Goal: Task Accomplishment & Management: Complete application form

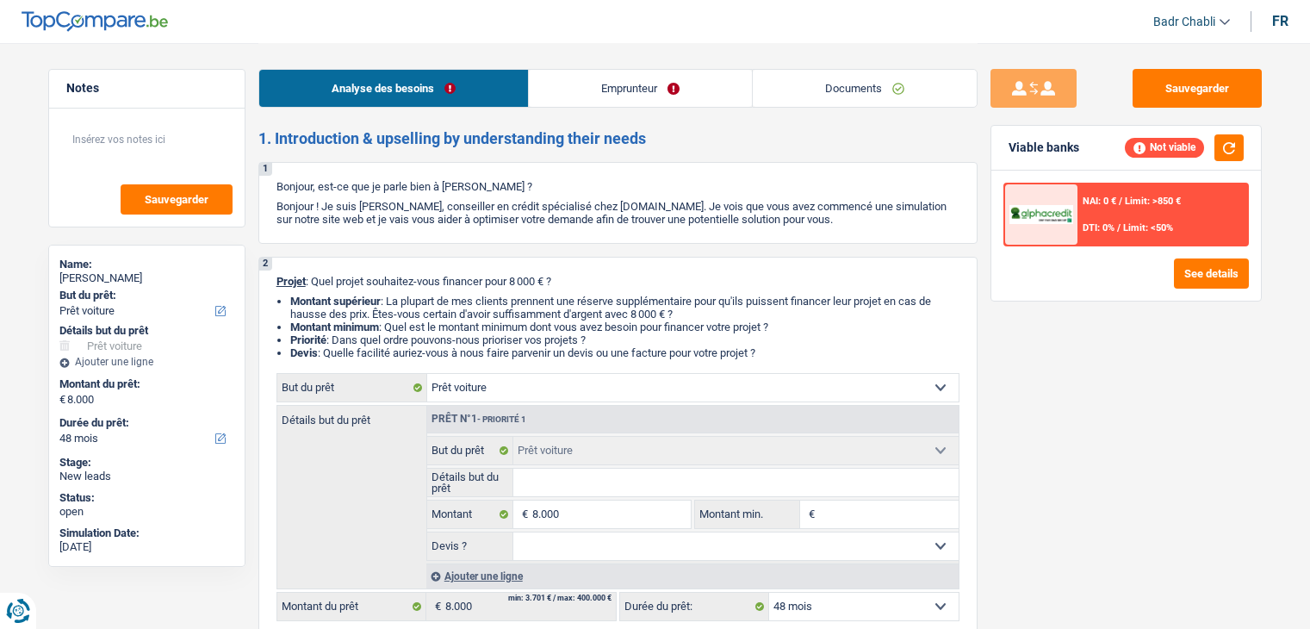
select select "car"
select select "48"
select select "car"
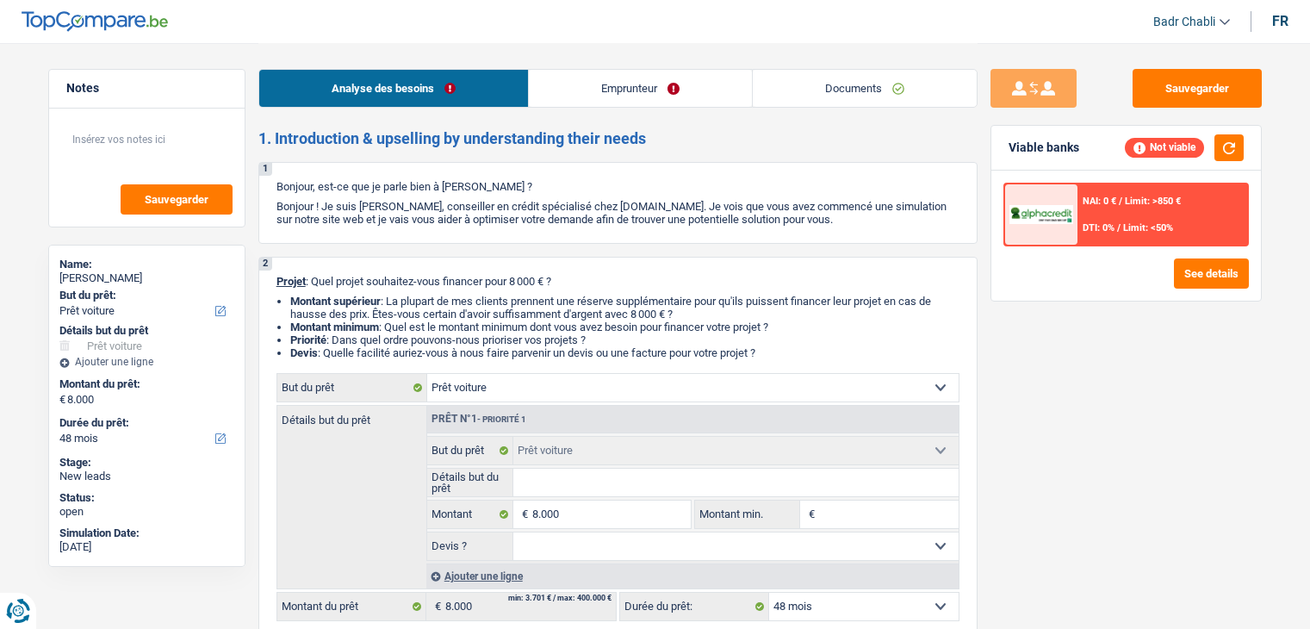
select select "48"
select select "car"
select select "48"
click at [1219, 94] on button "Sauvegarder" at bounding box center [1196, 88] width 129 height 39
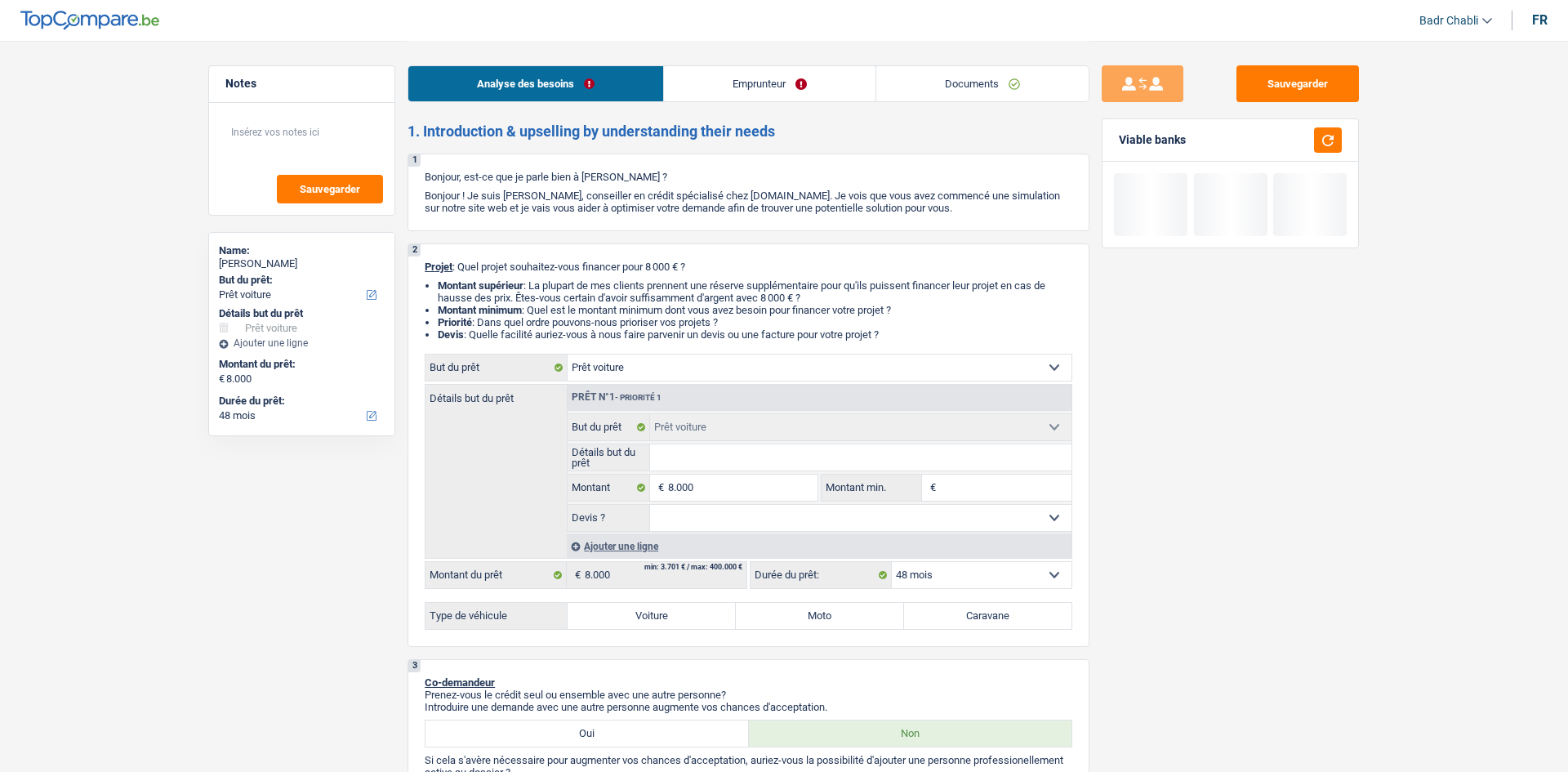
select select "car"
select select "48"
select select "car"
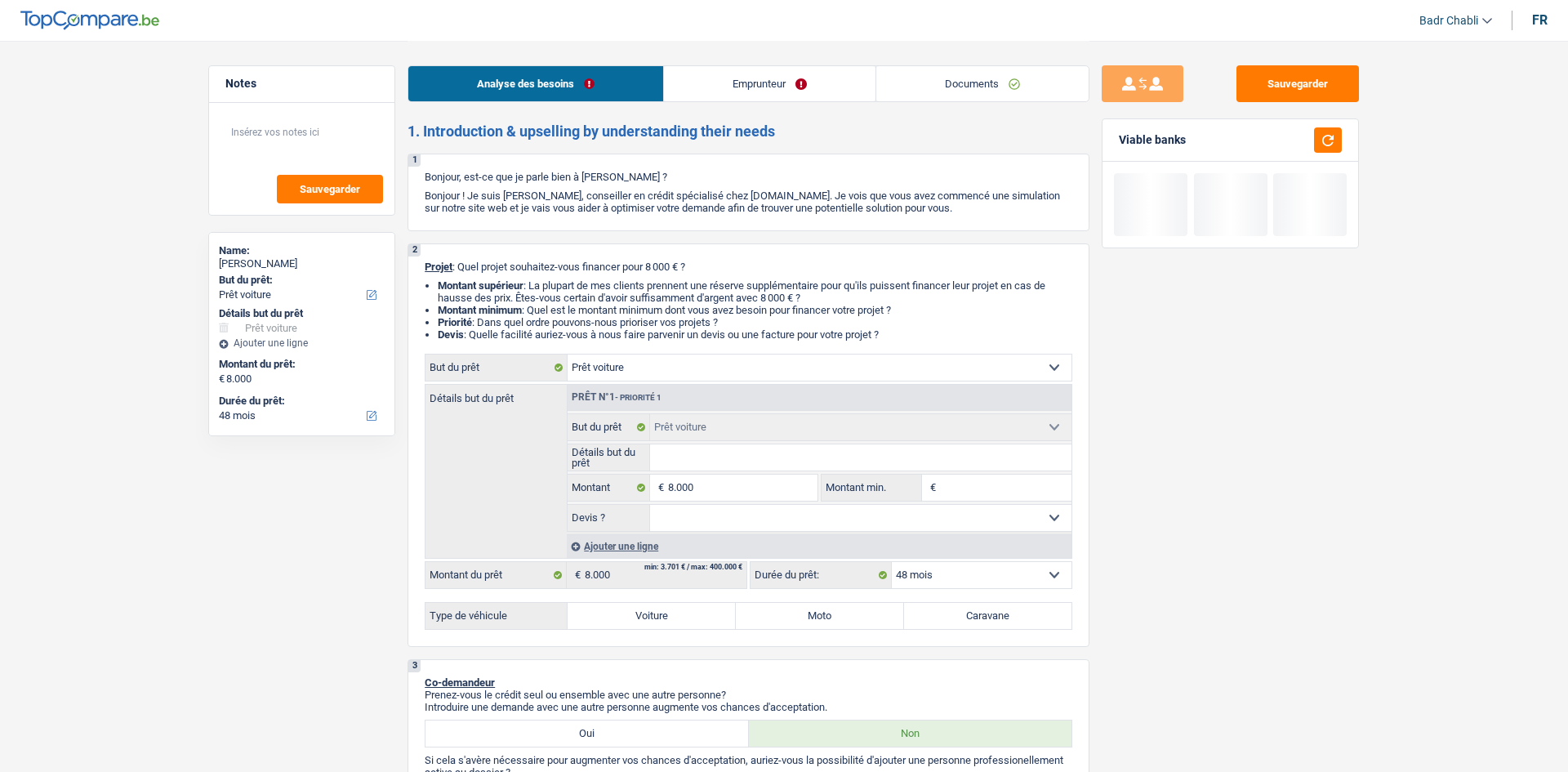
select select "48"
select select "car"
select select "48"
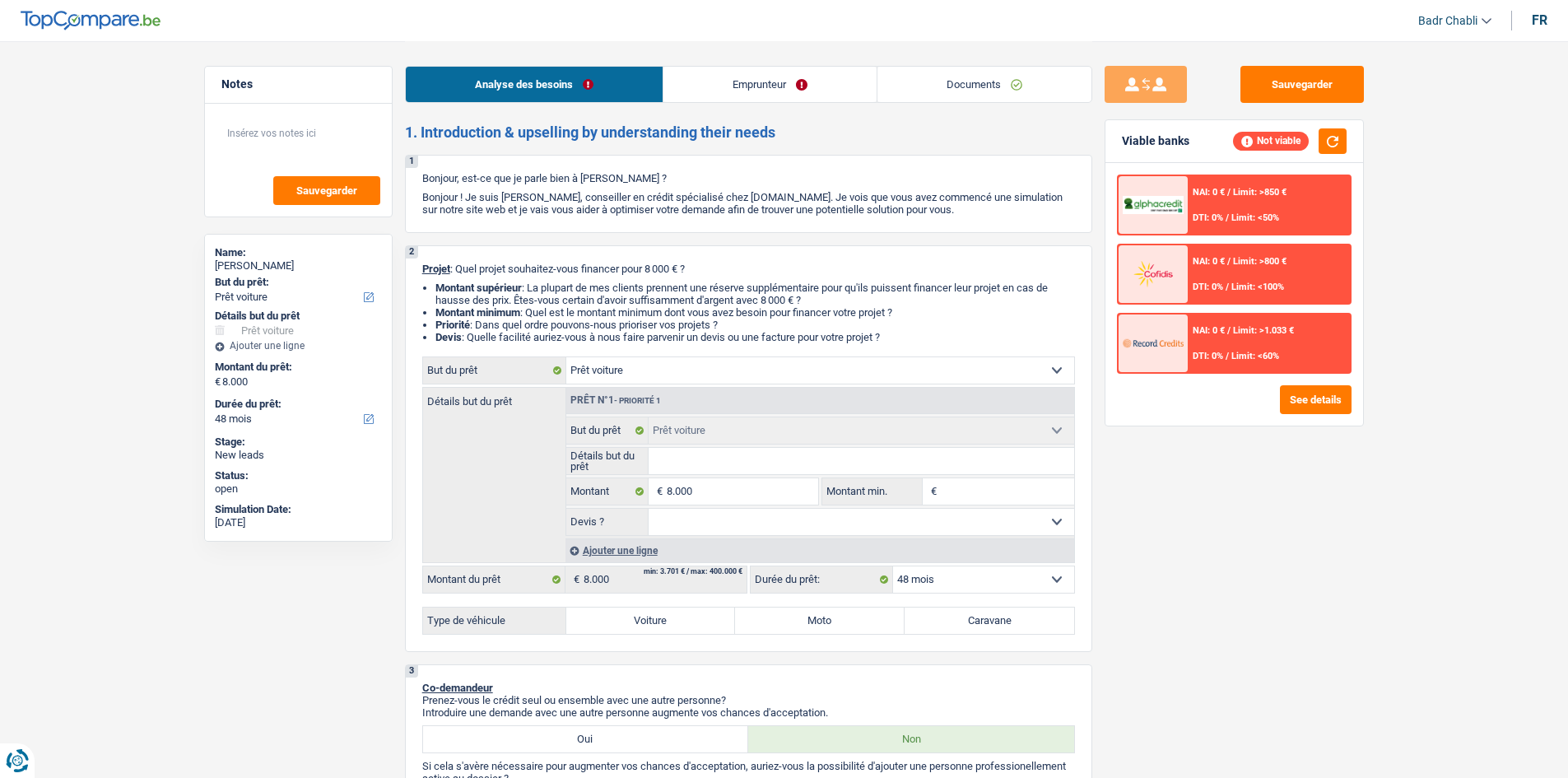
click at [997, 87] on link "Documents" at bounding box center [985, 84] width 214 height 35
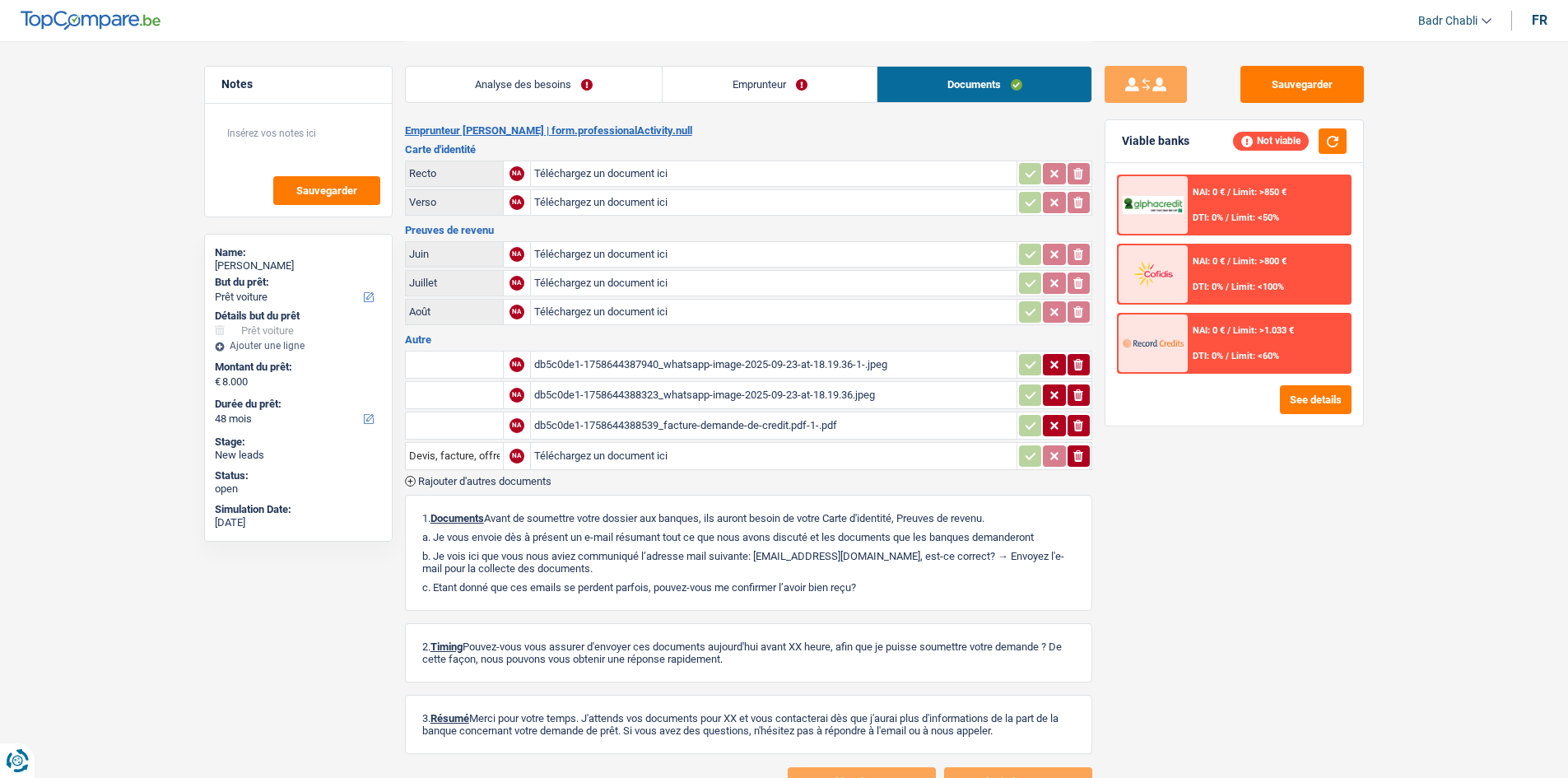
click at [748, 429] on div "db5c0de1-1758644388539_facture-demande-de-credit.pdf-1-.pdf" at bounding box center [773, 425] width 479 height 25
click at [550, 90] on link "Analyse des besoins" at bounding box center [534, 84] width 257 height 35
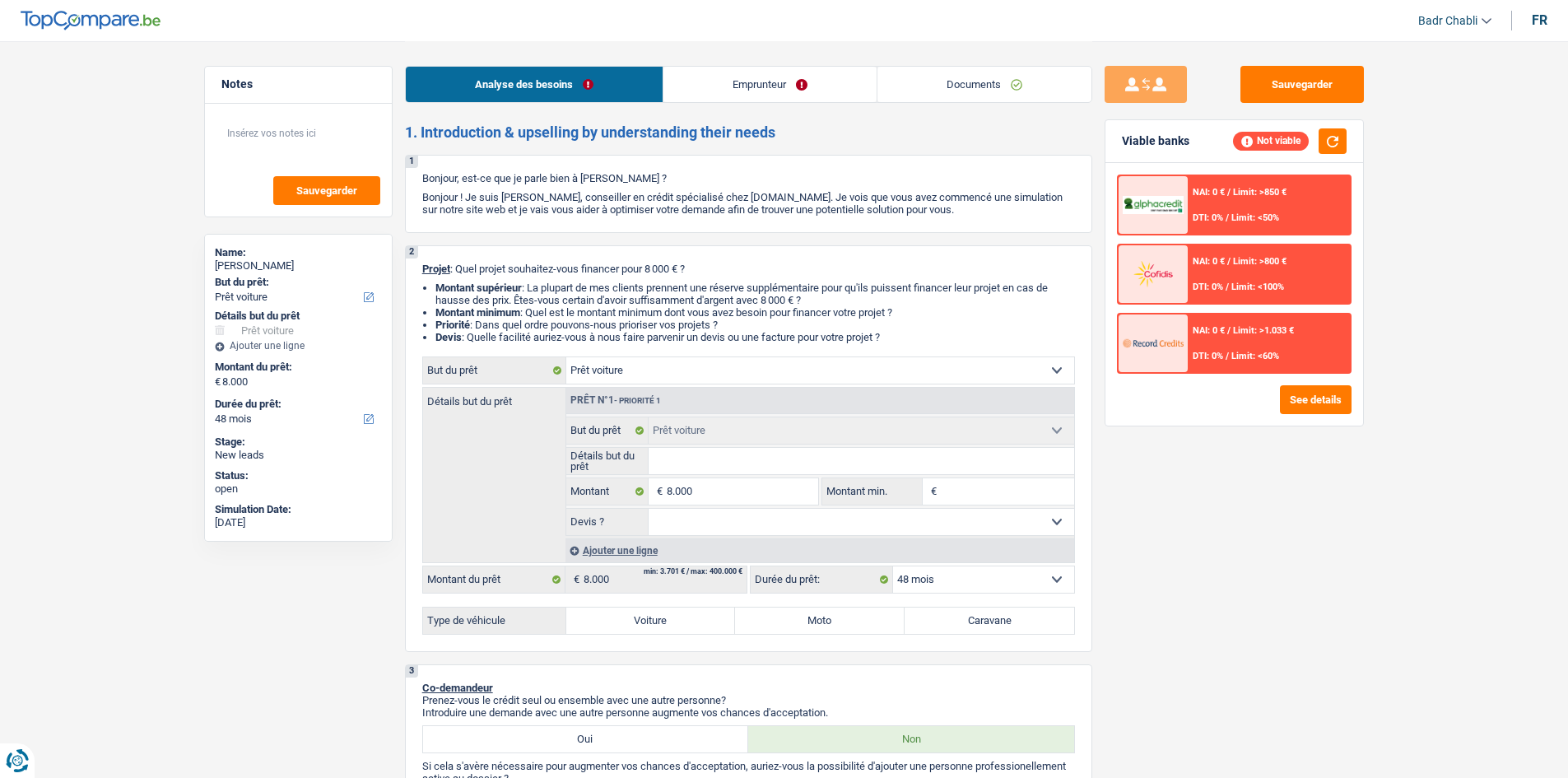
click at [715, 460] on input "Détails but du prêt" at bounding box center [861, 461] width 425 height 27
paste input "Volkswagen Passat"
type input "Volkswagen Passat"
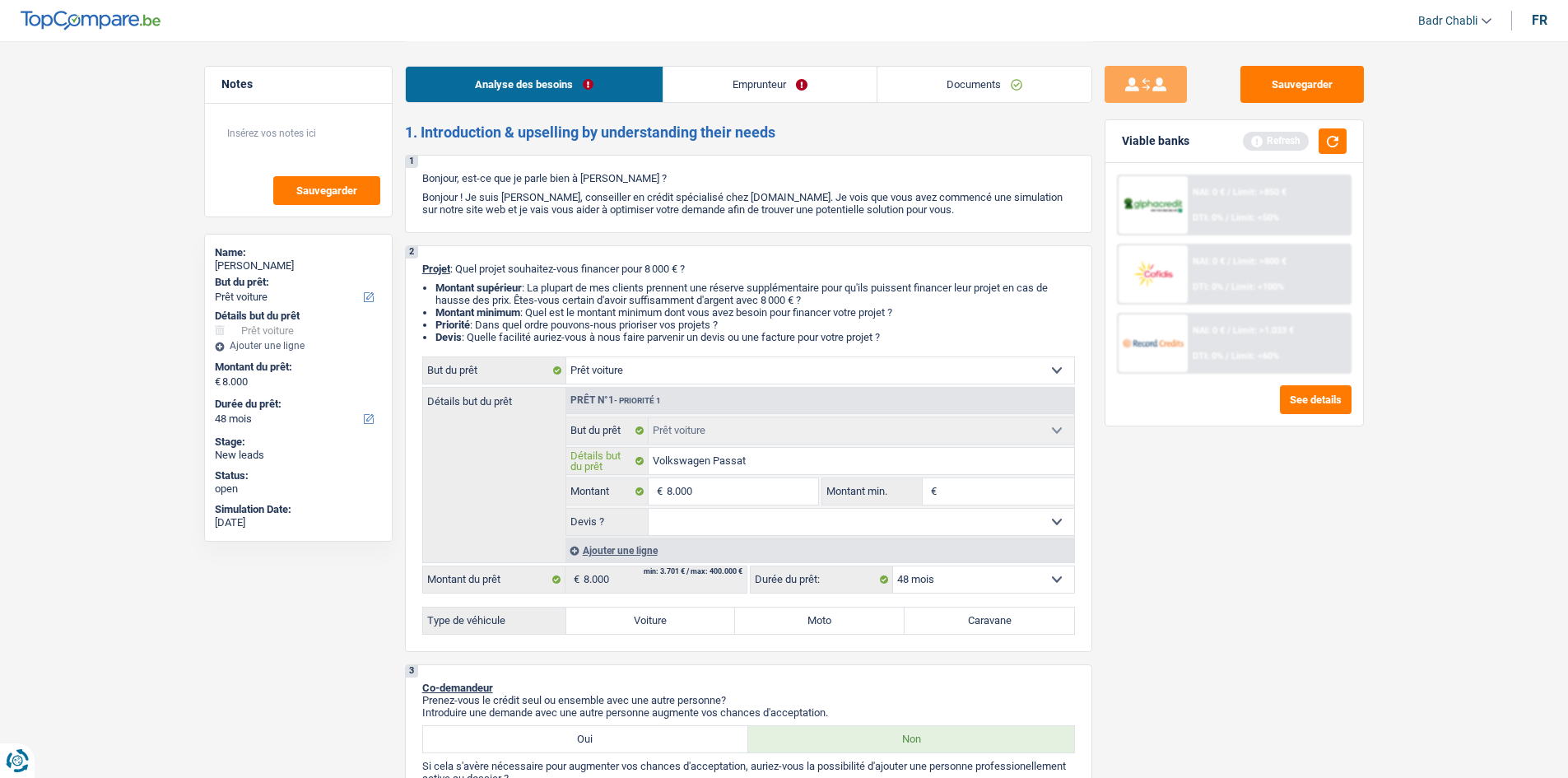
type input "Volkswagen Passat"
type input "Volkswagen Passat 2"
type input "Volkswagen Passat 20"
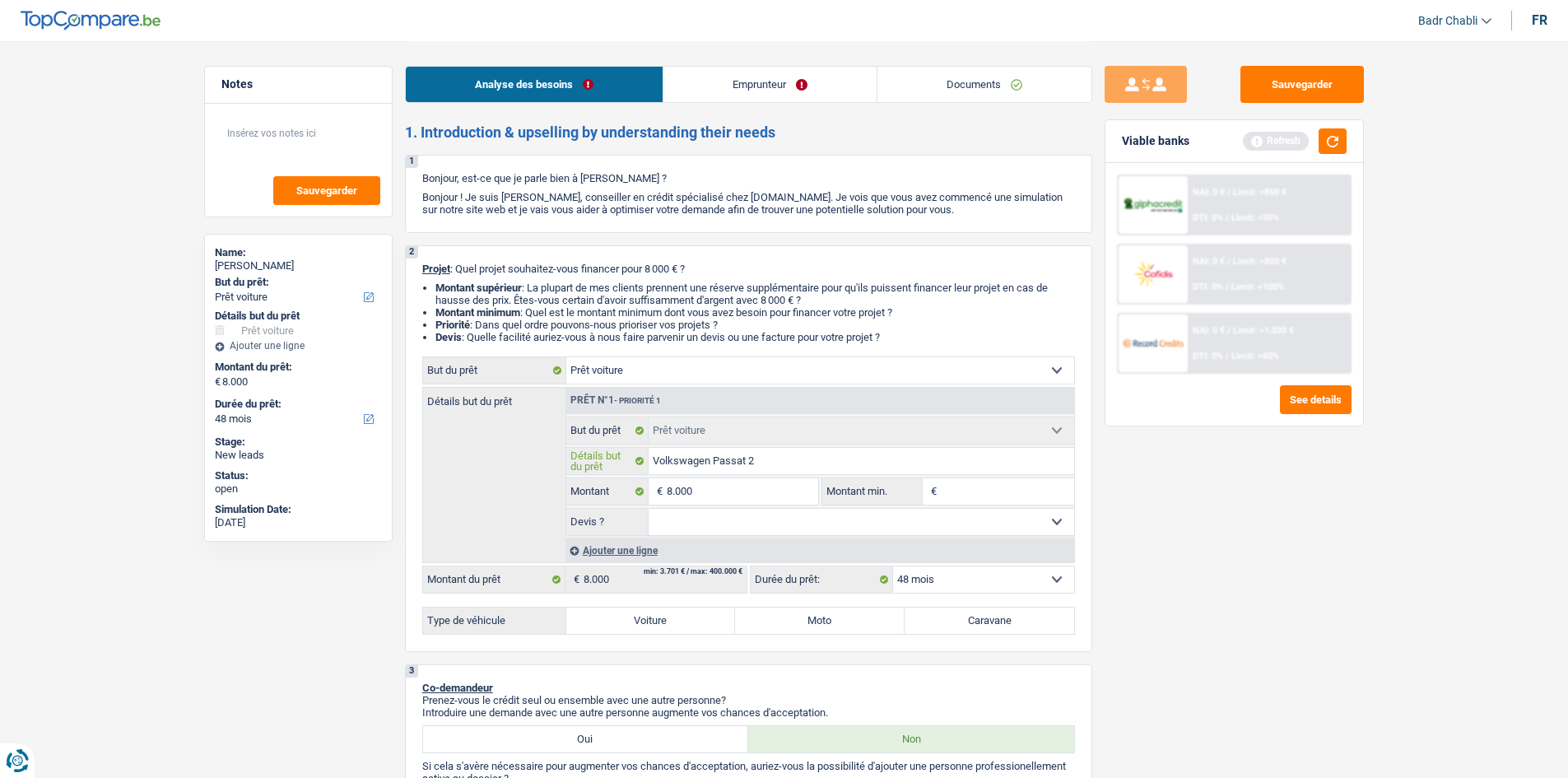
type input "Volkswagen Passat 20"
type input "Volkswagen Passat 202"
type input "Volkswagen Passat 2022"
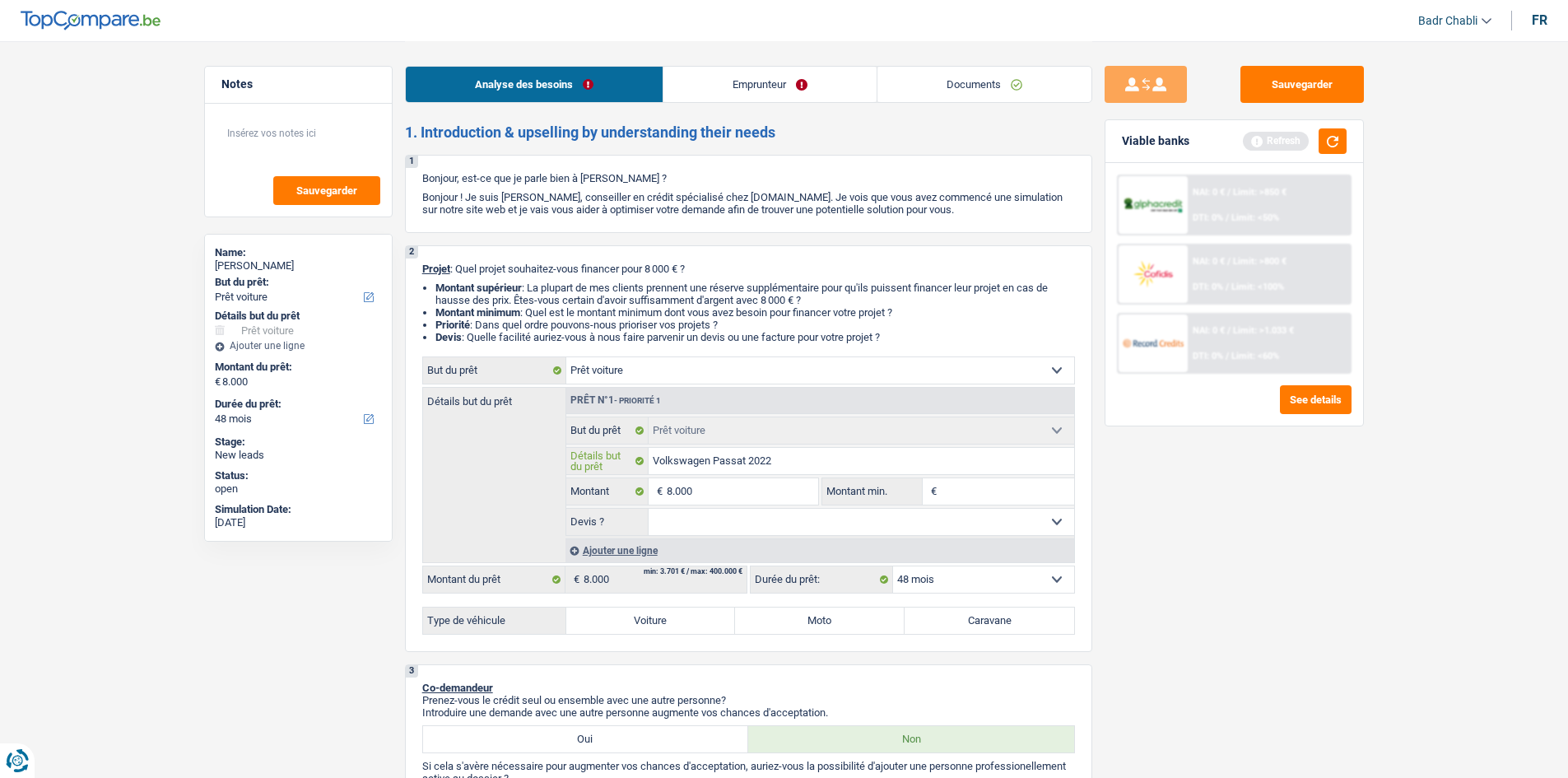
type input "Volkswagen Passat 2022"
click at [761, 489] on input "8.000" at bounding box center [743, 491] width 151 height 27
click at [1013, 490] on input "Montant min." at bounding box center [1008, 491] width 134 height 27
paste input "8.000"
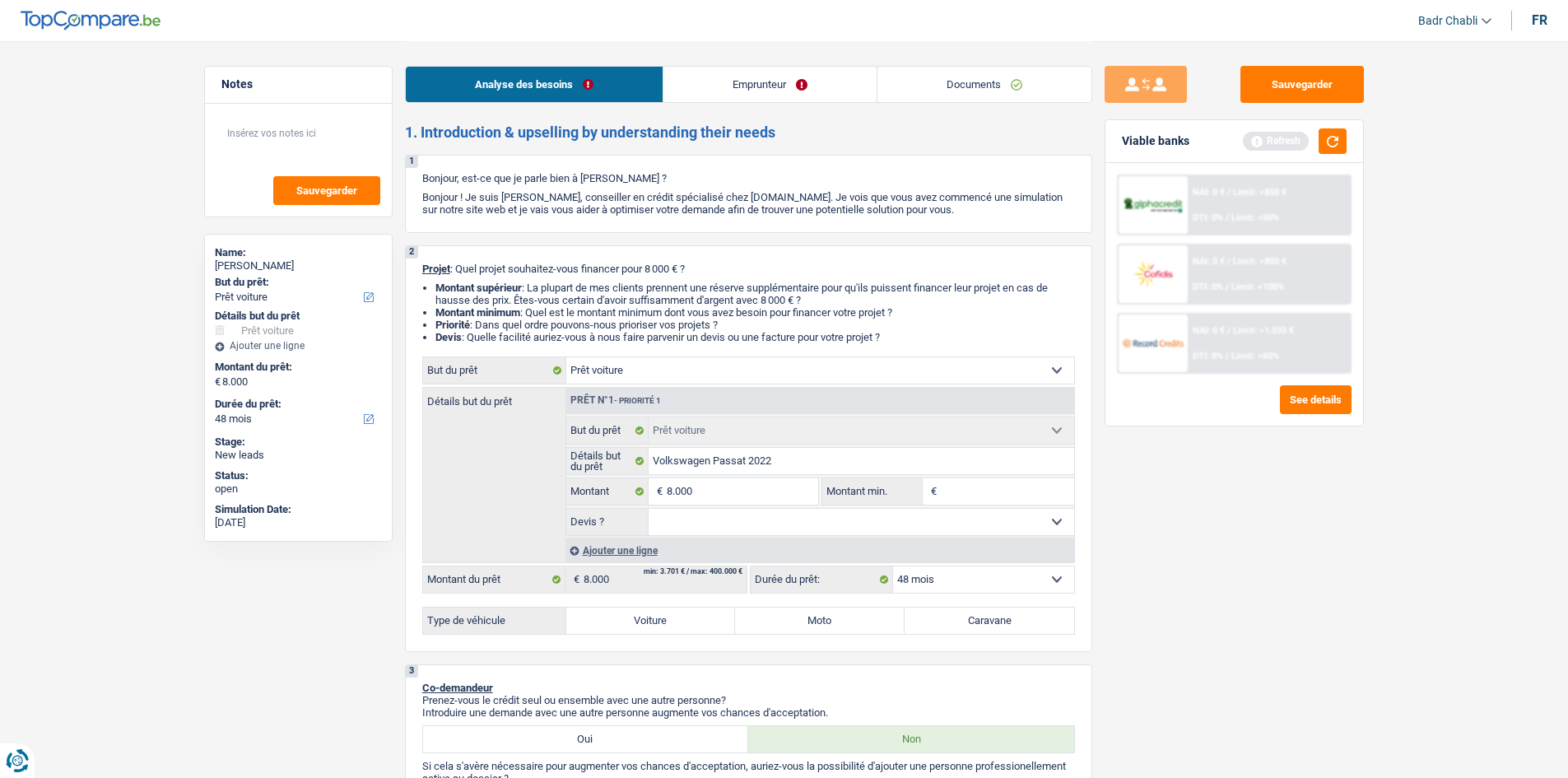
type input "8.000"
click at [800, 538] on div "Ajouter une ligne" at bounding box center [820, 550] width 509 height 24
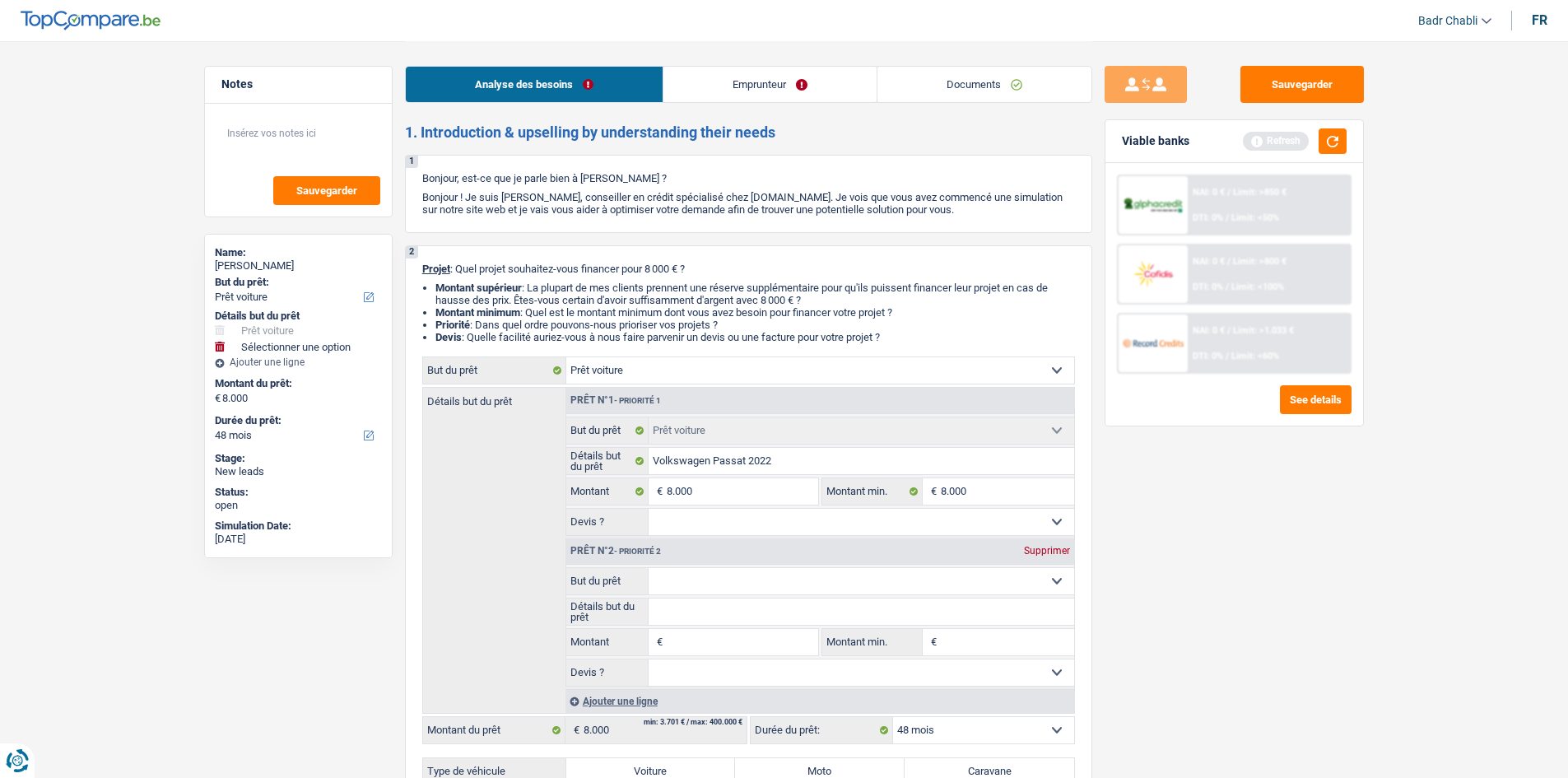
click at [1046, 551] on div "Supprimer" at bounding box center [1047, 551] width 54 height 10
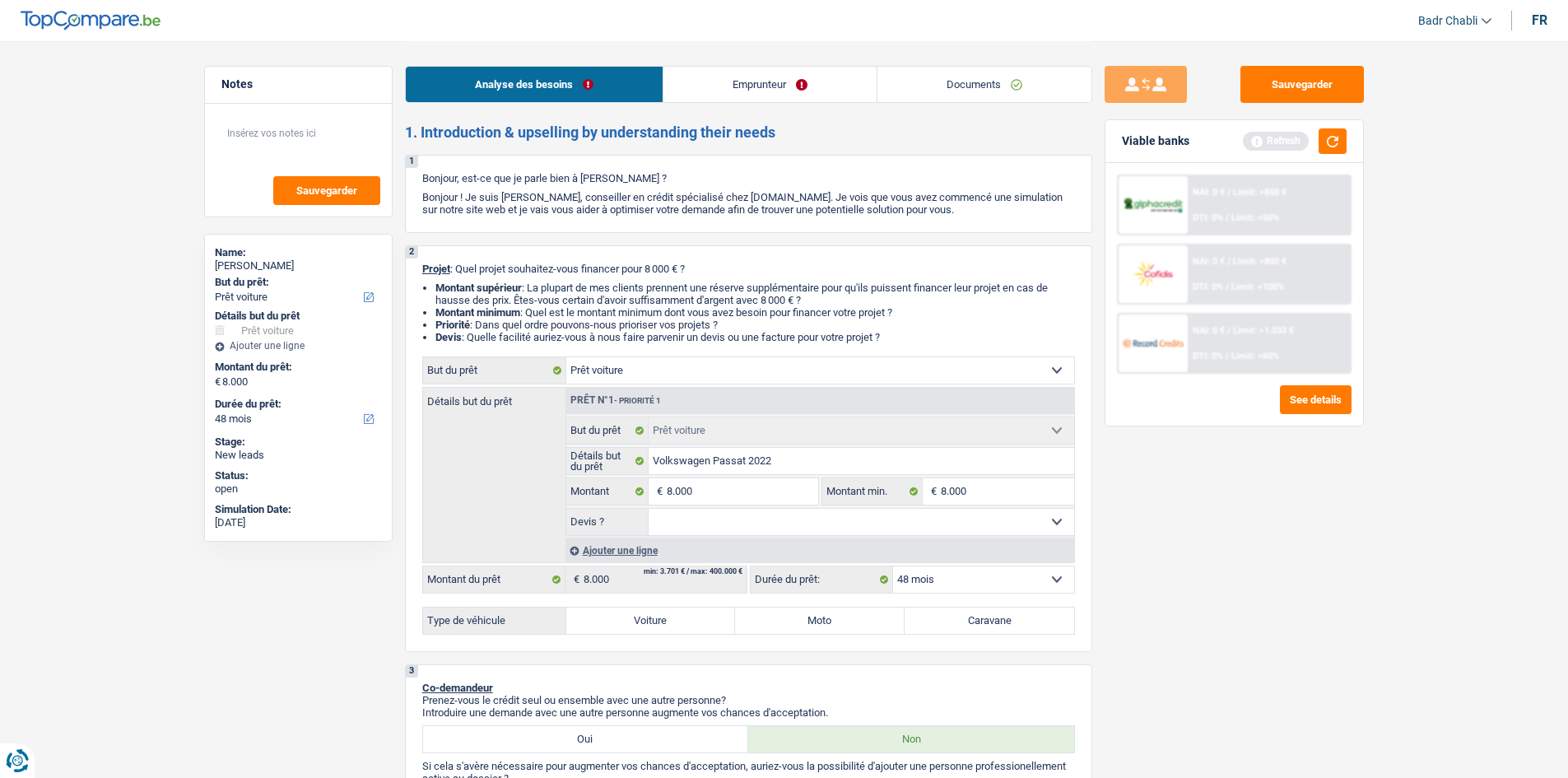
click at [790, 533] on select "Oui Non Non répondu Sélectionner une option" at bounding box center [861, 522] width 425 height 27
select select "yes"
click at [649, 508] on select "Oui Non Non répondu Sélectionner une option" at bounding box center [861, 522] width 425 height 27
select select "yes"
click at [624, 554] on div "Ajouter une ligne" at bounding box center [820, 550] width 509 height 24
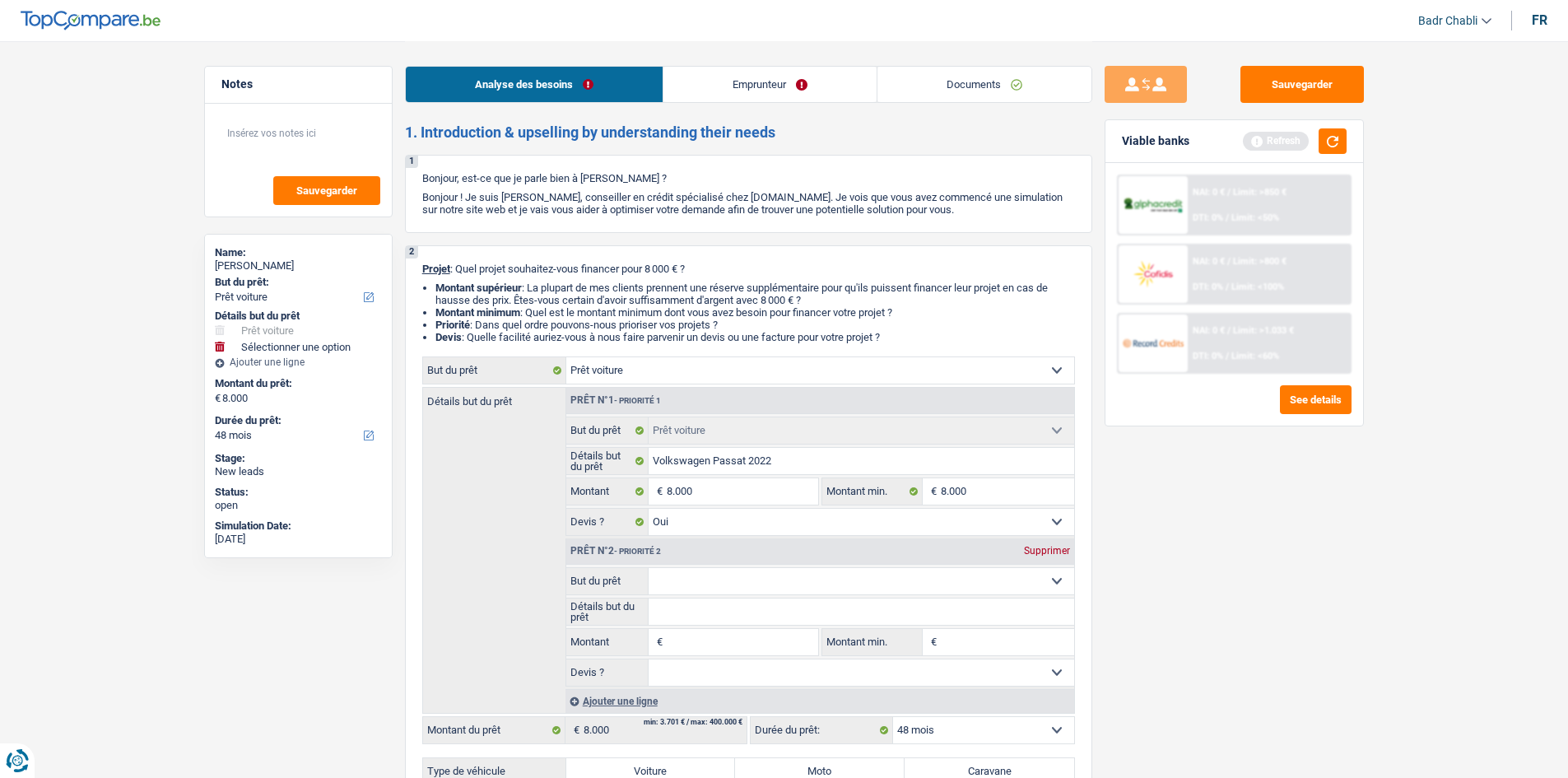
click at [711, 652] on input "Montant" at bounding box center [743, 642] width 151 height 27
click at [1057, 548] on div "Supprimer" at bounding box center [1047, 551] width 54 height 10
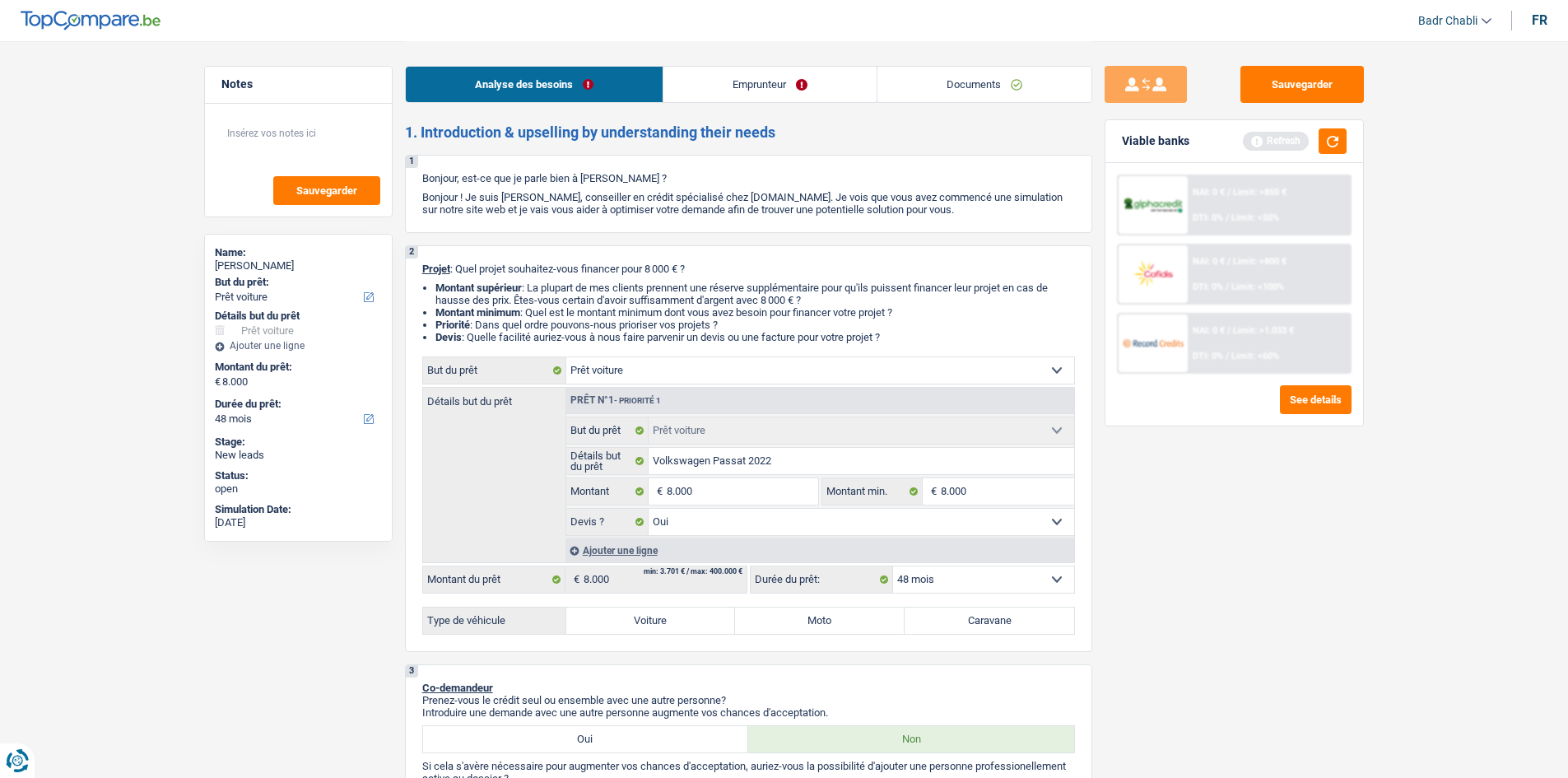
click at [671, 617] on label "Voiture" at bounding box center [650, 621] width 169 height 27
click at [671, 617] on input "Voiture" at bounding box center [650, 621] width 169 height 27
radio input "true"
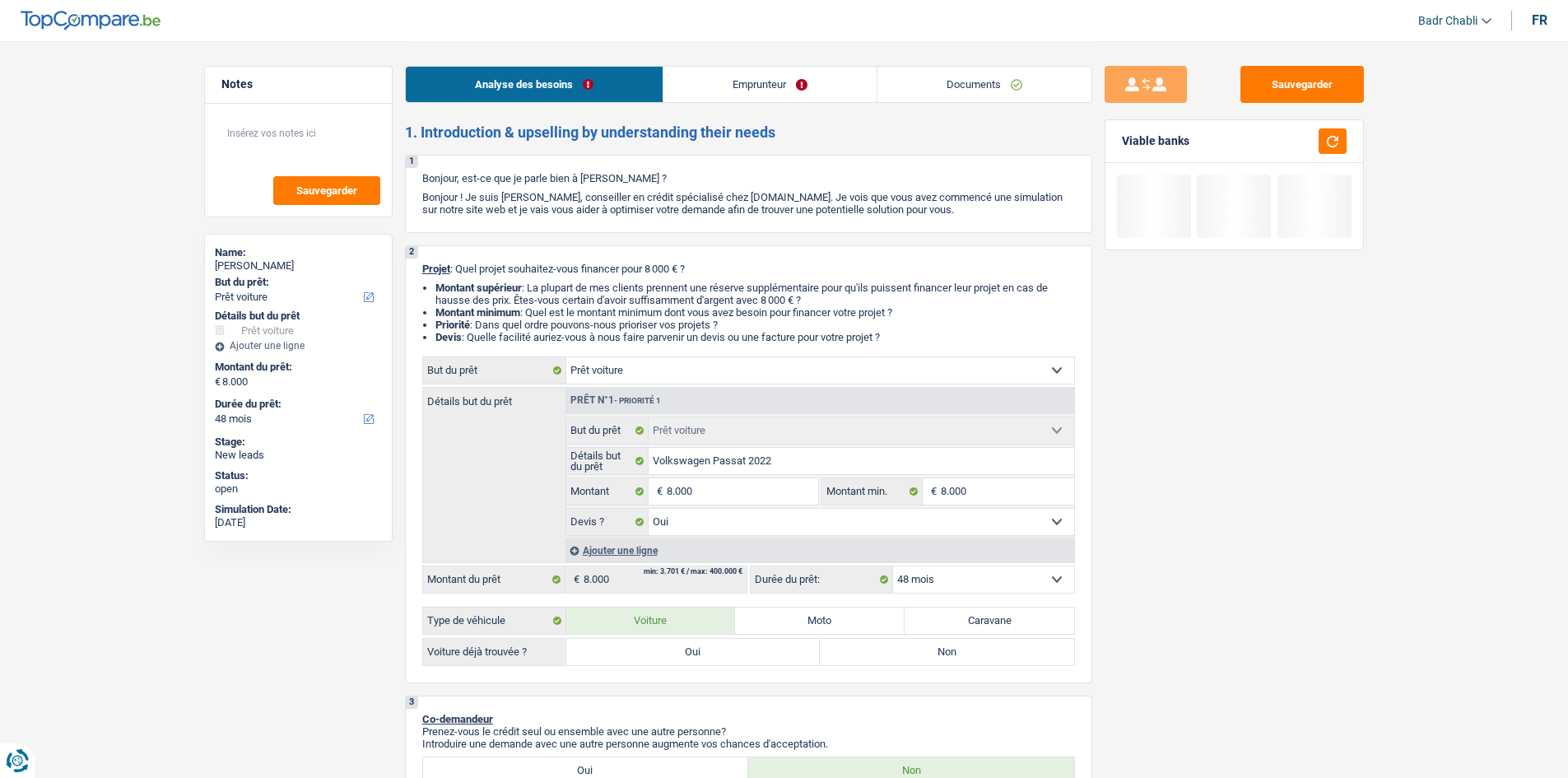
click at [663, 653] on label "Oui" at bounding box center [693, 652] width 254 height 27
click at [663, 653] on input "Oui" at bounding box center [693, 652] width 254 height 27
radio input "true"
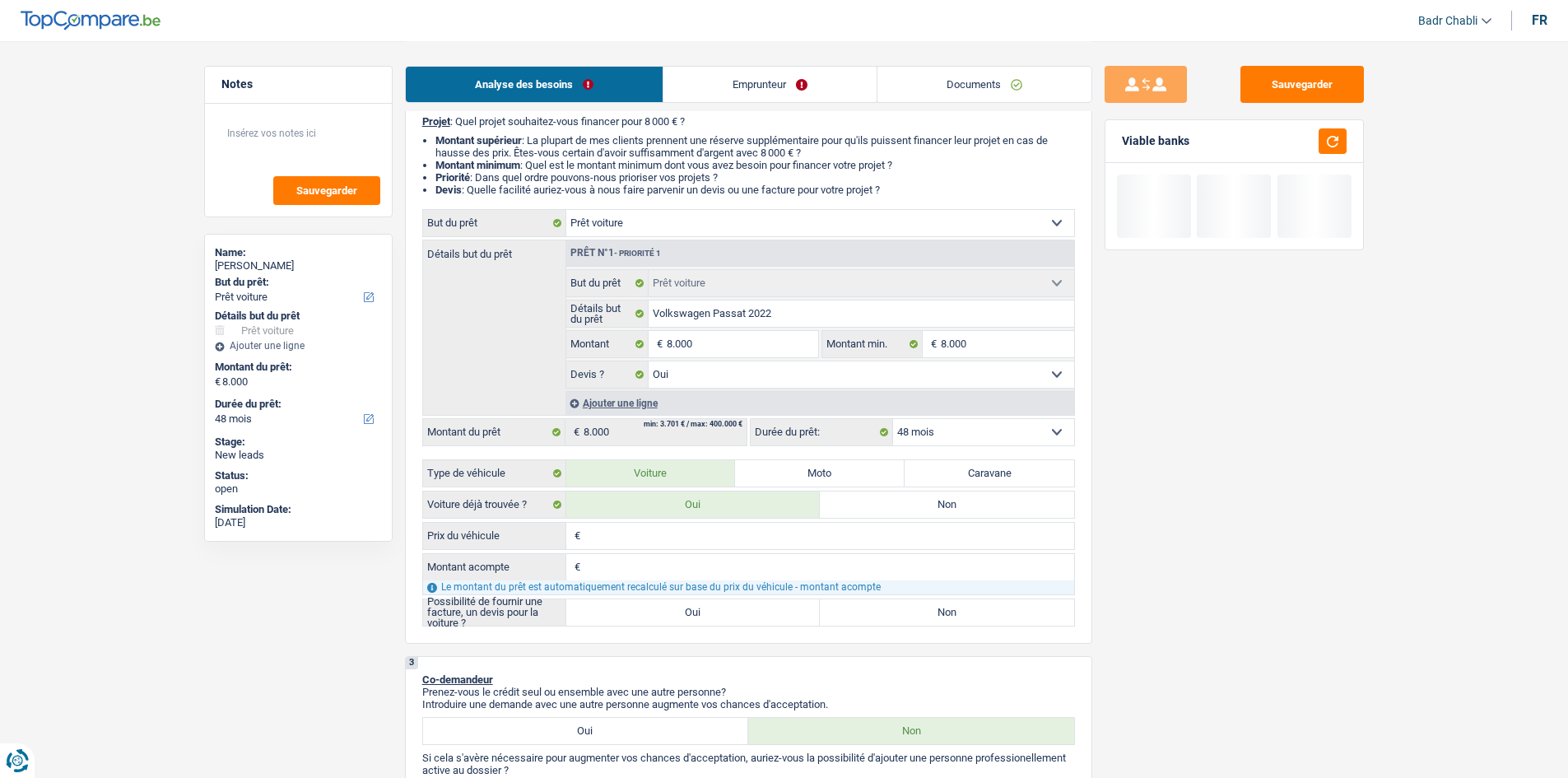
scroll to position [329, 0]
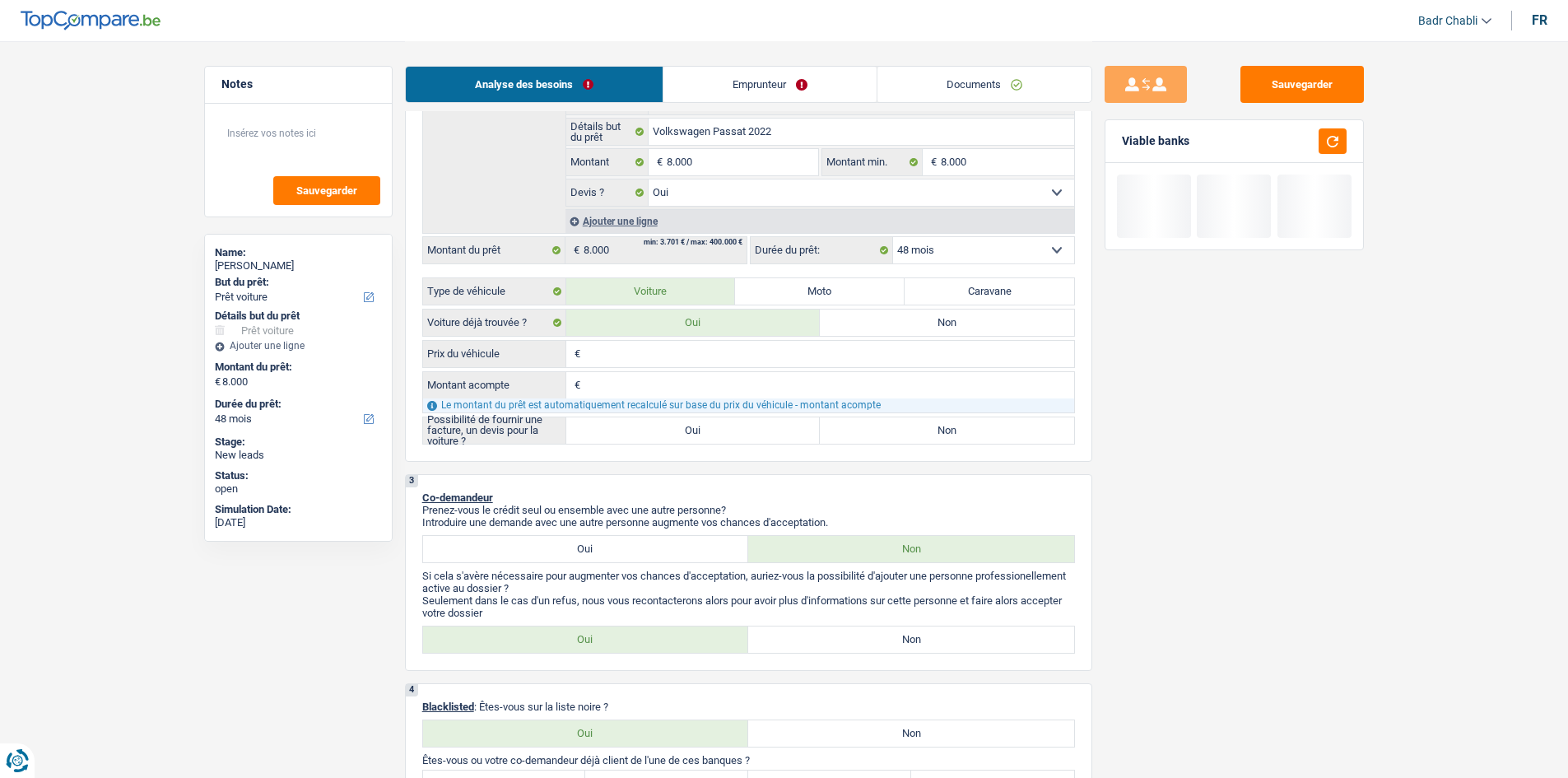
click at [671, 426] on label "Oui" at bounding box center [693, 431] width 254 height 27
click at [671, 426] on input "Oui" at bounding box center [693, 431] width 254 height 27
radio input "true"
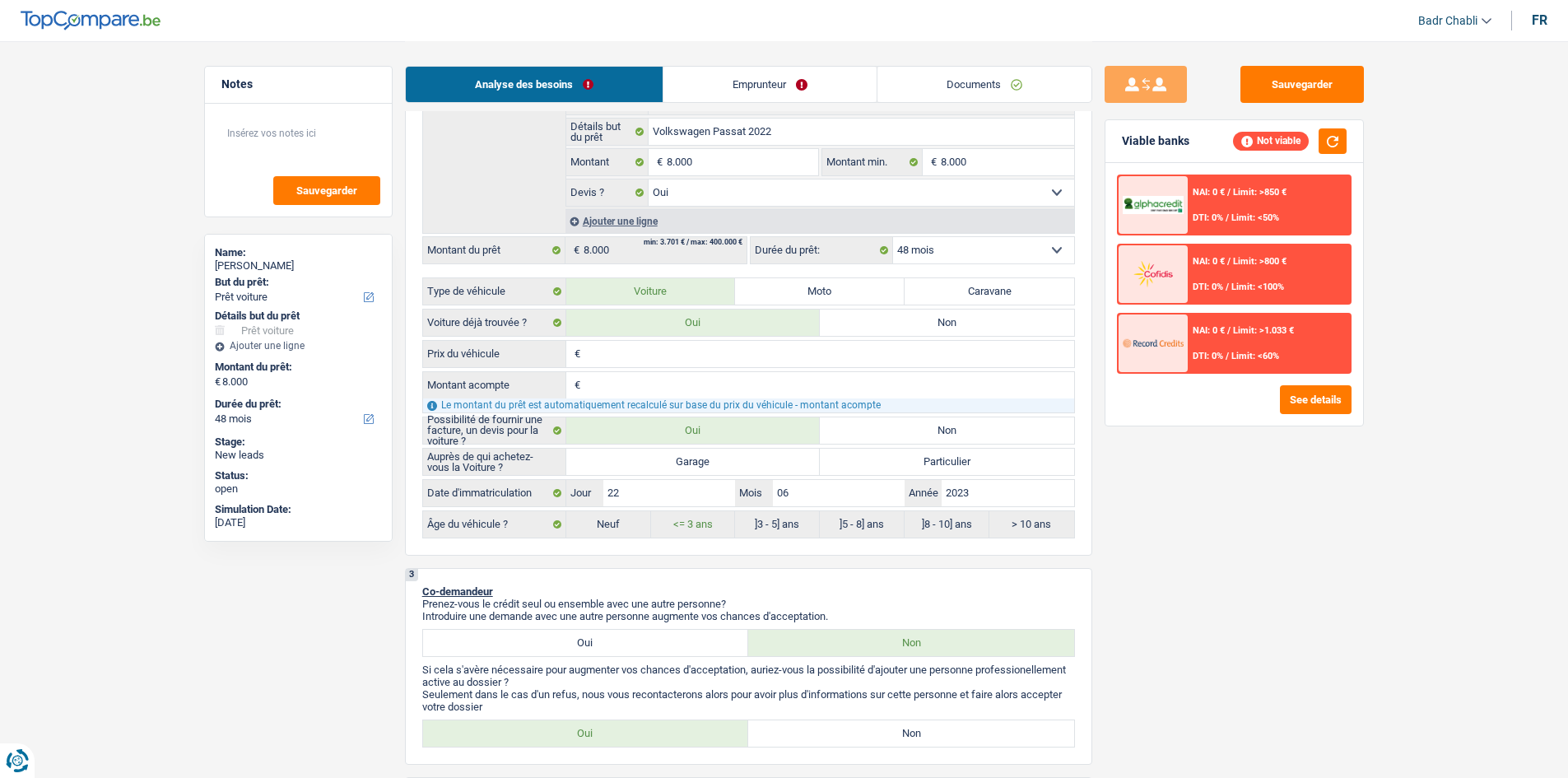
click at [617, 353] on input "Prix du véhicule" at bounding box center [829, 355] width 490 height 27
type input "1"
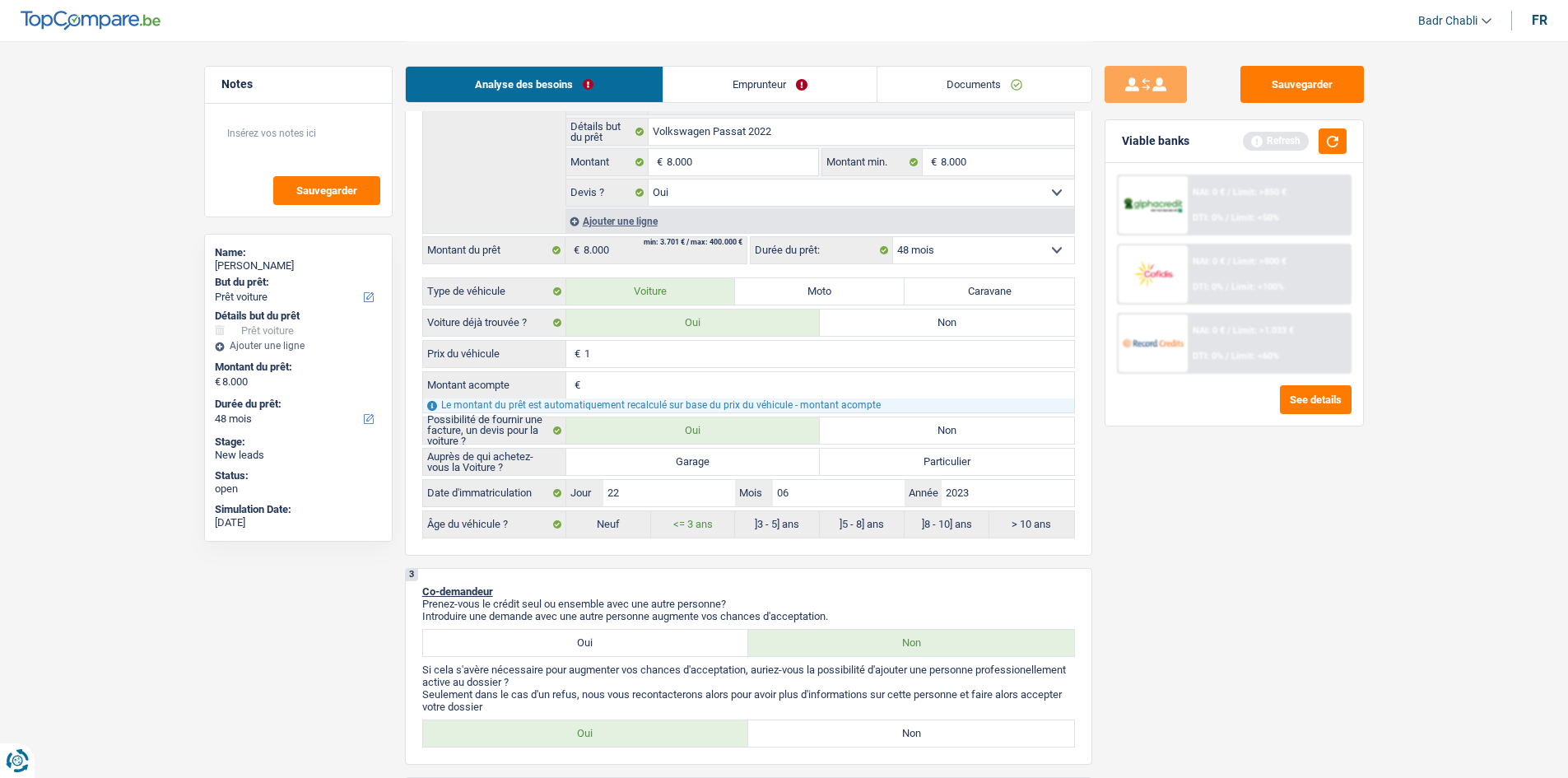
type input "18"
type input "180"
type input "1.800"
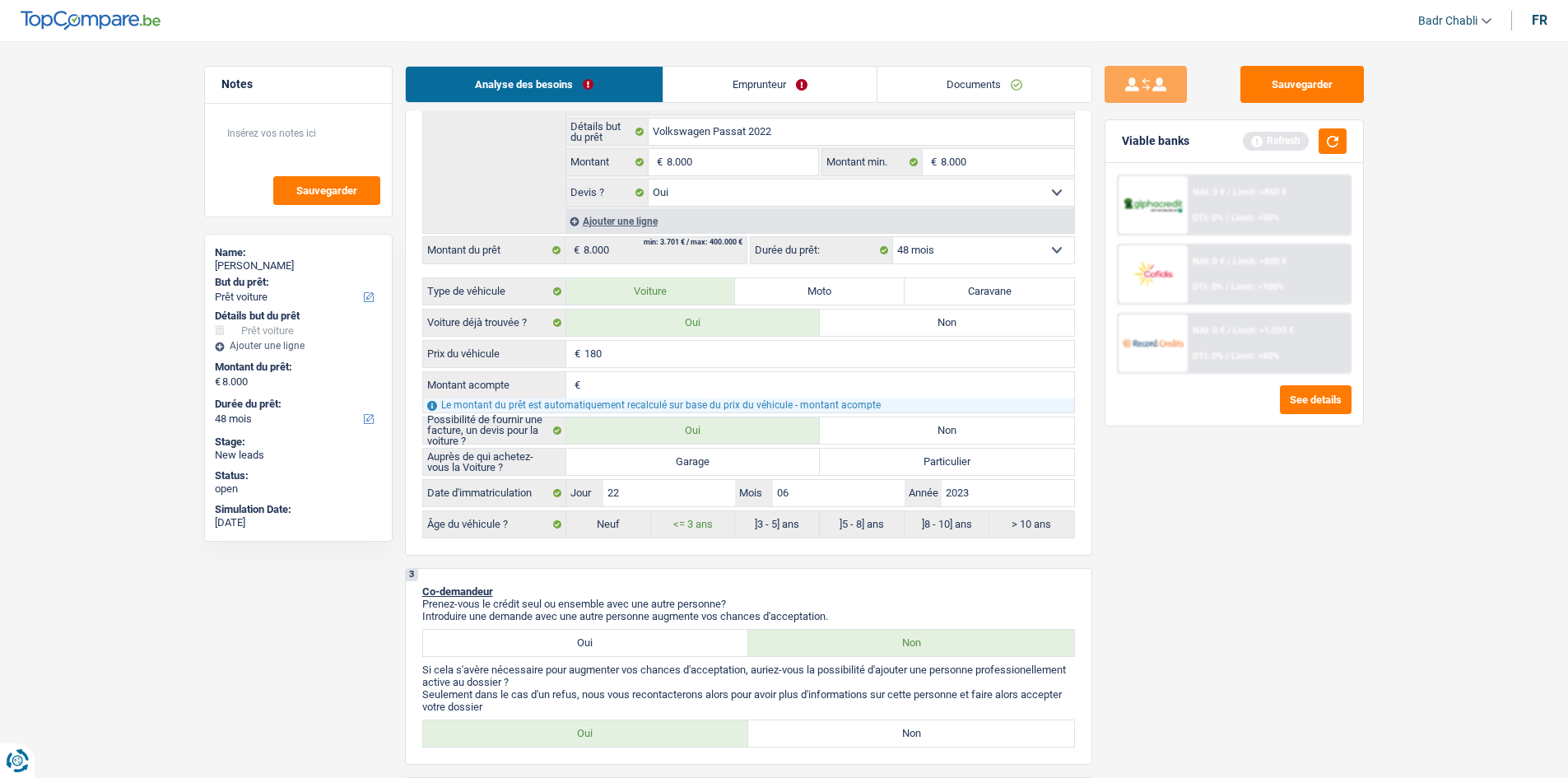
type input "1.800"
type input "18.000"
type input "1"
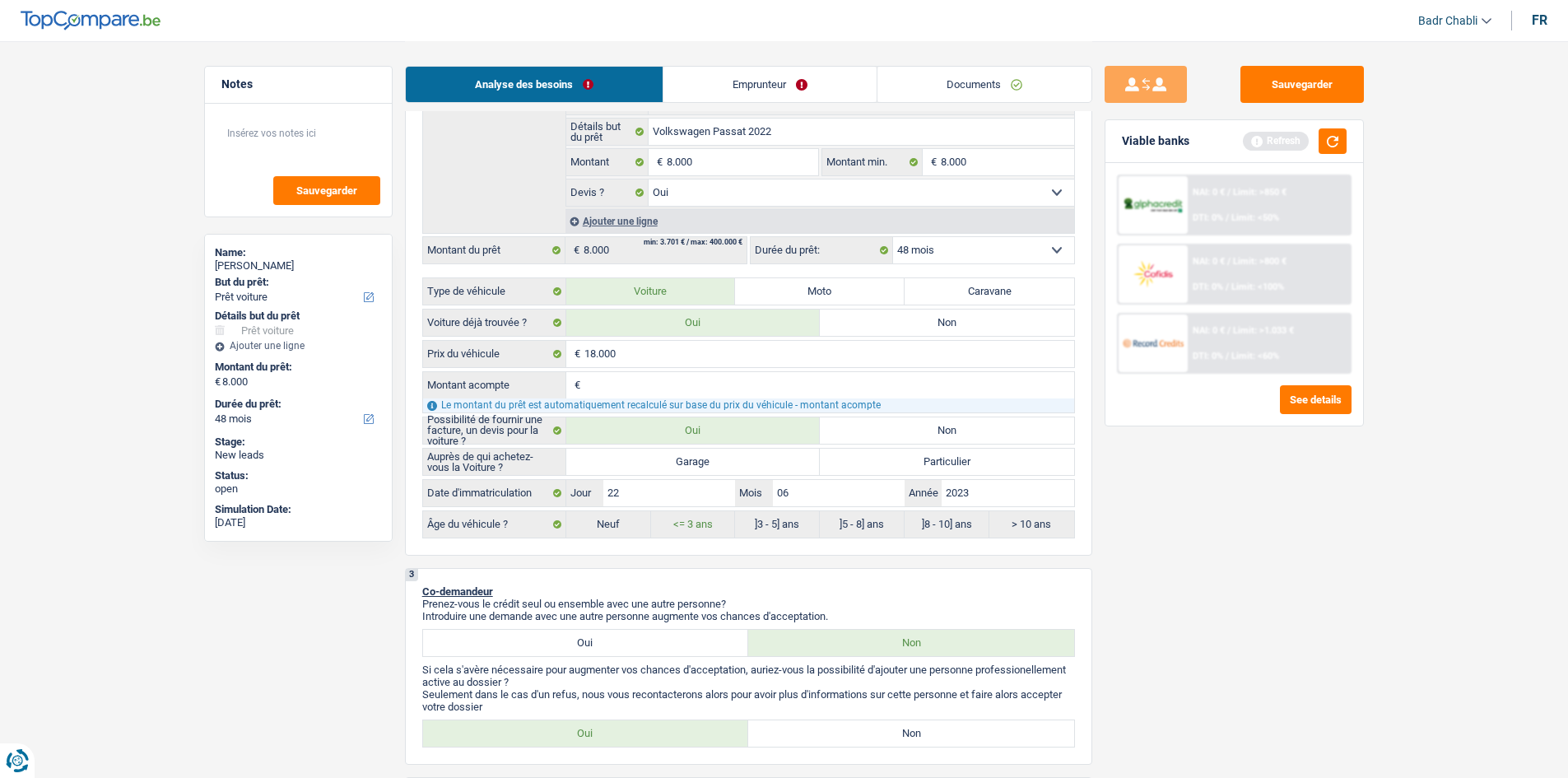
type input "1"
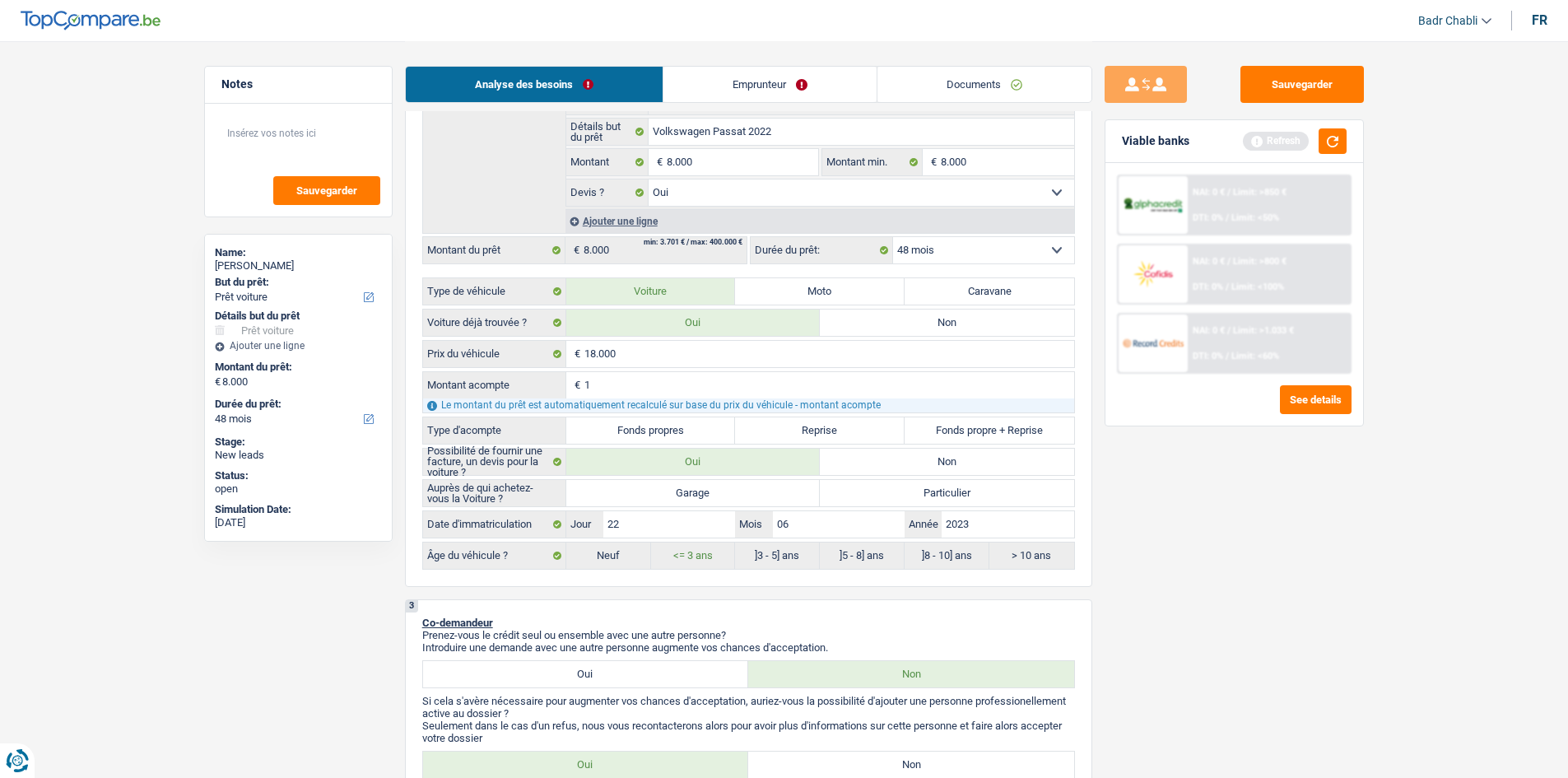
type input "10"
type input "100"
type input "1.000"
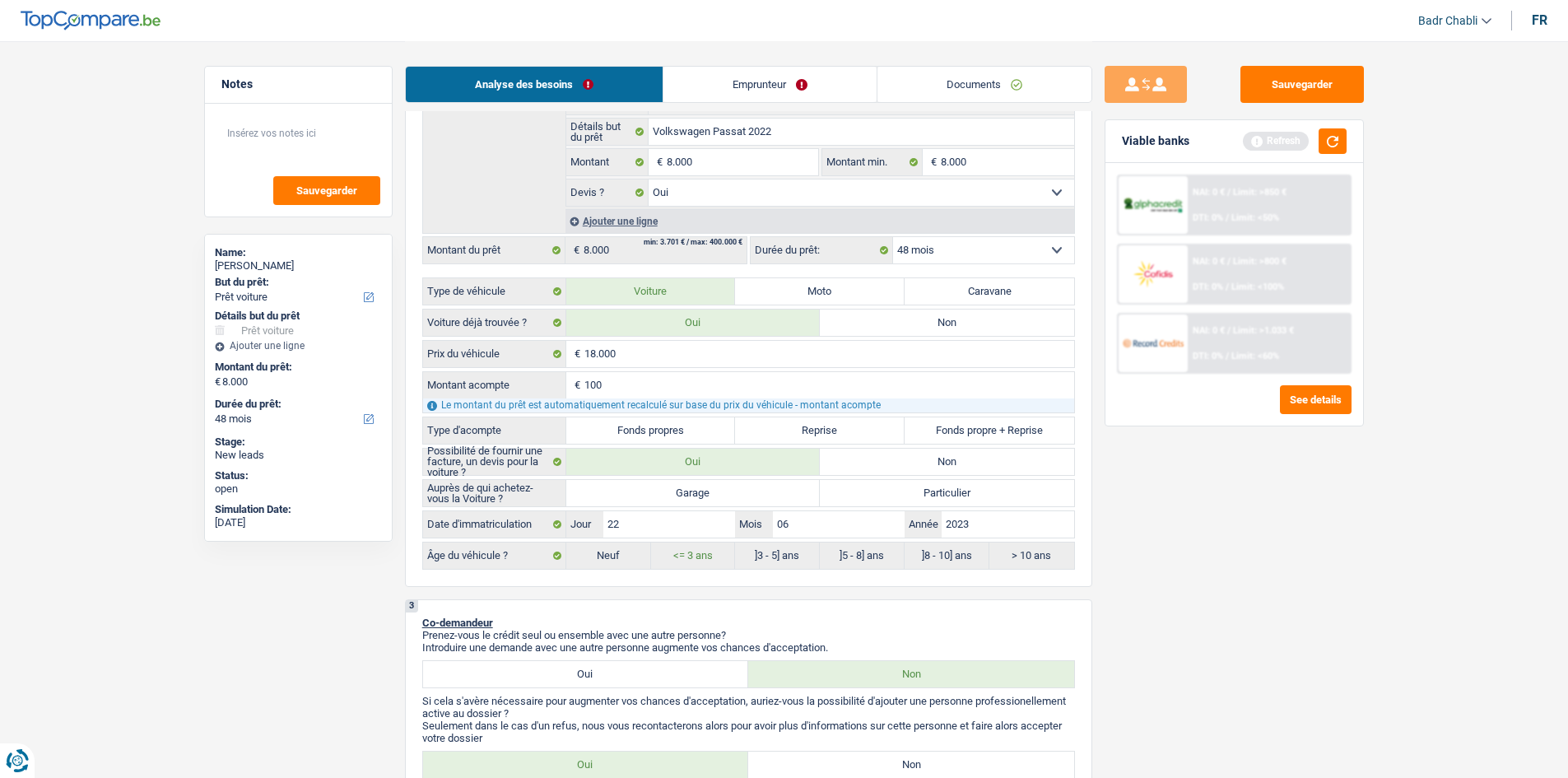
type input "1.000"
type input "10.000"
click at [646, 421] on label "Fonds propres" at bounding box center [650, 431] width 169 height 27
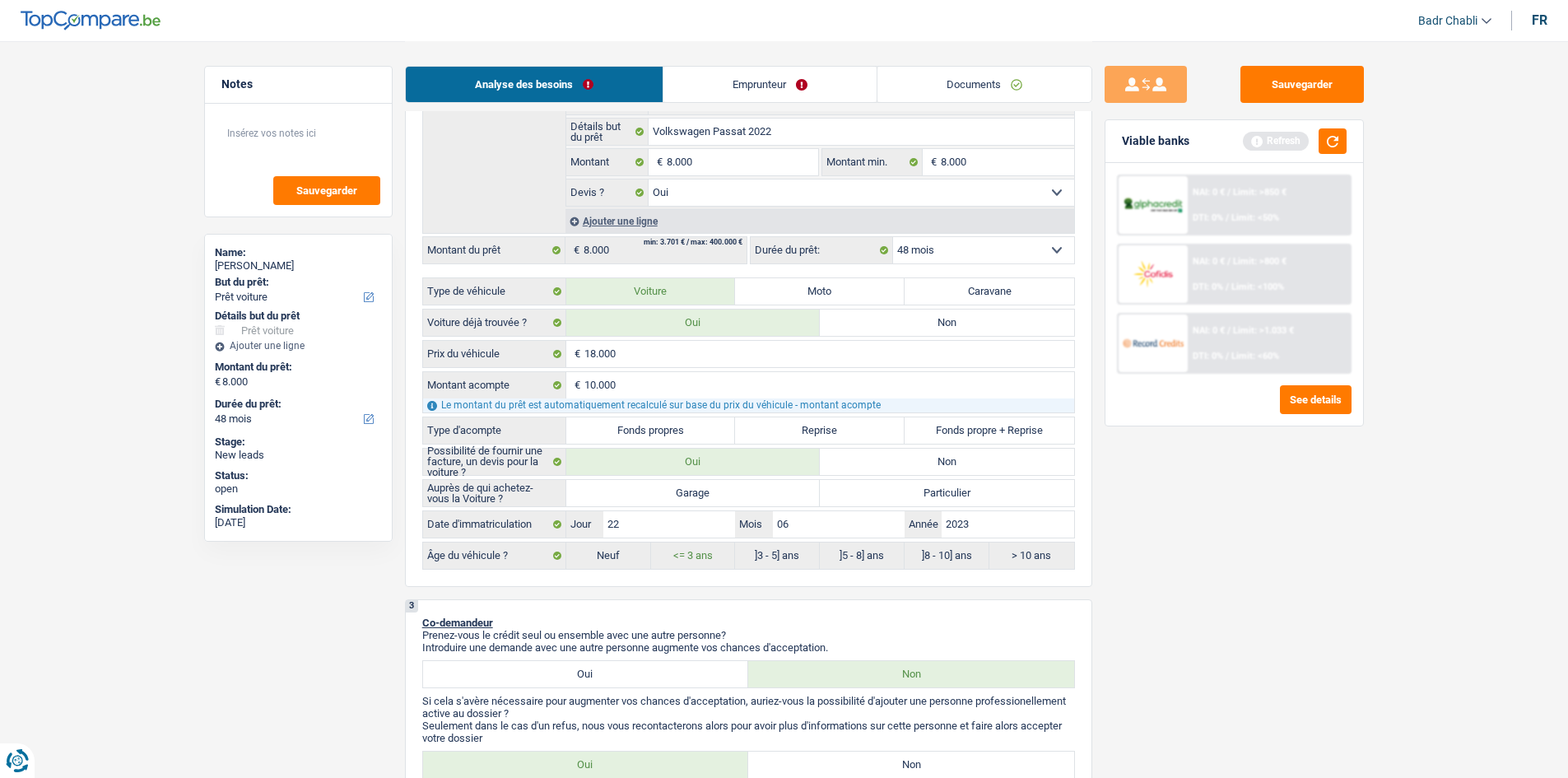
click at [646, 421] on input "Fonds propres" at bounding box center [650, 431] width 169 height 27
radio input "true"
click at [750, 486] on label "Garage" at bounding box center [693, 493] width 254 height 27
click at [750, 486] on input "Garage" at bounding box center [693, 493] width 254 height 27
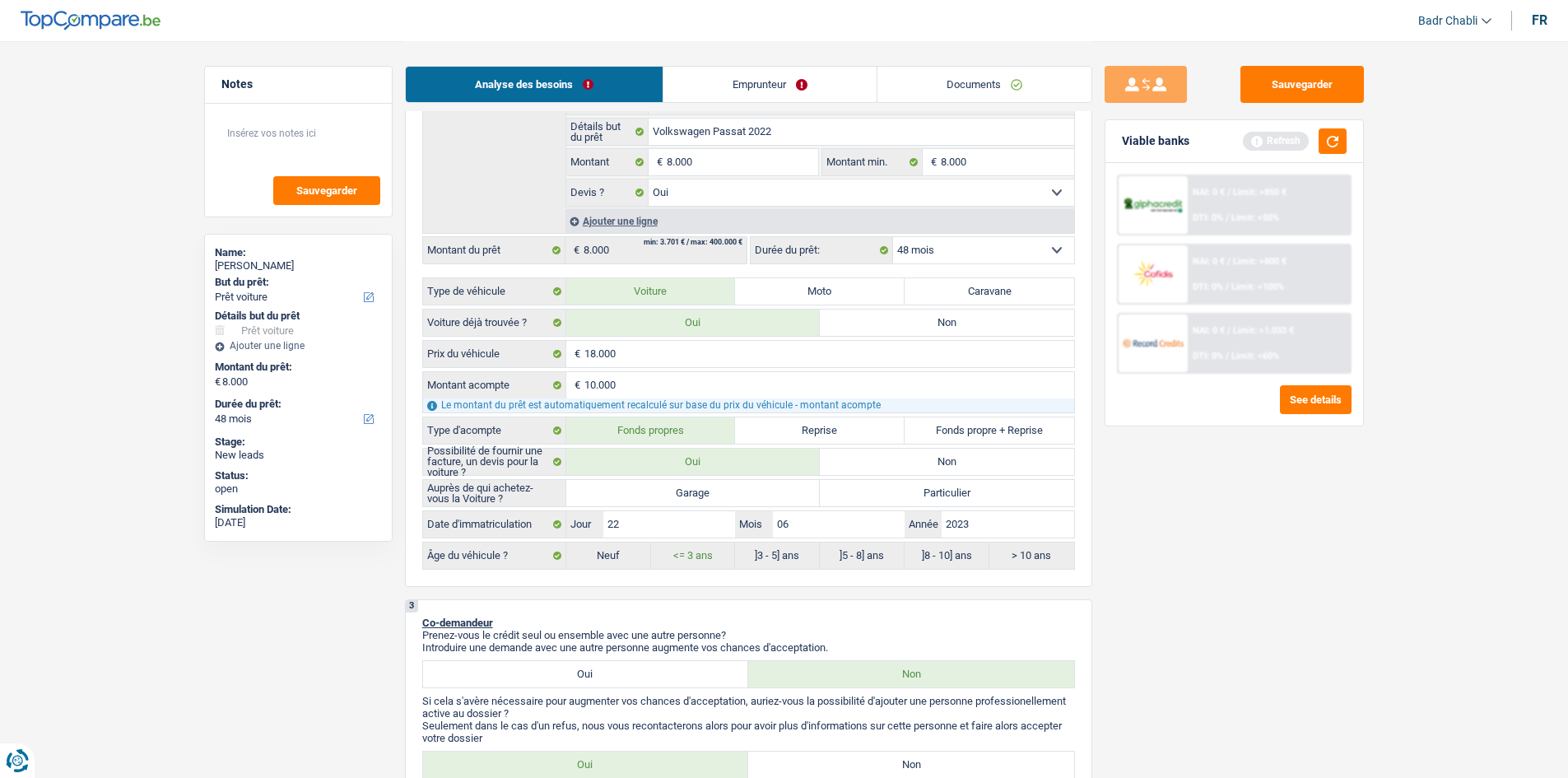
radio input "true"
click at [1325, 140] on button "button" at bounding box center [1333, 140] width 28 height 26
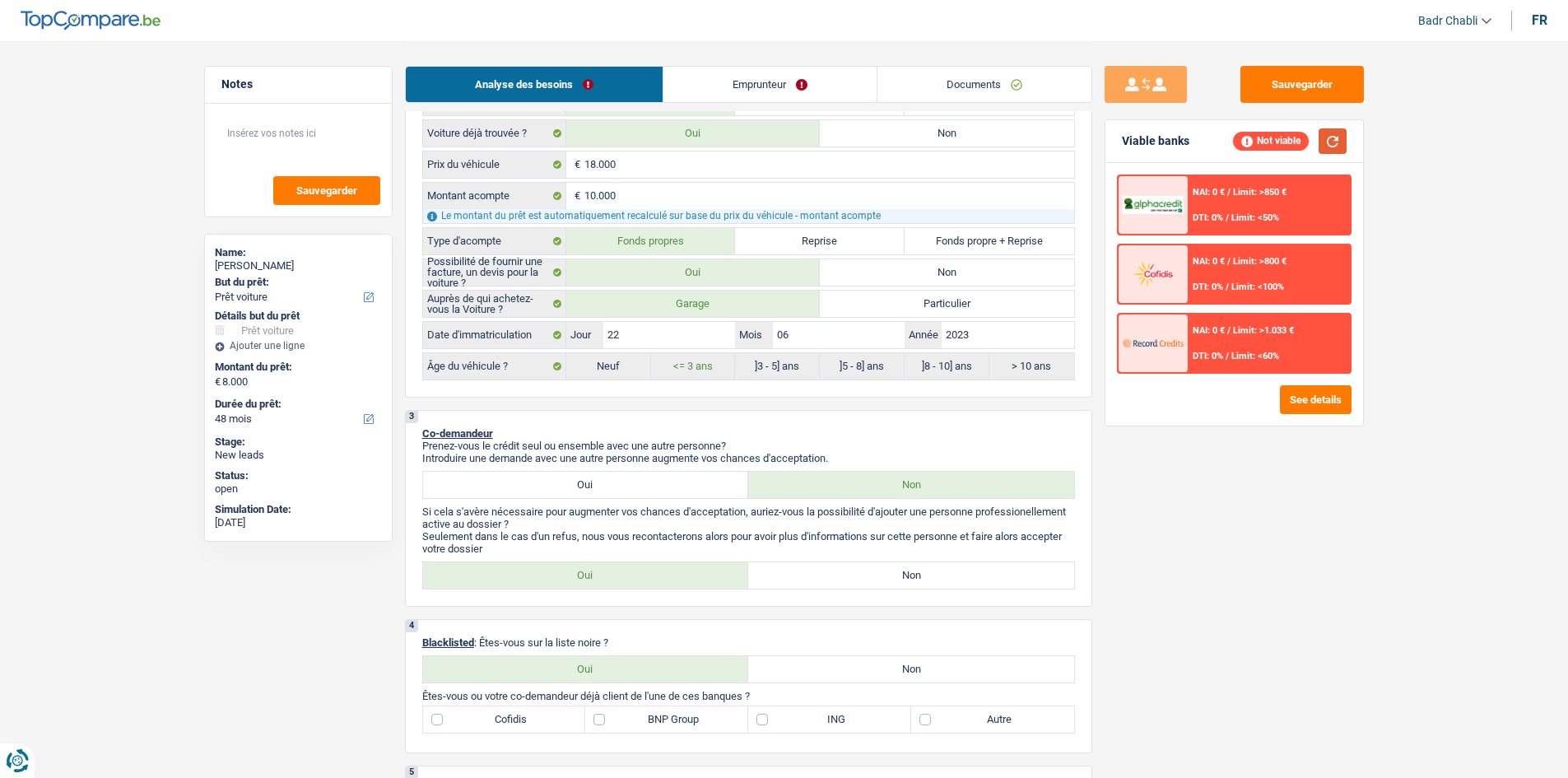
scroll to position [659, 0]
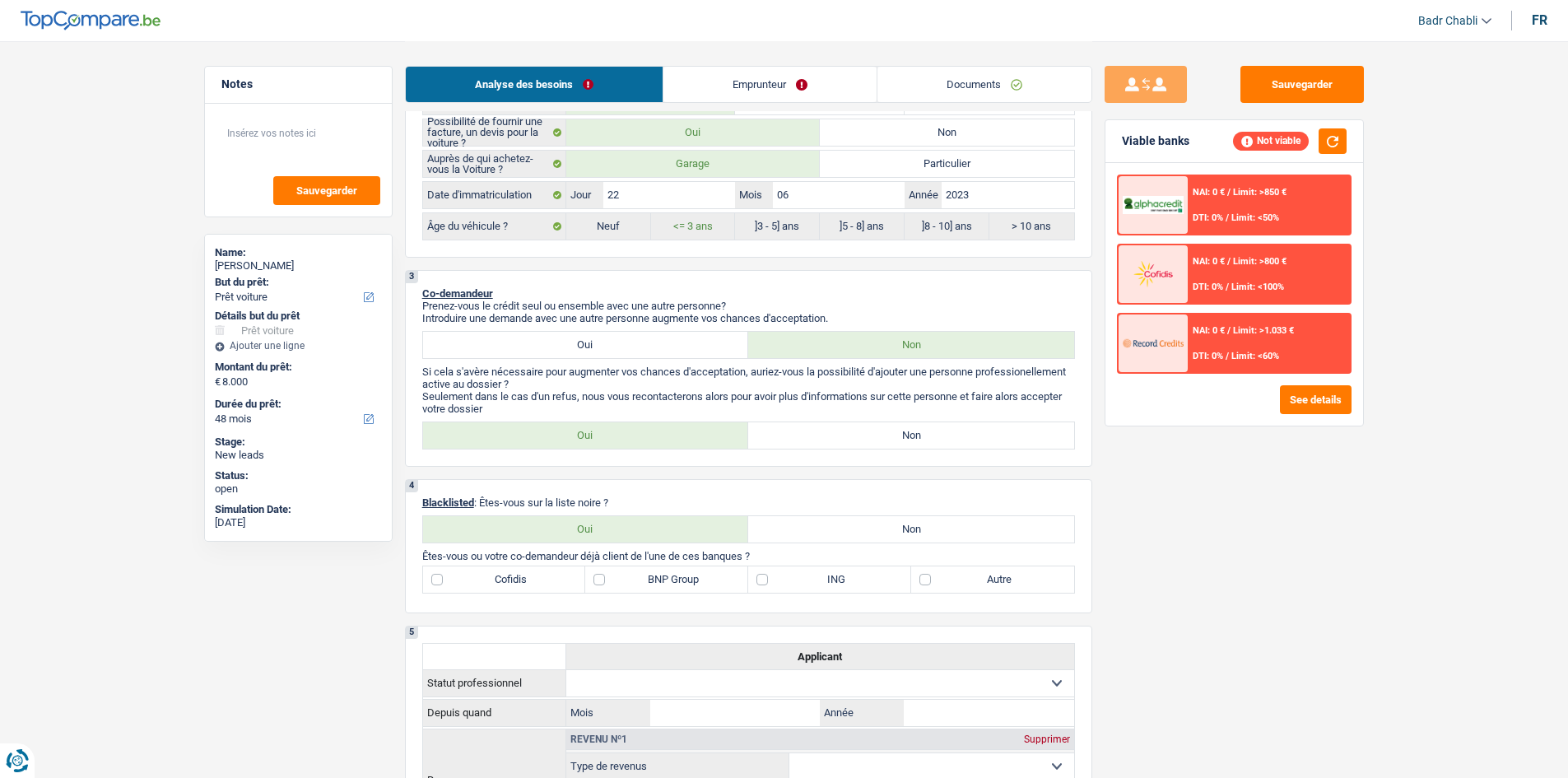
click at [924, 425] on label "Non" at bounding box center [911, 436] width 326 height 27
click at [924, 425] on input "Non" at bounding box center [911, 436] width 326 height 27
radio input "true"
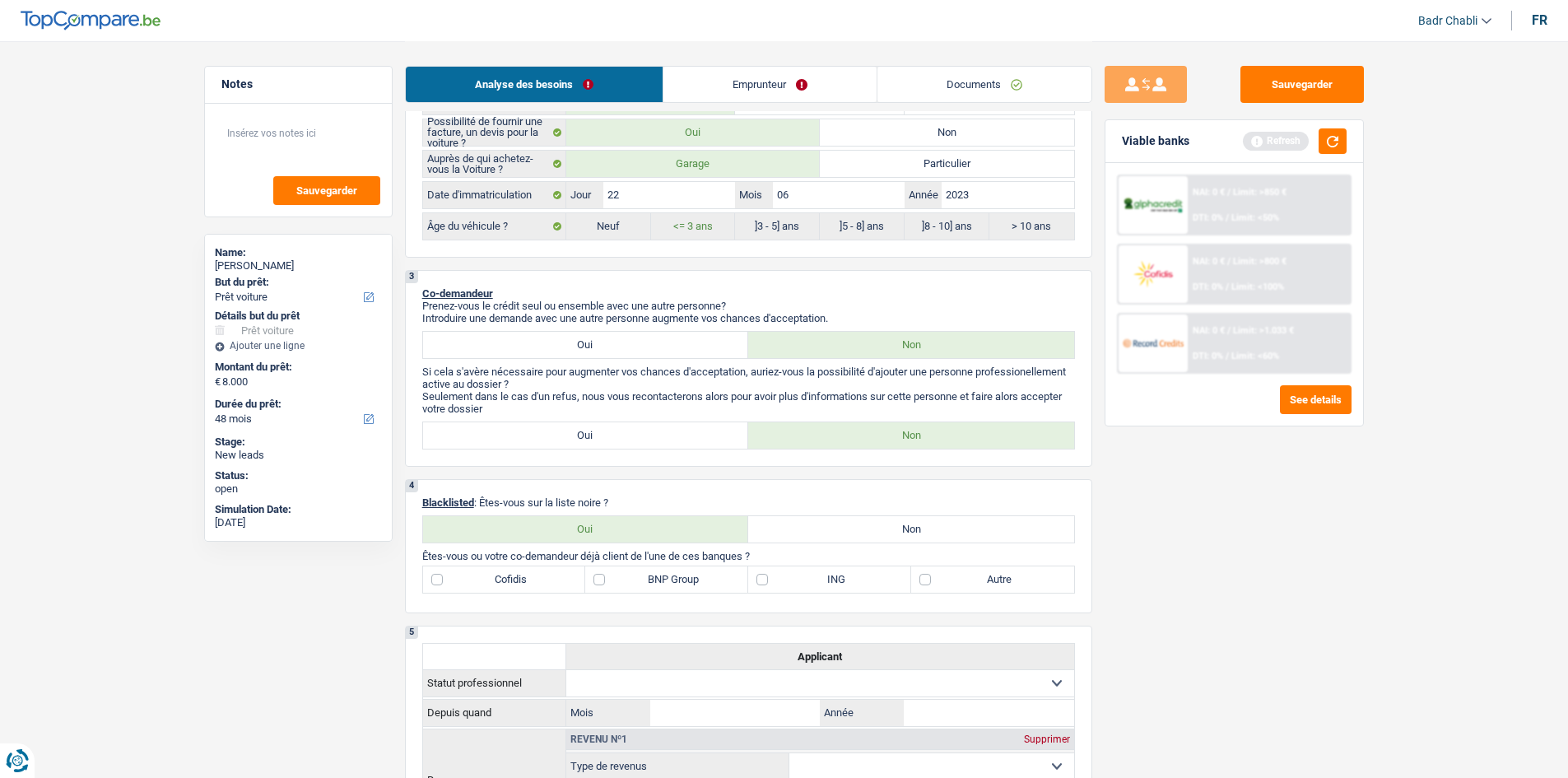
click at [931, 536] on label "Non" at bounding box center [911, 529] width 326 height 27
click at [931, 536] on input "Non" at bounding box center [911, 529] width 326 height 27
radio input "true"
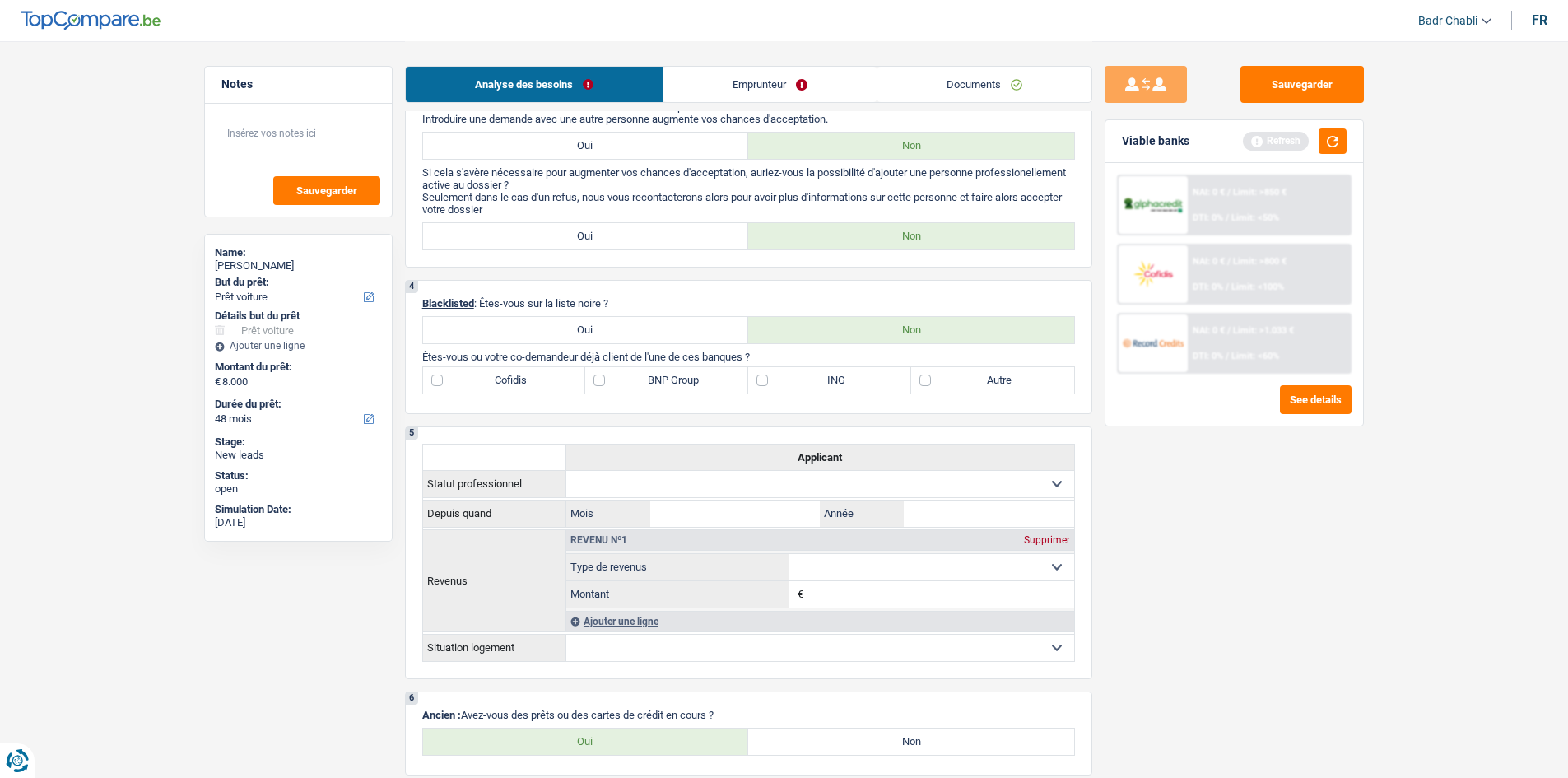
scroll to position [1153, 0]
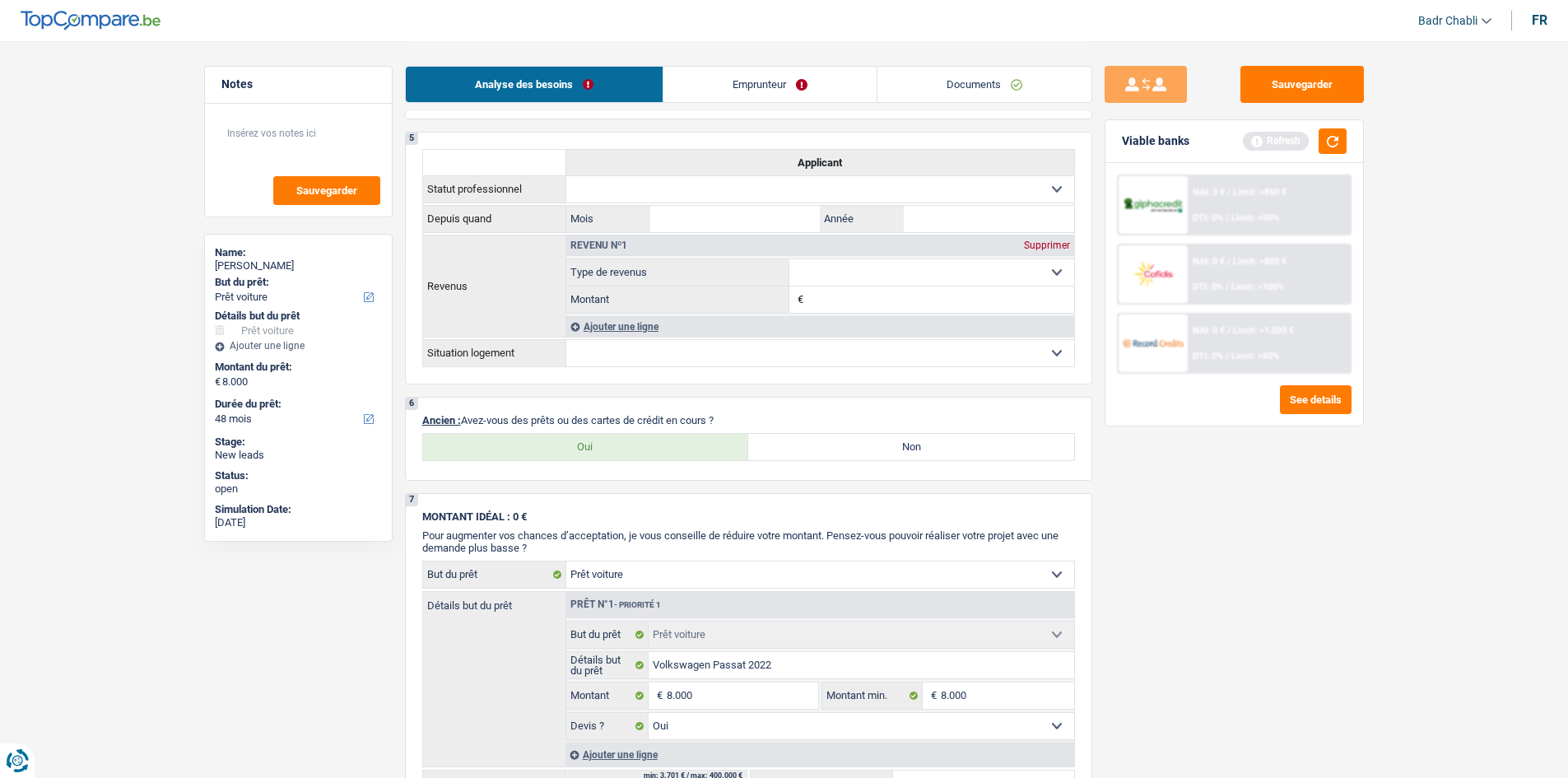
click at [900, 443] on label "Non" at bounding box center [911, 447] width 326 height 27
click at [900, 443] on input "Non" at bounding box center [911, 447] width 326 height 27
radio input "true"
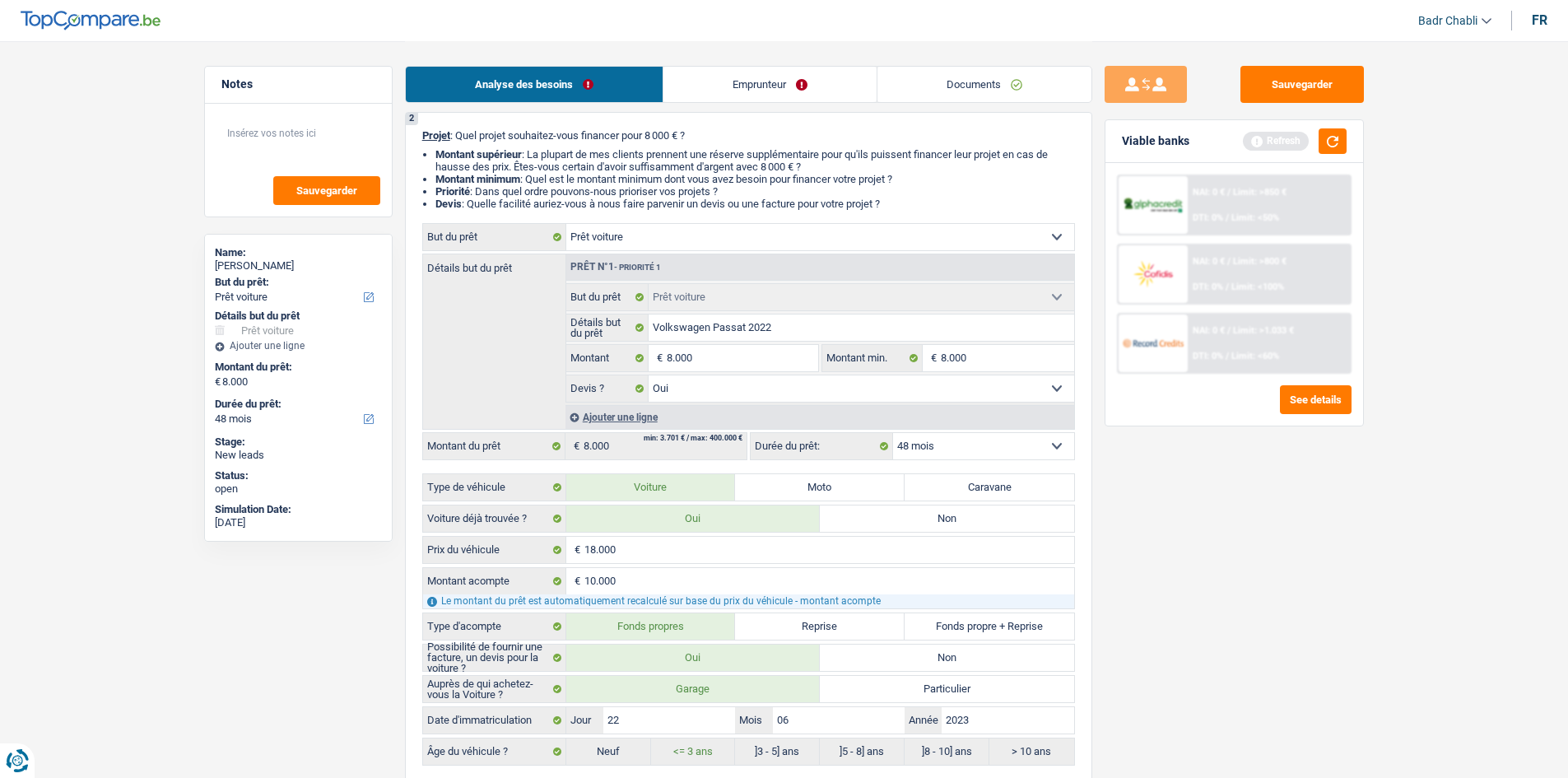
scroll to position [0, 0]
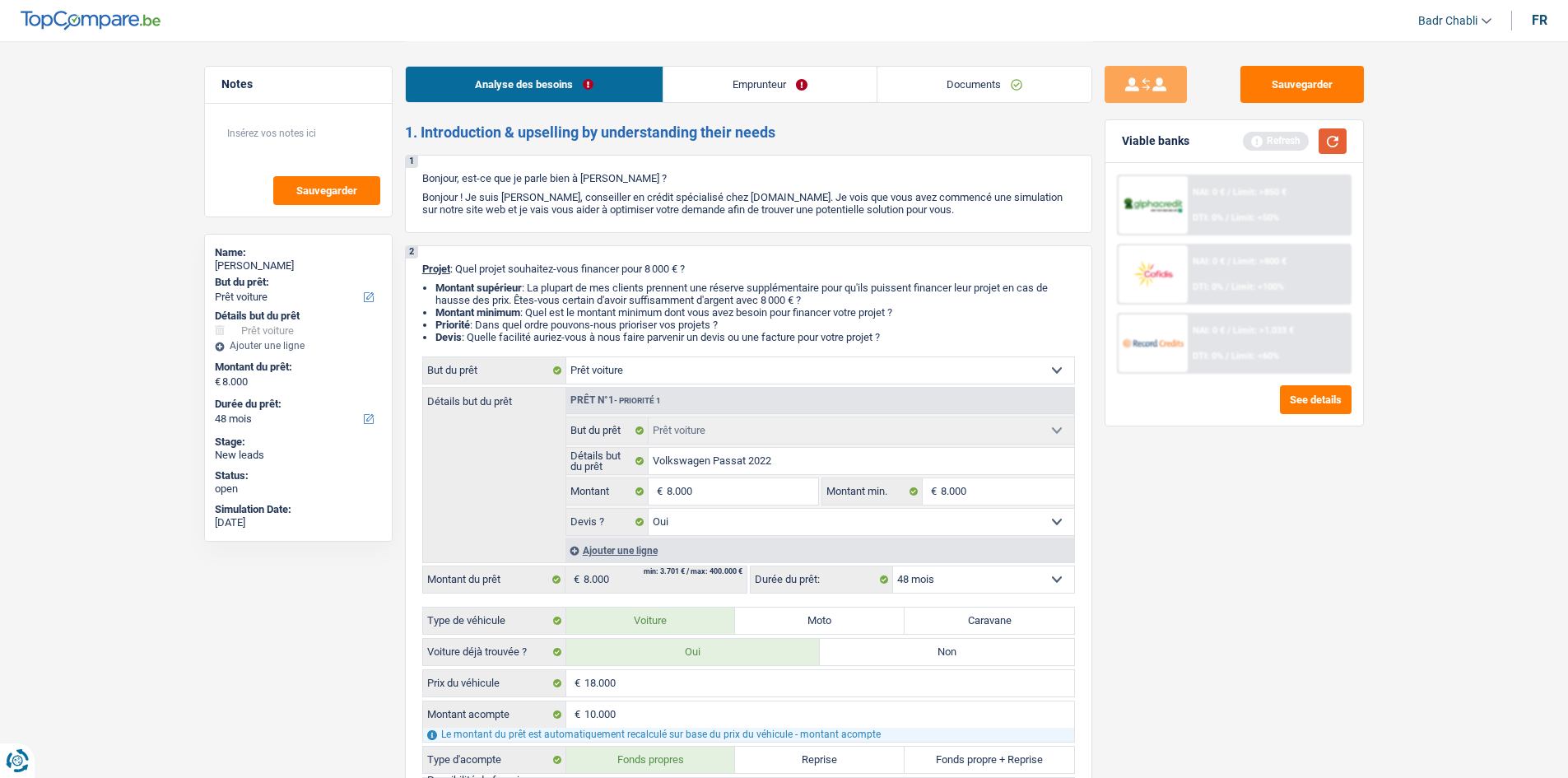
click at [1327, 141] on button "button" at bounding box center [1333, 140] width 28 height 26
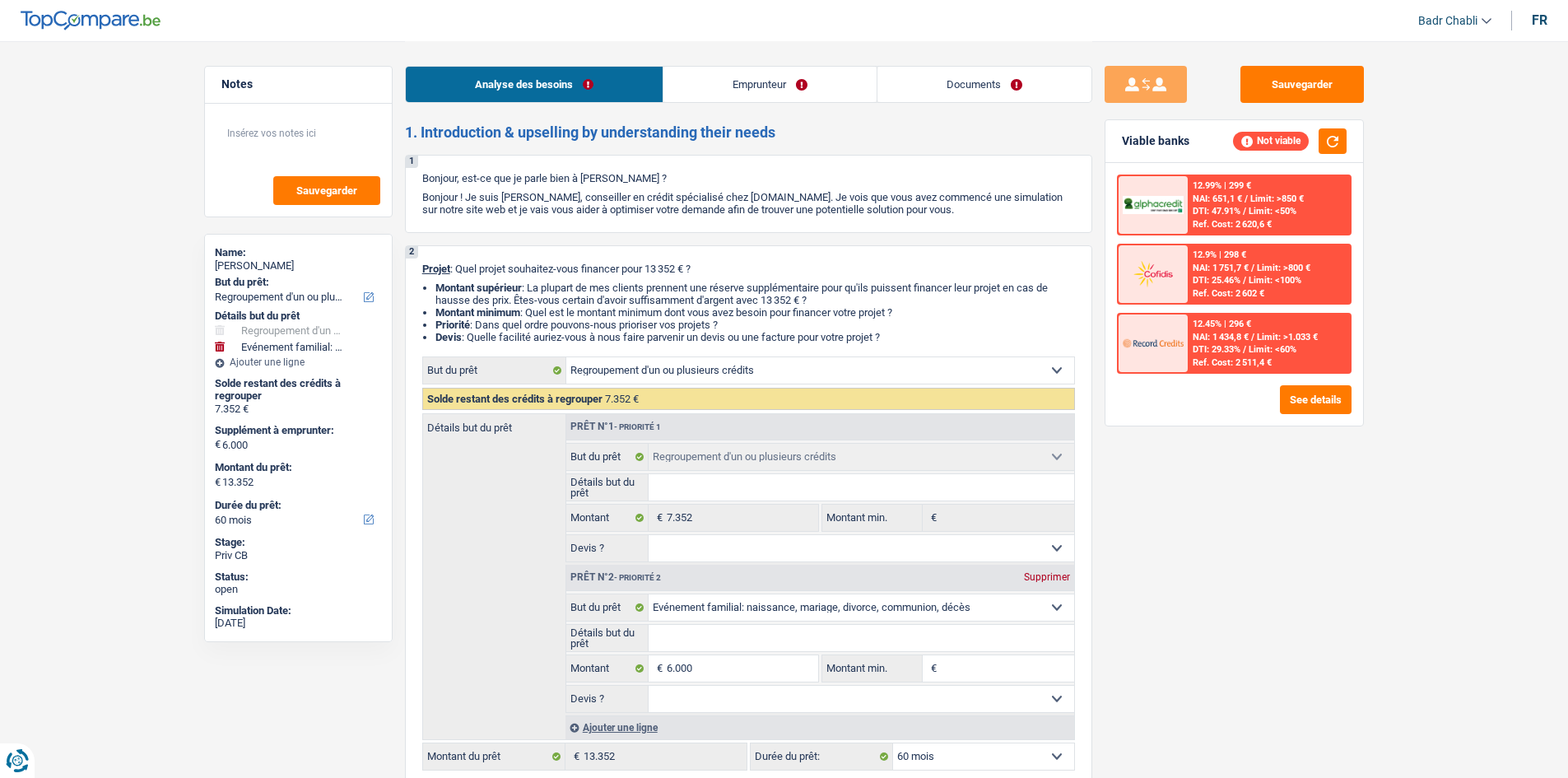
select select "refinancing"
select select "familyEvent"
select select "60"
select select "refinancing"
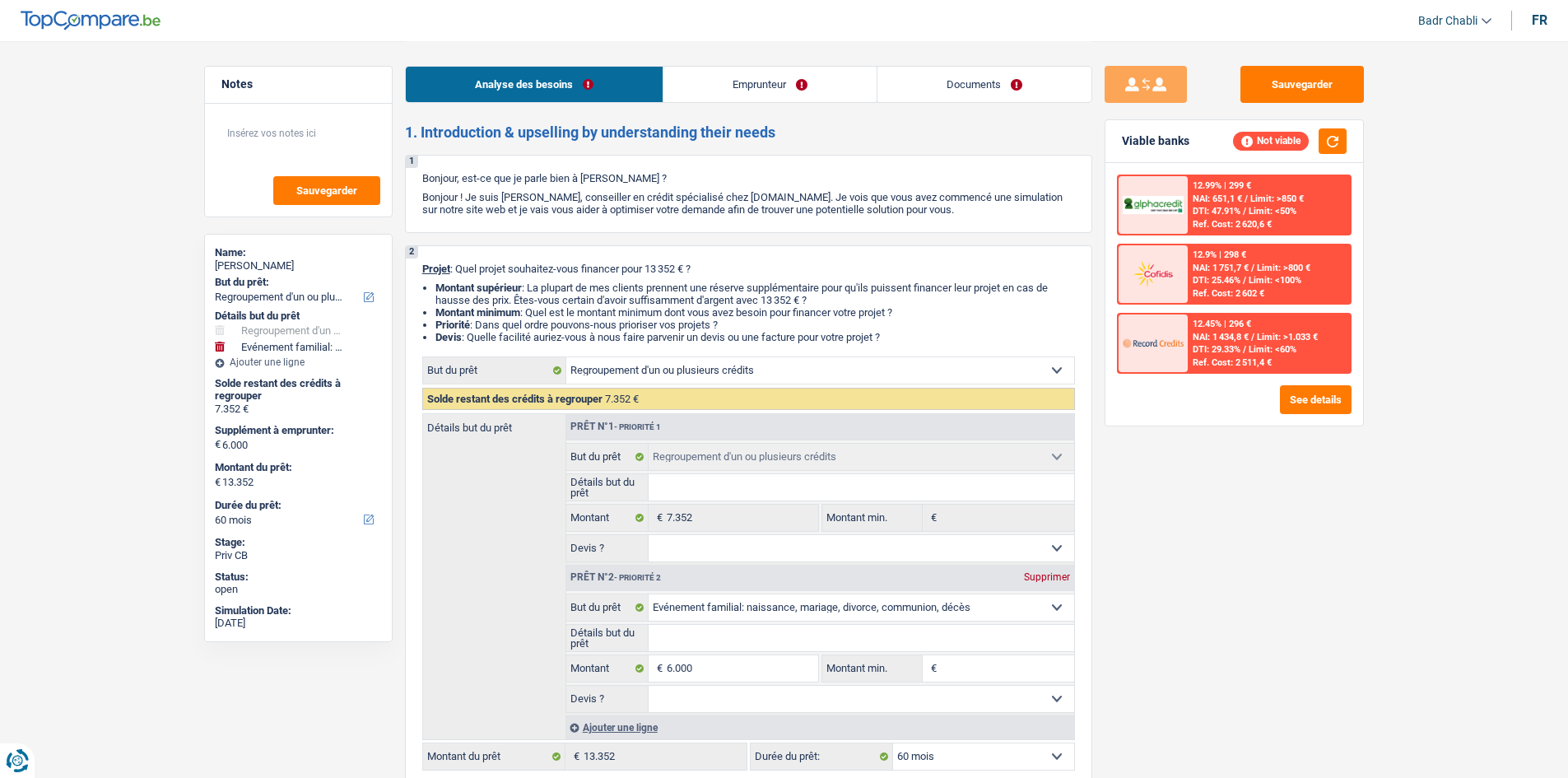
select select "refinancing"
select select "familyEvent"
select select "60"
select select "worker"
select select "netSalary"
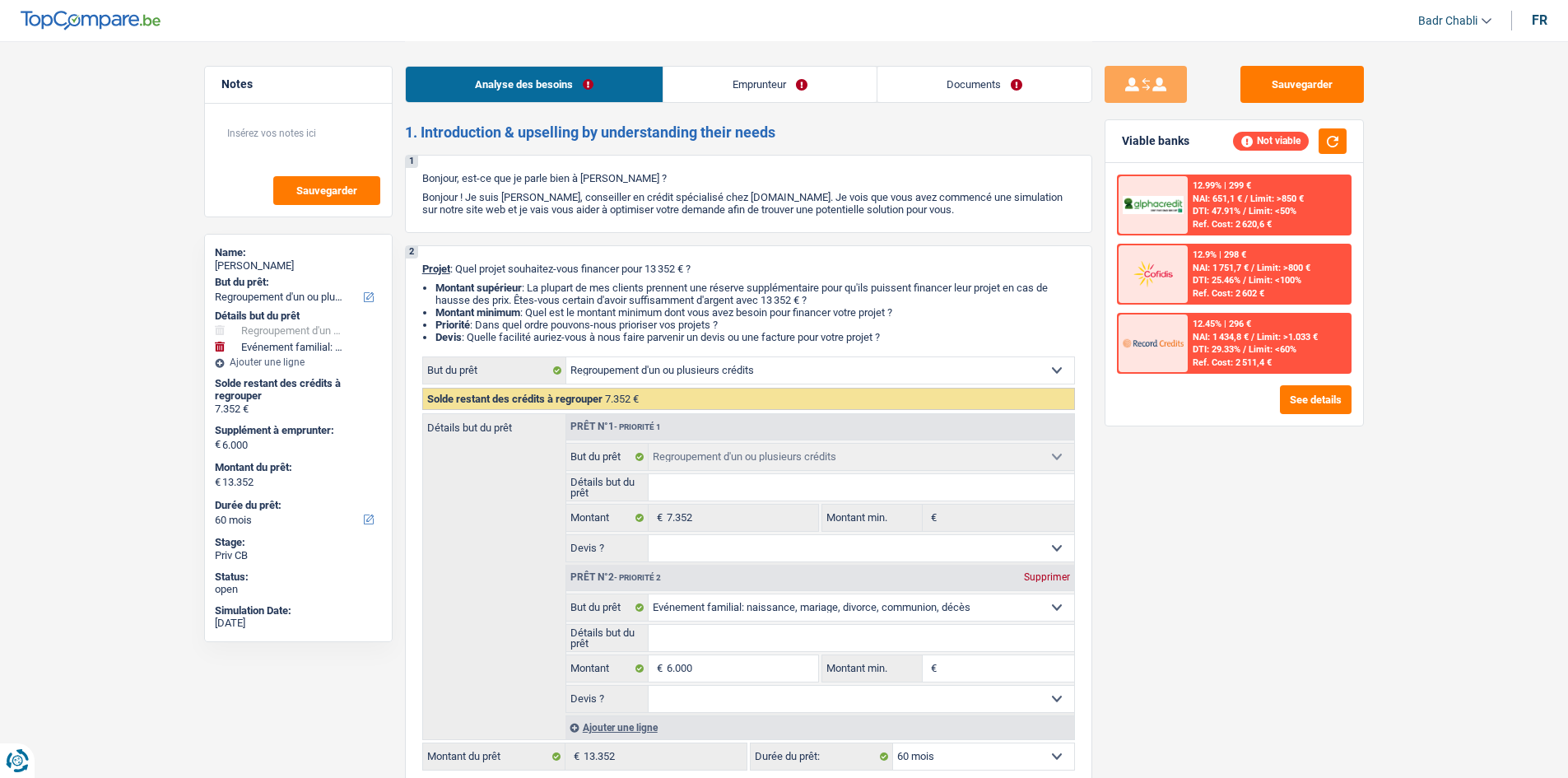
select select "rents"
select select "personalLoan"
select select "medicalFees"
select select "24"
select select "refinancing"
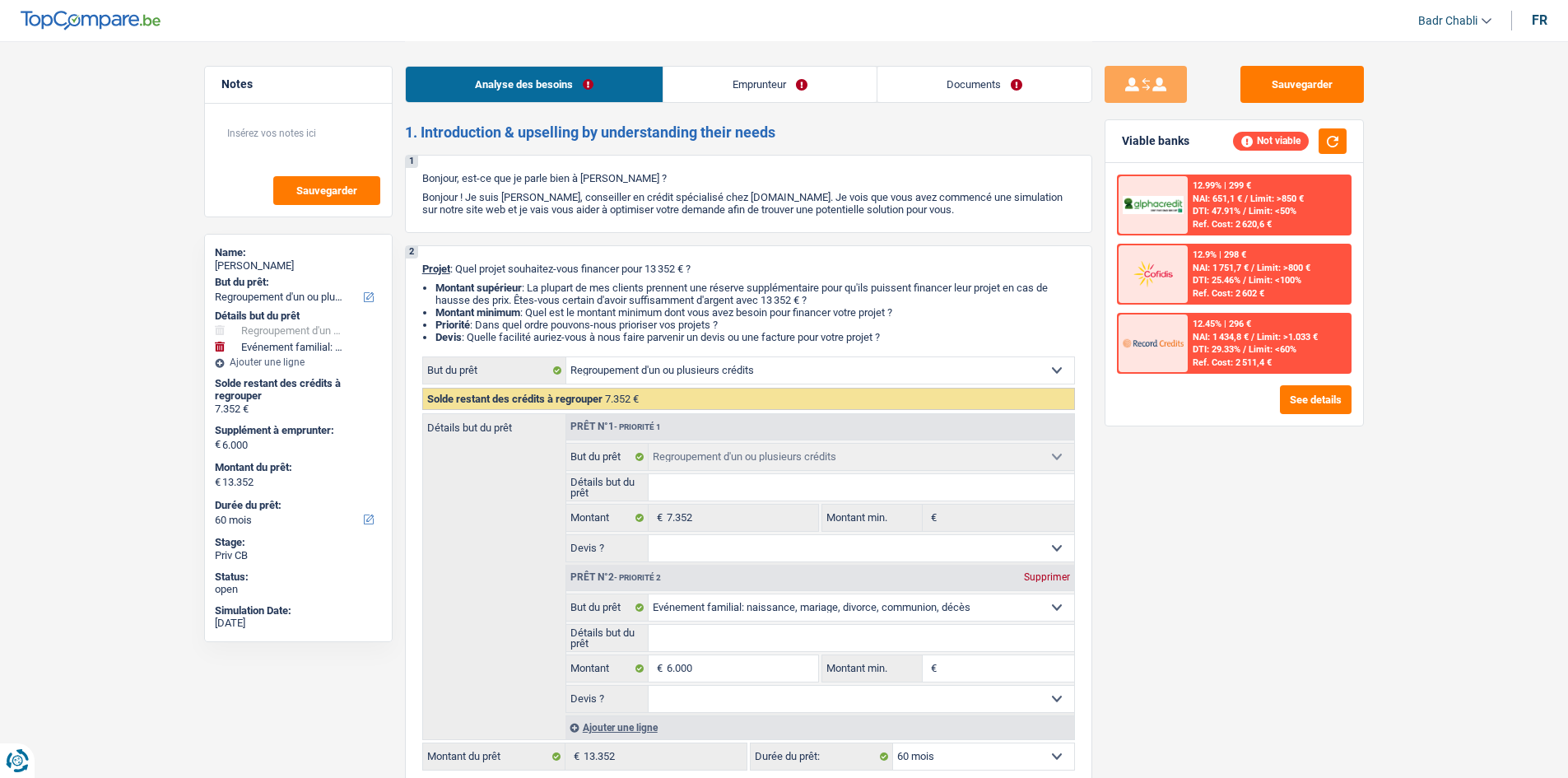
select select "refinancing"
select select "familyEvent"
select select "60"
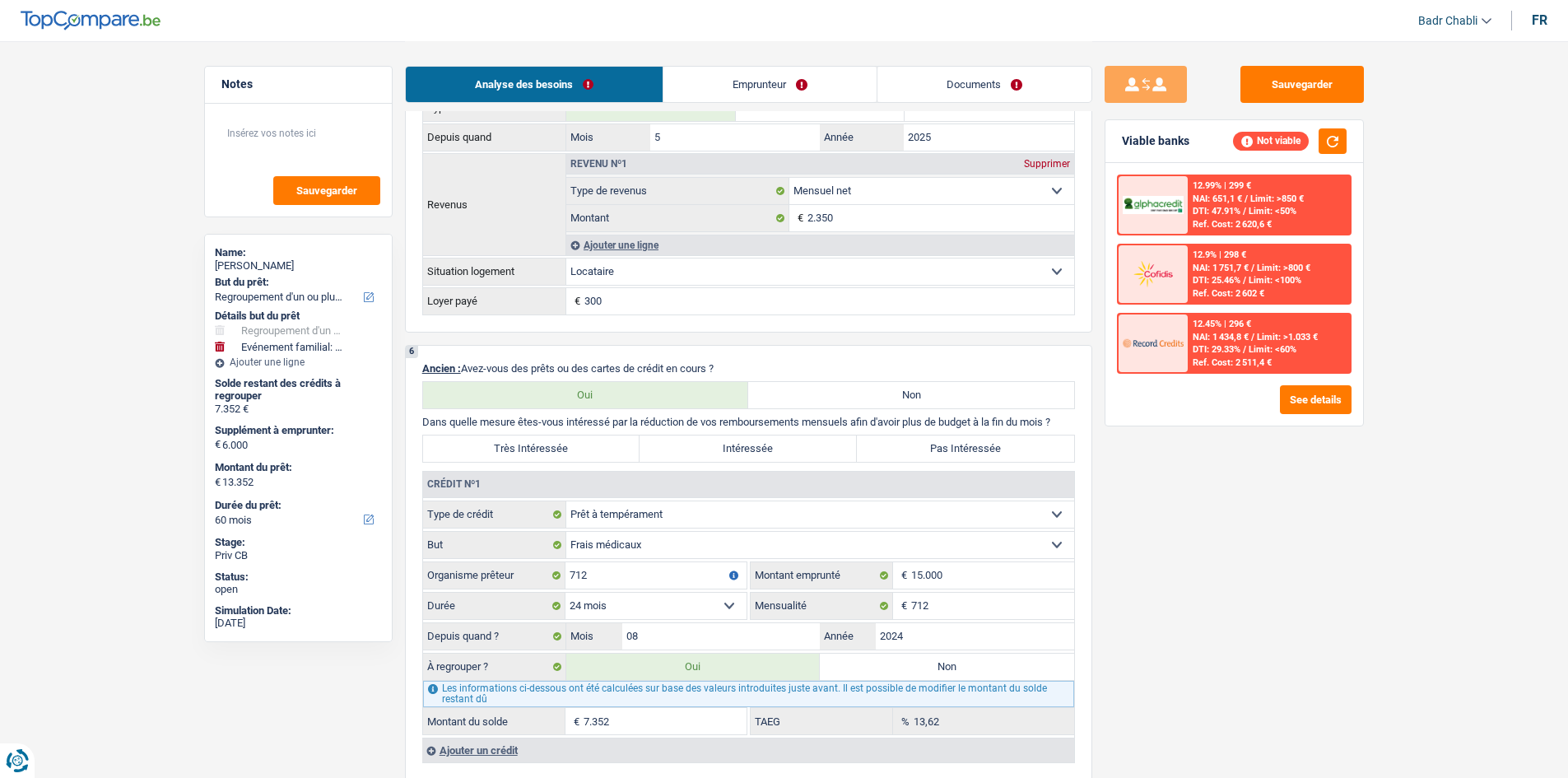
scroll to position [1235, 0]
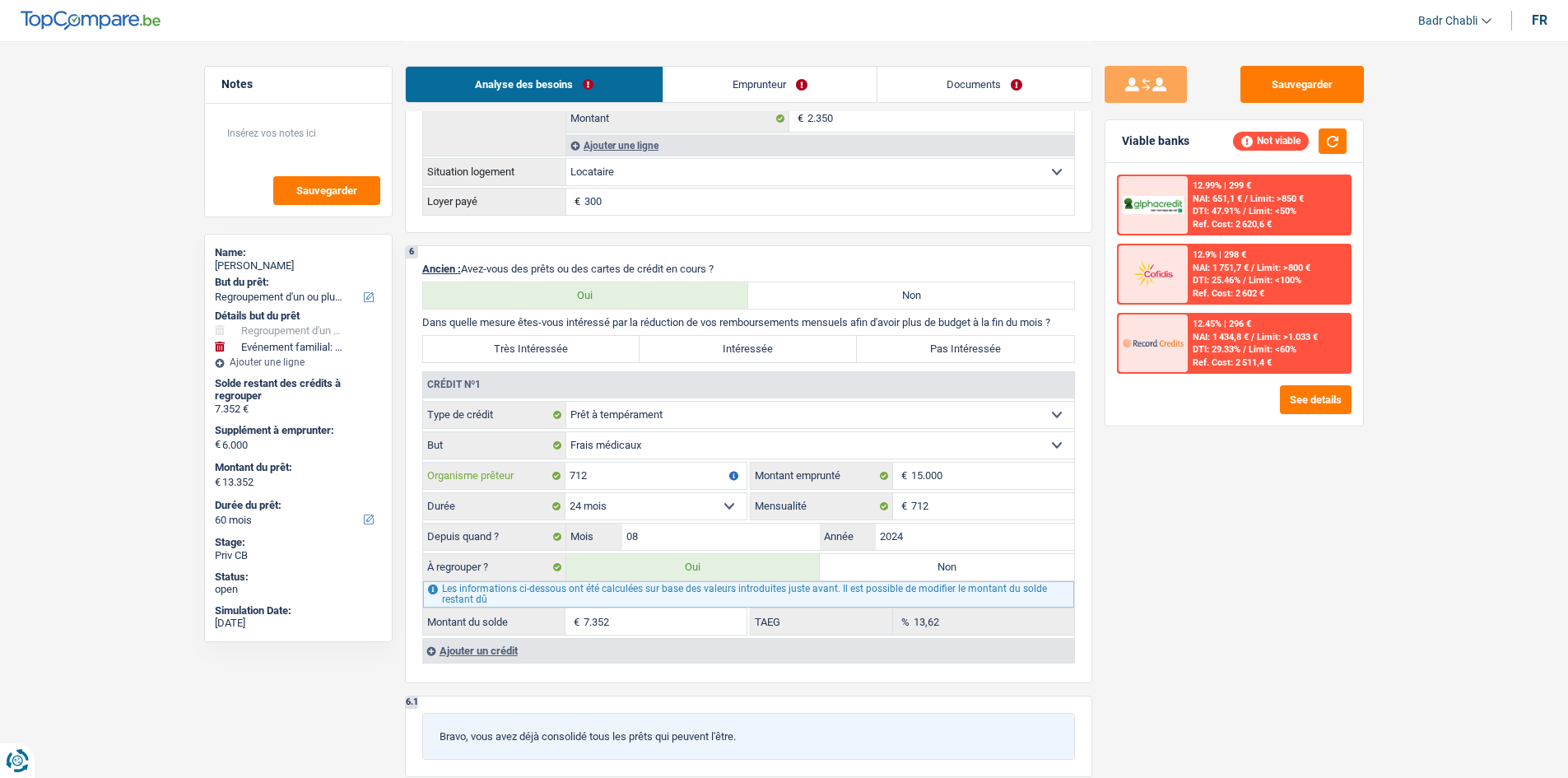
click at [695, 472] on input "712" at bounding box center [656, 476] width 181 height 27
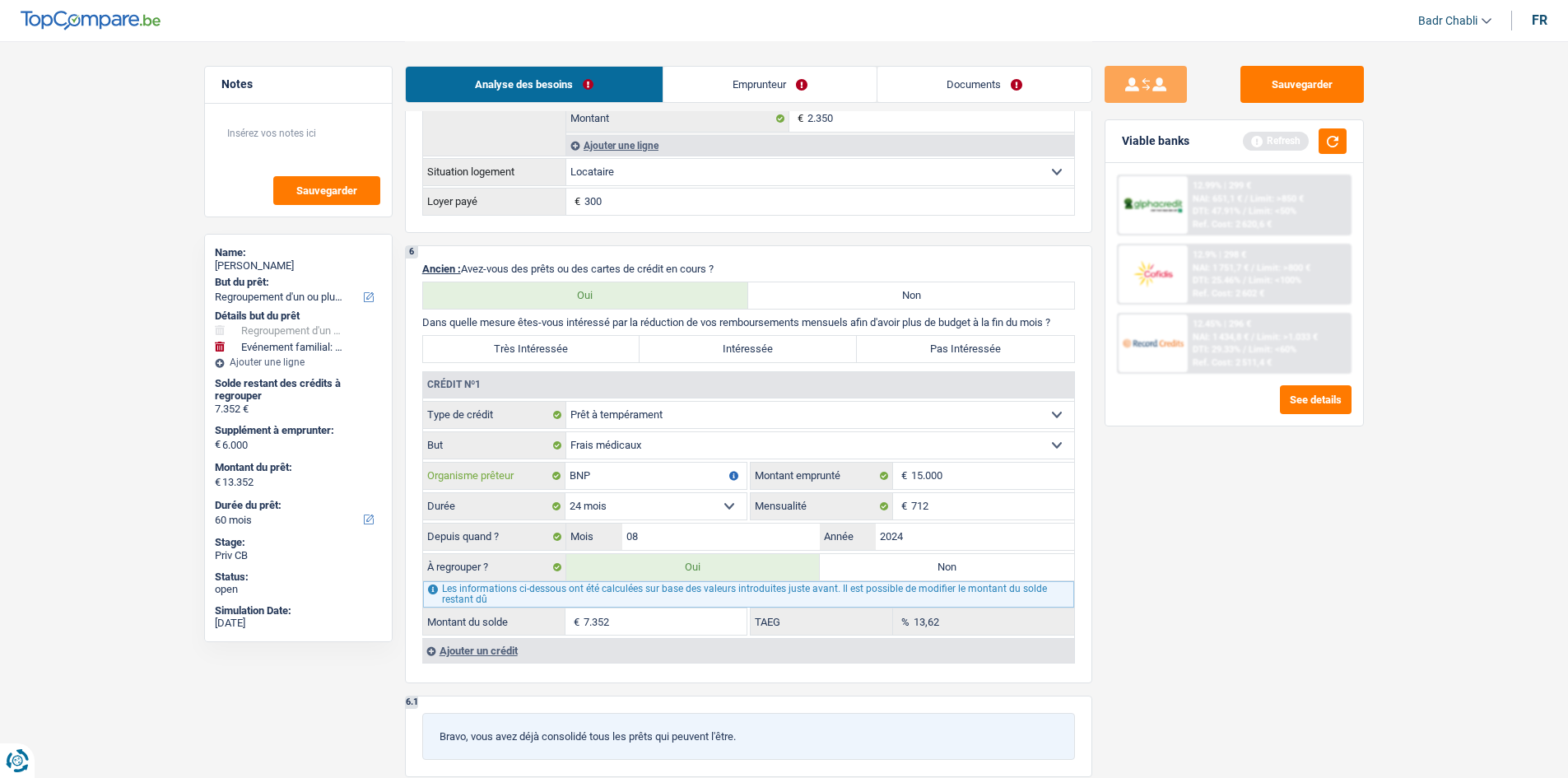
type input "BNP"
click at [720, 509] on select "12 mois 18 mois 24 mois 30 mois 36 mois 42 mois 48 mois 60 mois Sélectionner un…" at bounding box center [656, 507] width 181 height 27
select select "60"
click at [566, 493] on select "12 mois 18 mois 24 mois 30 mois 36 mois 42 mois 48 mois 60 mois Sélectionner un…" at bounding box center [656, 507] width 181 height 27
type input "6.001"
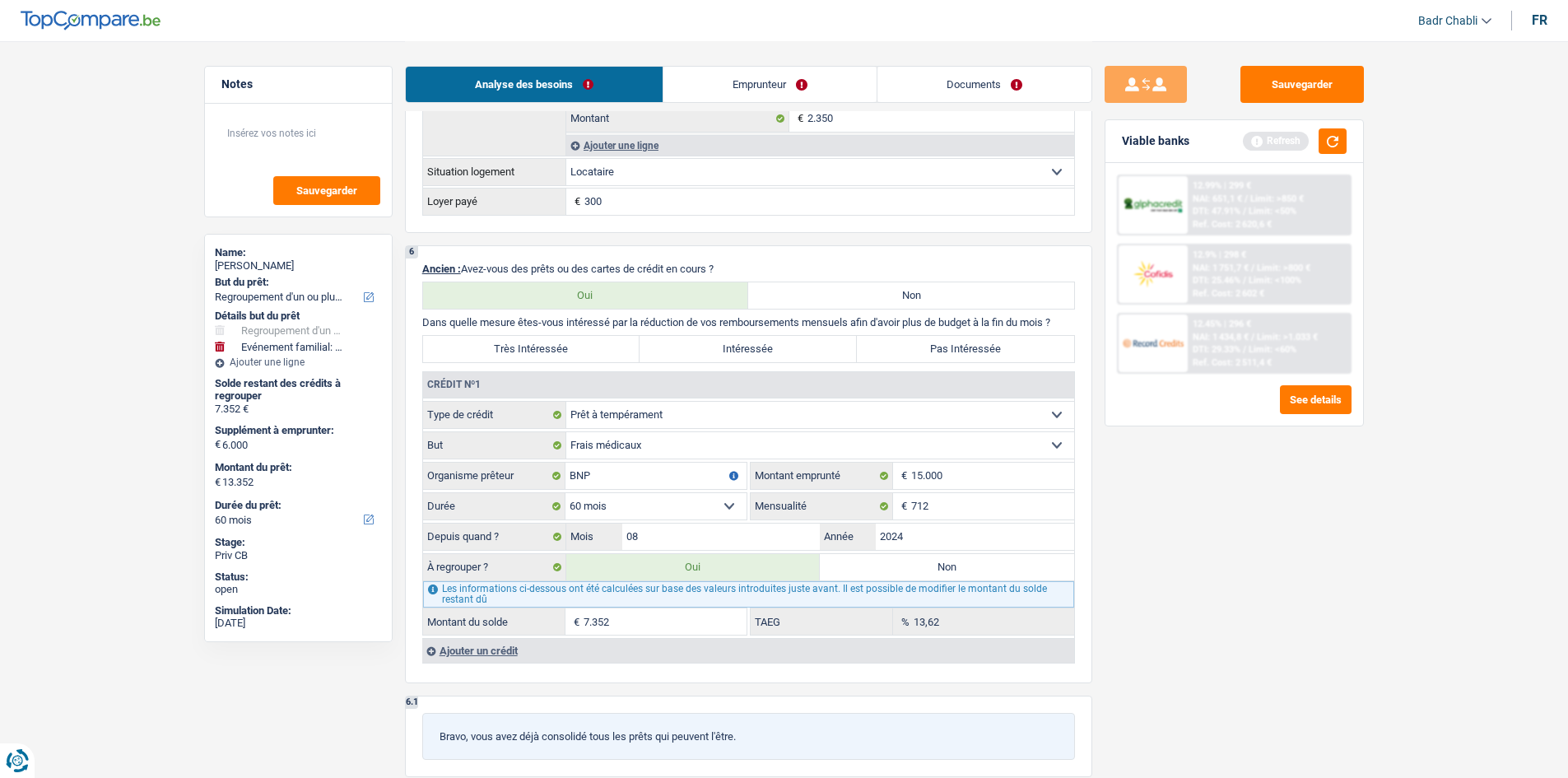
select select "42"
type input "1"
type input "6.001"
select select "42"
type input "1"
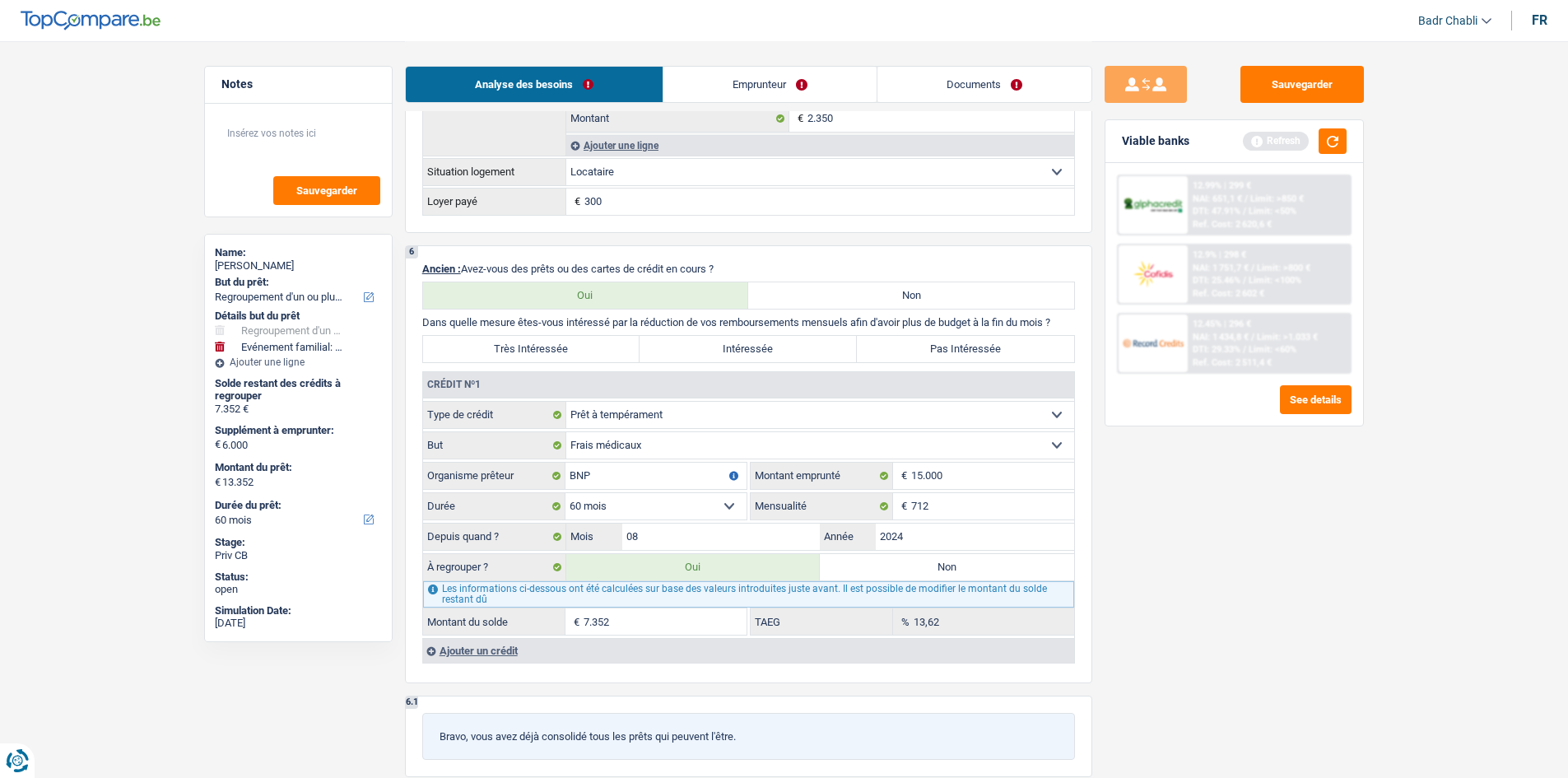
type input "0,00"
type input "1"
type input "6.001"
select select "42"
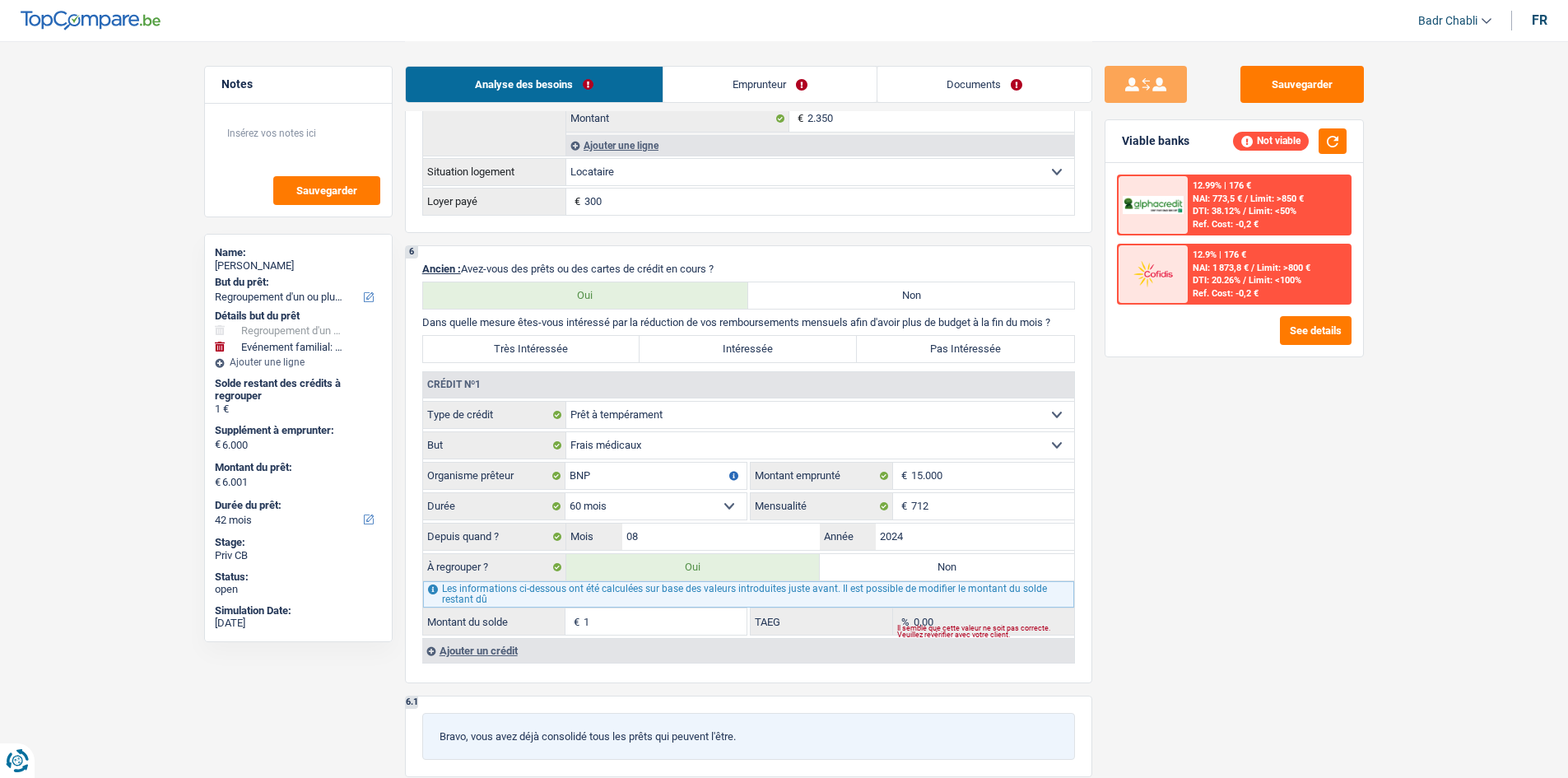
click at [731, 500] on select "12 mois 18 mois 24 mois 30 mois 36 mois 42 mois 48 mois 60 mois Sélectionner un…" at bounding box center [656, 507] width 181 height 27
select select "24"
click at [566, 493] on select "12 mois 18 mois 24 mois 30 mois 36 mois 42 mois 48 mois 60 mois Sélectionner un…" at bounding box center [656, 507] width 181 height 27
type input "13.352"
type input "7.352"
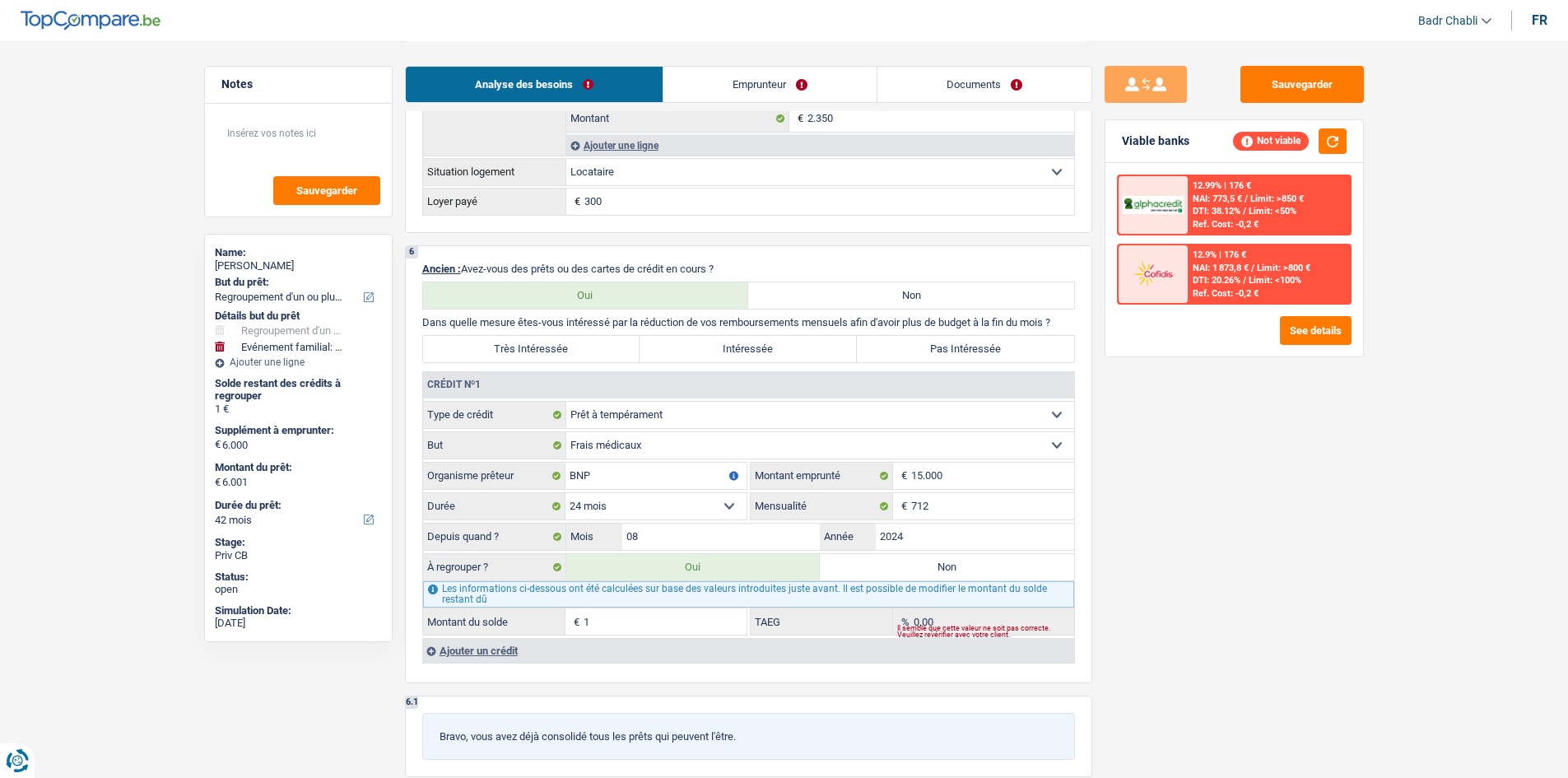
type input "13.352"
type input "7.352"
type input "13,62"
type input "7.352"
type input "13.352"
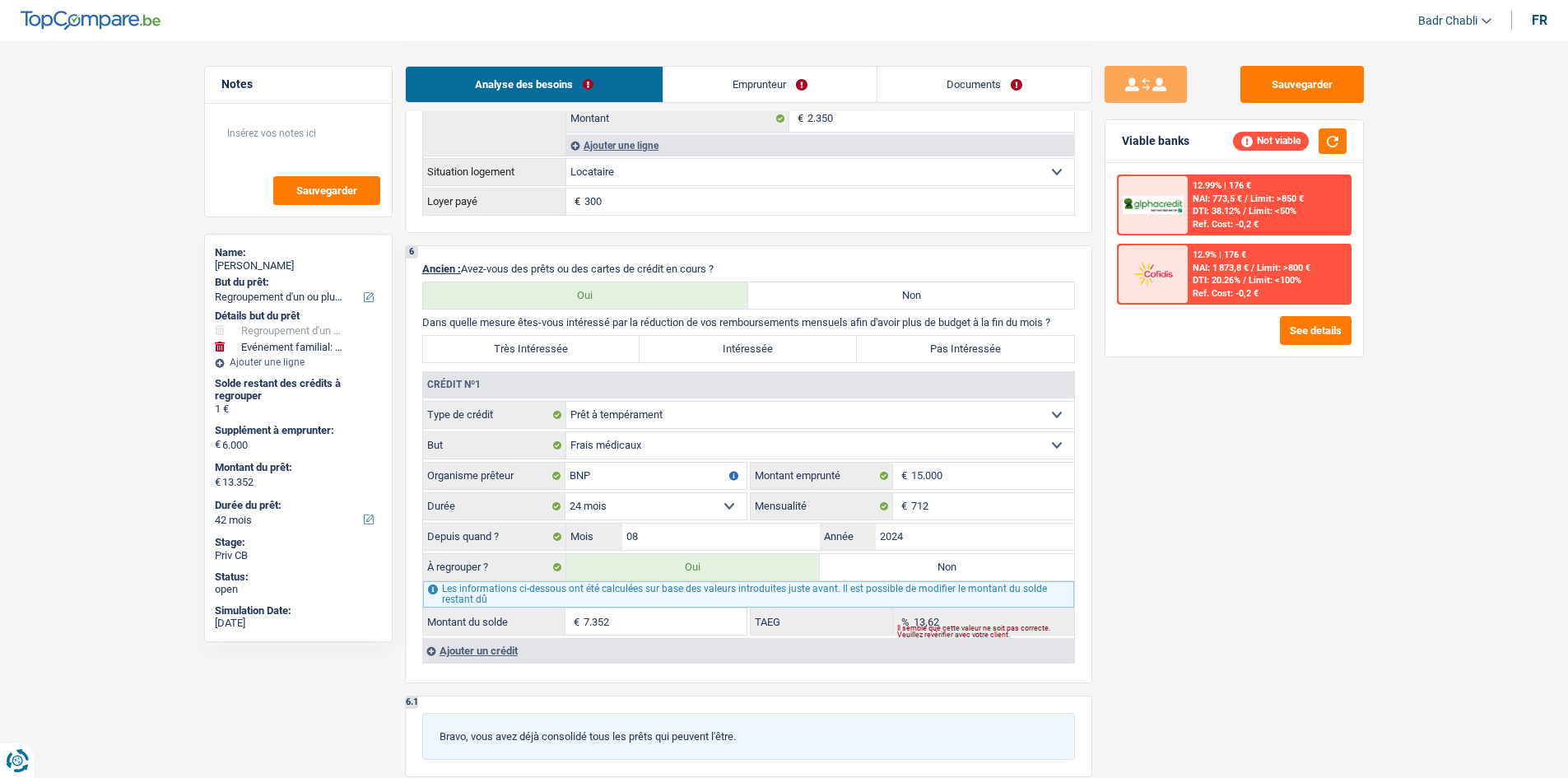
select select "60"
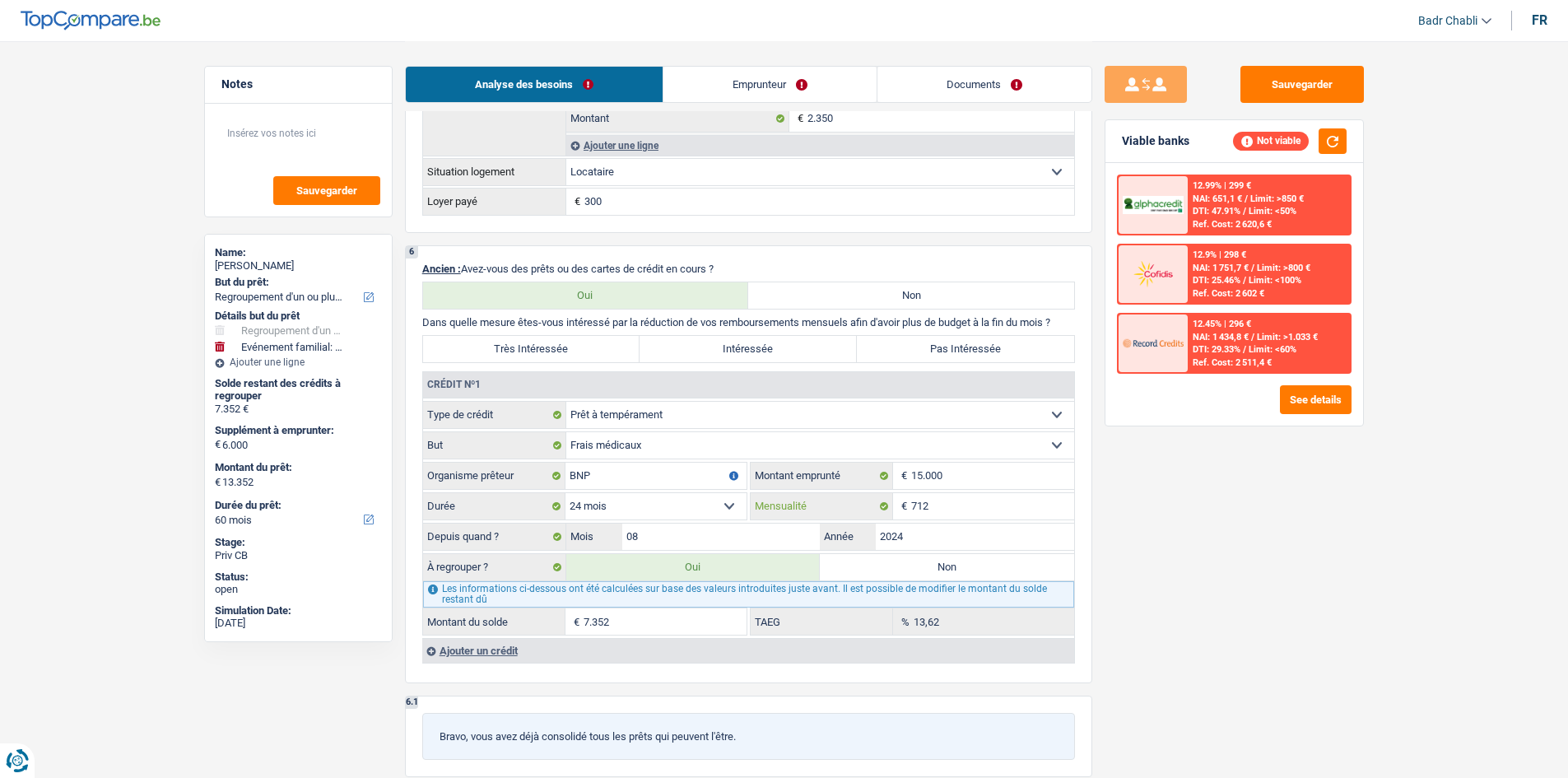
click at [956, 501] on input "712" at bounding box center [992, 507] width 163 height 27
click at [1265, 507] on div "Sauvegarder Viable banks Not viable 12.99% | 299 € NAI: 651,1 € / Limit: >850 €…" at bounding box center [1234, 408] width 284 height 685
click at [1176, 508] on div "Sauvegarder Viable banks Not viable 12.99% | 299 € NAI: 651,1 € / Limit: >850 €…" at bounding box center [1234, 408] width 284 height 685
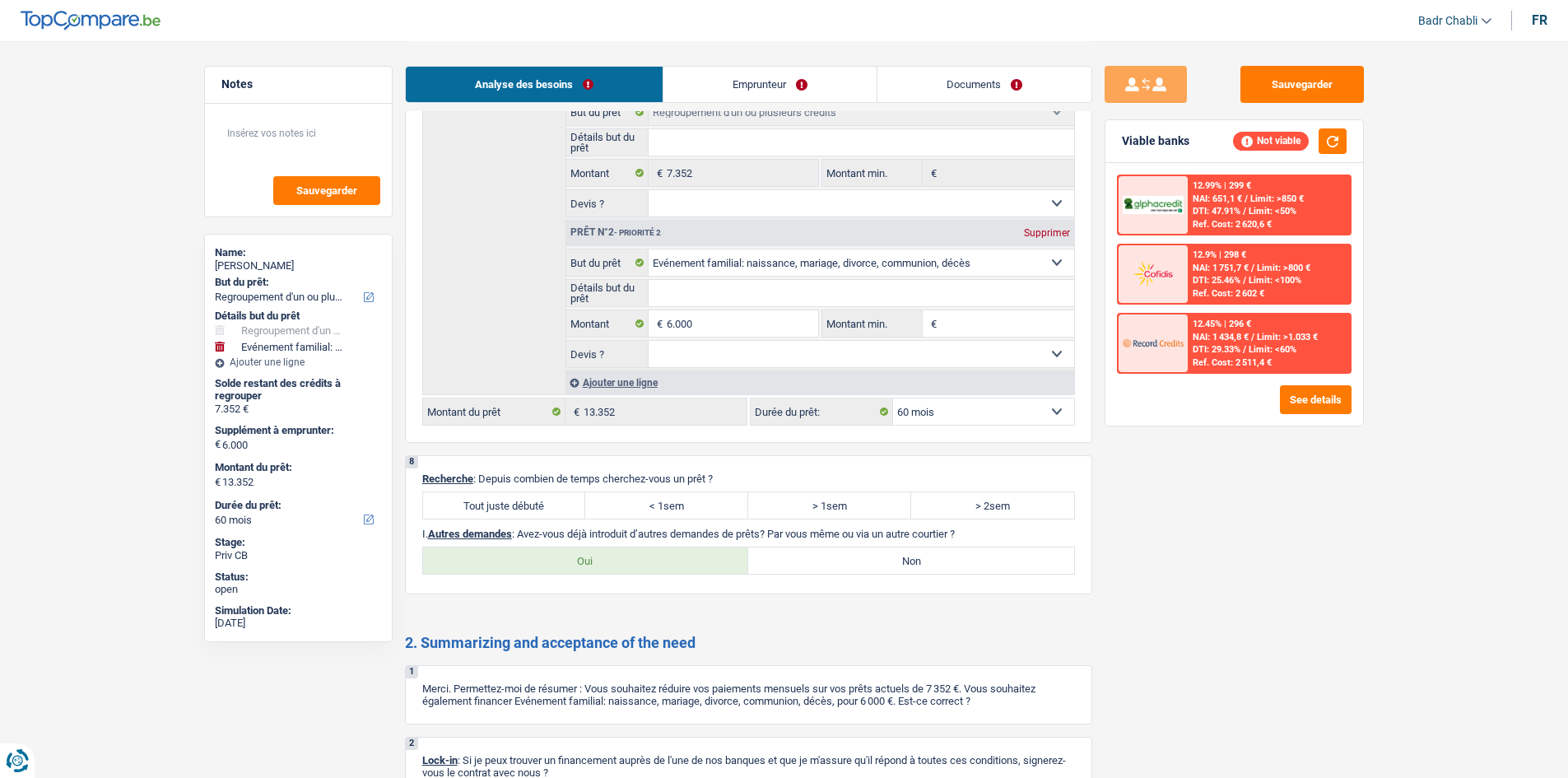
scroll to position [2222, 0]
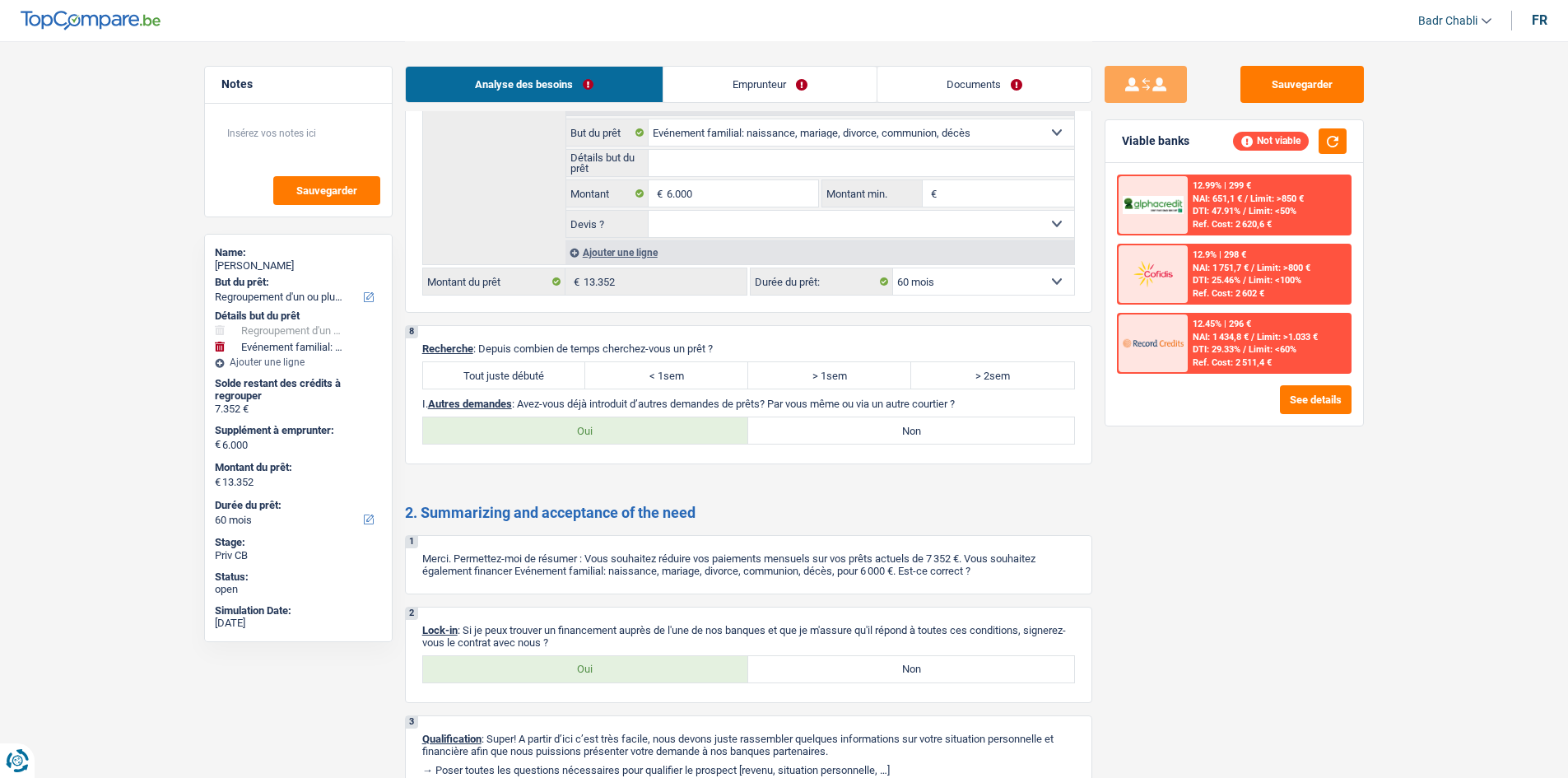
click at [538, 382] on label "Tout juste débuté" at bounding box center [505, 376] width 163 height 27
click at [538, 382] on input "Tout juste débuté" at bounding box center [505, 376] width 163 height 27
radio input "true"
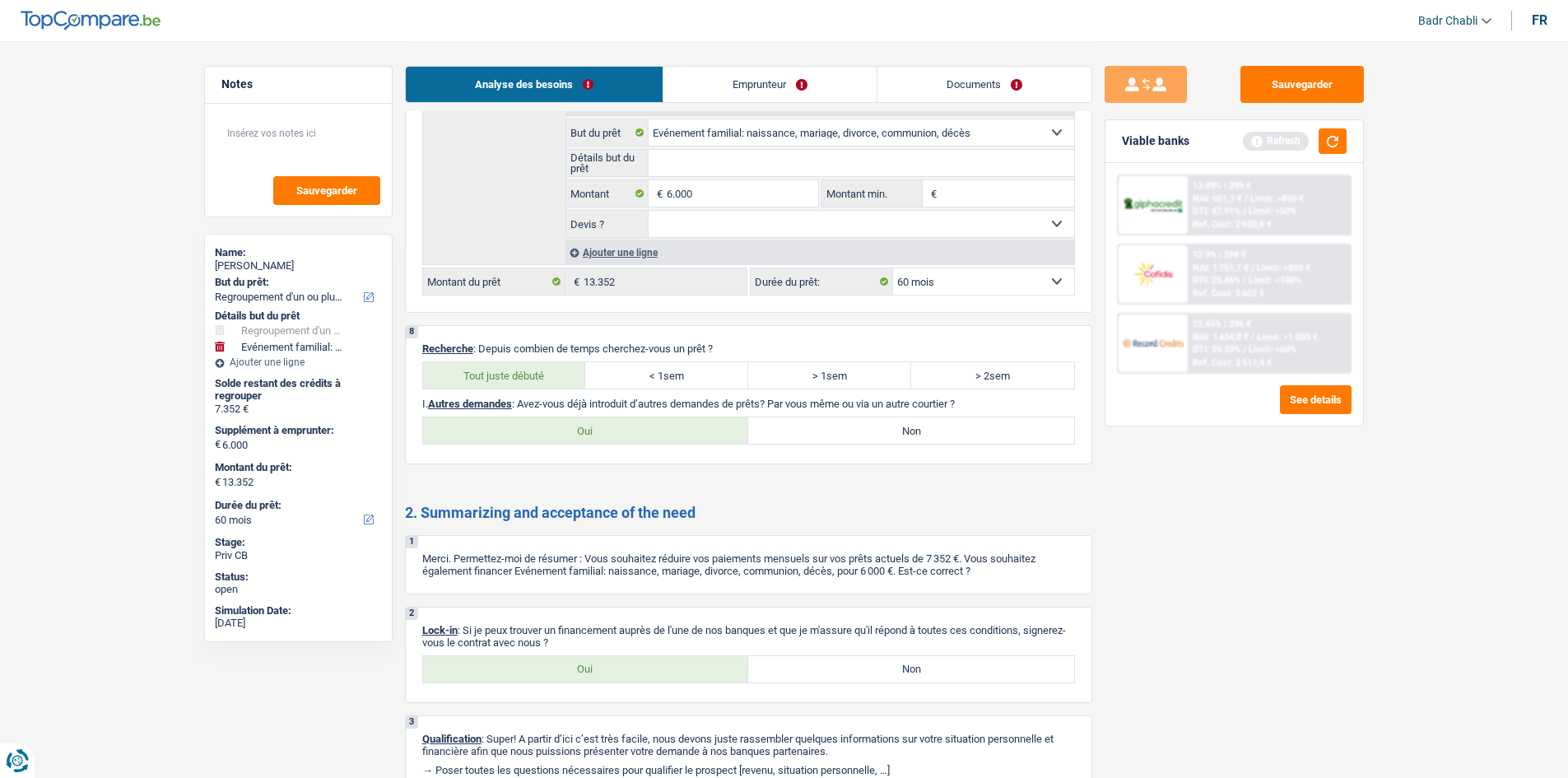
click at [916, 425] on label "Non" at bounding box center [911, 431] width 326 height 27
click at [916, 425] on input "Non" at bounding box center [911, 431] width 326 height 27
radio input "true"
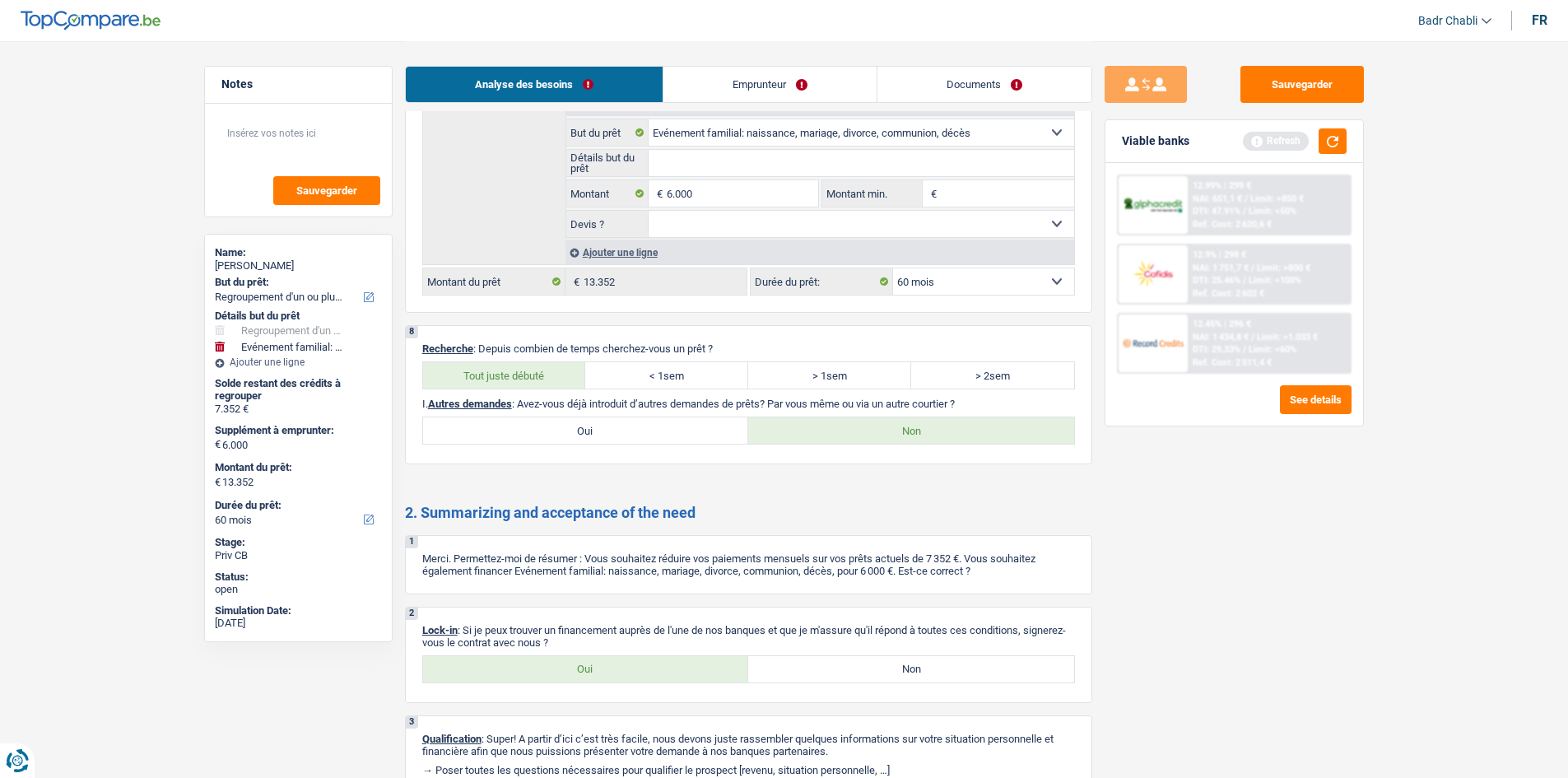
click at [622, 662] on label "Oui" at bounding box center [586, 669] width 326 height 27
click at [622, 662] on input "Oui" at bounding box center [586, 669] width 326 height 27
radio input "true"
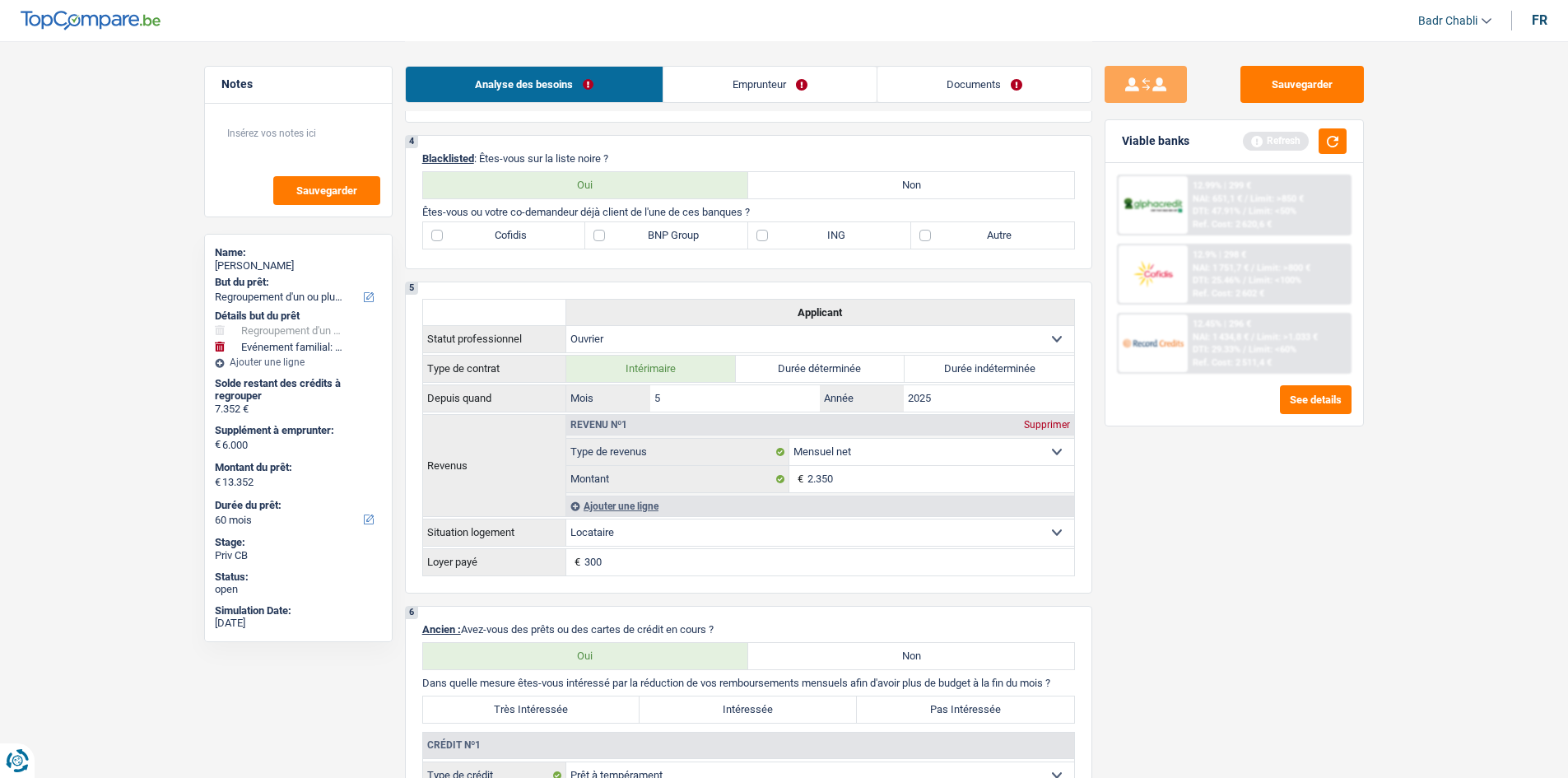
scroll to position [741, 0]
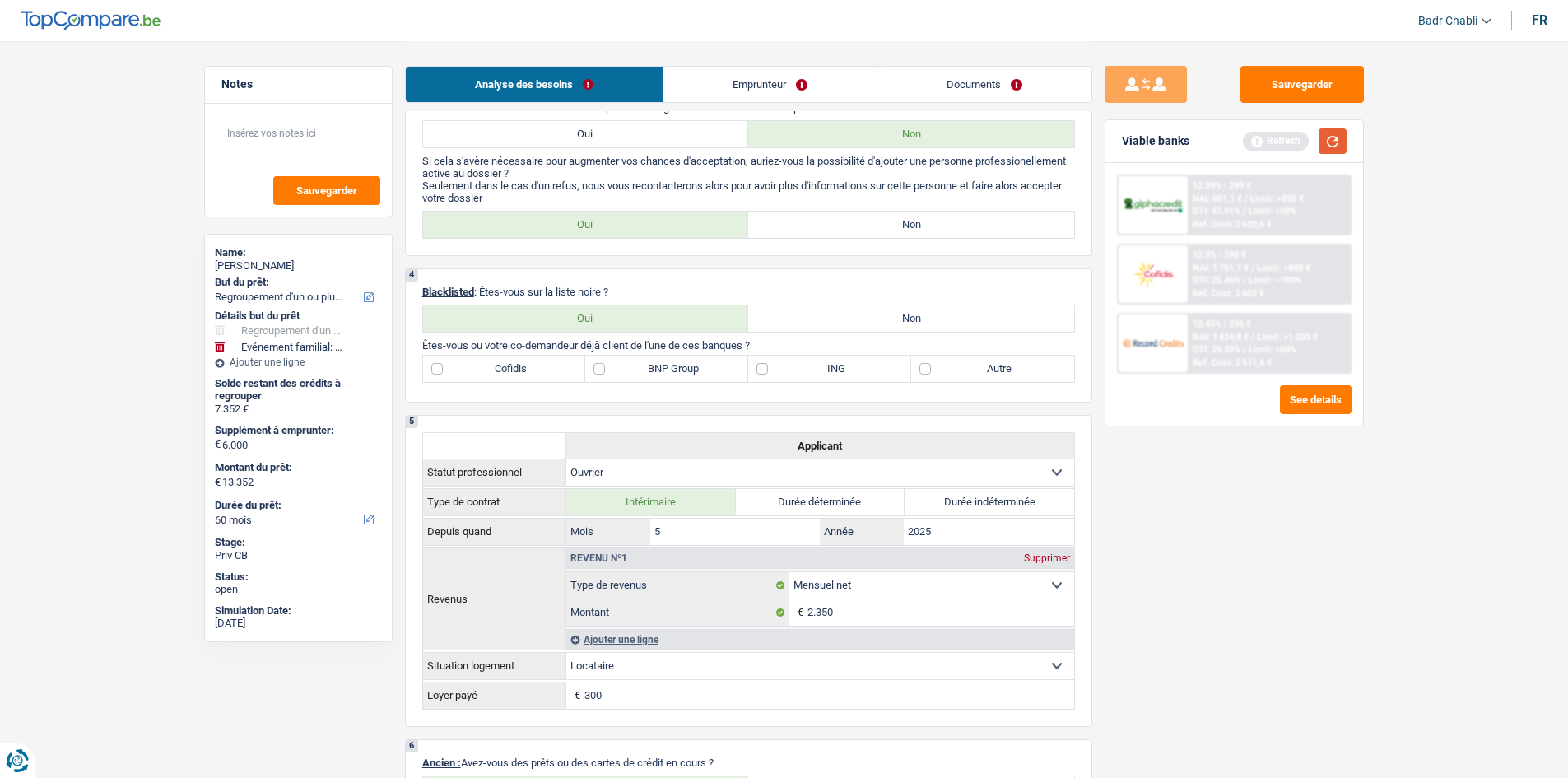
click at [1336, 134] on button "button" at bounding box center [1333, 140] width 28 height 26
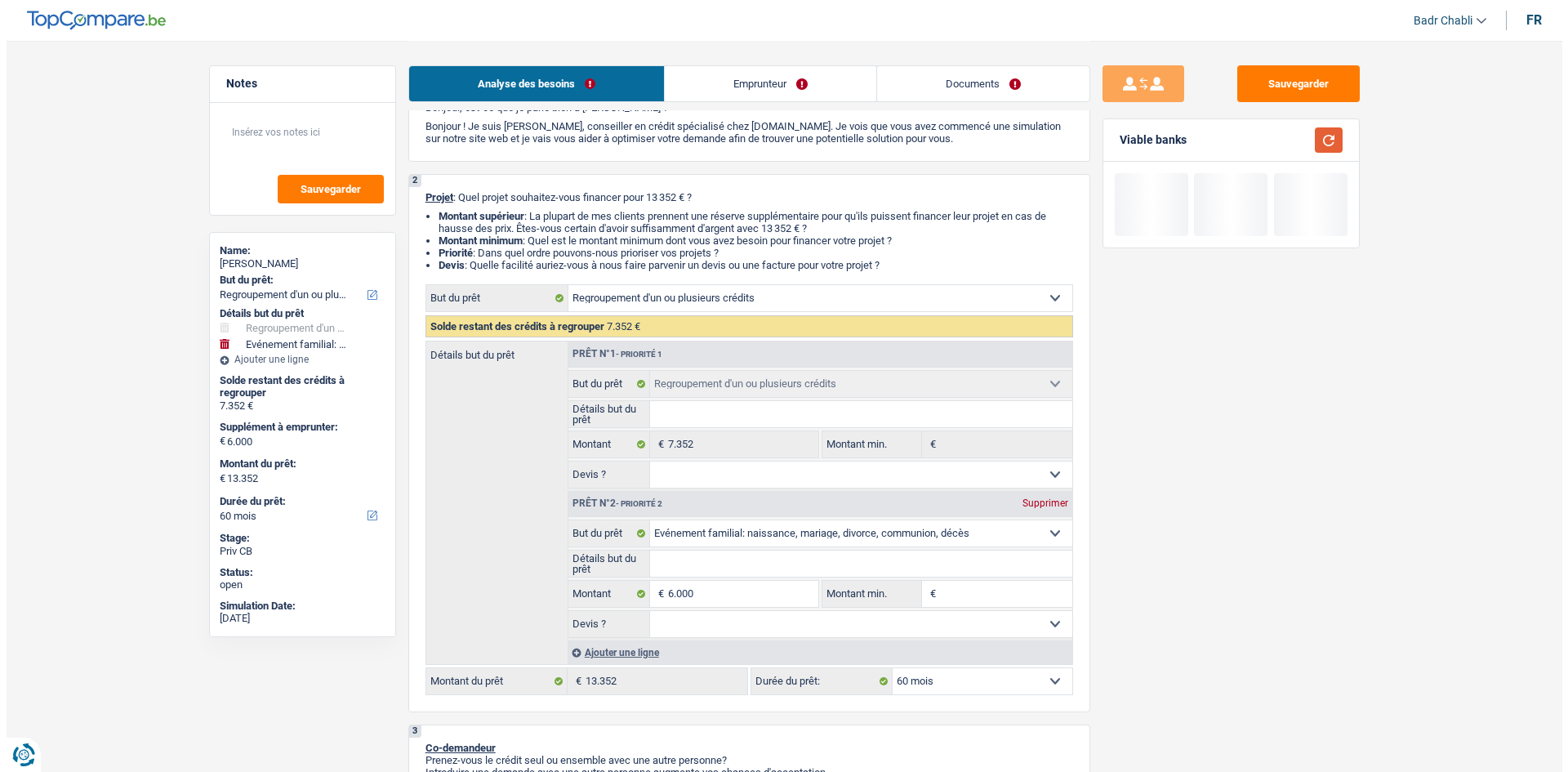
scroll to position [0, 0]
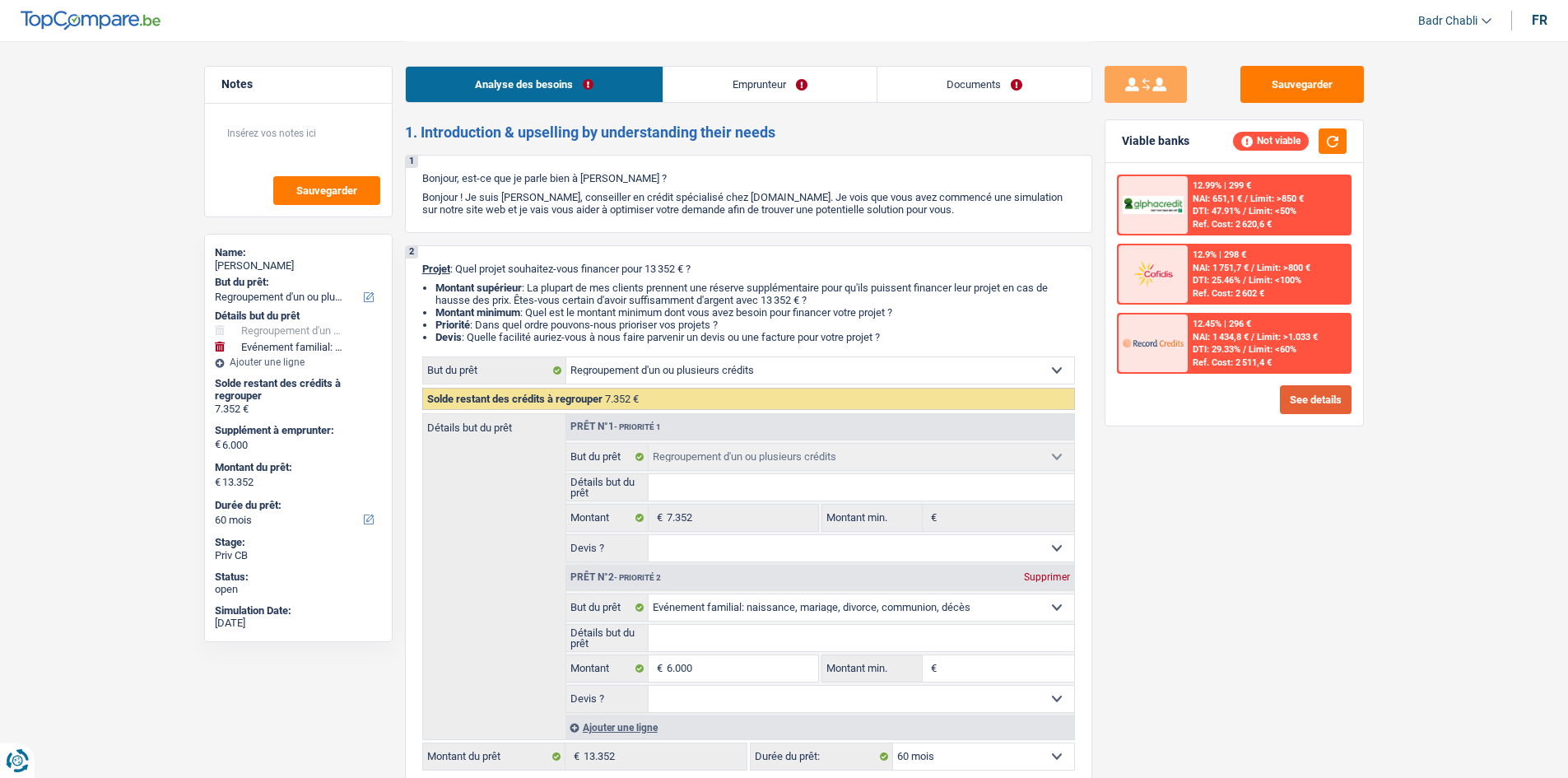
click at [1296, 407] on button "See details" at bounding box center [1316, 400] width 72 height 29
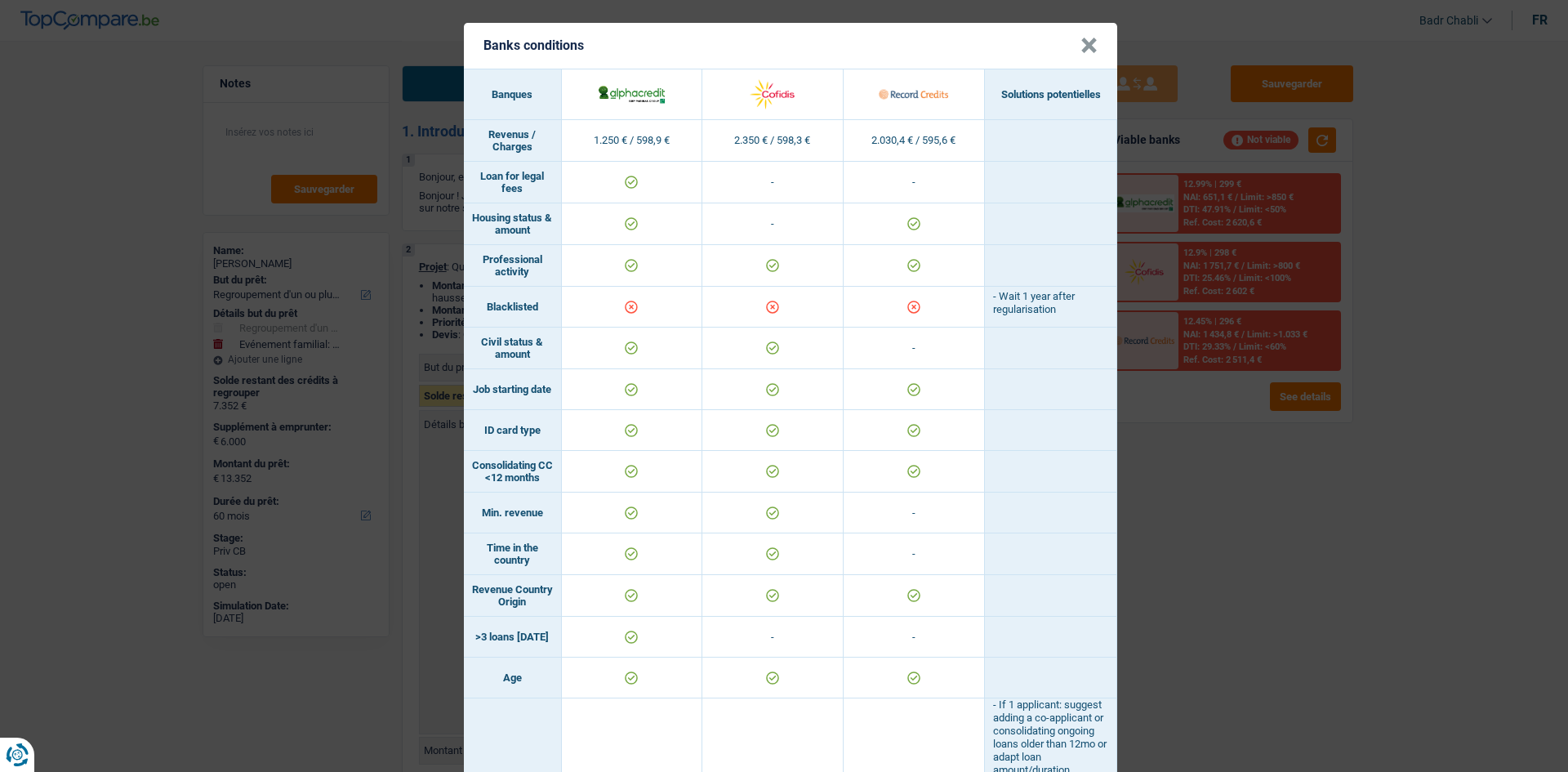
click at [1080, 53] on button "×" at bounding box center [1089, 46] width 17 height 16
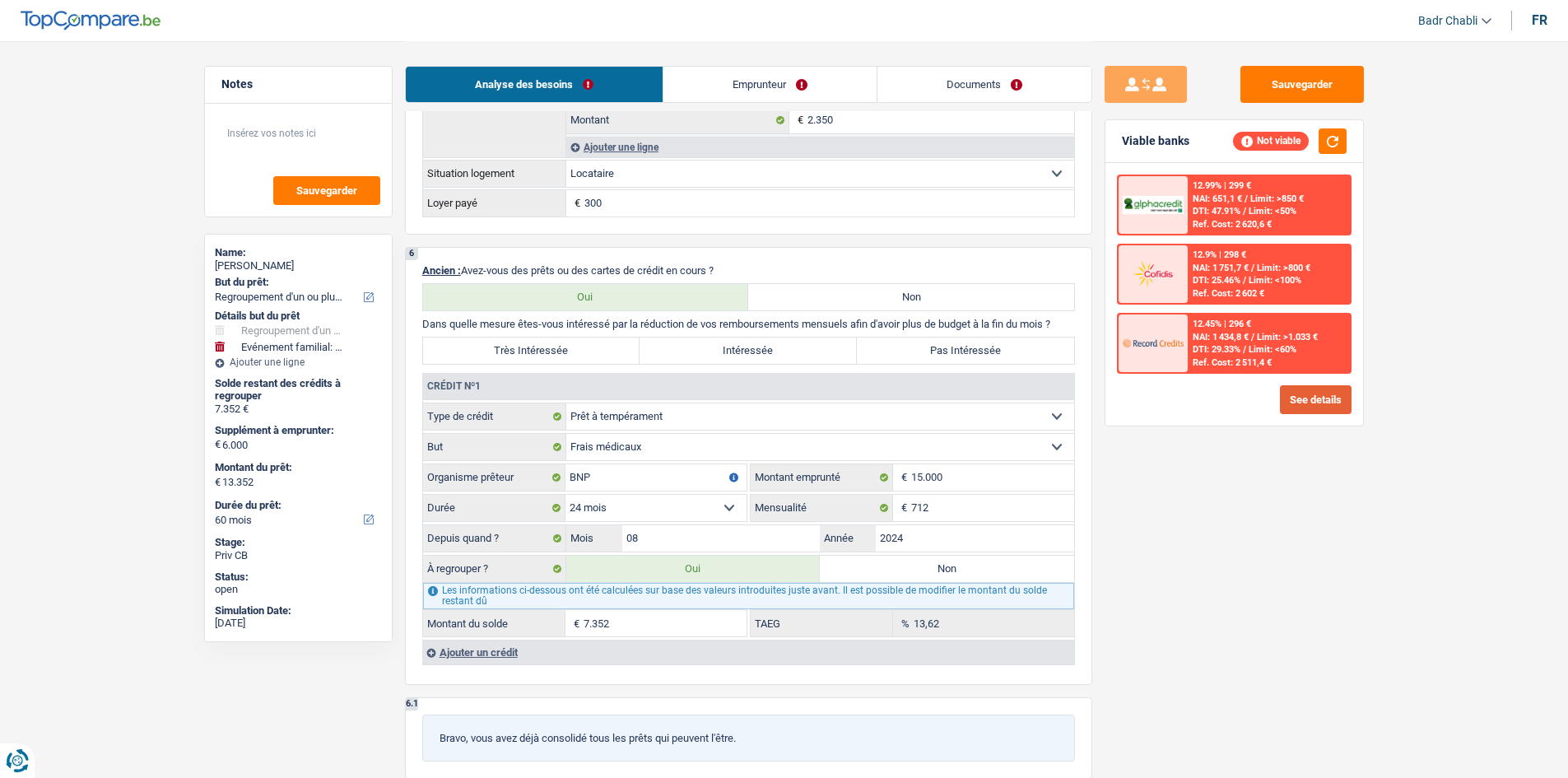
scroll to position [1235, 0]
click at [477, 648] on div "Ajouter un crédit" at bounding box center [749, 650] width 652 height 25
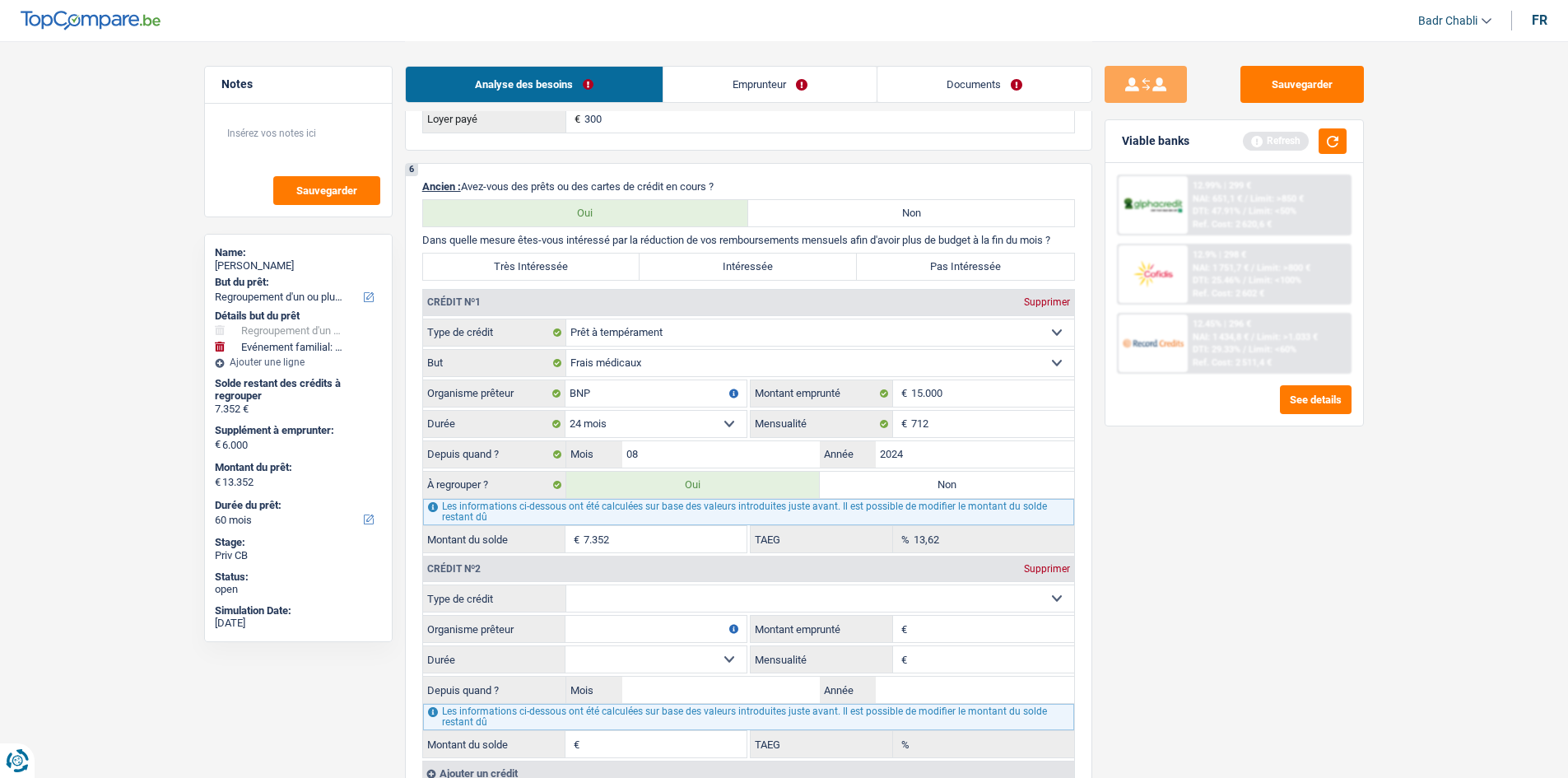
scroll to position [1481, 0]
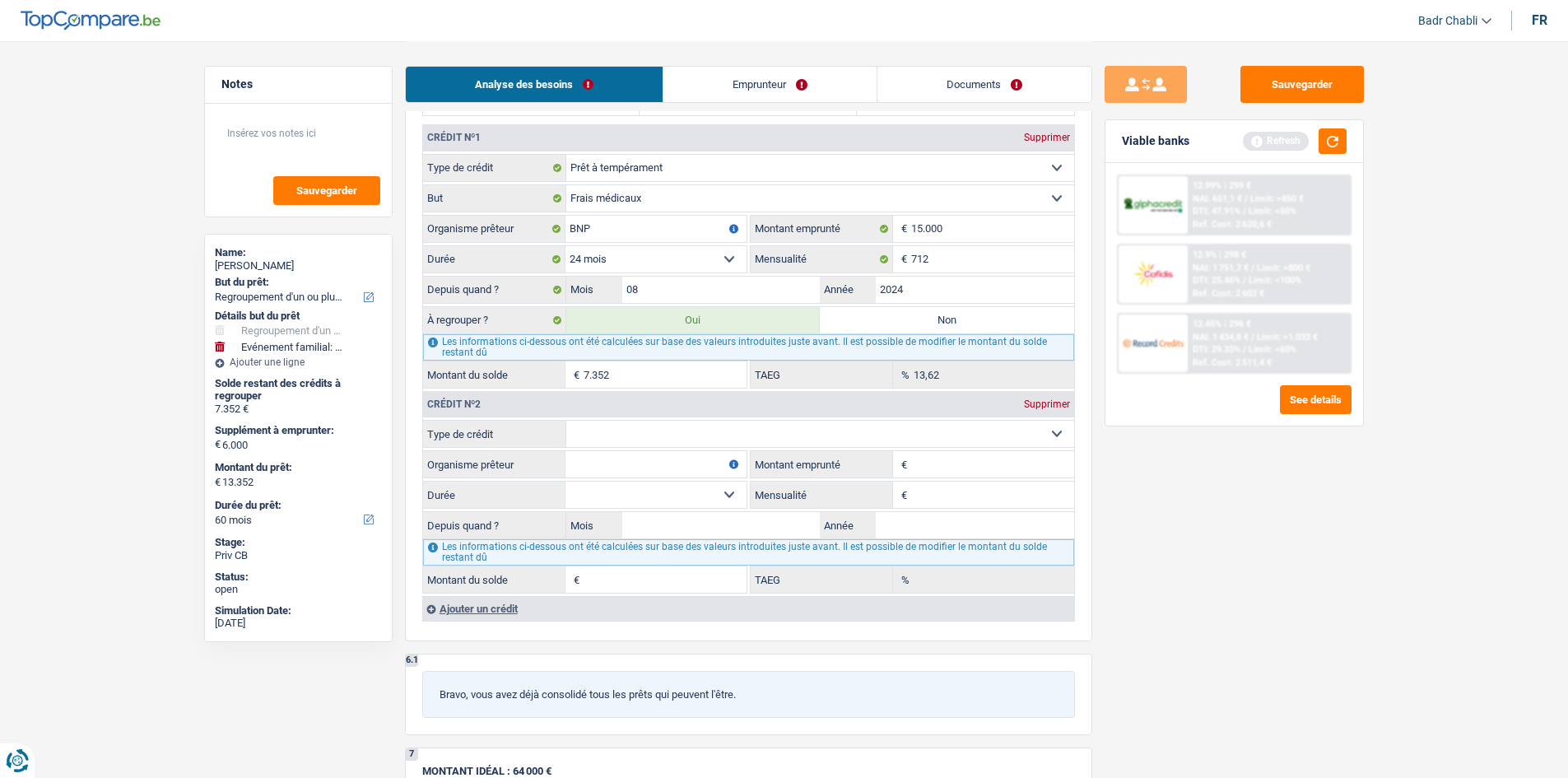
click at [667, 431] on select "Carte ou ouverture de crédit Prêt hypothécaire Vente à tempérament Prêt à tempé…" at bounding box center [819, 434] width 508 height 27
select select "personalSale"
type input "0"
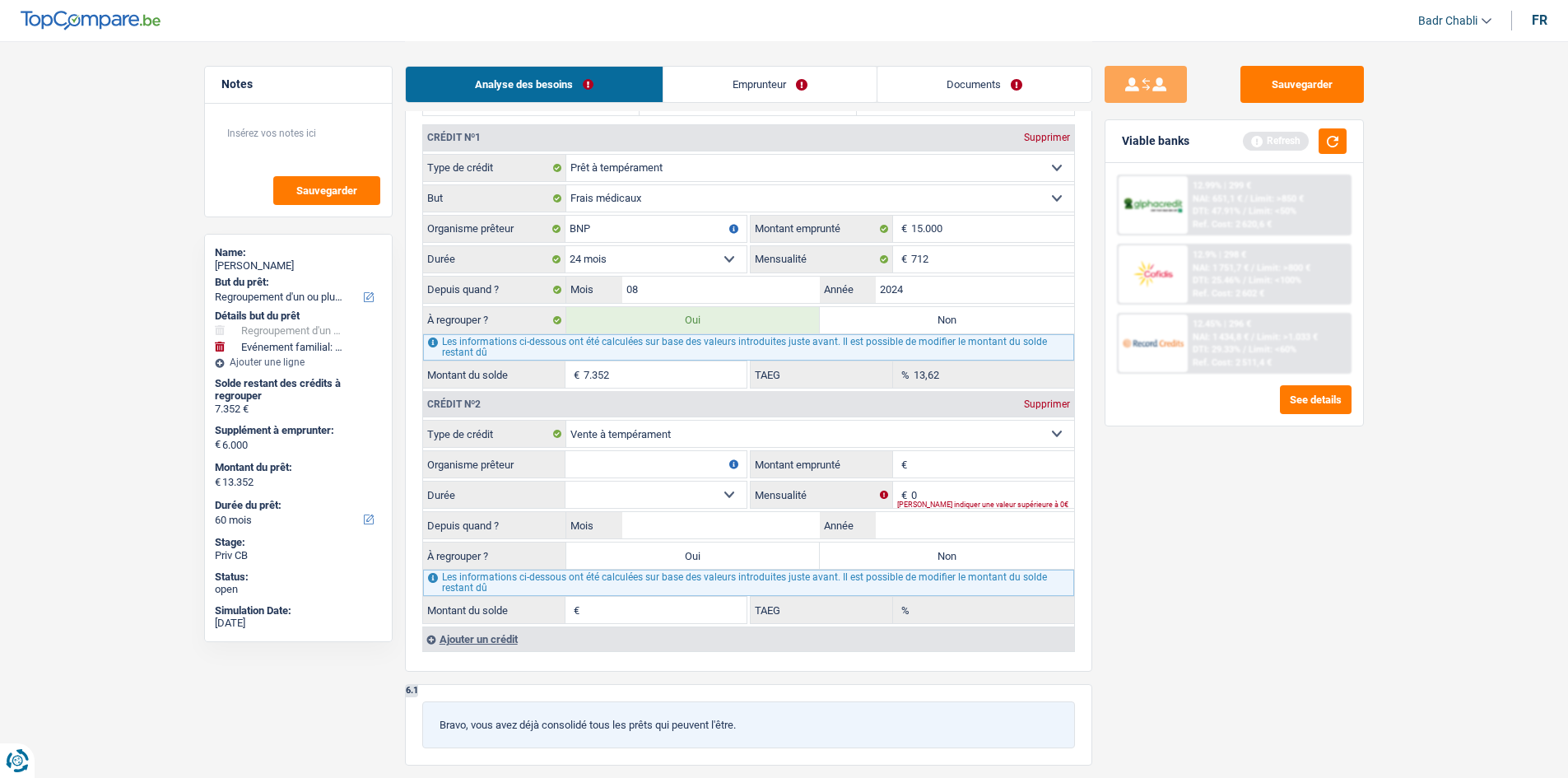
click at [1544, 15] on div "fr" at bounding box center [1540, 20] width 15 height 15
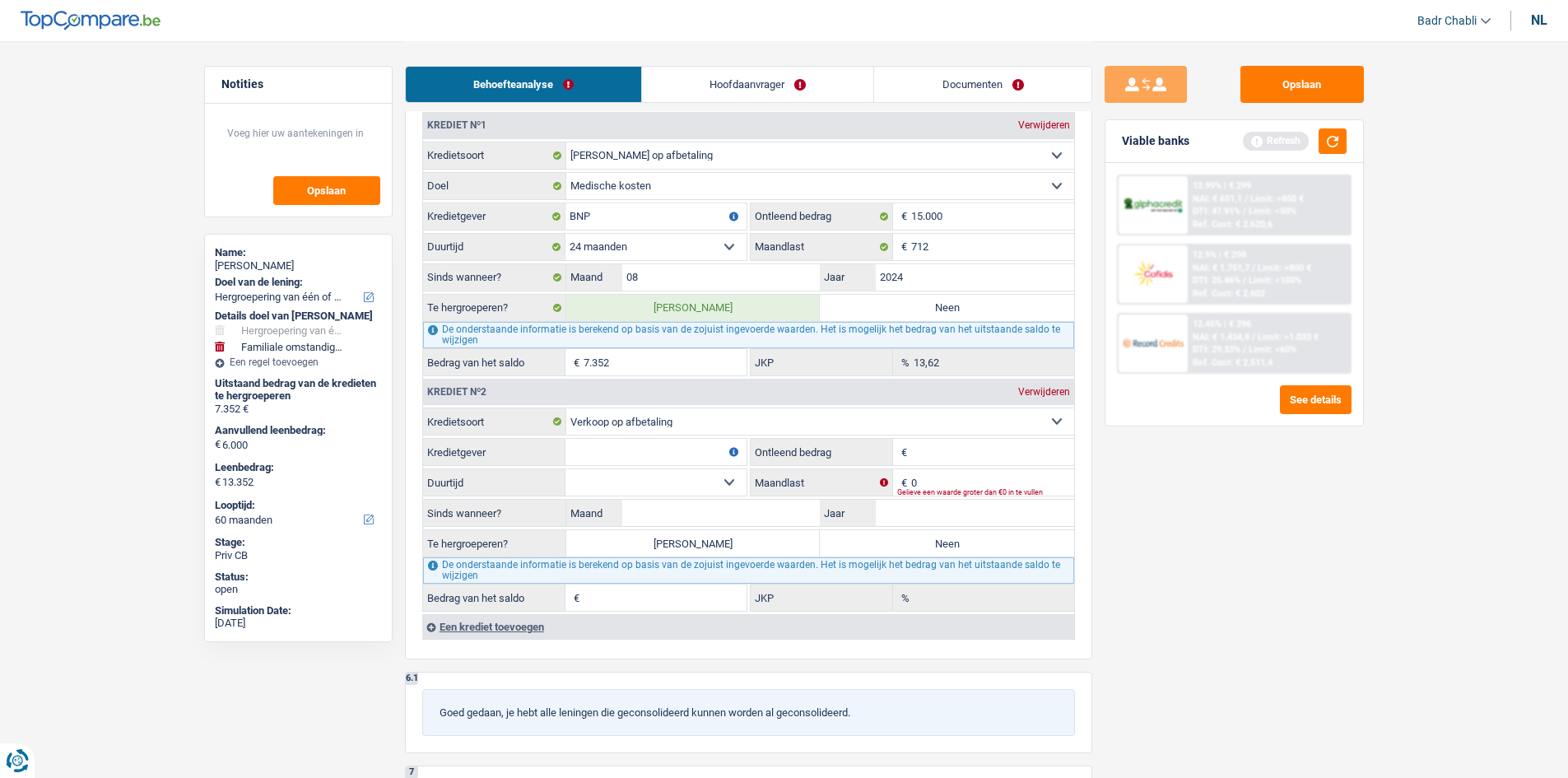
click at [617, 445] on input "Kredietgever" at bounding box center [656, 452] width 181 height 27
click at [608, 420] on select "Kaart of kredietlijn Hypothecaire lening Verkoop op afbetaling Lening op afbeta…" at bounding box center [819, 421] width 508 height 27
select select "personalLoan"
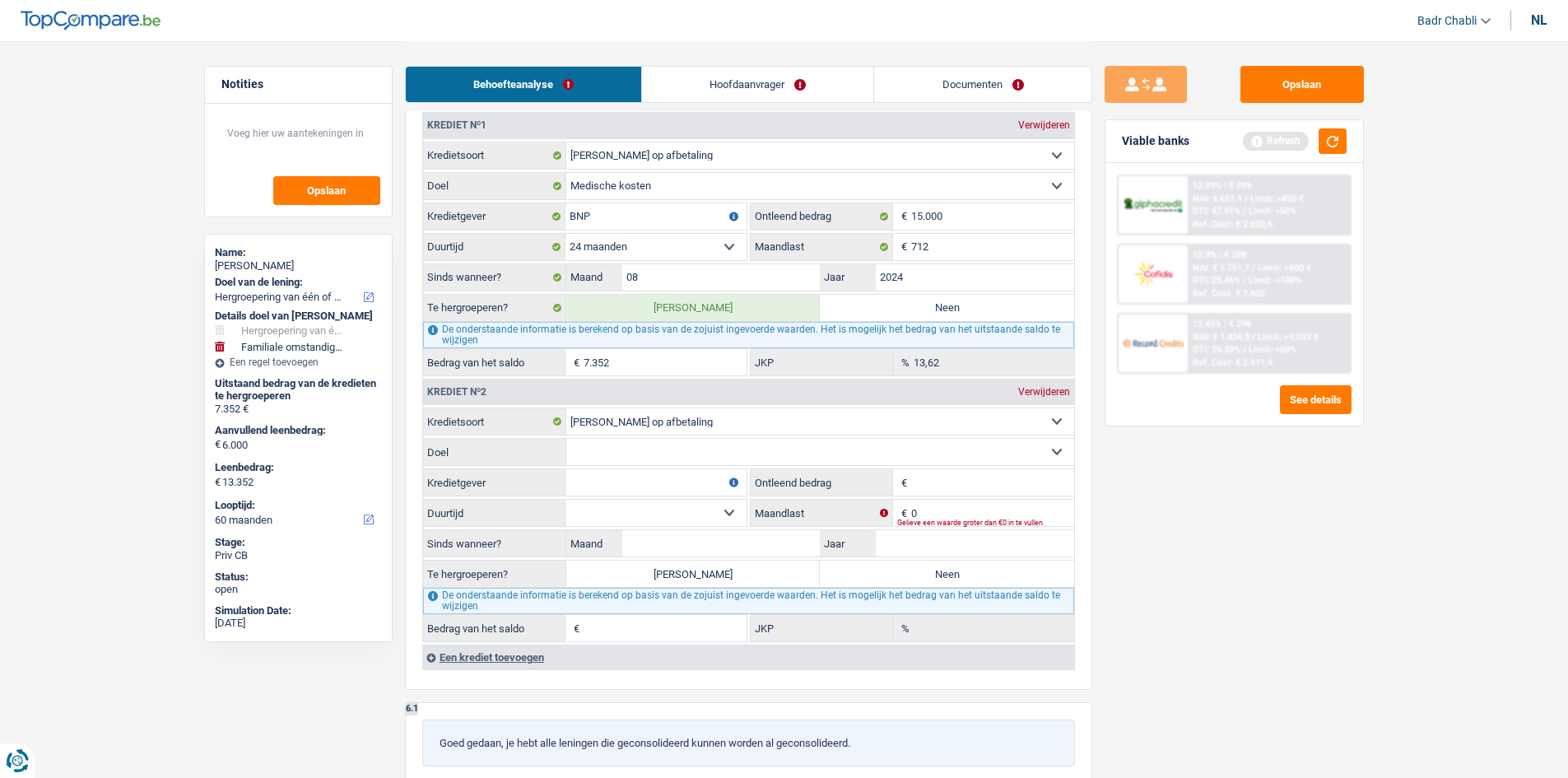
click at [649, 449] on select "Comfort woning: meubels, textiel, toestellen, privé materiaal, hifi, multimedia…" at bounding box center [819, 452] width 508 height 27
select select "familyEvent"
click at [566, 439] on select "Comfort woning: meubels, textiel, toestellen, privé materiaal, hifi, multimedia…" at bounding box center [819, 452] width 508 height 27
click at [631, 488] on input "Kredietgever" at bounding box center [656, 483] width 181 height 27
type input "BNP"
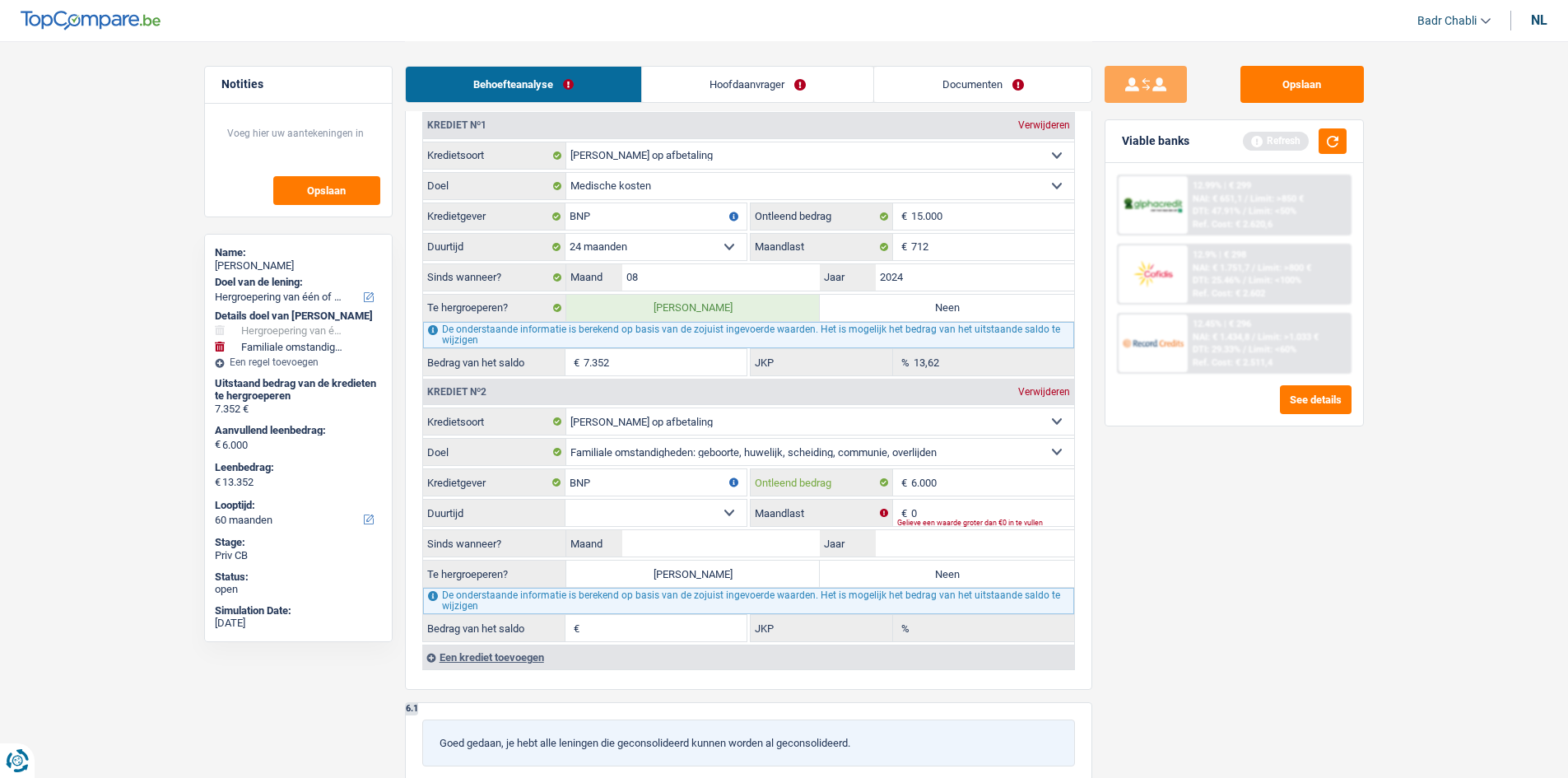
type input "6.000"
click at [704, 508] on select "12 maanden 18 maanden 24 maanden 30 maanden 36 maanden 42 maanden Maak een keuz…" at bounding box center [656, 513] width 181 height 27
select select "24"
click at [566, 500] on select "12 maanden 18 maanden 24 maanden 30 maanden 36 maanden 42 maanden Maak een keuz…" at bounding box center [656, 513] width 181 height 27
click at [948, 512] on input "0" at bounding box center [992, 513] width 163 height 27
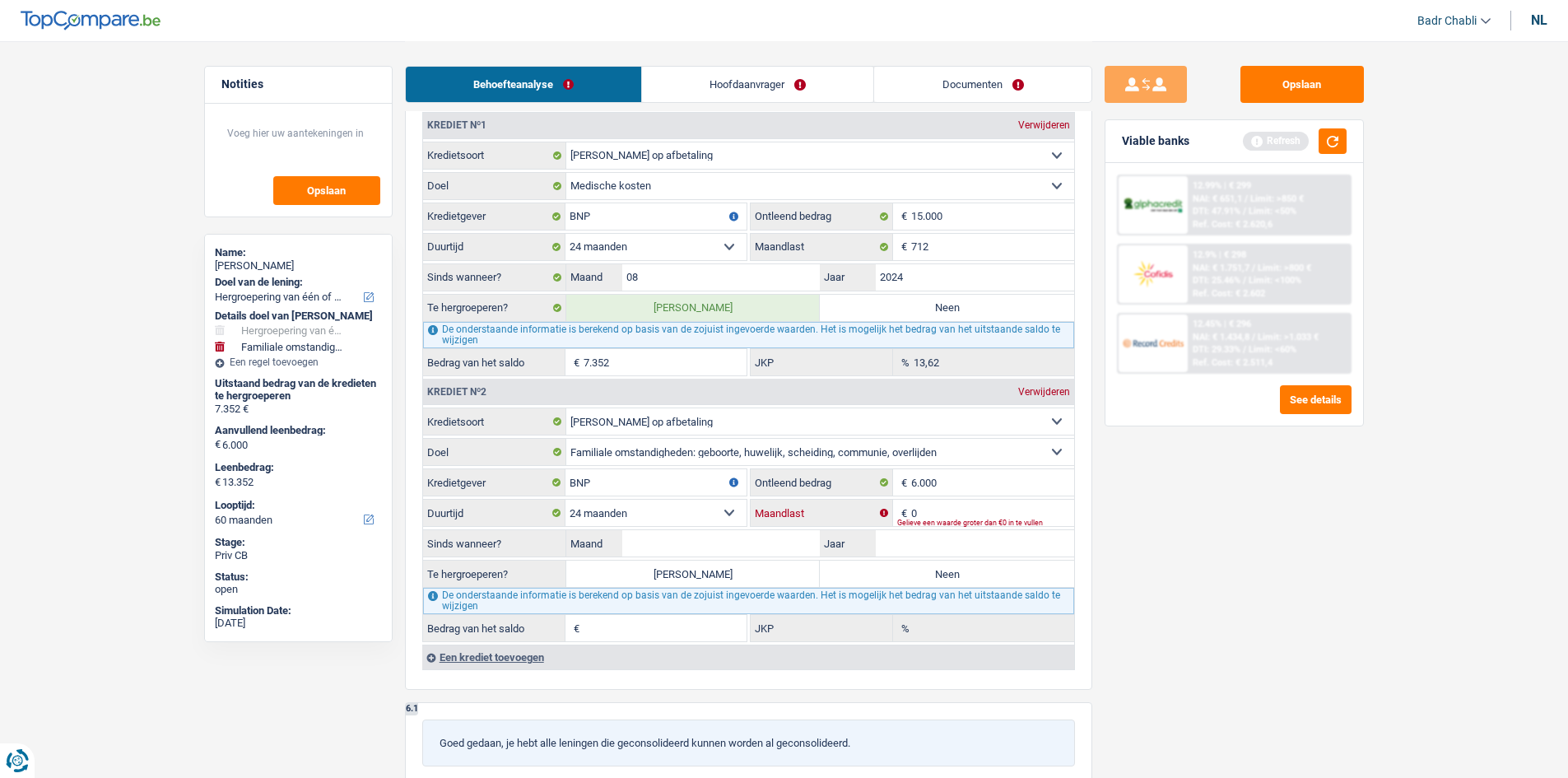
click at [948, 512] on input "0" at bounding box center [992, 513] width 163 height 27
type input "280"
click at [1330, 148] on button "button" at bounding box center [1333, 140] width 28 height 26
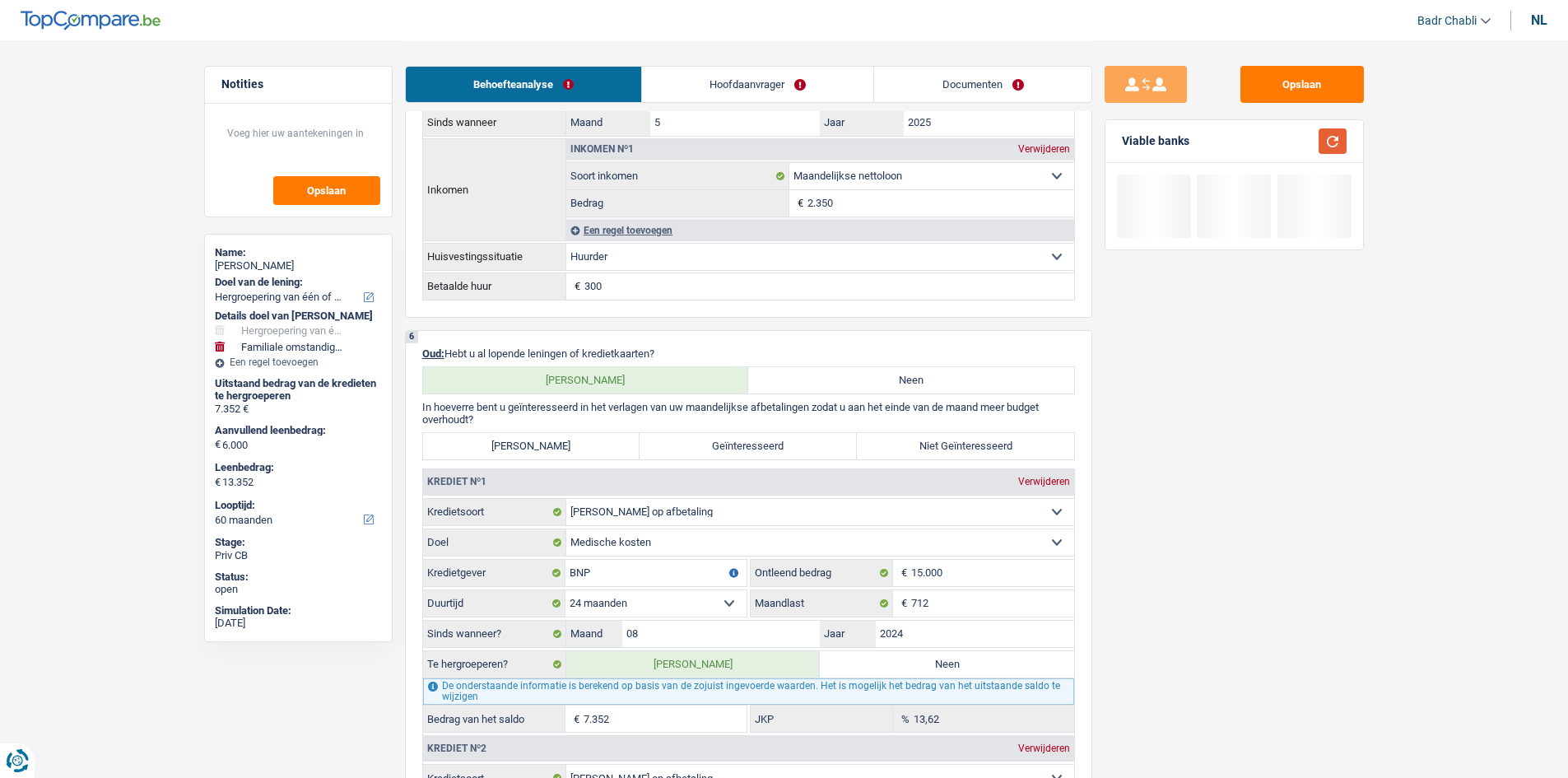
scroll to position [987, 0]
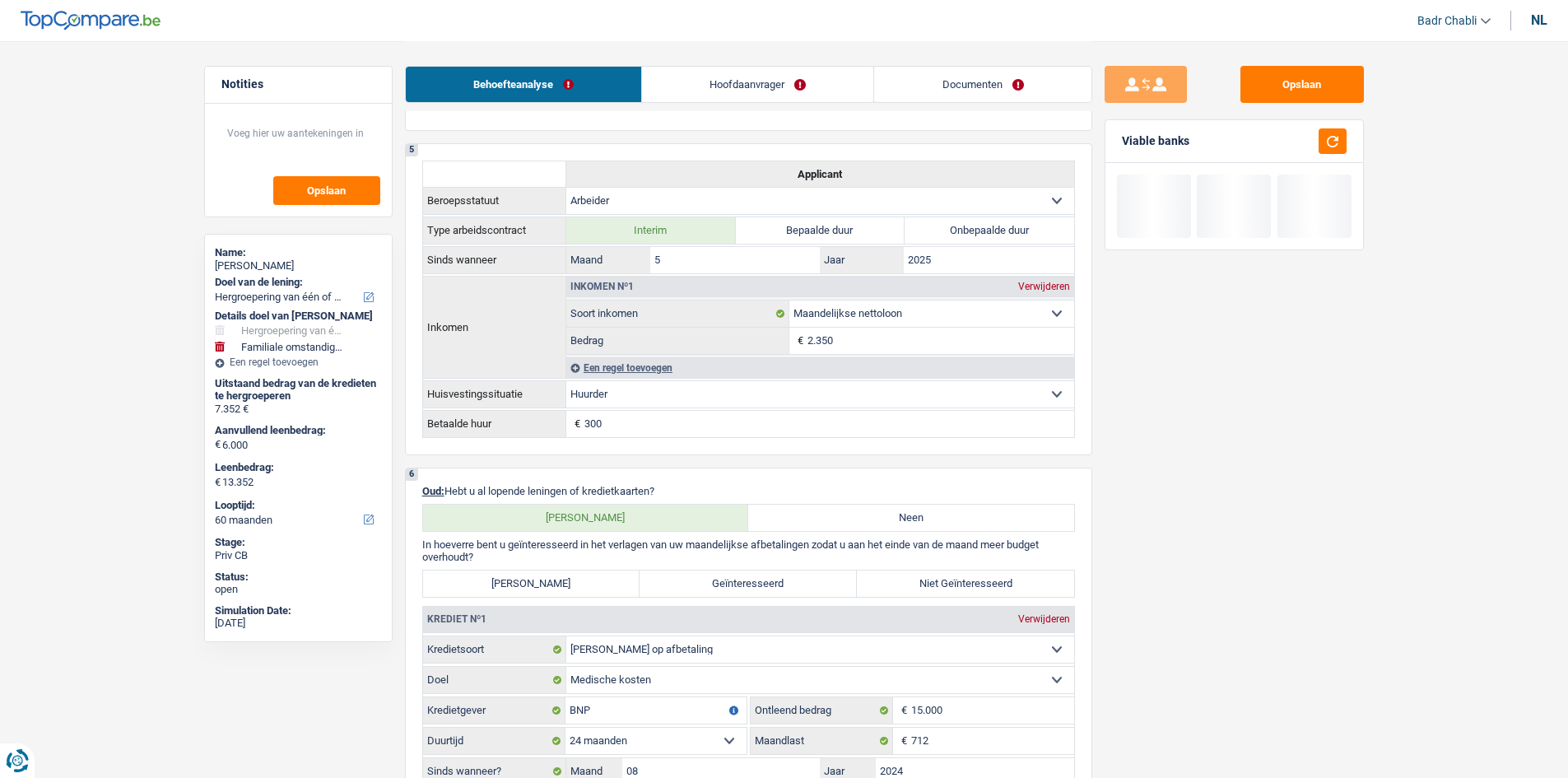
click at [776, 77] on link "Hoofdaanvrager" at bounding box center [758, 84] width 231 height 35
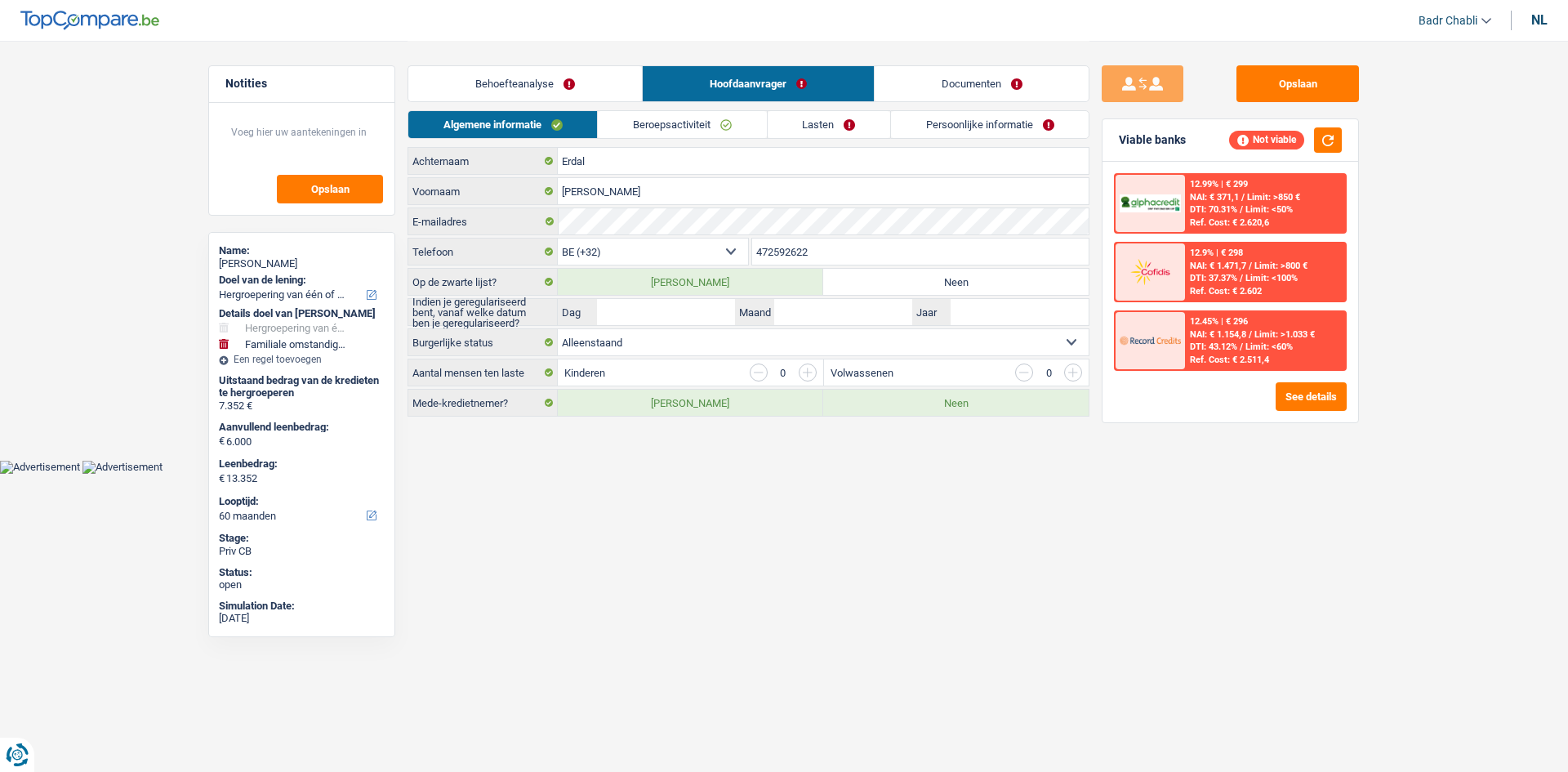
click at [676, 132] on link "Beroepsactiviteit" at bounding box center [681, 124] width 168 height 27
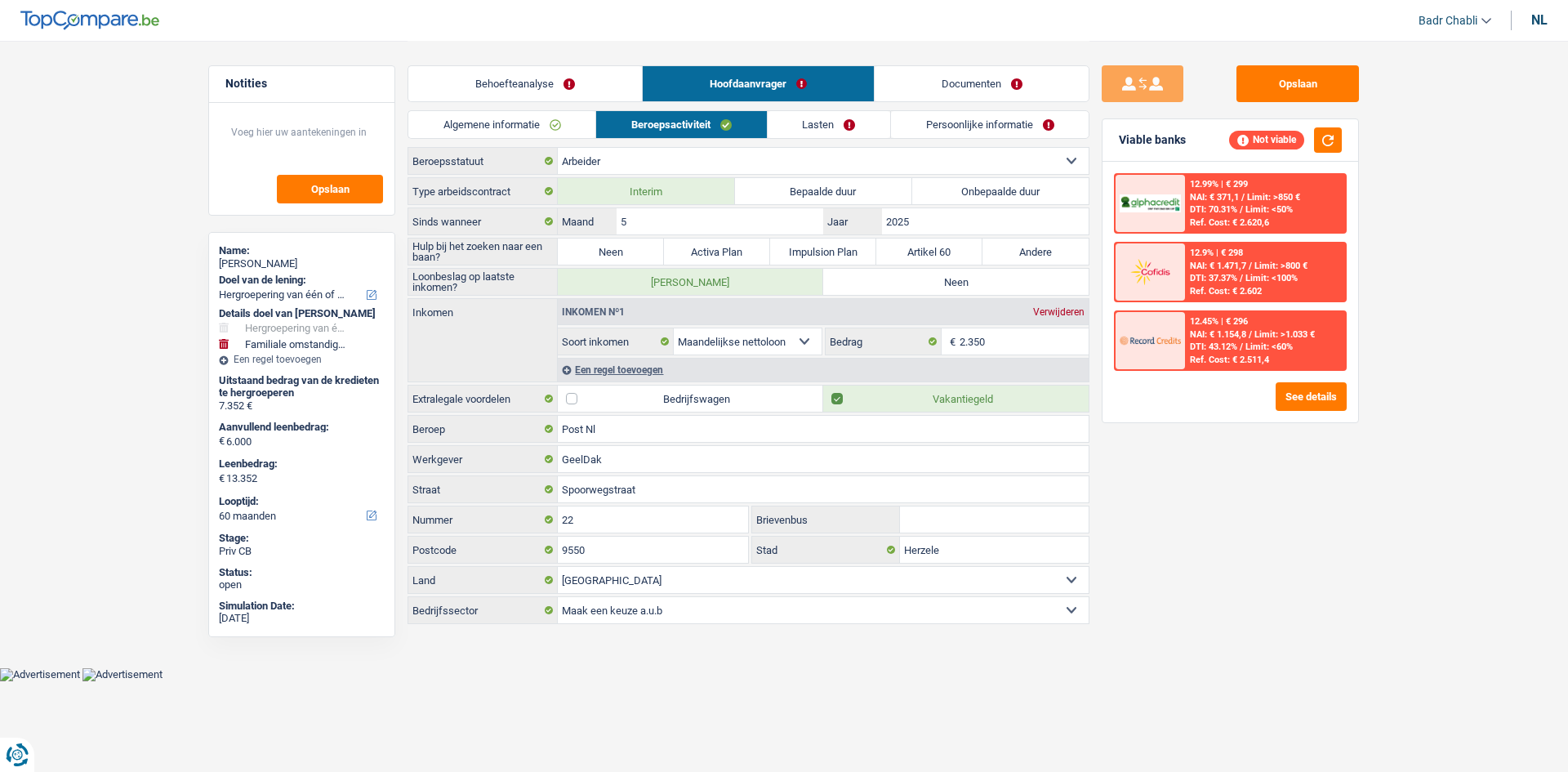
click at [567, 90] on link "Behoefteanalyse" at bounding box center [526, 83] width 233 height 35
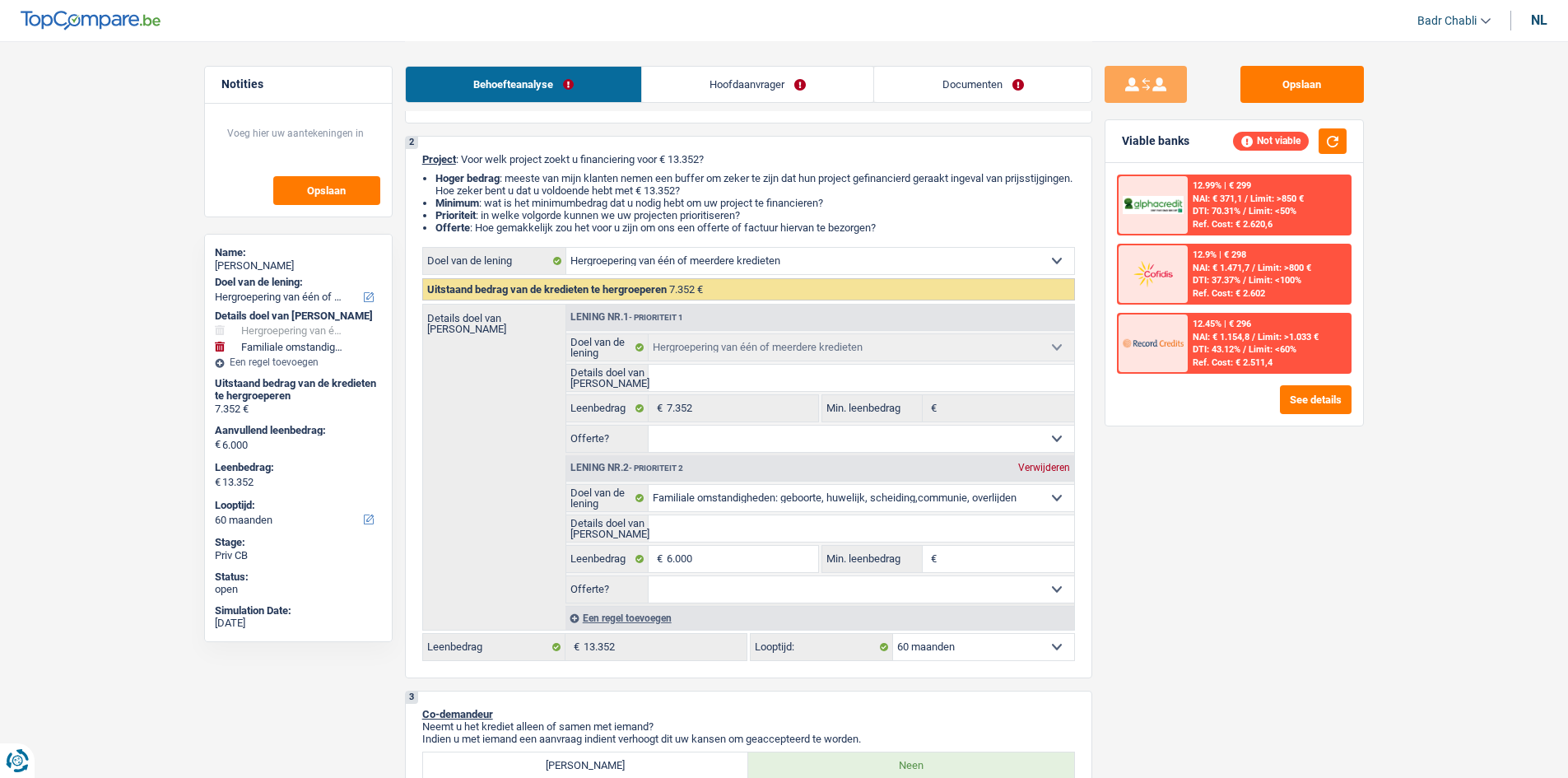
scroll to position [247, 0]
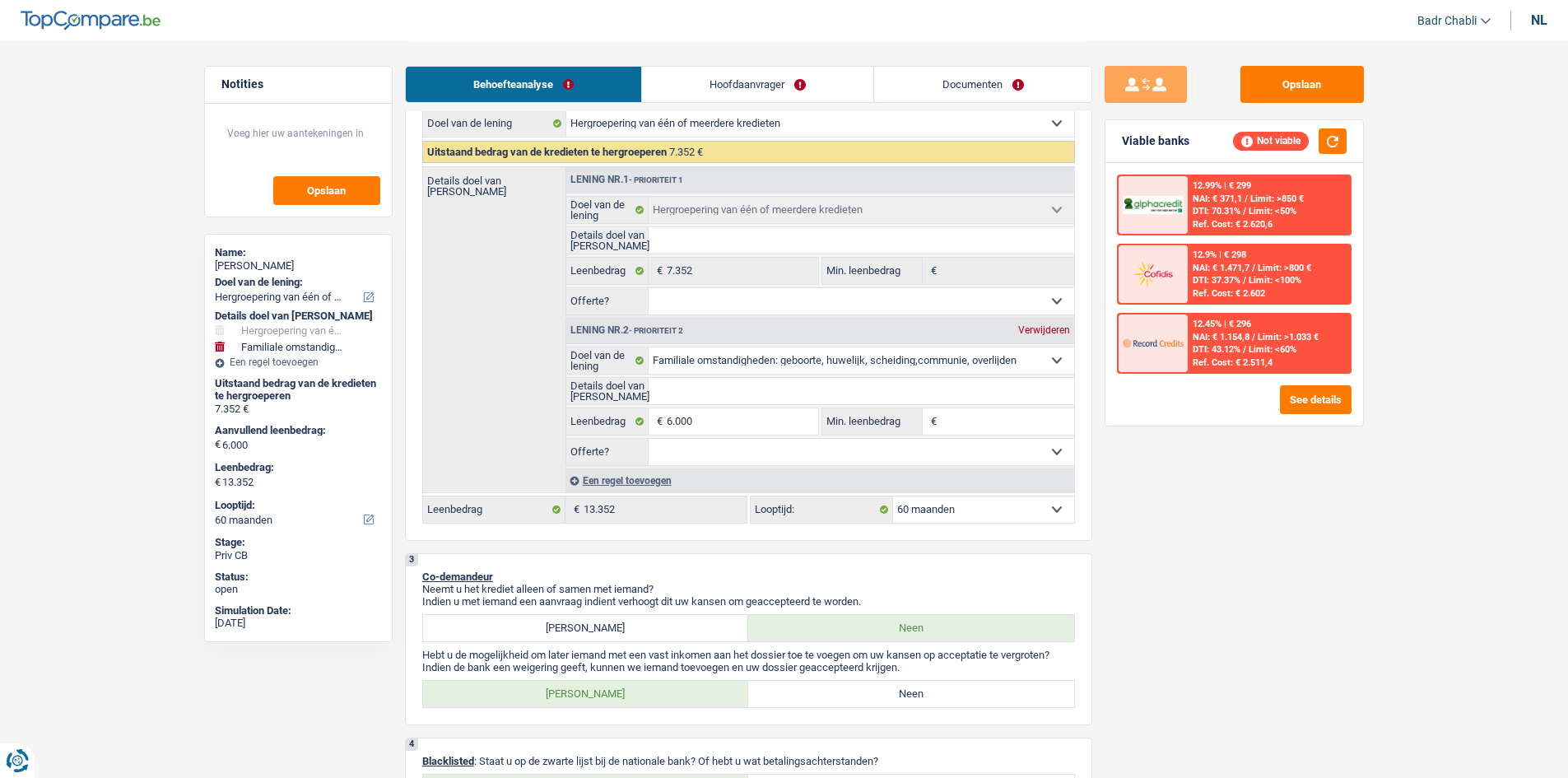
click at [1046, 335] on div "Verwijderen" at bounding box center [1044, 330] width 60 height 10
type input "0"
type input "7.352"
select select "42"
type input "7.352"
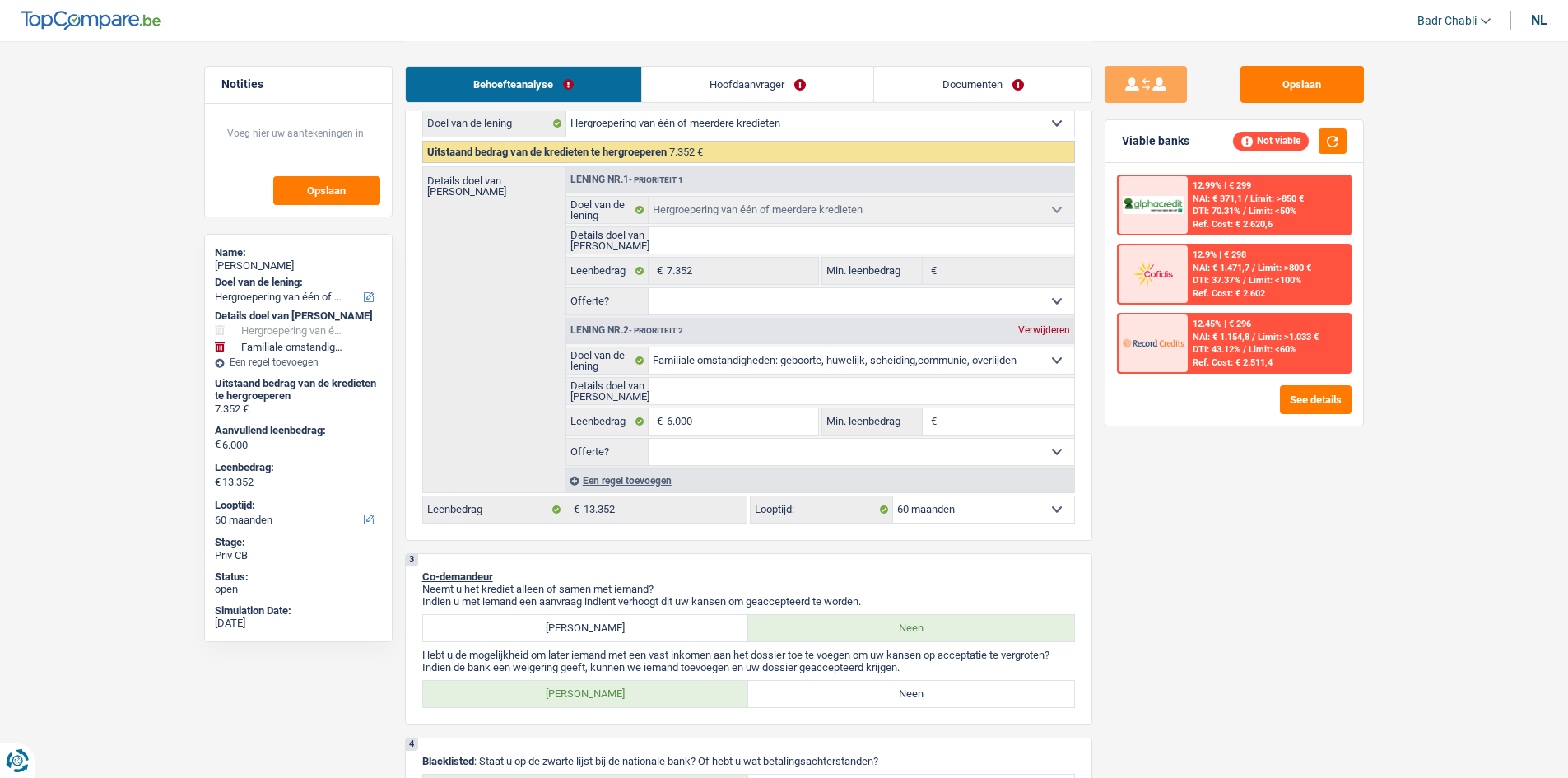
select select "42"
type input "7.352"
select select "42"
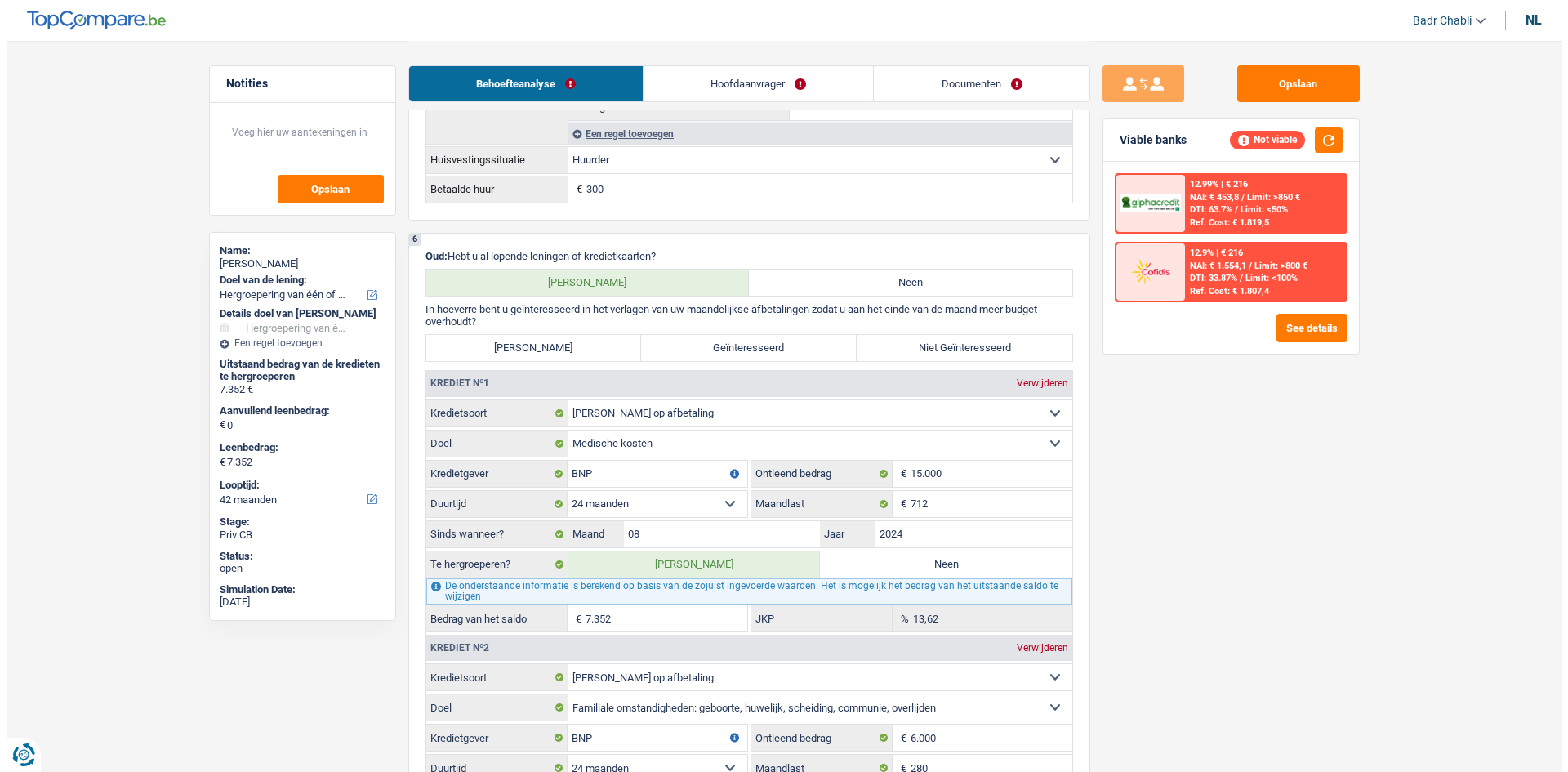
scroll to position [1307, 0]
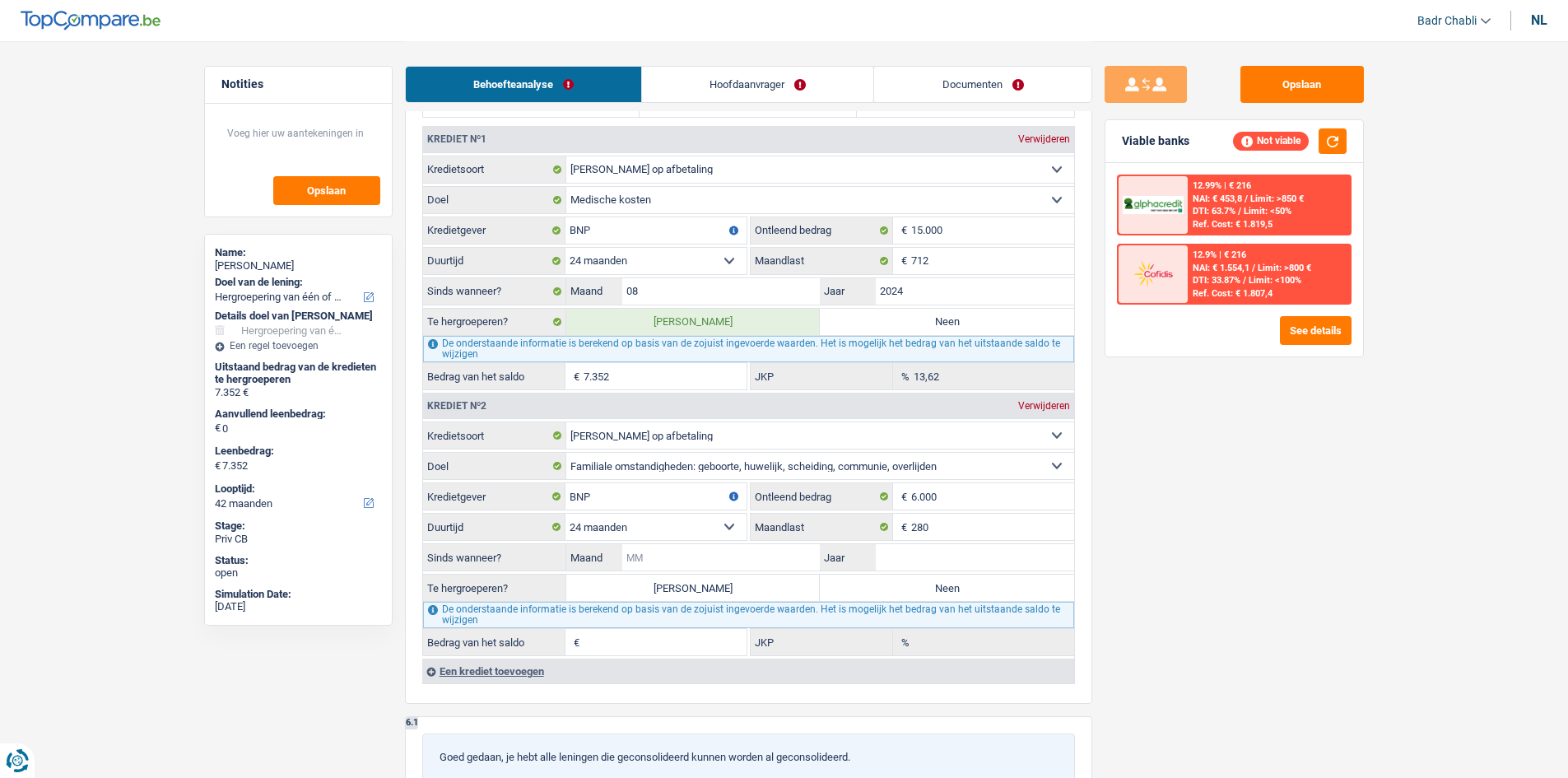
click at [730, 554] on input "Maand" at bounding box center [722, 557] width 199 height 27
type input "05"
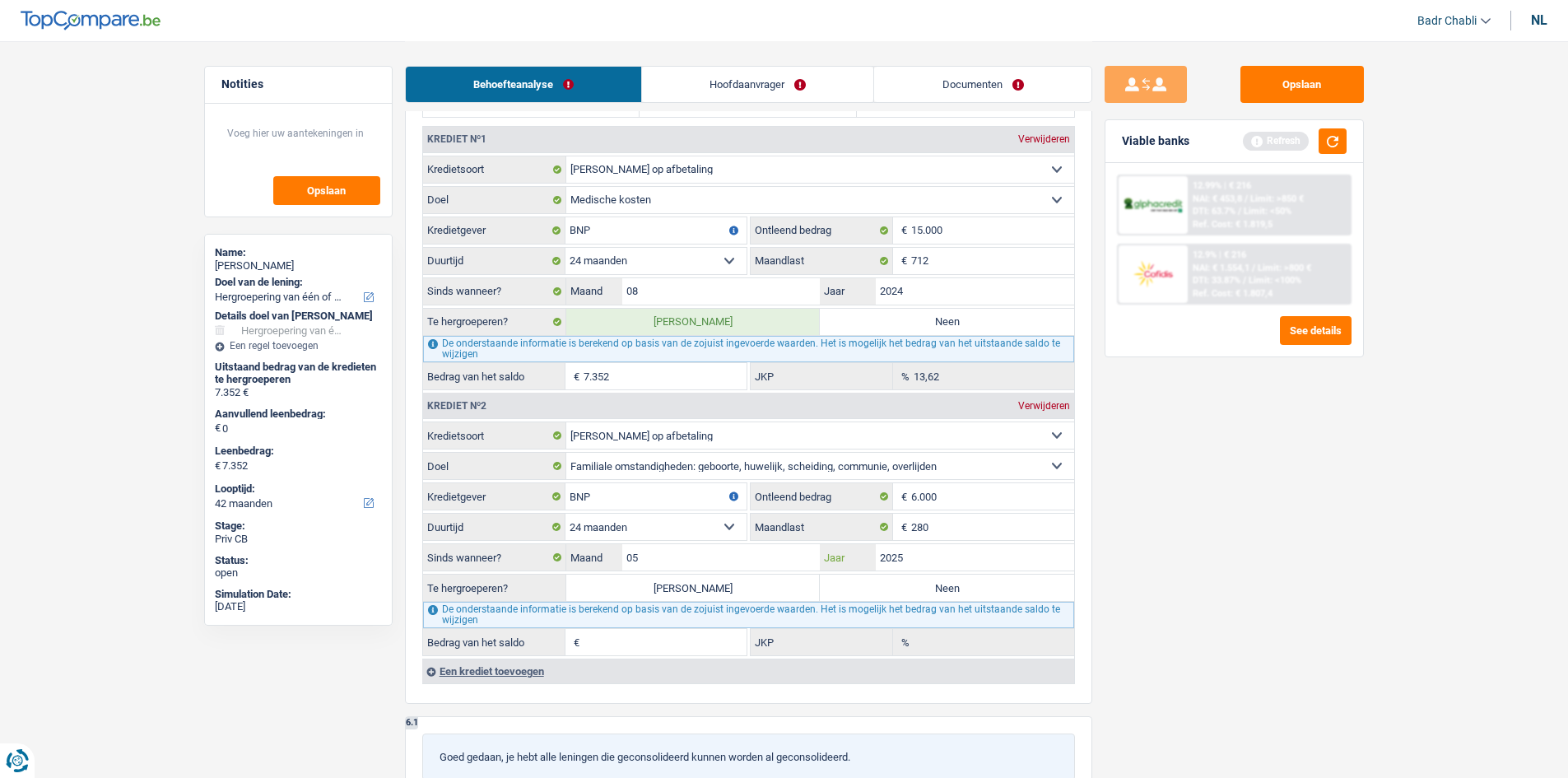
type input "2025"
type input "5.090"
type input "11,71"
click at [953, 585] on label "Neen" at bounding box center [947, 588] width 254 height 27
click at [953, 585] on input "Neen" at bounding box center [947, 588] width 254 height 27
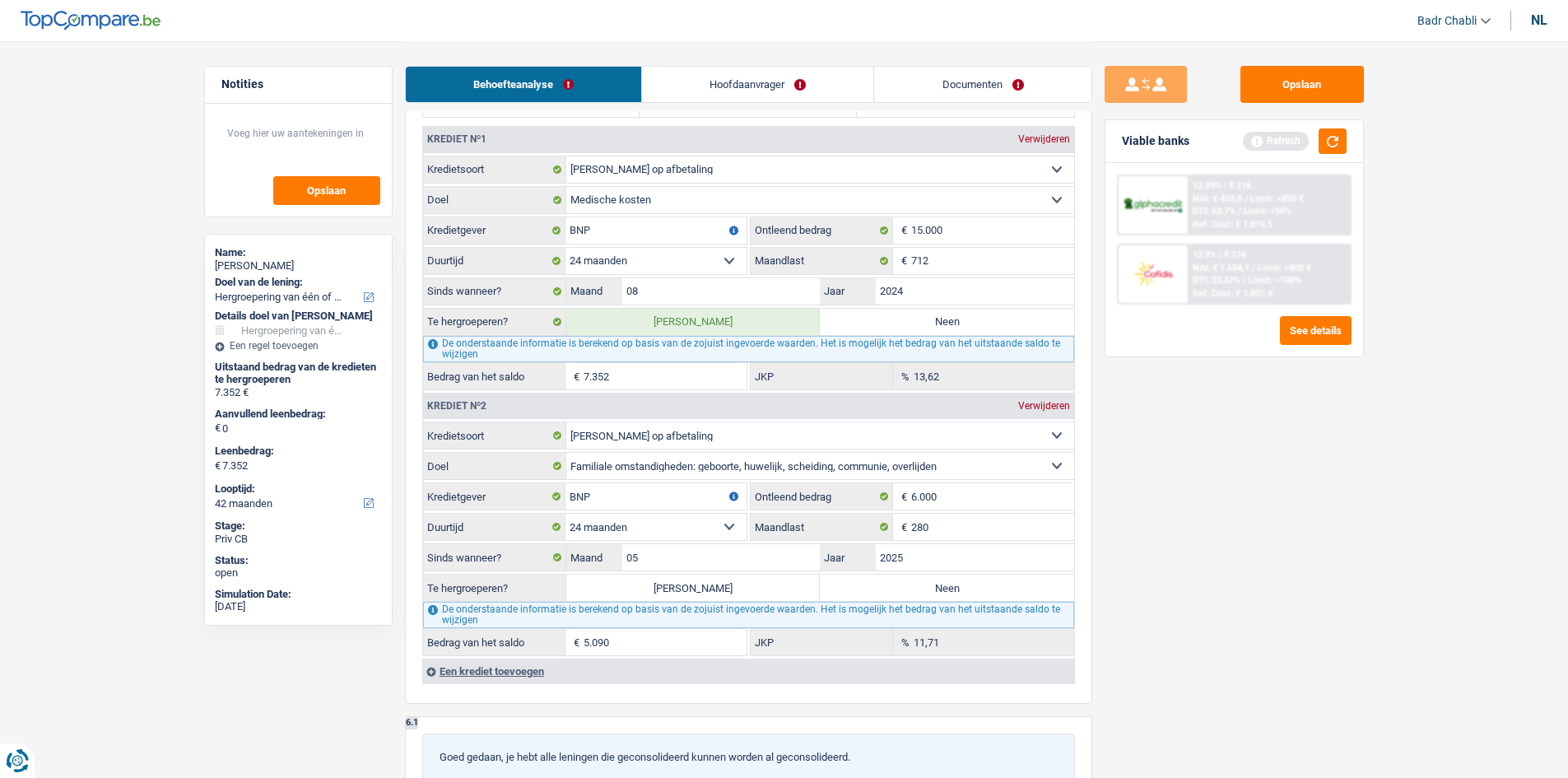
radio input "true"
click at [1343, 129] on button "button" at bounding box center [1333, 140] width 28 height 26
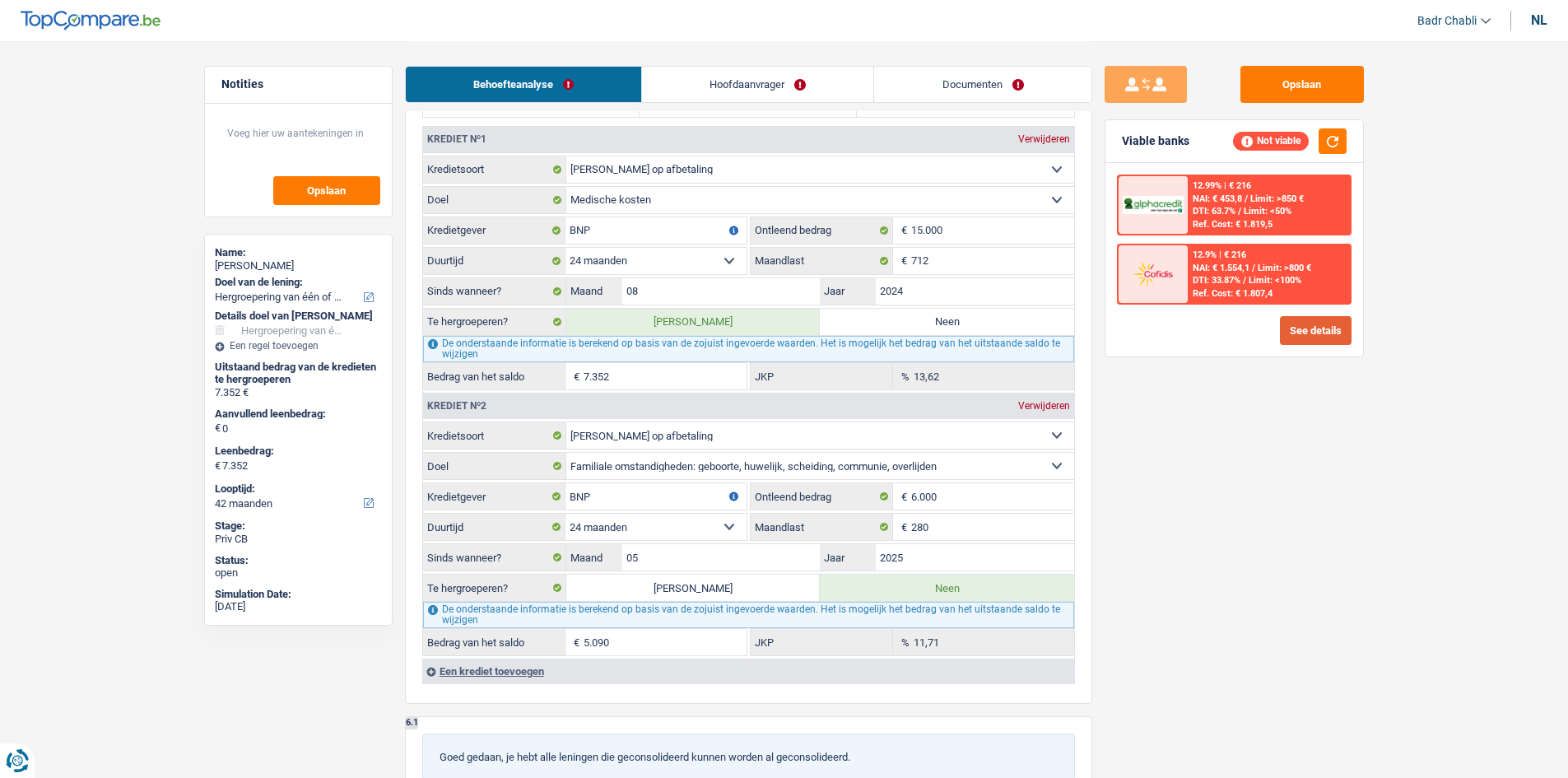
click at [1306, 331] on button "See details" at bounding box center [1316, 331] width 72 height 29
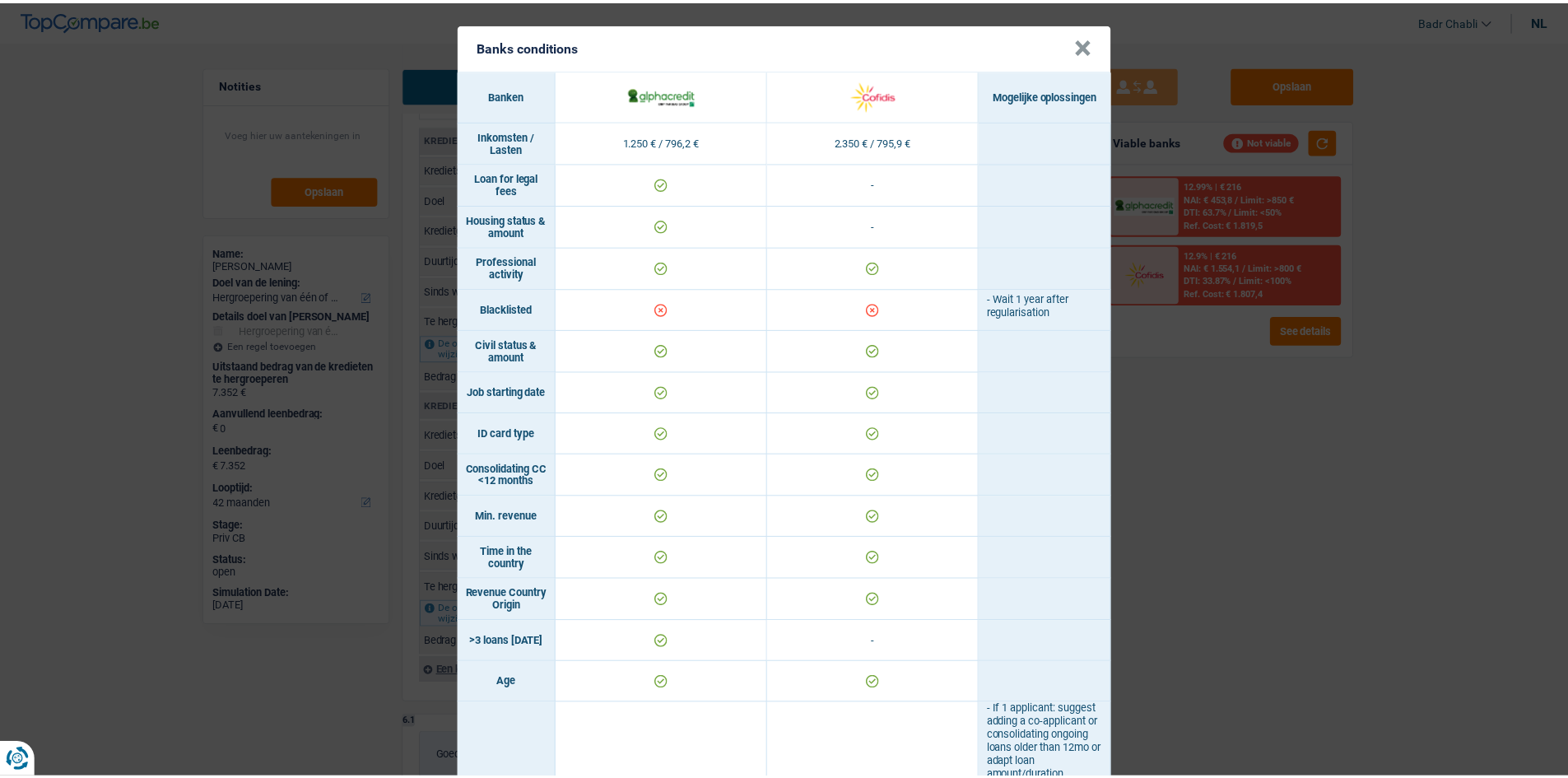
scroll to position [0, 0]
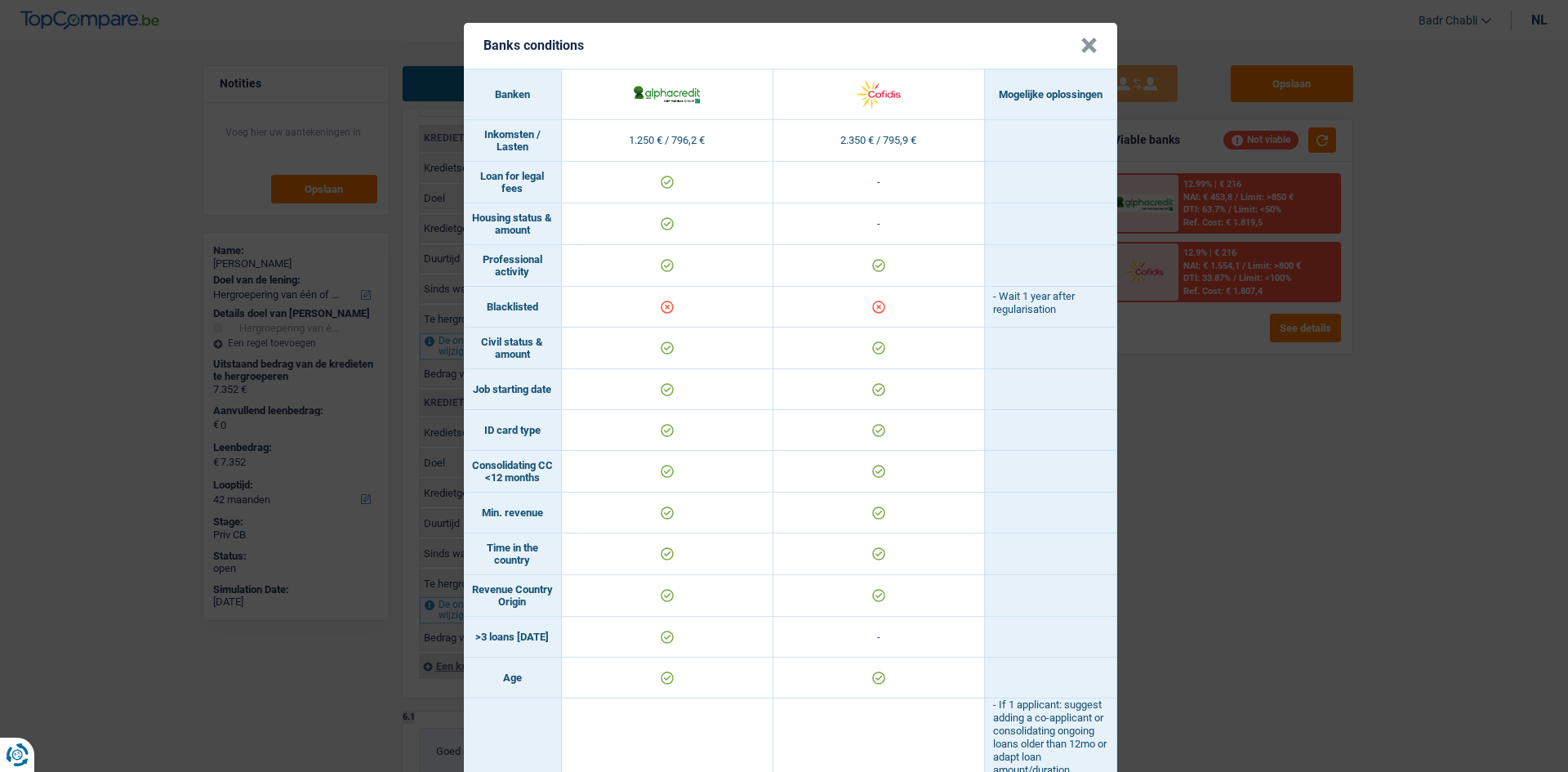
click at [1080, 41] on button "×" at bounding box center [1089, 46] width 17 height 16
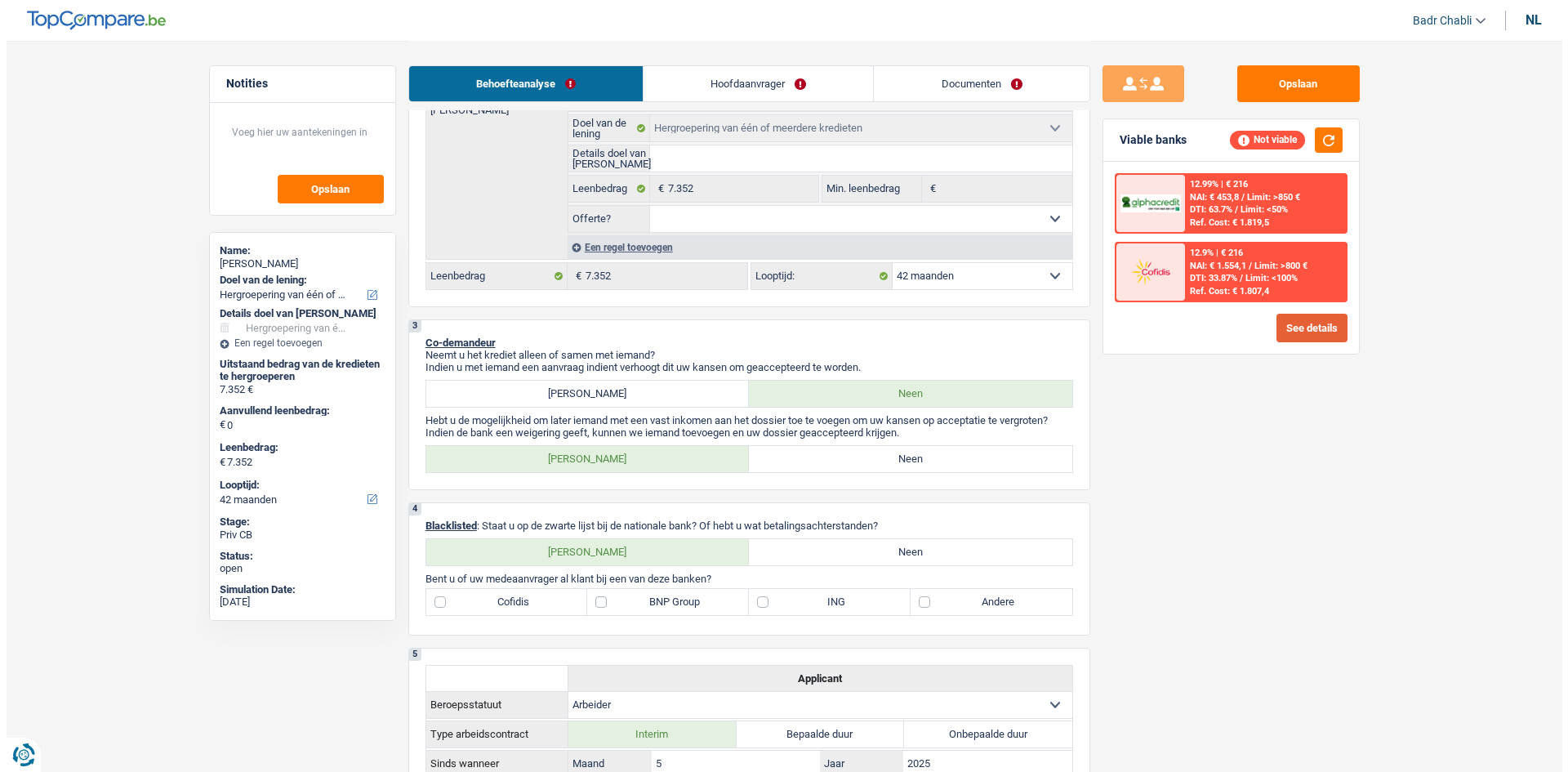
scroll to position [326, 0]
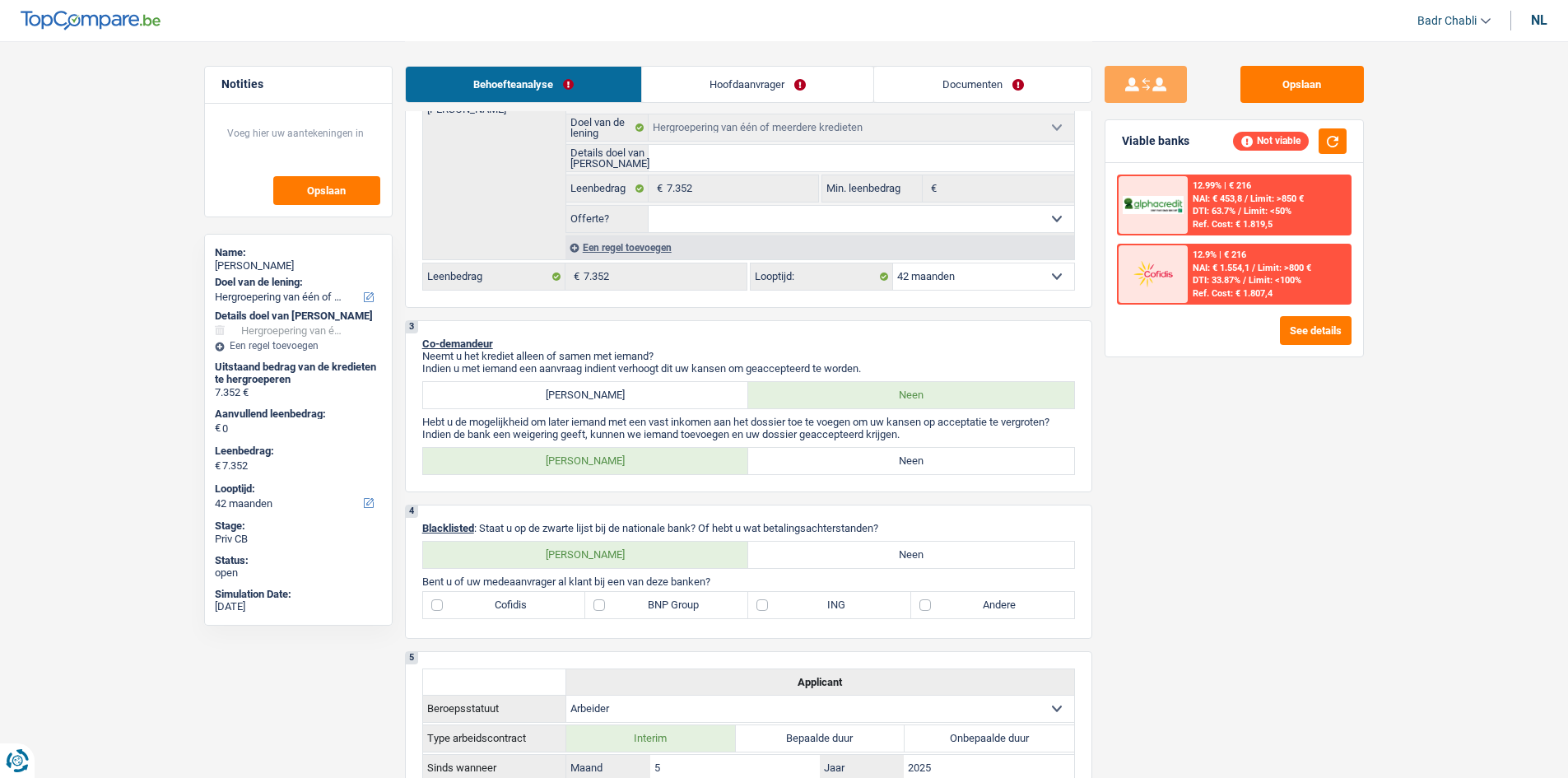
click at [889, 536] on div "4 Blacklisted : Staat u op de zwarte lijst bij de nationale bank? Of hebt u wat…" at bounding box center [749, 572] width 687 height 134
click at [898, 549] on label "Neen" at bounding box center [911, 555] width 326 height 27
click at [898, 549] on input "Neen" at bounding box center [911, 555] width 326 height 27
radio input "true"
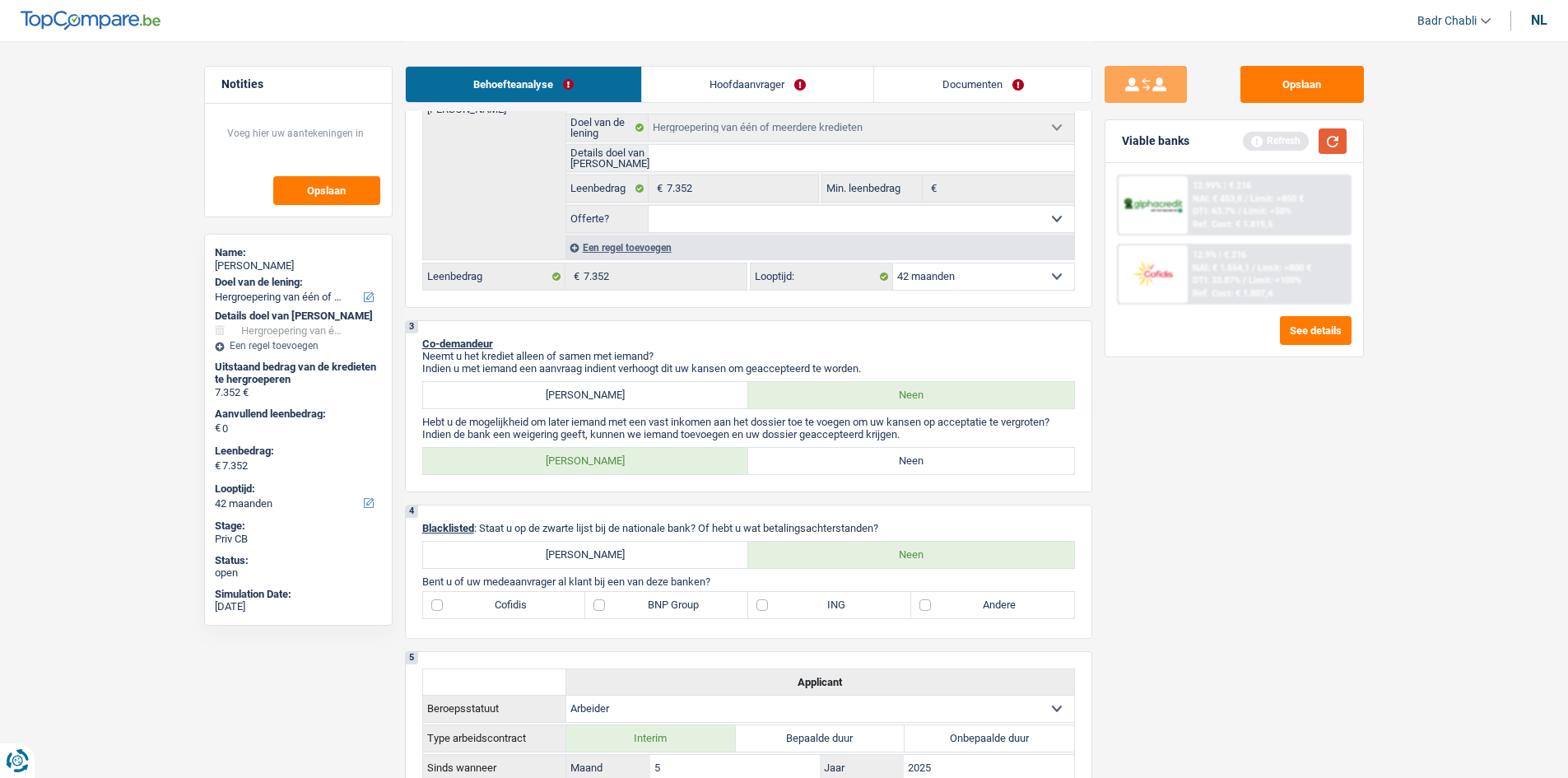
click at [1329, 150] on button "button" at bounding box center [1333, 140] width 28 height 26
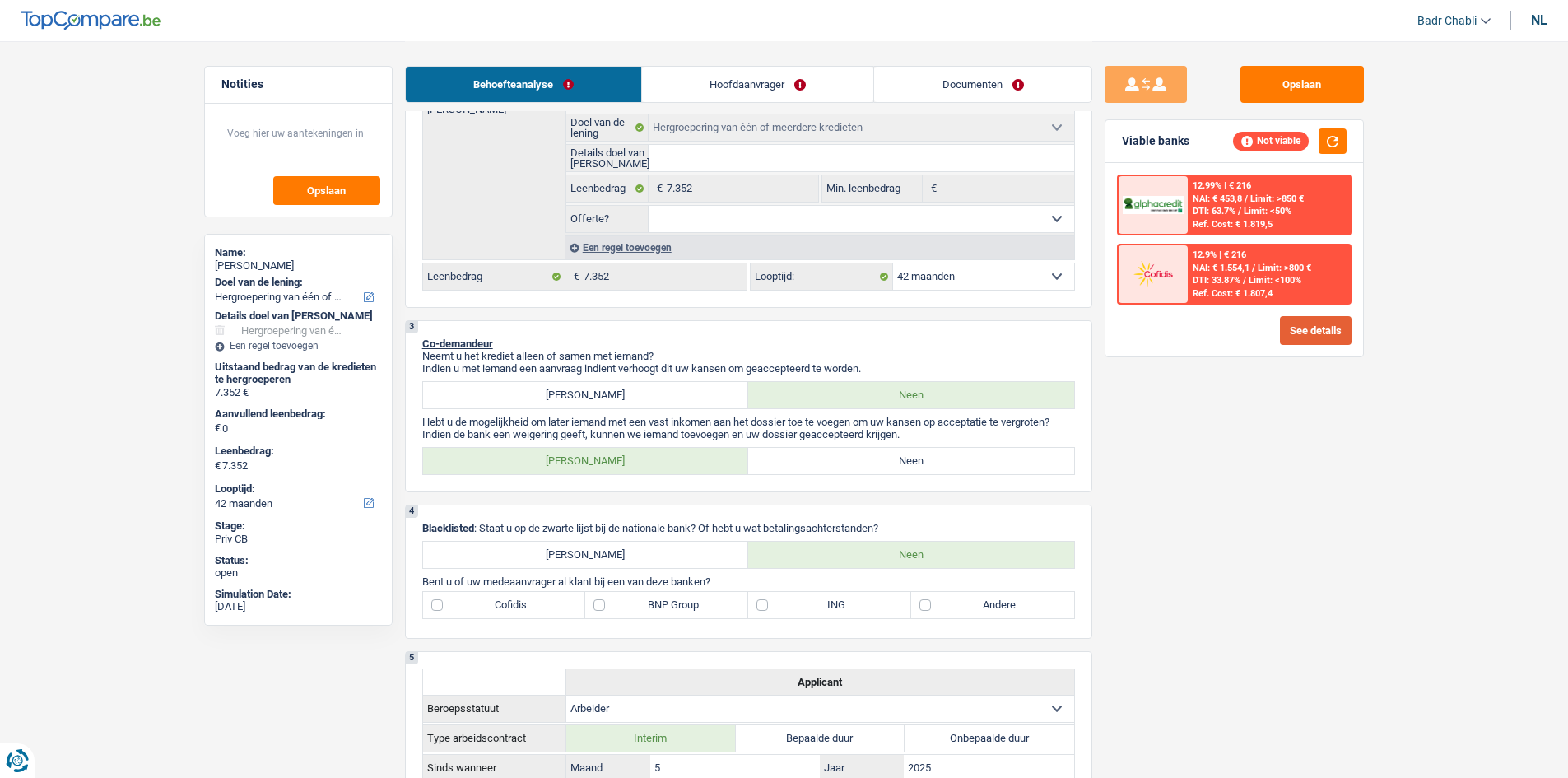
click at [1298, 318] on button "See details" at bounding box center [1316, 331] width 72 height 29
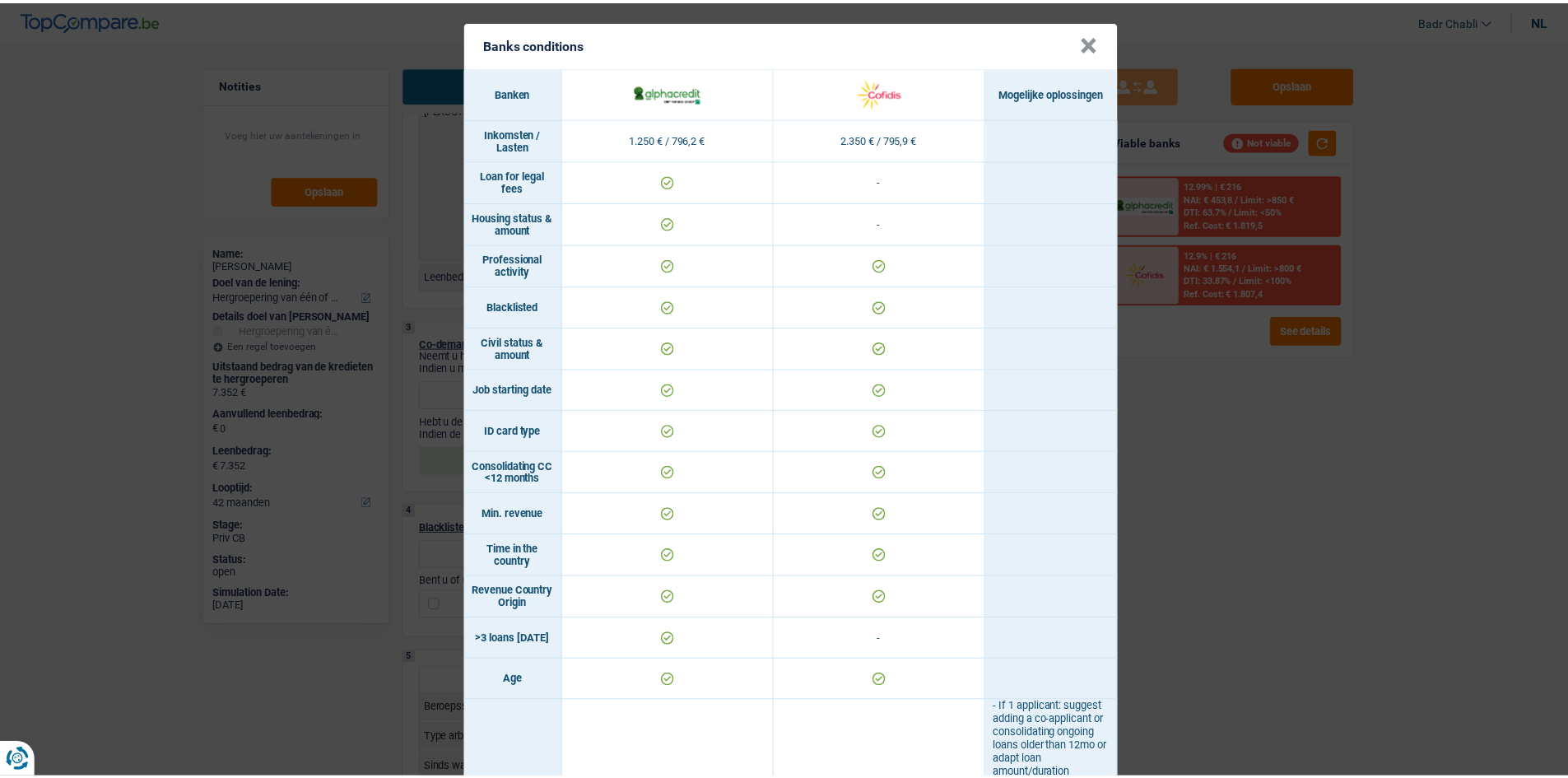
scroll to position [0, 0]
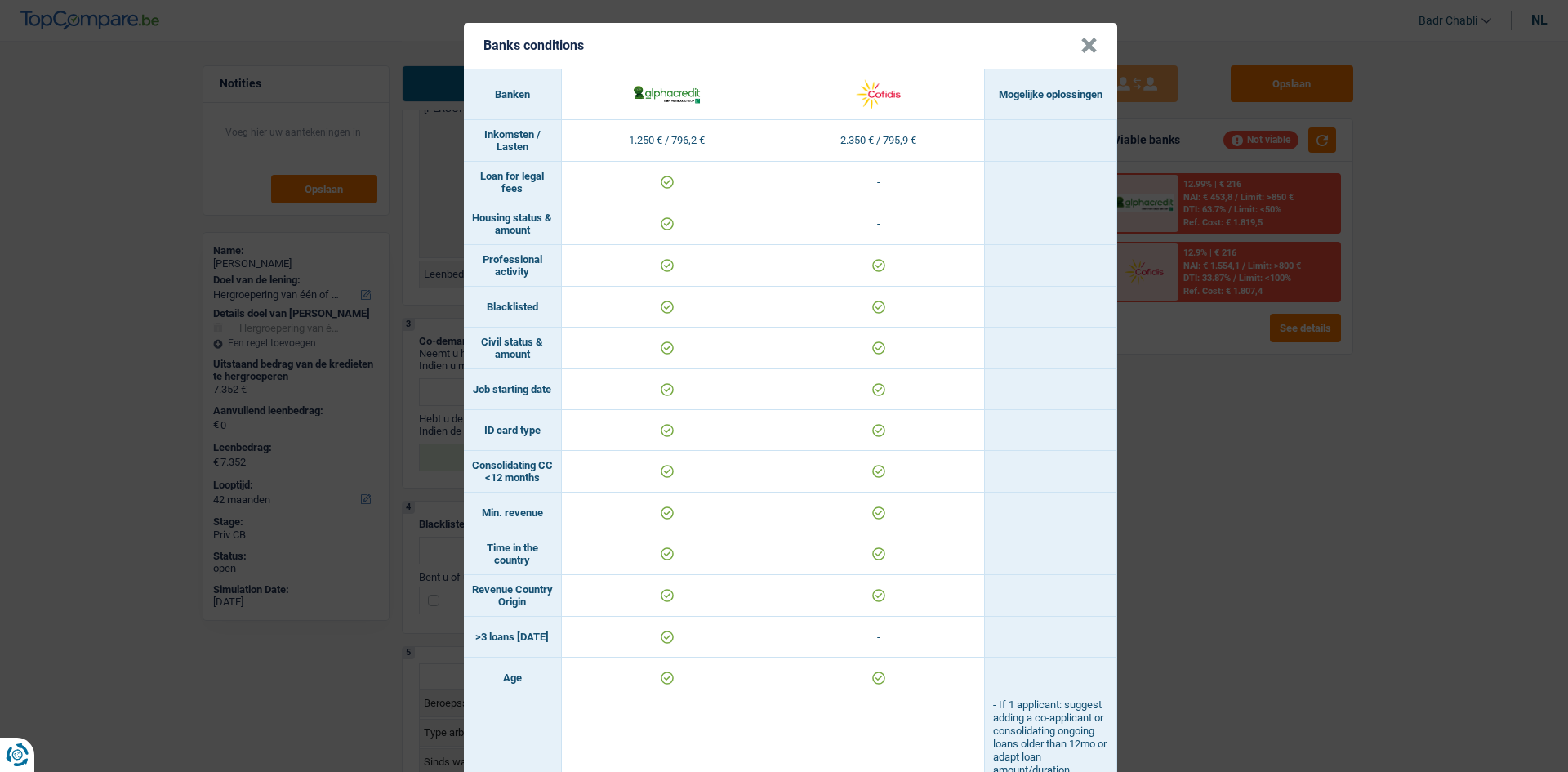
click at [1084, 44] on button "×" at bounding box center [1089, 46] width 17 height 16
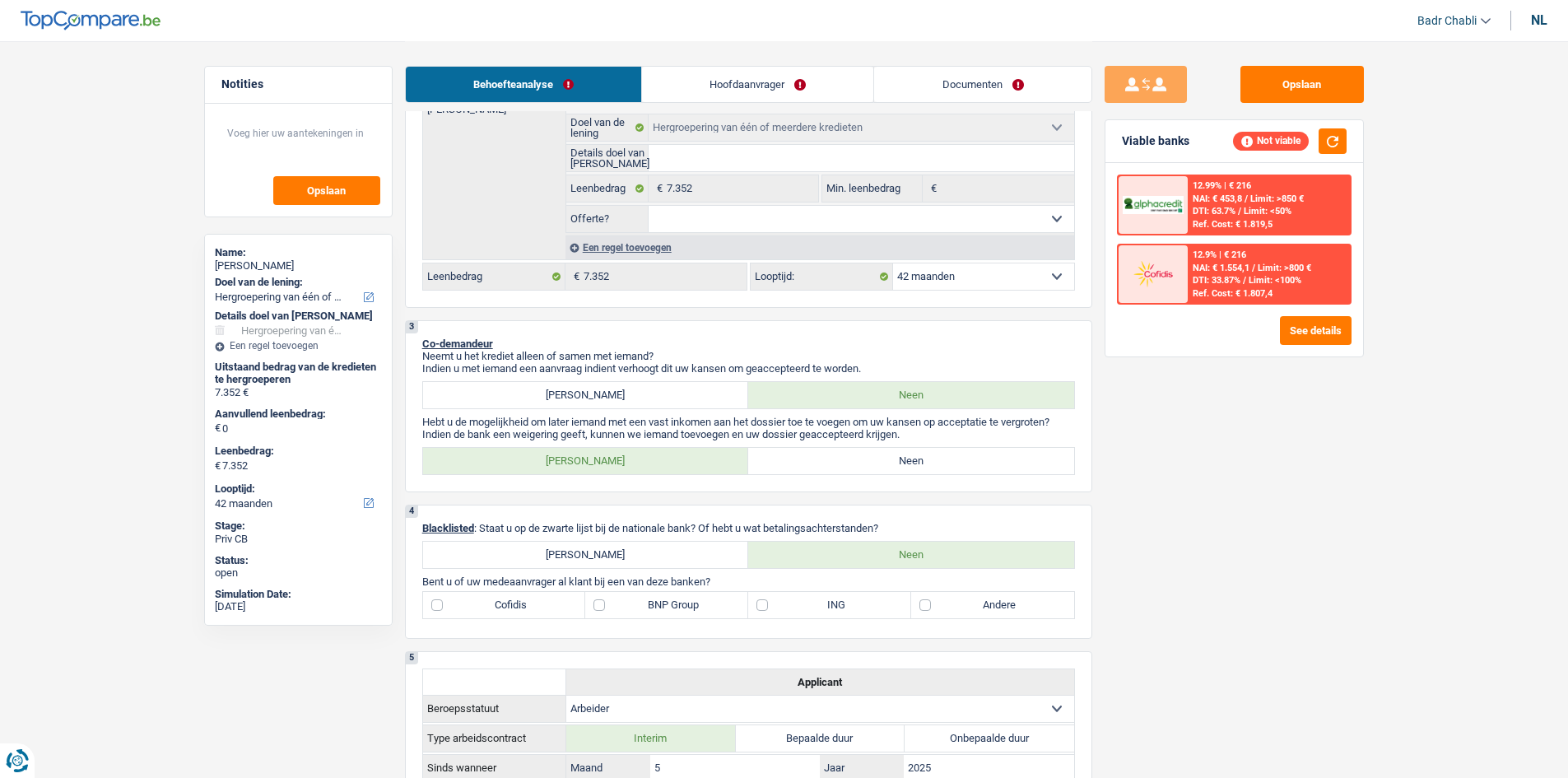
click at [1033, 283] on select "12 maanden 18 maanden 24 maanden 30 maanden 36 maanden 42 maanden Maak een keuz…" at bounding box center [983, 277] width 181 height 27
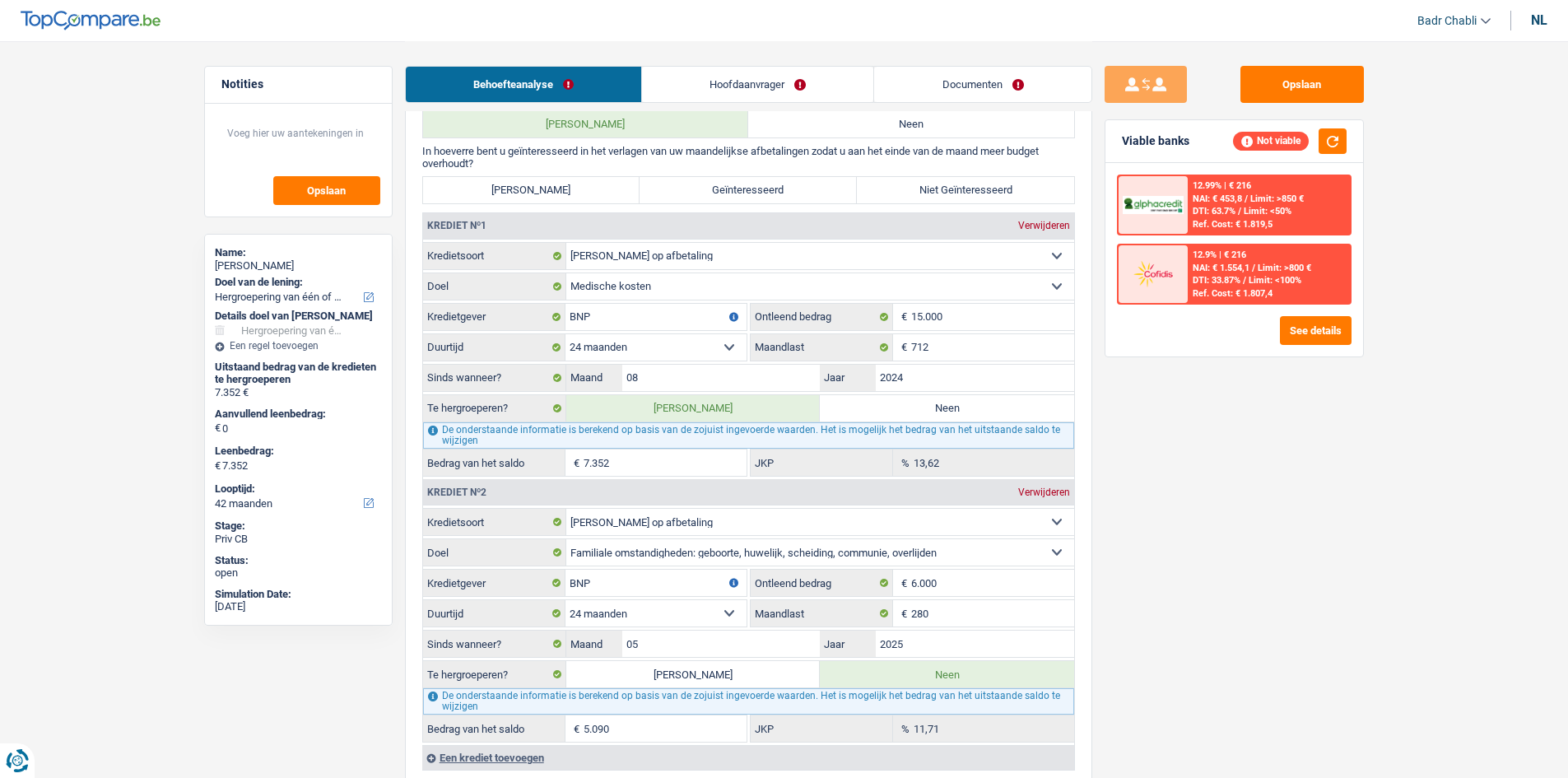
scroll to position [1481, 0]
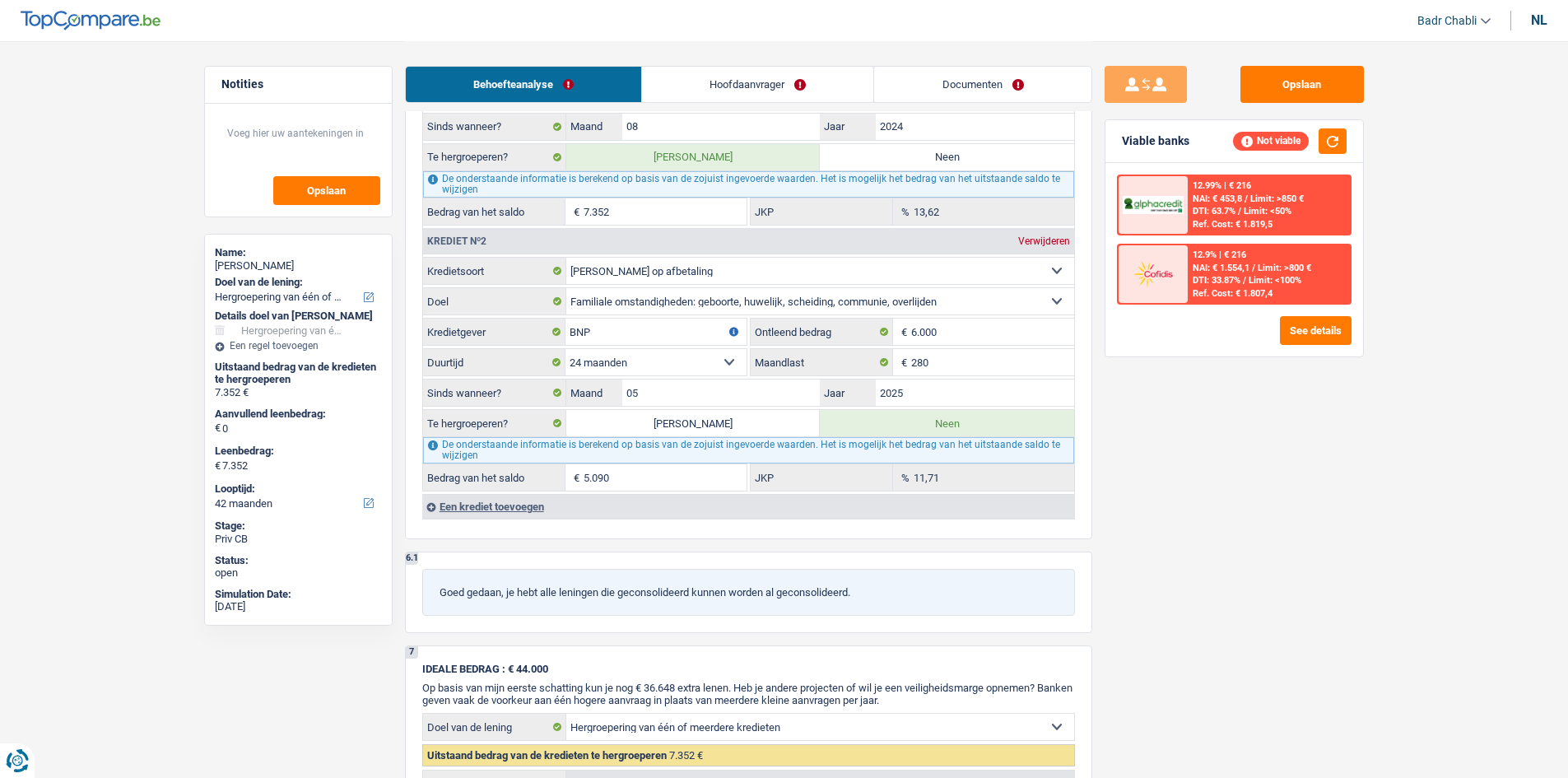
click at [692, 425] on label "[PERSON_NAME]" at bounding box center [693, 423] width 254 height 27
click at [692, 425] on input "[PERSON_NAME]" at bounding box center [693, 423] width 254 height 27
radio input "true"
type input "12.442"
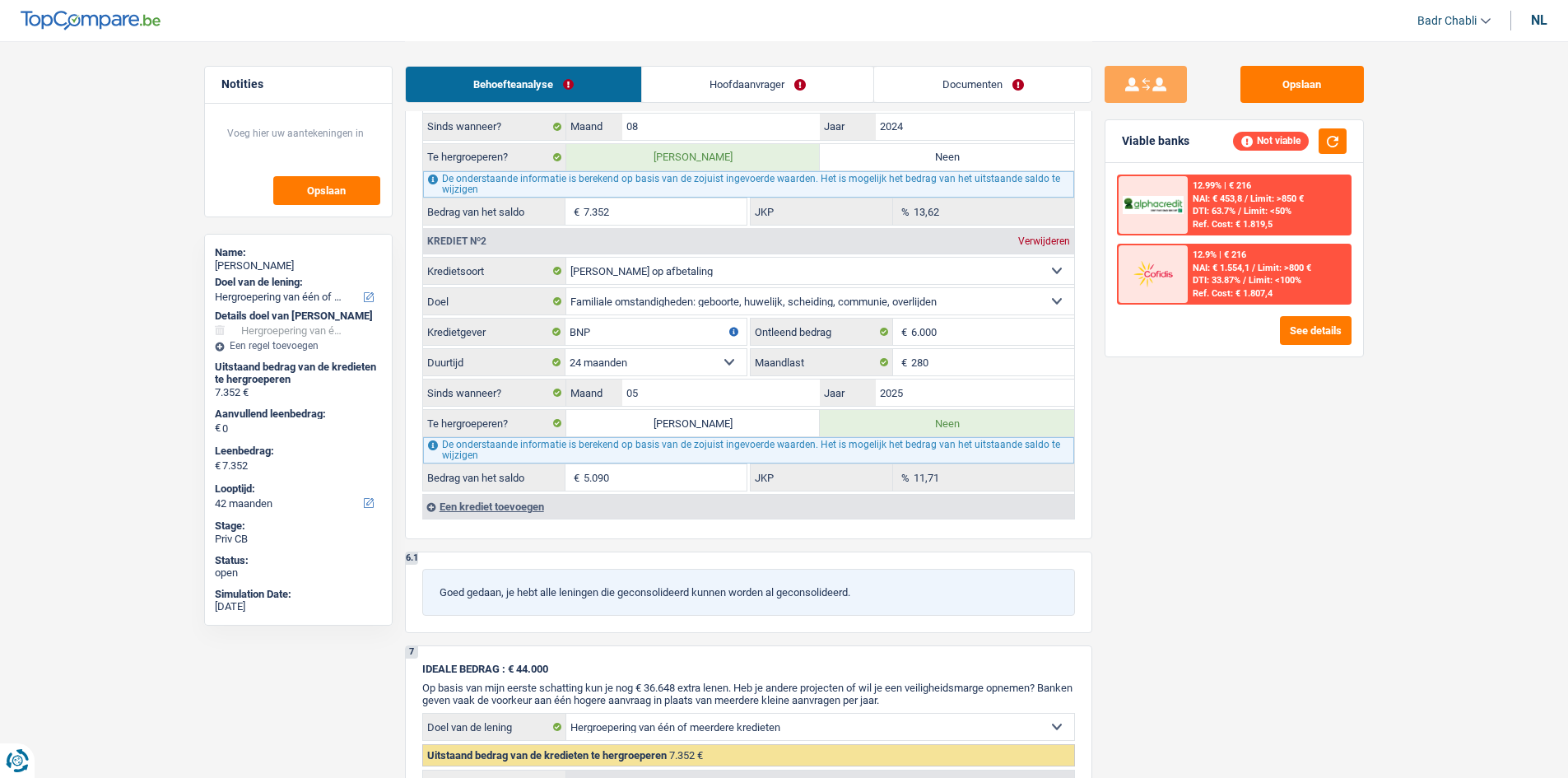
type input "12.442"
radio input "false"
select select "60"
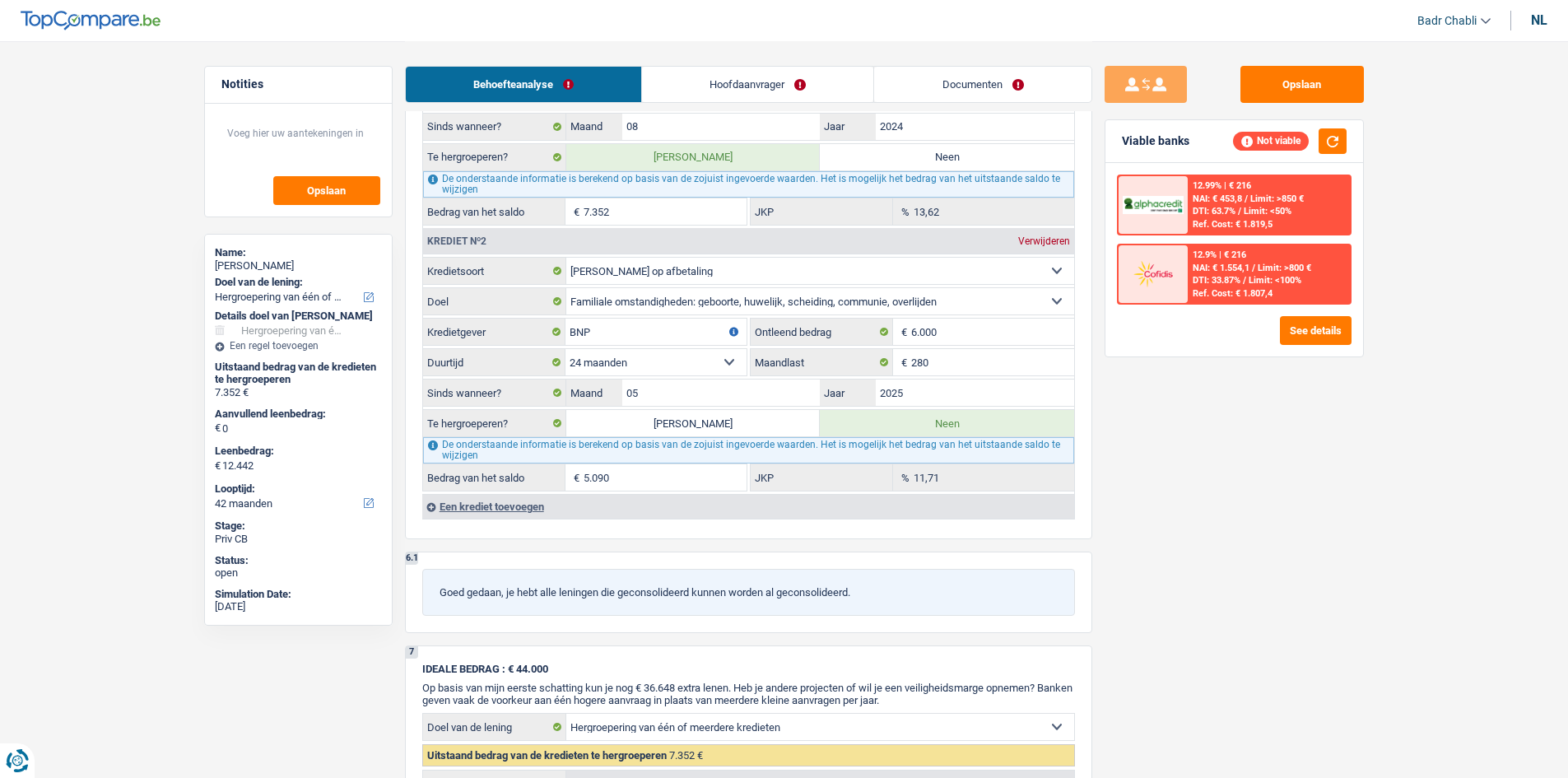
select select "60"
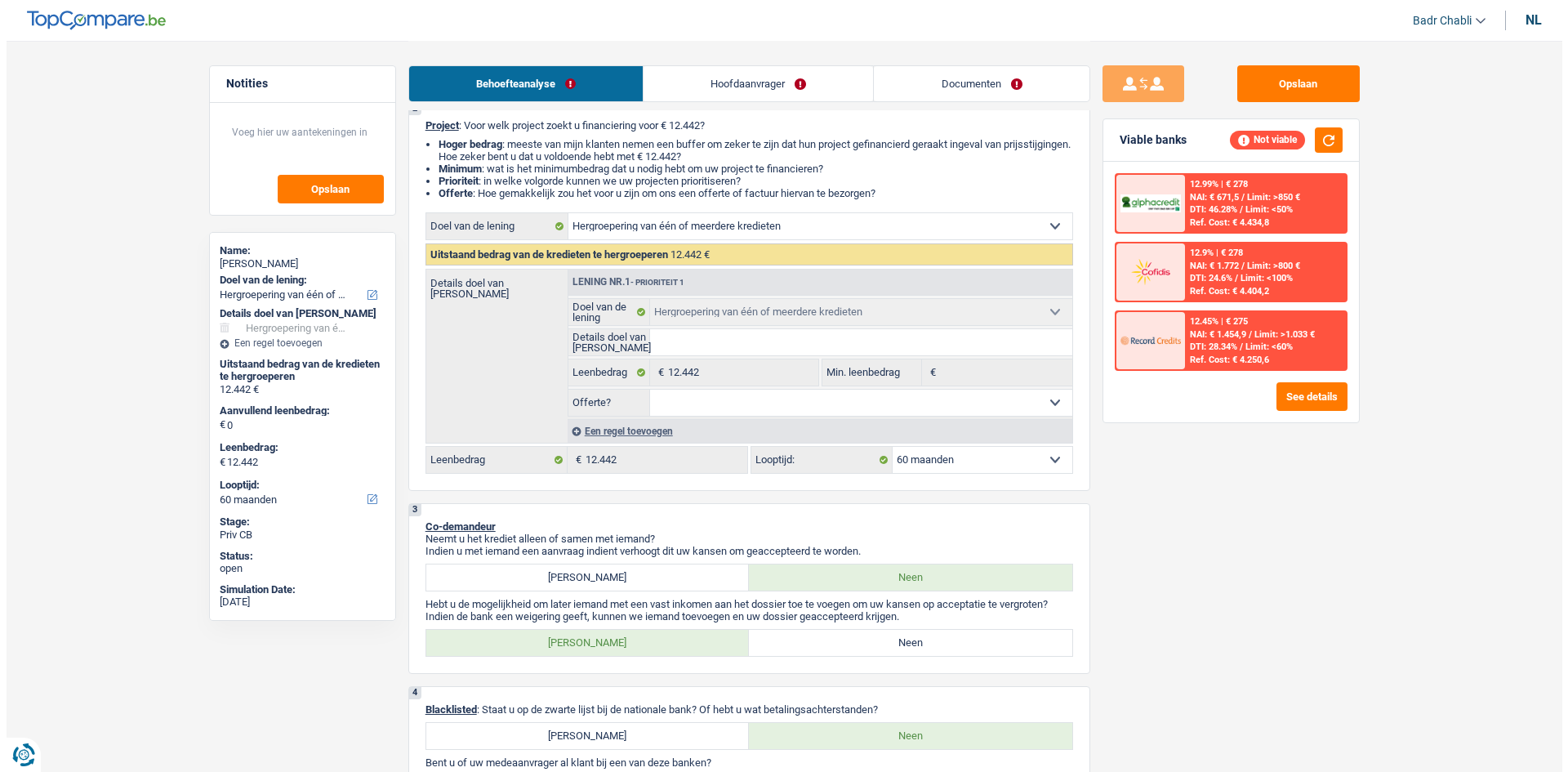
scroll to position [0, 0]
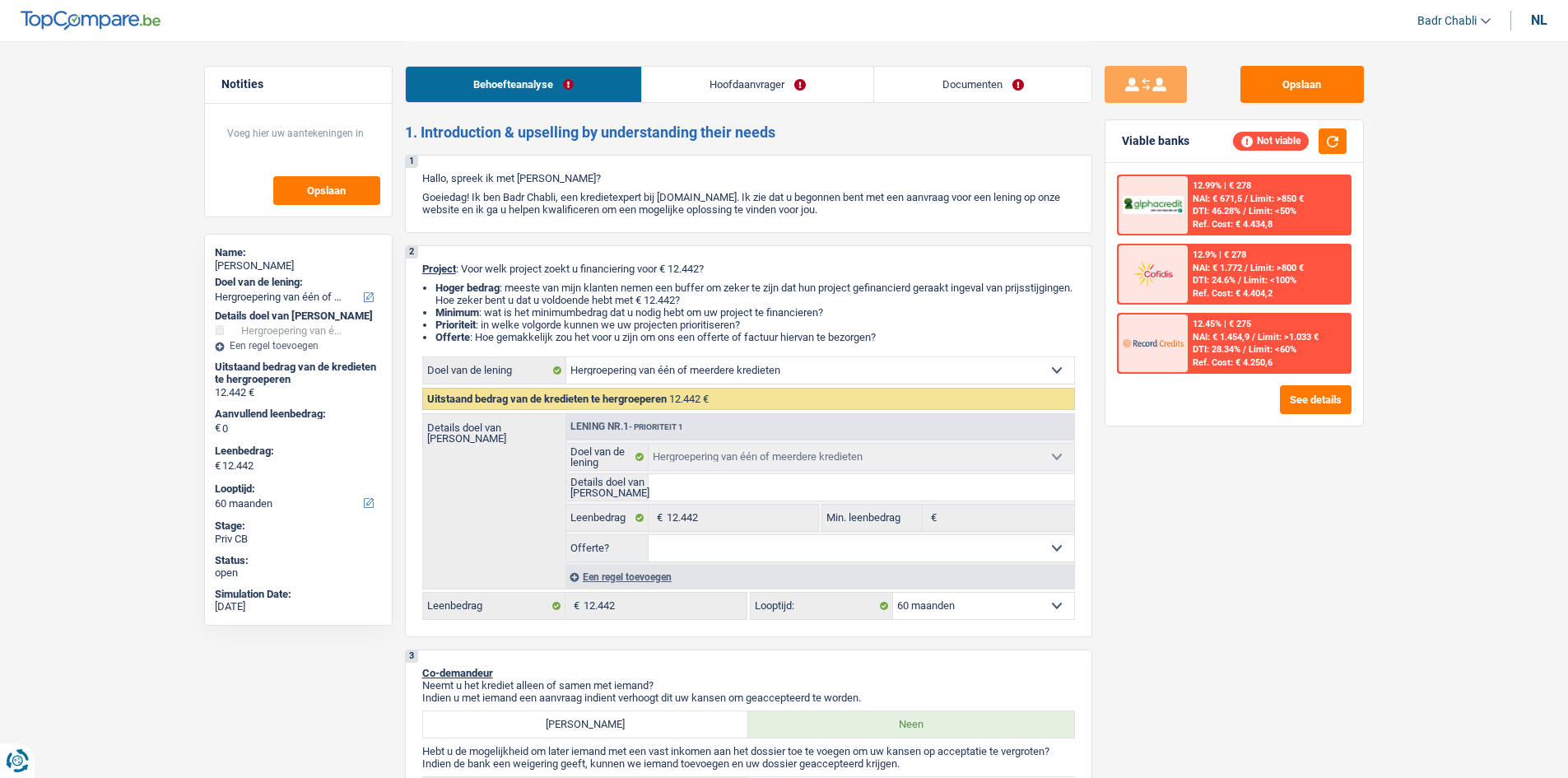
click at [738, 81] on link "Hoofdaanvrager" at bounding box center [758, 84] width 231 height 35
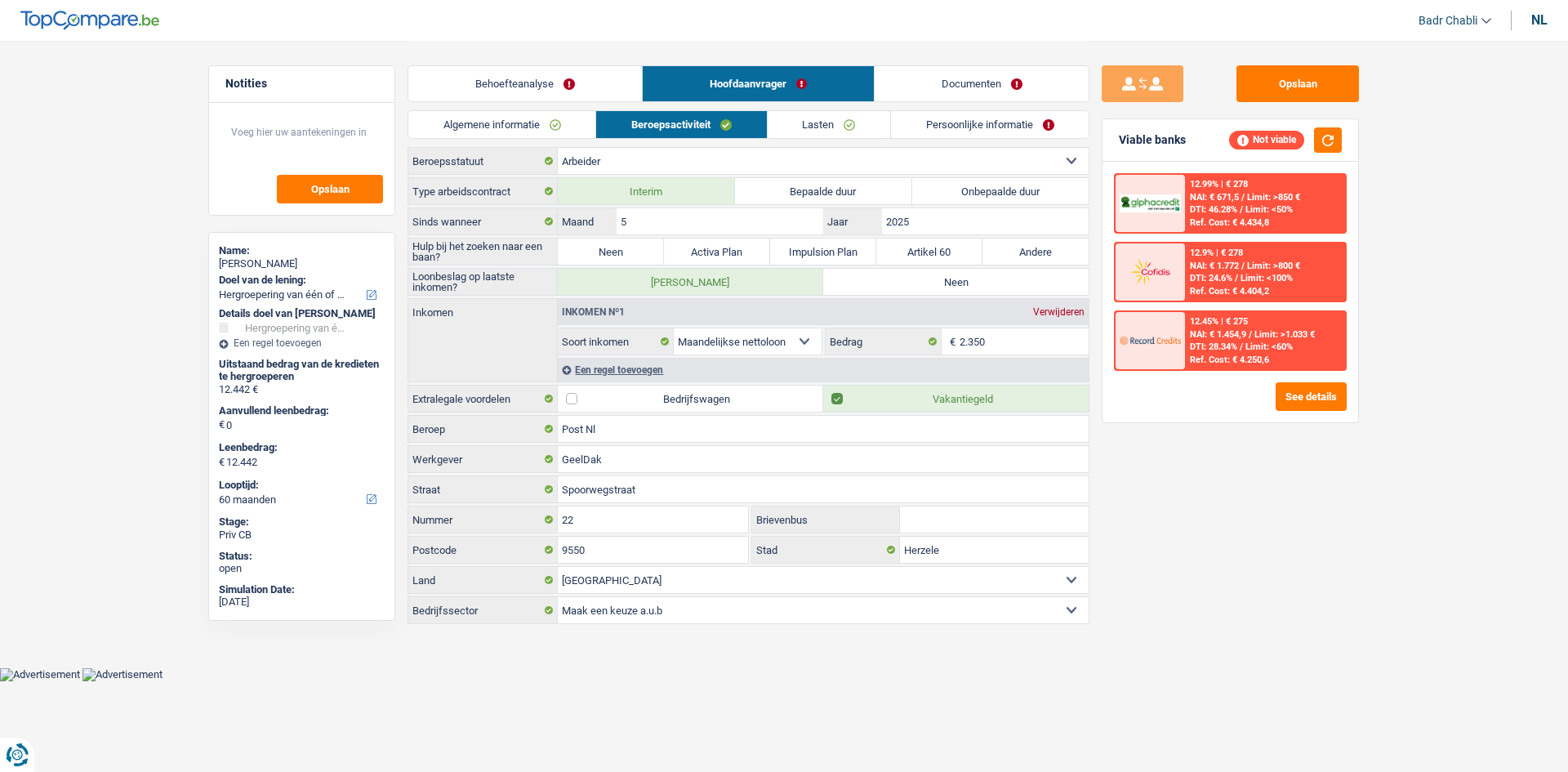
click at [1011, 189] on label "Onbepaalde duur" at bounding box center [1001, 192] width 177 height 27
click at [1011, 189] on input "Onbepaalde duur" at bounding box center [1001, 192] width 177 height 27
radio input "true"
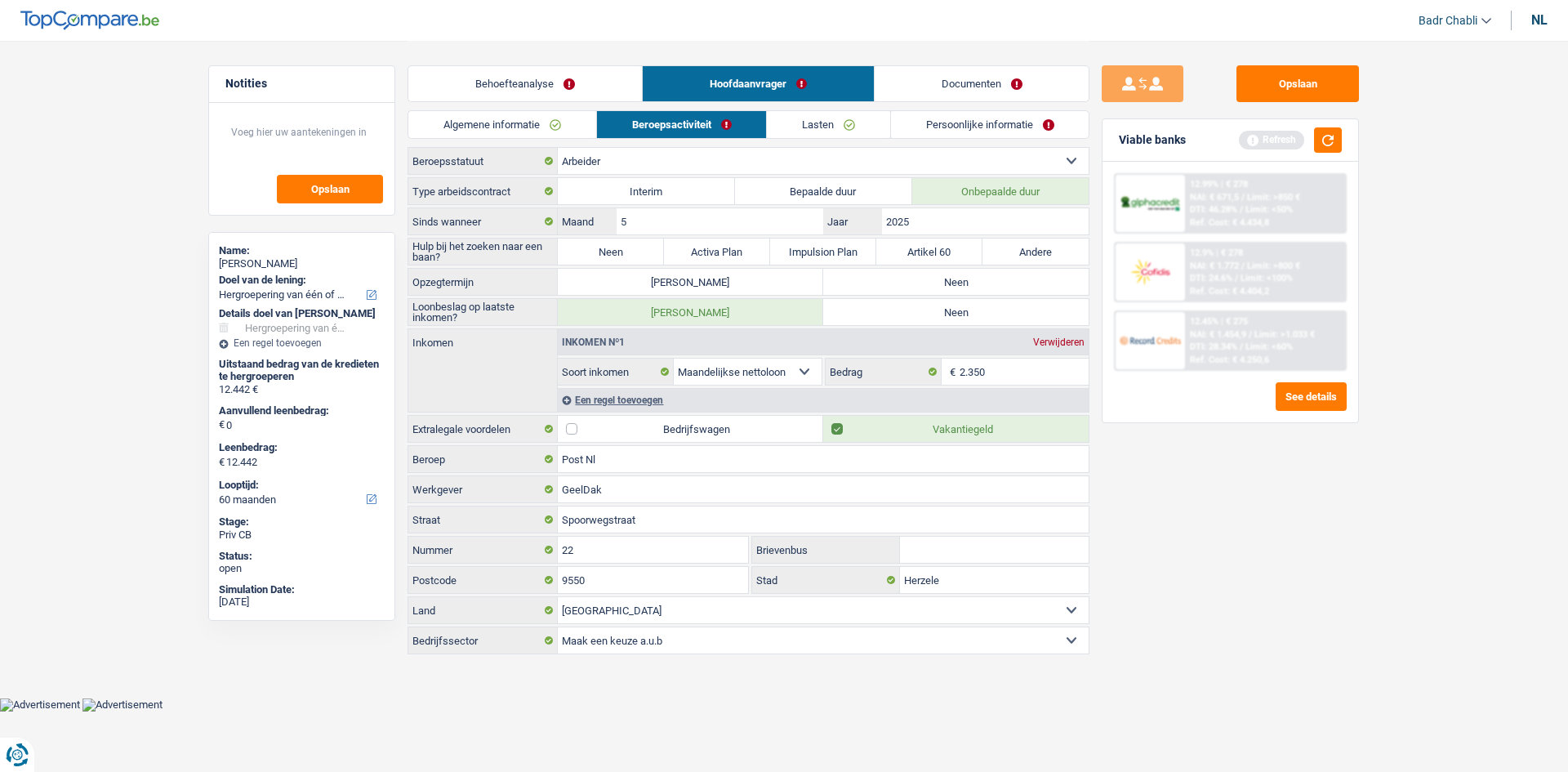
click at [639, 245] on label "Neen" at bounding box center [611, 251] width 106 height 27
click at [639, 245] on input "Neen" at bounding box center [611, 251] width 106 height 27
radio input "true"
click at [1036, 287] on label "Neen" at bounding box center [956, 282] width 266 height 27
click at [1036, 287] on input "Neen" at bounding box center [956, 282] width 266 height 27
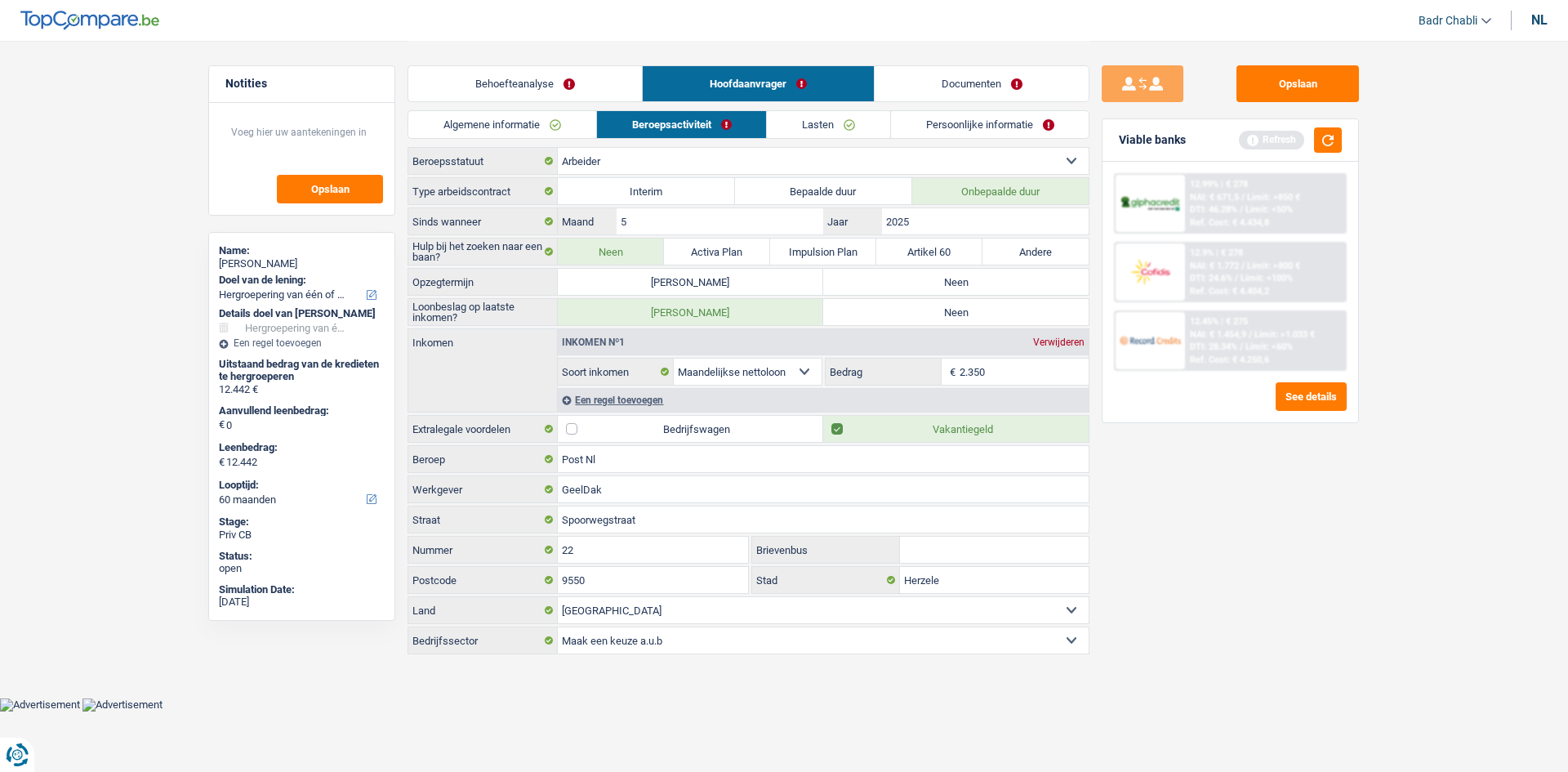
radio input "true"
click at [988, 315] on label "Neen" at bounding box center [956, 312] width 266 height 27
click at [988, 315] on input "Neen" at bounding box center [956, 312] width 266 height 27
radio input "true"
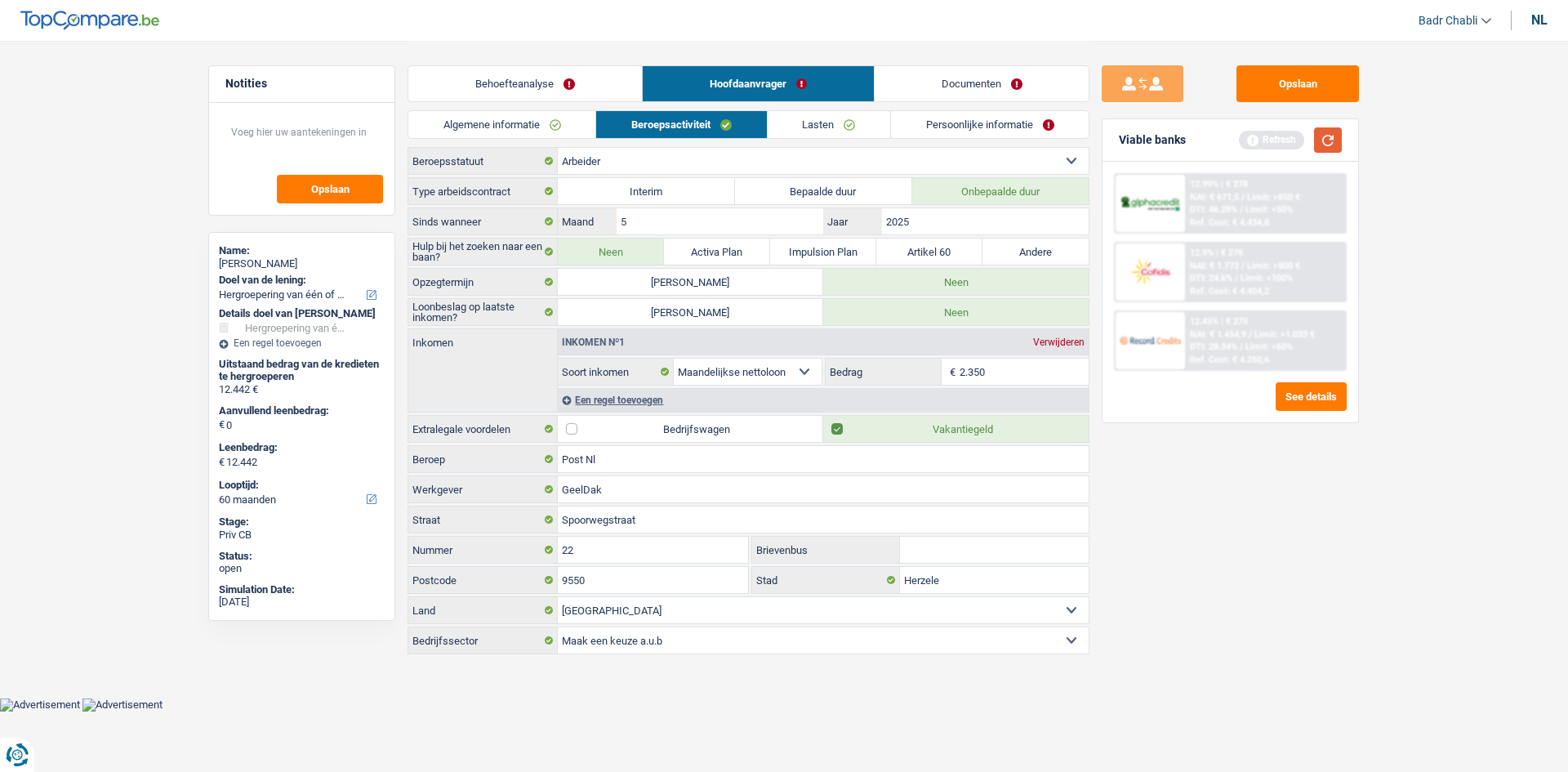
click at [1340, 138] on button "button" at bounding box center [1328, 139] width 28 height 26
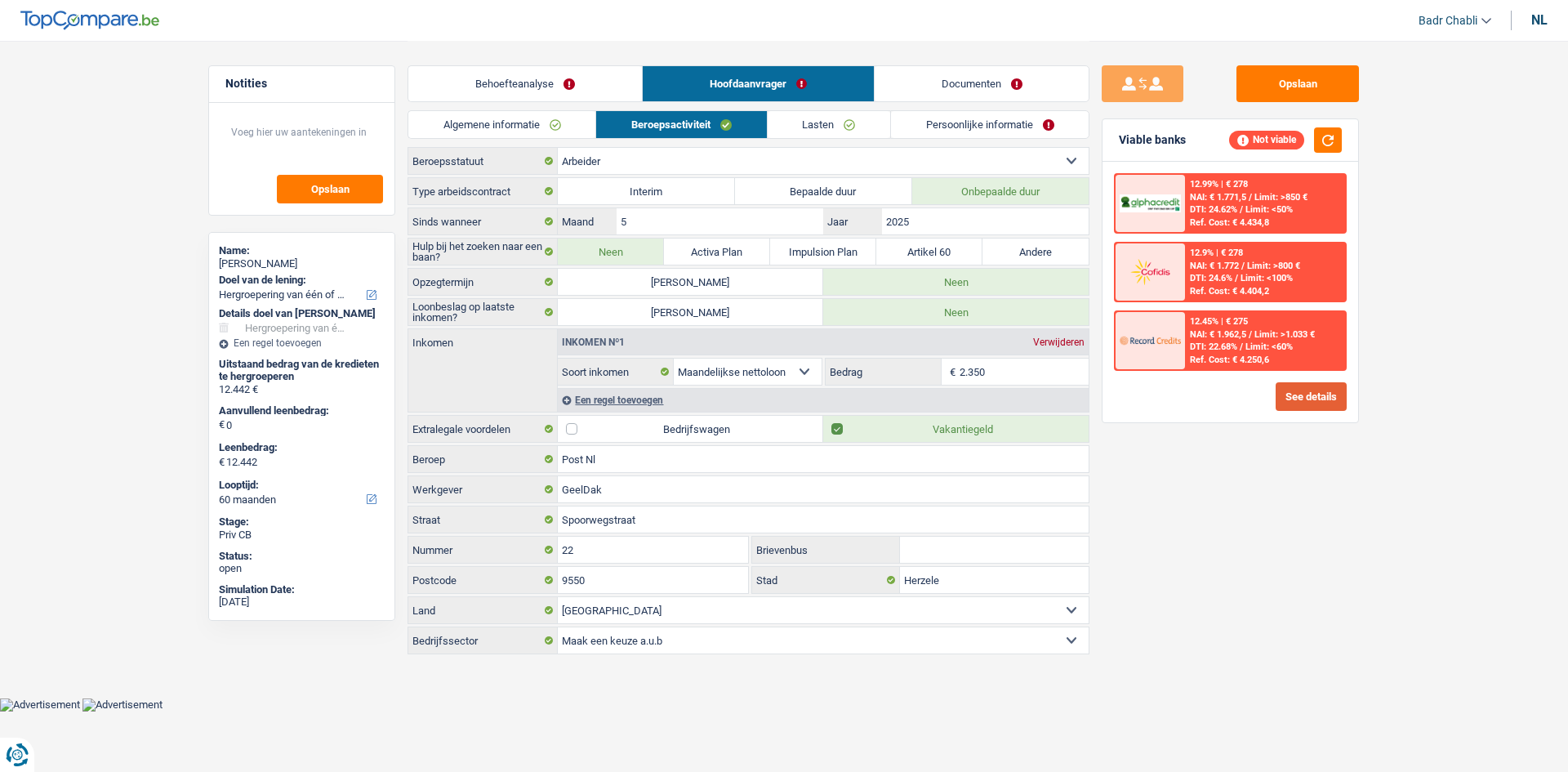
click at [1315, 399] on button "See details" at bounding box center [1311, 396] width 71 height 28
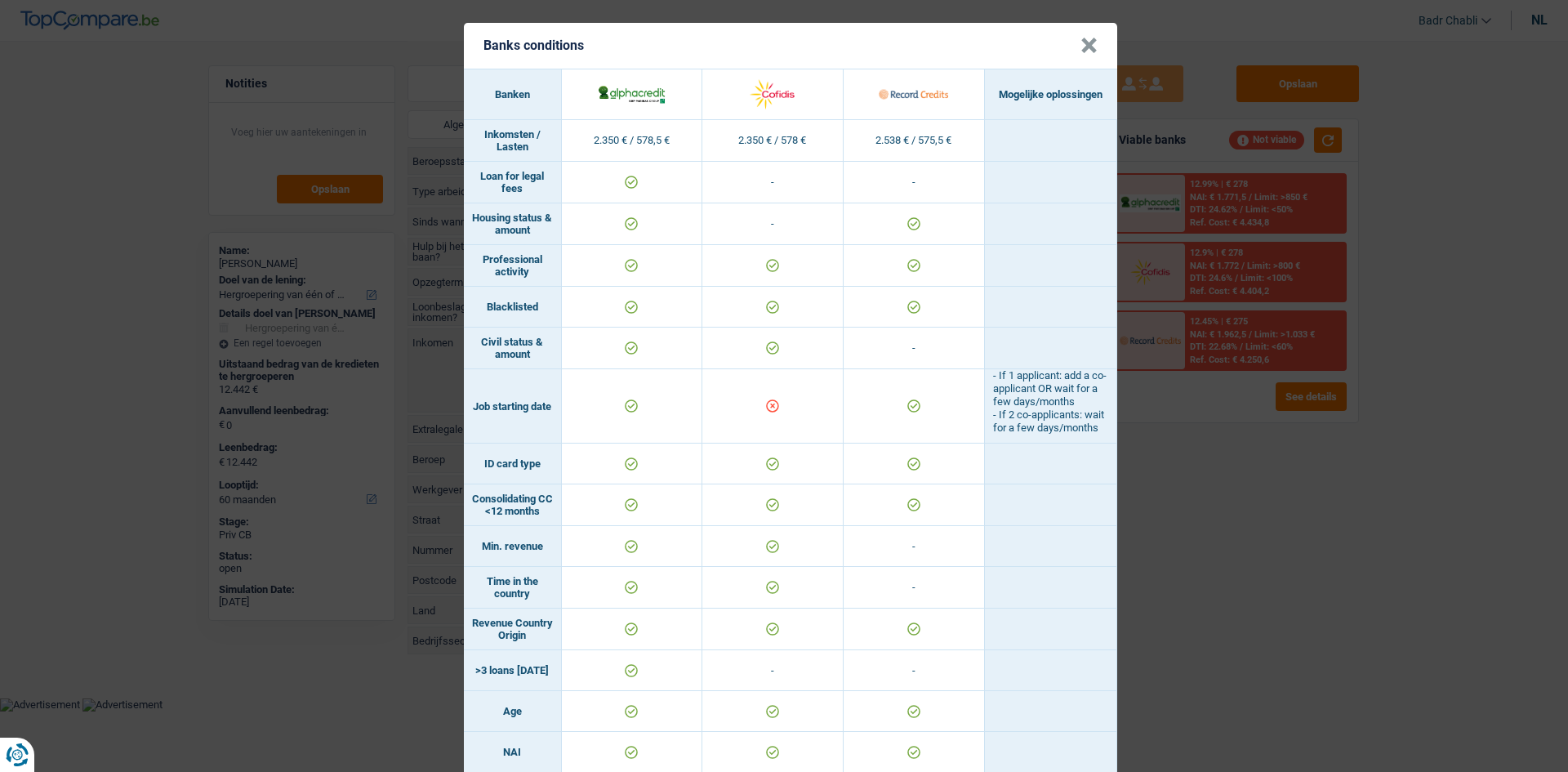
click at [1080, 46] on button "×" at bounding box center [1089, 46] width 17 height 16
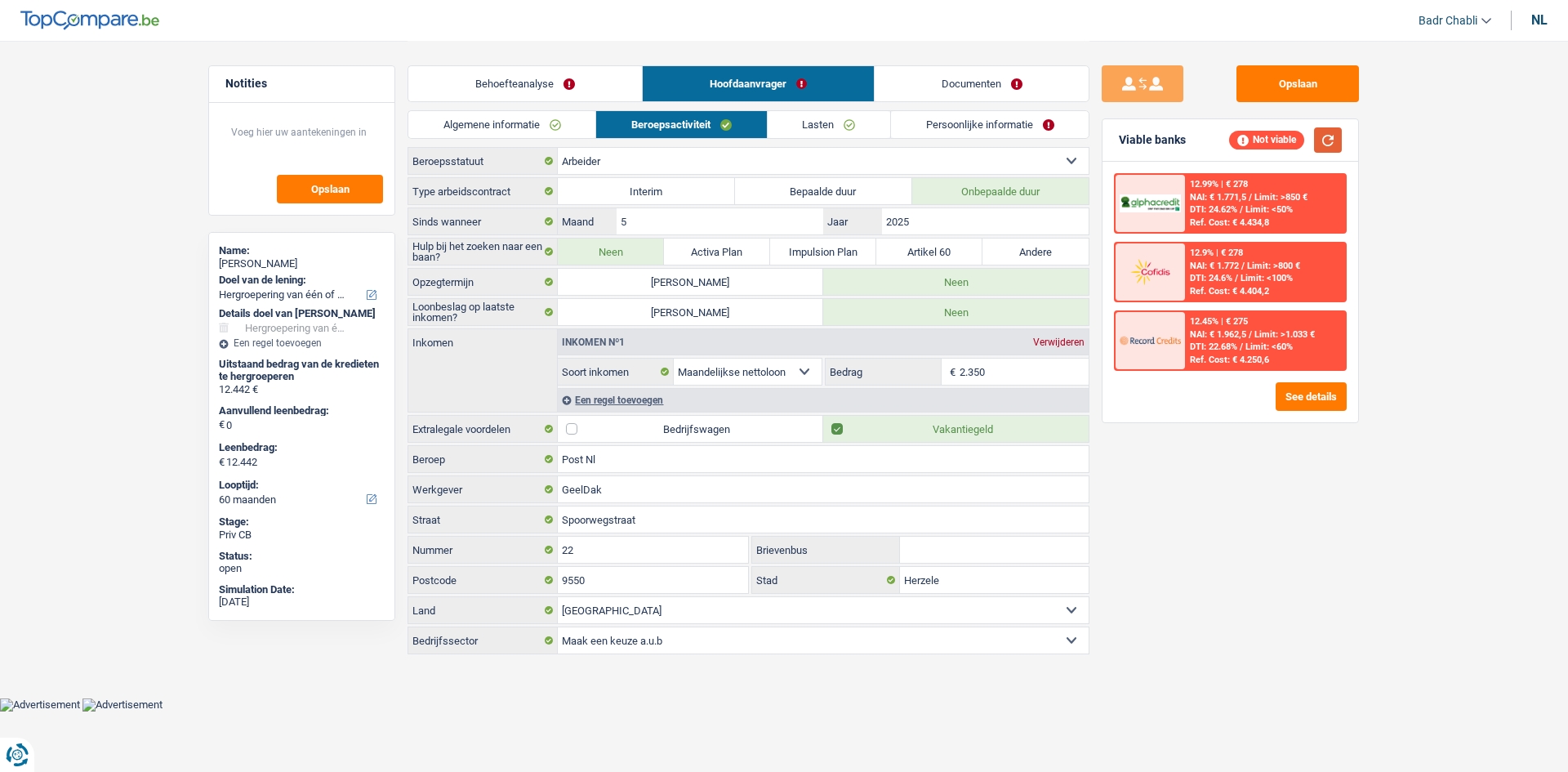
click at [1339, 133] on button "button" at bounding box center [1328, 139] width 28 height 26
click at [552, 80] on link "Behoefteanalyse" at bounding box center [526, 83] width 233 height 35
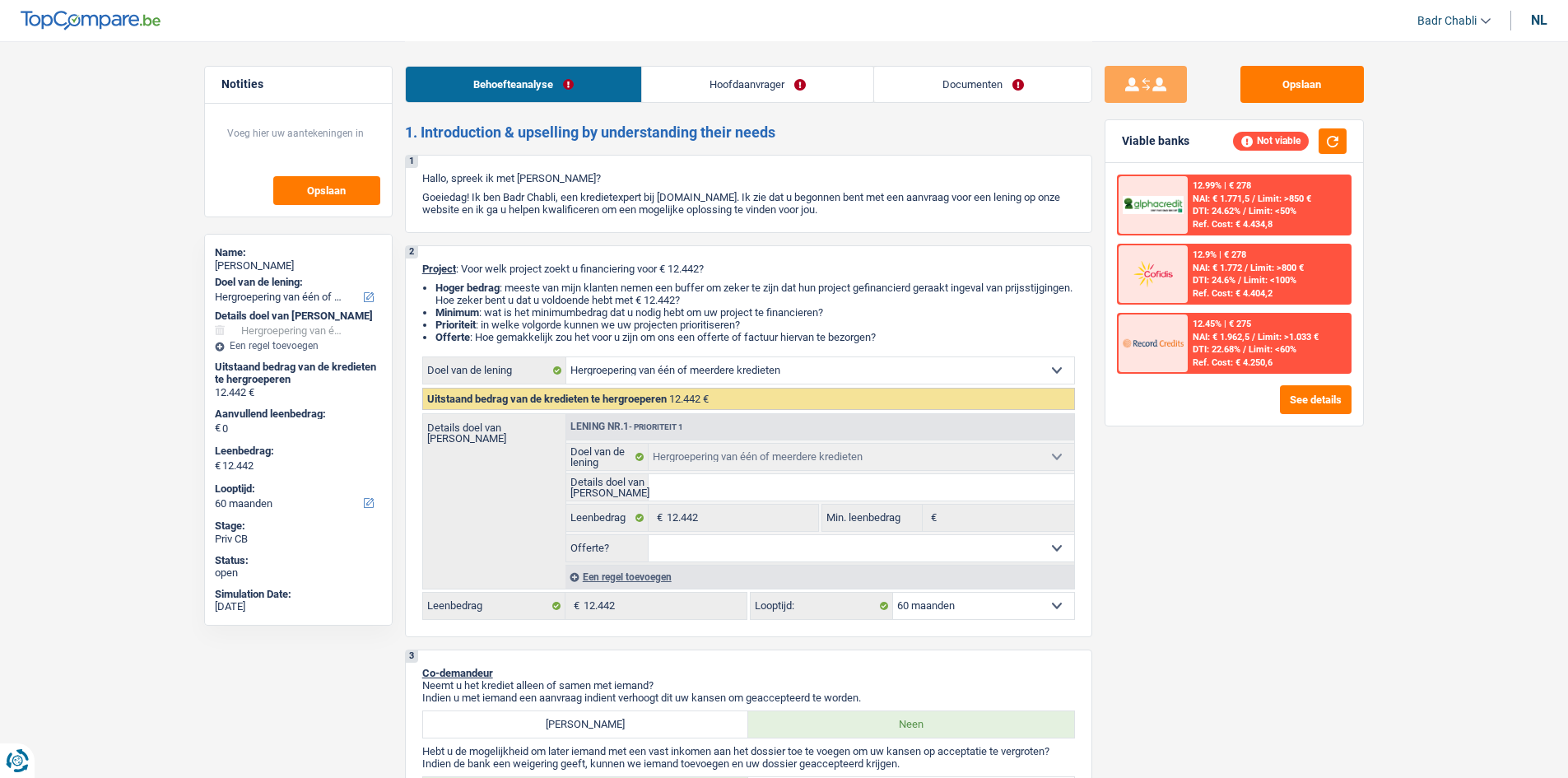
click at [637, 575] on div "Een regel toevoegen" at bounding box center [820, 576] width 509 height 24
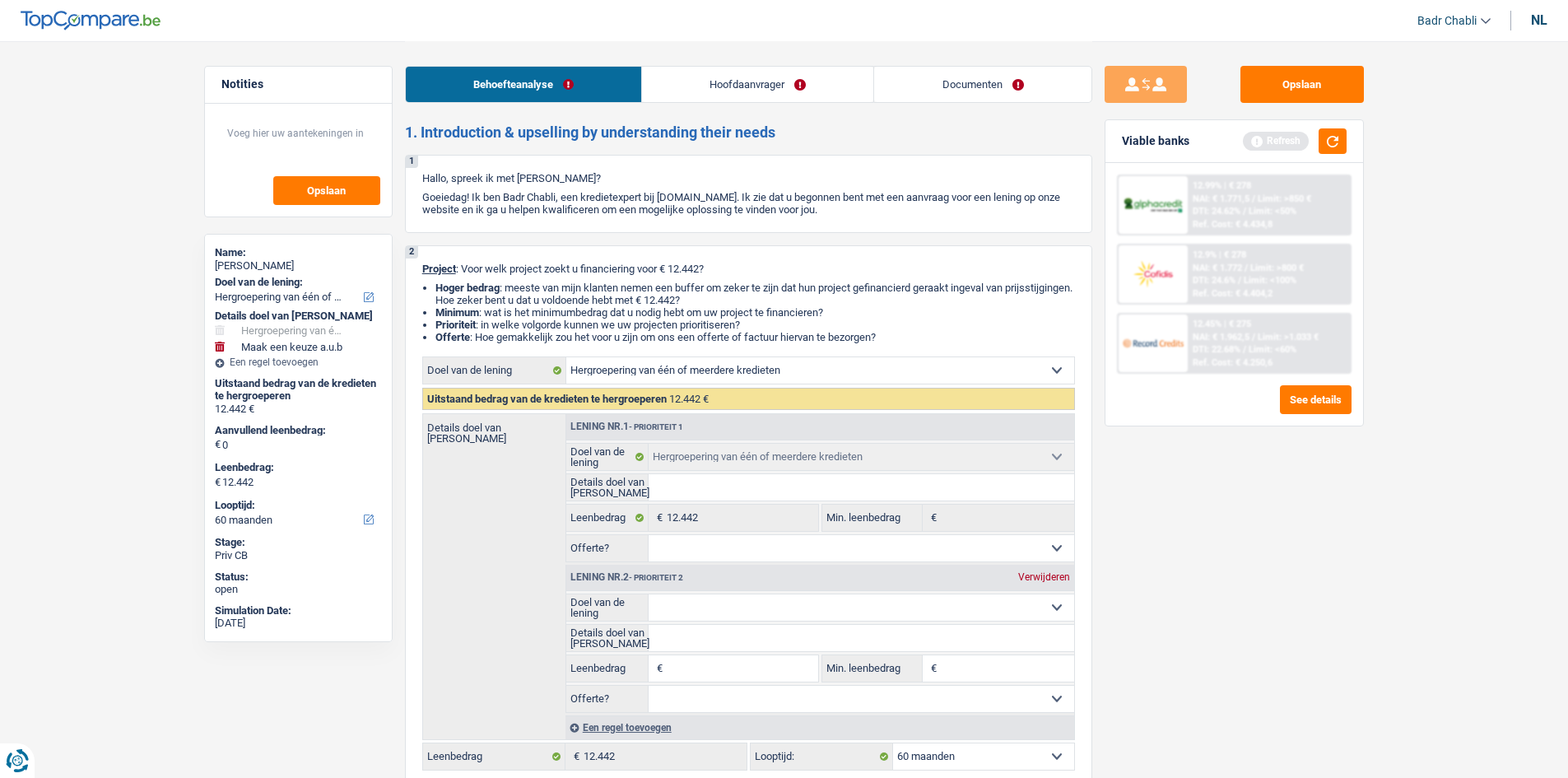
click at [739, 671] on input "Leenbedrag" at bounding box center [743, 668] width 151 height 27
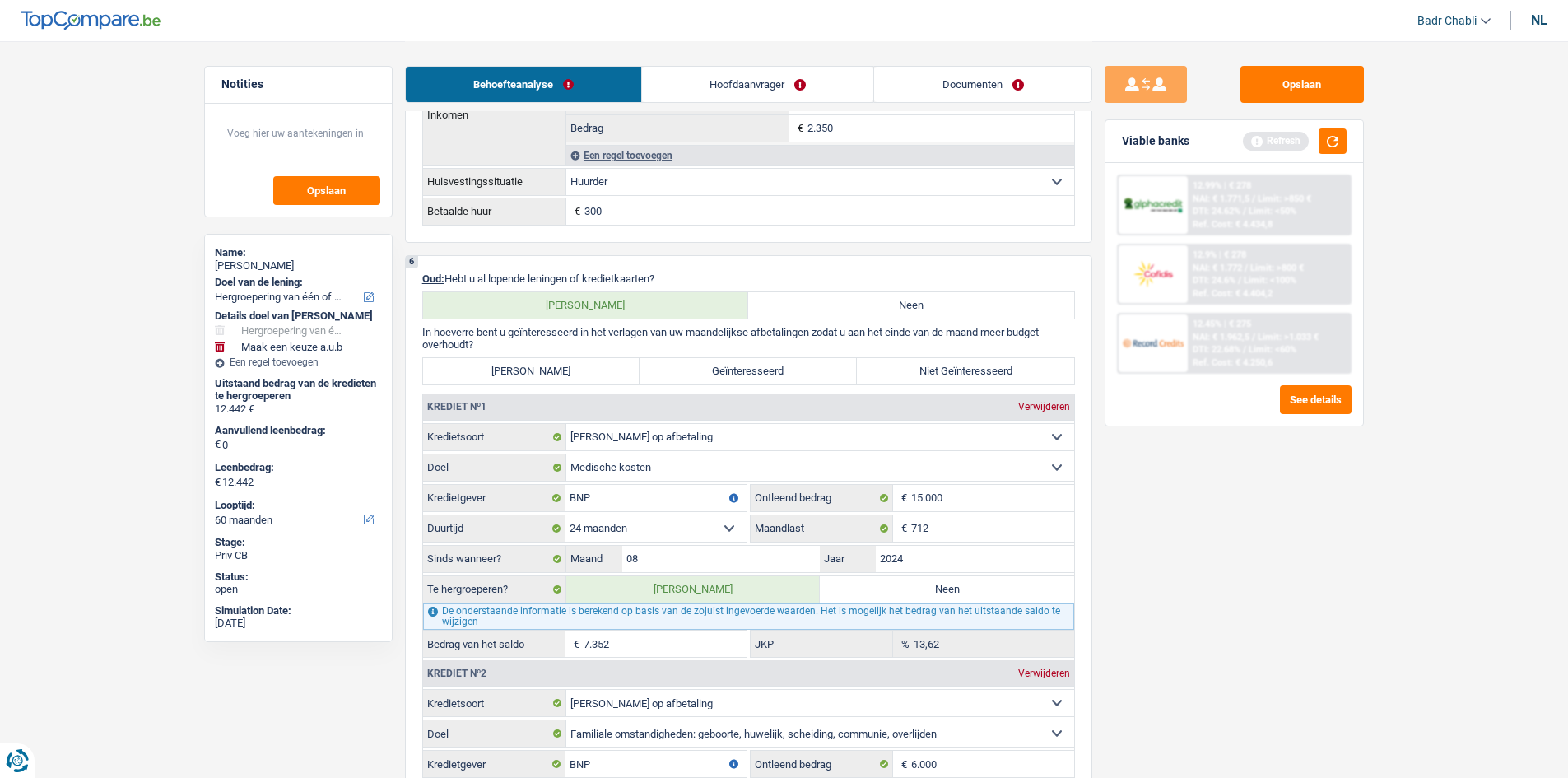
scroll to position [1317, 0]
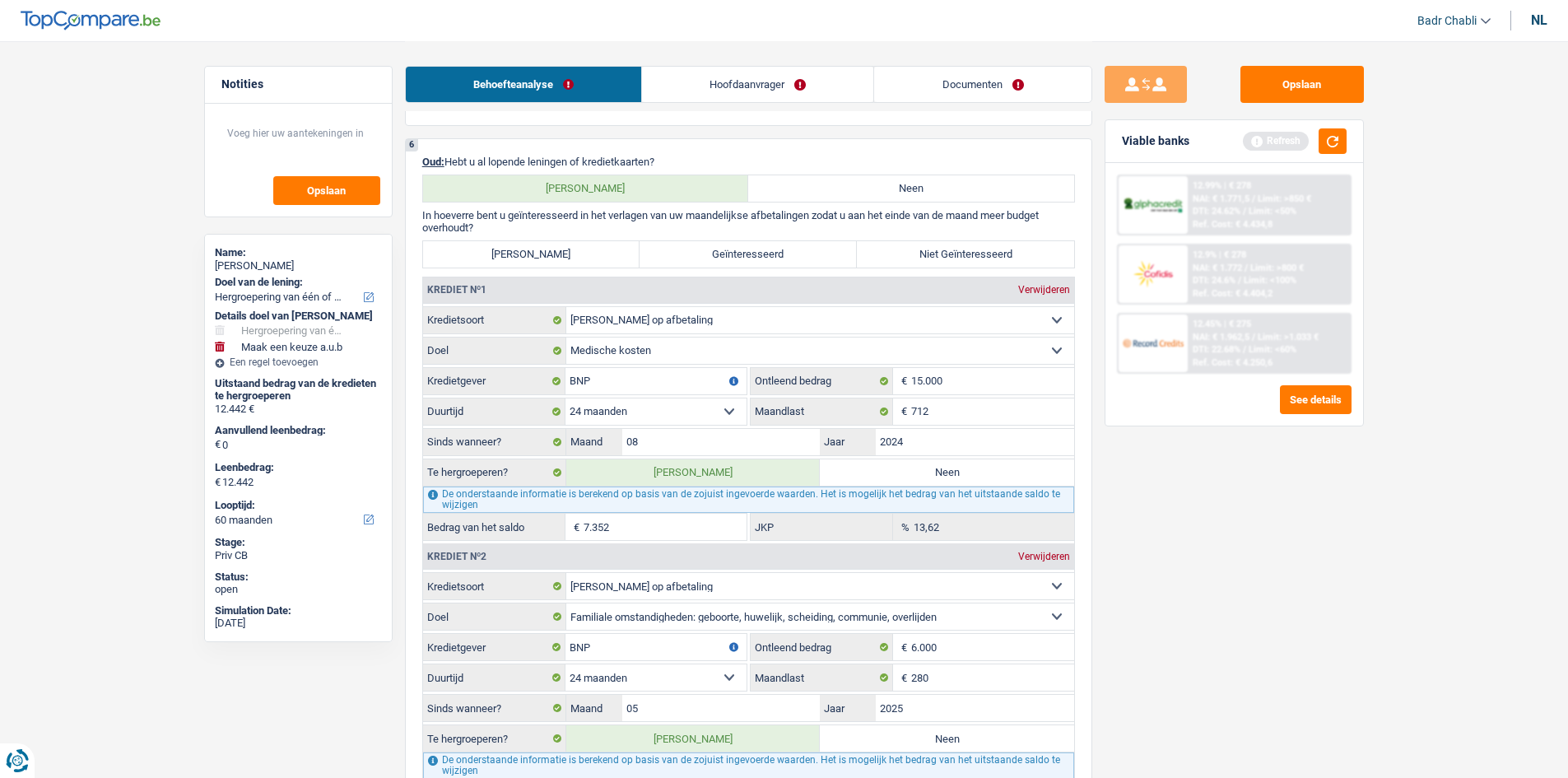
click at [596, 258] on label "Zeer Geïnteresseerd" at bounding box center [532, 254] width 217 height 27
click at [596, 258] on input "Zeer Geïnteresseerd" at bounding box center [532, 254] width 217 height 27
radio input "true"
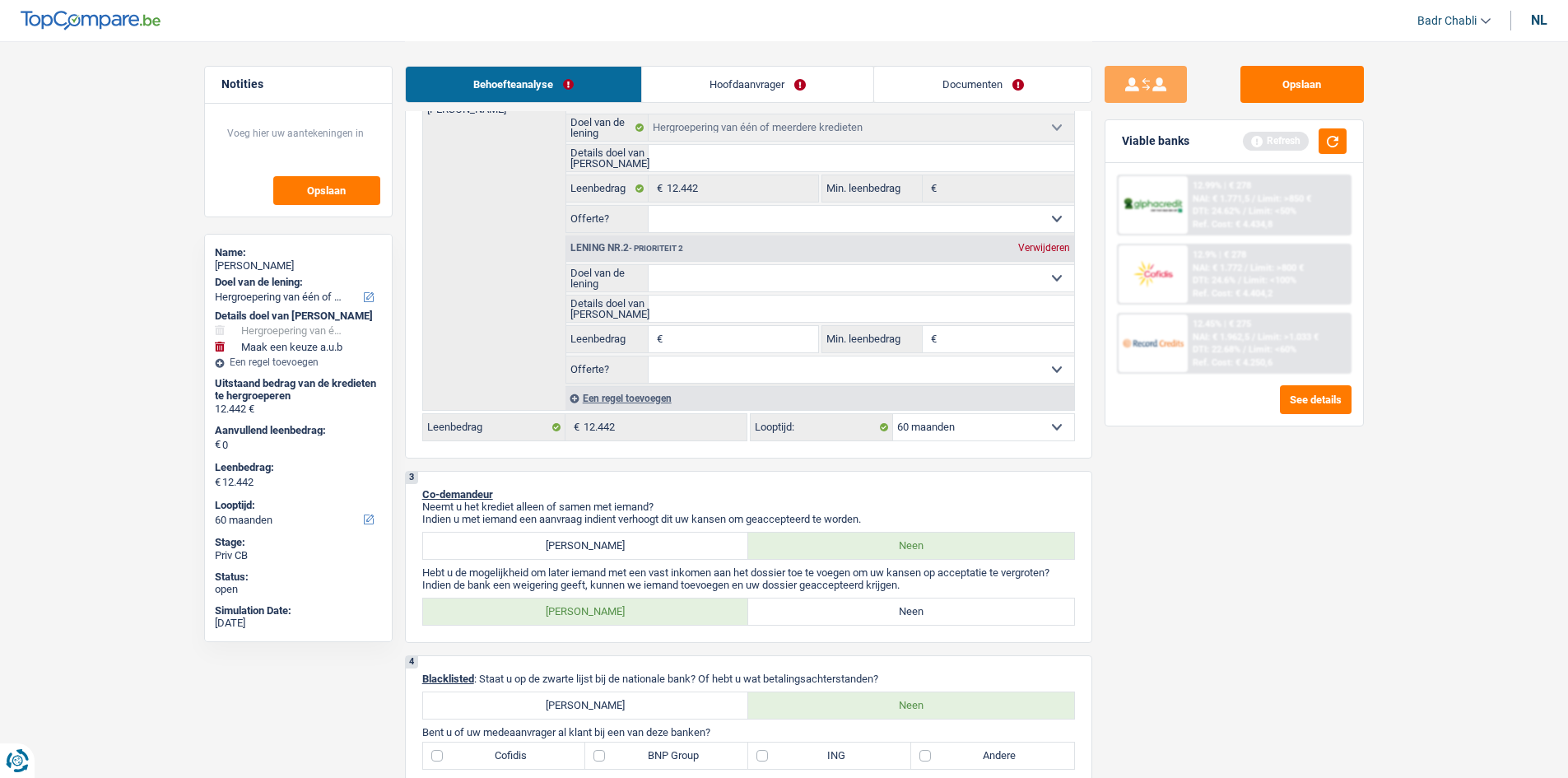
scroll to position [82, 0]
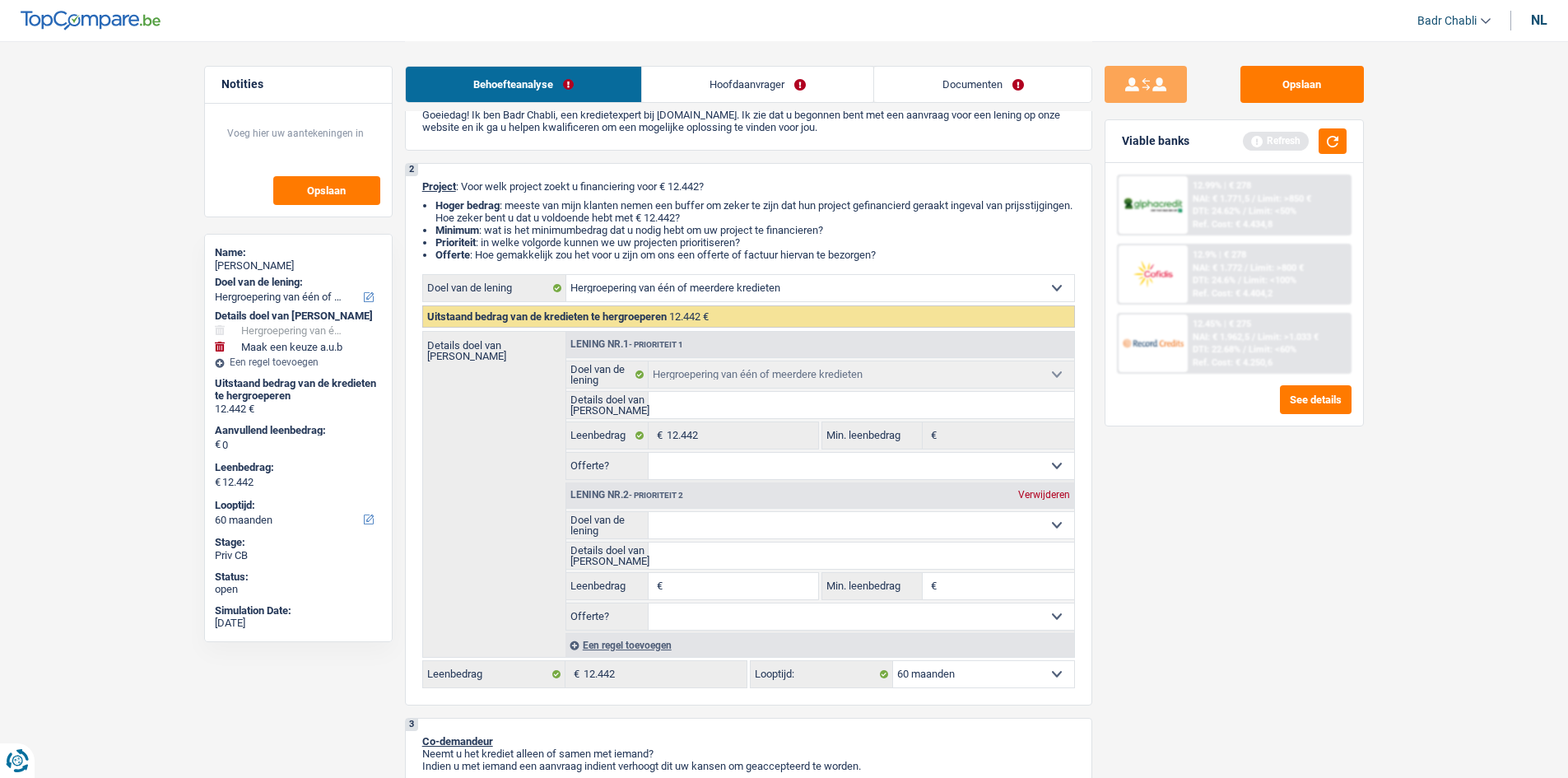
click at [725, 477] on select "Ja Neen Niet beantwoord Maak een keuze a.u.b" at bounding box center [861, 466] width 425 height 27
select select "false"
click at [649, 453] on select "Ja Neen Niet beantwoord Maak een keuze a.u.b" at bounding box center [861, 466] width 425 height 27
select select "false"
click at [763, 584] on input "Leenbedrag" at bounding box center [743, 586] width 151 height 27
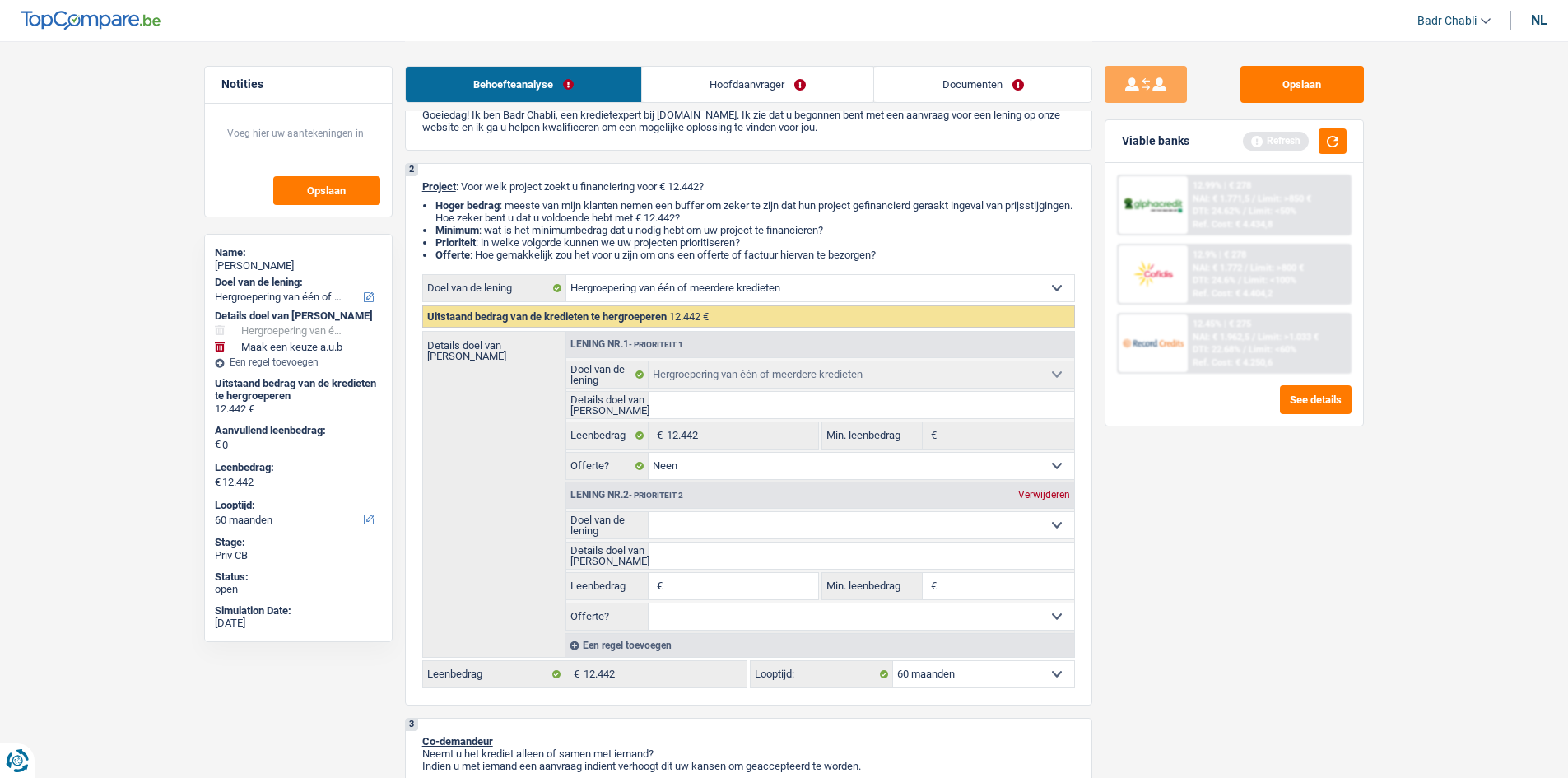
type input "1"
type input "10"
type input "100"
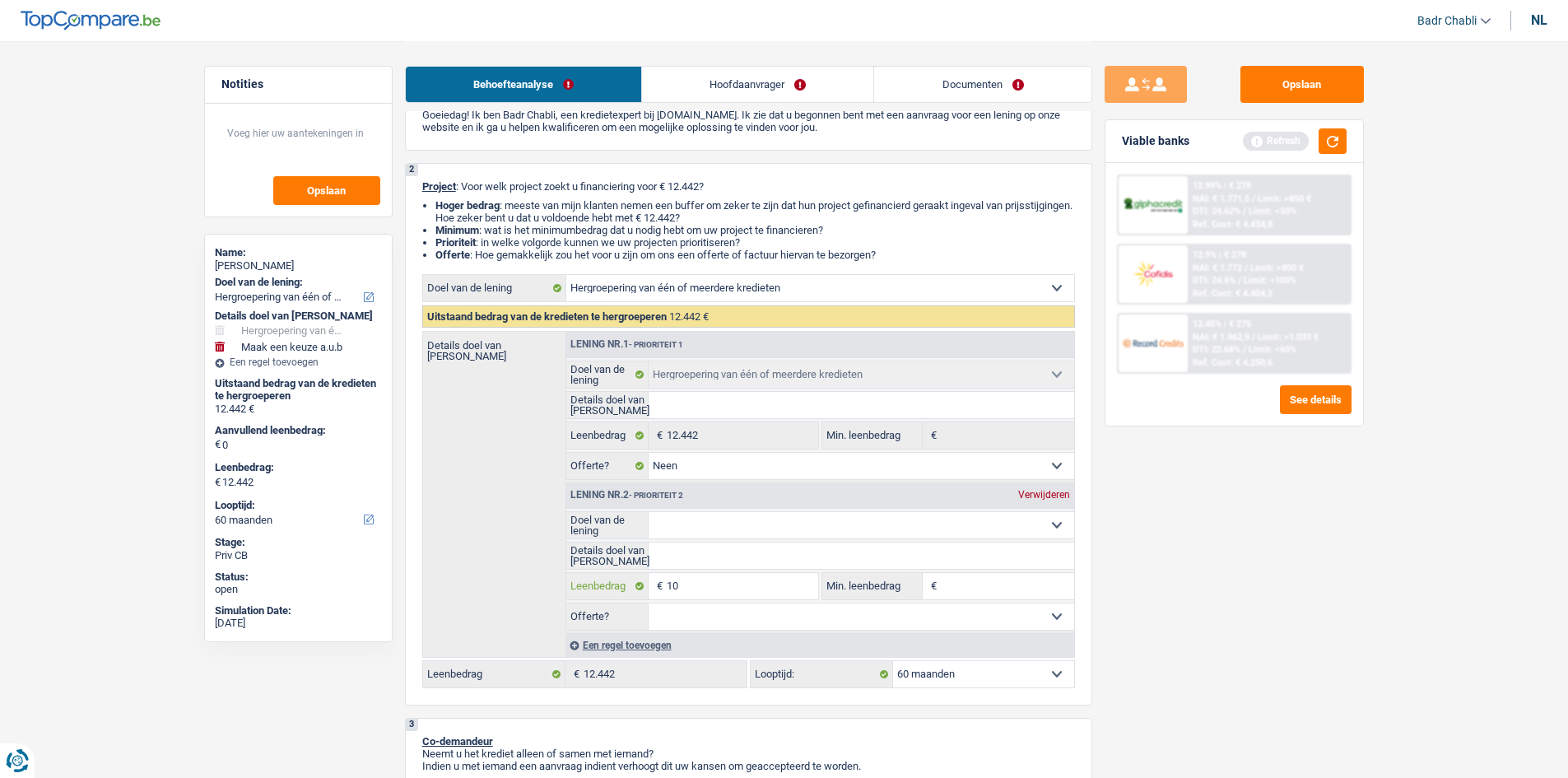
type input "100"
type input "1.000"
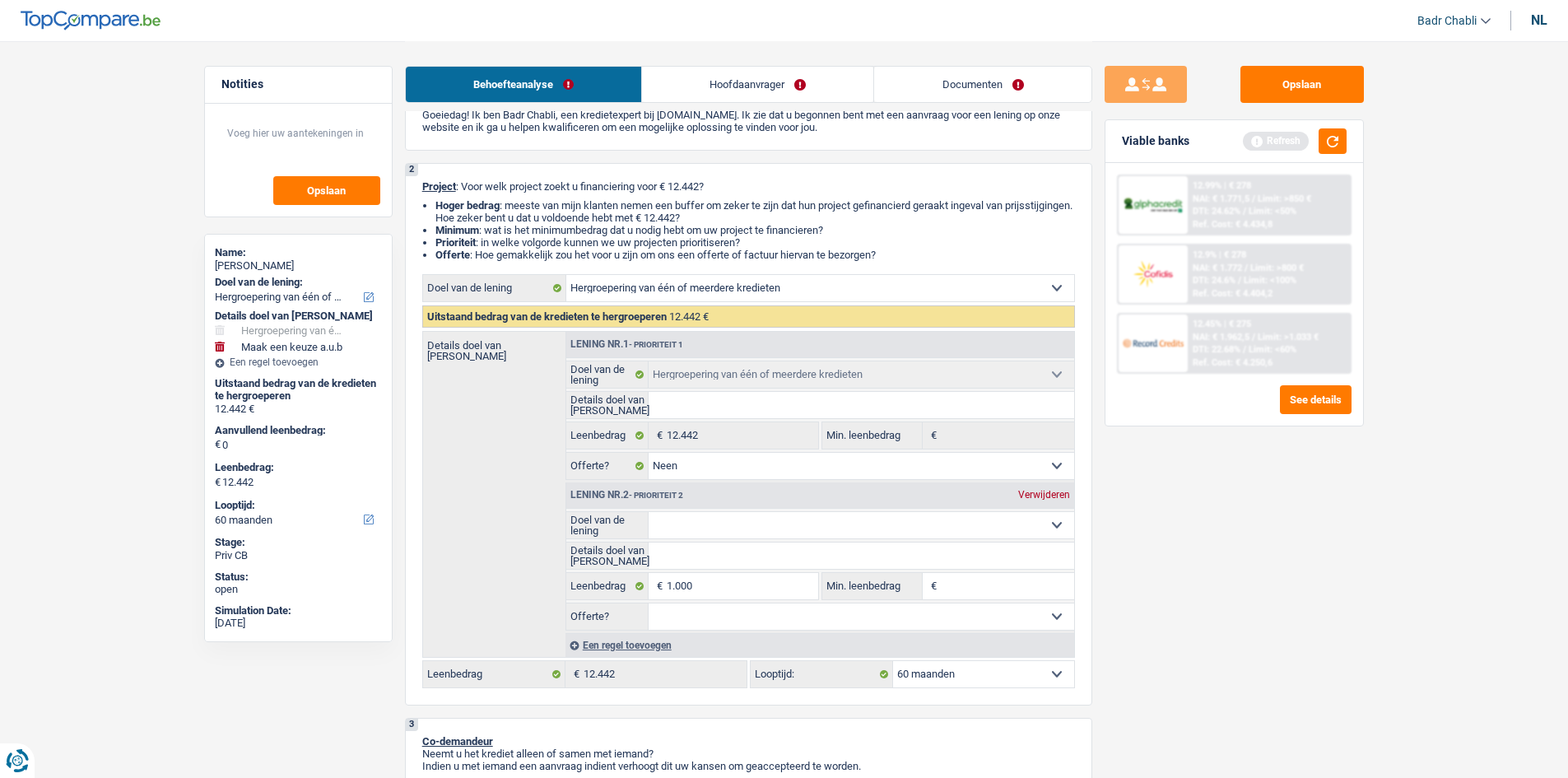
type input "13.442"
click at [1342, 137] on button "button" at bounding box center [1333, 140] width 28 height 26
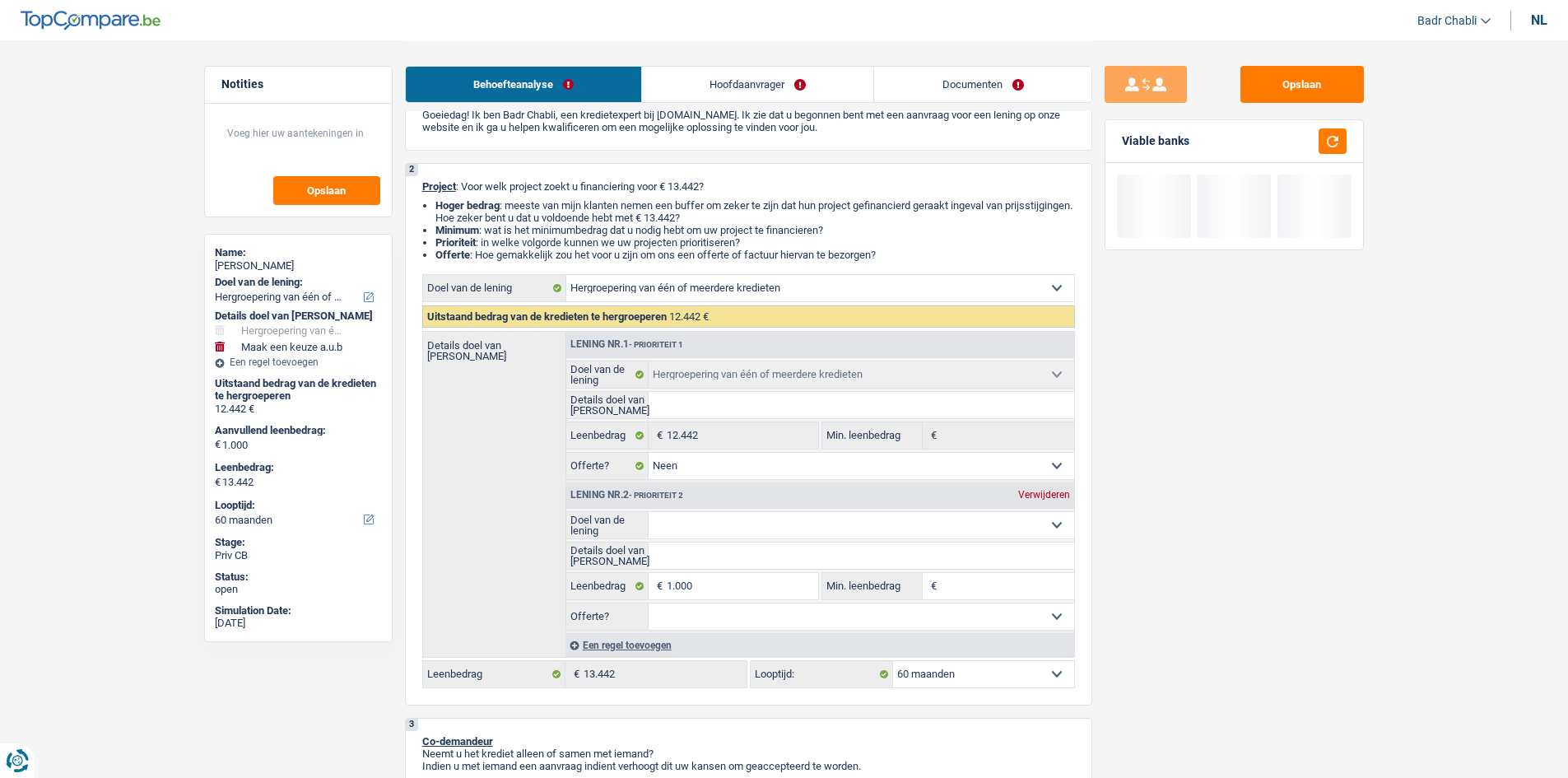
click at [773, 113] on p "Goeiedag! Ik ben Badr Chabli, een kredietexpert bij TopCompare.be. Ik zie dat u…" at bounding box center [749, 121] width 653 height 25
click at [768, 75] on link "Hoofdaanvrager" at bounding box center [758, 84] width 231 height 35
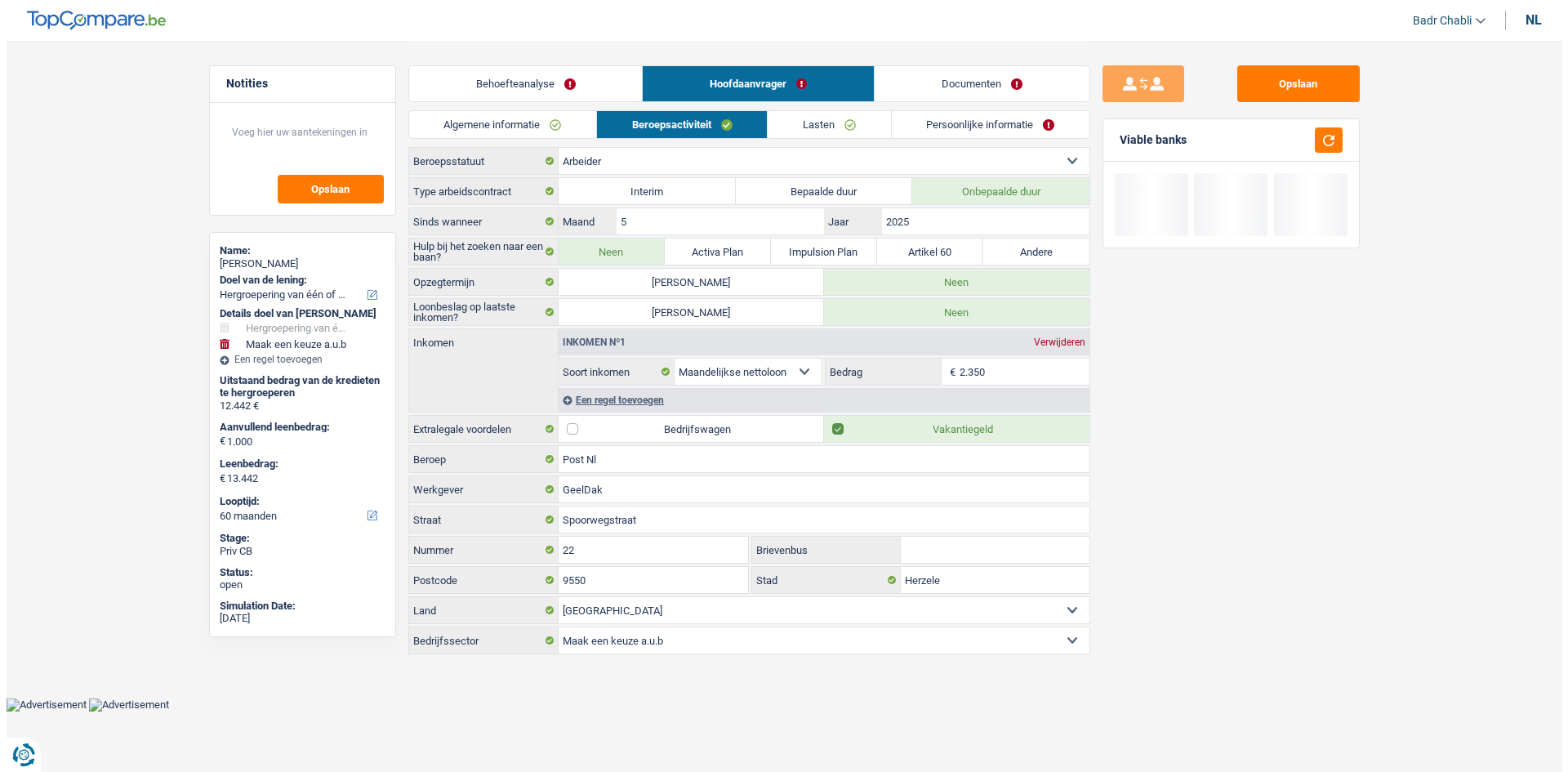
scroll to position [0, 0]
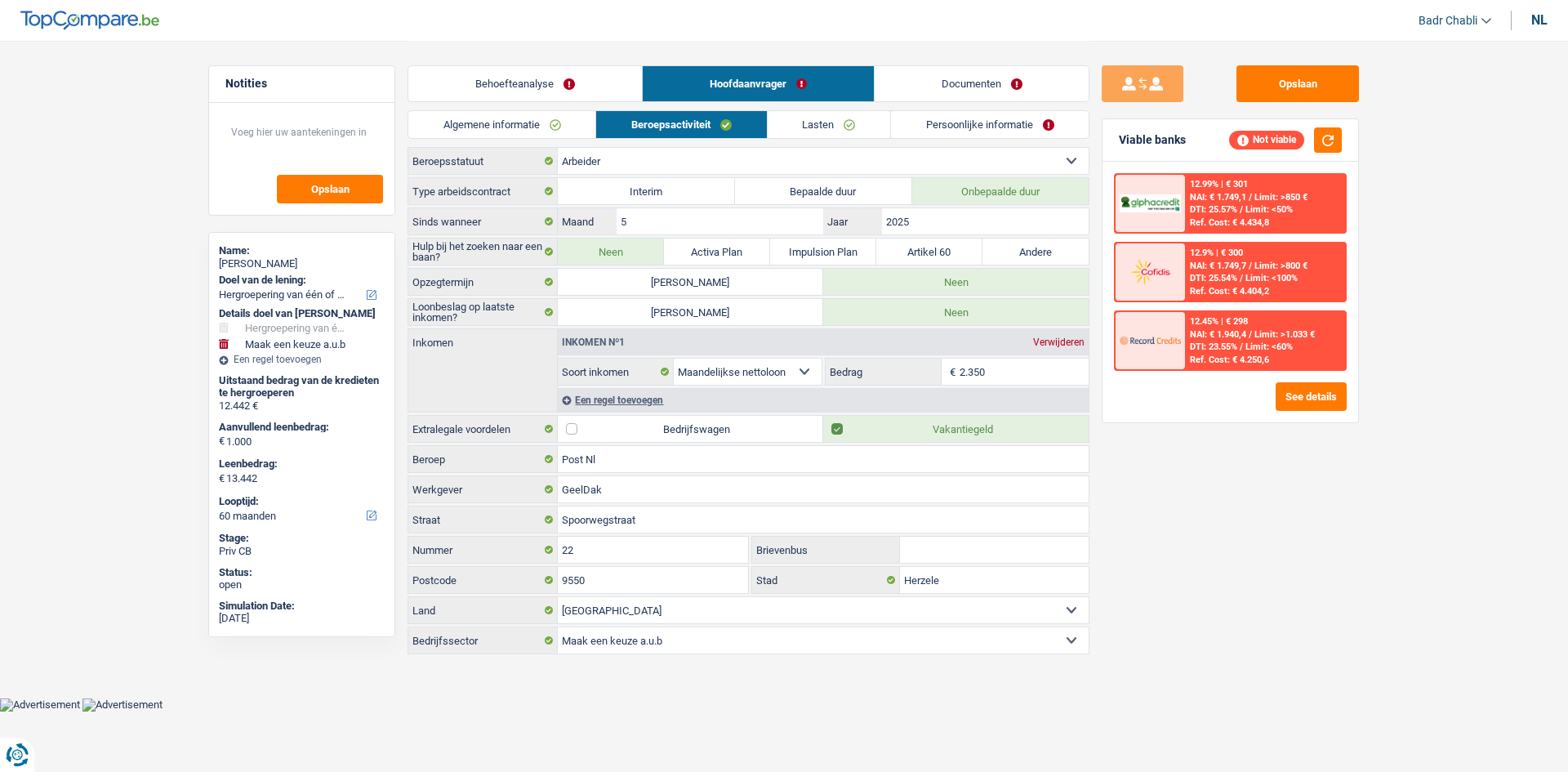
click at [1309, 415] on div "12.99% | € 301 NAI: € 1.749,1 / Limit: >850 € DTI: 25.57% / Limit: <50% Ref. Co…" at bounding box center [1231, 292] width 256 height 261
click at [1308, 403] on button "See details" at bounding box center [1311, 396] width 71 height 28
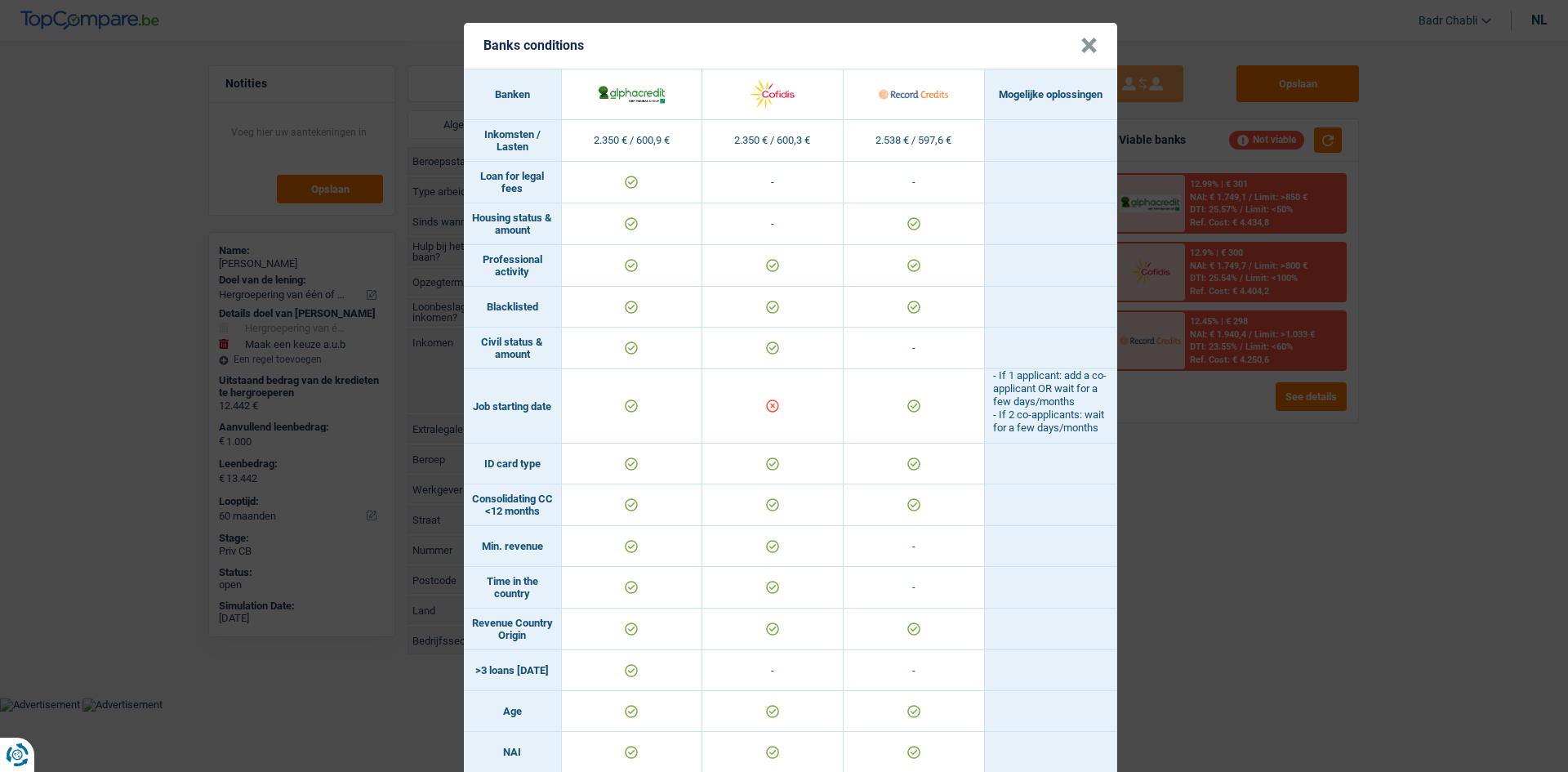
click at [1084, 40] on button "×" at bounding box center [1089, 46] width 17 height 16
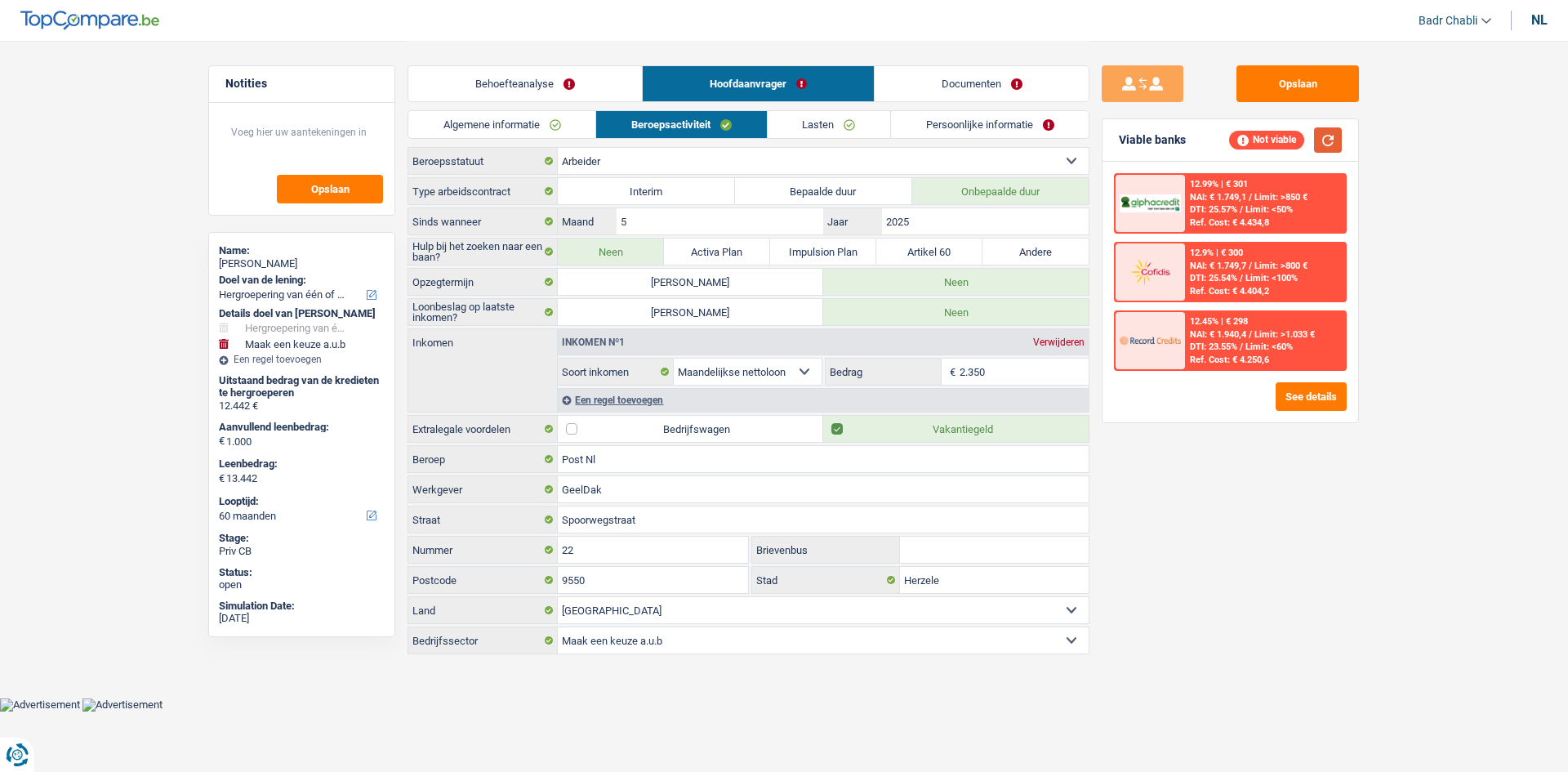
click at [1329, 150] on button "button" at bounding box center [1328, 139] width 28 height 26
click at [1292, 384] on button "See details" at bounding box center [1311, 396] width 71 height 28
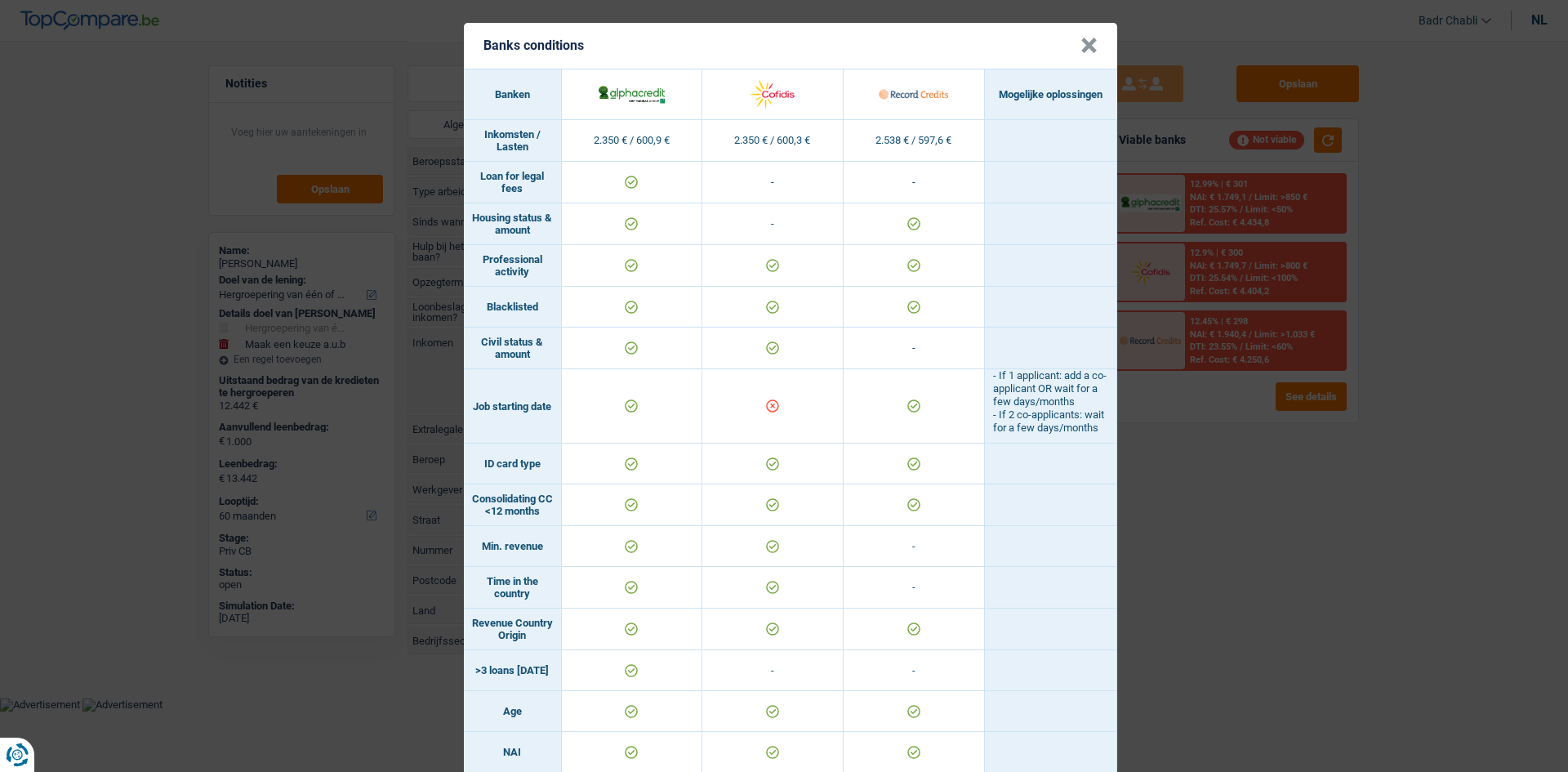
click at [1088, 43] on button "×" at bounding box center [1089, 46] width 17 height 16
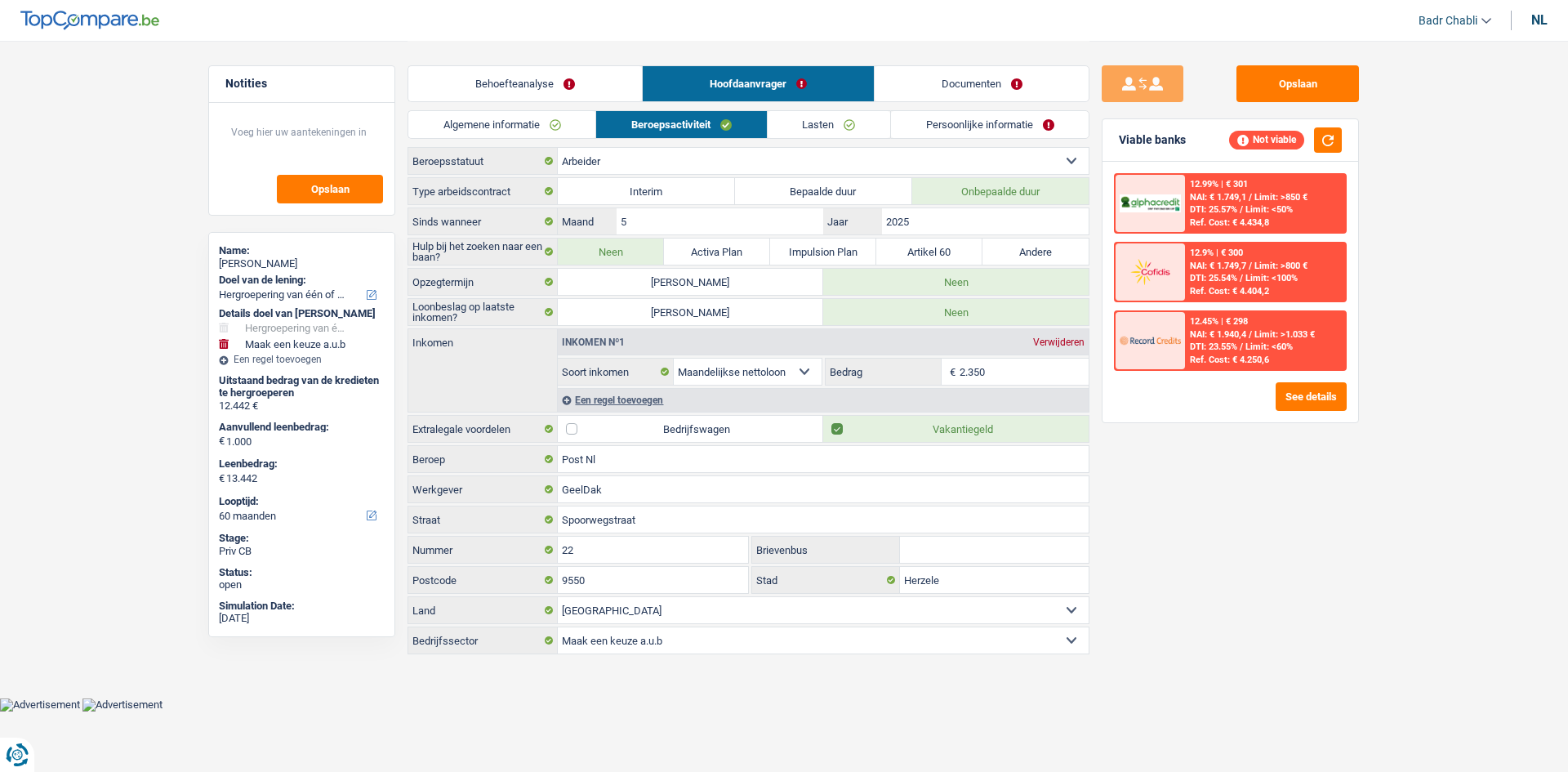
click at [861, 127] on link "Lasten" at bounding box center [828, 124] width 122 height 27
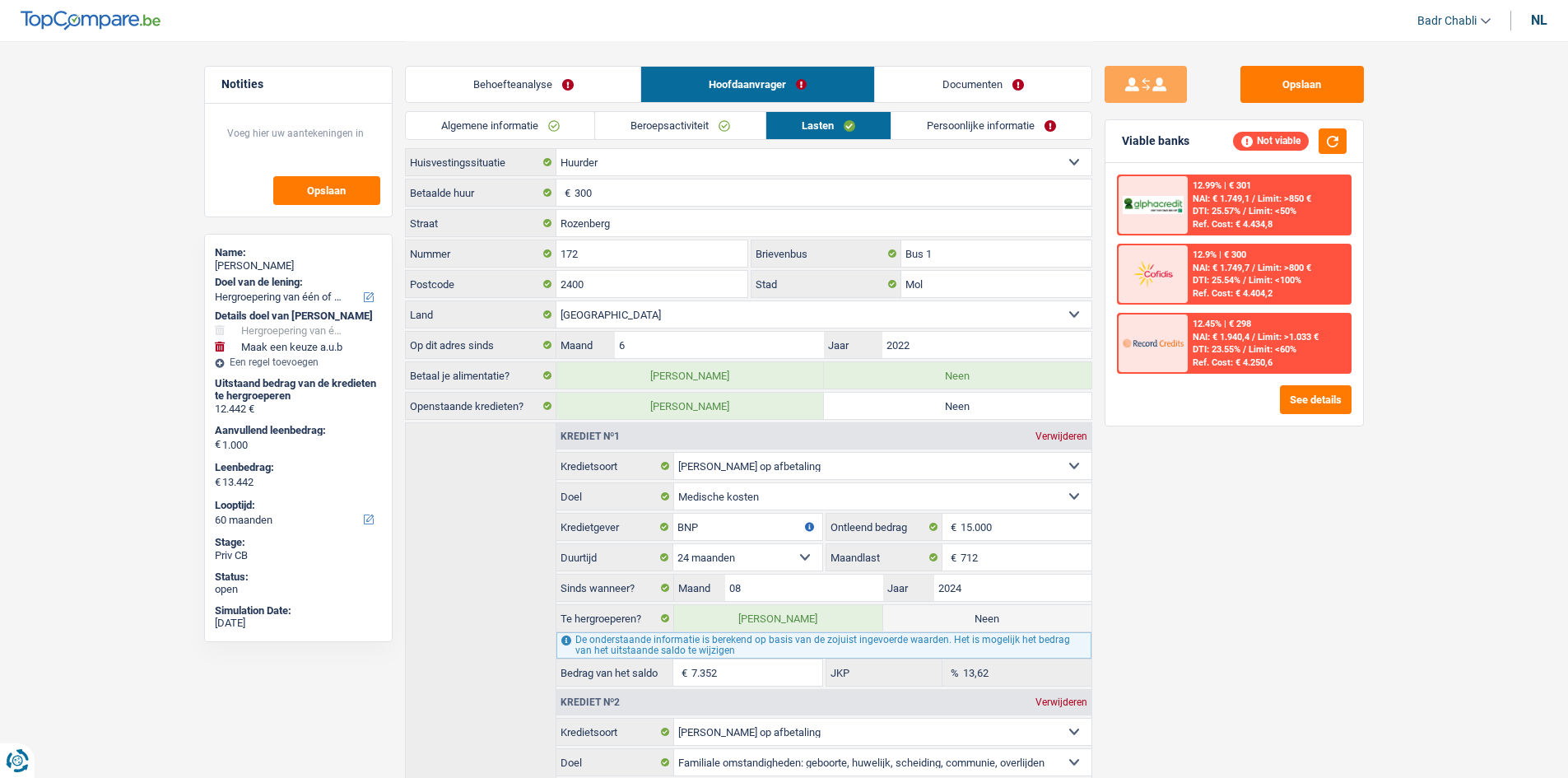
click at [686, 134] on link "Beroepsactiviteit" at bounding box center [681, 125] width 170 height 27
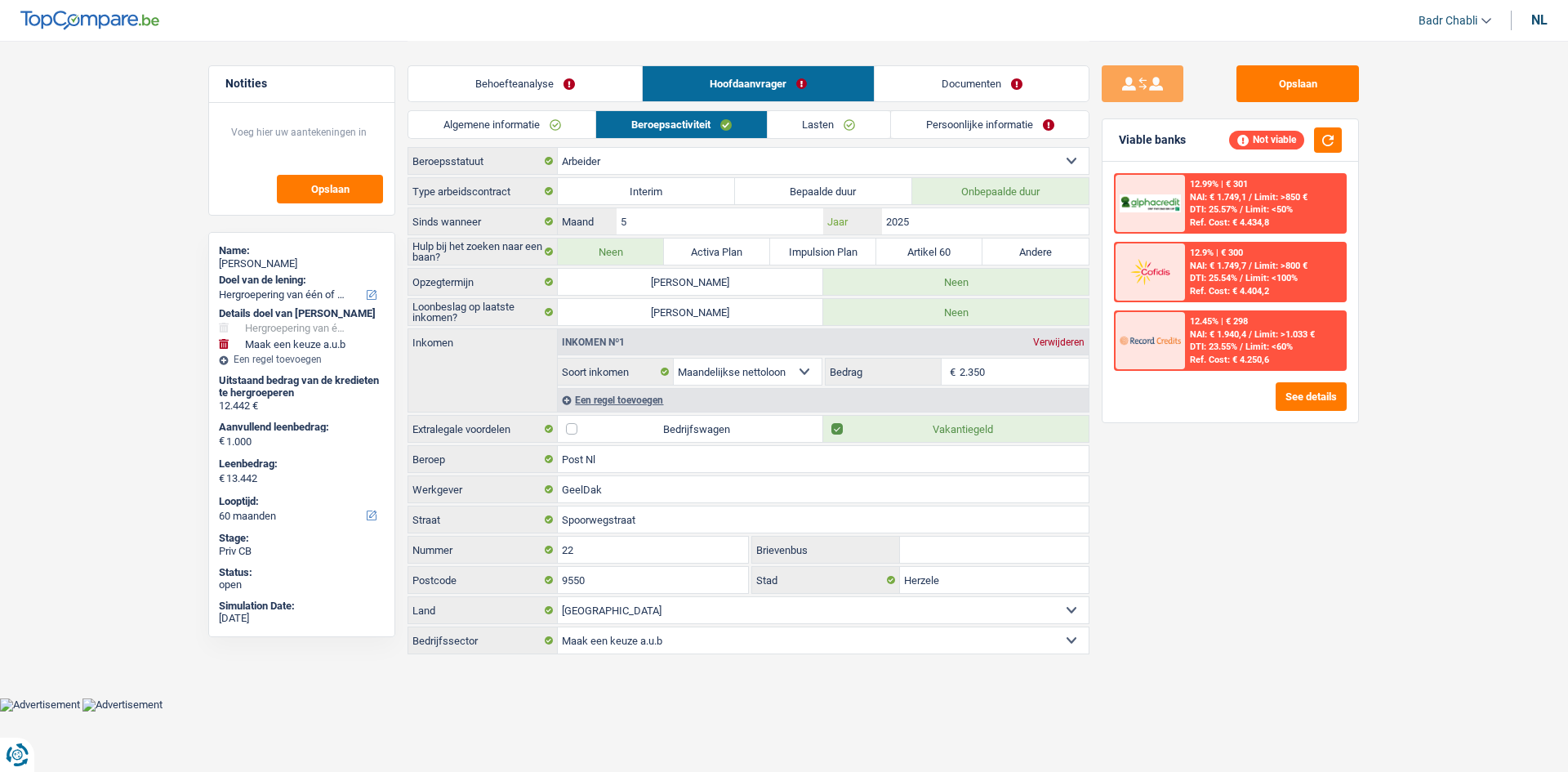
click at [948, 213] on input "2025" at bounding box center [986, 222] width 207 height 27
click at [1330, 131] on button "button" at bounding box center [1328, 139] width 28 height 26
click at [1340, 109] on div "Opslaan Viable banks Not viable 12.99% | € 301 NAI: € 1.749,1 / Limit: >850 € D…" at bounding box center [1230, 405] width 282 height 680
click at [1326, 93] on button "Opslaan" at bounding box center [1298, 83] width 122 height 37
click at [707, 214] on input "5" at bounding box center [720, 222] width 207 height 27
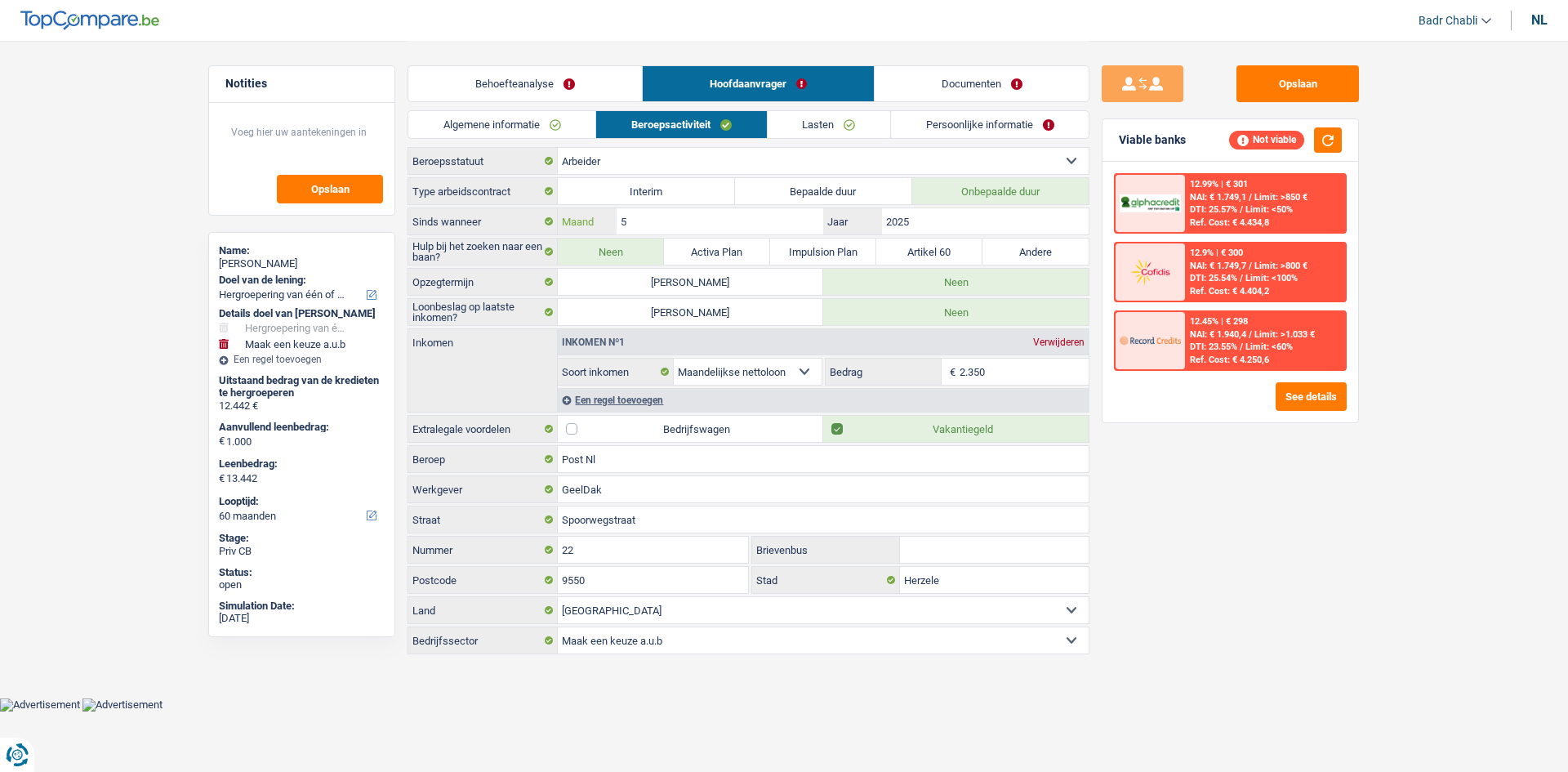
click at [707, 214] on input "5" at bounding box center [720, 222] width 207 height 27
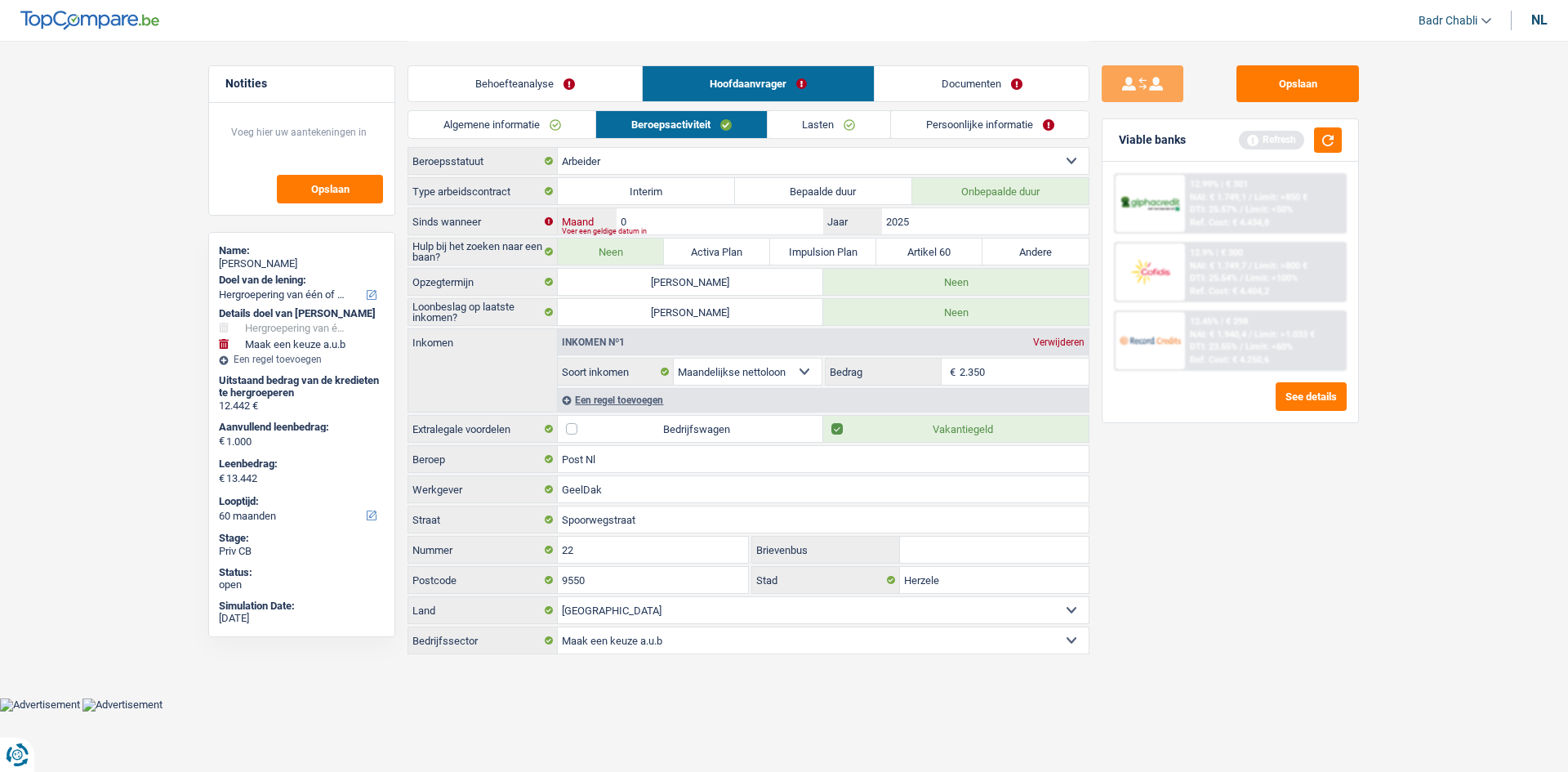
type input "07"
type input "2024"
click at [1332, 131] on button "button" at bounding box center [1328, 139] width 28 height 26
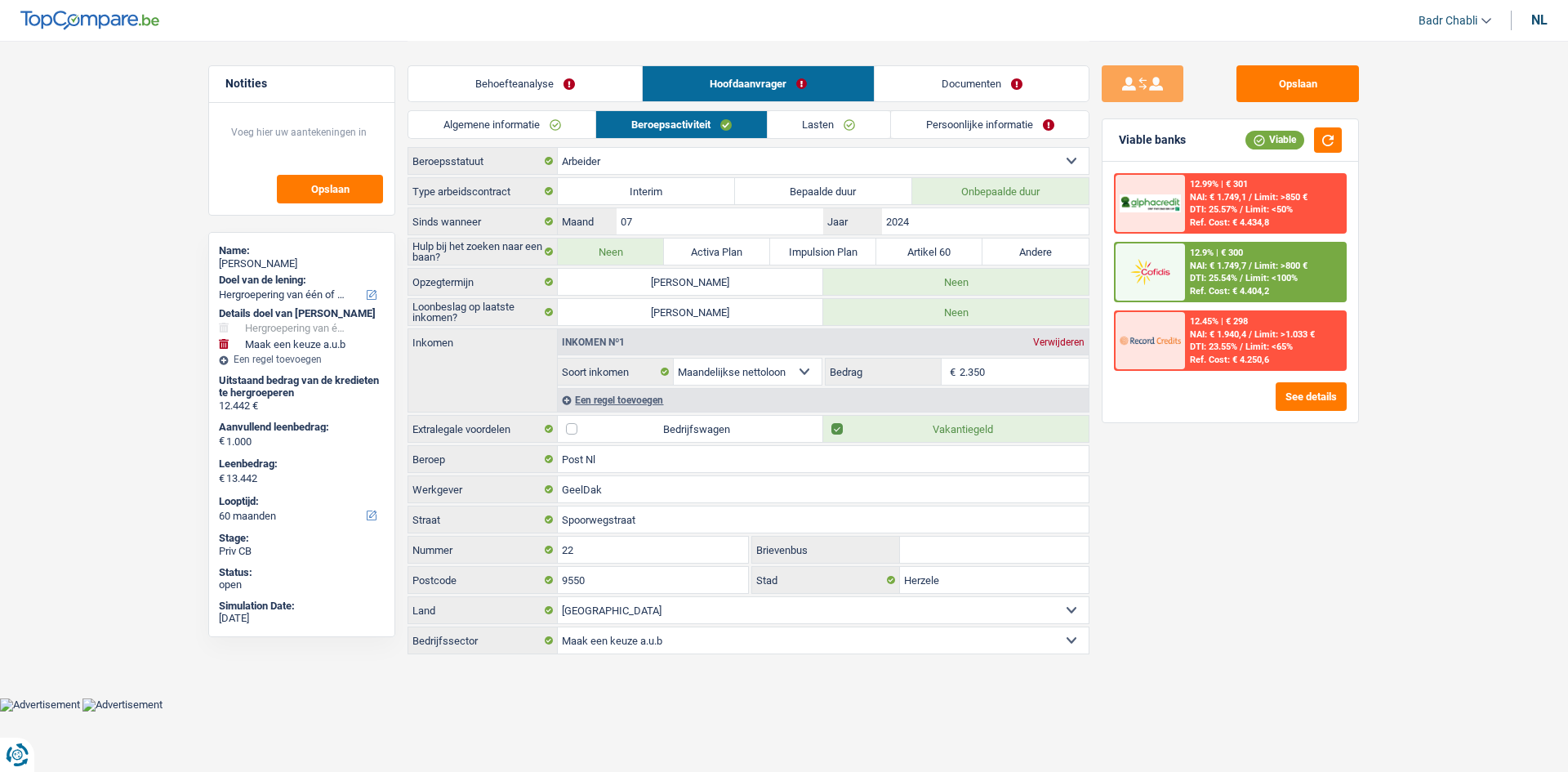
click at [551, 81] on link "Behoefteanalyse" at bounding box center [526, 83] width 233 height 35
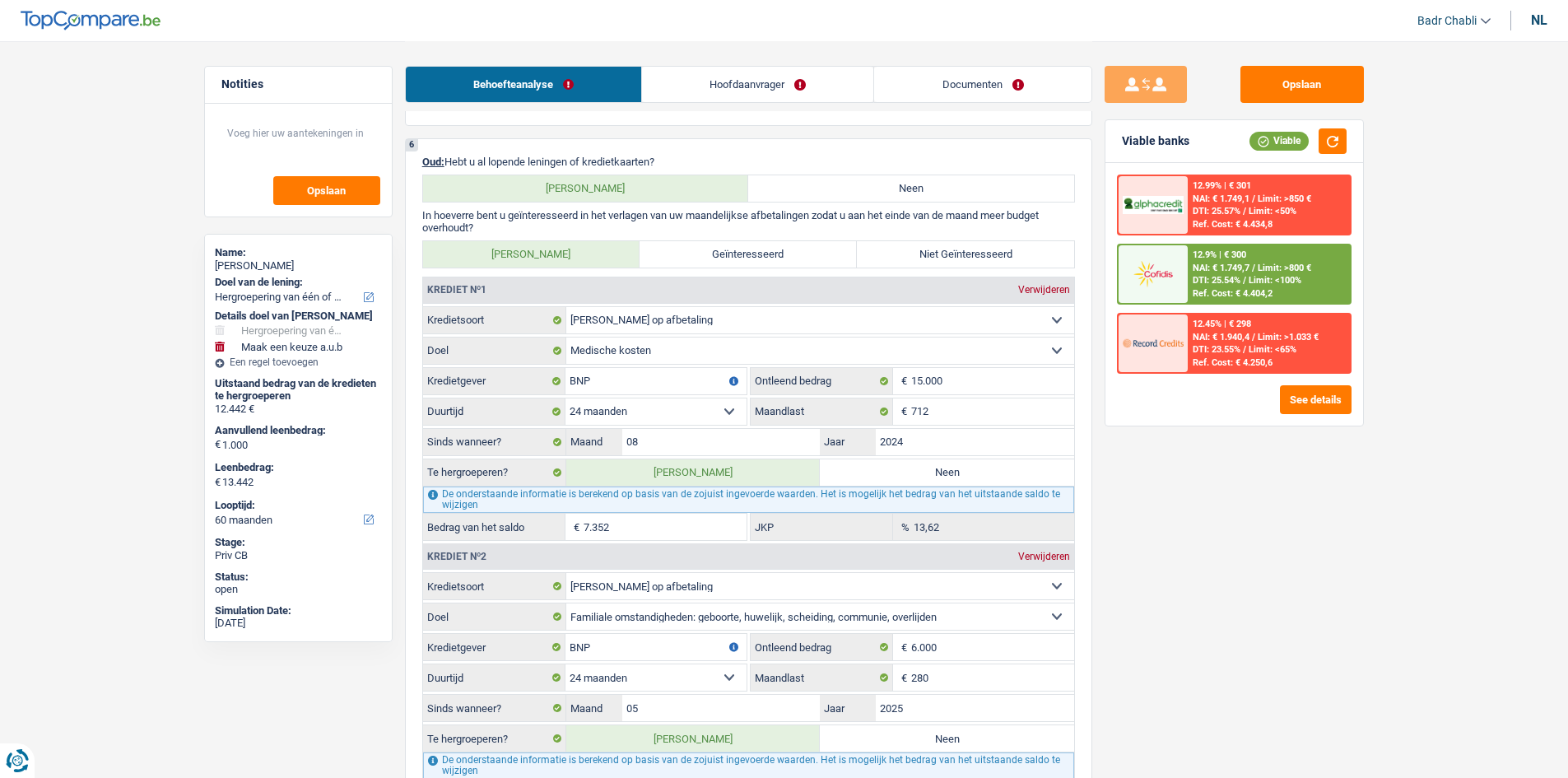
scroll to position [905, 0]
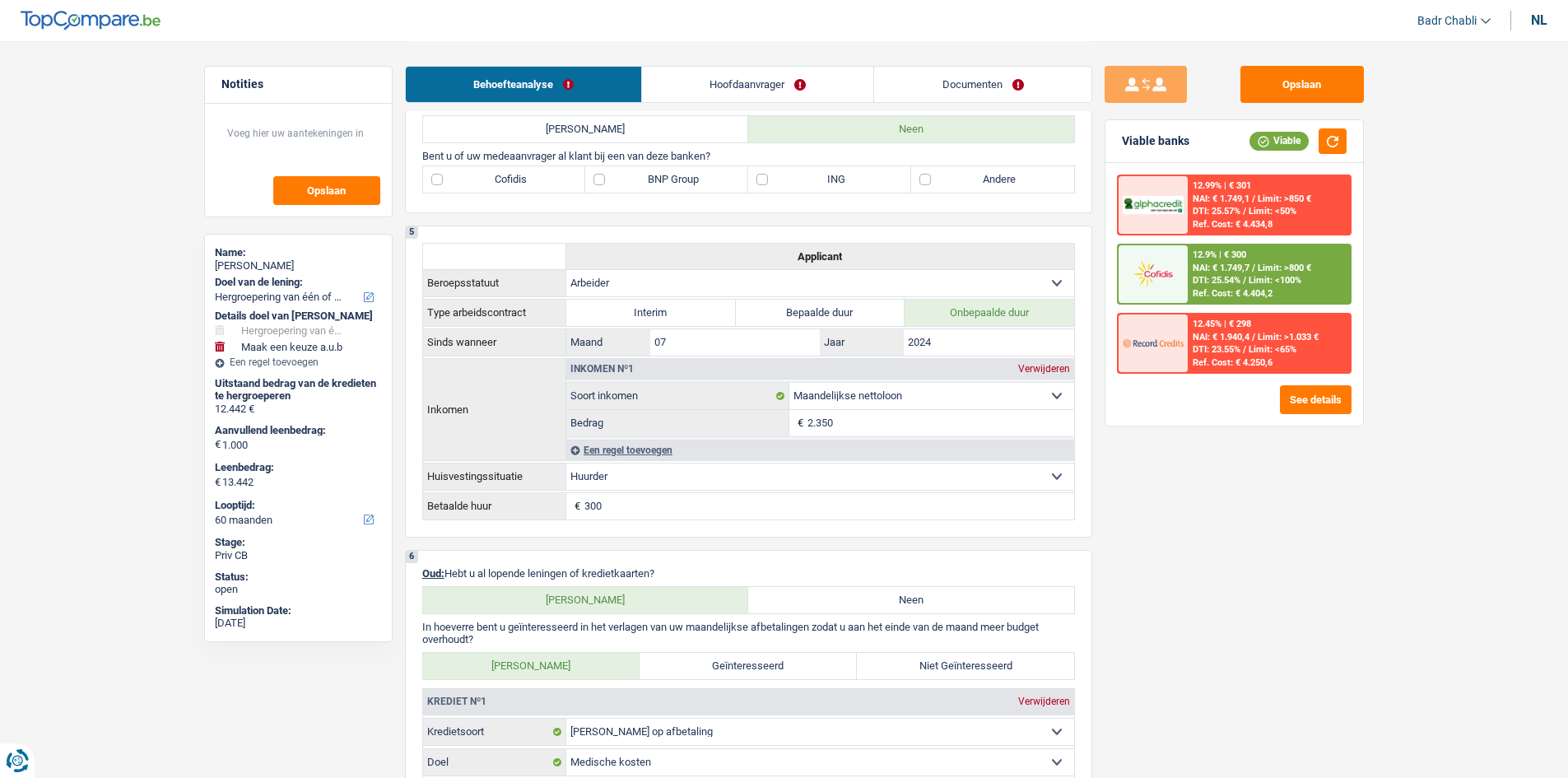
click at [594, 181] on label "BNP Group" at bounding box center [666, 180] width 163 height 27
click at [594, 181] on input "BNP Group" at bounding box center [666, 180] width 163 height 27
checkbox input "true"
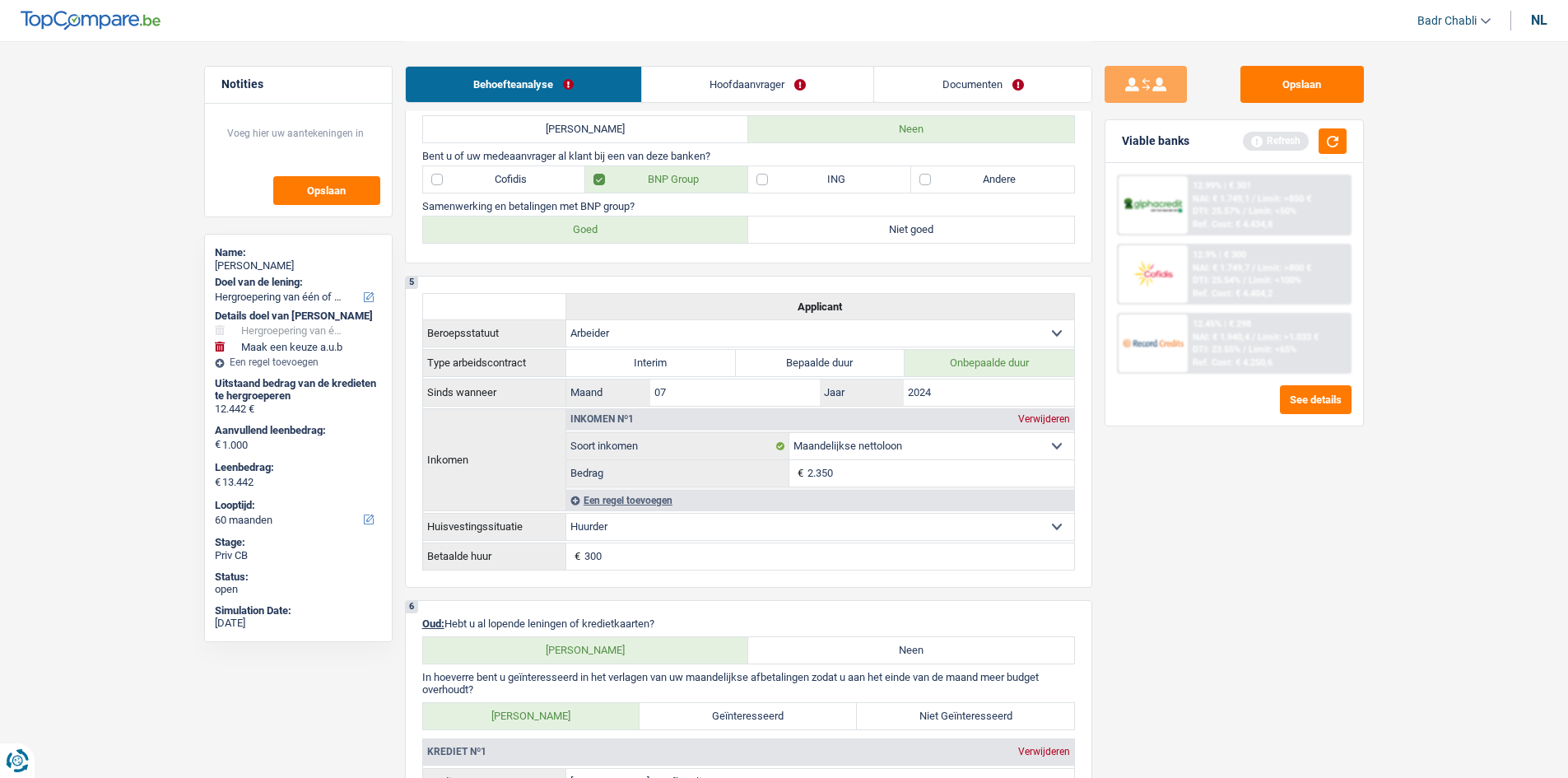
click at [636, 229] on label "Goed" at bounding box center [586, 229] width 326 height 27
click at [636, 229] on input "Goed" at bounding box center [586, 229] width 326 height 27
radio input "true"
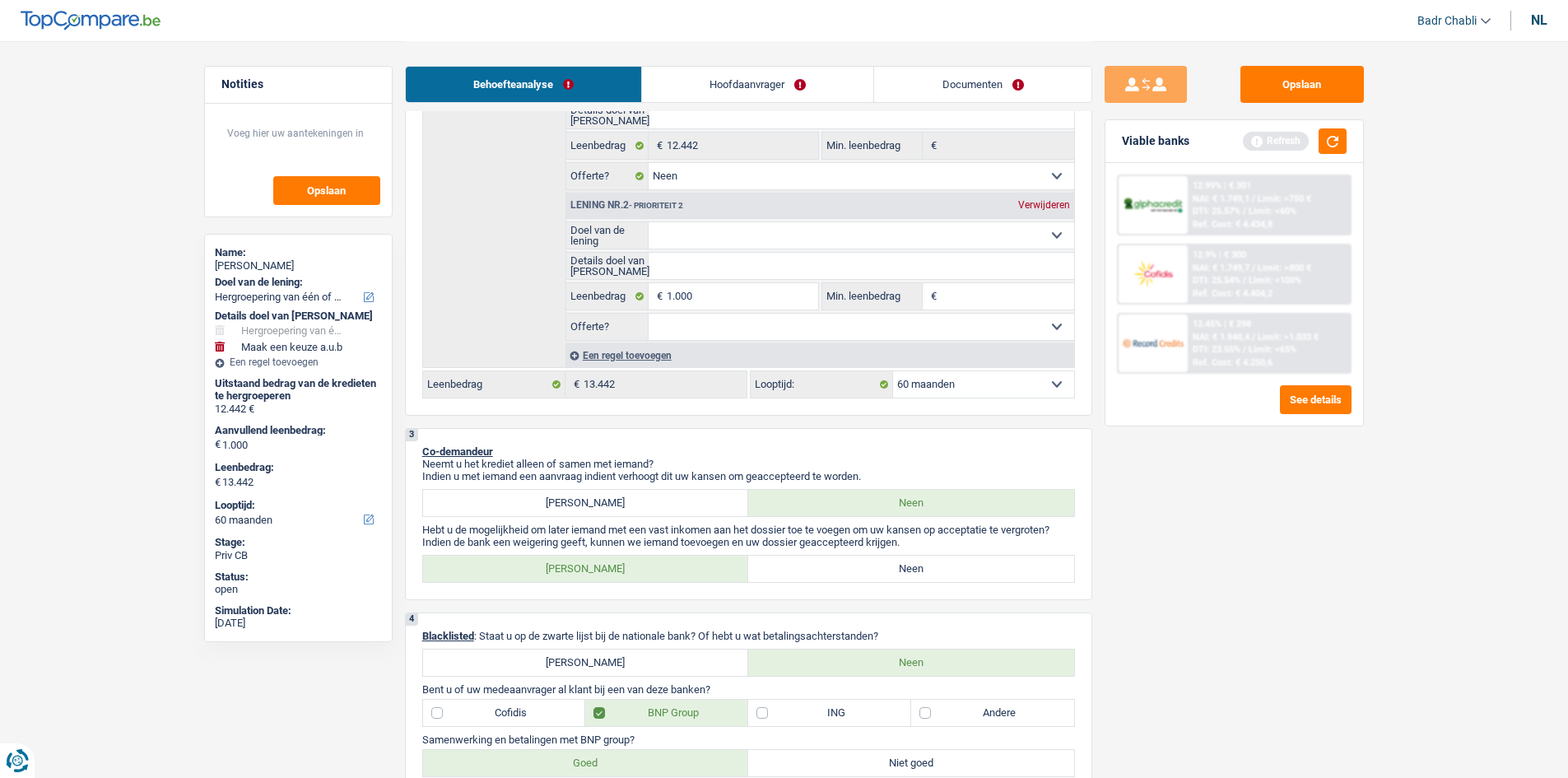
scroll to position [247, 0]
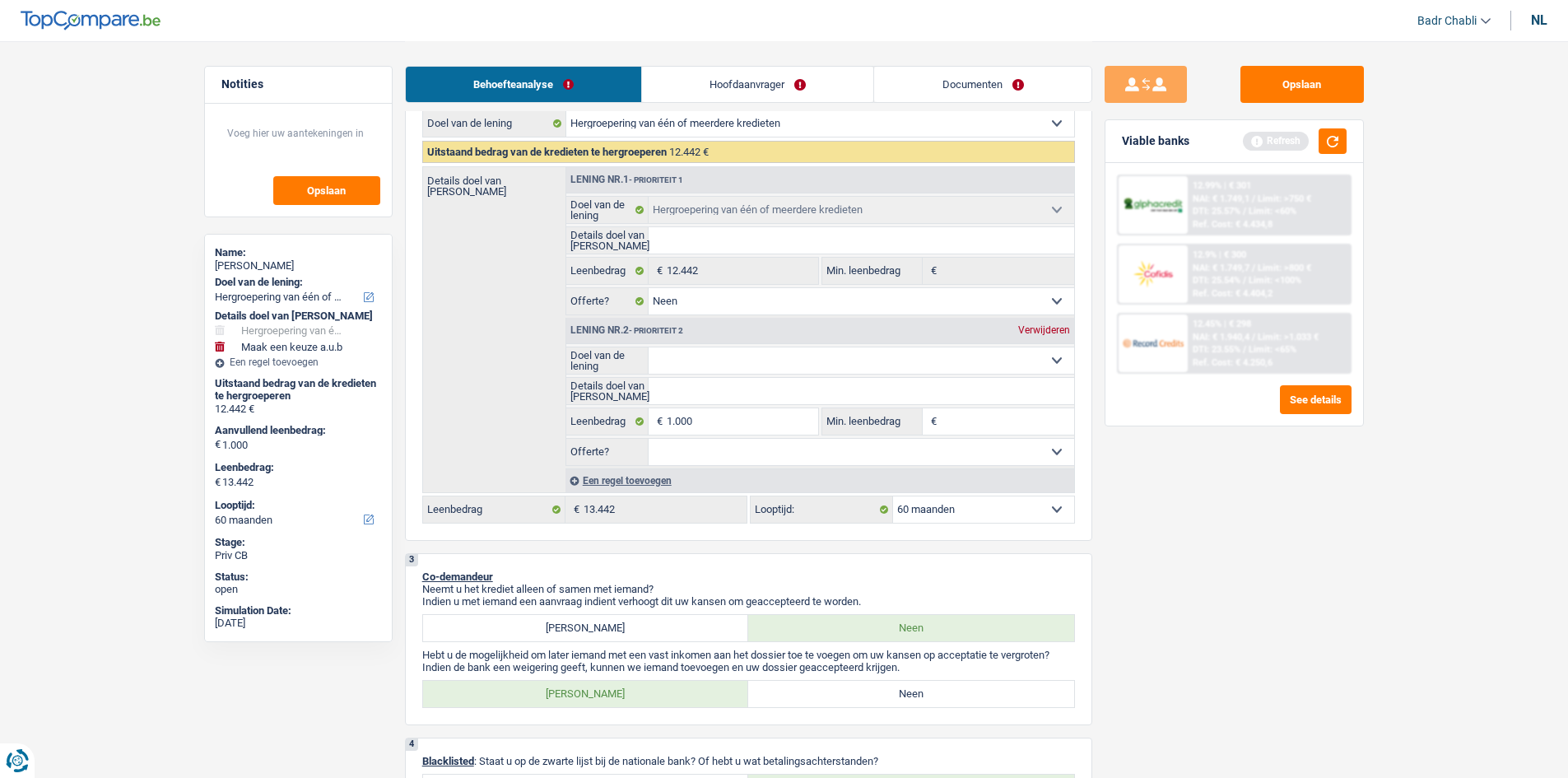
click at [746, 378] on input "Details doel van [PERSON_NAME]" at bounding box center [861, 391] width 425 height 27
click at [745, 356] on select "Comfort woning: meubels, textiel, toestellen, privé materiaal Hifi, multimedia,…" at bounding box center [861, 360] width 425 height 27
select select "hobbies"
click at [649, 347] on select "Comfort woning: meubels, textiel, toestellen, privé materiaal Hifi, multimedia,…" at bounding box center [861, 360] width 425 height 27
select select "hobbies"
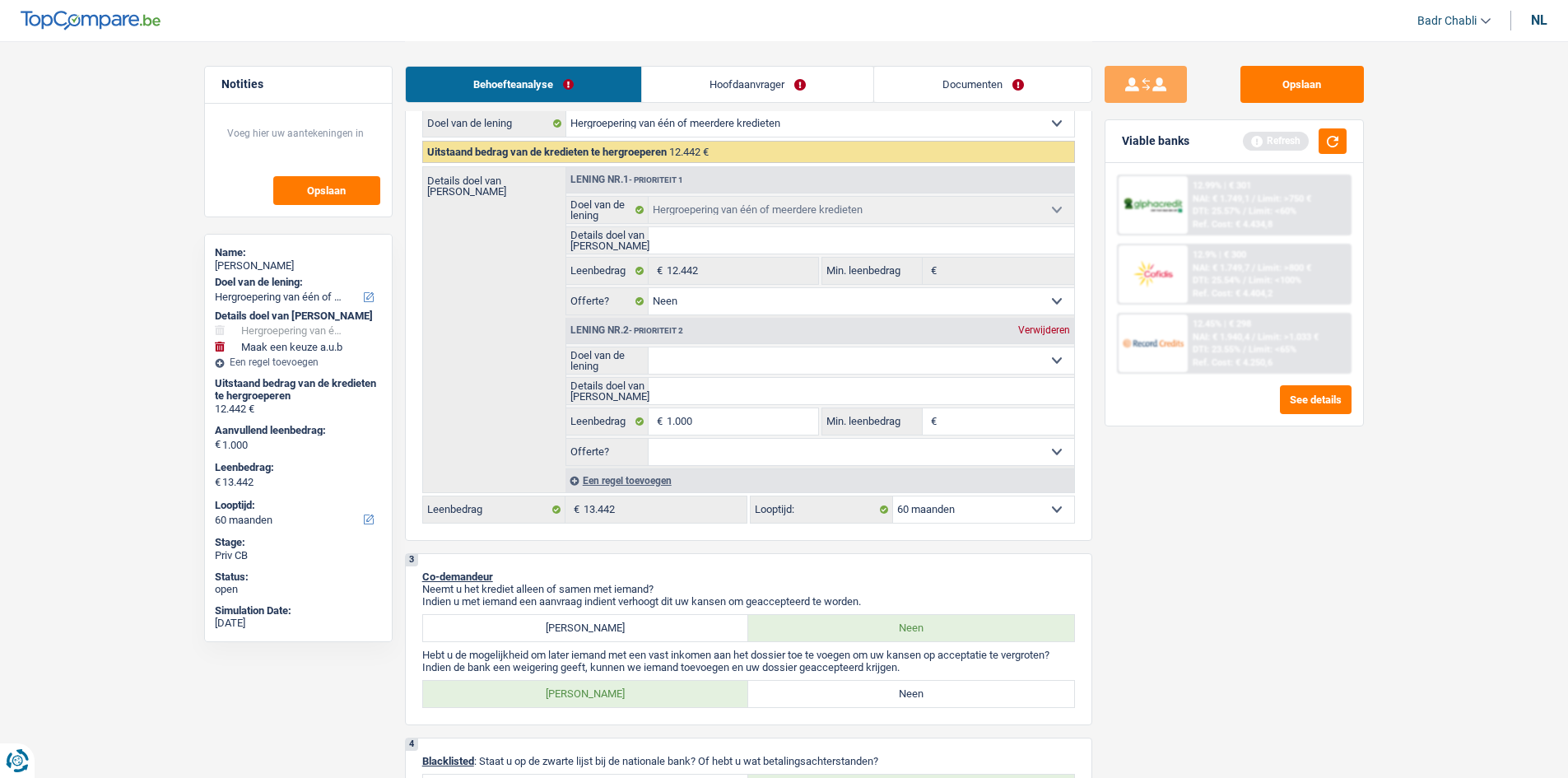
select select "hobbies"
click at [993, 76] on link "Documenten" at bounding box center [983, 84] width 216 height 35
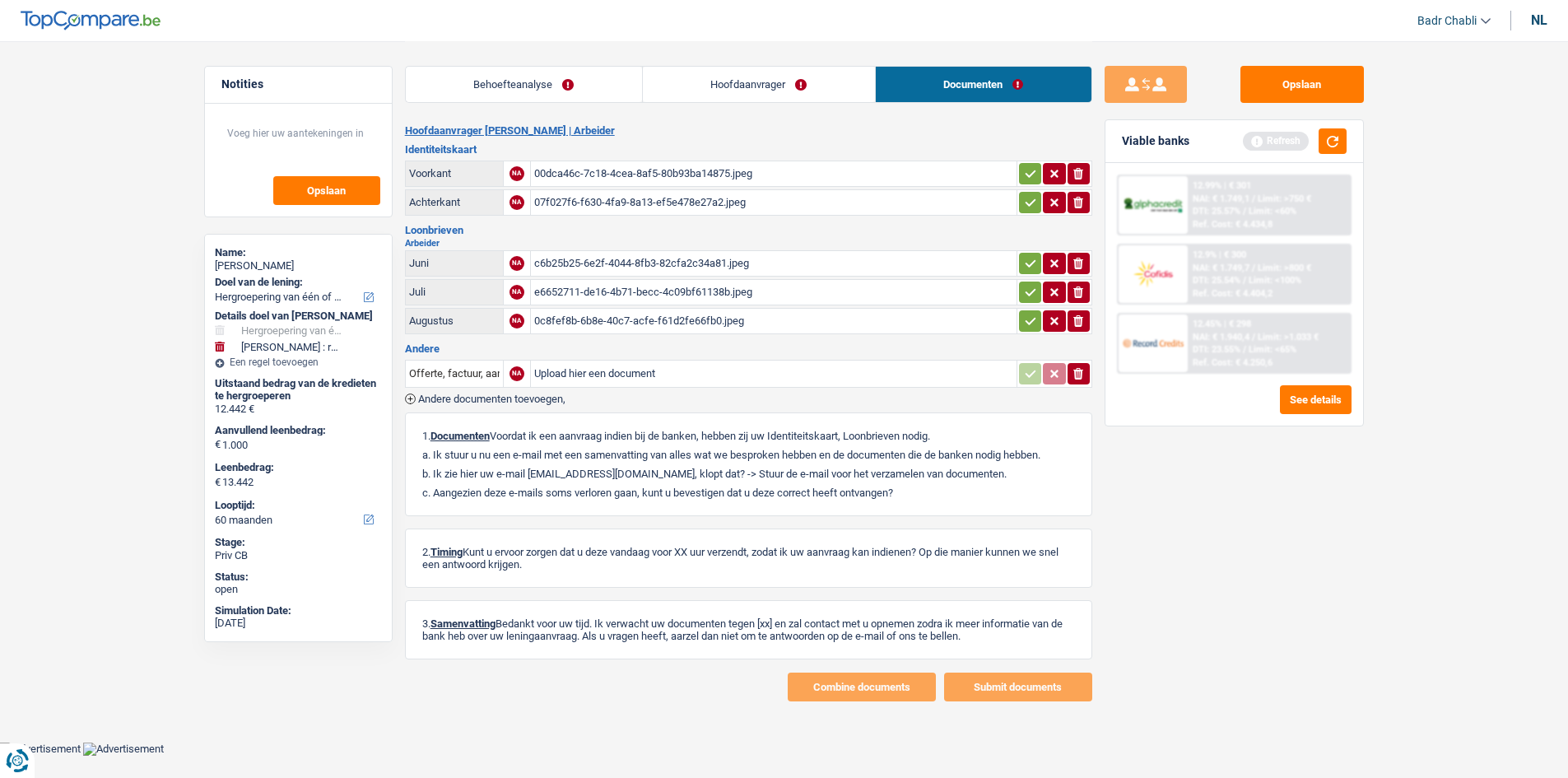
scroll to position [0, 0]
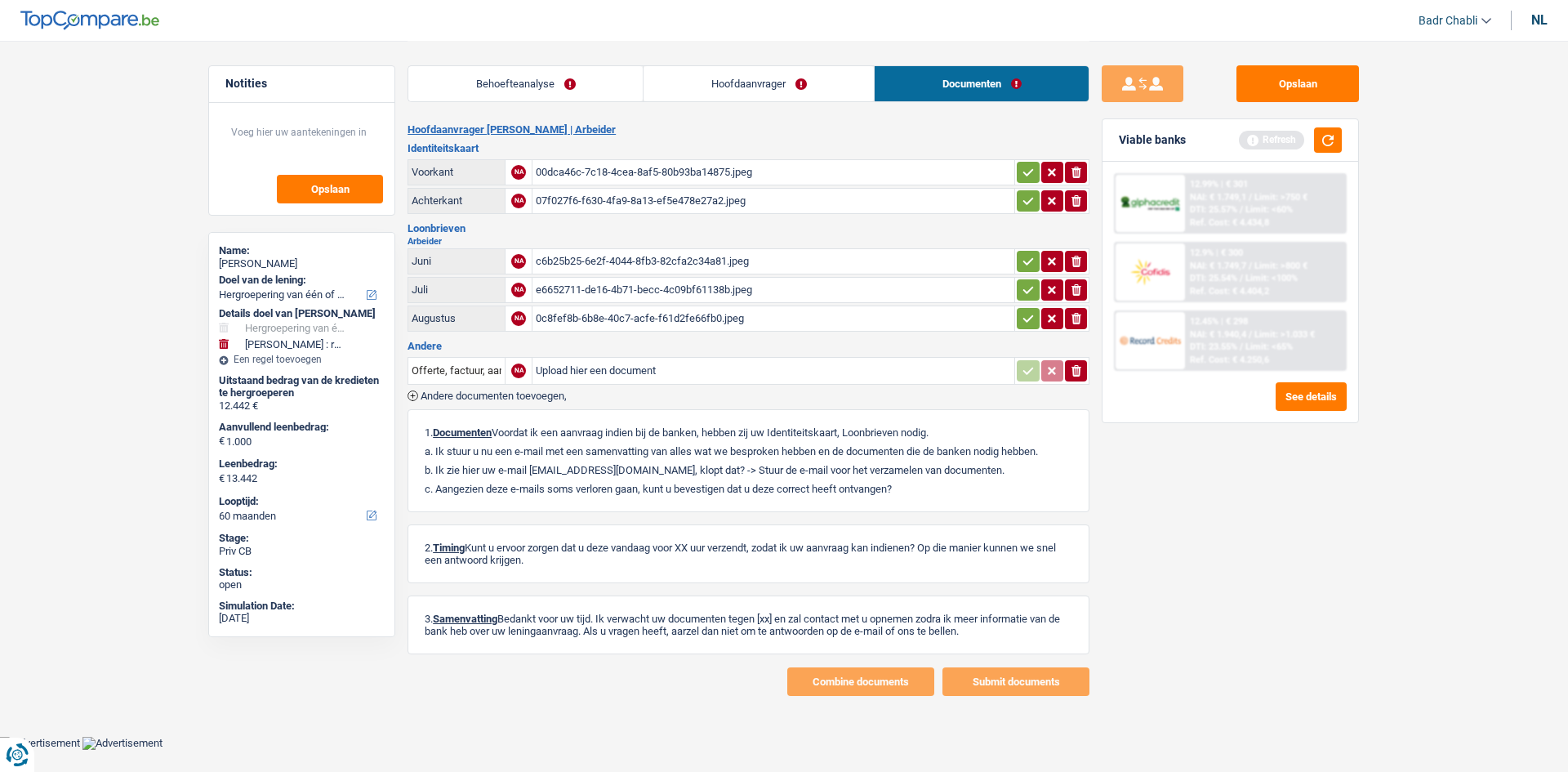
click at [797, 85] on link "Hoofdaanvrager" at bounding box center [759, 83] width 231 height 35
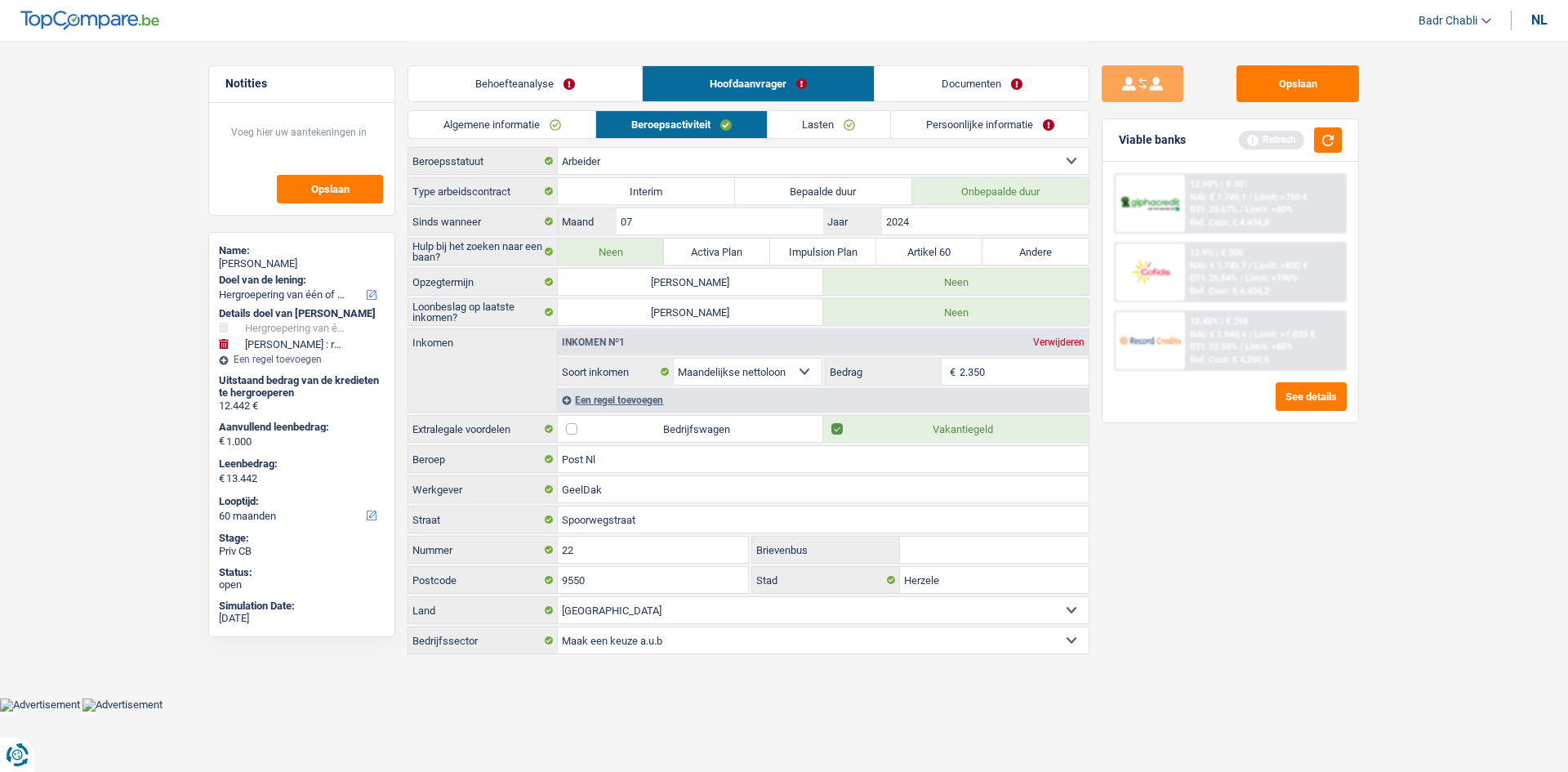
click at [993, 99] on link "Documenten" at bounding box center [982, 83] width 214 height 35
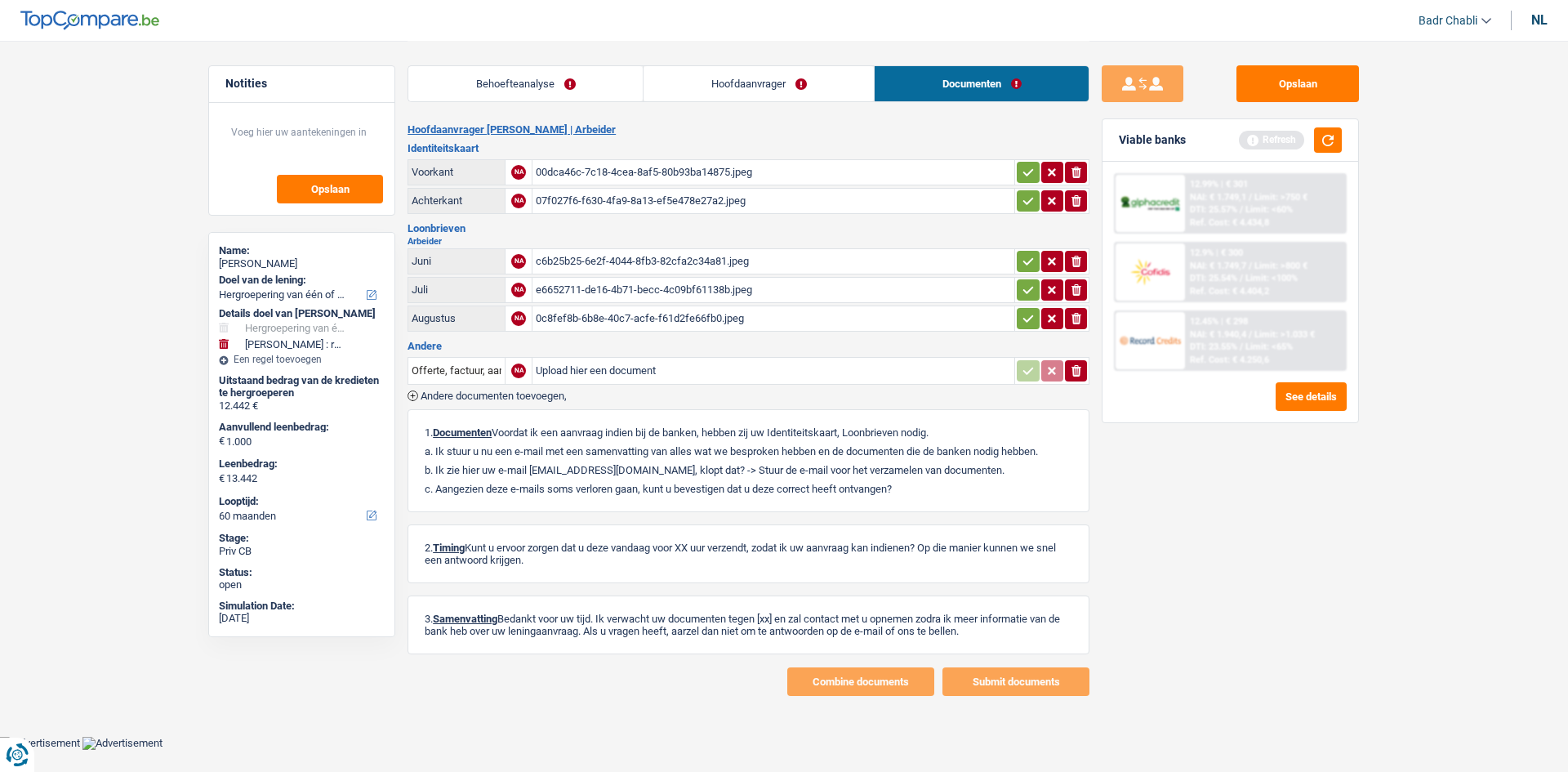
click at [639, 169] on div "00dca46c-7c18-4cea-8af5-80b93ba14875.jpeg" at bounding box center [773, 173] width 475 height 25
click at [791, 71] on link "Hoofdaanvrager" at bounding box center [759, 83] width 231 height 35
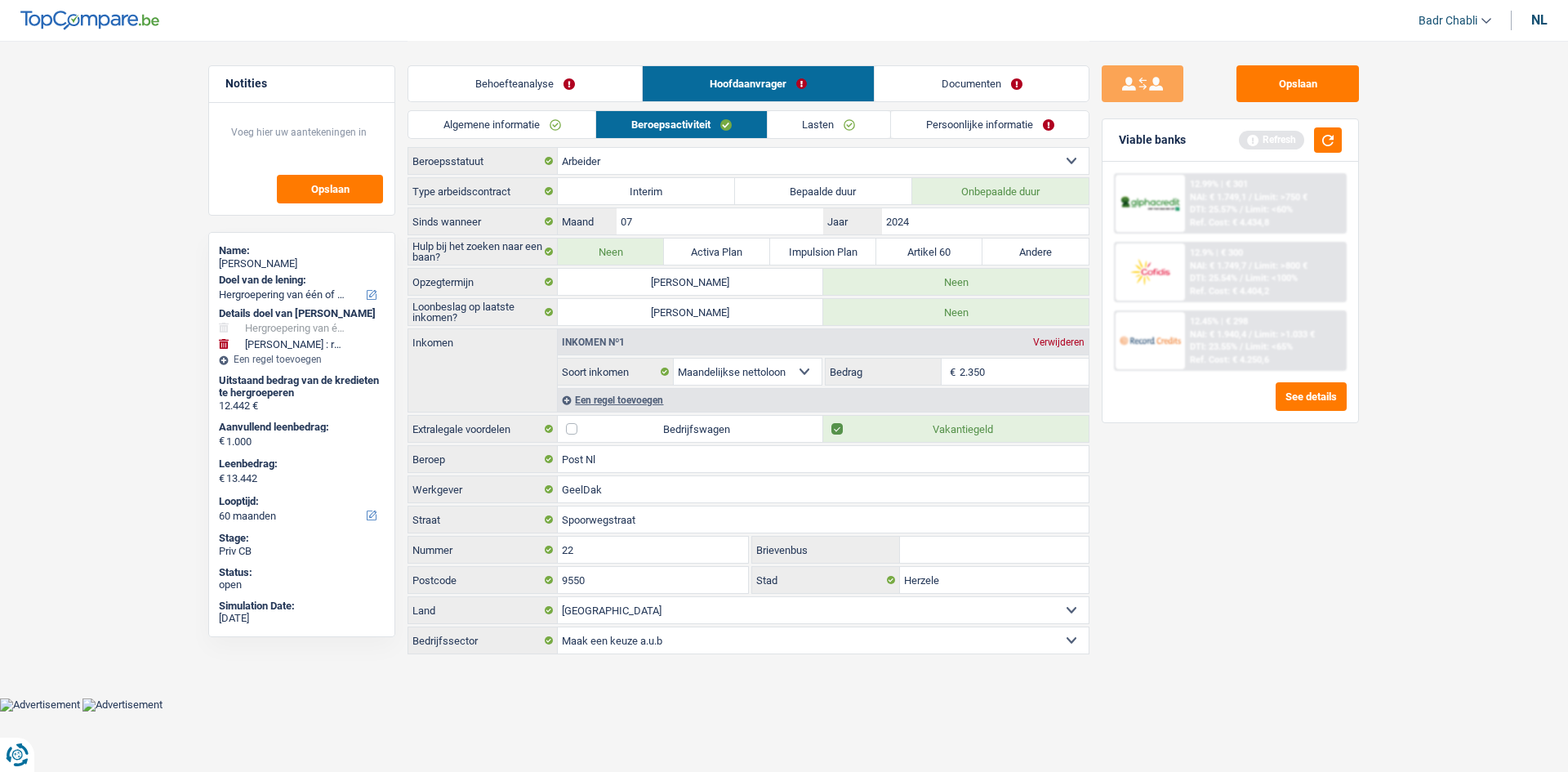
click at [990, 135] on link "Persoonlijke informatie" at bounding box center [989, 124] width 197 height 27
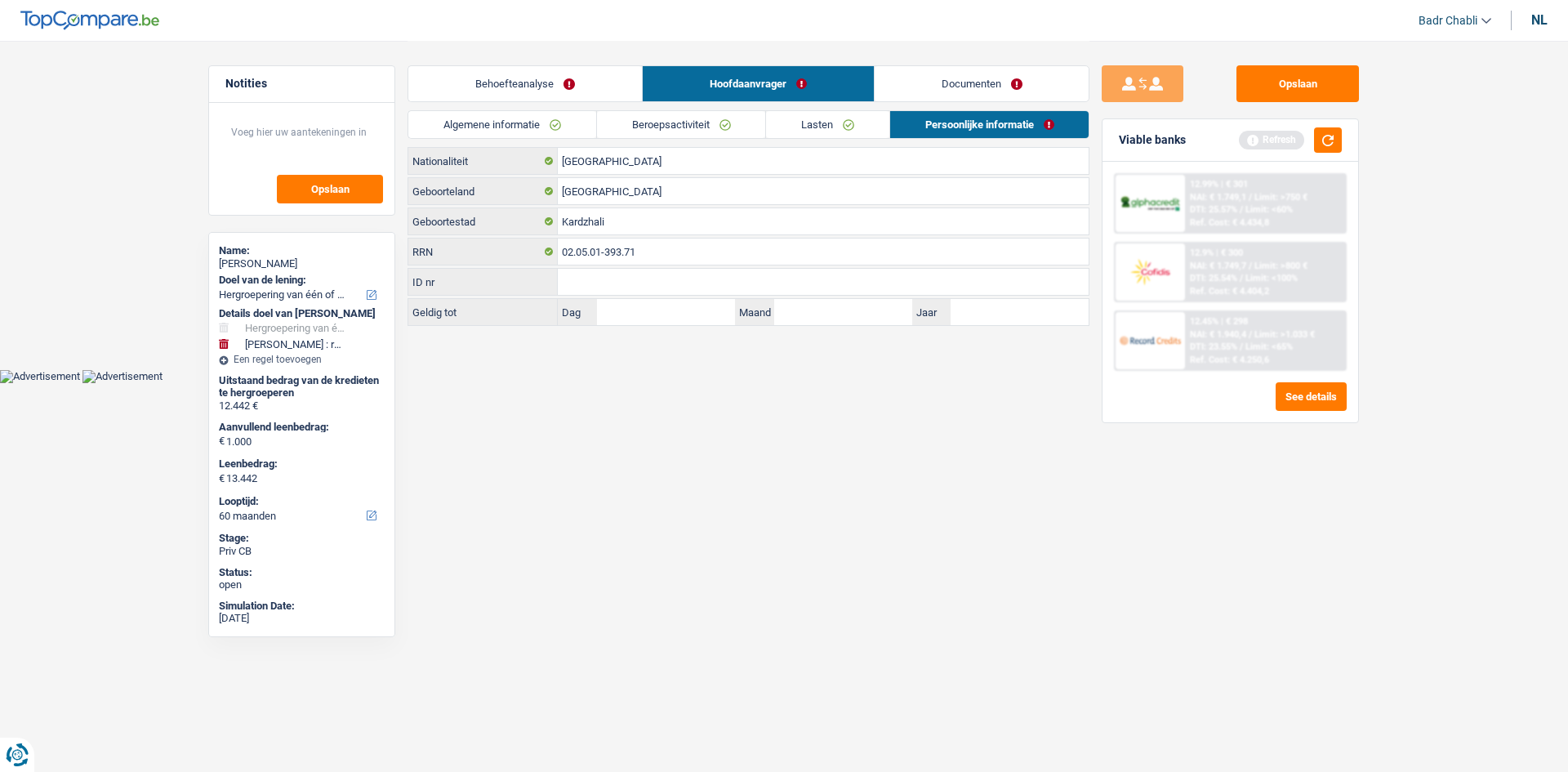
click at [997, 88] on link "Documenten" at bounding box center [982, 83] width 214 height 35
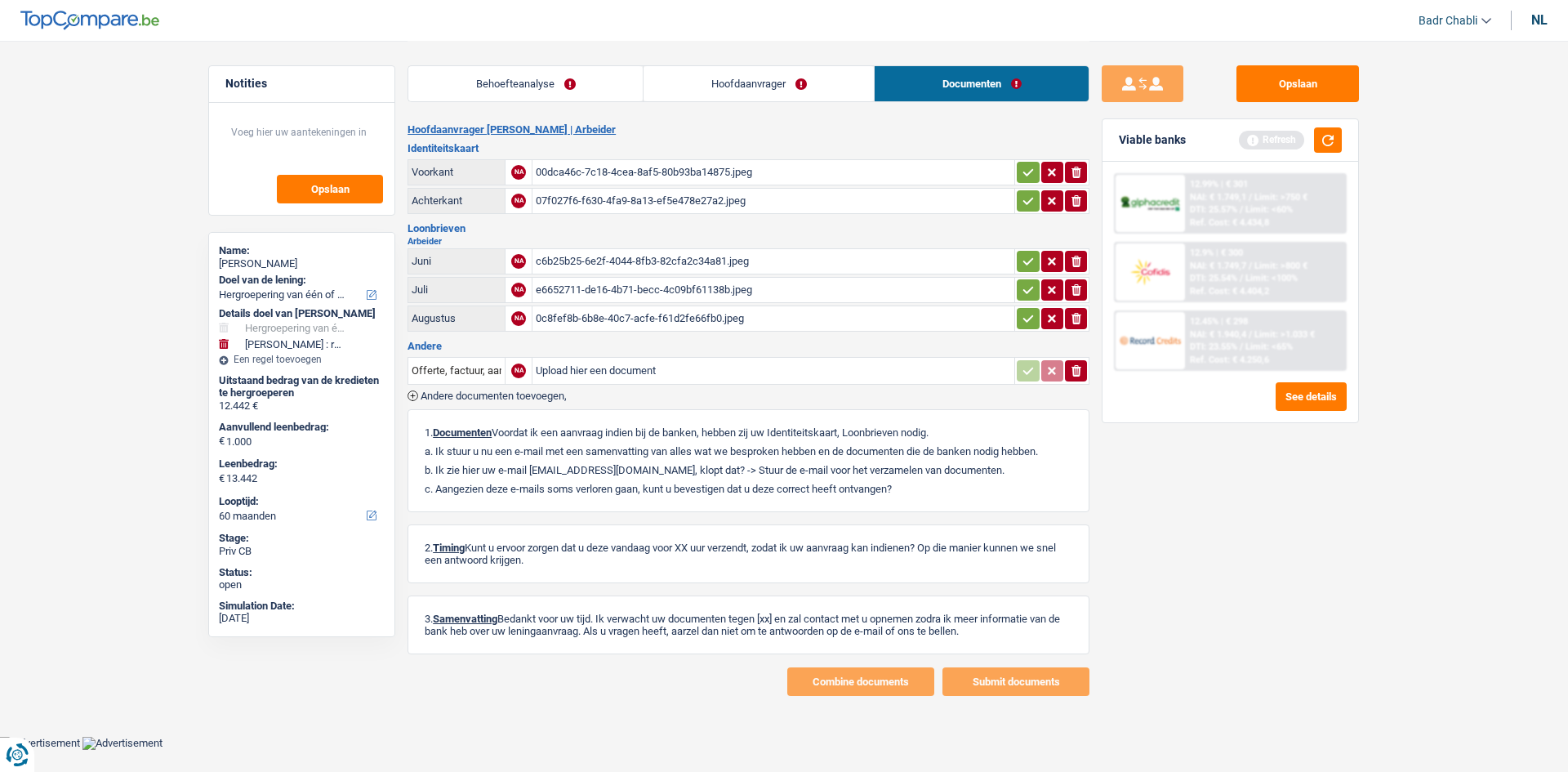
drag, startPoint x: 707, startPoint y: 153, endPoint x: 700, endPoint y: 170, distance: 18.4
click at [704, 159] on div "Identiteitskaart Voorkant NA 00dca46c-7c18-4cea-8af5-80b93ba14875.jpeg ionicons…" at bounding box center [748, 180] width 682 height 74
click at [698, 174] on div "00dca46c-7c18-4cea-8af5-80b93ba14875.jpeg" at bounding box center [773, 173] width 475 height 25
click at [732, 96] on link "Hoofdaanvrager" at bounding box center [759, 83] width 231 height 35
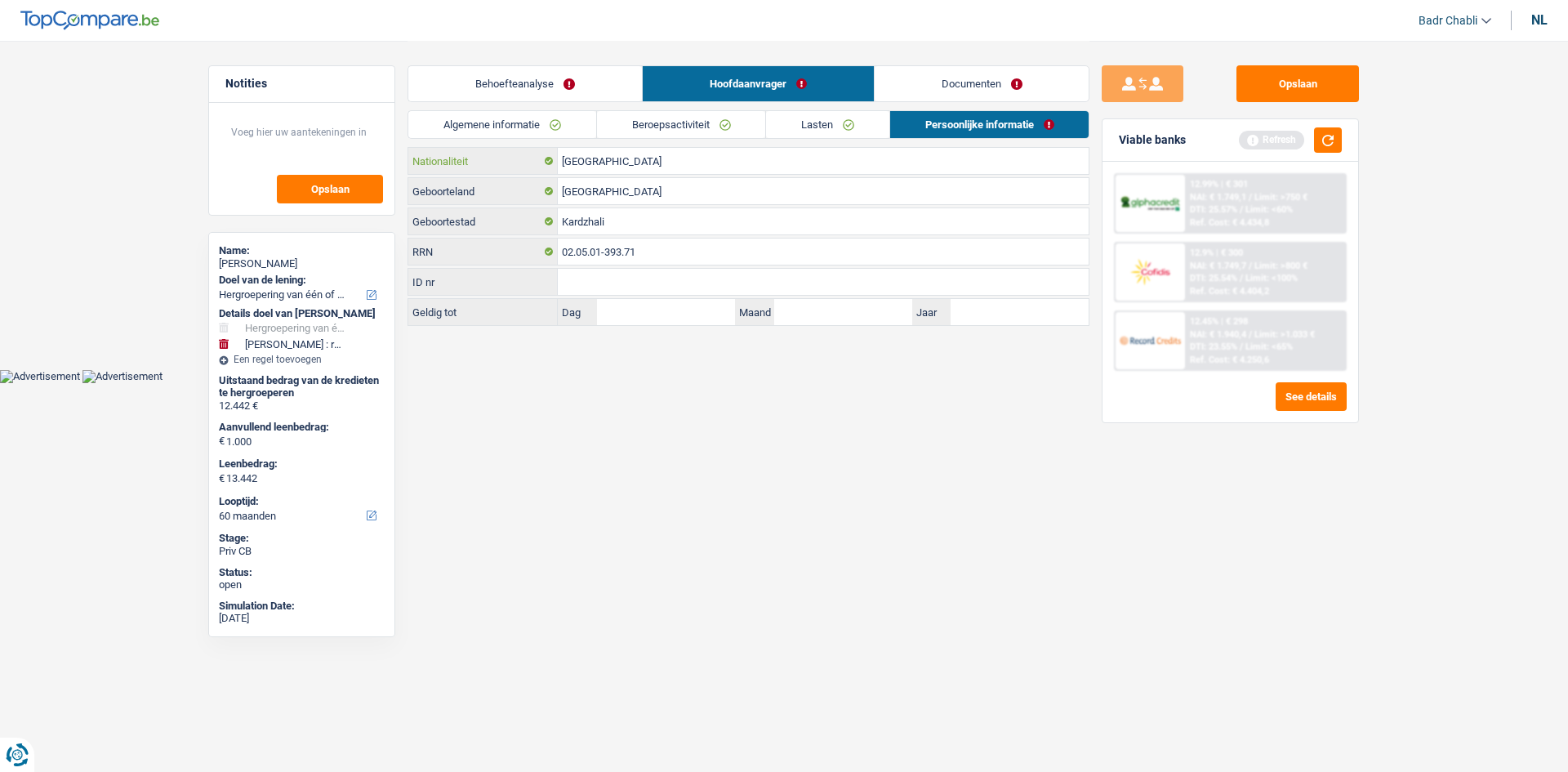
click at [637, 159] on input "[GEOGRAPHIC_DATA]" at bounding box center [823, 161] width 531 height 27
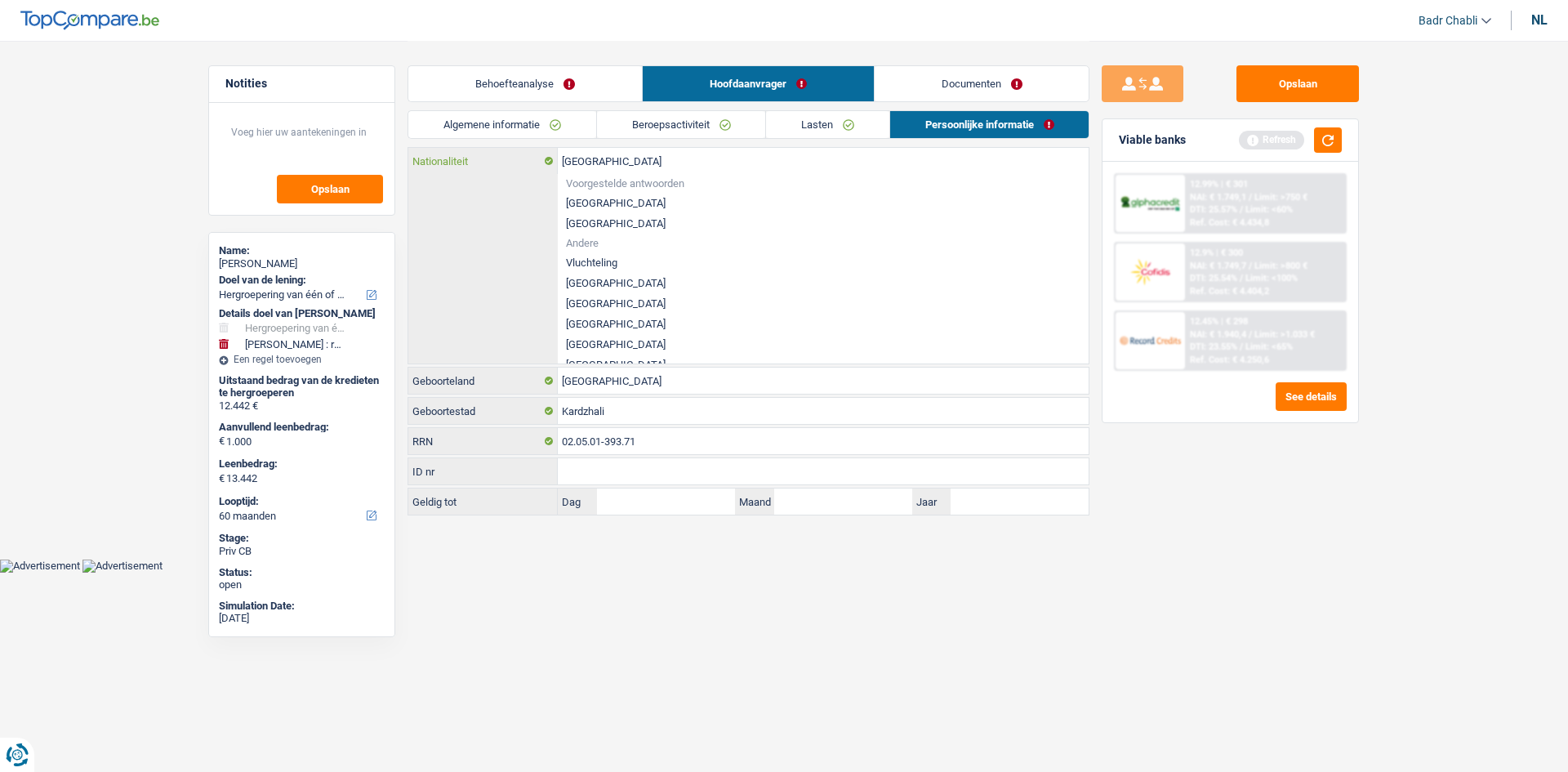
click at [637, 159] on input "[GEOGRAPHIC_DATA]" at bounding box center [823, 161] width 531 height 27
type input "b"
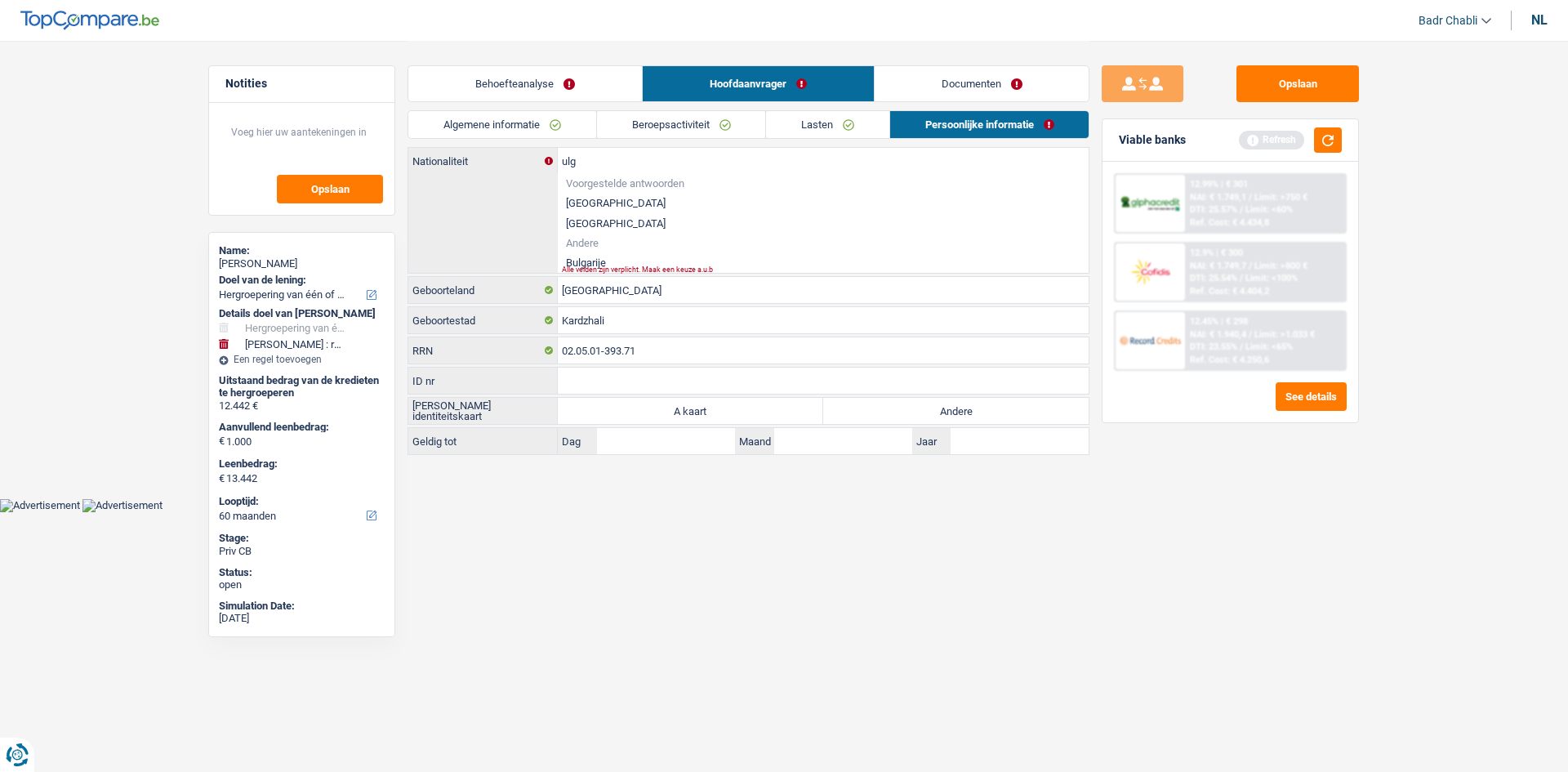
click at [602, 268] on div "Alle velden zijn verplicht. Maak een keuze a.u.b" at bounding box center [798, 269] width 472 height 7
click at [603, 262] on li "Bulgarije" at bounding box center [823, 263] width 531 height 21
type input "Bulgarije"
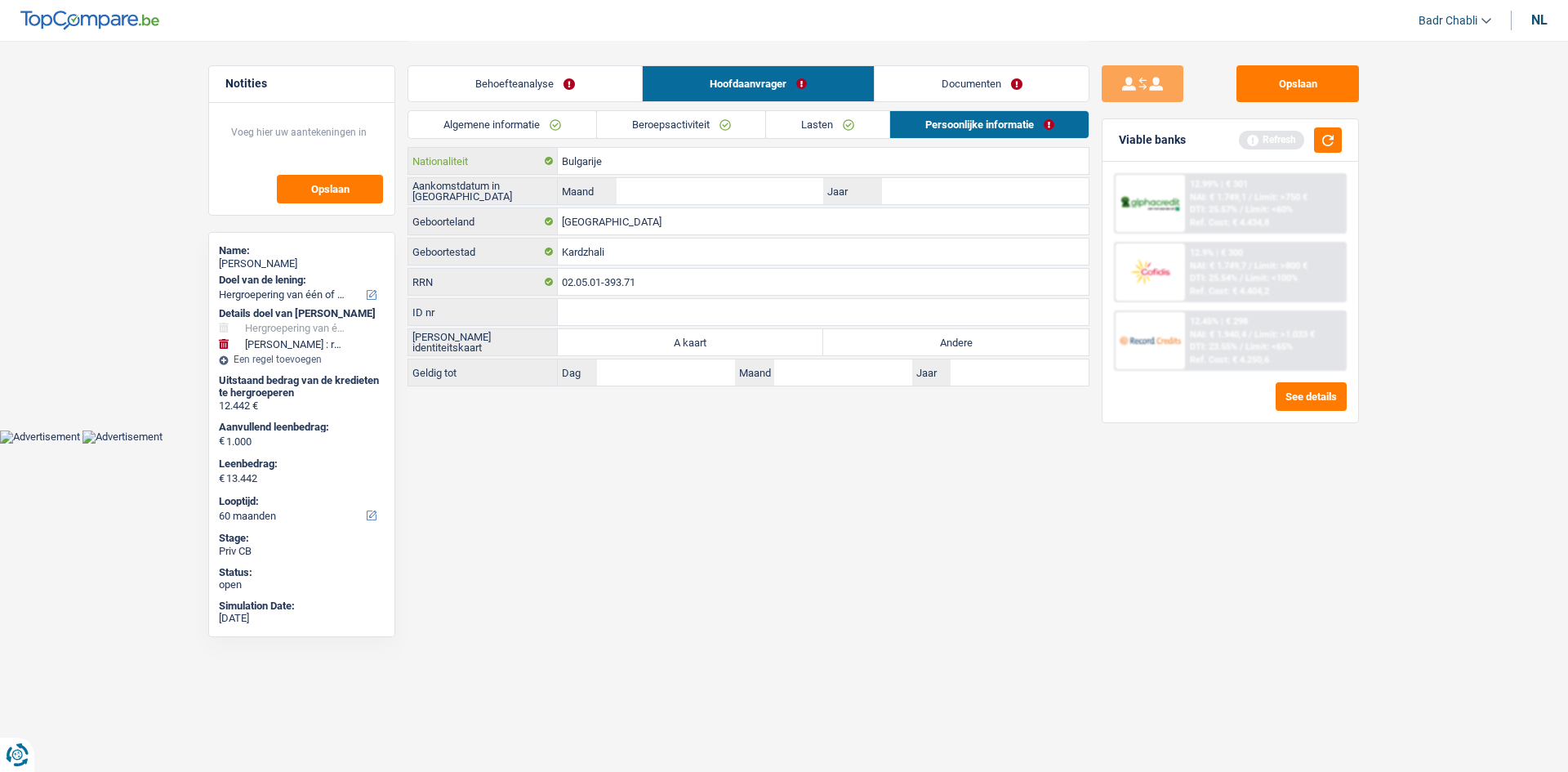
click at [625, 156] on input "Bulgarije" at bounding box center [823, 161] width 531 height 27
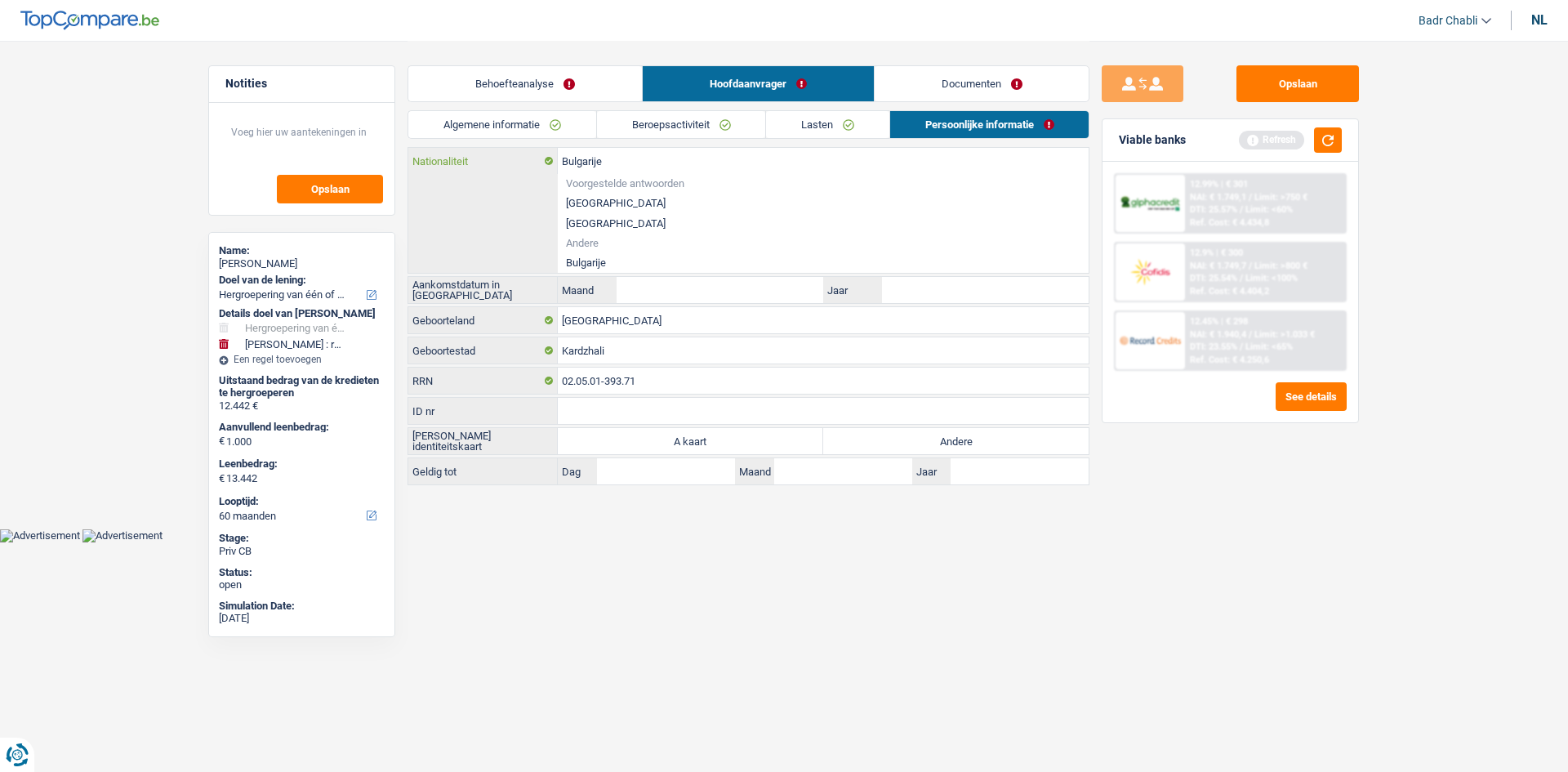
click at [625, 156] on input "Bulgarije" at bounding box center [823, 161] width 531 height 27
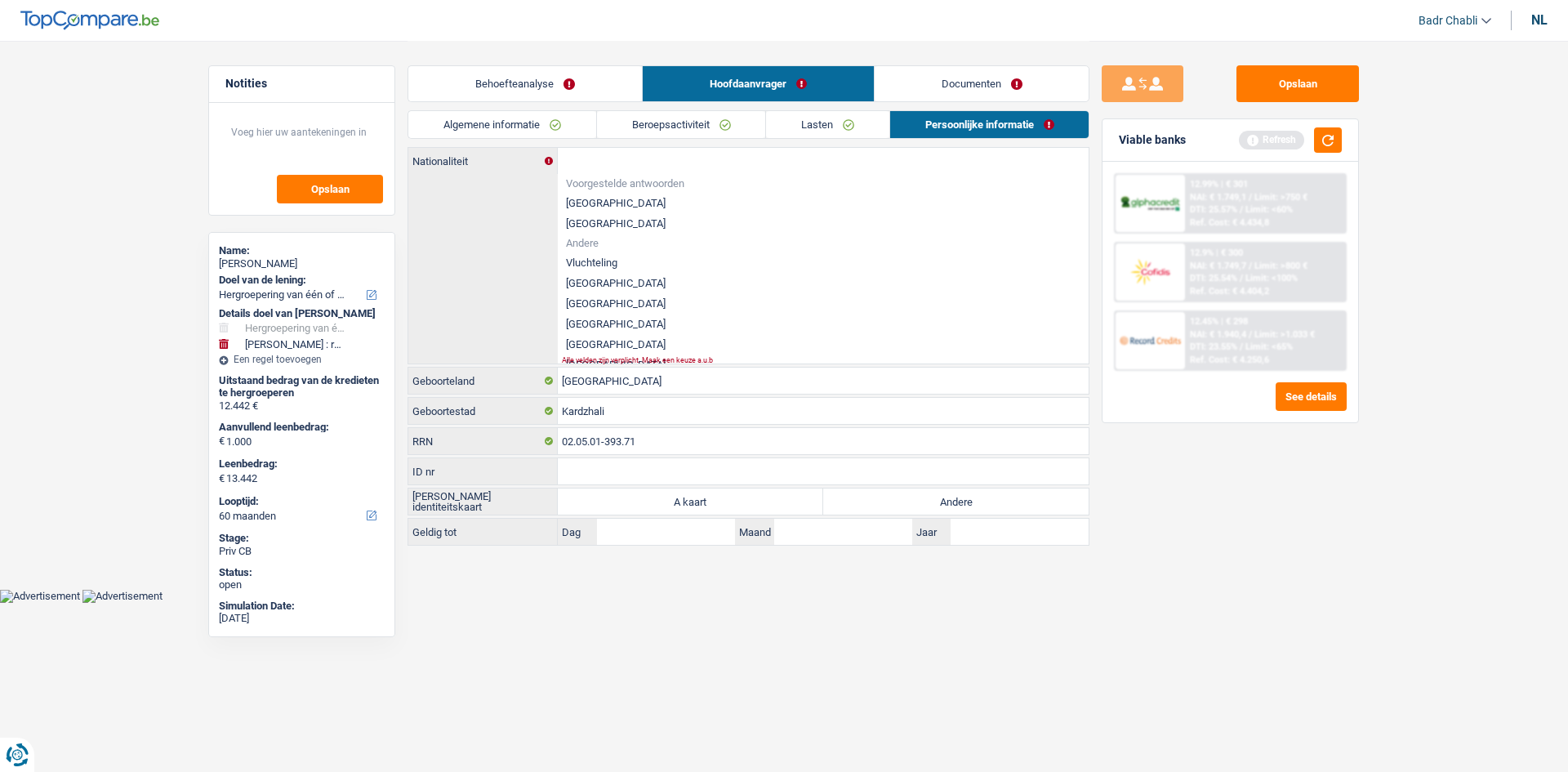
click at [586, 262] on li "Vluchteling" at bounding box center [823, 263] width 531 height 21
type input "Vluchteling"
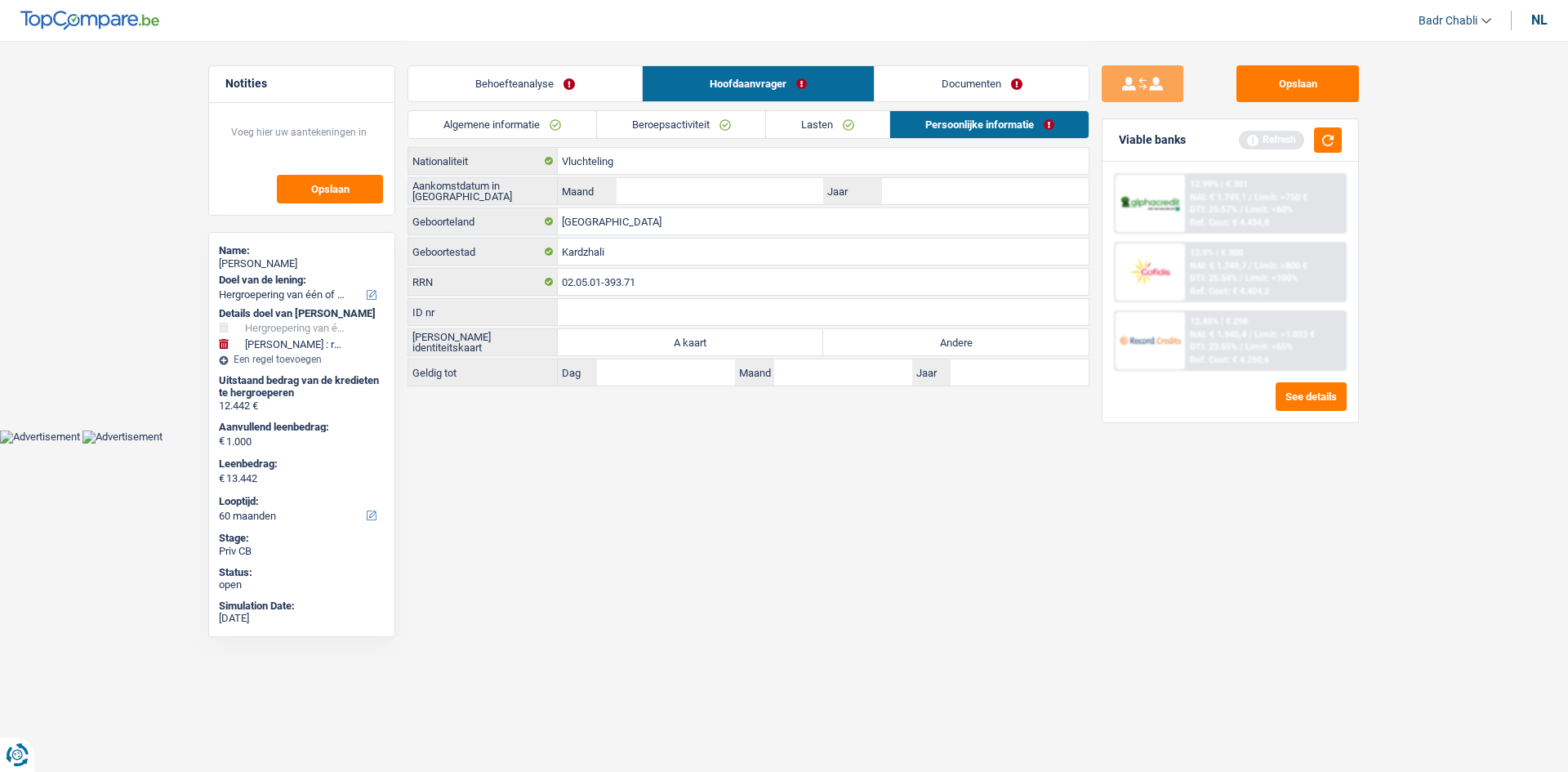
click at [604, 176] on div "Vluchteling Nationaliteit Aankomstdatum in België Maand / Jaar België Geboortel…" at bounding box center [748, 267] width 682 height 239
click at [608, 169] on input "Vluchteling" at bounding box center [823, 161] width 531 height 27
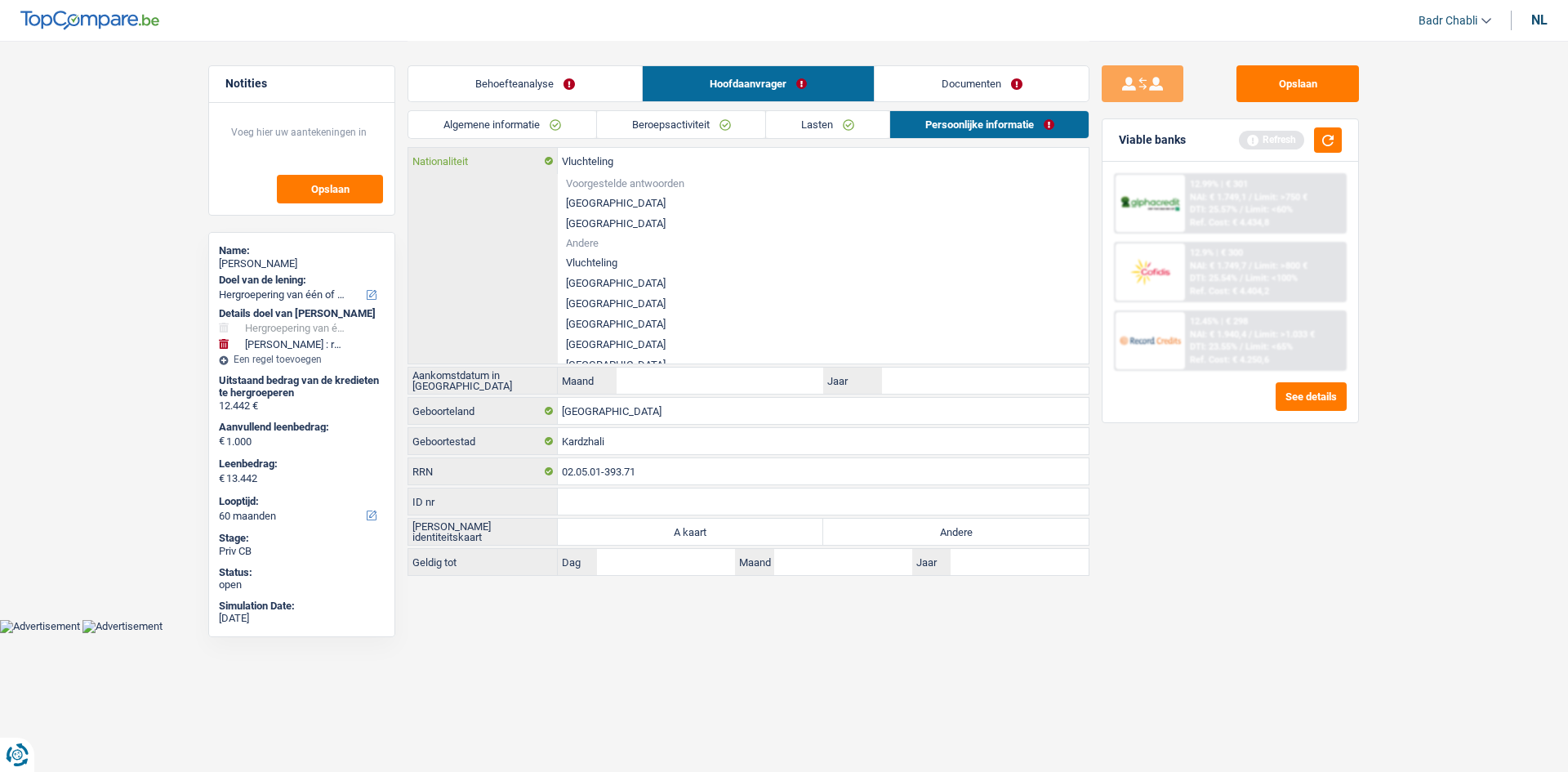
click at [608, 169] on input "Vluchteling" at bounding box center [823, 161] width 531 height 27
paste input "text"
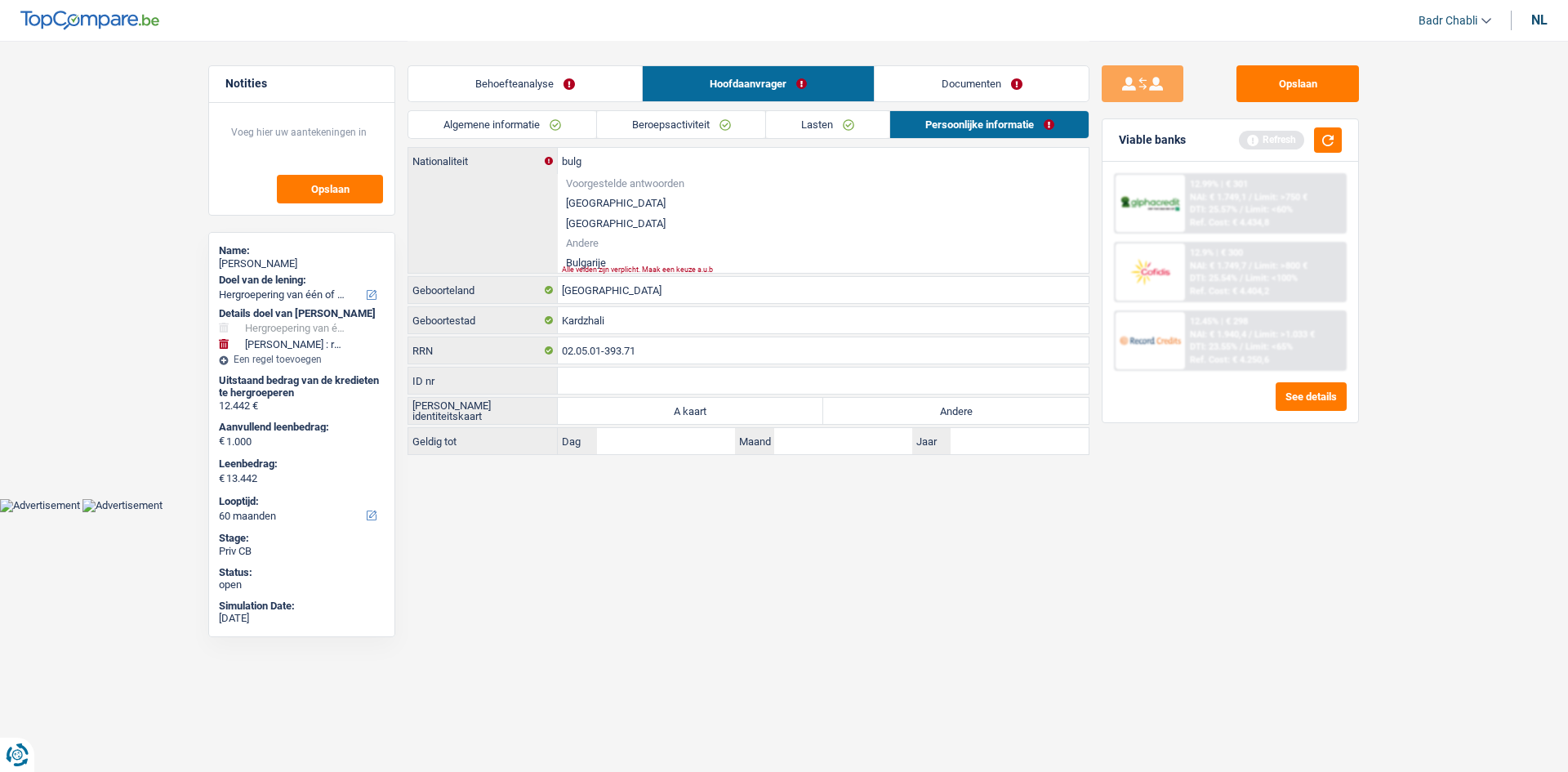
click at [609, 262] on li "Bulgarije" at bounding box center [823, 263] width 531 height 21
type input "Bulgarije"
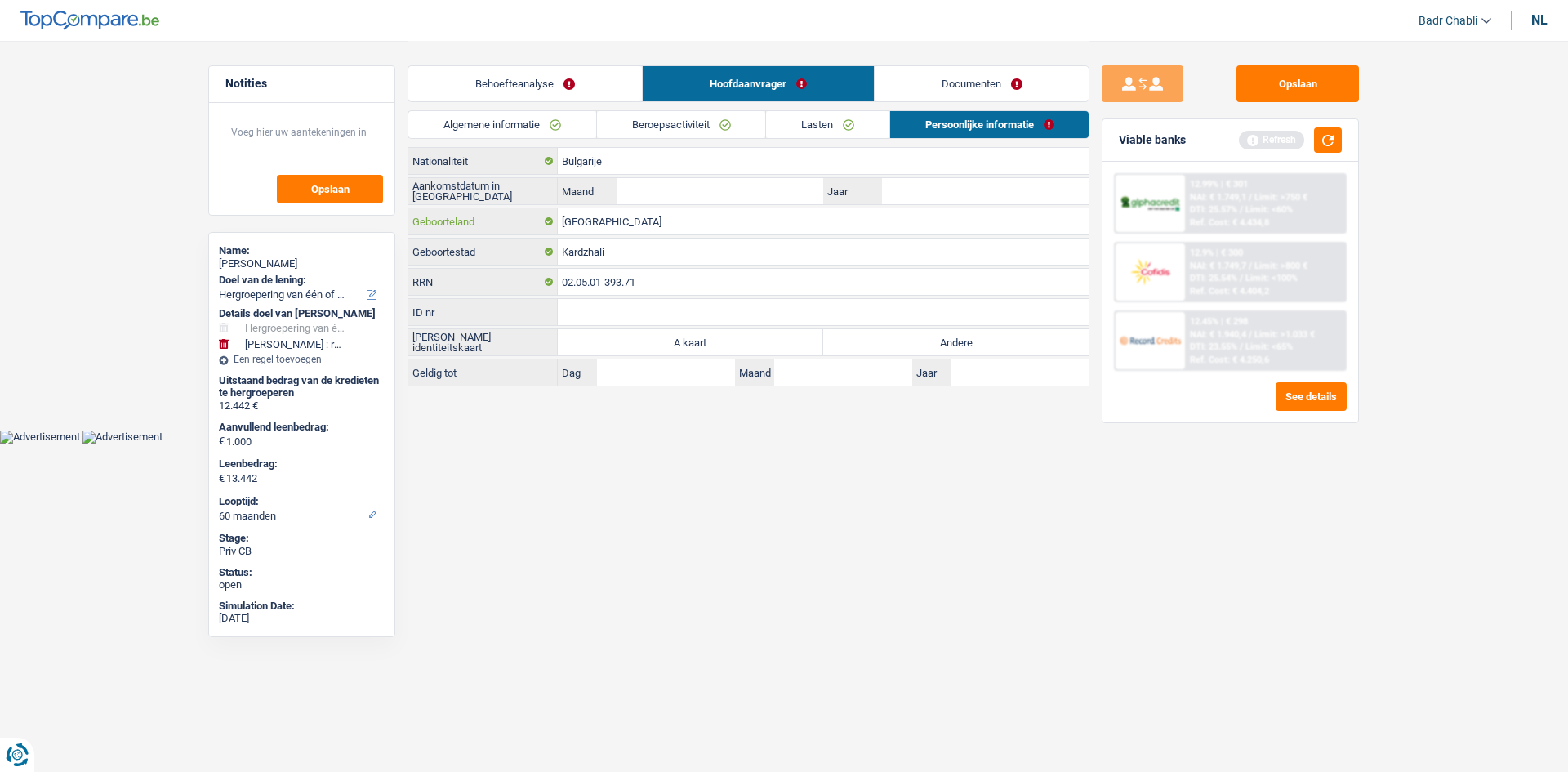
click at [608, 230] on input "[GEOGRAPHIC_DATA]" at bounding box center [823, 222] width 531 height 27
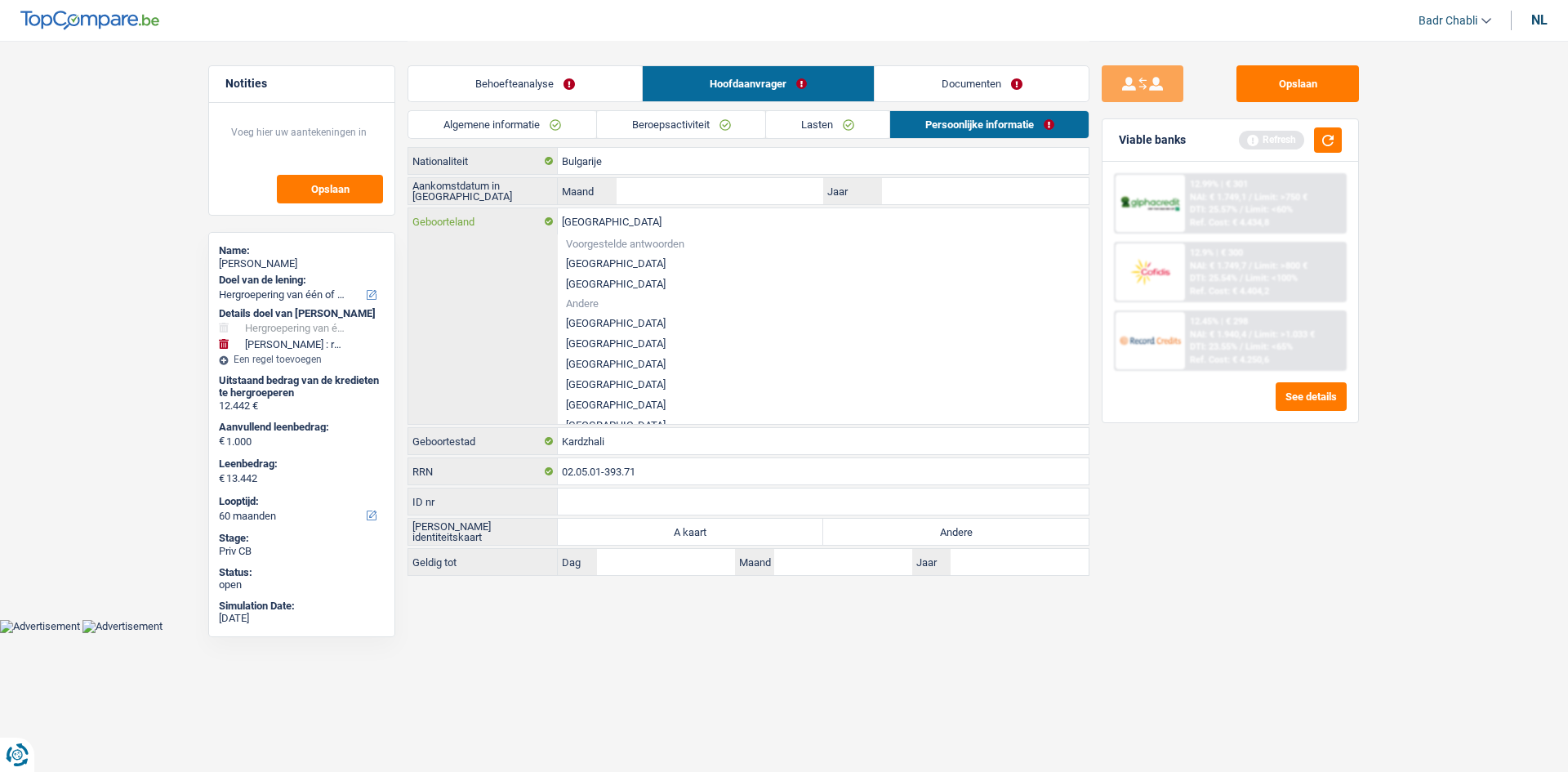
click at [608, 230] on input "[GEOGRAPHIC_DATA]" at bounding box center [823, 222] width 531 height 27
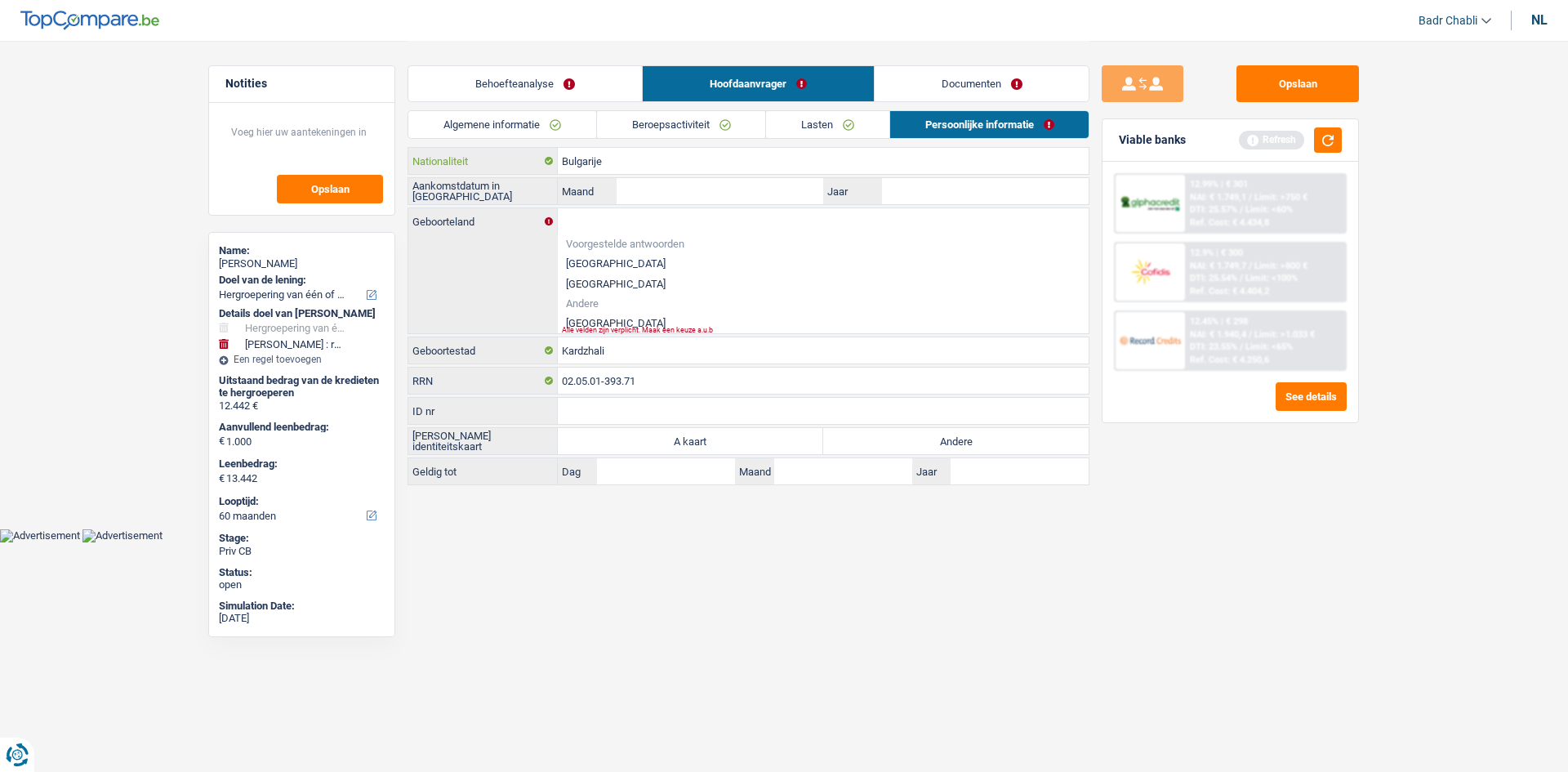
click at [604, 169] on input "Bulgarije" at bounding box center [823, 161] width 531 height 27
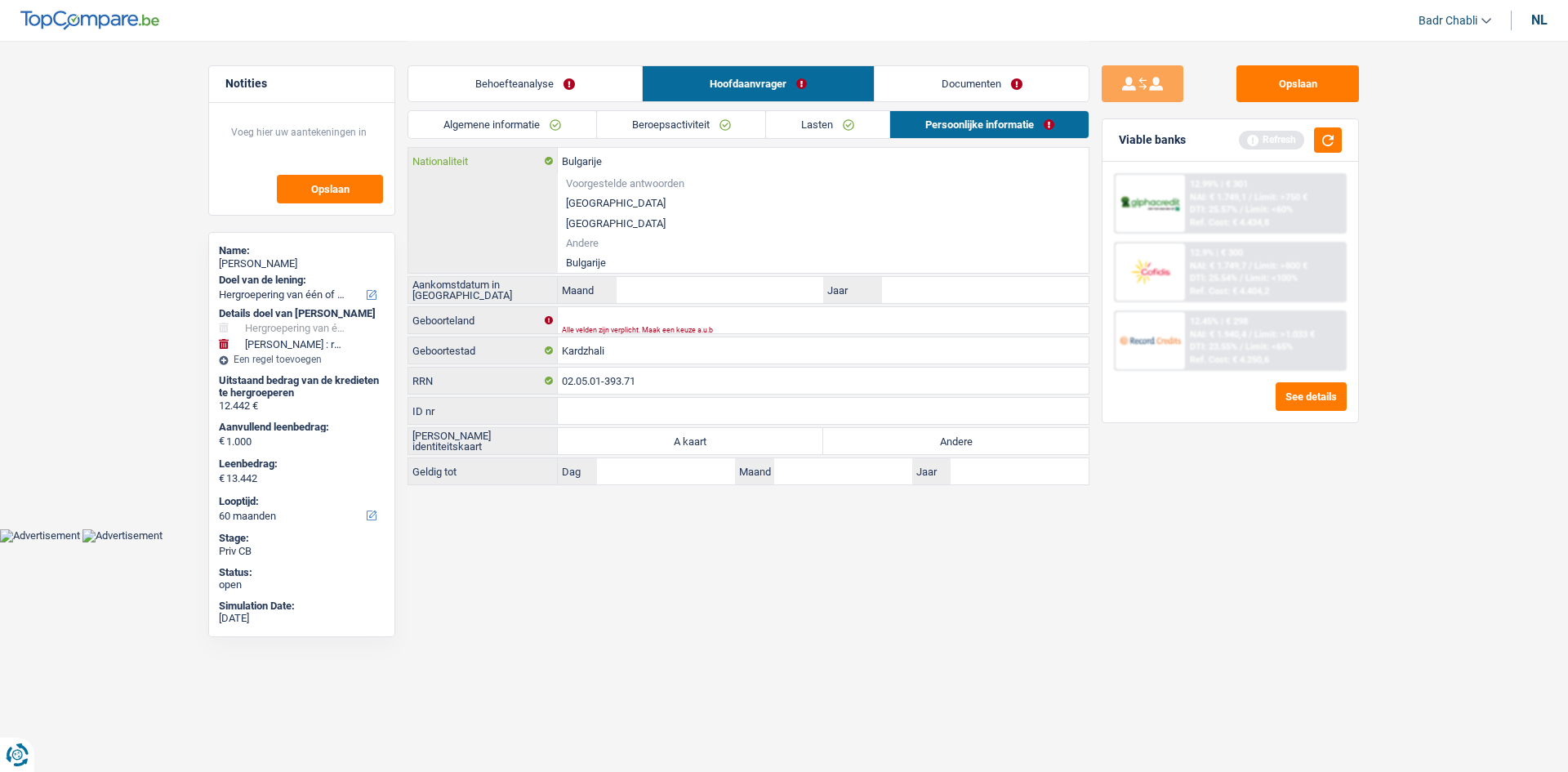
click at [604, 169] on input "Bulgarije" at bounding box center [823, 161] width 531 height 27
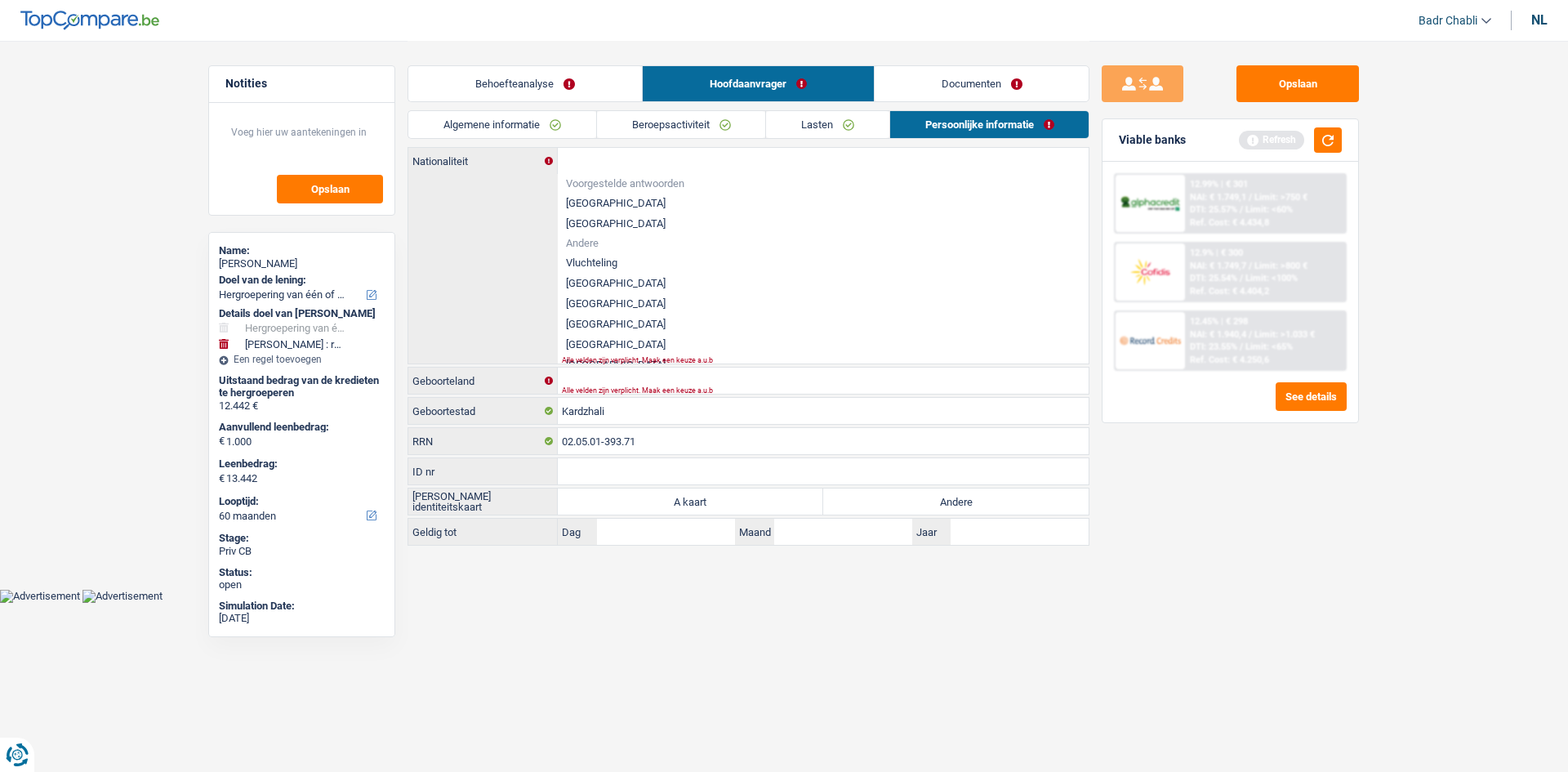
click at [594, 259] on li "Vluchteling" at bounding box center [823, 263] width 531 height 21
type input "Vluchteling"
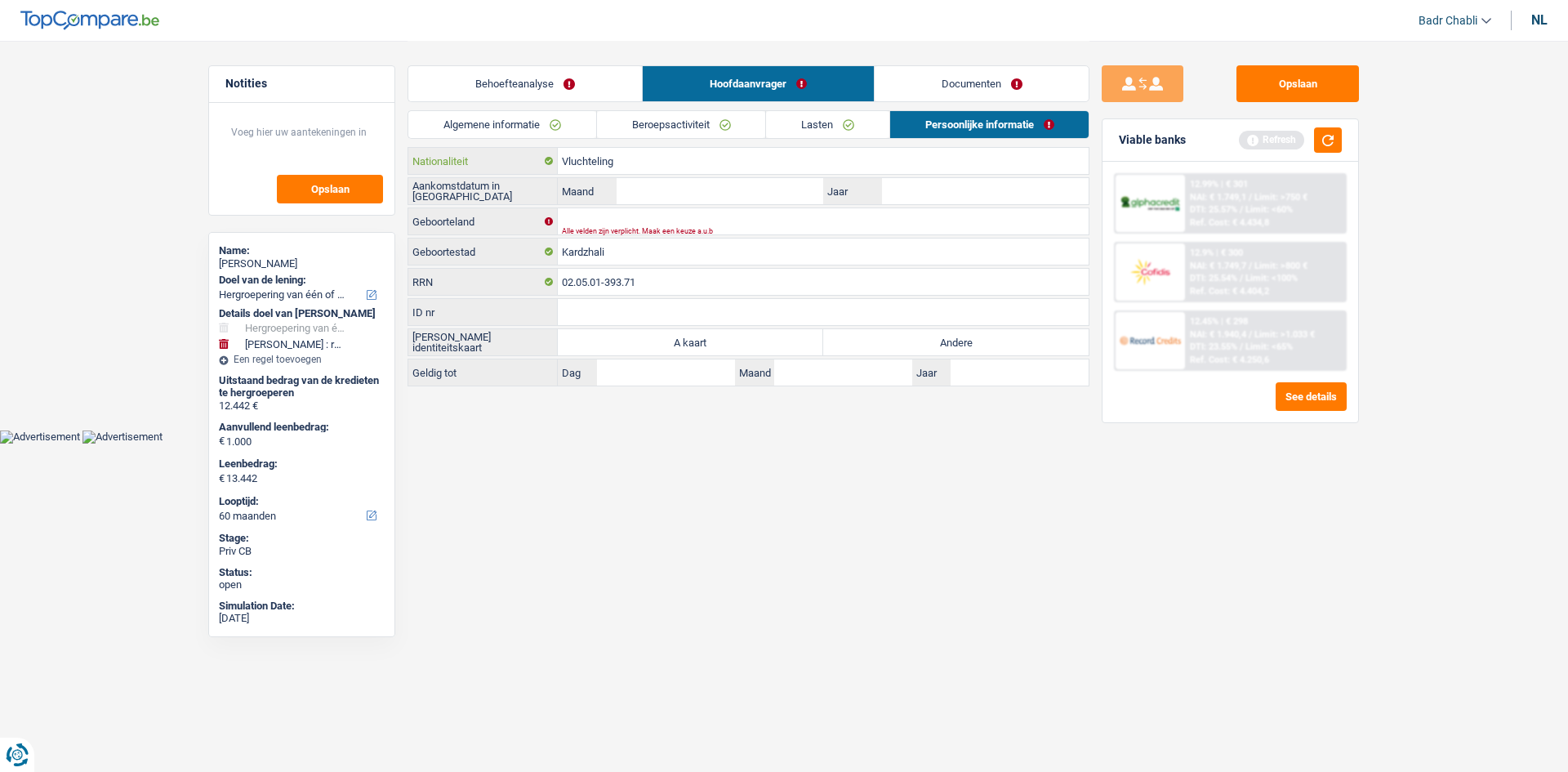
click at [603, 160] on input "Vluchteling" at bounding box center [823, 161] width 531 height 27
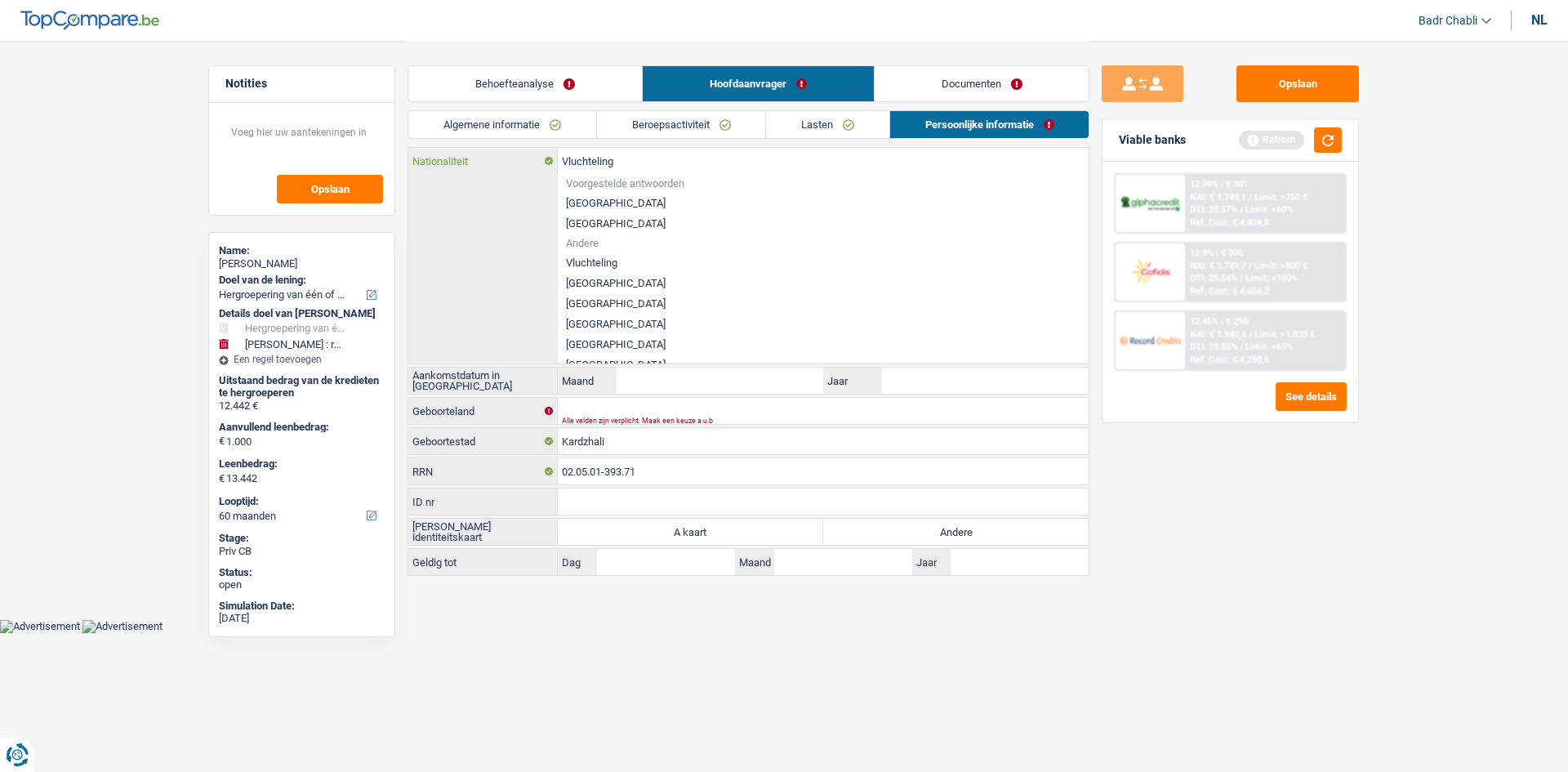
click at [603, 160] on input "Vluchteling" at bounding box center [823, 161] width 531 height 27
paste input "text"
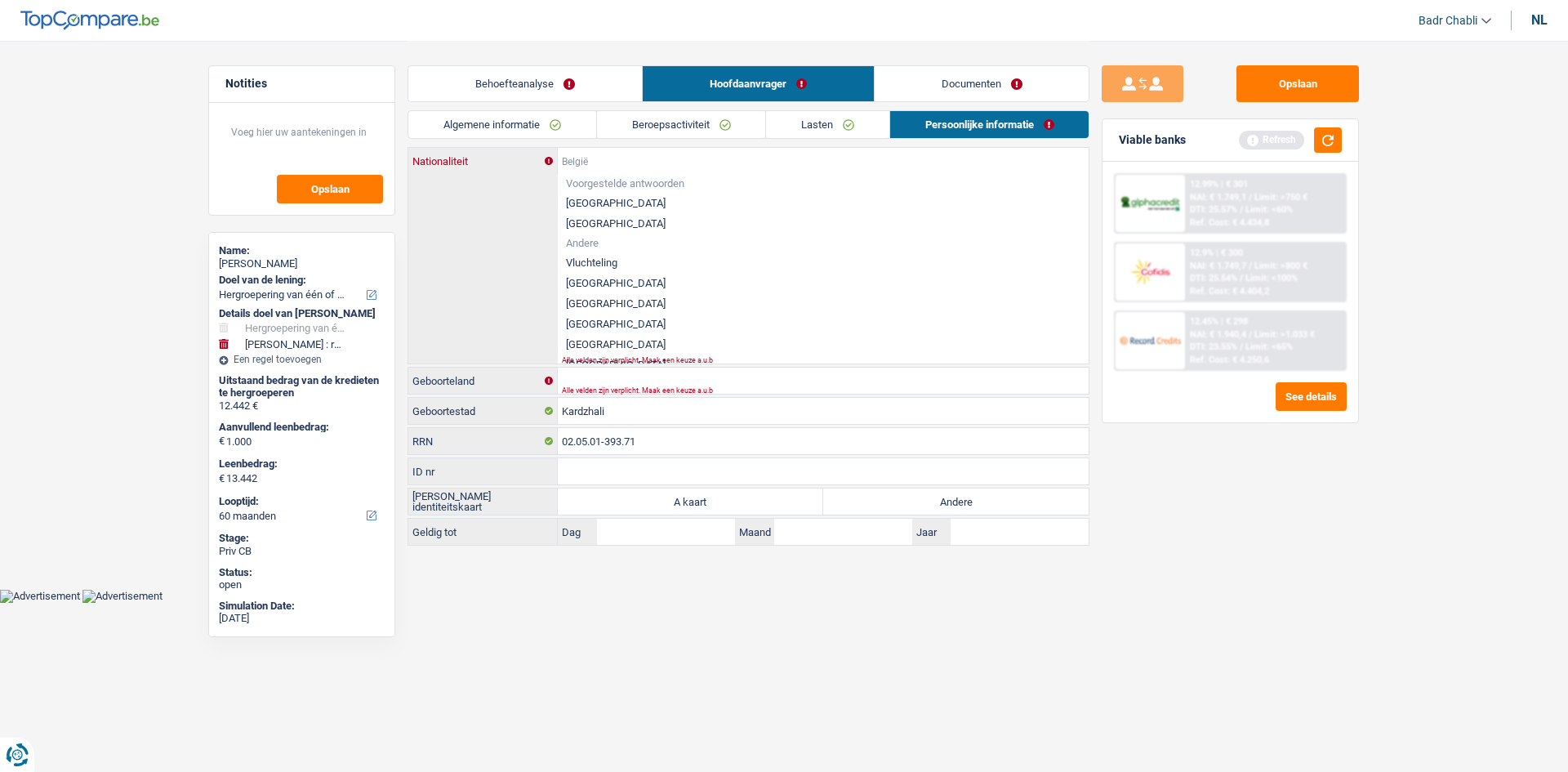
click at [613, 166] on input "Nationaliteit" at bounding box center [823, 161] width 531 height 27
paste input "Bulgarije"
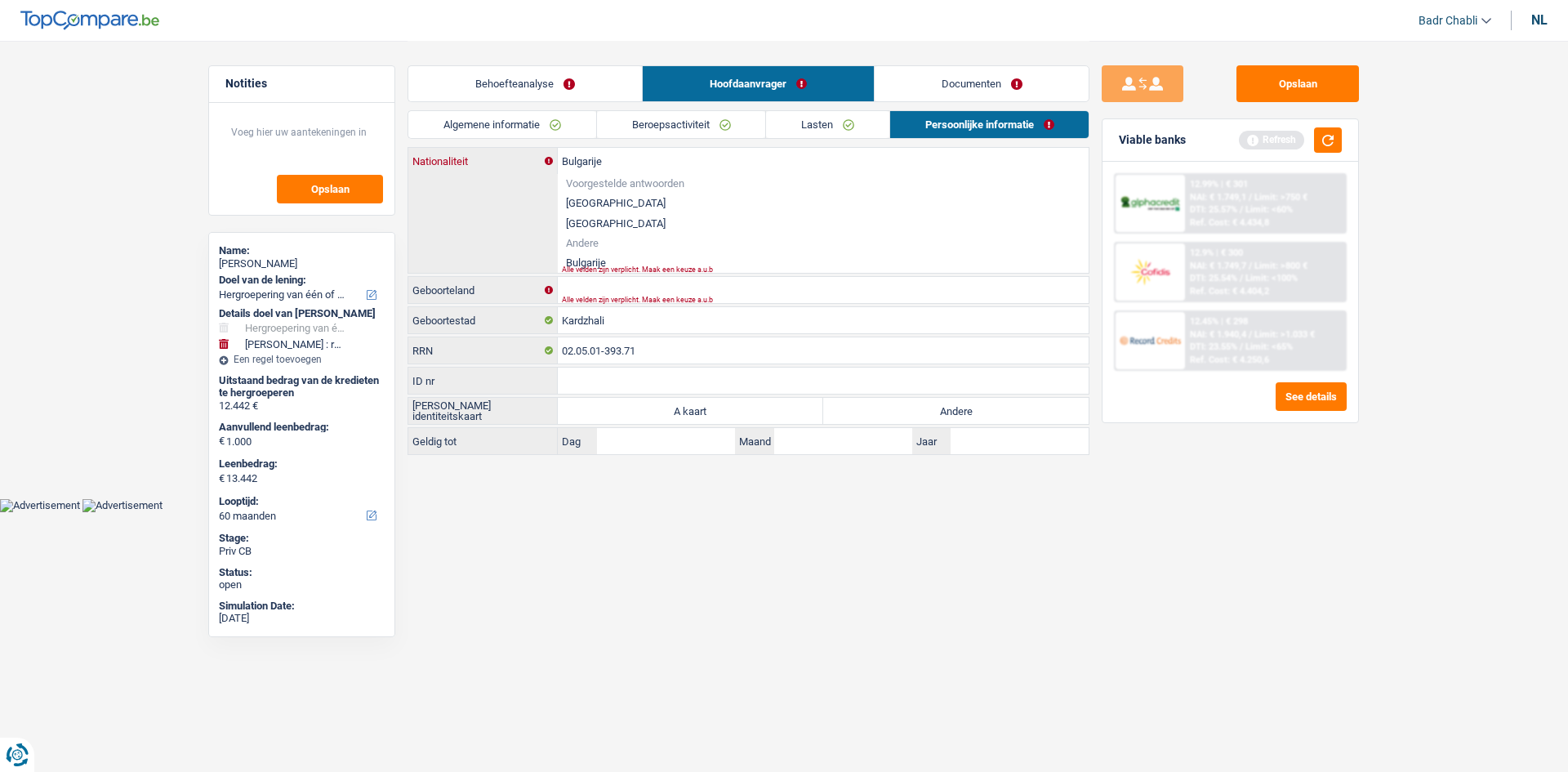
type input "Bulgarije"
click at [591, 257] on li "Bulgarije" at bounding box center [823, 263] width 531 height 21
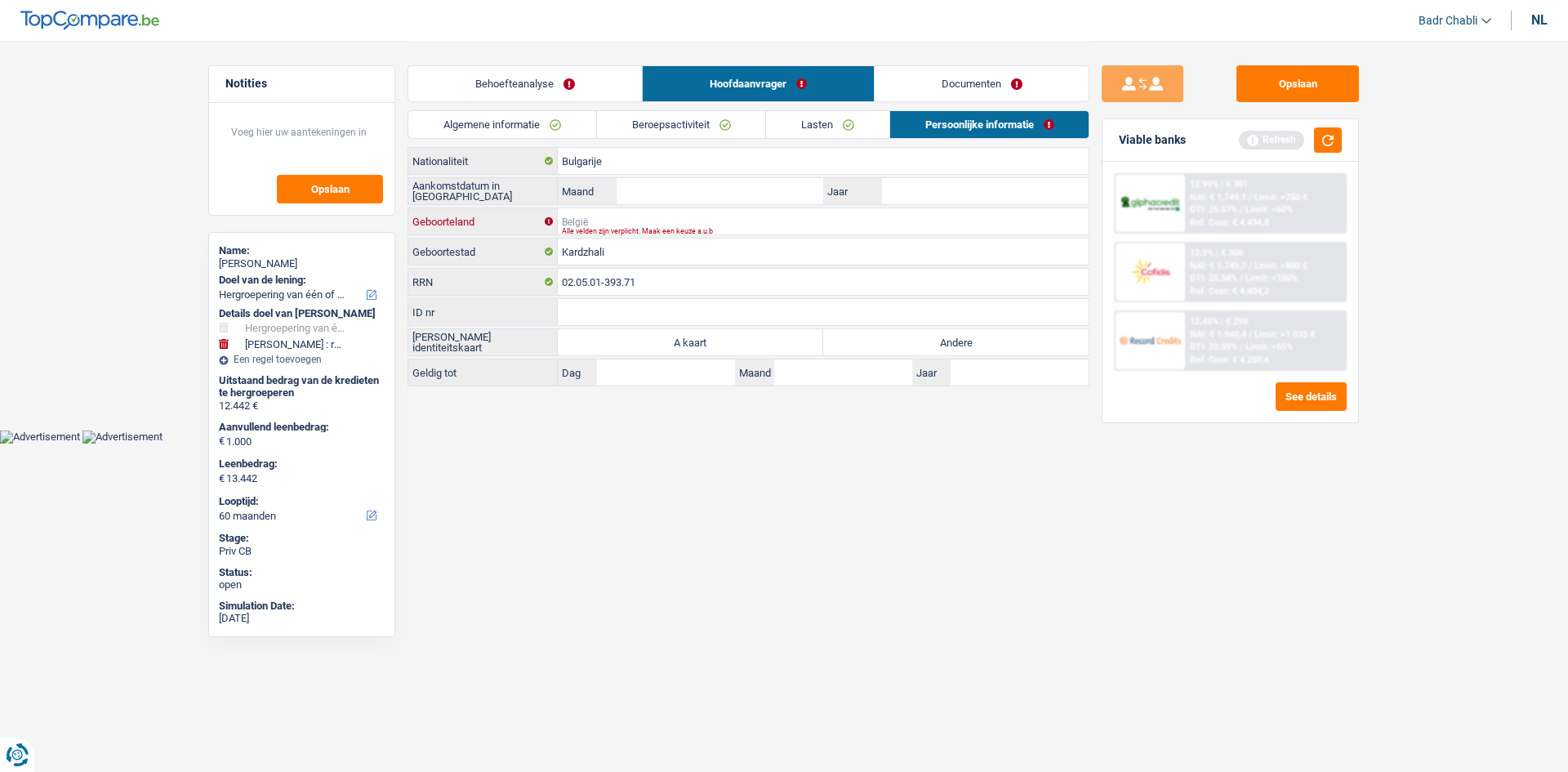
click at [609, 211] on input "Geboorteland" at bounding box center [823, 222] width 531 height 27
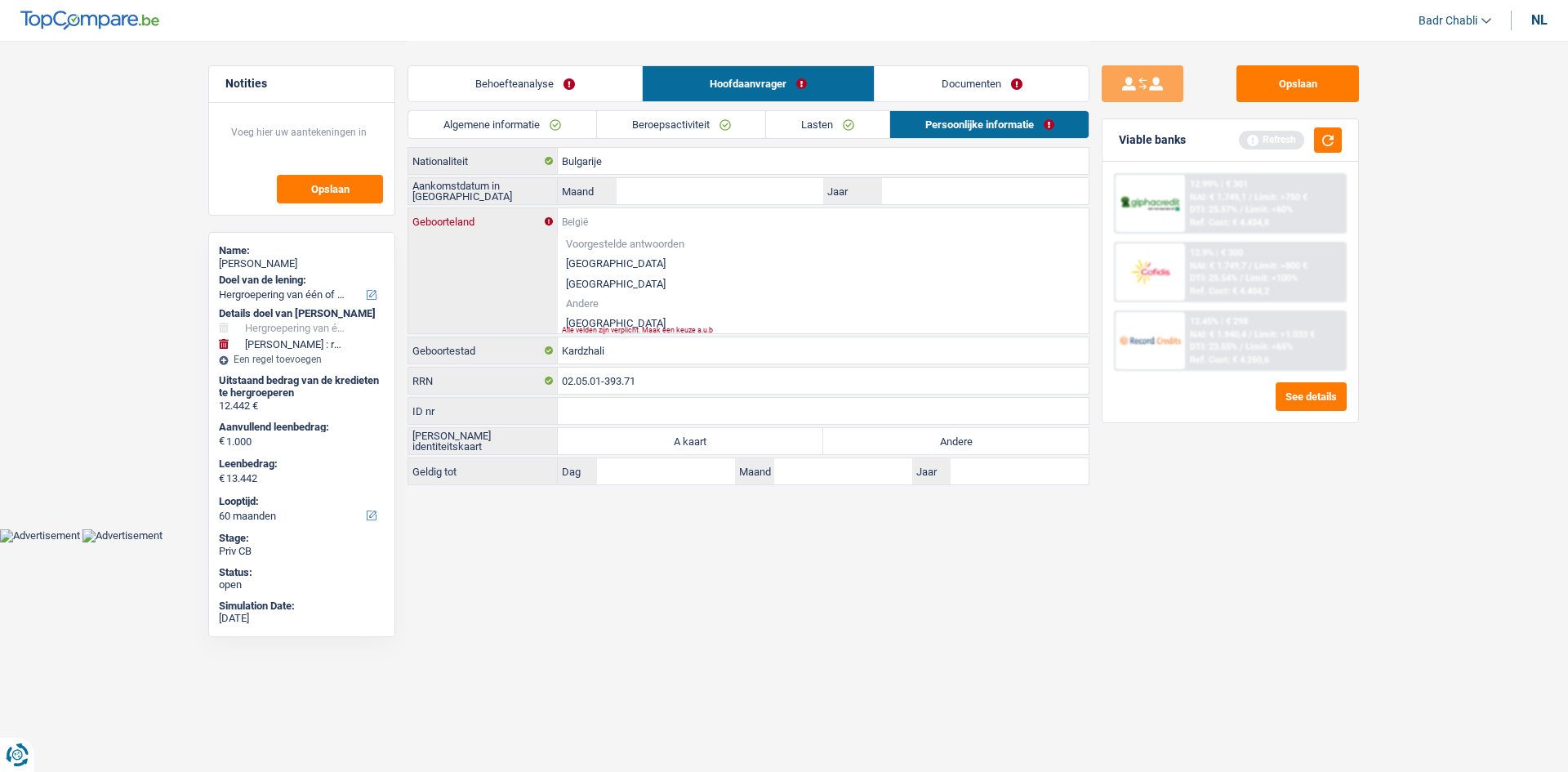
paste input "Bulgarije"
type input "Bulgarije"
click at [593, 320] on li "Bulgarije" at bounding box center [823, 323] width 531 height 21
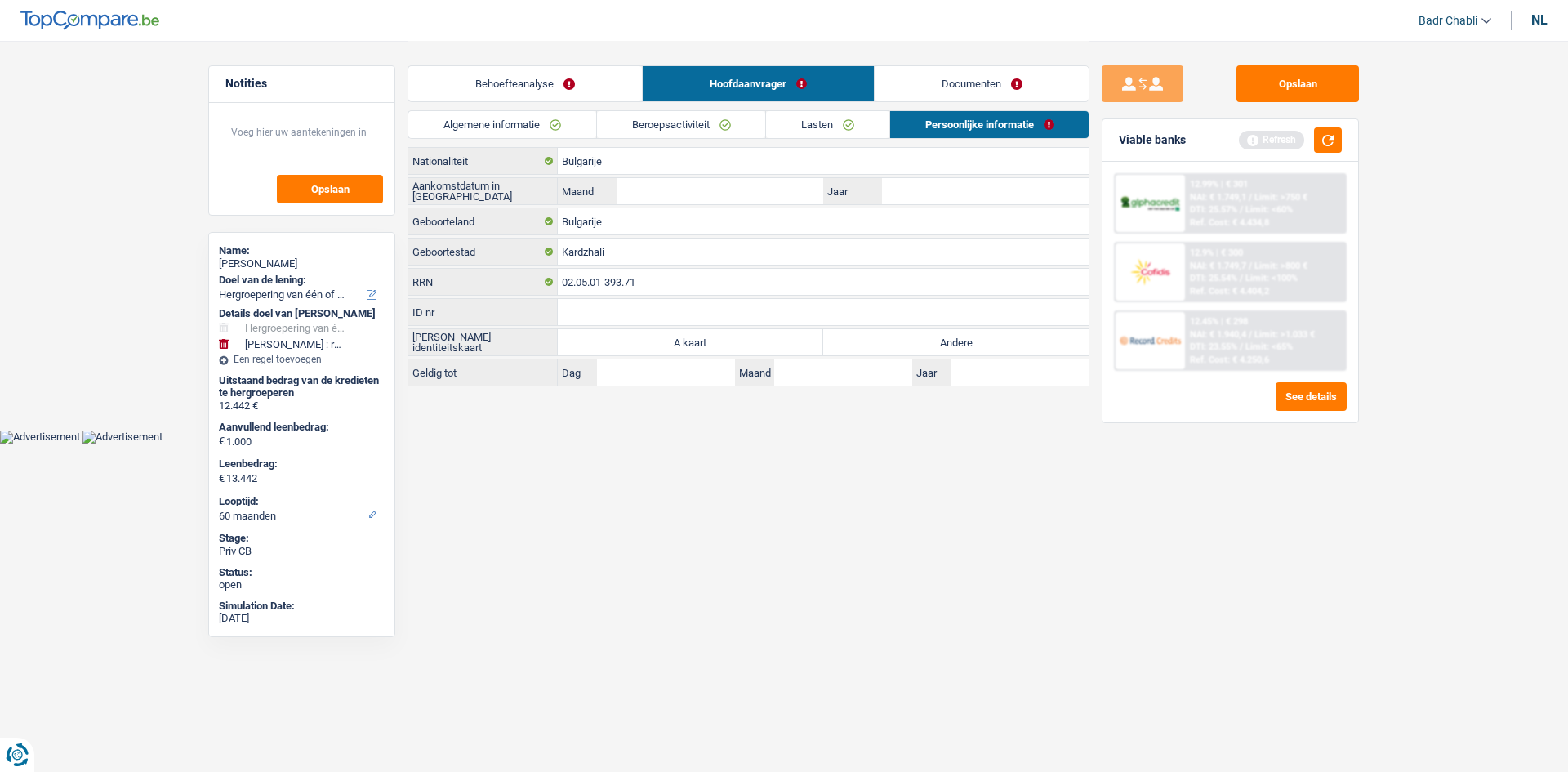
click at [703, 204] on div "Aankomstdatum in België Maand / Jaar" at bounding box center [748, 191] width 682 height 28
click at [709, 188] on input "Maand" at bounding box center [720, 192] width 207 height 27
type input "05"
type input "2022"
click at [1317, 87] on button "Opslaan" at bounding box center [1298, 83] width 122 height 37
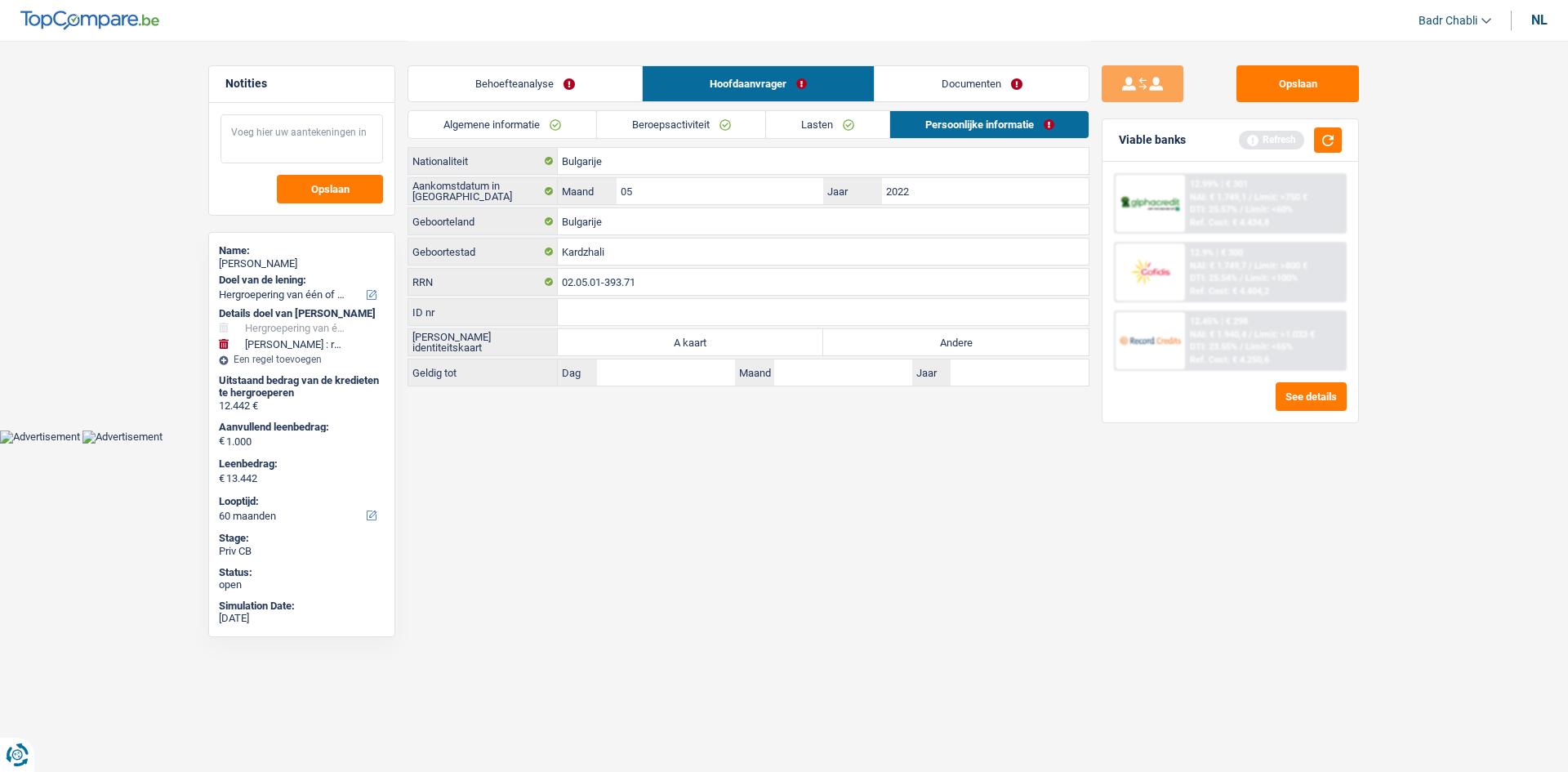
click at [256, 129] on textarea at bounding box center [302, 139] width 162 height 49
type textarea "Client NL"
click at [826, 129] on link "Lasten" at bounding box center [828, 124] width 123 height 27
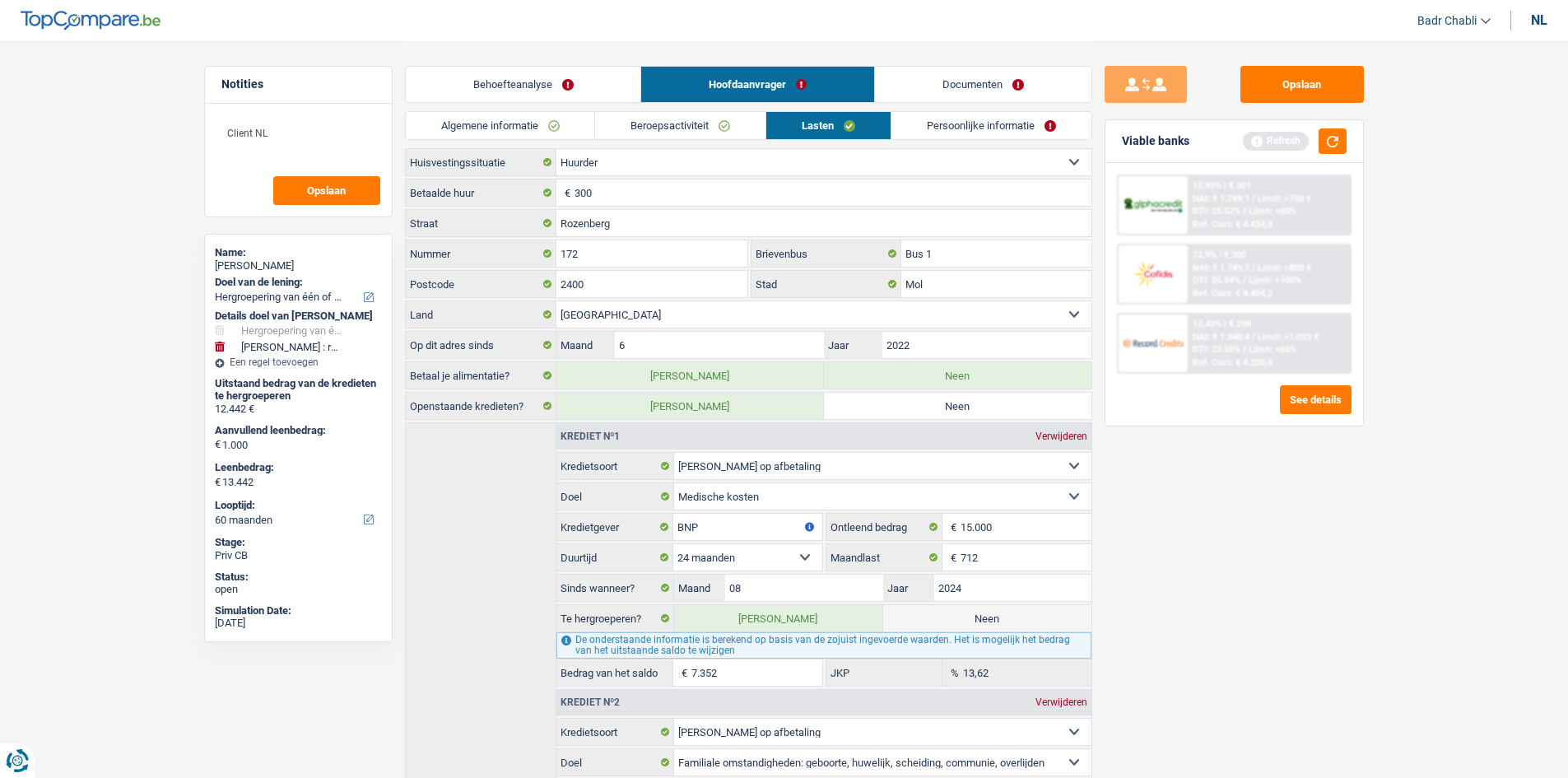
click at [685, 124] on link "Beroepsactiviteit" at bounding box center [681, 125] width 170 height 27
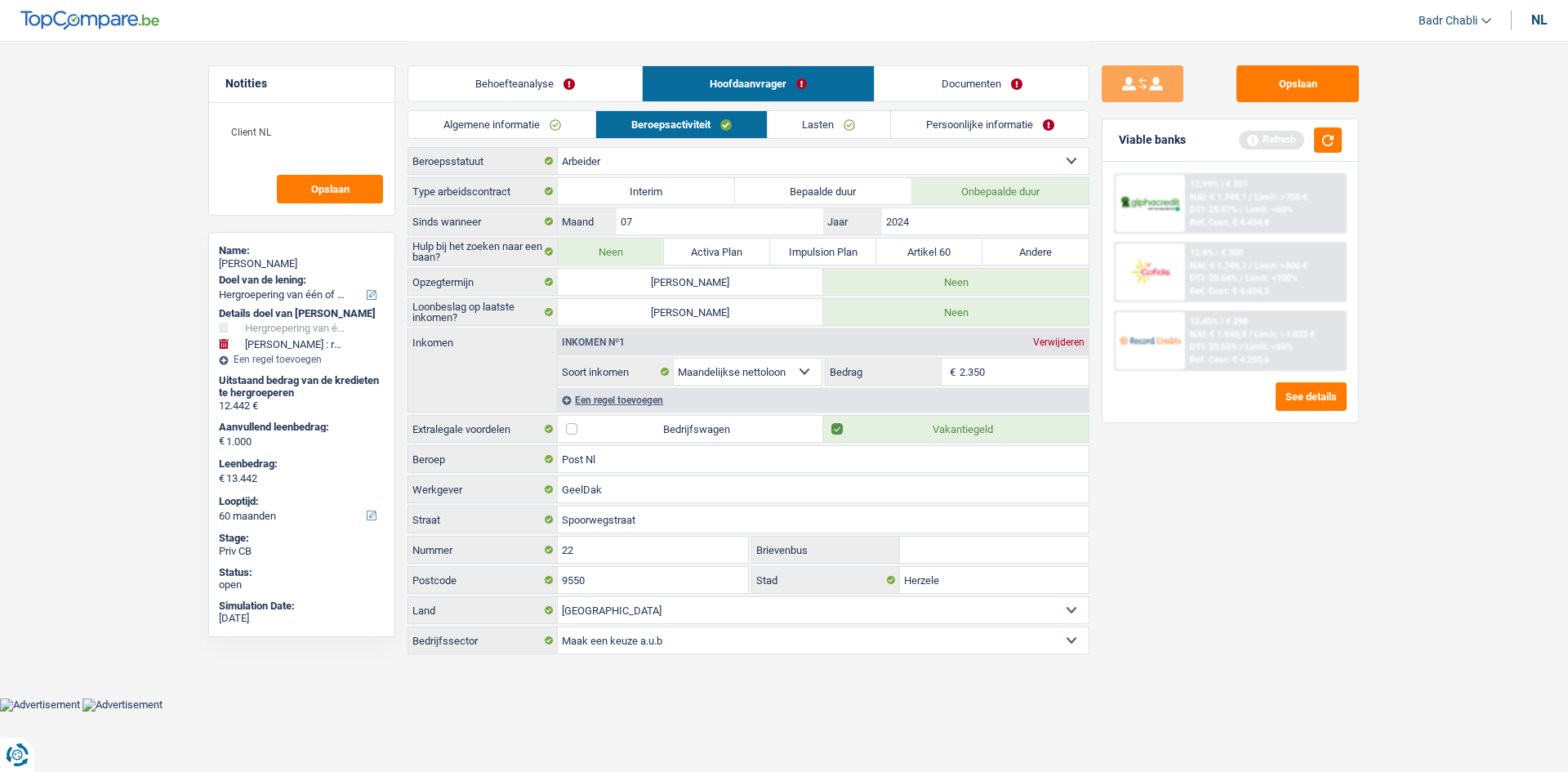
click at [855, 128] on link "Lasten" at bounding box center [828, 124] width 122 height 27
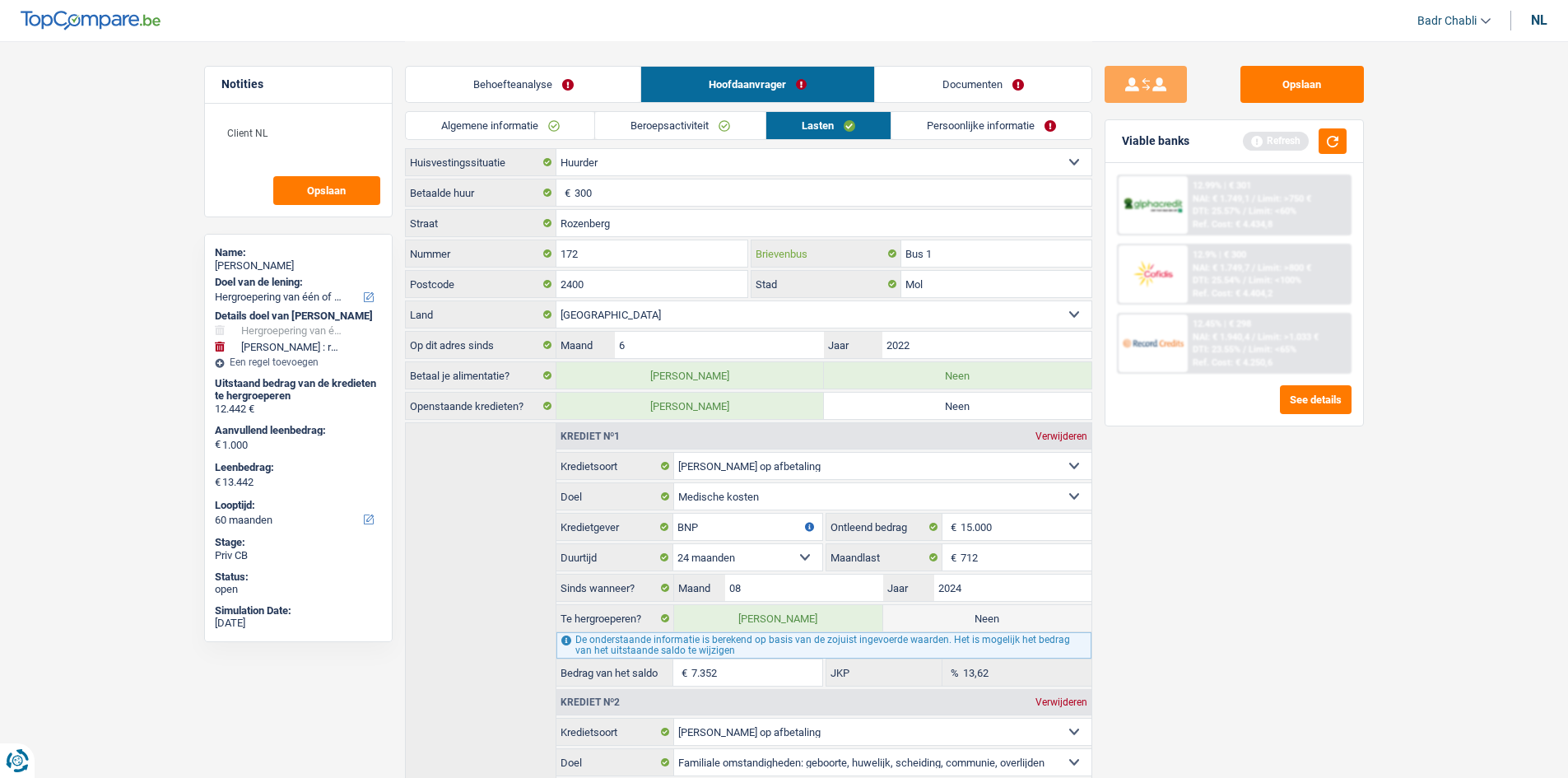
drag, startPoint x: 924, startPoint y: 251, endPoint x: 803, endPoint y: 252, distance: 121.0
click at [804, 252] on div "Bus 1 Brievenbus" at bounding box center [922, 253] width 340 height 27
type input "1"
click at [723, 131] on link "Beroepsactiviteit" at bounding box center [681, 125] width 170 height 27
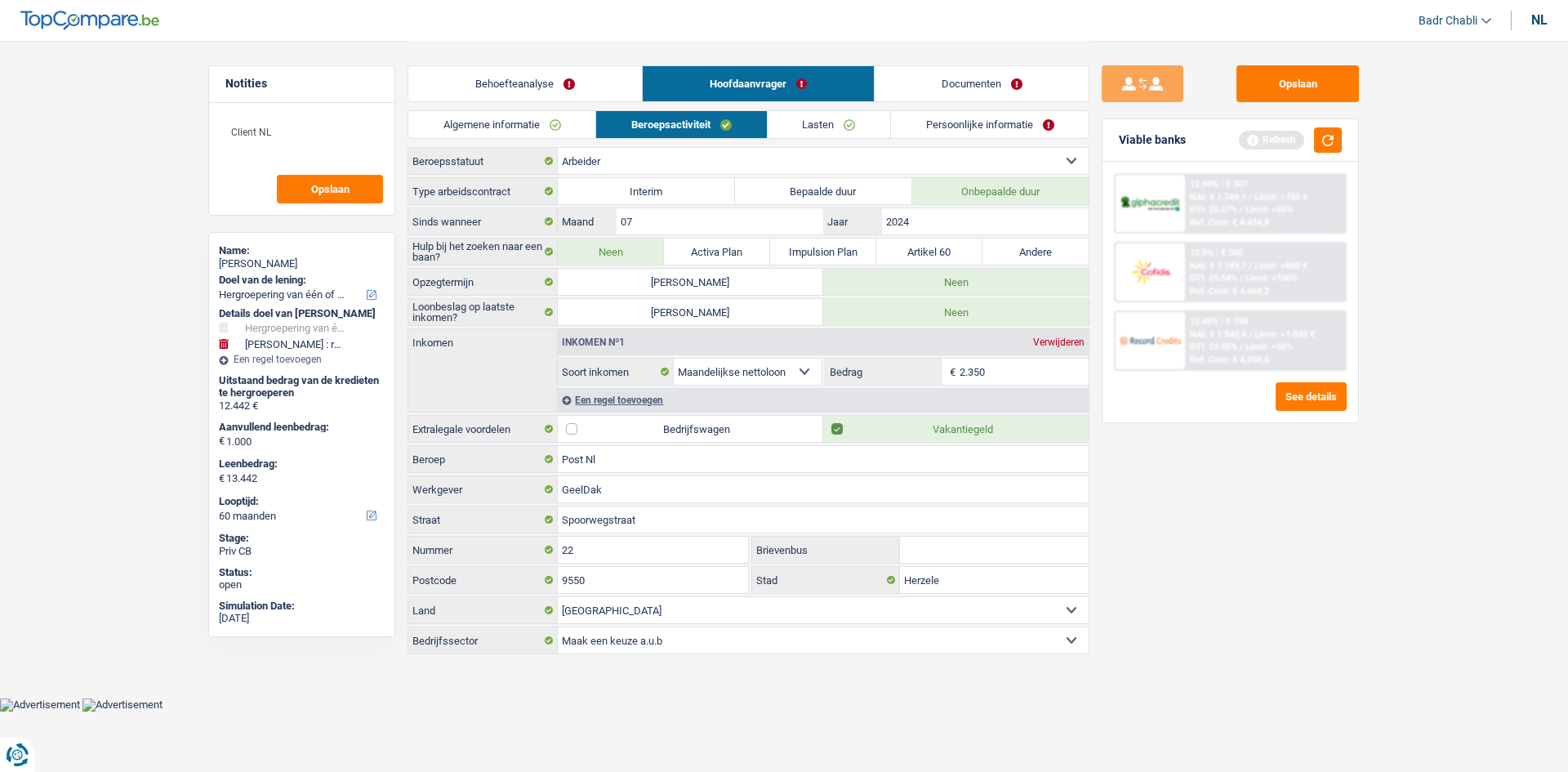
click at [650, 402] on div "Een regel toevoegen" at bounding box center [823, 399] width 531 height 24
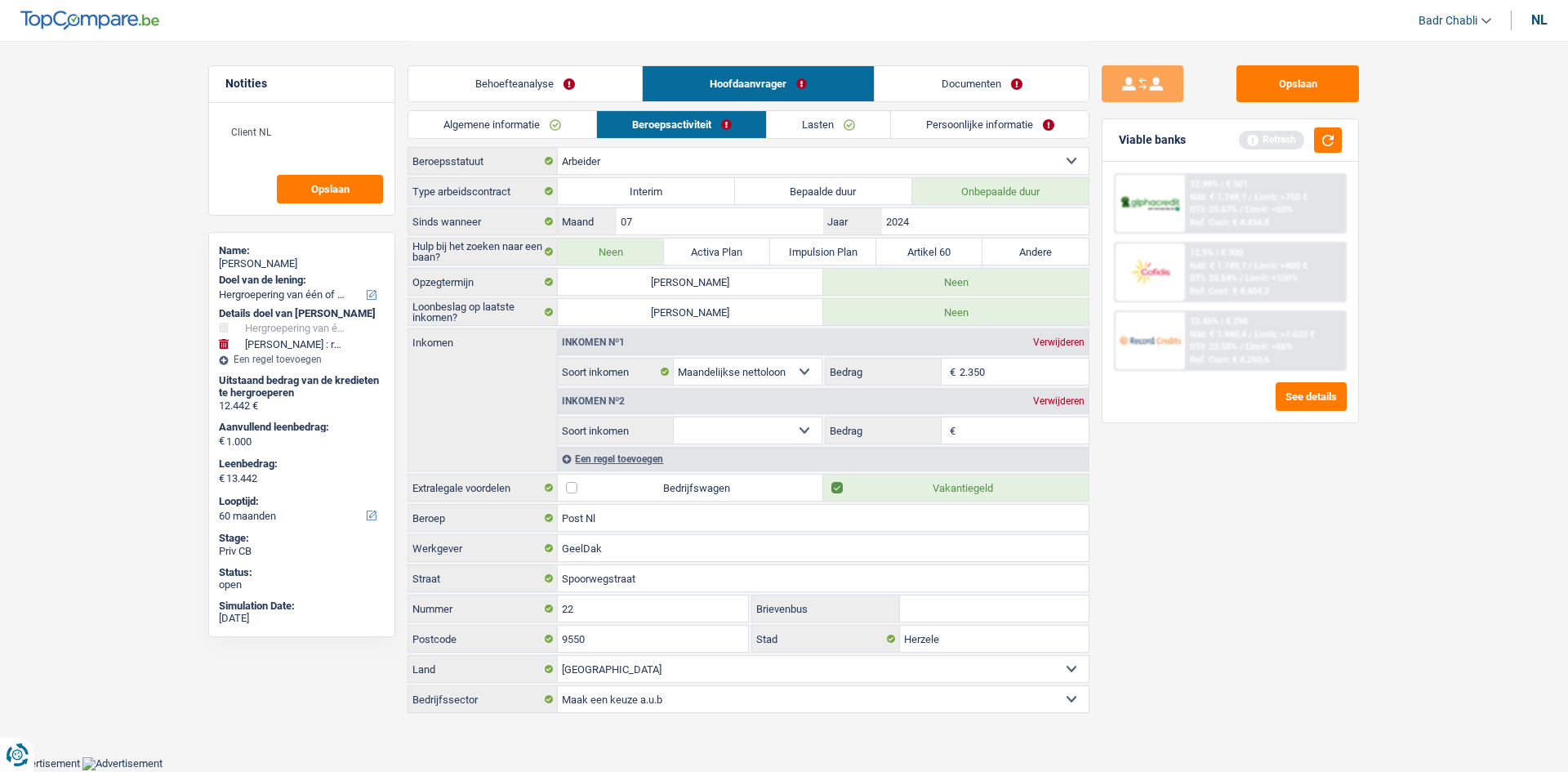
click at [751, 420] on select "Alimentatie geld Bedrijfstoeslag Huurinkomsten Invaliditeitspensioen Kinderbijs…" at bounding box center [747, 431] width 148 height 27
click at [1069, 396] on div "Verwijderen" at bounding box center [1059, 401] width 60 height 9
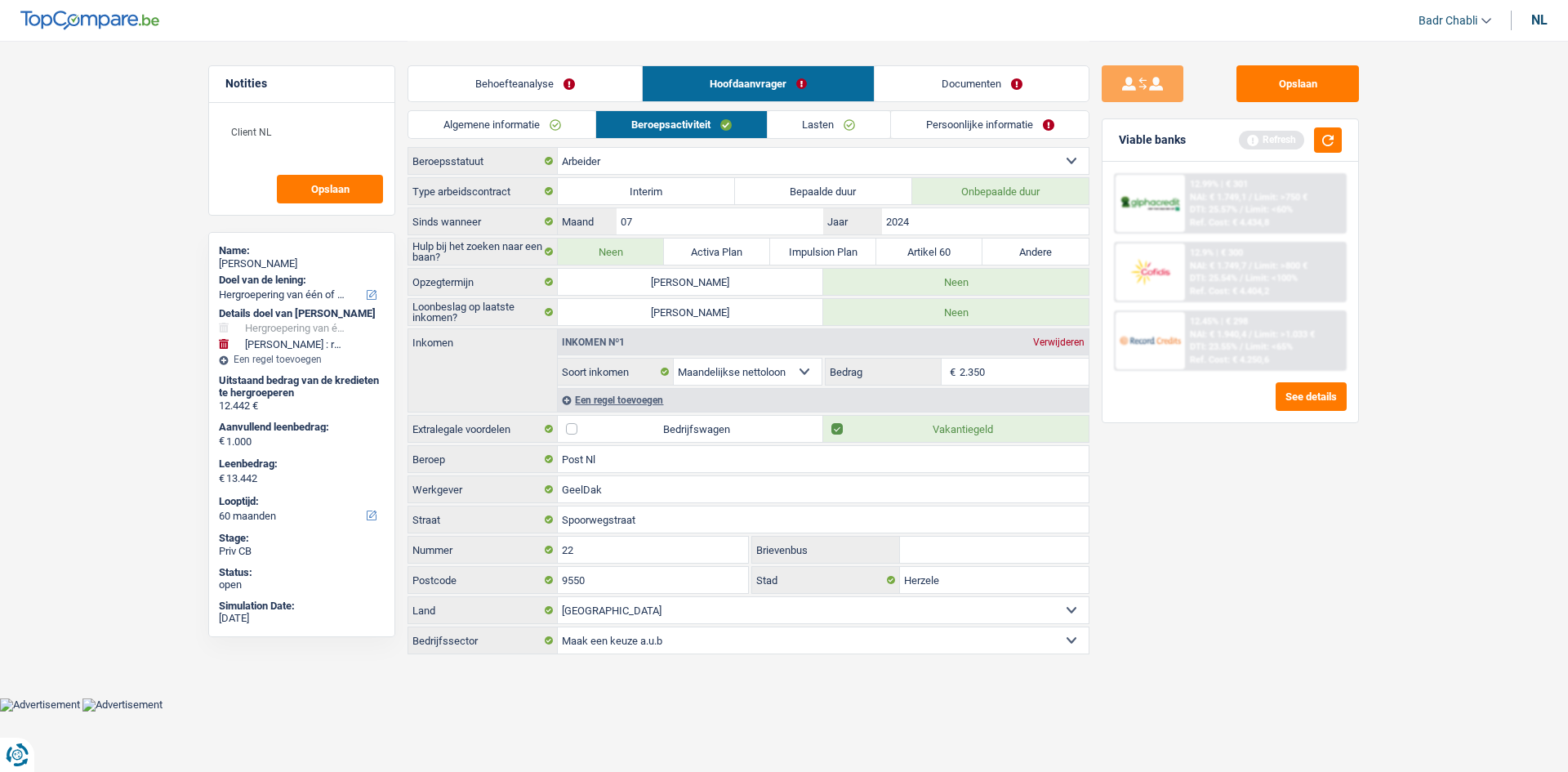
click at [506, 116] on link "Algemene informatie" at bounding box center [502, 124] width 187 height 27
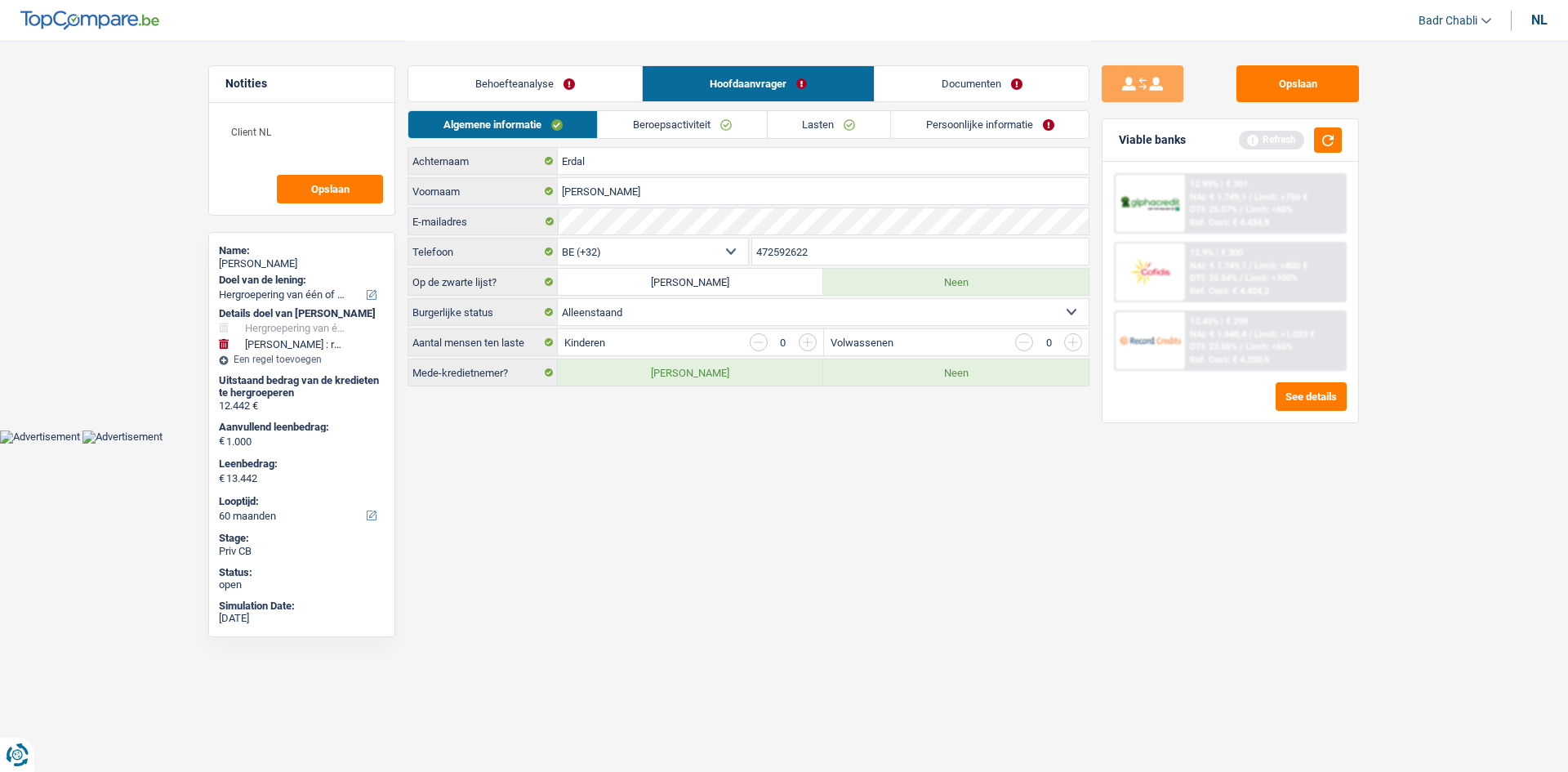
click at [550, 86] on link "Behoefteanalyse" at bounding box center [526, 83] width 233 height 35
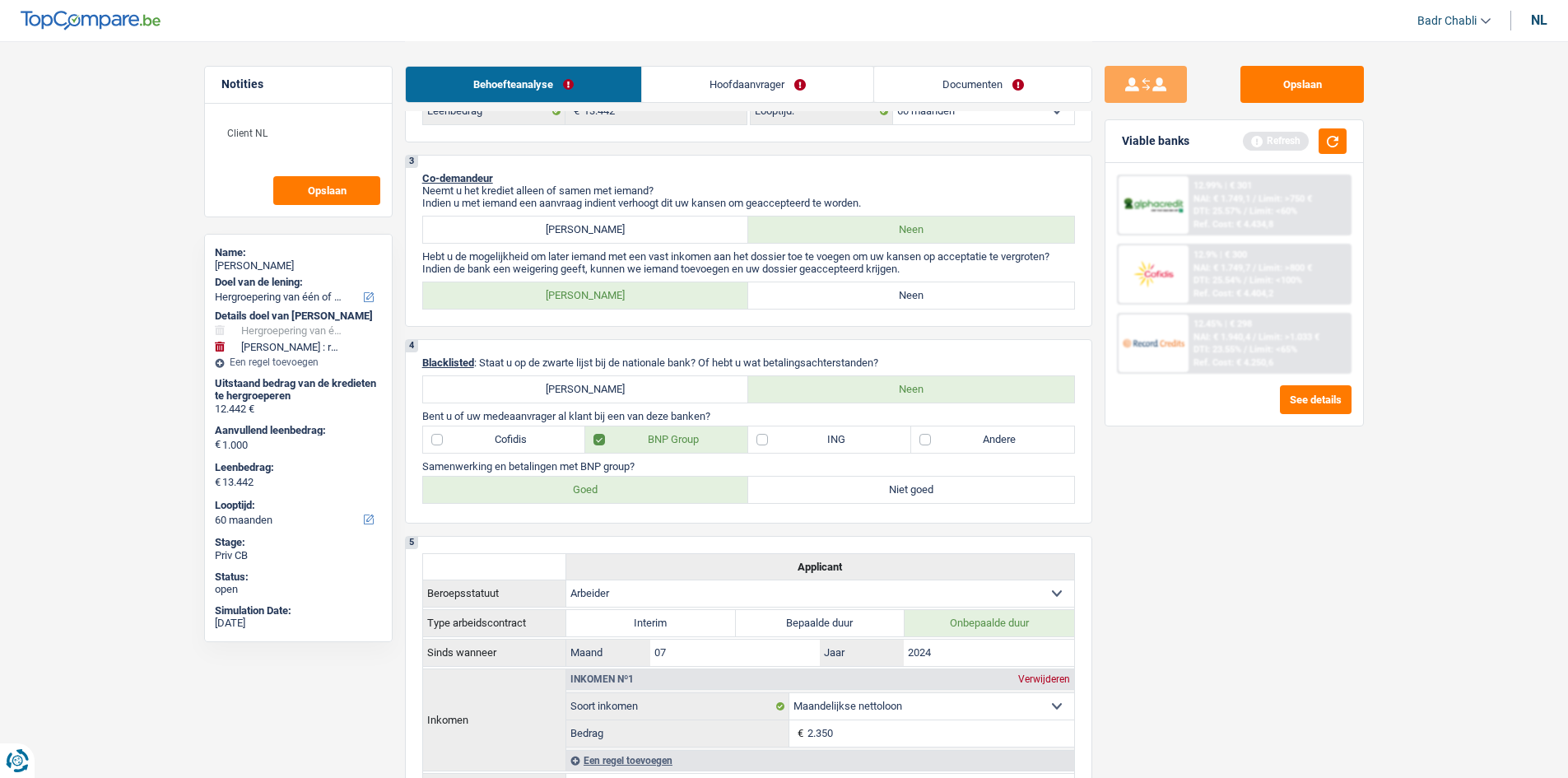
scroll to position [741, 0]
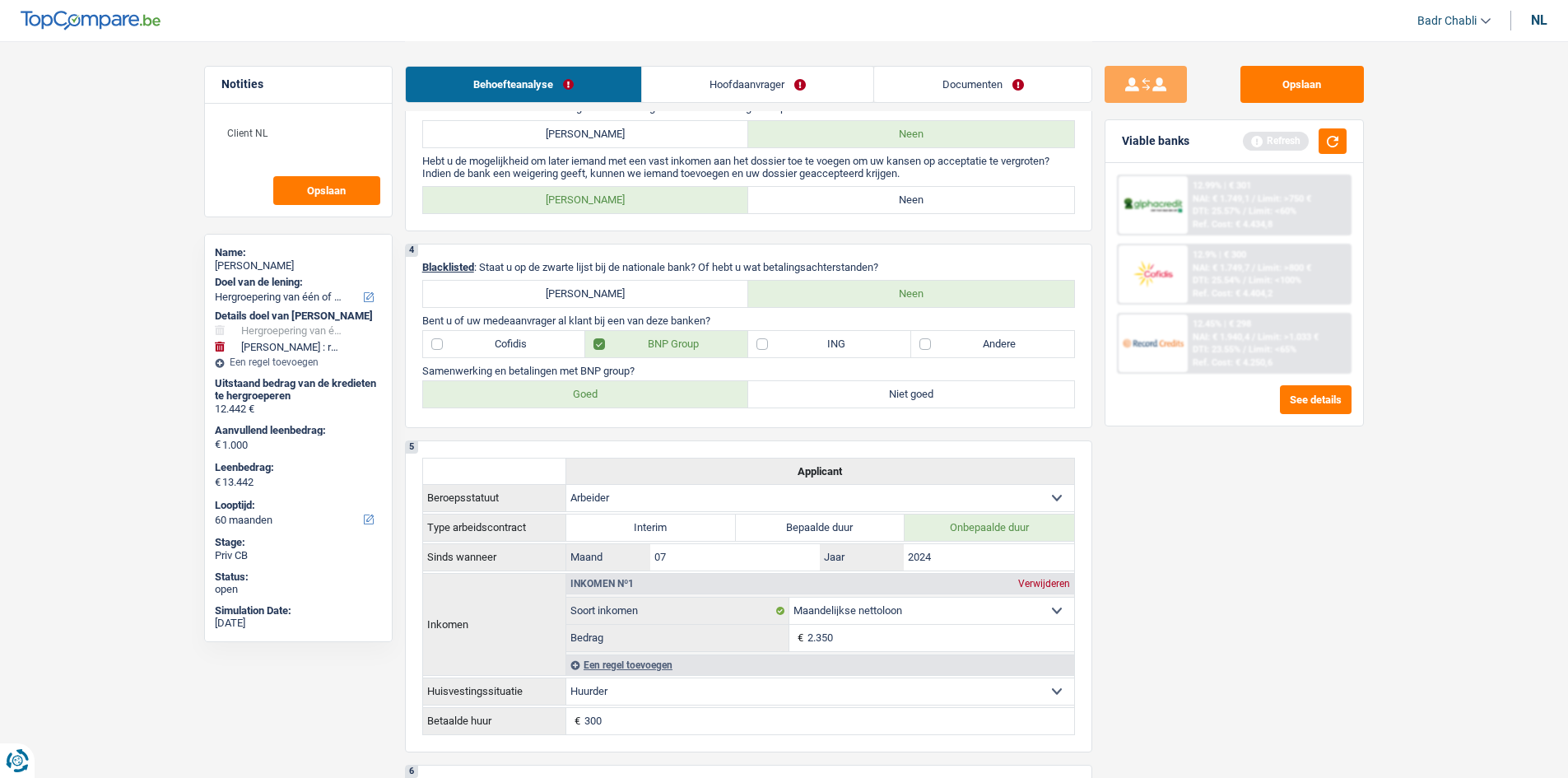
click at [895, 201] on label "Neen" at bounding box center [911, 200] width 326 height 27
click at [895, 201] on input "Neen" at bounding box center [911, 200] width 326 height 27
radio input "true"
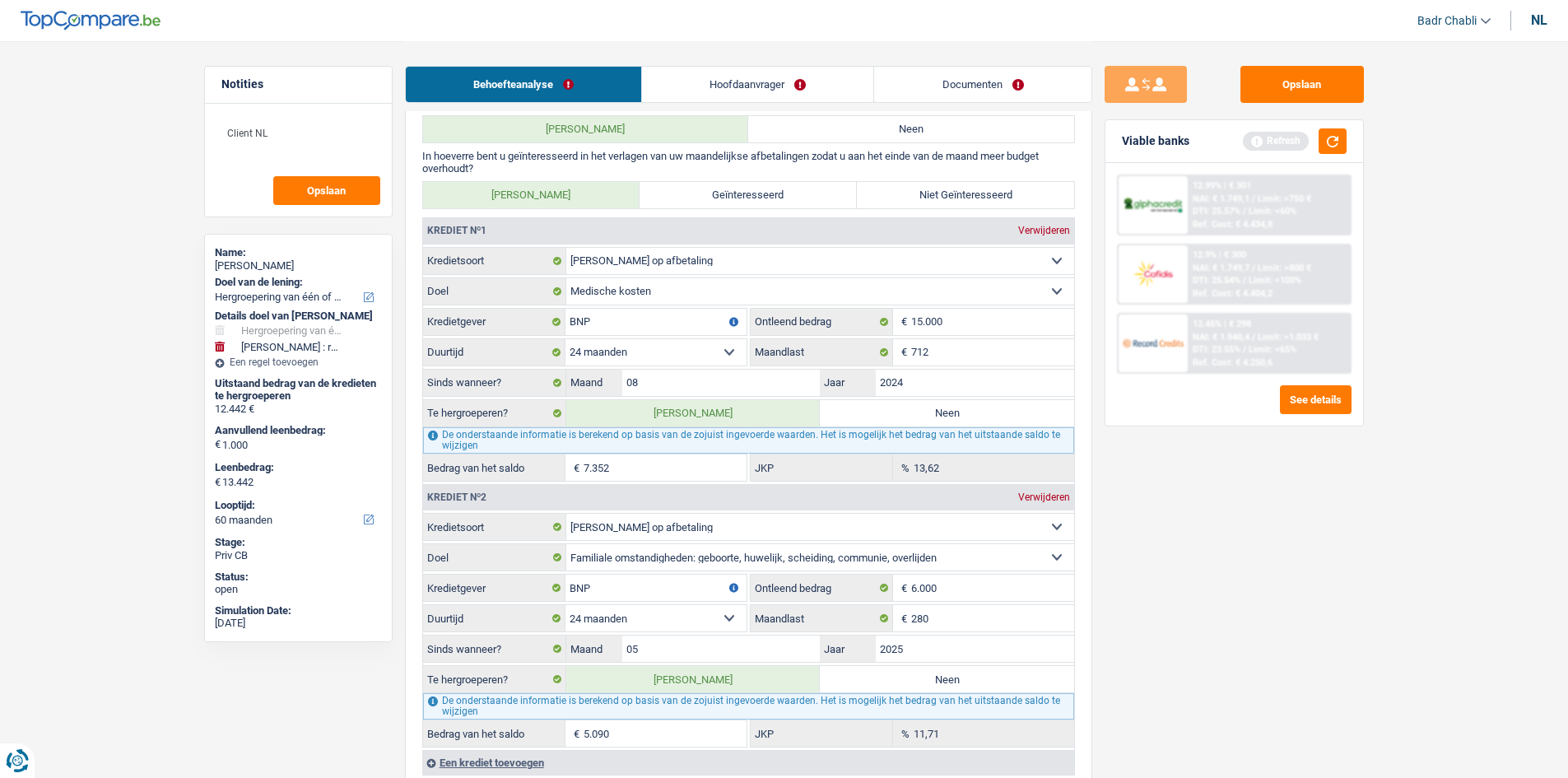
scroll to position [1564, 0]
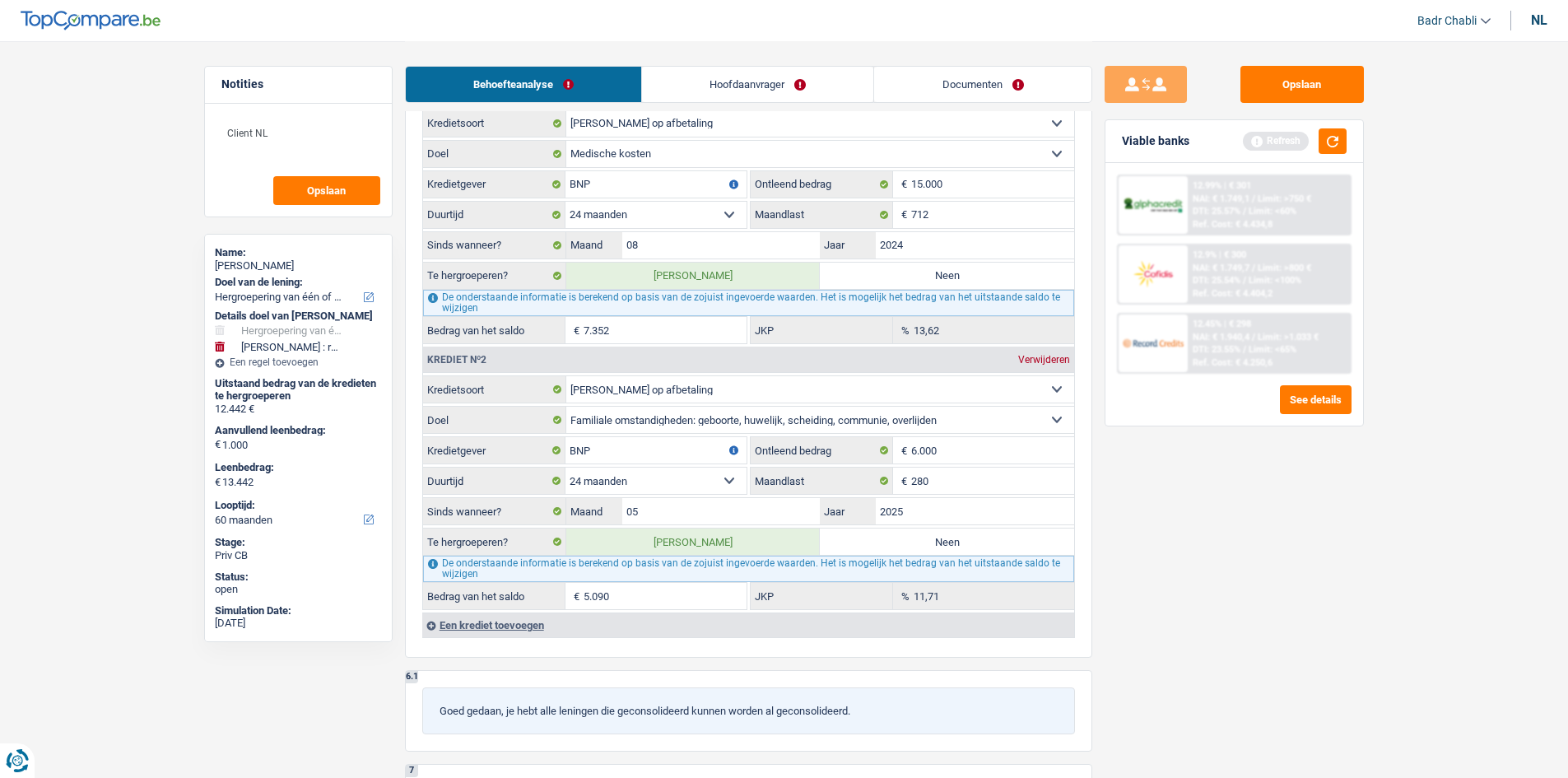
click at [702, 89] on link "Hoofdaanvrager" at bounding box center [758, 84] width 231 height 35
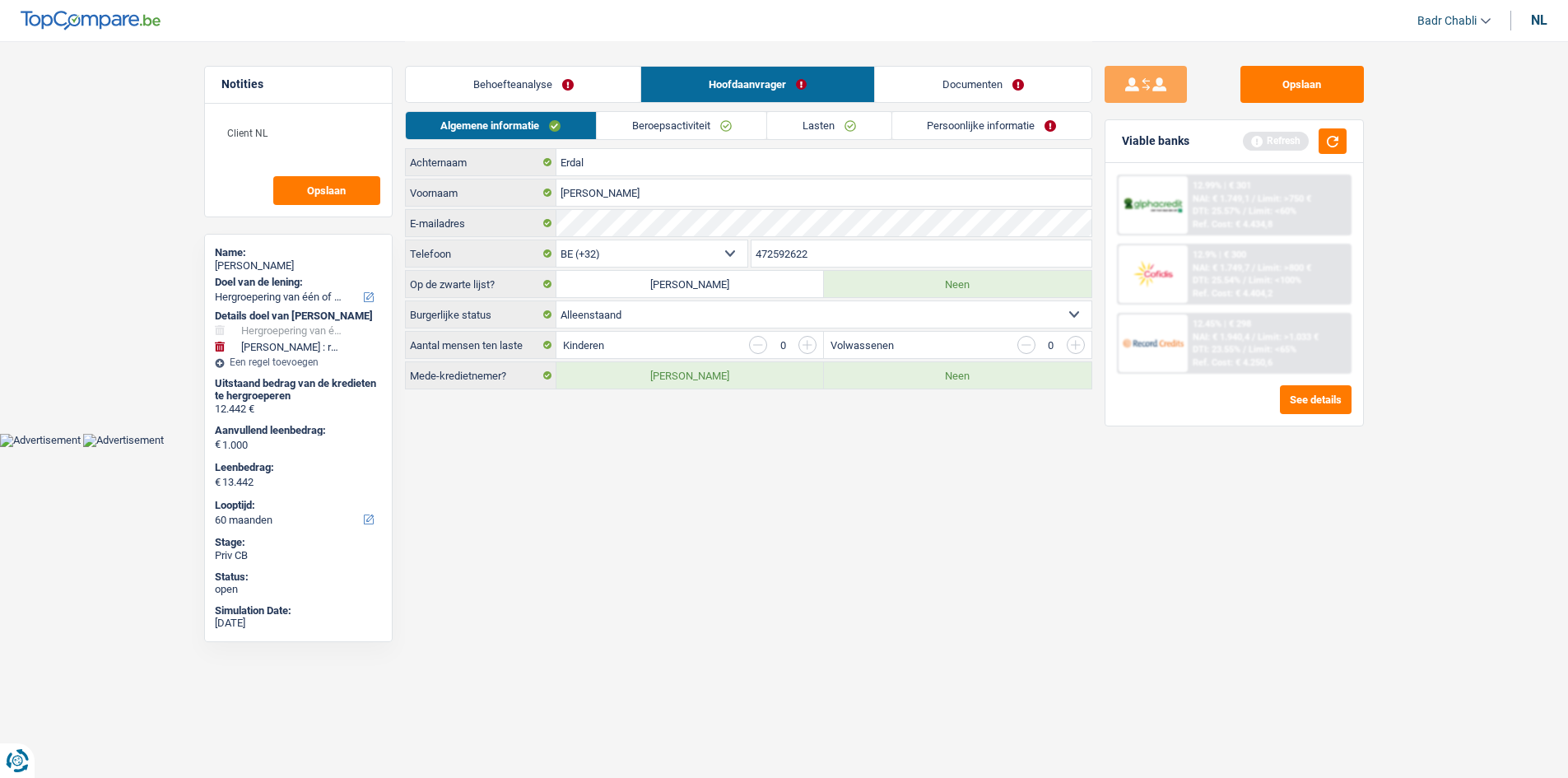
scroll to position [0, 0]
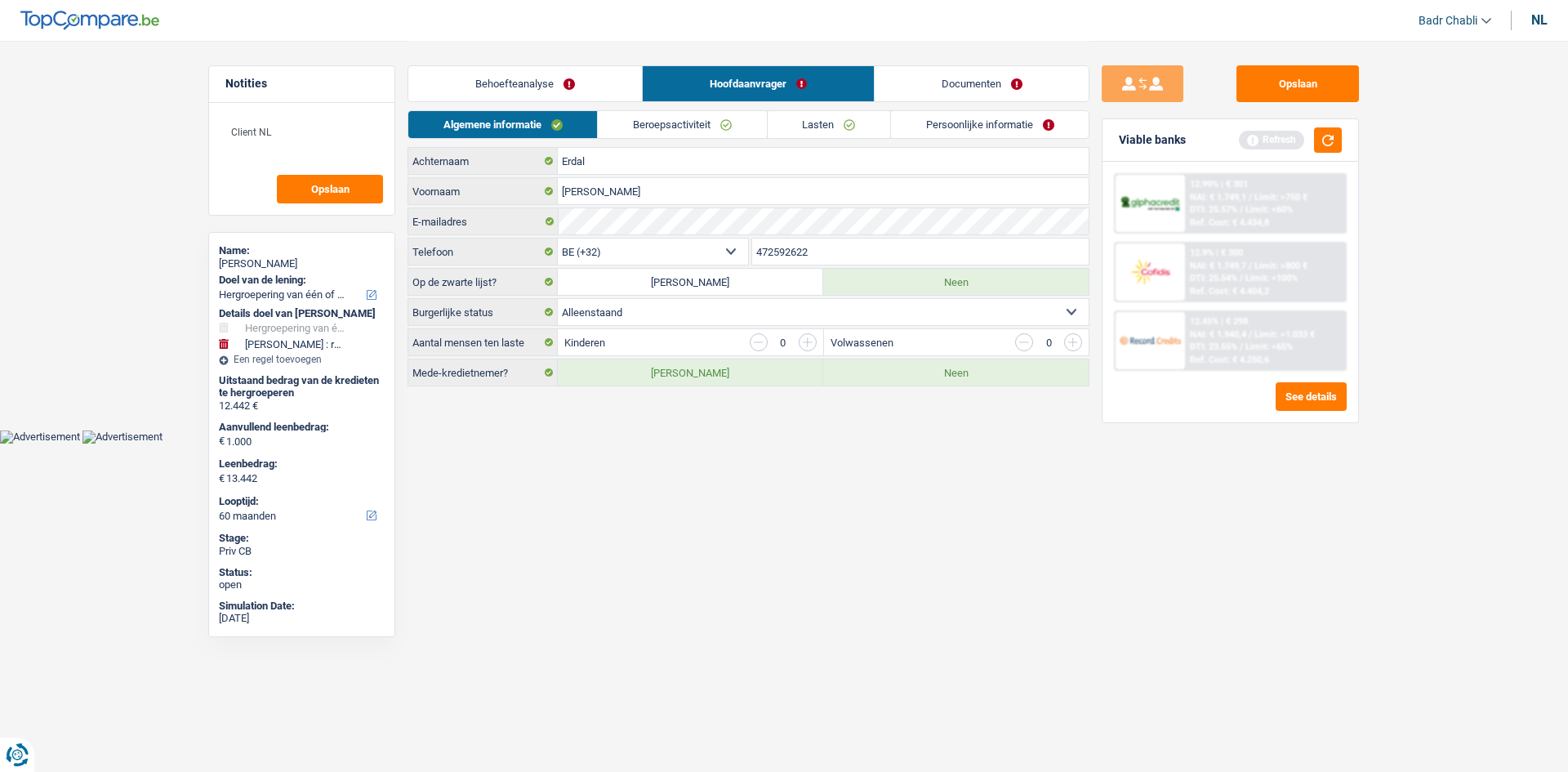
click at [517, 85] on link "Behoefteanalyse" at bounding box center [526, 83] width 233 height 35
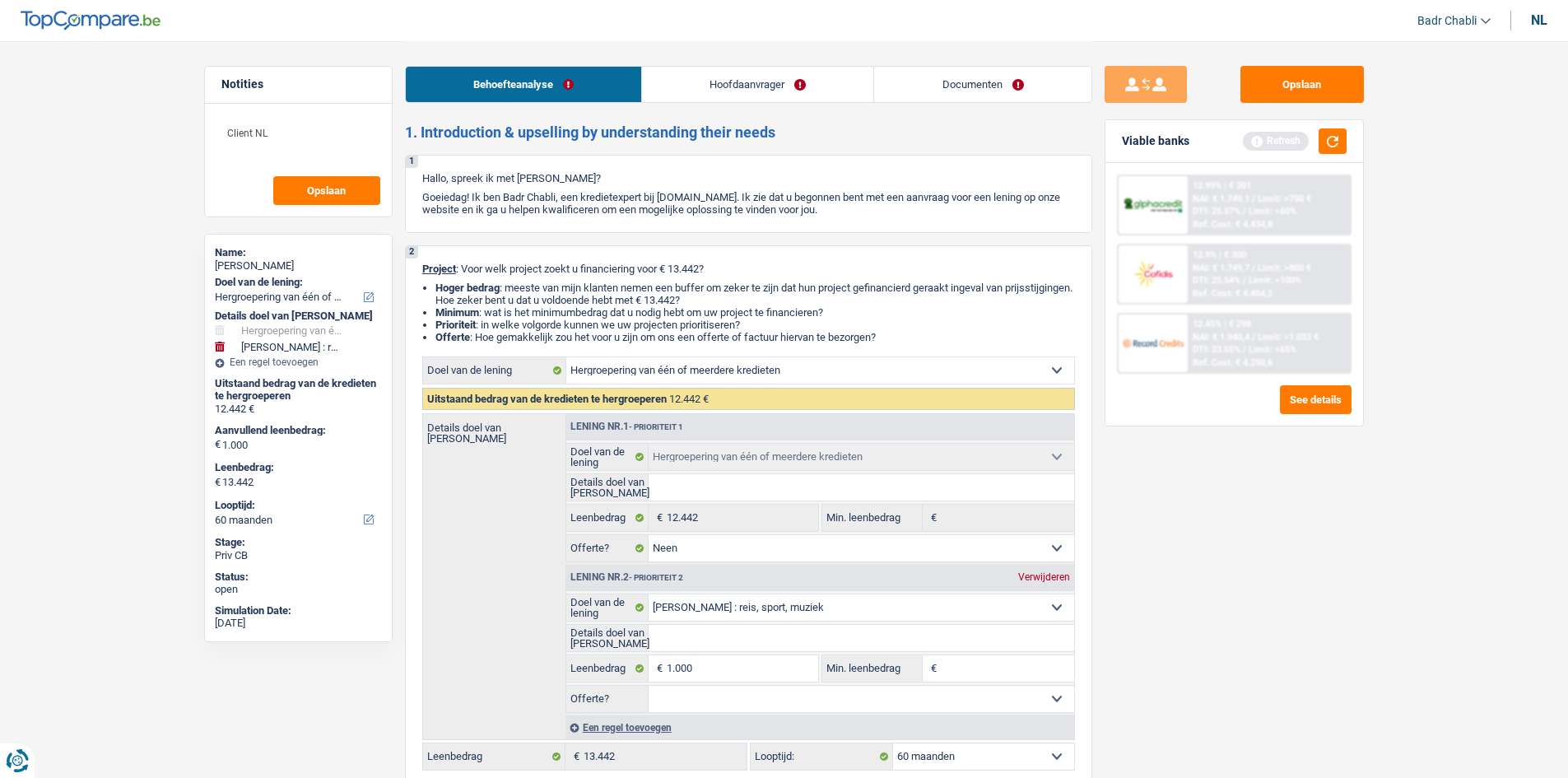
click at [723, 65] on div "Behoefteanalyse Hoofdaanvrager Documenten" at bounding box center [749, 76] width 687 height 70
click at [725, 71] on link "Hoofdaanvrager" at bounding box center [758, 84] width 231 height 35
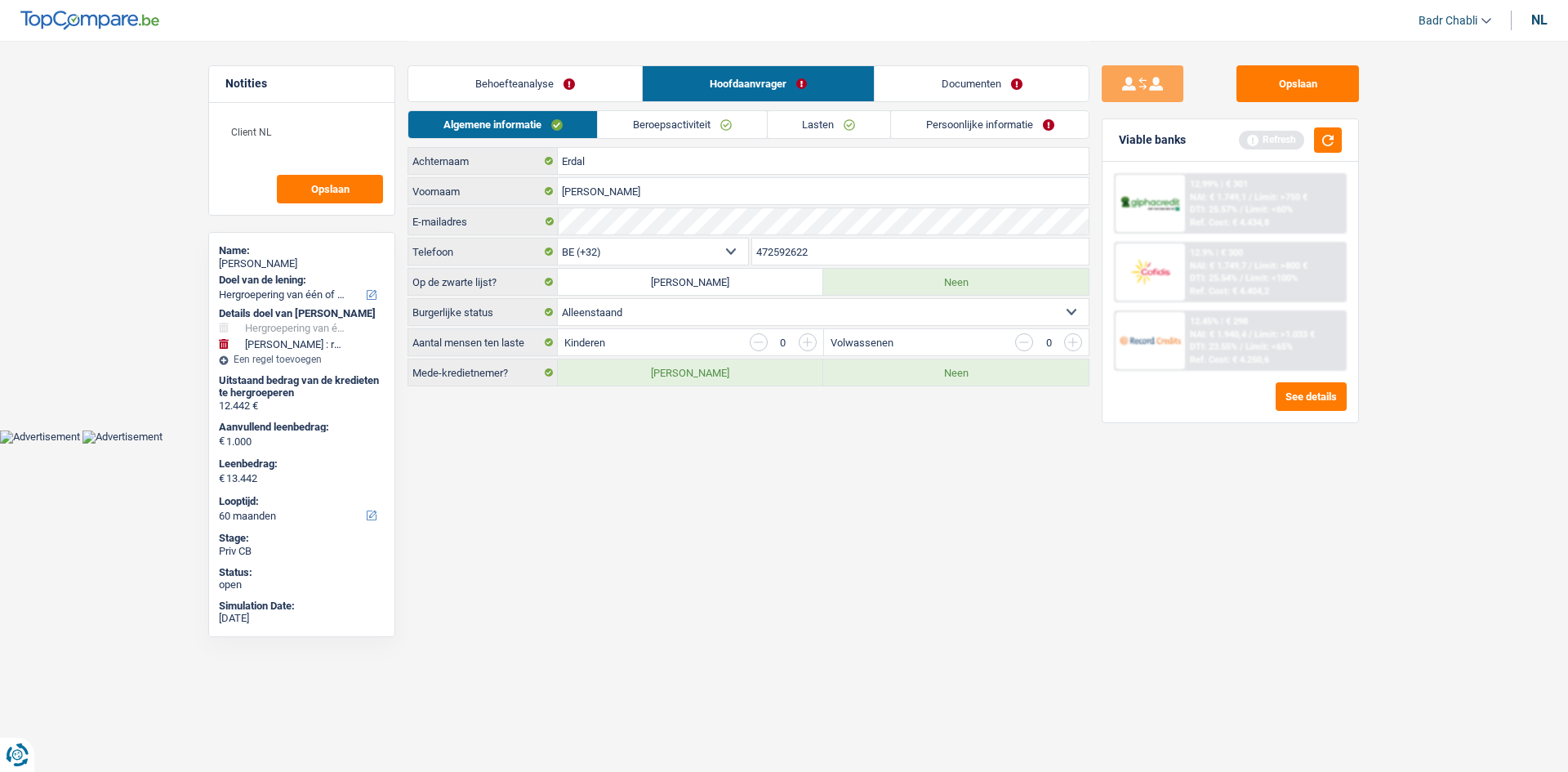
click at [707, 112] on link "Beroepsactiviteit" at bounding box center [681, 124] width 168 height 27
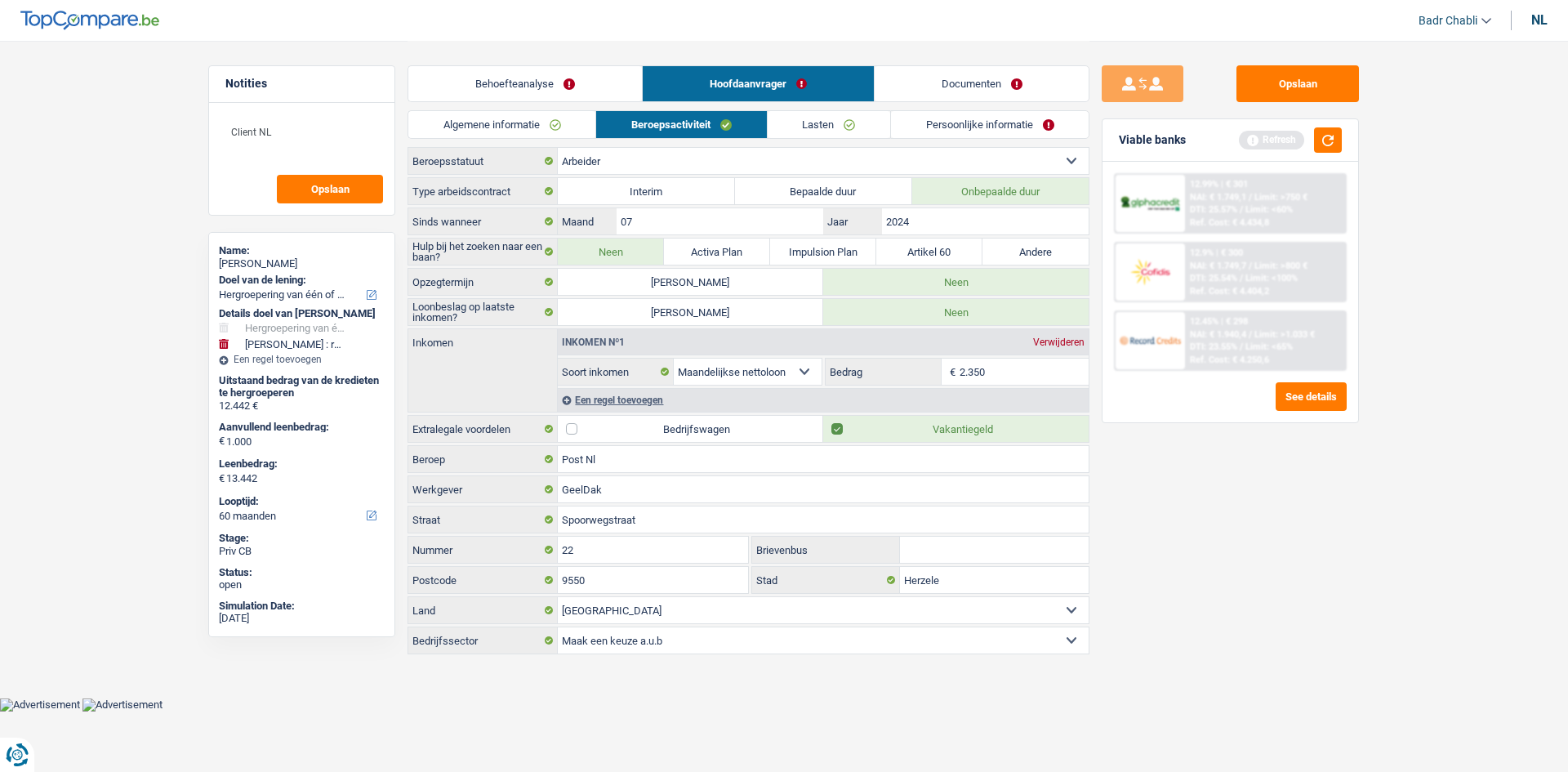
click at [795, 126] on link "Lasten" at bounding box center [828, 124] width 122 height 27
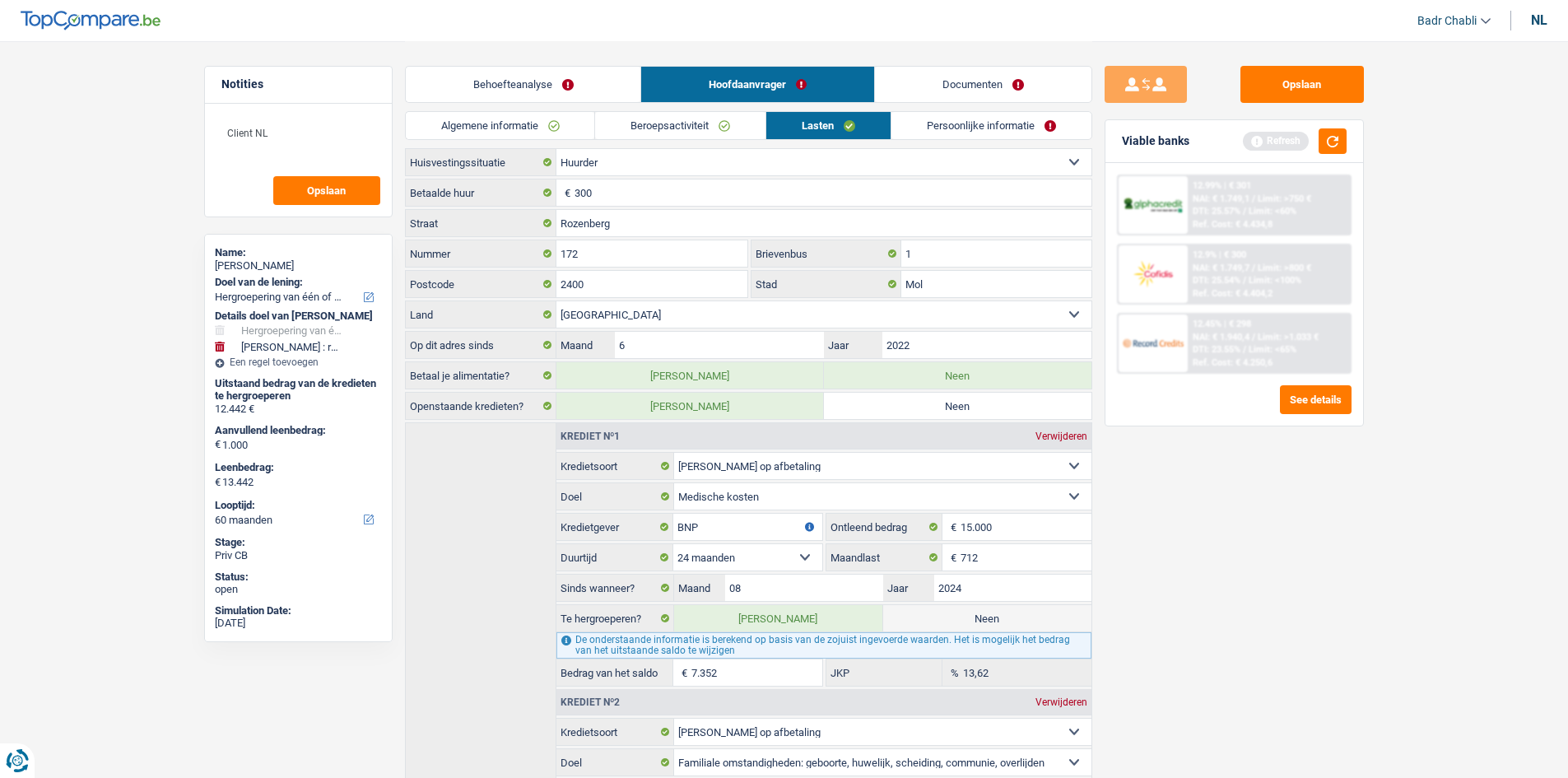
click at [959, 85] on link "Documenten" at bounding box center [983, 84] width 216 height 35
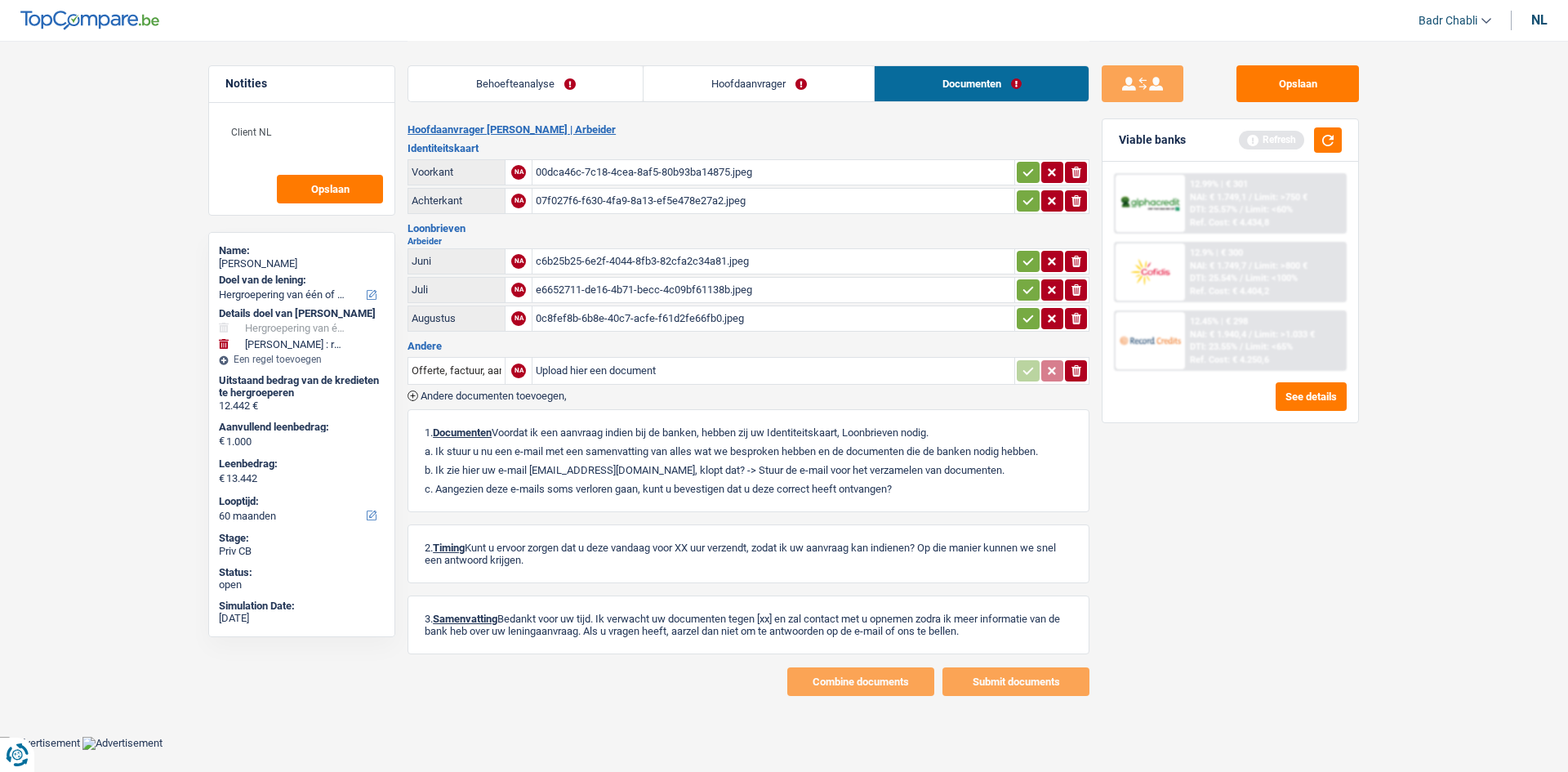
click at [625, 256] on div "c6b25b25-6e2f-4044-8fb3-82cfa2c34a81.jpeg" at bounding box center [773, 262] width 475 height 25
click at [661, 284] on div "e6652711-de16-4b71-becc-4c09bf61138b.jpeg" at bounding box center [773, 290] width 475 height 25
click at [685, 323] on div "0c8fef8b-6b8e-40c7-acfe-f61d2fe66fb0.jpeg" at bounding box center [773, 319] width 475 height 25
click at [1074, 256] on icon "ionicons-v5-e" at bounding box center [1077, 261] width 13 height 16
click at [1084, 292] on button "ionicons-v5-e" at bounding box center [1076, 290] width 22 height 21
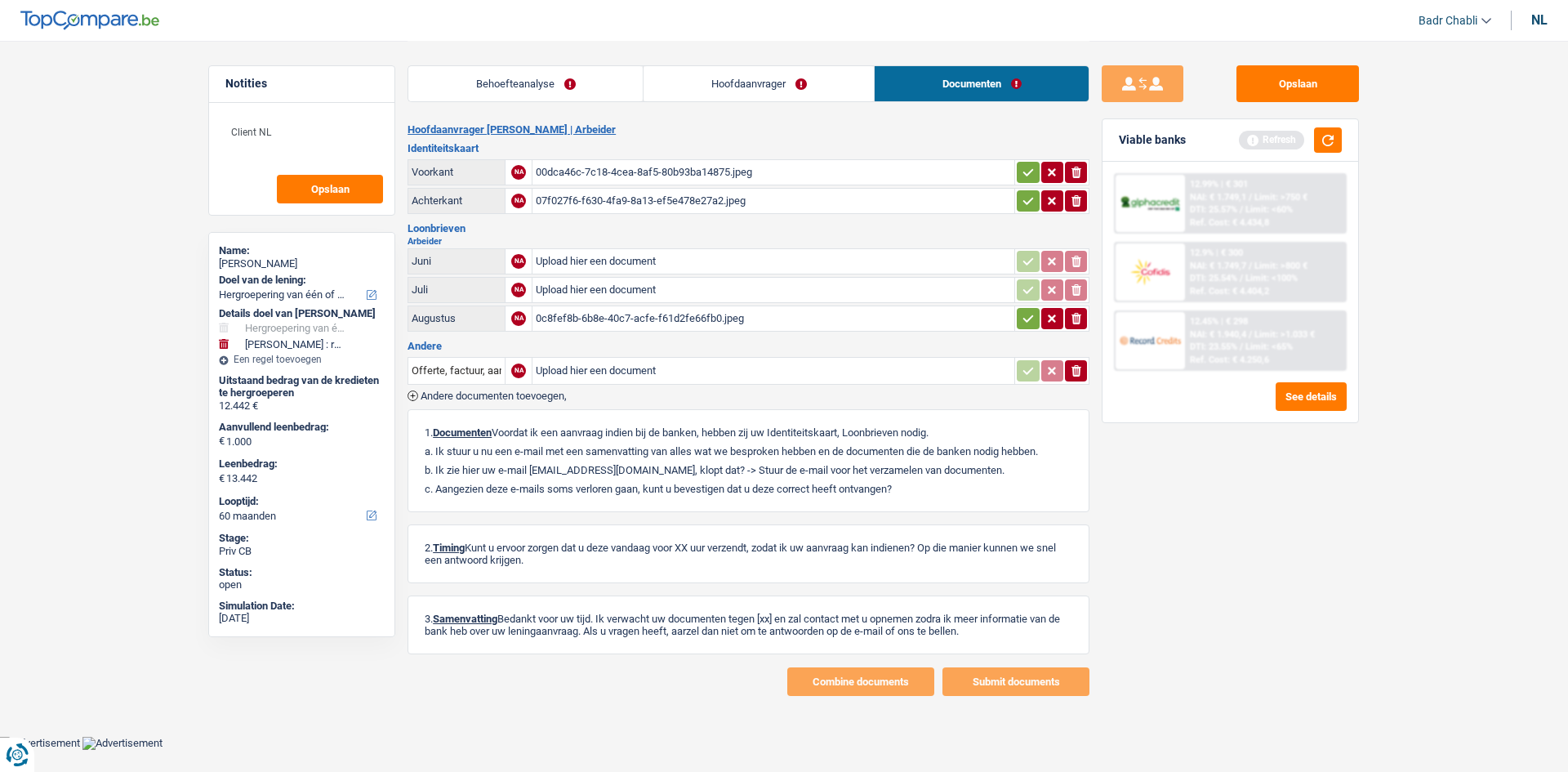
click at [1085, 318] on button "ionicons-v5-e" at bounding box center [1076, 319] width 22 height 21
click at [1317, 76] on button "Opslaan" at bounding box center [1298, 83] width 122 height 37
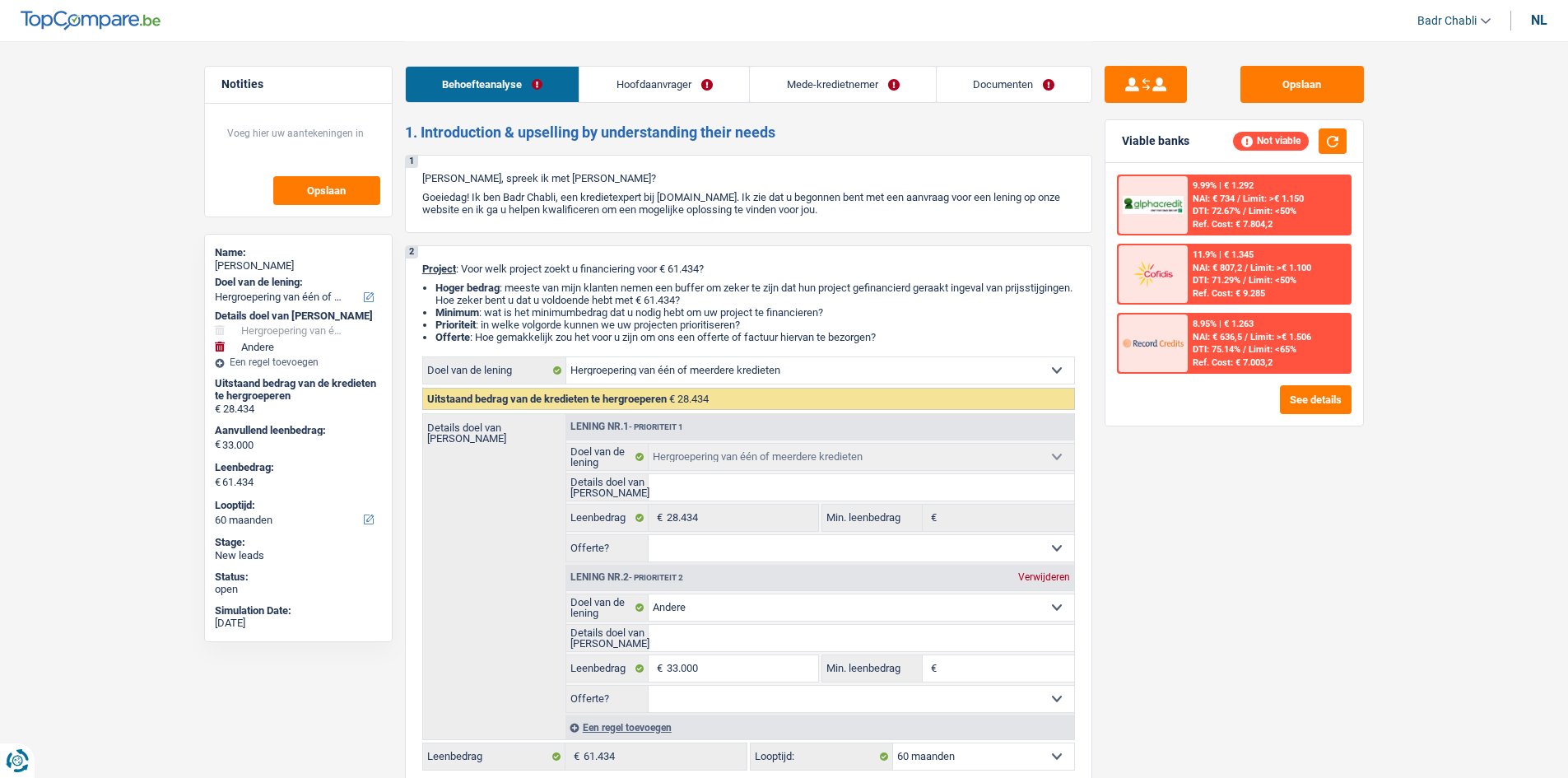
select select "refinancing"
select select "other"
select select "60"
select select "refinancing"
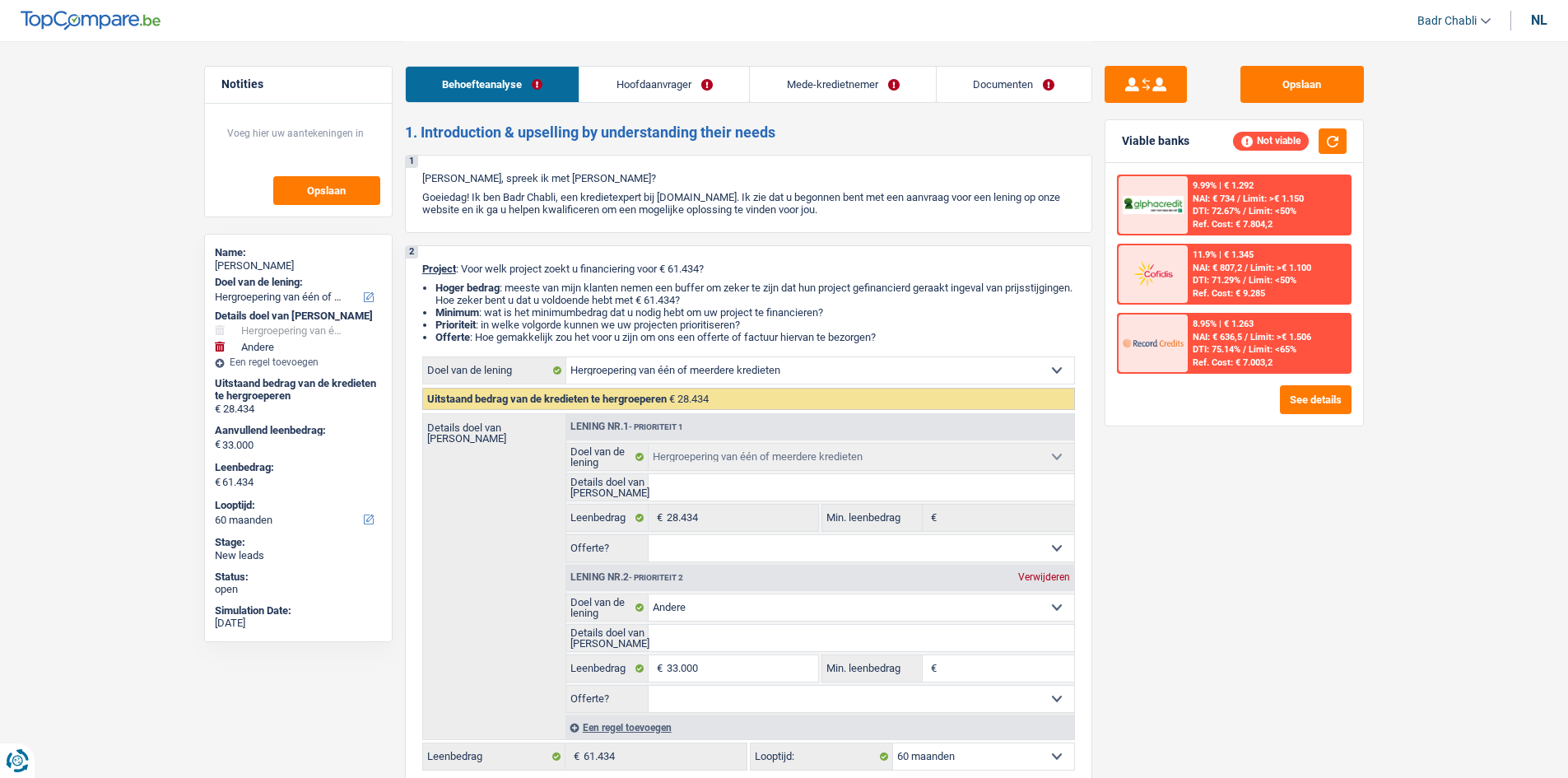
select select "refinancing"
select select "other"
select select "60"
select select "worker"
select select "familyAllowances"
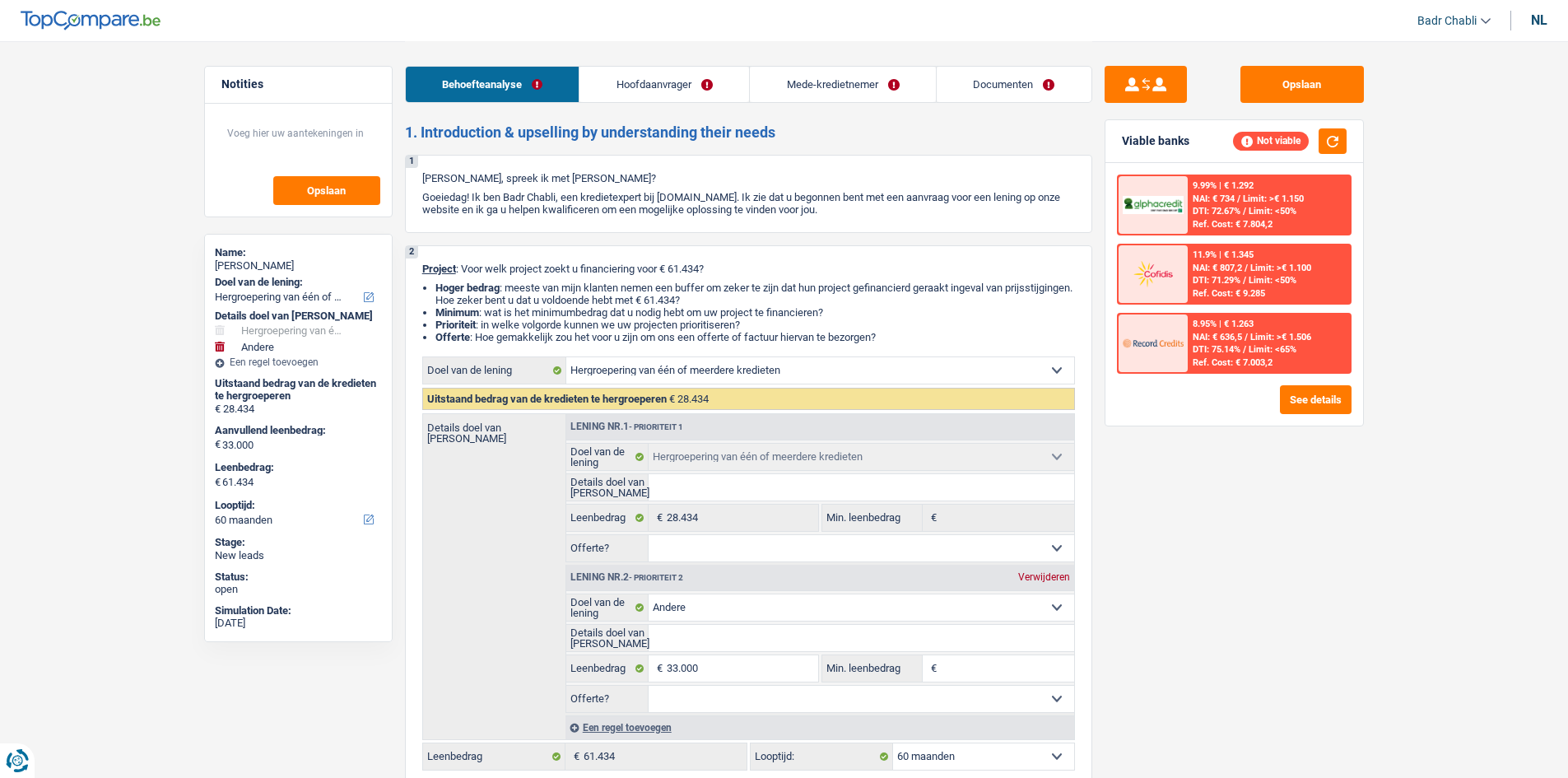
select select "netSalary"
select select "rents"
select select "carLoan"
select select "60"
select select "personalLoan"
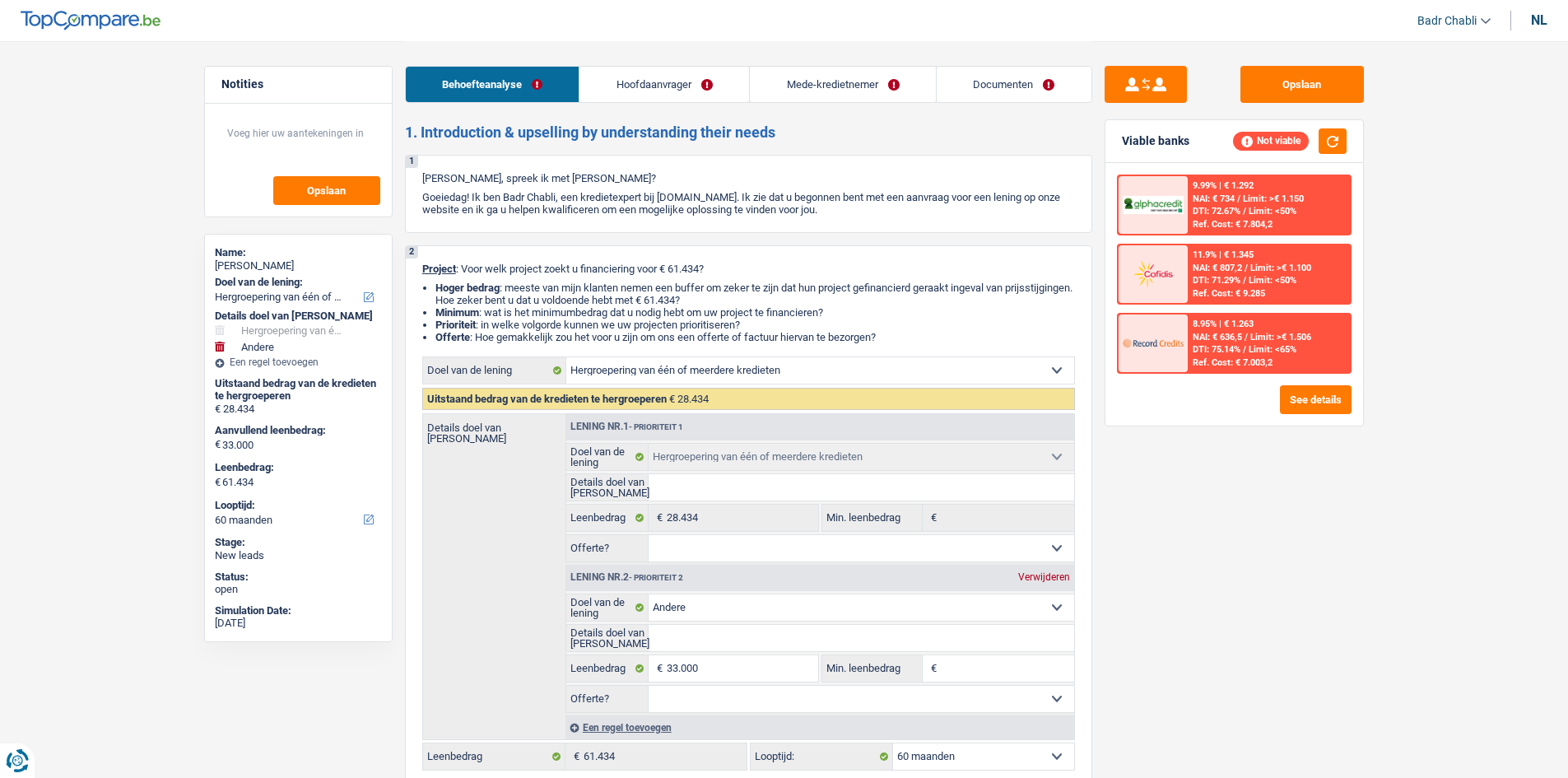
select select "other"
select select "60"
select select "personalSale"
select select "12"
select select "refinancing"
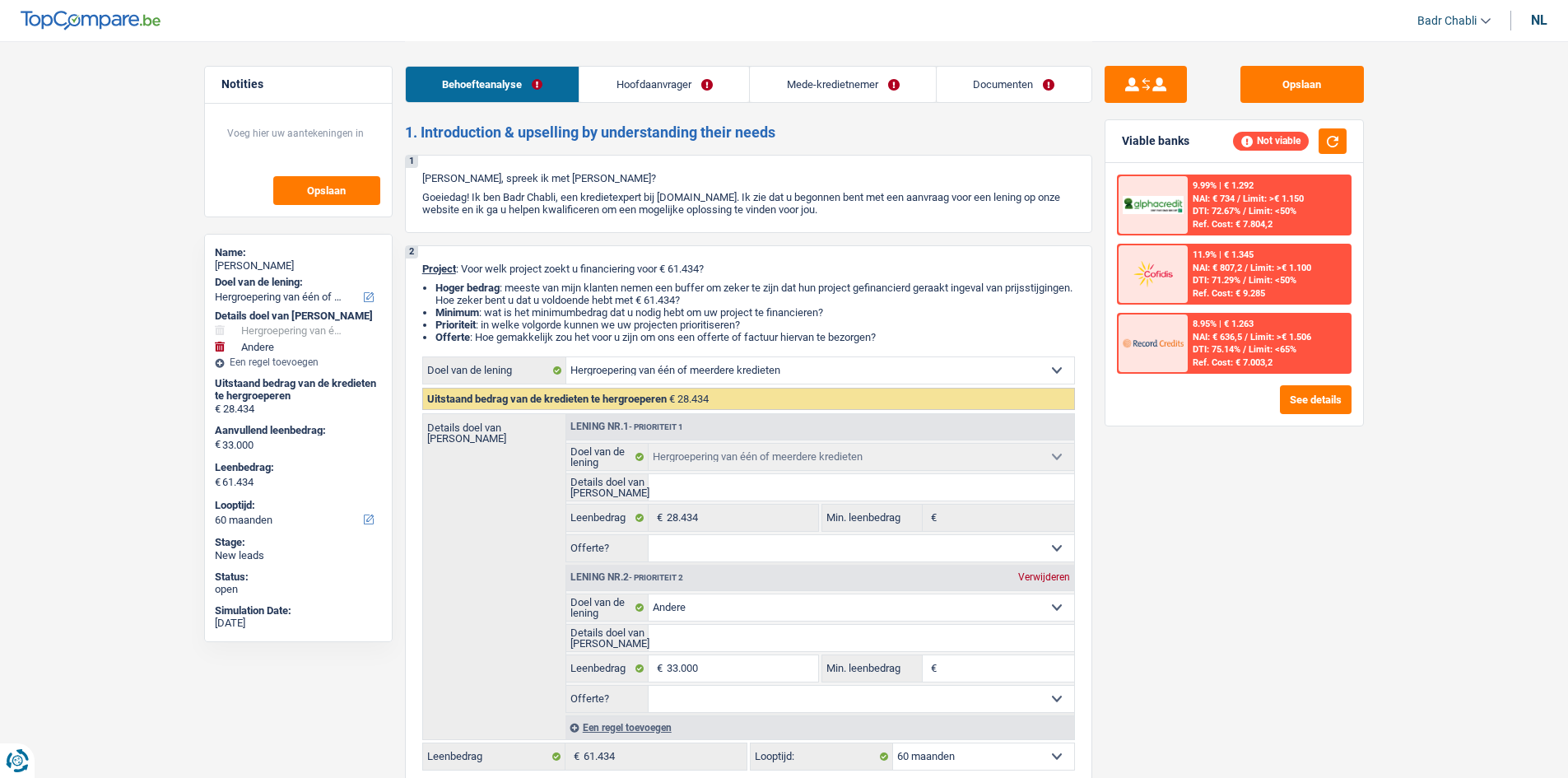
select select "refinancing"
select select "other"
select select "60"
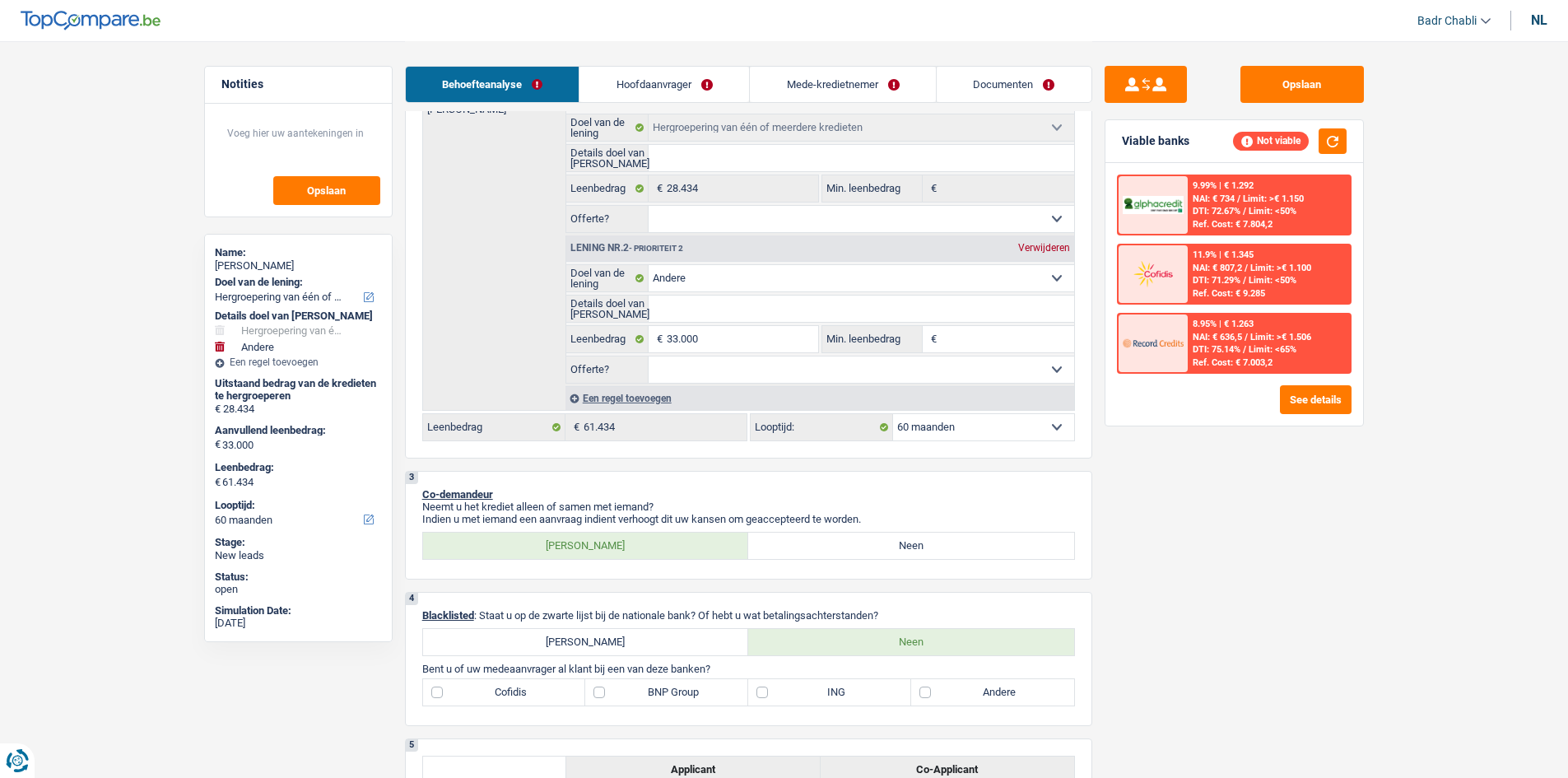
click at [667, 86] on link "Hoofdaanvrager" at bounding box center [664, 84] width 169 height 35
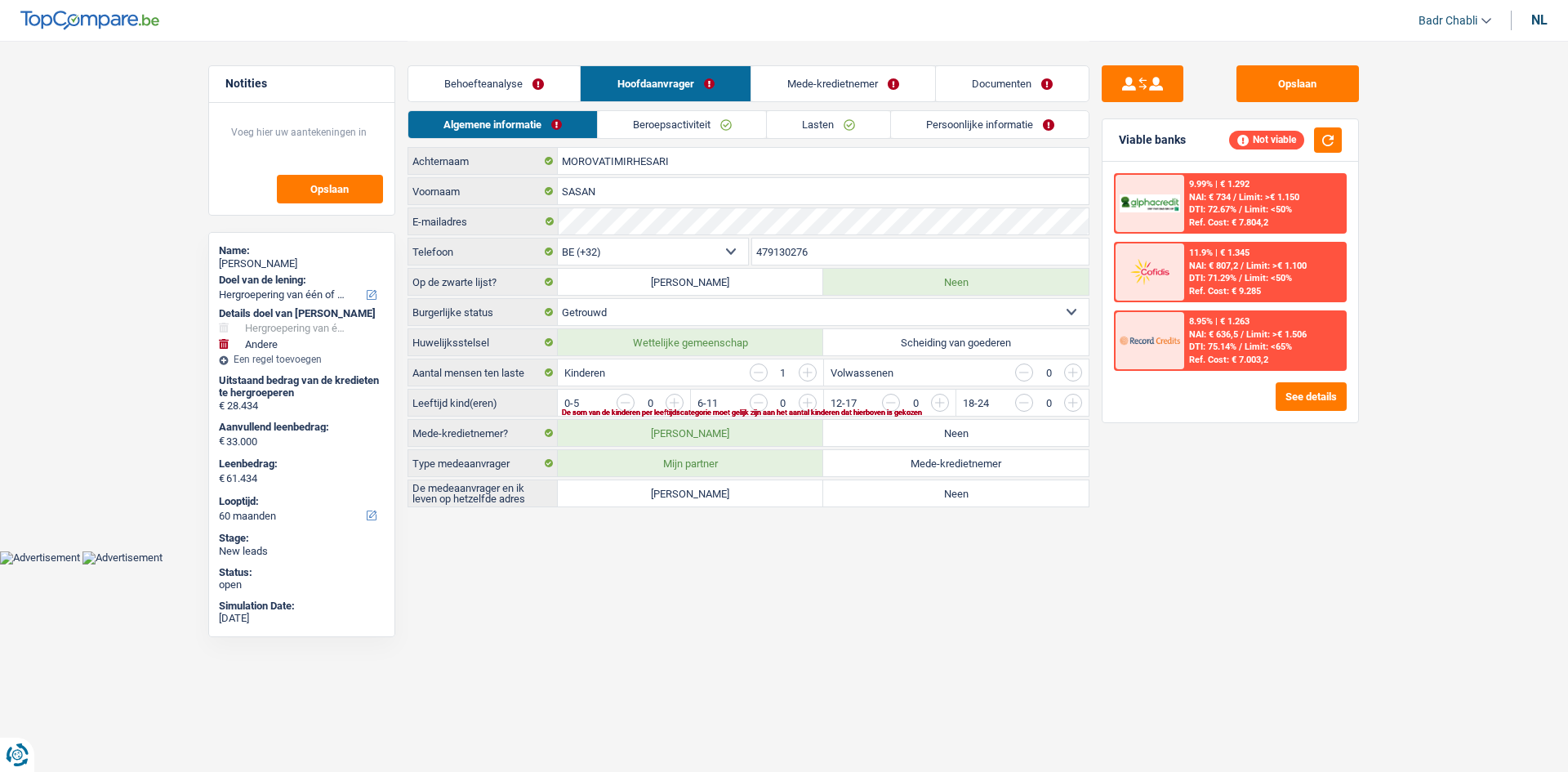
click at [686, 126] on link "Beroepsactiviteit" at bounding box center [682, 124] width 169 height 27
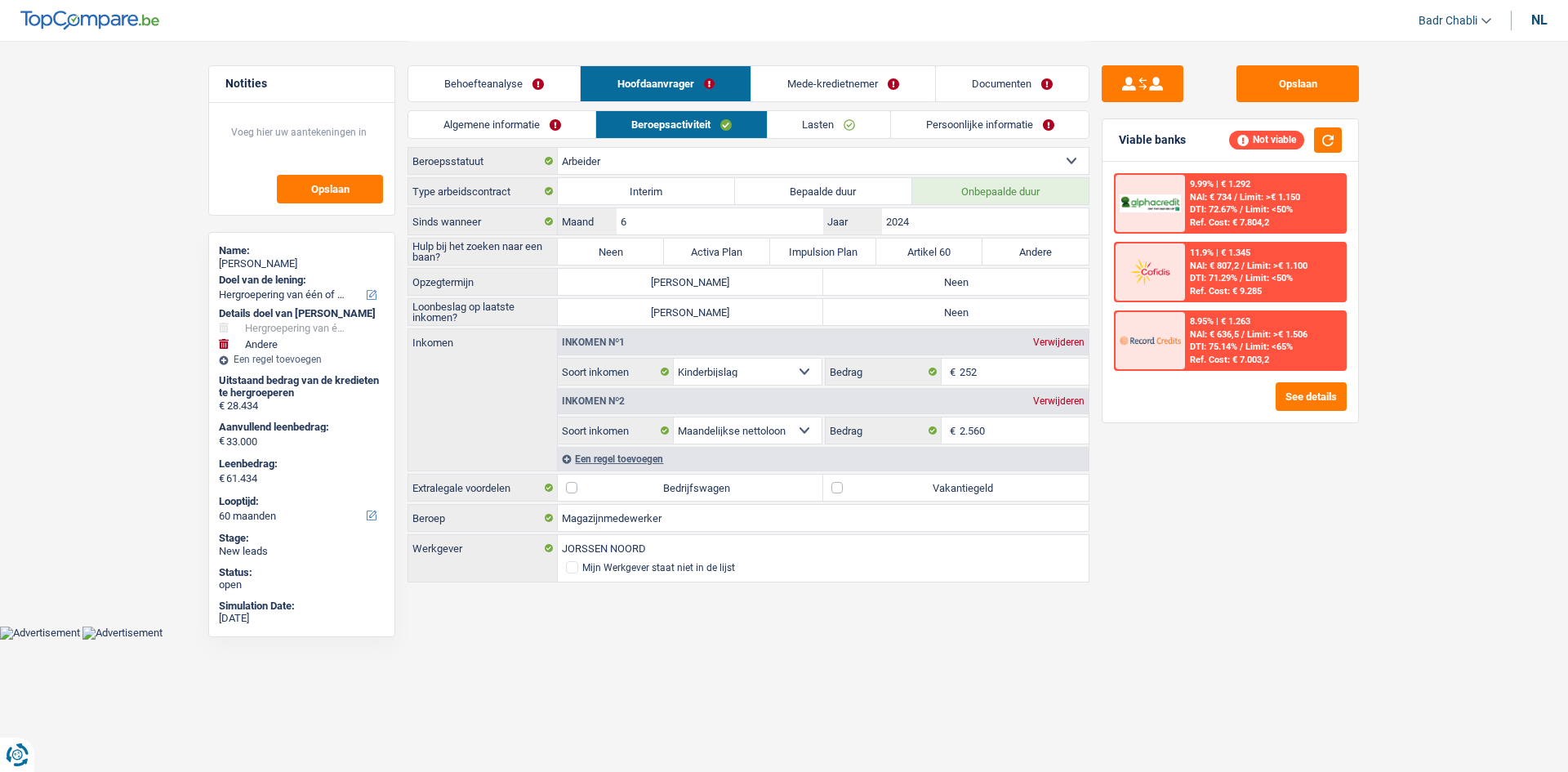
click at [794, 82] on link "Mede-kredietnemer" at bounding box center [843, 83] width 184 height 35
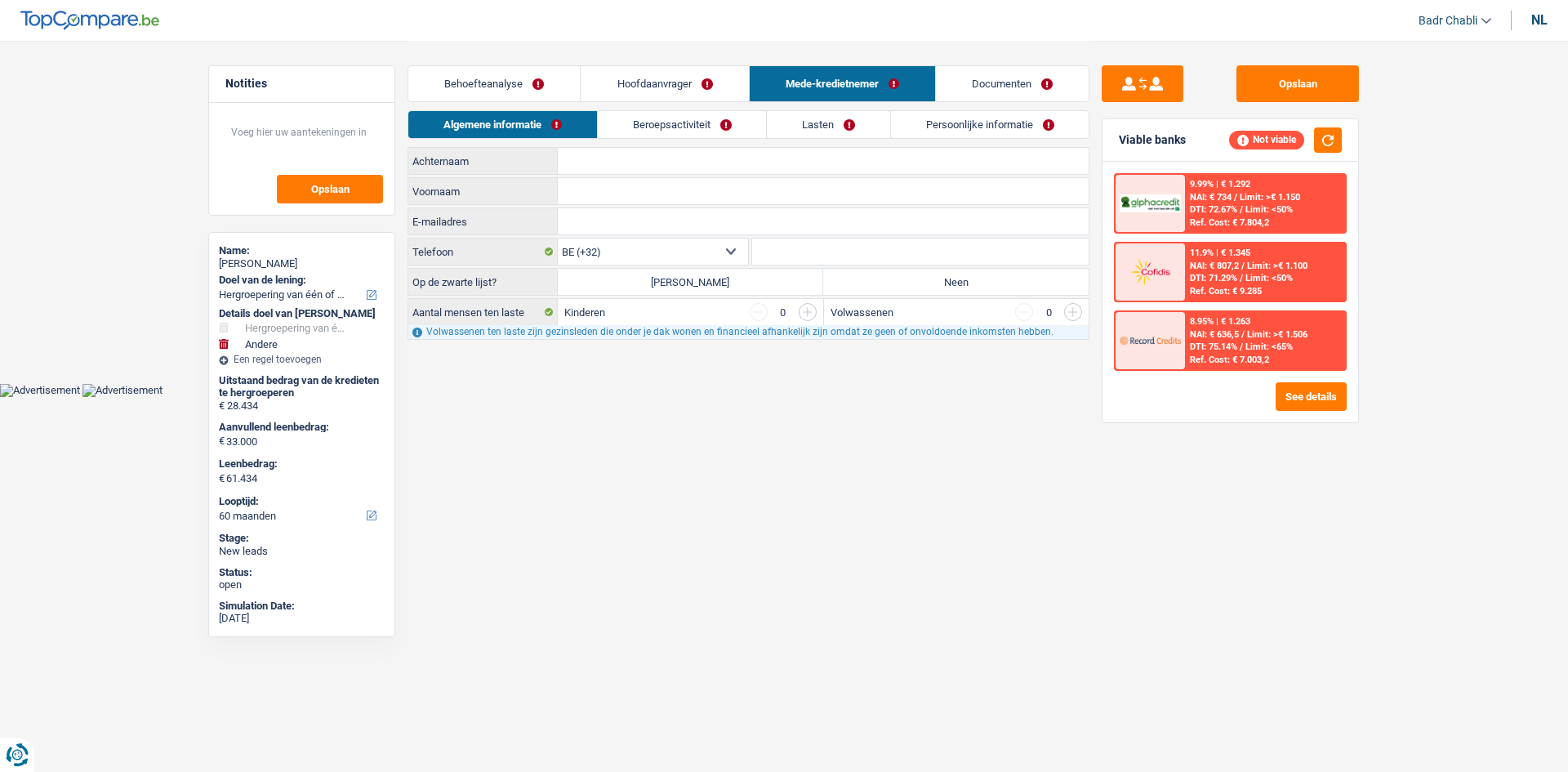
click at [714, 121] on link "Beroepsactiviteit" at bounding box center [682, 124] width 169 height 27
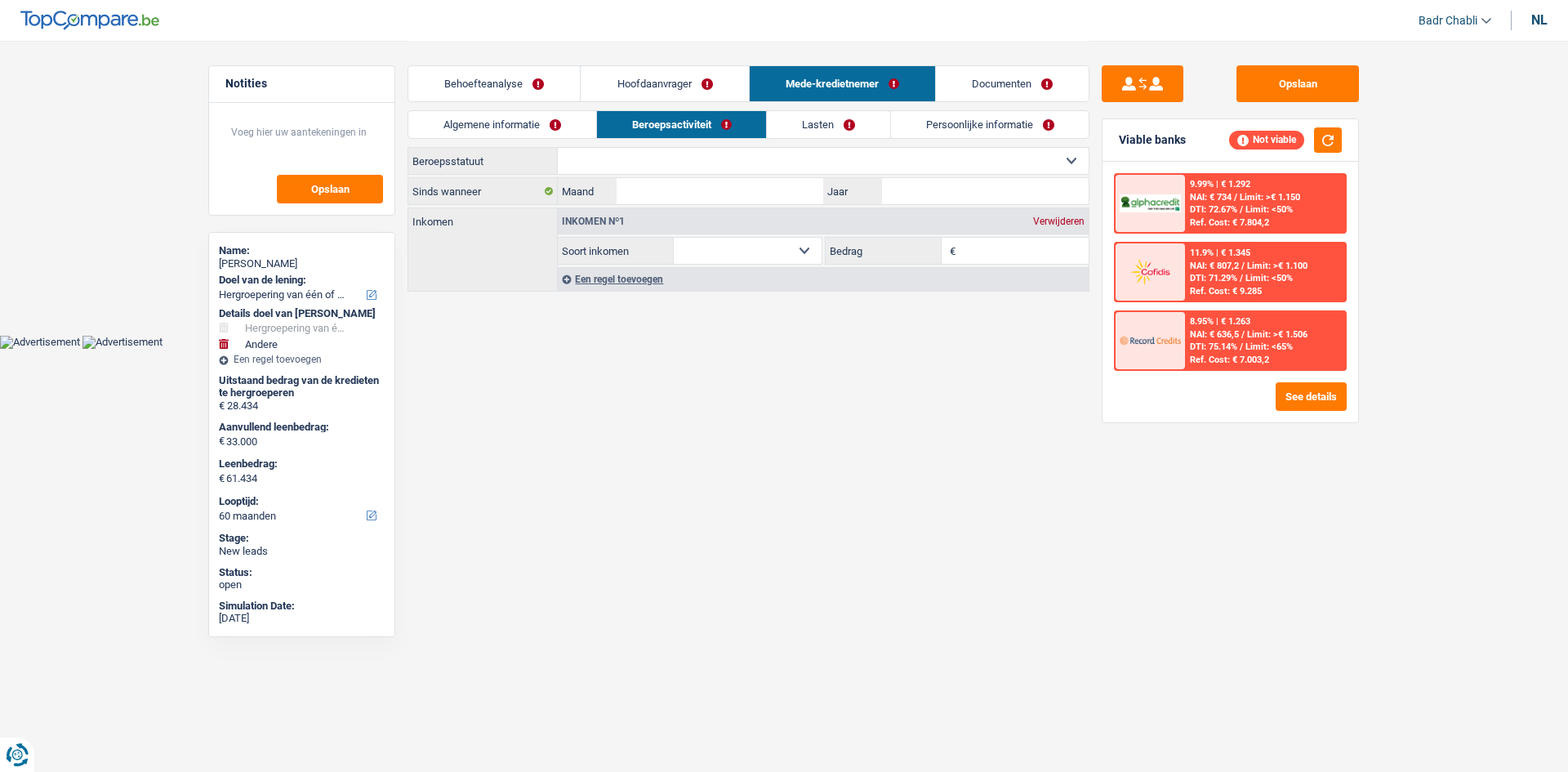
click at [645, 61] on div "Behoefteanalyse Hoofdaanvrager Mede-kredietnemer Documenten" at bounding box center [748, 75] width 682 height 69
click at [646, 82] on link "Hoofdaanvrager" at bounding box center [664, 83] width 168 height 35
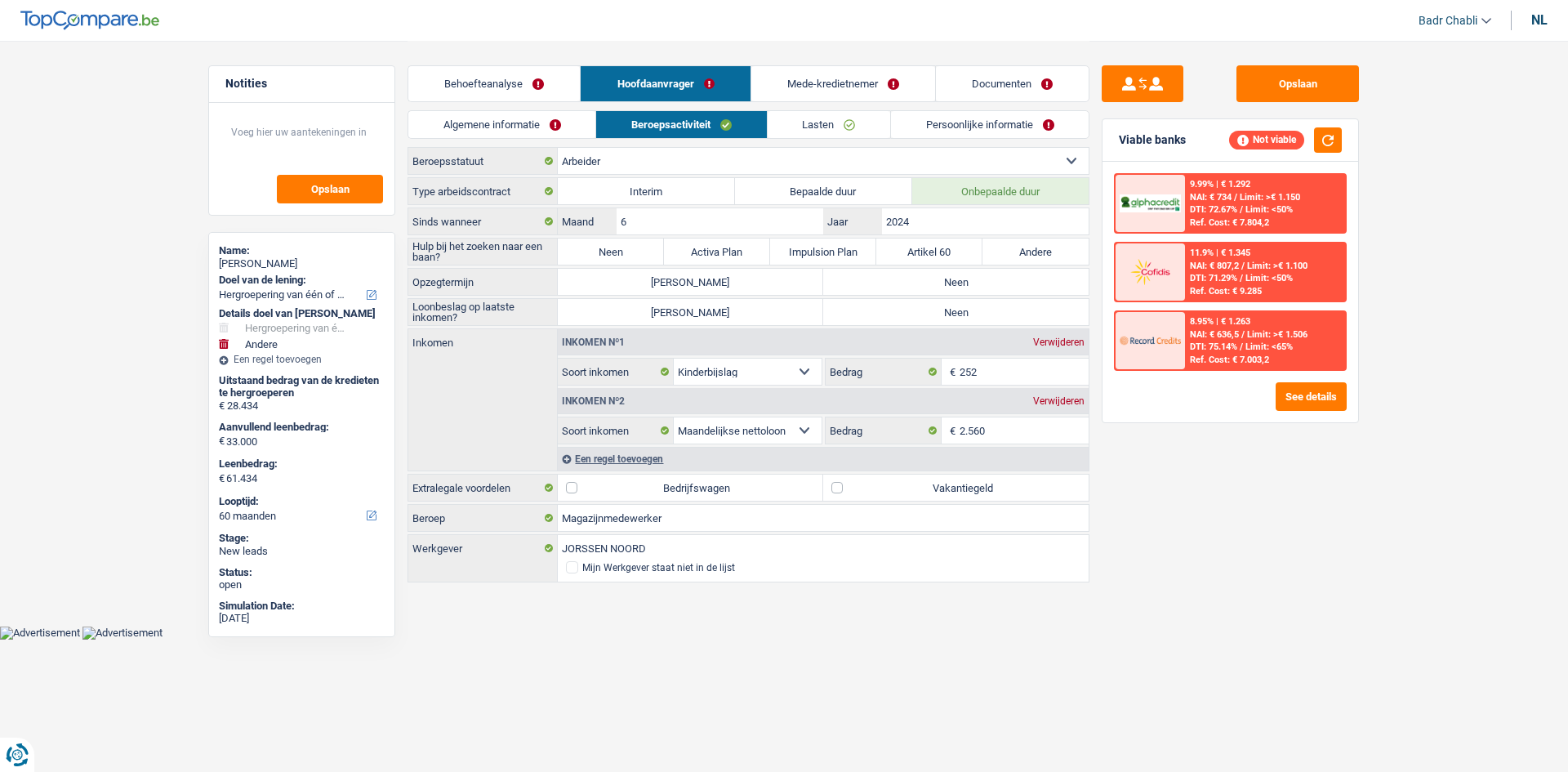
click at [503, 83] on link "Behoefteanalyse" at bounding box center [494, 83] width 172 height 35
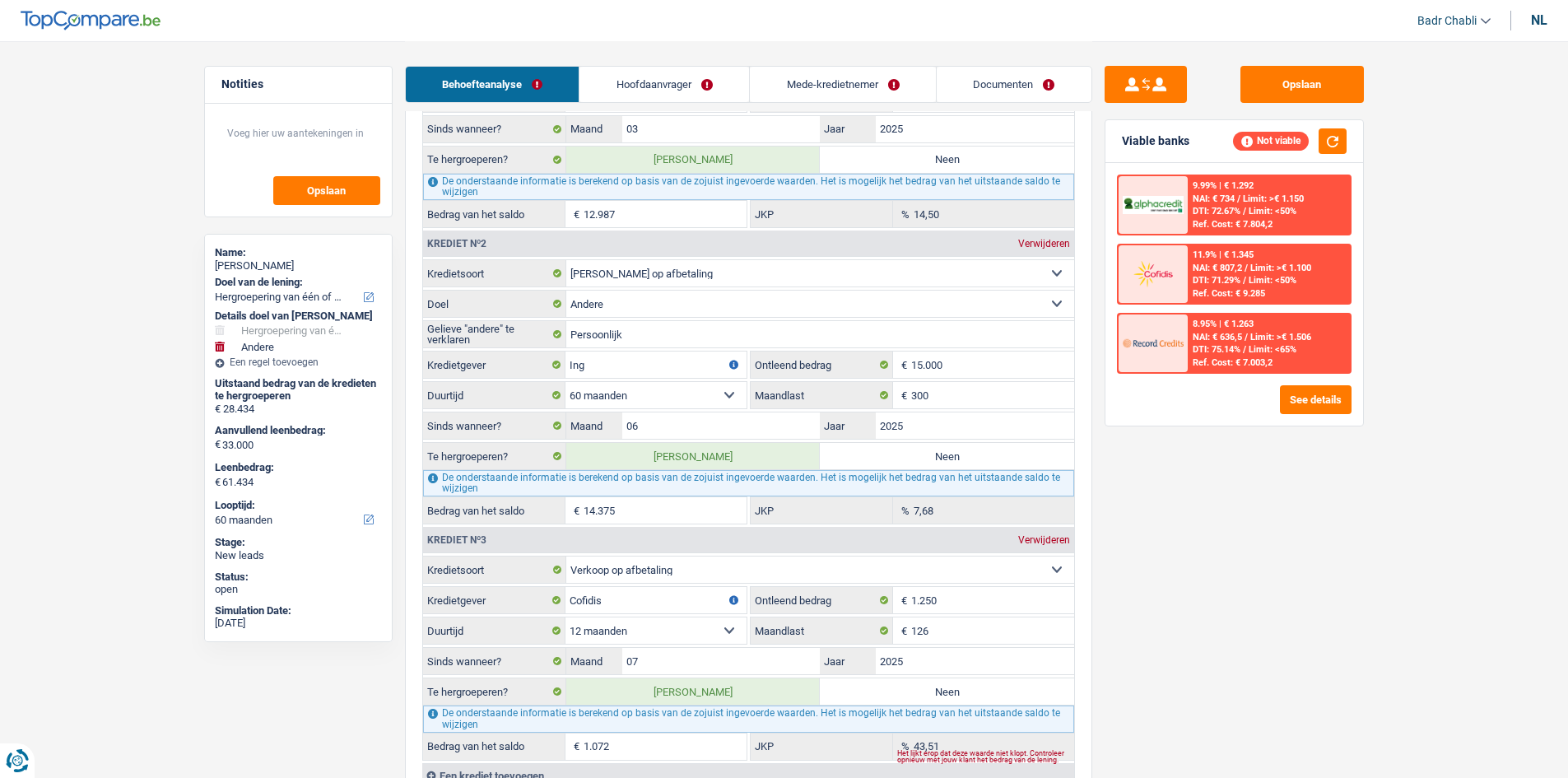
scroll to position [1564, 0]
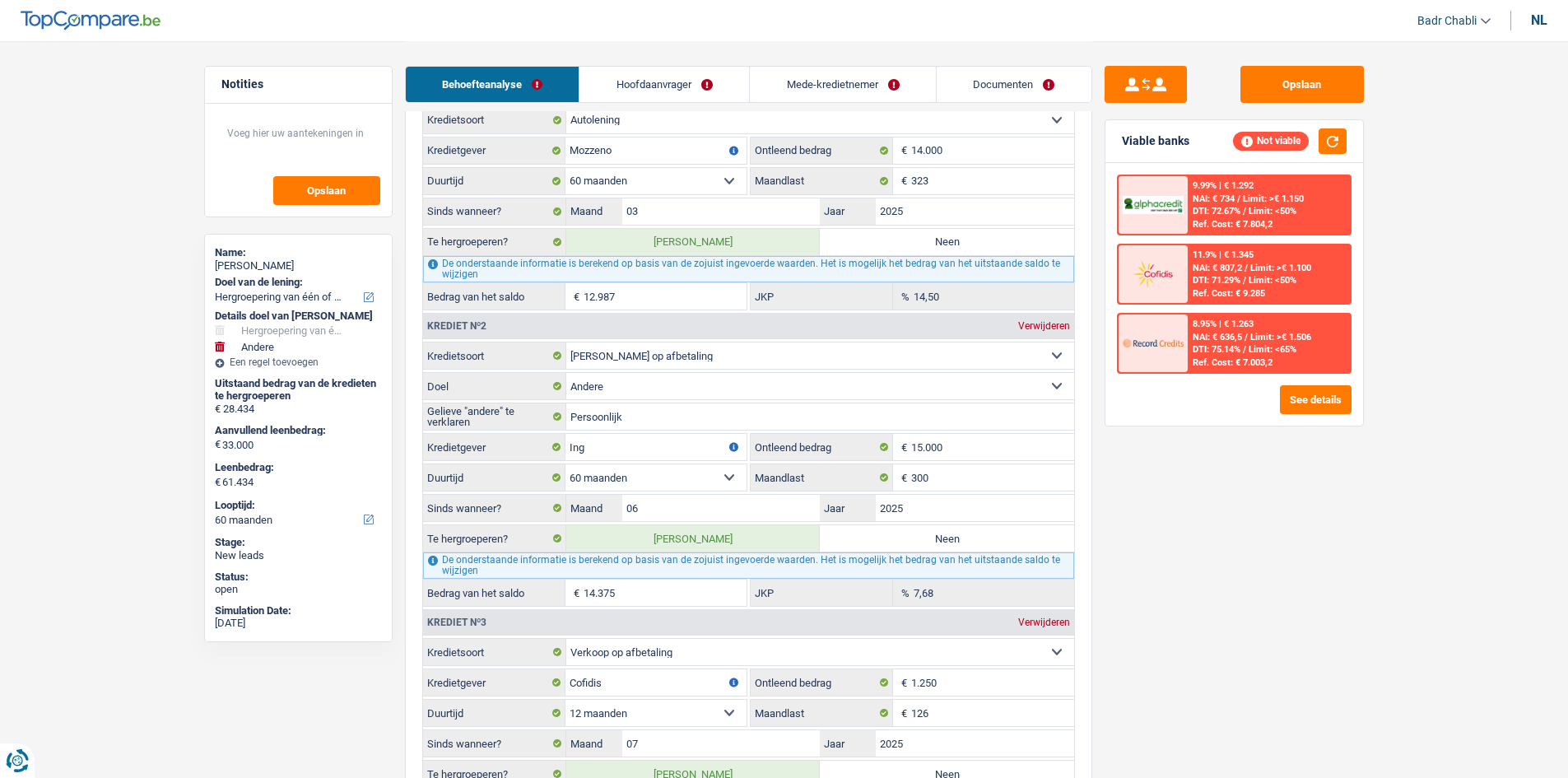
click at [975, 546] on label "Neen" at bounding box center [947, 538] width 254 height 27
click at [975, 546] on input "Neen" at bounding box center [947, 538] width 254 height 27
radio input "true"
type input "47.059"
select select "144"
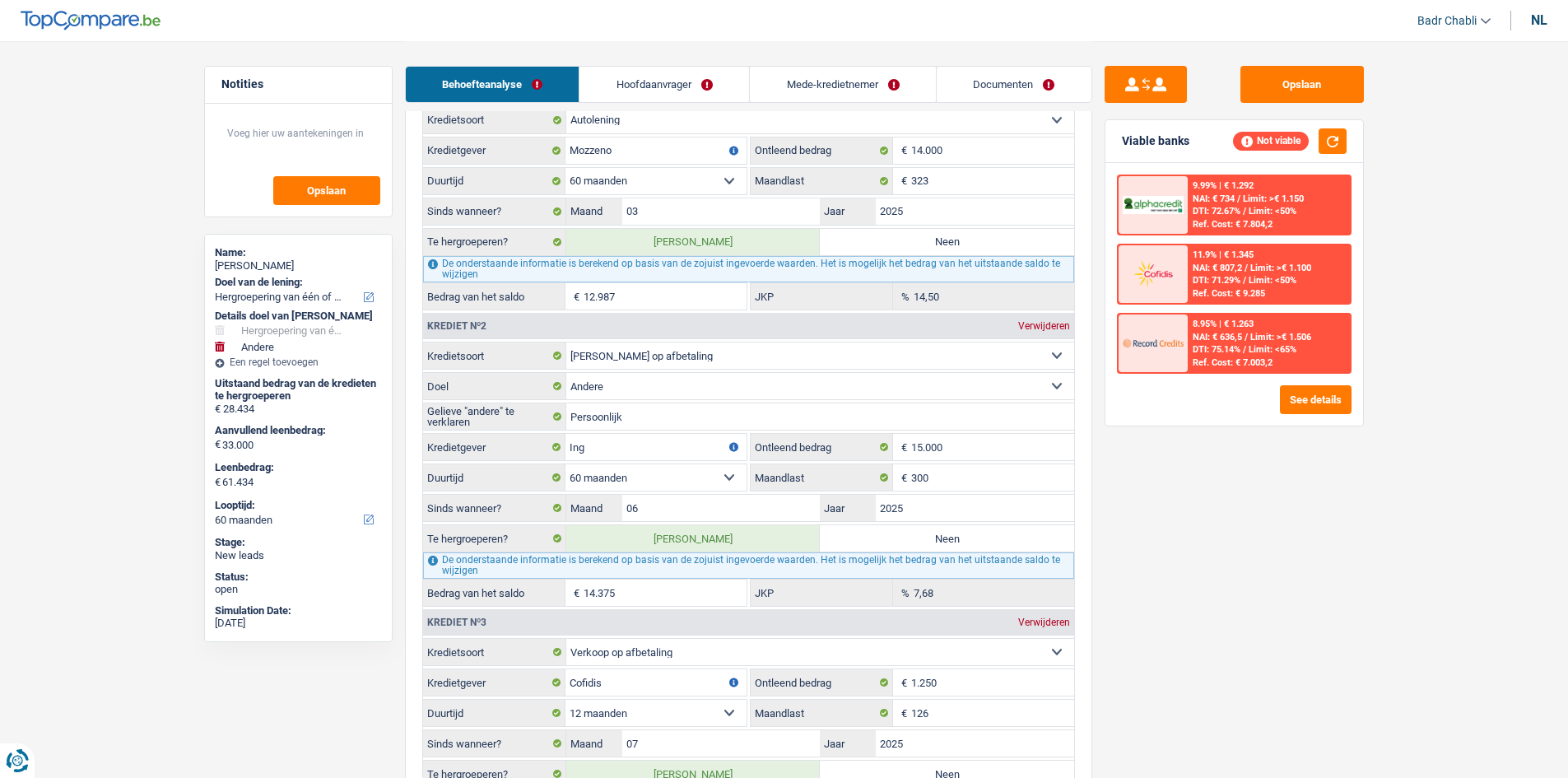
type input "14.059"
type input "47.059"
select select "144"
radio input "false"
type input "14.059"
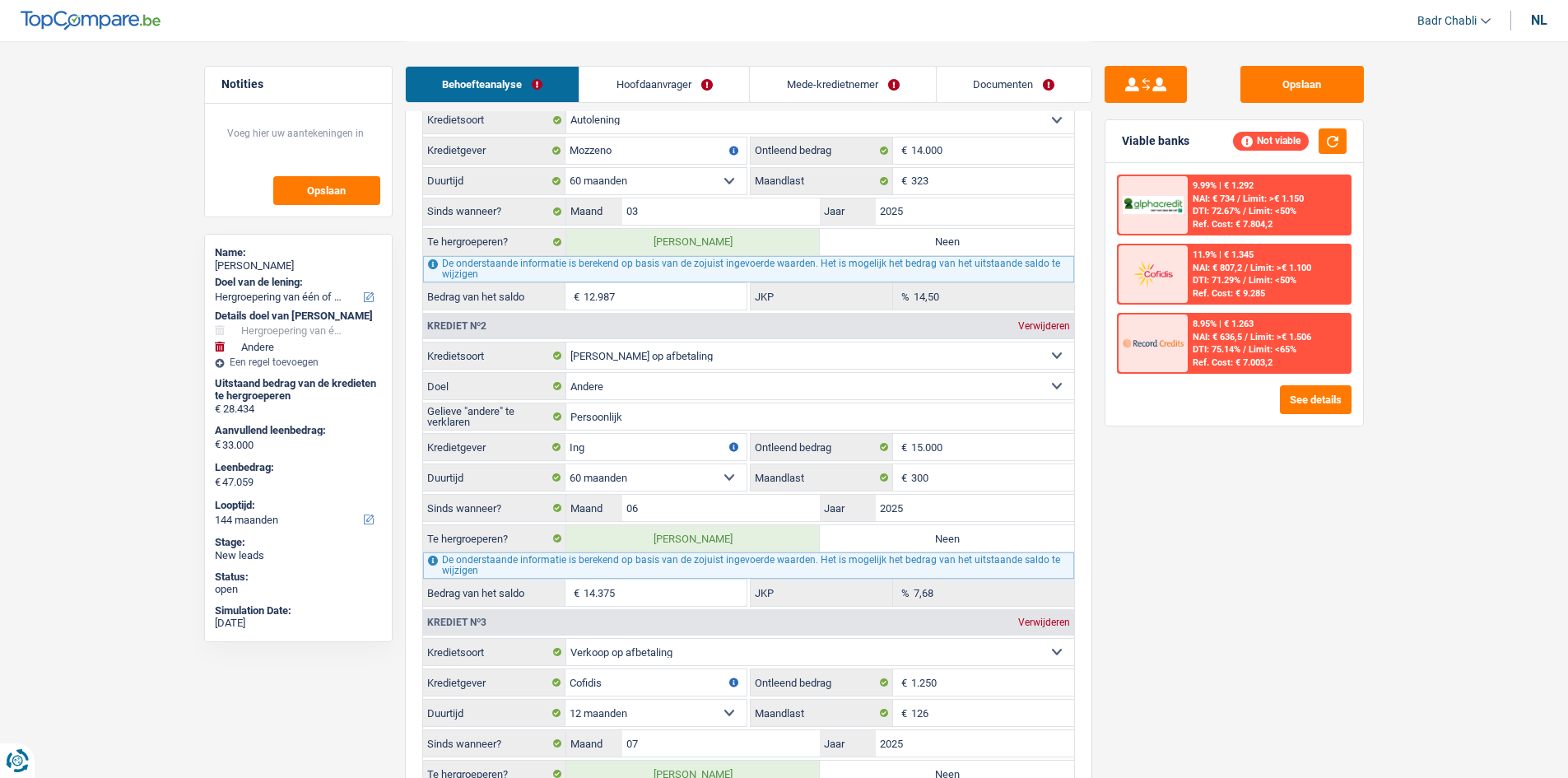
type input "47.059"
select select "144"
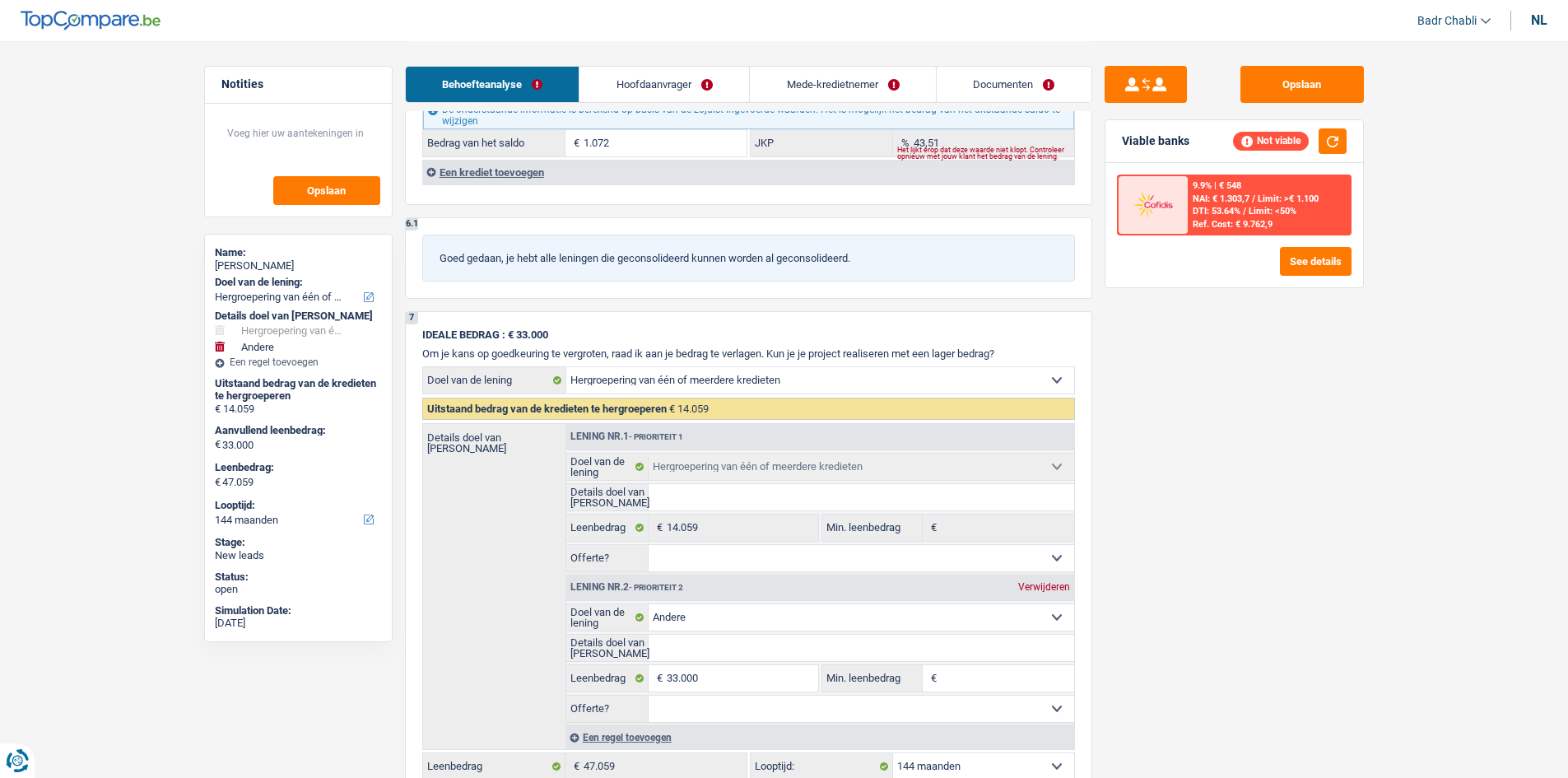
scroll to position [2387, 0]
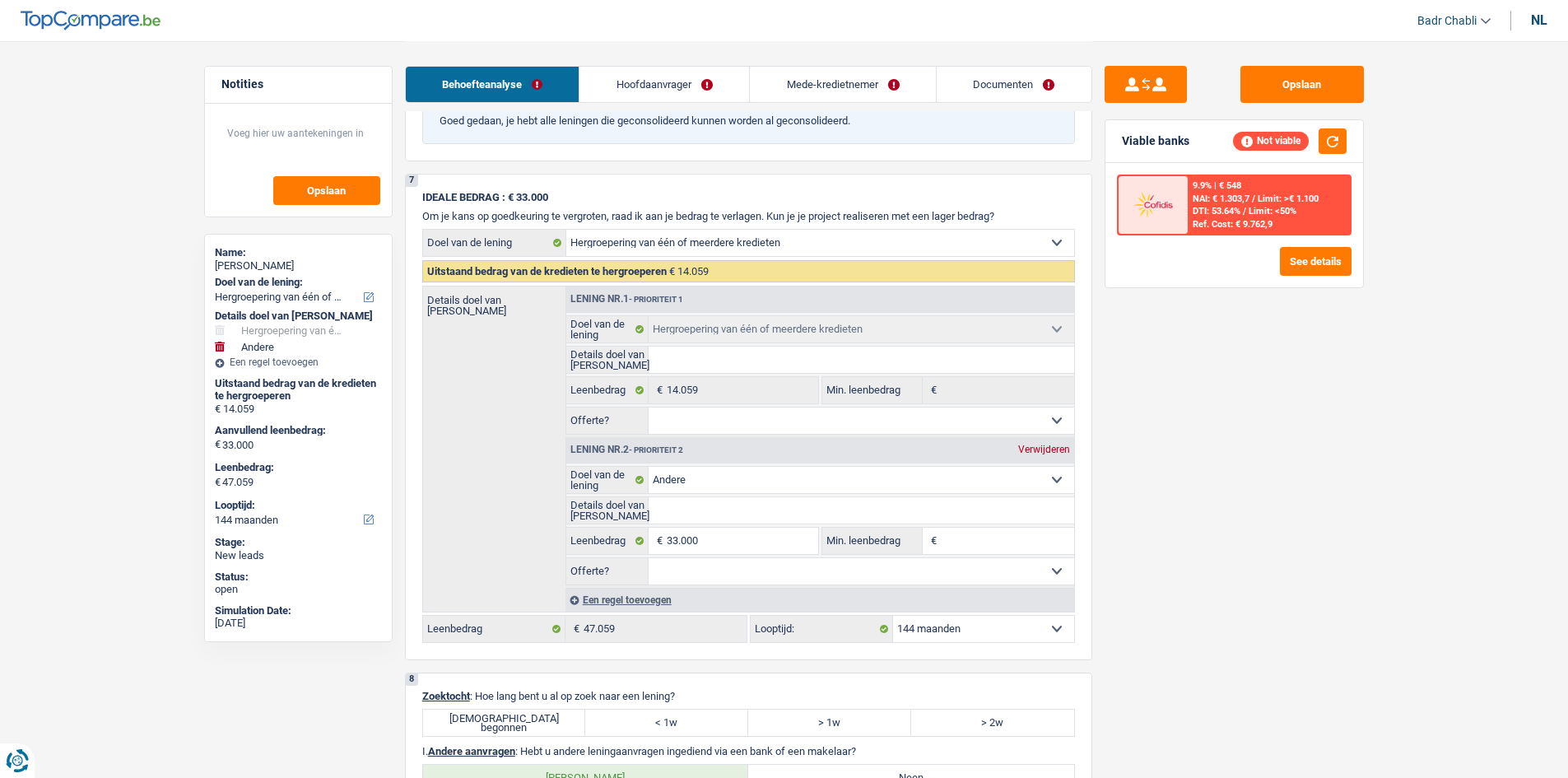
click at [656, 79] on link "Hoofdaanvrager" at bounding box center [664, 84] width 169 height 35
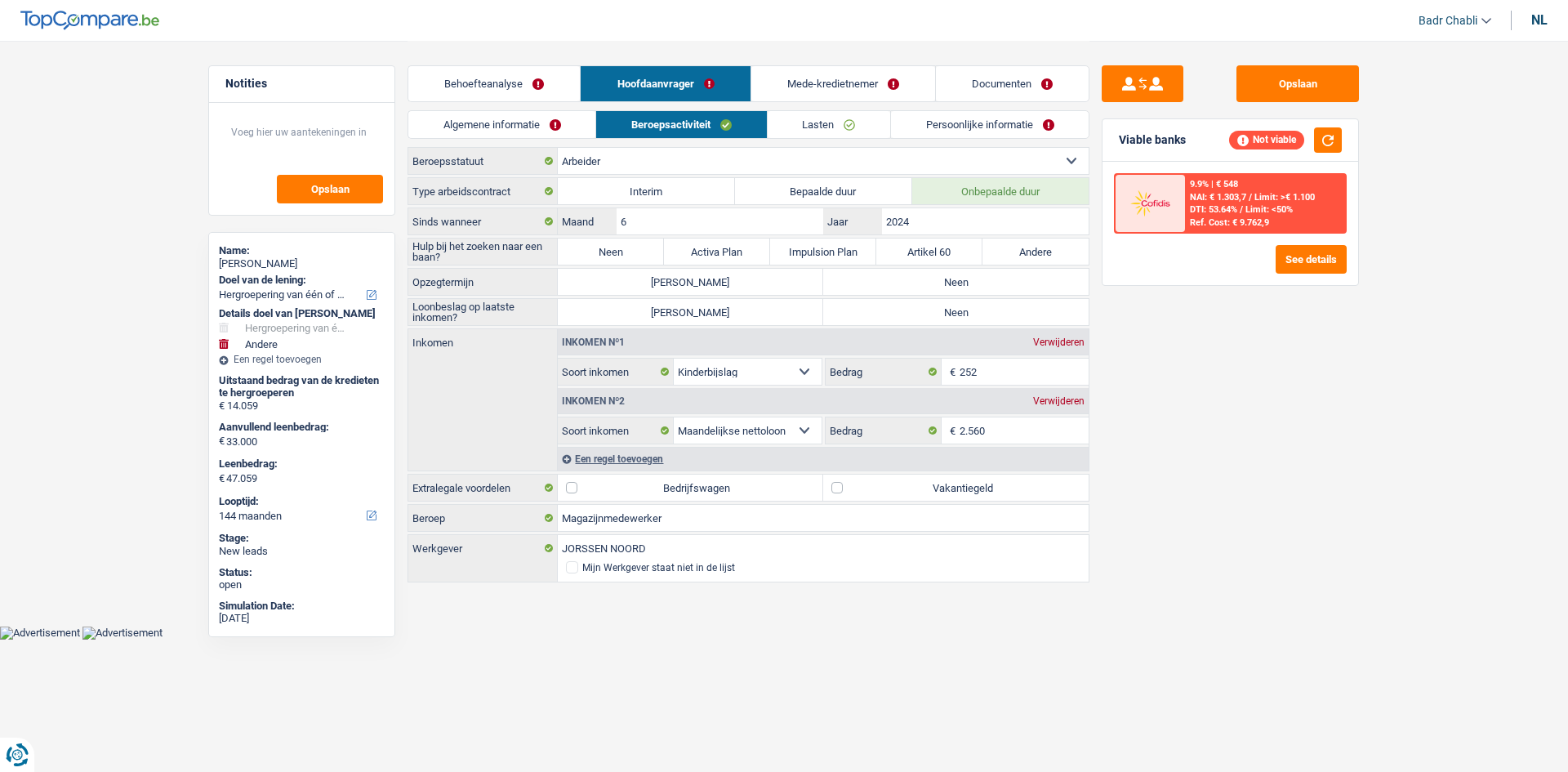
click at [624, 242] on label "Neen" at bounding box center [611, 251] width 106 height 27
click at [624, 242] on input "Neen" at bounding box center [611, 251] width 106 height 27
radio input "true"
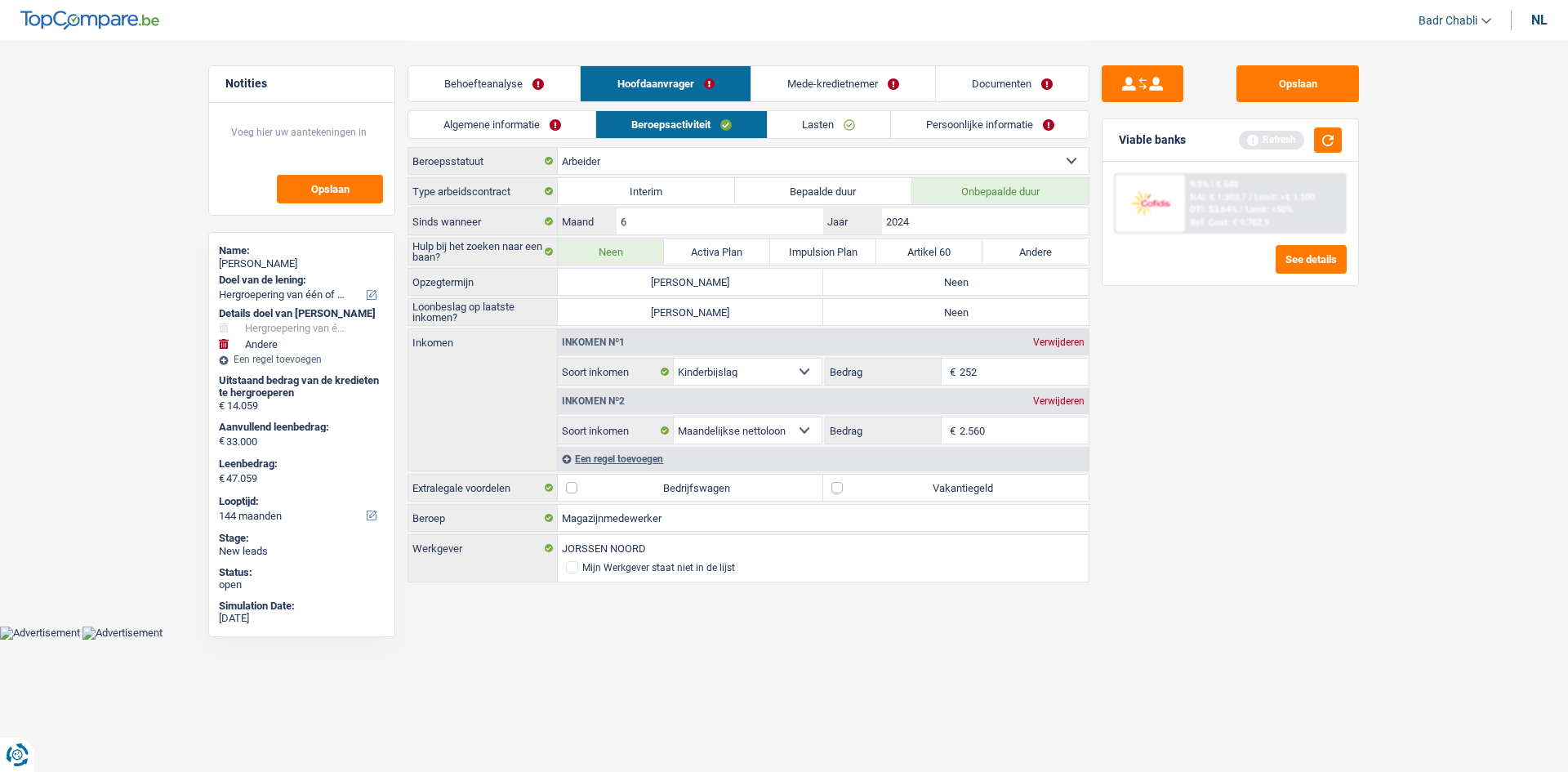
click at [917, 273] on label "Neen" at bounding box center [956, 282] width 266 height 27
click at [917, 273] on input "Neen" at bounding box center [956, 282] width 266 height 27
radio input "true"
click at [928, 308] on label "Neen" at bounding box center [956, 312] width 266 height 27
click at [928, 308] on input "Neen" at bounding box center [956, 312] width 266 height 27
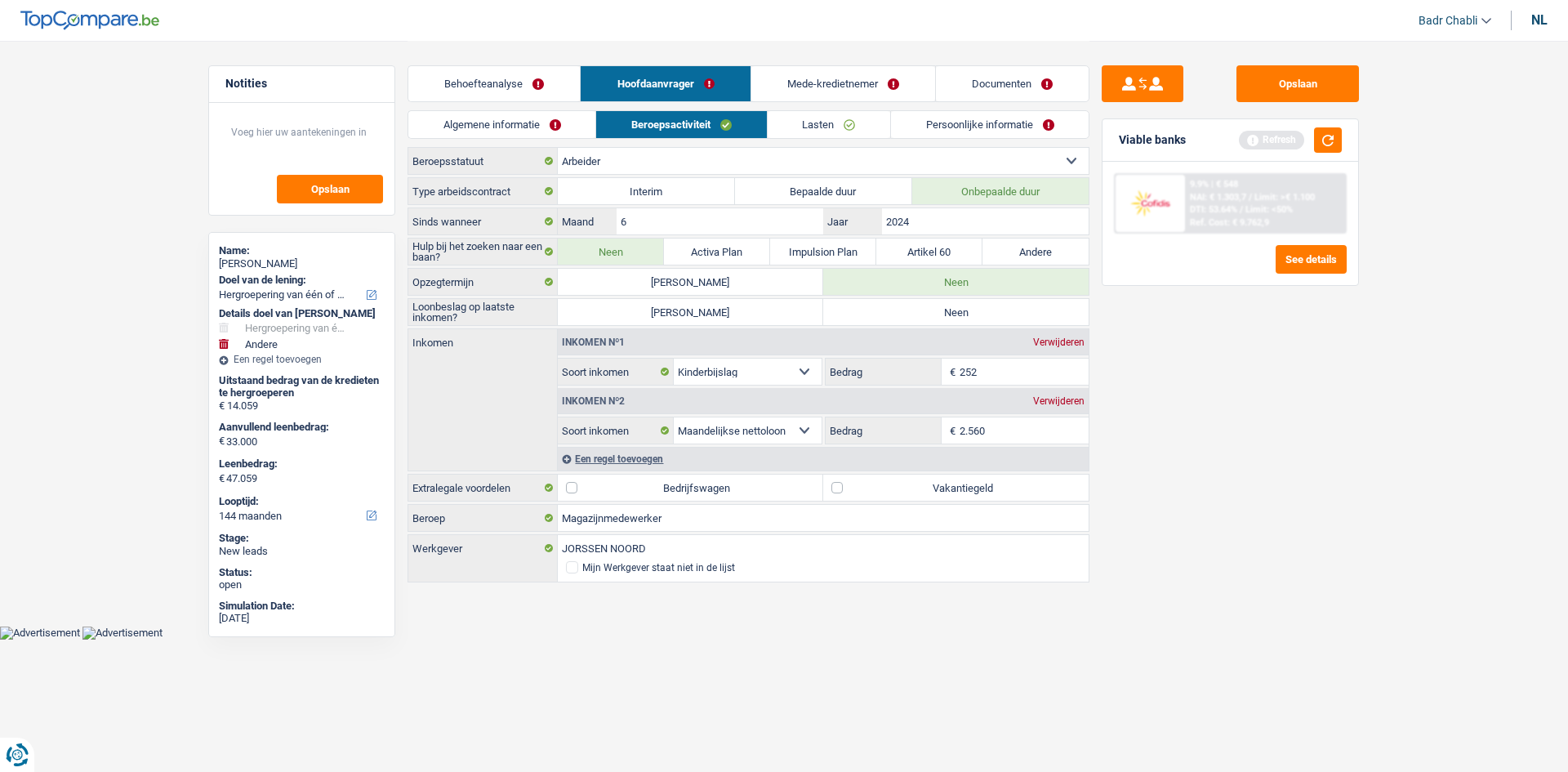
radio input "true"
click at [515, 126] on link "Algemene informatie" at bounding box center [502, 124] width 187 height 27
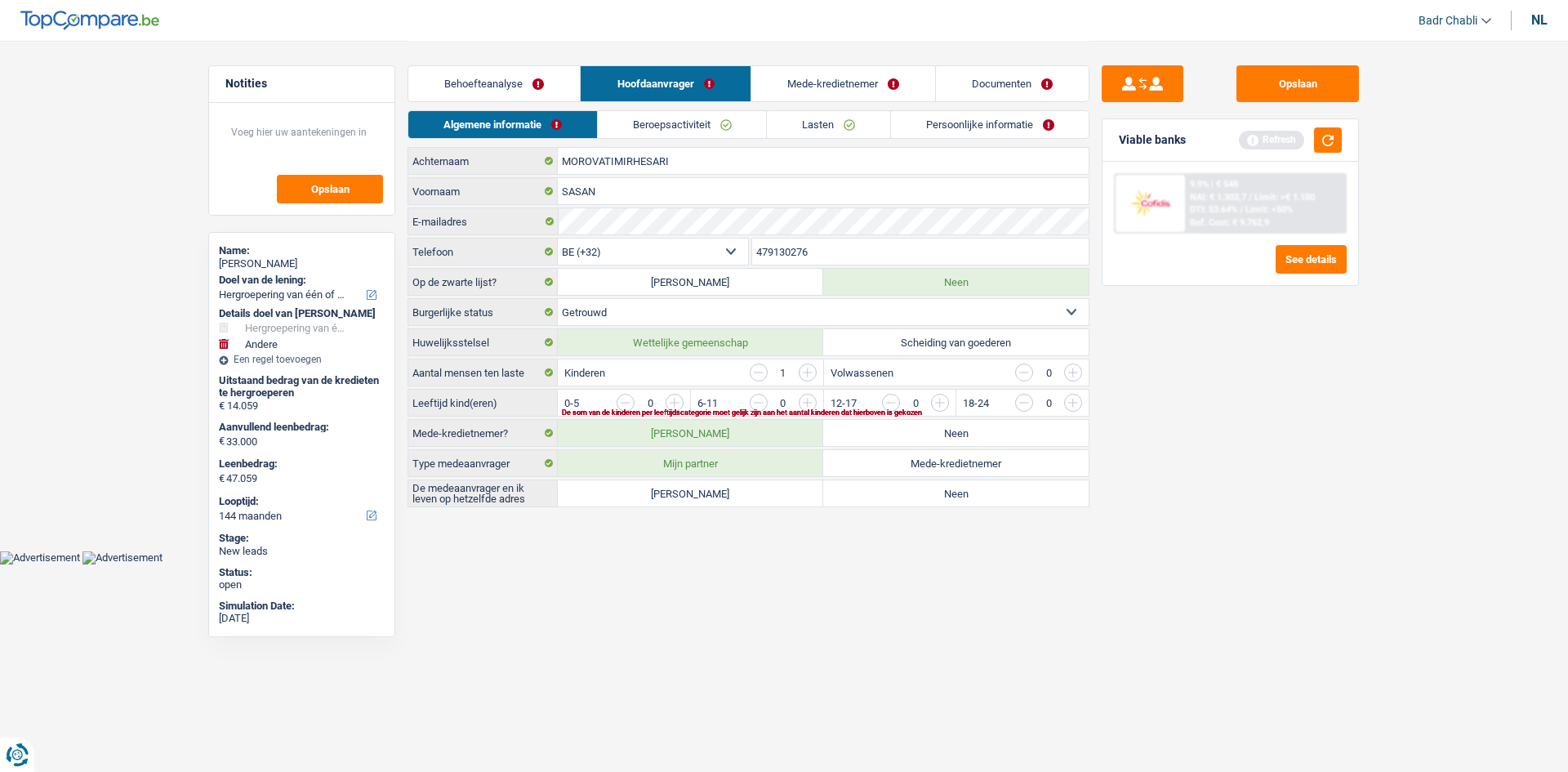
click at [712, 127] on link "Beroepsactiviteit" at bounding box center [682, 124] width 169 height 27
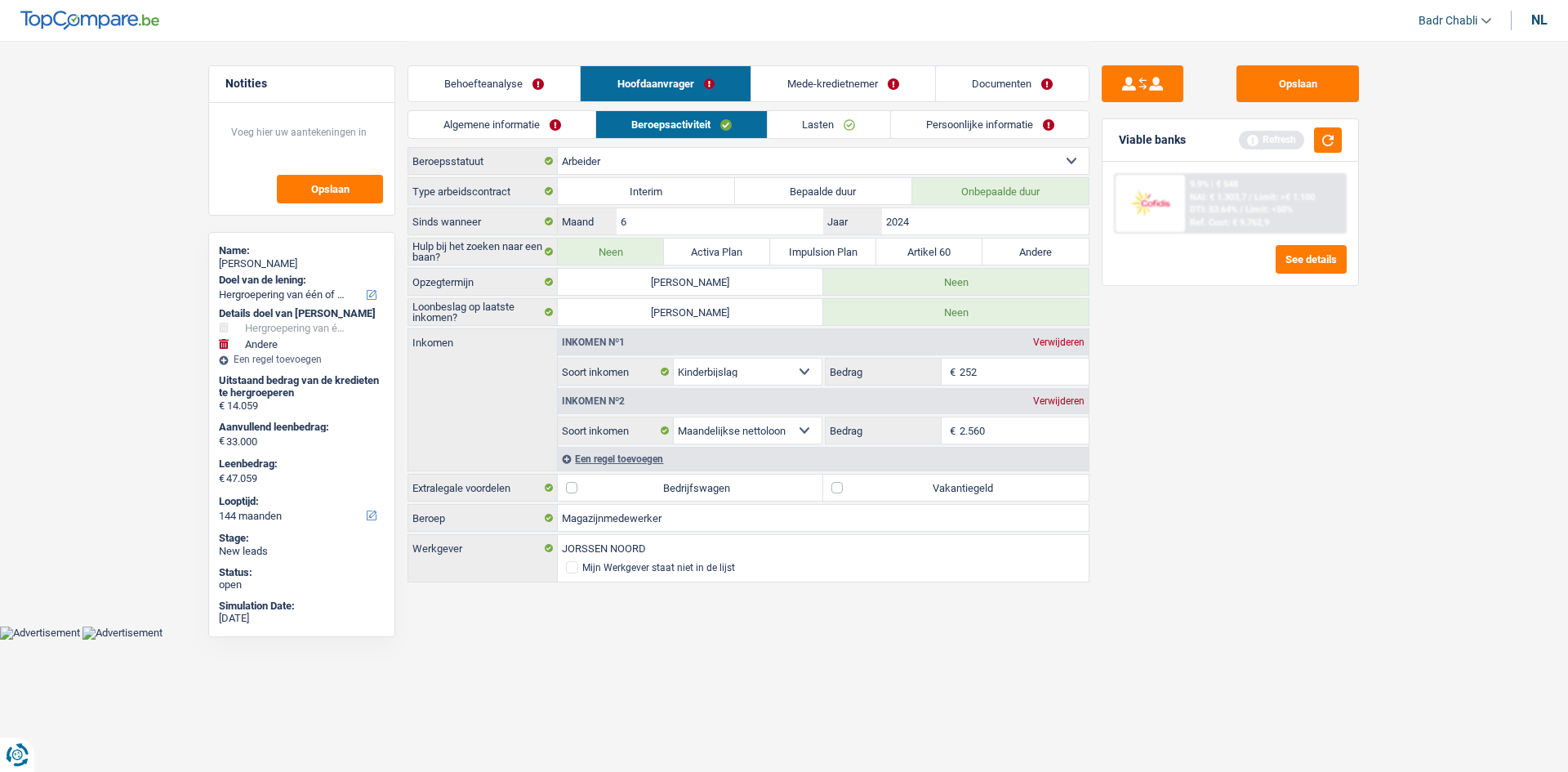
click at [844, 134] on link "Lasten" at bounding box center [828, 124] width 122 height 27
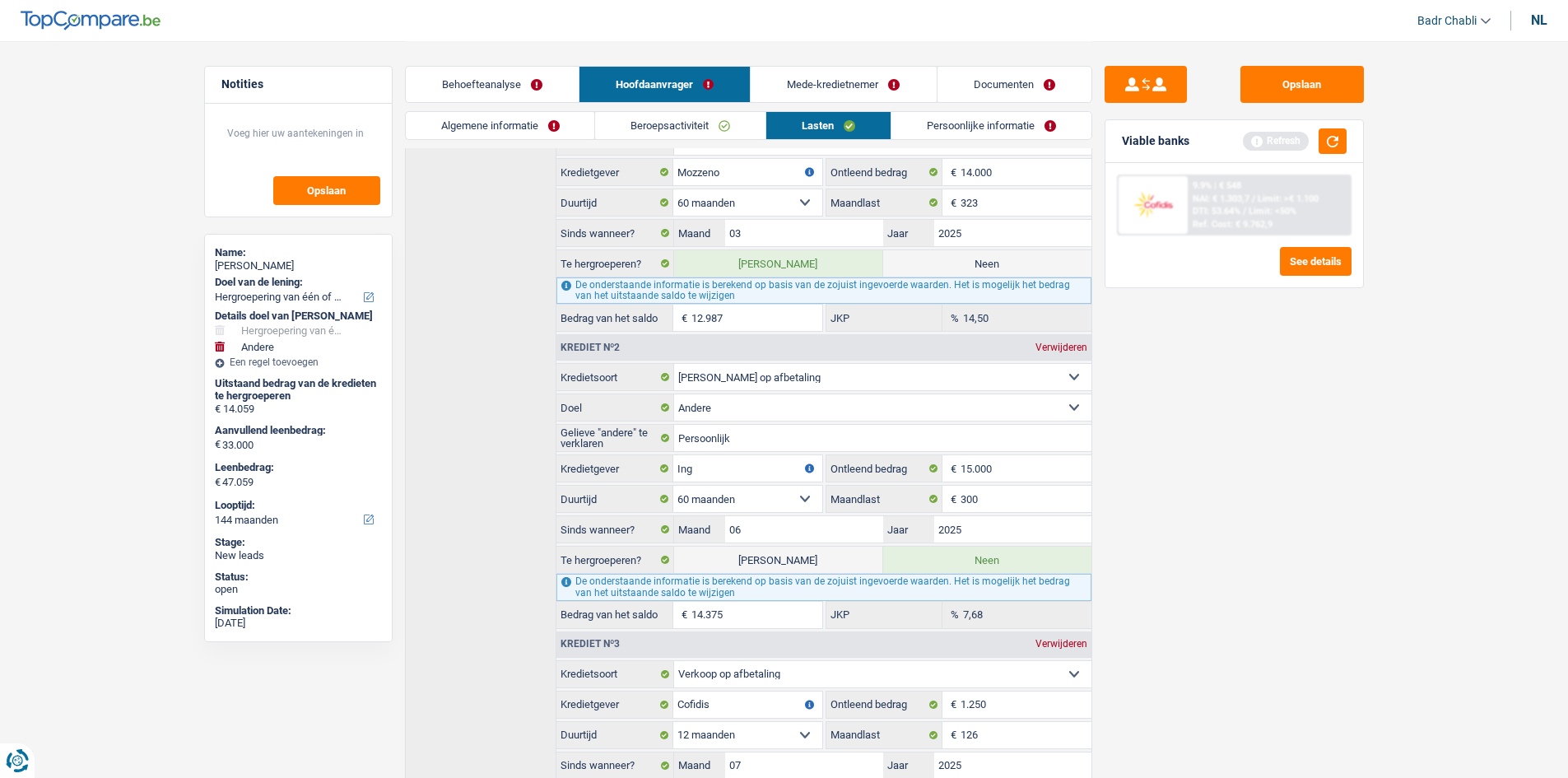
scroll to position [164, 0]
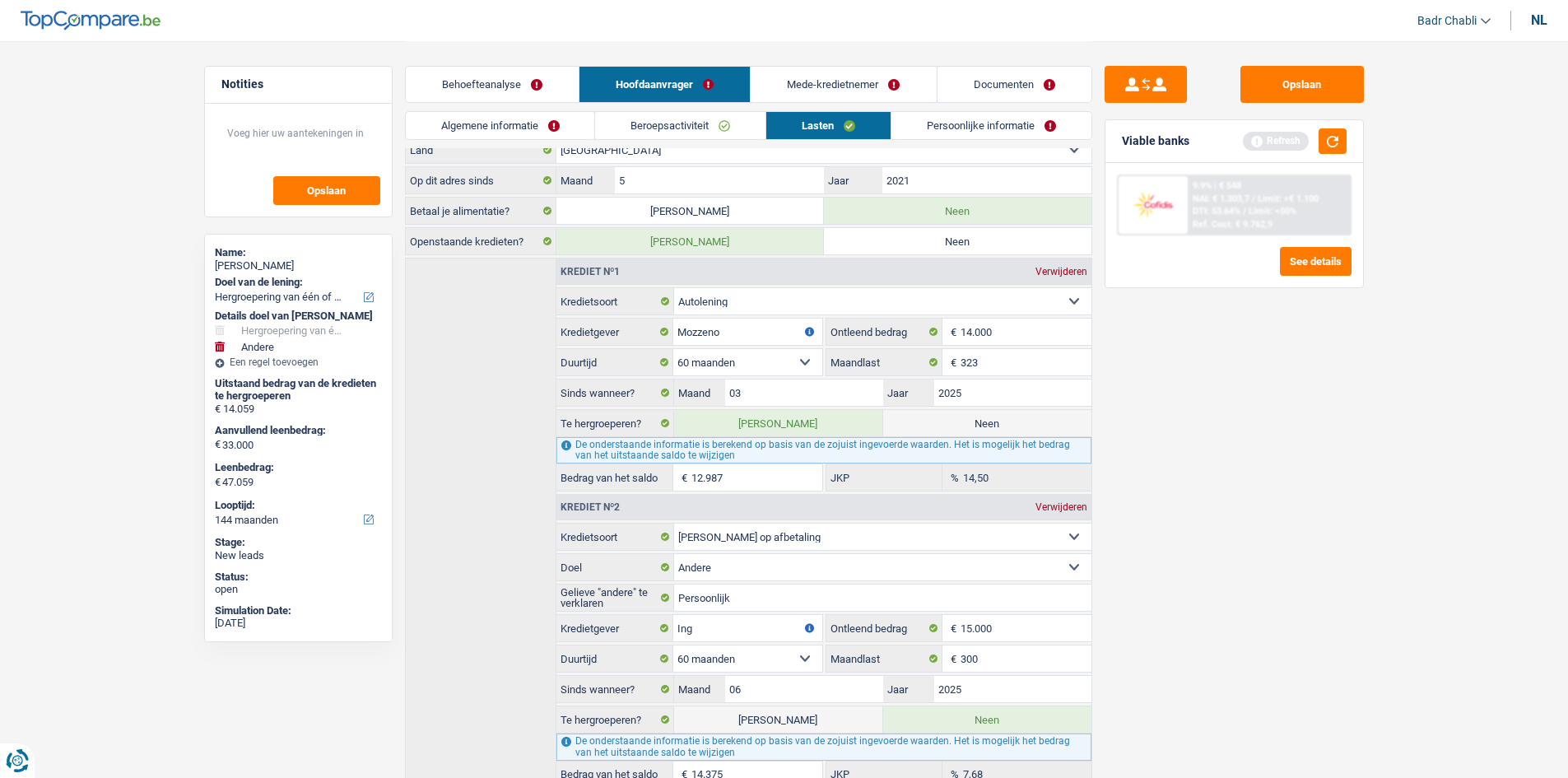
drag, startPoint x: 845, startPoint y: 95, endPoint x: 814, endPoint y: 100, distance: 31.4
click at [845, 94] on link "Mede-kredietnemer" at bounding box center [843, 84] width 185 height 35
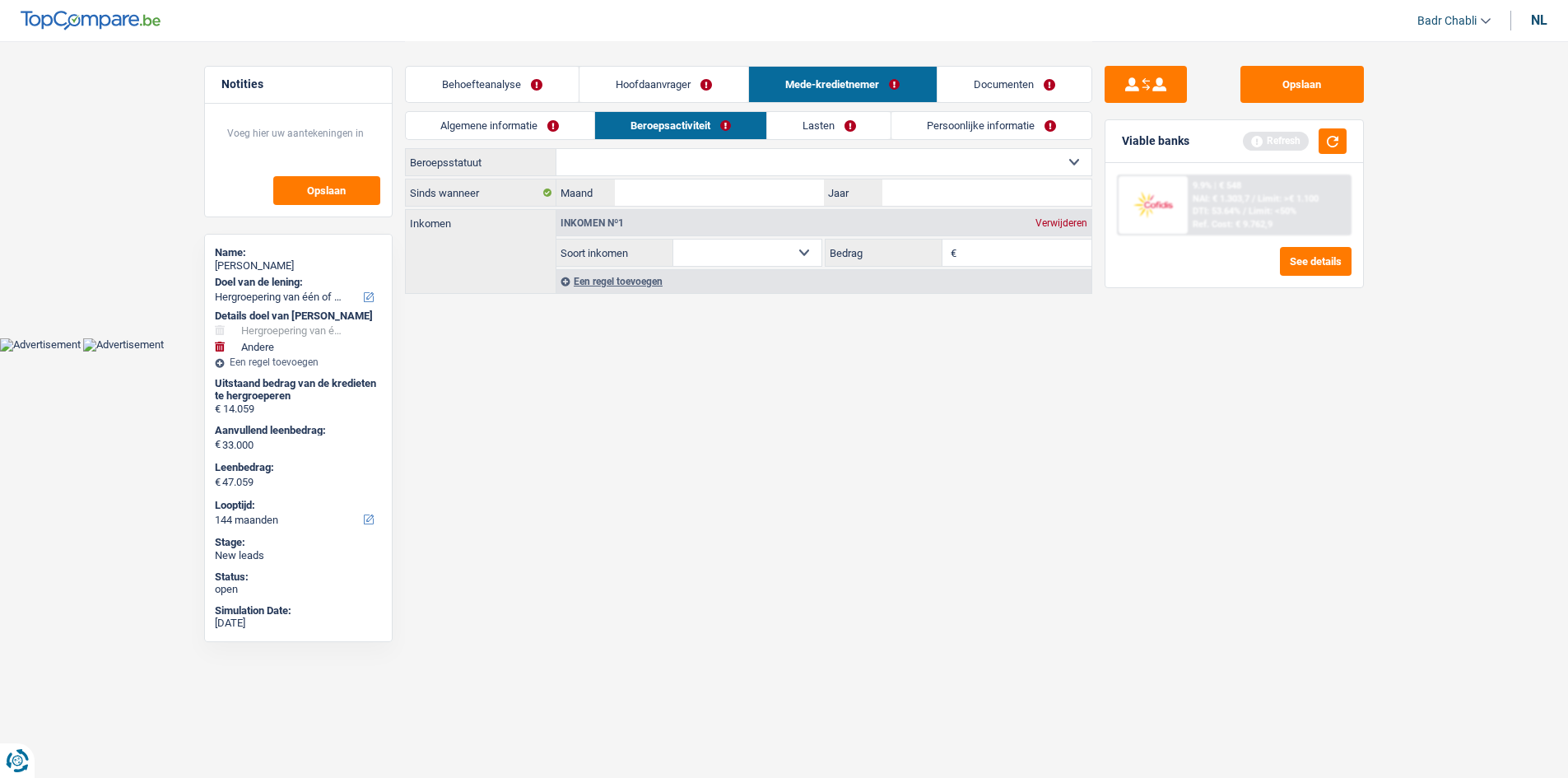
scroll to position [0, 0]
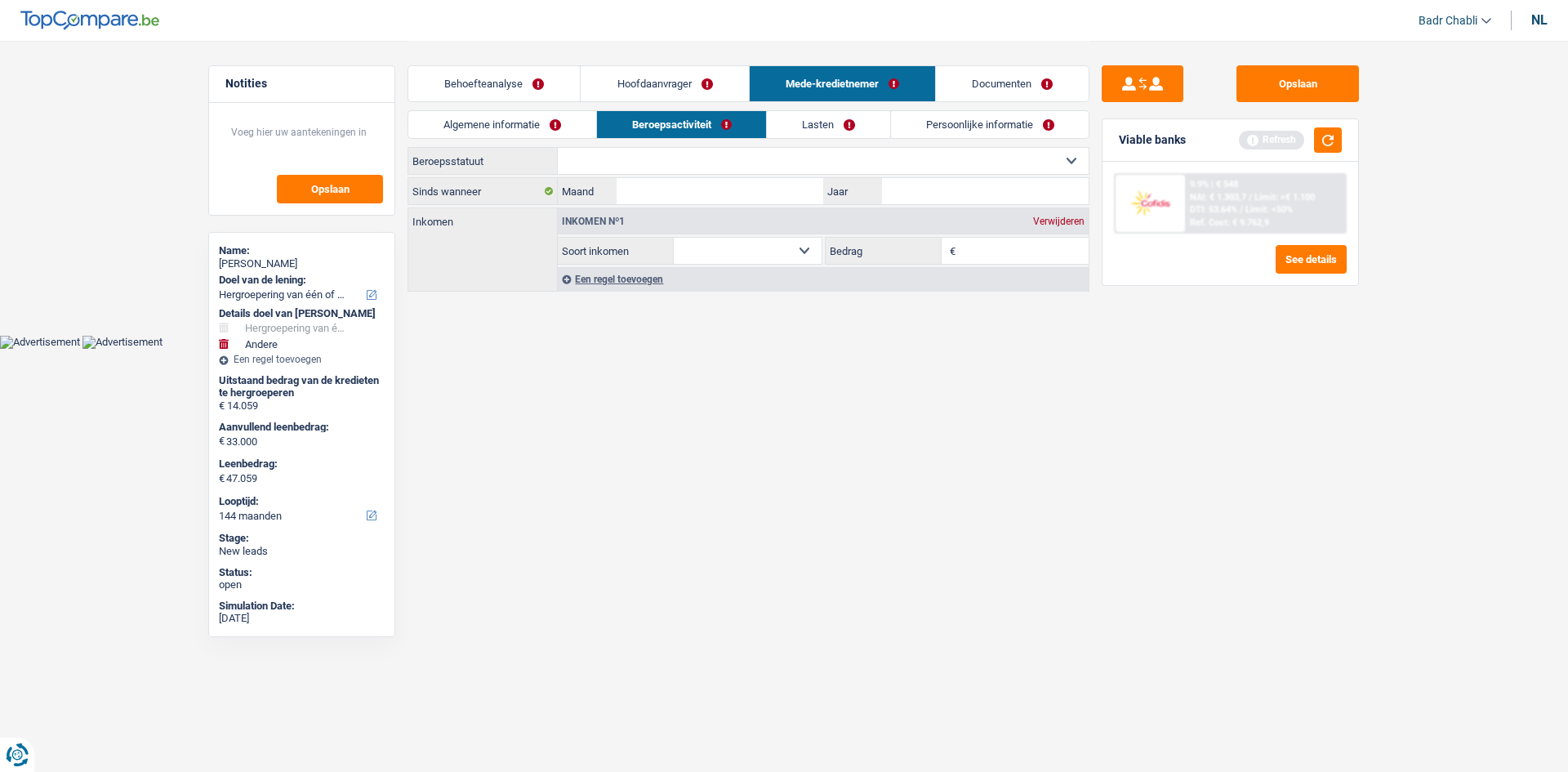
click at [670, 85] on link "Hoofdaanvrager" at bounding box center [664, 83] width 168 height 35
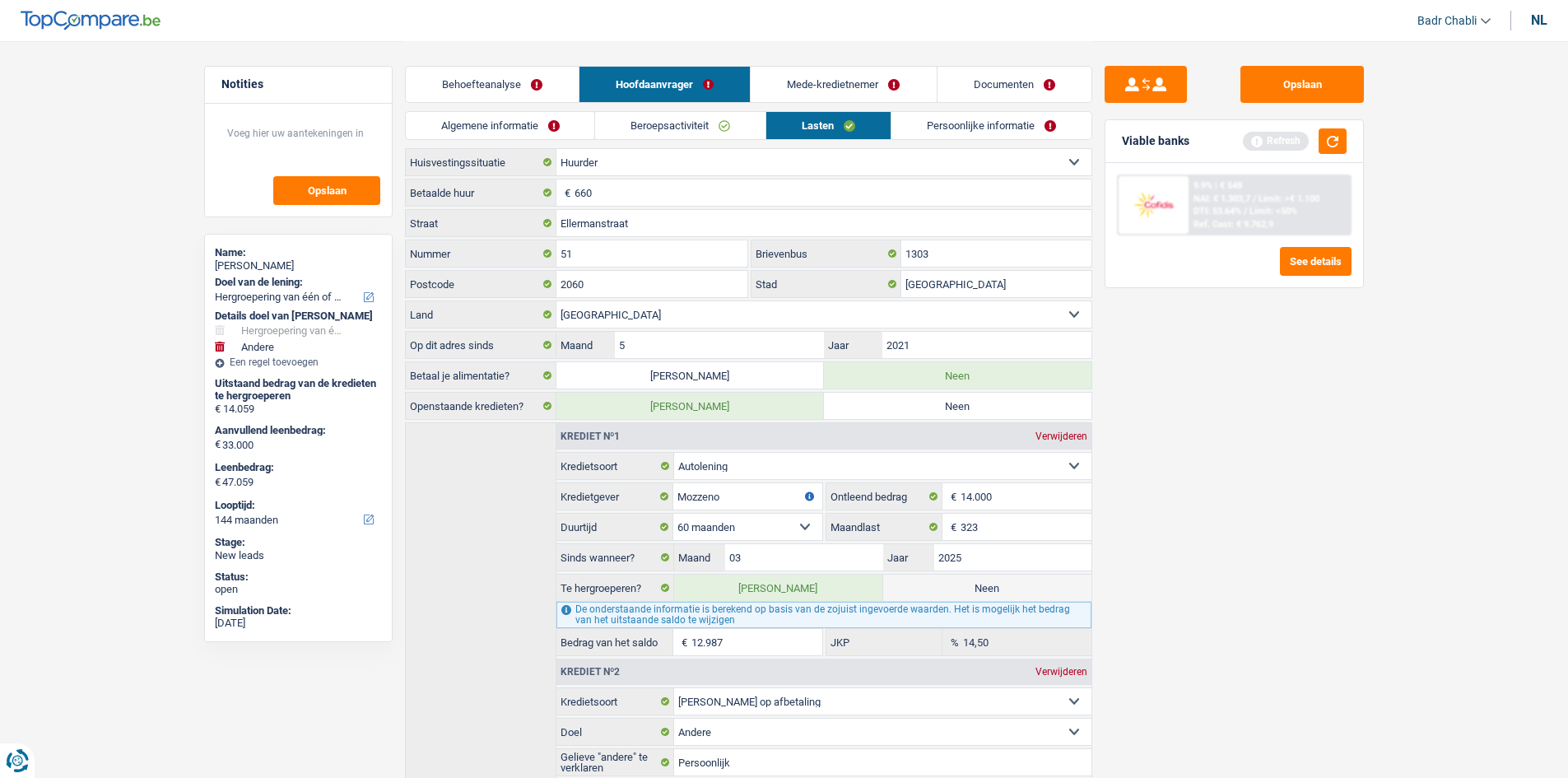
click at [685, 126] on link "Beroepsactiviteit" at bounding box center [681, 125] width 170 height 27
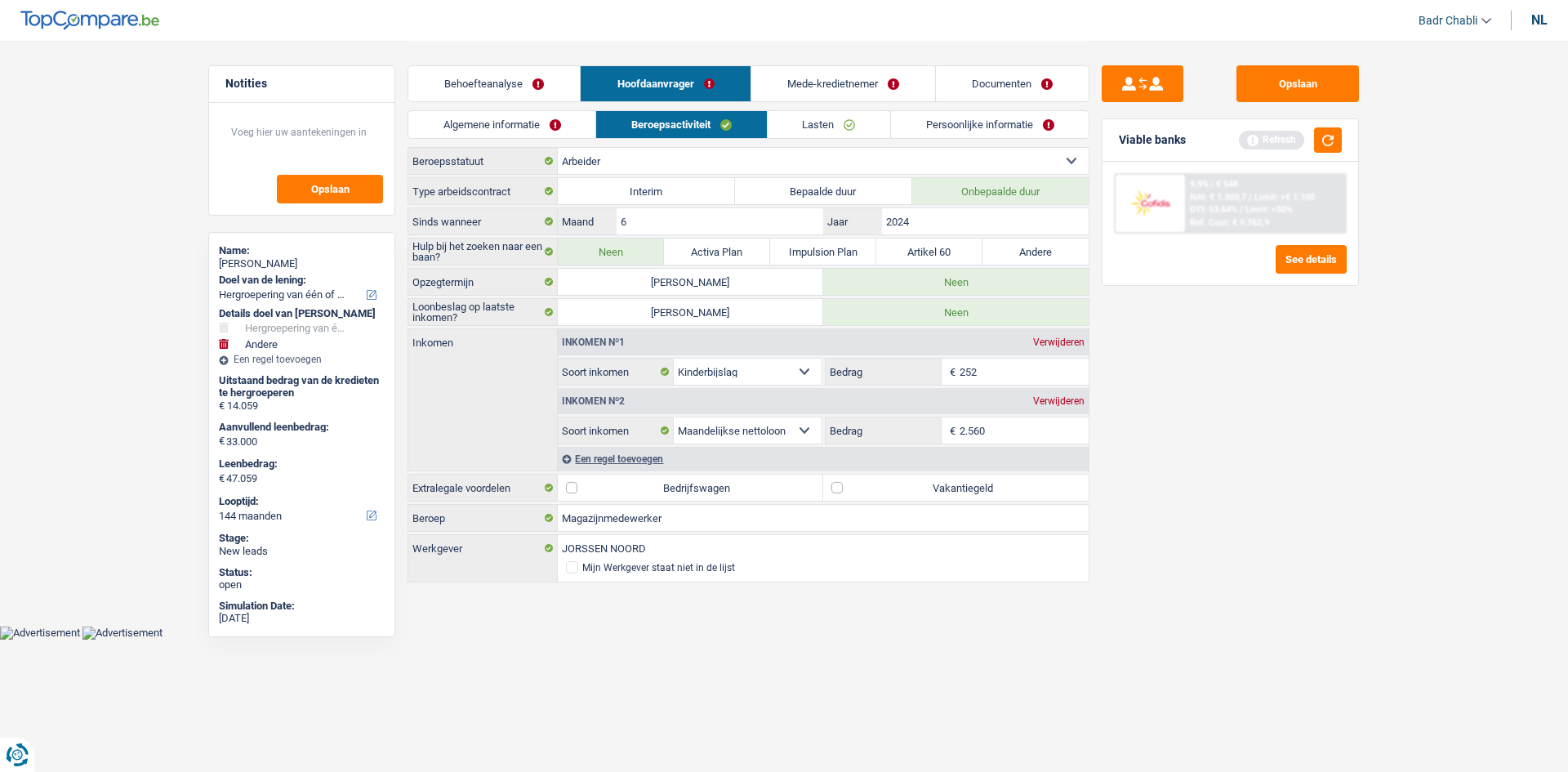
click at [829, 85] on link "Mede-kredietnemer" at bounding box center [843, 83] width 184 height 35
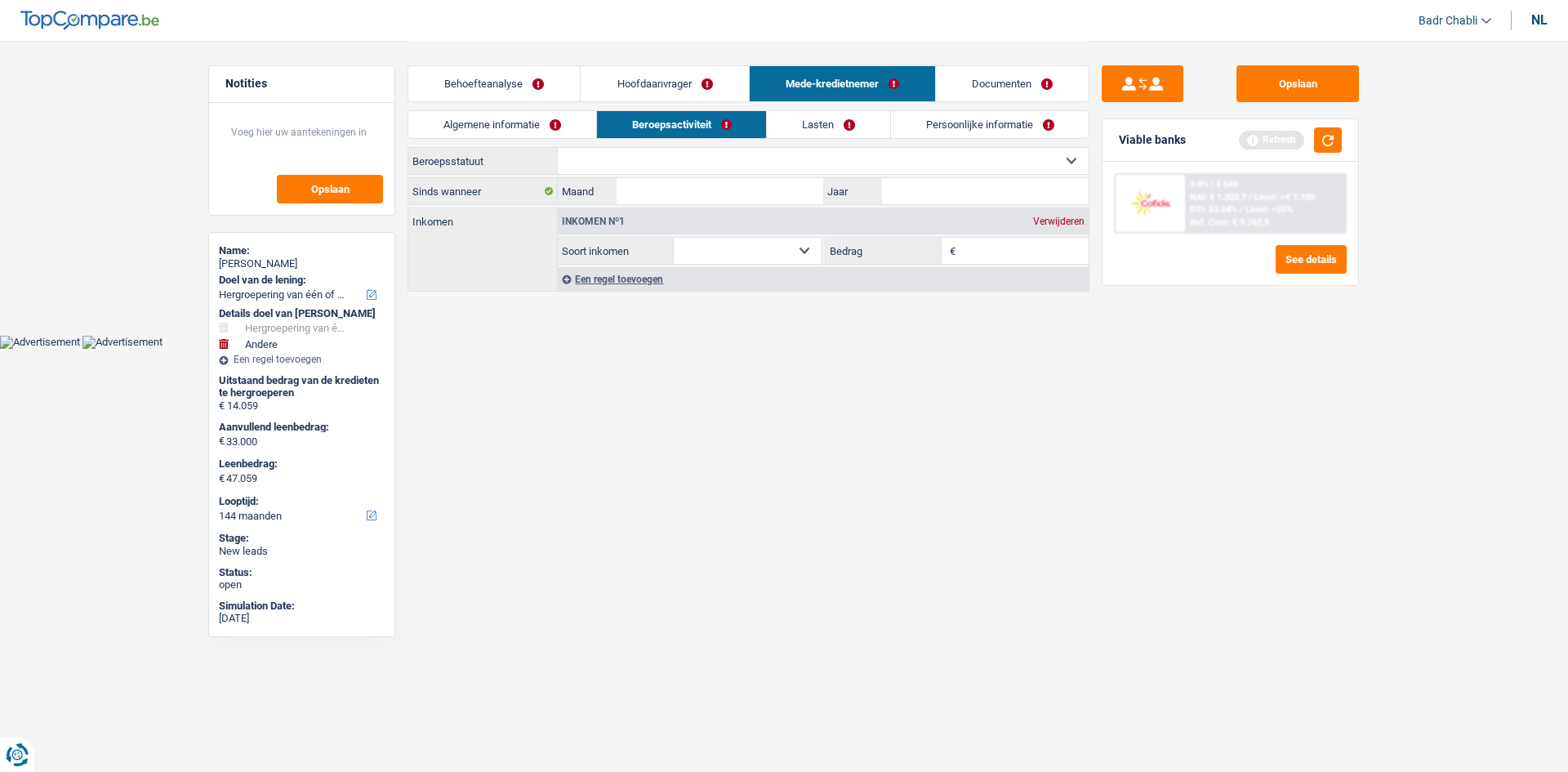
click at [550, 119] on link "Algemene informatie" at bounding box center [503, 124] width 188 height 27
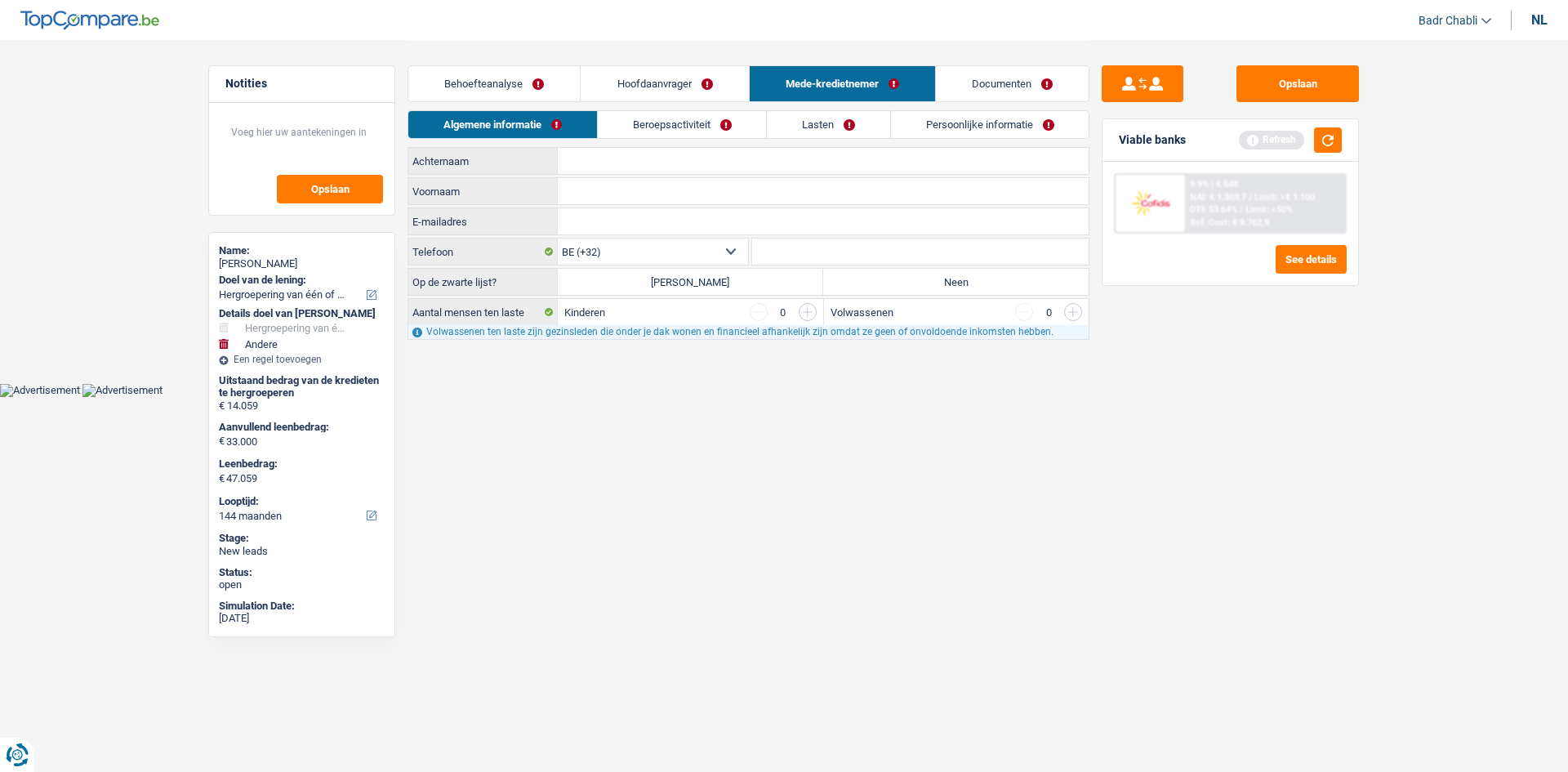
click at [650, 80] on link "Hoofdaanvrager" at bounding box center [664, 83] width 168 height 35
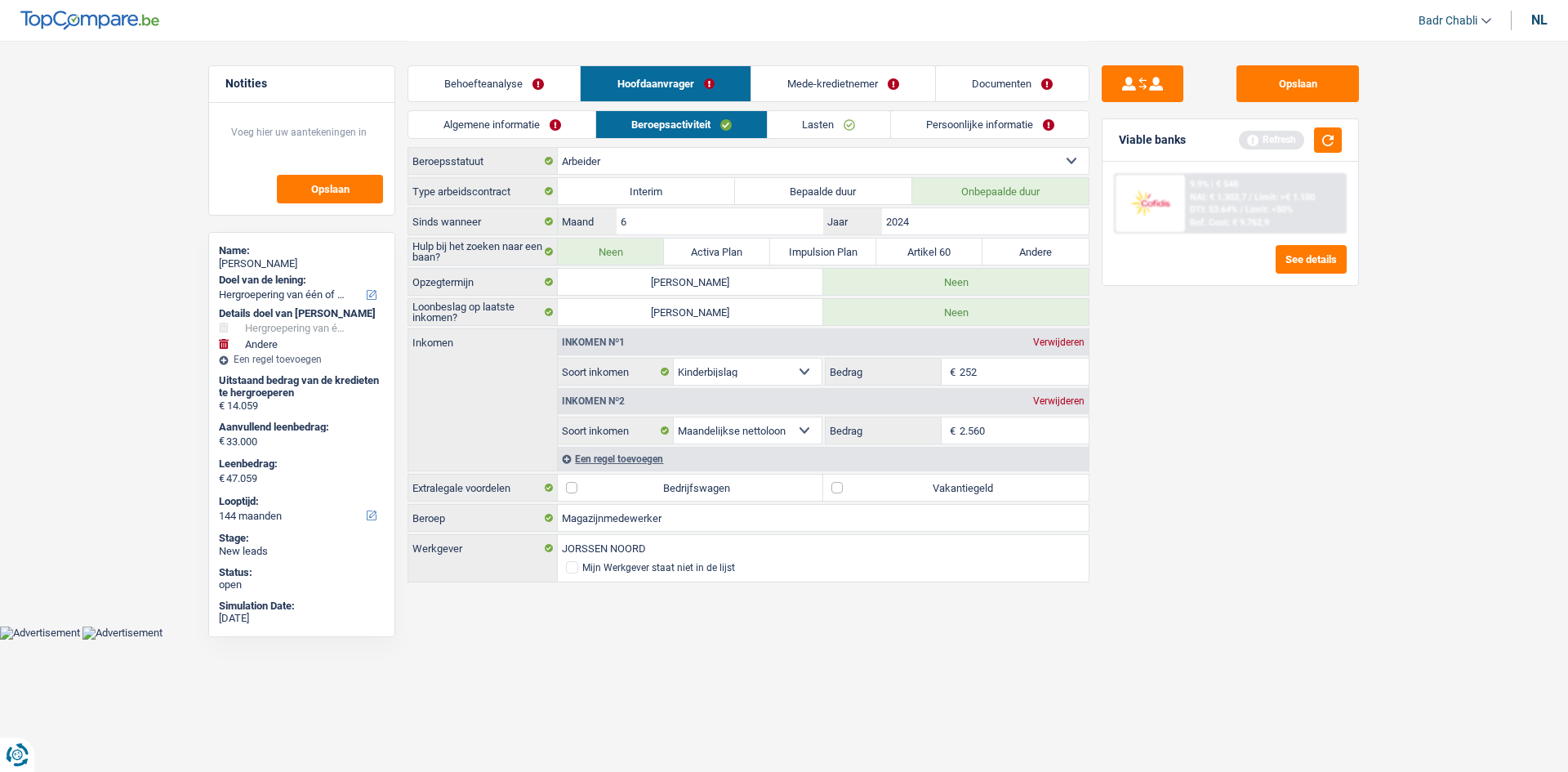
click at [895, 120] on link "Persoonlijke informatie" at bounding box center [989, 124] width 197 height 27
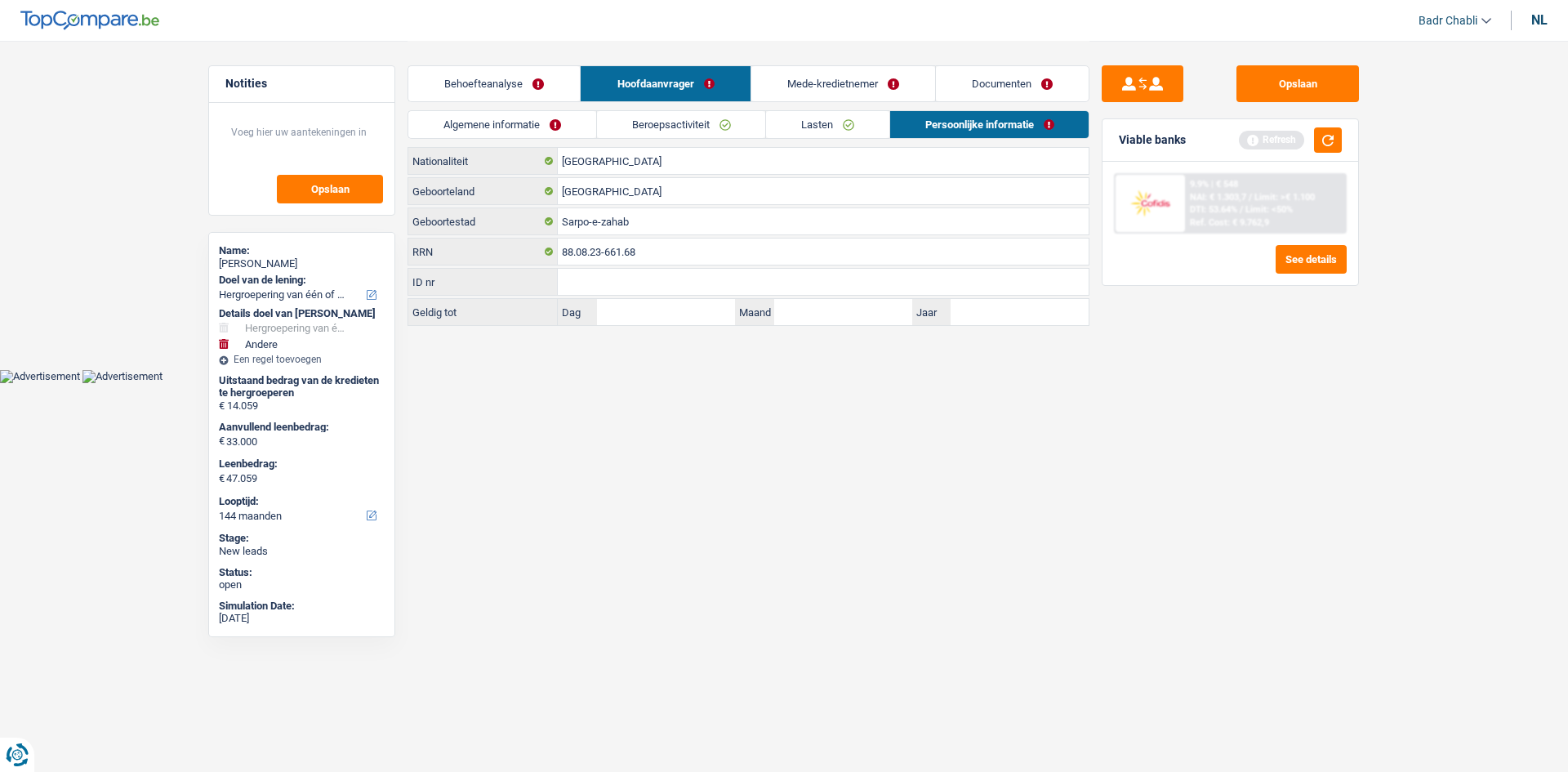
click at [858, 126] on link "Lasten" at bounding box center [828, 124] width 123 height 27
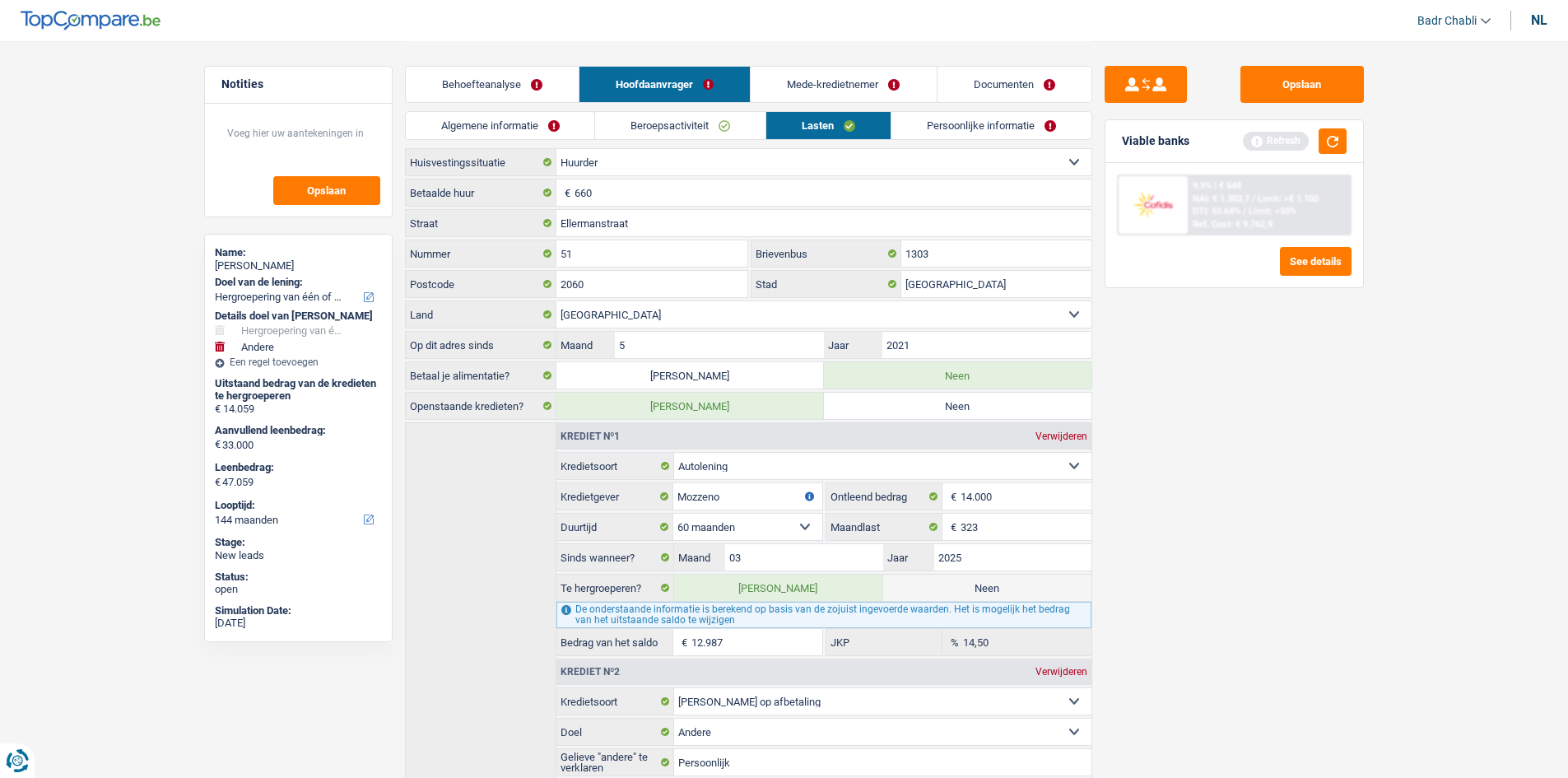
click at [468, 130] on link "Algemene informatie" at bounding box center [501, 125] width 189 height 27
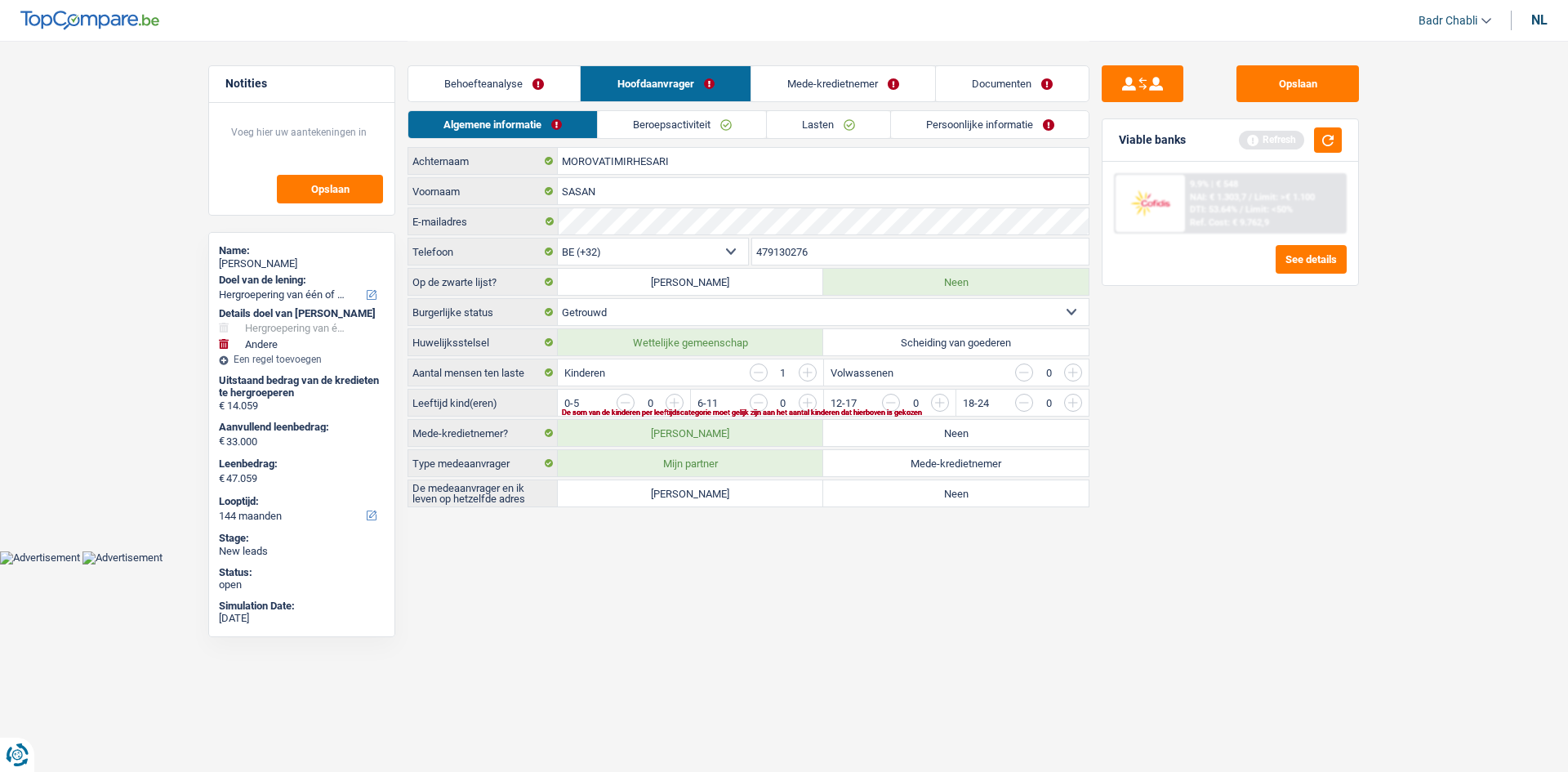
click at [846, 90] on link "Mede-kredietnemer" at bounding box center [843, 83] width 184 height 35
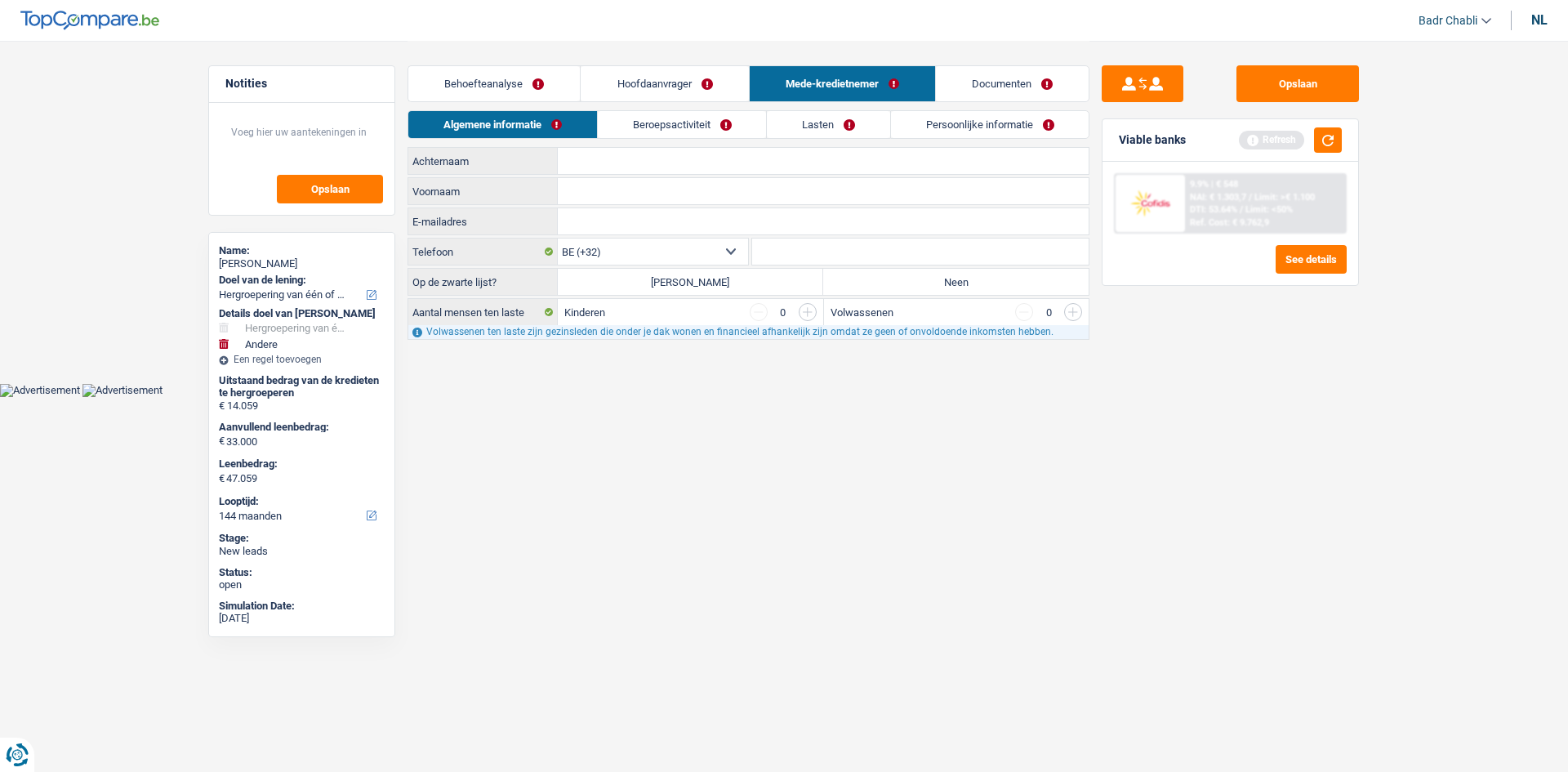
click at [677, 91] on link "Hoofdaanvrager" at bounding box center [664, 83] width 168 height 35
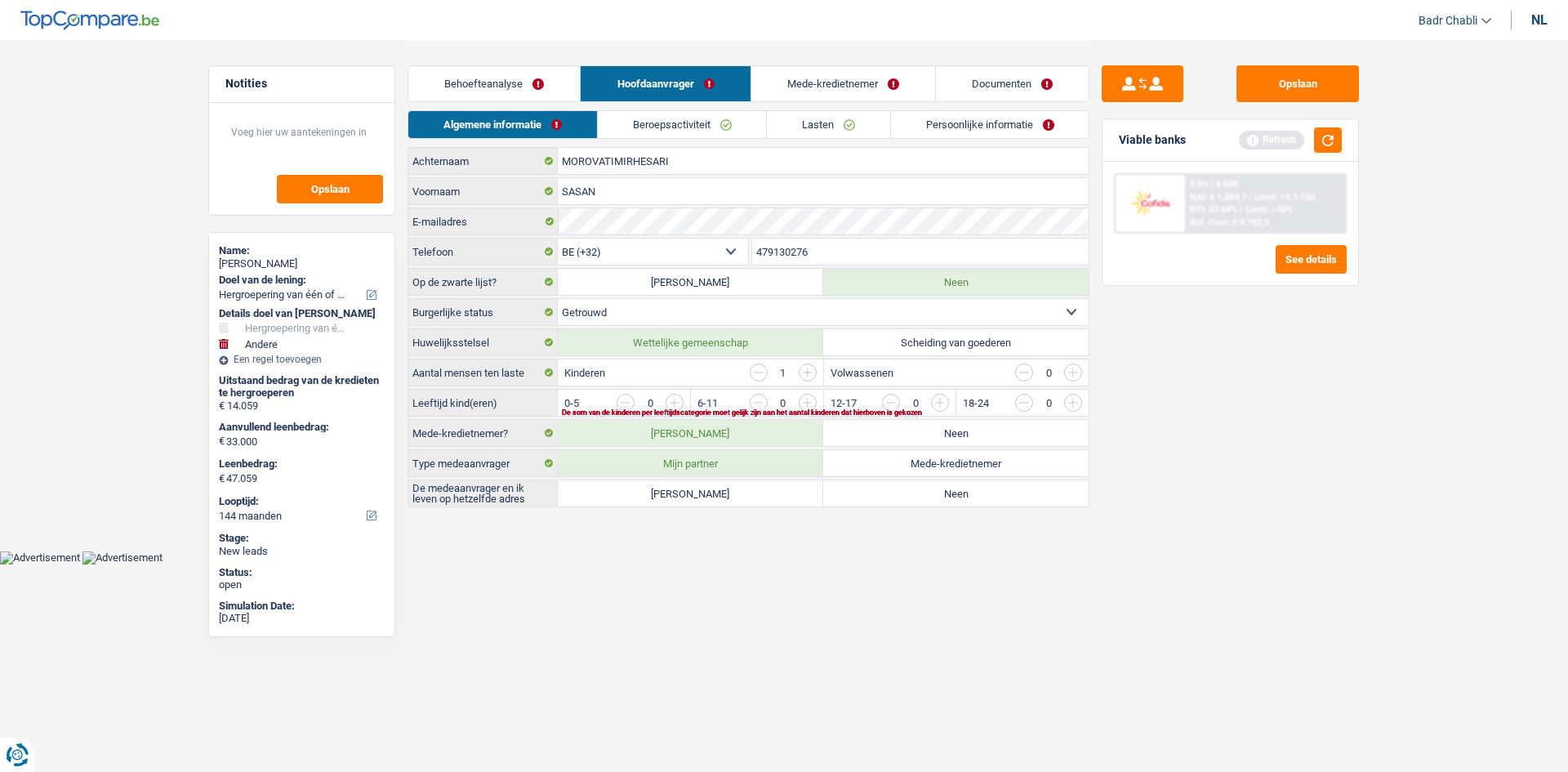
click at [837, 80] on link "Mede-kredietnemer" at bounding box center [843, 83] width 184 height 35
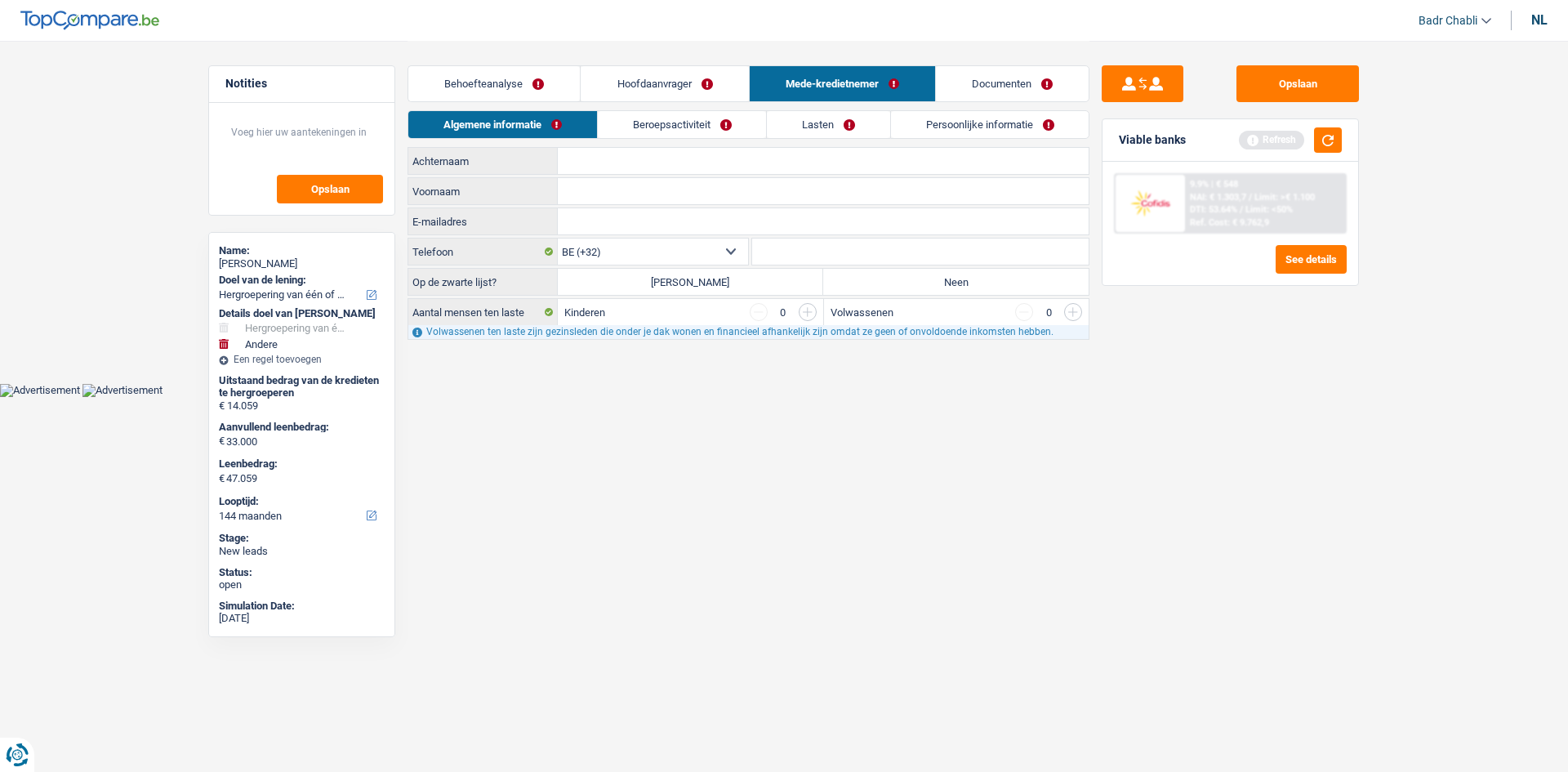
click at [695, 114] on link "Beroepsactiviteit" at bounding box center [682, 124] width 169 height 27
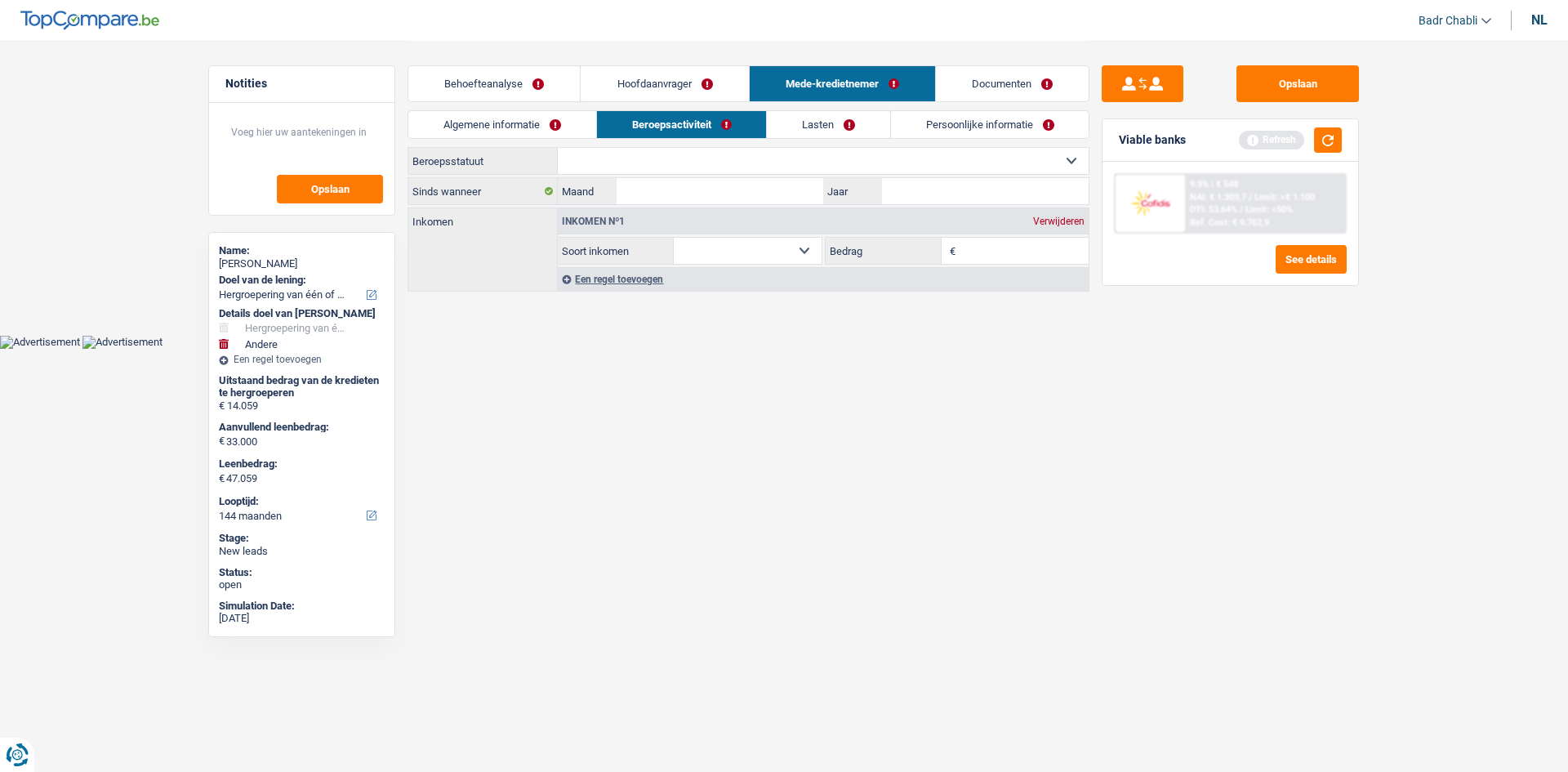
click at [466, 86] on link "Behoefteanalyse" at bounding box center [494, 83] width 172 height 35
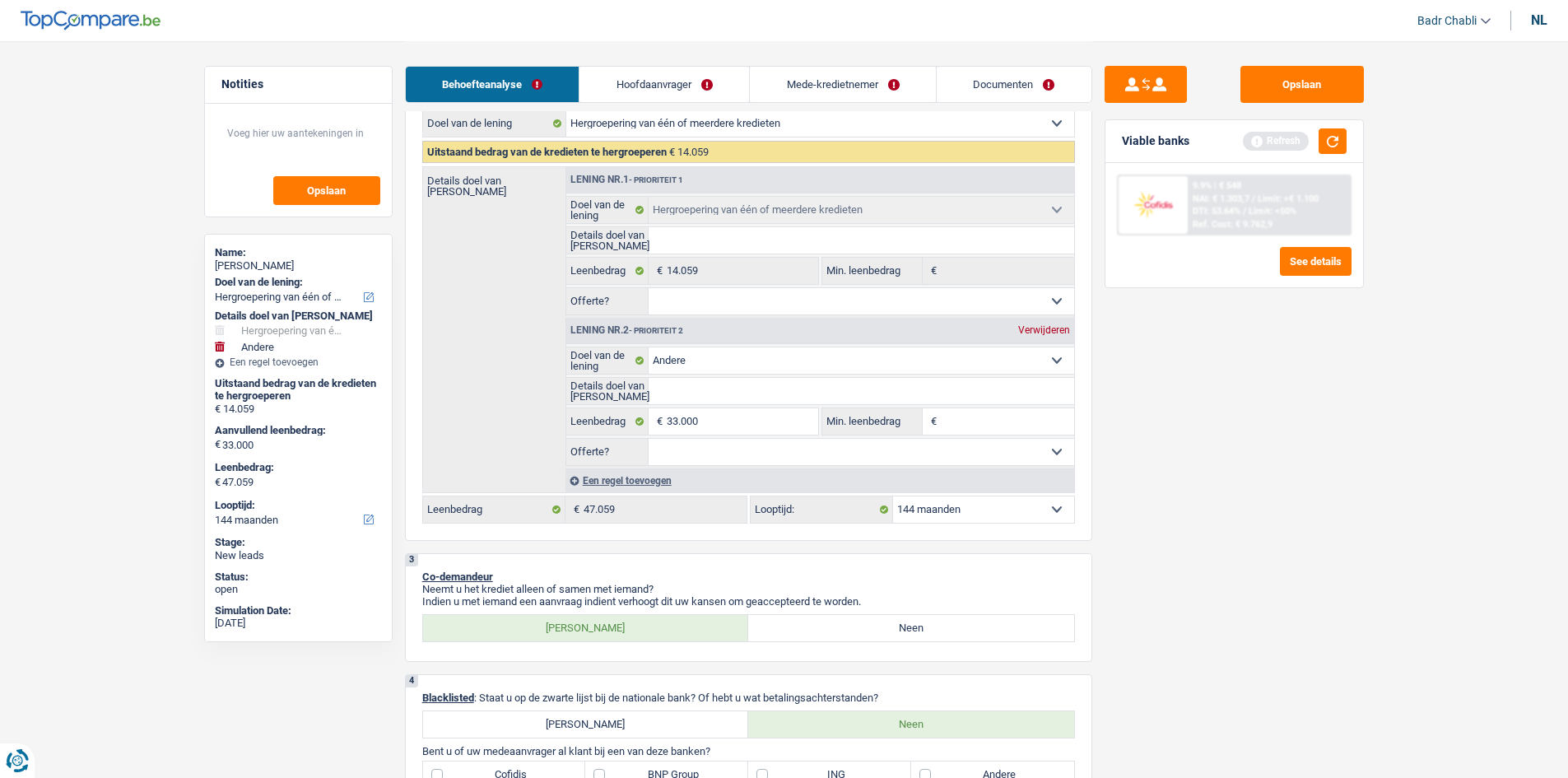
scroll to position [164, 0]
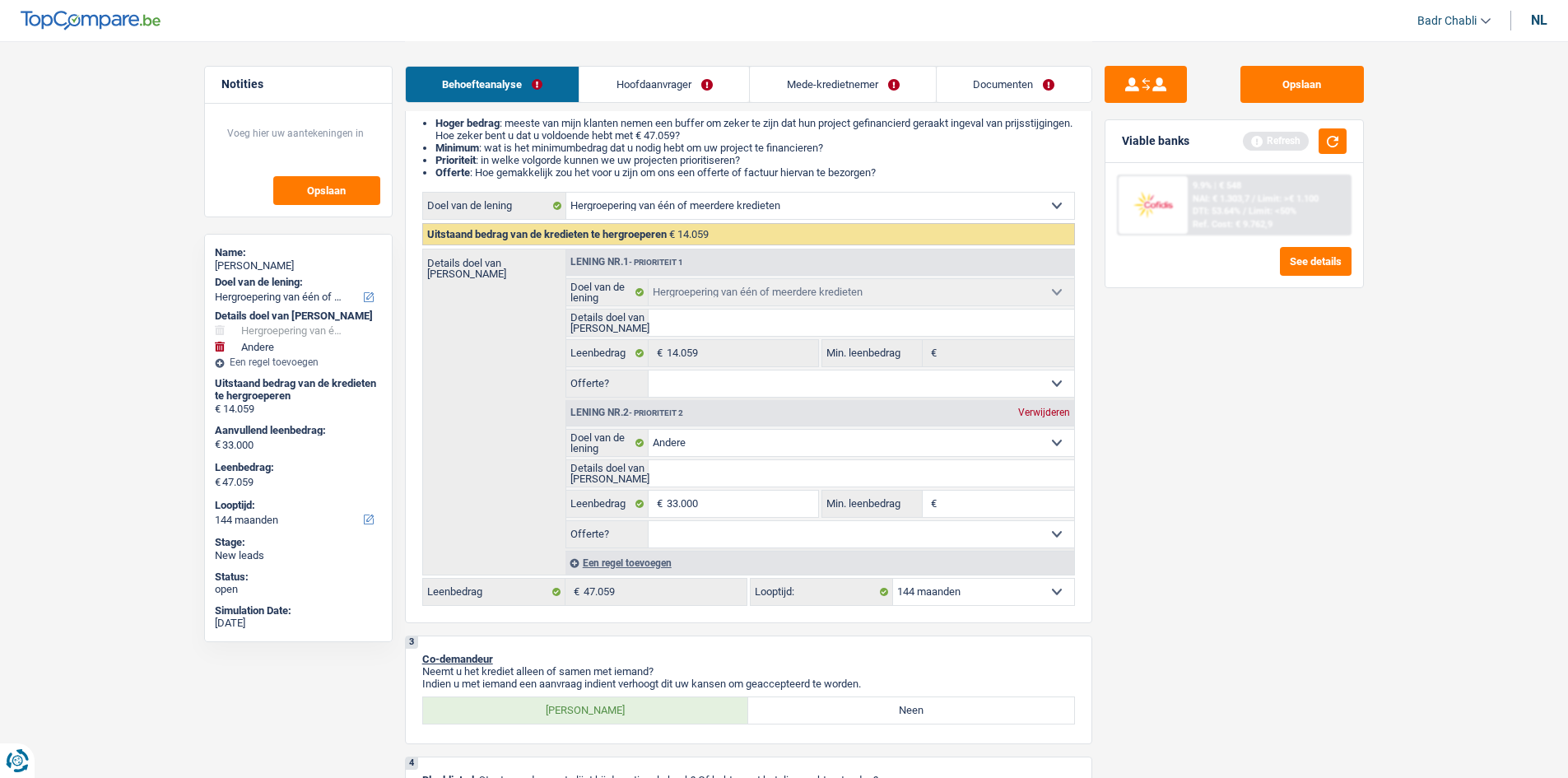
click at [682, 91] on link "Hoofdaanvrager" at bounding box center [664, 84] width 169 height 35
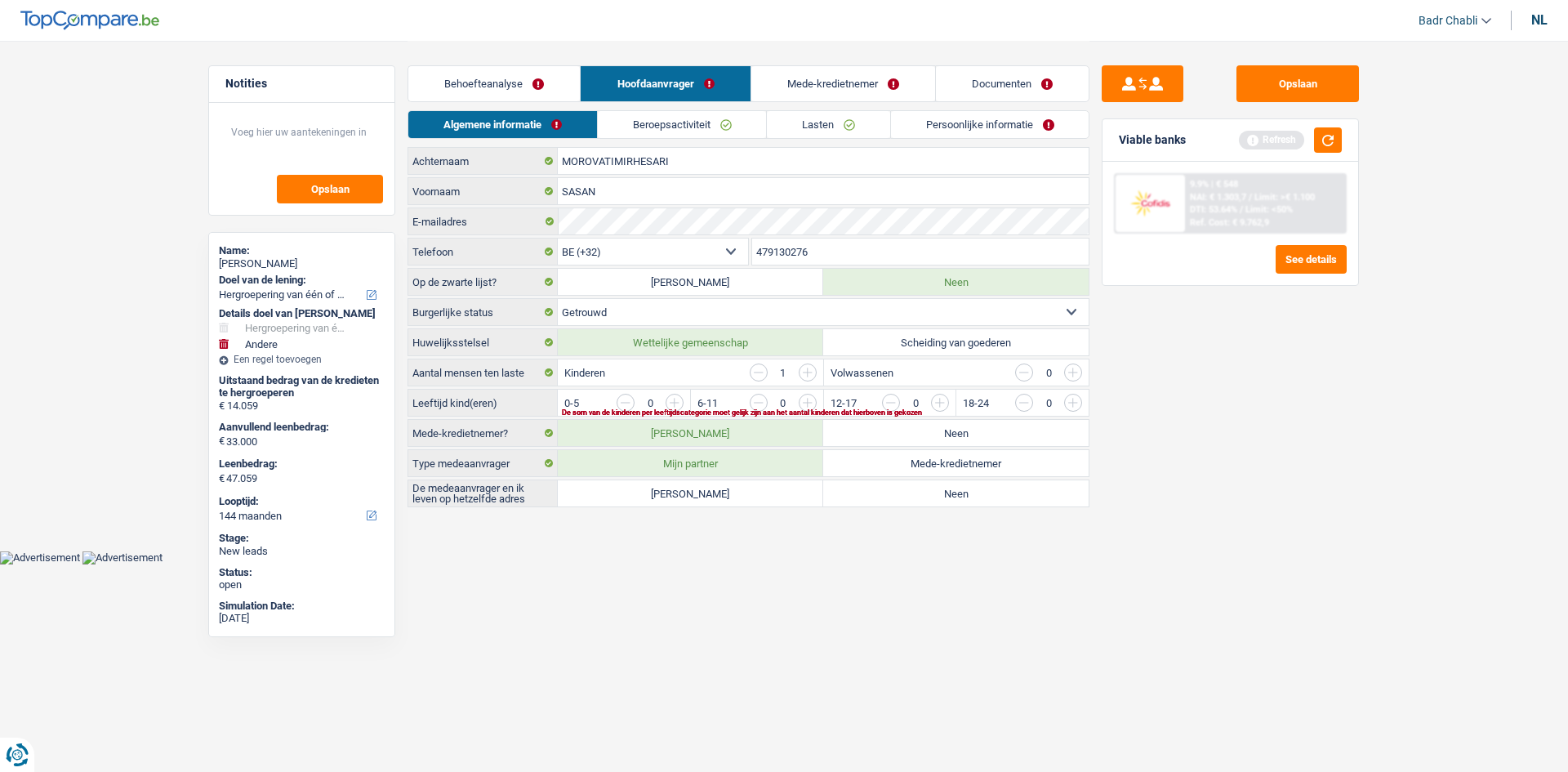
click at [863, 91] on link "Mede-kredietnemer" at bounding box center [843, 83] width 184 height 35
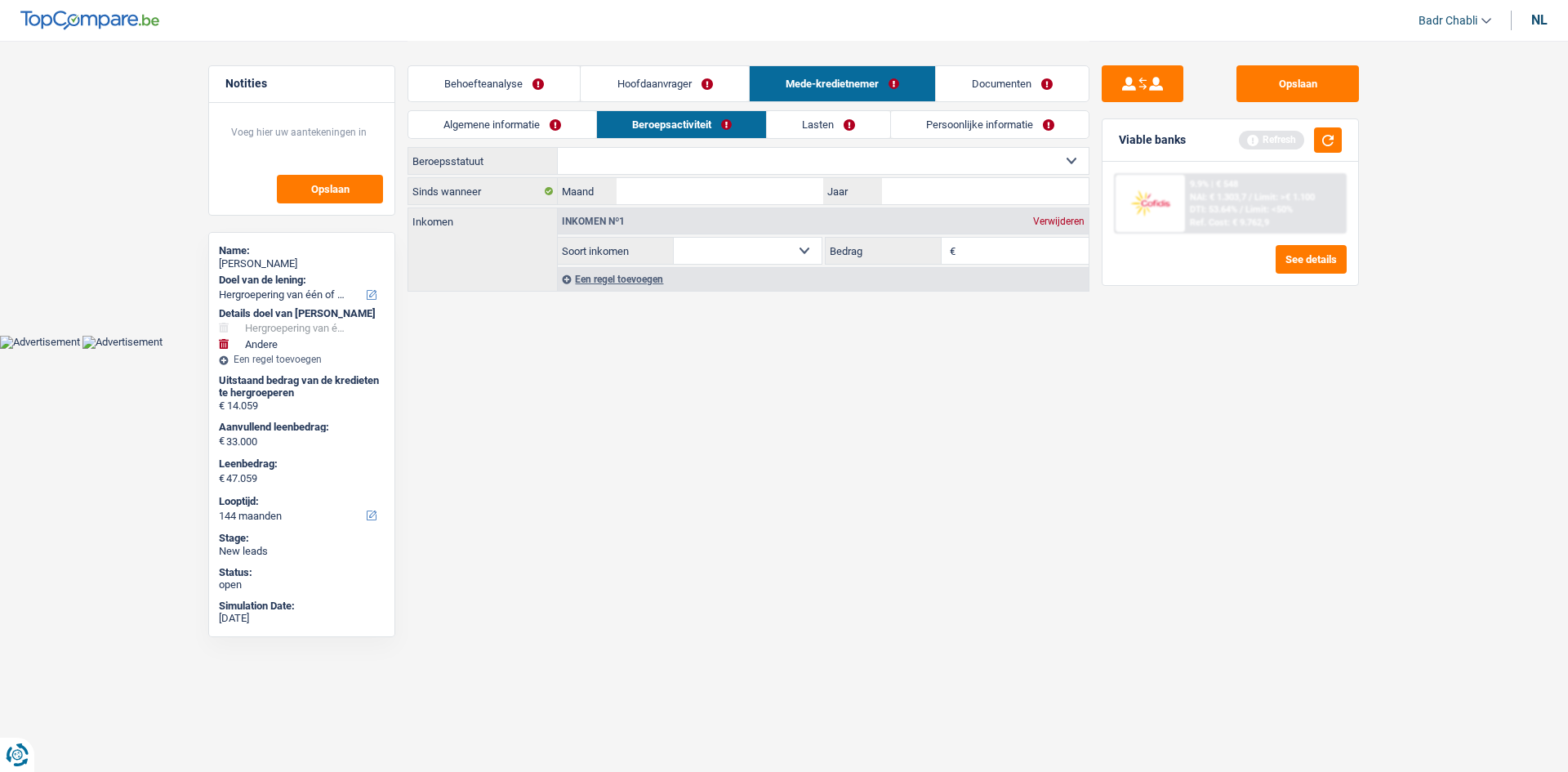
click at [1347, 133] on div "Viable banks Refresh" at bounding box center [1231, 140] width 256 height 43
click at [1337, 139] on button "button" at bounding box center [1328, 139] width 28 height 26
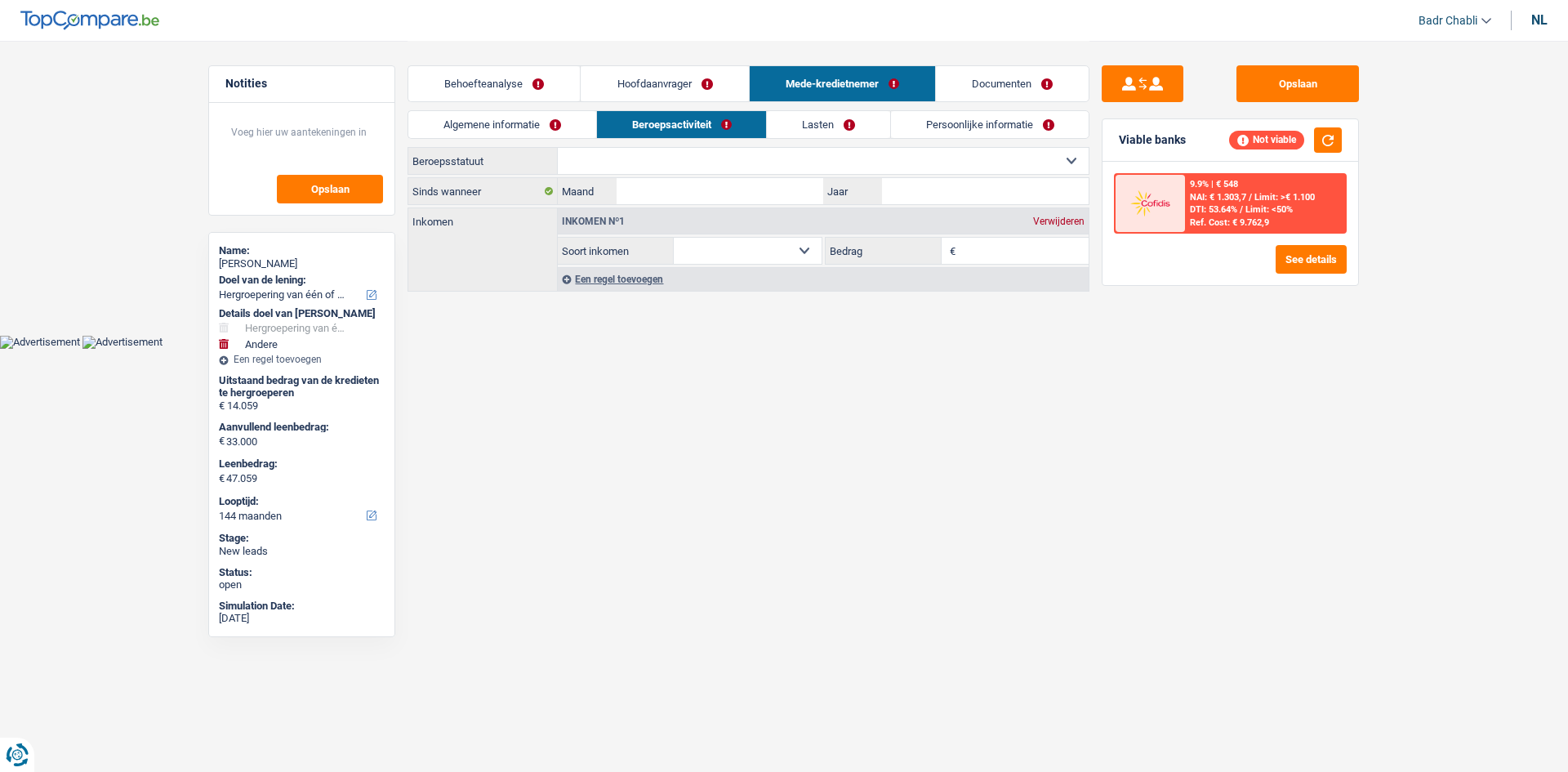
click at [650, 77] on link "Hoofdaanvrager" at bounding box center [664, 83] width 168 height 35
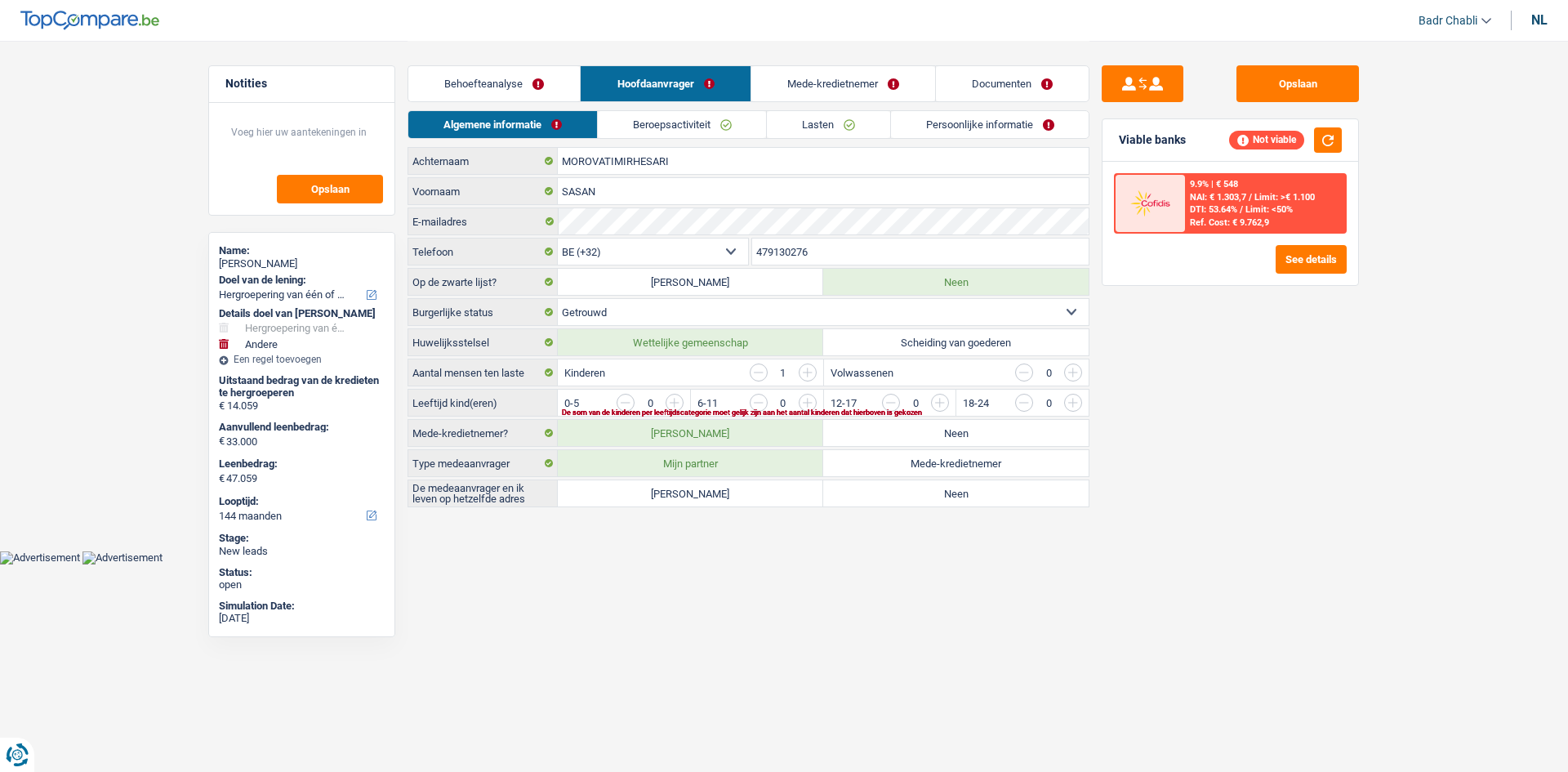
click at [556, 83] on link "Behoefteanalyse" at bounding box center [494, 83] width 172 height 35
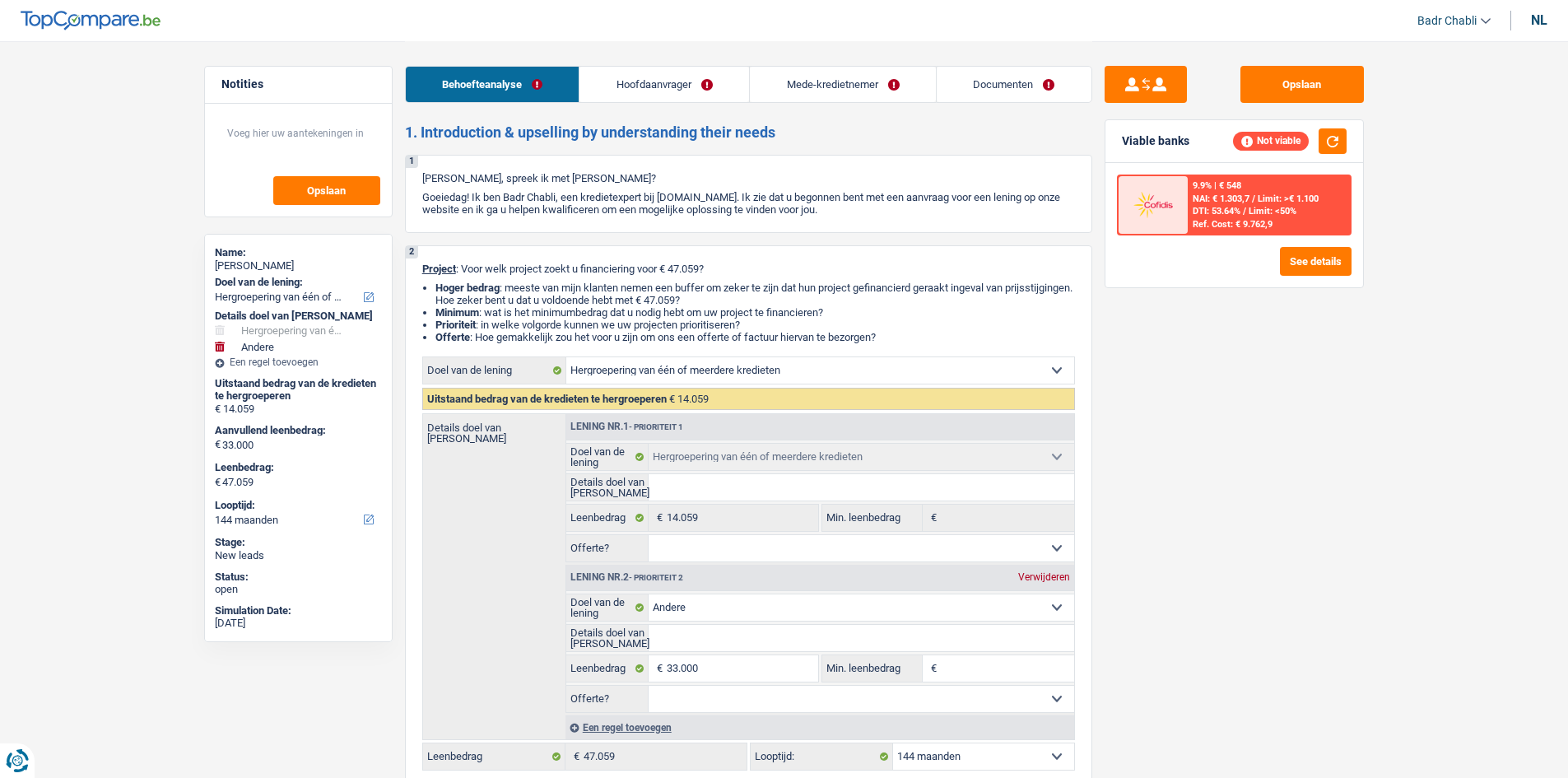
click at [1043, 572] on div "Verwijderen" at bounding box center [1044, 576] width 60 height 10
type input "0"
type input "14.059"
select select "60"
type input "14.059"
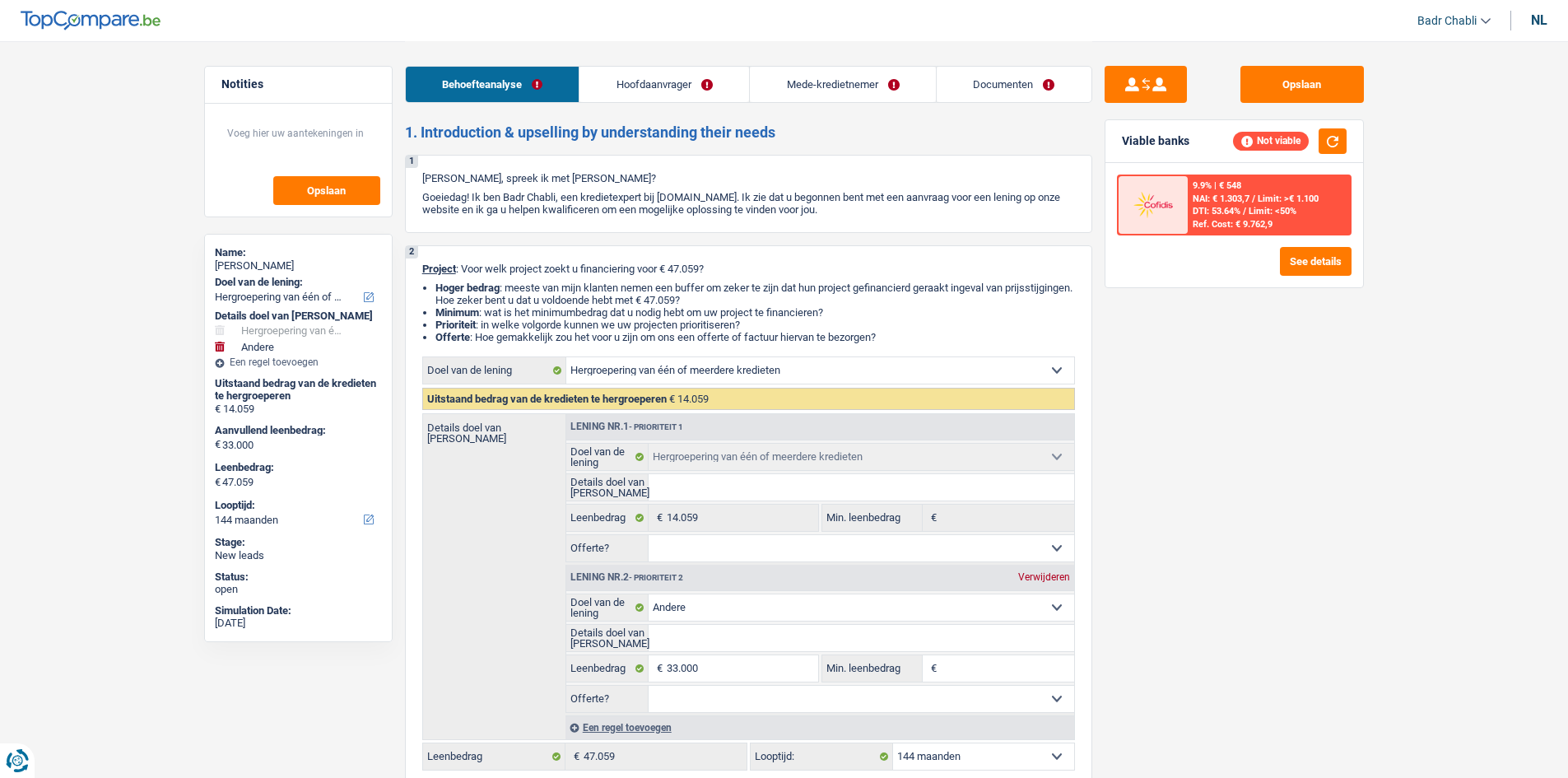
select select "60"
type input "14.059"
select select "60"
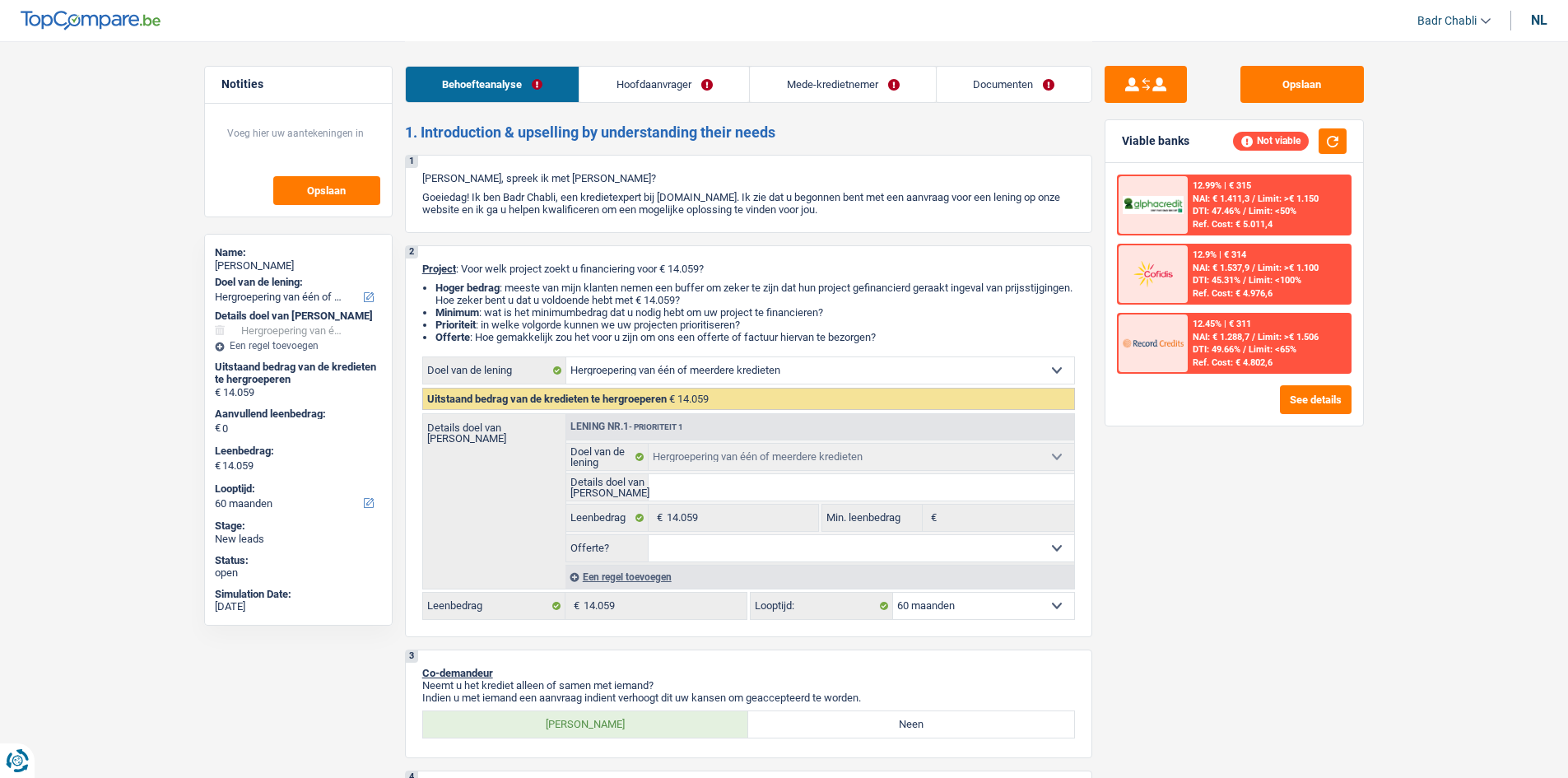
click at [662, 85] on link "Hoofdaanvrager" at bounding box center [664, 84] width 169 height 35
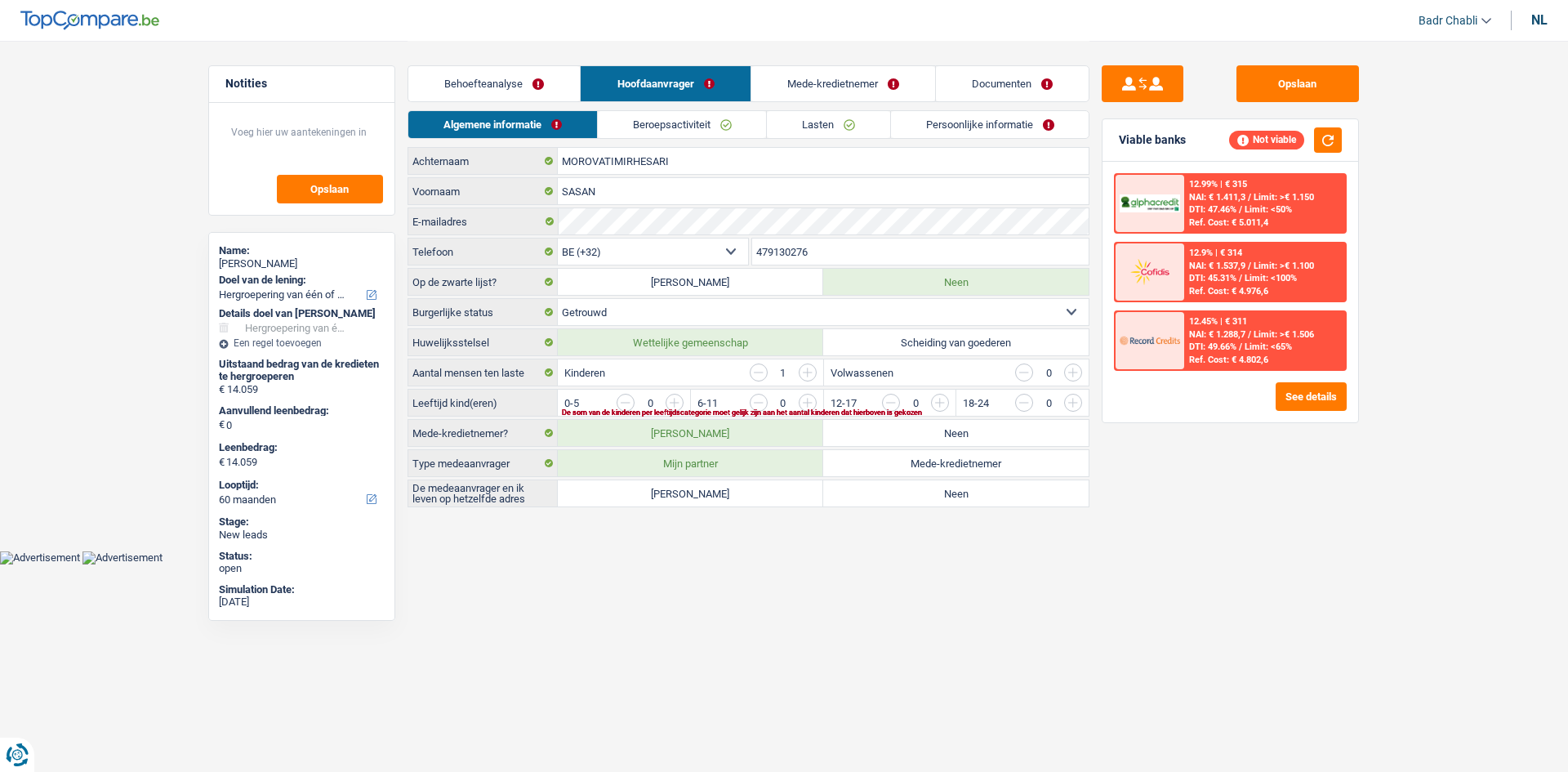
click at [824, 121] on link "Lasten" at bounding box center [829, 124] width 123 height 27
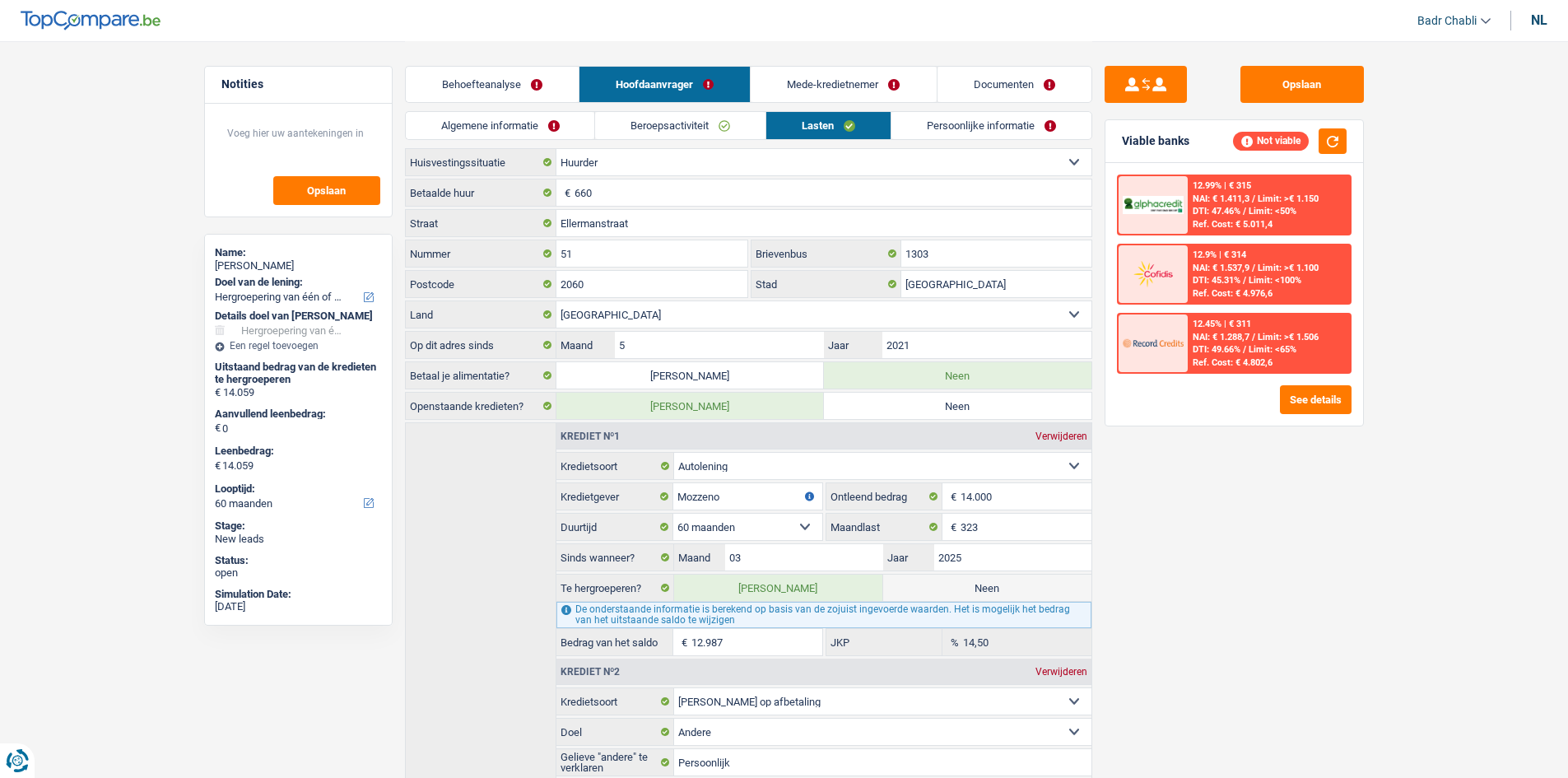
click at [488, 84] on link "Behoefteanalyse" at bounding box center [492, 84] width 173 height 35
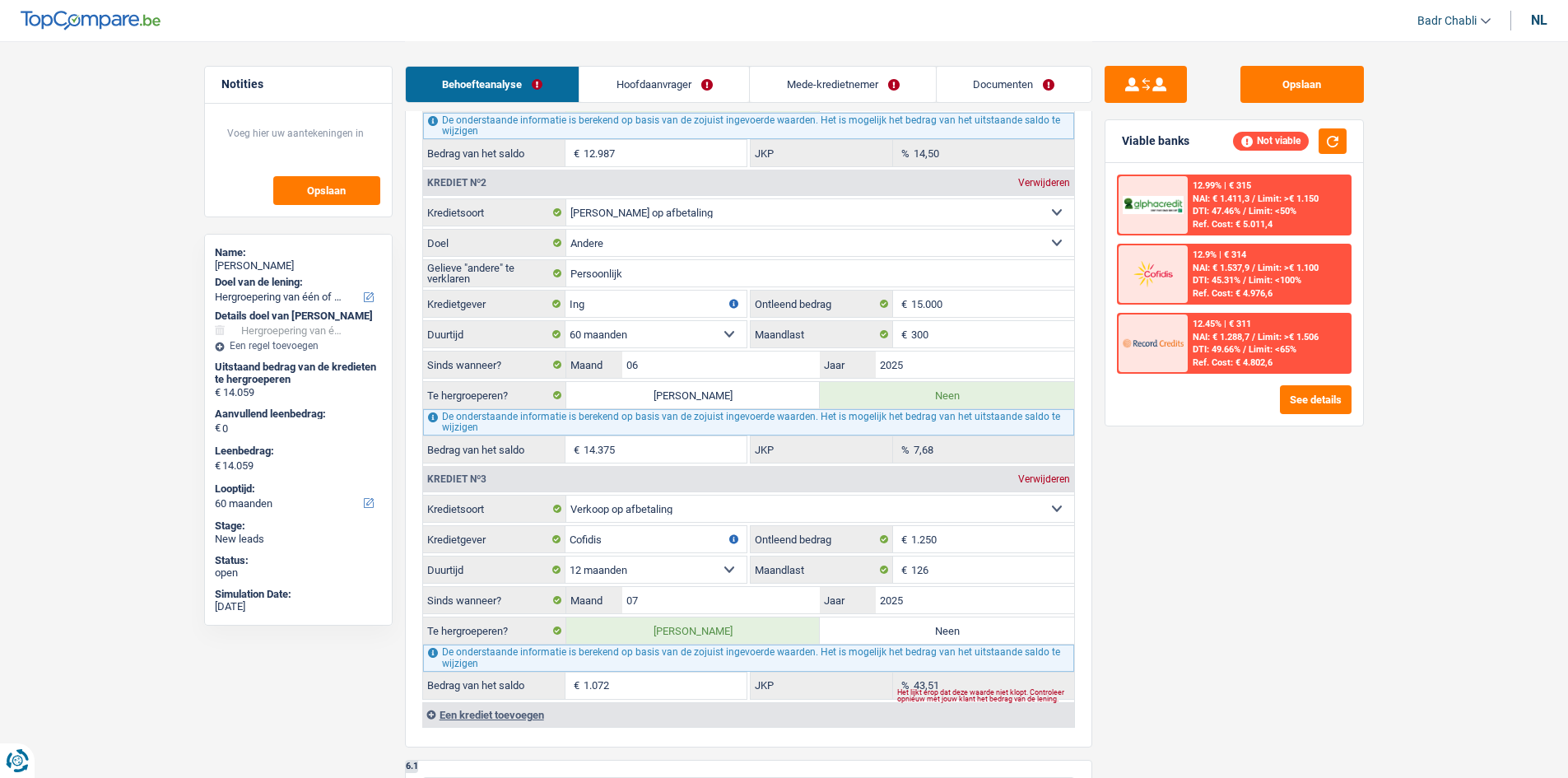
scroll to position [1646, 0]
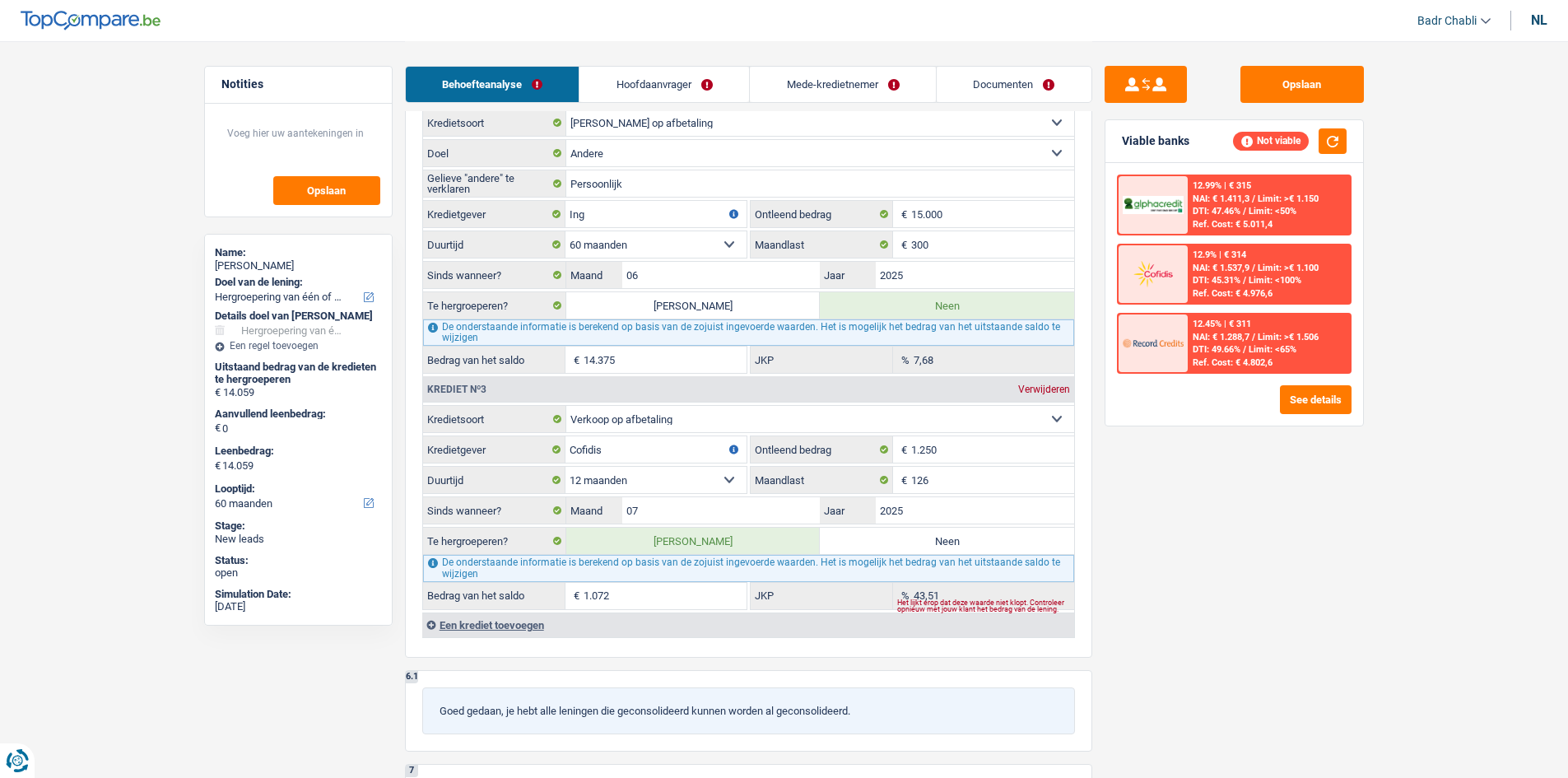
click at [927, 555] on div "De onderstaande informatie is berekend op basis van de zojuist ingevoerde waard…" at bounding box center [749, 568] width 651 height 27
click at [934, 542] on label "Neen" at bounding box center [947, 541] width 254 height 27
click at [934, 542] on input "Neen" at bounding box center [947, 541] width 254 height 27
radio input "true"
type input "12.987"
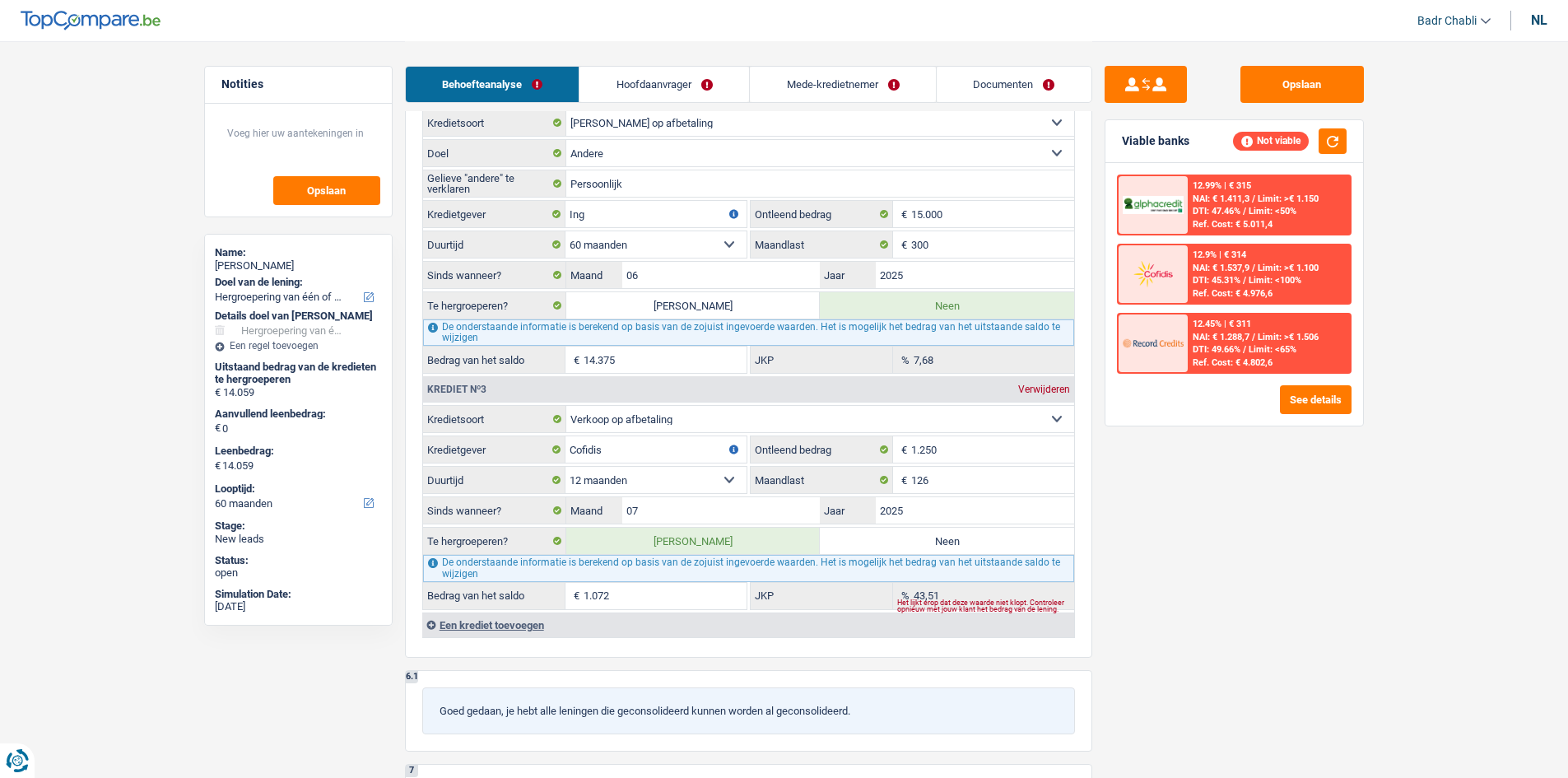
type input "12.987"
radio input "false"
type input "12.987"
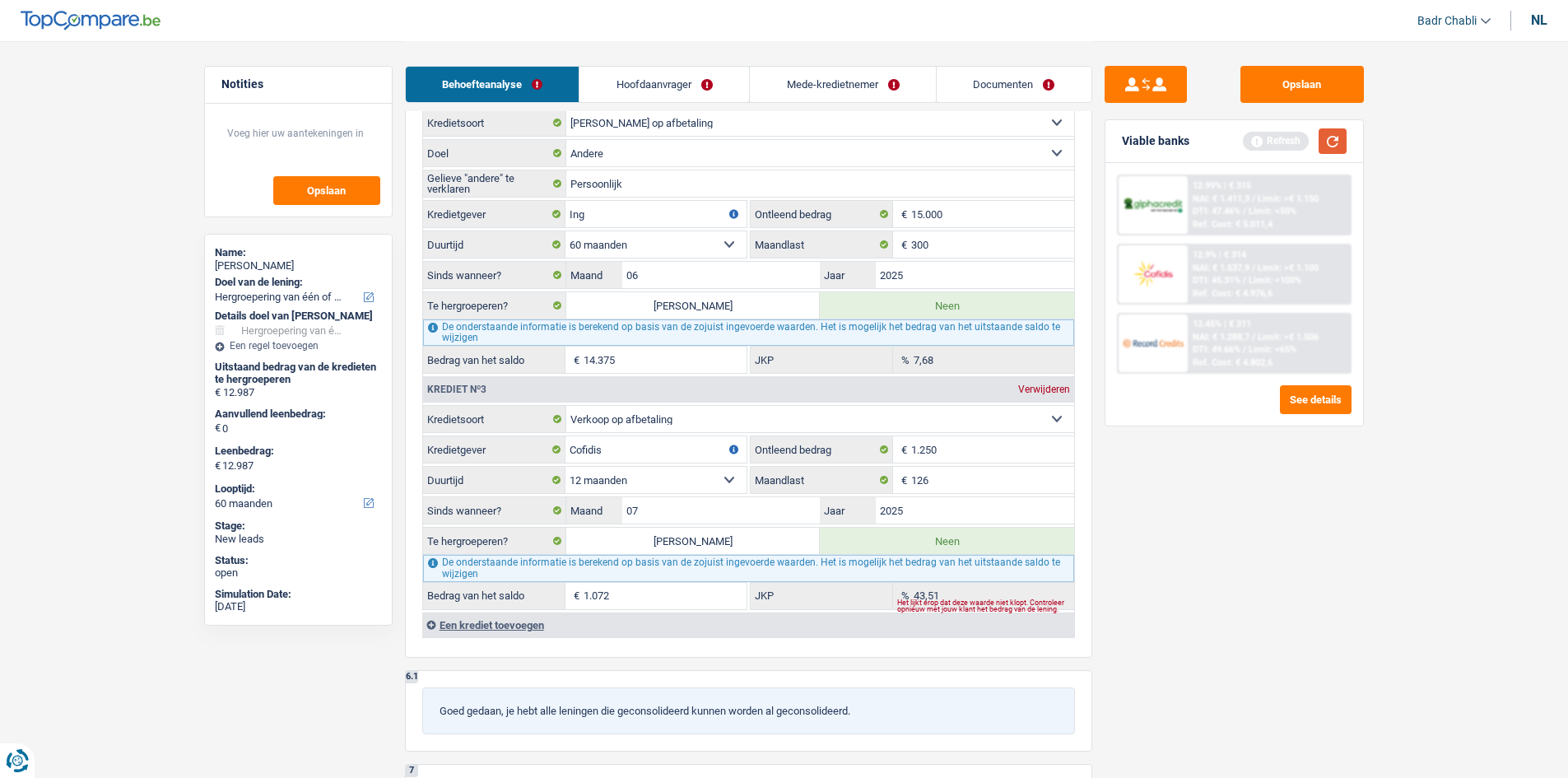
click at [1338, 147] on button "button" at bounding box center [1333, 140] width 28 height 26
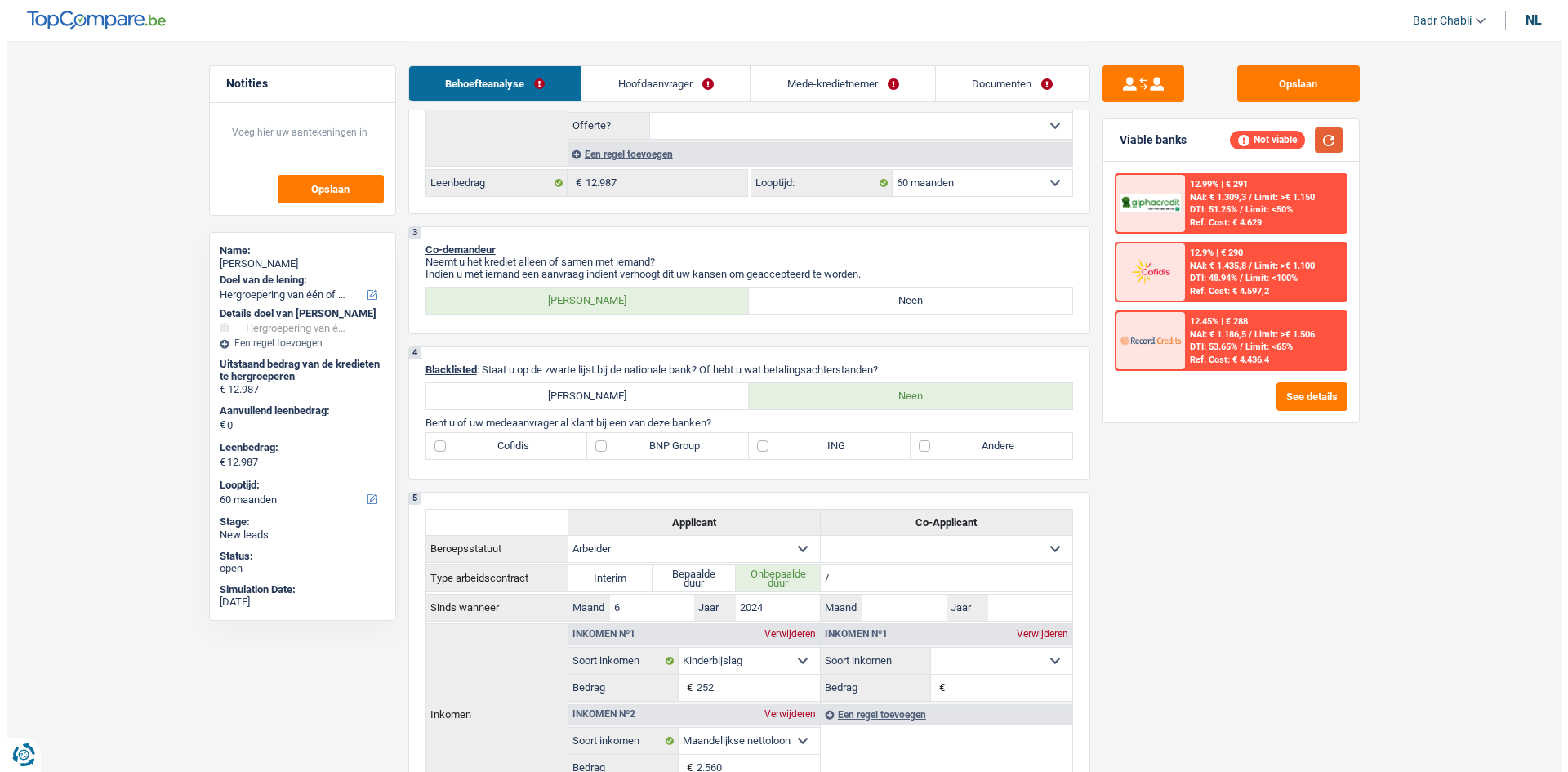
scroll to position [409, 0]
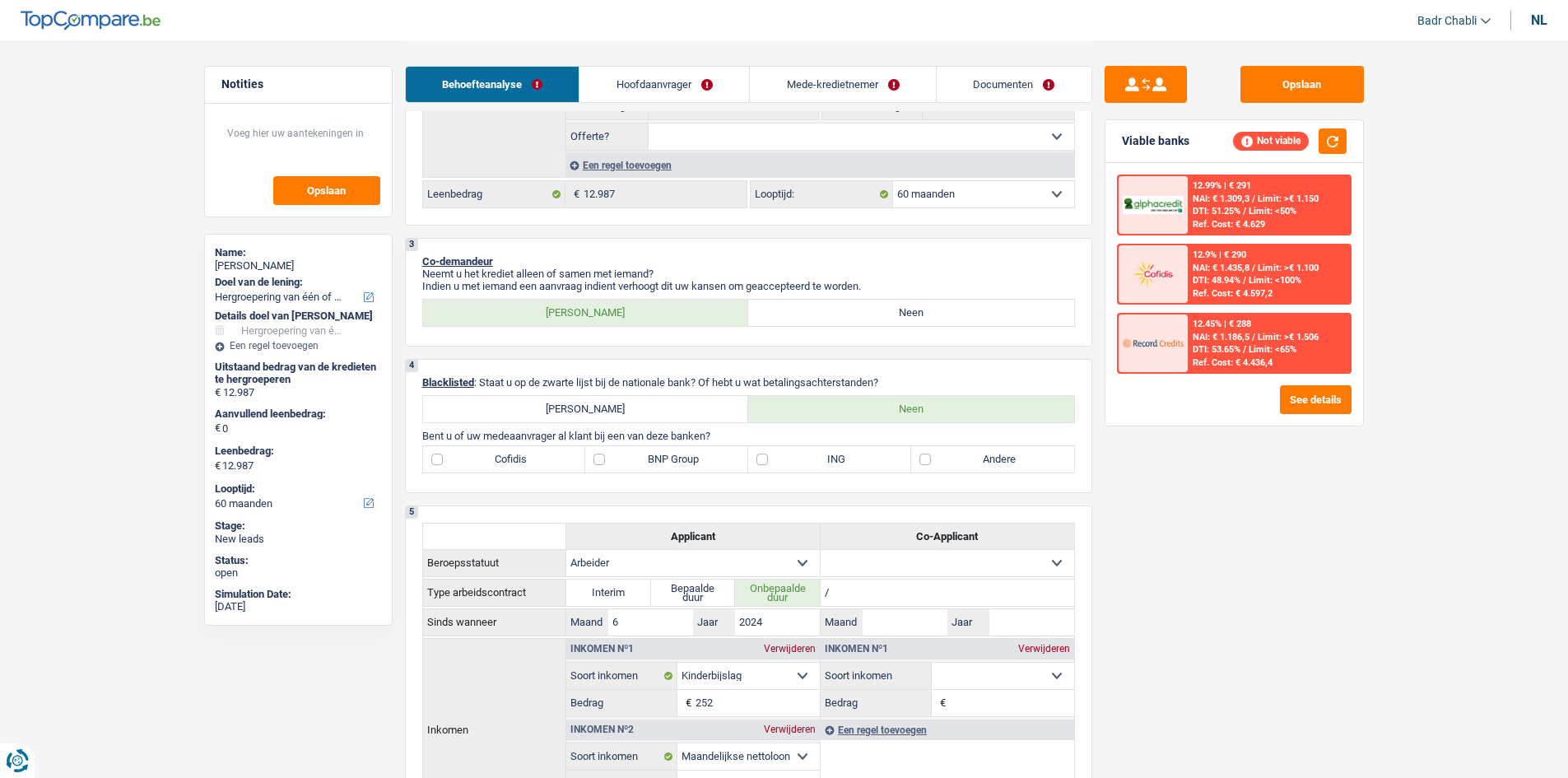
click at [459, 459] on label "Cofidis" at bounding box center [505, 460] width 163 height 27
click at [459, 459] on input "Cofidis" at bounding box center [505, 460] width 163 height 27
checkbox input "true"
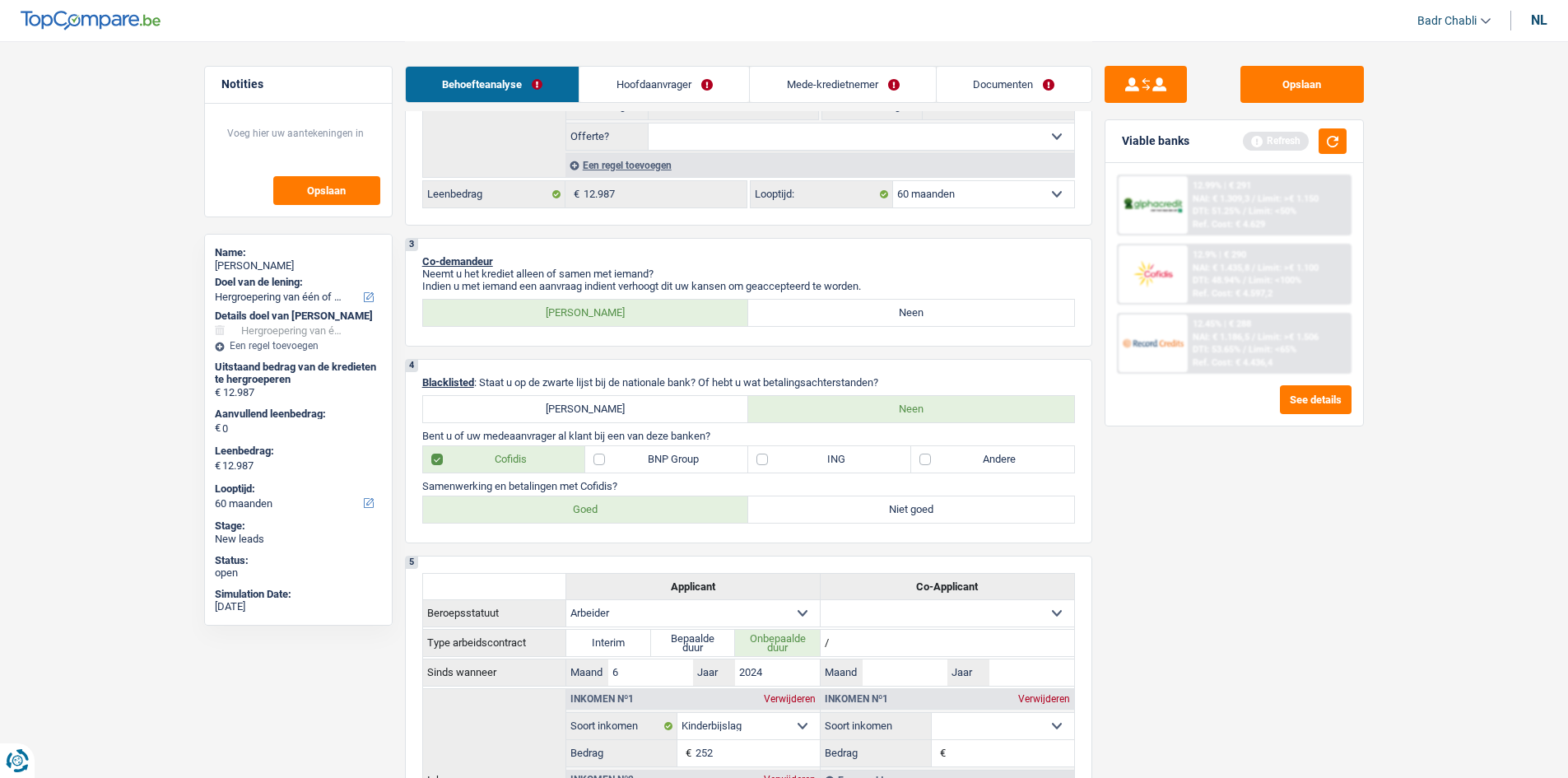
click at [767, 457] on label "ING" at bounding box center [830, 460] width 163 height 27
click at [767, 457] on input "ING" at bounding box center [830, 460] width 163 height 27
checkbox input "true"
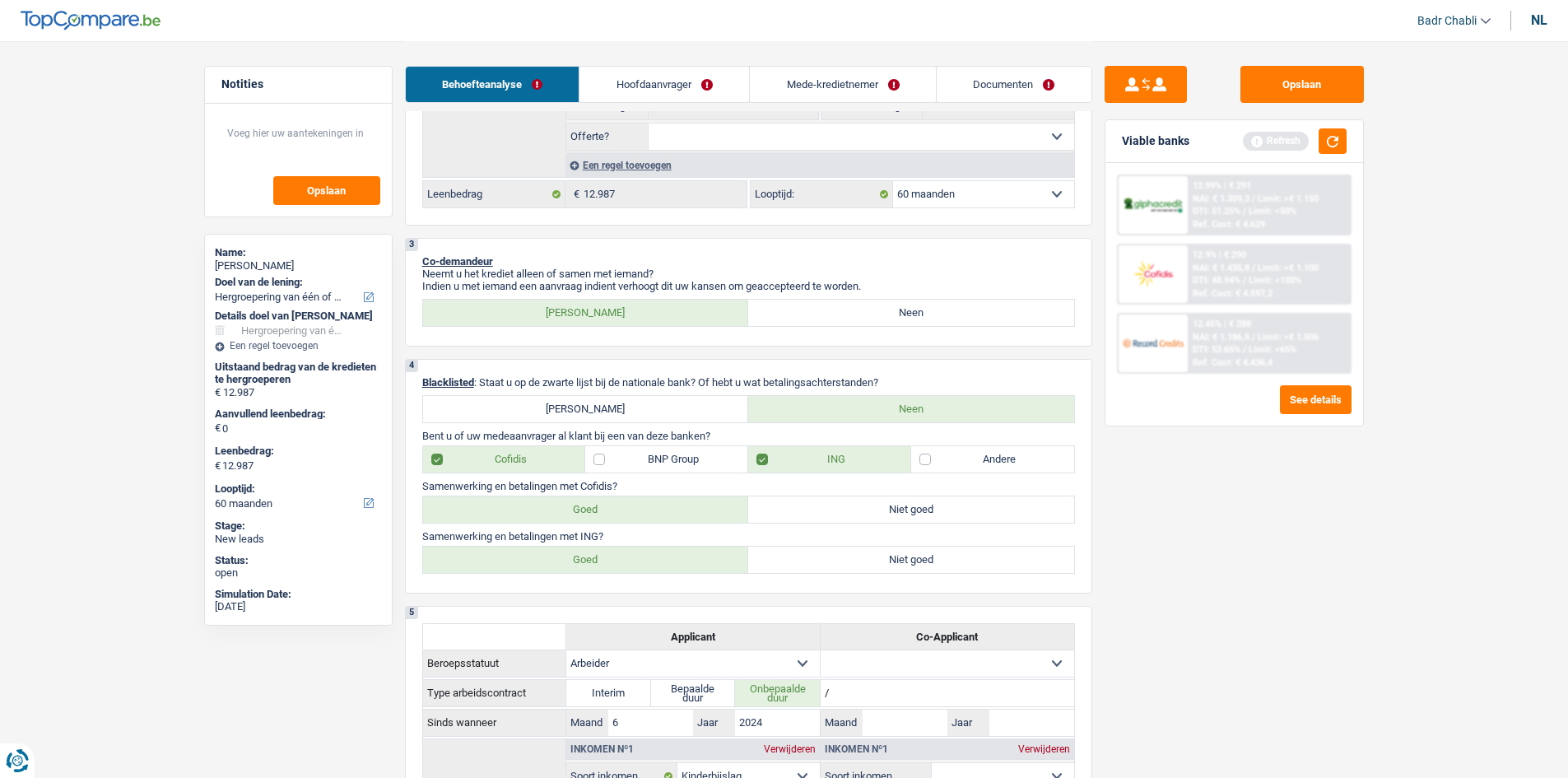
click at [631, 528] on div "4 Blacklisted : Staat u op de zwarte lijst bij de nationale bank? Of hebt u wat…" at bounding box center [749, 475] width 687 height 234
click at [630, 513] on label "Goed" at bounding box center [586, 509] width 326 height 27
click at [630, 513] on input "Goed" at bounding box center [586, 509] width 326 height 27
radio input "true"
click at [630, 551] on label "Goed" at bounding box center [586, 560] width 326 height 27
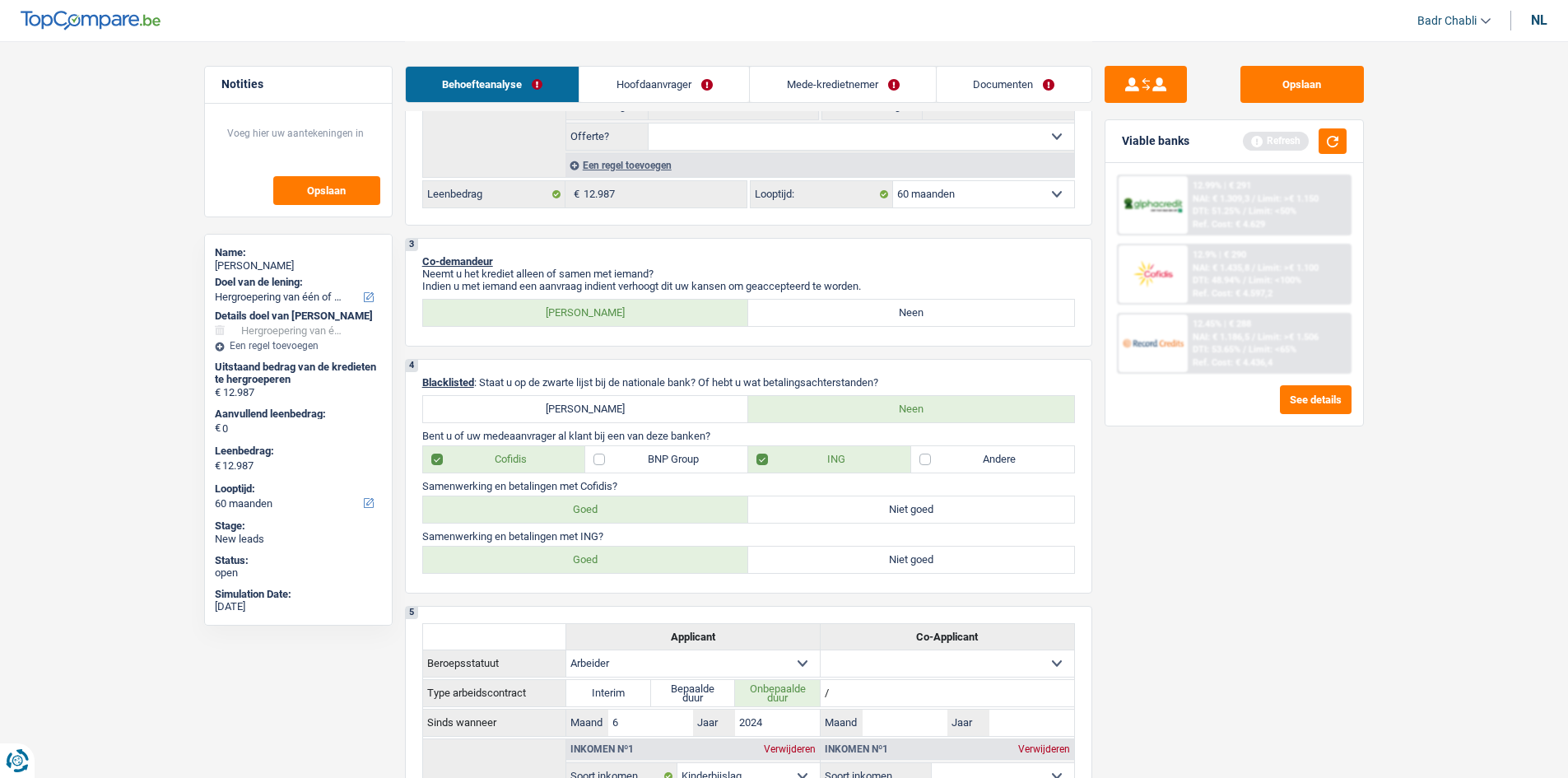
click at [630, 551] on input "Goed" at bounding box center [586, 560] width 326 height 27
radio input "true"
click at [1331, 127] on div "Viable banks Refresh" at bounding box center [1234, 141] width 258 height 43
click at [1331, 129] on button "button" at bounding box center [1333, 140] width 28 height 26
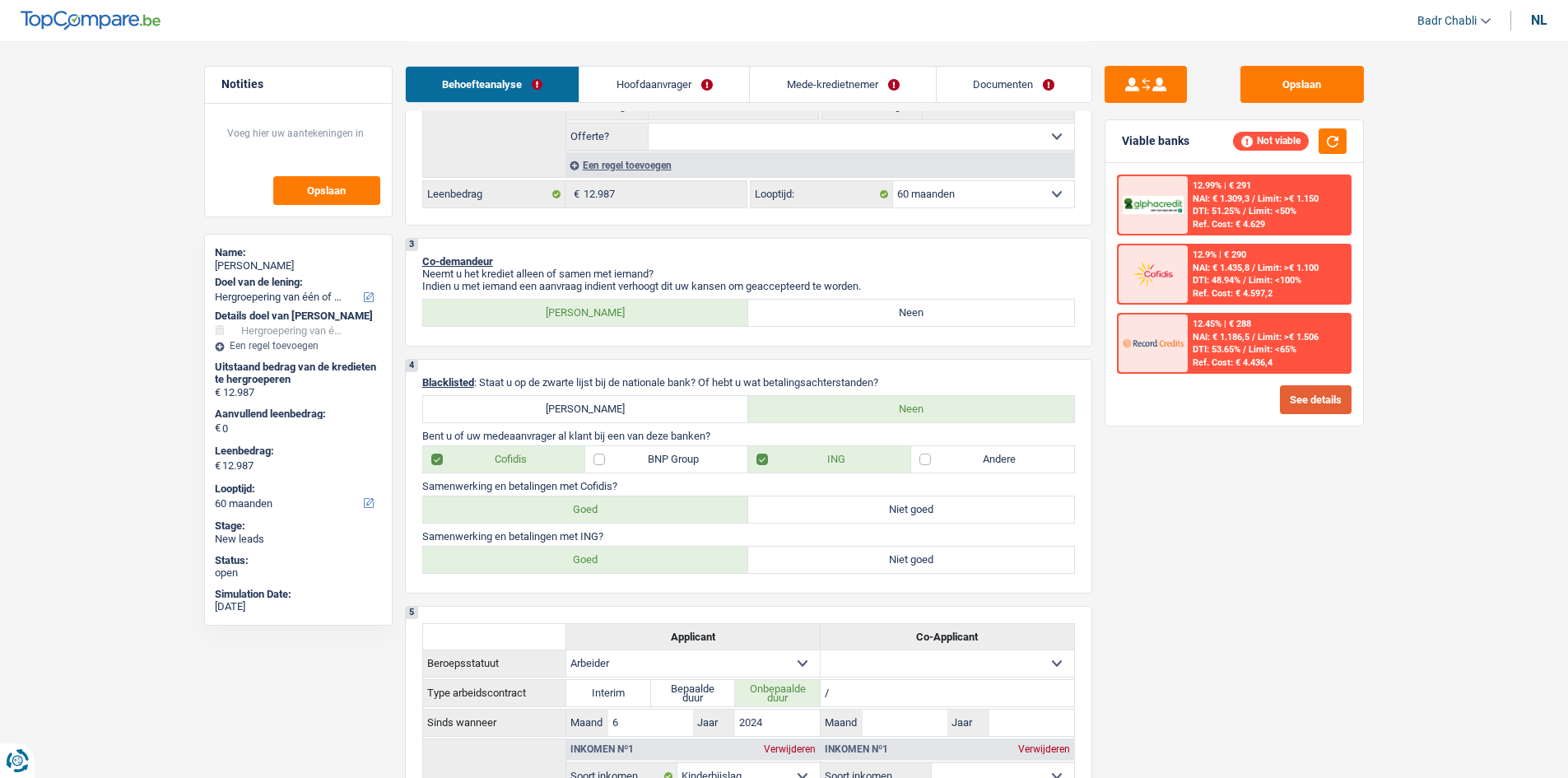
click at [1302, 401] on button "See details" at bounding box center [1316, 400] width 72 height 29
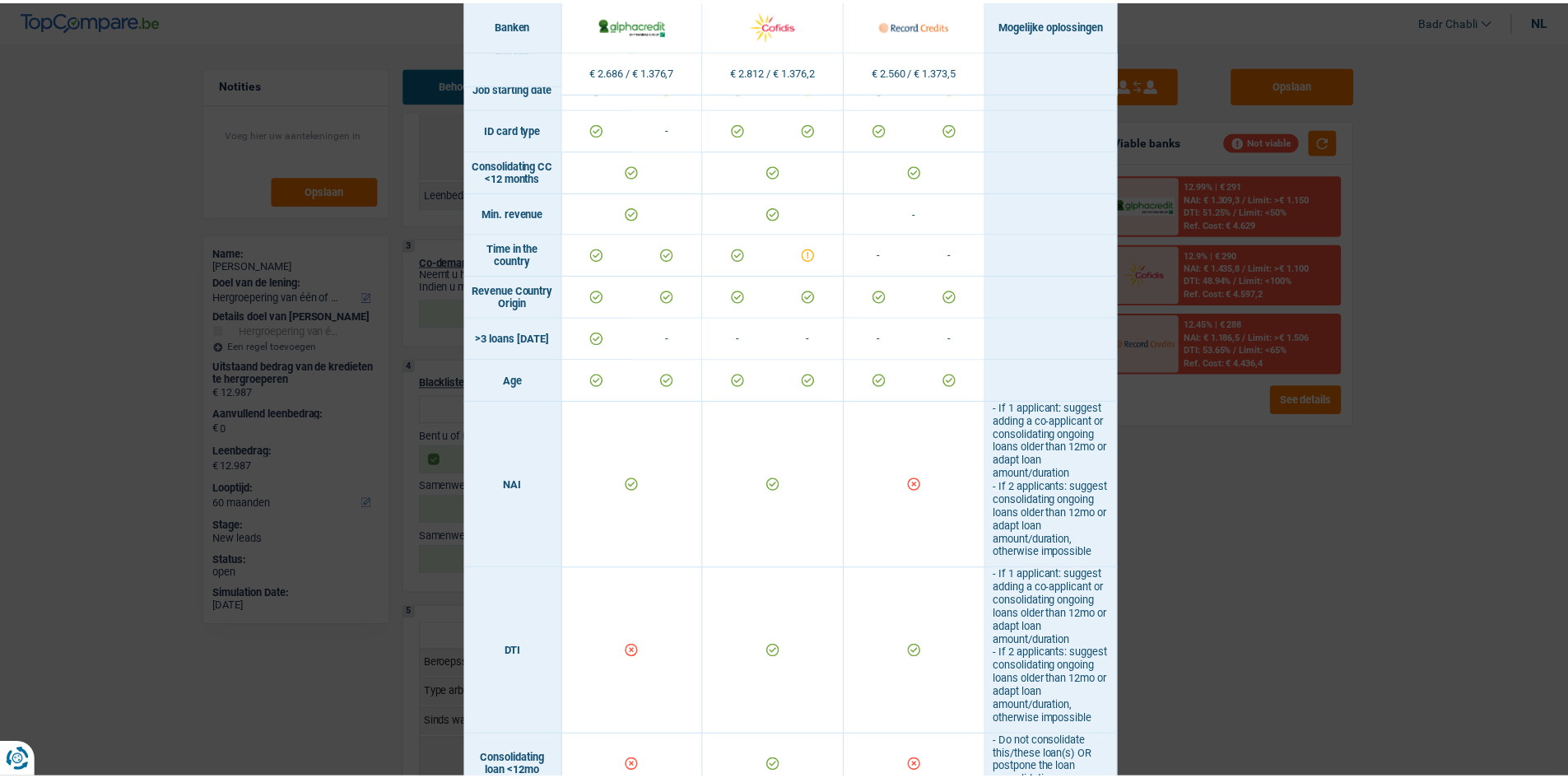
scroll to position [0, 0]
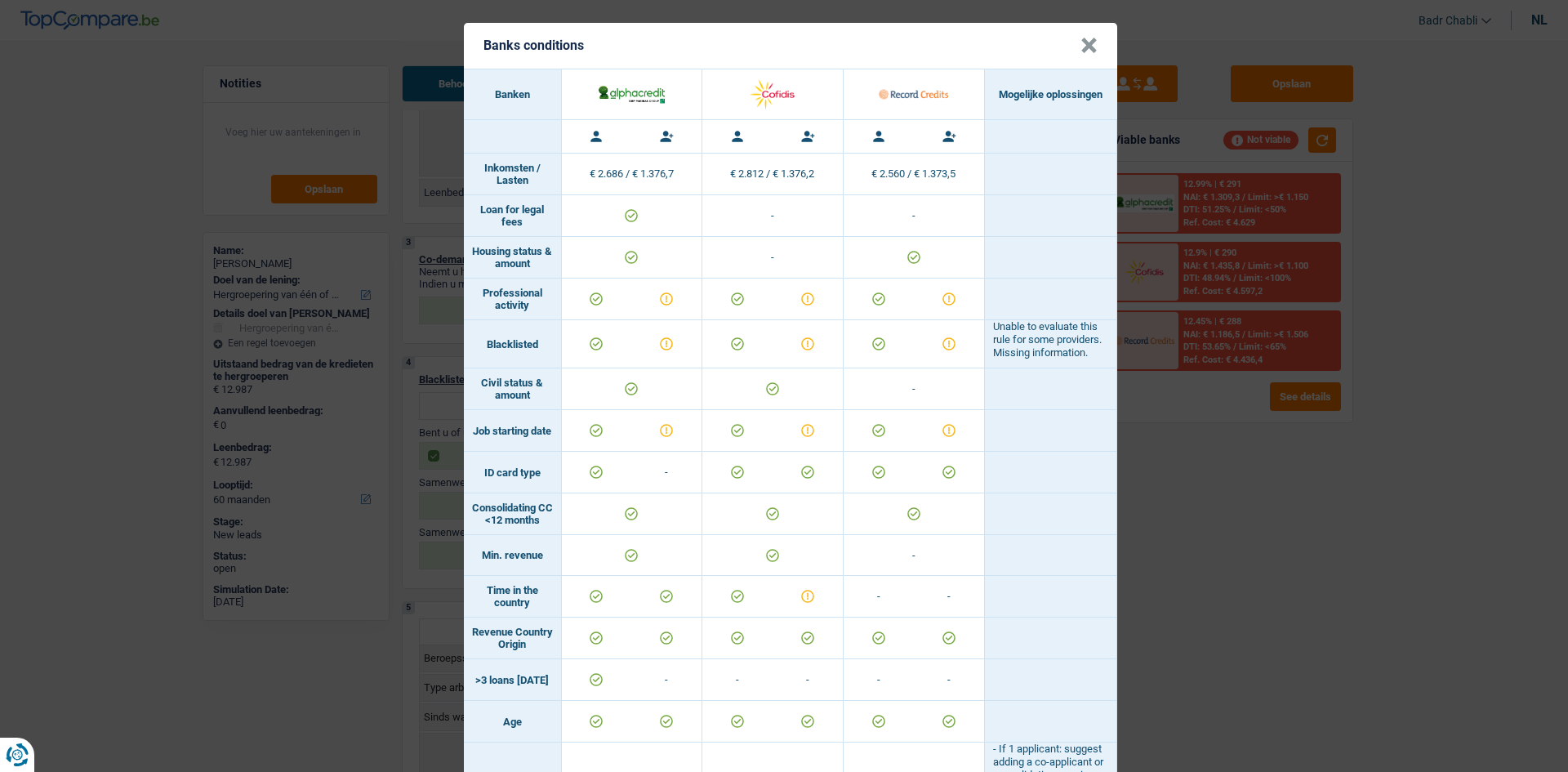
click at [1080, 50] on button "×" at bounding box center [1089, 46] width 17 height 16
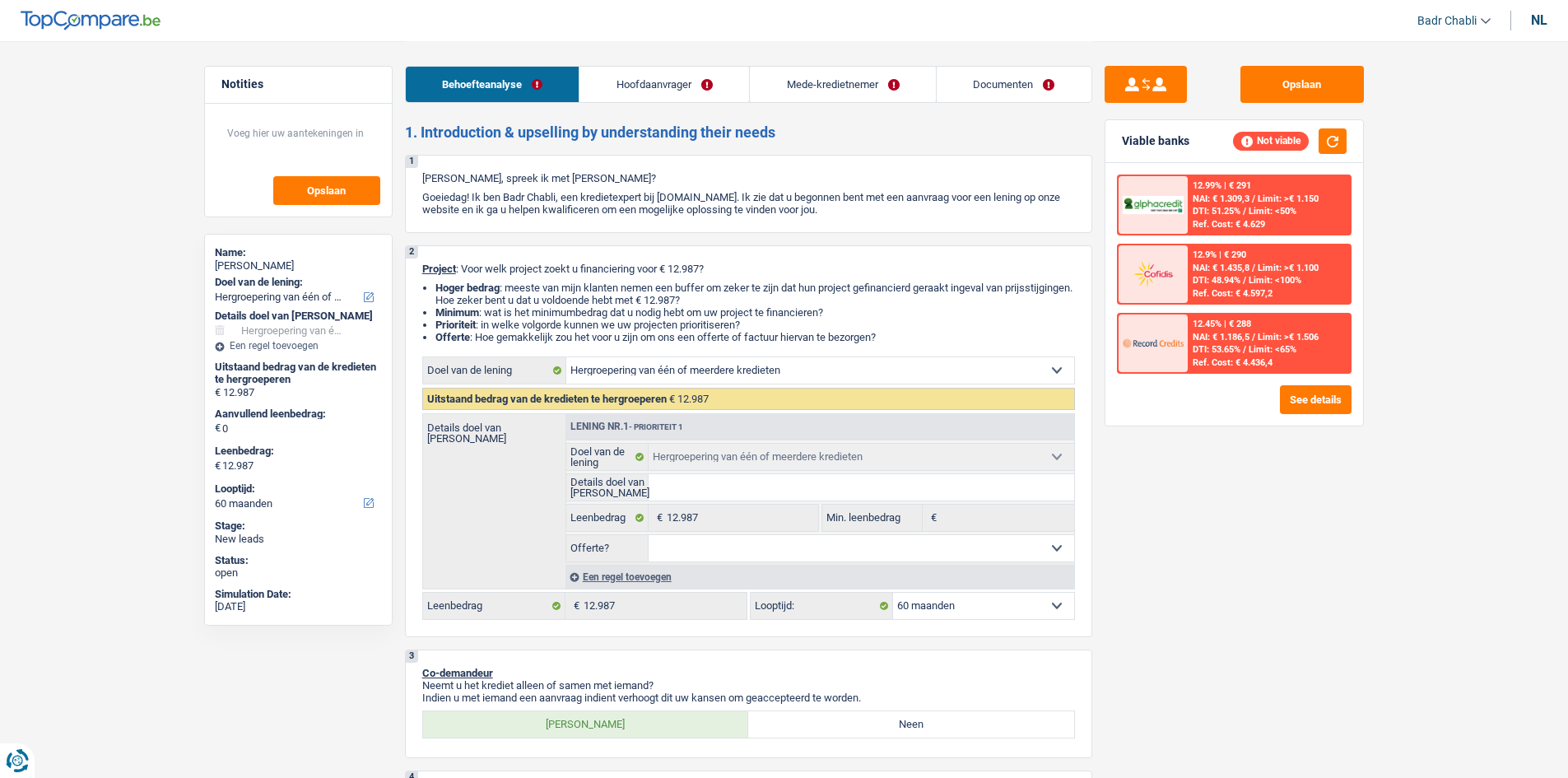
click at [811, 76] on link "Mede-kredietnemer" at bounding box center [842, 84] width 186 height 35
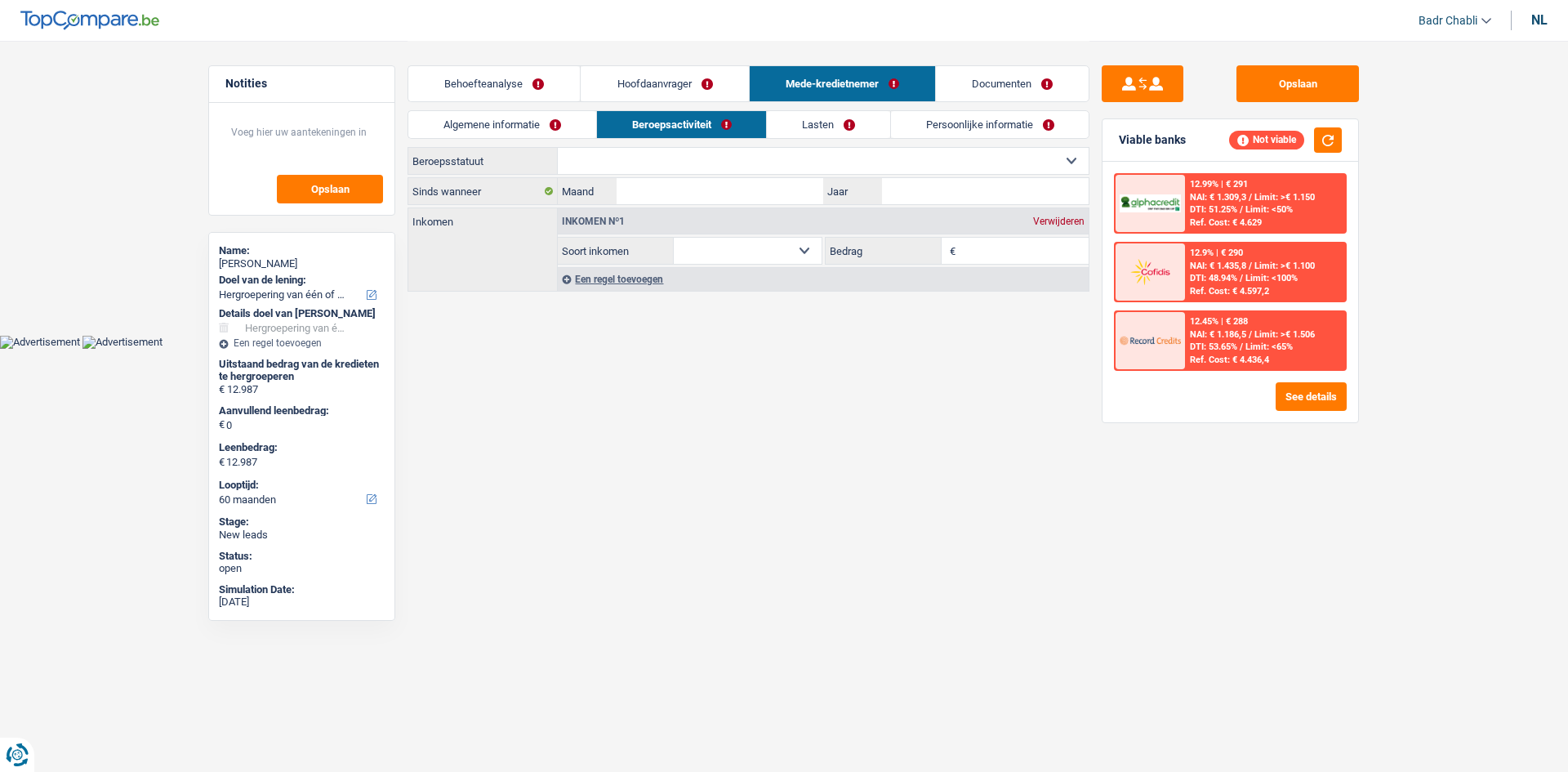
click at [512, 122] on link "Algemene informatie" at bounding box center [503, 124] width 188 height 27
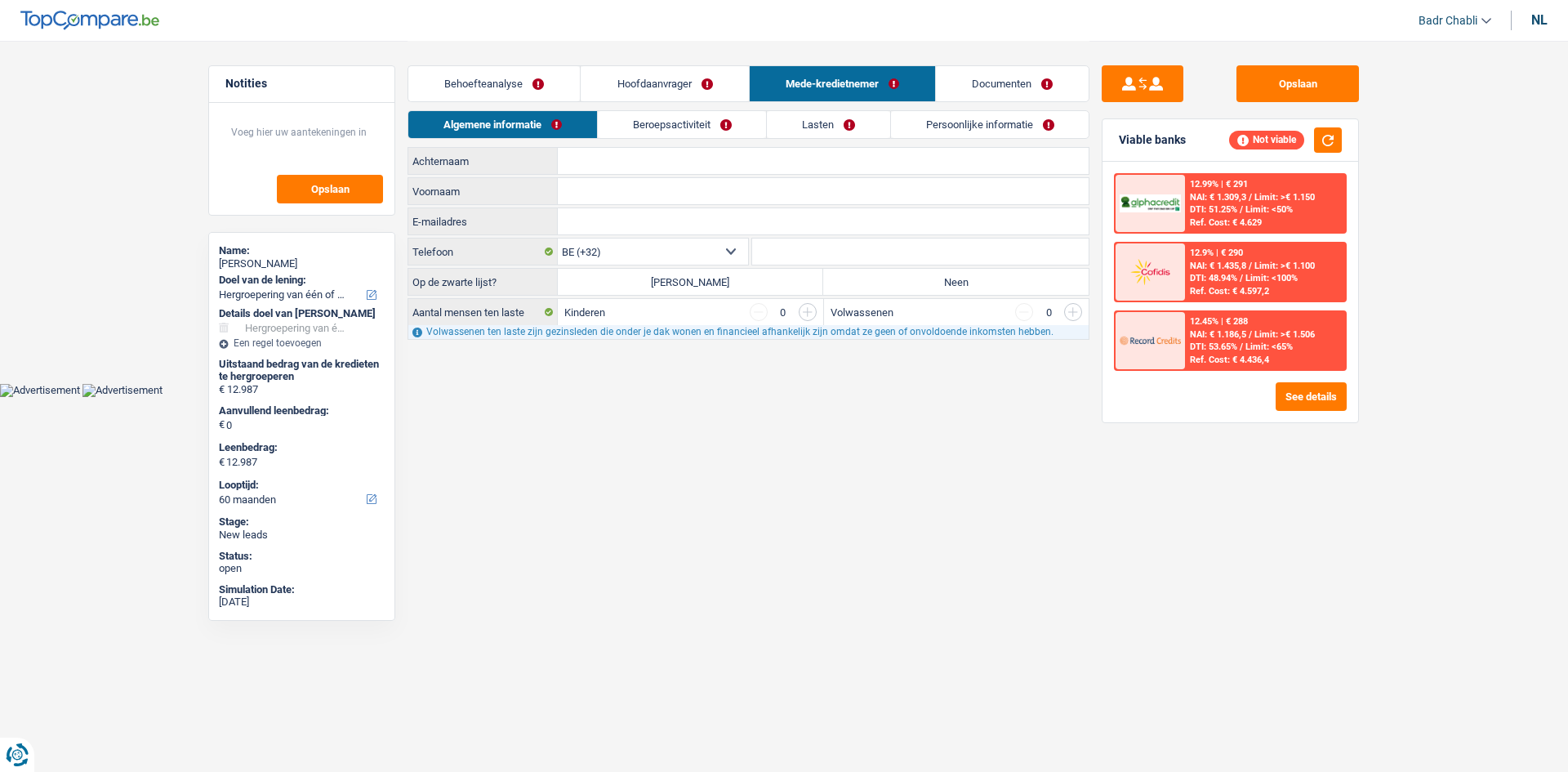
click at [875, 279] on label "Neen" at bounding box center [956, 282] width 266 height 27
click at [875, 279] on input "Neen" at bounding box center [956, 282] width 266 height 27
radio input "true"
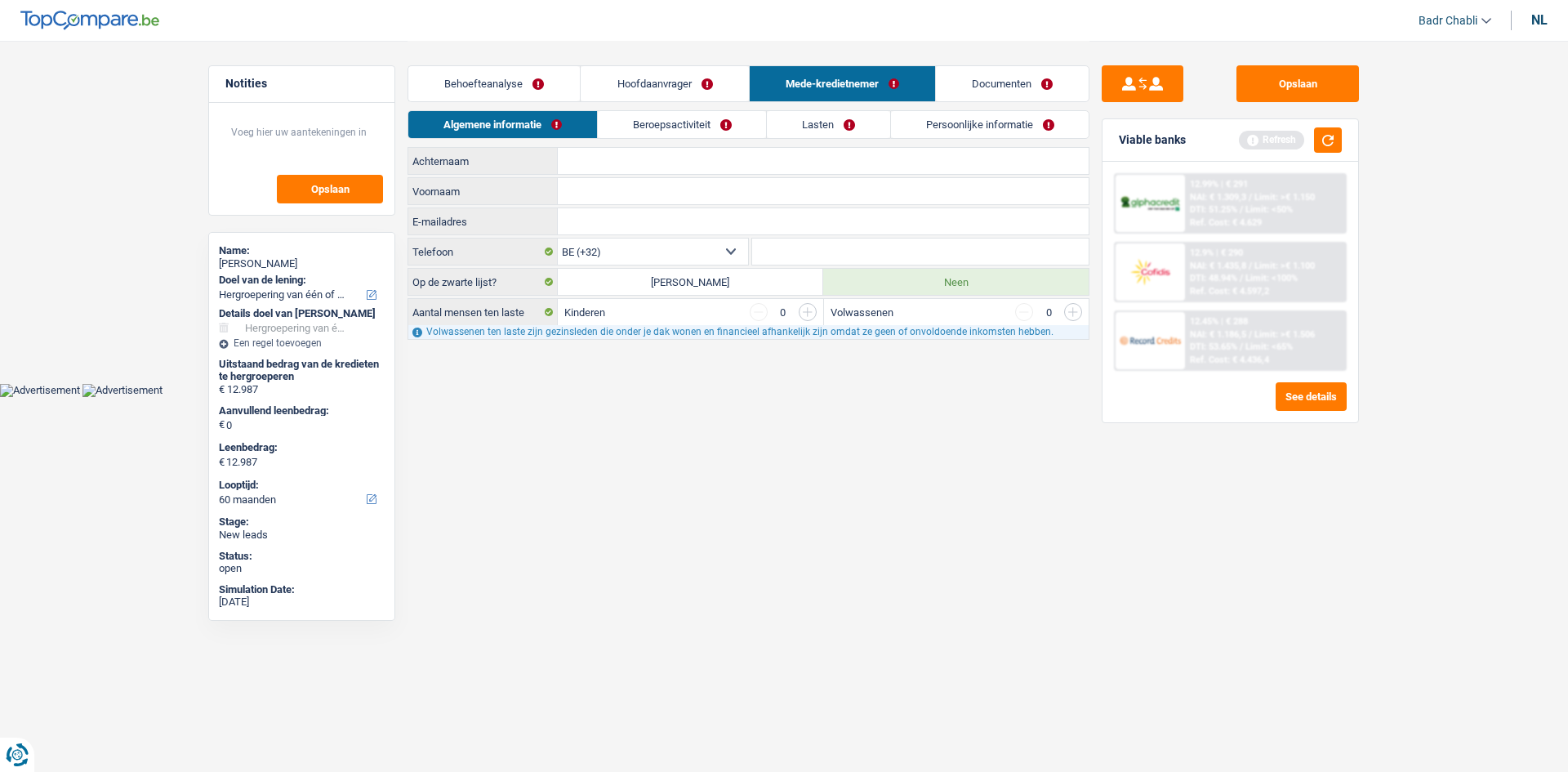
click at [818, 126] on link "Lasten" at bounding box center [829, 124] width 123 height 27
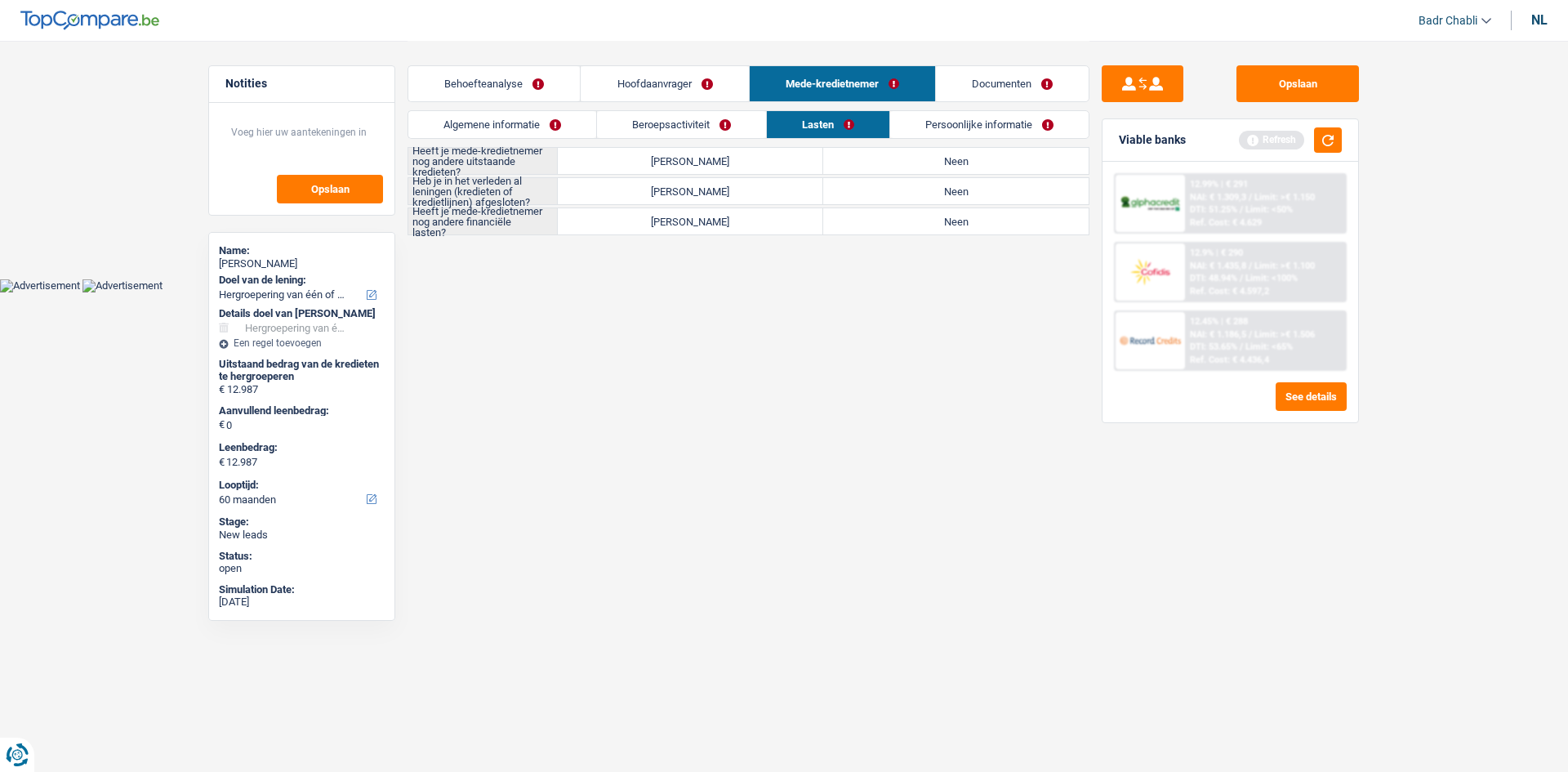
click at [878, 168] on label "Neen" at bounding box center [956, 161] width 266 height 27
click at [878, 168] on input "Neen" at bounding box center [956, 161] width 266 height 27
radio input "true"
click at [899, 185] on label "Neen" at bounding box center [956, 192] width 266 height 27
click at [899, 185] on input "Neen" at bounding box center [956, 192] width 266 height 27
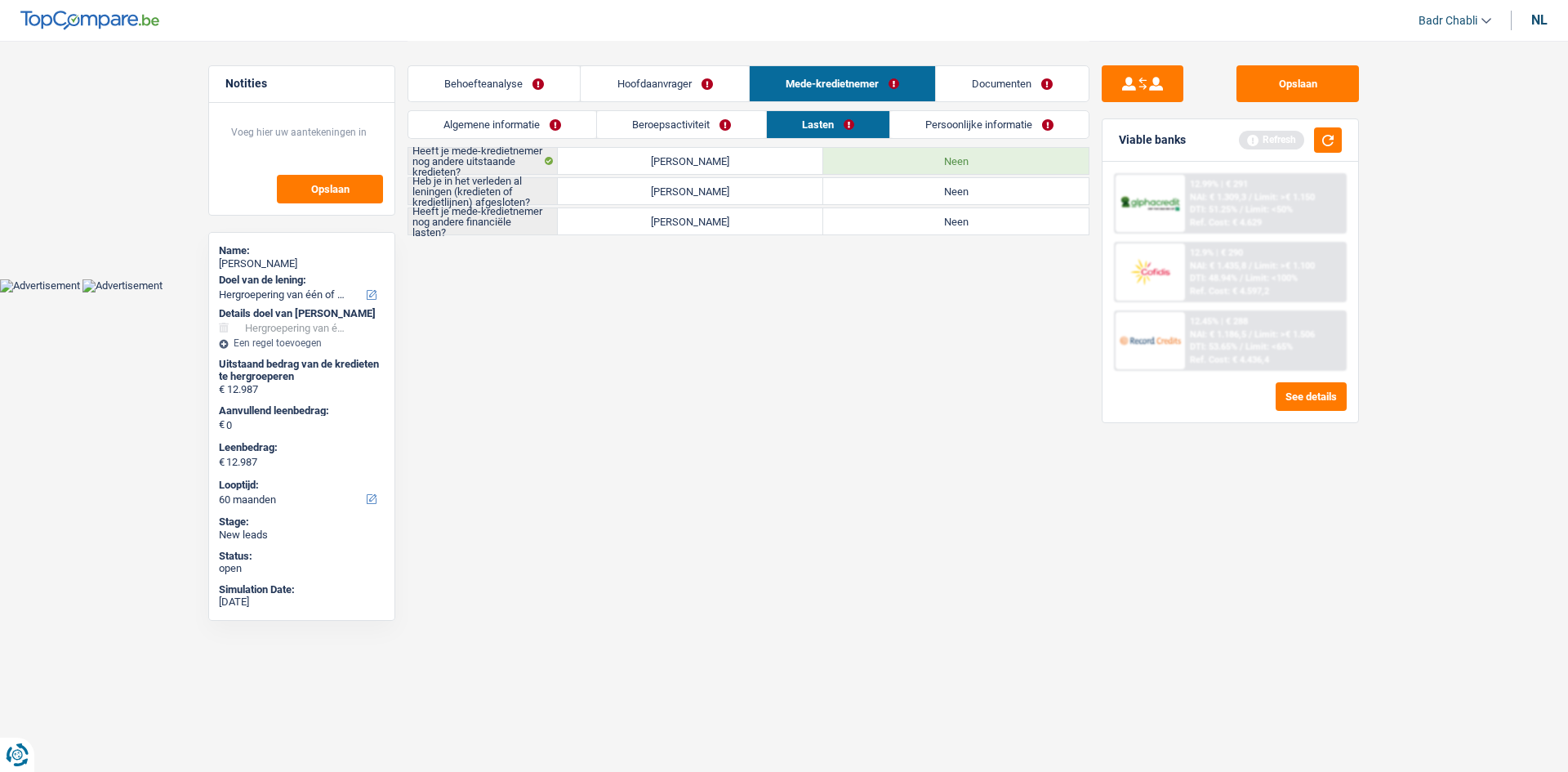
radio input "true"
click at [907, 215] on label "Neen" at bounding box center [956, 222] width 266 height 27
click at [907, 215] on input "Neen" at bounding box center [956, 222] width 266 height 27
radio input "true"
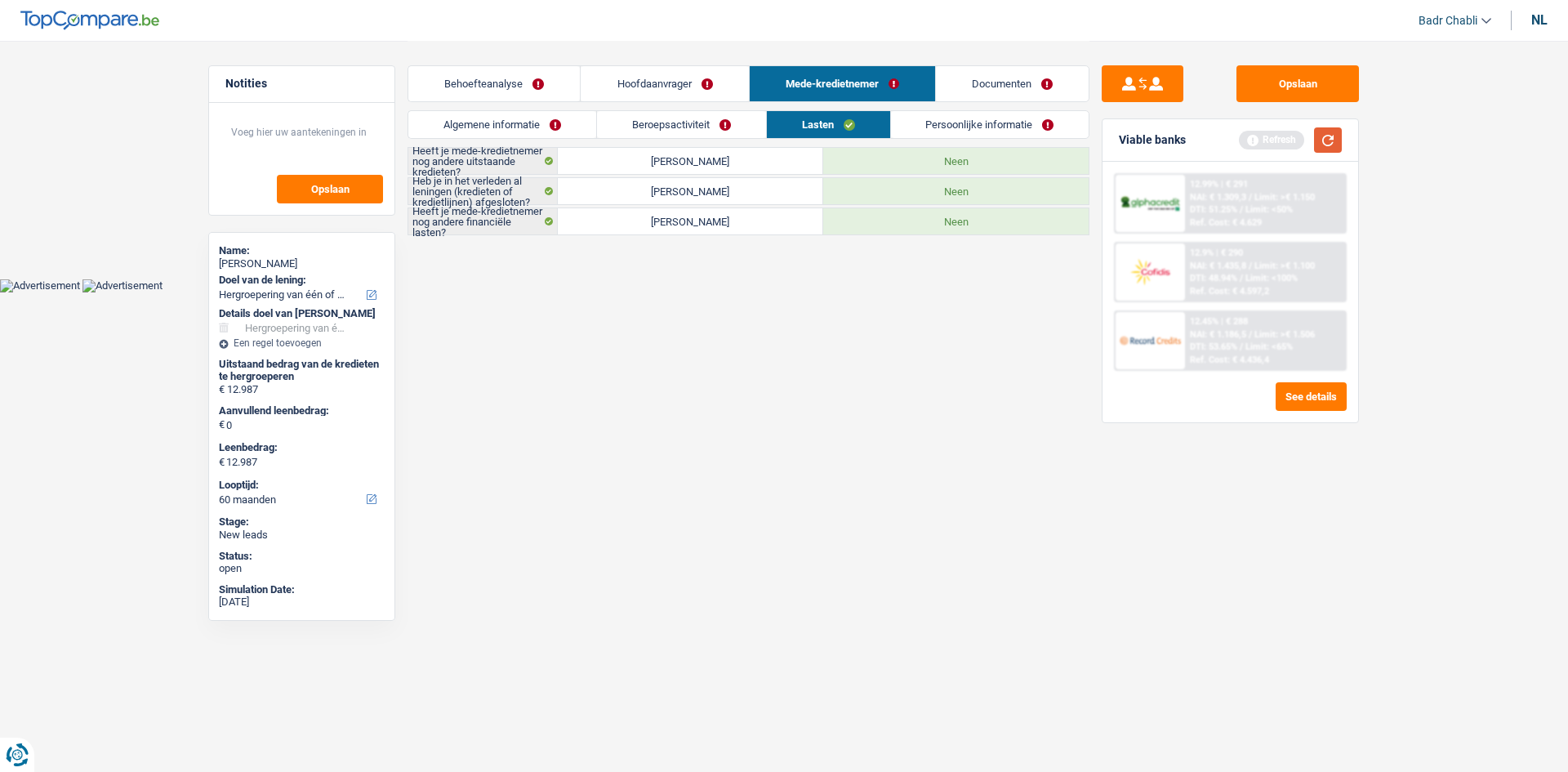
click at [1321, 137] on button "button" at bounding box center [1328, 139] width 28 height 26
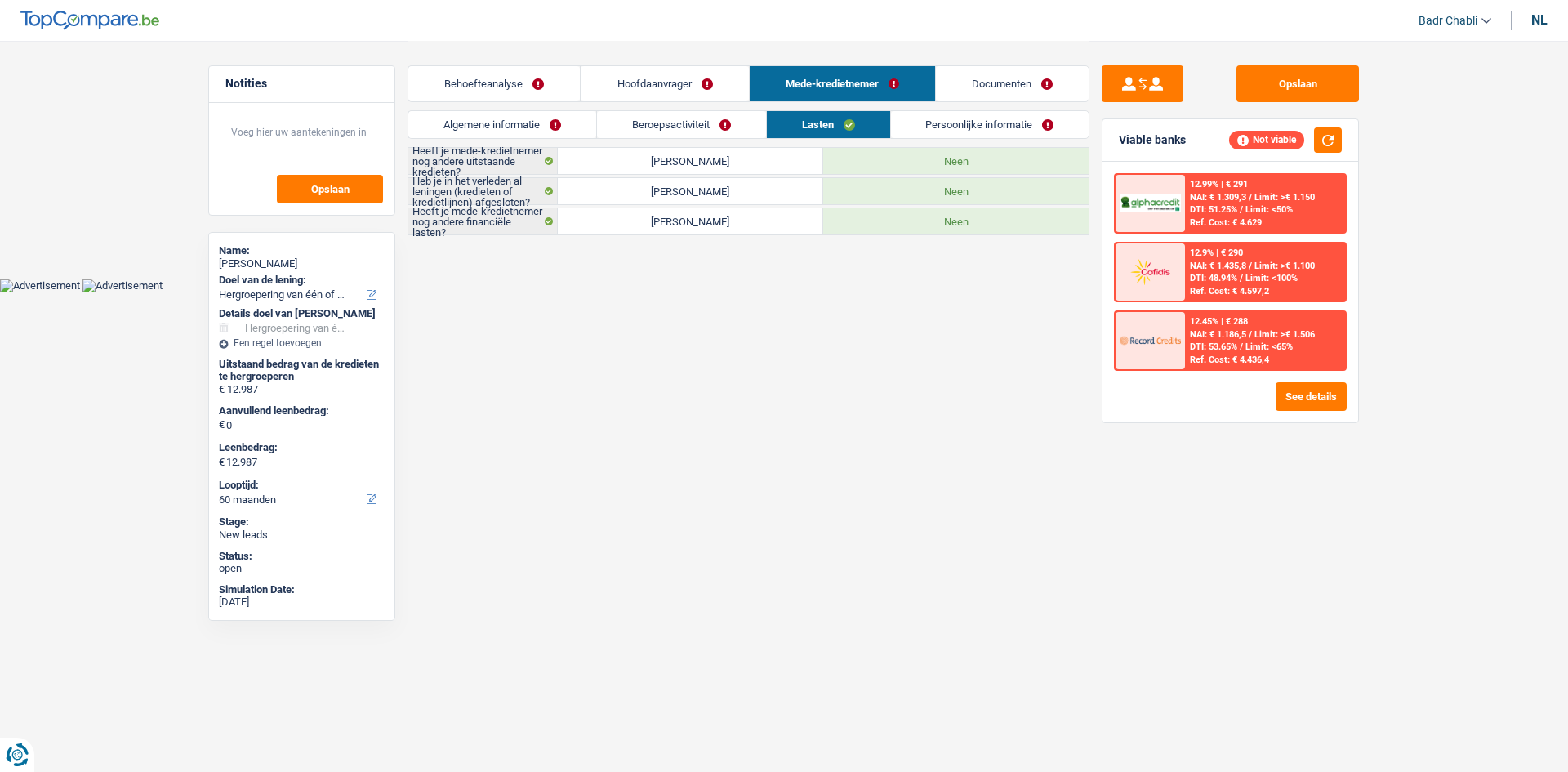
click at [912, 124] on link "Persoonlijke informatie" at bounding box center [989, 124] width 198 height 27
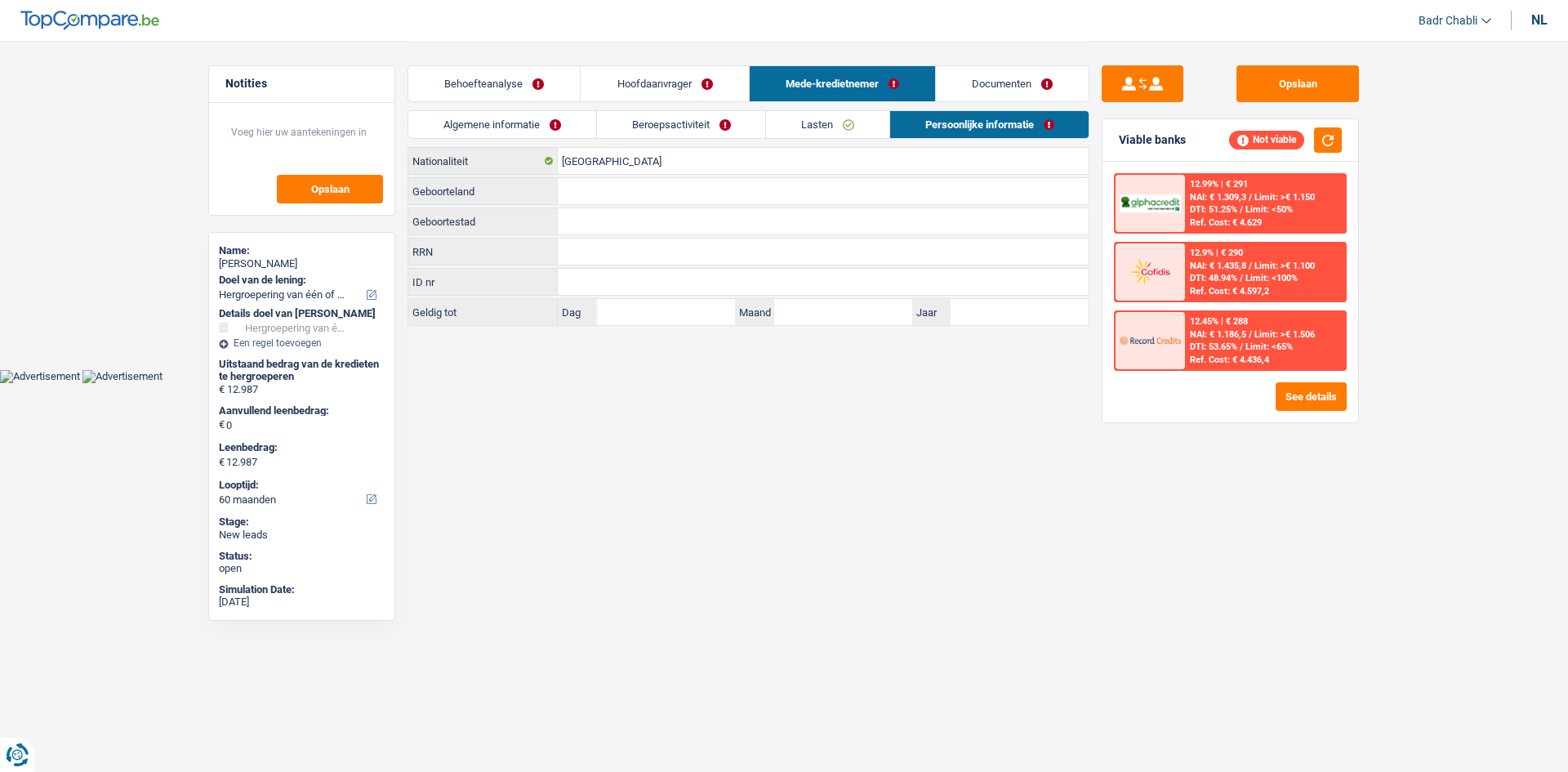
click at [572, 133] on link "Algemene informatie" at bounding box center [503, 124] width 188 height 27
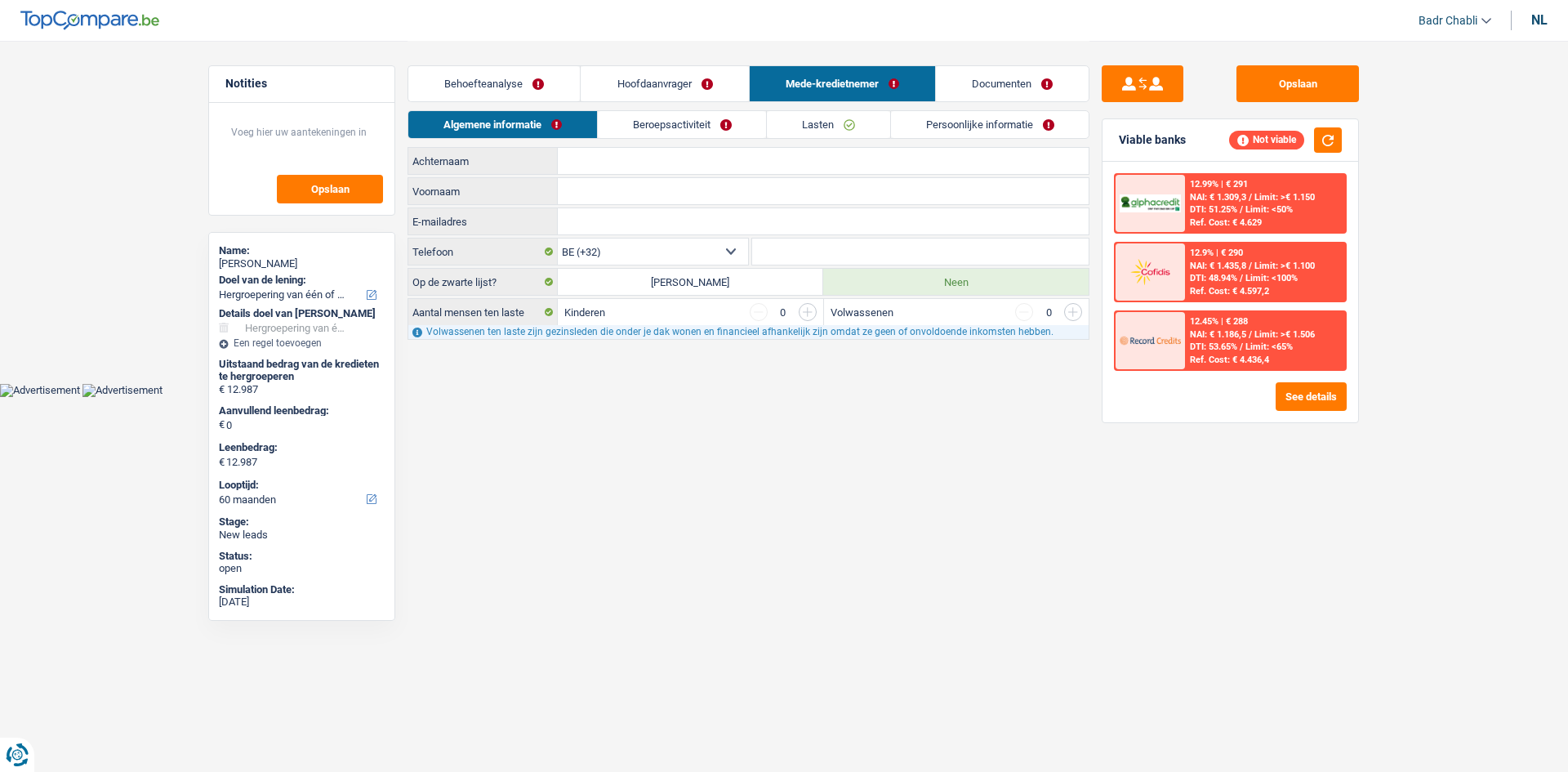
click at [648, 125] on link "Beroepsactiviteit" at bounding box center [682, 124] width 169 height 27
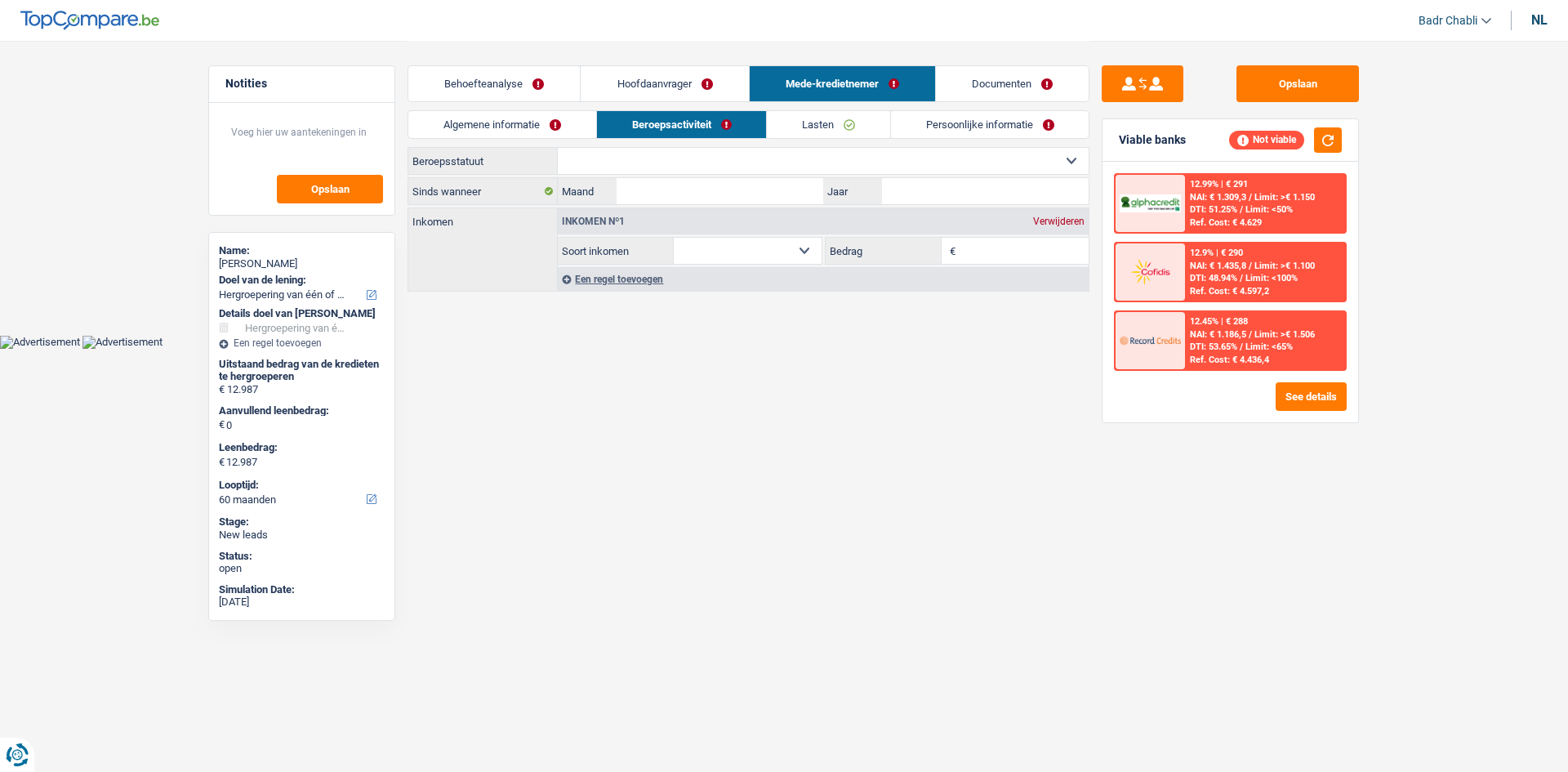
click at [784, 127] on link "Lasten" at bounding box center [829, 124] width 123 height 27
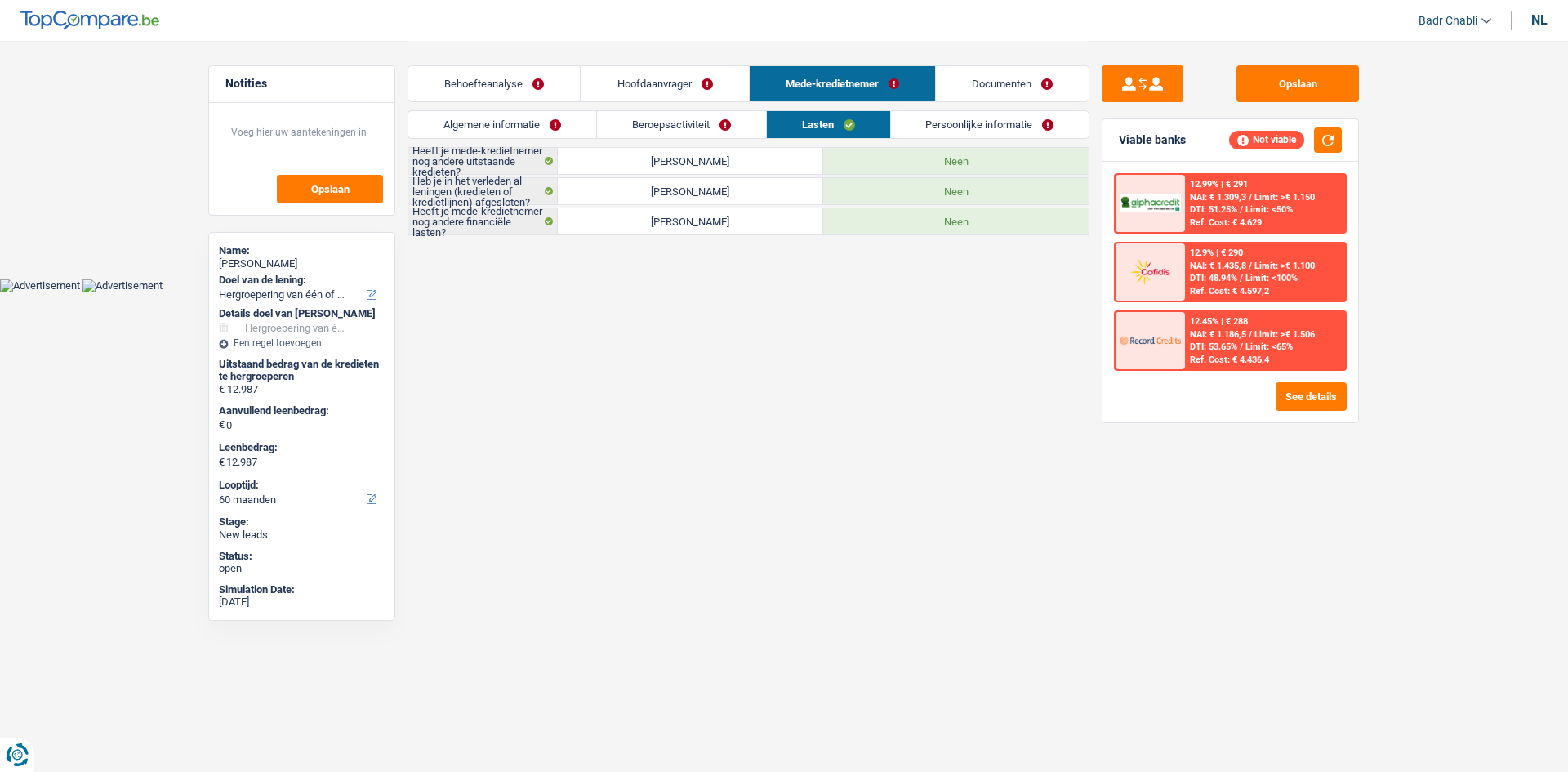
click at [531, 91] on link "Behoefteanalyse" at bounding box center [494, 83] width 172 height 35
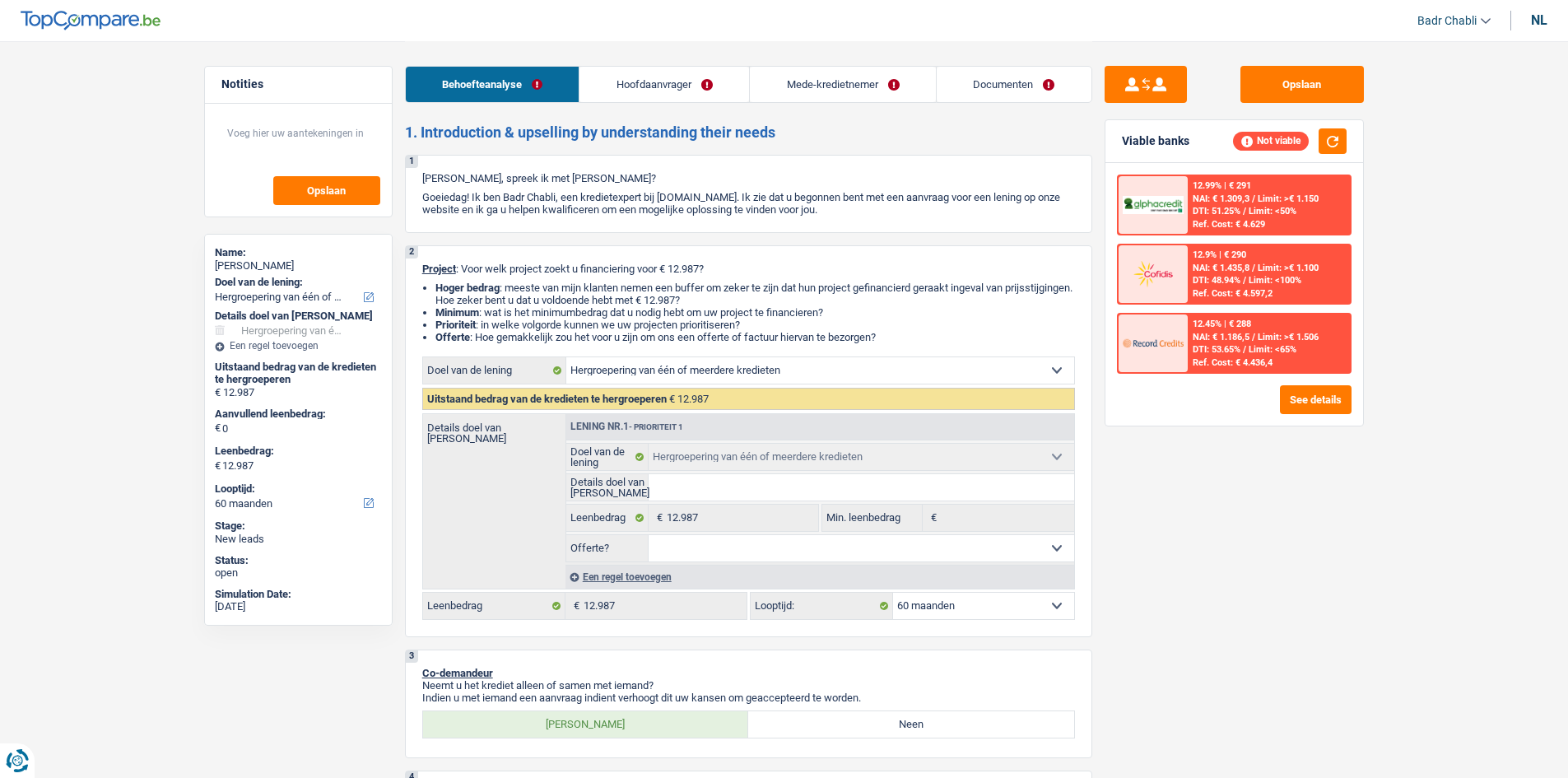
click at [624, 572] on div "Een regel toevoegen" at bounding box center [820, 576] width 509 height 24
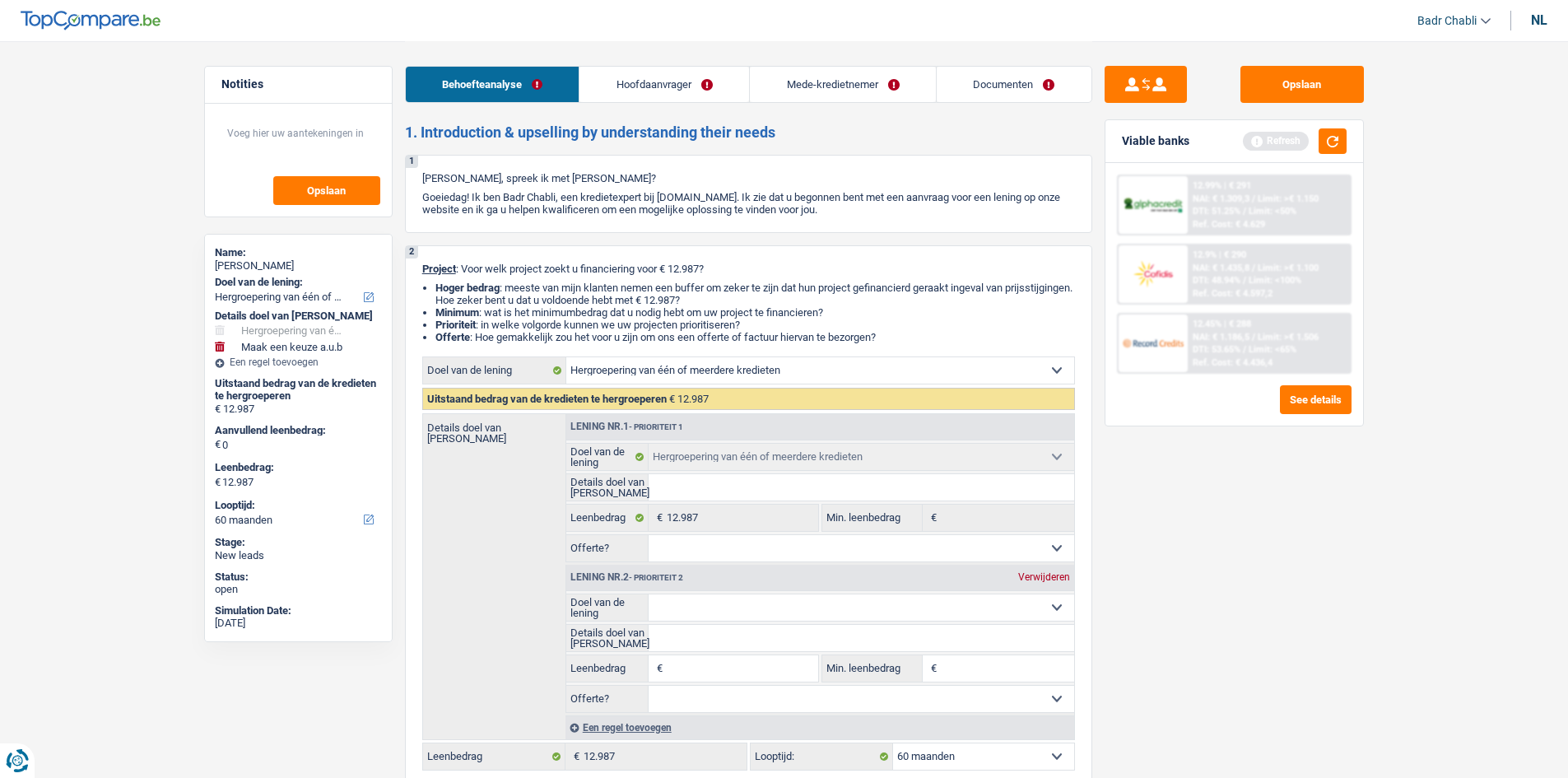
scroll to position [329, 0]
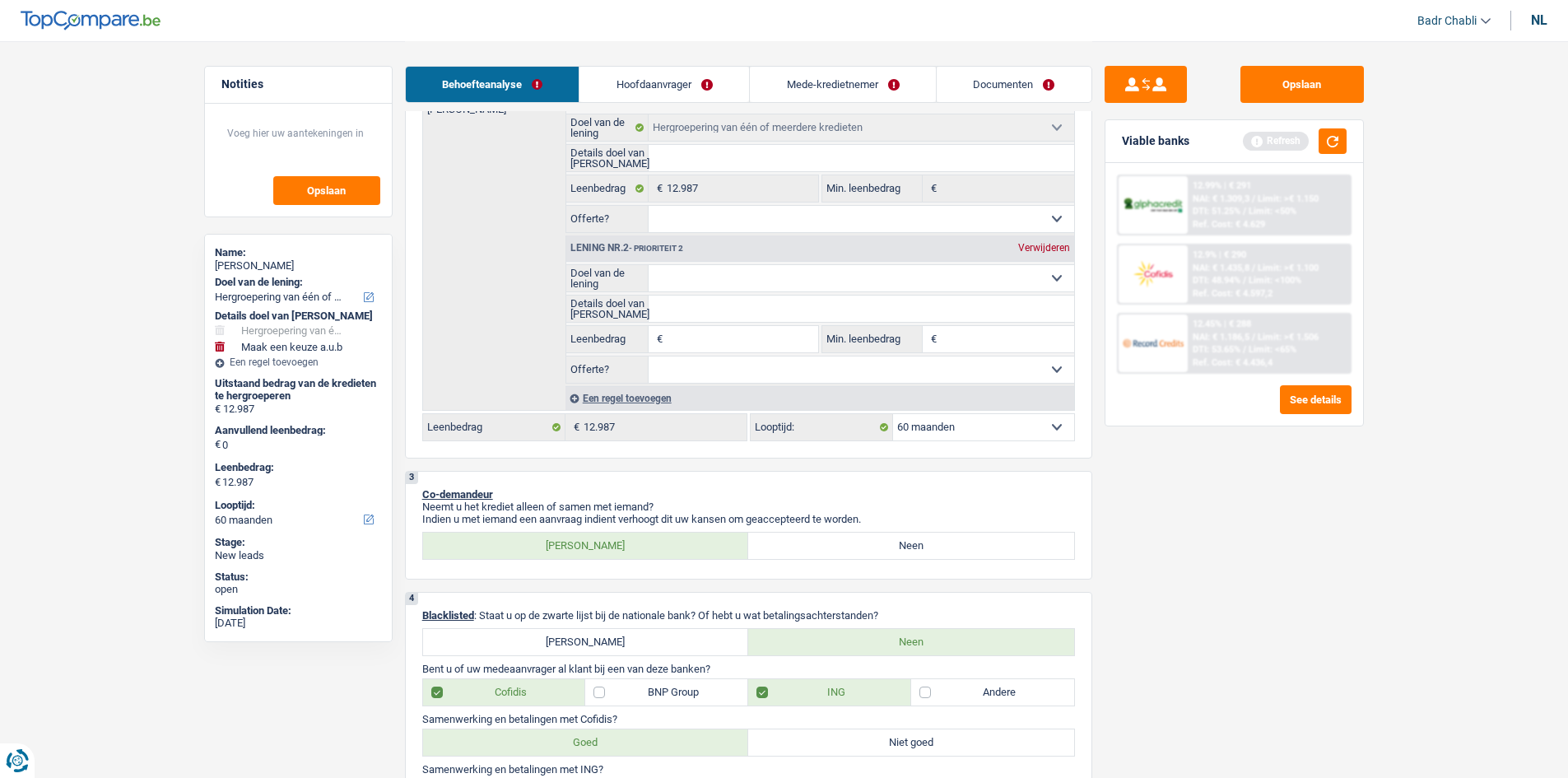
click at [729, 335] on input "Leenbedrag" at bounding box center [743, 339] width 151 height 27
type input "1"
type input "15"
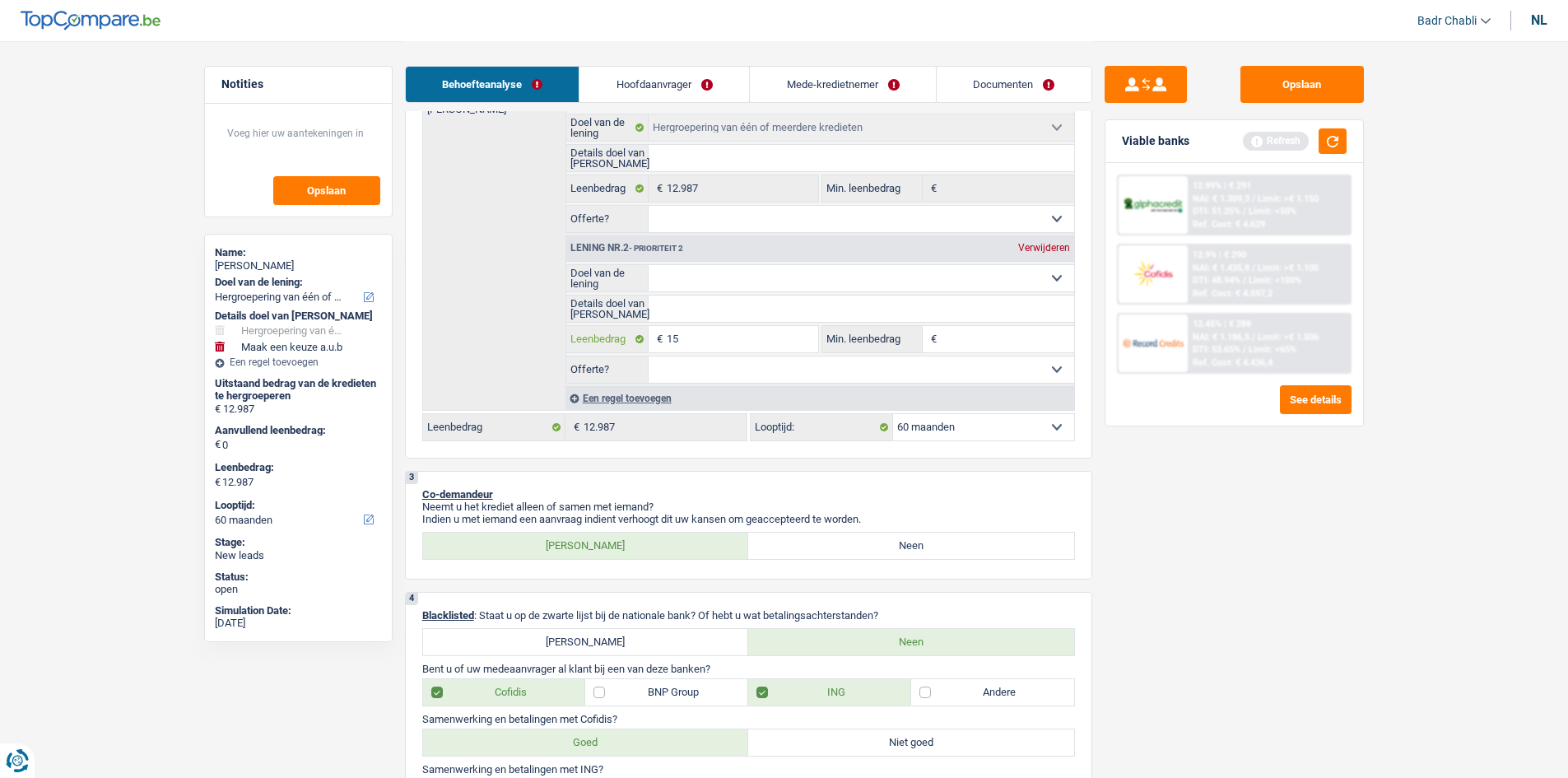
type input "150"
type input "1.500"
type input "15.000"
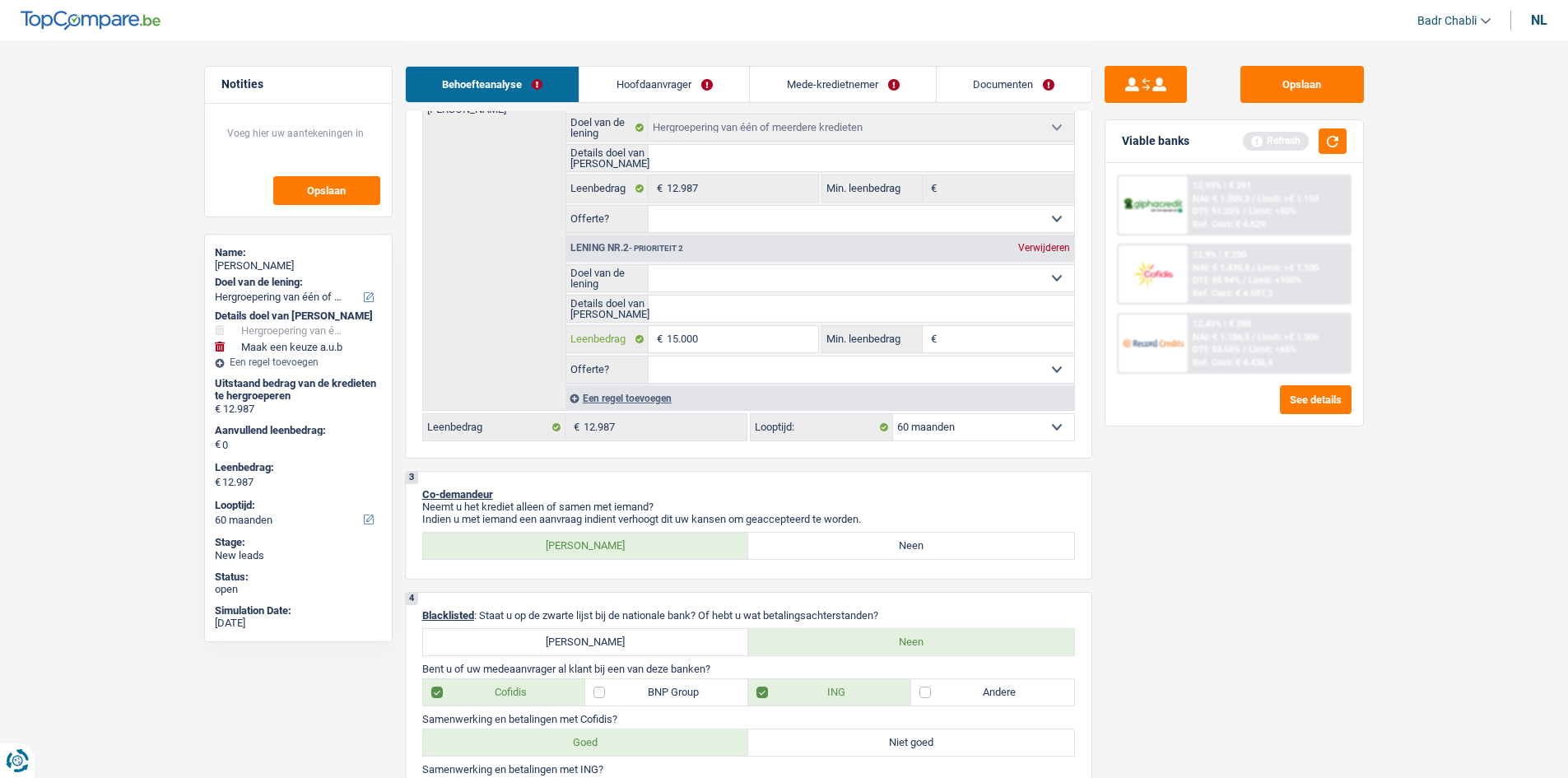
type input "15.000"
click at [732, 329] on input "15.000" at bounding box center [743, 339] width 151 height 27
type input "1"
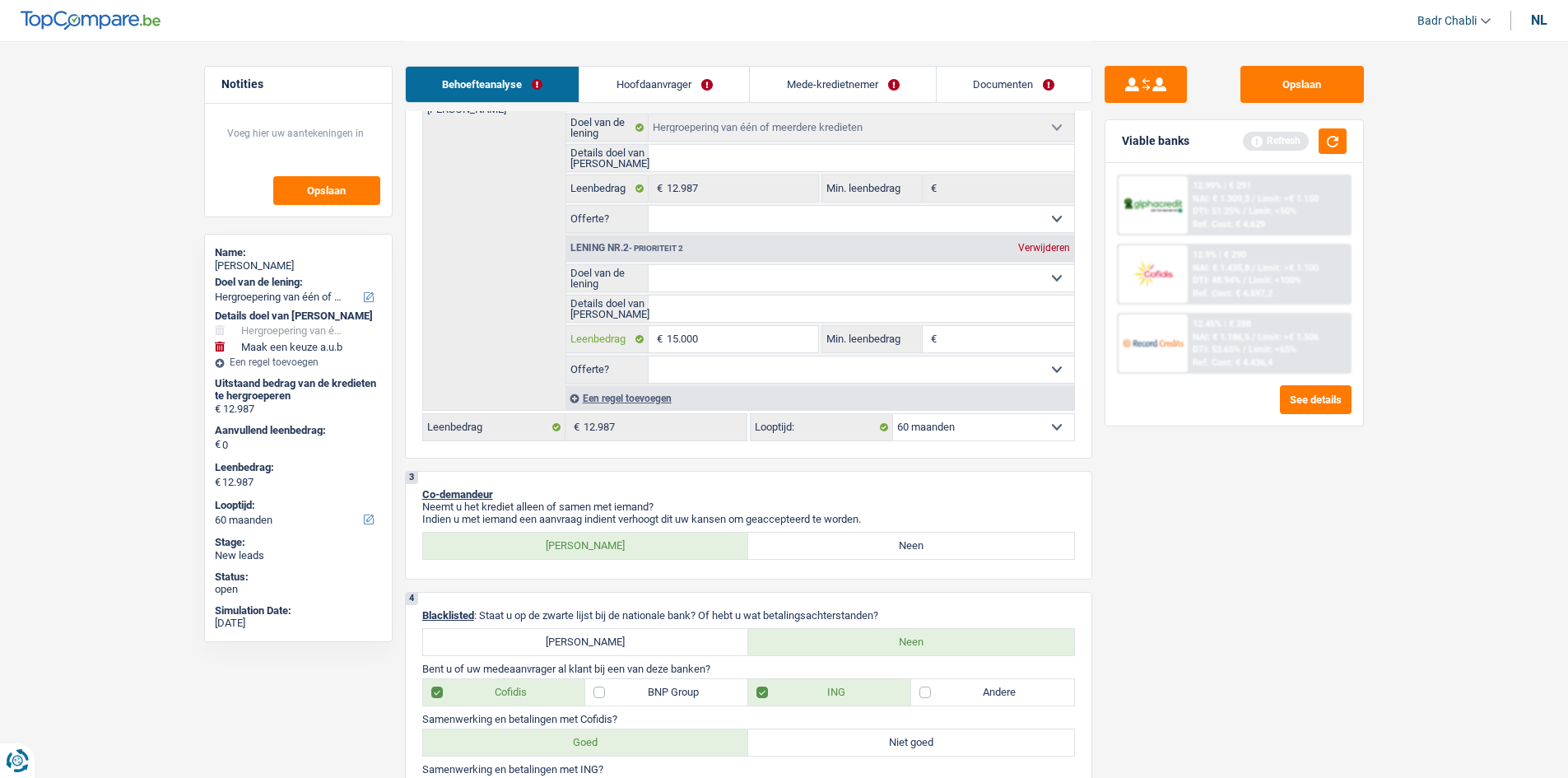
type input "1"
type input "10"
type input "100"
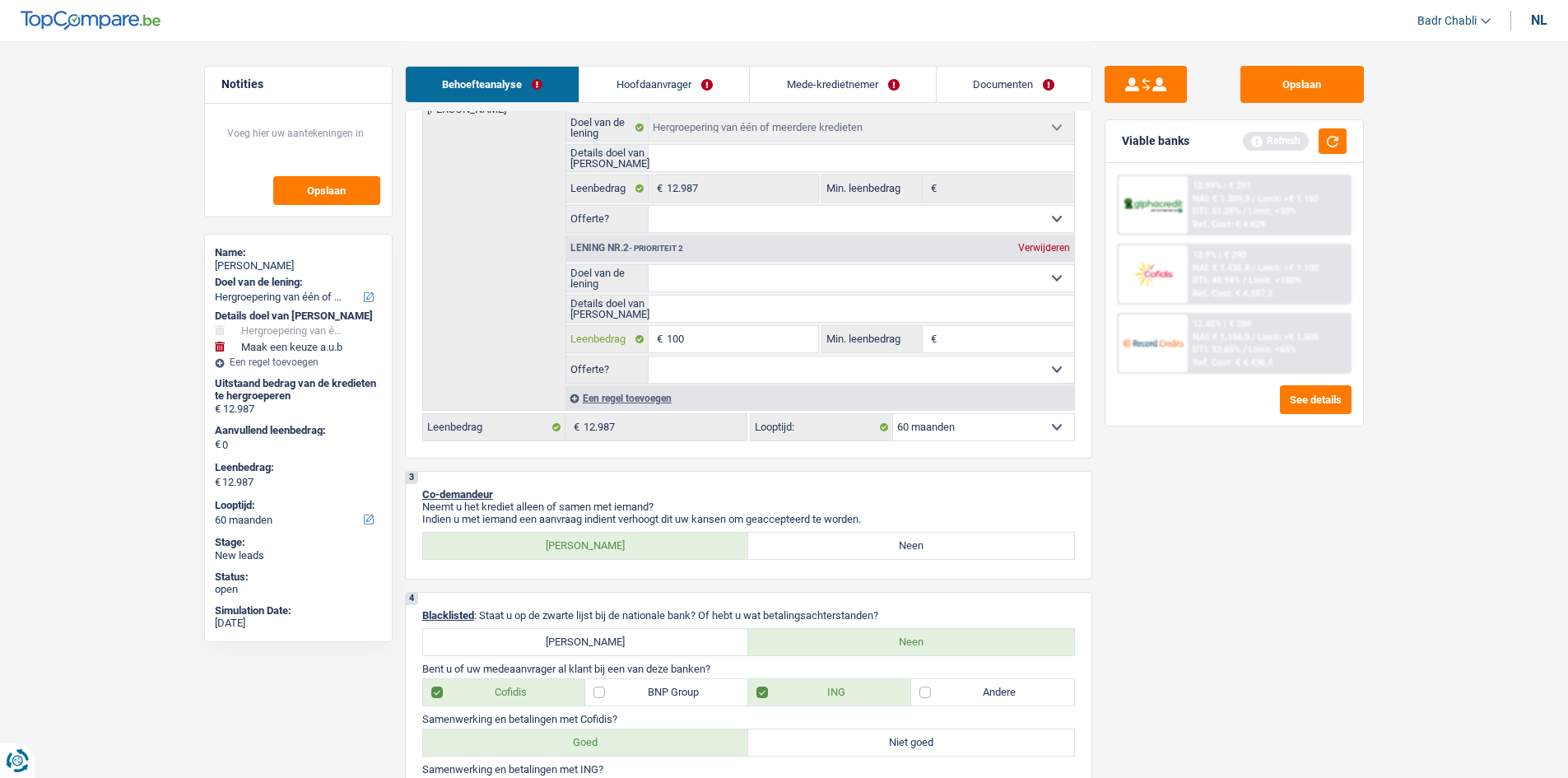
type input "1.000"
type input "10.000"
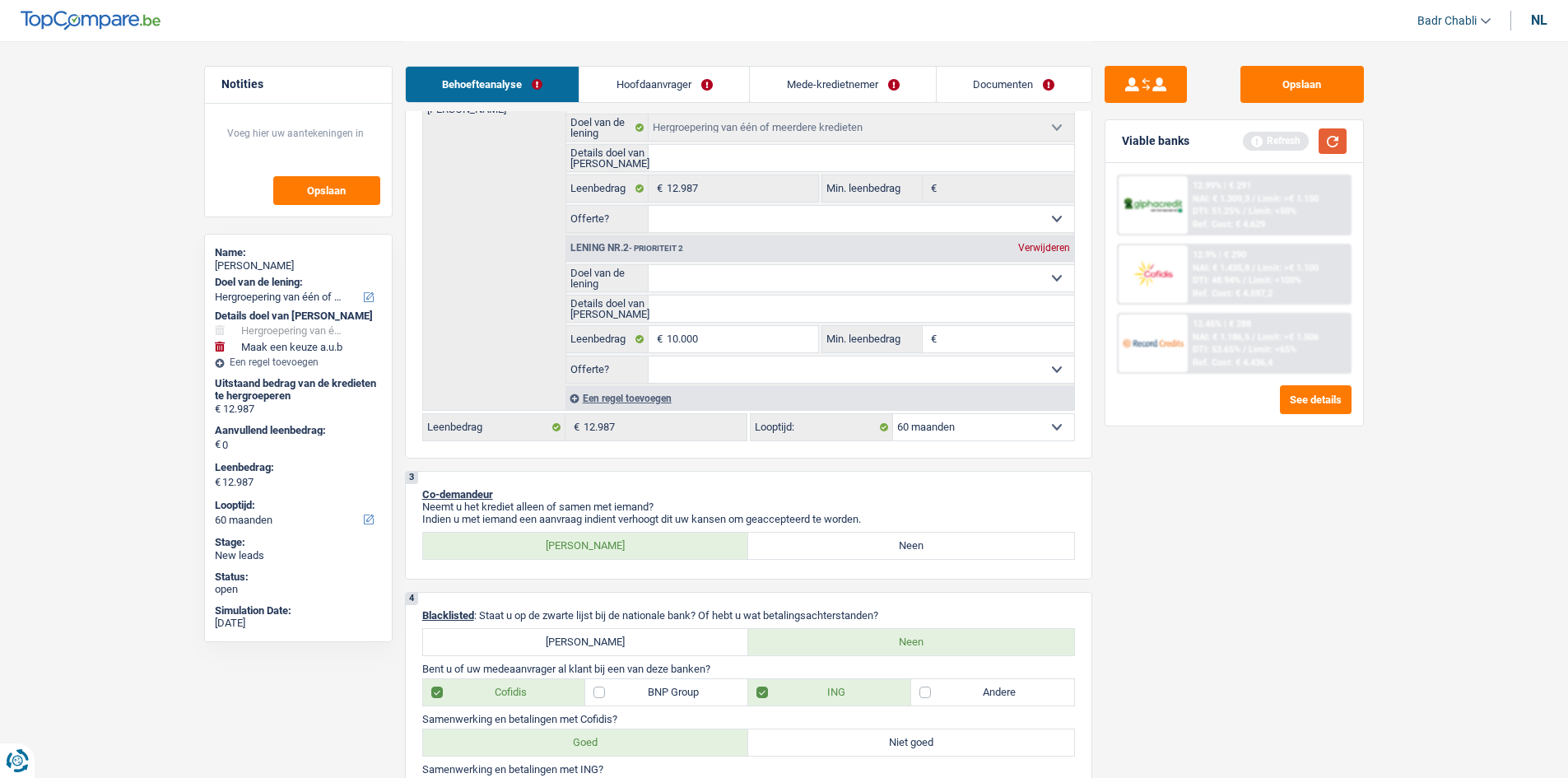
click at [1331, 140] on button "button" at bounding box center [1333, 140] width 28 height 26
type input "10.000"
type input "22.987"
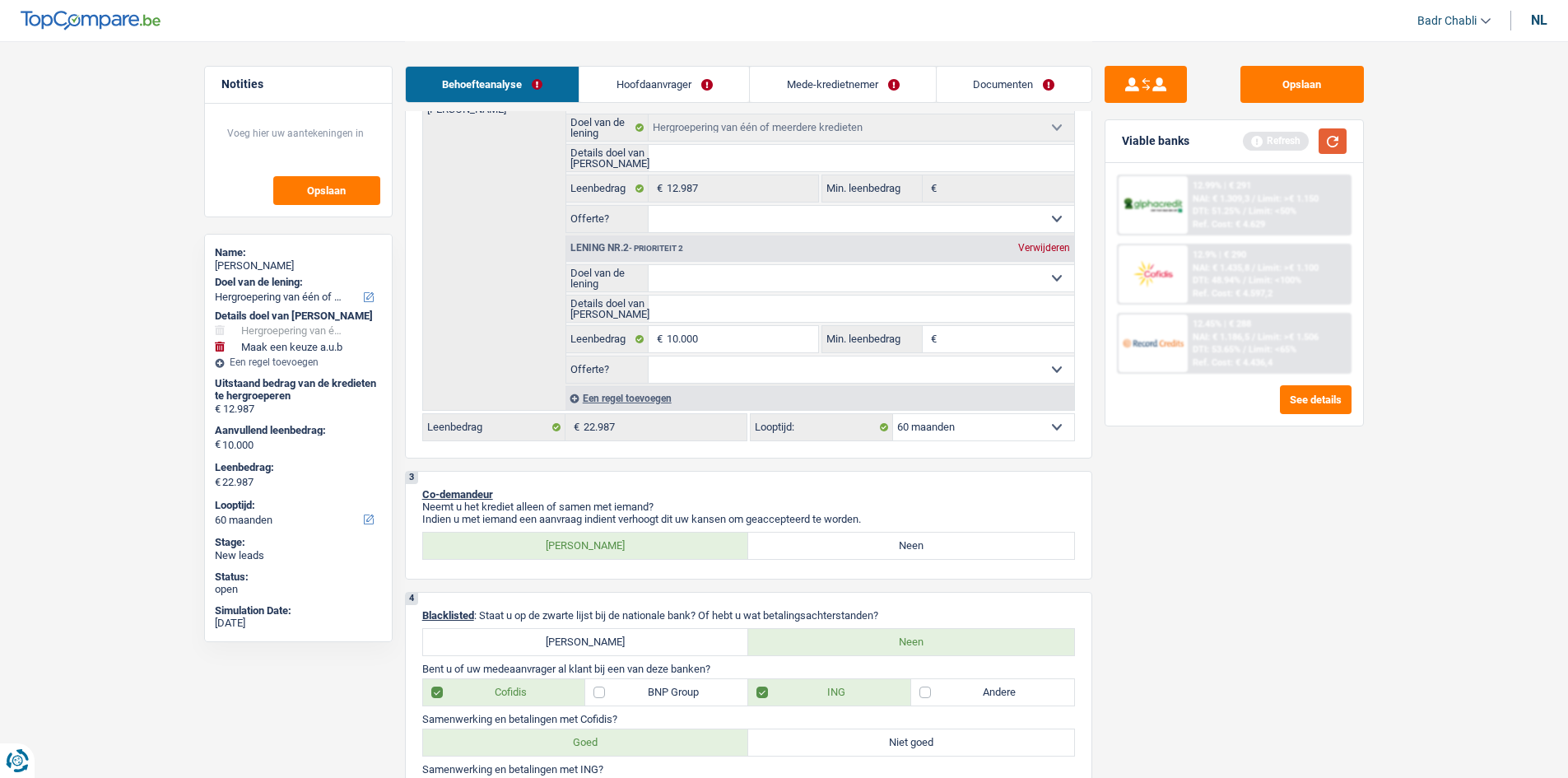
select select "120"
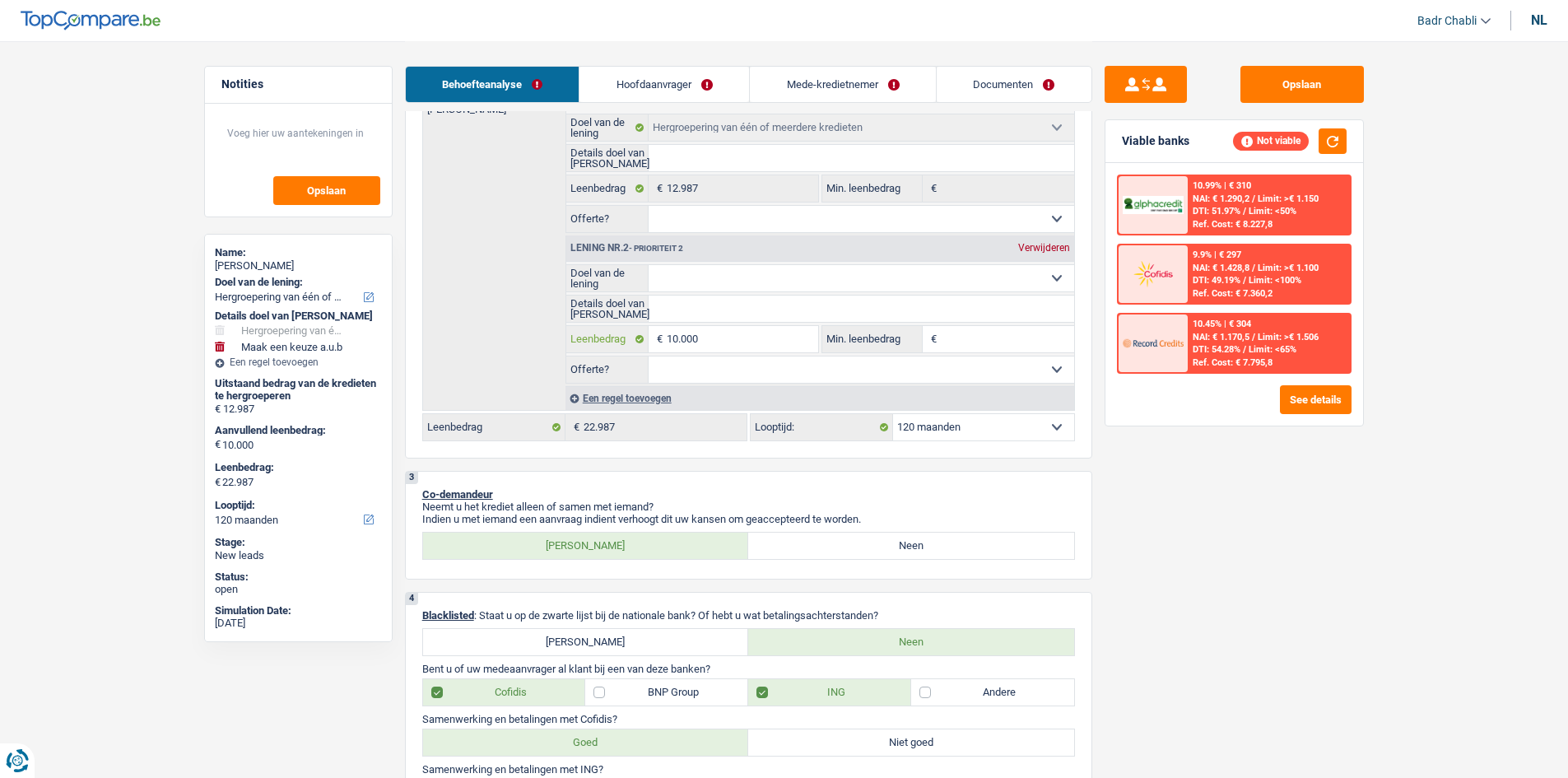
click at [714, 335] on input "10.000" at bounding box center [743, 339] width 151 height 27
click at [1333, 137] on button "button" at bounding box center [1333, 140] width 28 height 26
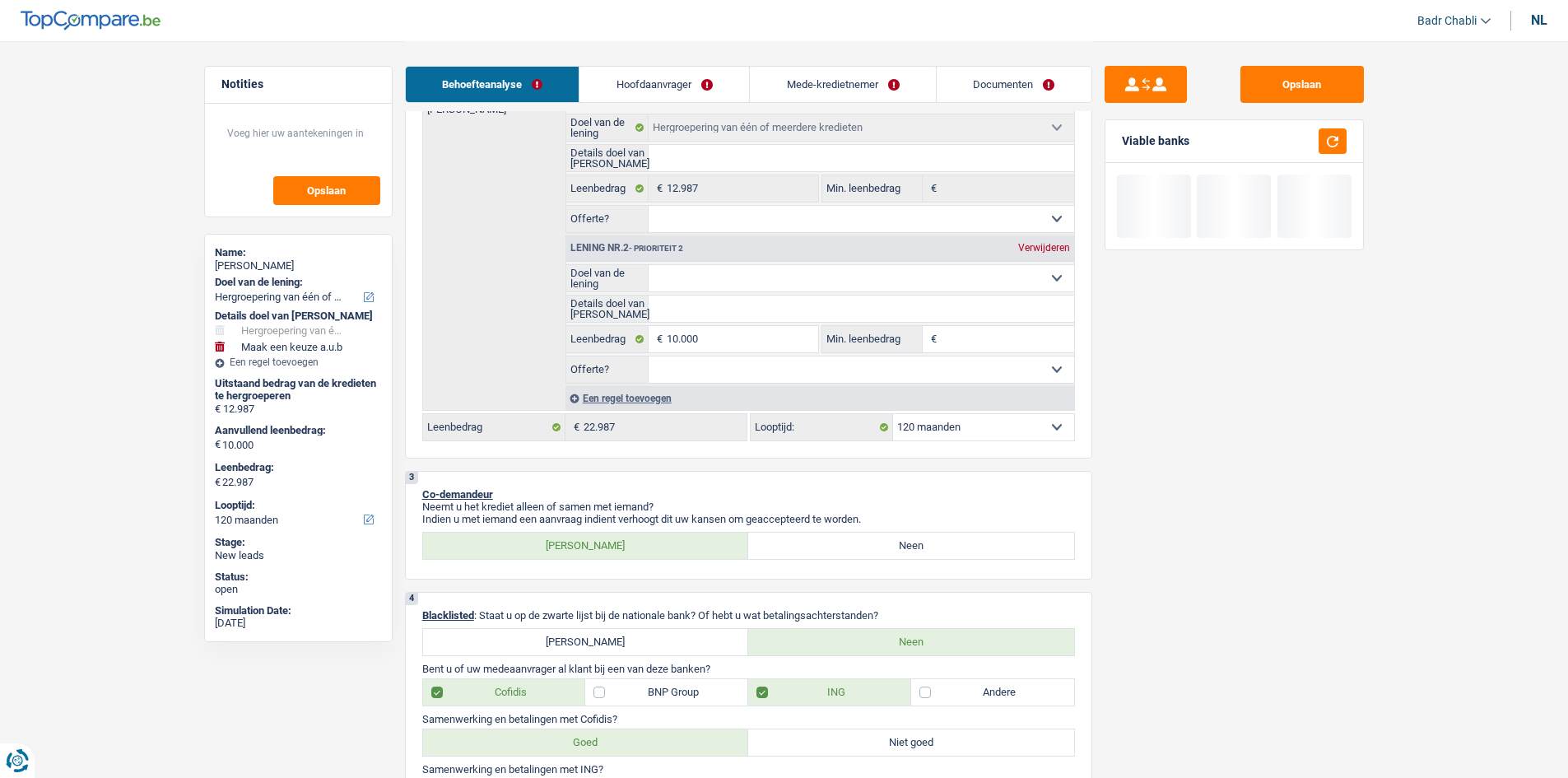
click at [825, 341] on label "Min. leenbedrag" at bounding box center [872, 339] width 100 height 27
click at [941, 341] on input "Min. leenbedrag" at bounding box center [1008, 339] width 134 height 27
click at [759, 326] on input "10.000" at bounding box center [743, 339] width 151 height 27
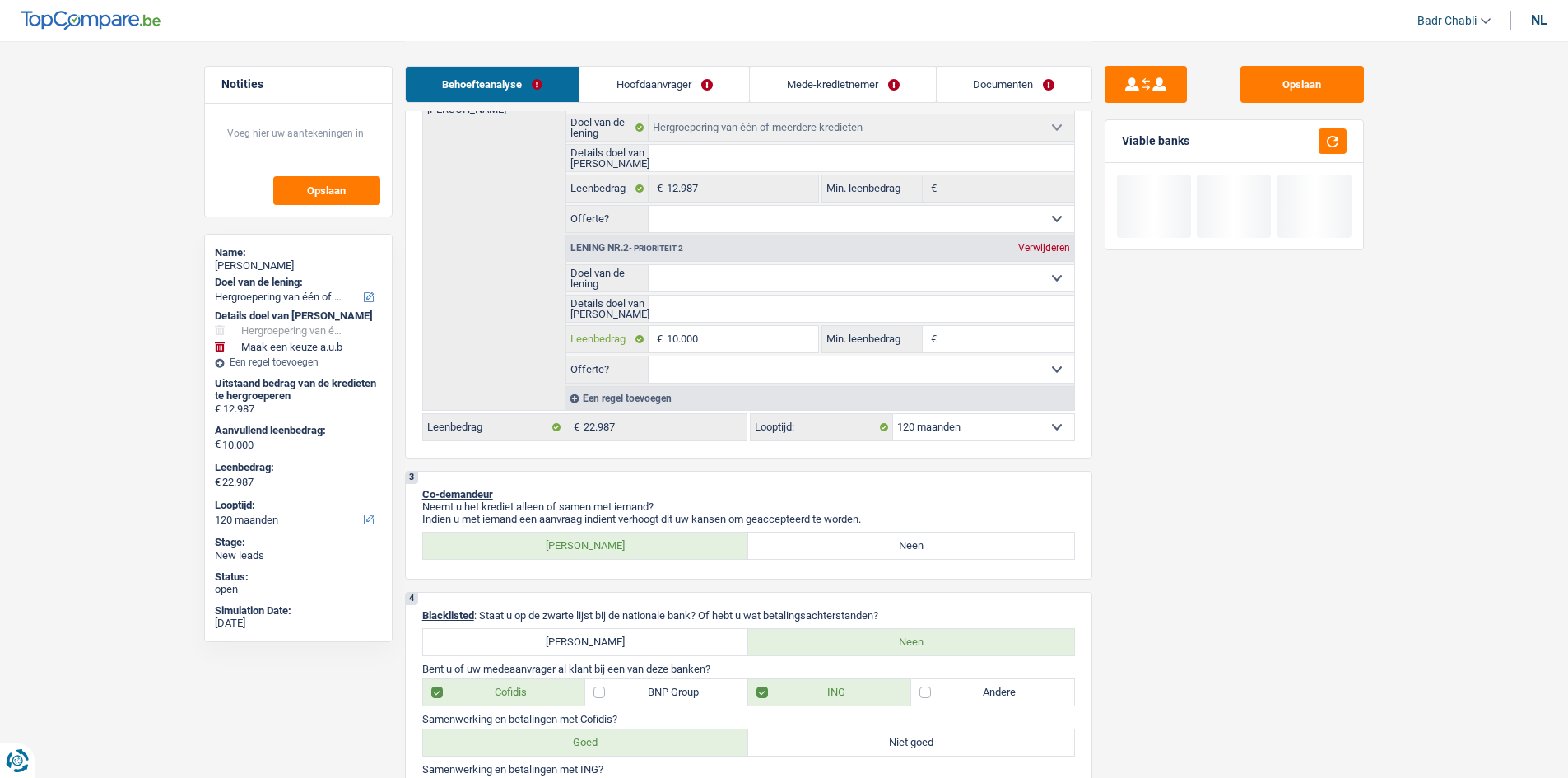
type input "1"
type input "15"
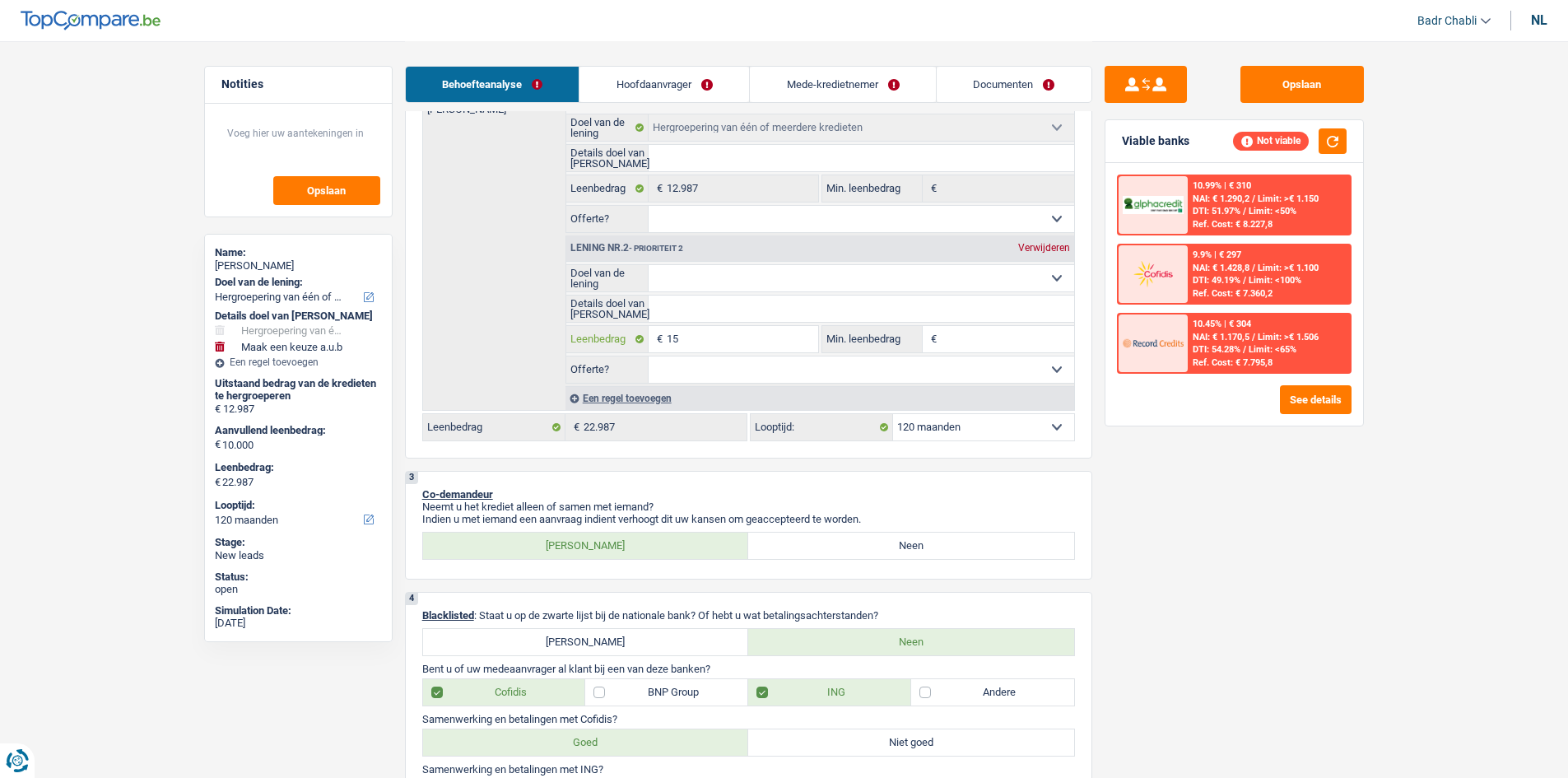
type input "150"
type input "1.500"
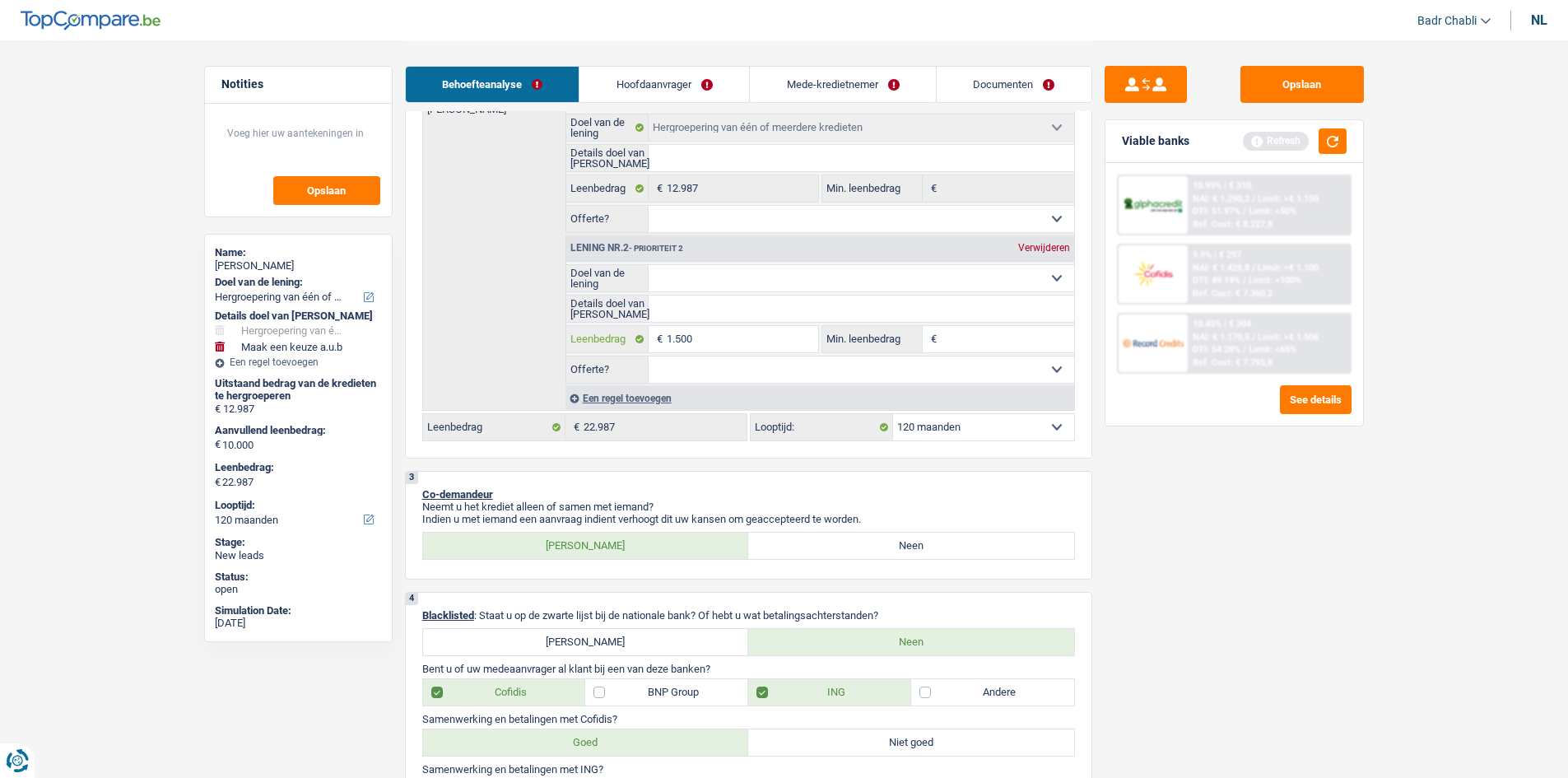
type input "15.000"
type input "27.987"
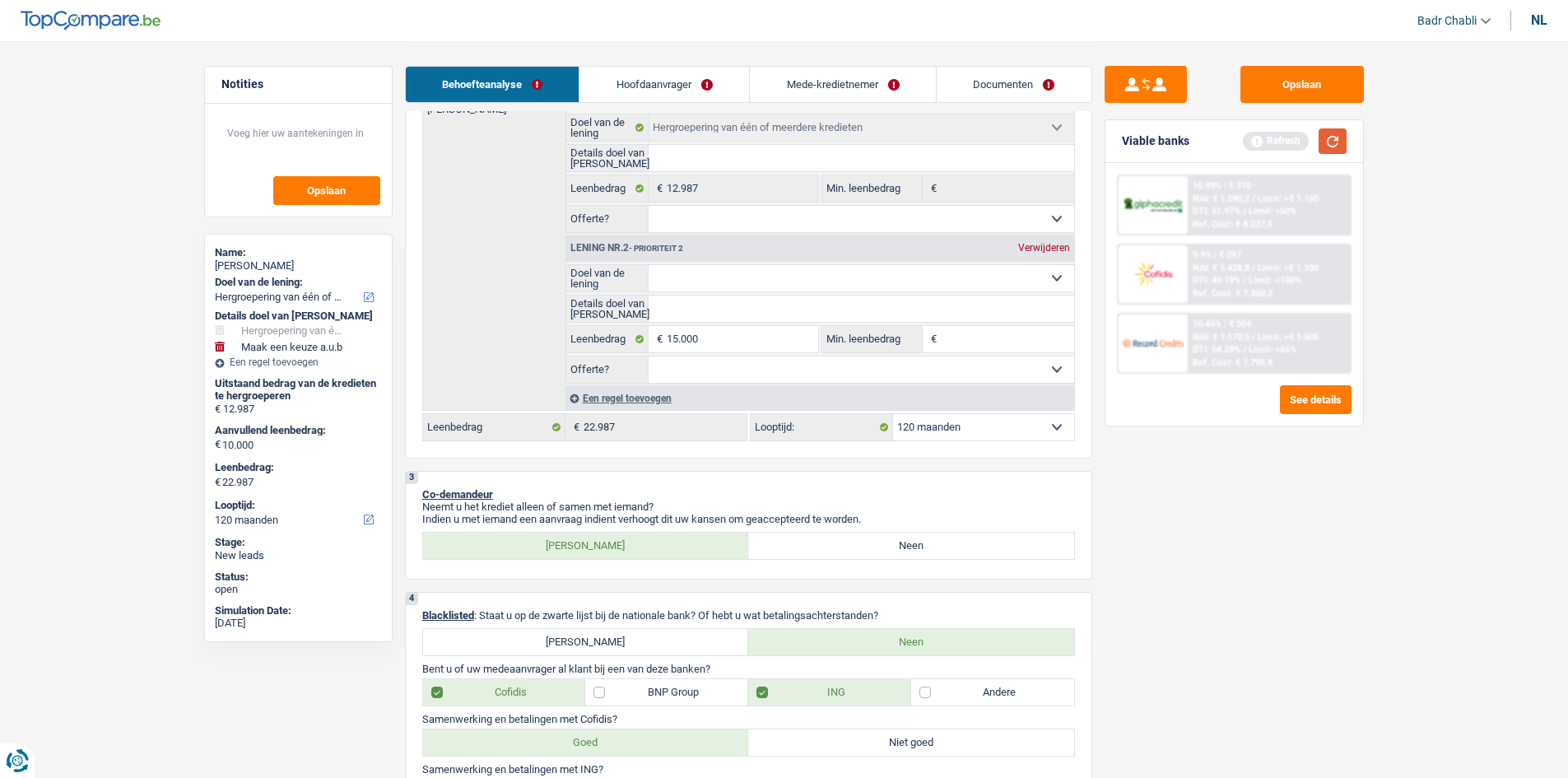
type input "27.987"
click at [1324, 144] on button "button" at bounding box center [1333, 140] width 28 height 26
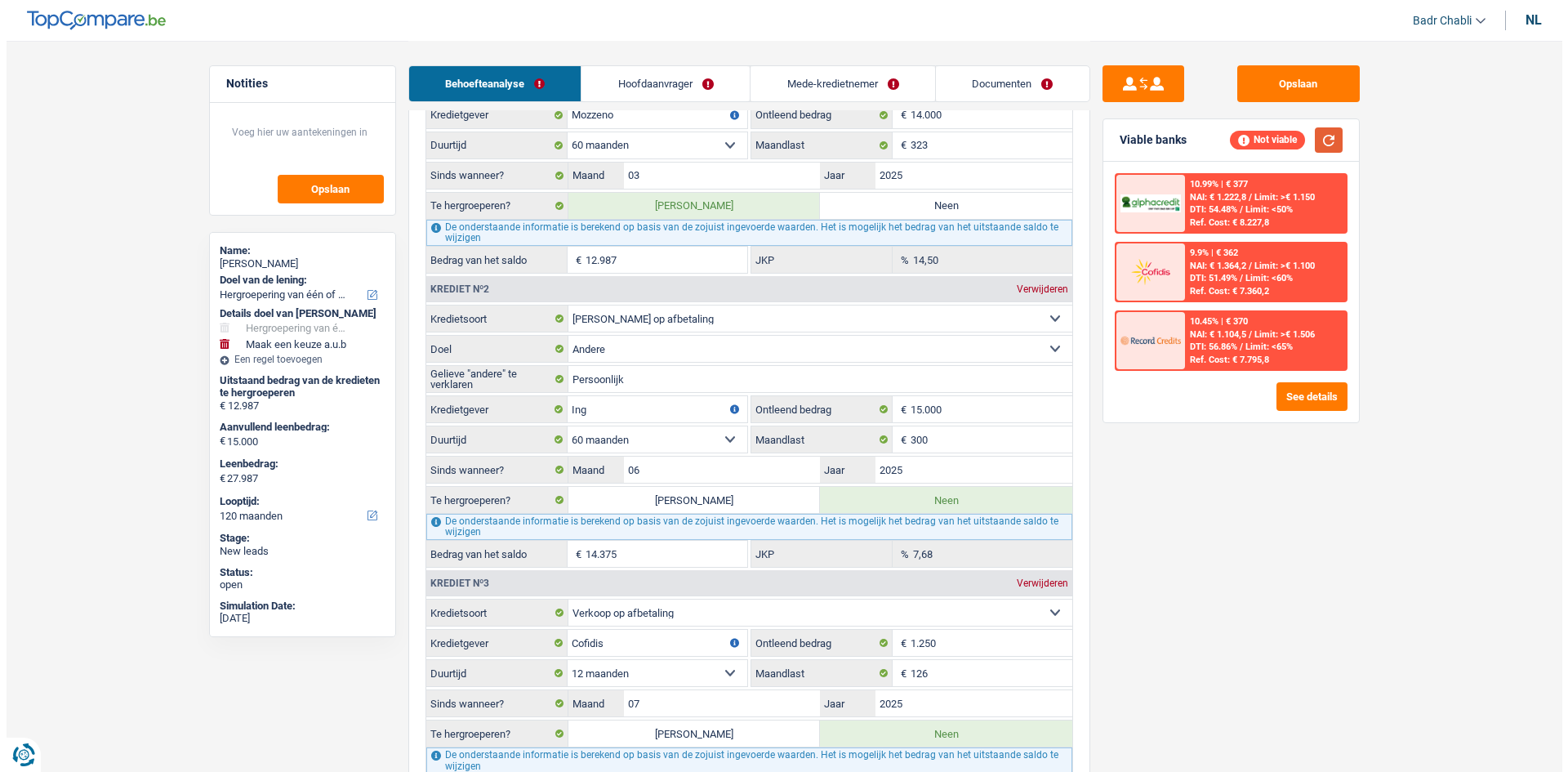
scroll to position [1796, 0]
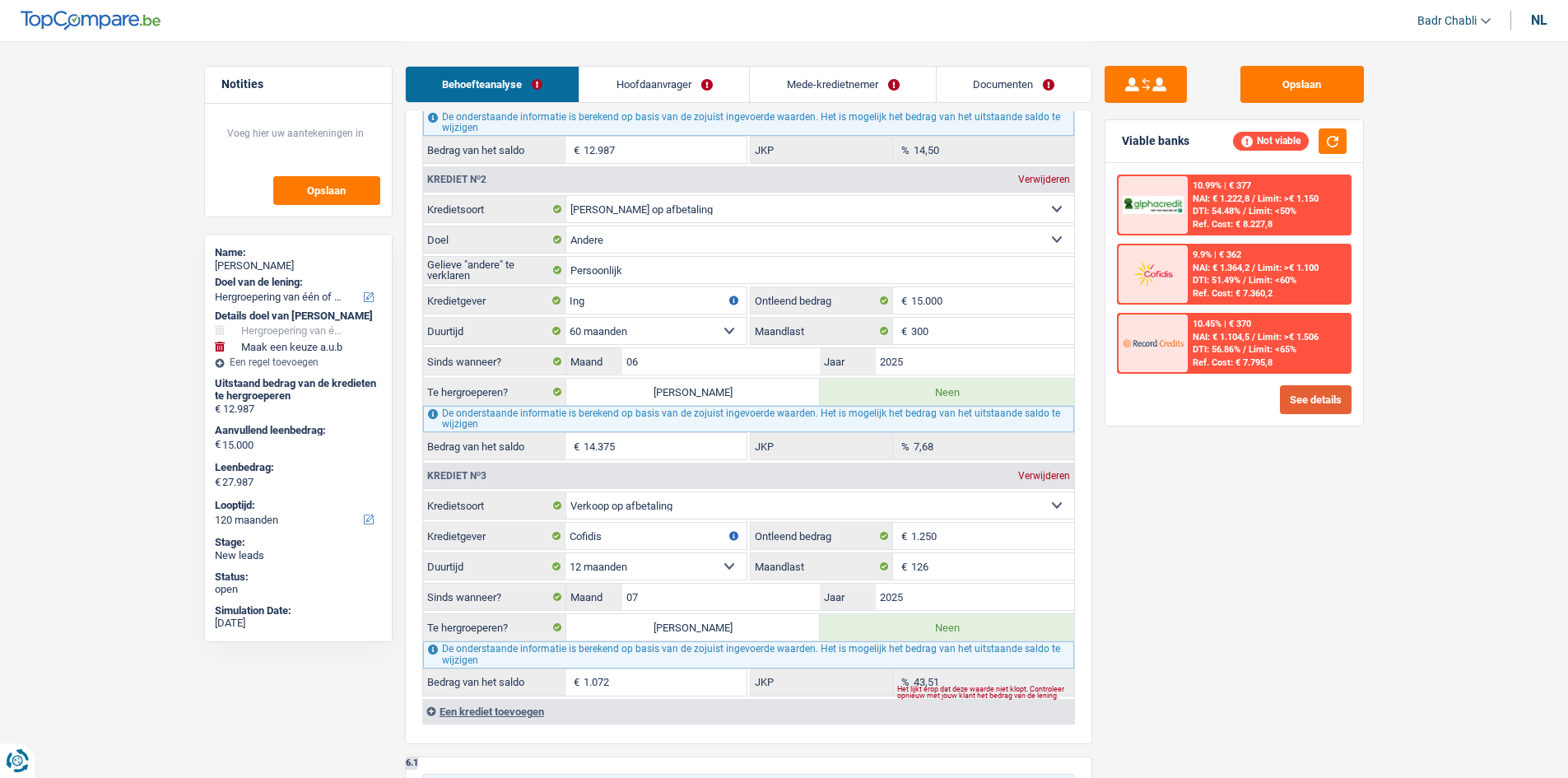
click at [1308, 397] on button "See details" at bounding box center [1316, 400] width 72 height 29
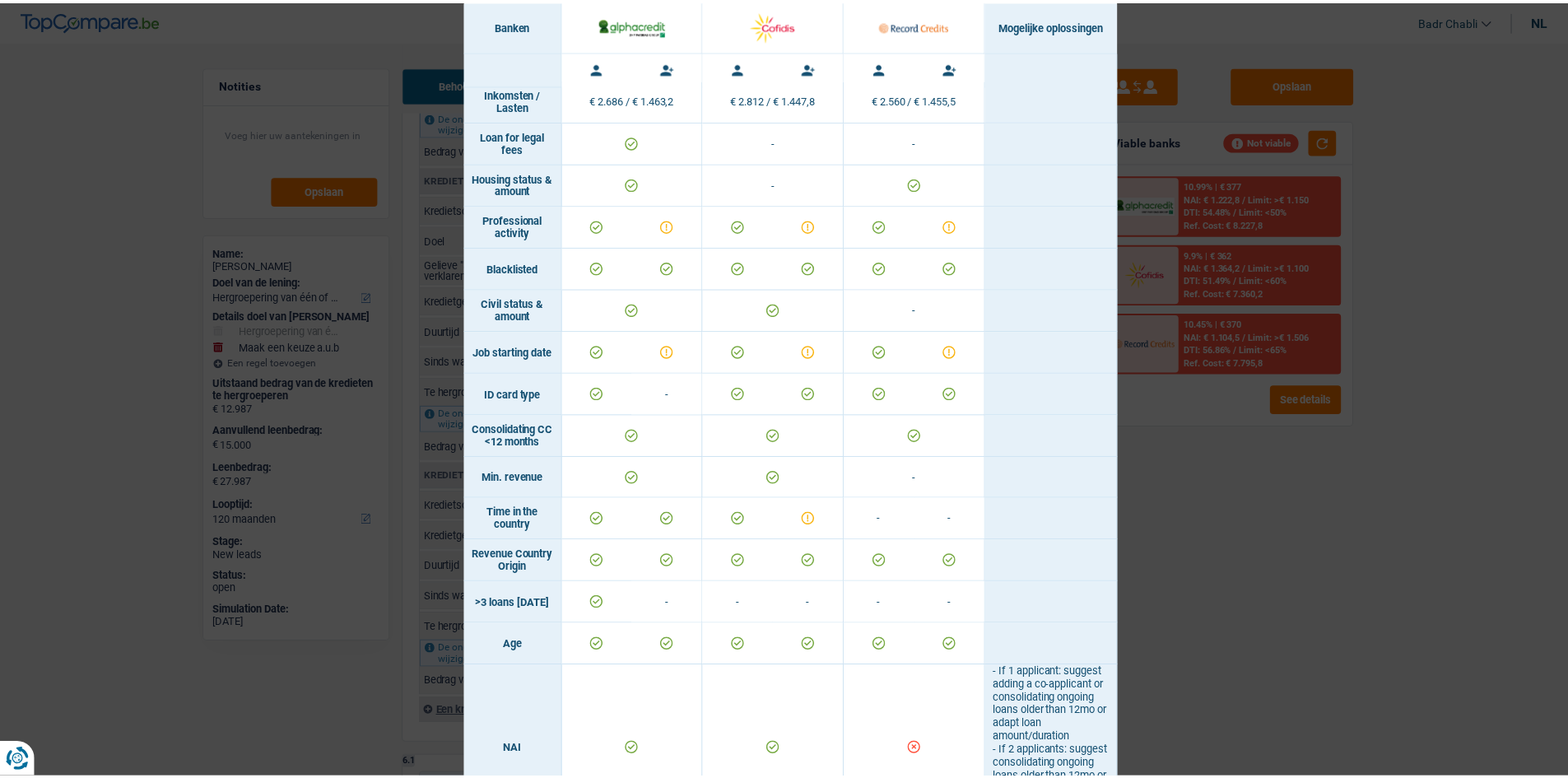
scroll to position [0, 0]
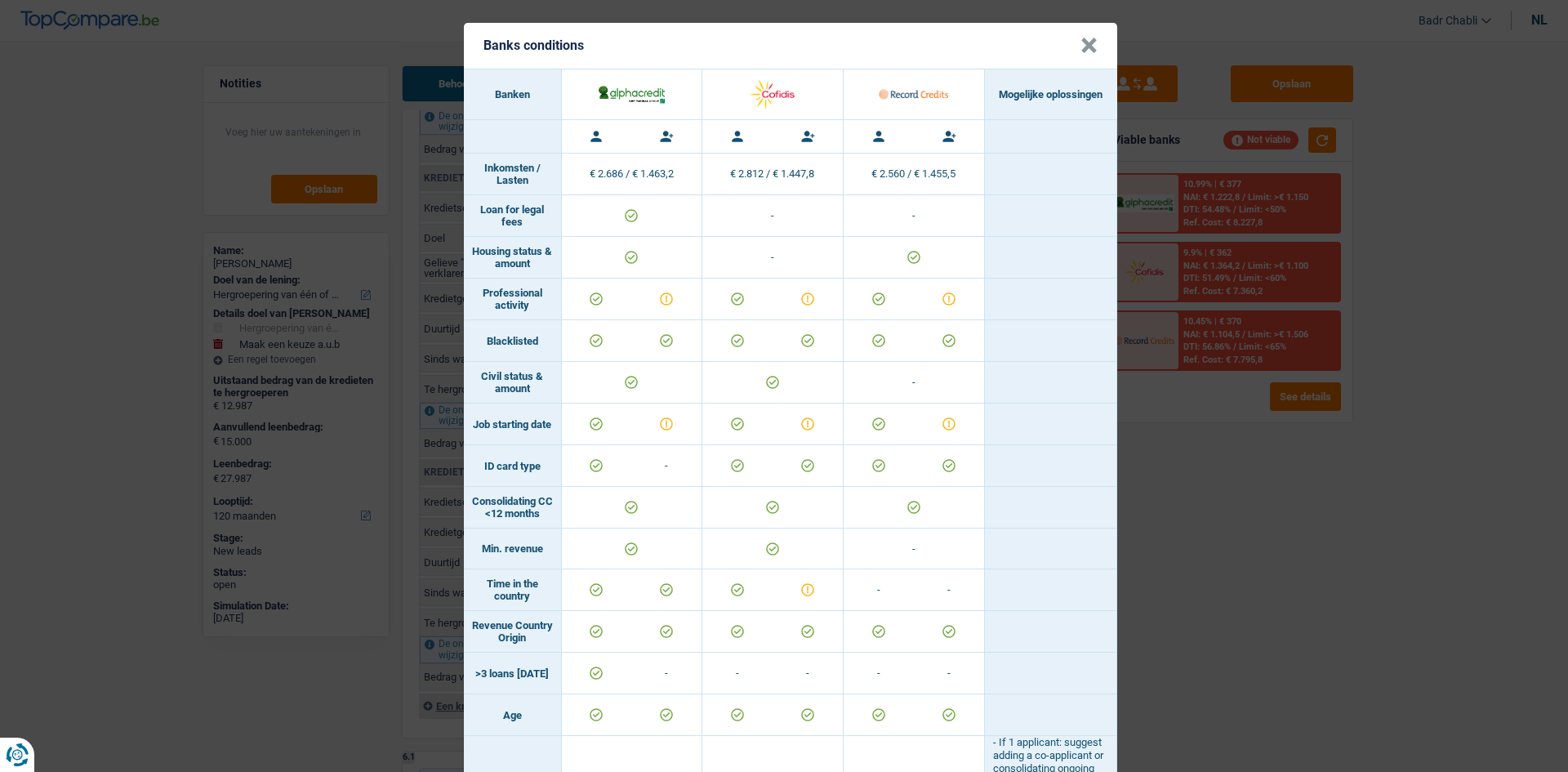
click at [1085, 42] on button "×" at bounding box center [1089, 46] width 17 height 16
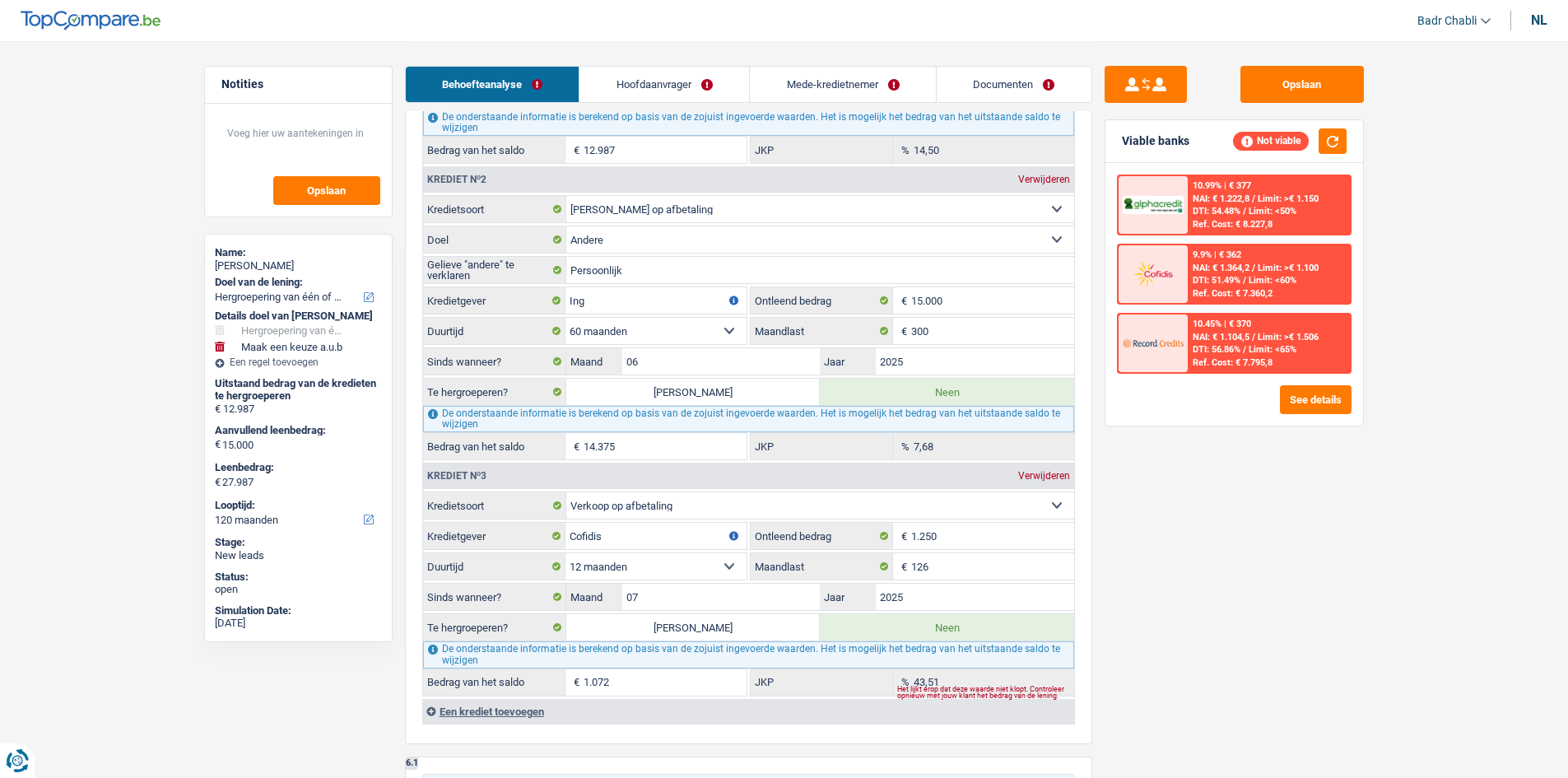
click at [868, 78] on link "Mede-kredietnemer" at bounding box center [842, 84] width 186 height 35
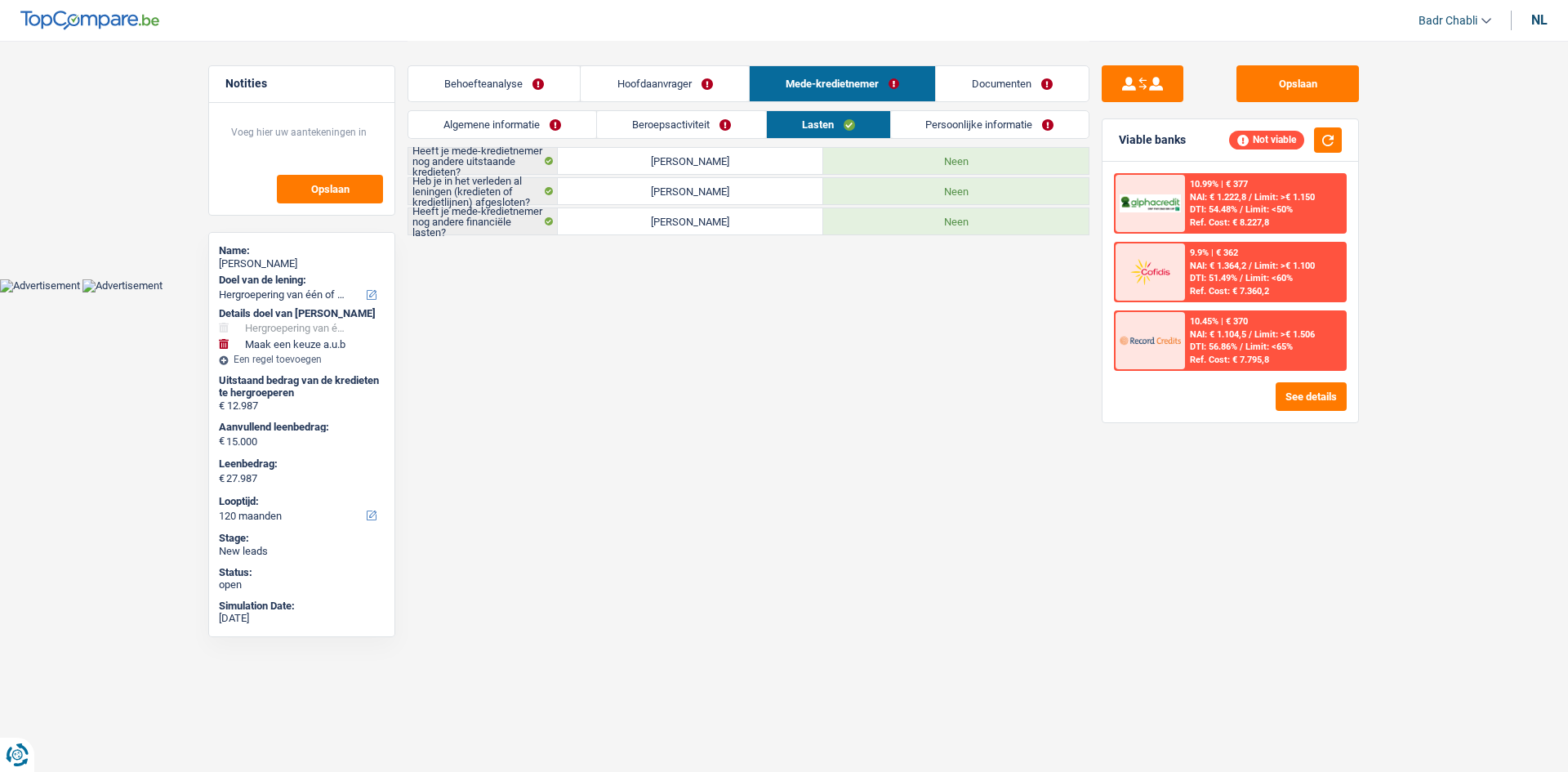
click at [772, 199] on label "[PERSON_NAME]" at bounding box center [691, 192] width 266 height 27
click at [772, 199] on input "[PERSON_NAME]" at bounding box center [691, 192] width 266 height 27
radio input "true"
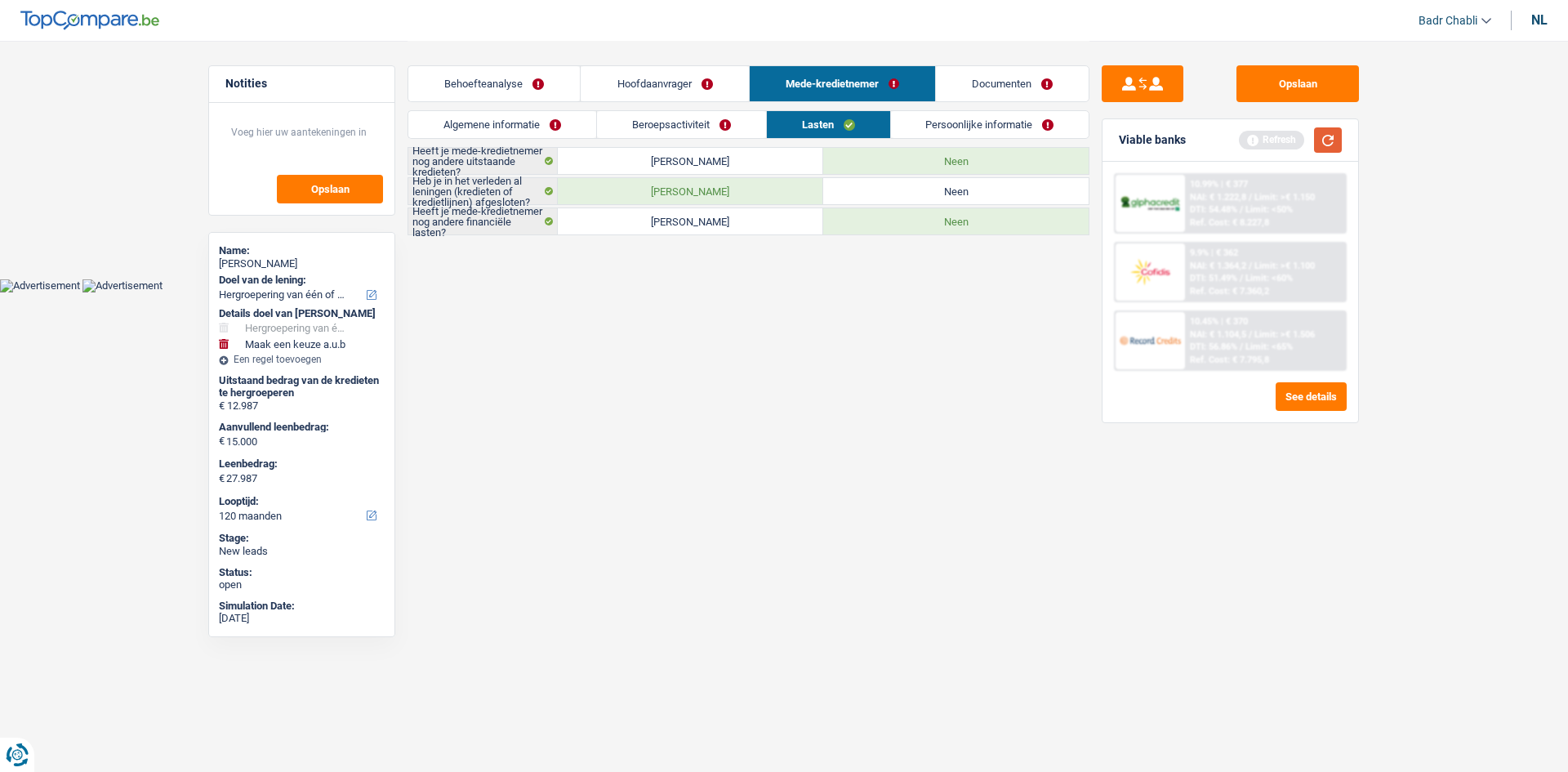
click at [1326, 143] on button "button" at bounding box center [1328, 139] width 28 height 26
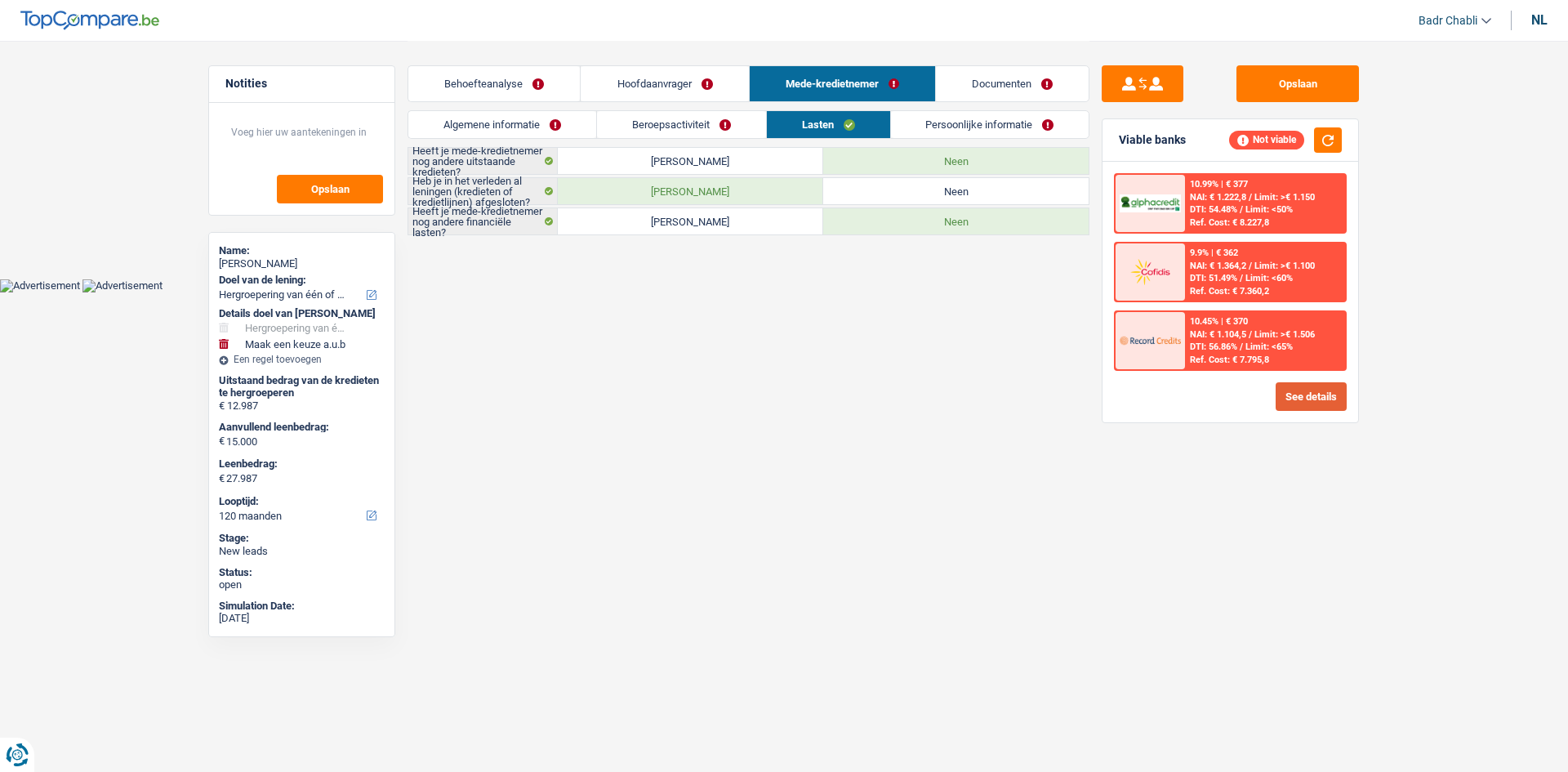
click at [1307, 395] on button "See details" at bounding box center [1311, 396] width 71 height 28
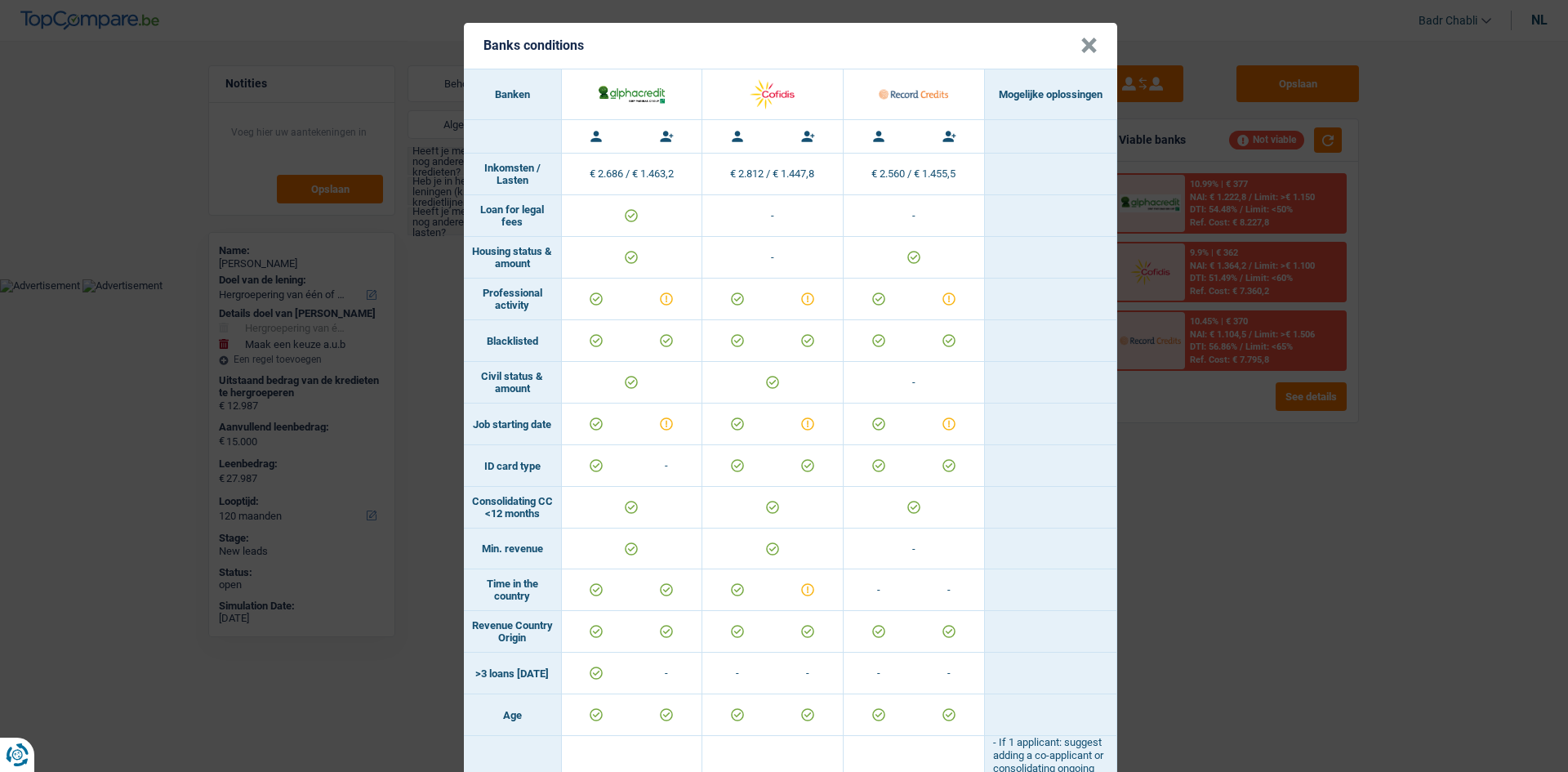
click at [1081, 47] on button "×" at bounding box center [1089, 46] width 17 height 16
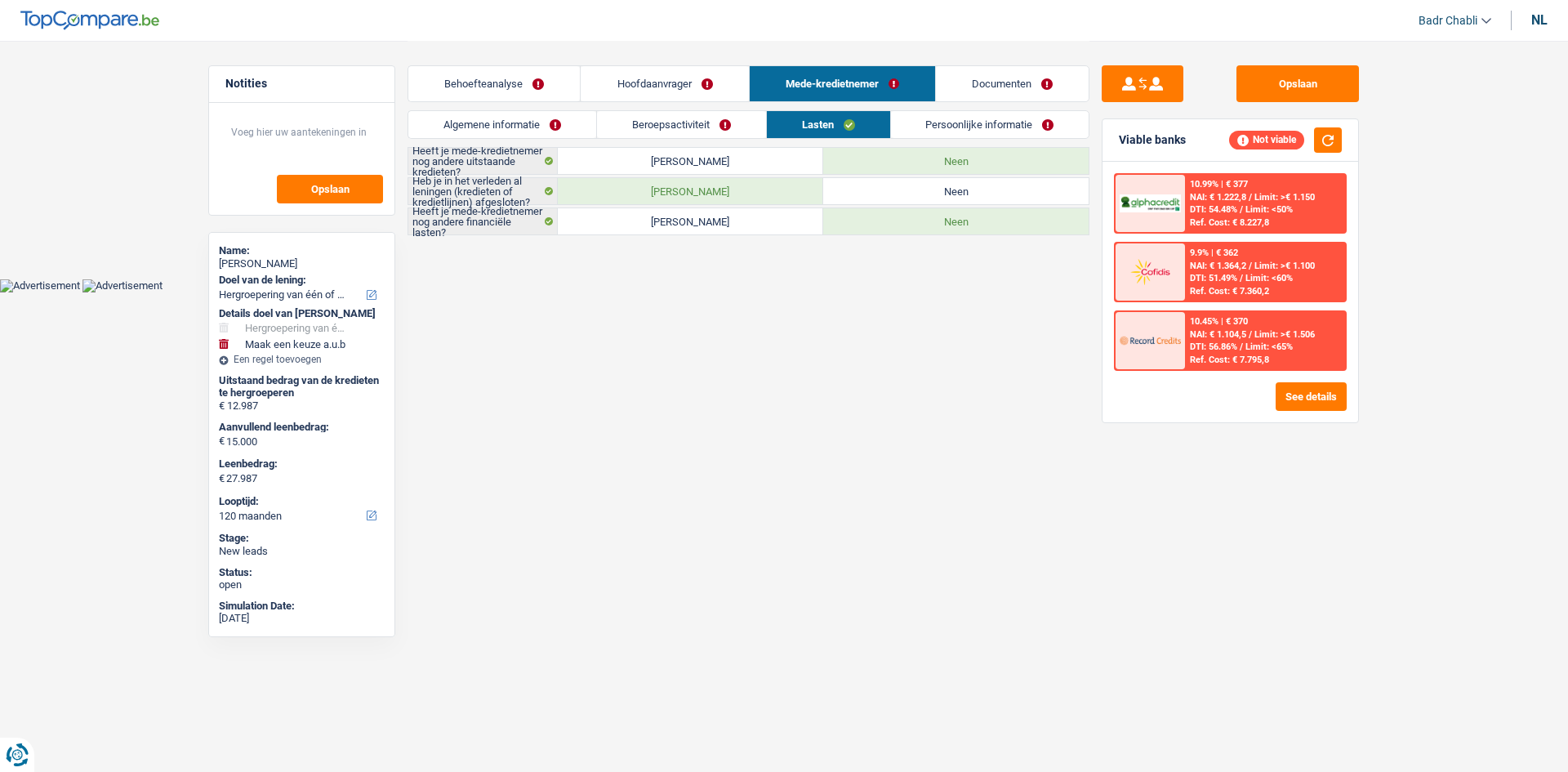
click at [679, 128] on link "Beroepsactiviteit" at bounding box center [681, 124] width 169 height 27
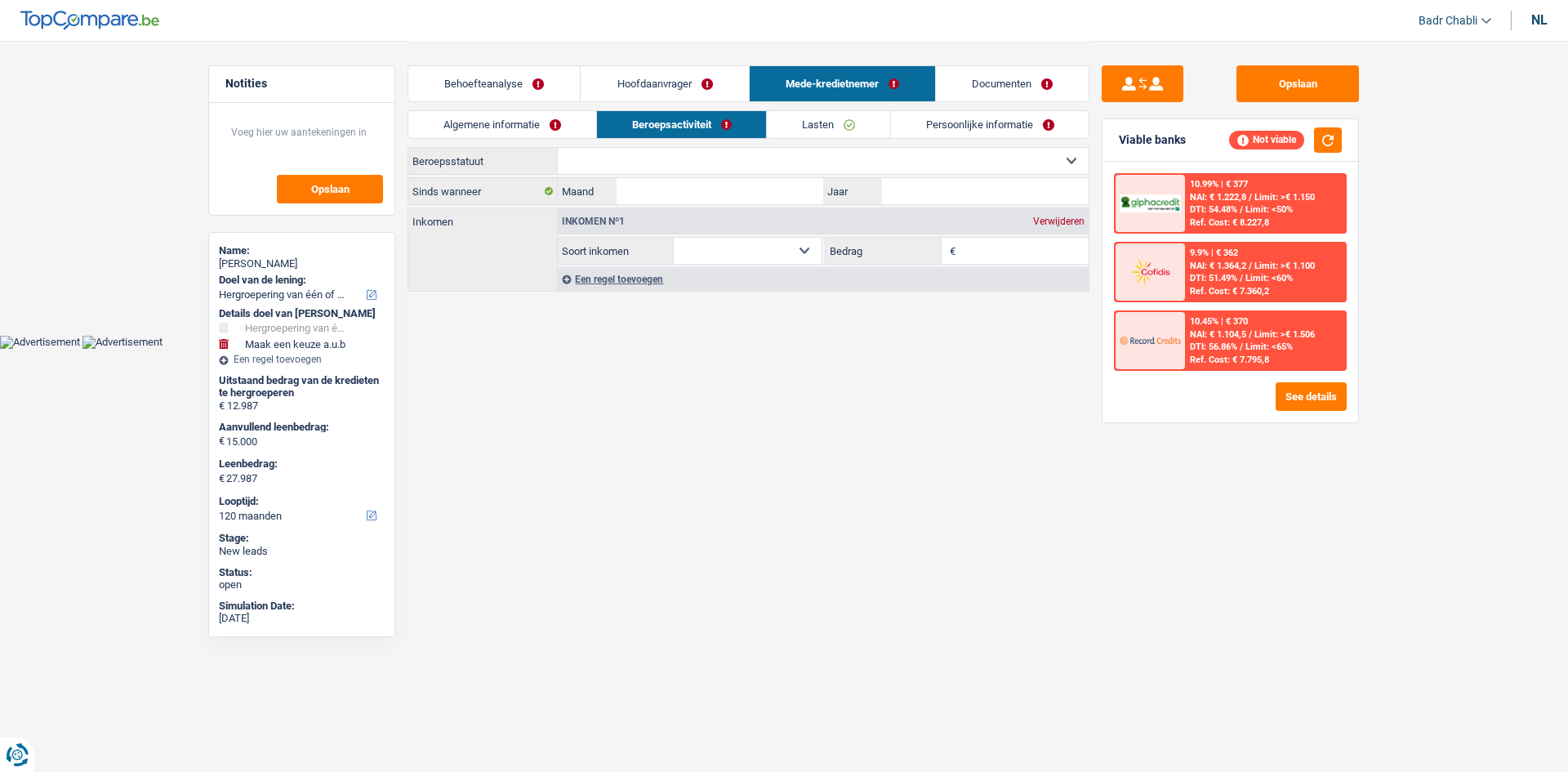
click at [524, 135] on link "Algemene informatie" at bounding box center [503, 124] width 188 height 27
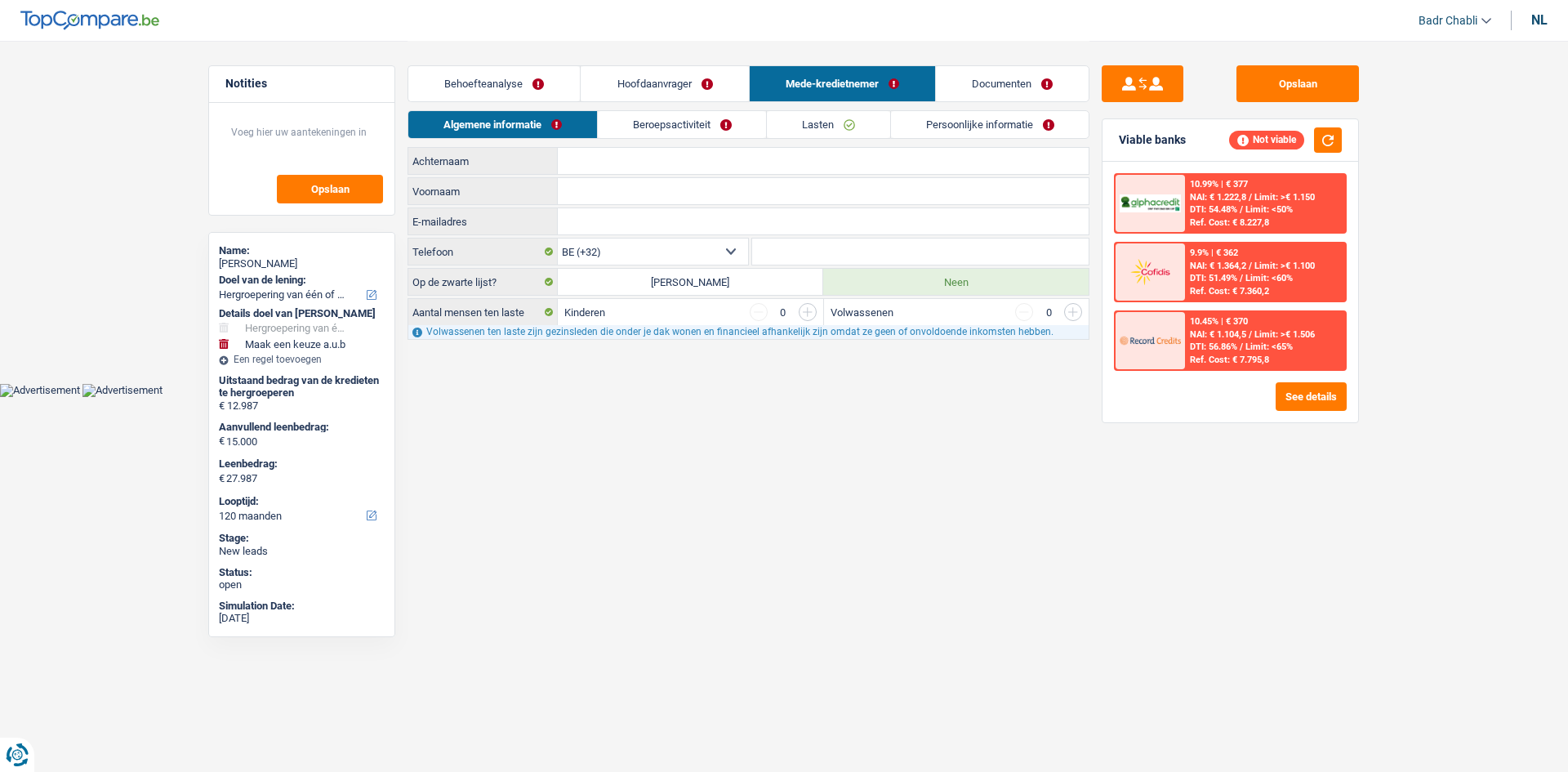
click at [632, 92] on link "Hoofdaanvrager" at bounding box center [664, 83] width 168 height 35
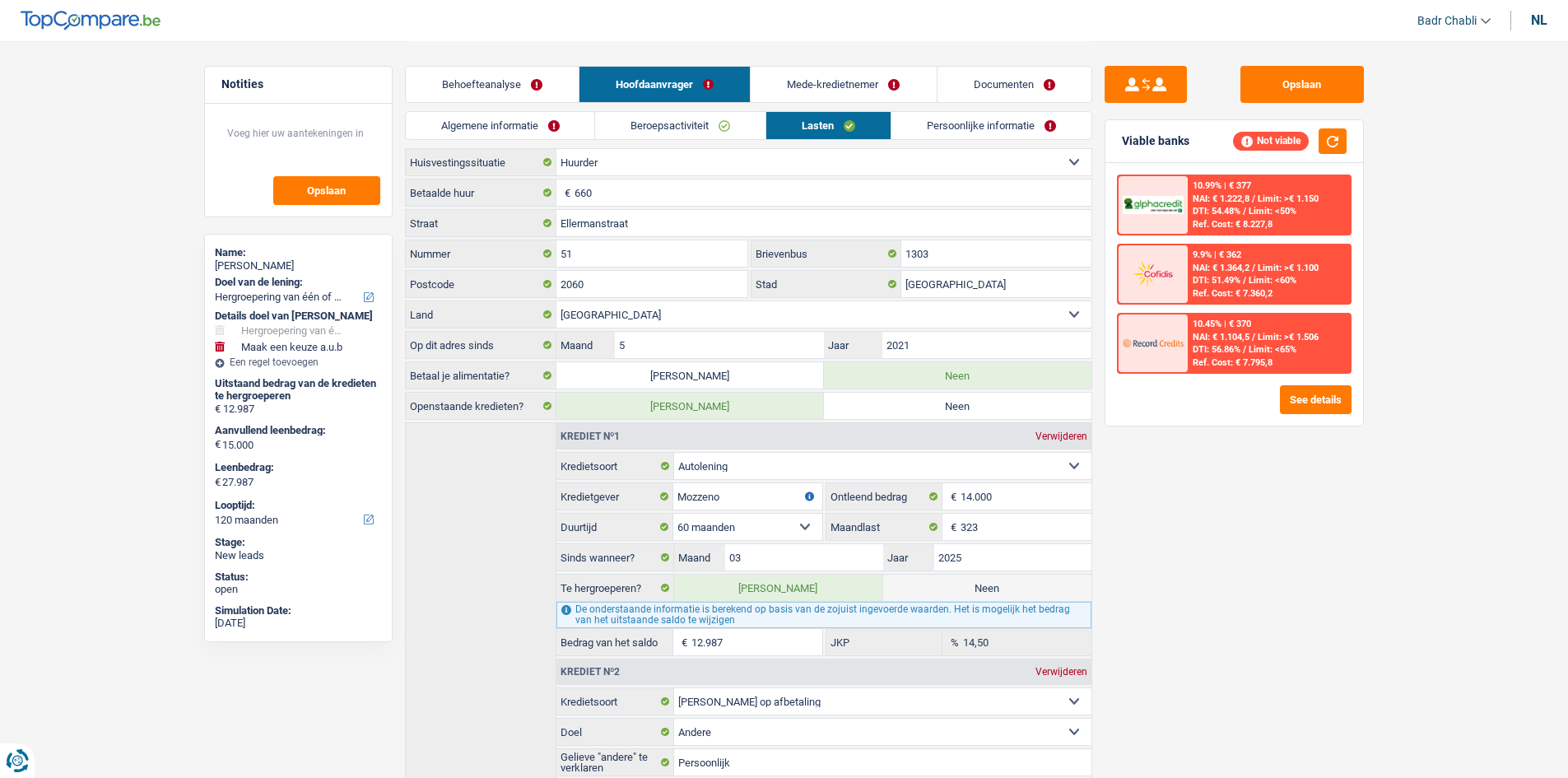
click at [492, 137] on link "Algemene informatie" at bounding box center [501, 125] width 189 height 27
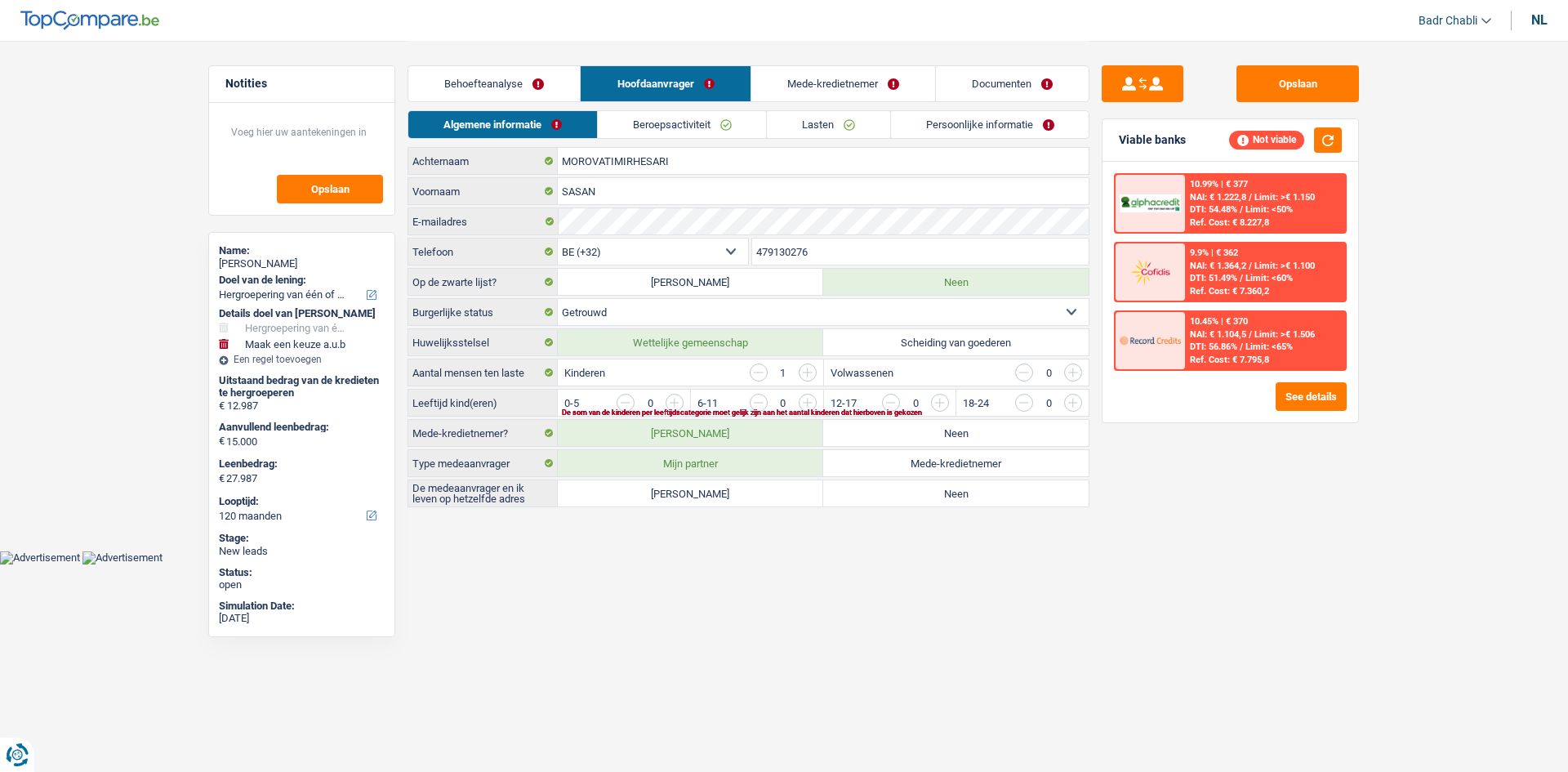
click at [548, 86] on link "Behoefteanalyse" at bounding box center [494, 83] width 172 height 35
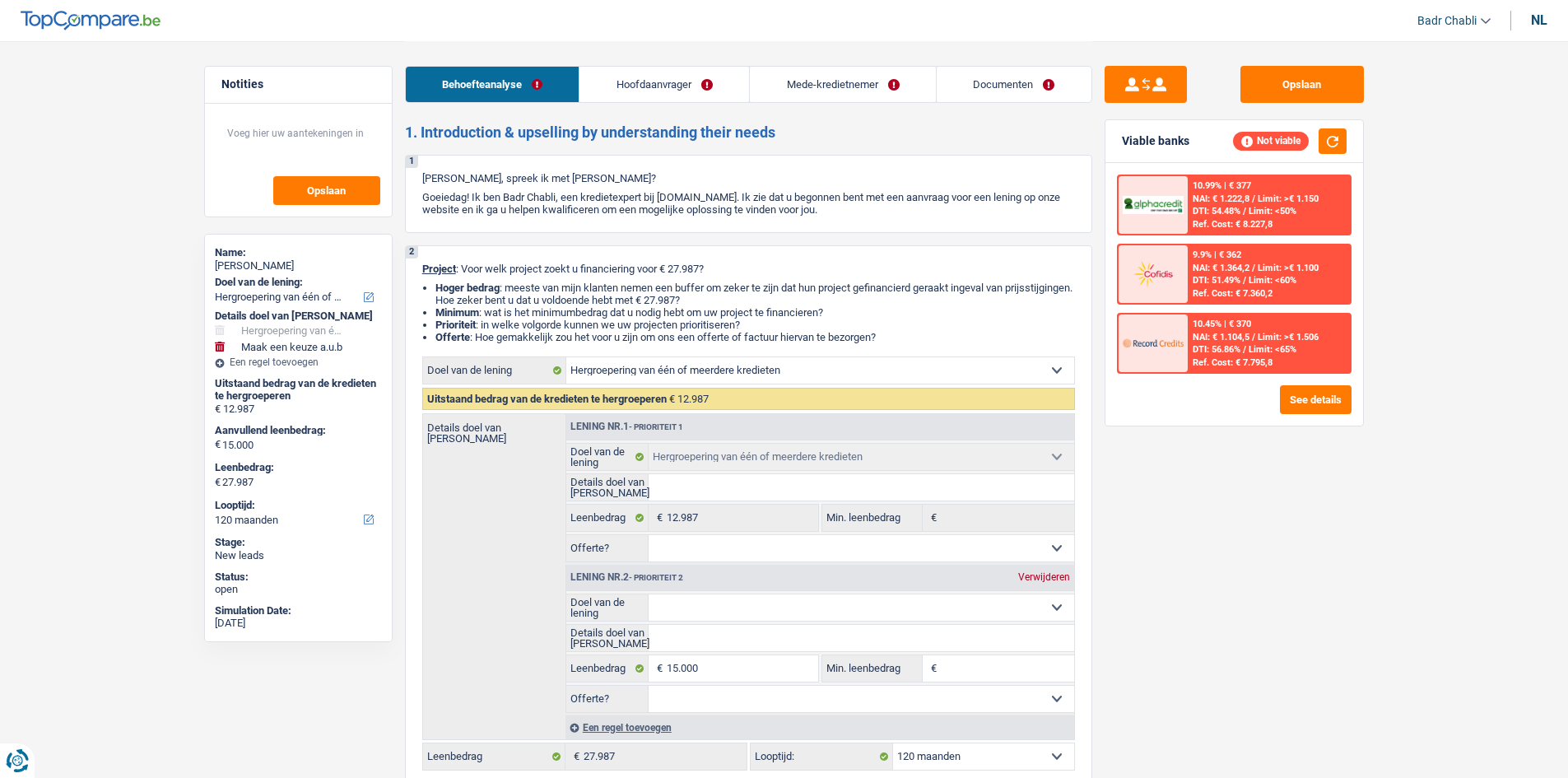
scroll to position [247, 0]
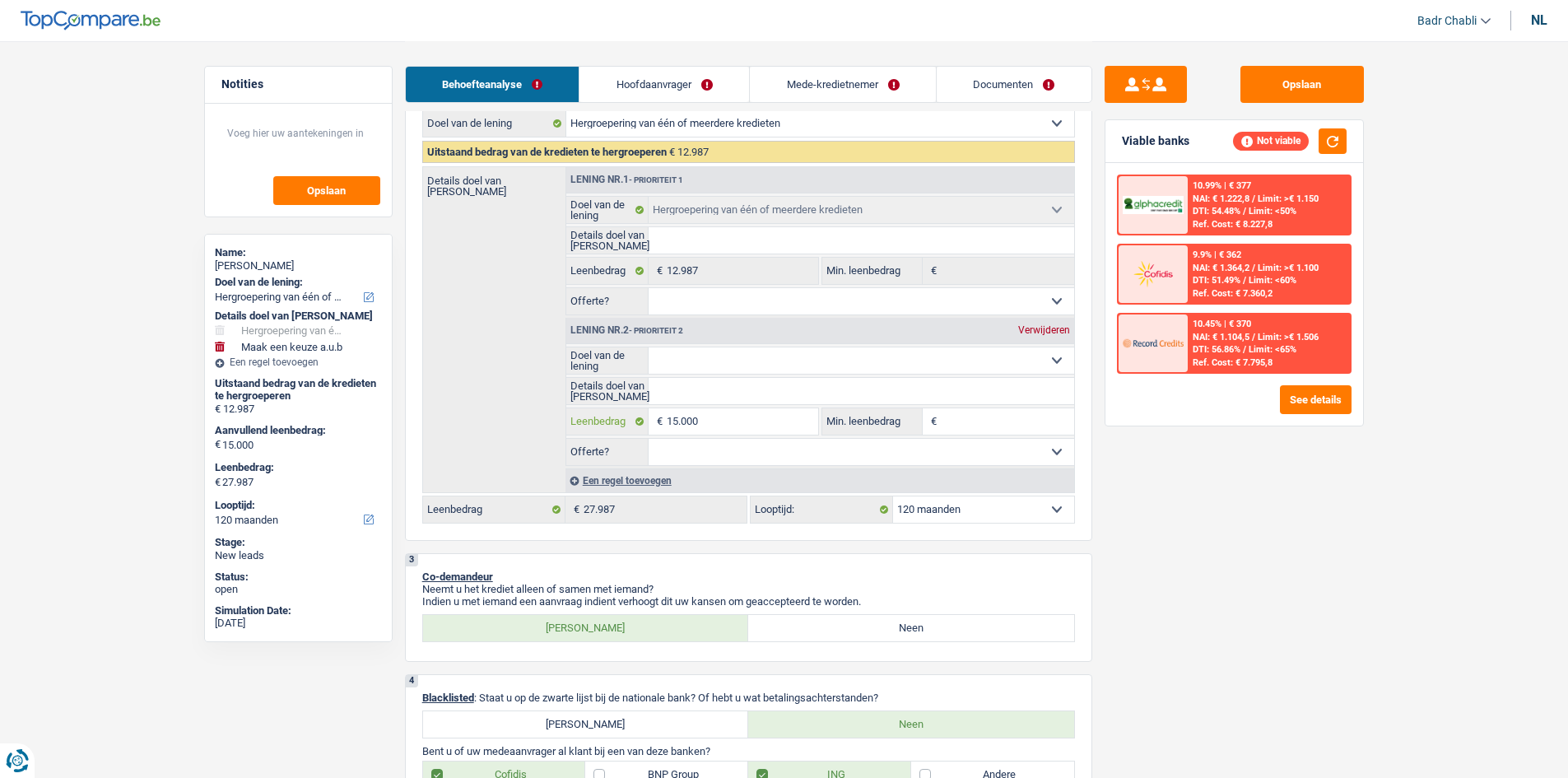
click at [802, 430] on input "15.000" at bounding box center [743, 421] width 151 height 27
click at [793, 426] on input "15.000" at bounding box center [743, 421] width 151 height 27
click at [960, 426] on input "Min. leenbedrag" at bounding box center [1008, 421] width 134 height 27
paste input "15.000"
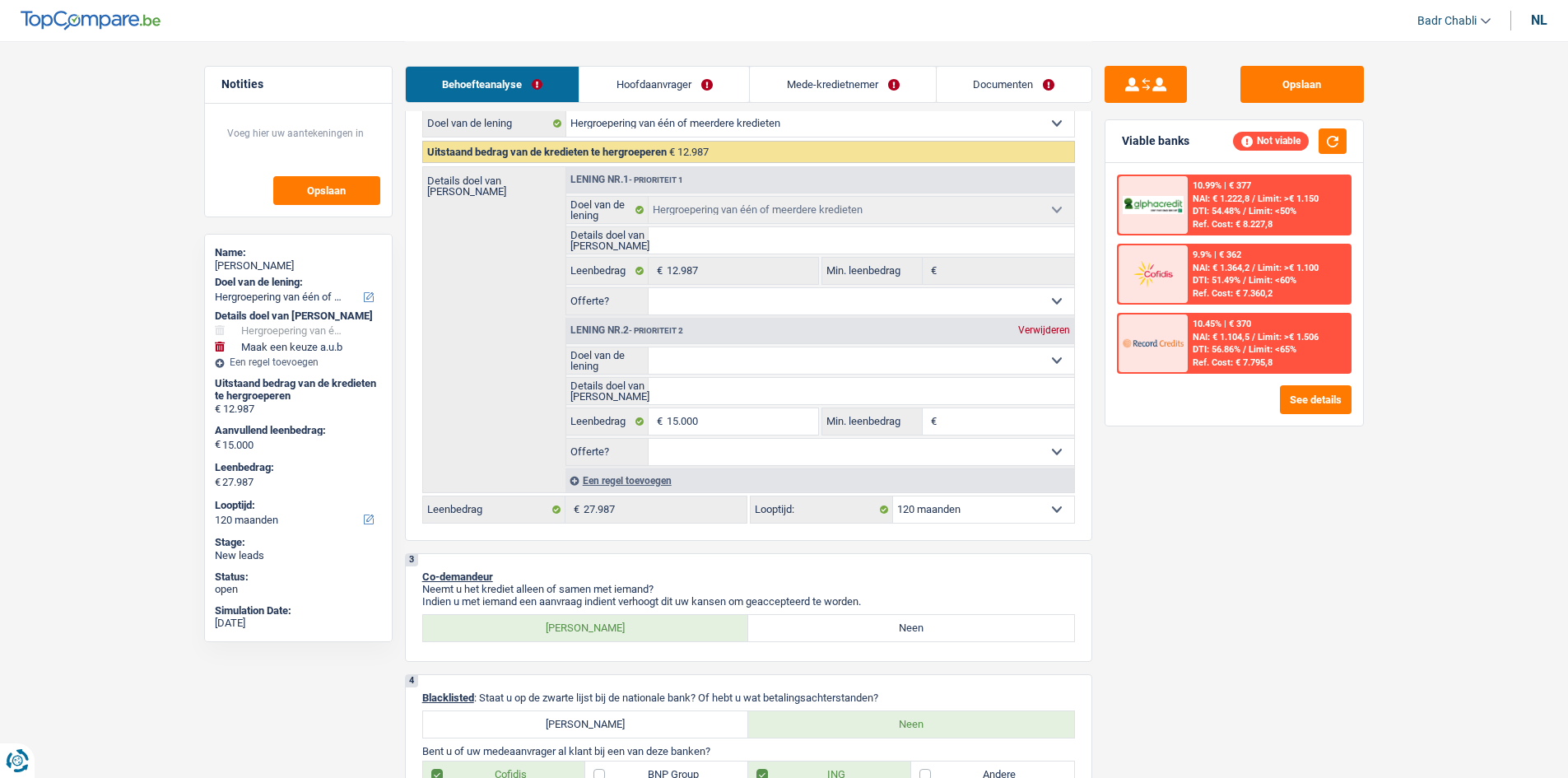
type input "15.000"
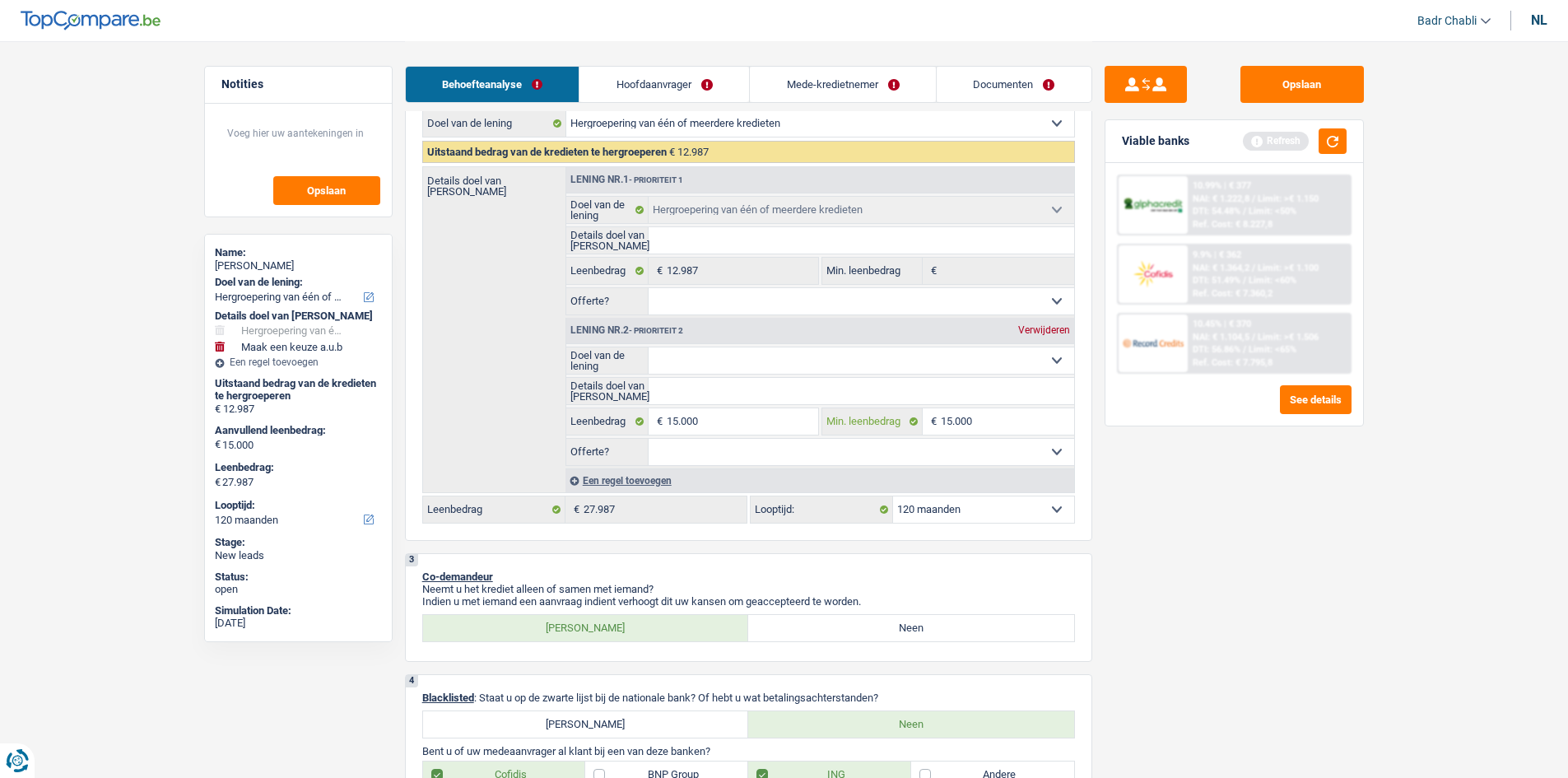
type input "15.000"
click at [769, 348] on select "Comfort woning: meubels, textiel, toestellen, privé materiaal Hifi, multimedia,…" at bounding box center [861, 360] width 425 height 27
select select "movingOrInstallation"
click at [649, 347] on select "Comfort woning: meubels, textiel, toestellen, privé materiaal Hifi, multimedia,…" at bounding box center [861, 360] width 425 height 27
select select "movingOrInstallation"
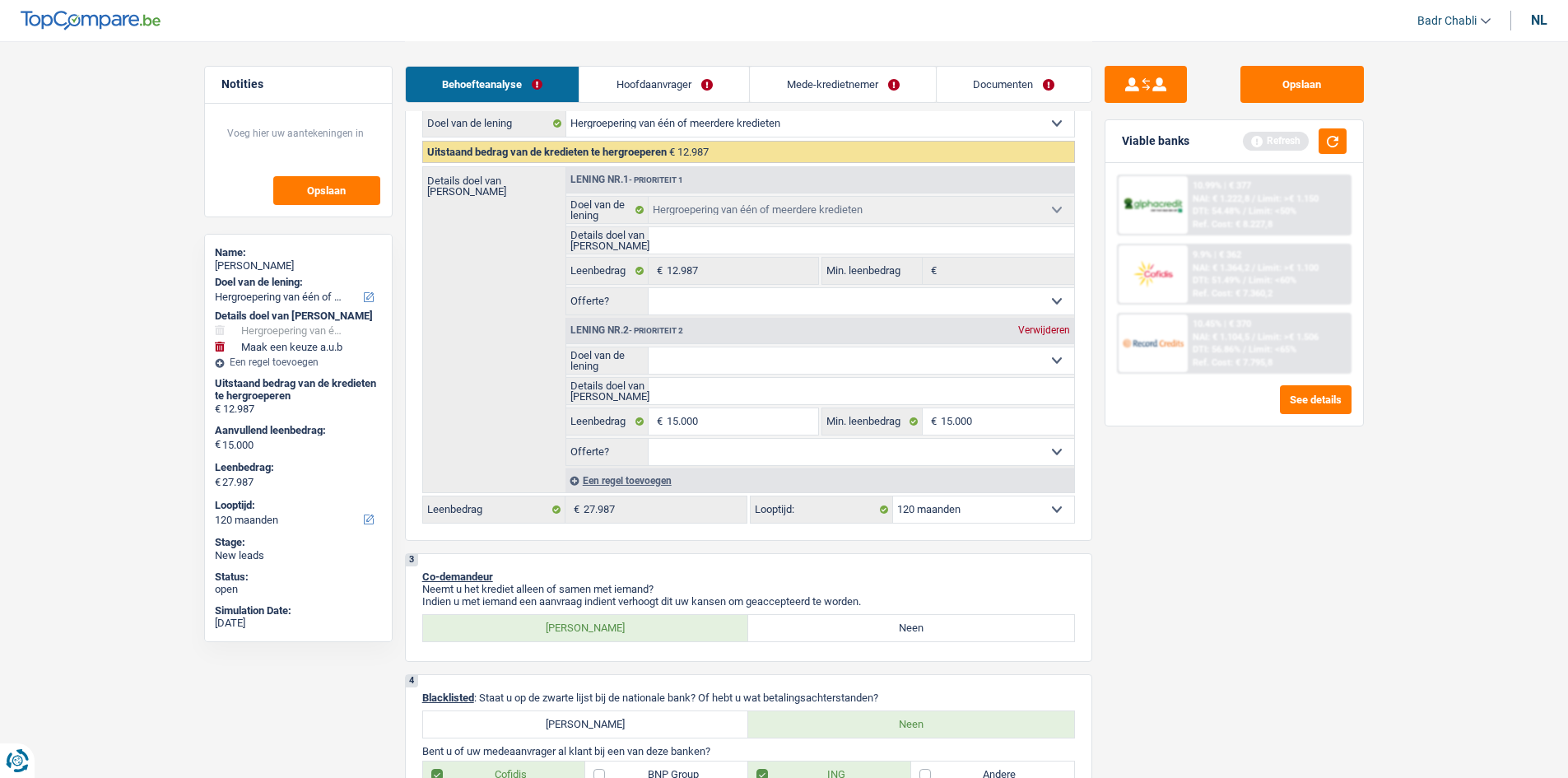
select select "movingOrInstallation"
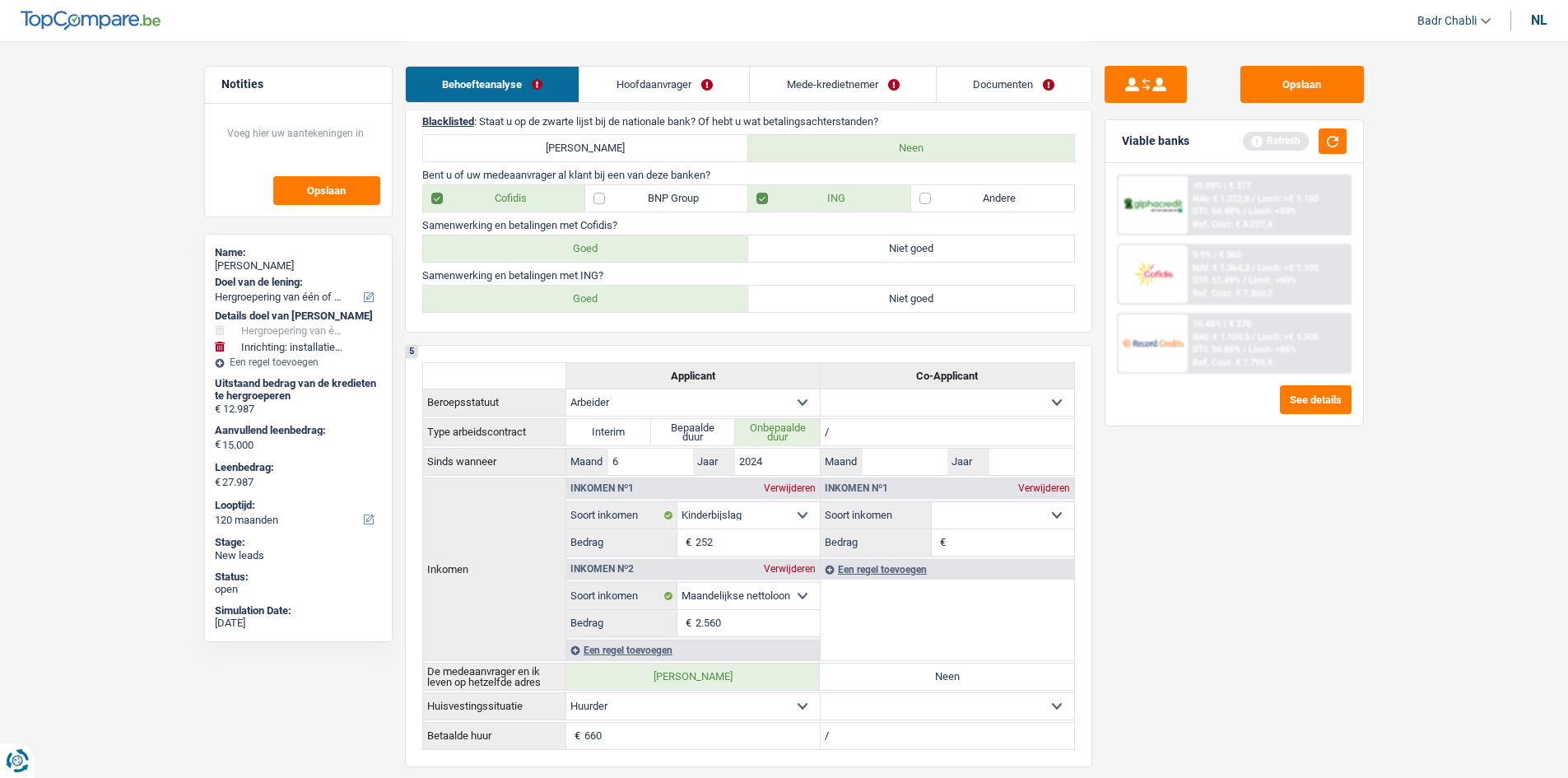
scroll to position [1235, 0]
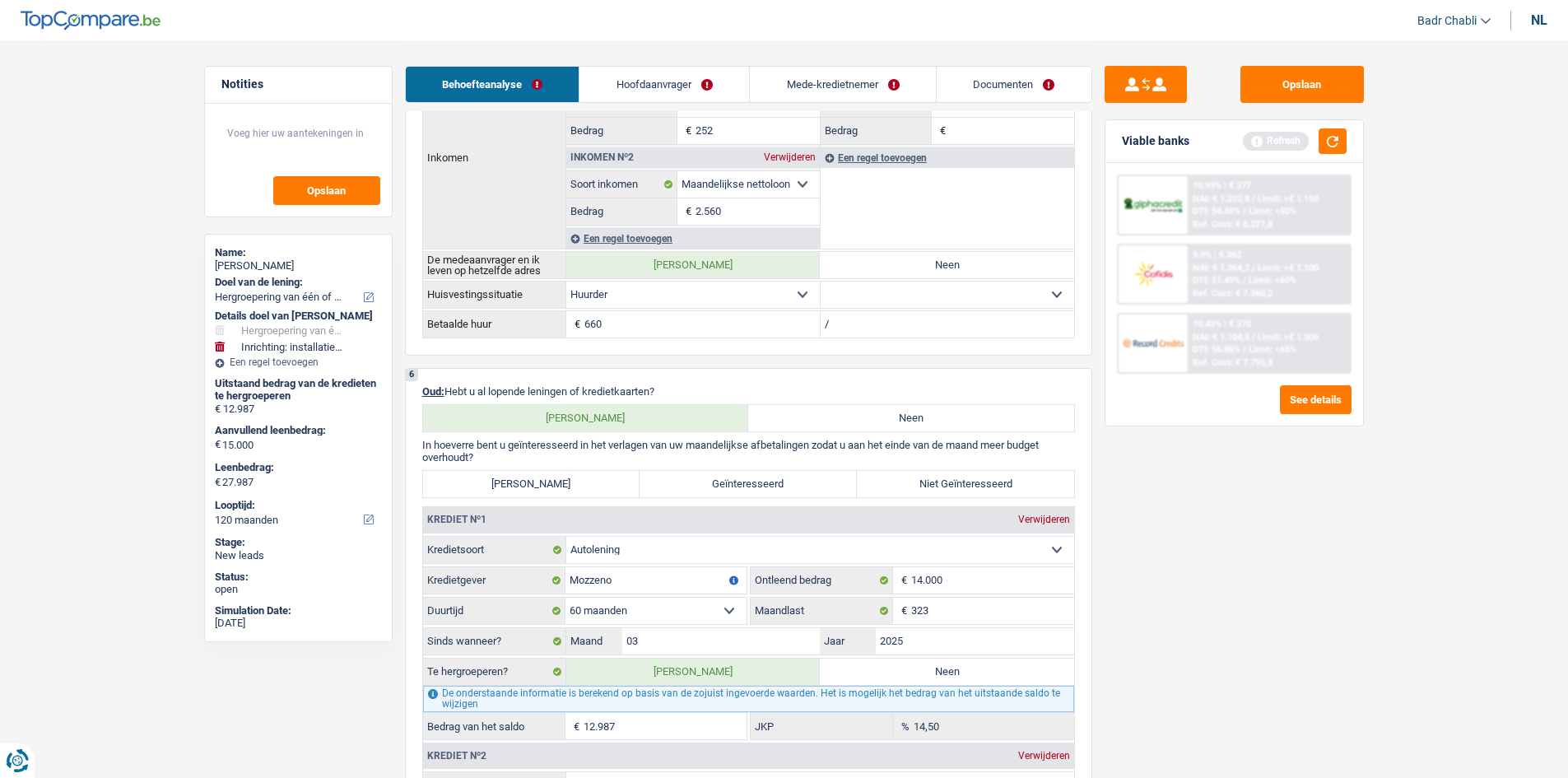
click at [566, 486] on label "Zeer Geïnteresseerd" at bounding box center [532, 485] width 217 height 27
click at [566, 486] on input "Zeer Geïnteresseerd" at bounding box center [532, 485] width 217 height 27
radio input "true"
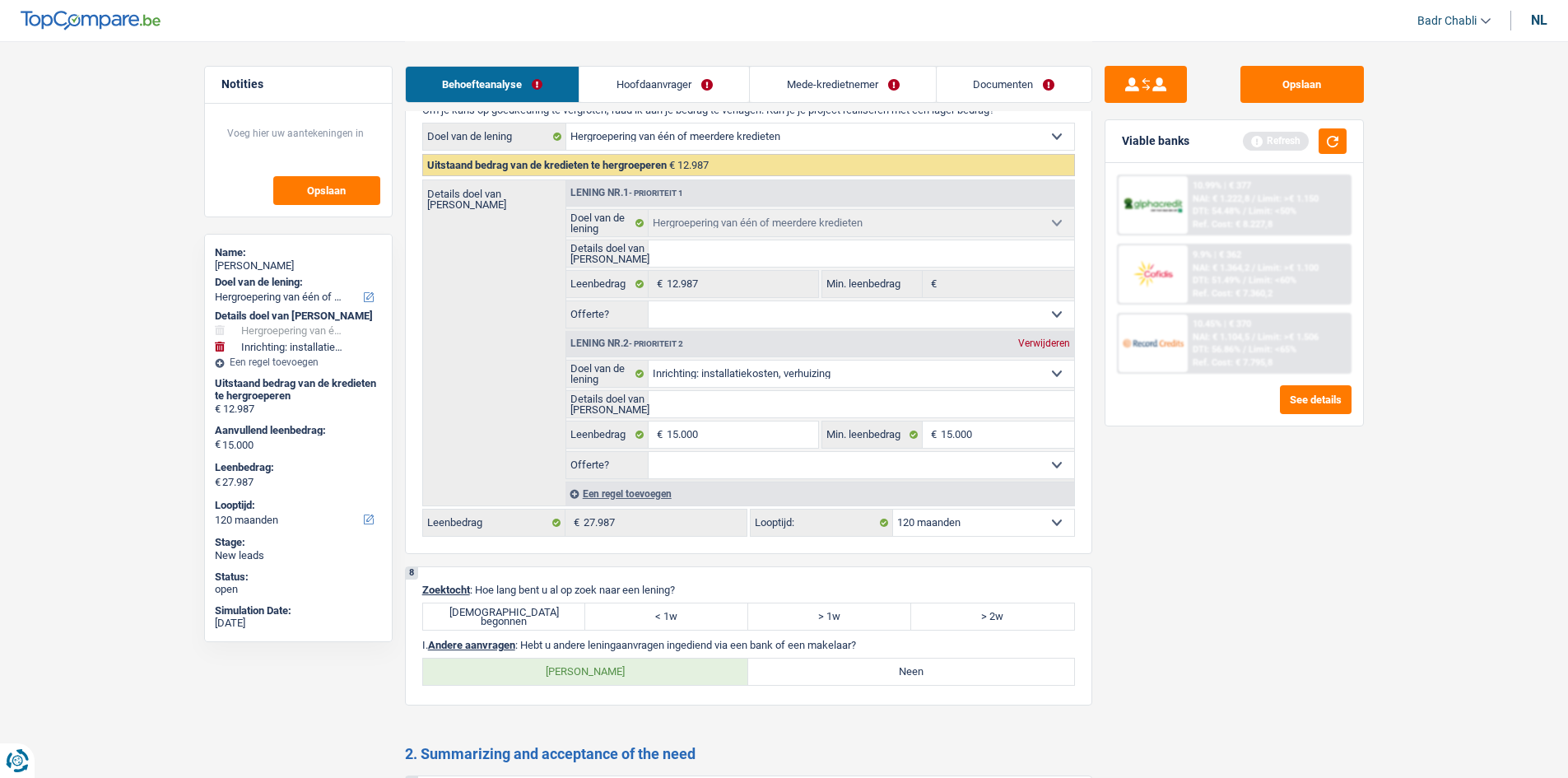
scroll to position [2716, 0]
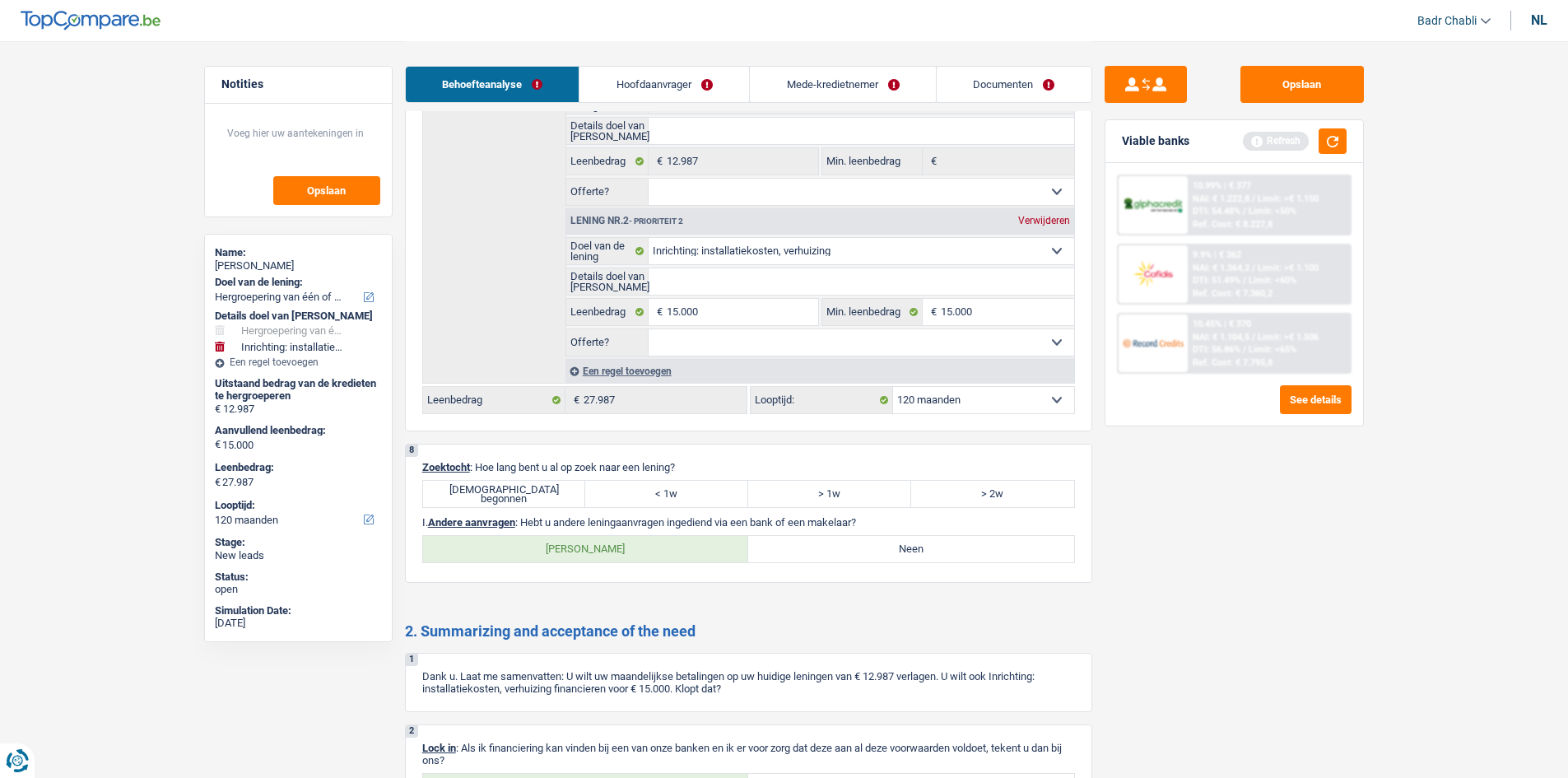
click at [539, 482] on label "Juist begonnen" at bounding box center [505, 494] width 163 height 27
click at [539, 482] on input "Juist begonnen" at bounding box center [505, 494] width 163 height 27
radio input "true"
click at [826, 549] on label "Neen" at bounding box center [911, 550] width 326 height 27
click at [826, 549] on input "Neen" at bounding box center [911, 550] width 326 height 27
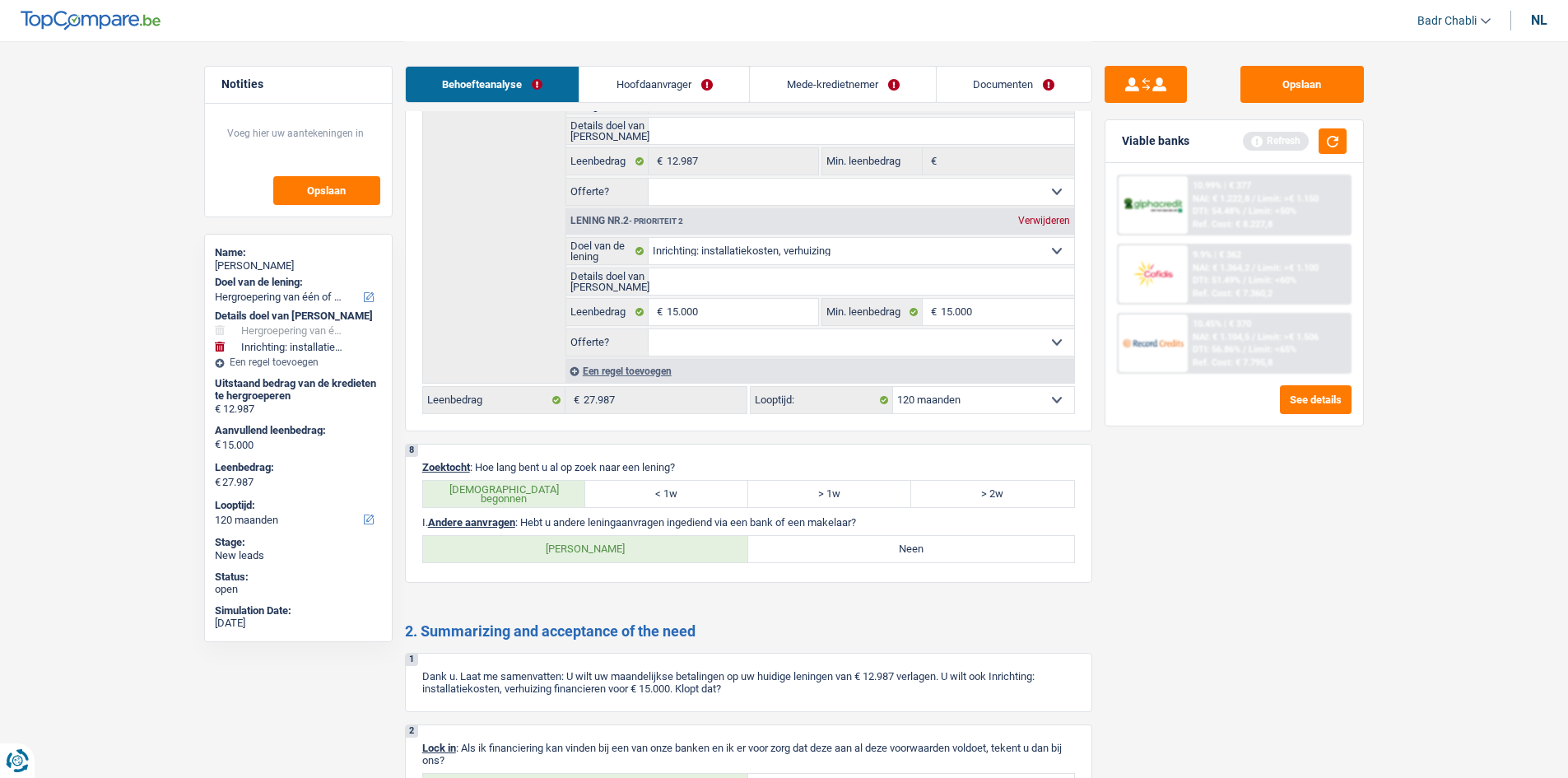
radio input "true"
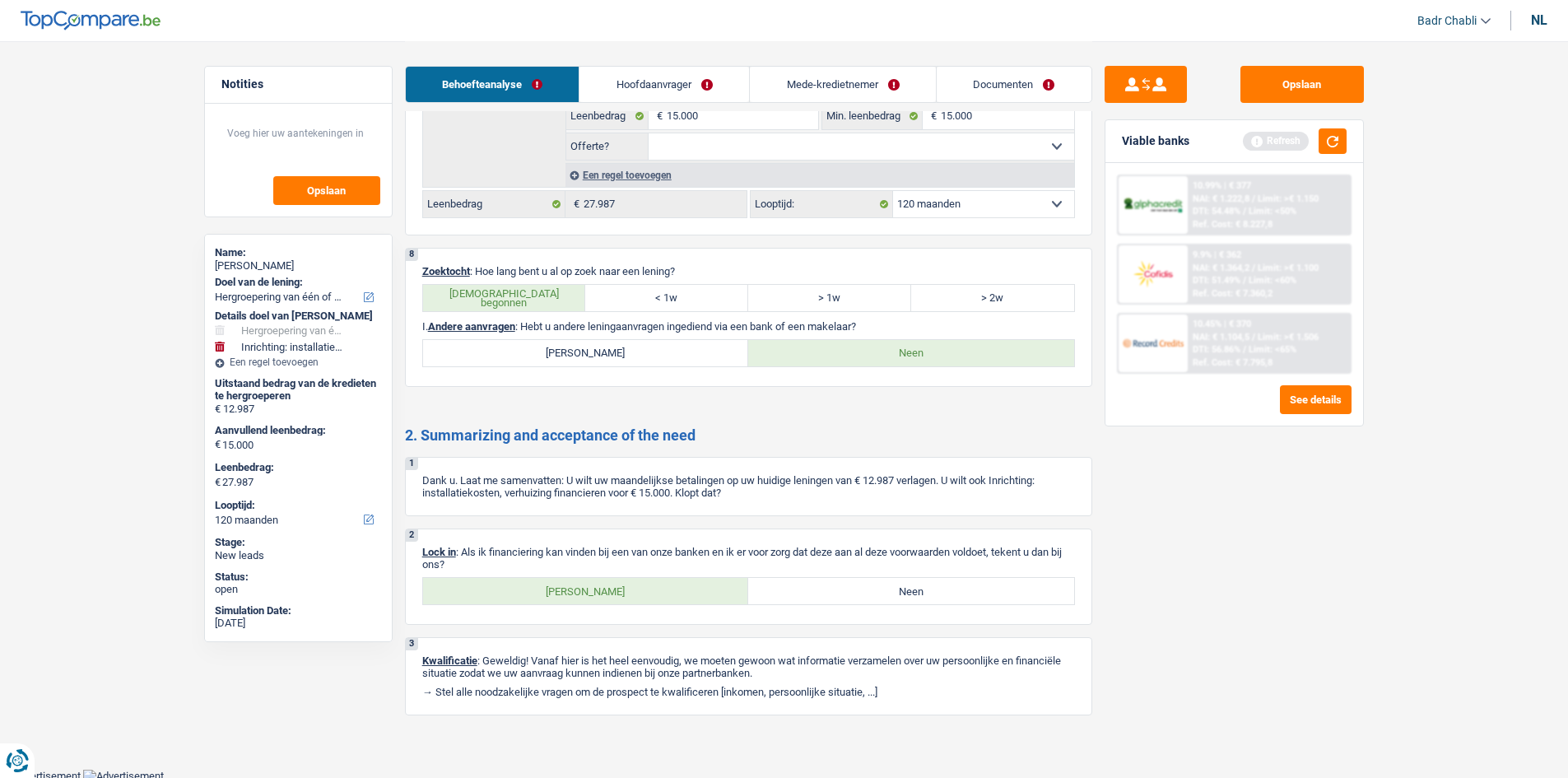
scroll to position [2915, 0]
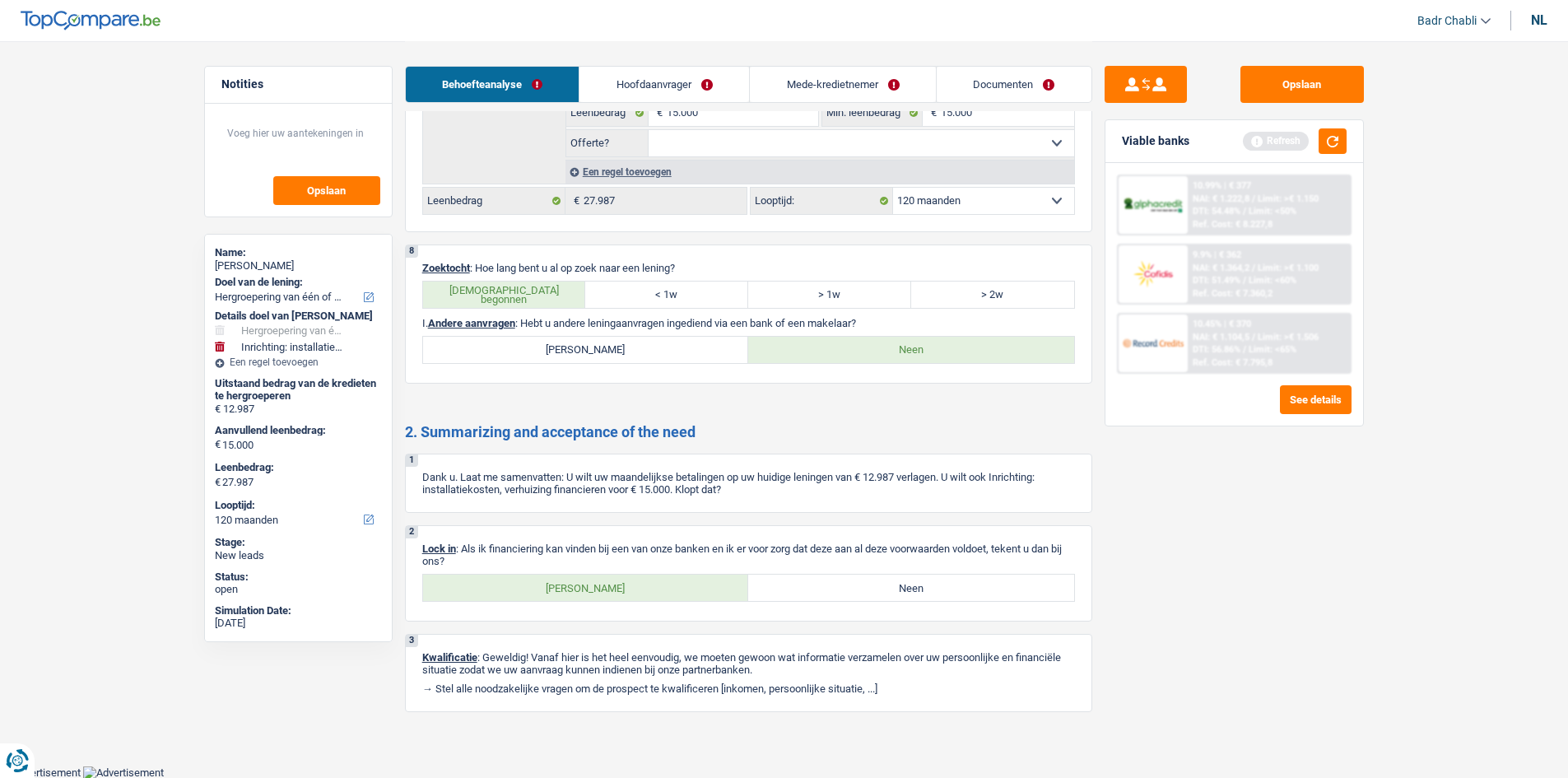
click at [568, 606] on div "2 Lock in : Als ik financiering kan vinden bij een van onze banken en ik er voo…" at bounding box center [749, 573] width 687 height 97
click at [584, 580] on label "Ja" at bounding box center [586, 588] width 326 height 27
click at [584, 580] on input "Ja" at bounding box center [586, 588] width 326 height 27
radio input "true"
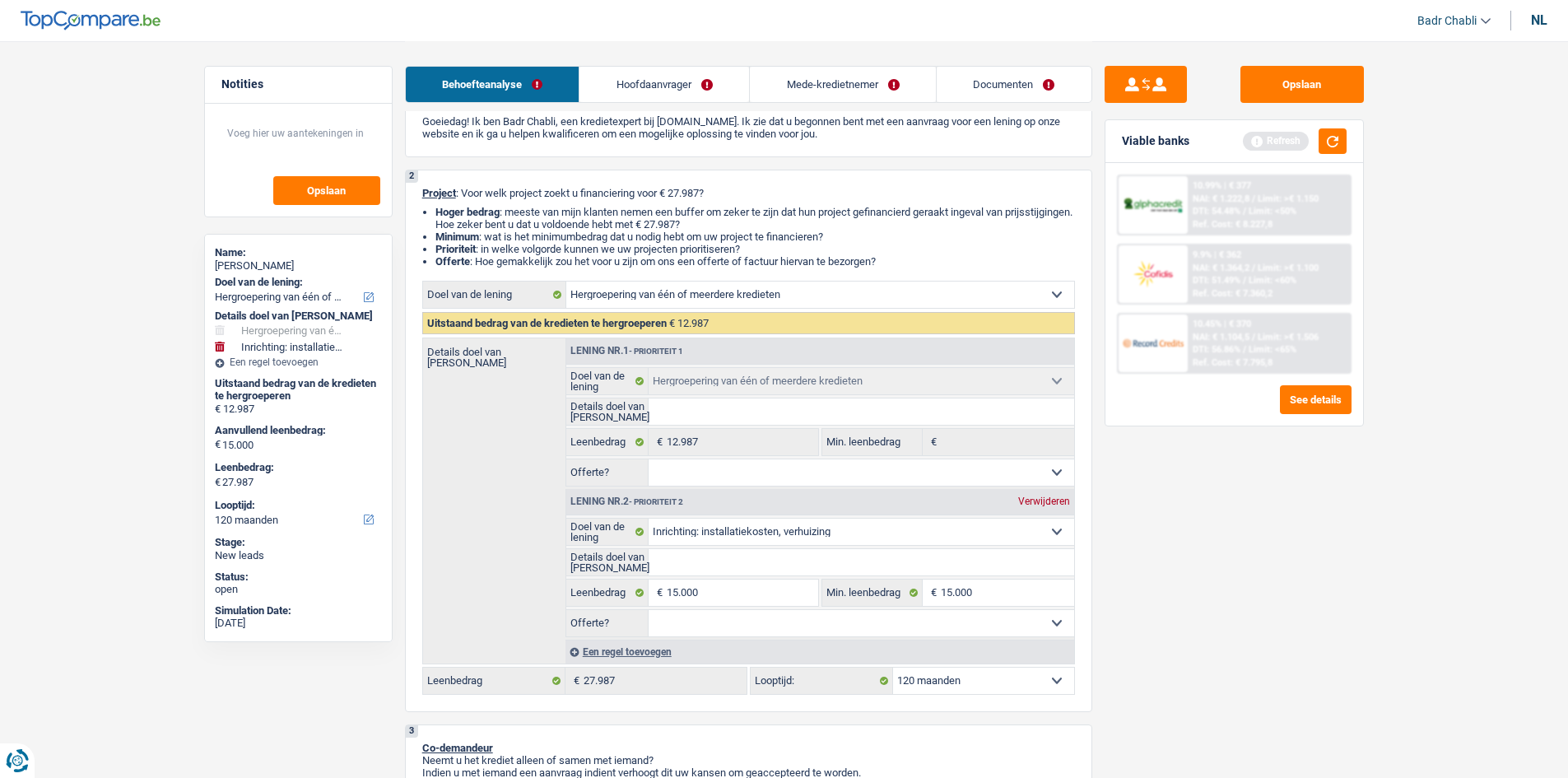
scroll to position [0, 0]
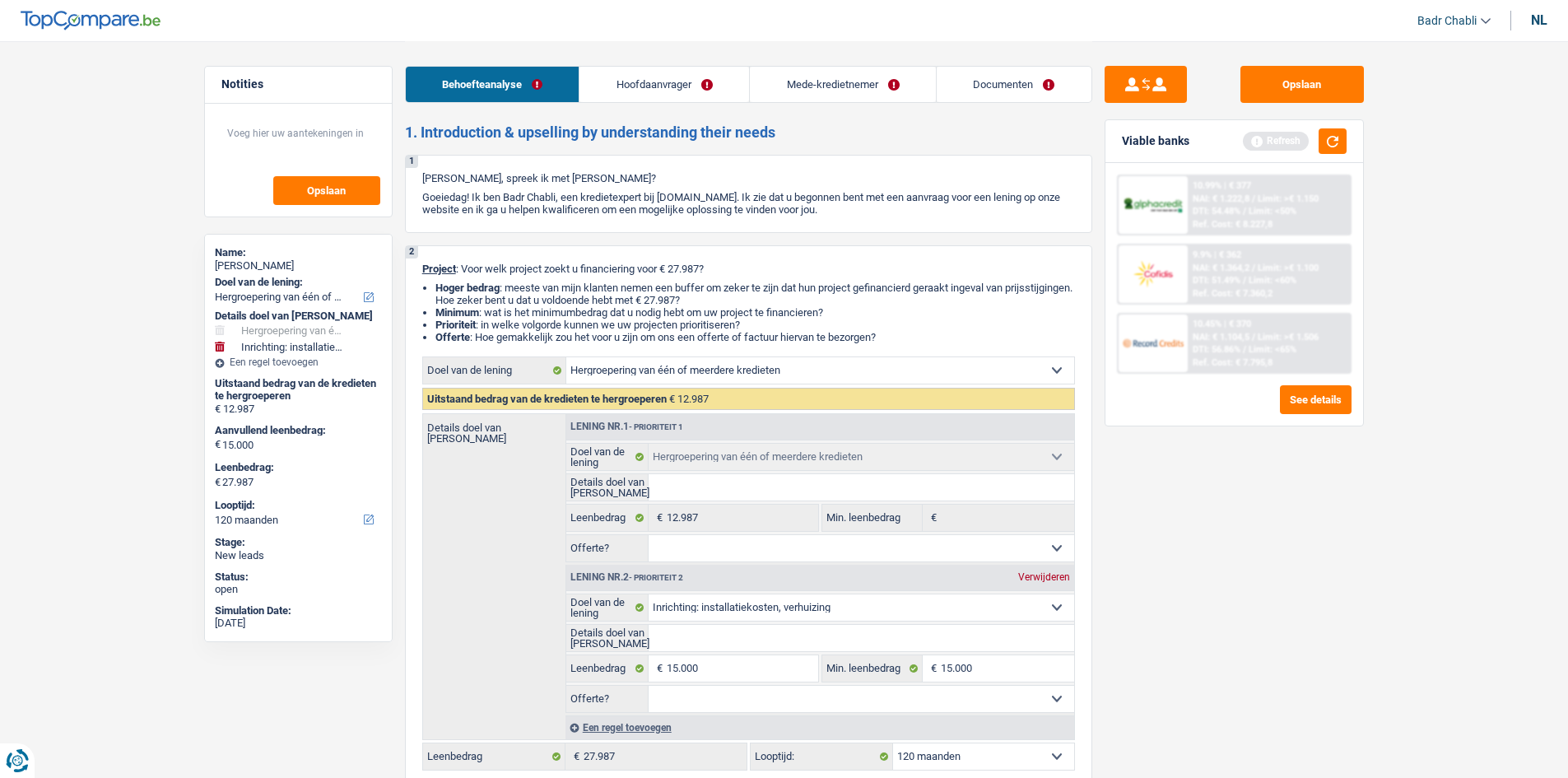
click at [640, 97] on link "Hoofdaanvrager" at bounding box center [664, 84] width 169 height 35
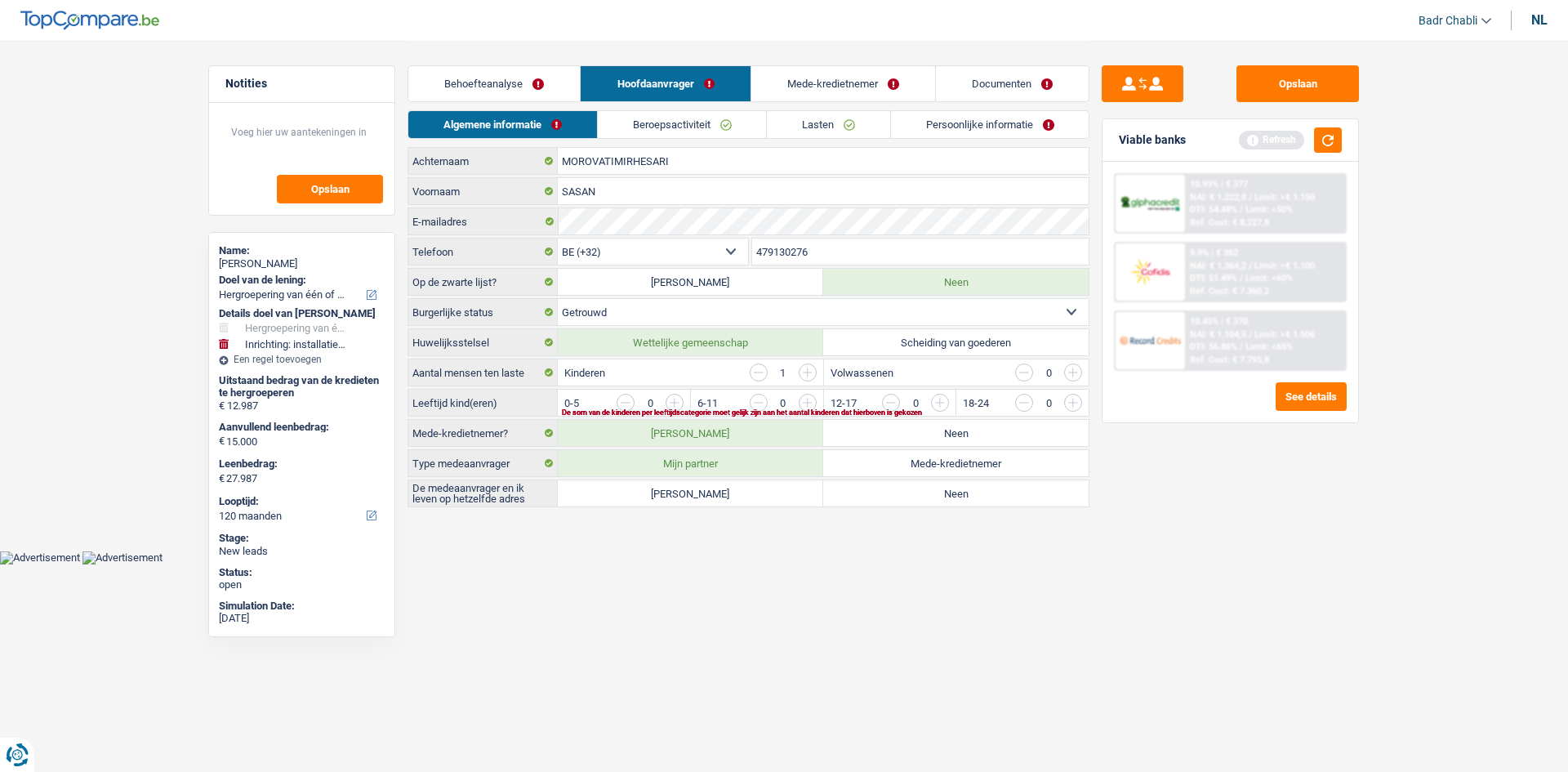
click at [729, 497] on label "Ja" at bounding box center [691, 493] width 266 height 27
click at [729, 497] on input "Ja" at bounding box center [691, 493] width 266 height 27
radio input "true"
click at [1325, 144] on button "button" at bounding box center [1328, 139] width 28 height 26
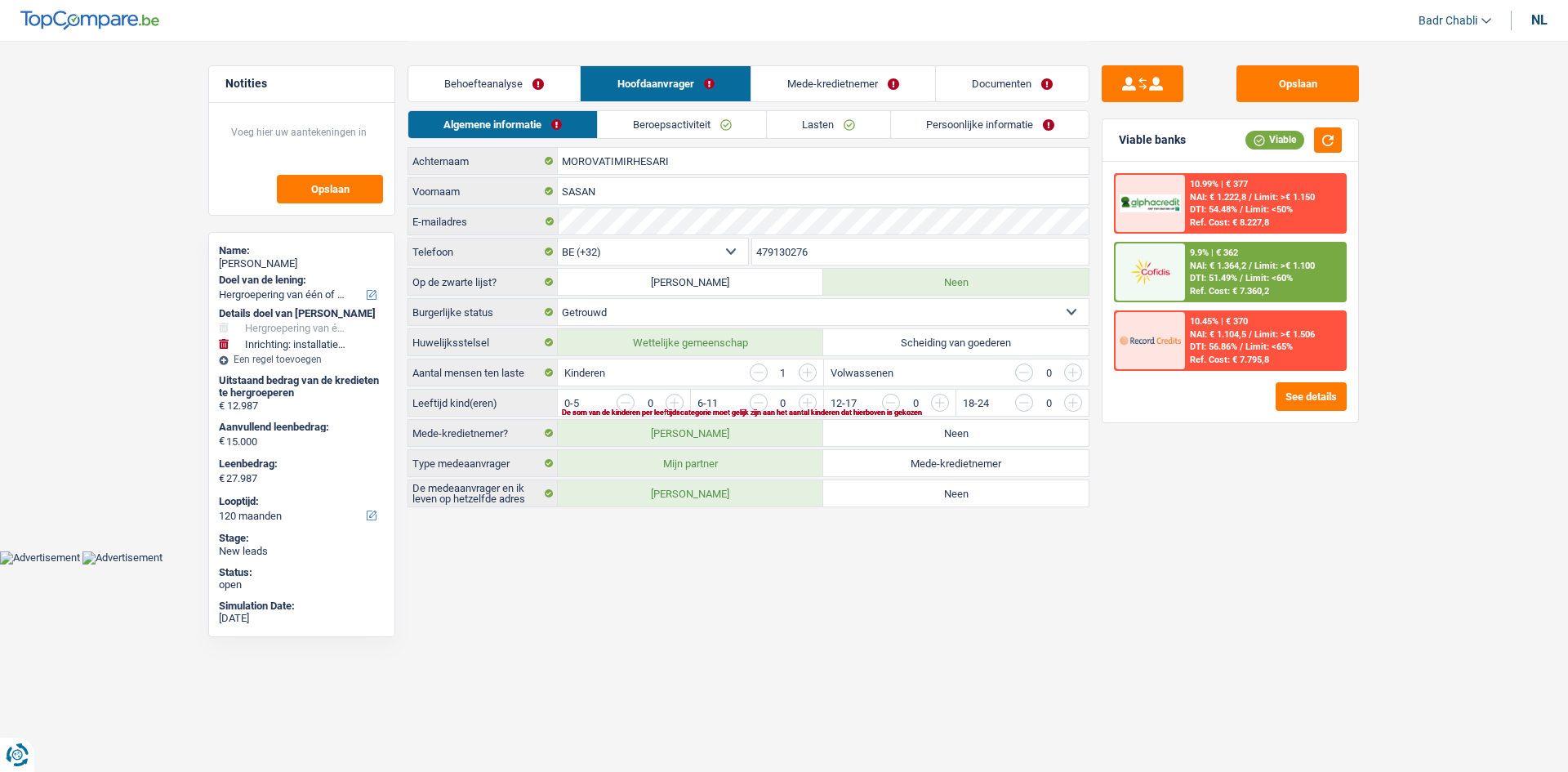
click at [653, 119] on link "Beroepsactiviteit" at bounding box center [682, 124] width 169 height 27
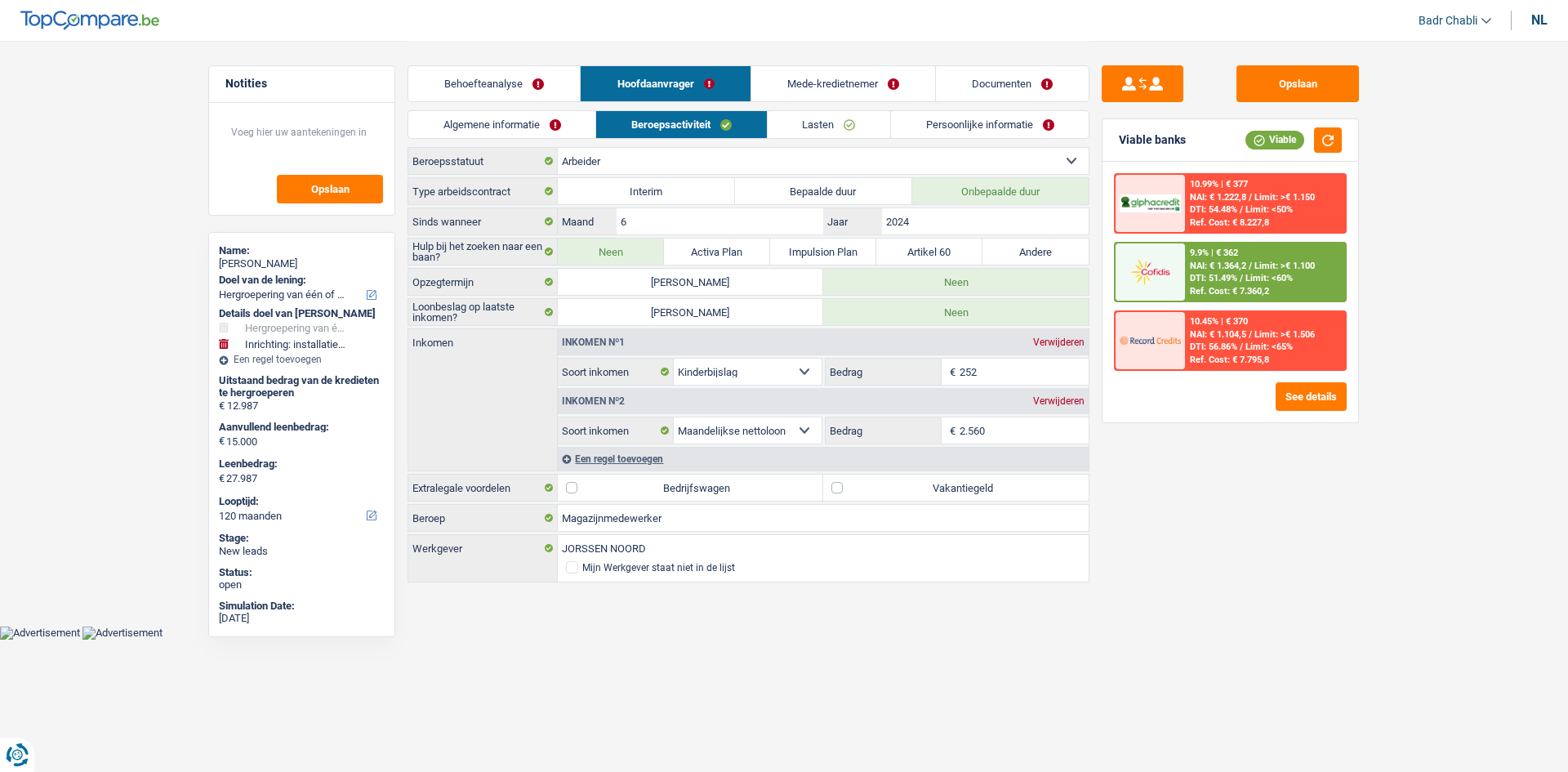
click at [841, 128] on link "Lasten" at bounding box center [828, 124] width 122 height 27
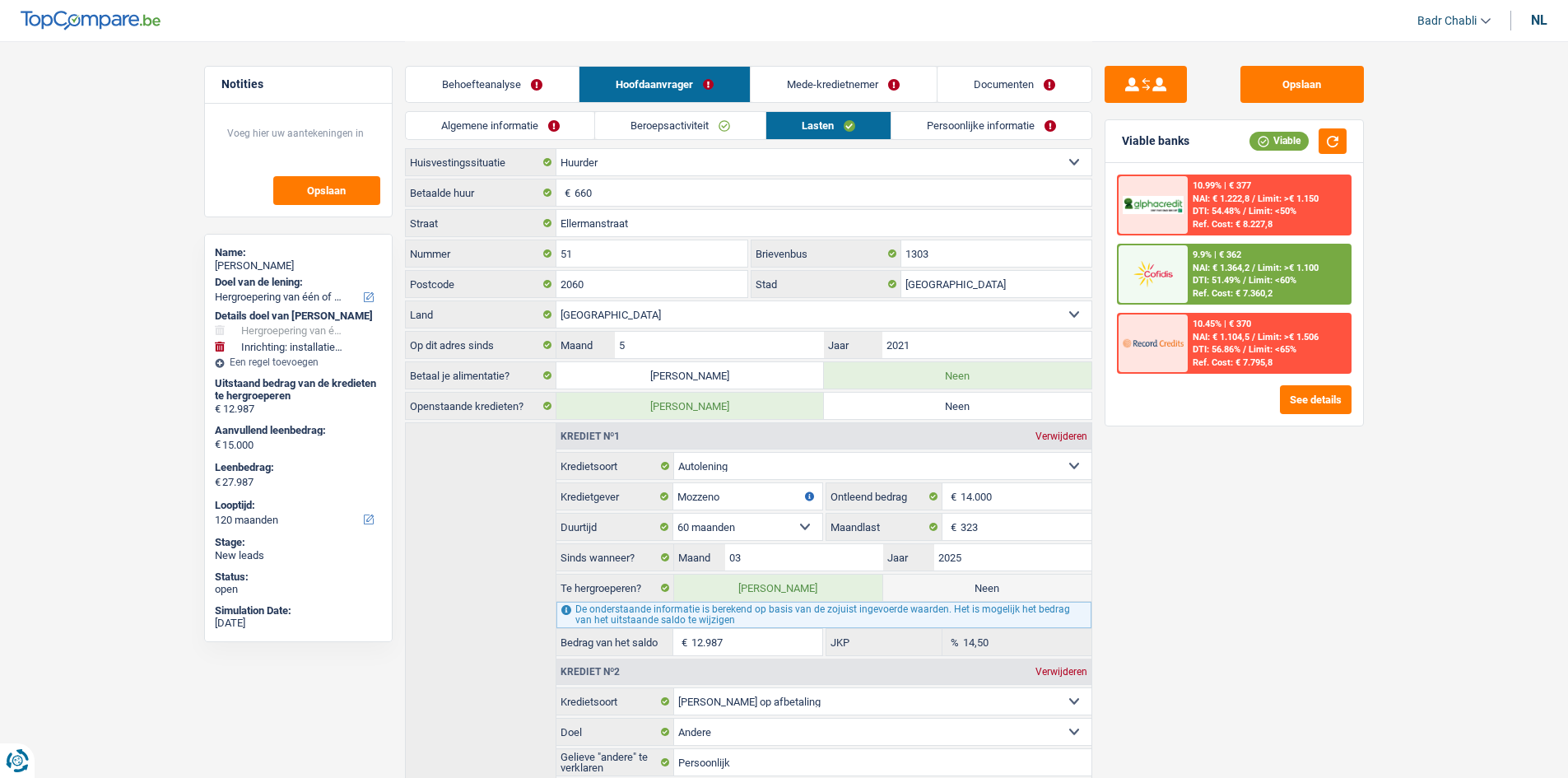
click at [628, 117] on link "Beroepsactiviteit" at bounding box center [681, 125] width 170 height 27
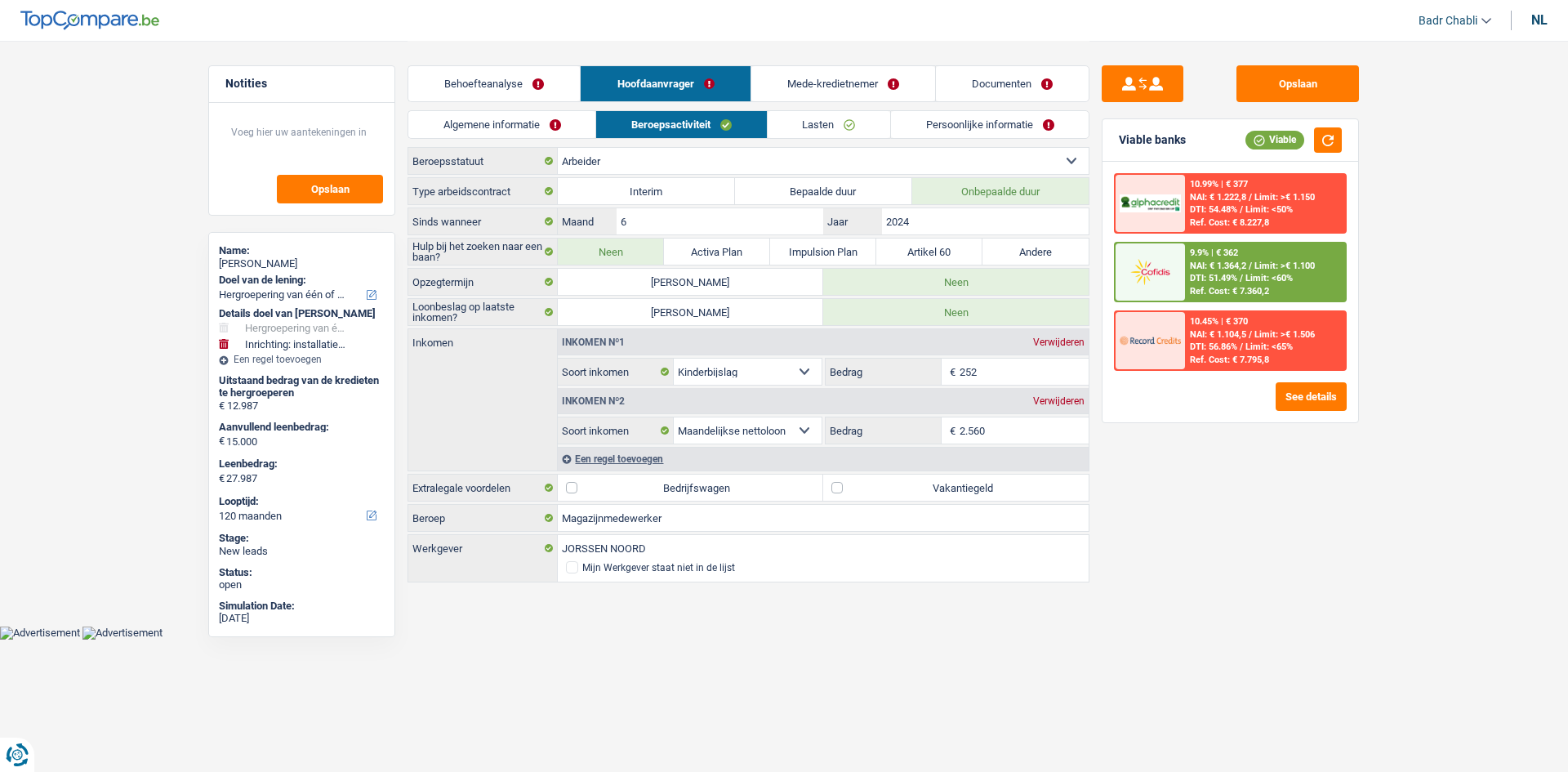
click at [856, 486] on label "Vakantiegeld" at bounding box center [956, 487] width 266 height 27
click at [856, 486] on input "Vakantiegeld" at bounding box center [956, 487] width 266 height 27
checkbox input "true"
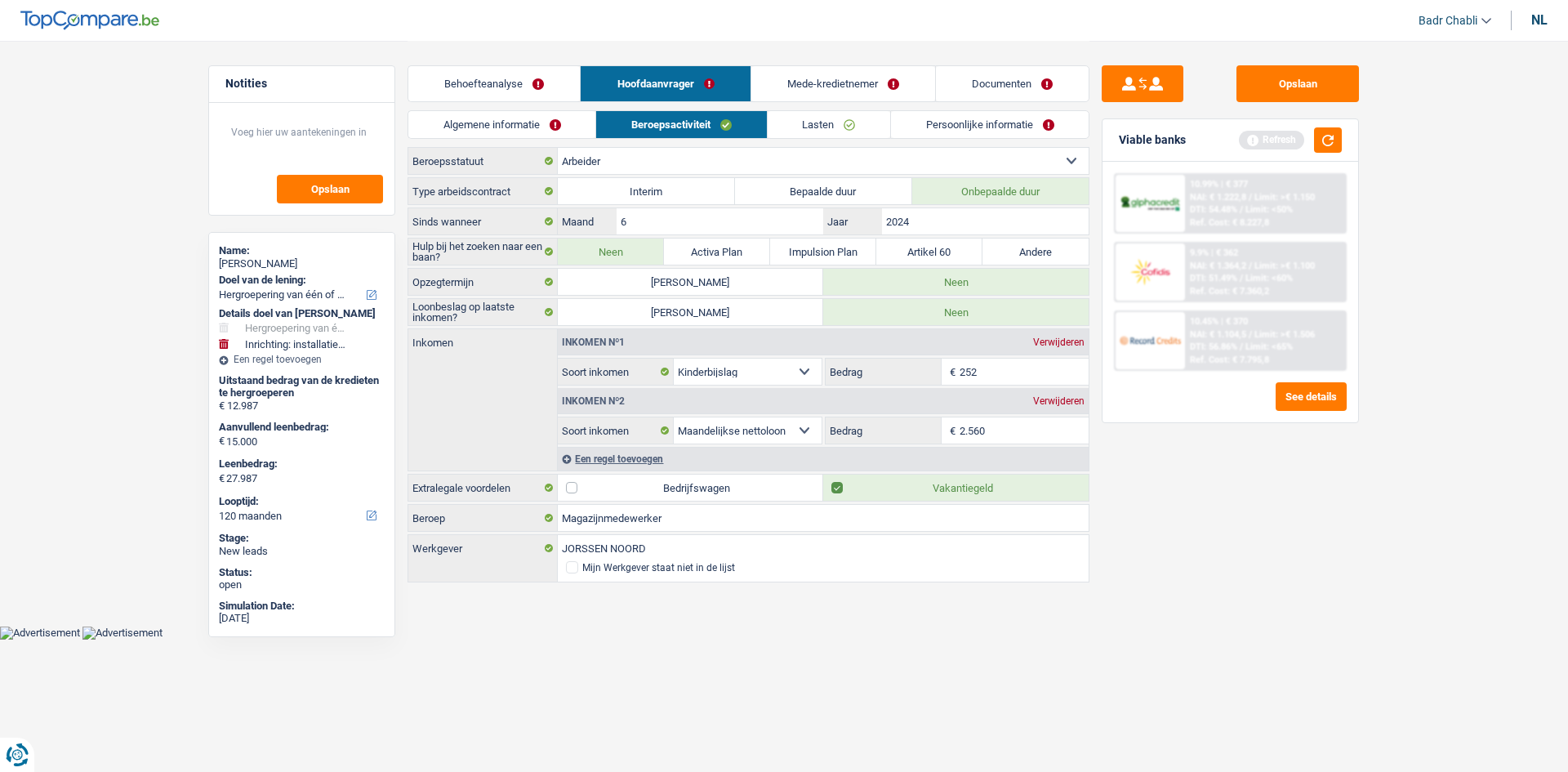
click at [1023, 74] on link "Documenten" at bounding box center [1012, 83] width 153 height 35
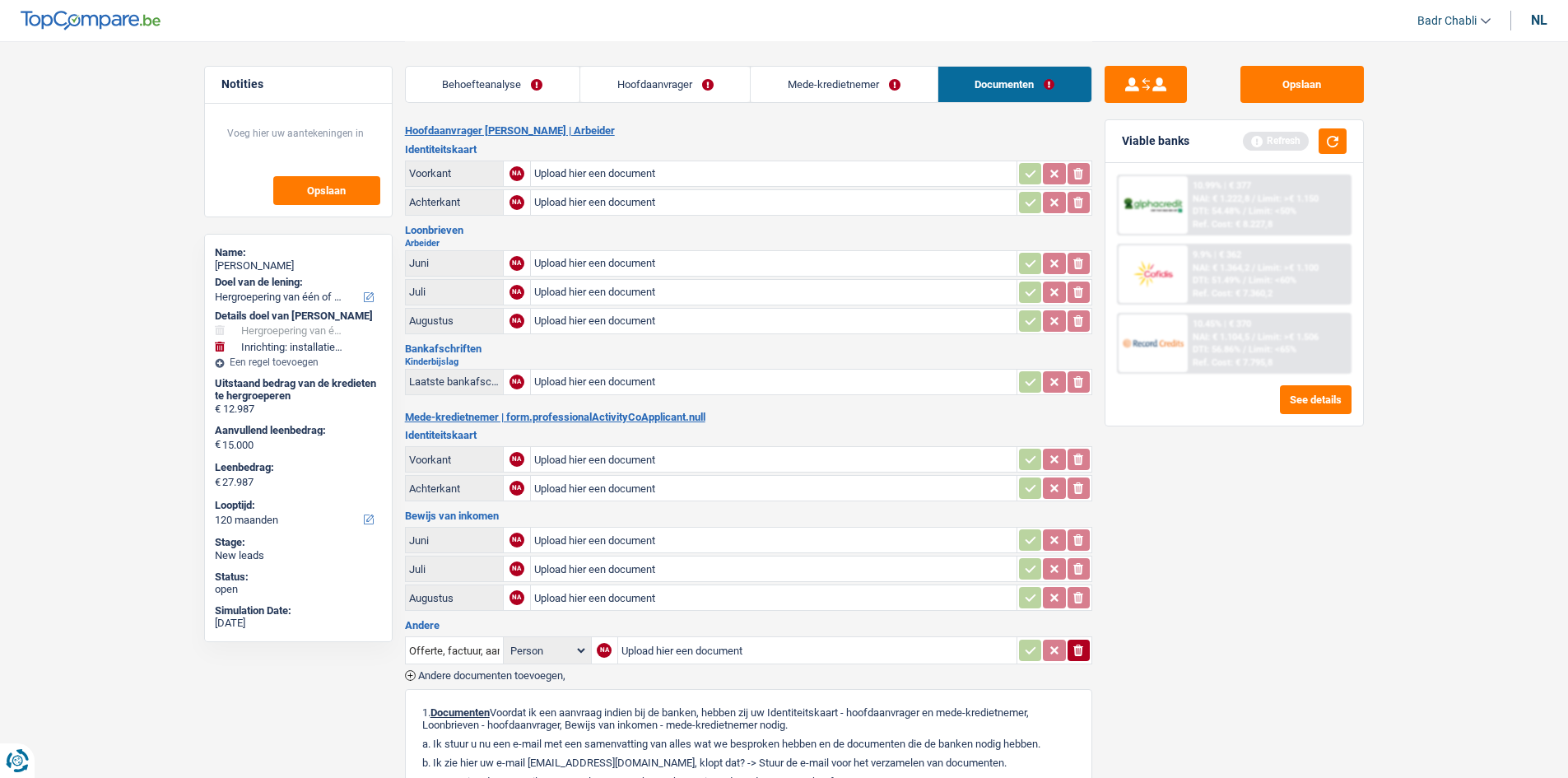
click at [736, 94] on link "Hoofdaanvrager" at bounding box center [664, 84] width 169 height 35
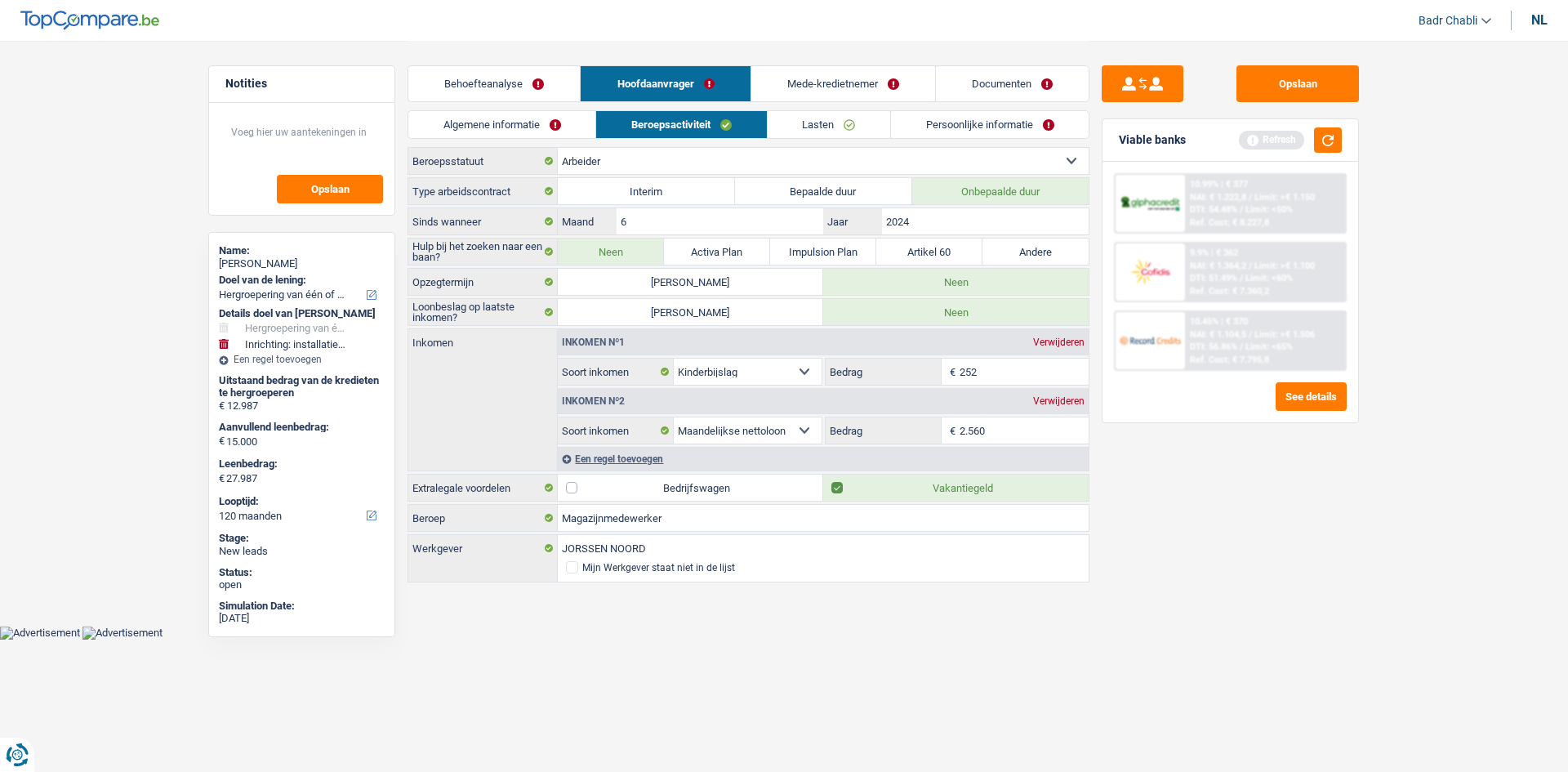
click at [828, 124] on link "Lasten" at bounding box center [828, 124] width 122 height 27
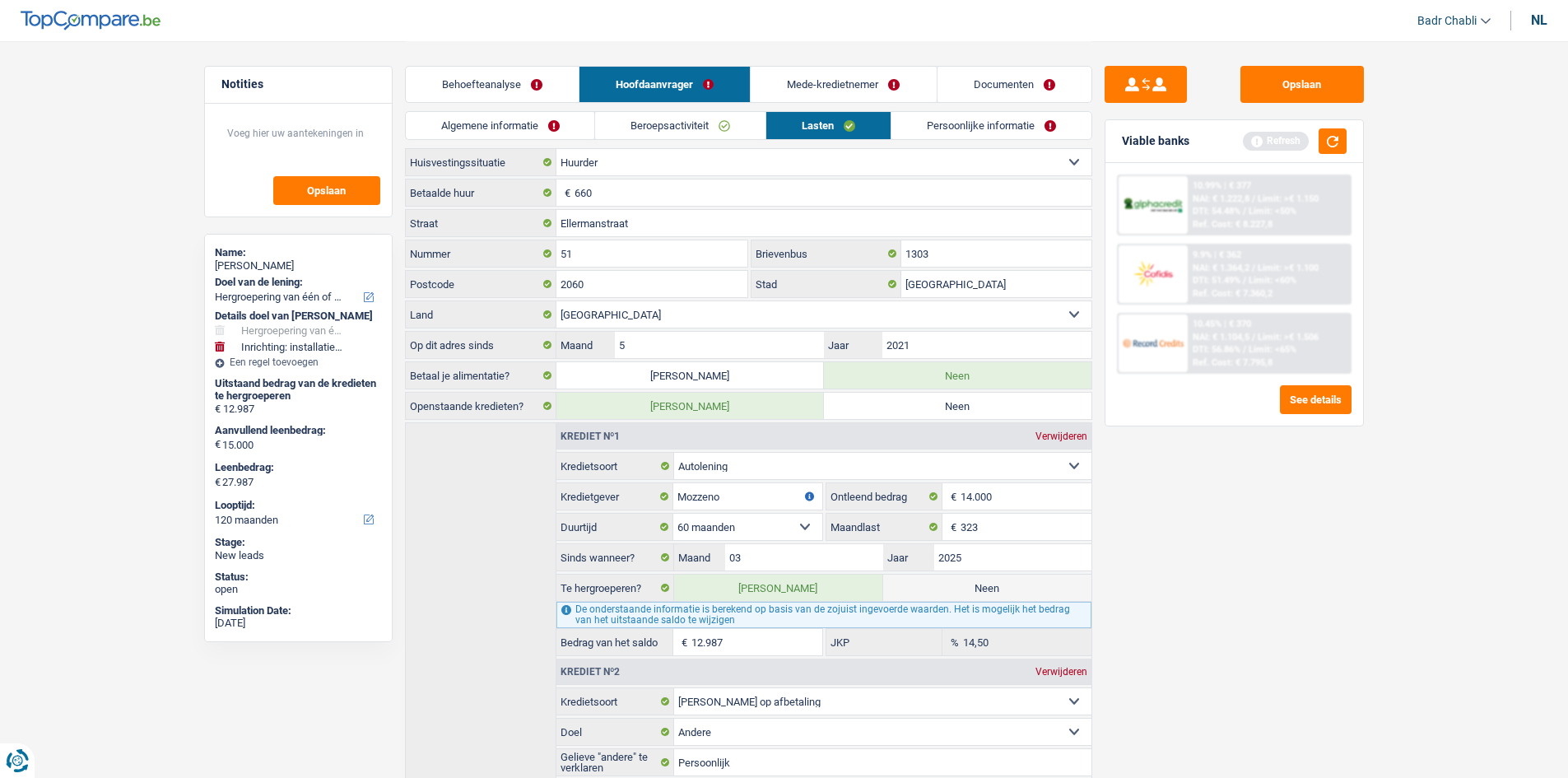
click at [980, 134] on link "Persoonlijke informatie" at bounding box center [991, 125] width 200 height 27
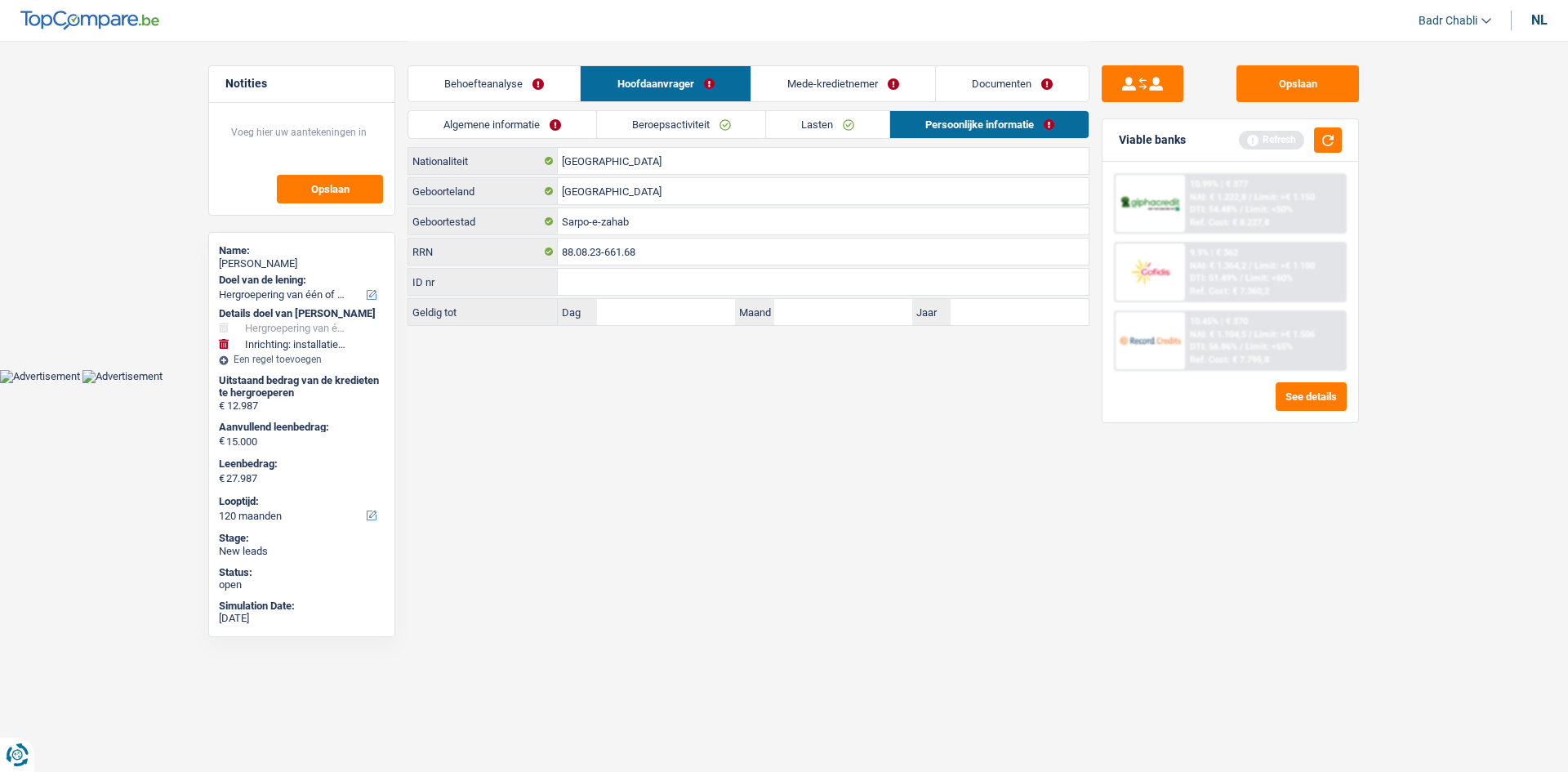
click at [746, 128] on link "Beroepsactiviteit" at bounding box center [681, 124] width 169 height 27
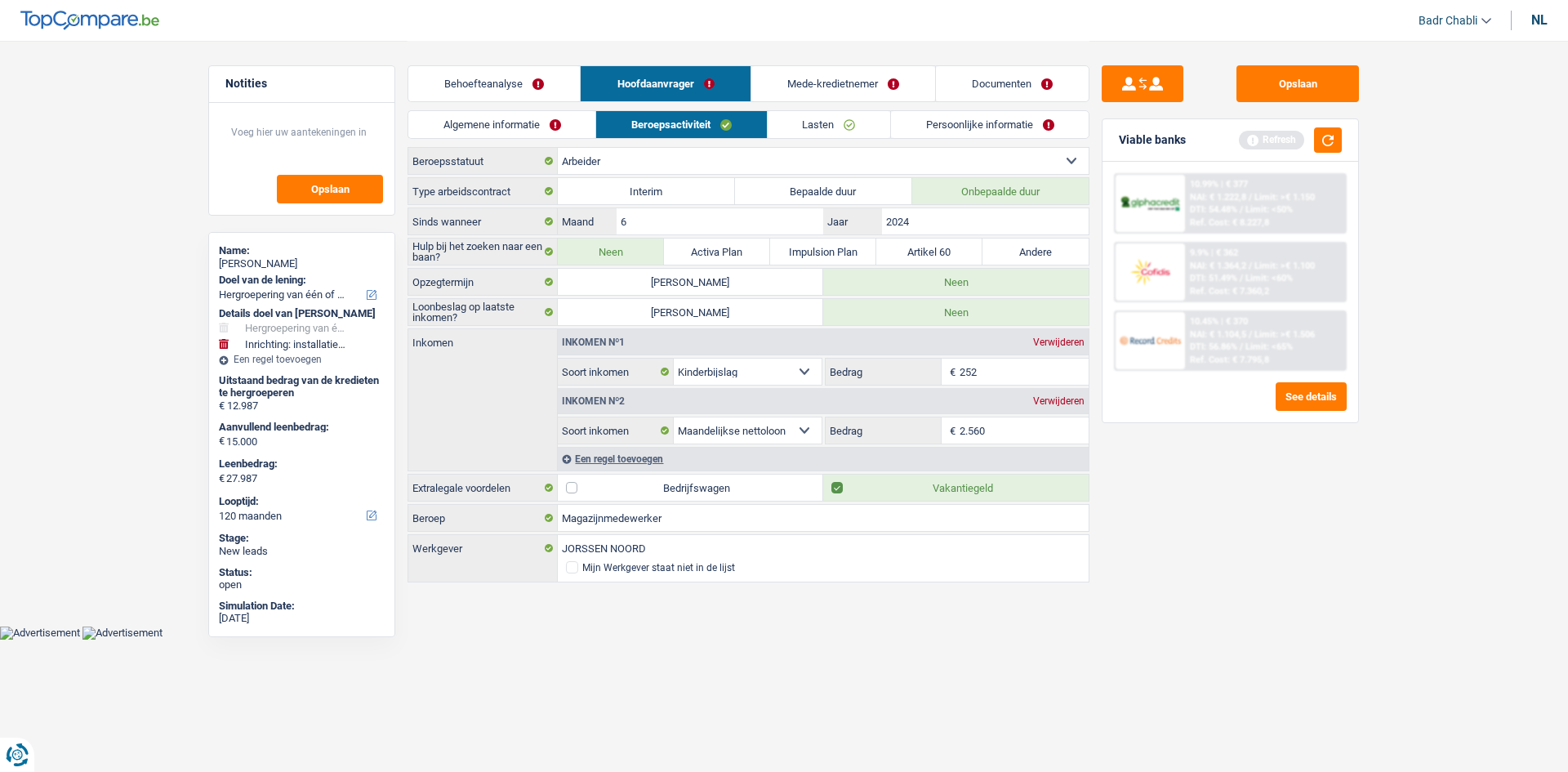
click at [838, 129] on link "Lasten" at bounding box center [828, 124] width 122 height 27
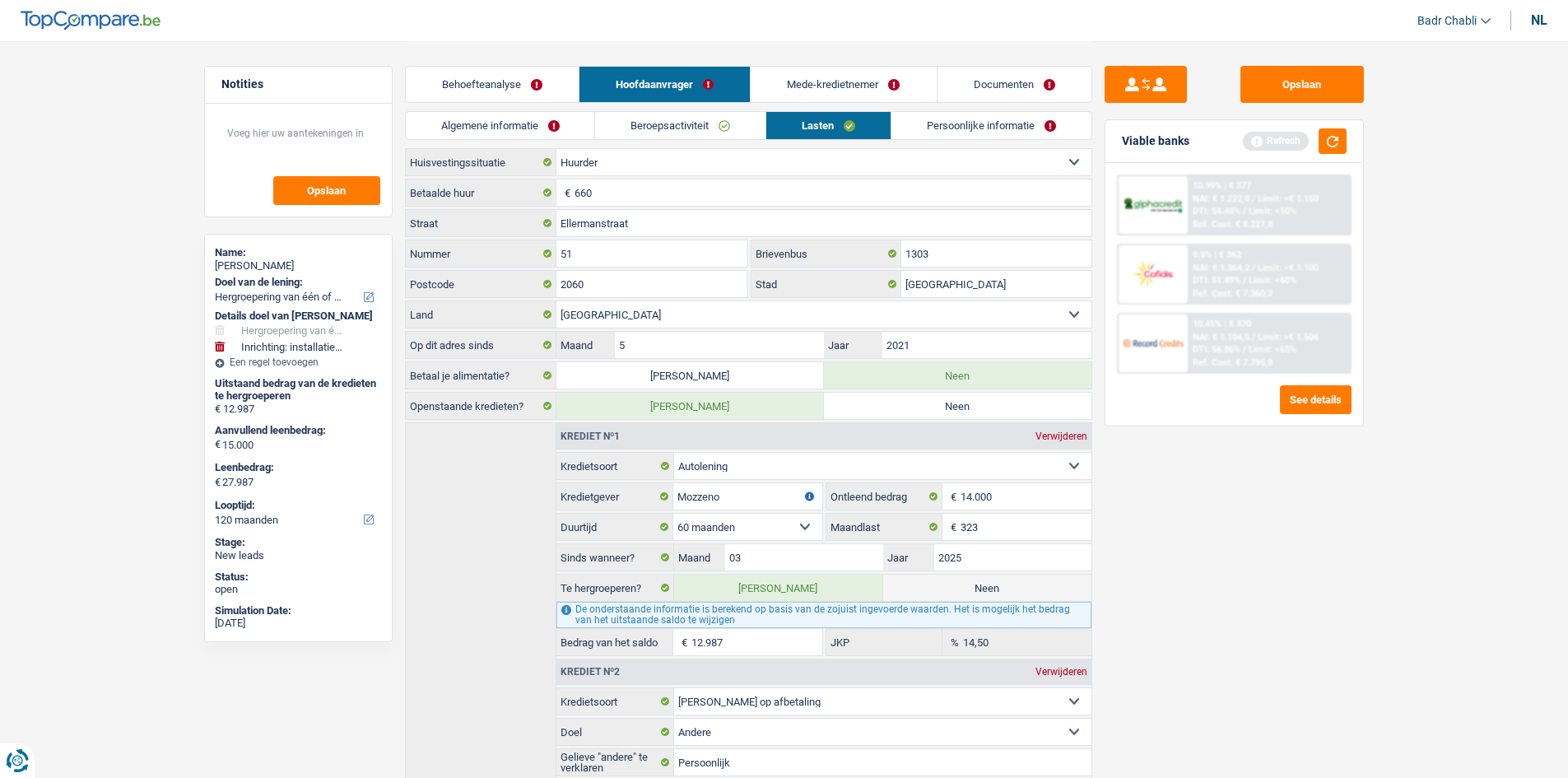
click at [977, 136] on link "Persoonlijke informatie" at bounding box center [991, 125] width 200 height 27
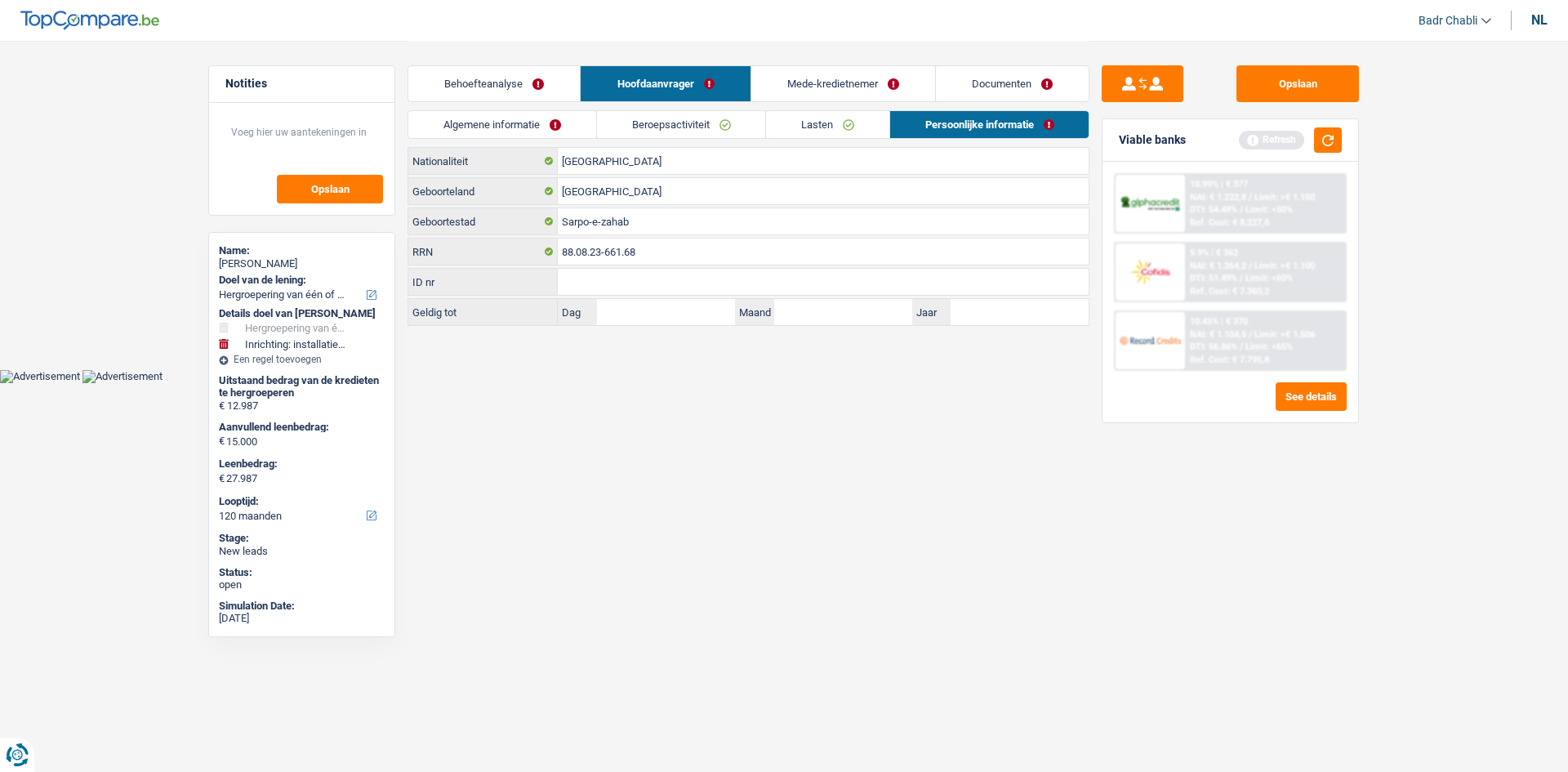
click at [826, 91] on link "Mede-kredietnemer" at bounding box center [843, 83] width 184 height 35
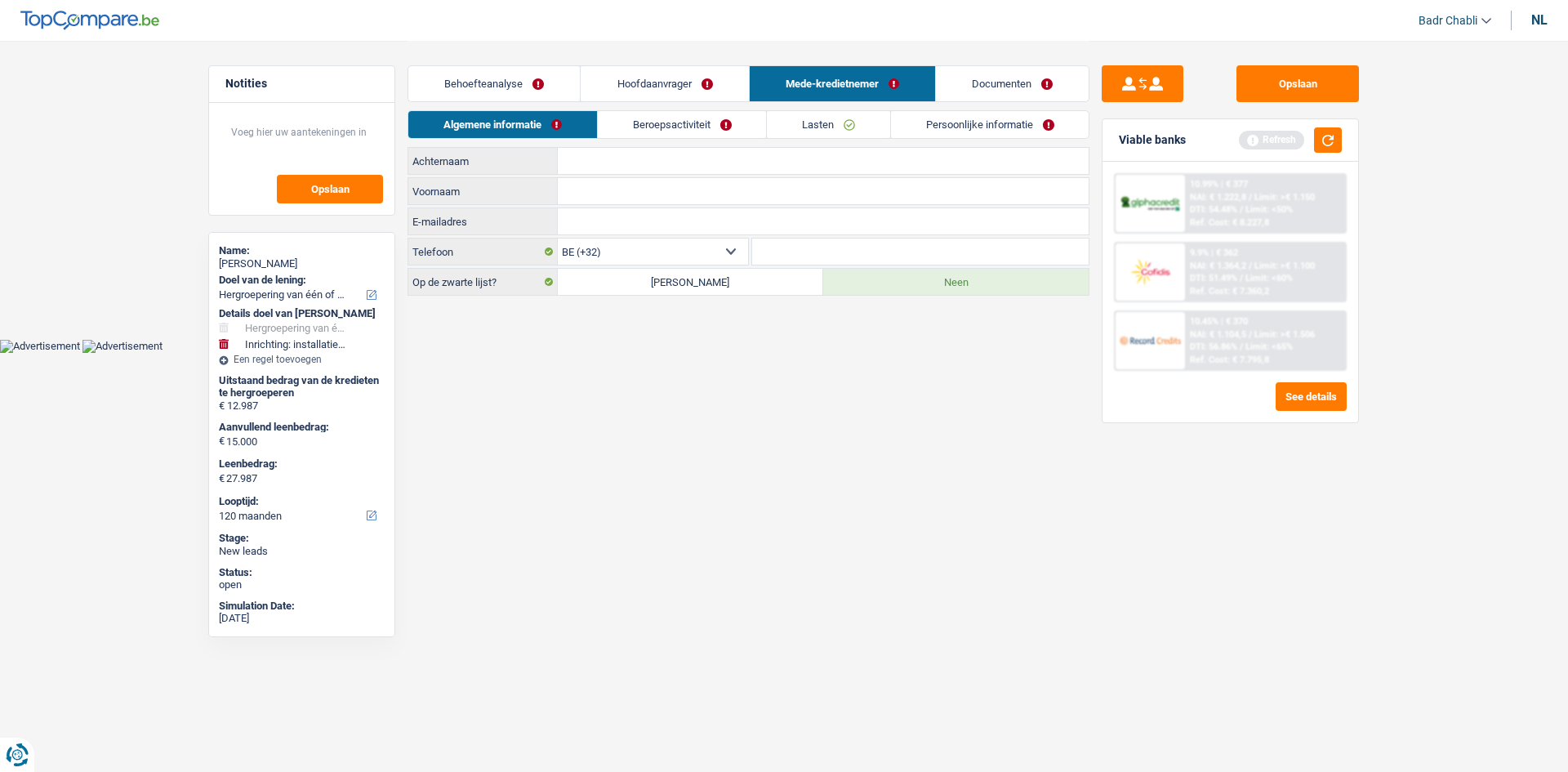
click at [947, 125] on link "Persoonlijke informatie" at bounding box center [989, 124] width 198 height 27
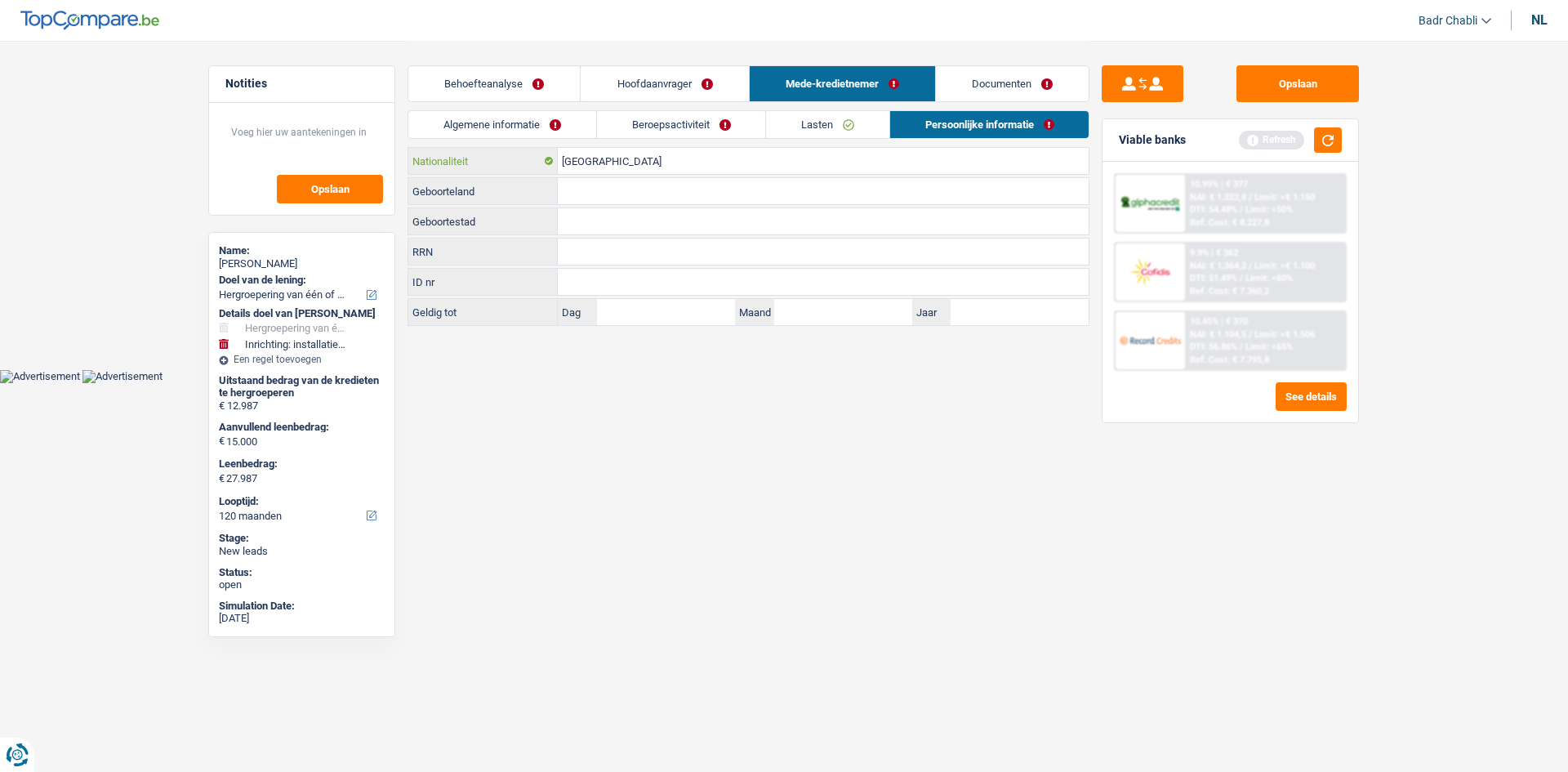
click at [635, 159] on input "België" at bounding box center [823, 161] width 531 height 27
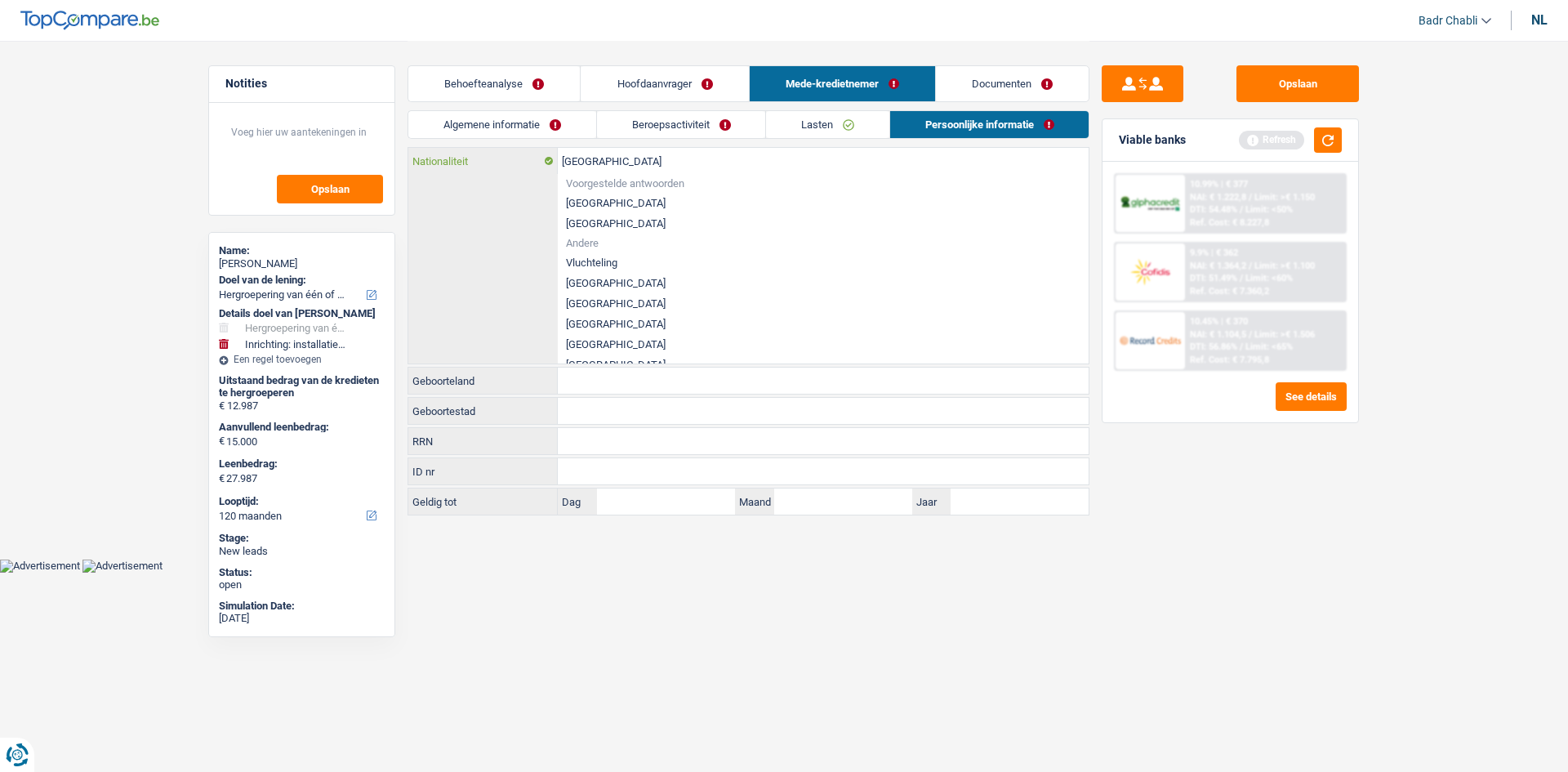
click at [635, 159] on input "België" at bounding box center [823, 161] width 531 height 27
type input "ir"
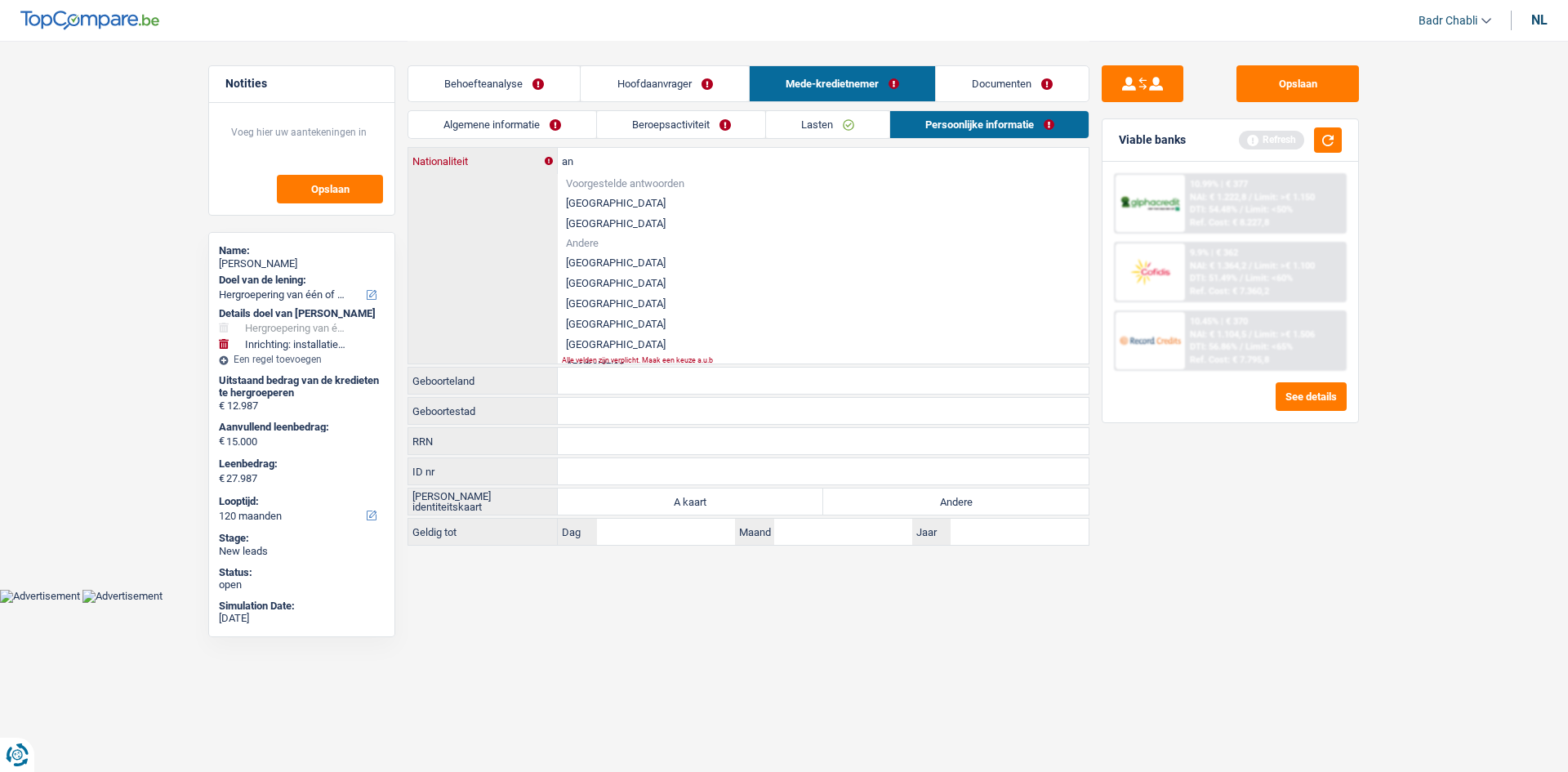
type input "a"
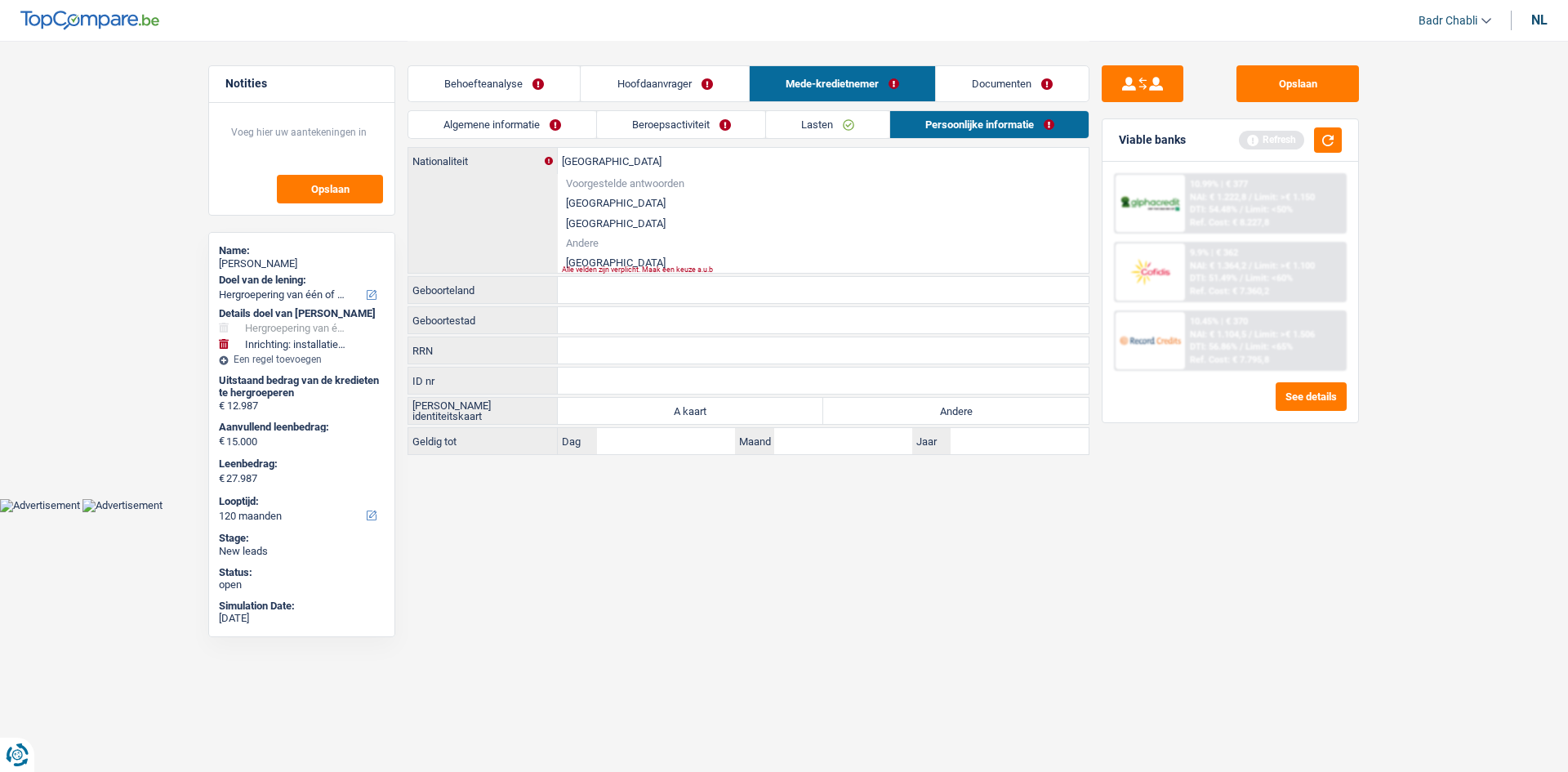
click at [589, 261] on li "Iran" at bounding box center [823, 263] width 531 height 21
type input "Iran"
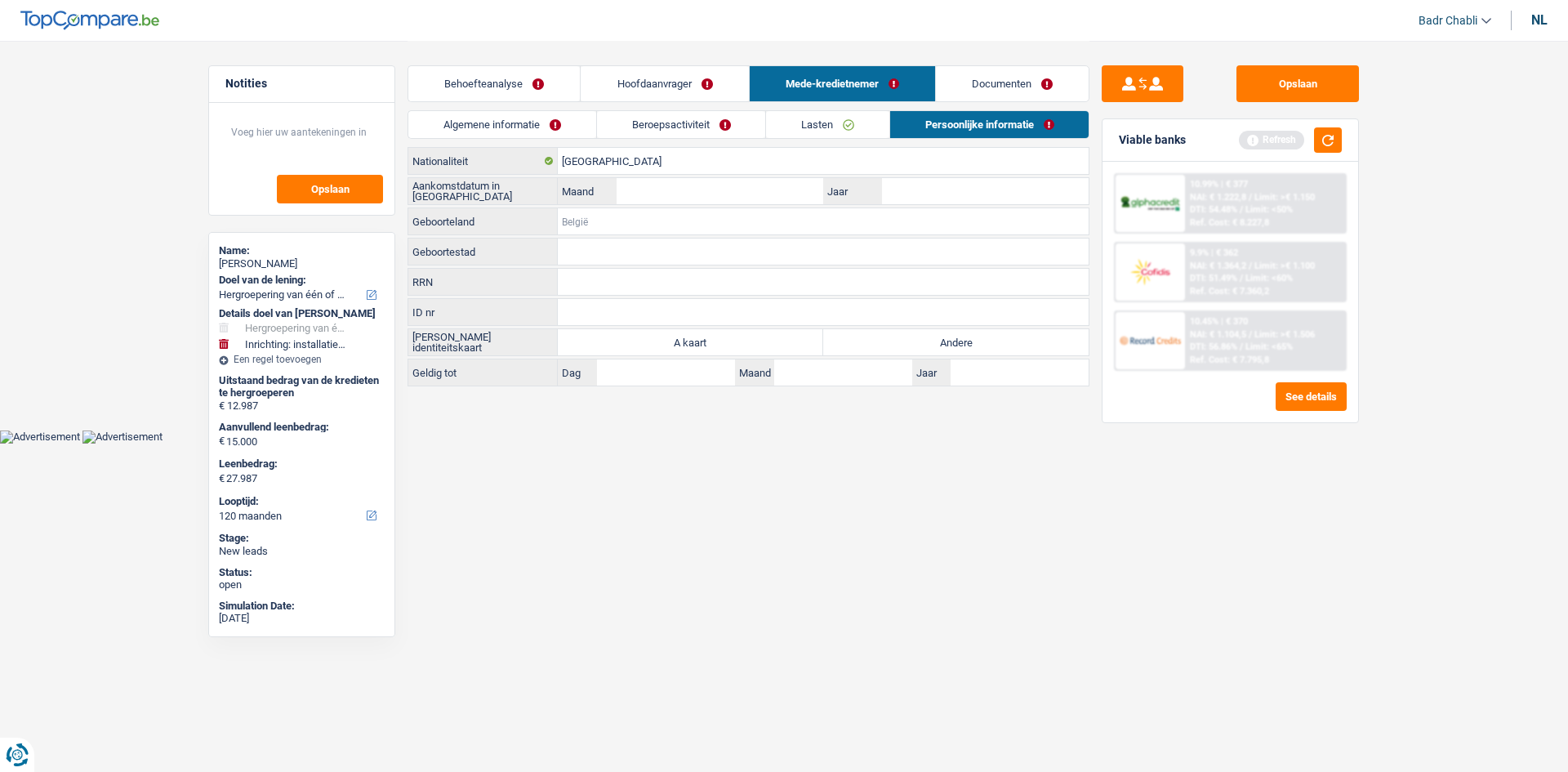
click at [640, 218] on input "Geboorteland" at bounding box center [823, 222] width 531 height 27
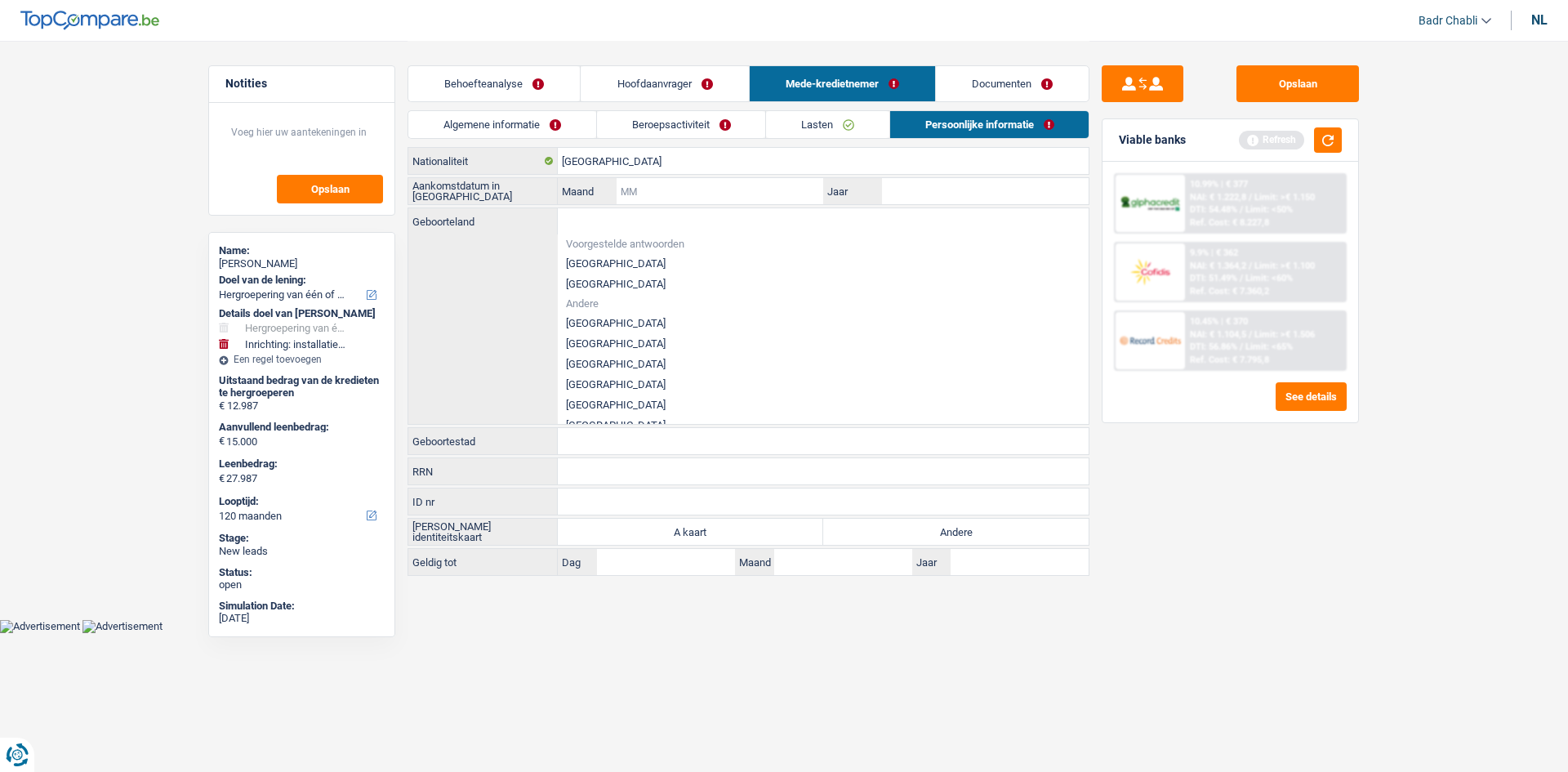
click at [680, 203] on input "Maand" at bounding box center [720, 192] width 207 height 27
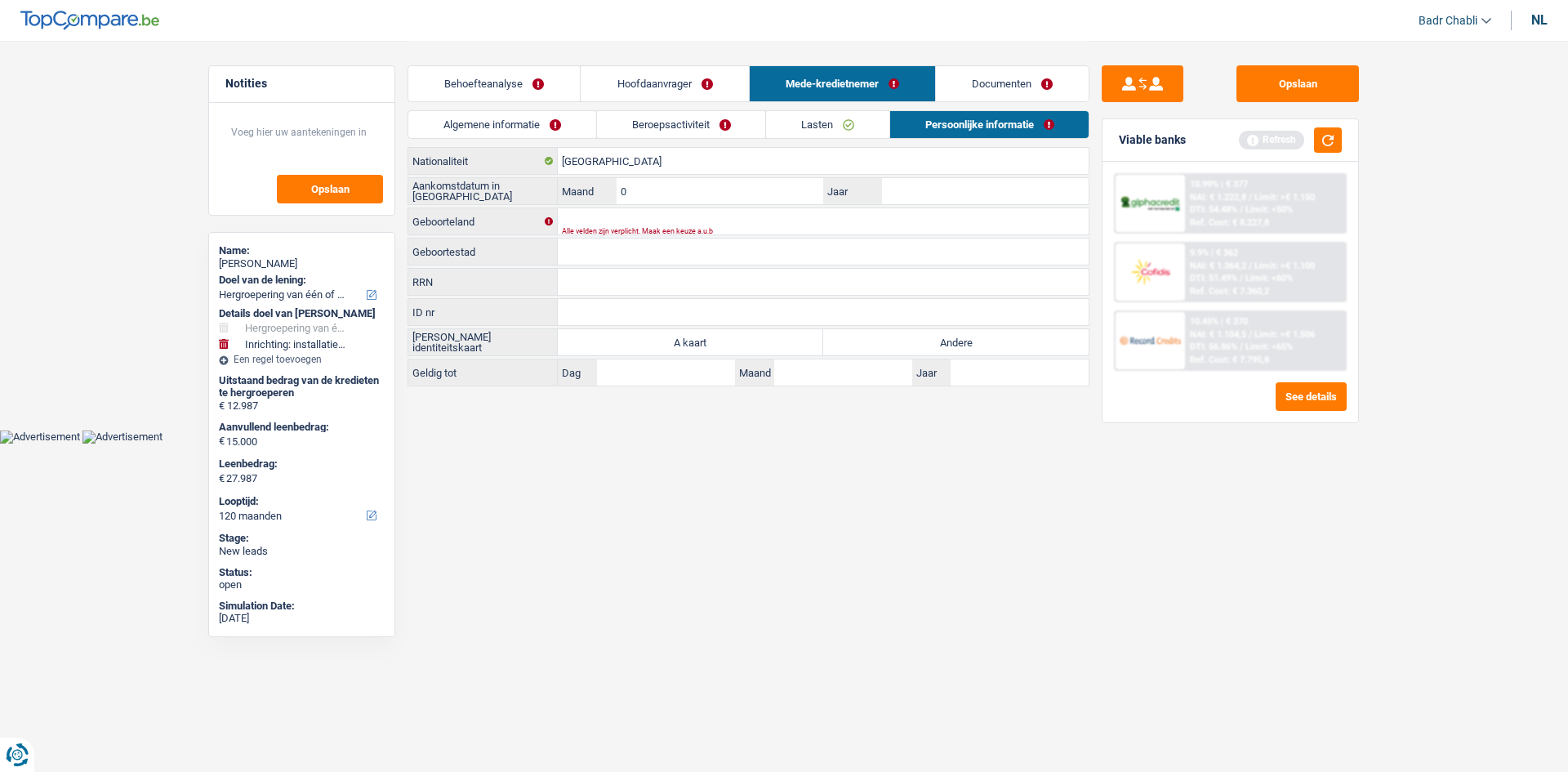
type input "06"
type input "2024"
click at [658, 211] on input "Geboorteland" at bounding box center [823, 222] width 531 height 27
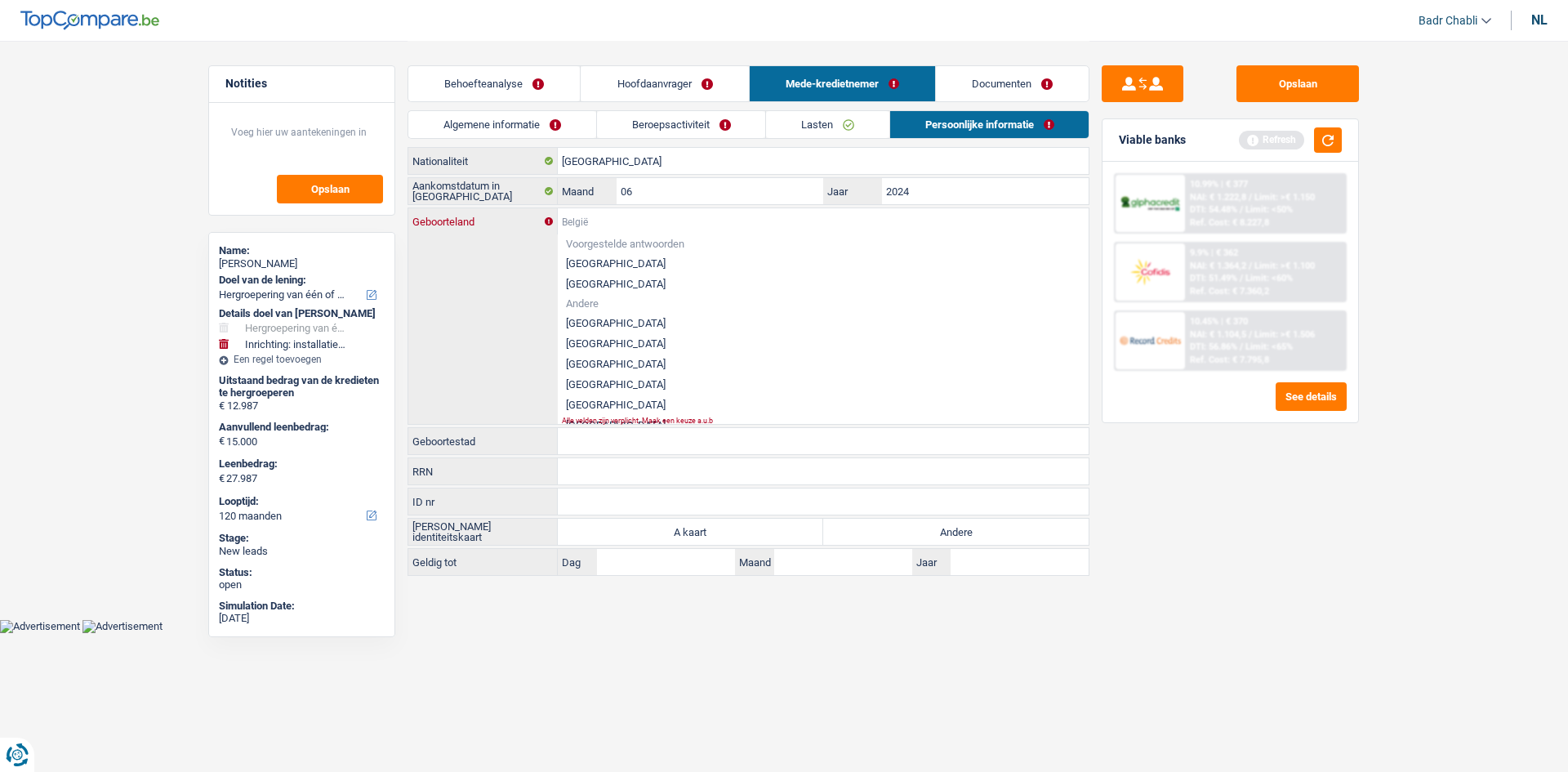
type input "I"
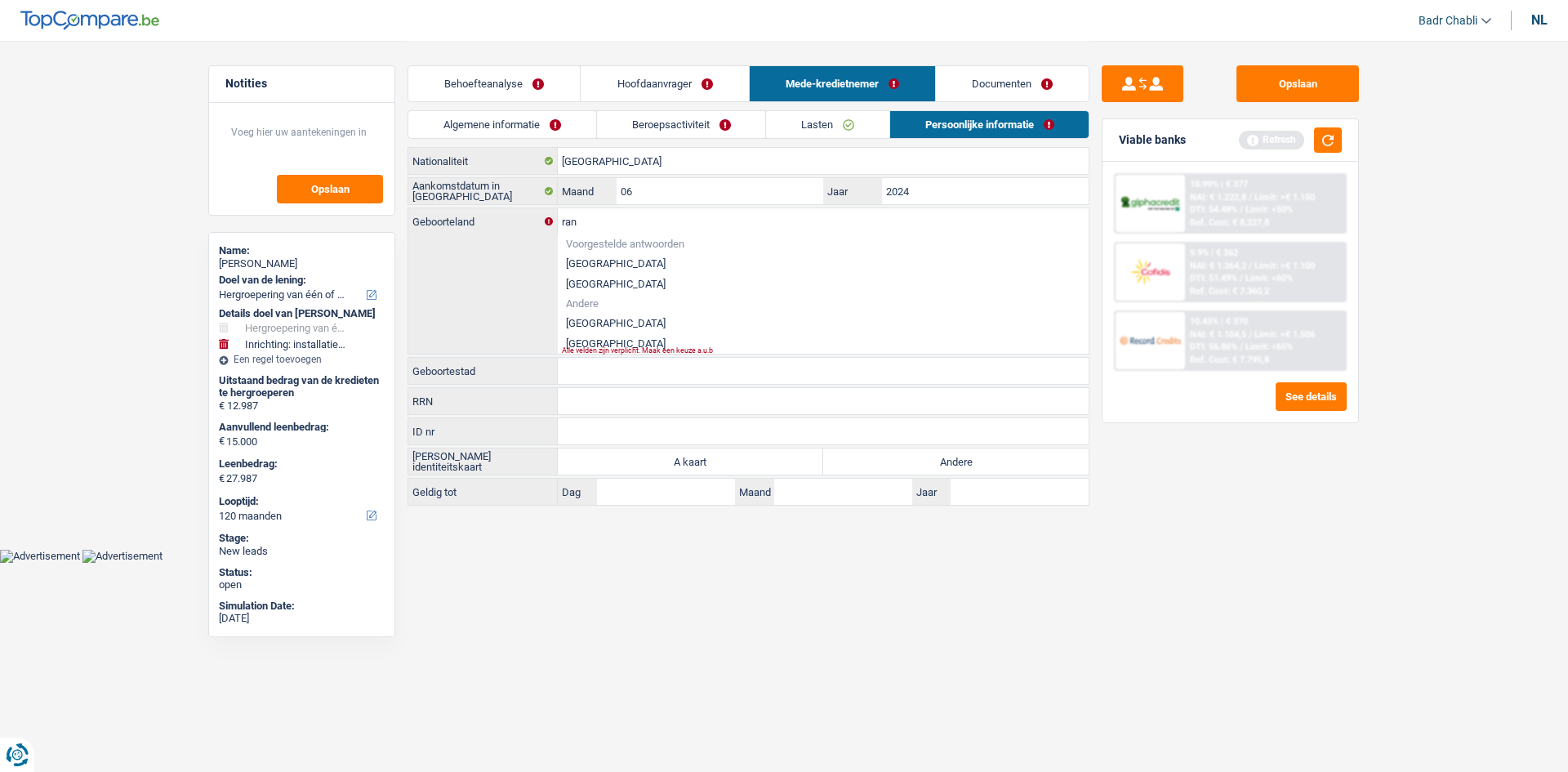
click at [574, 343] on li "Iran" at bounding box center [823, 343] width 531 height 21
type input "Iran"
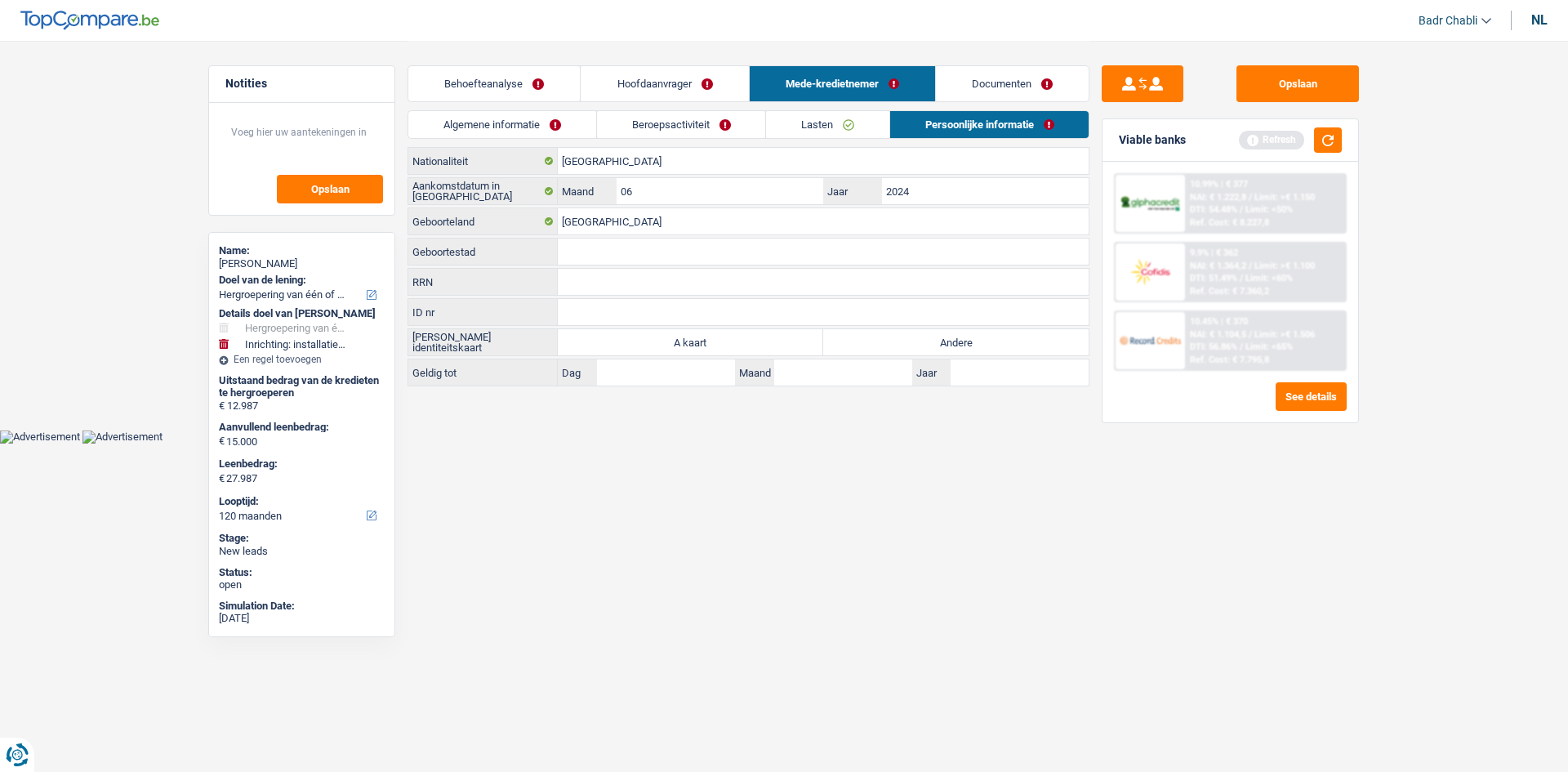
click at [588, 256] on input "Geboortestad" at bounding box center [823, 251] width 531 height 27
type input "Kernasha"
click at [950, 350] on label "Andere" at bounding box center [956, 342] width 266 height 27
click at [950, 350] on input "Andere" at bounding box center [956, 342] width 266 height 27
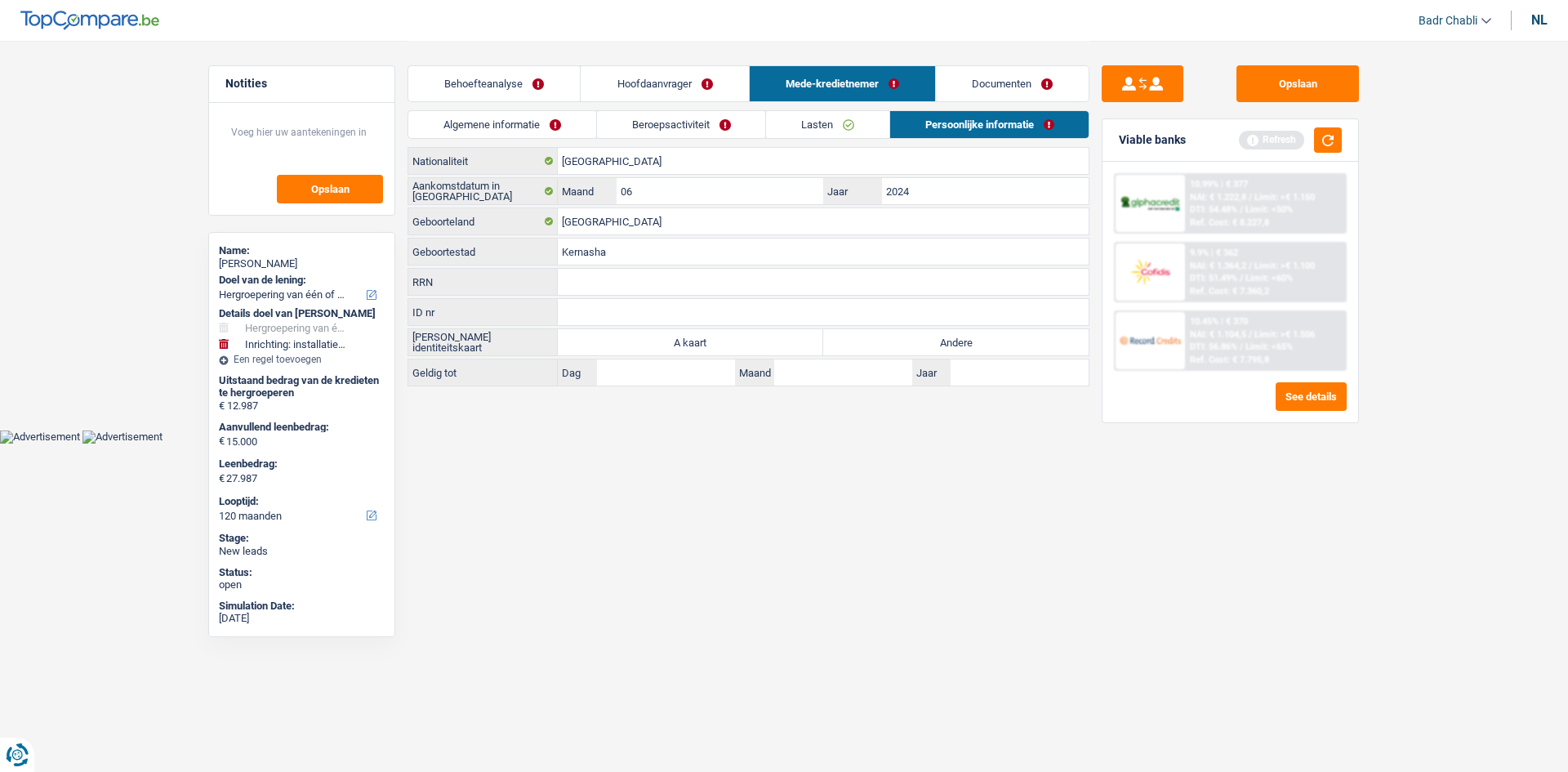
radio input "true"
click at [826, 138] on div "Algemene informatie Beroepsactiviteit Lasten Persoonlijke informatie" at bounding box center [748, 128] width 682 height 37
click at [491, 136] on link "Algemene informatie" at bounding box center [503, 124] width 188 height 27
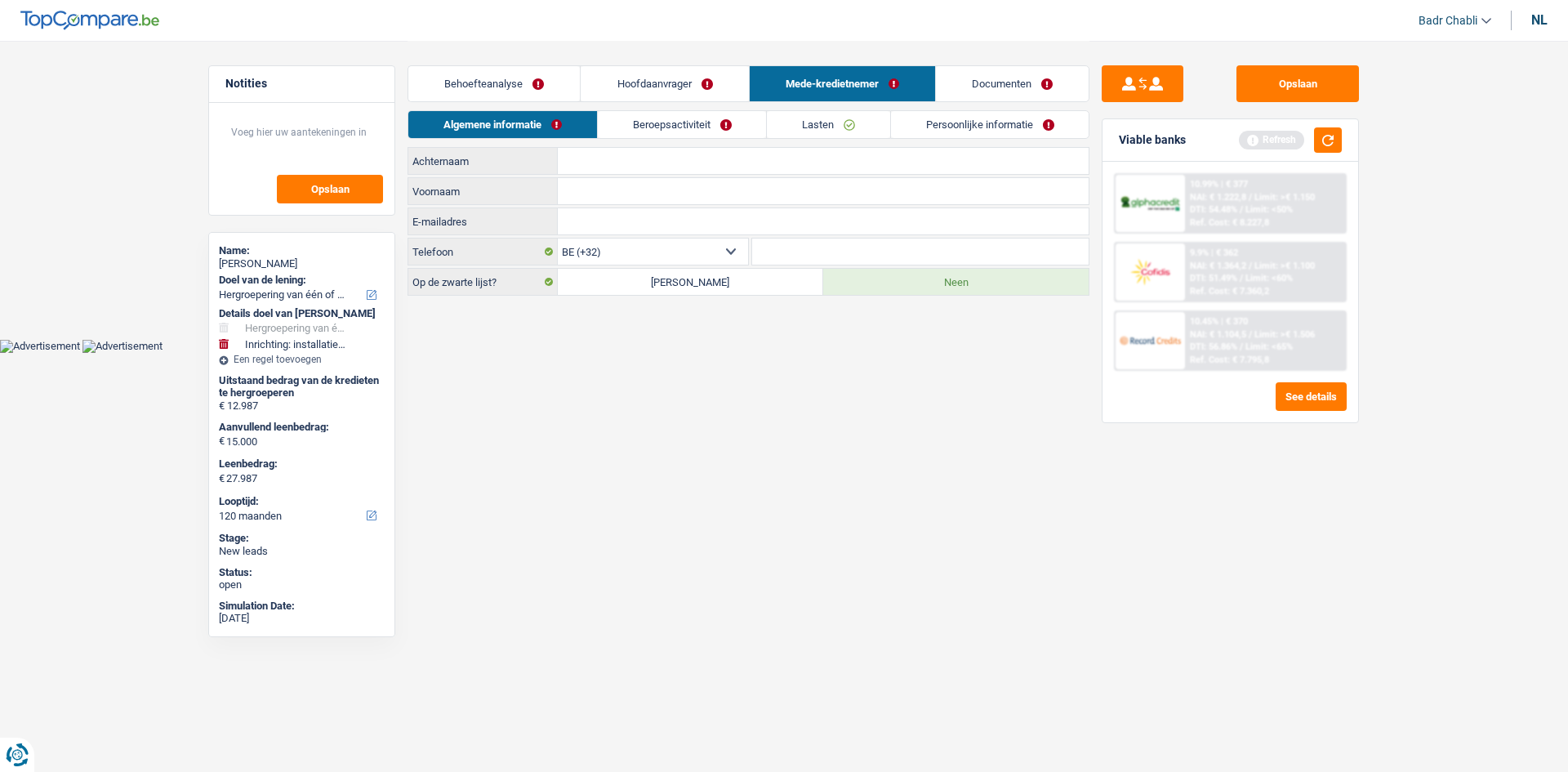
click at [618, 169] on input "Achternaam" at bounding box center [823, 161] width 531 height 27
click at [668, 176] on div "Achternaam Alle velden zijn verplicht. Geef alstublieft een langer antwoord Voo…" at bounding box center [748, 221] width 682 height 149
click at [670, 169] on input "Achternaam" at bounding box center [823, 161] width 531 height 27
type input "Rossanak"
click at [689, 155] on input "Rossanak" at bounding box center [823, 161] width 531 height 27
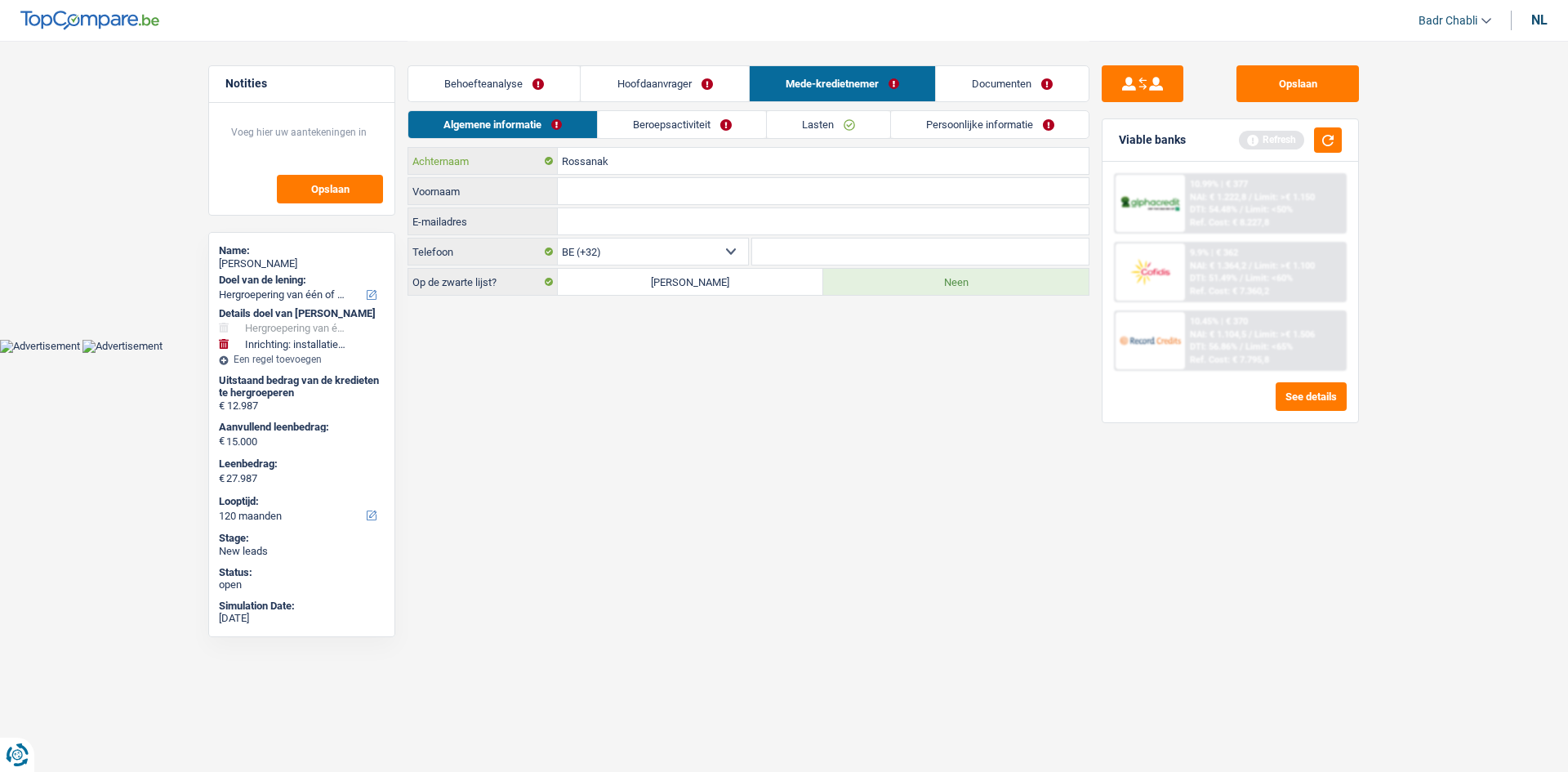
click at [689, 155] on input "Rossanak" at bounding box center [823, 161] width 531 height 27
click at [668, 184] on input "Voornaam" at bounding box center [823, 192] width 531 height 27
paste input "Rossanak"
type input "Rossanak"
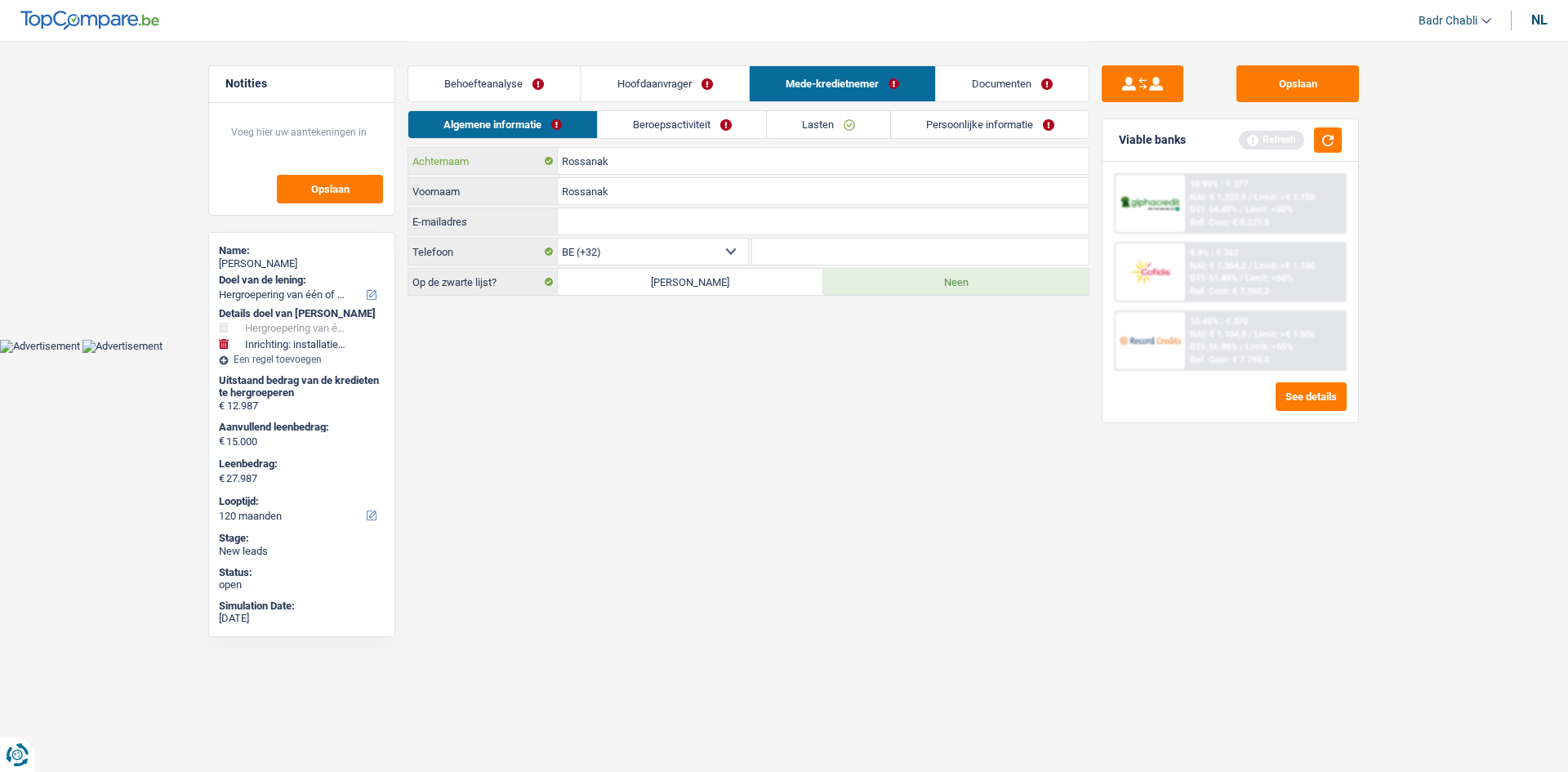
click at [640, 156] on input "Rossanak" at bounding box center [823, 161] width 531 height 27
type input "Khani"
click at [662, 118] on link "Beroepsactiviteit" at bounding box center [682, 124] width 169 height 27
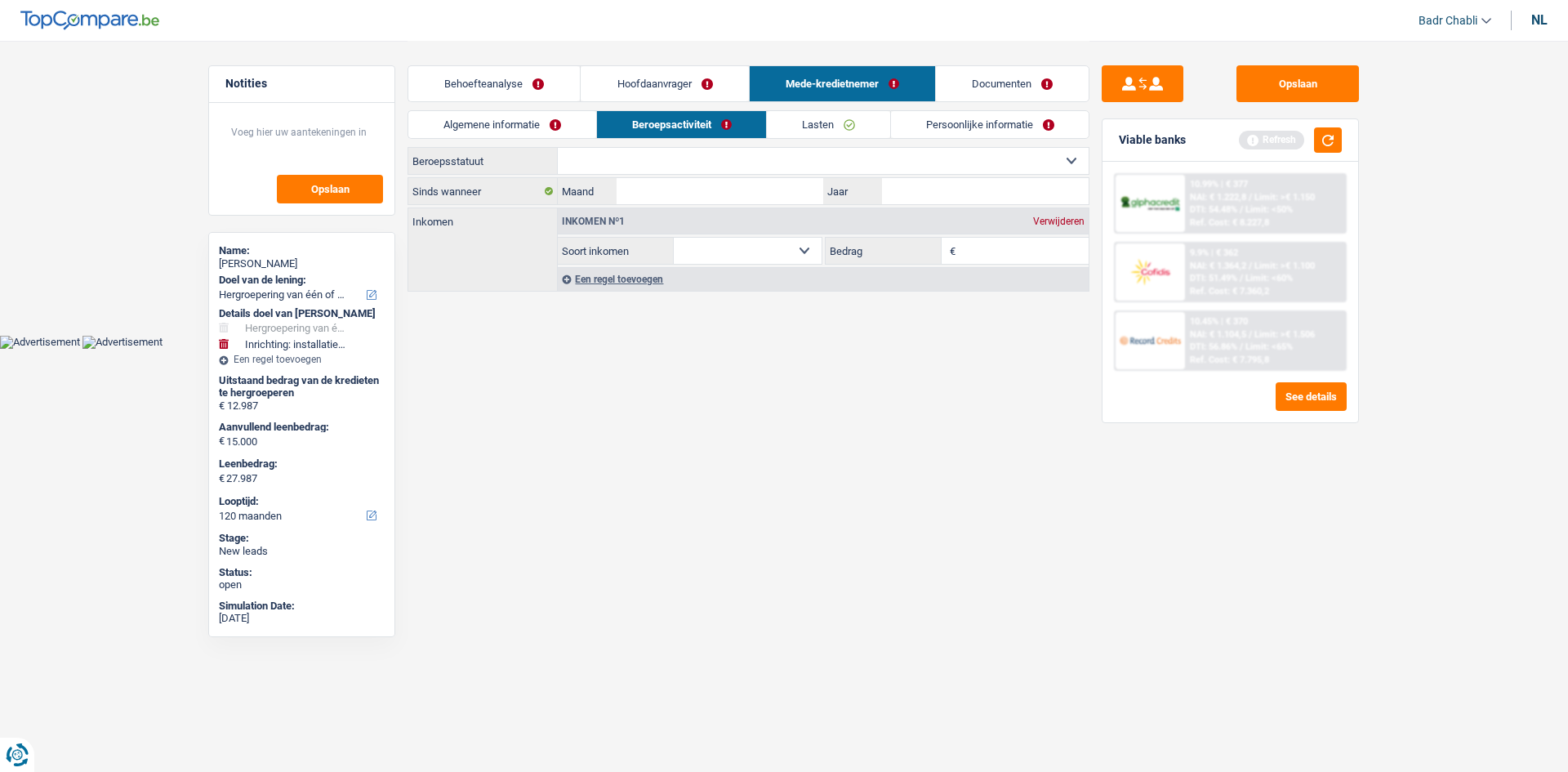
click at [679, 133] on link "Beroepsactiviteit" at bounding box center [681, 124] width 170 height 27
click at [688, 167] on select "Arbeider Bediende (privésector) Ambtenaar (overheidssector) Invalide Zelfstandi…" at bounding box center [823, 161] width 531 height 27
select select "student"
click at [558, 148] on select "Arbeider Bediende (privésector) Ambtenaar (overheidssector) Invalide Zelfstandi…" at bounding box center [823, 161] width 531 height 27
click at [793, 197] on input "Maand" at bounding box center [720, 192] width 207 height 27
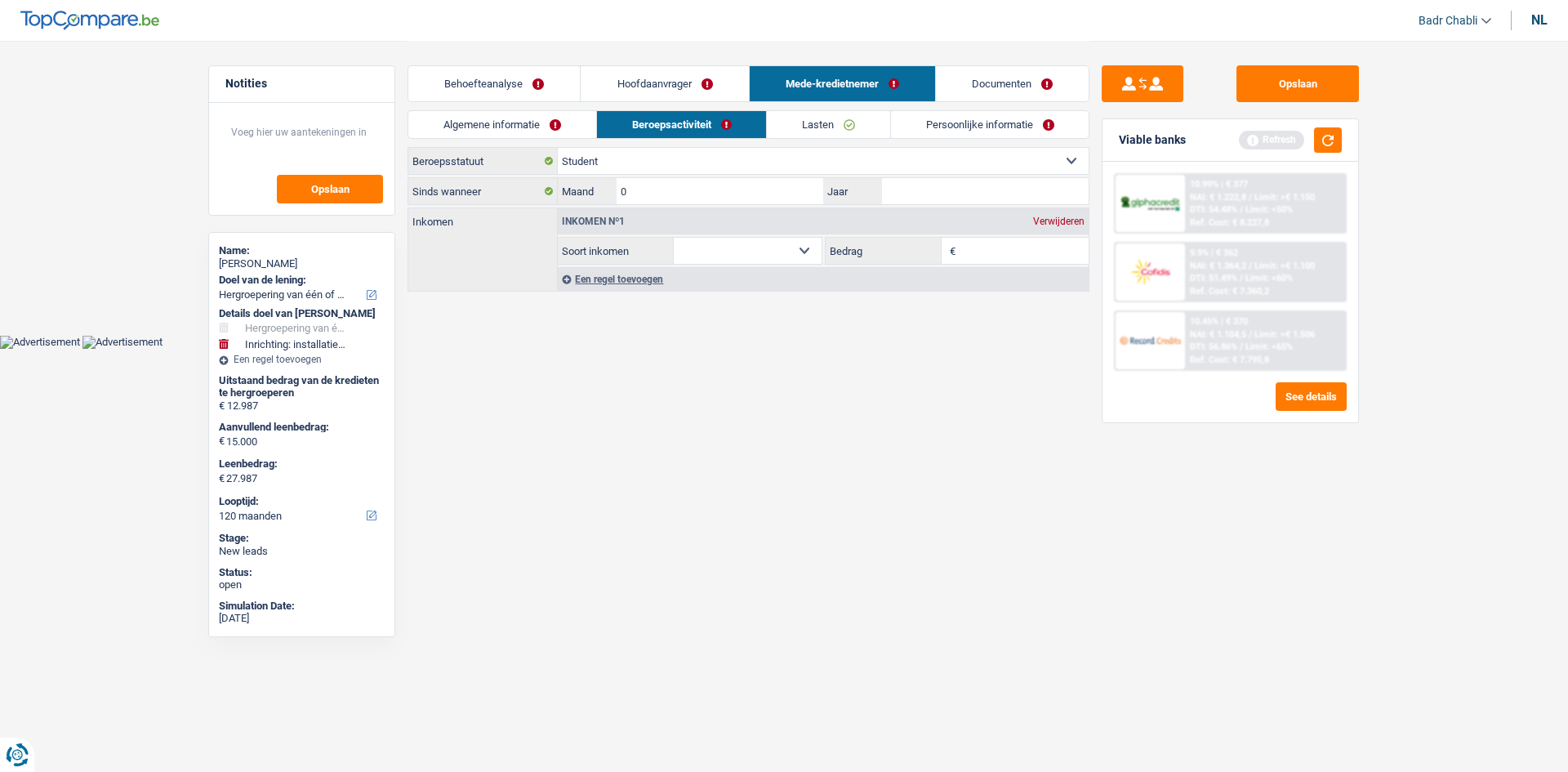
type input "06"
type input "2024"
click at [1091, 216] on div "Opslaan Viable banks Refresh 10.99% | € 377 NAI: € 1.222,8 / Limit: >€ 1.150 DT…" at bounding box center [1230, 405] width 282 height 680
click at [1081, 218] on div "Verwijderen" at bounding box center [1059, 221] width 60 height 9
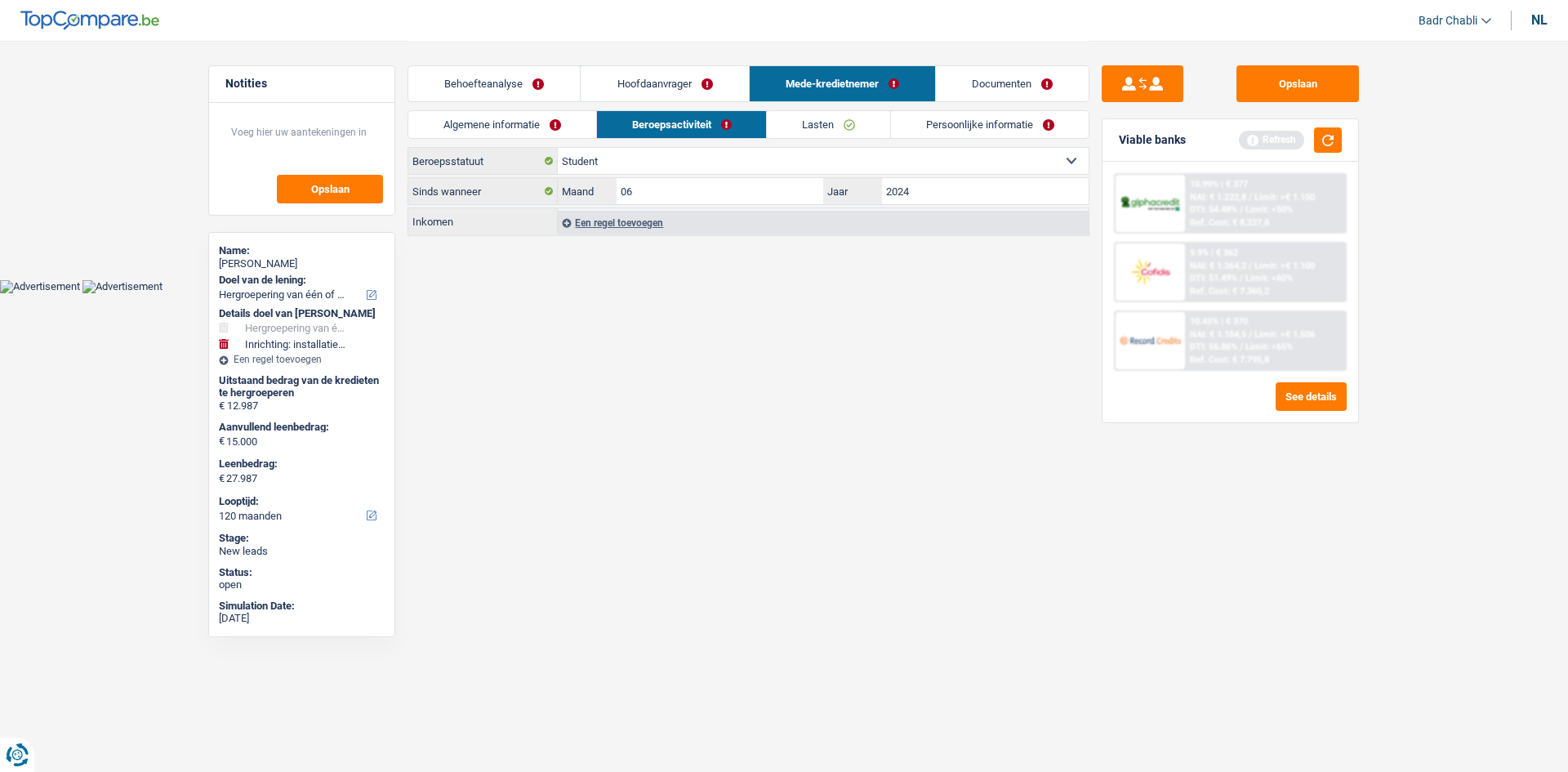
click at [817, 129] on link "Lasten" at bounding box center [829, 124] width 123 height 27
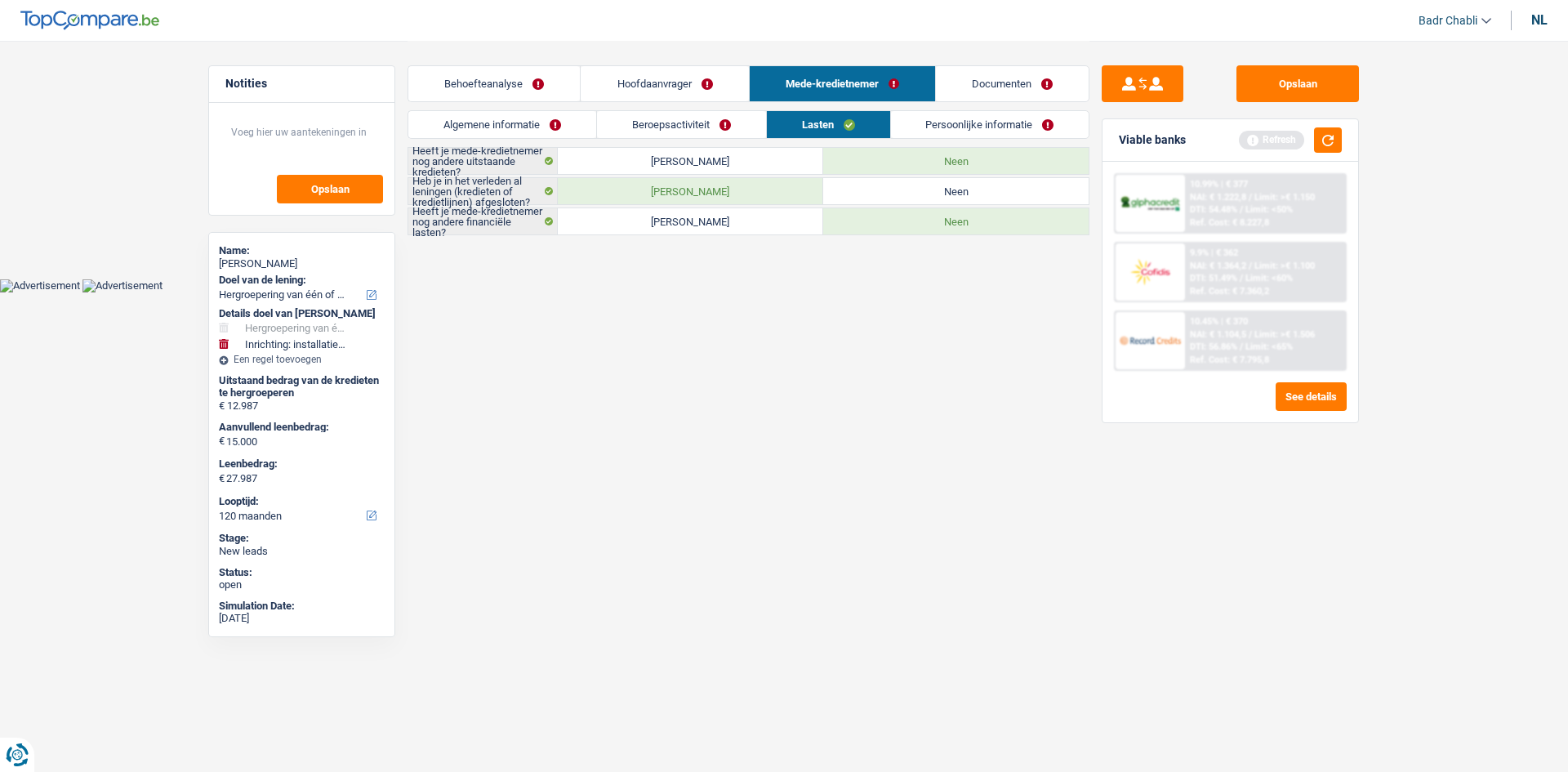
click at [994, 119] on link "Persoonlijke informatie" at bounding box center [989, 124] width 198 height 27
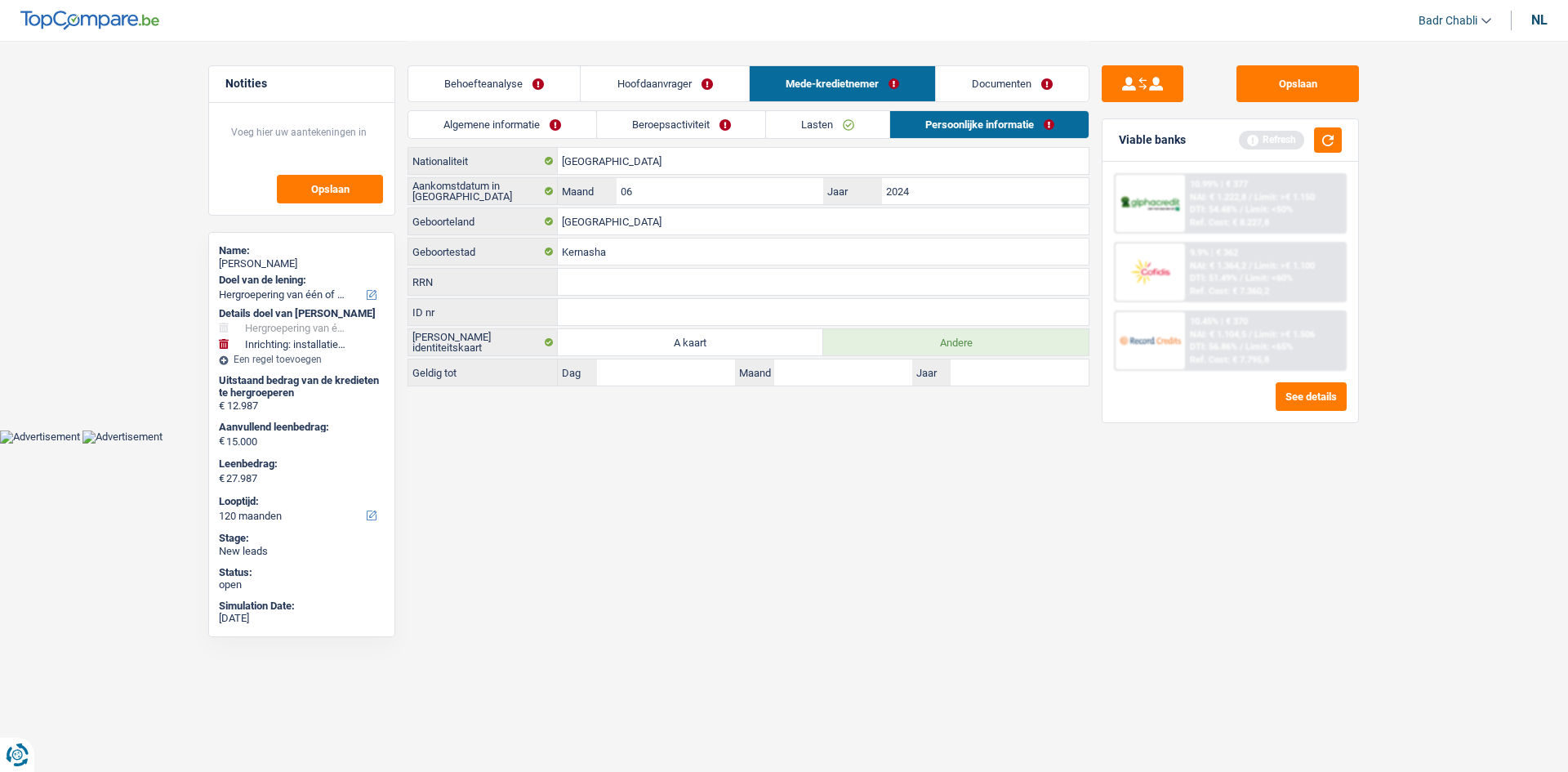
click at [817, 132] on link "Lasten" at bounding box center [828, 124] width 123 height 27
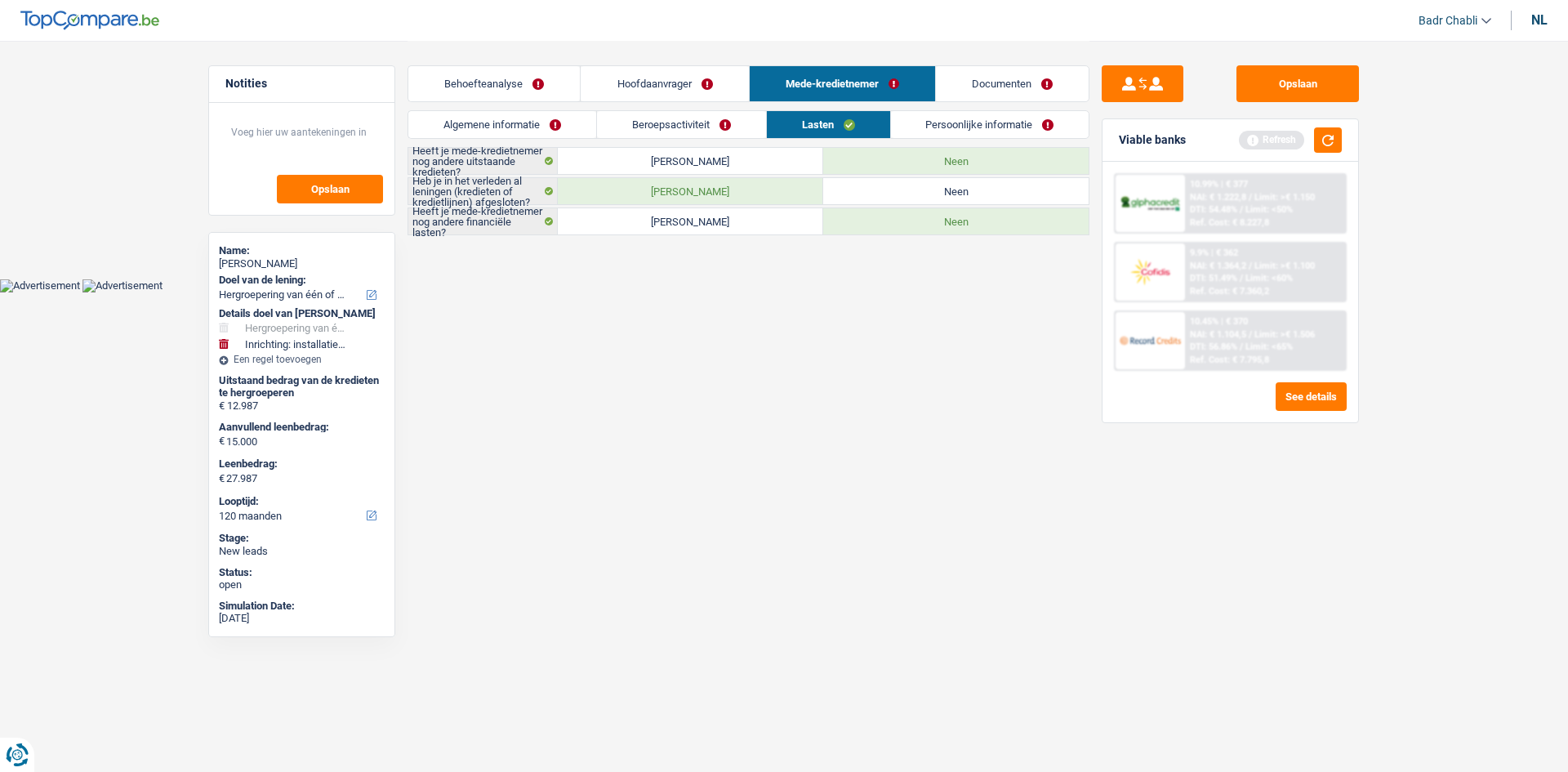
click at [673, 119] on link "Beroepsactiviteit" at bounding box center [681, 124] width 169 height 27
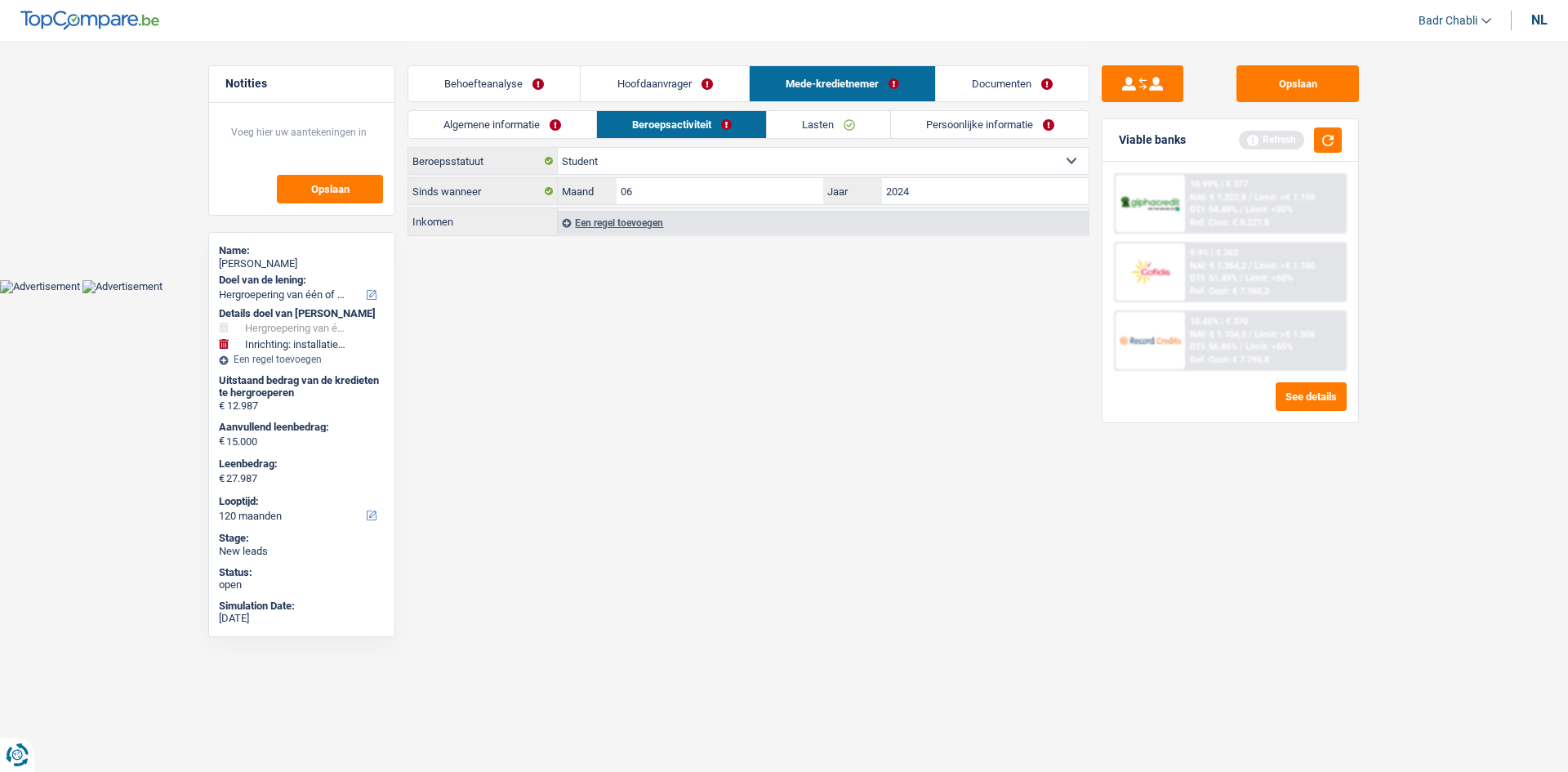
click at [691, 85] on link "Hoofdaanvrager" at bounding box center [664, 83] width 168 height 35
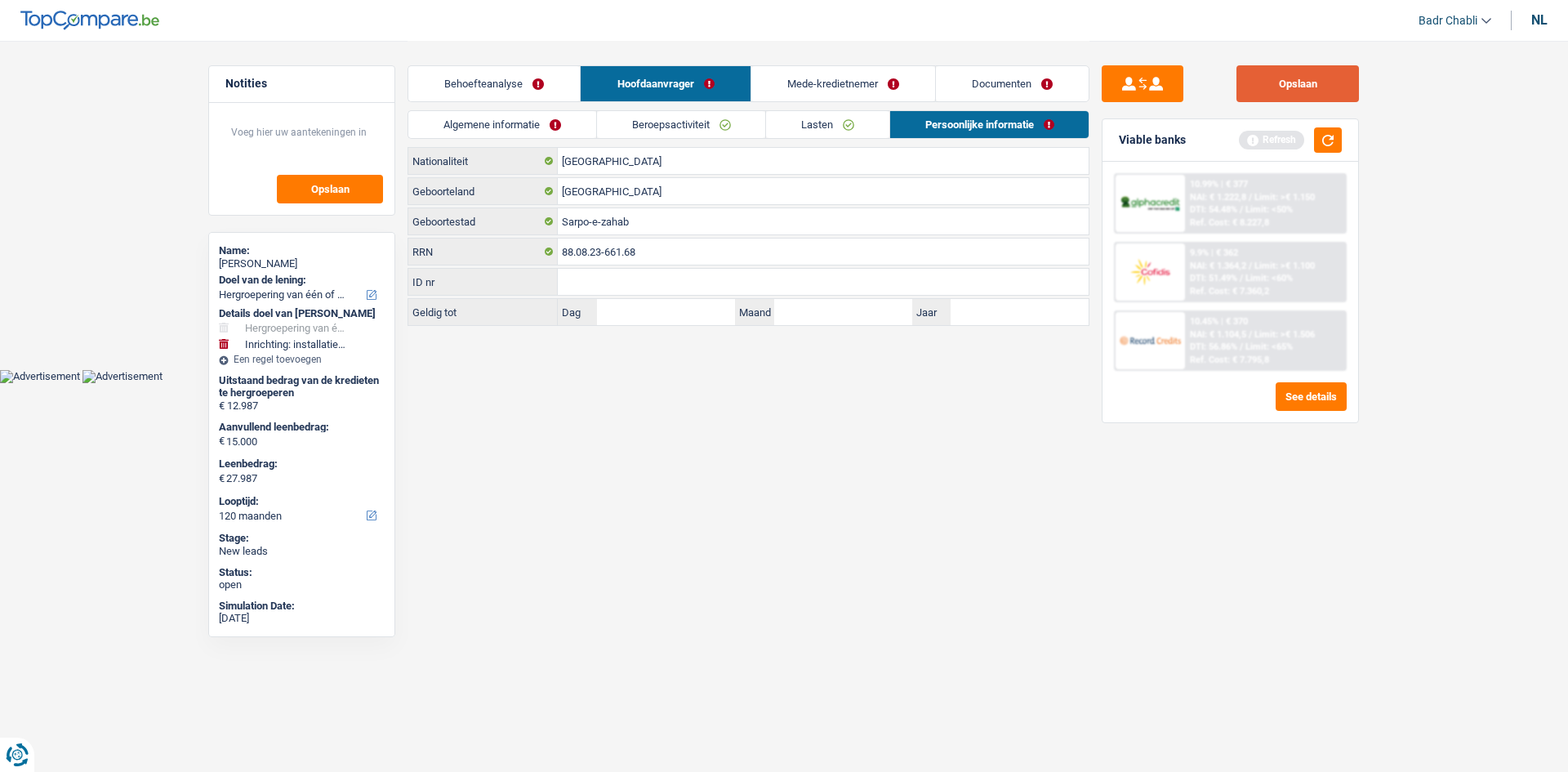
click at [1351, 85] on button "Opslaan" at bounding box center [1298, 83] width 122 height 37
click at [1298, 78] on button "Opslaan" at bounding box center [1298, 83] width 122 height 37
click at [1329, 144] on button "button" at bounding box center [1328, 139] width 28 height 26
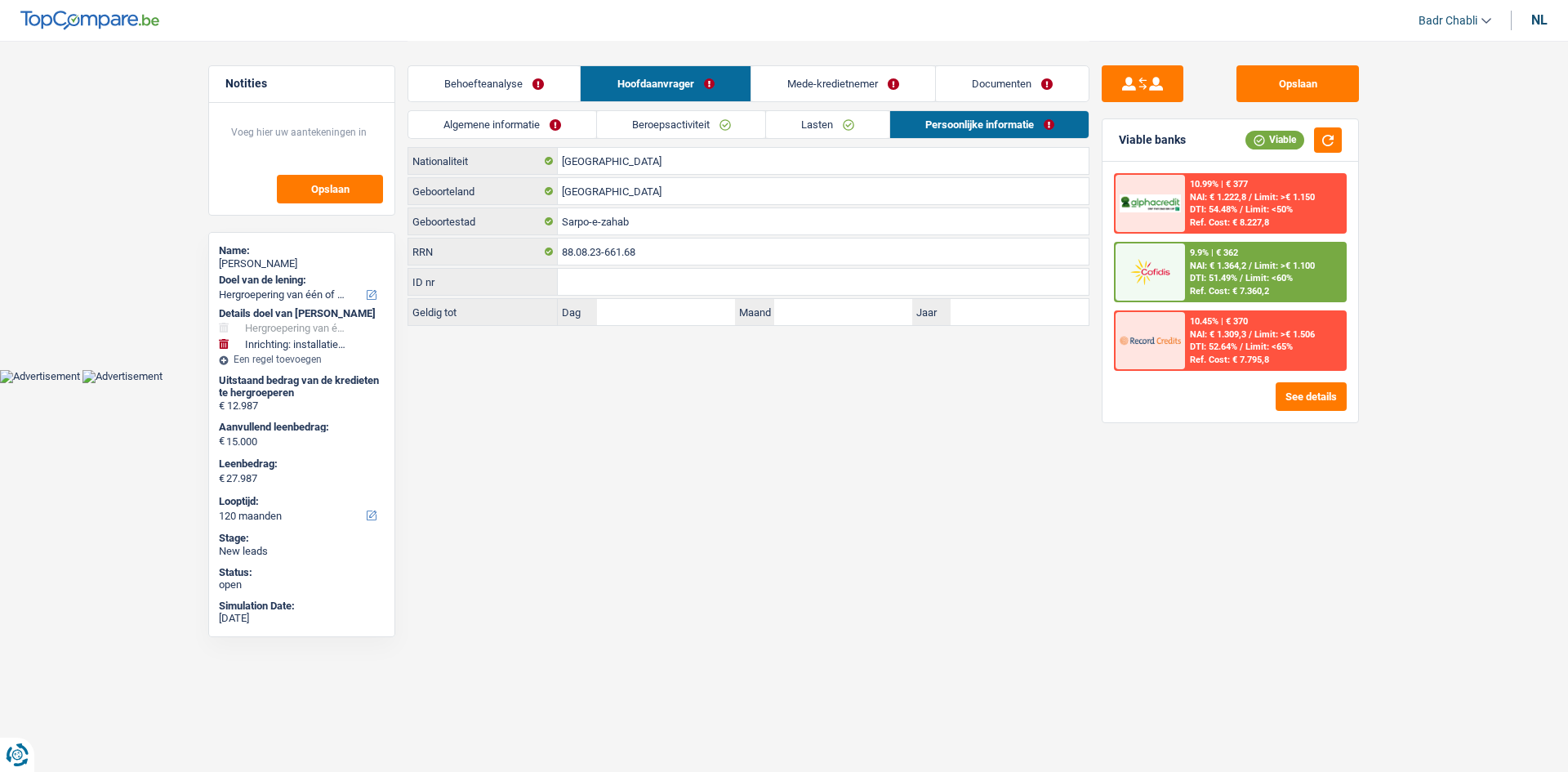
click at [517, 85] on link "Behoefteanalyse" at bounding box center [494, 83] width 172 height 35
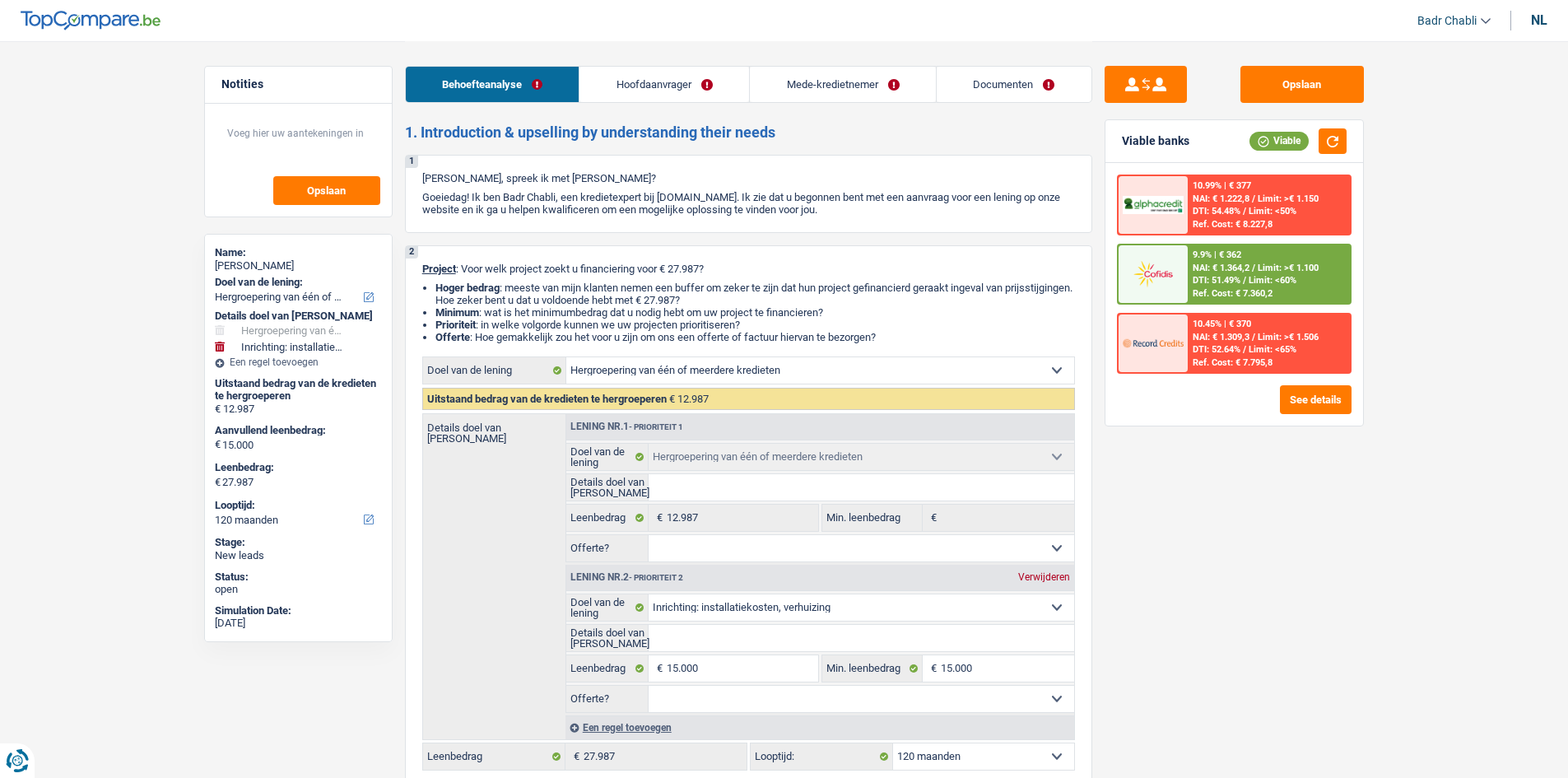
click at [760, 695] on select "Ja Neen Niet beantwoord Maak een keuze a.u.b" at bounding box center [861, 699] width 425 height 27
select select "false"
click at [649, 685] on select "Ja Neen Niet beantwoord Maak een keuze a.u.b" at bounding box center [861, 699] width 425 height 27
select select "false"
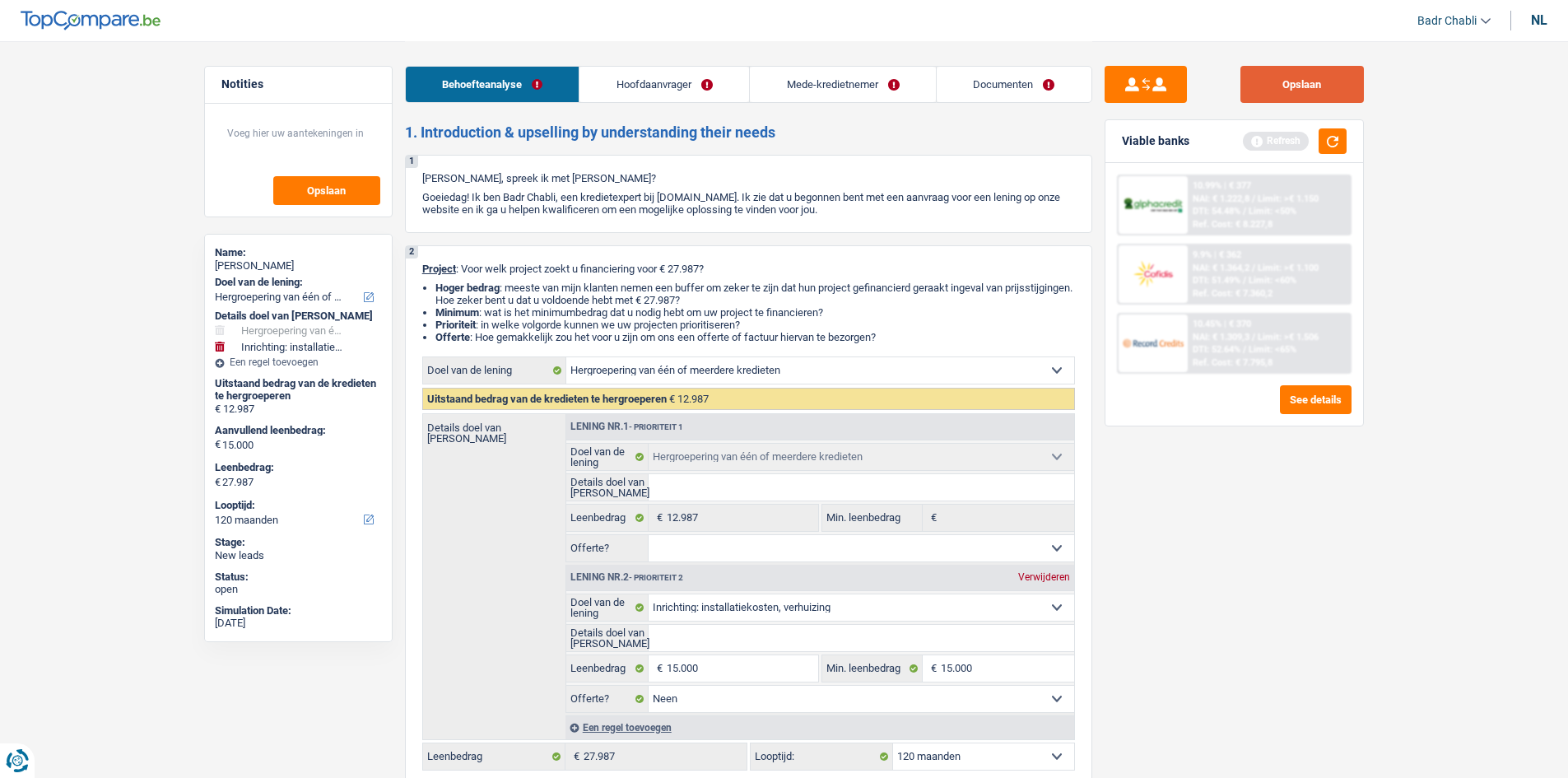
click at [1305, 95] on button "Opslaan" at bounding box center [1302, 84] width 123 height 37
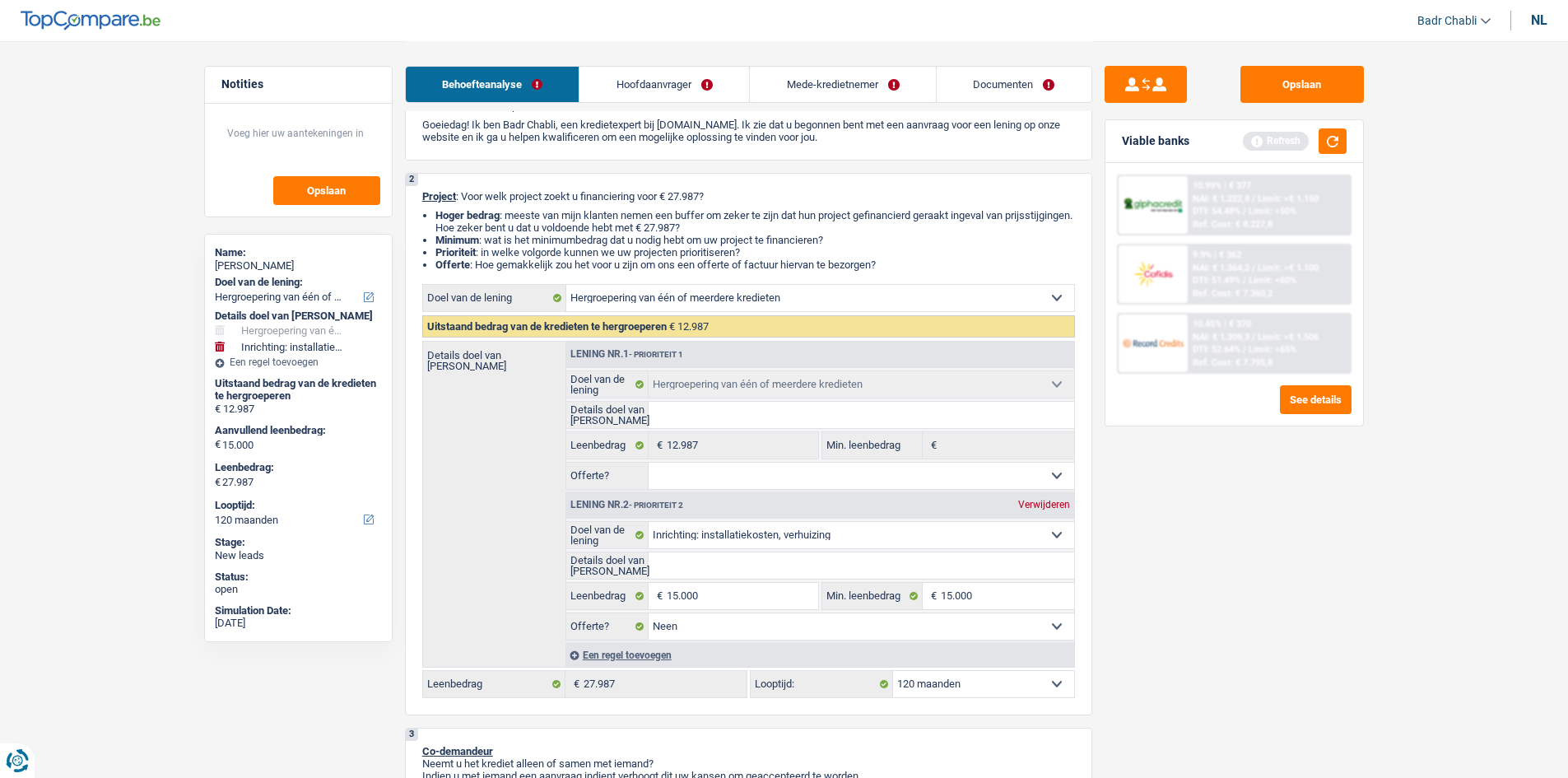
scroll to position [164, 0]
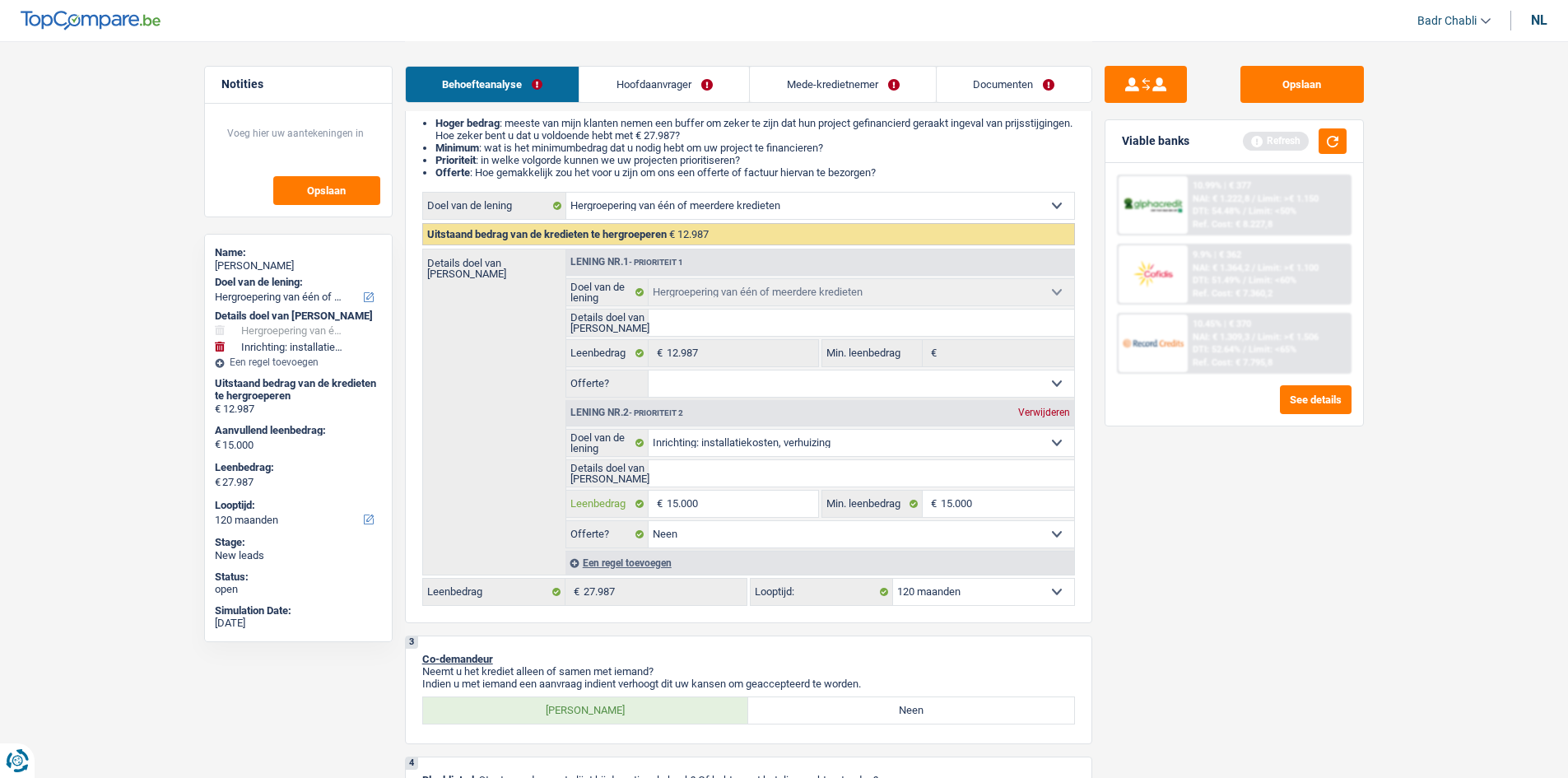
click at [700, 506] on input "15.000" at bounding box center [743, 504] width 151 height 27
type input "2"
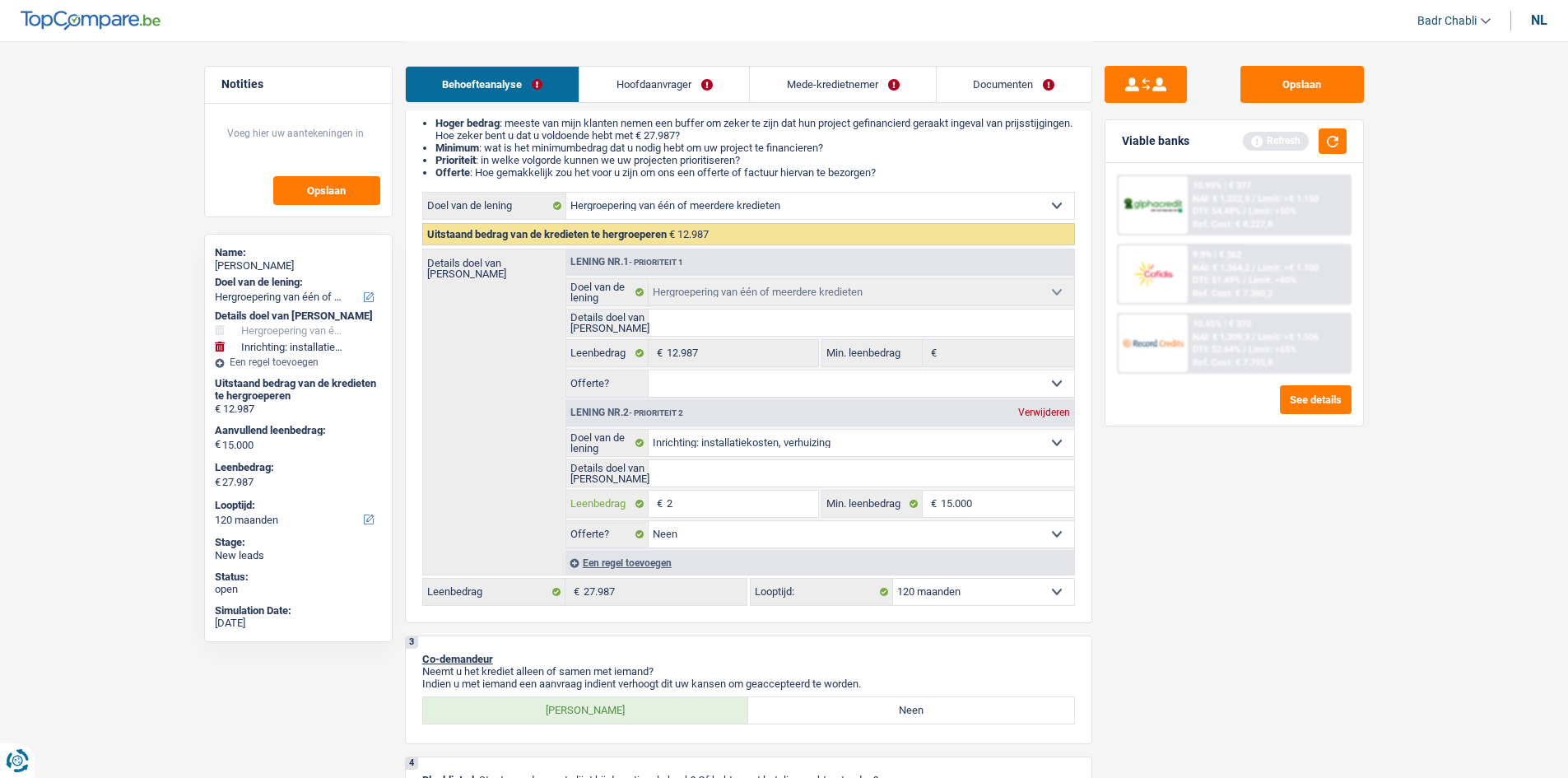
type input "23"
type input "230"
type input "2.300"
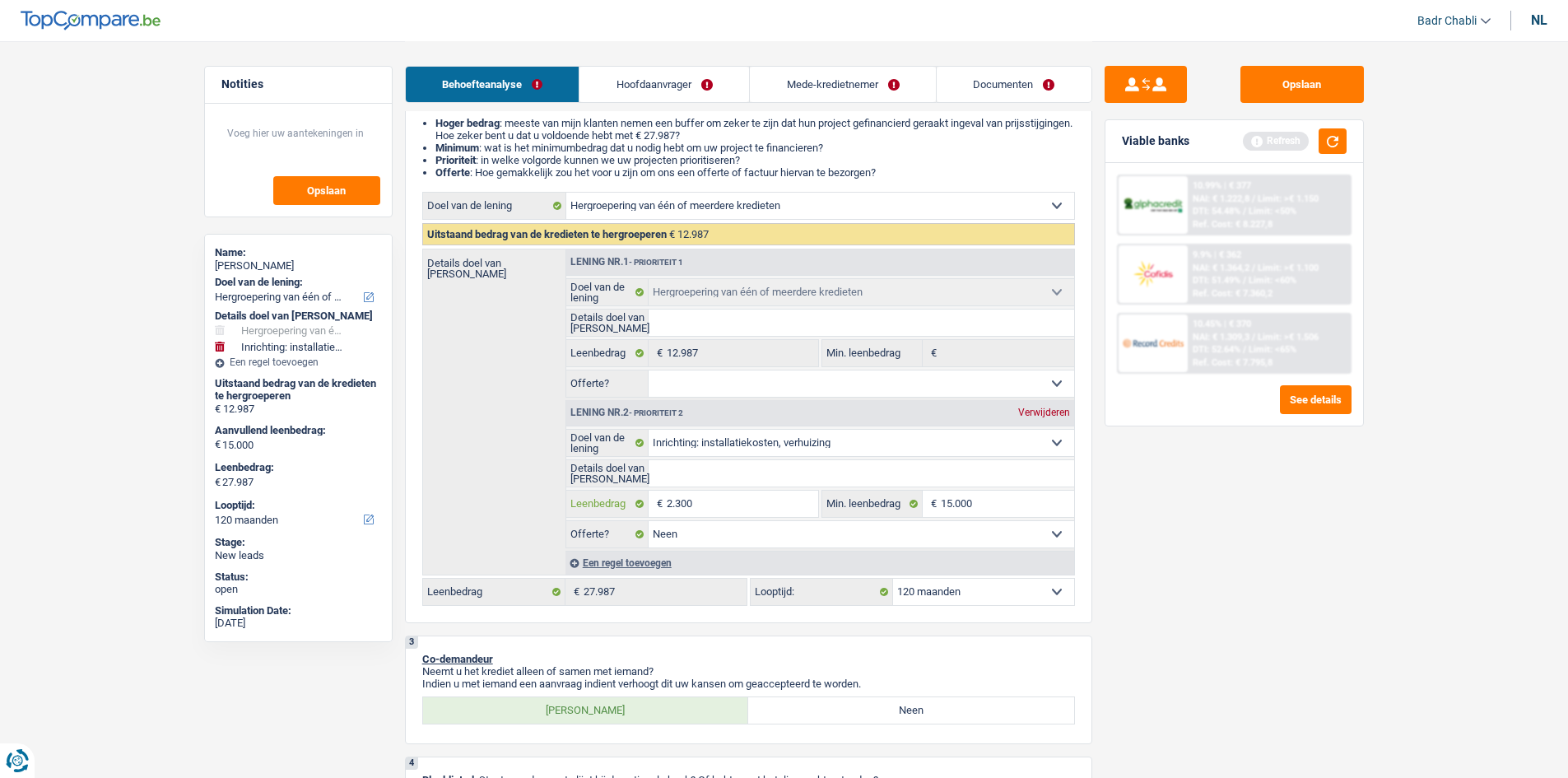
type input "2.300"
type input "23.000"
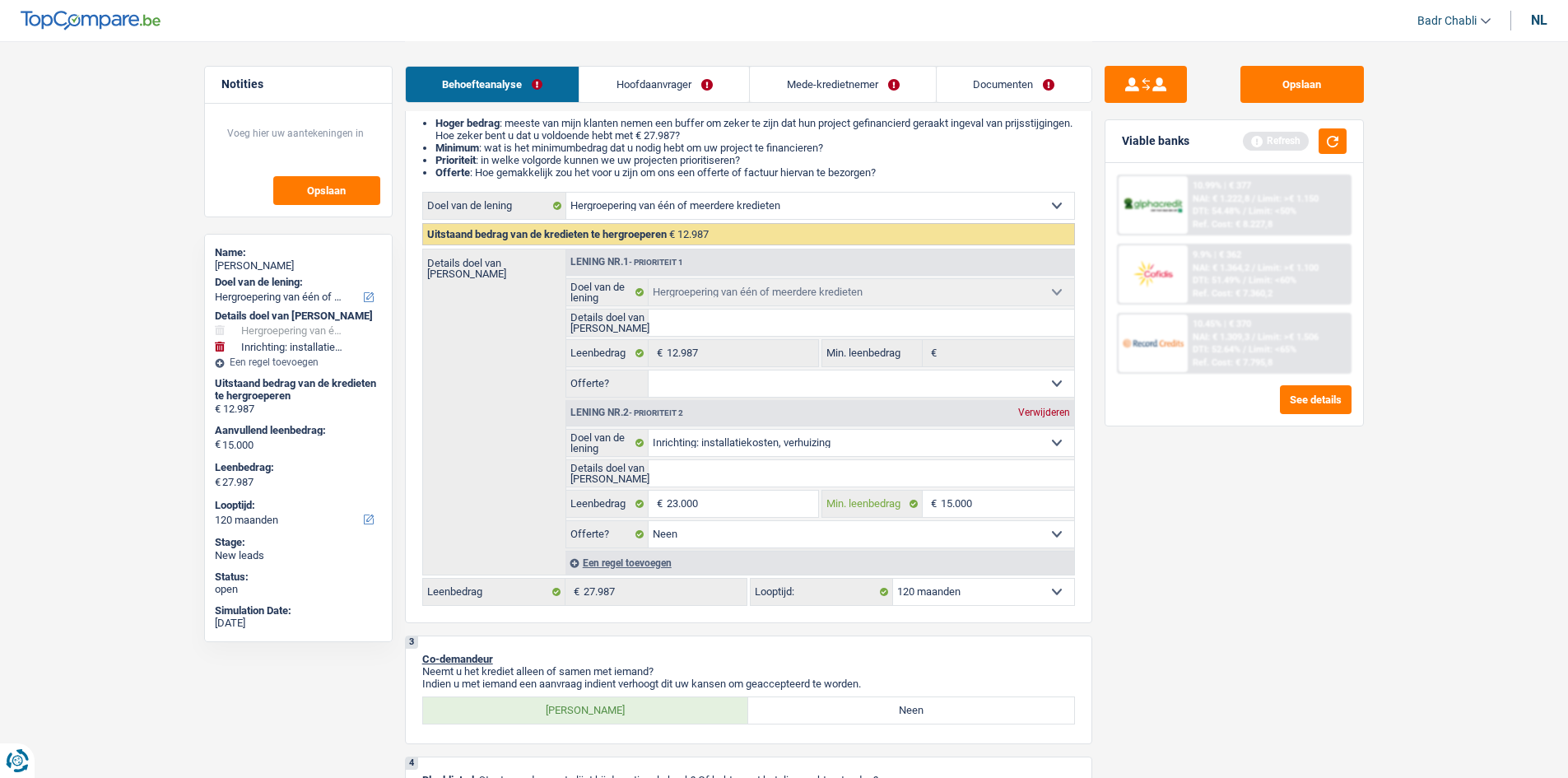
type input "35.987"
click at [1340, 144] on button "button" at bounding box center [1333, 140] width 28 height 26
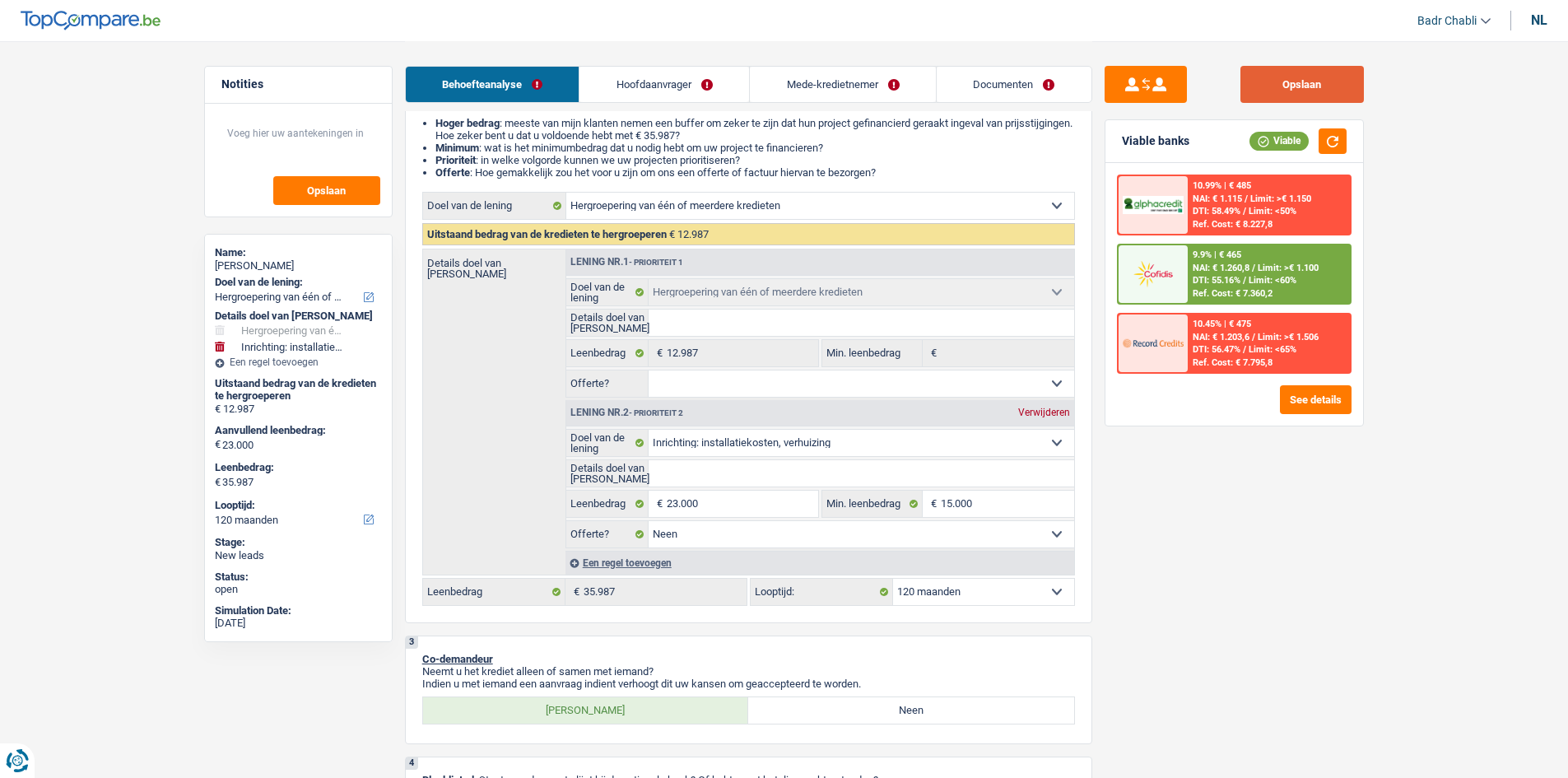
click at [1283, 94] on button "Opslaan" at bounding box center [1302, 84] width 123 height 37
click at [1321, 90] on button "Opslaan" at bounding box center [1302, 84] width 123 height 37
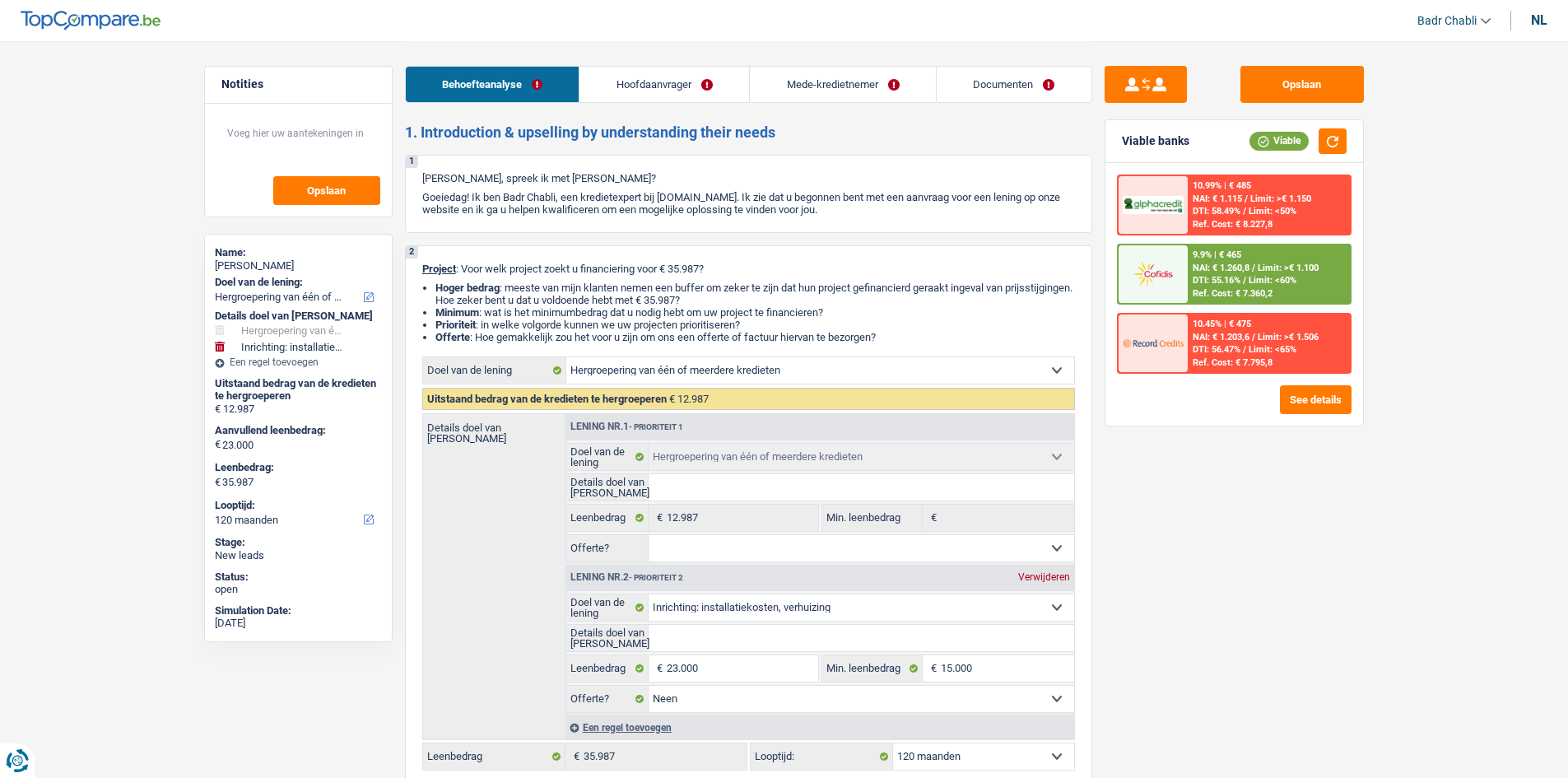
select select "refinancing"
select select "movingOrInstallation"
select select "120"
select select "refinancing"
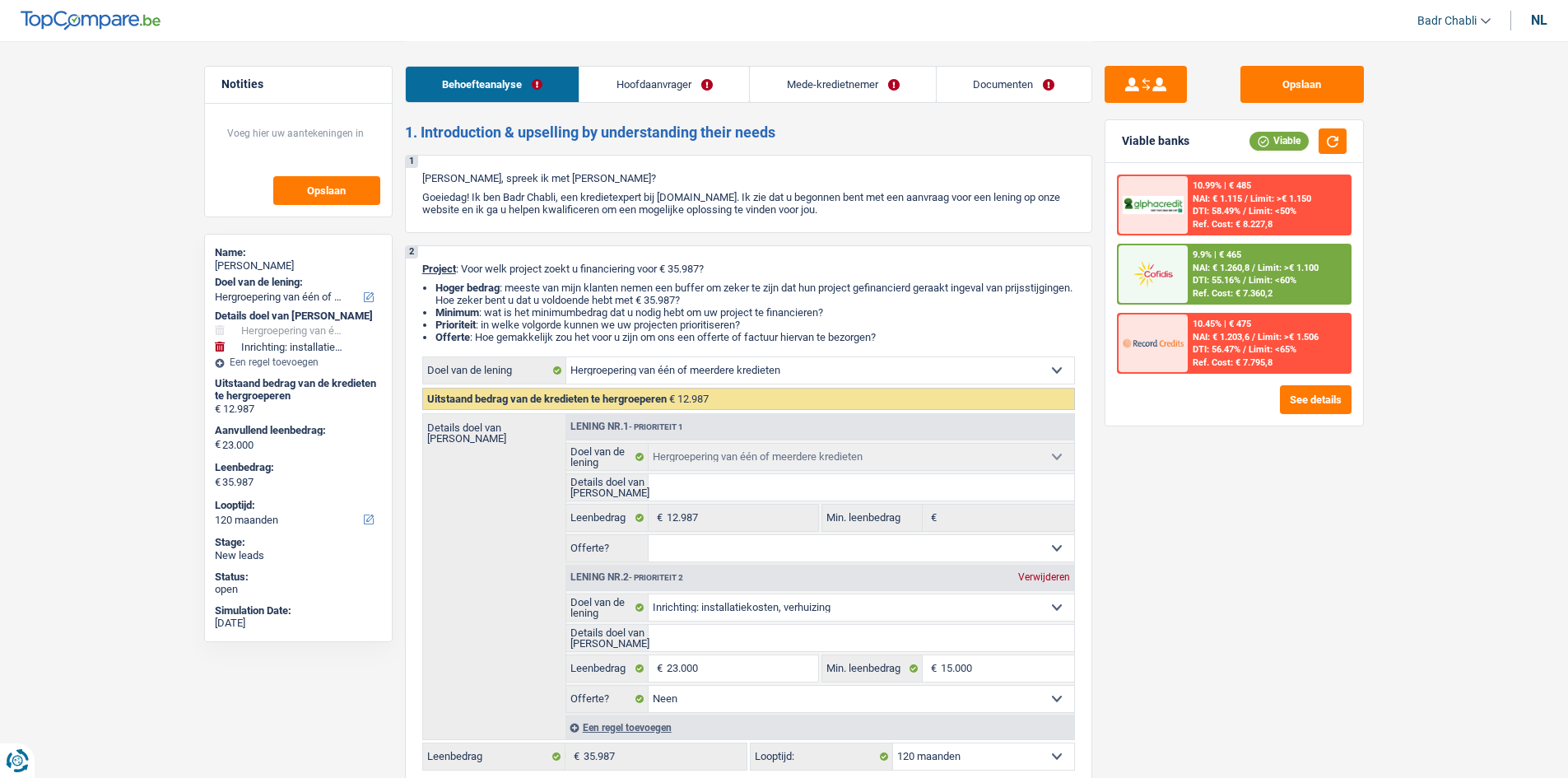
select select "refinancing"
select select "movingOrInstallation"
select select "false"
select select "120"
select select "worker"
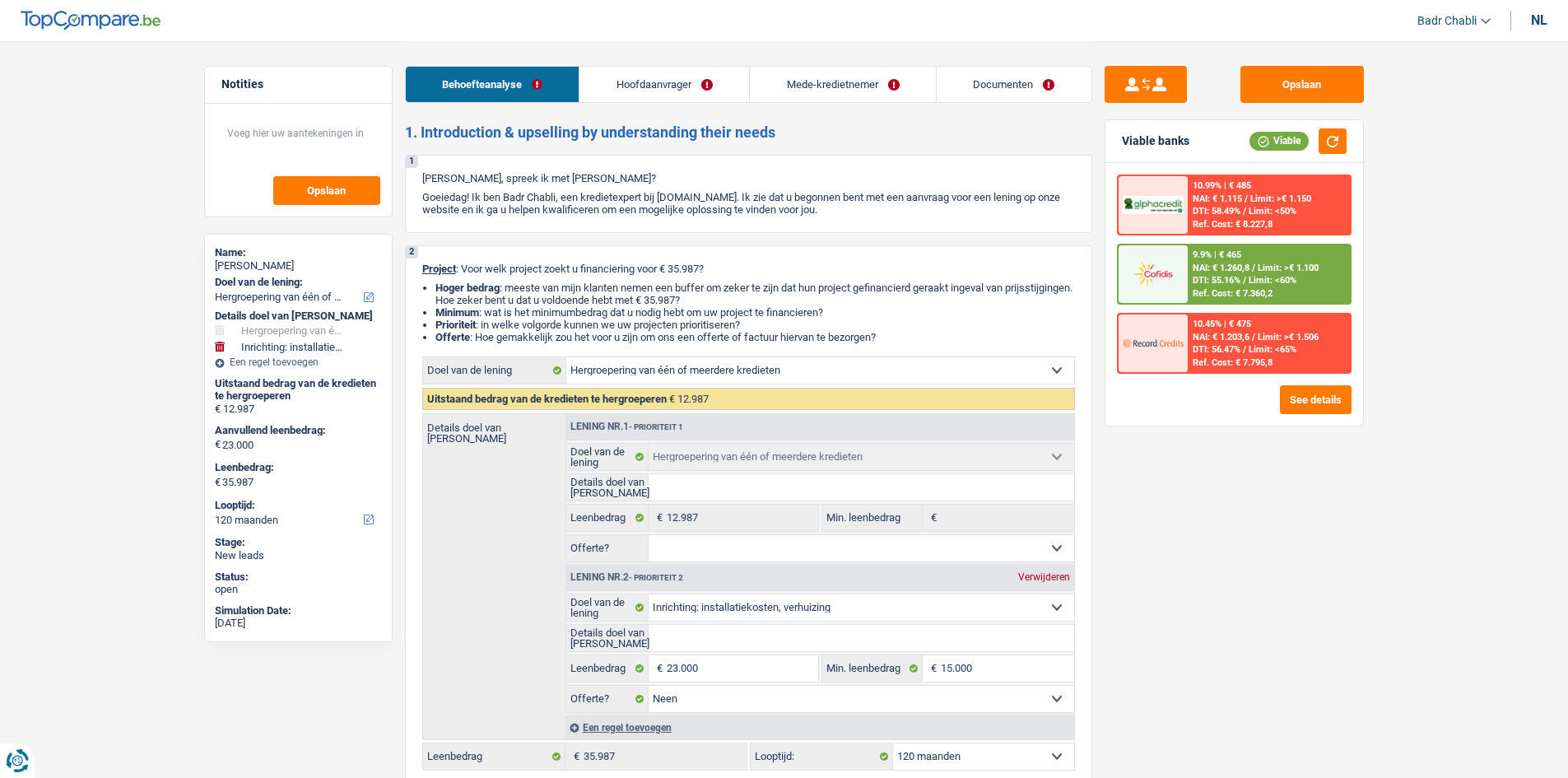
select select "student"
select select "familyAllowances"
select select "netSalary"
select select "rents"
select select "carLoan"
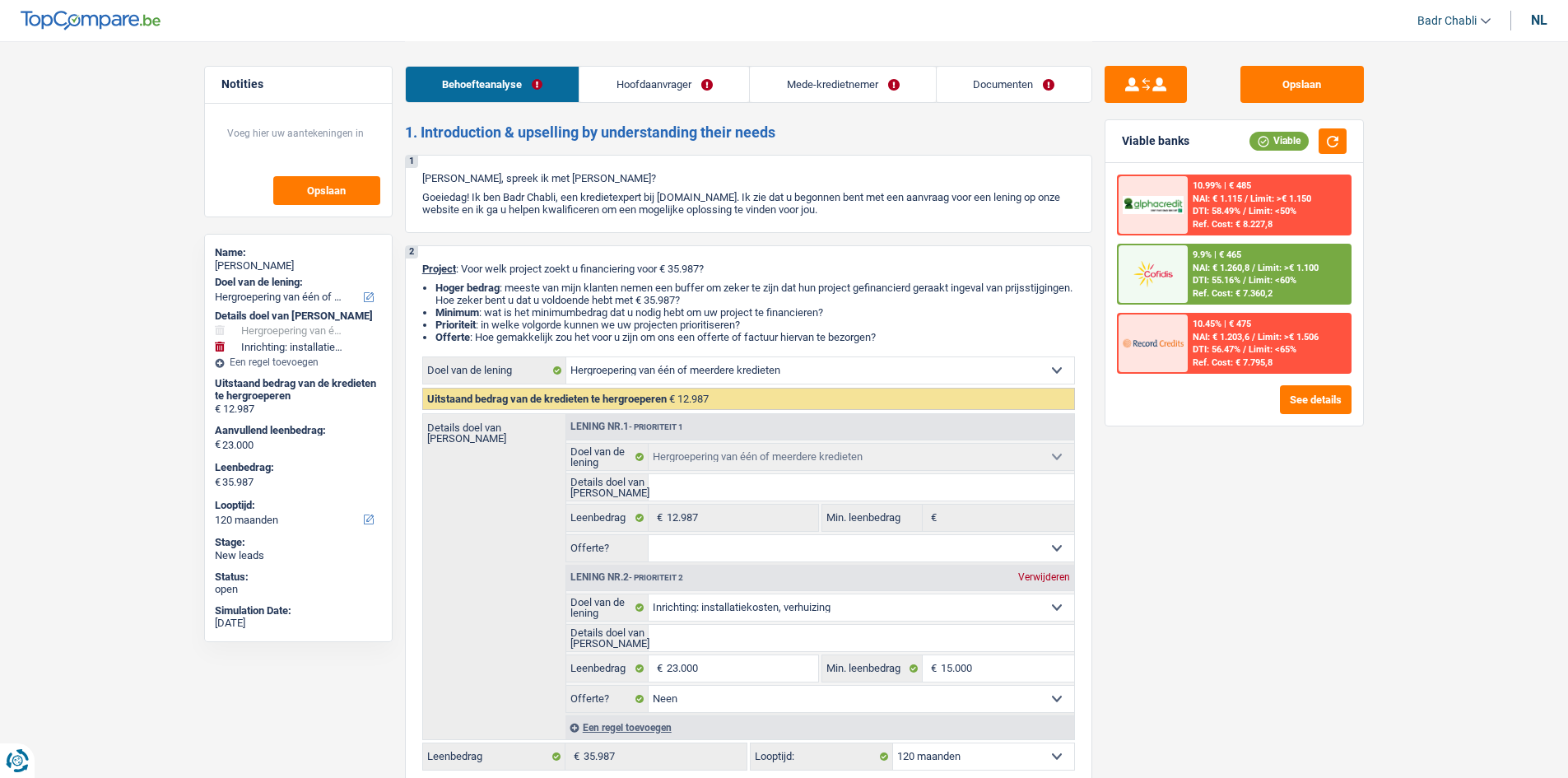
select select "60"
select select "personalLoan"
select select "other"
select select "60"
select select "personalSale"
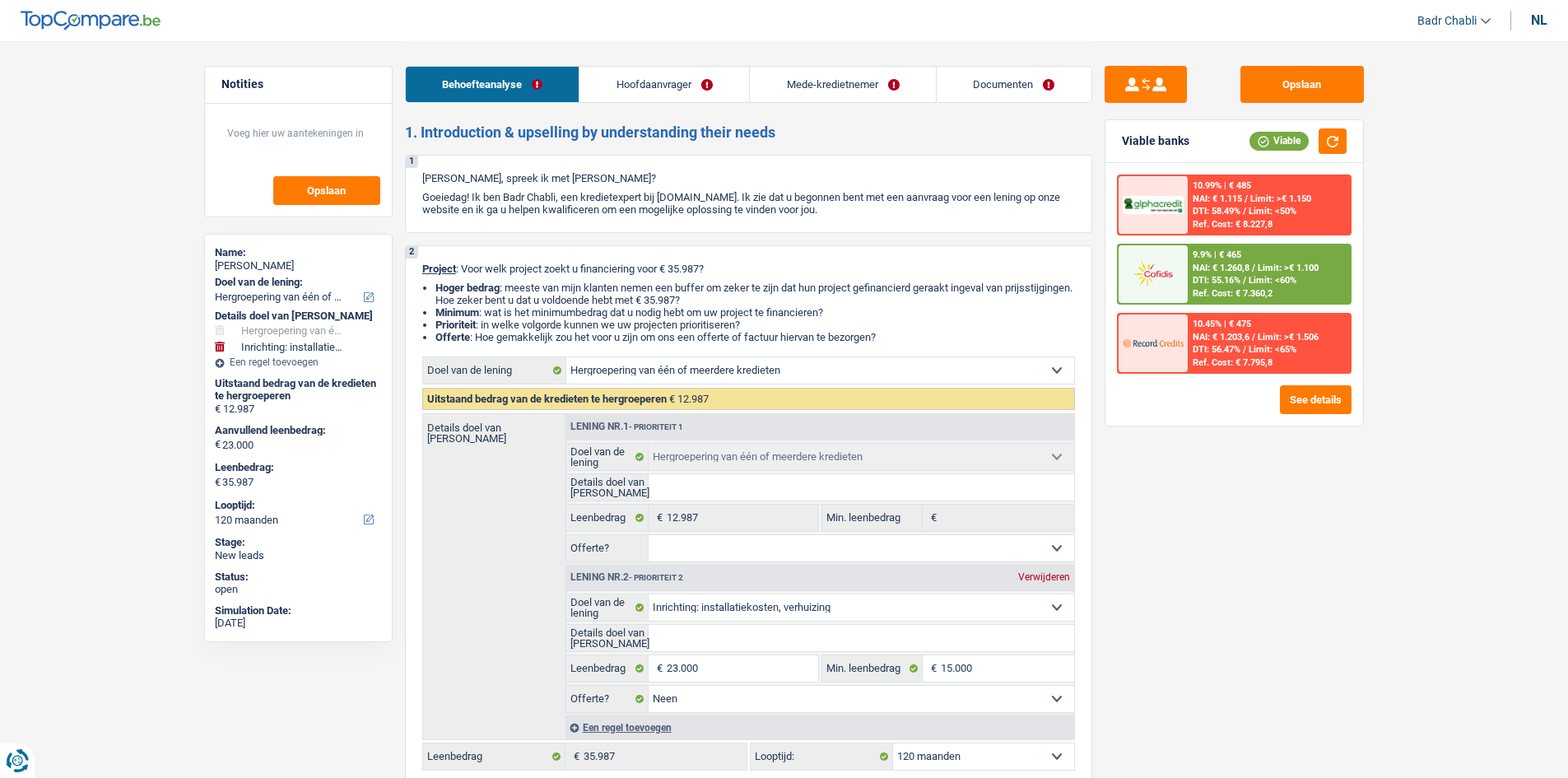
select select "12"
select select "refinancing"
select select "movingOrInstallation"
select select "false"
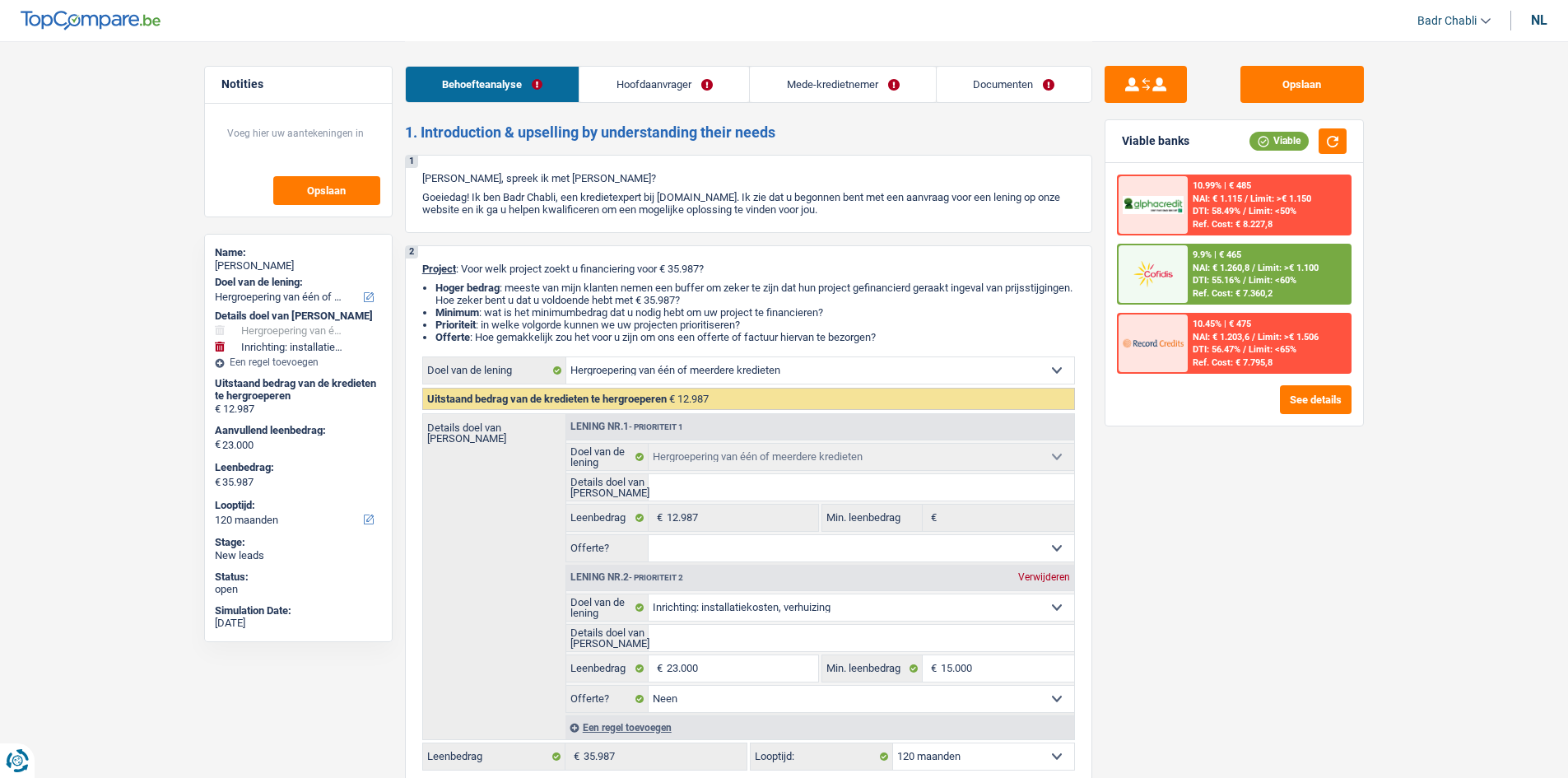
select select "120"
click at [1294, 80] on button "Opslaan" at bounding box center [1302, 84] width 123 height 37
click at [696, 635] on input "Details doel van [PERSON_NAME]" at bounding box center [861, 638] width 425 height 27
type input "A"
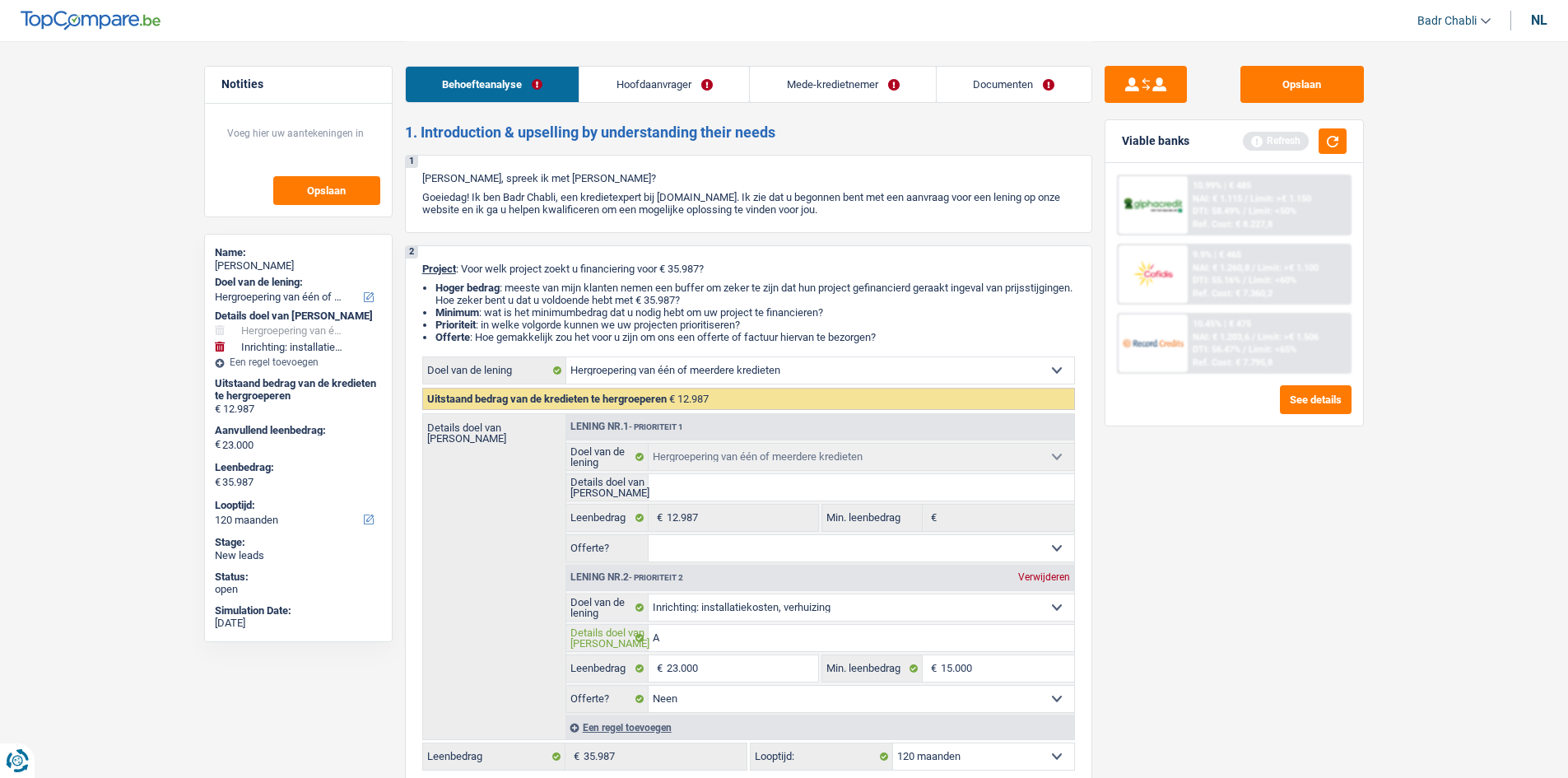
type input "Am"
type input "Amé"
type input "Amén"
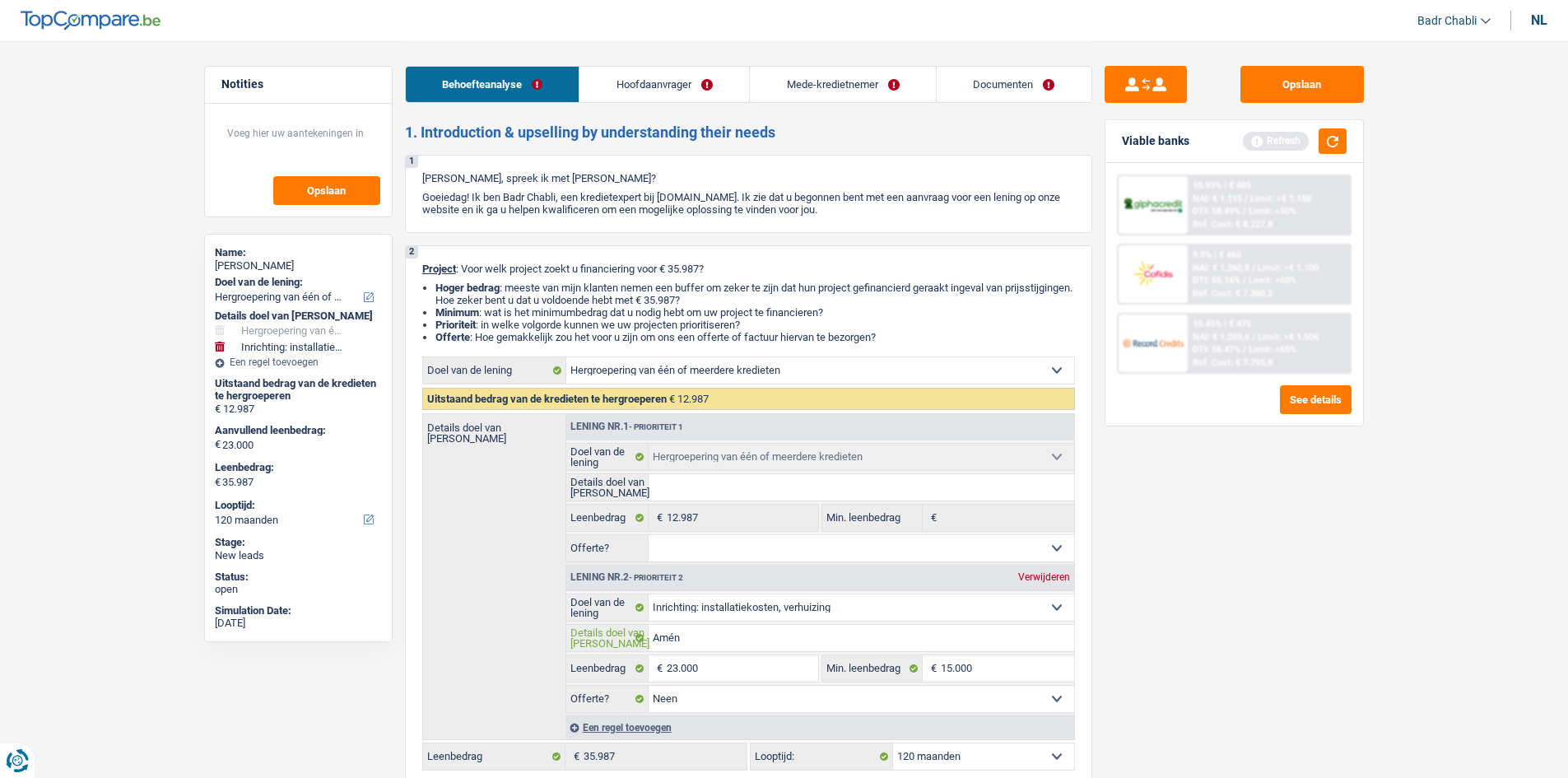
type input "Amén"
type input "Aména"
type input "Aménag"
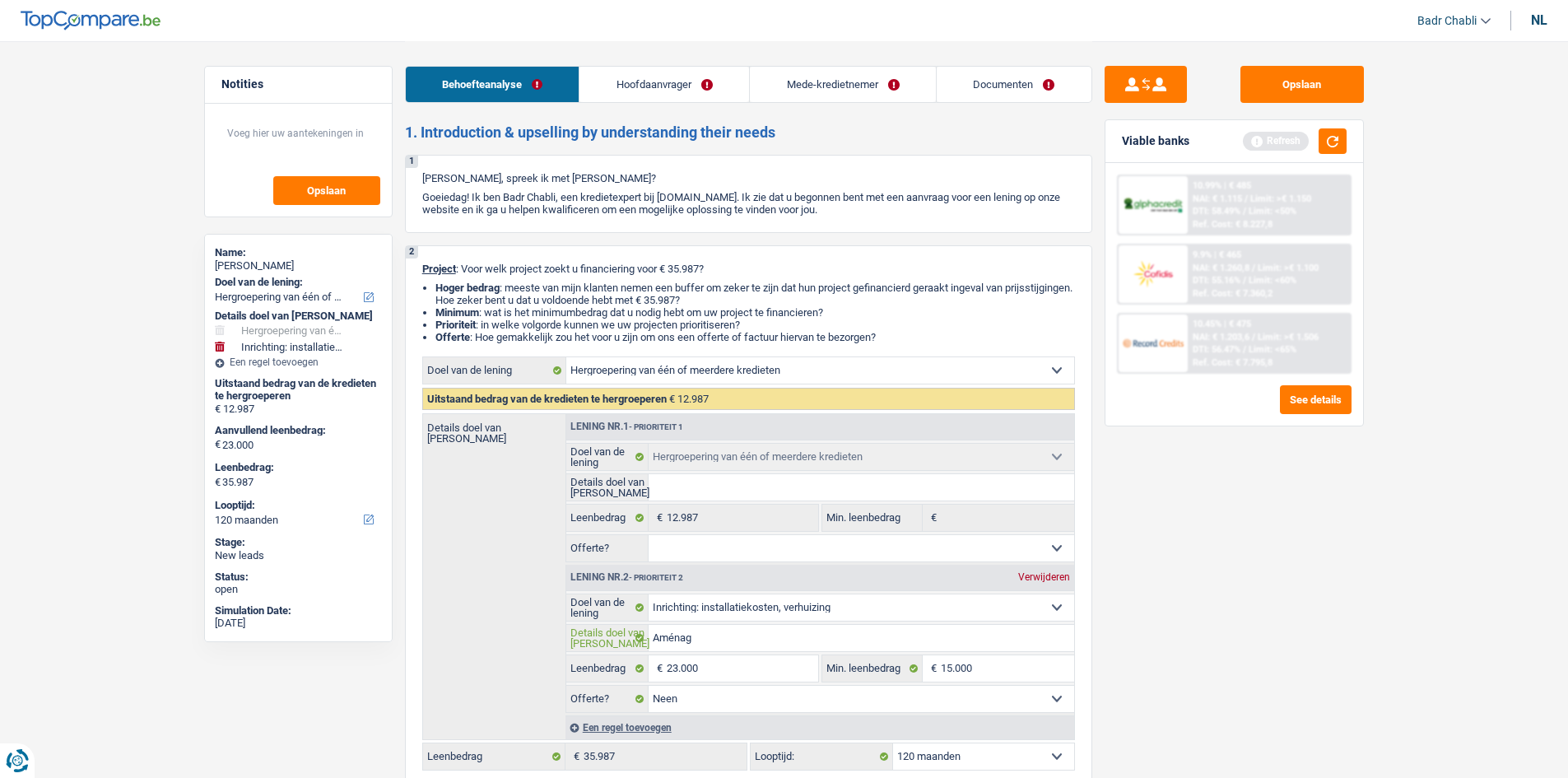
type input "Aménage"
type input "Aménagem"
type input "Aménageme"
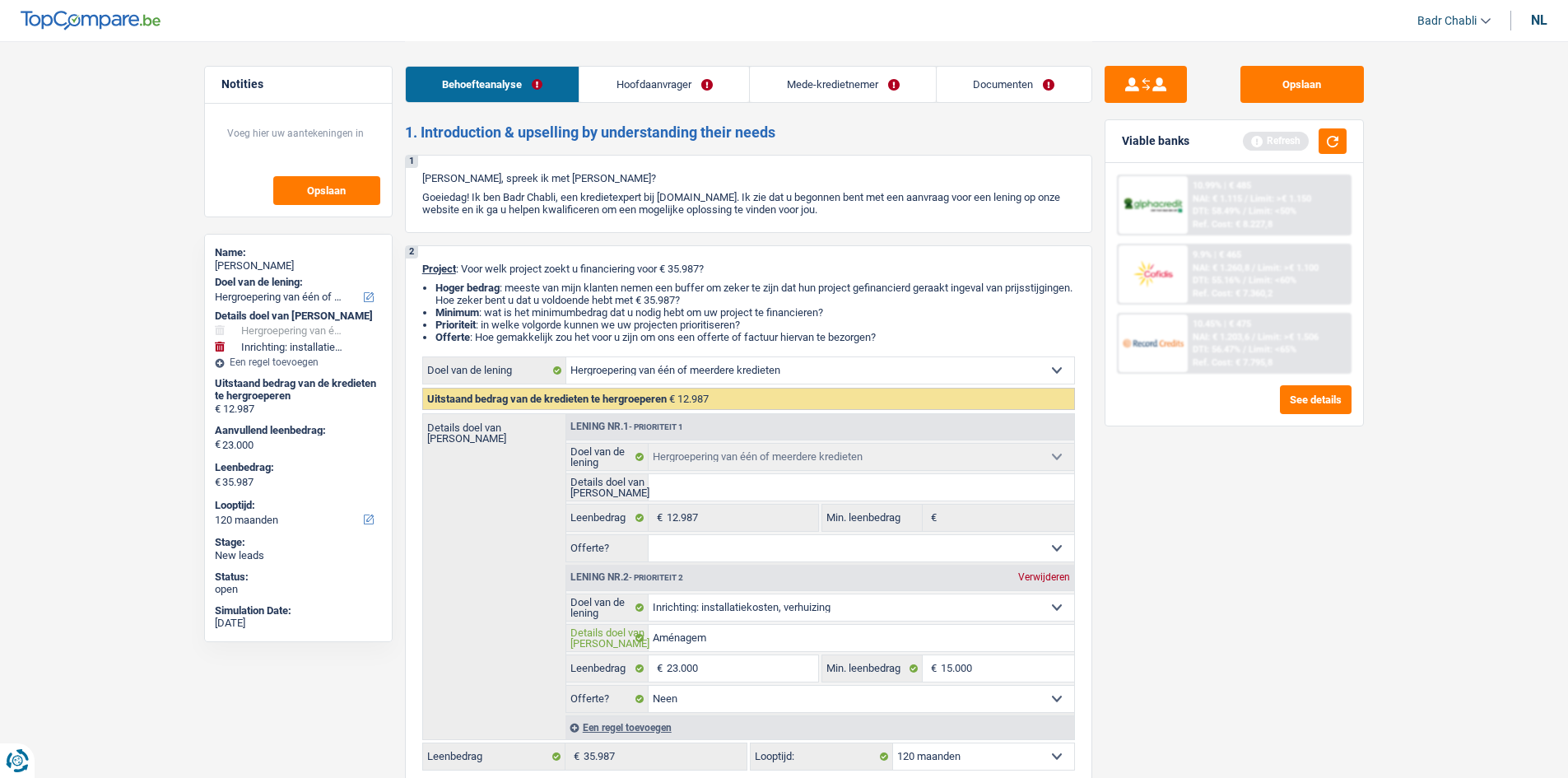
type input "Aménageme"
type input "Aménagemen"
type input "Aménagement"
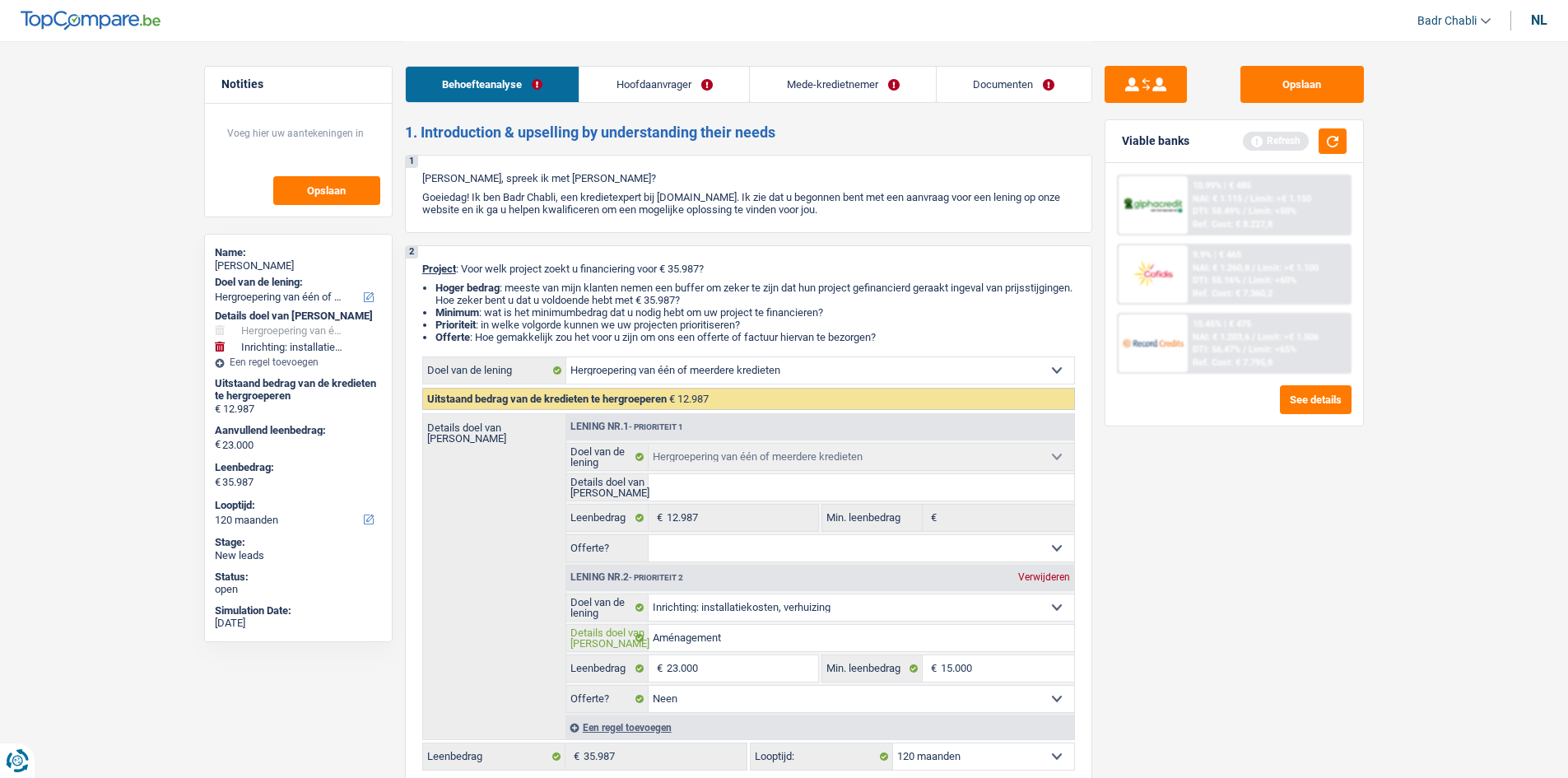
type input "Aménagement"
type input "Aménagement e"
type input "Aménagement et"
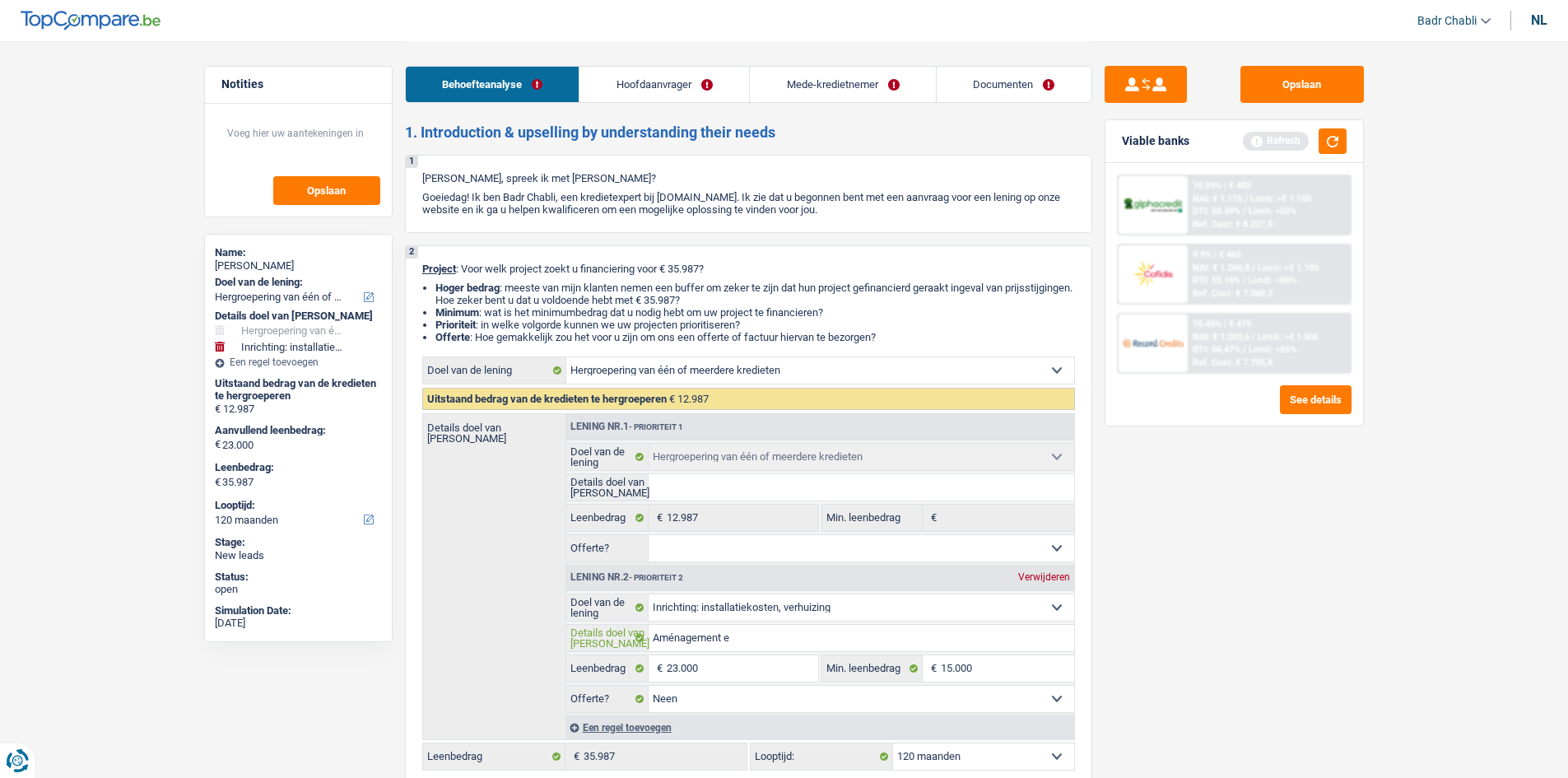
type input "Aménagement et"
type input "Aménagement et m"
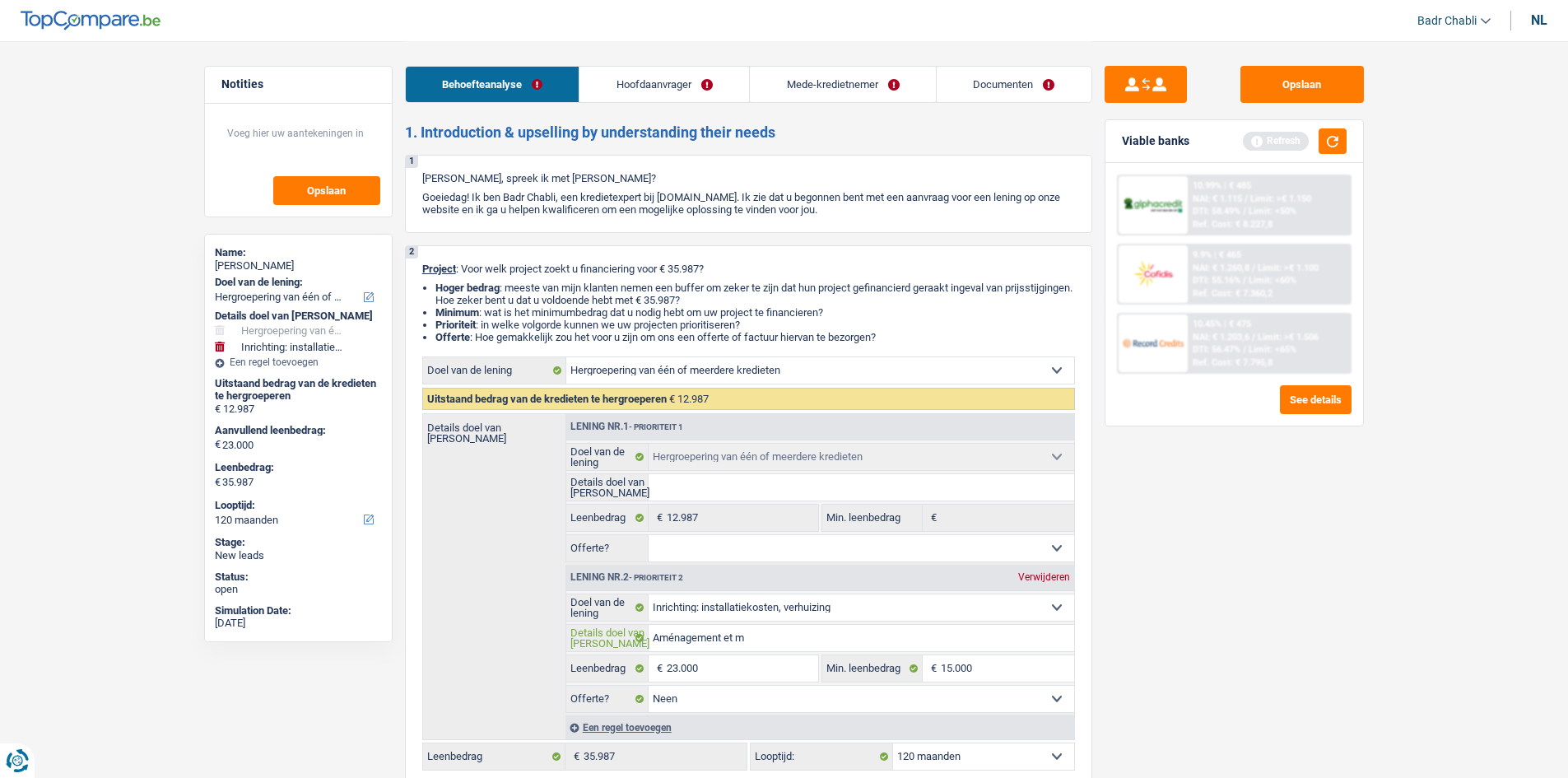
type input "Aménagement et me"
type input "Aménagement et meu"
type input "Aménagement et meub"
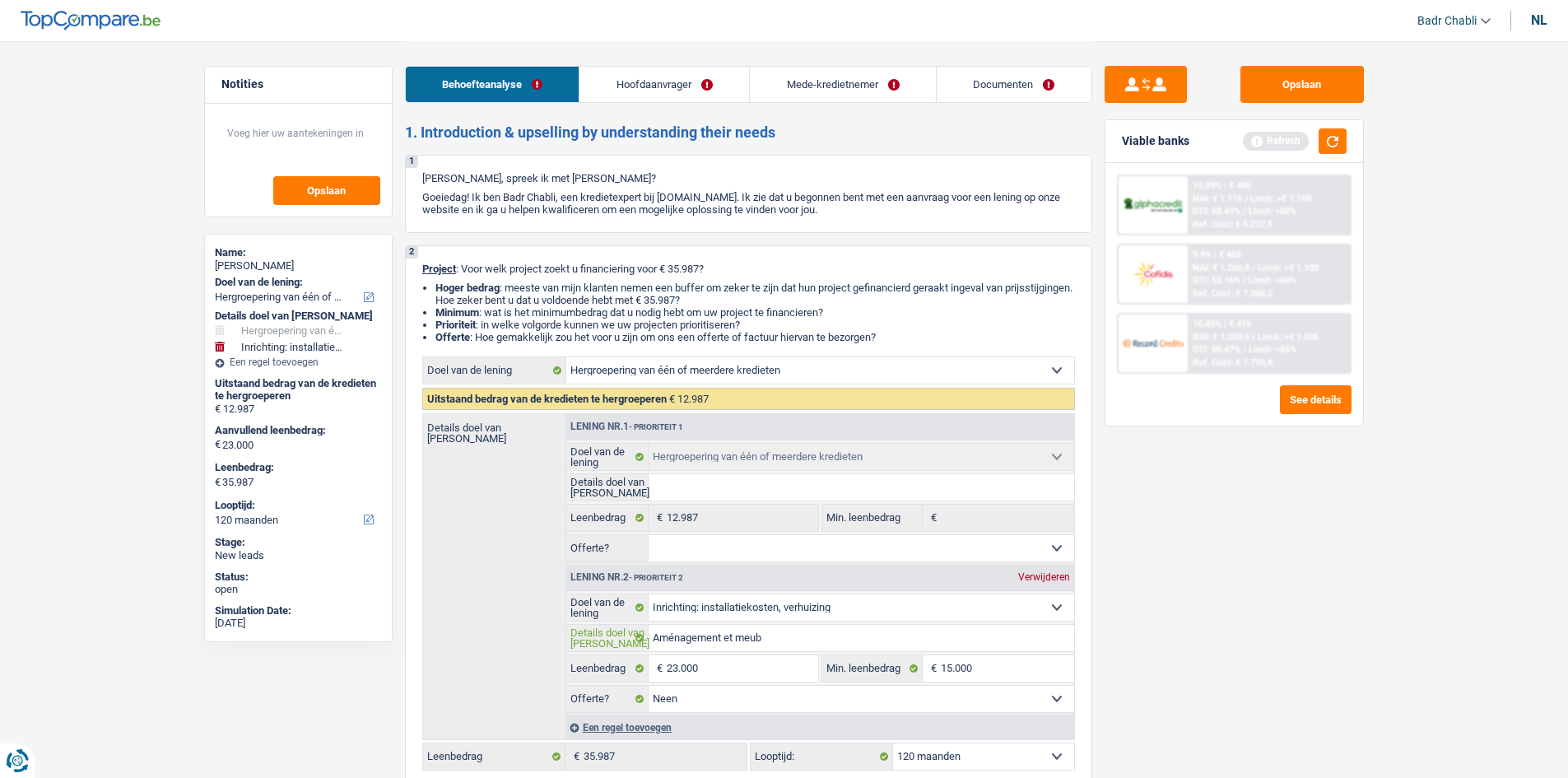
type input "Aménagement et meub"
type input "Aménagement et meubl"
type input "Aménagement et meuble"
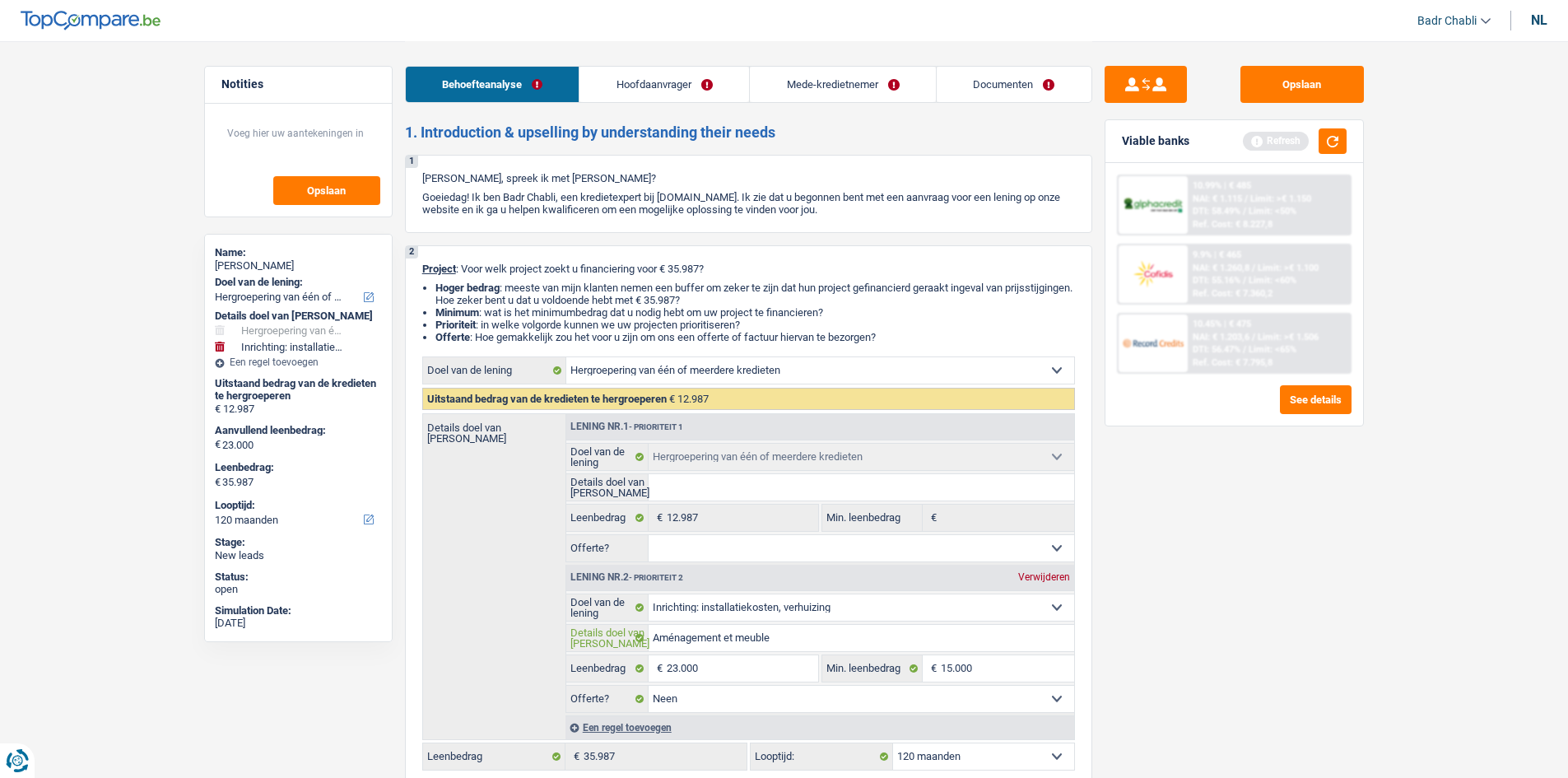
type input "Aménagement et meubles"
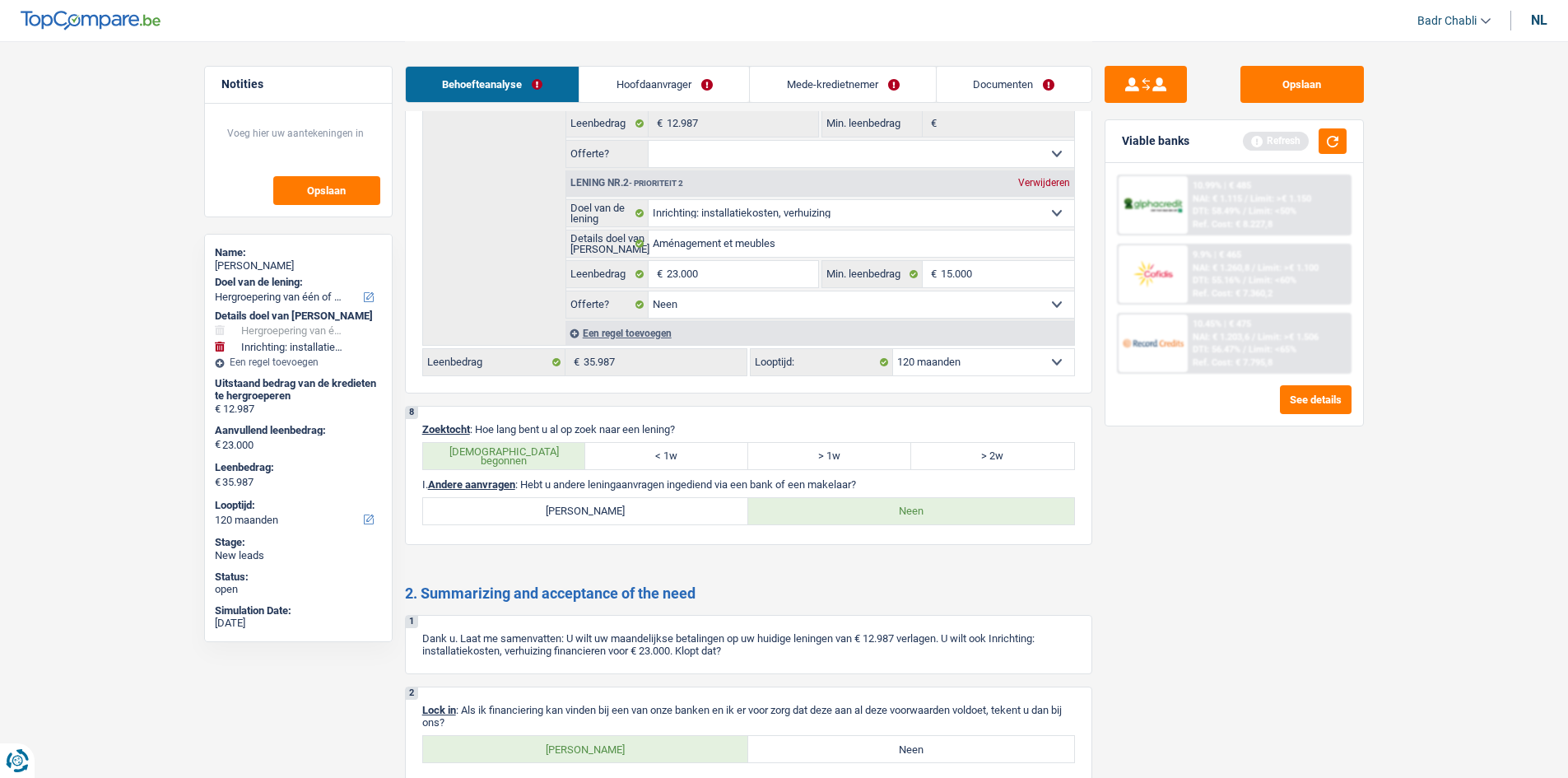
scroll to position [2915, 0]
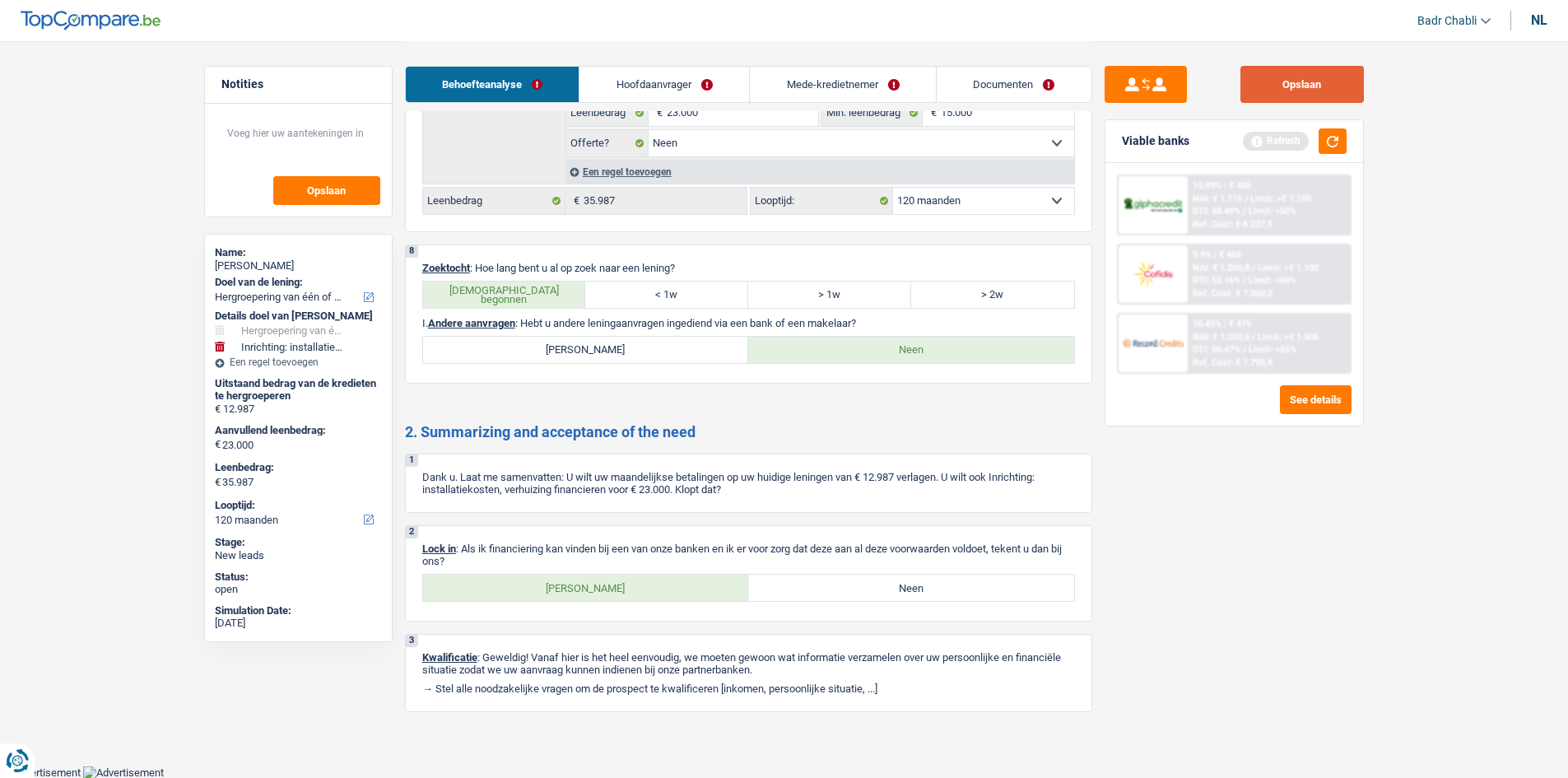
type input "Aménagement et meubles"
click at [1278, 92] on button "Opslaan" at bounding box center [1302, 84] width 123 height 37
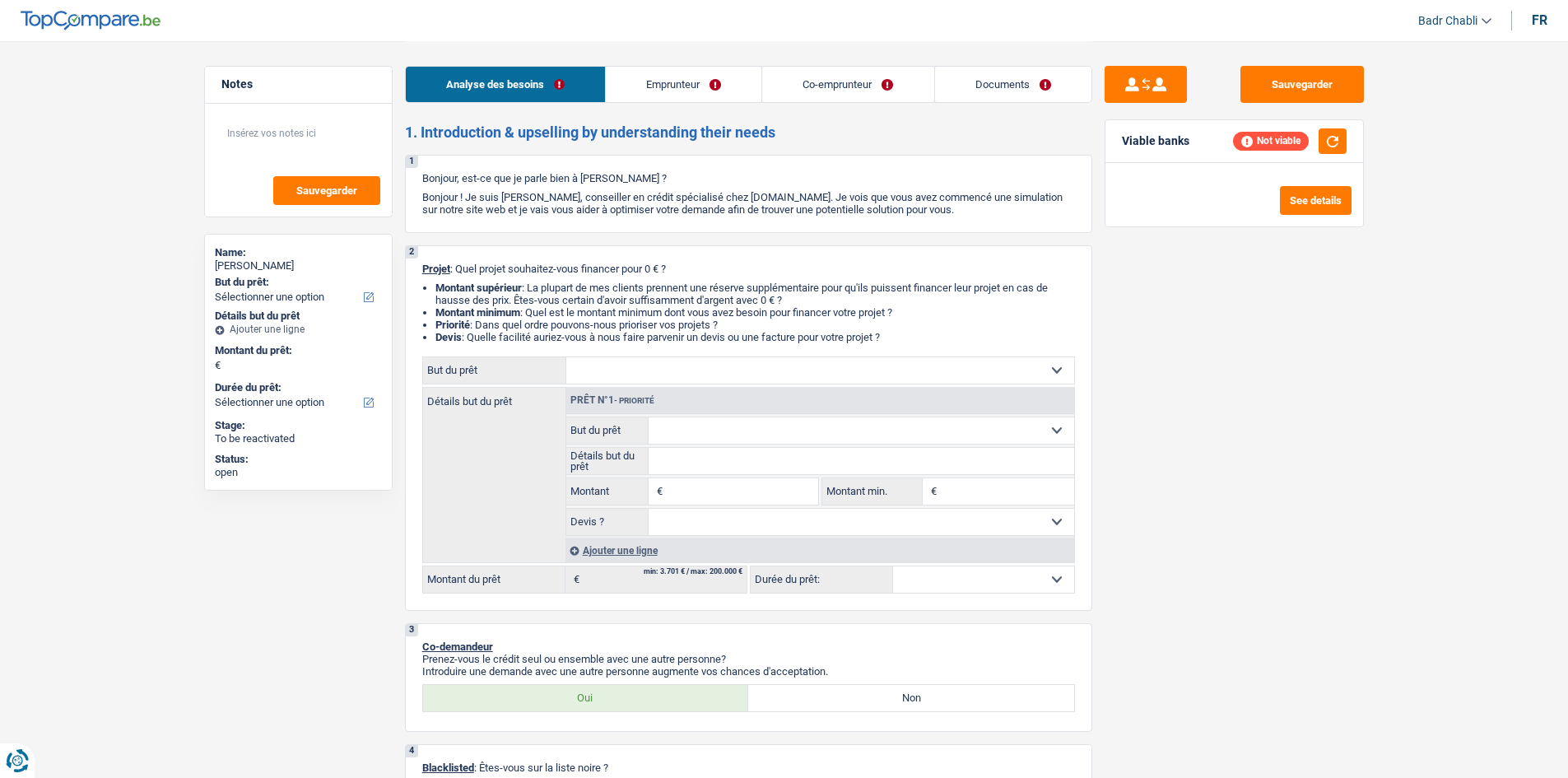
select select "liberal"
select select "netSalary"
select select "familyAllowances"
select select "netSalary"
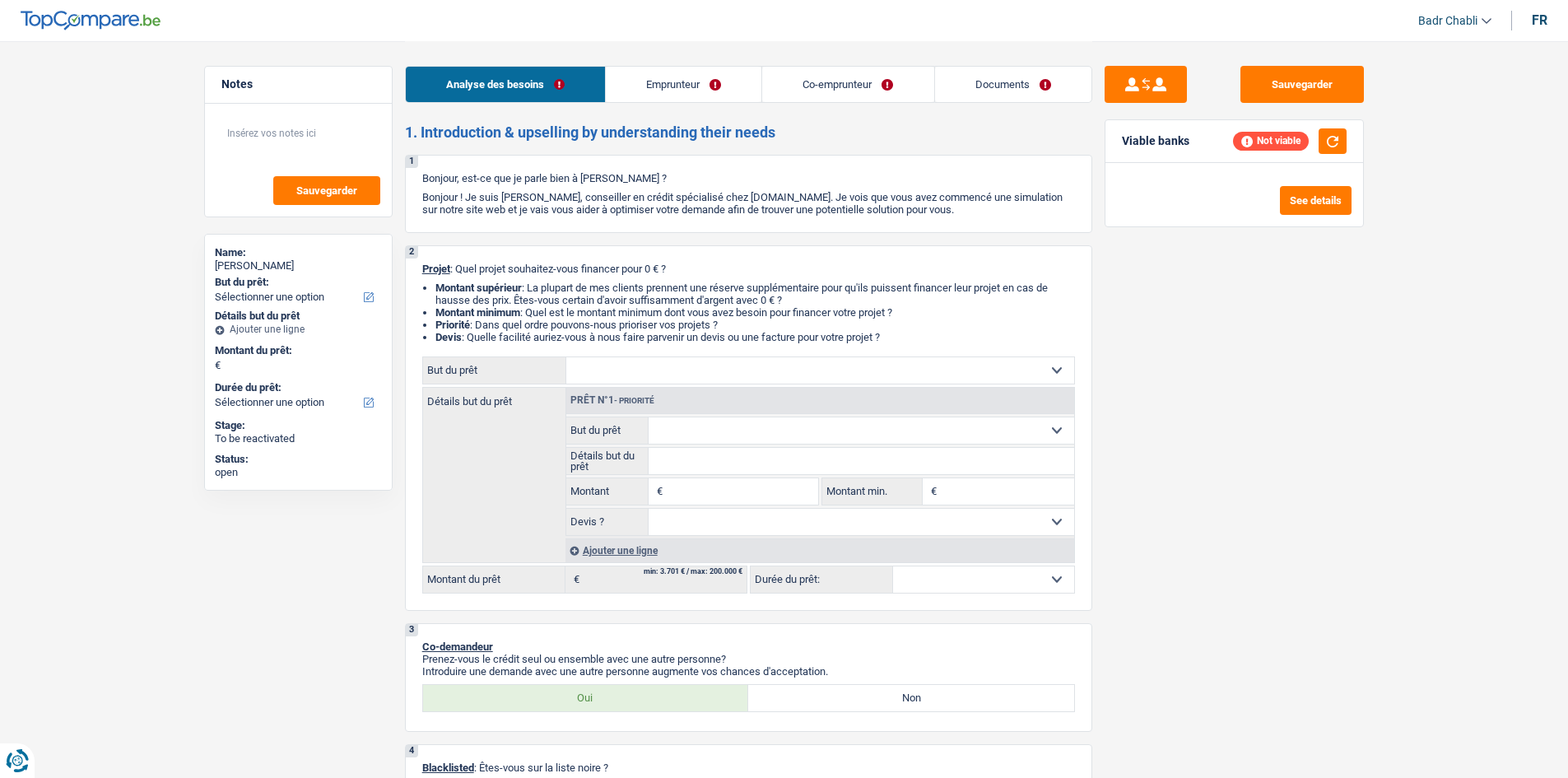
select select "rents"
select select "liberal"
select select "netSalary"
select select "familyAllowances"
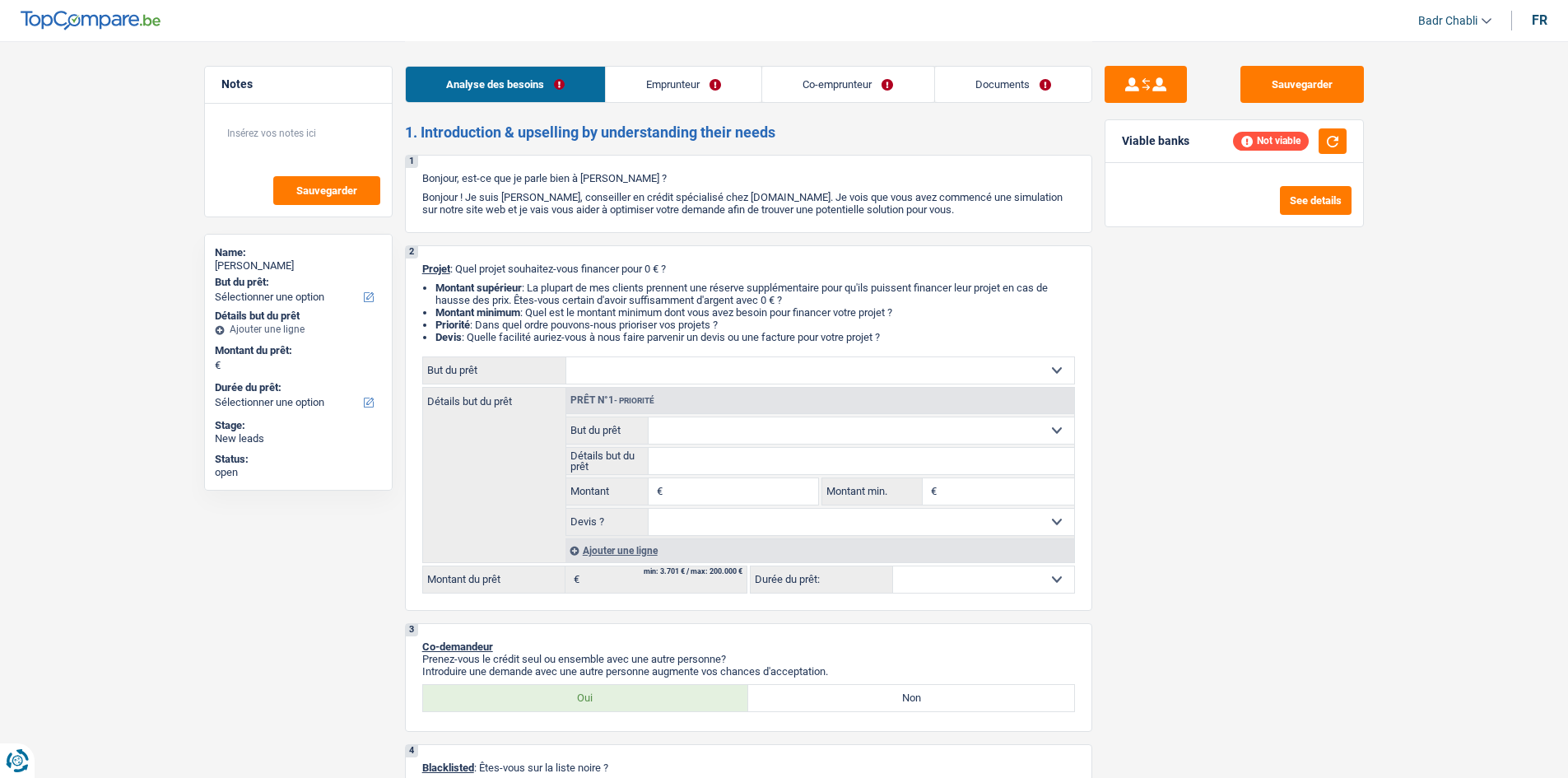
select select "netSalary"
select select "rents"
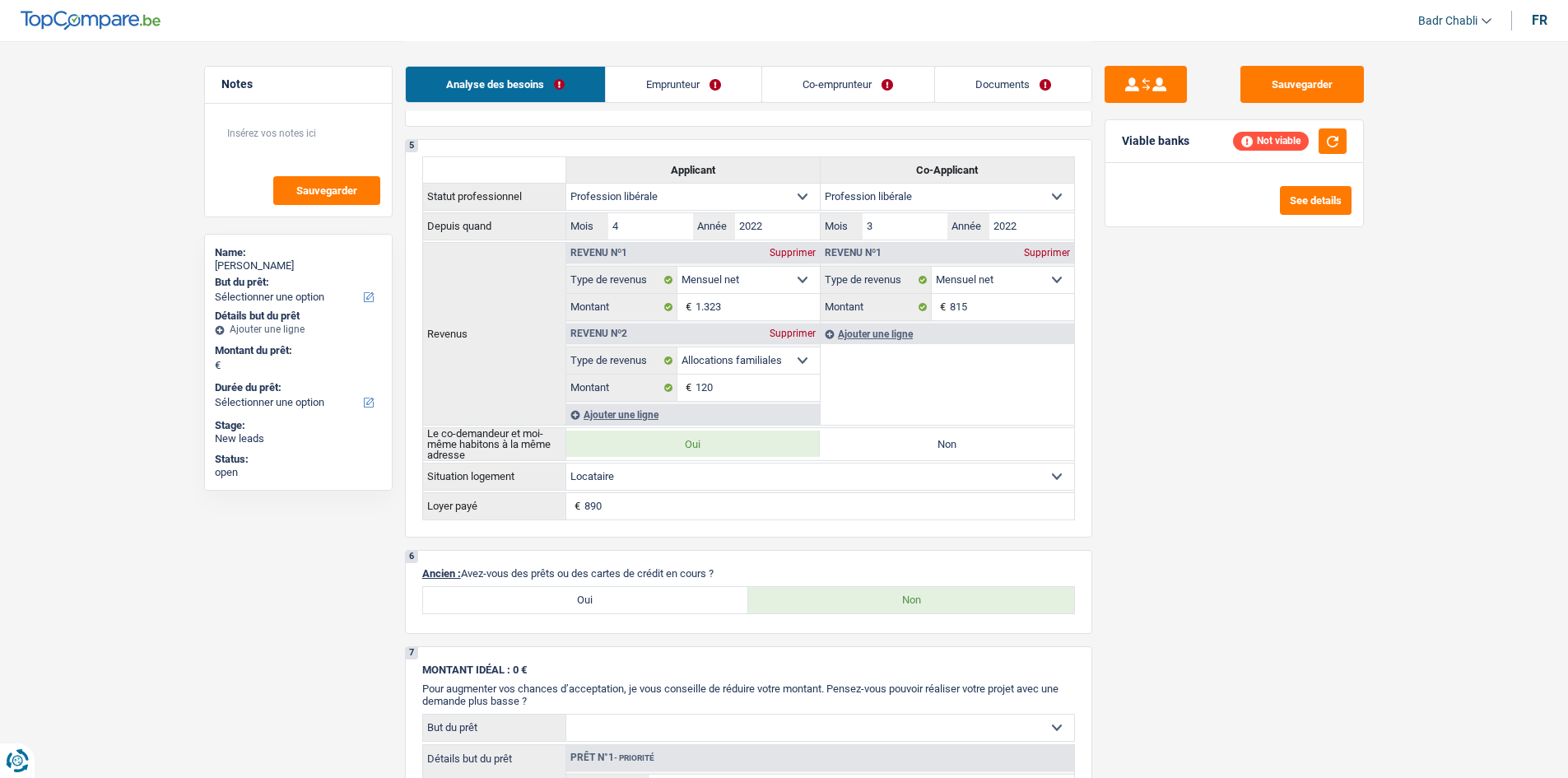
scroll to position [576, 0]
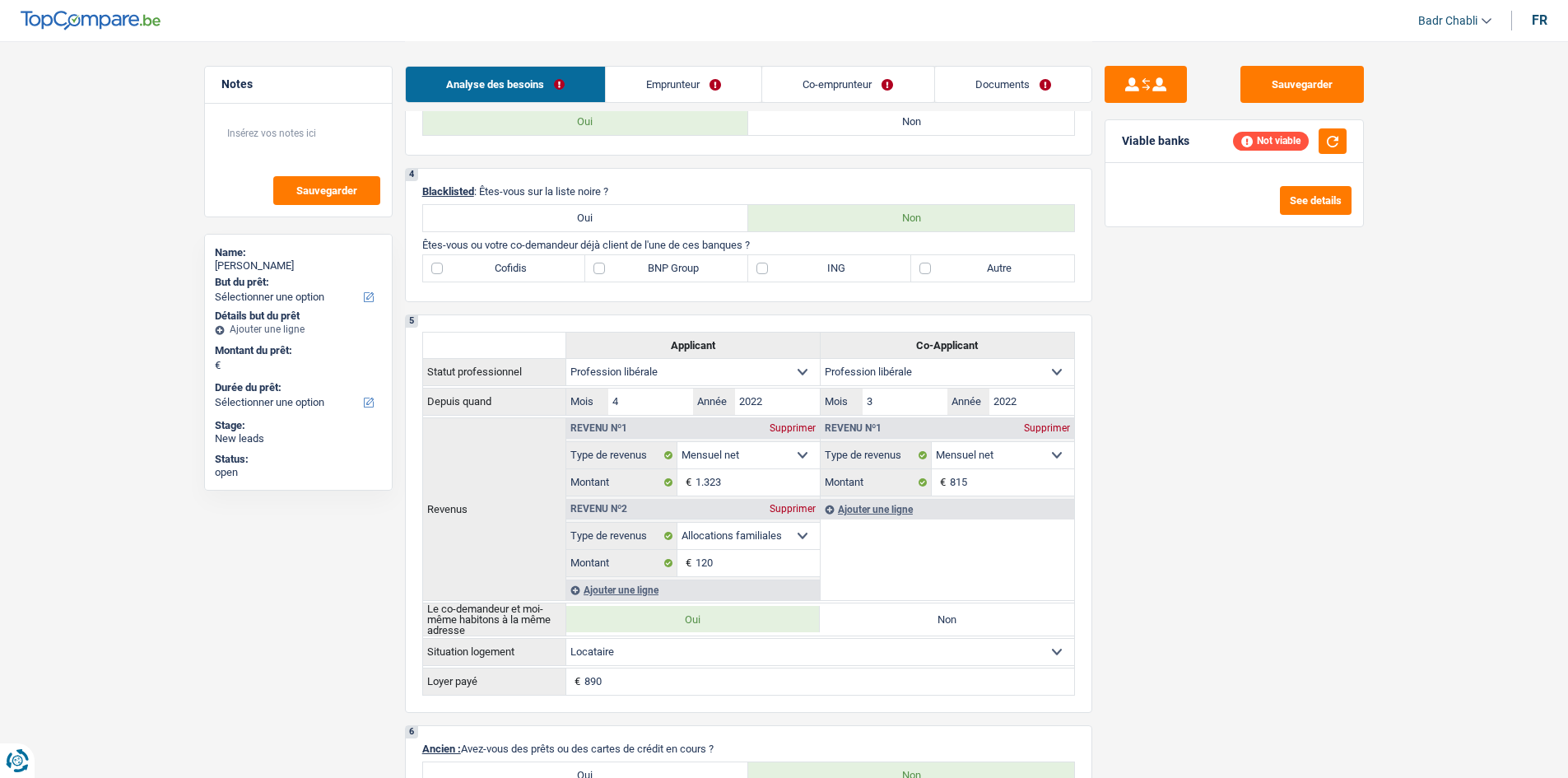
click at [685, 77] on link "Emprunteur" at bounding box center [684, 84] width 156 height 35
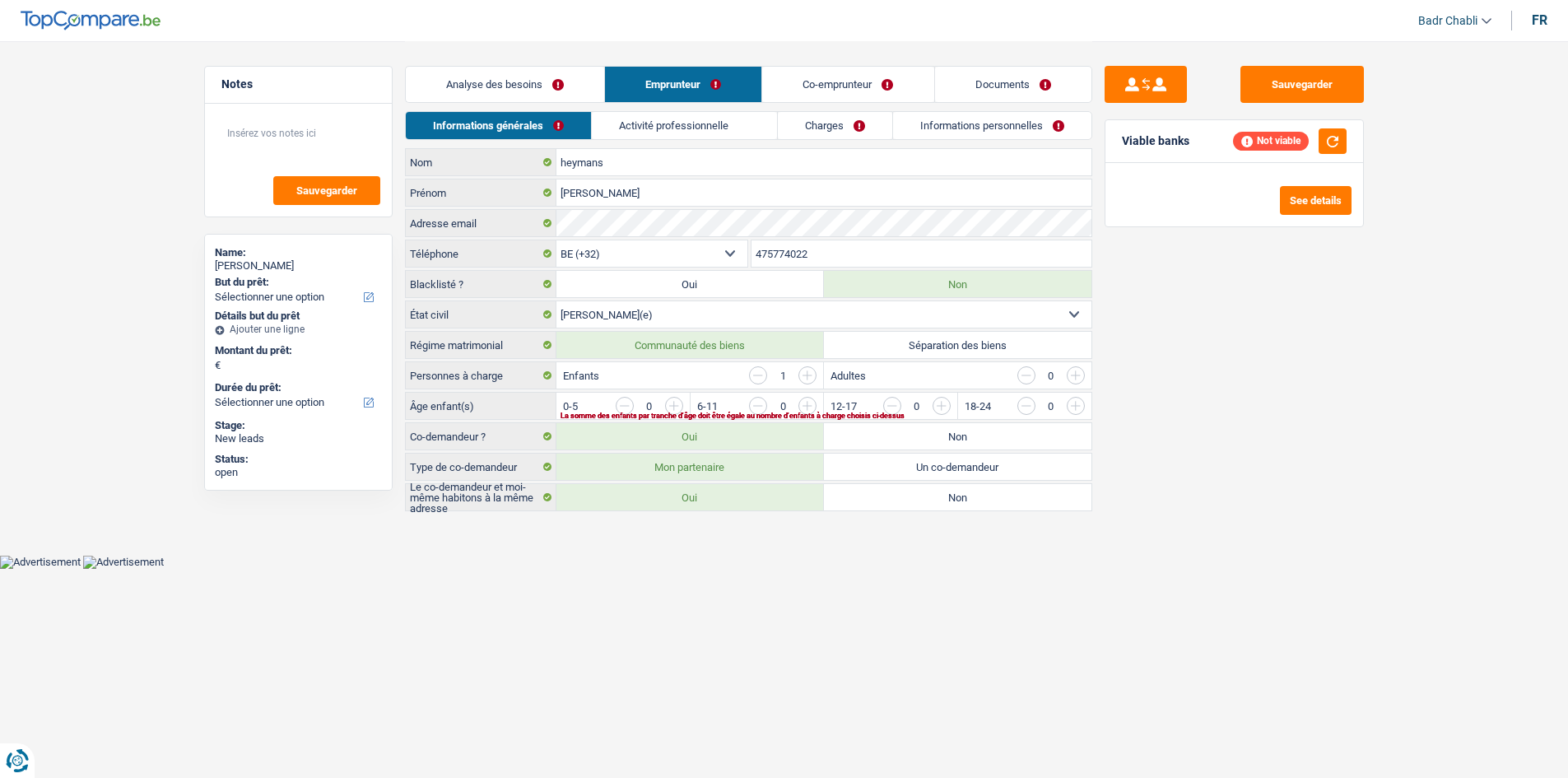
scroll to position [0, 0]
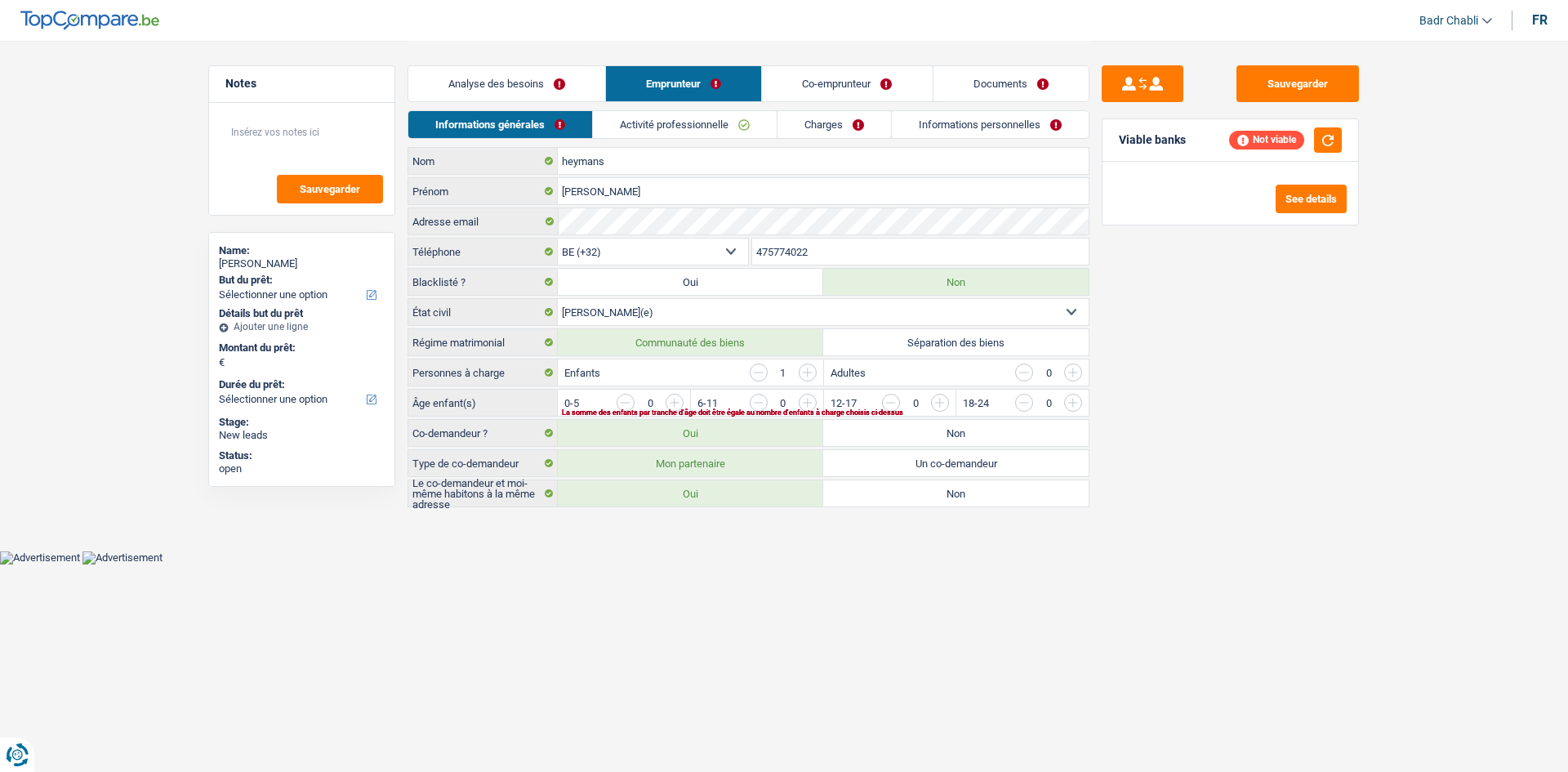
click at [710, 119] on link "Activité professionnelle" at bounding box center [685, 124] width 184 height 27
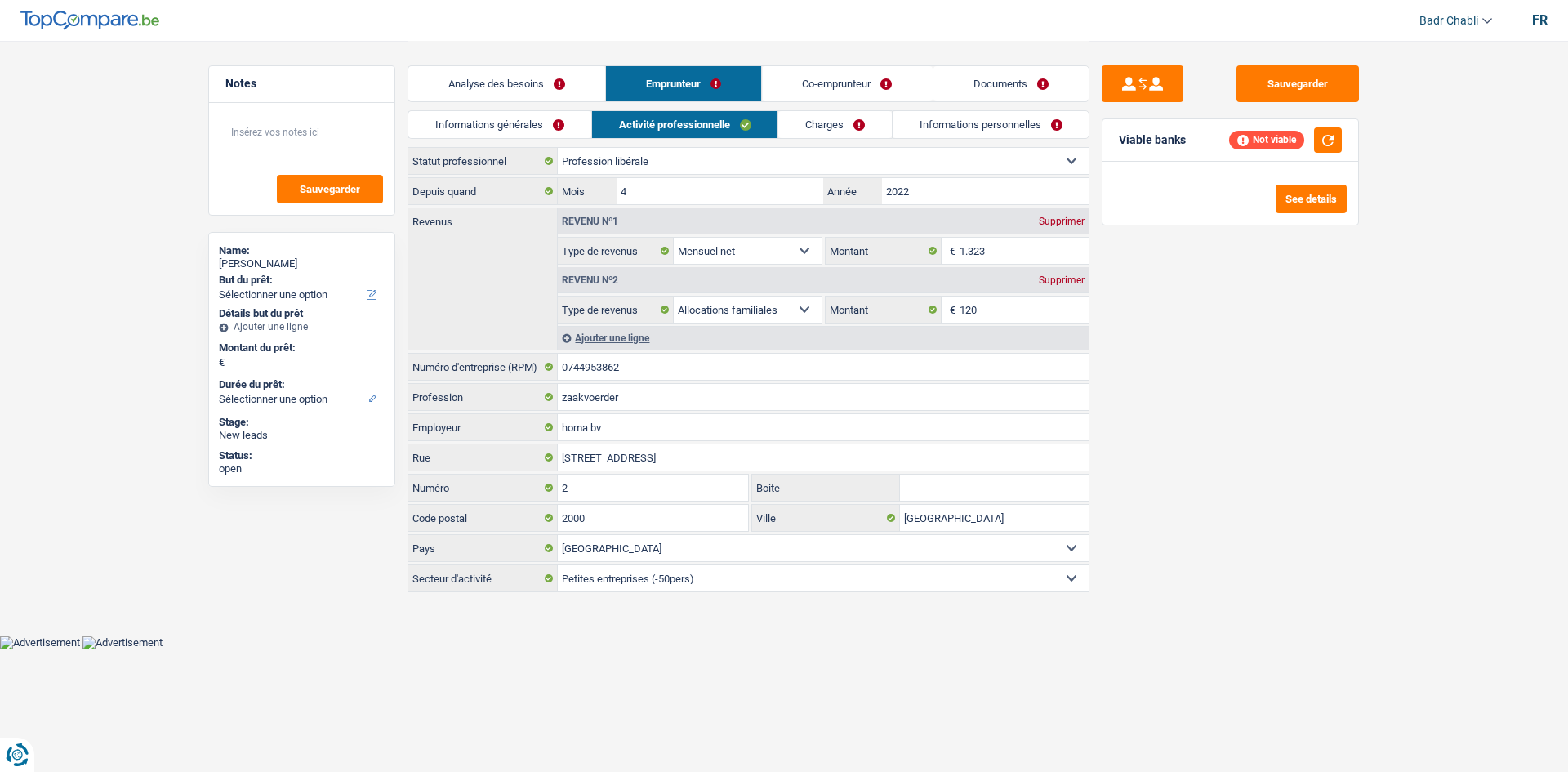
click at [813, 90] on link "Co-emprunteur" at bounding box center [847, 83] width 170 height 35
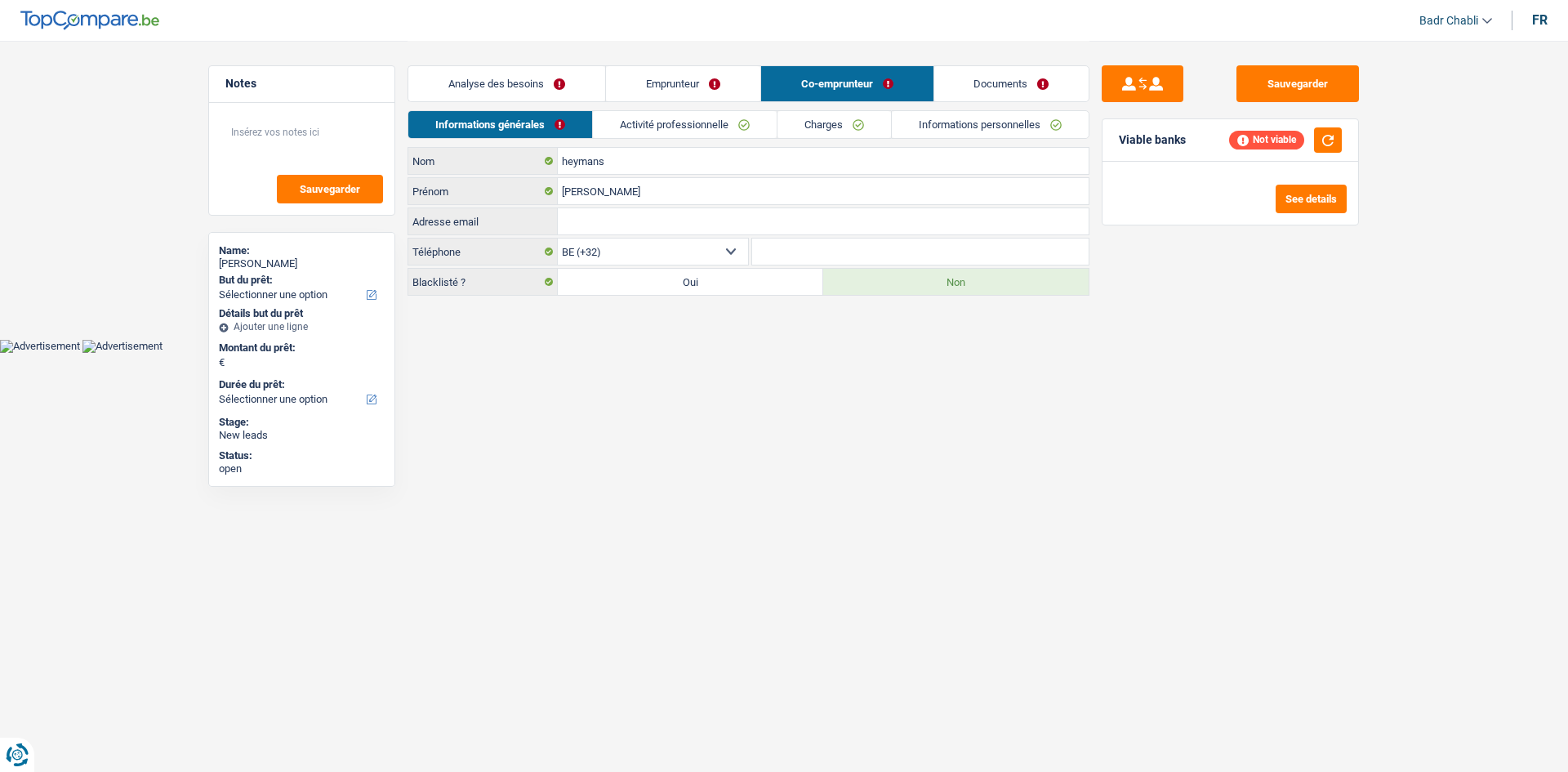
click at [689, 122] on link "Activité professionnelle" at bounding box center [685, 124] width 184 height 27
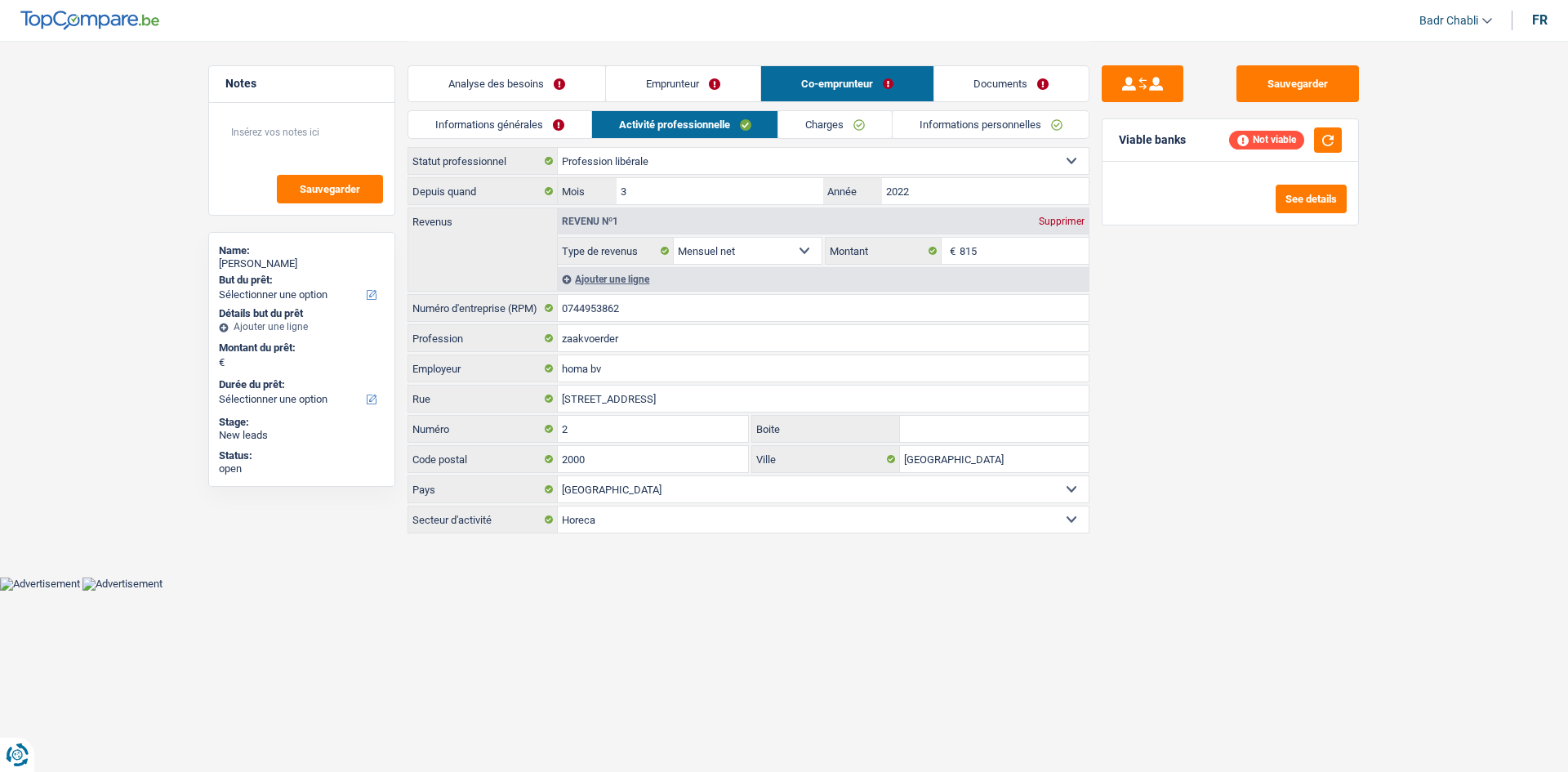
click at [665, 81] on link "Emprunteur" at bounding box center [683, 83] width 155 height 35
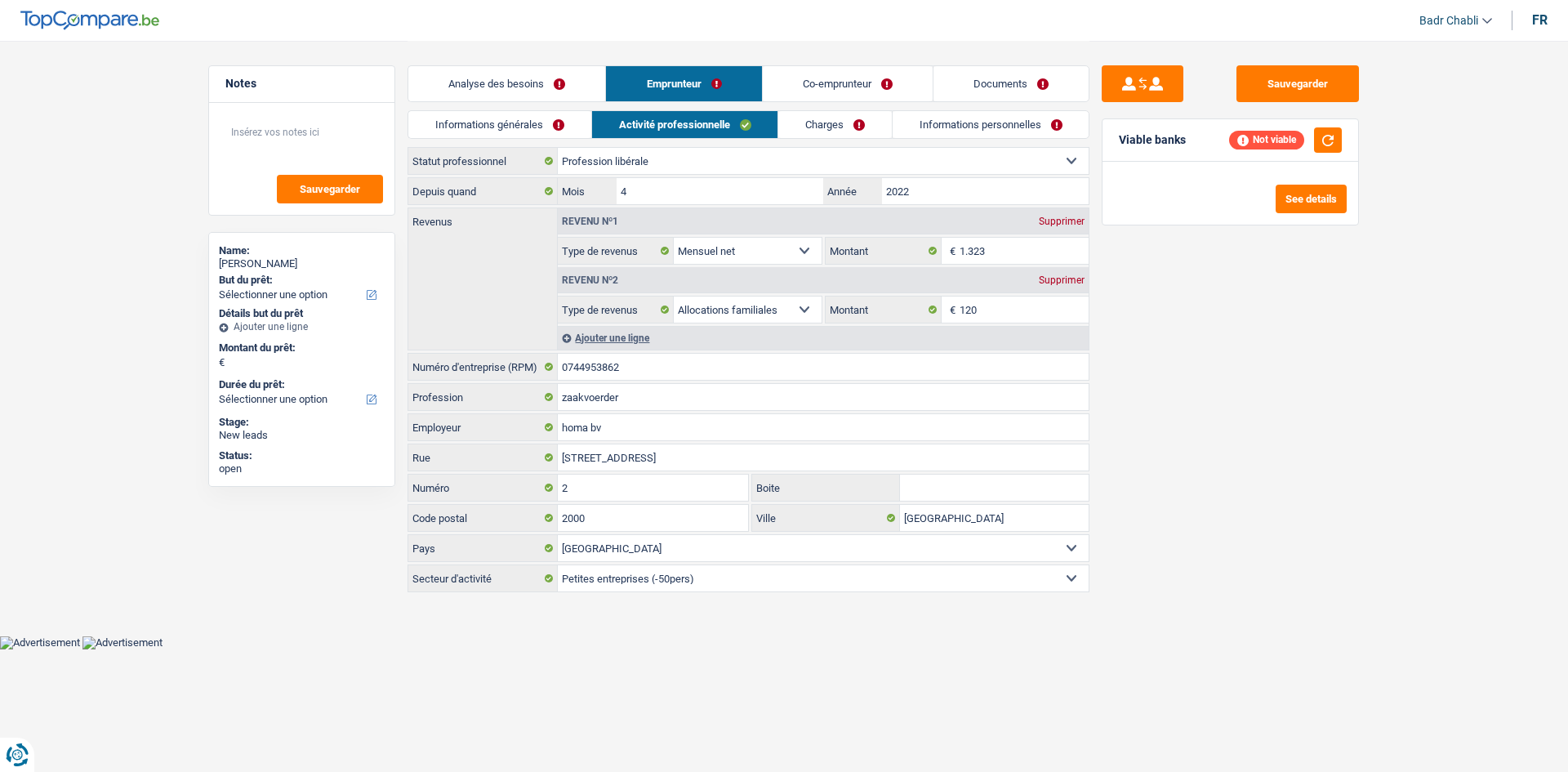
click at [526, 85] on link "Analyse des besoins" at bounding box center [507, 83] width 197 height 35
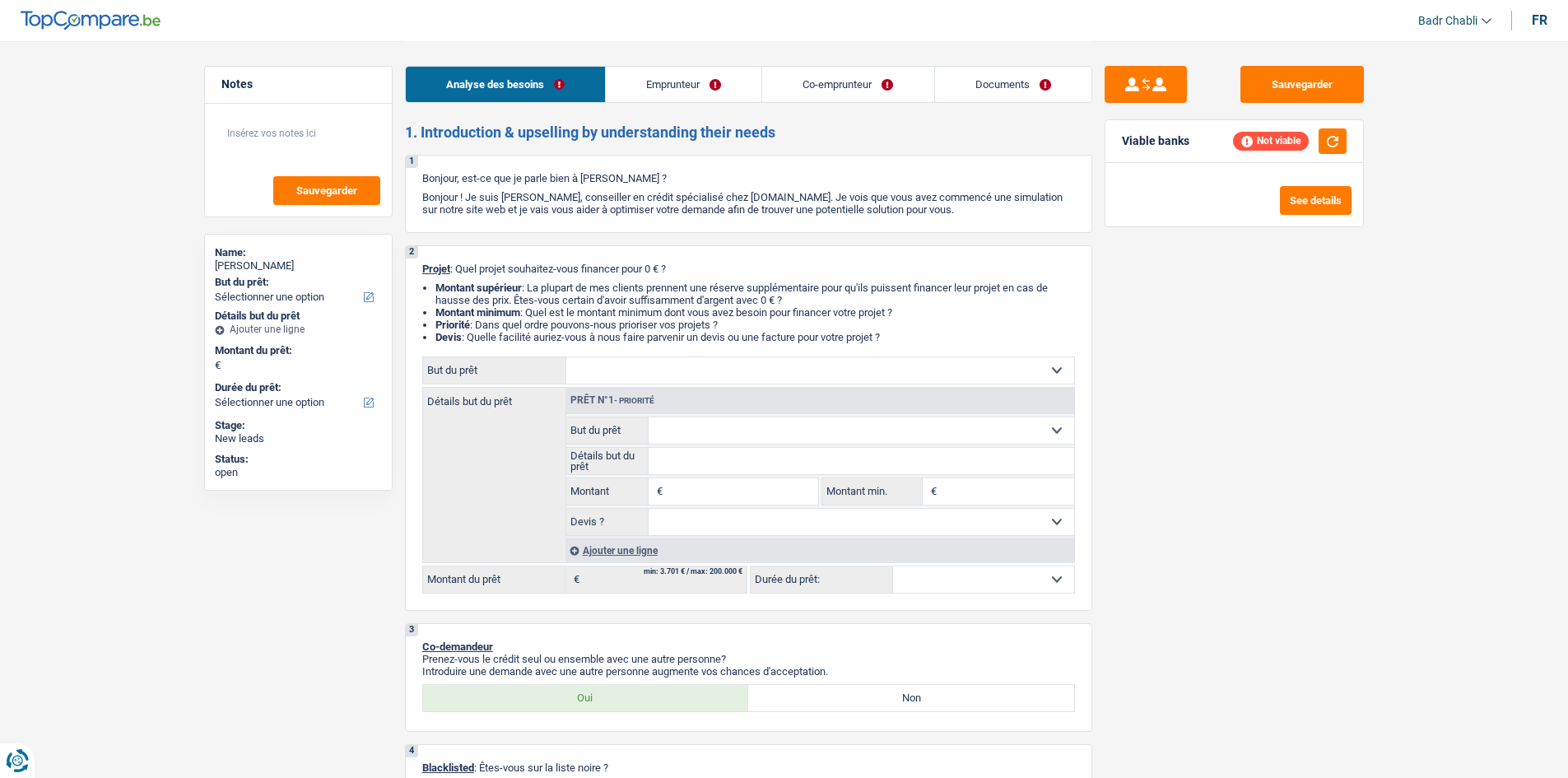
click at [654, 370] on select "Confort maison: meubles, textile, peinture, électroménager, outillage non-profe…" at bounding box center [819, 371] width 508 height 27
select select "car"
click at [566, 357] on select "Confort maison: meubles, textile, peinture, électroménager, outillage non-profe…" at bounding box center [819, 371] width 508 height 27
select select "car"
select select "24"
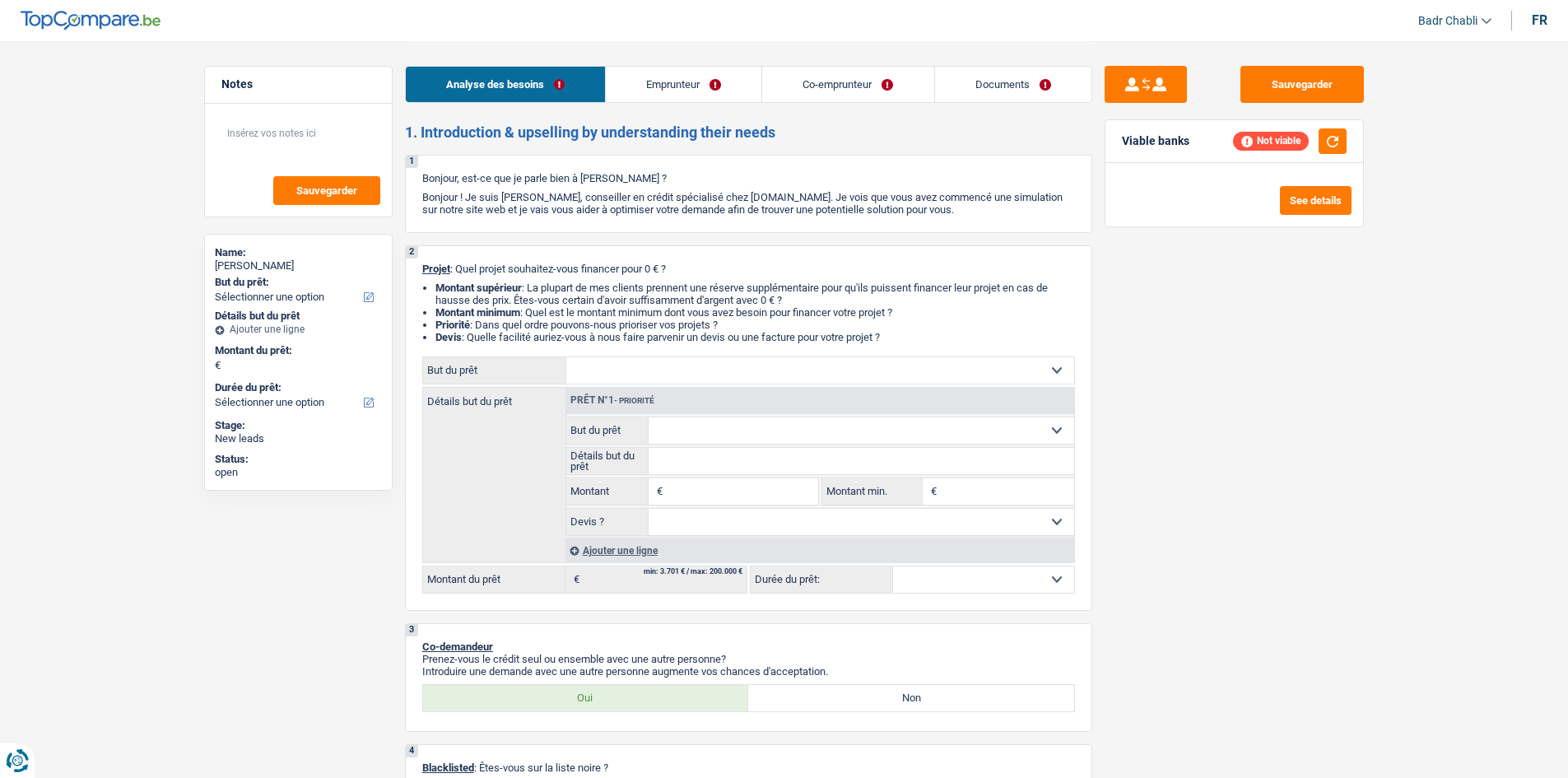
select select "car"
select select "24"
select select "car"
select select "24"
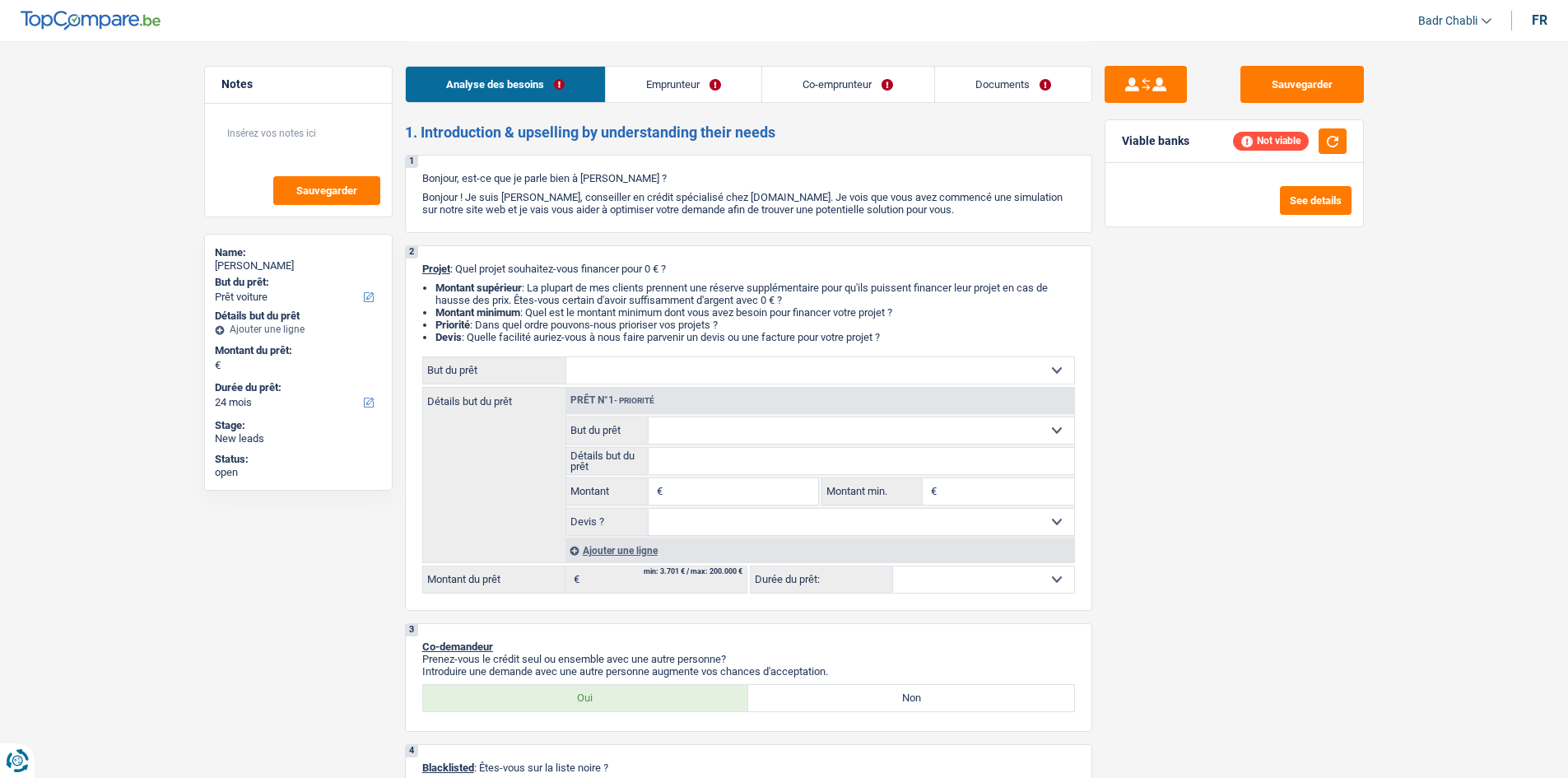
select select "car"
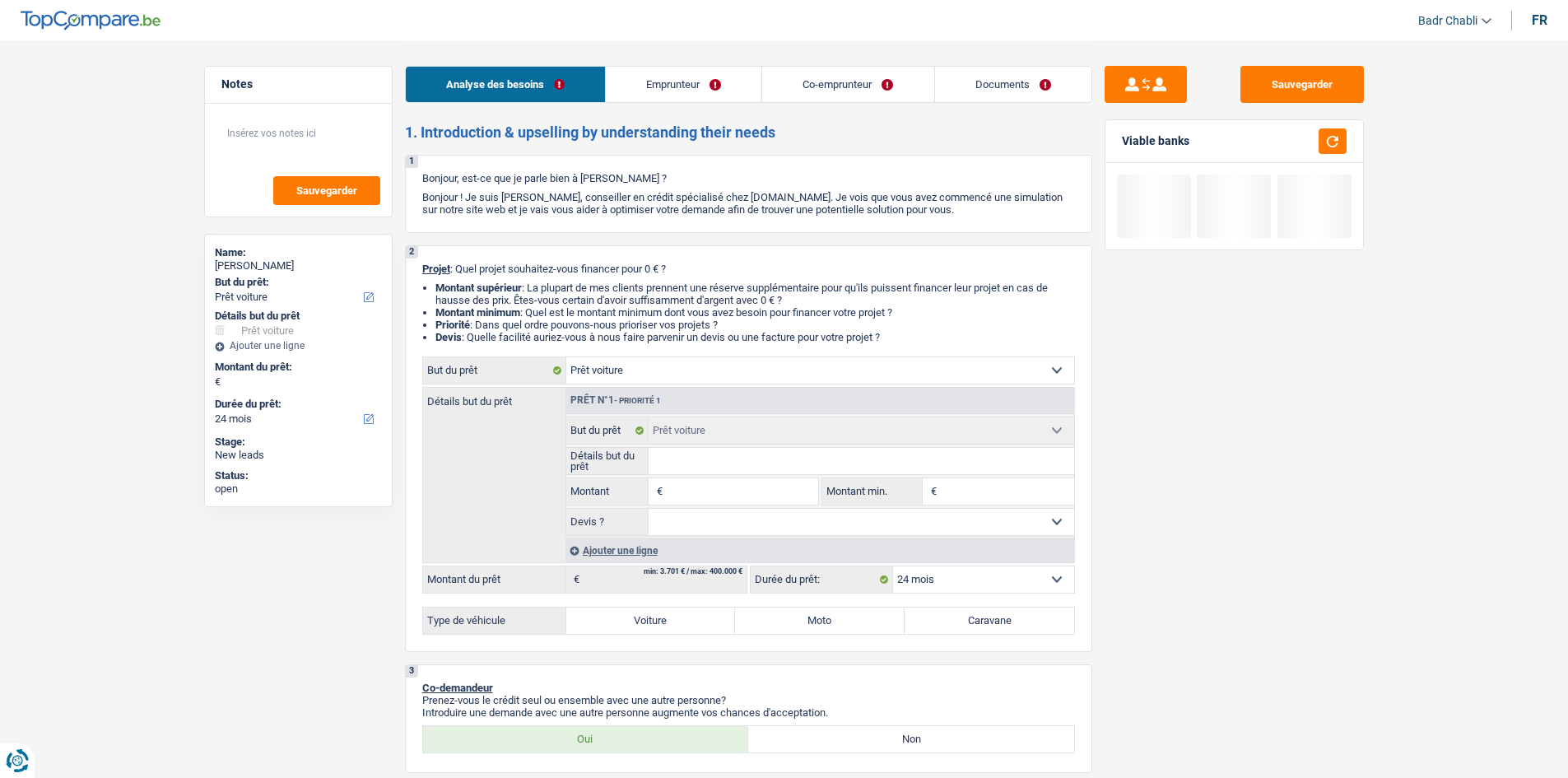
click at [1530, 18] on ul "Badr Chabli Se déconnecter fr" at bounding box center [1476, 21] width 142 height 27
click at [1536, 20] on div "fr" at bounding box center [1540, 20] width 15 height 15
select select "familyAllowances"
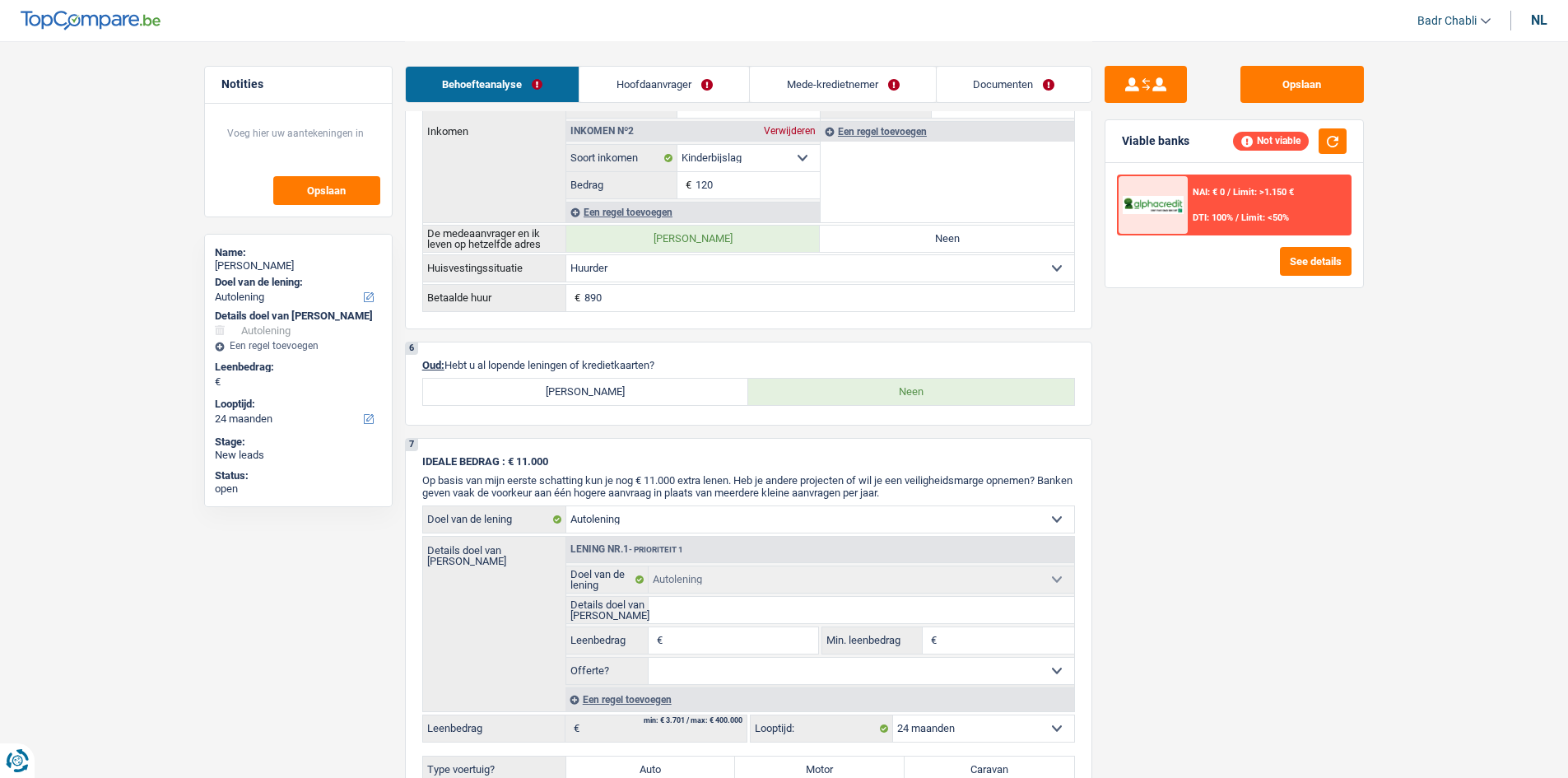
scroll to position [1153, 0]
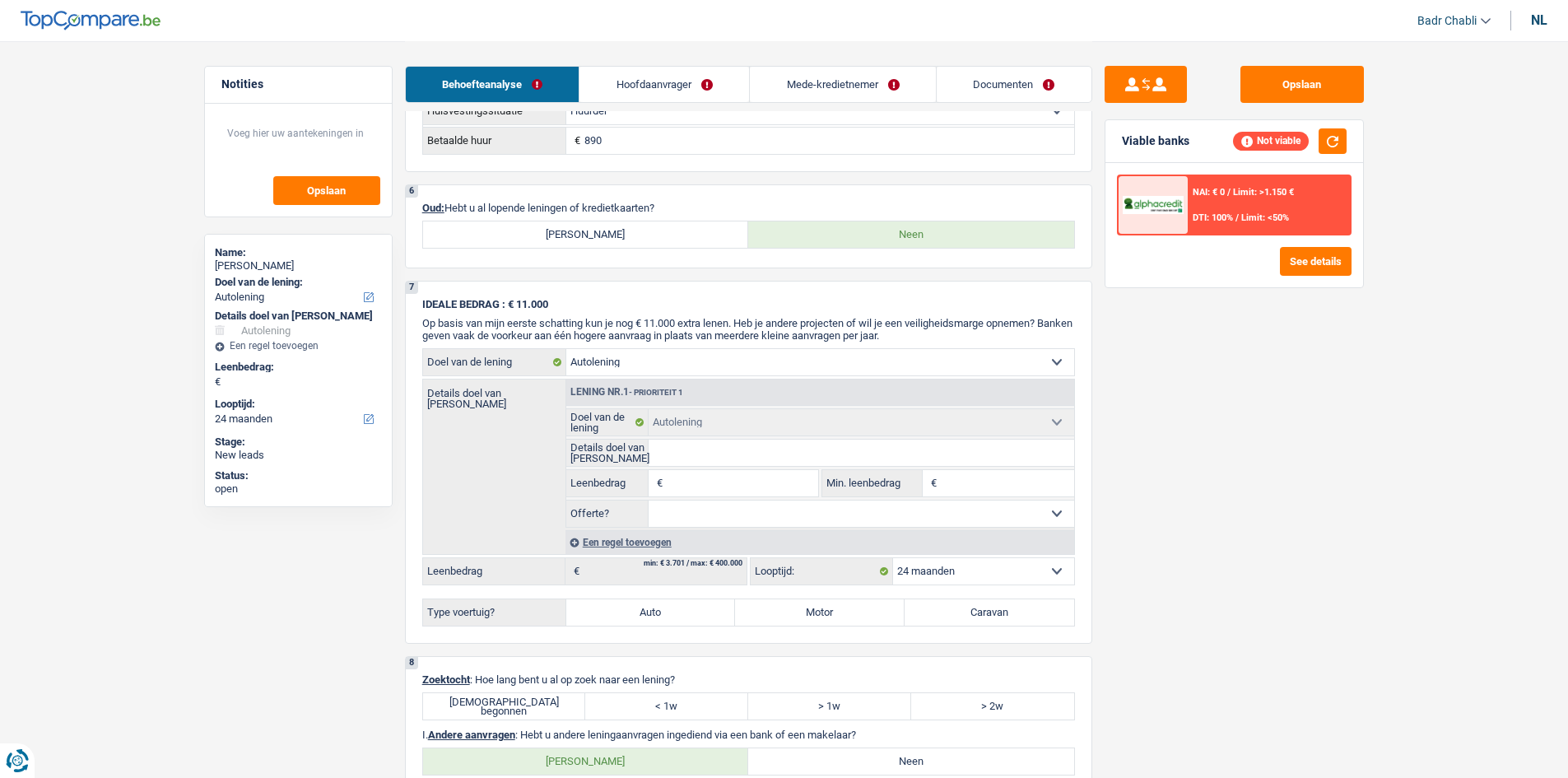
click at [579, 243] on label "[PERSON_NAME]" at bounding box center [586, 235] width 326 height 27
click at [579, 243] on input "[PERSON_NAME]" at bounding box center [586, 235] width 326 height 27
radio input "true"
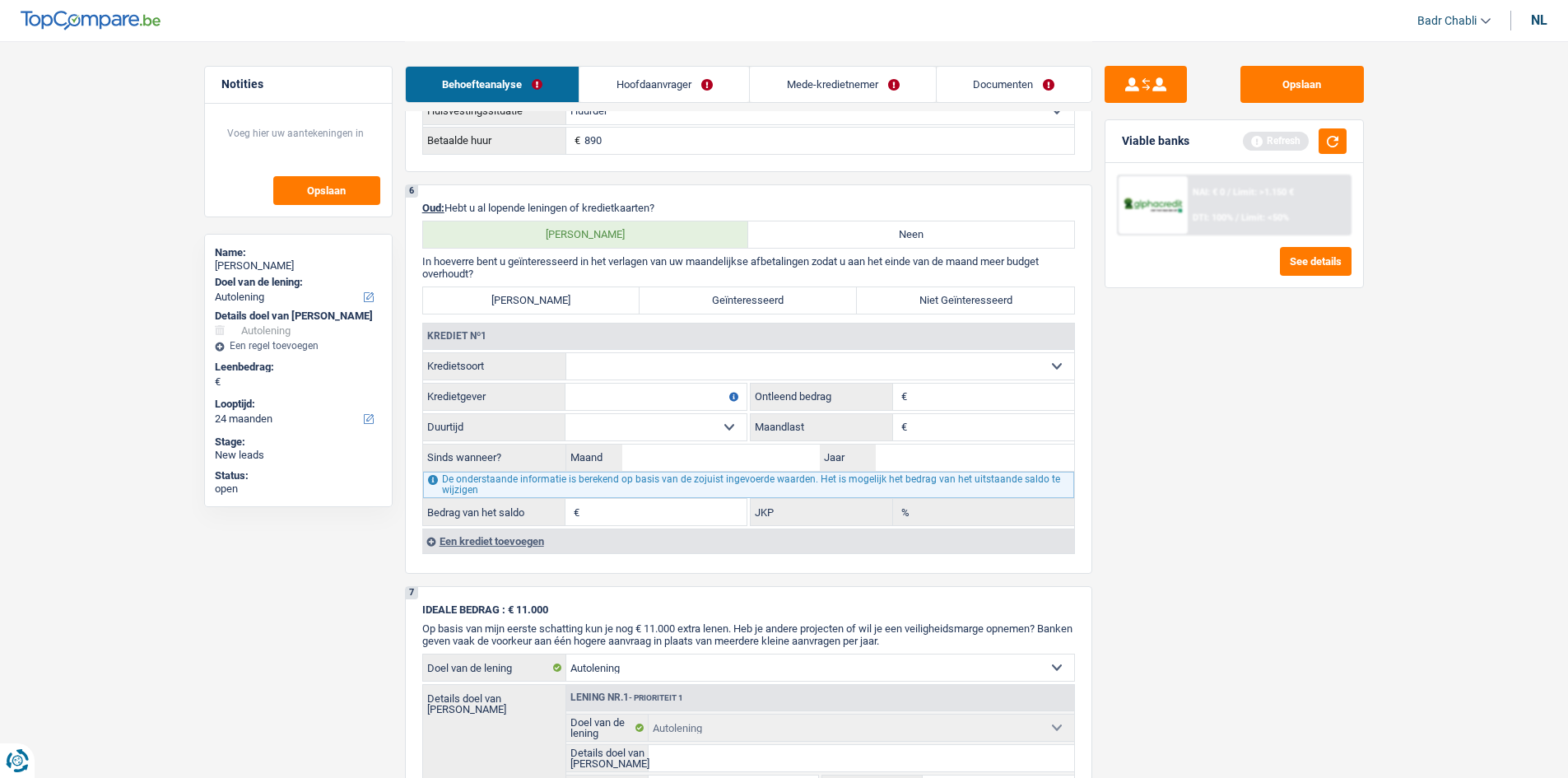
click at [631, 351] on div "Krediet nº1 Kaart of kredietlijn Hypothecaire lening Verkoop op afbetaling Leni…" at bounding box center [749, 424] width 652 height 203
click at [627, 346] on div "Krediet nº1" at bounding box center [749, 336] width 651 height 27
click at [635, 364] on select "Kaart of kredietlijn Hypothecaire lening Verkoop op afbetaling Lening op afbeta…" at bounding box center [819, 366] width 508 height 27
select select "personalLoan"
type input "0"
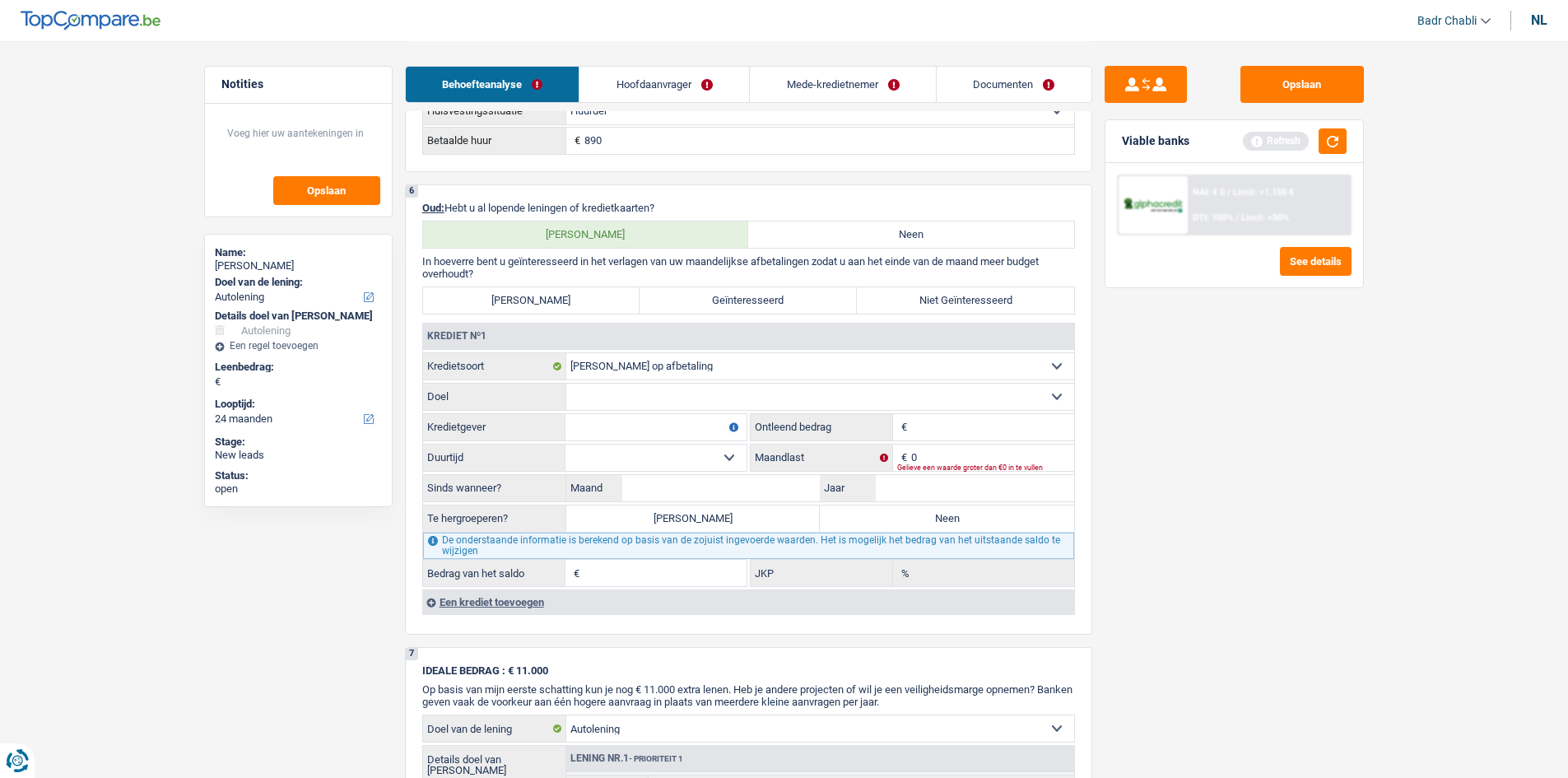
click at [644, 404] on select "Comfort woning: meubels, textiel, toestellen, privé materiaal, hifi, multimedia…" at bounding box center [819, 397] width 508 height 27
select select "homeFurnishingOrRelocation"
click at [566, 383] on select "Comfort woning: meubels, textiel, toestellen, privé materiaal, hifi, multimedia…" at bounding box center [819, 397] width 508 height 27
click at [636, 434] on input "Kredietgever" at bounding box center [656, 427] width 181 height 27
type input "Alpha"
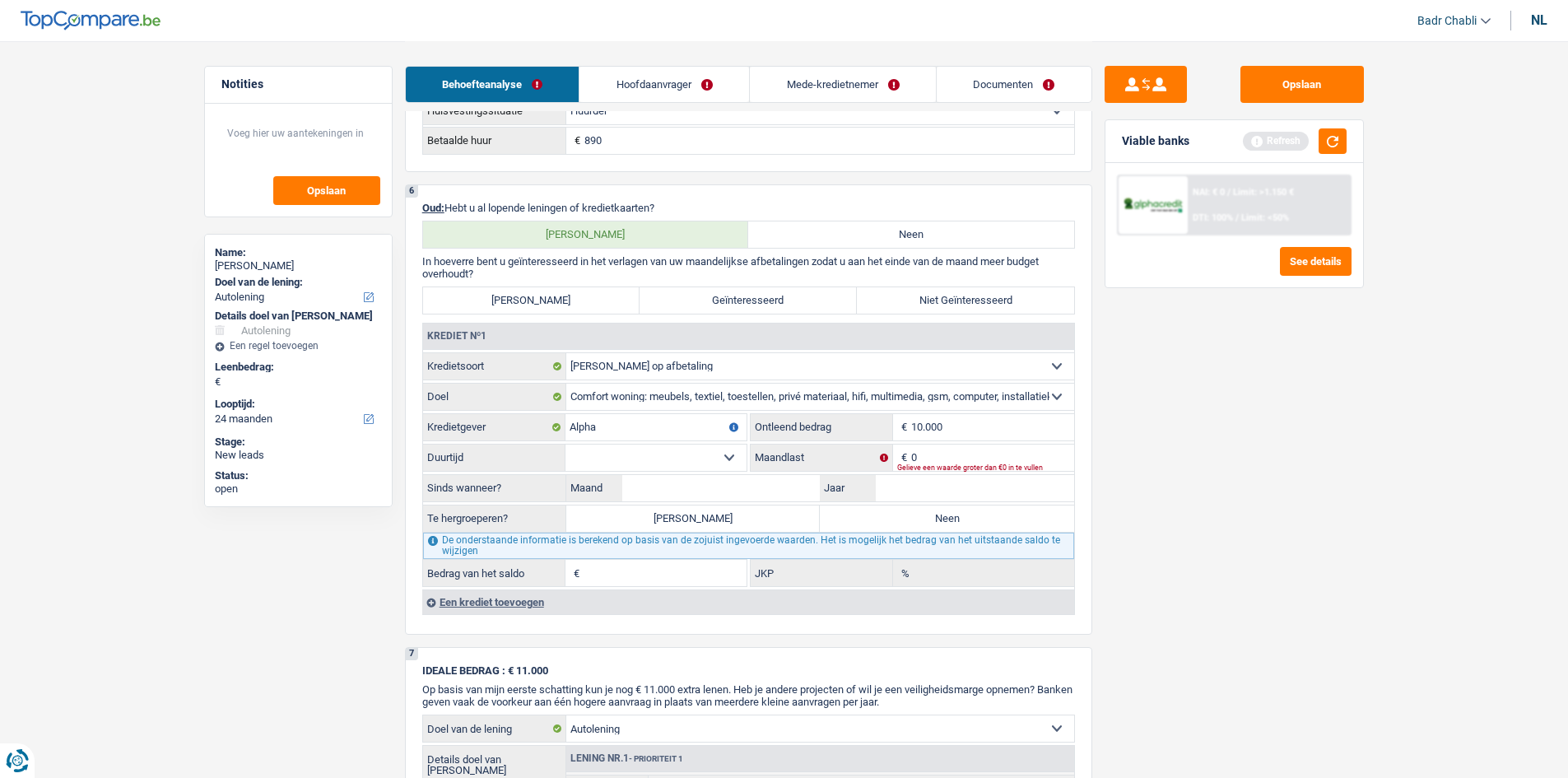
type input "10.000"
click at [723, 453] on select "12 maanden 18 maanden 24 maanden 30 maanden 36 maanden 42 maanden 48 maanden Ma…" at bounding box center [656, 458] width 181 height 27
select select "48"
click at [566, 444] on select "12 maanden 18 maanden 24 maanden 30 maanden 36 maanden 42 maanden 48 maanden Ma…" at bounding box center [656, 458] width 181 height 27
click at [927, 468] on div "Gelieve een waarde groter dan €0 in te vullen" at bounding box center [986, 467] width 177 height 7
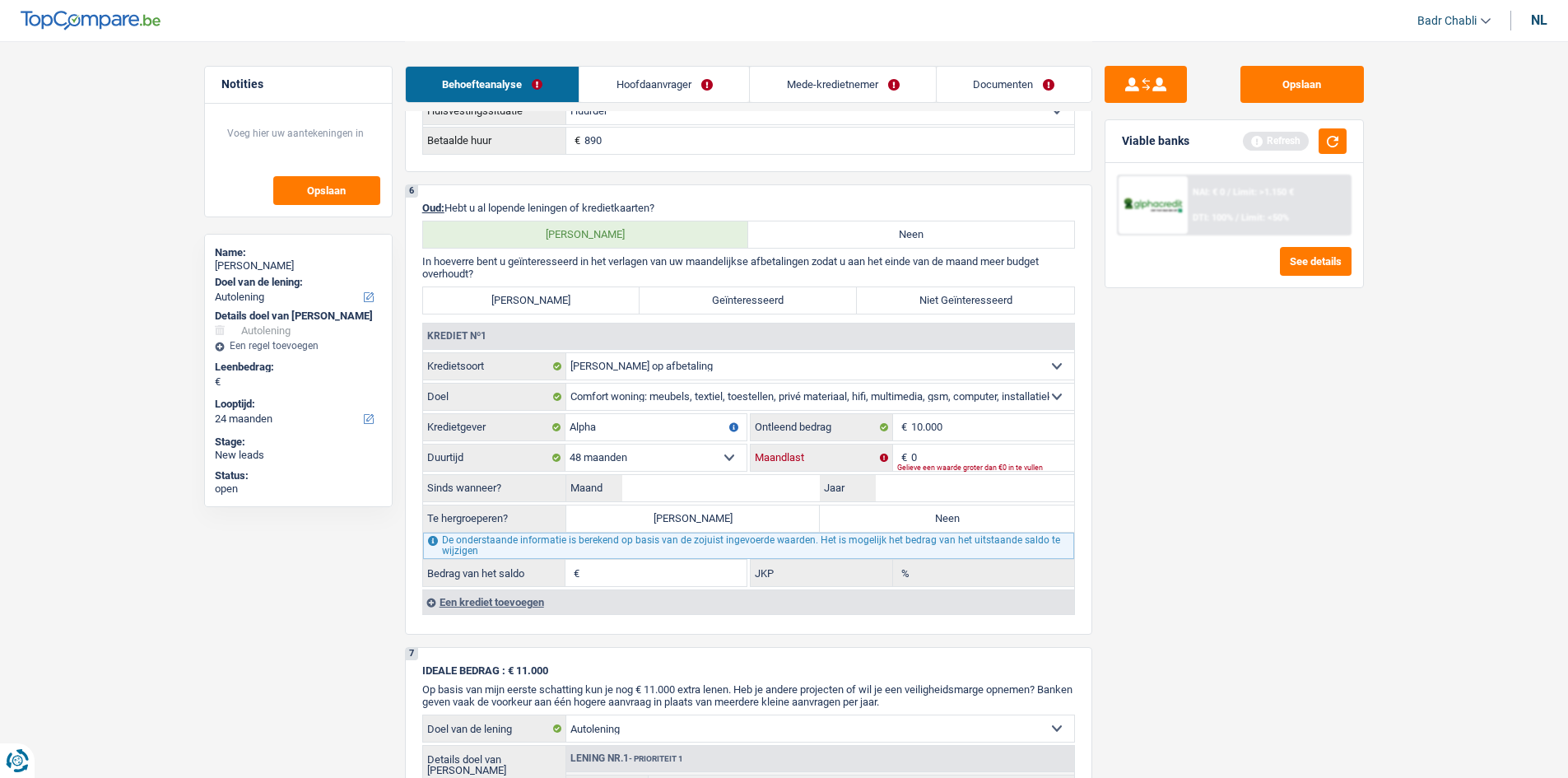
click at [933, 457] on input "0" at bounding box center [992, 458] width 163 height 27
type input "265"
click at [796, 496] on input "Maand" at bounding box center [722, 488] width 199 height 27
type input "02"
type input "2025"
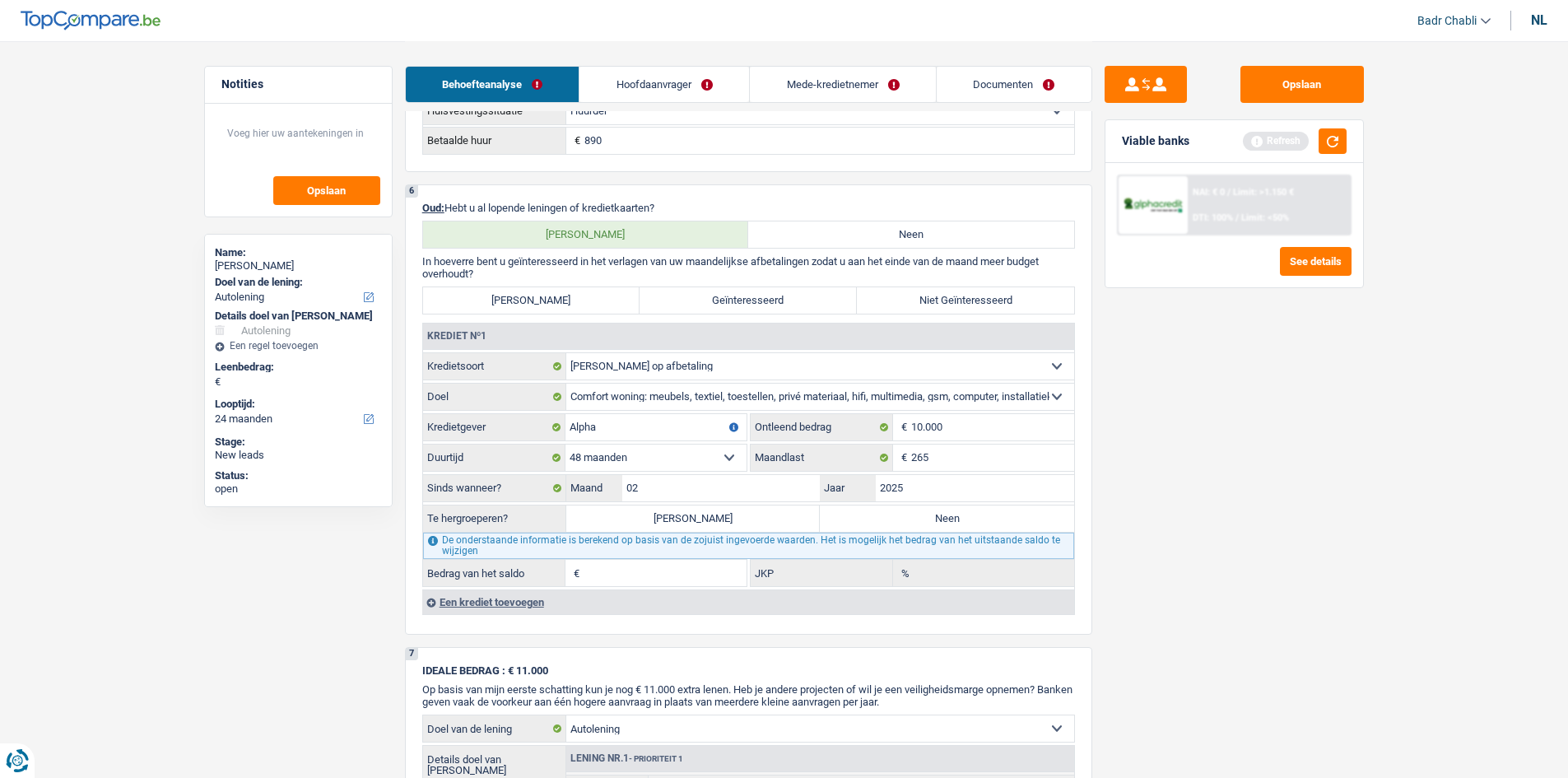
type input "8.830"
type input "13,06"
click at [676, 519] on label "[PERSON_NAME]" at bounding box center [693, 519] width 254 height 27
click at [676, 519] on input "[PERSON_NAME]" at bounding box center [693, 519] width 254 height 27
radio input "true"
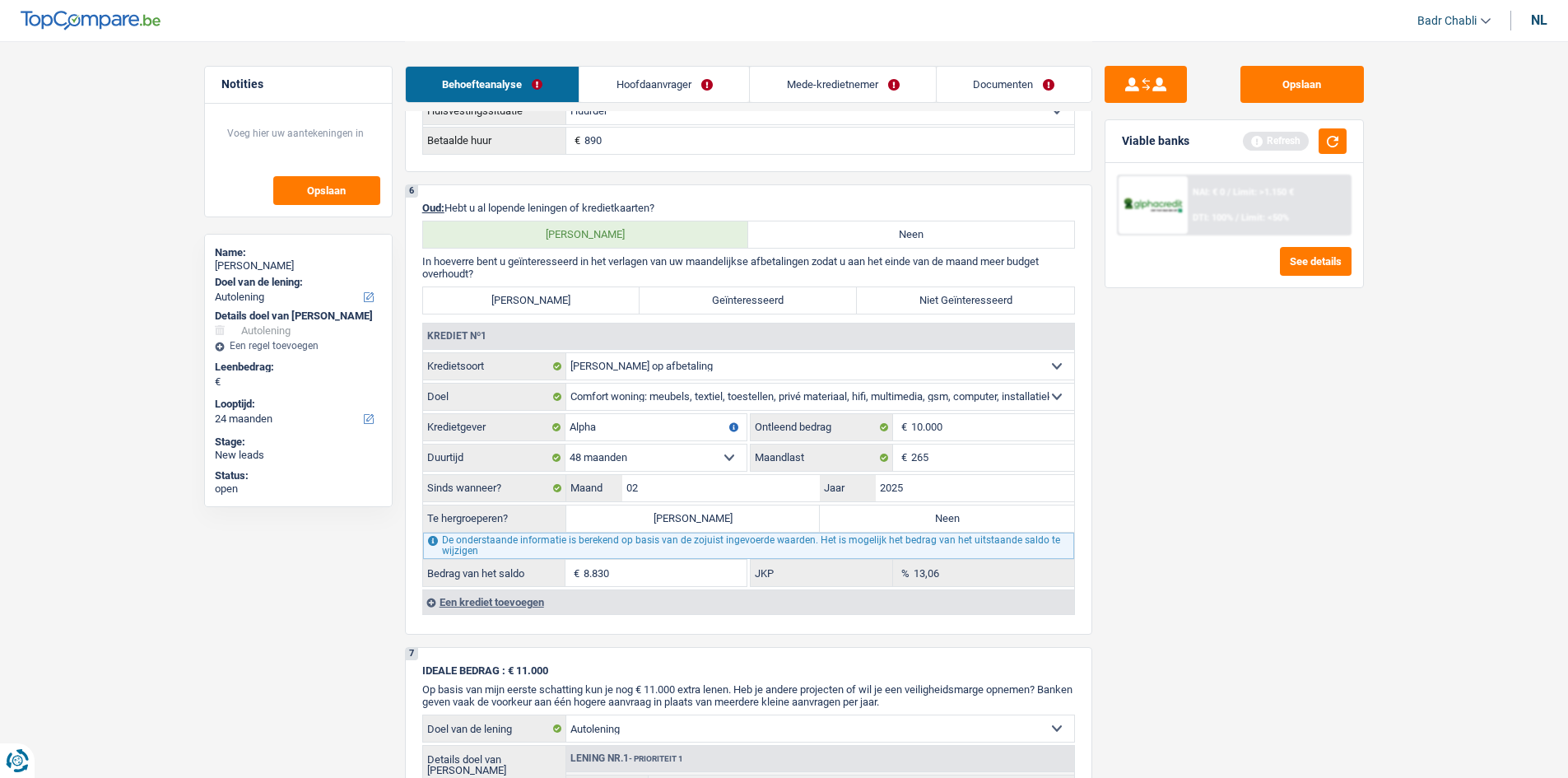
type input "8.830"
select select "refinancing"
select select "48"
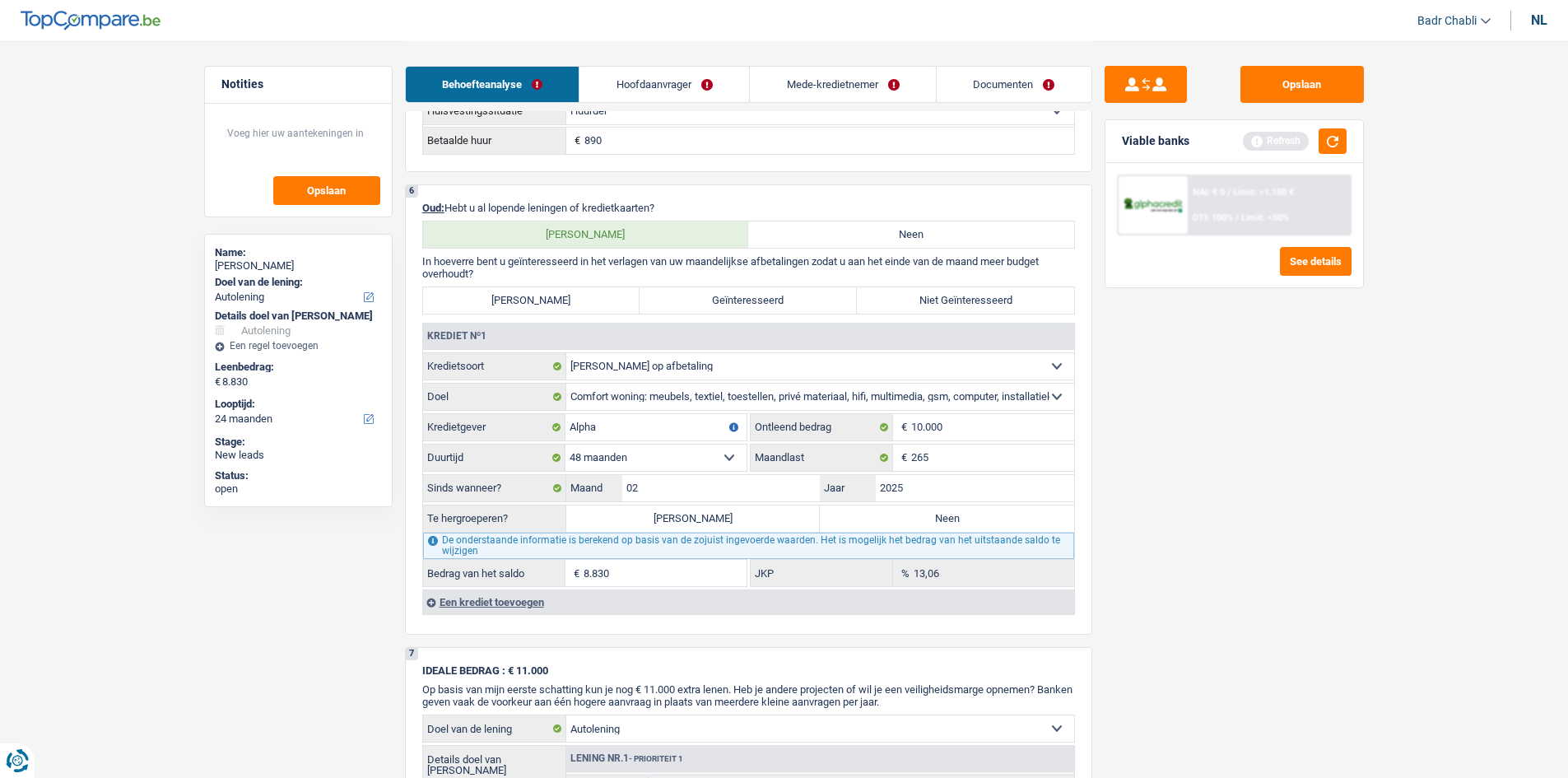
select select "refinancing"
select select "48"
select select "refinancing"
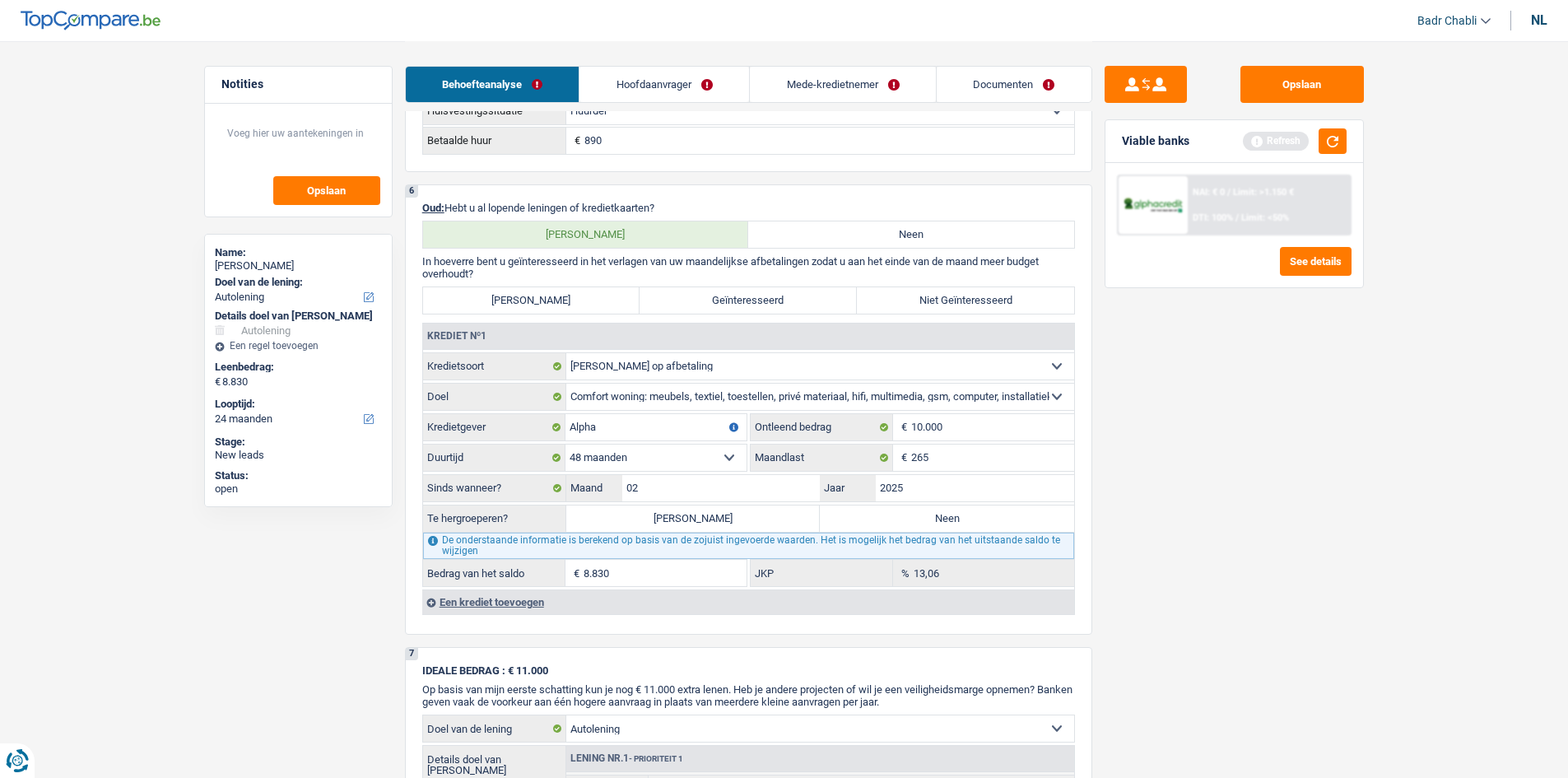
select select "48"
select select "refinancing"
select select "car"
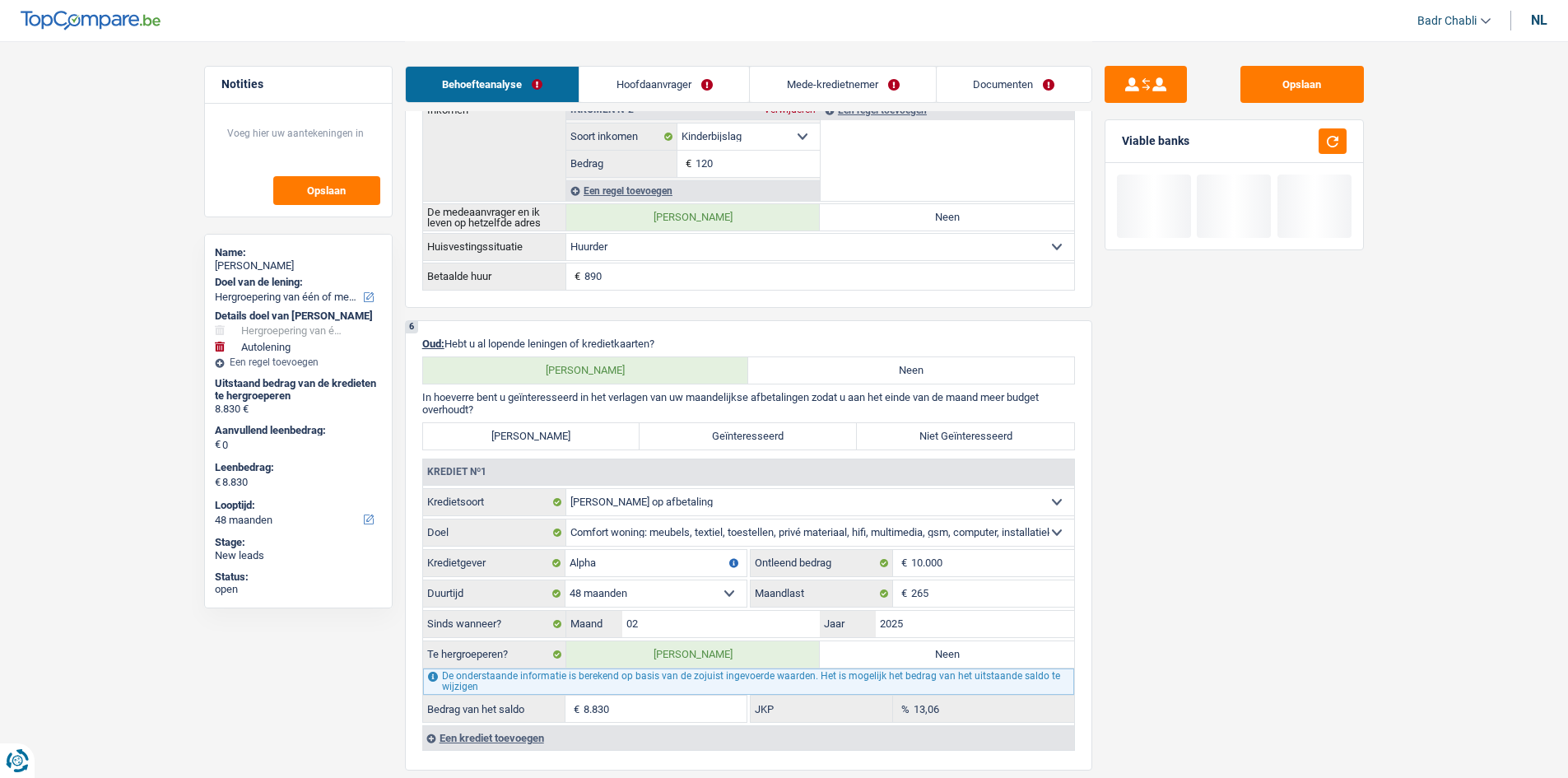
click at [936, 646] on label "Neen" at bounding box center [947, 655] width 254 height 27
click at [936, 646] on input "Neen" at bounding box center [947, 655] width 254 height 27
radio input "true"
select select "car"
select select "24"
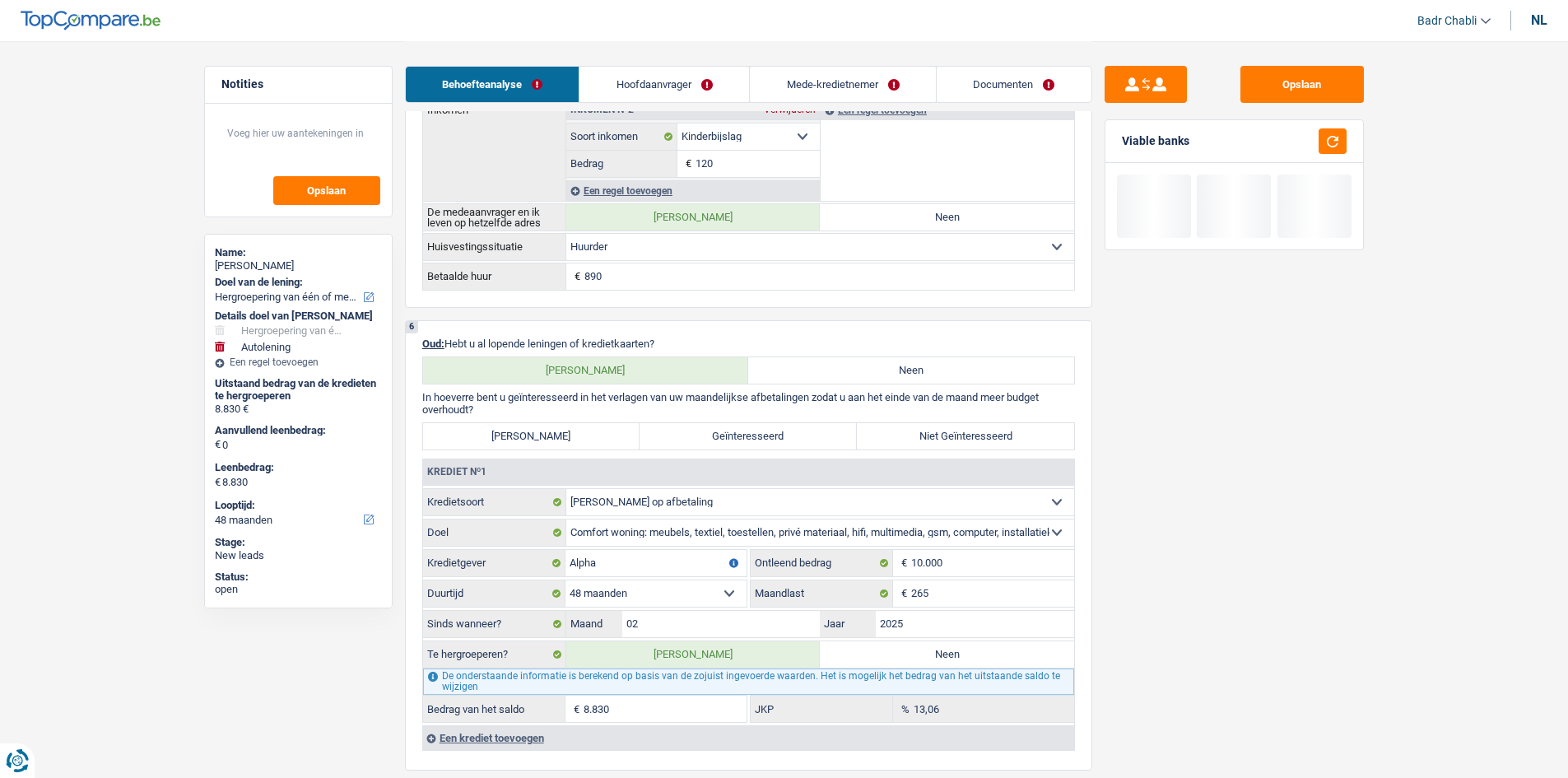
select select "car"
select select "24"
select select "car"
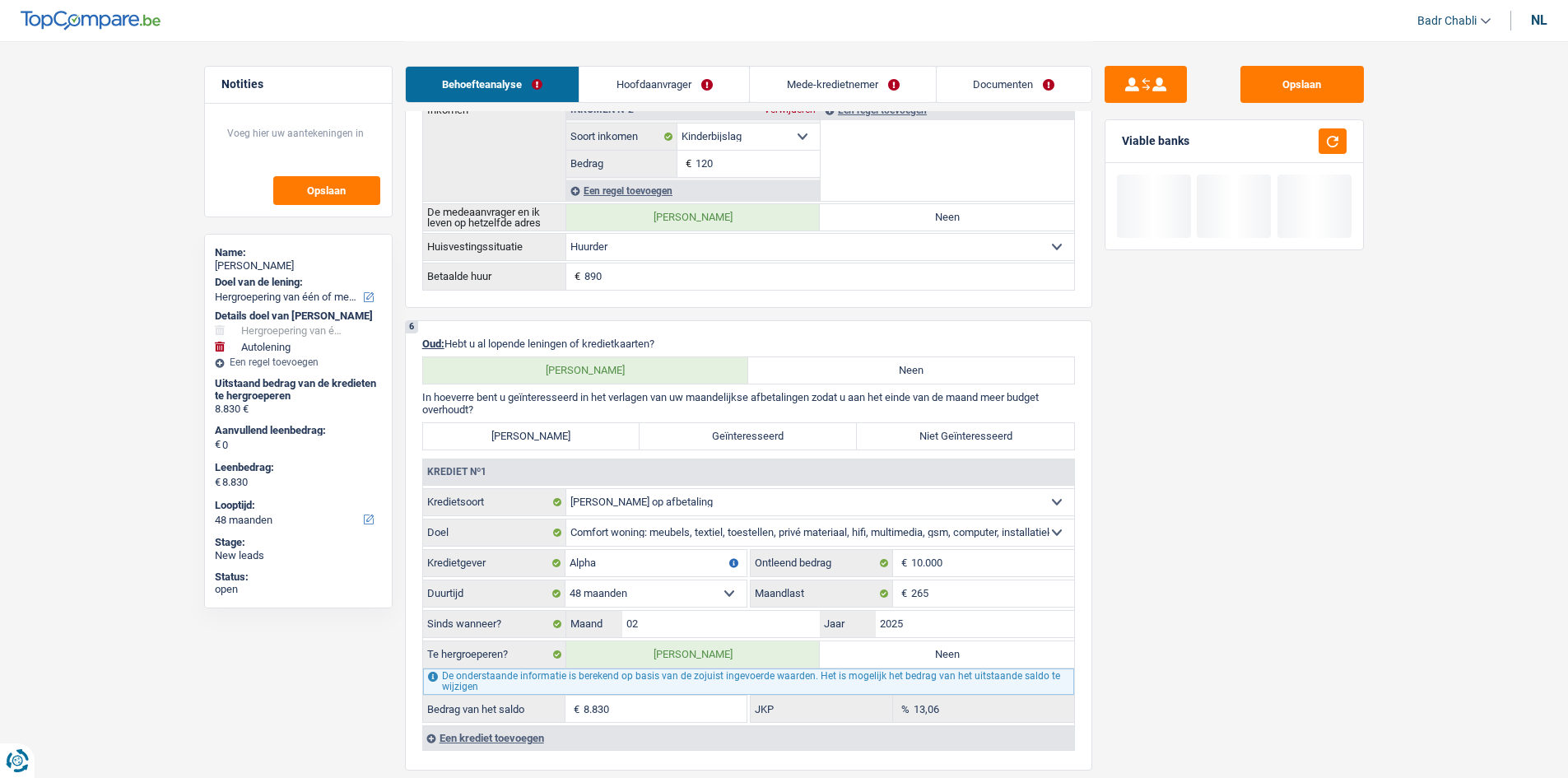
select select "24"
select select "car"
radio input "false"
type input "0"
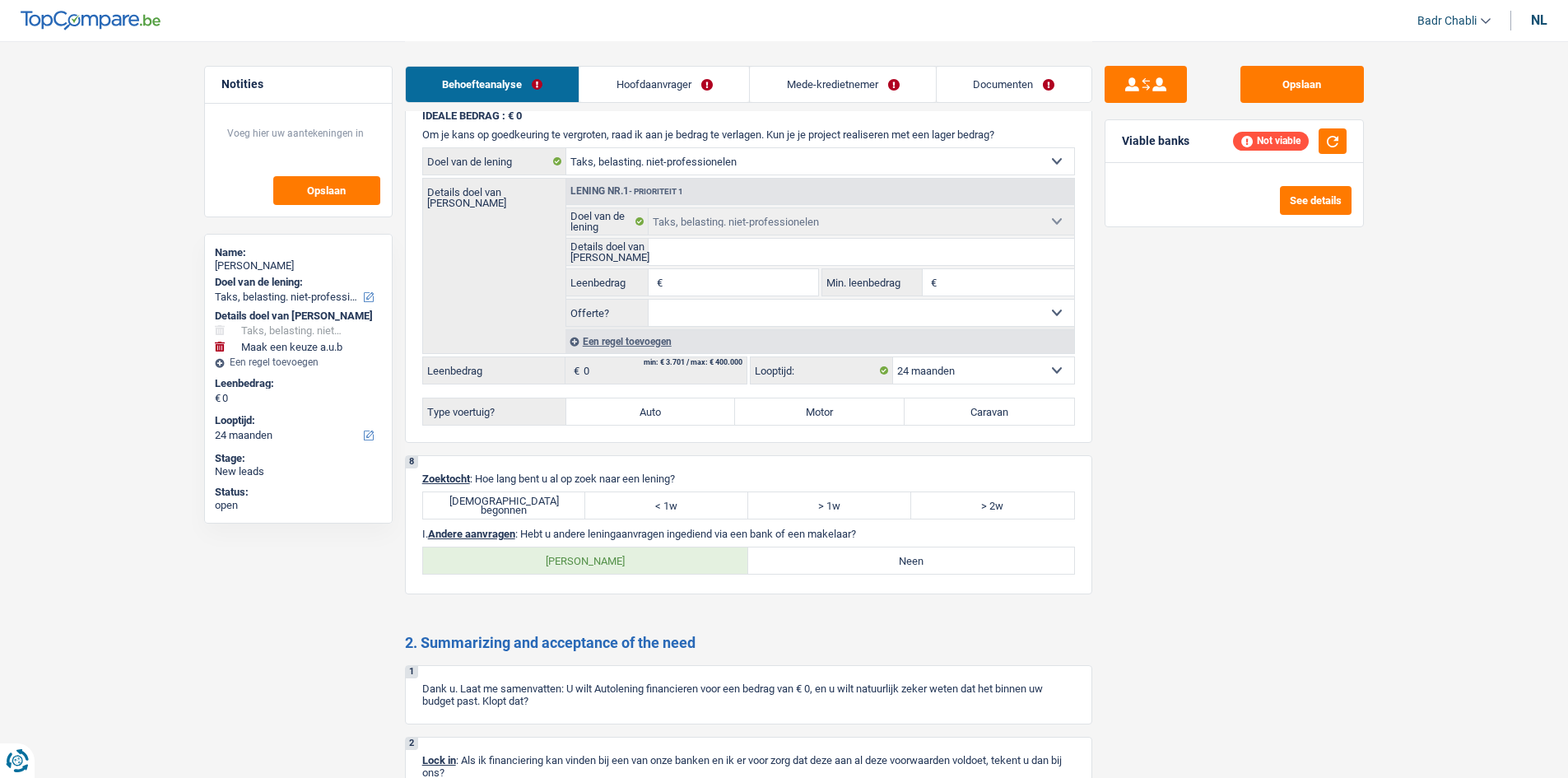
scroll to position [2058, 0]
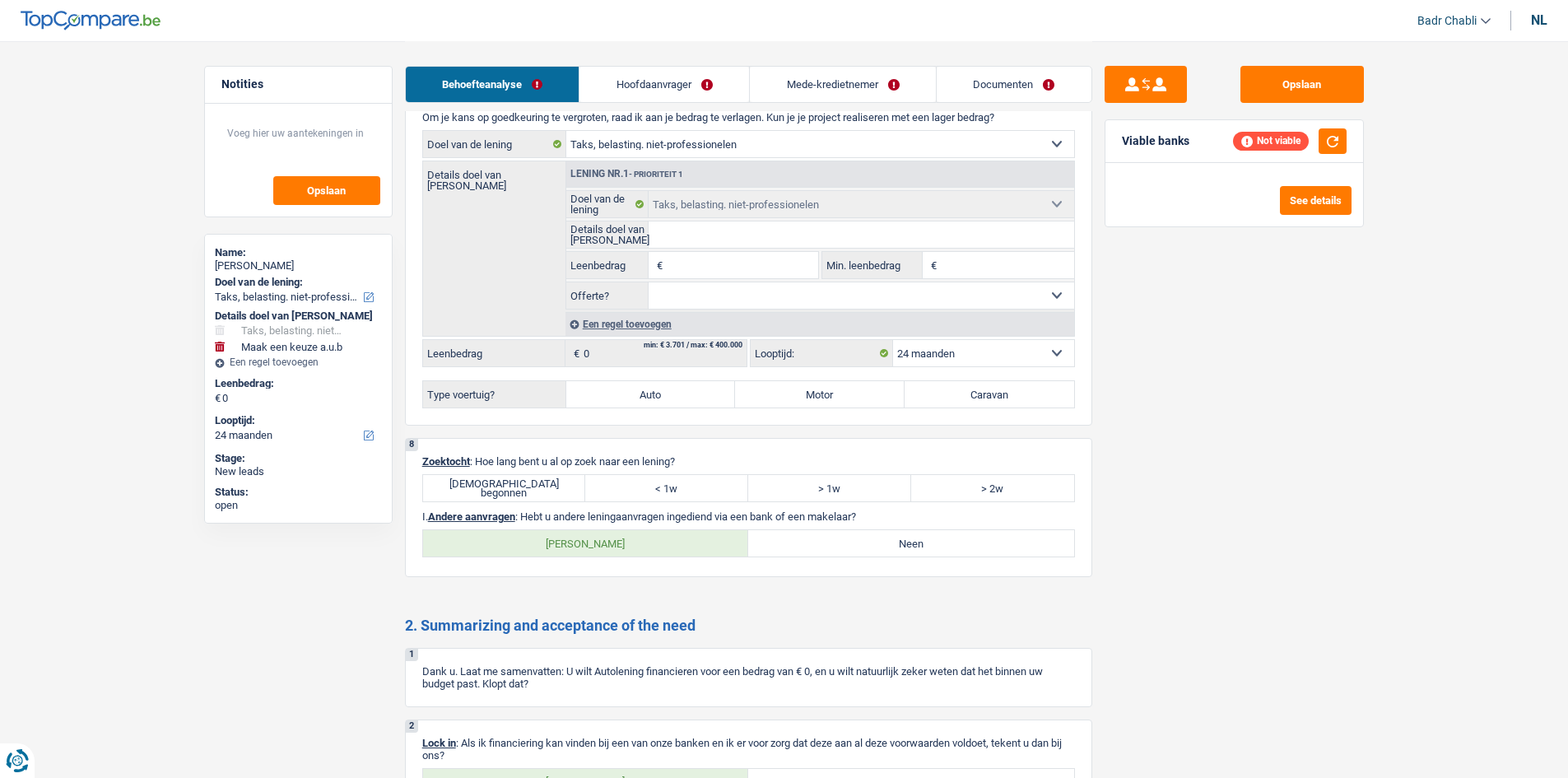
click at [555, 485] on label "[DEMOGRAPHIC_DATA] begonnen" at bounding box center [505, 488] width 163 height 27
click at [555, 485] on input "[DEMOGRAPHIC_DATA] begonnen" at bounding box center [505, 488] width 163 height 27
radio input "true"
click at [875, 538] on label "Neen" at bounding box center [911, 544] width 326 height 27
click at [875, 538] on input "Neen" at bounding box center [911, 544] width 326 height 27
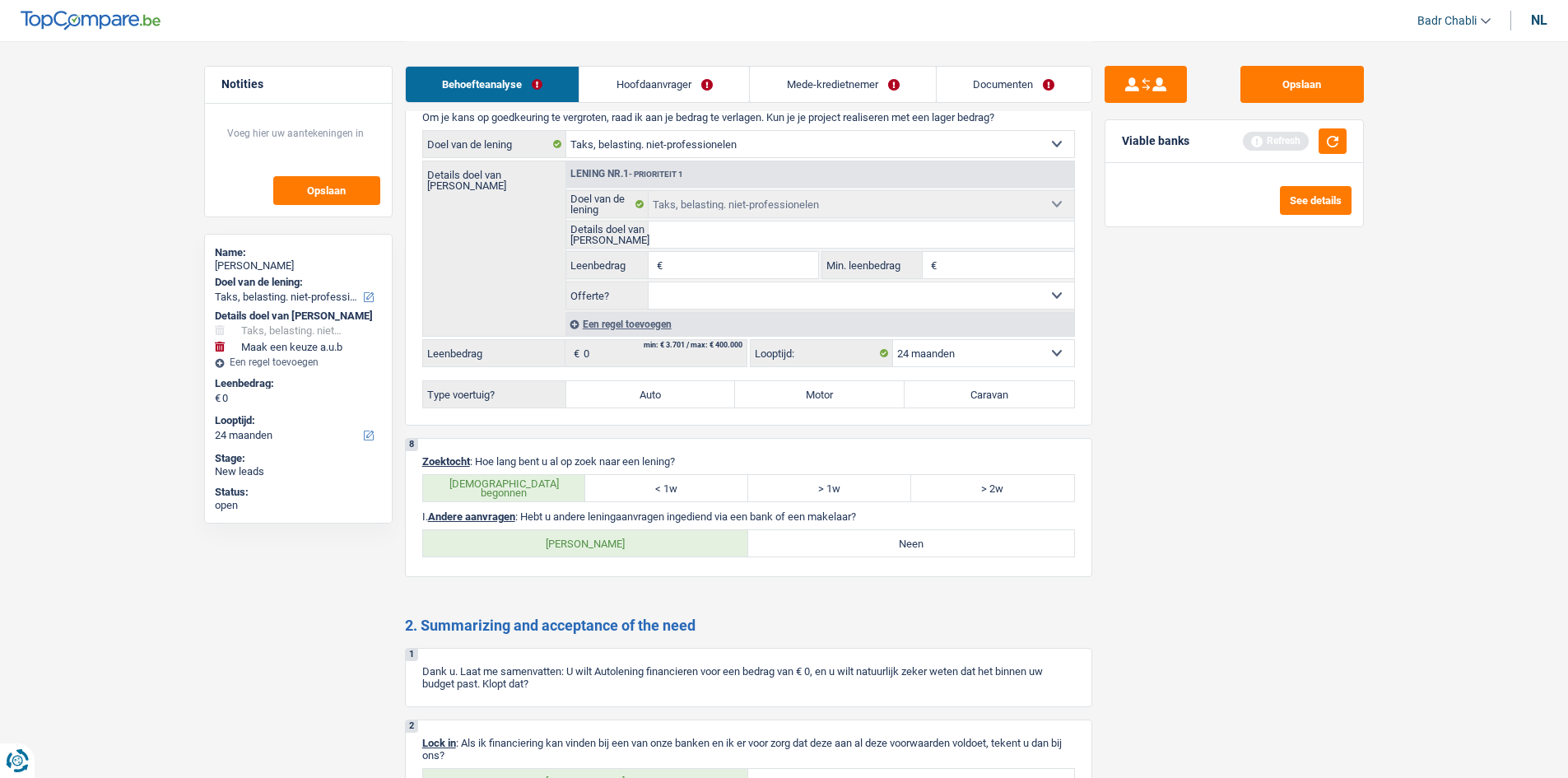
radio input "true"
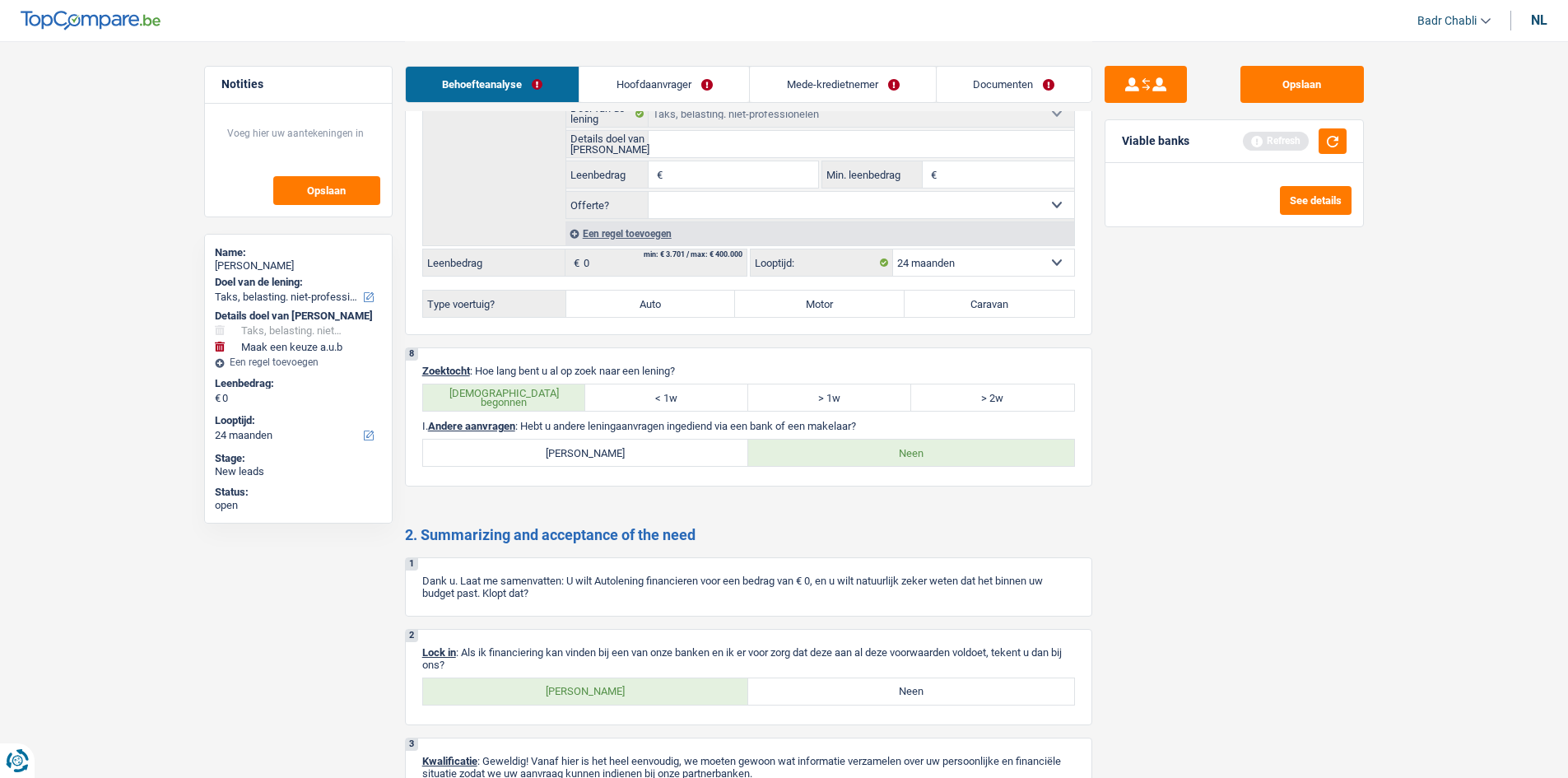
scroll to position [2252, 0]
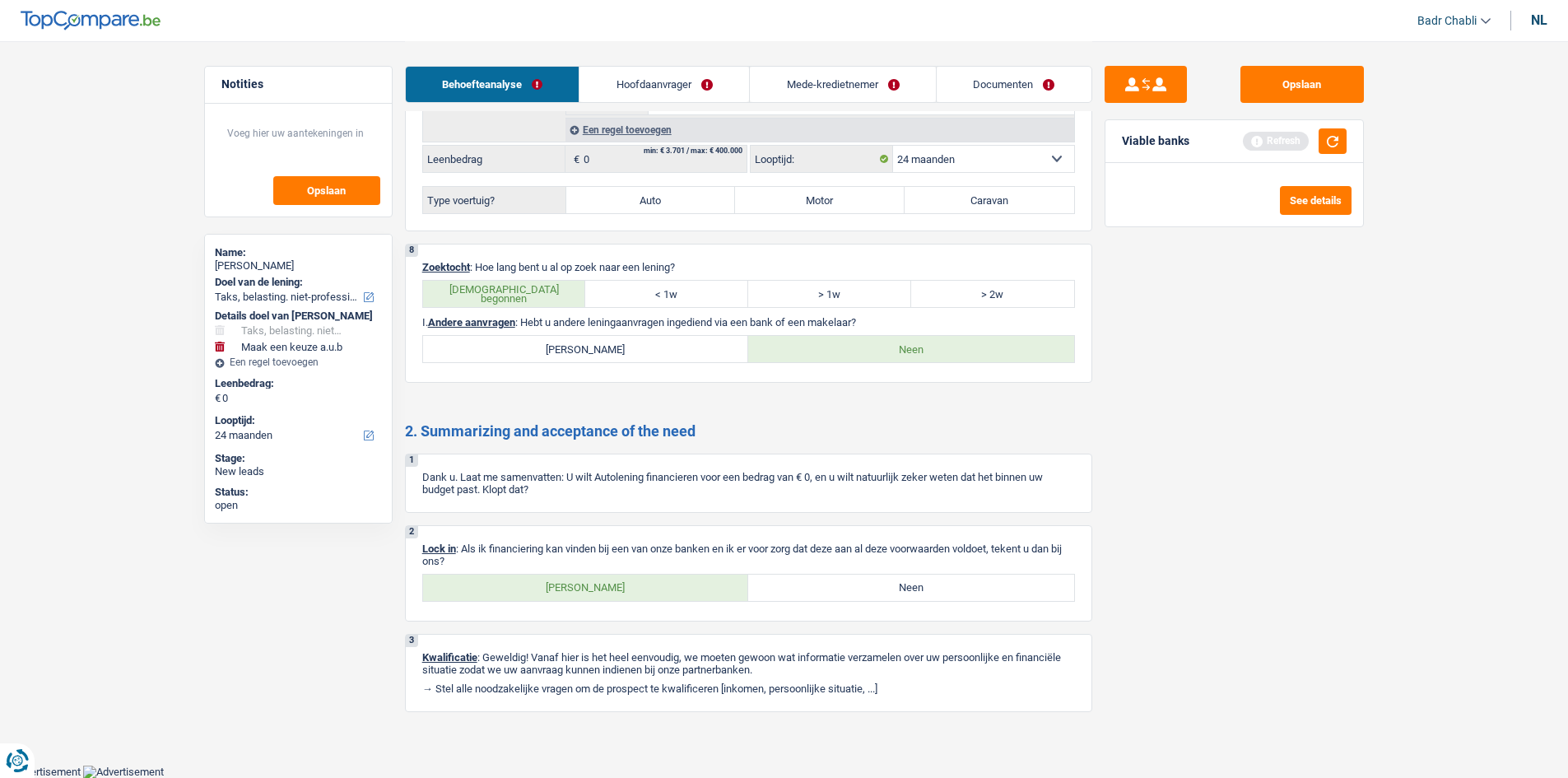
click at [686, 593] on label "[PERSON_NAME]" at bounding box center [586, 588] width 326 height 27
click at [686, 593] on input "[PERSON_NAME]" at bounding box center [586, 588] width 326 height 27
radio input "true"
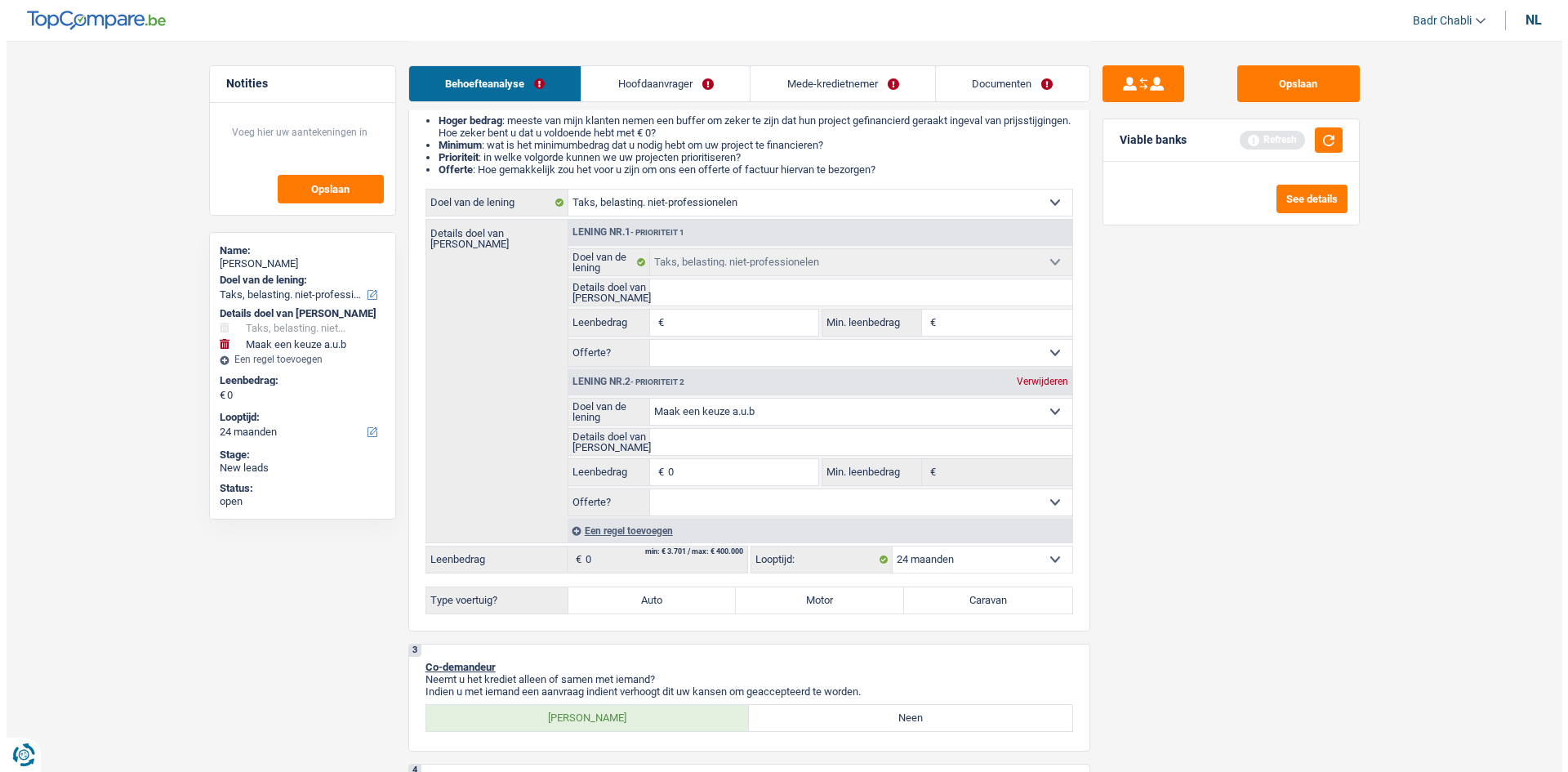
scroll to position [0, 0]
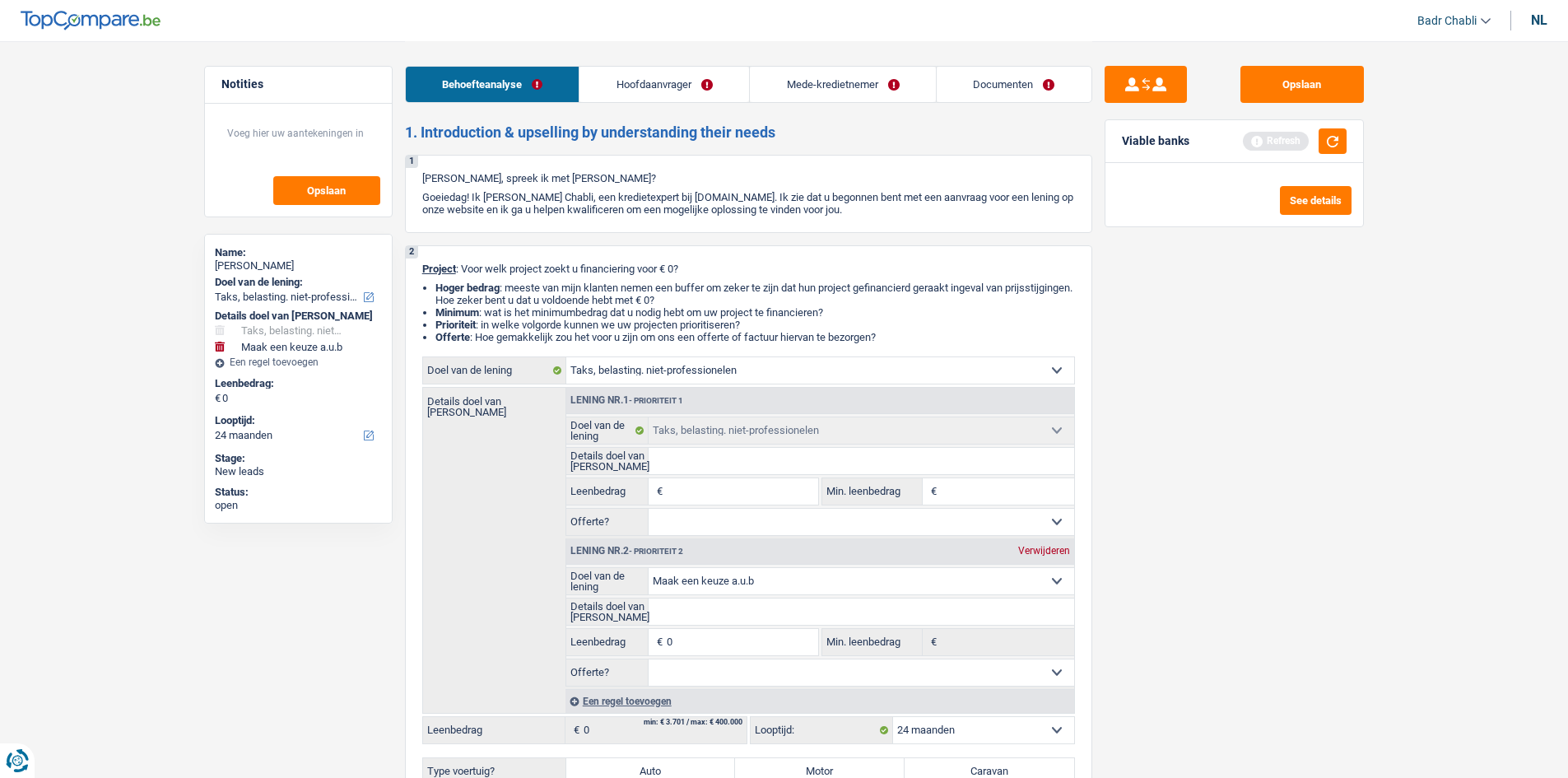
click at [1013, 88] on link "Documenten" at bounding box center [1014, 84] width 155 height 35
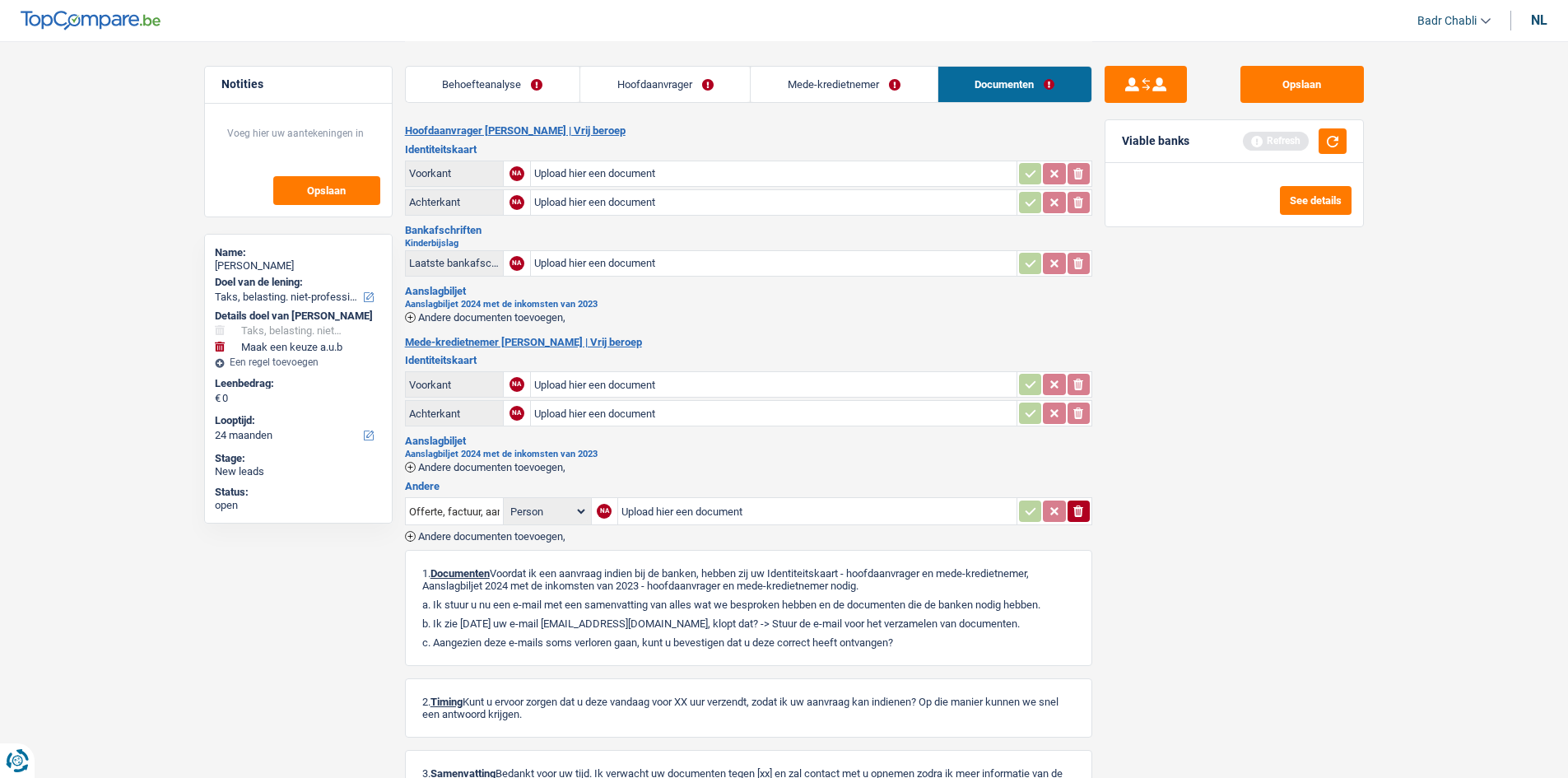
click at [561, 82] on link "Behoefteanalyse" at bounding box center [493, 84] width 174 height 35
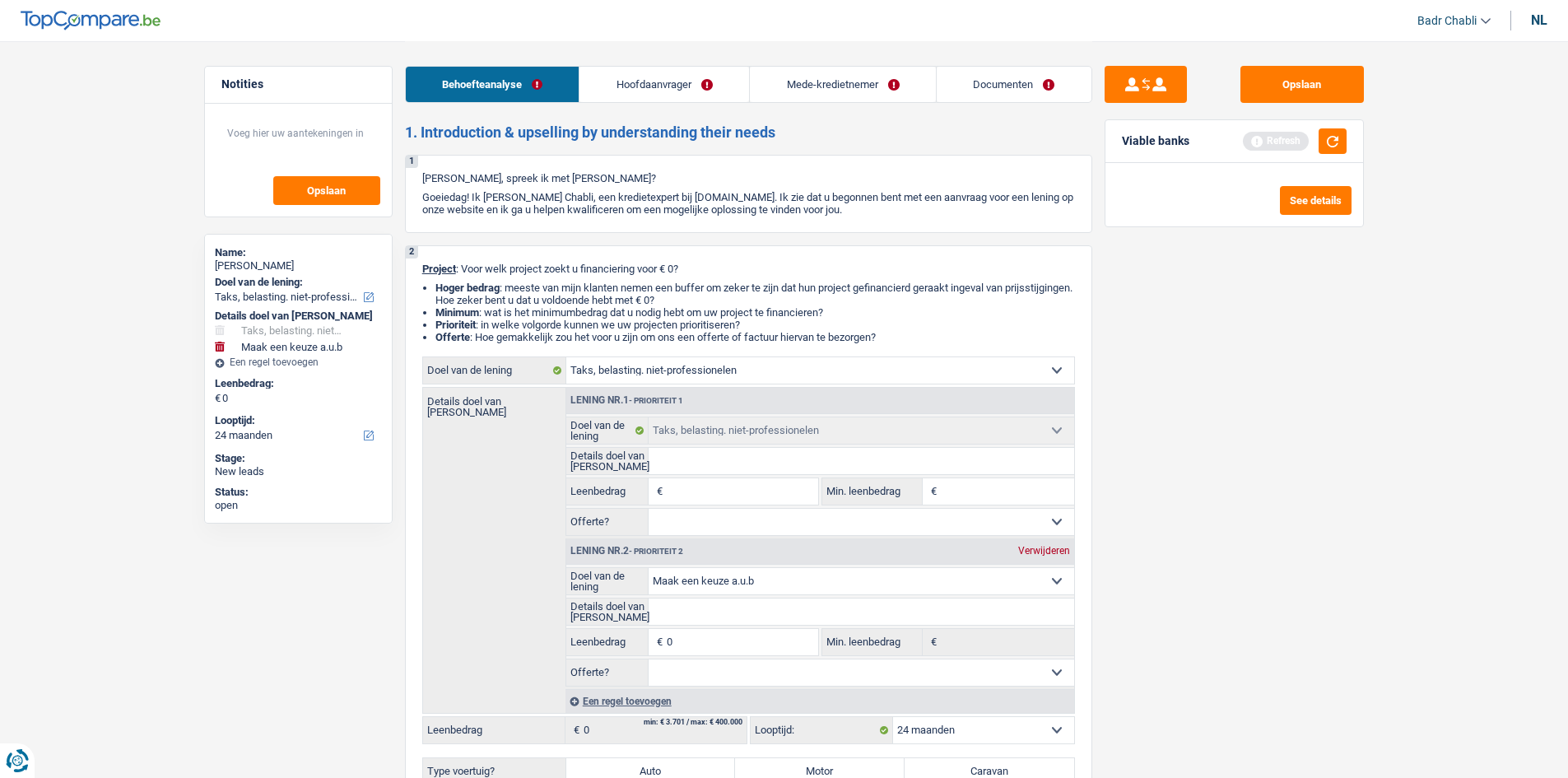
click at [953, 97] on link "Documenten" at bounding box center [1014, 84] width 155 height 35
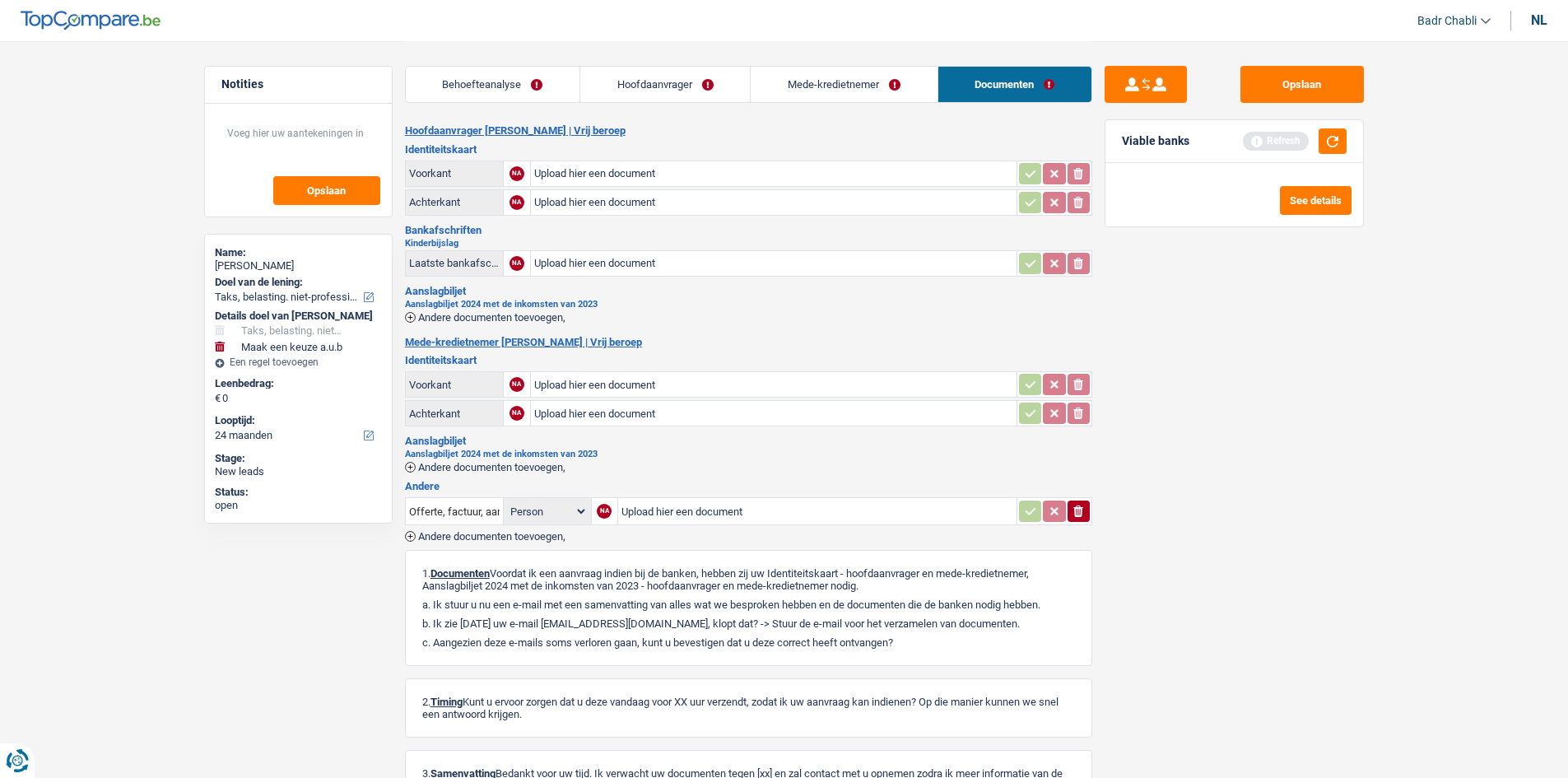
click at [596, 262] on input "Upload hier een document" at bounding box center [773, 264] width 479 height 25
click at [546, 317] on span "Andere documenten toevoegen," at bounding box center [491, 316] width 147 height 11
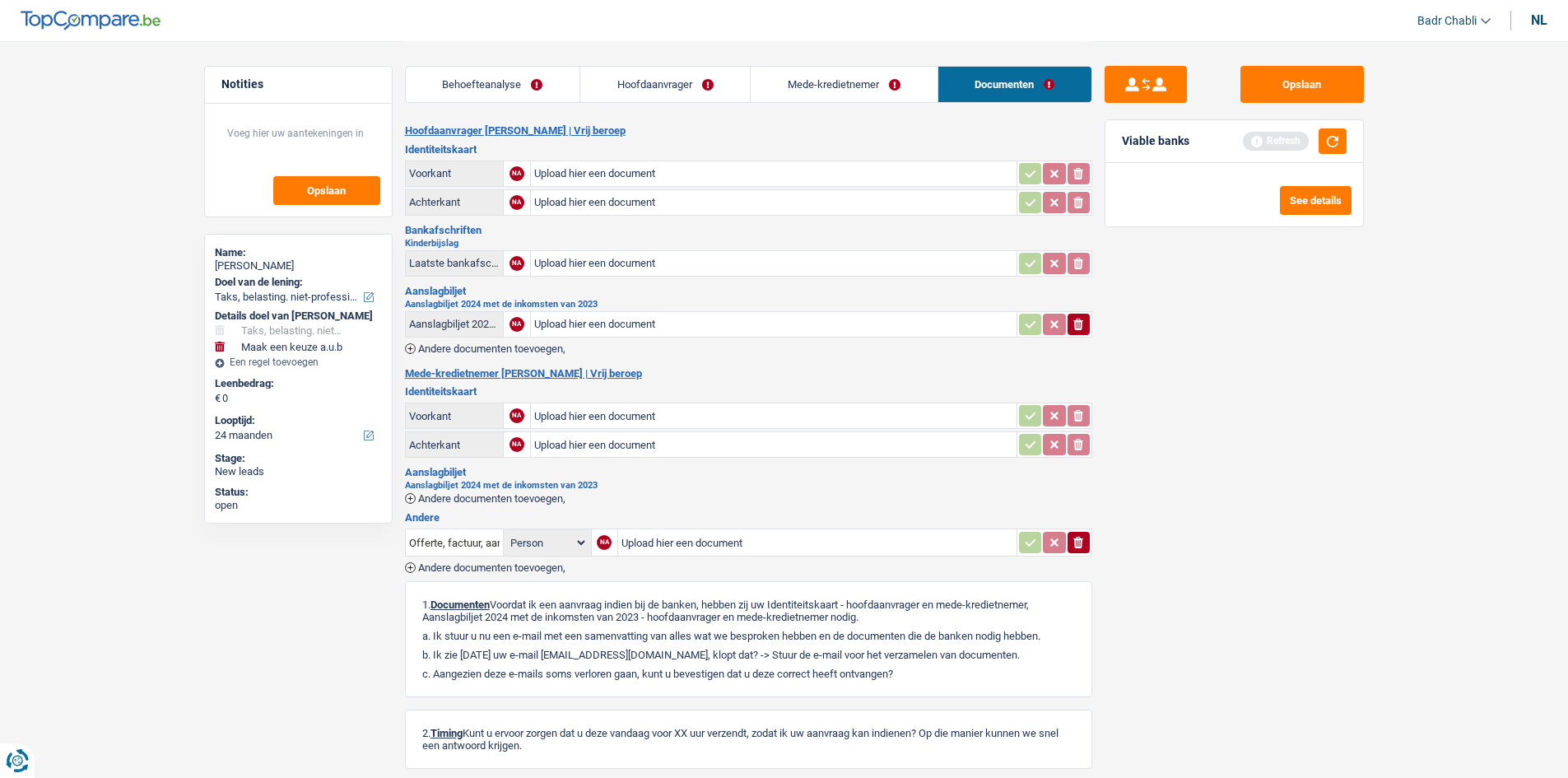
click at [578, 323] on input "Upload hier een document" at bounding box center [773, 324] width 479 height 25
type input "C:\fakepath\c6114cfc-1740417859298_aanslagbiljet-2024.pdf"
click at [585, 171] on input "Upload hier een document" at bounding box center [773, 174] width 479 height 25
type input "C:\fakepath\c6114cfc-1740311518246_id-[PERSON_NAME].pdf"
click at [611, 414] on input "Upload hier een document" at bounding box center [773, 416] width 479 height 25
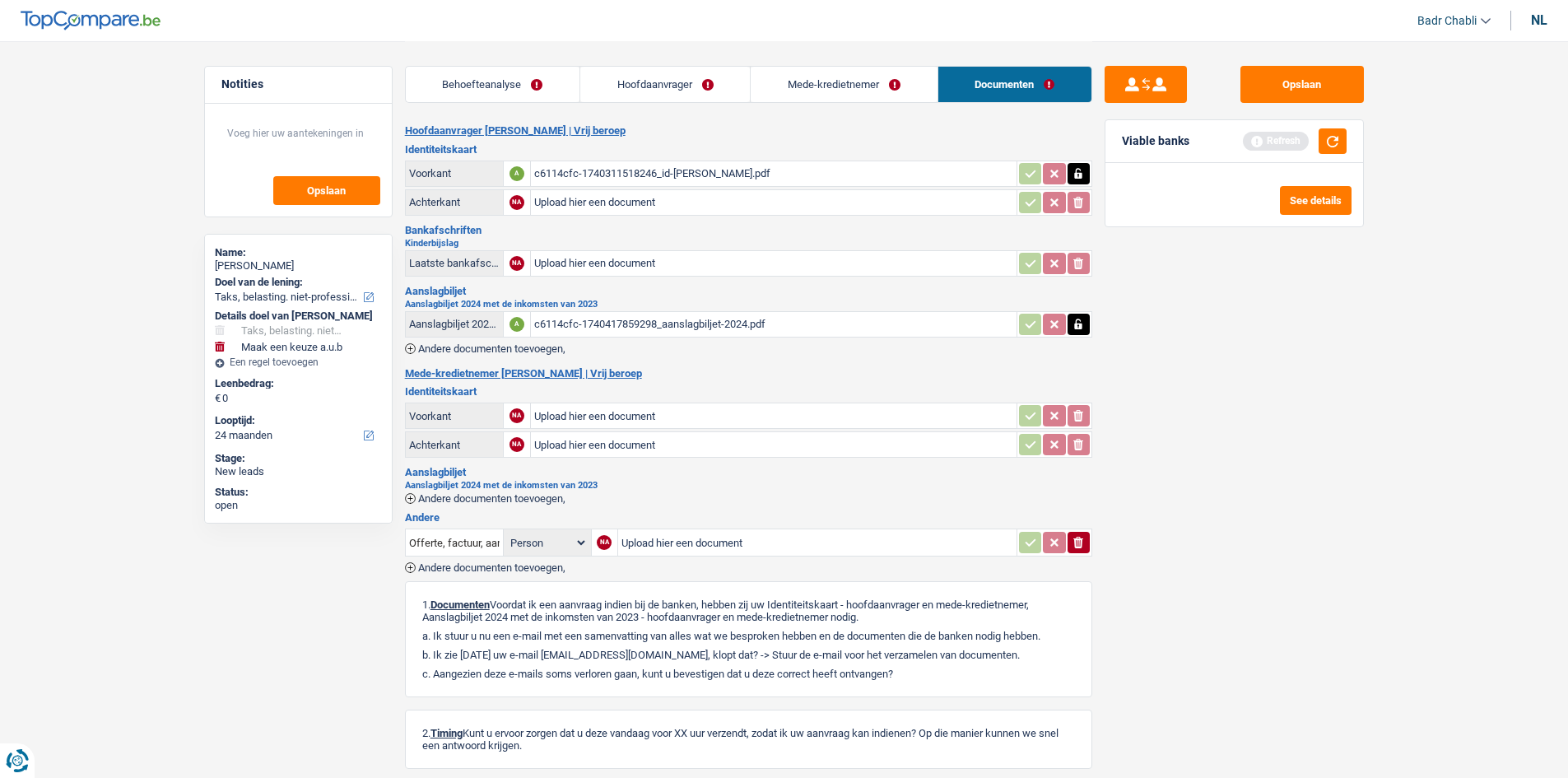
type input "C:\fakepath\c6114cfc-1740311555626_verblijfskaart-[PERSON_NAME].pdf"
click at [839, 84] on link "Mede-kredietnemer" at bounding box center [843, 84] width 186 height 35
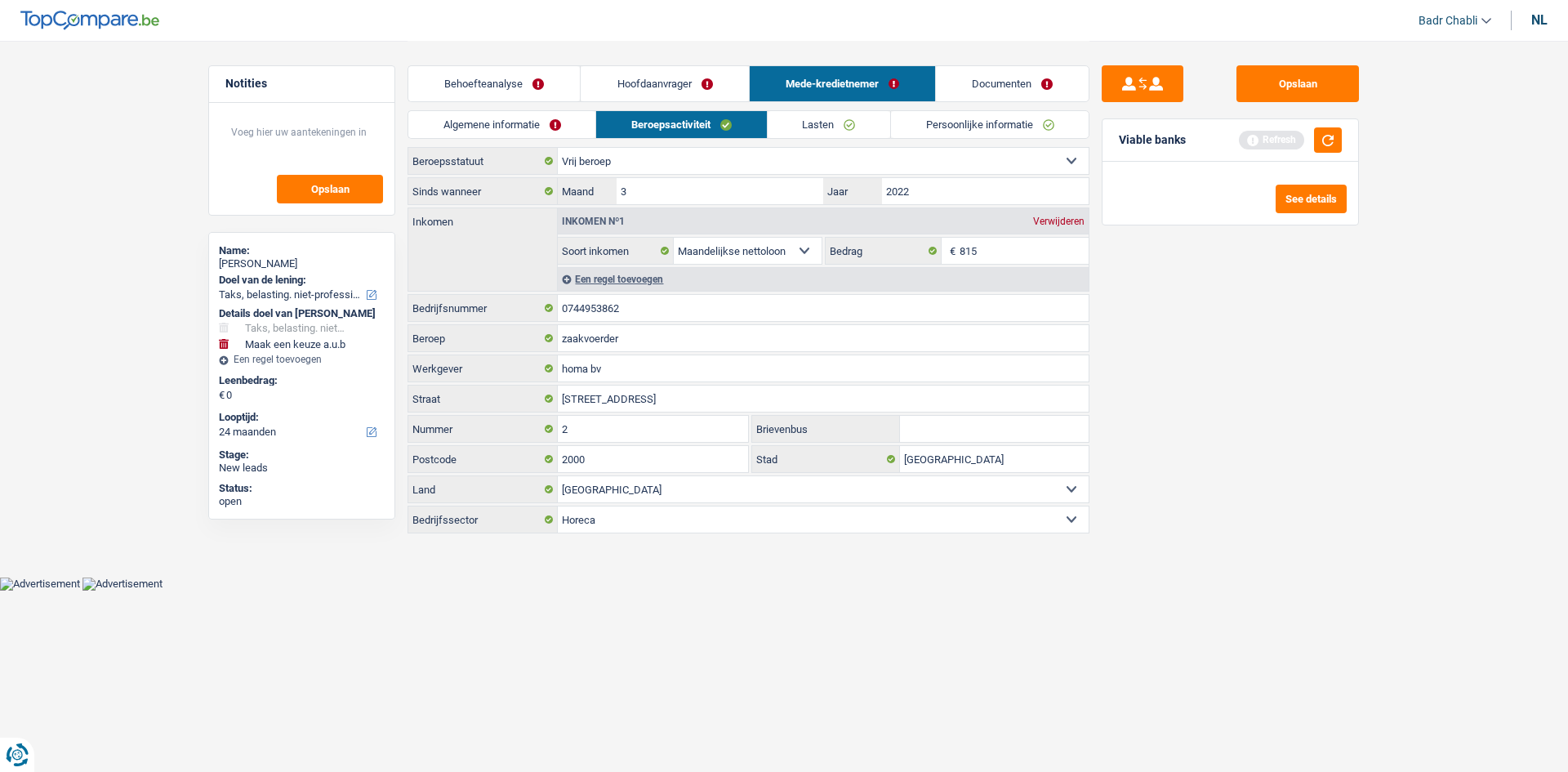
click at [984, 92] on link "Documenten" at bounding box center [1012, 83] width 153 height 35
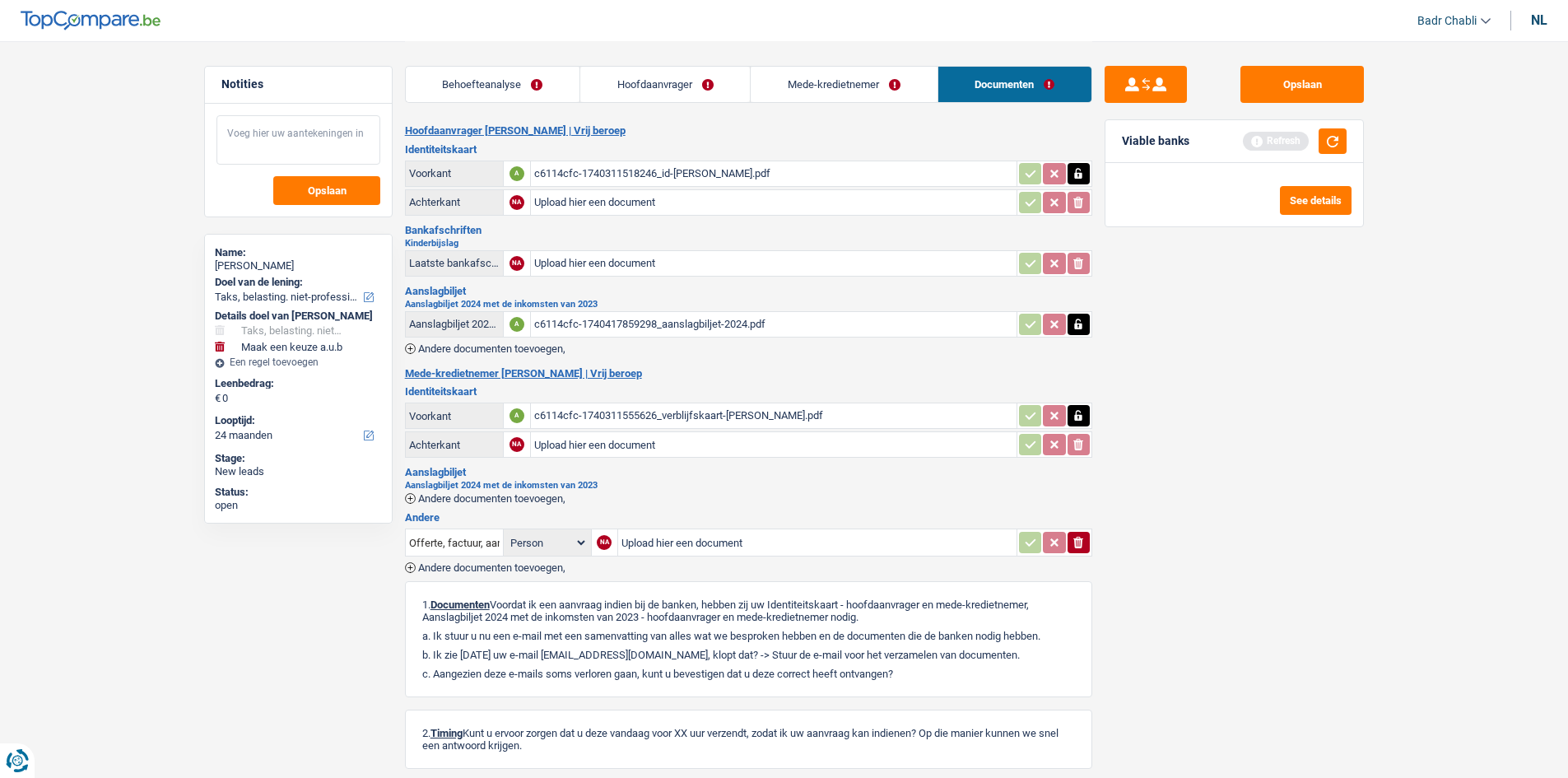
click at [312, 147] on textarea at bounding box center [297, 140] width 163 height 50
click at [248, 146] on textarea "La cliente a deja signer avec nous en février via Alphacredit" at bounding box center [297, 140] width 163 height 50
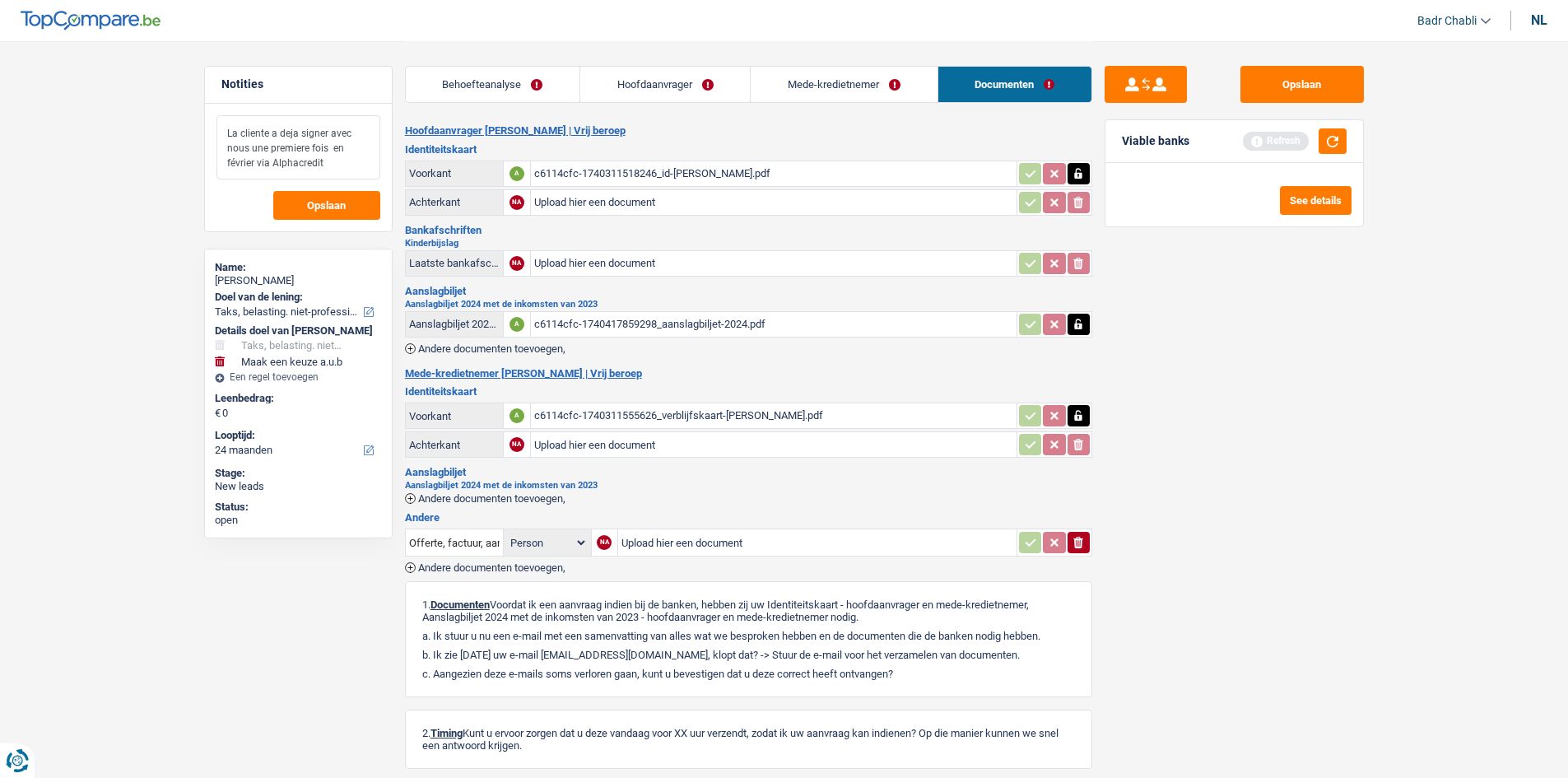
click at [352, 154] on textarea "La cliente a deja signer avec nous une premiere fois en février via Alphacredit" at bounding box center [297, 147] width 163 height 64
click at [341, 165] on textarea "La cliente a deja signer avec nous une premiere fois en février via Alphacredit" at bounding box center [297, 147] width 163 height 64
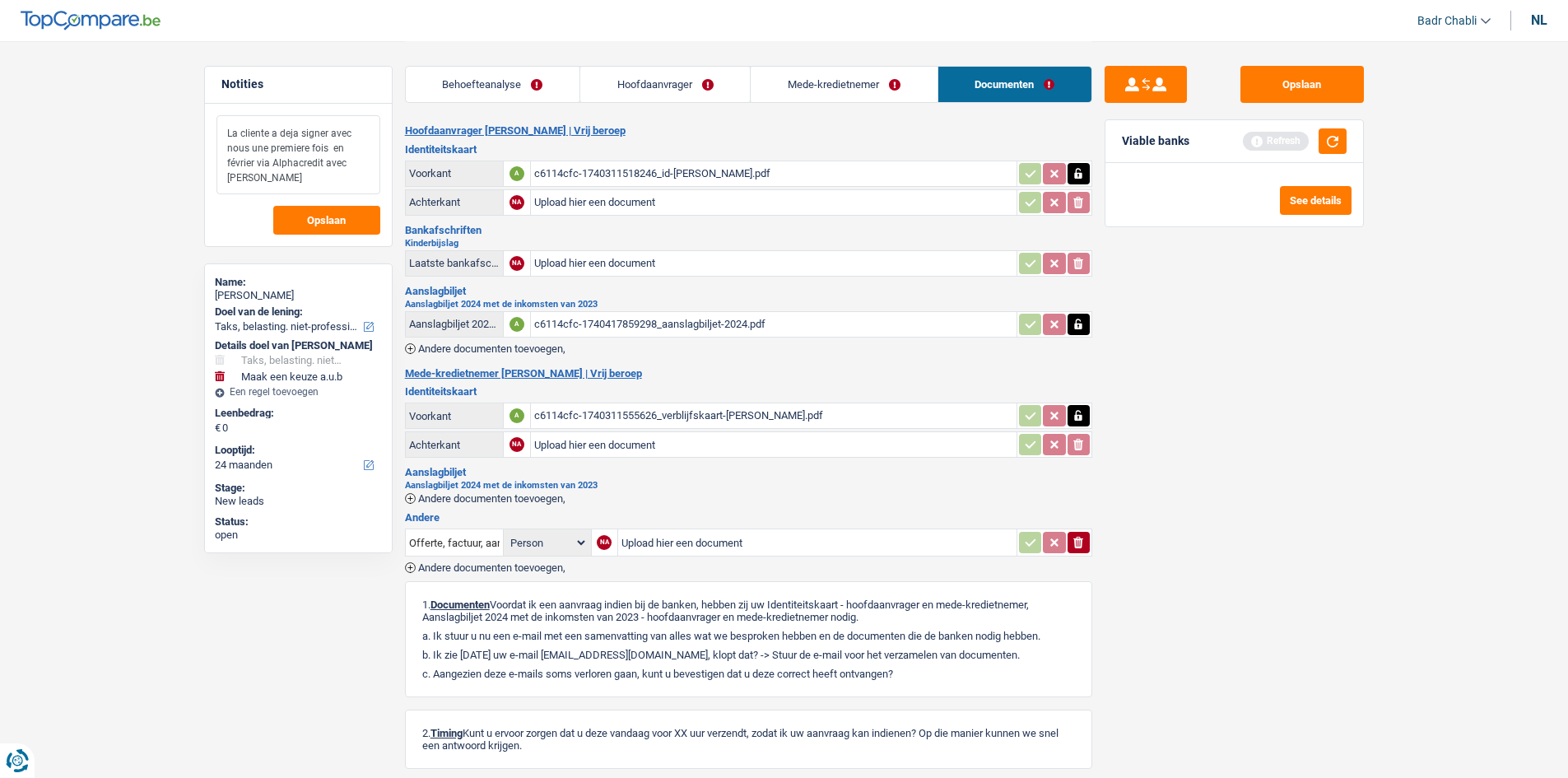
type textarea "La cliente a deja signer avec nous une premiere fois en février via Alphacredit…"
click at [638, 87] on link "Hoofdaanvrager" at bounding box center [664, 84] width 169 height 35
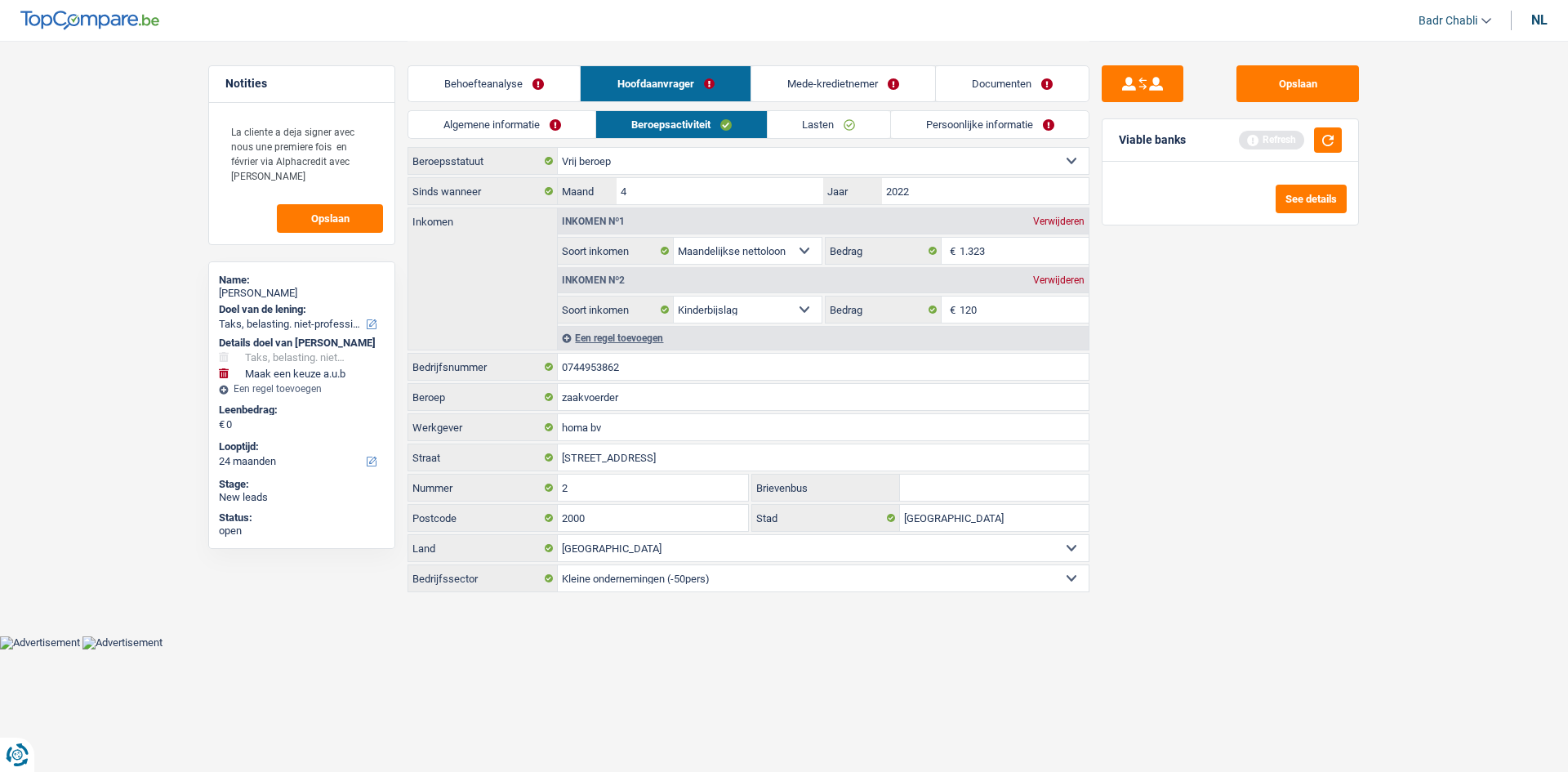
click at [514, 135] on link "Algemene informatie" at bounding box center [502, 124] width 187 height 27
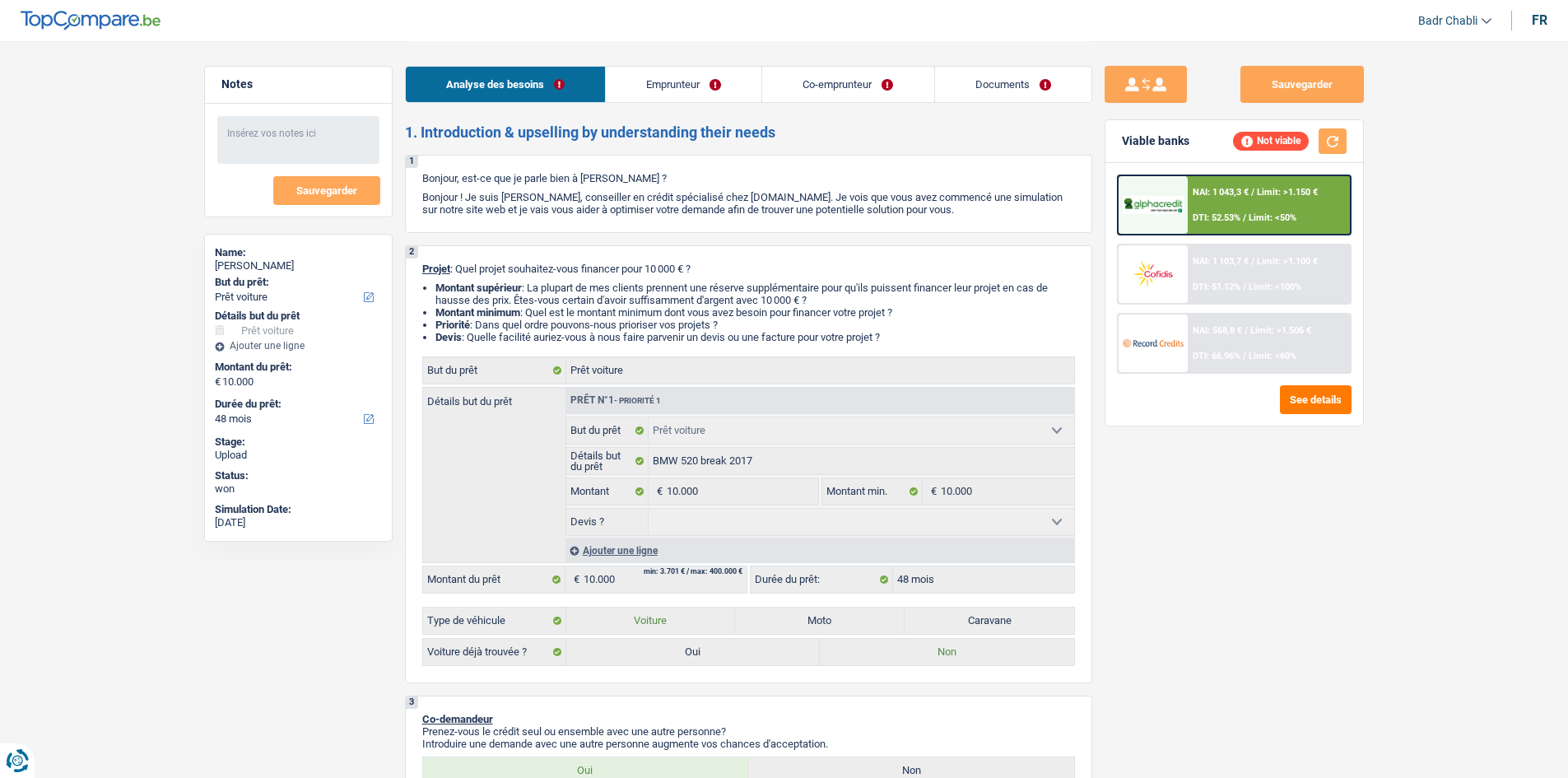
select select "car"
select select "48"
select select "car"
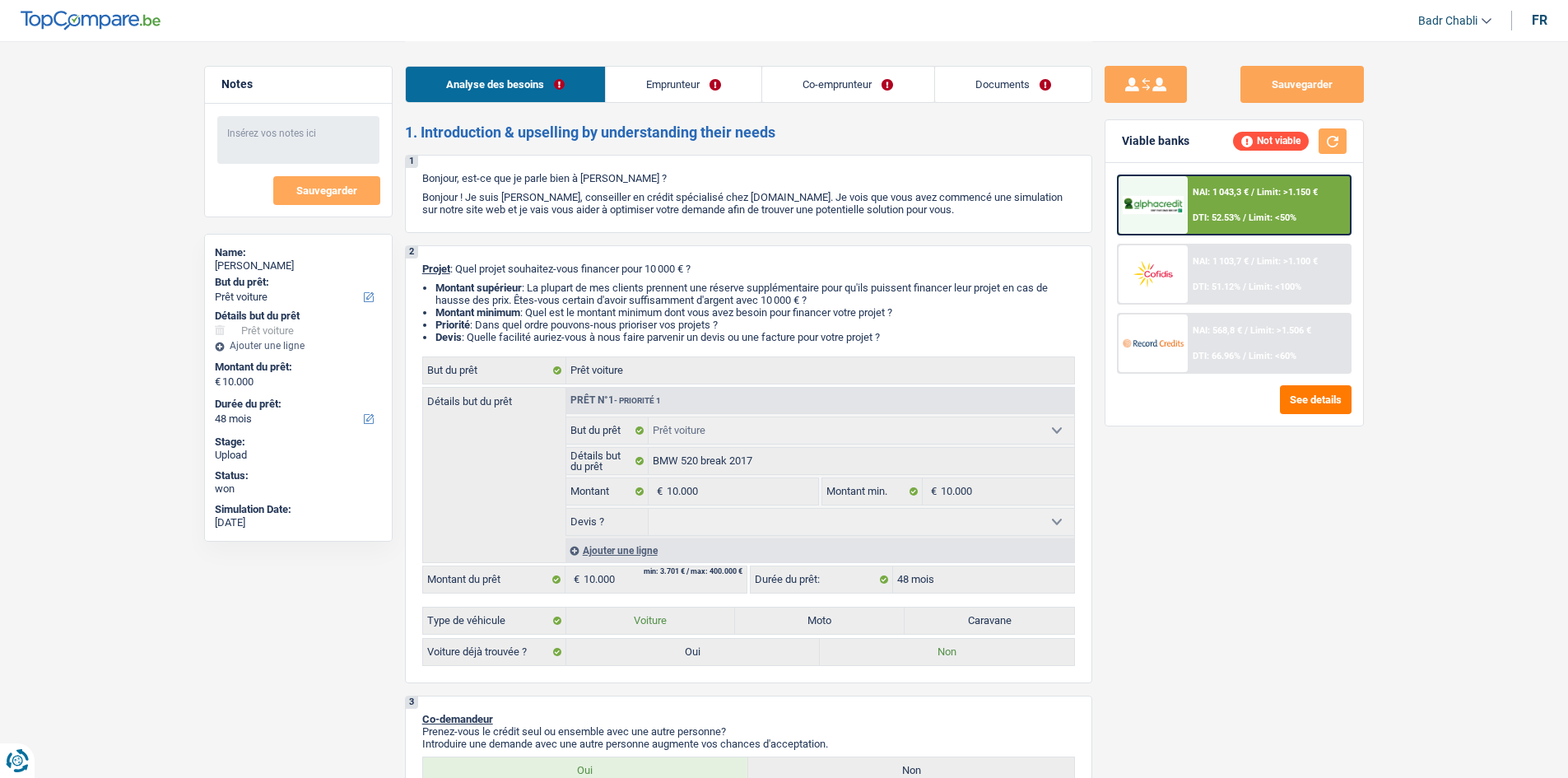
select select "48"
select select "liberal"
select select "netSalary"
select select "familyAllowances"
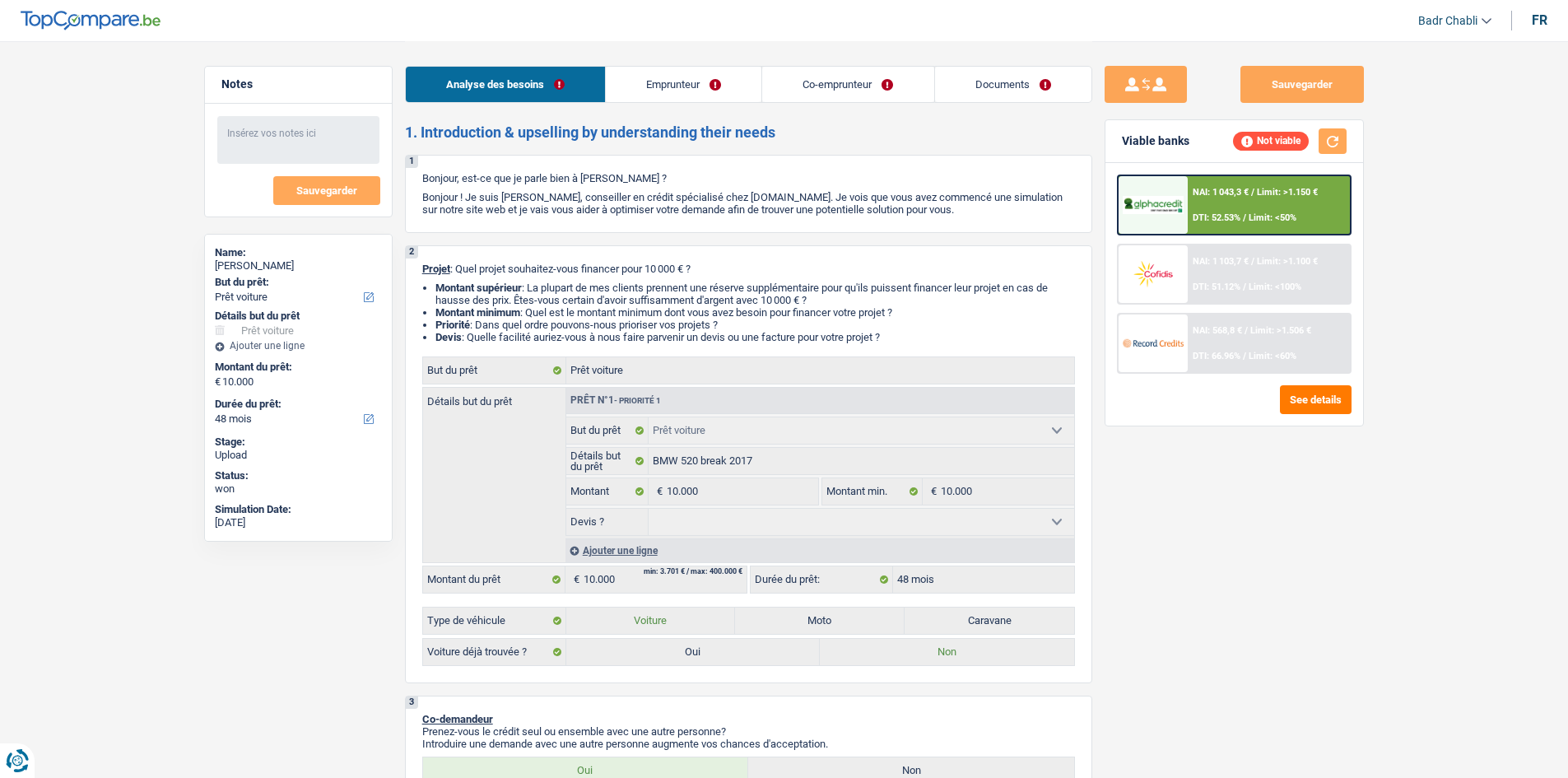
select select "netSalary"
select select "rents"
select select "car"
select select "48"
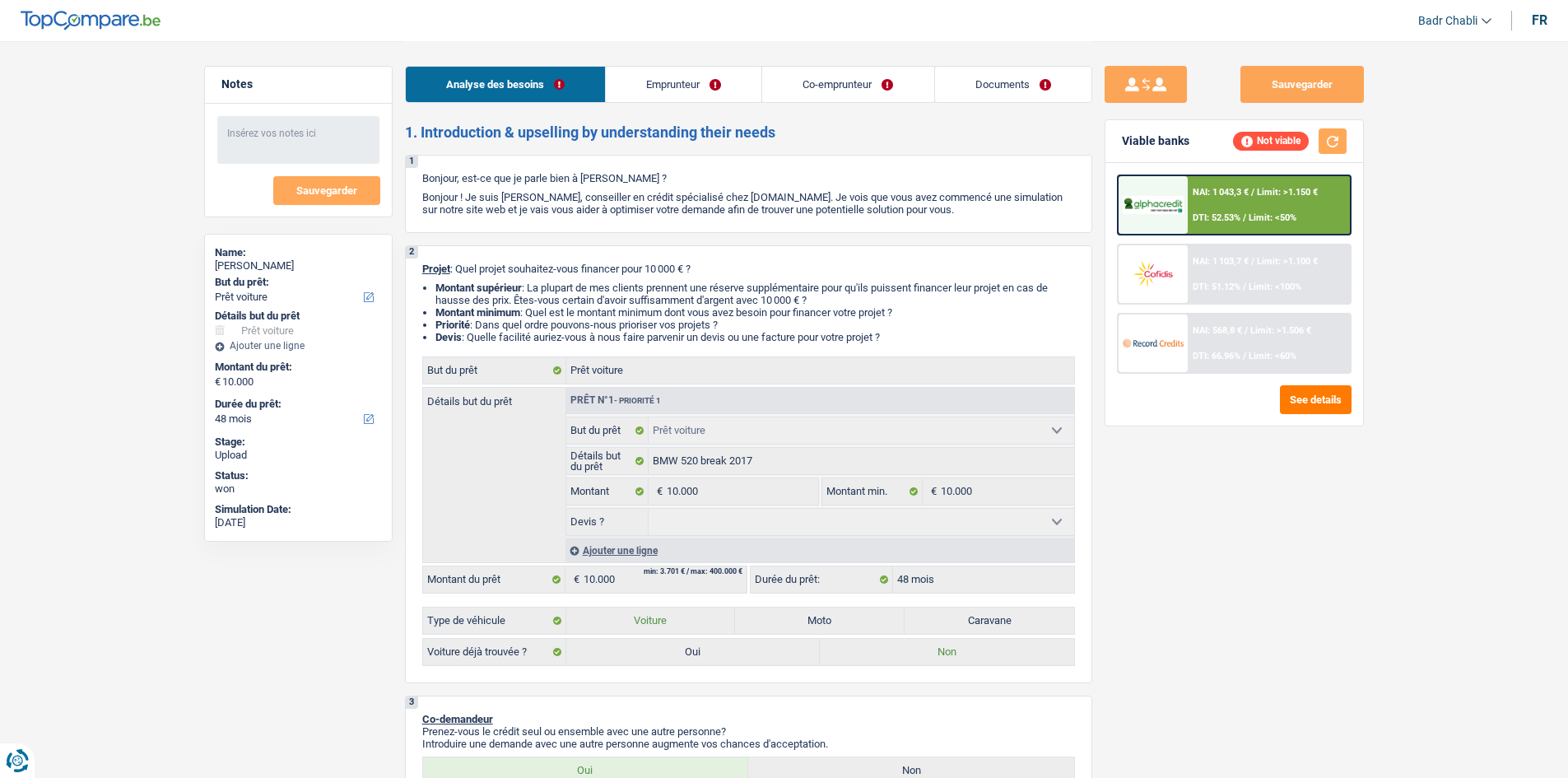
click at [722, 73] on link "Emprunteur" at bounding box center [684, 84] width 156 height 35
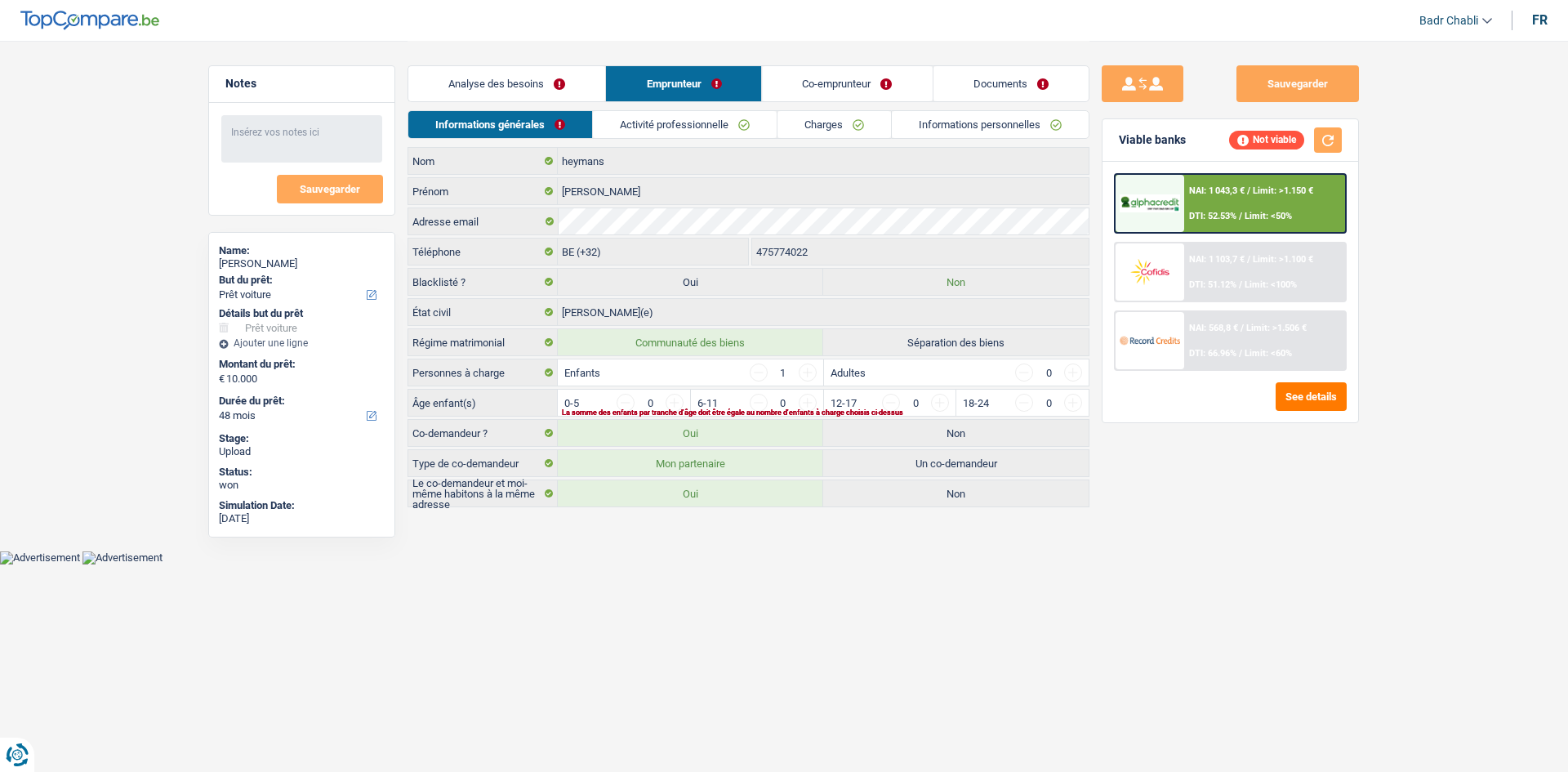
click at [711, 106] on div "Analyse des besoins Emprunteur Co-emprunteur Documents" at bounding box center [748, 75] width 682 height 69
click at [712, 116] on link "Activité professionnelle" at bounding box center [685, 124] width 184 height 27
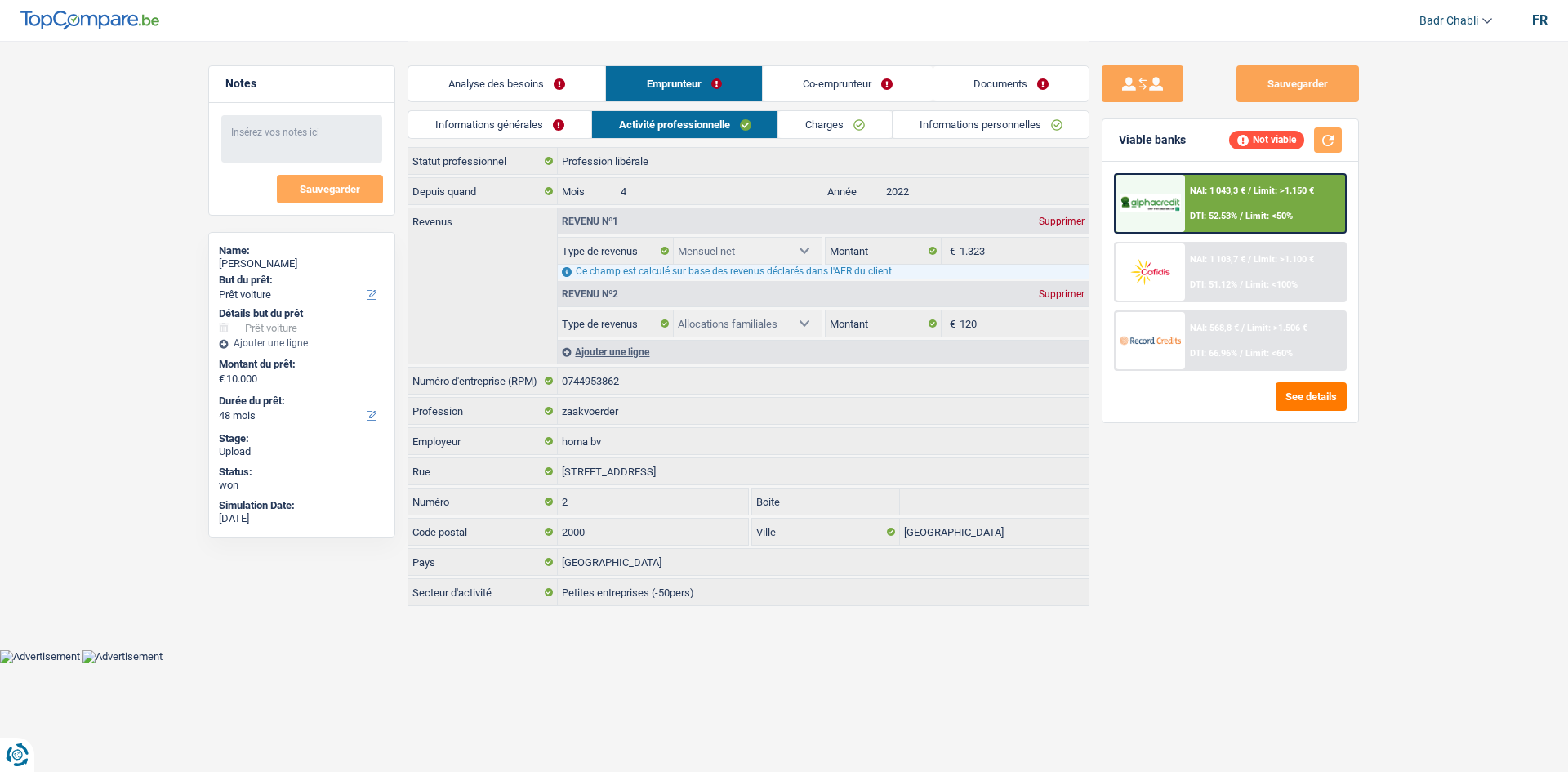
click at [799, 77] on link "Co-emprunteur" at bounding box center [847, 83] width 170 height 35
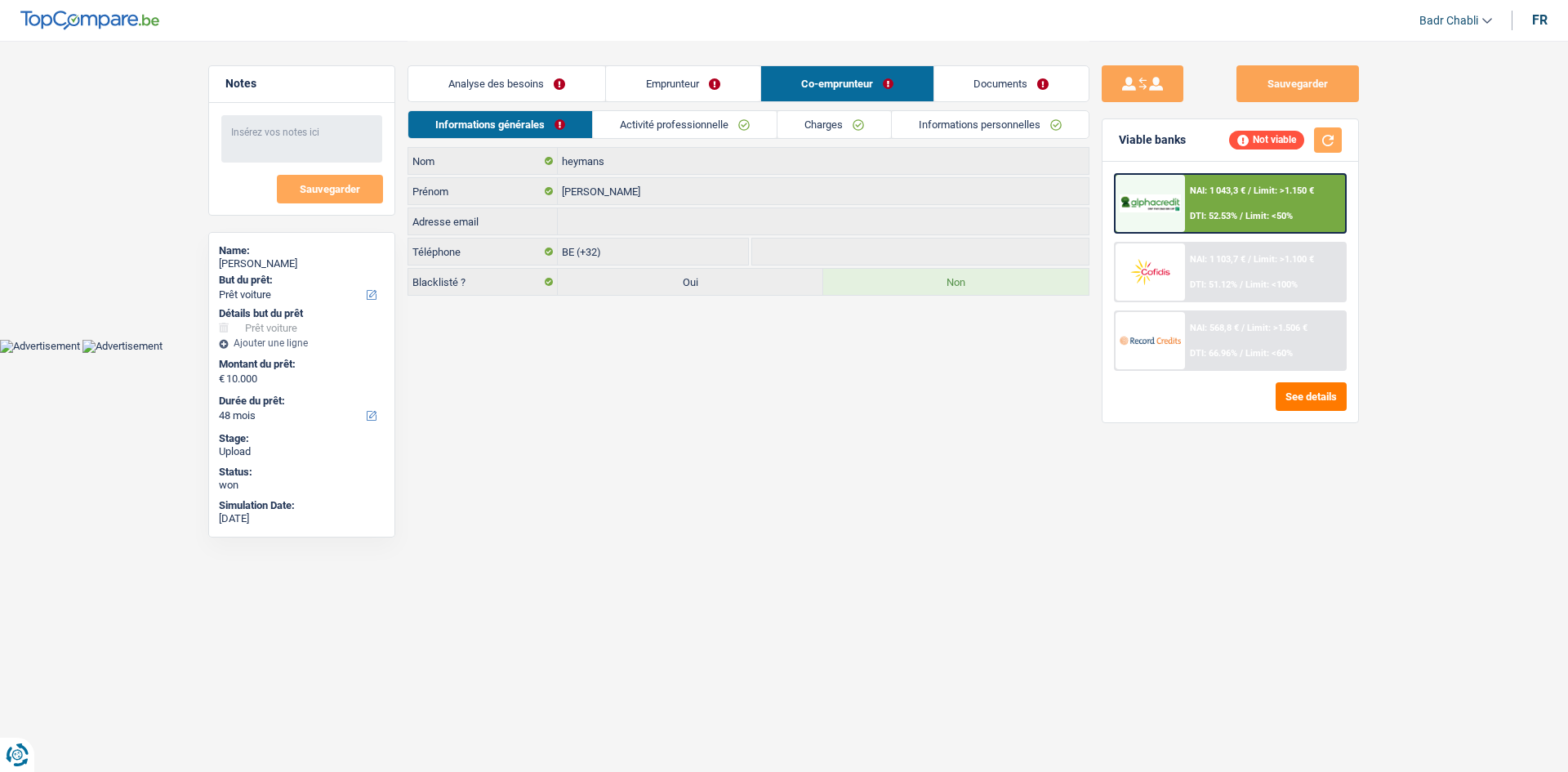
click at [715, 113] on link "Activité professionnelle" at bounding box center [685, 124] width 184 height 27
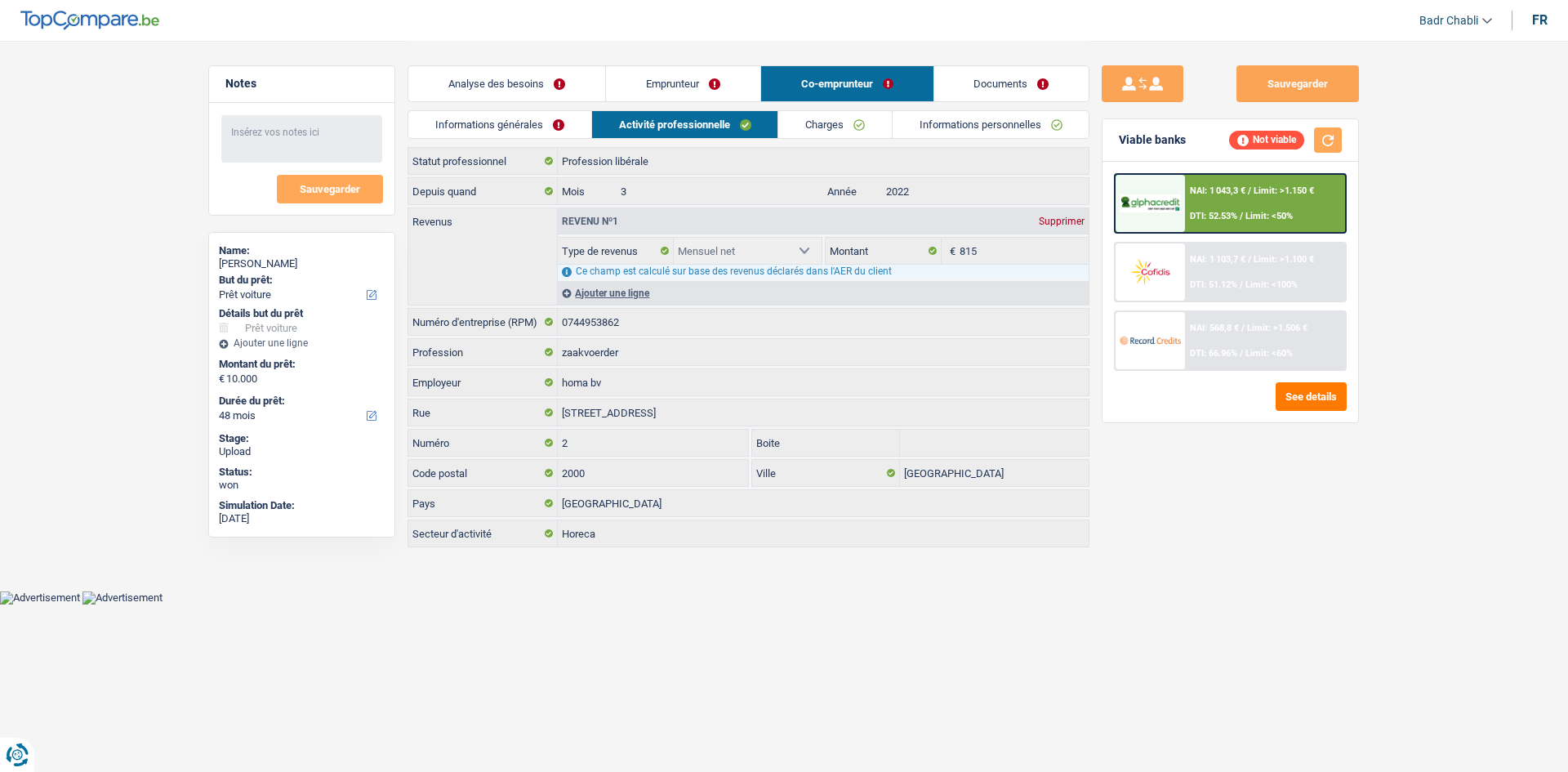
click at [477, 66] on link "Analyse des besoins" at bounding box center [507, 83] width 197 height 35
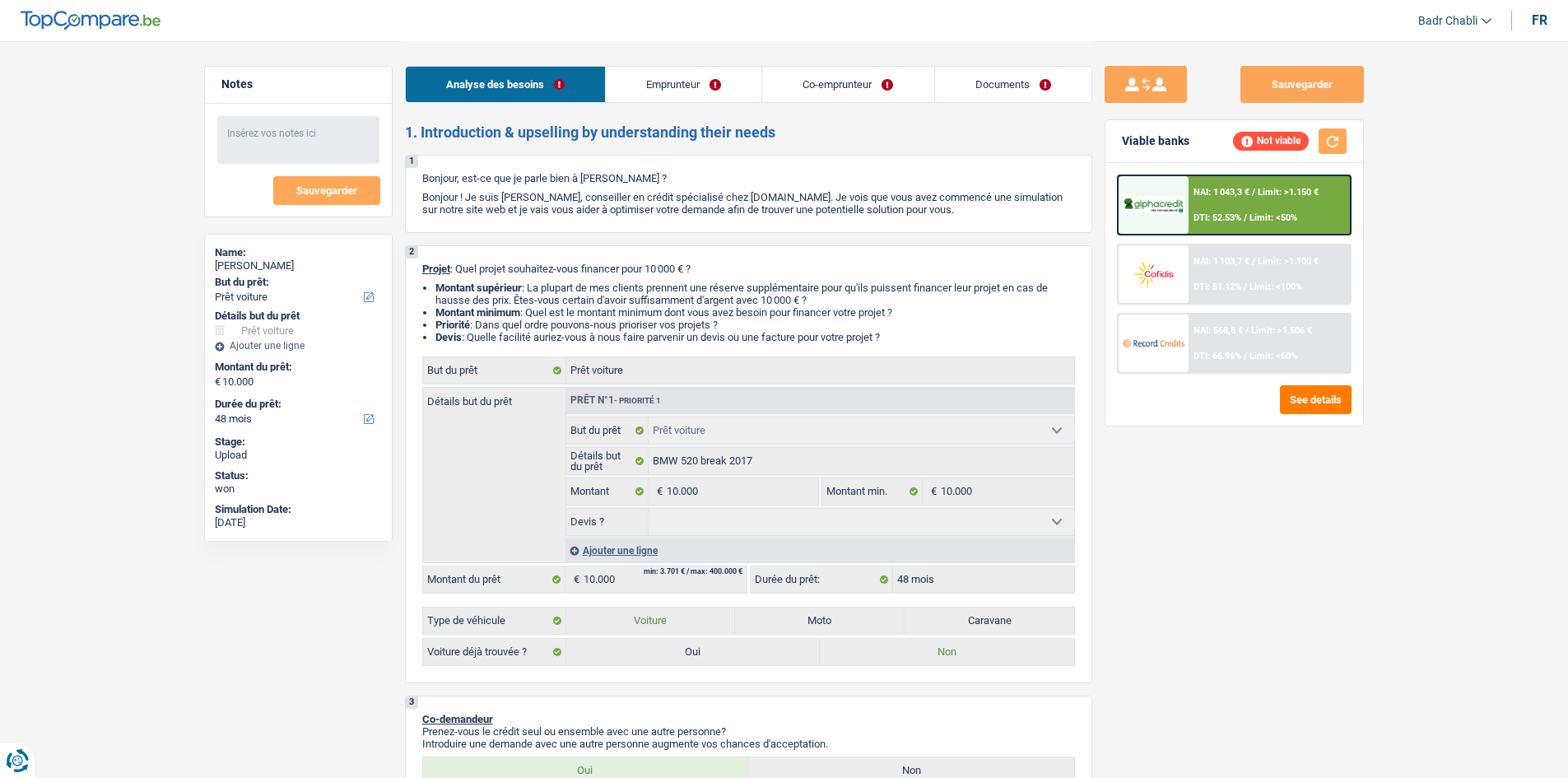
click at [714, 82] on link "Emprunteur" at bounding box center [684, 84] width 156 height 35
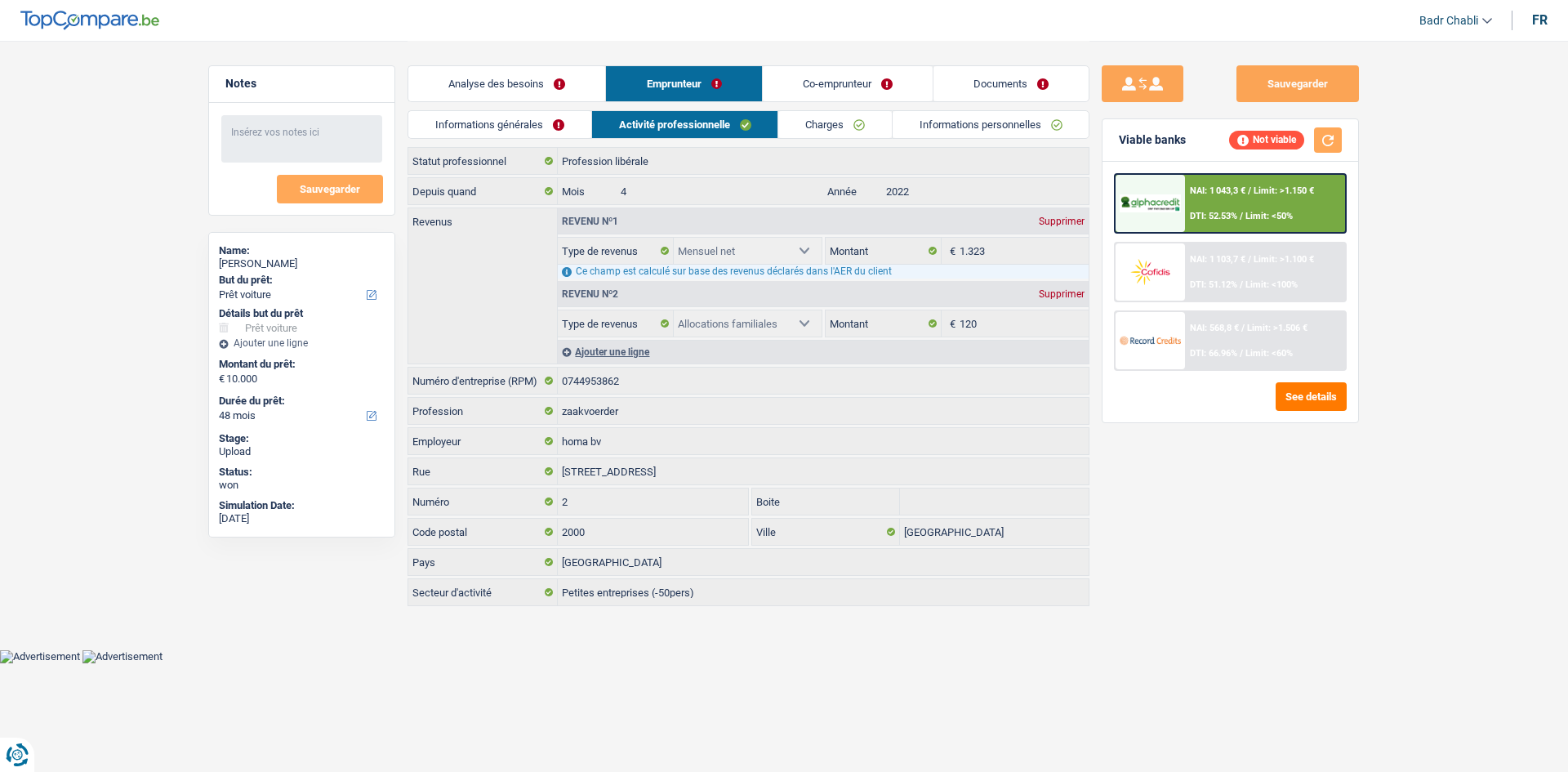
click at [839, 122] on link "Charges" at bounding box center [836, 124] width 114 height 27
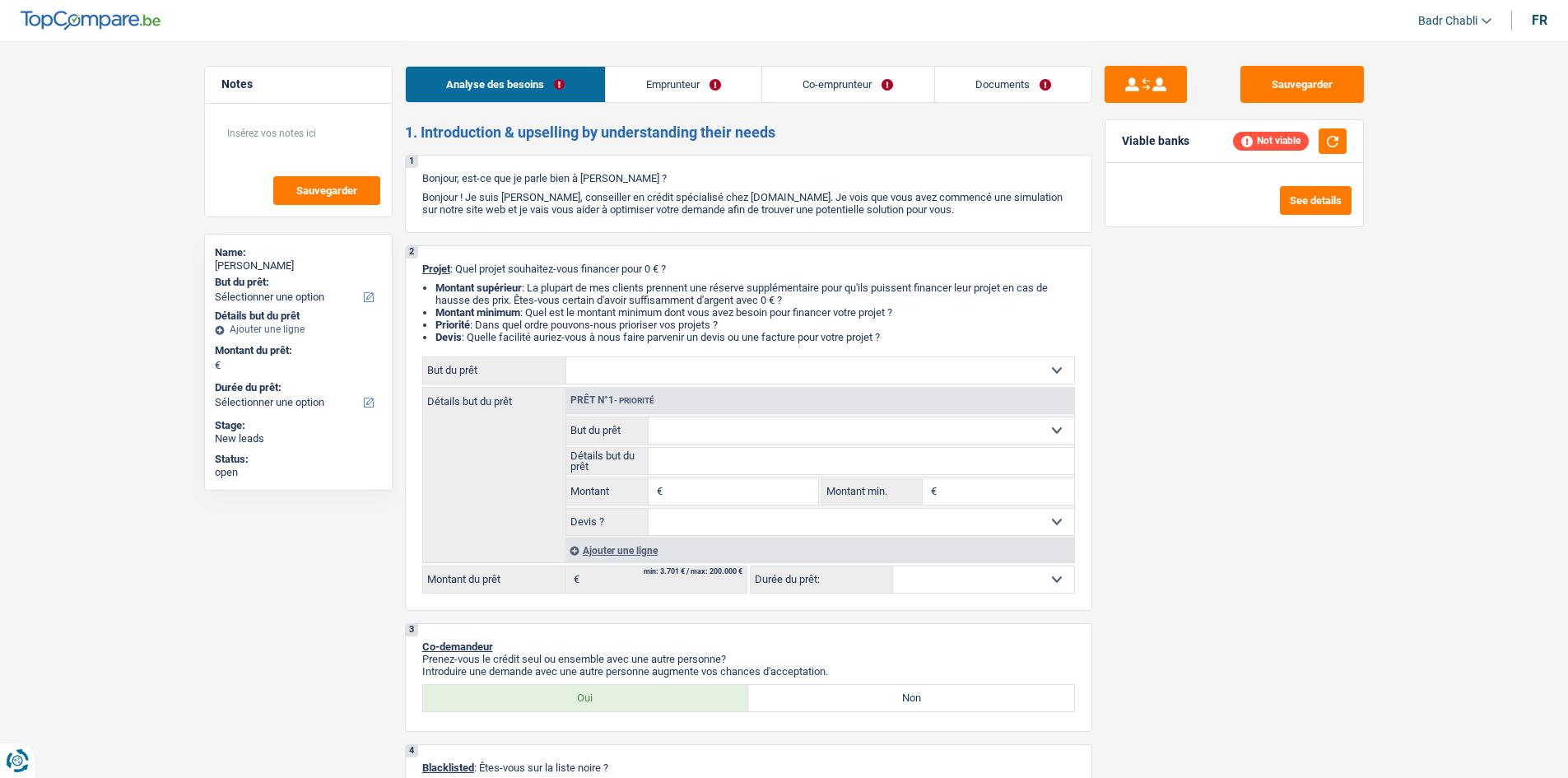
select select "liberal"
select select "netSalary"
select select "familyAllowances"
select select "netSalary"
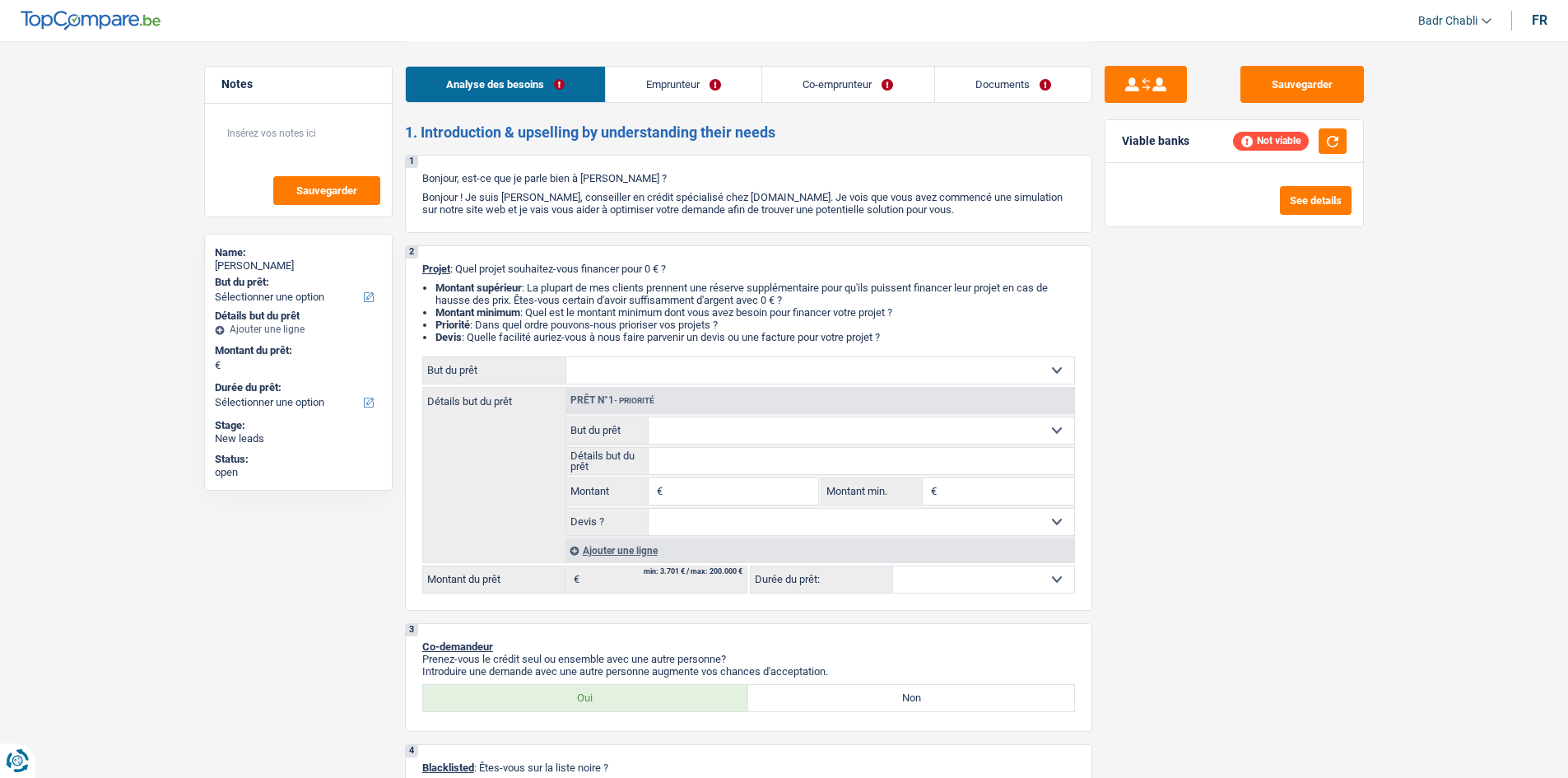
select select "rents"
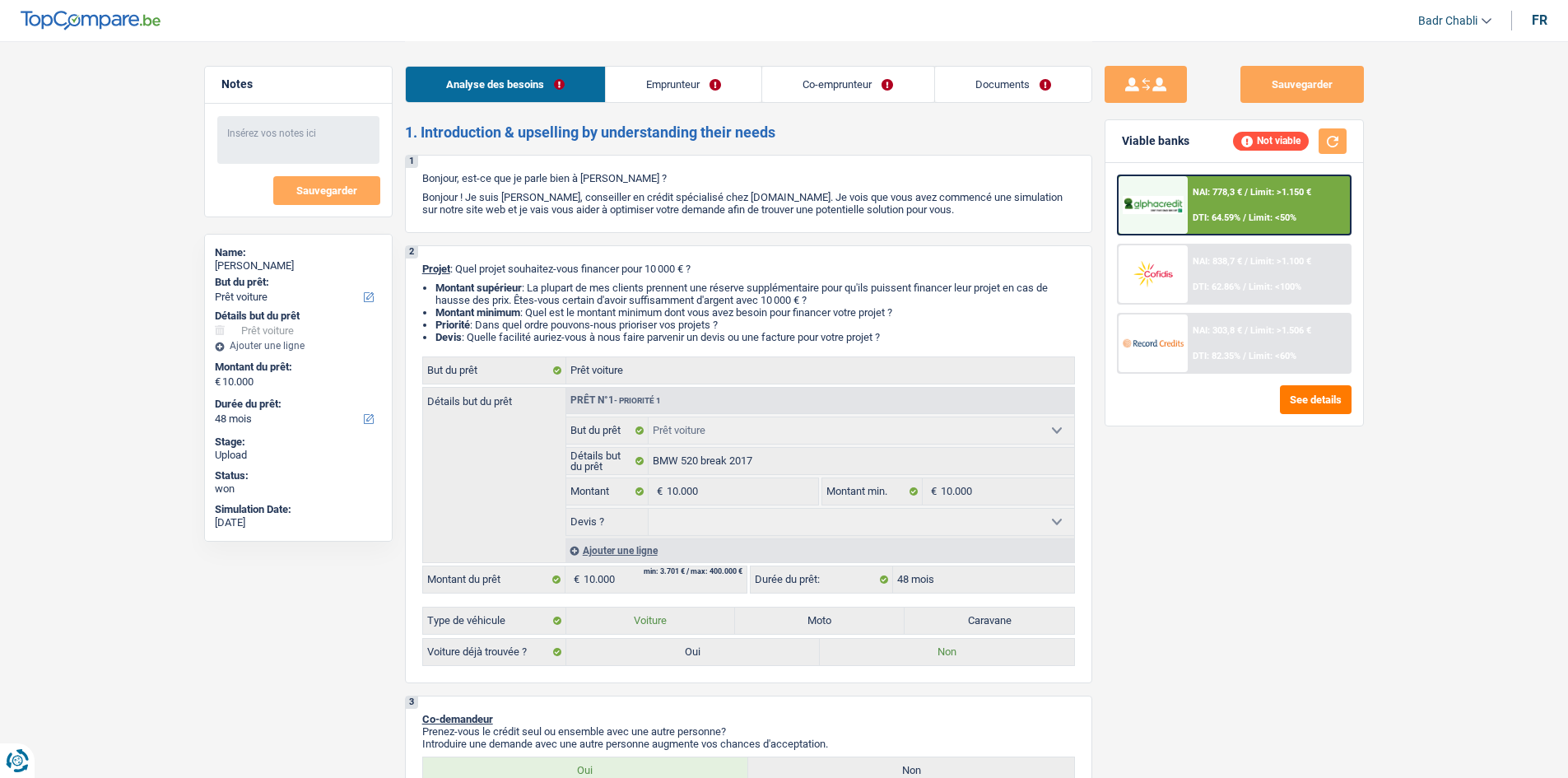
select select "car"
select select "48"
select select "car"
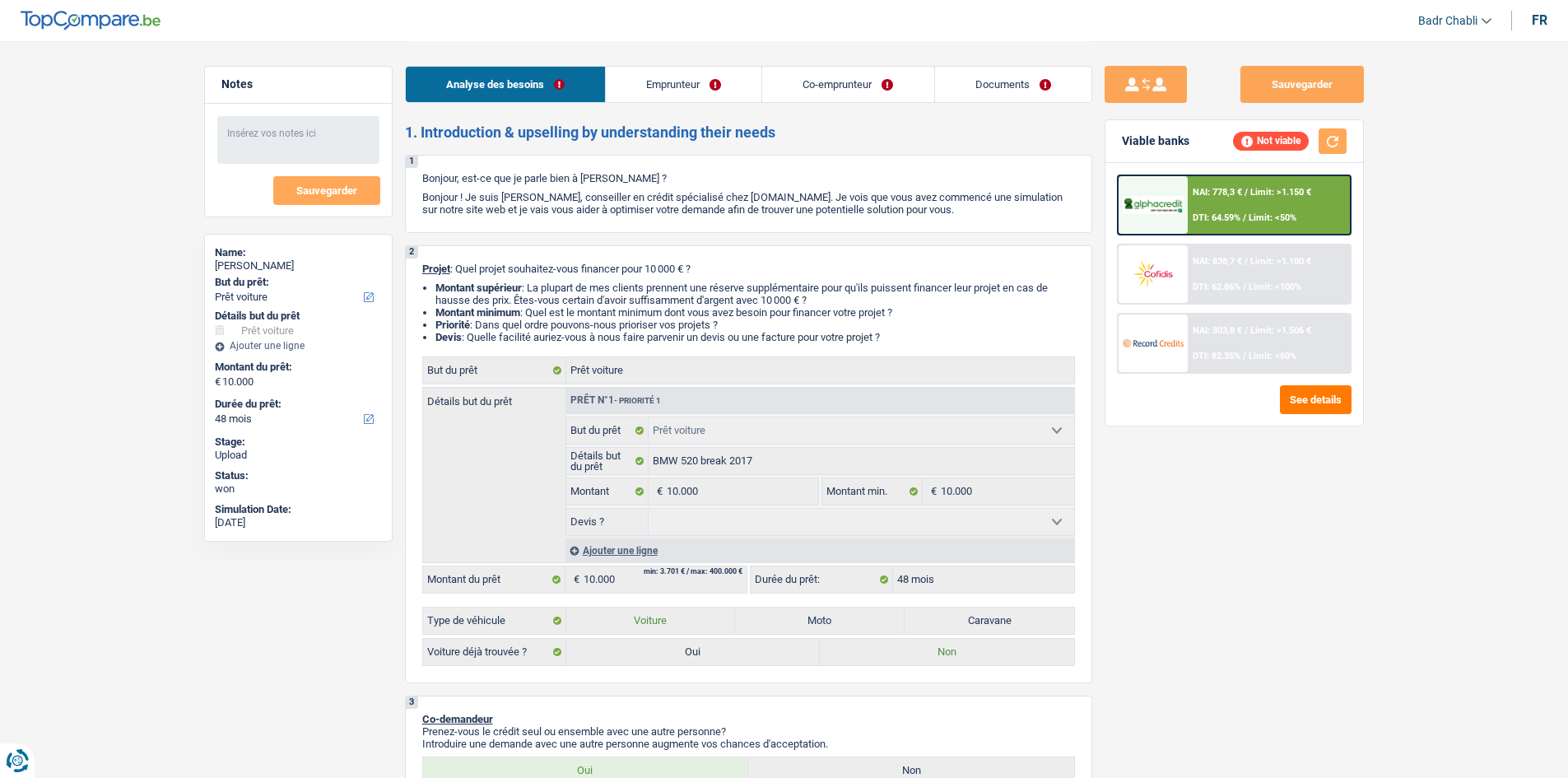
select select "48"
select select "liberal"
select select "netSalary"
select select "familyAllowances"
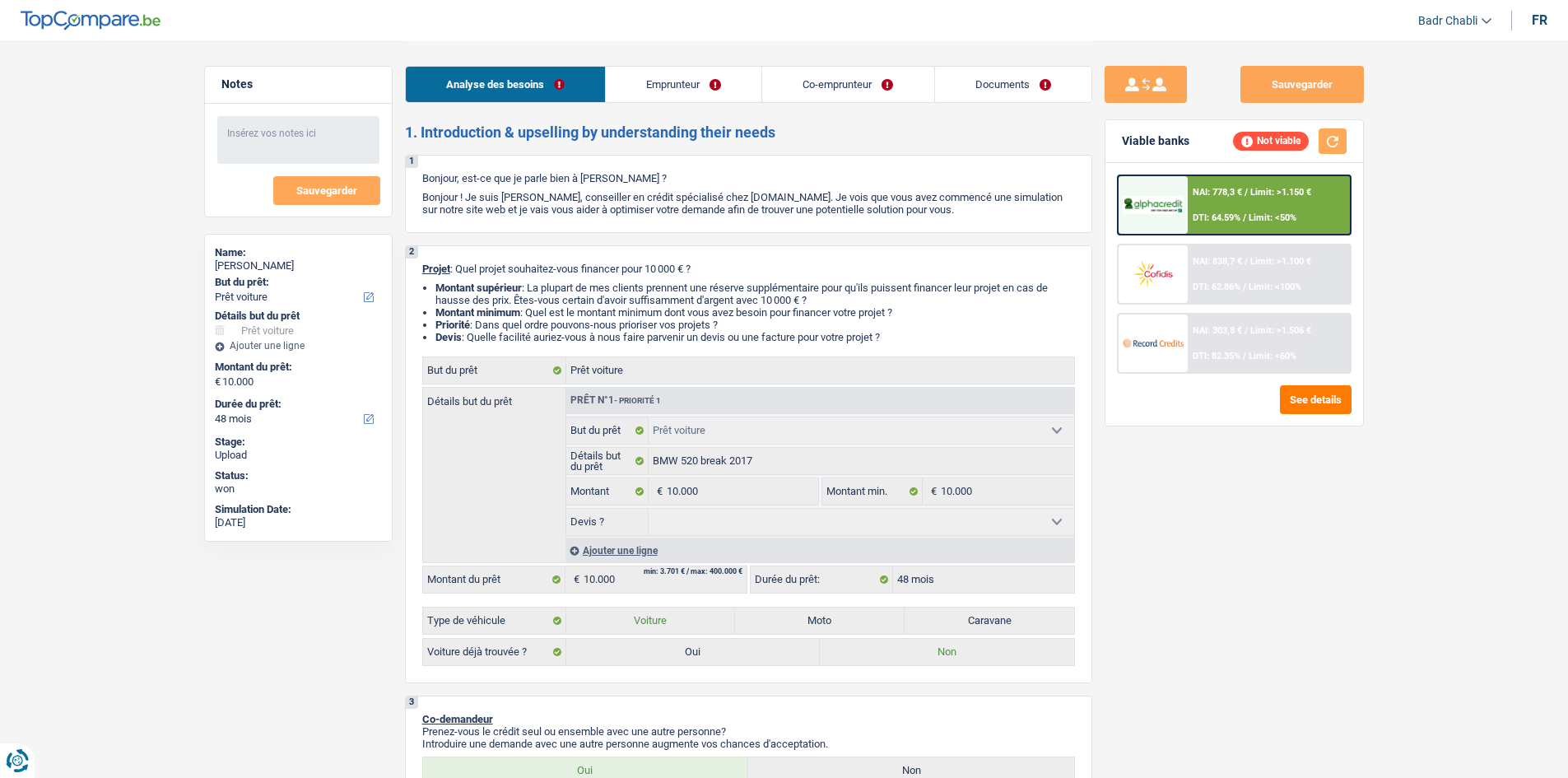
select select "netSalary"
select select "rents"
select select "personalLoan"
select select "homeFurnishingOrRelocation"
select select "48"
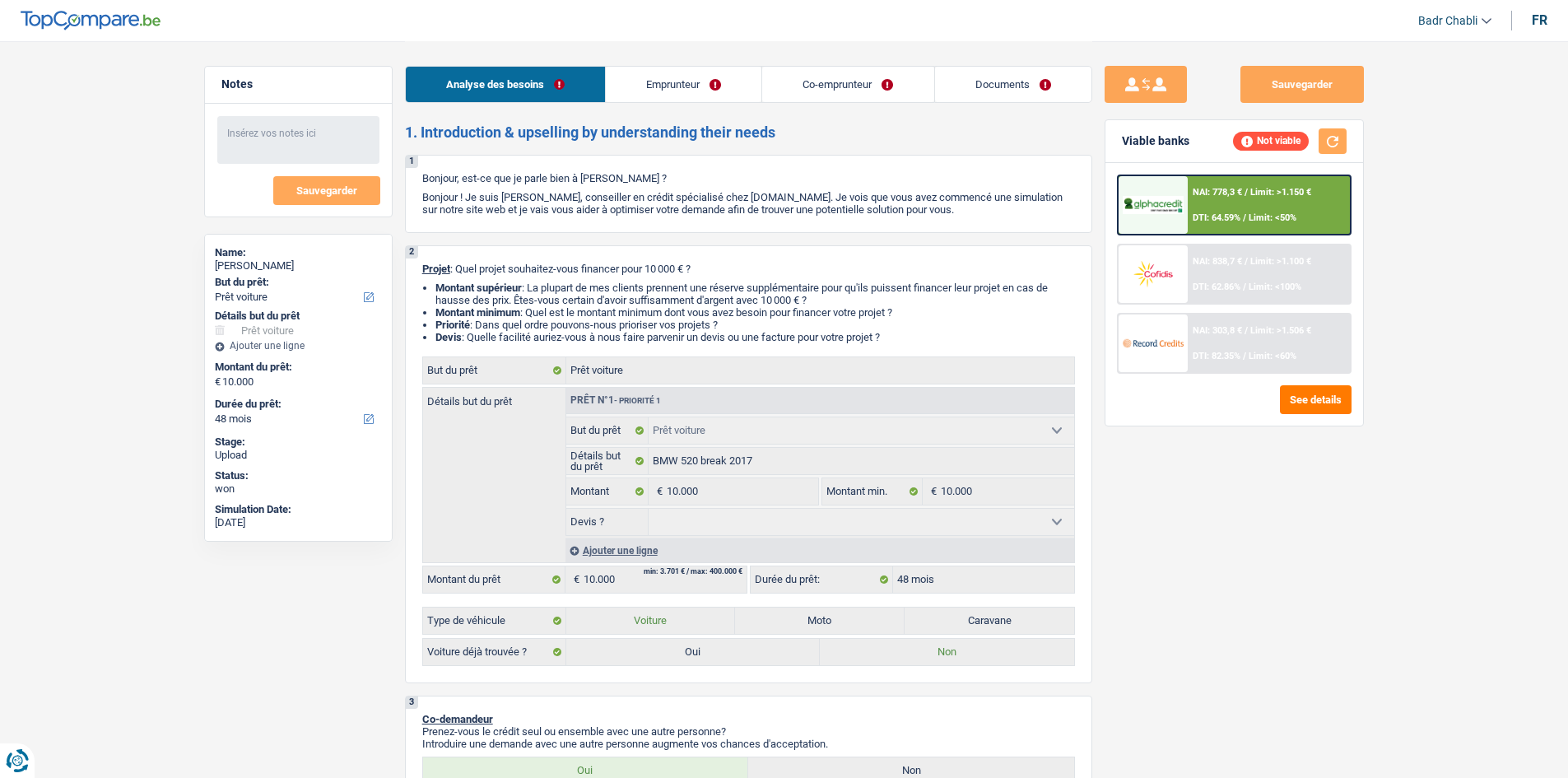
select select "car"
select select "48"
click at [1005, 81] on link "Documents" at bounding box center [1013, 84] width 157 height 35
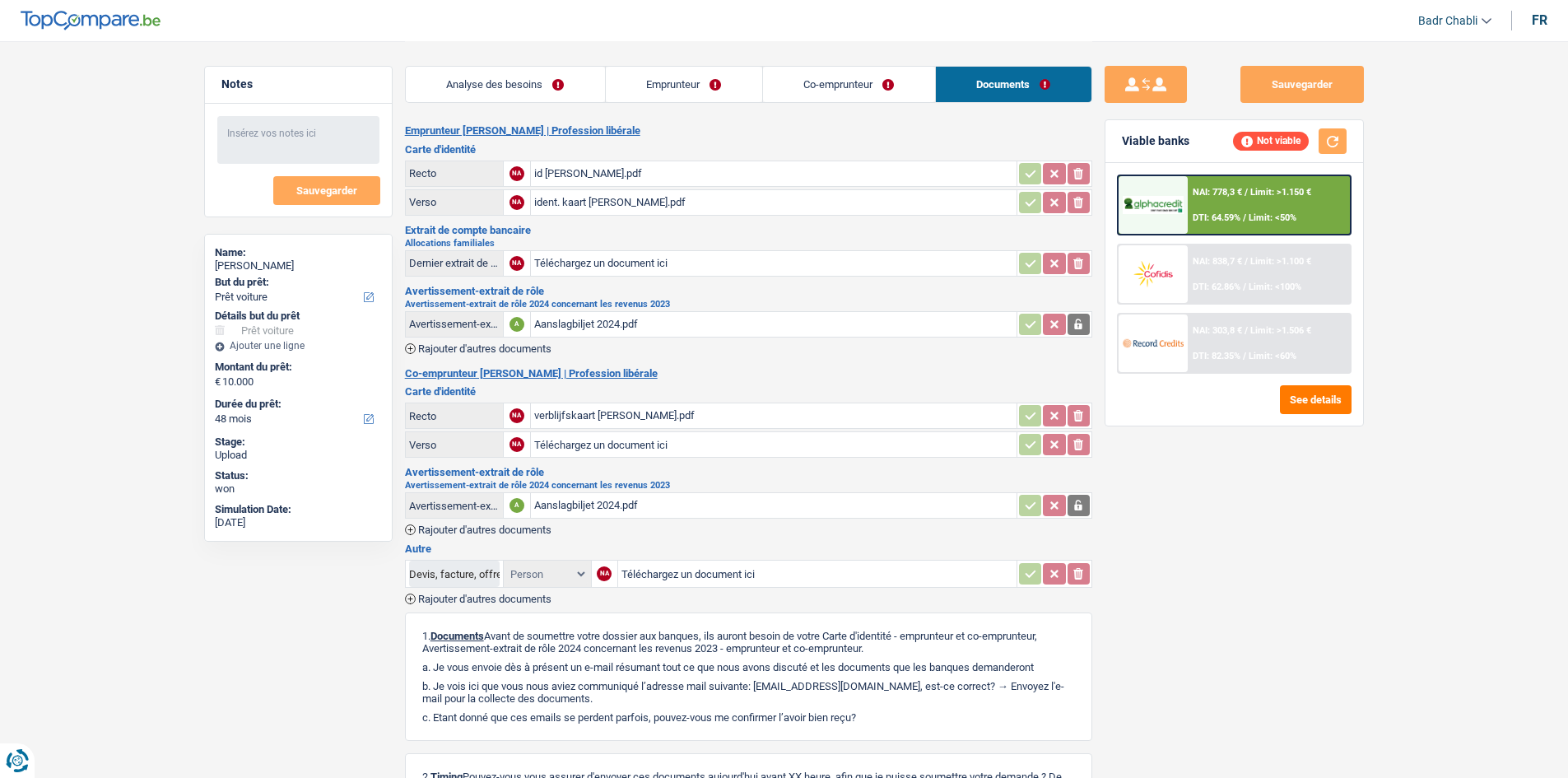
click at [631, 323] on div "Aanslagbiljet 2024.pdf" at bounding box center [773, 324] width 479 height 25
click at [599, 176] on div "id [PERSON_NAME].pdf" at bounding box center [773, 174] width 479 height 25
click at [621, 418] on div "verblijfskaart [PERSON_NAME].pdf" at bounding box center [773, 416] width 479 height 25
click at [680, 75] on link "Emprunteur" at bounding box center [685, 84] width 157 height 35
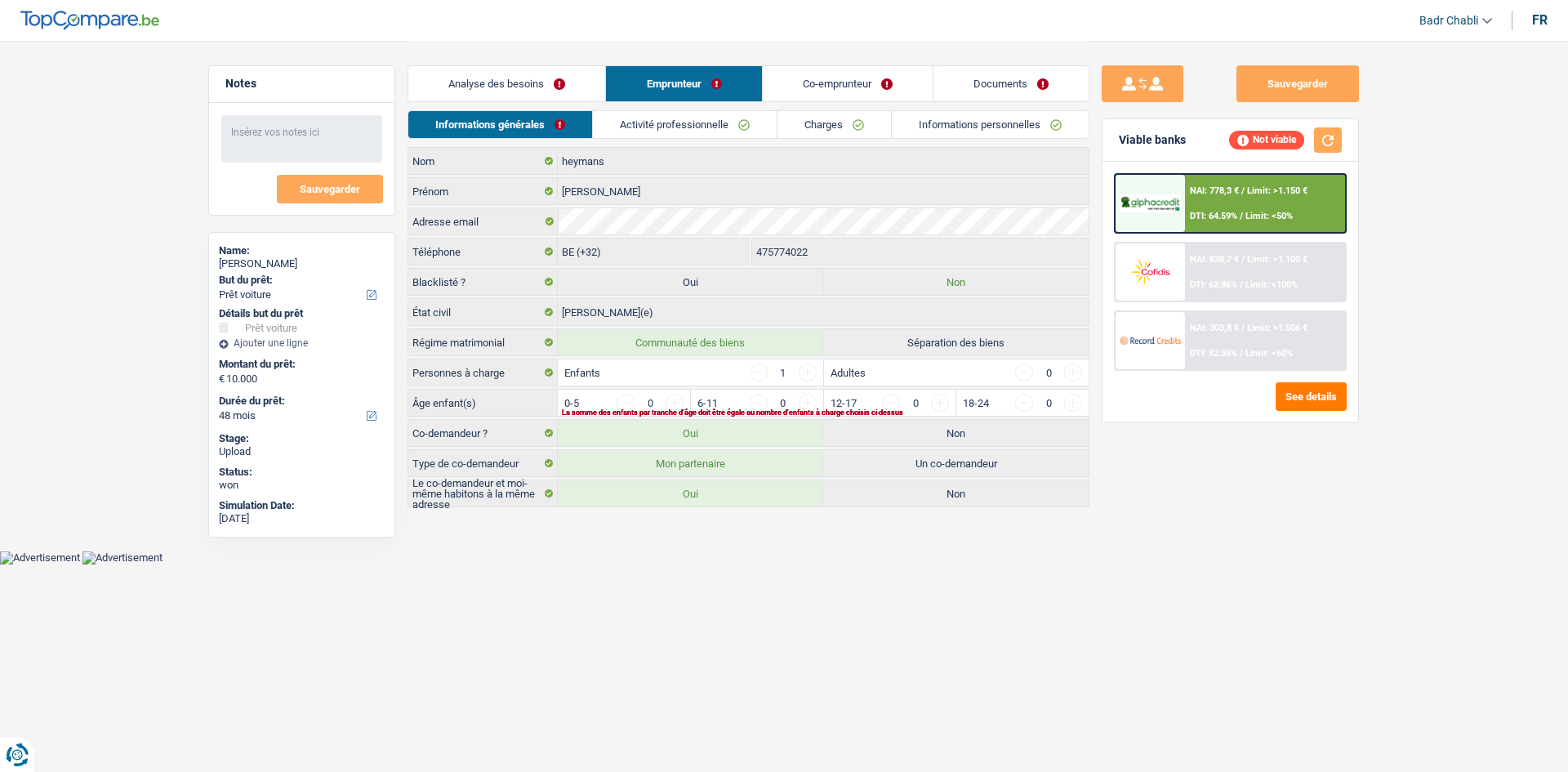
click at [758, 102] on div "Analyse des besoins Emprunteur Co-emprunteur Documents" at bounding box center [748, 75] width 682 height 69
click at [710, 118] on link "Activité professionnelle" at bounding box center [685, 124] width 184 height 27
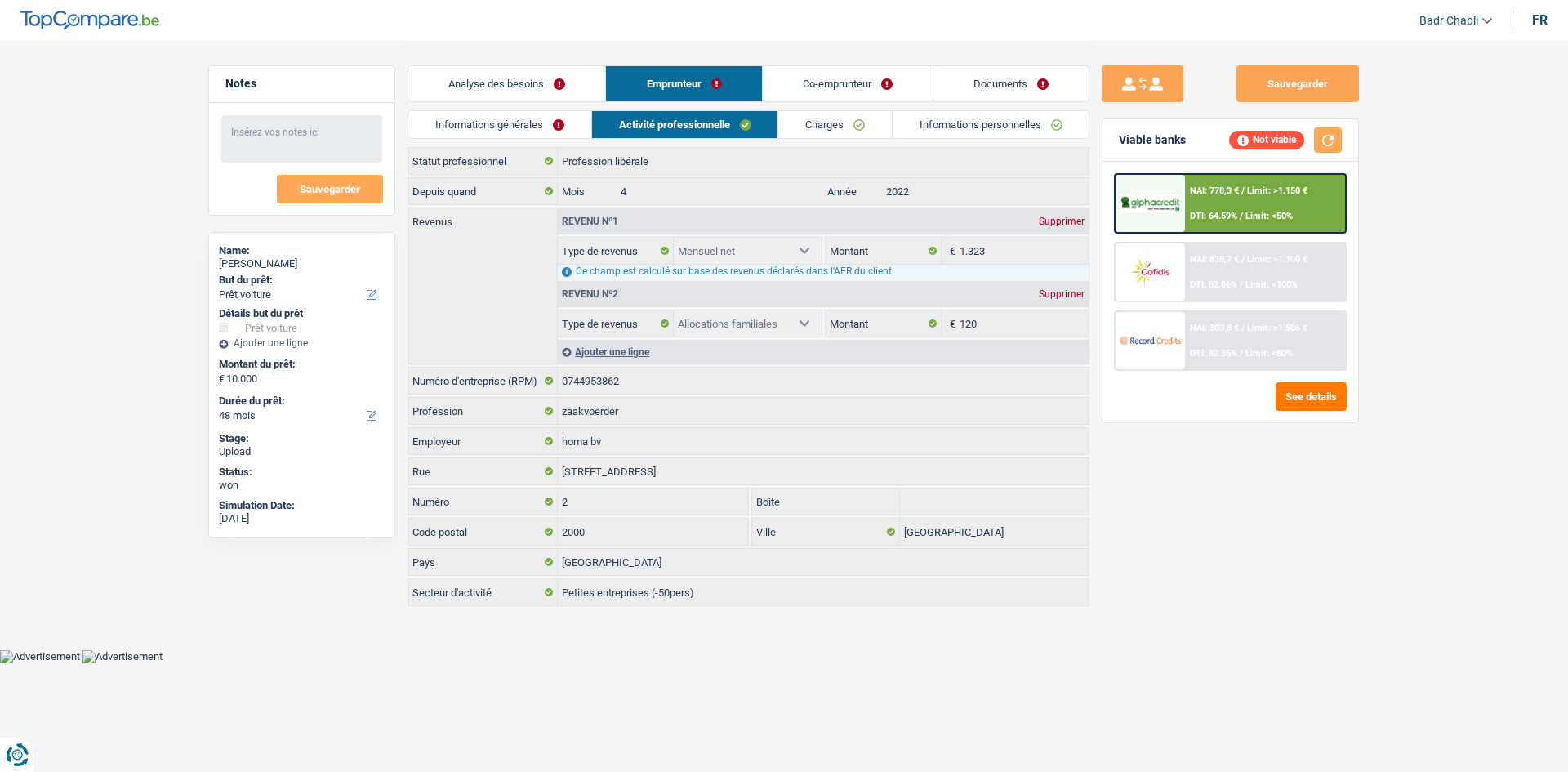
click at [802, 119] on link "Charges" at bounding box center [836, 124] width 114 height 27
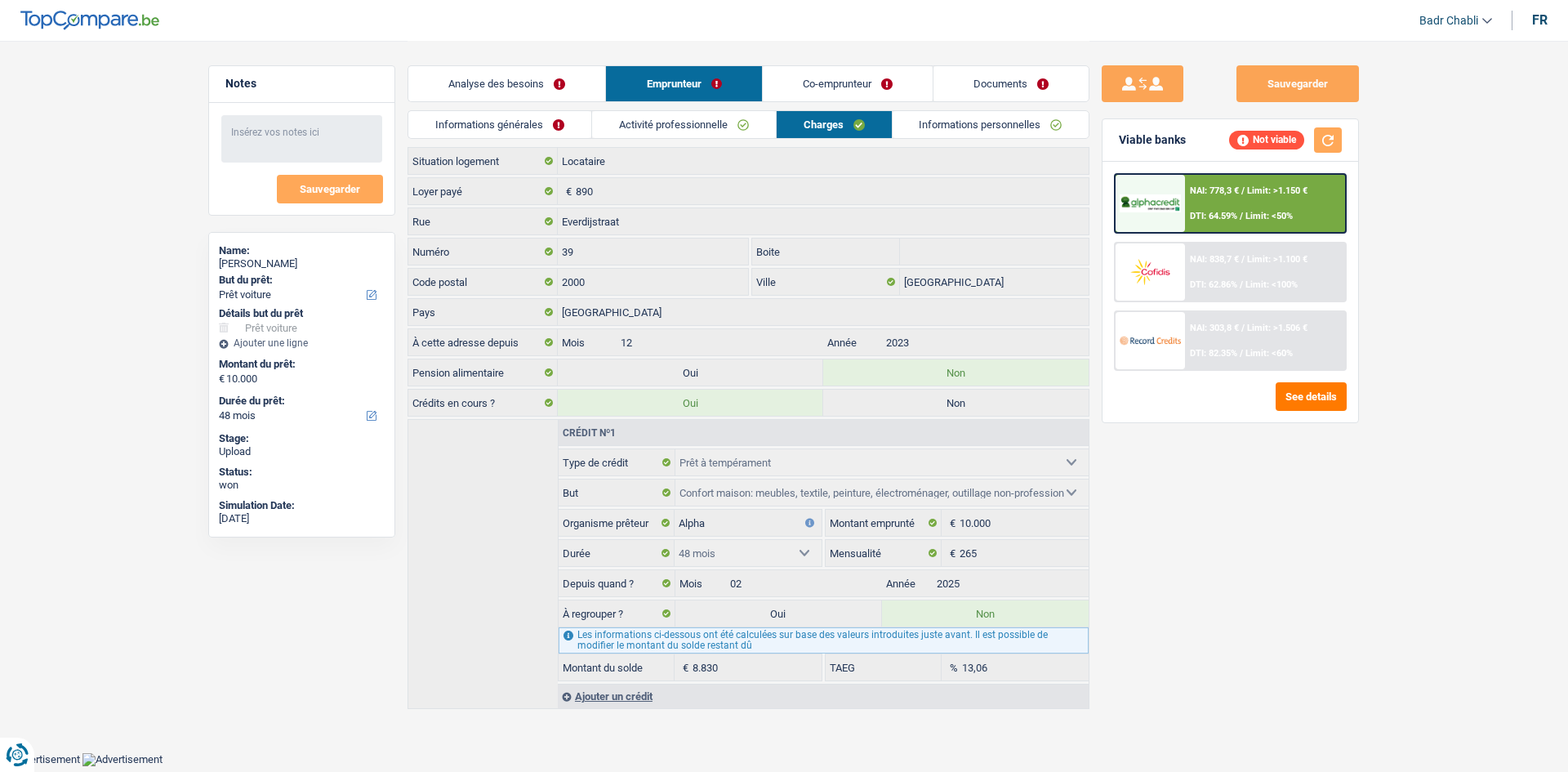
click at [1002, 62] on div "Analyse des besoins Emprunteur Co-emprunteur Documents" at bounding box center [748, 75] width 682 height 69
click at [1003, 83] on link "Documents" at bounding box center [1011, 83] width 156 height 35
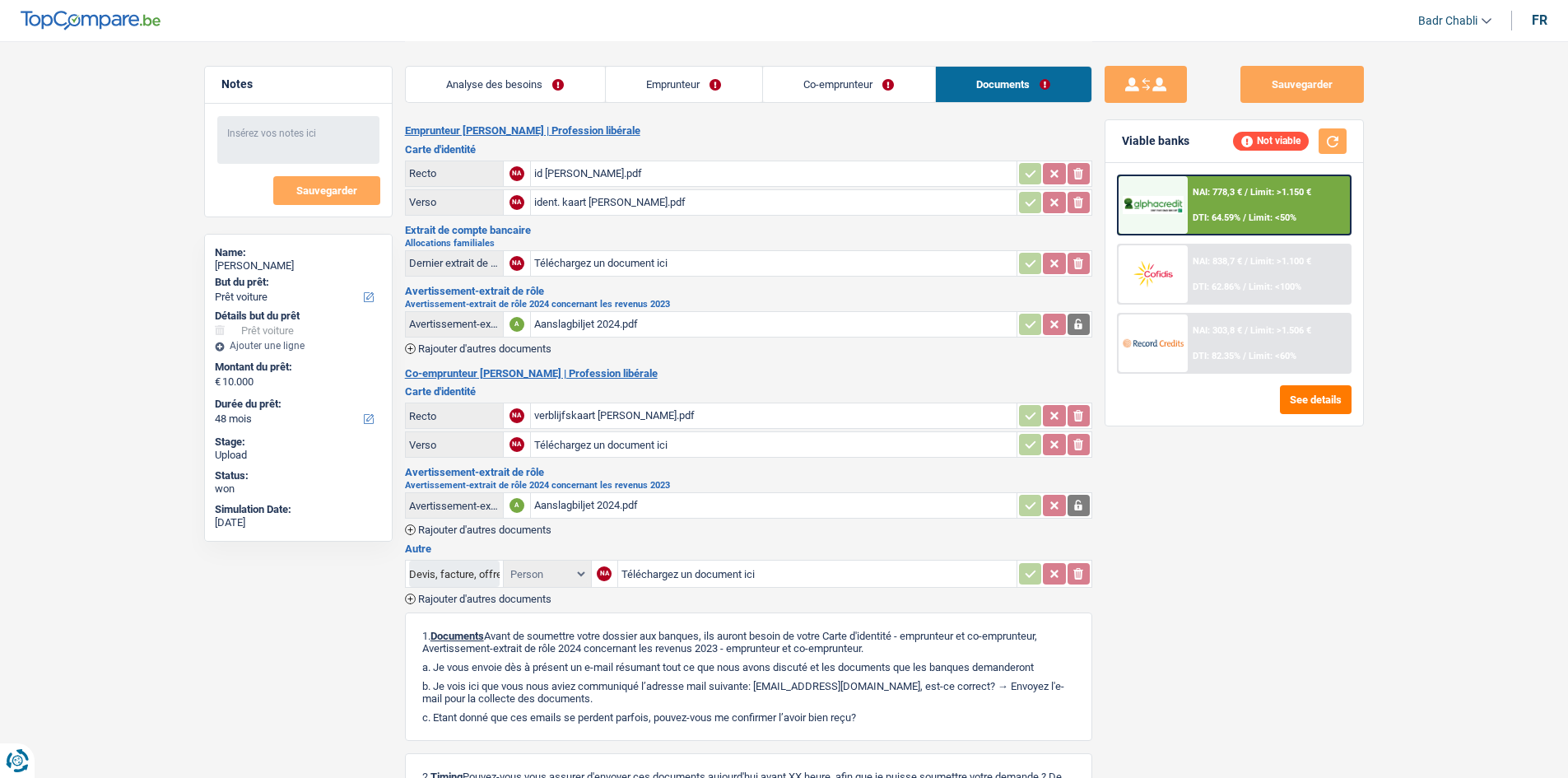
click at [608, 507] on div "Aanslagbiljet 2024.pdf" at bounding box center [773, 506] width 479 height 25
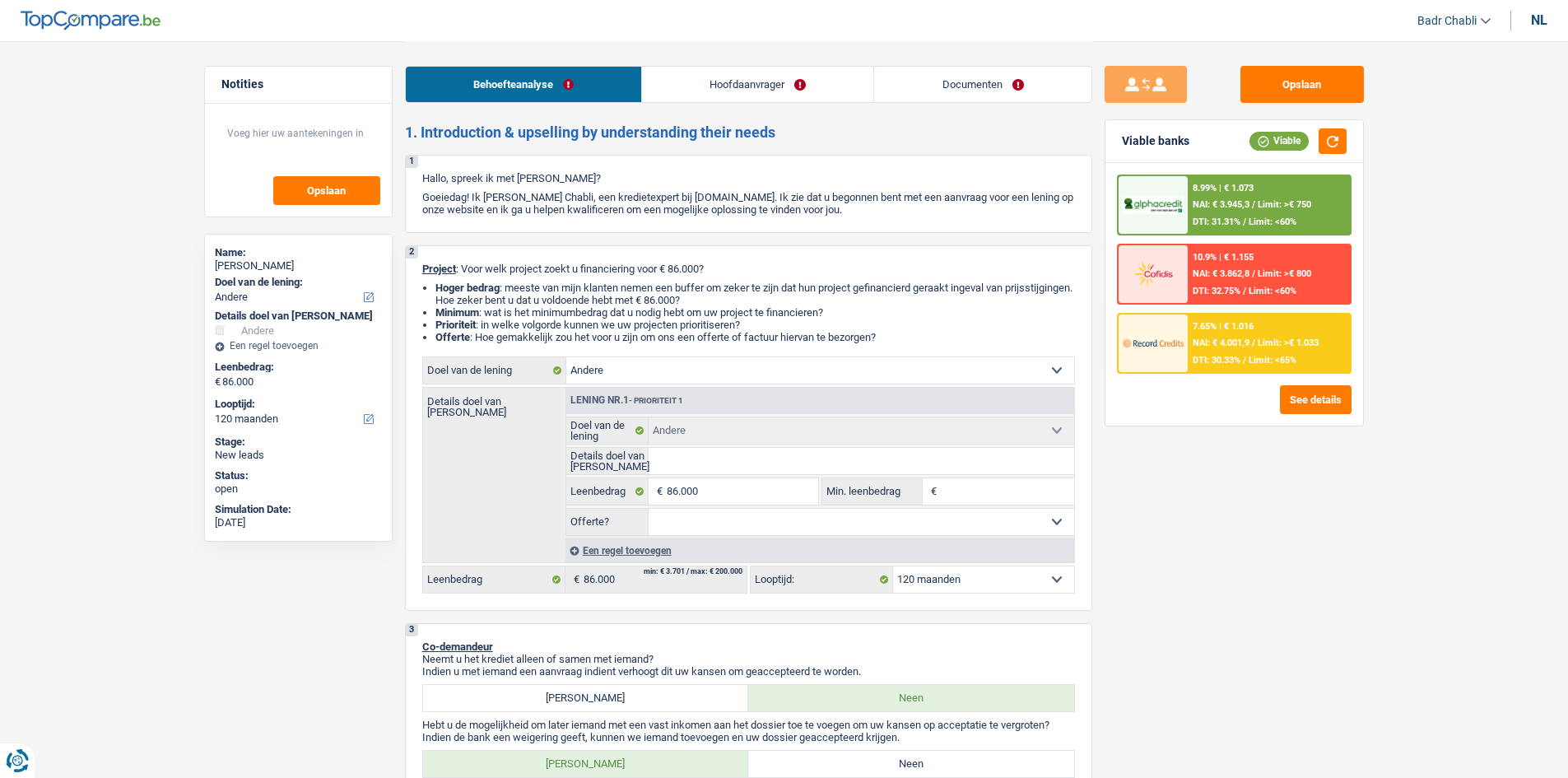
select select "other"
select select "120"
select select "other"
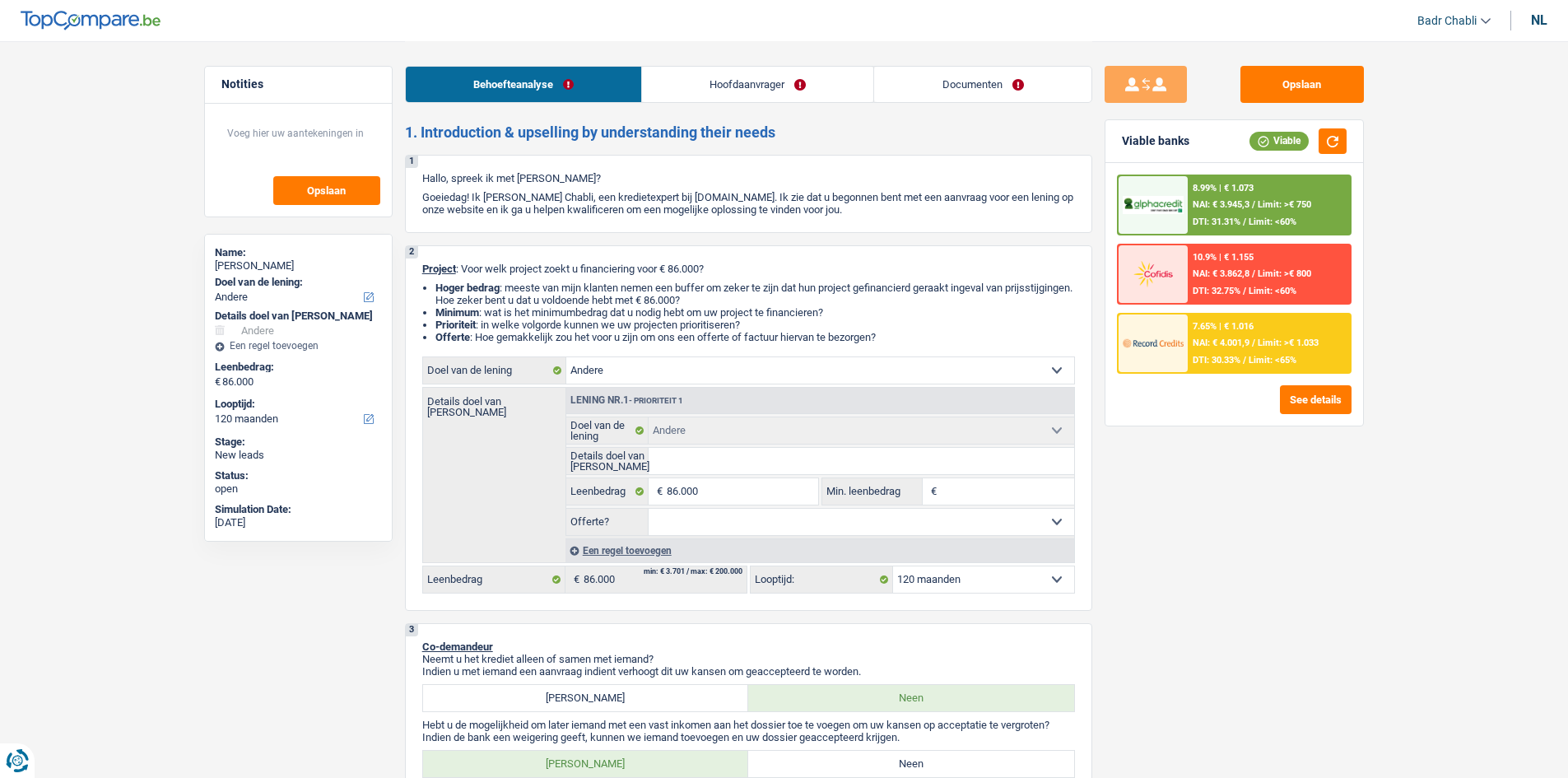
select select "120"
select select "privateEmployee"
select select "netSalary"
select select "mutualityIndemnity"
select select "other"
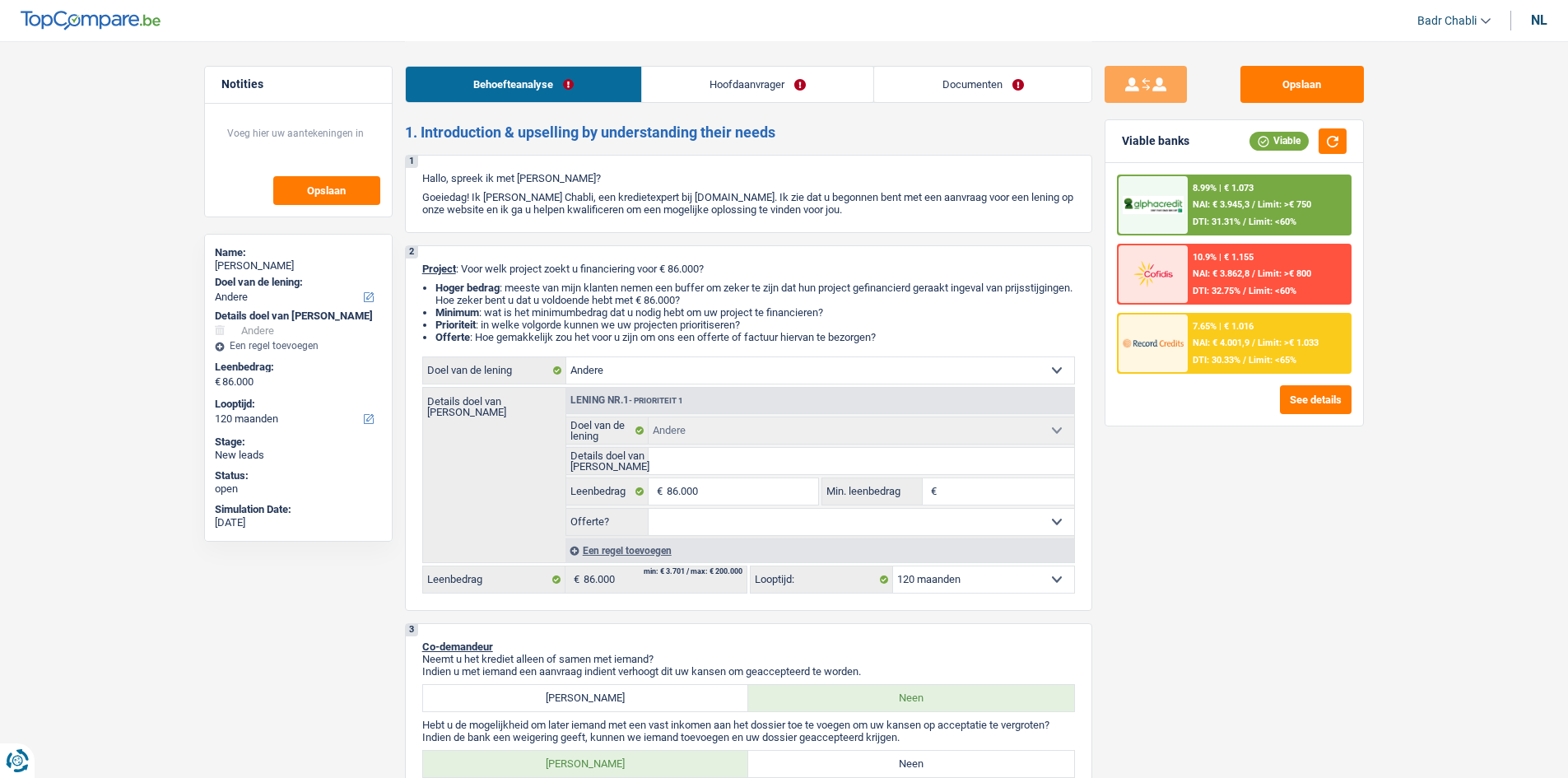
select select "mealVouchers"
select select "ownerWithMortgage"
select select "mortgage"
select select "240"
select select "other"
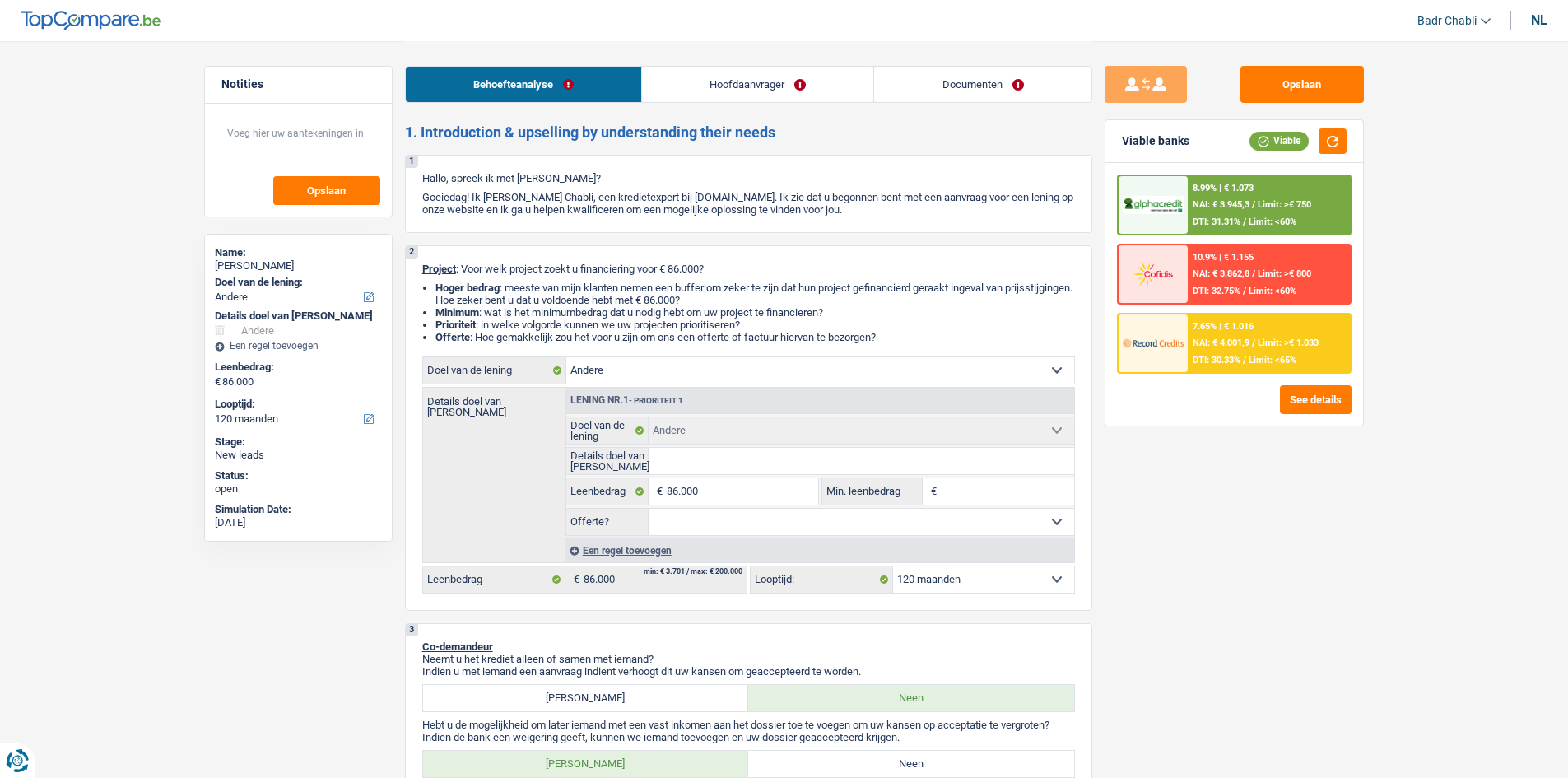
select select "other"
select select "120"
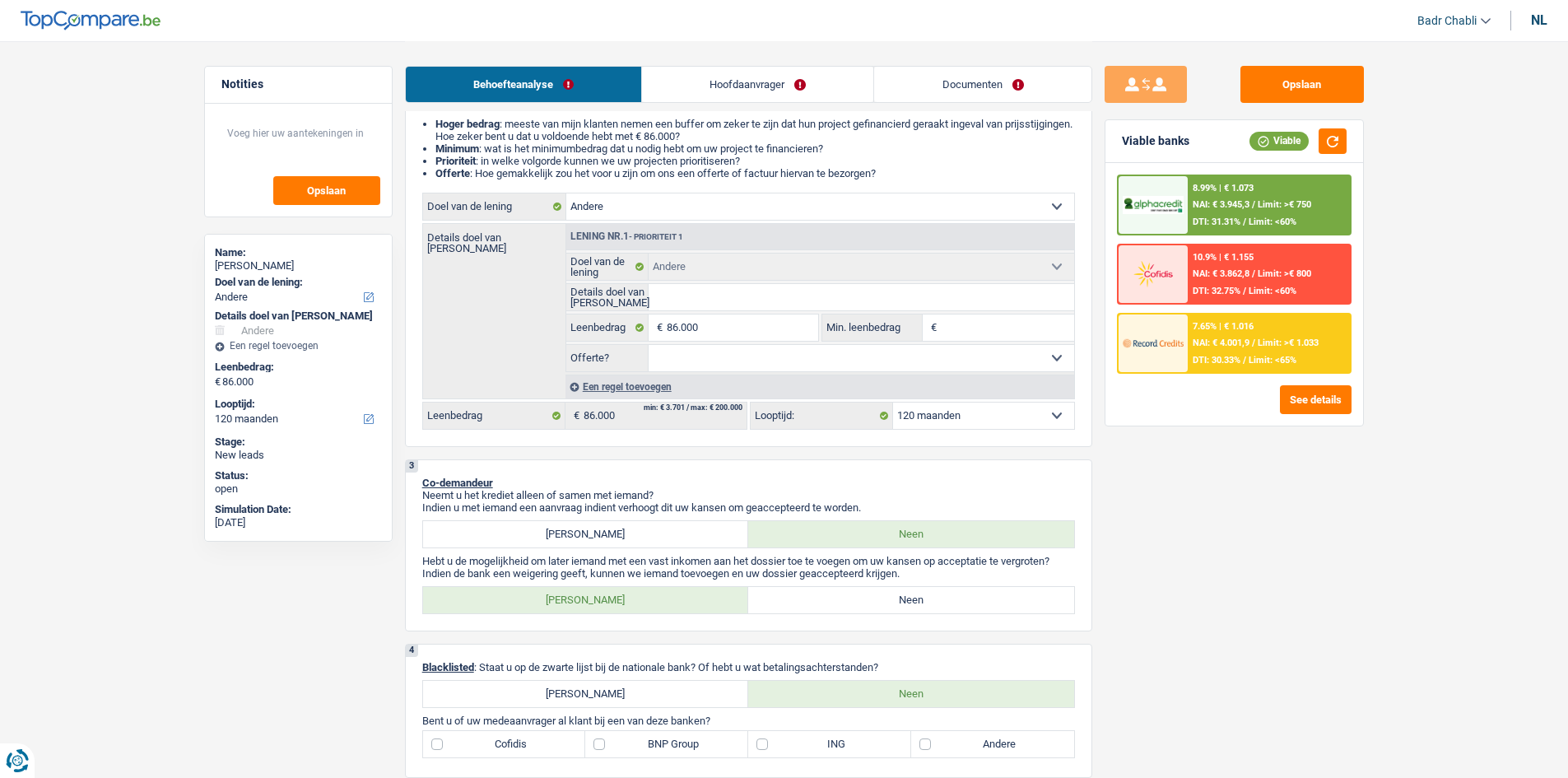
scroll to position [164, 0]
click at [890, 601] on label "Neen" at bounding box center [911, 599] width 326 height 27
click at [890, 601] on input "Neen" at bounding box center [911, 599] width 326 height 27
radio input "true"
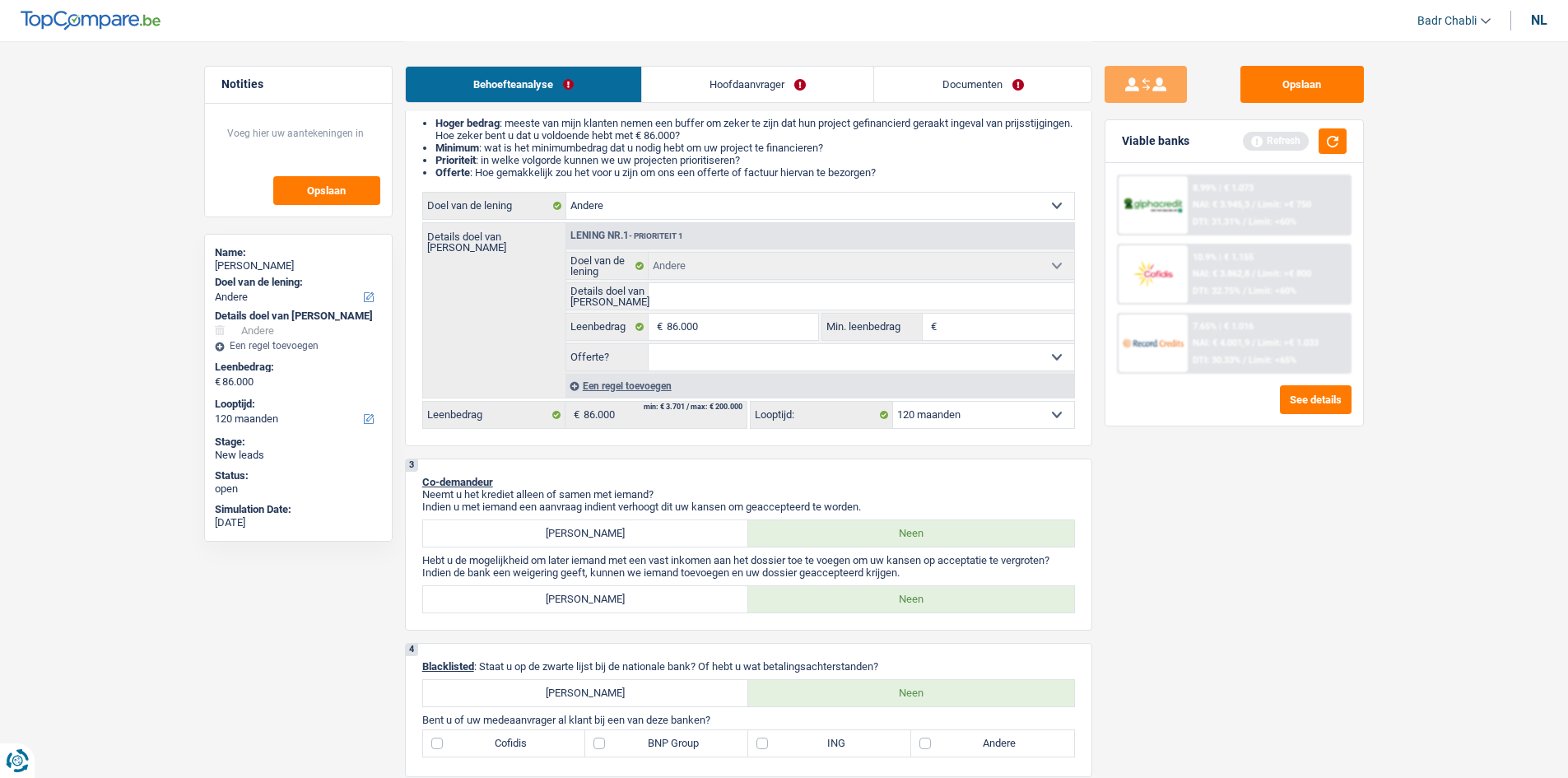
click at [768, 87] on link "Hoofdaanvrager" at bounding box center [758, 84] width 231 height 35
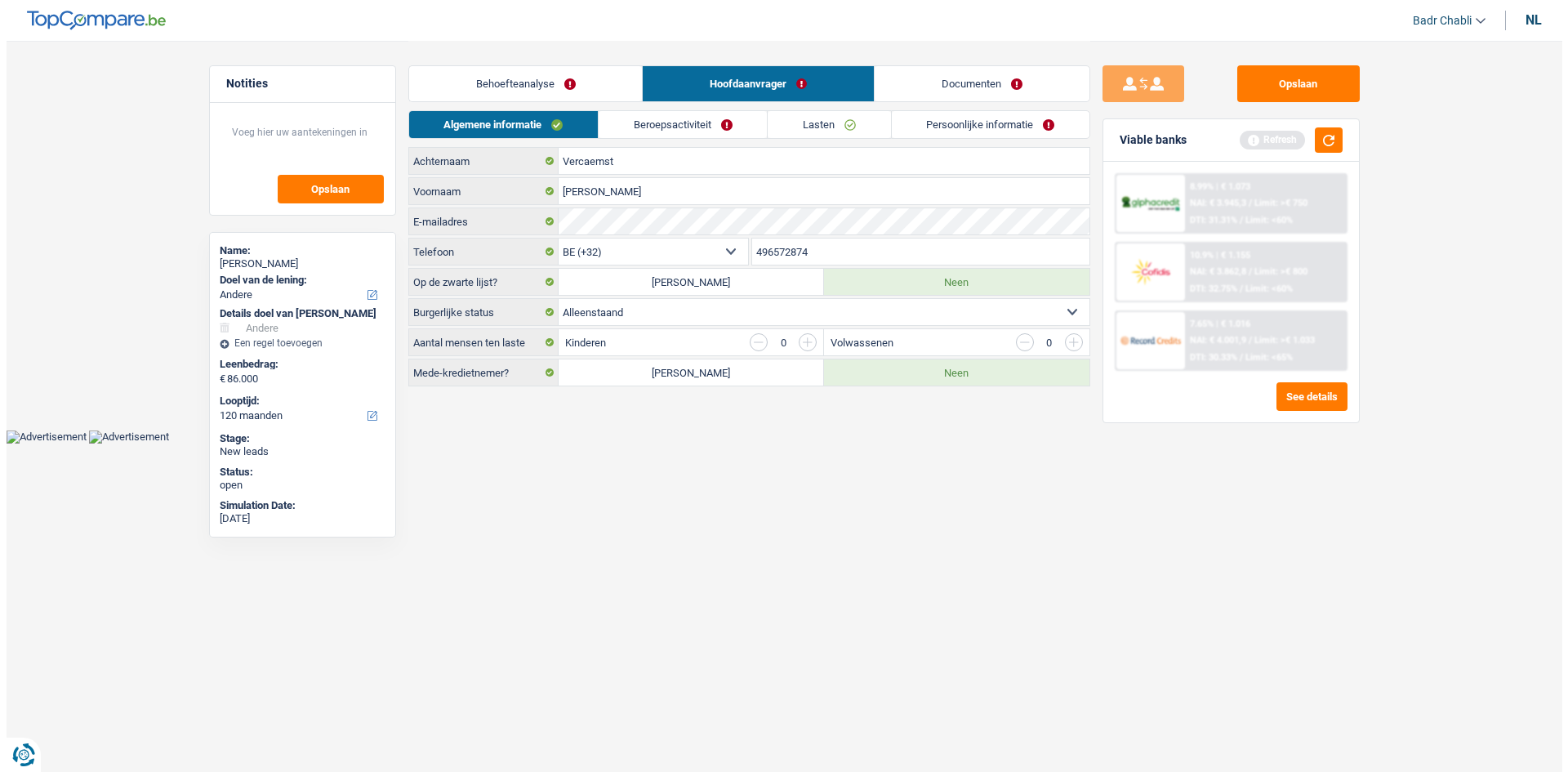
scroll to position [0, 0]
click at [733, 109] on div "Behoefteanalyse Hoofdaanvrager Documenten" at bounding box center [748, 75] width 682 height 69
click at [733, 125] on link "Beroepsactiviteit" at bounding box center [681, 124] width 168 height 27
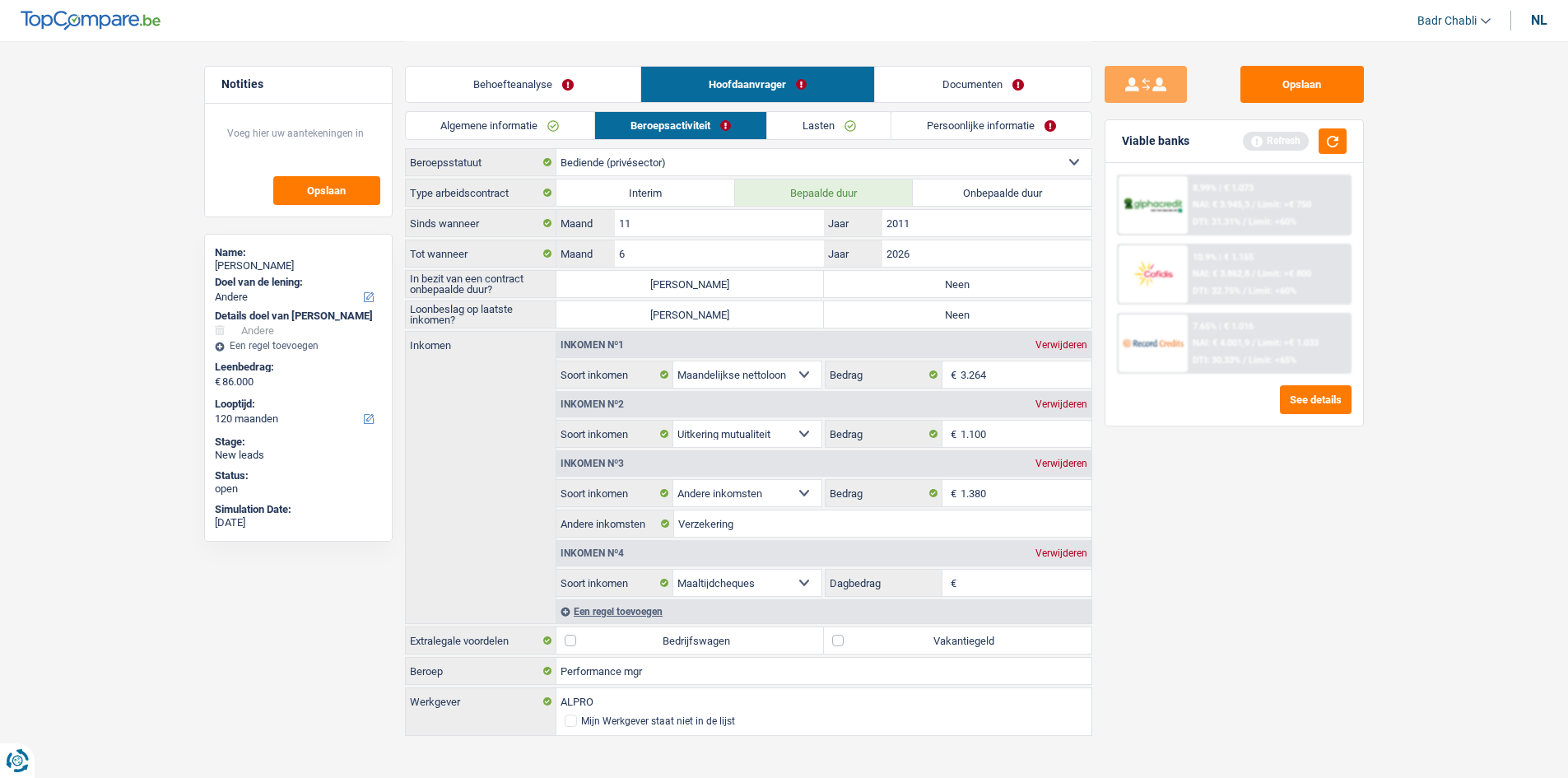
click at [922, 289] on label "Neen" at bounding box center [958, 284] width 268 height 27
click at [922, 289] on input "Neen" at bounding box center [958, 284] width 268 height 27
radio input "true"
click at [922, 304] on label "Neen" at bounding box center [958, 314] width 268 height 27
click at [922, 304] on input "Neen" at bounding box center [958, 314] width 268 height 27
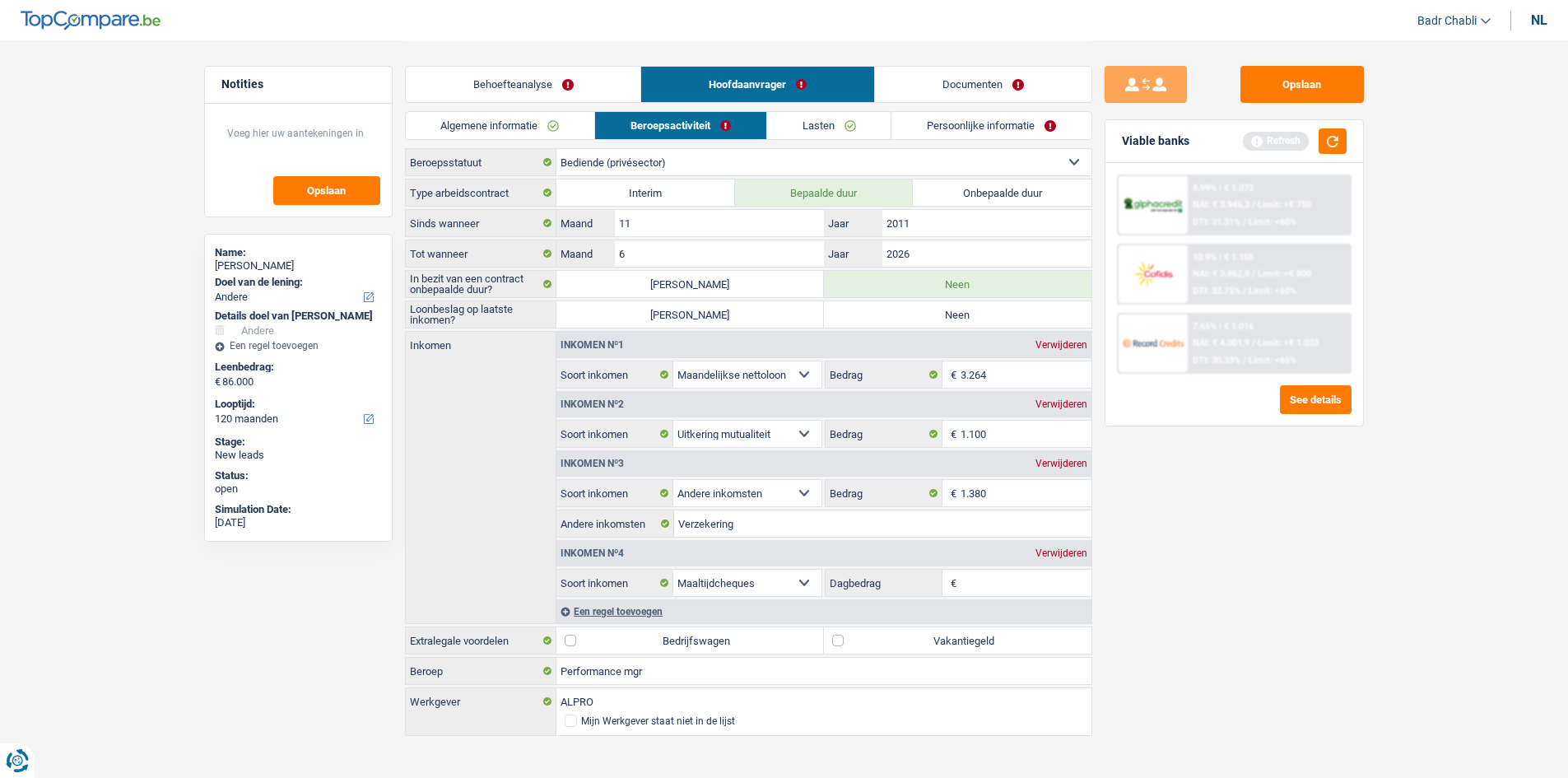
radio input "true"
click at [537, 92] on link "Behoefteanalyse" at bounding box center [524, 84] width 235 height 35
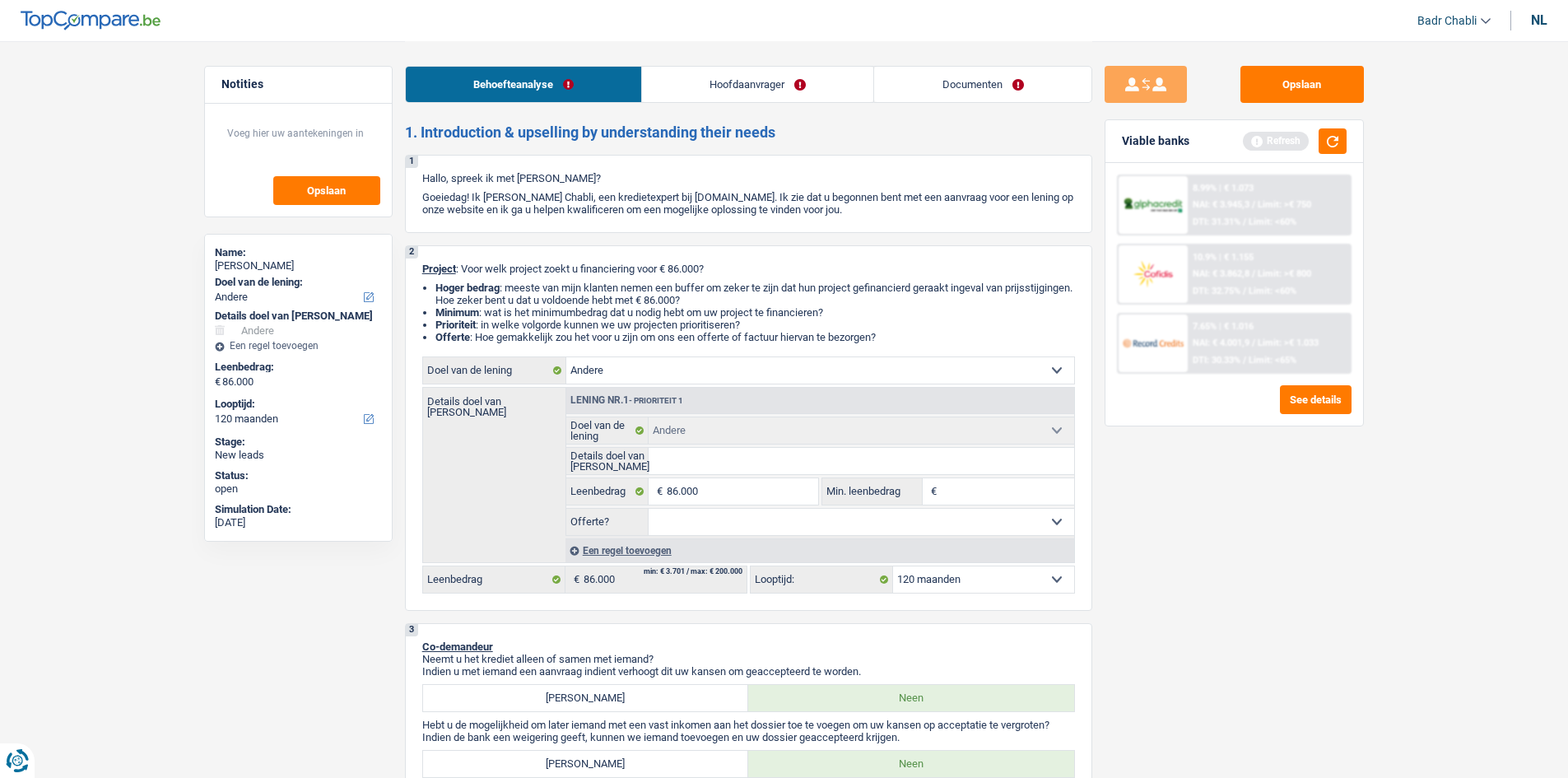
click at [732, 89] on link "Hoofdaanvrager" at bounding box center [758, 84] width 231 height 35
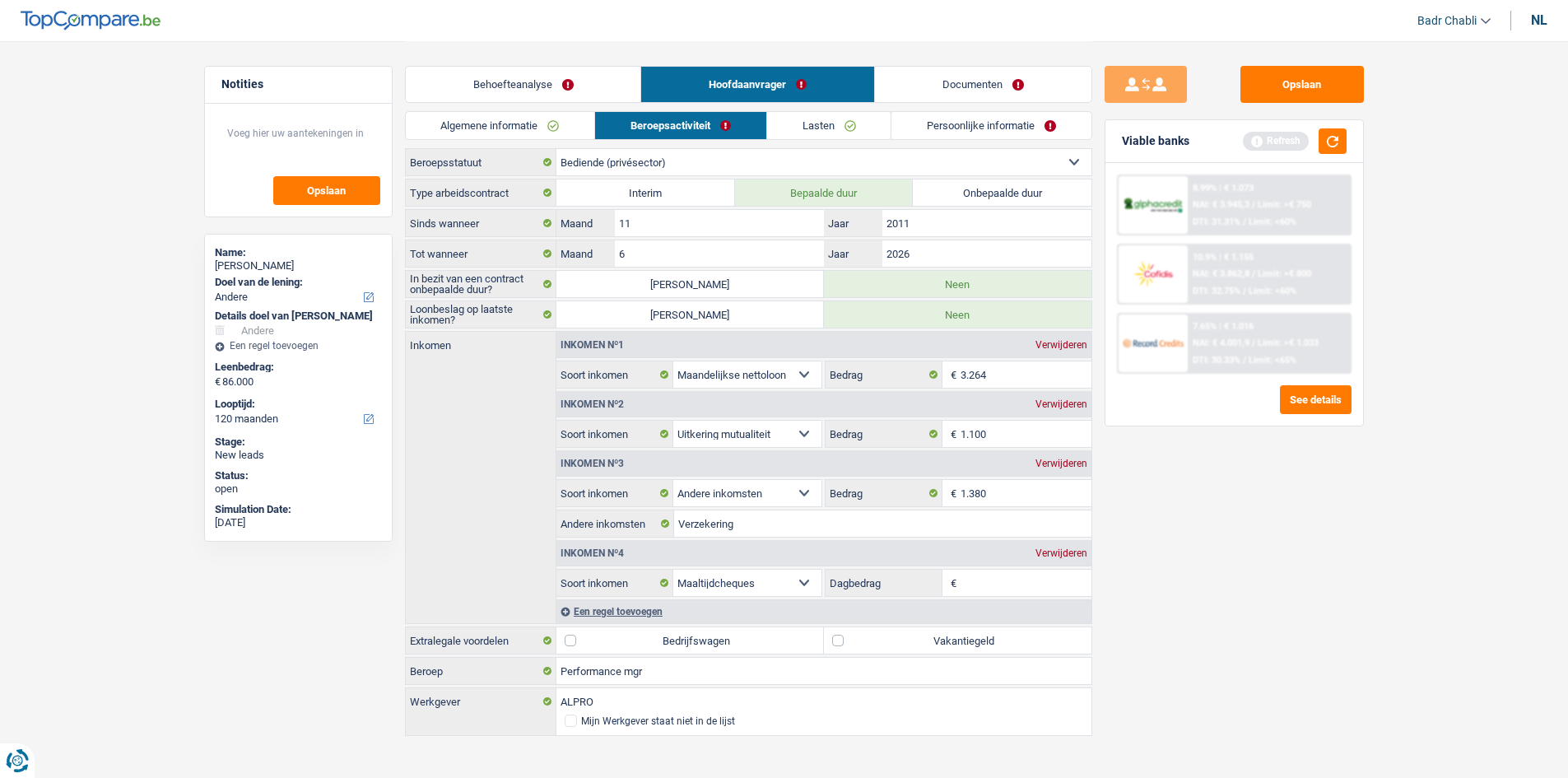
click at [804, 125] on link "Lasten" at bounding box center [830, 125] width 124 height 27
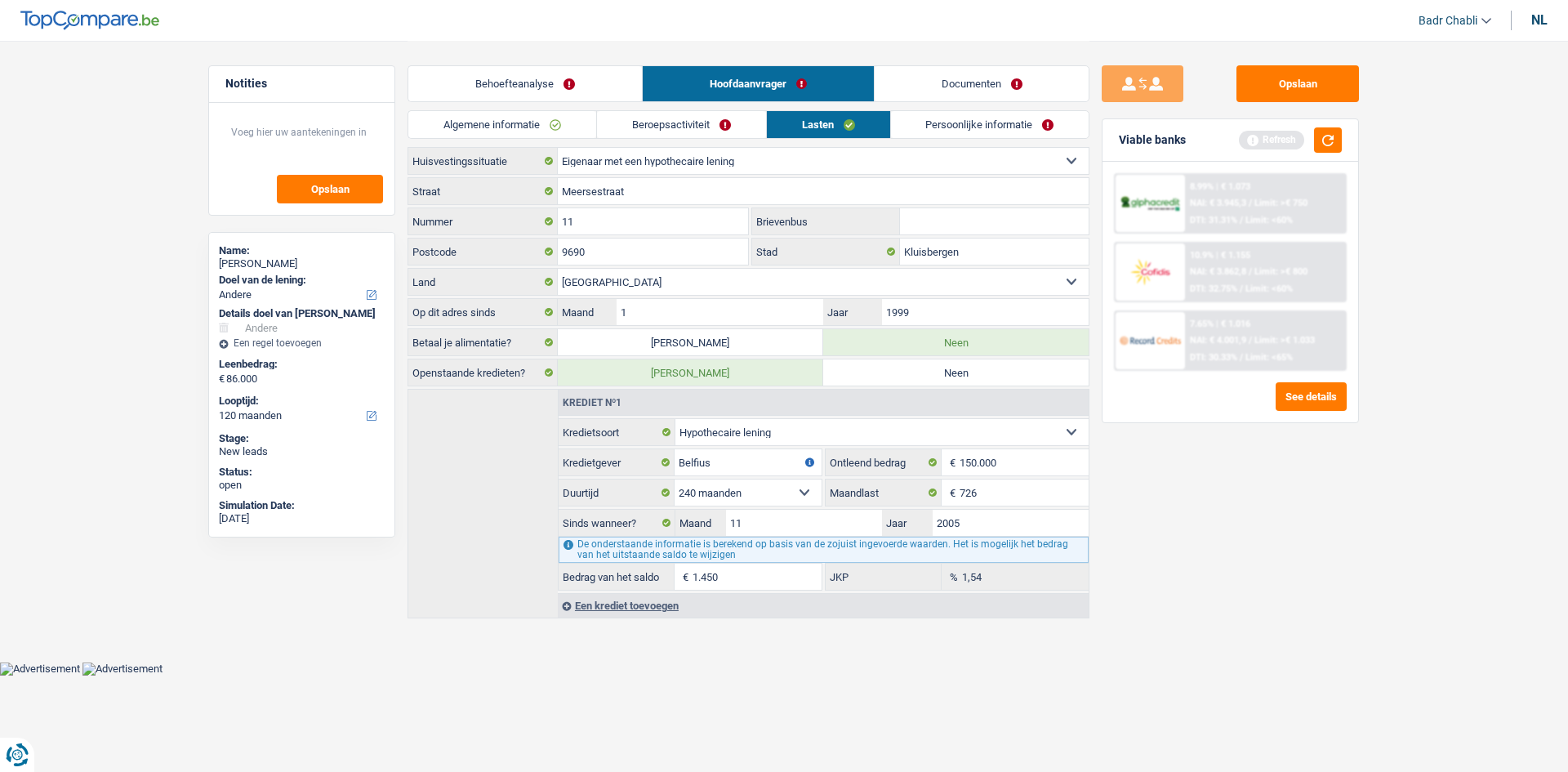
click at [709, 128] on link "Beroepsactiviteit" at bounding box center [681, 124] width 169 height 27
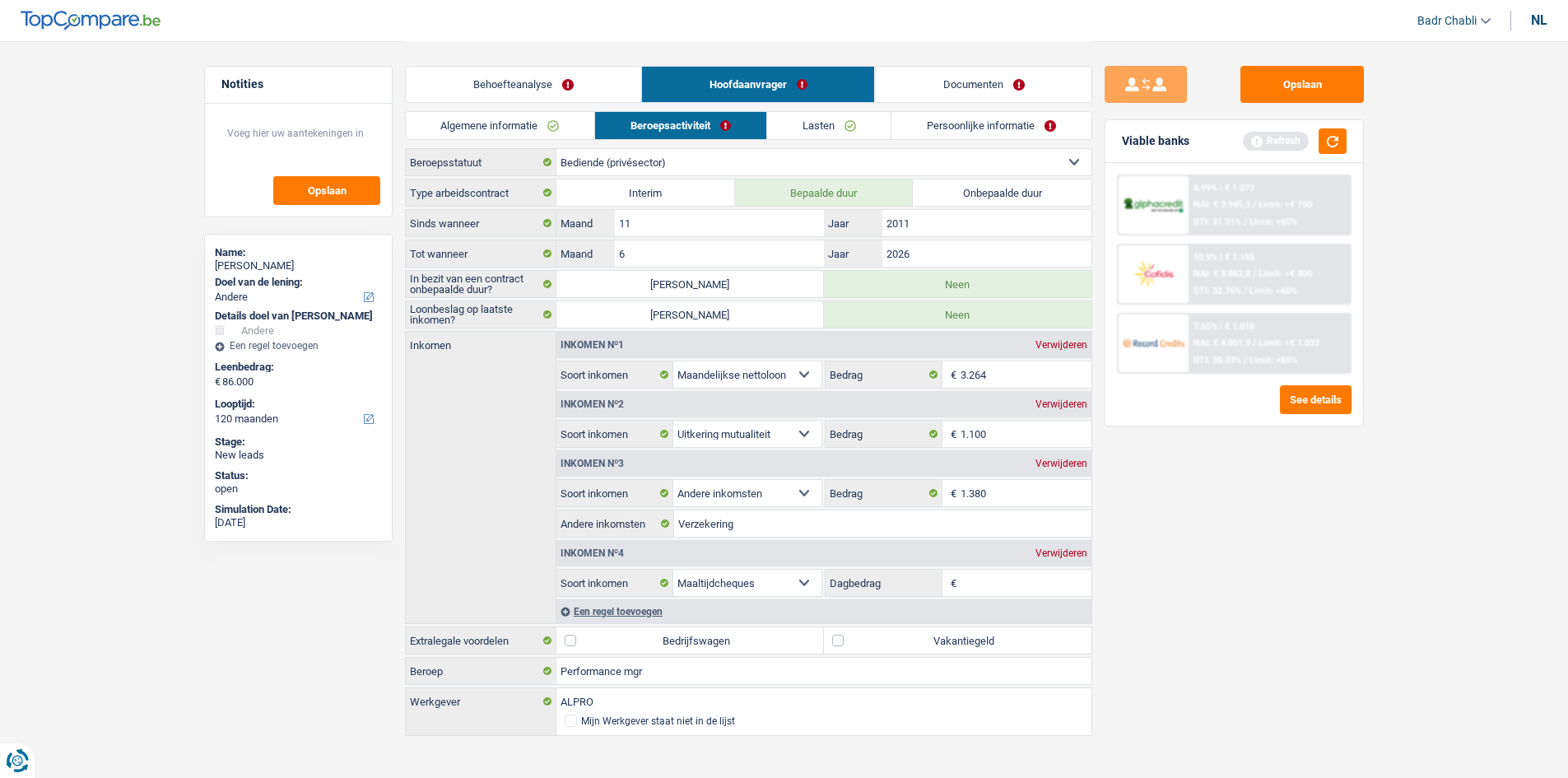
click at [832, 130] on link "Lasten" at bounding box center [830, 125] width 124 height 27
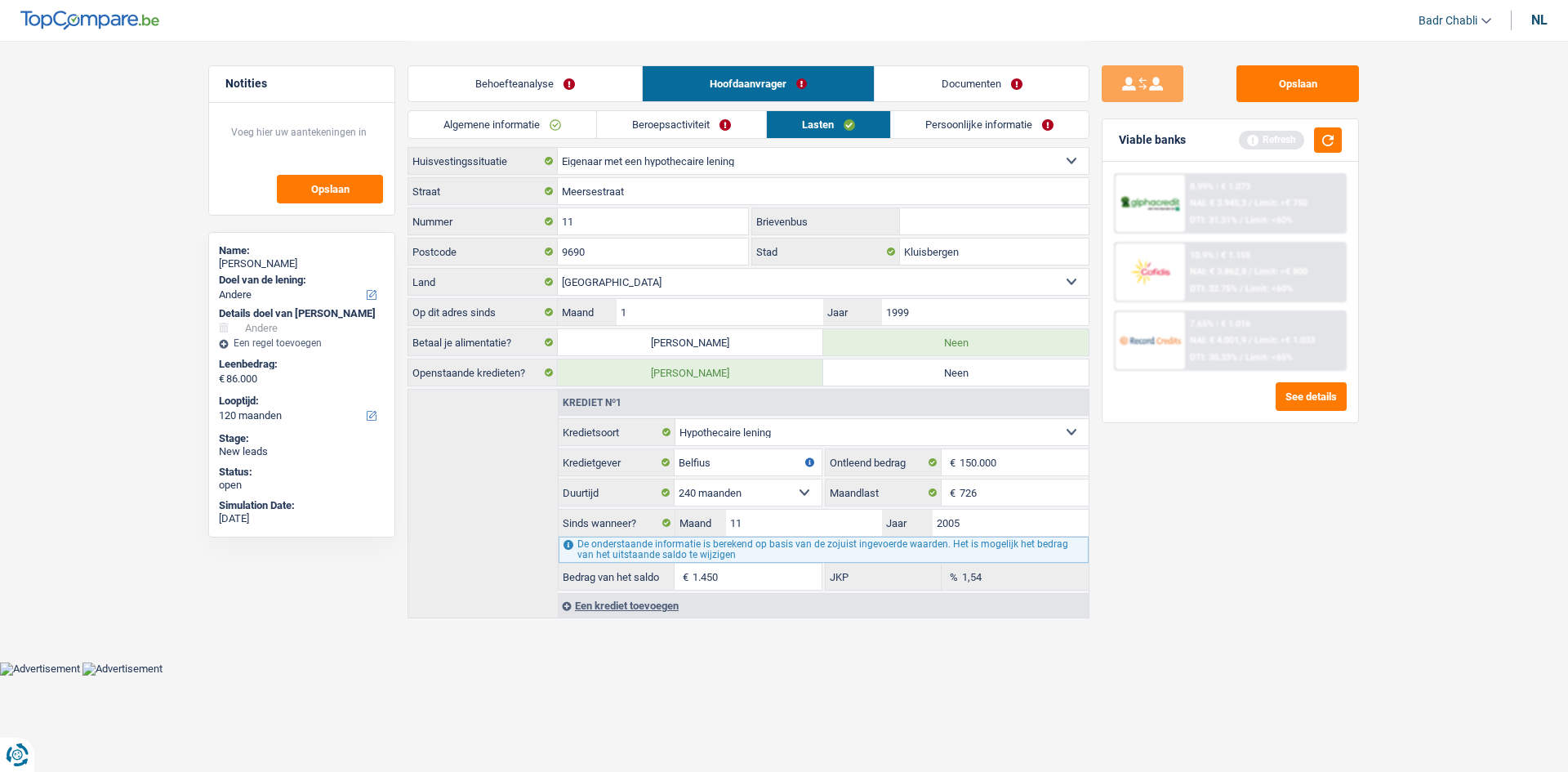
click at [959, 128] on link "Persoonlijke informatie" at bounding box center [989, 124] width 198 height 27
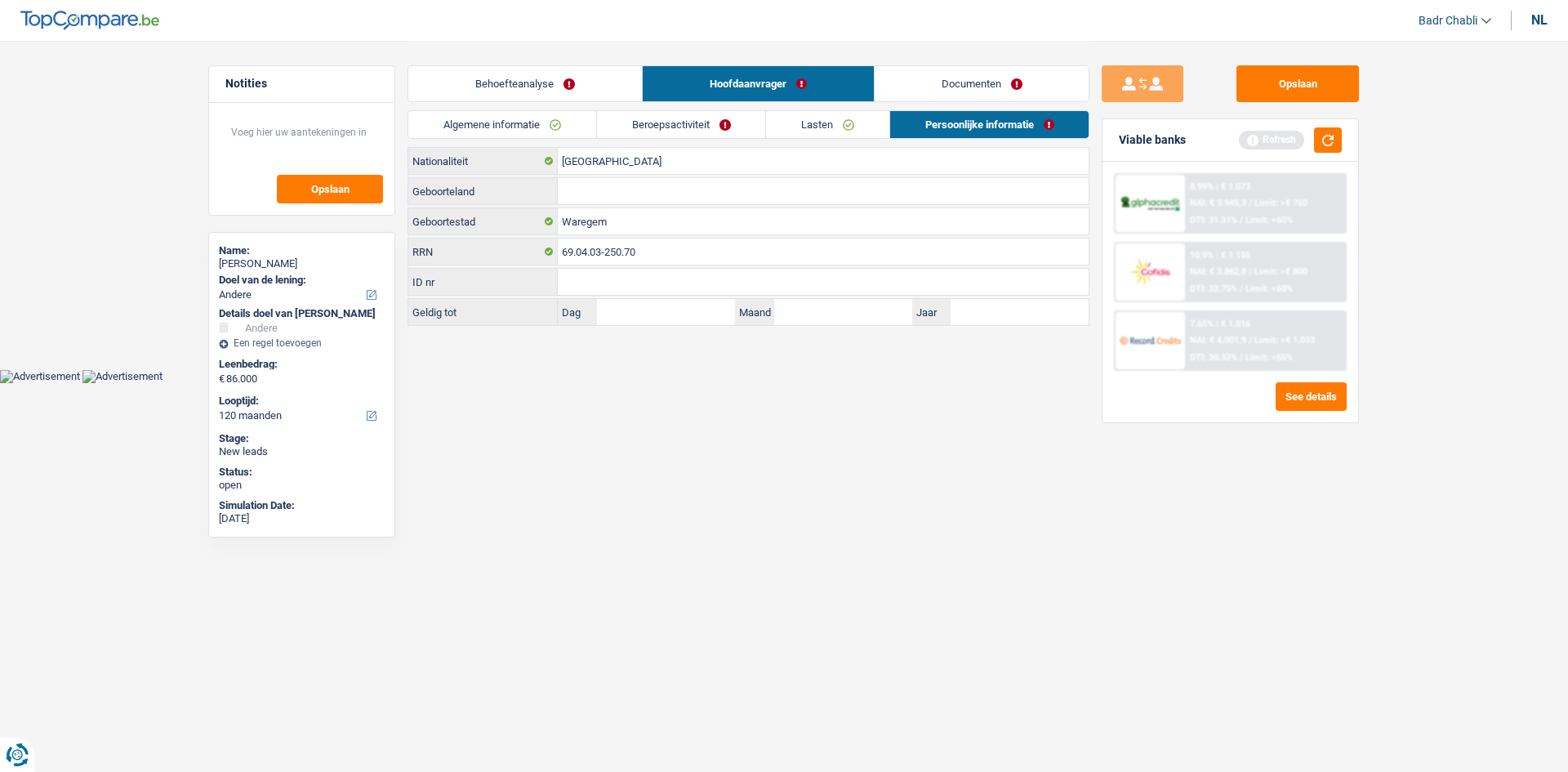
click at [836, 129] on link "Lasten" at bounding box center [828, 124] width 123 height 27
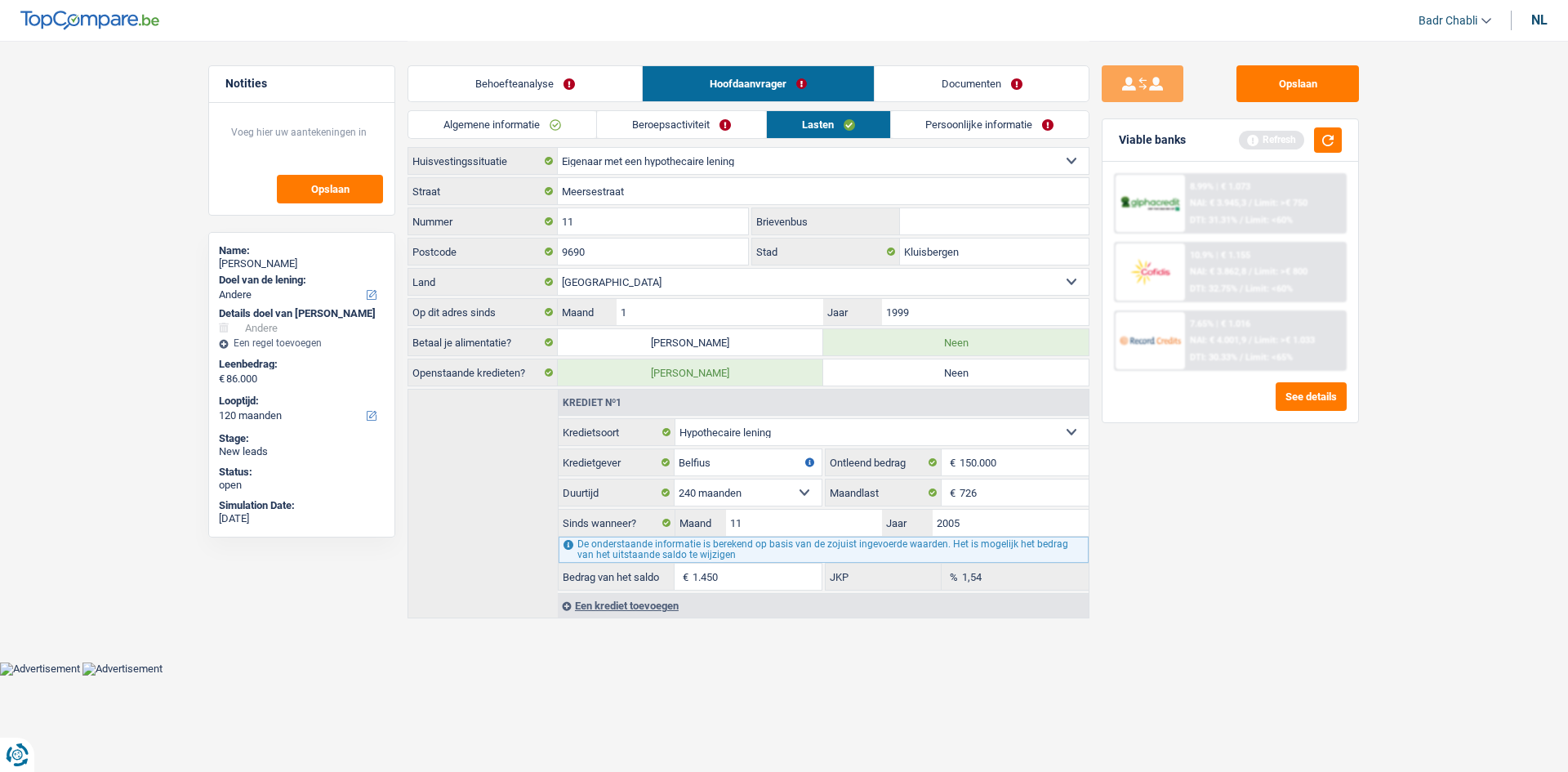
click at [707, 130] on link "Beroepsactiviteit" at bounding box center [681, 124] width 169 height 27
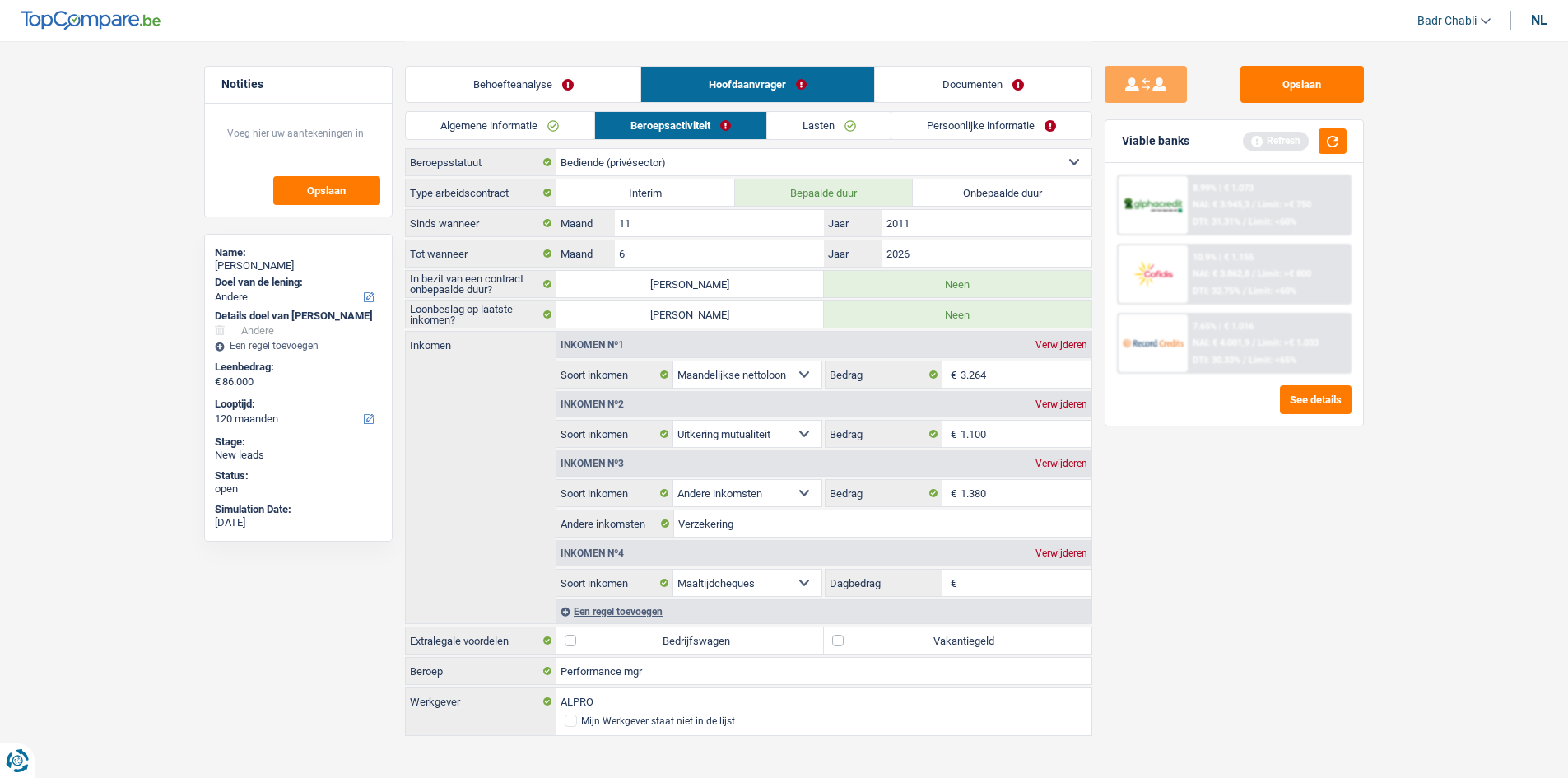
click at [841, 120] on link "Lasten" at bounding box center [830, 125] width 124 height 27
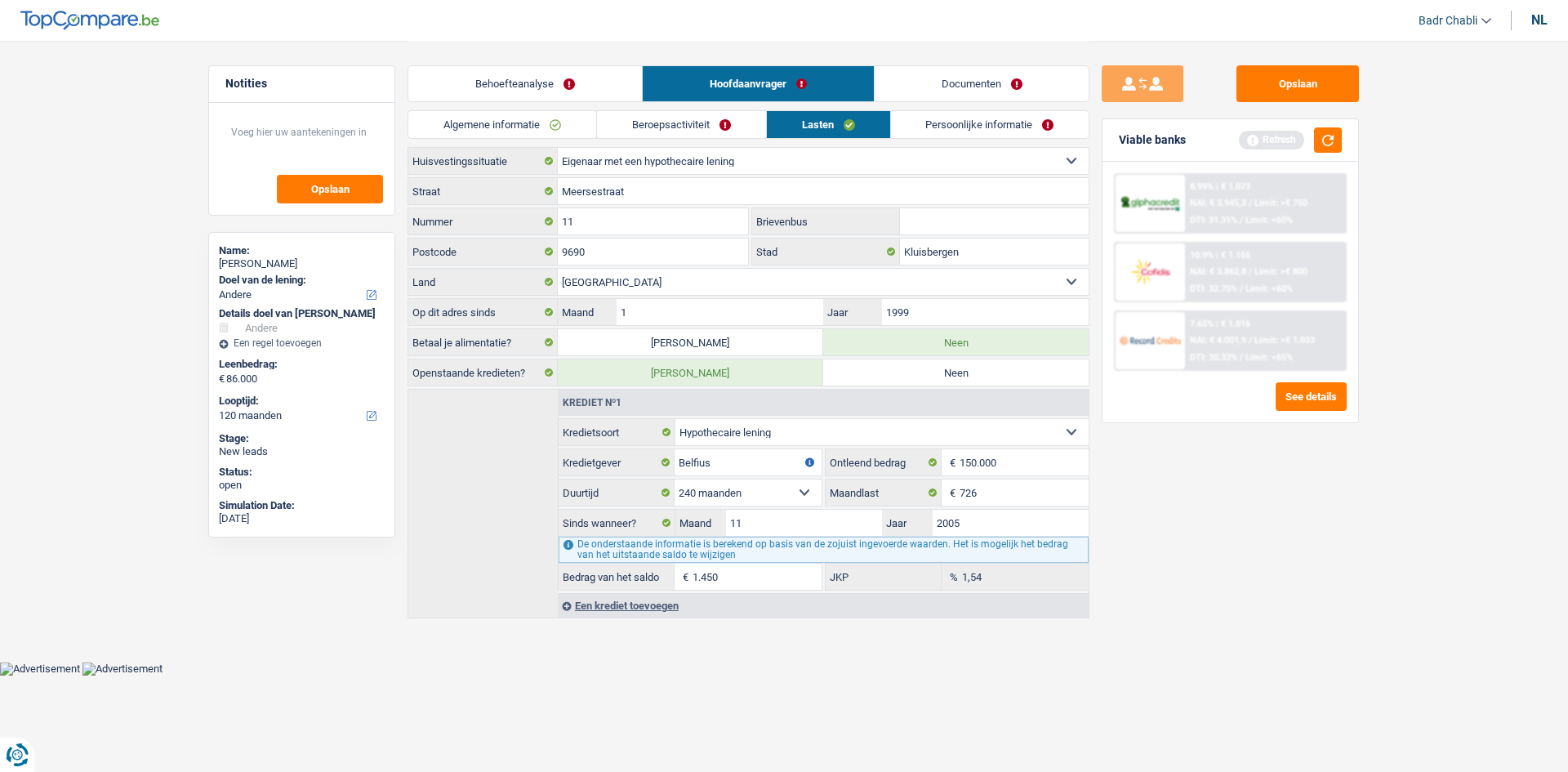
click at [949, 121] on link "Persoonlijke informatie" at bounding box center [989, 124] width 198 height 27
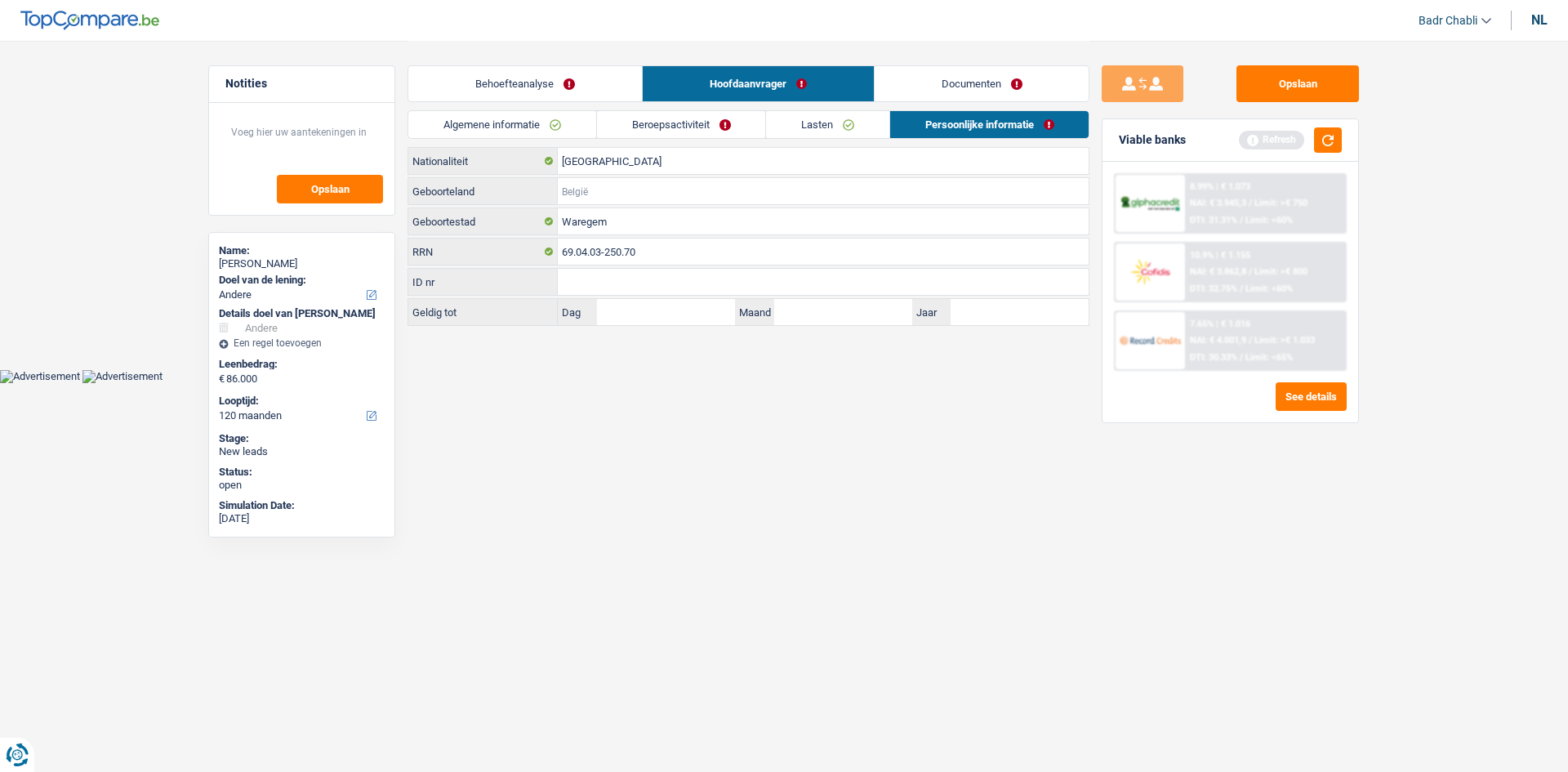
click at [619, 188] on input "Geboorteland" at bounding box center [823, 192] width 531 height 27
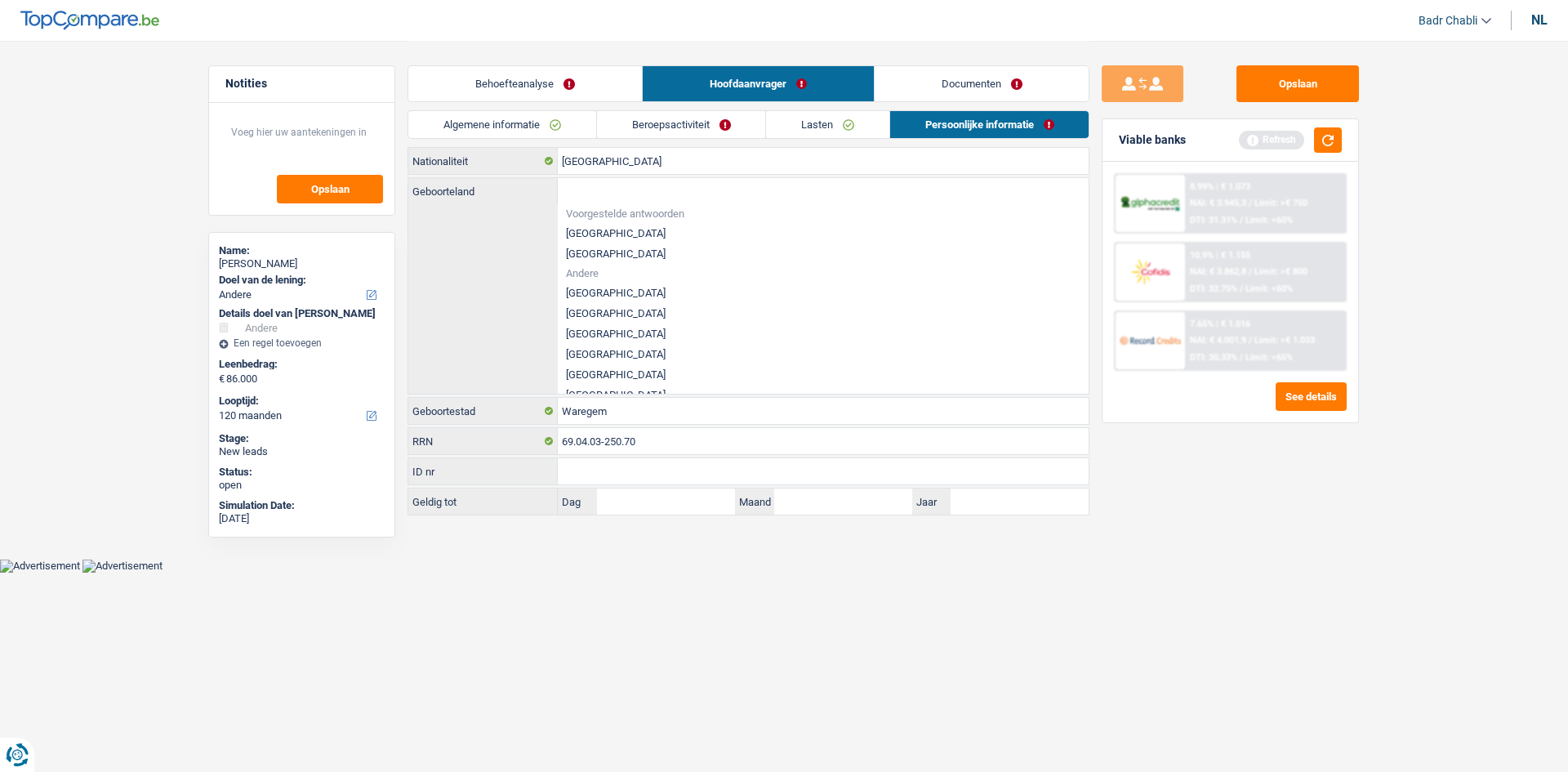
click at [574, 227] on li "[GEOGRAPHIC_DATA]" at bounding box center [823, 233] width 531 height 21
type input "[GEOGRAPHIC_DATA]"
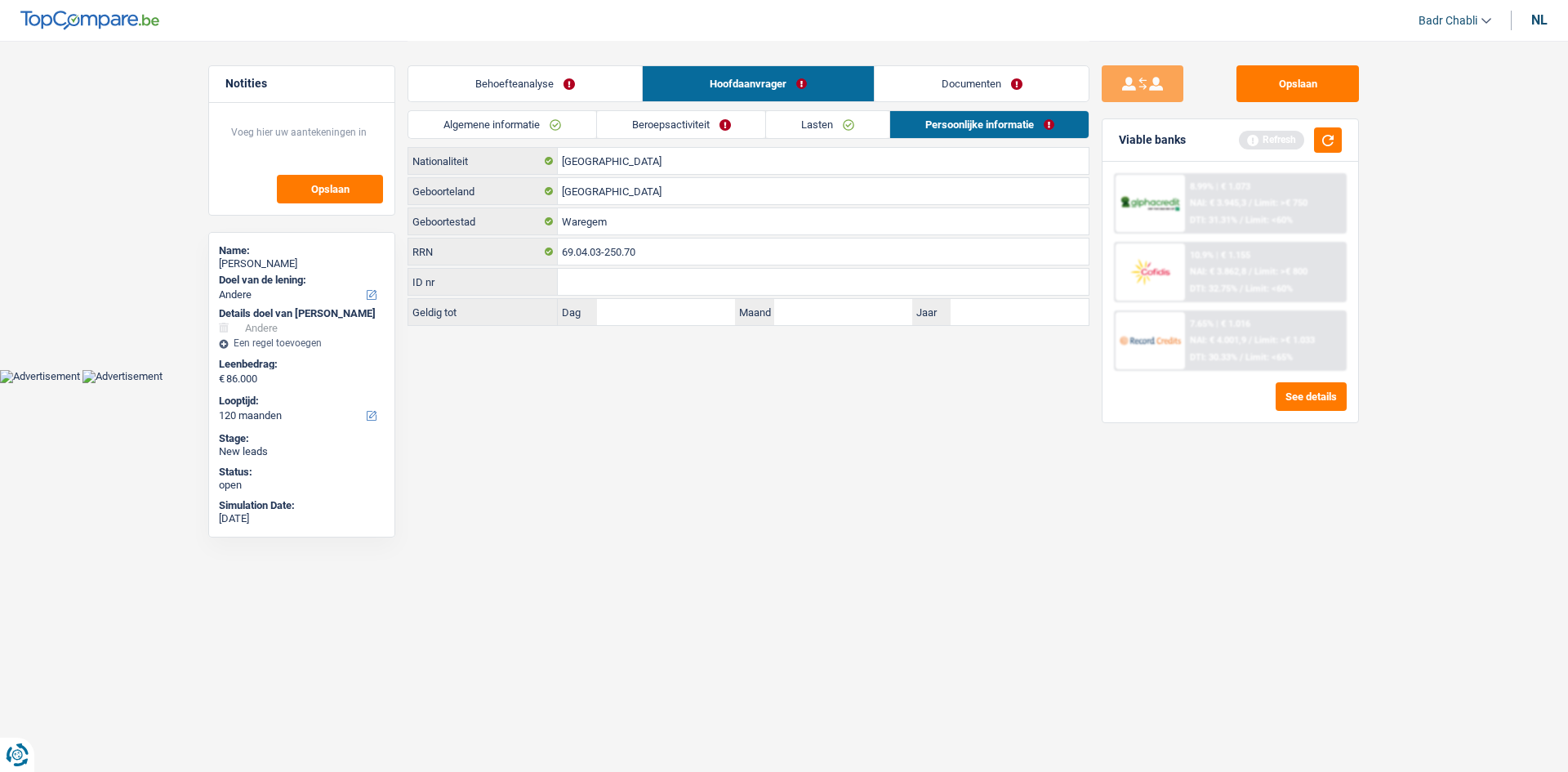
click at [687, 133] on link "Beroepsactiviteit" at bounding box center [681, 124] width 169 height 27
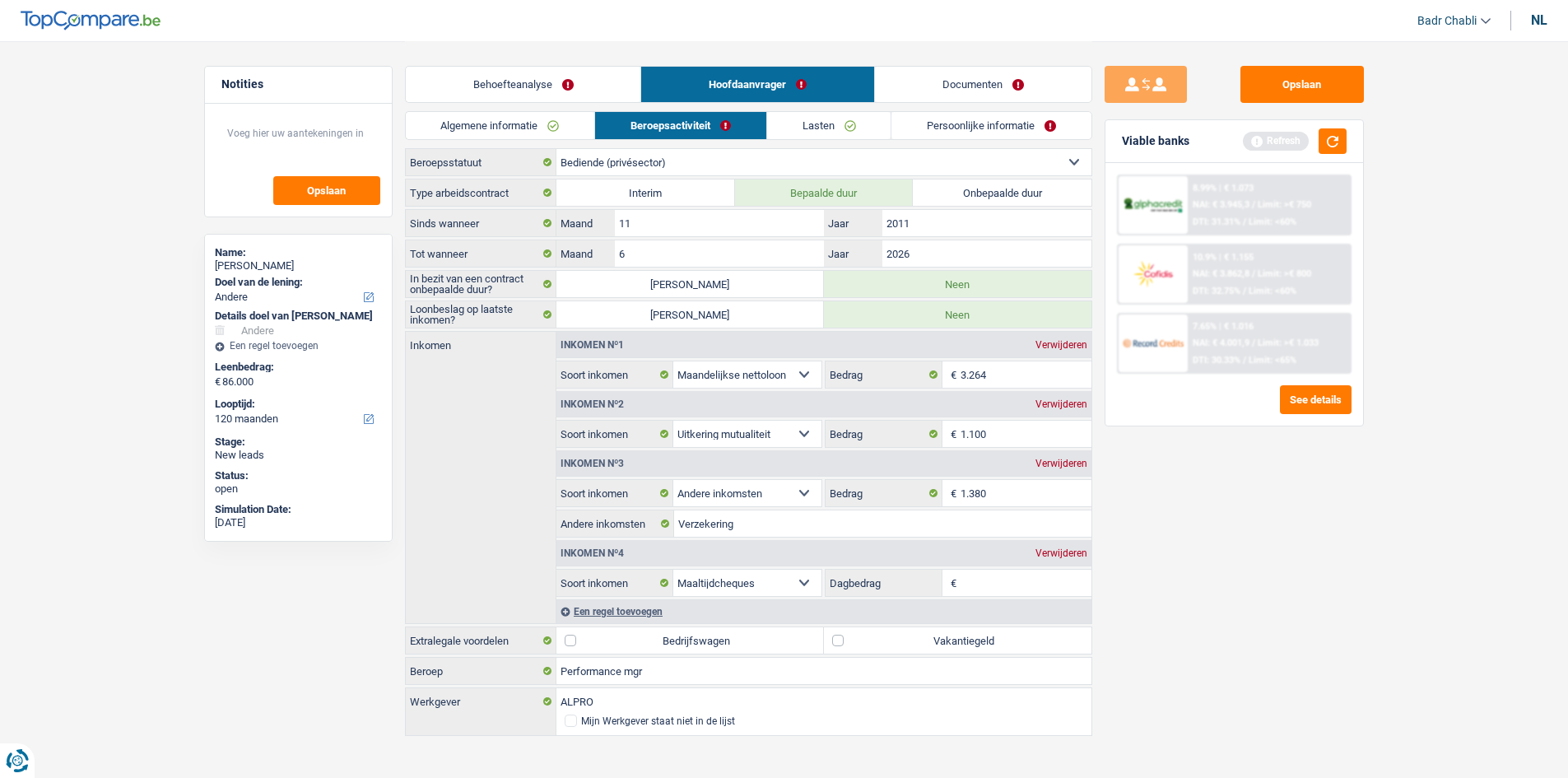
click at [796, 128] on link "Lasten" at bounding box center [830, 125] width 124 height 27
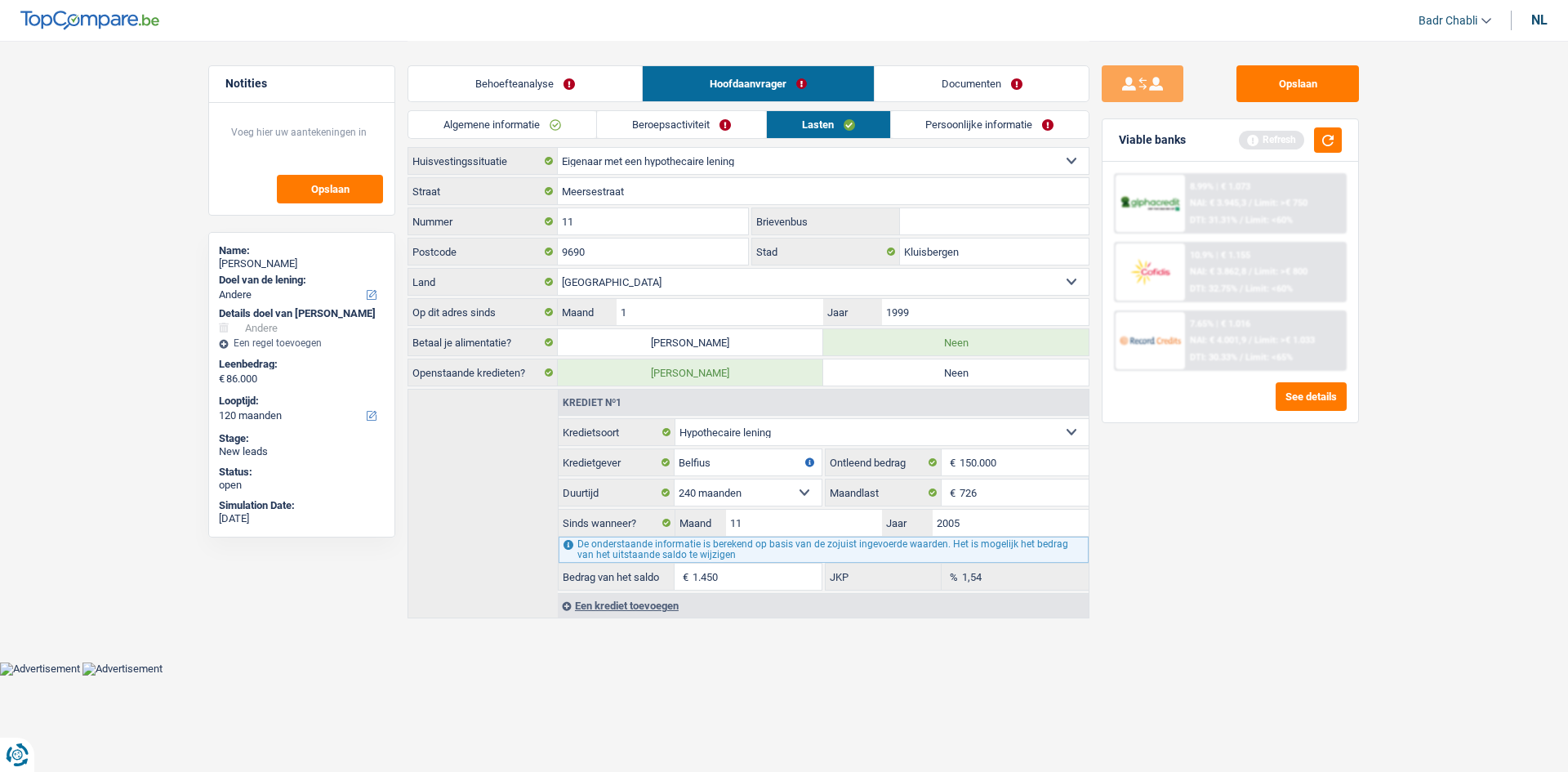
click at [698, 128] on link "Beroepsactiviteit" at bounding box center [681, 124] width 169 height 27
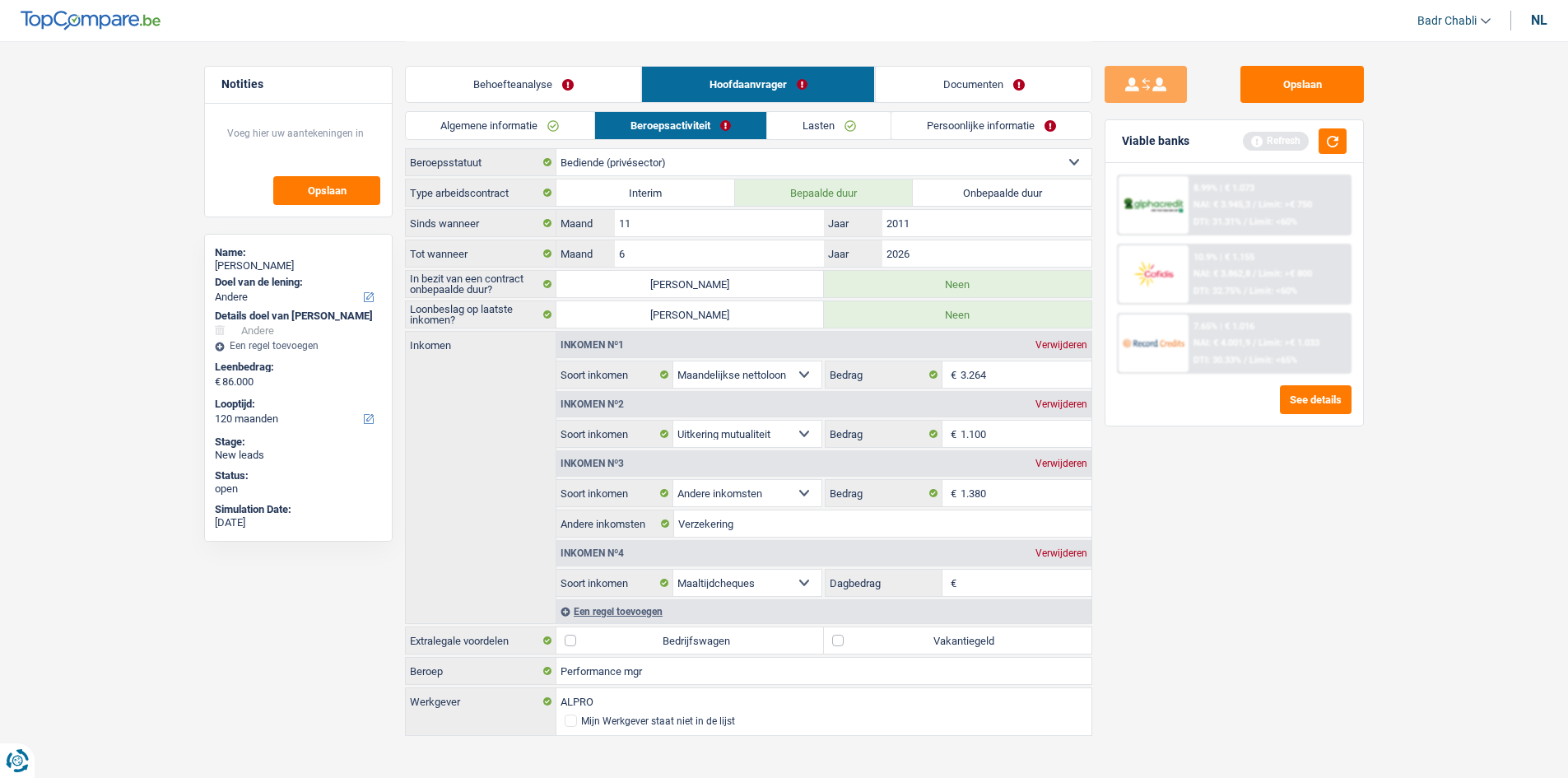
click at [548, 128] on link "Algemene informatie" at bounding box center [501, 125] width 189 height 27
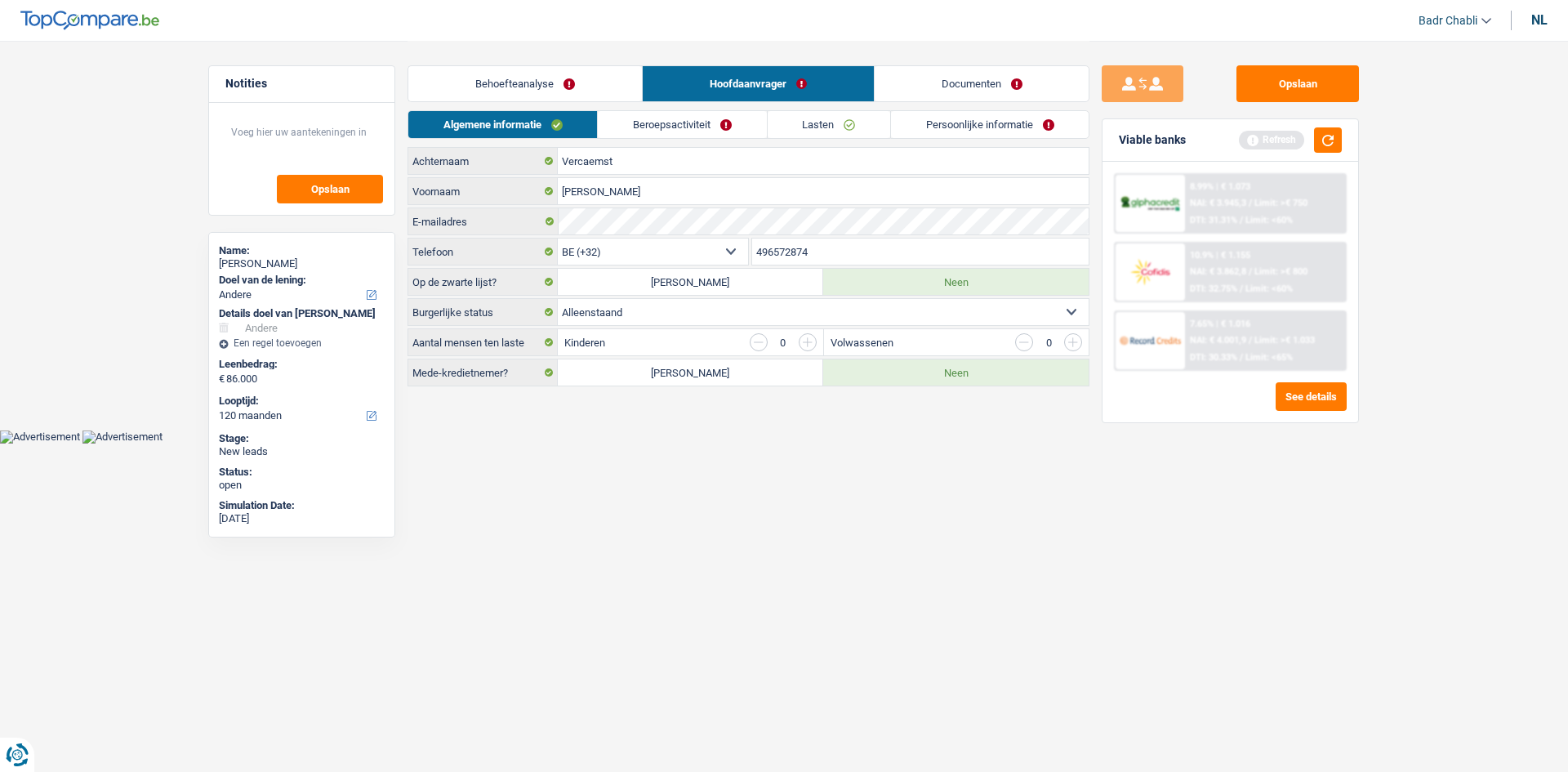
click at [730, 130] on link "Beroepsactiviteit" at bounding box center [681, 124] width 168 height 27
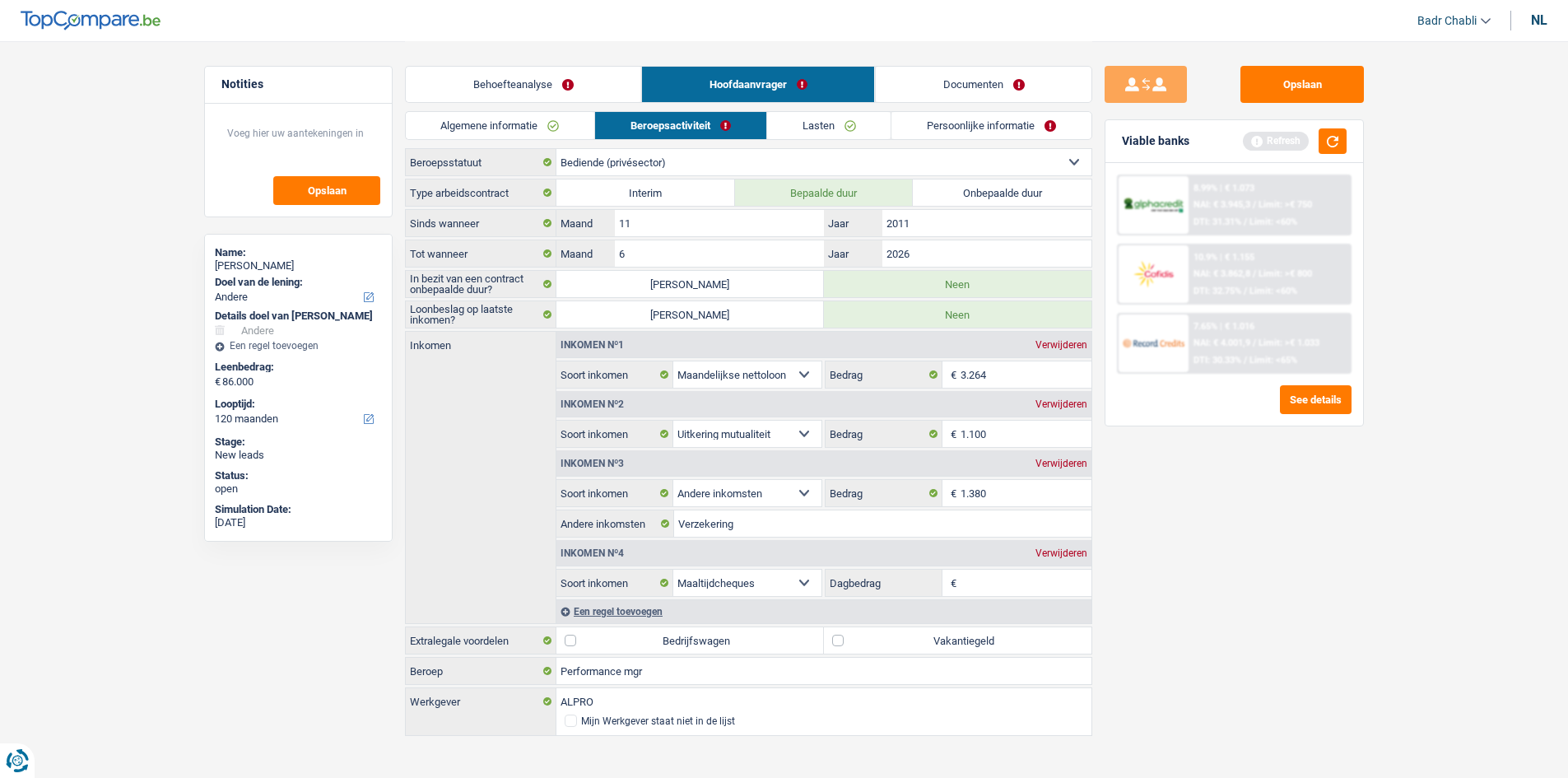
click at [559, 82] on link "Behoefteanalyse" at bounding box center [524, 84] width 235 height 35
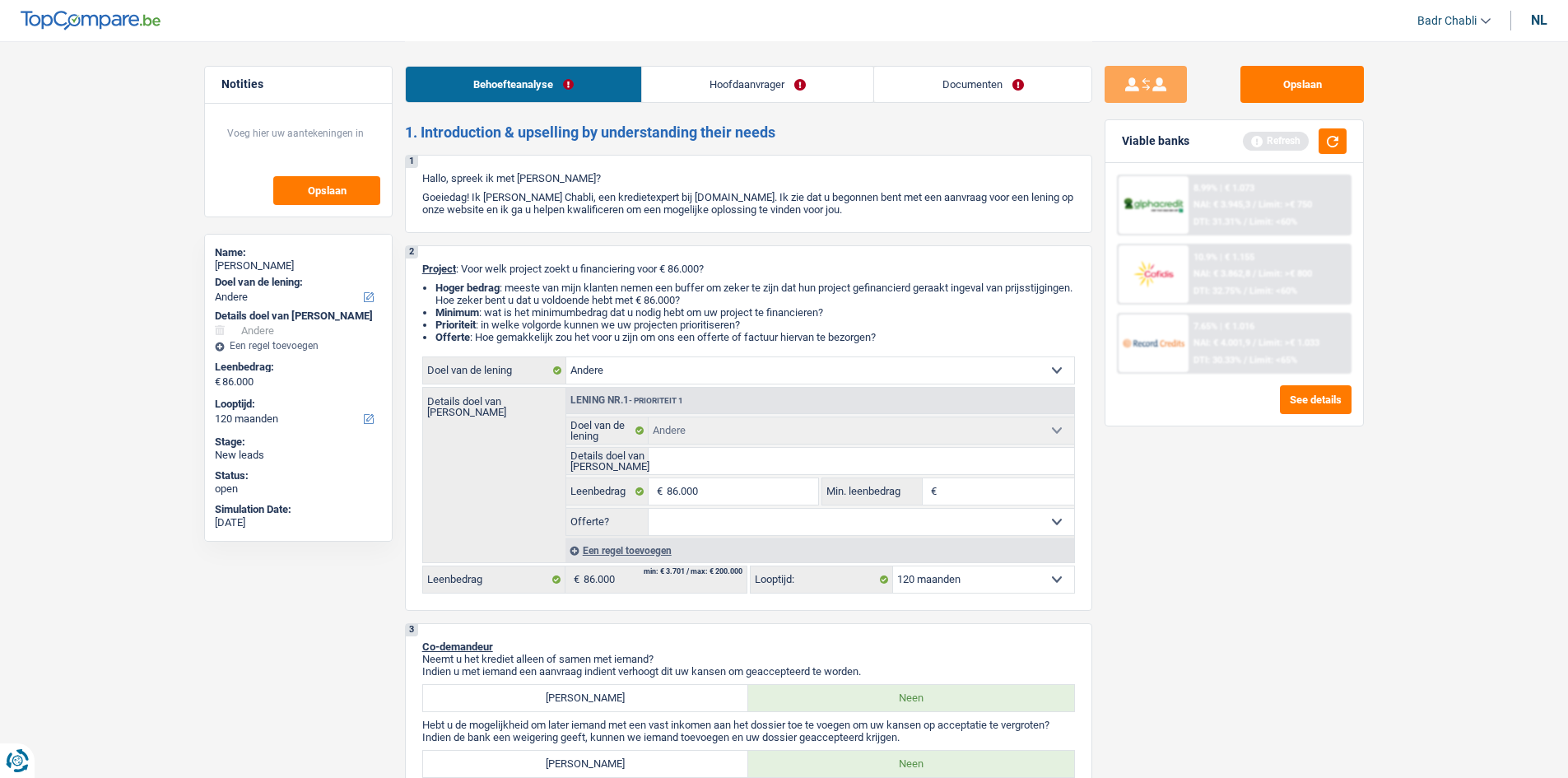
click at [770, 79] on link "Hoofdaanvrager" at bounding box center [758, 84] width 231 height 35
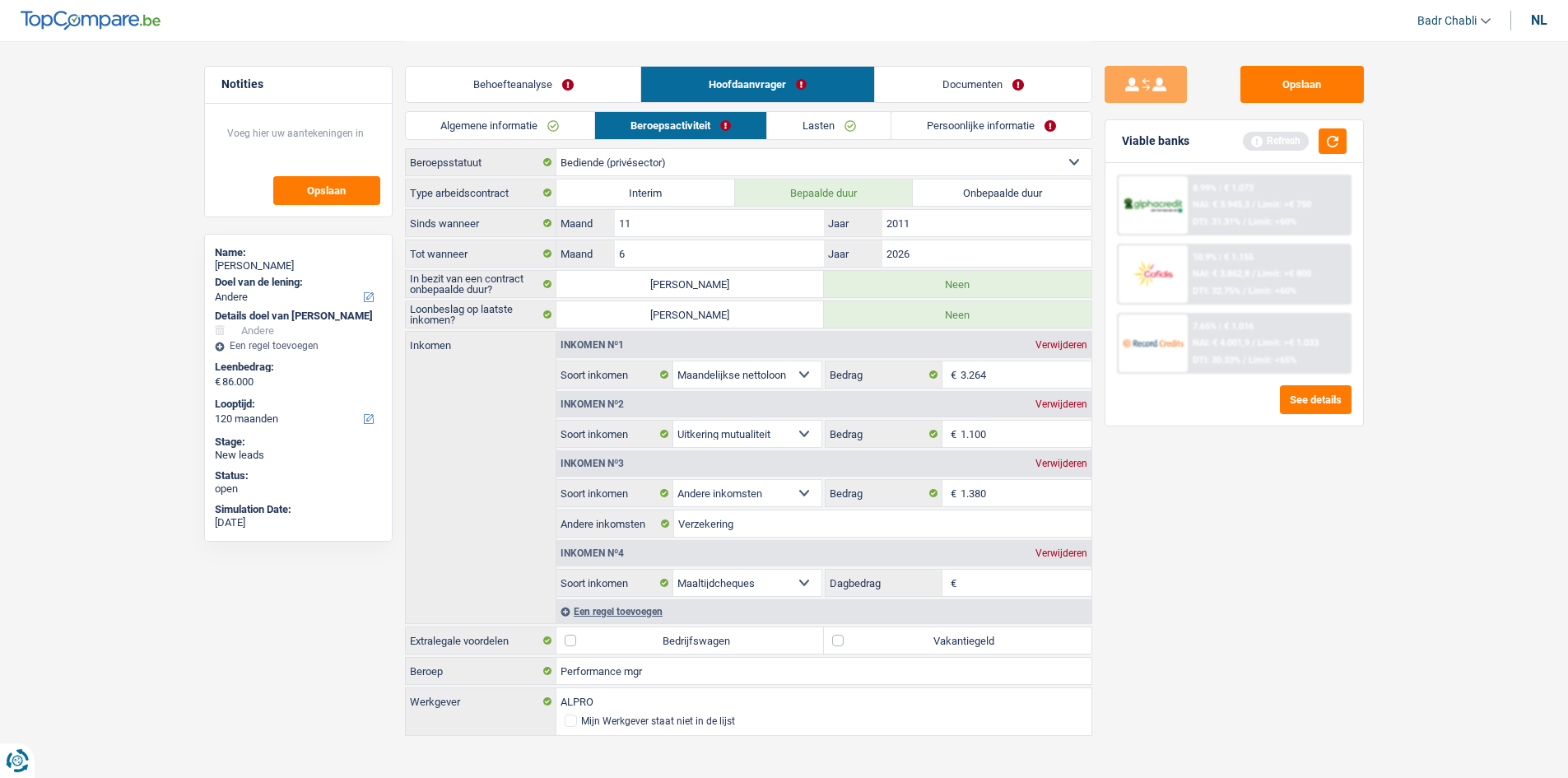
click at [548, 123] on link "Algemene informatie" at bounding box center [501, 125] width 189 height 27
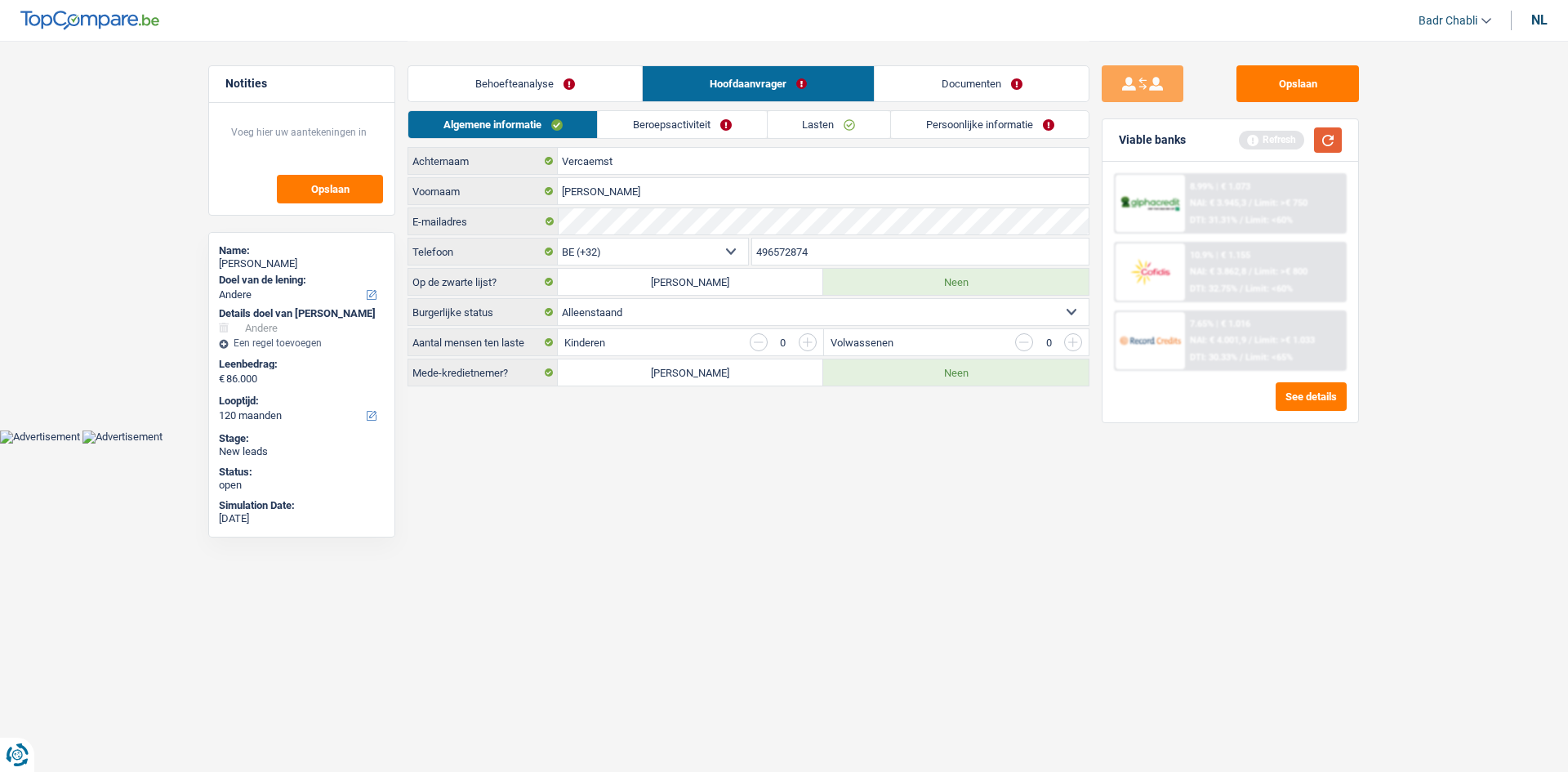
click at [1331, 141] on button "button" at bounding box center [1328, 139] width 28 height 26
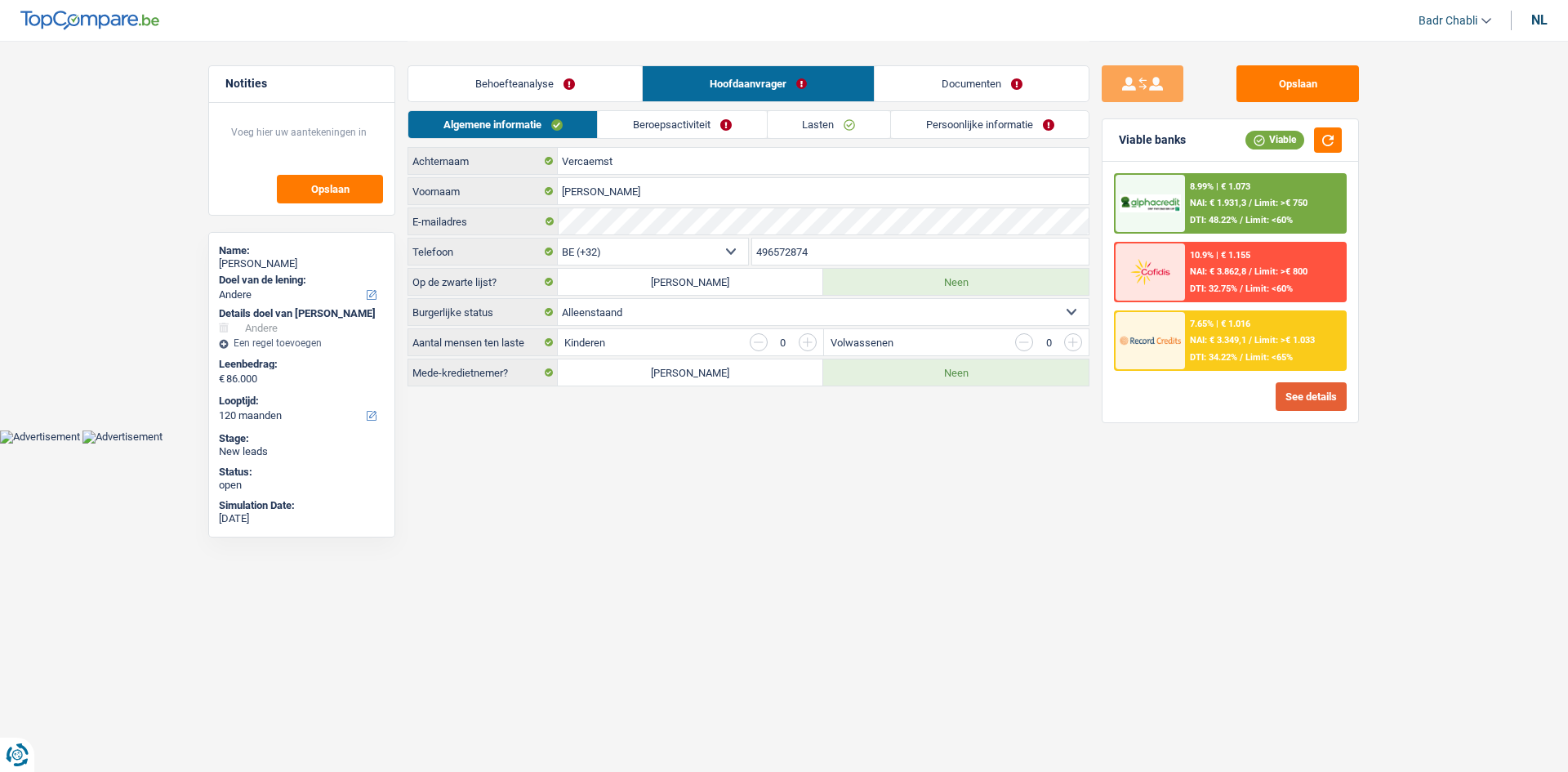
click at [1306, 401] on button "See details" at bounding box center [1311, 396] width 71 height 28
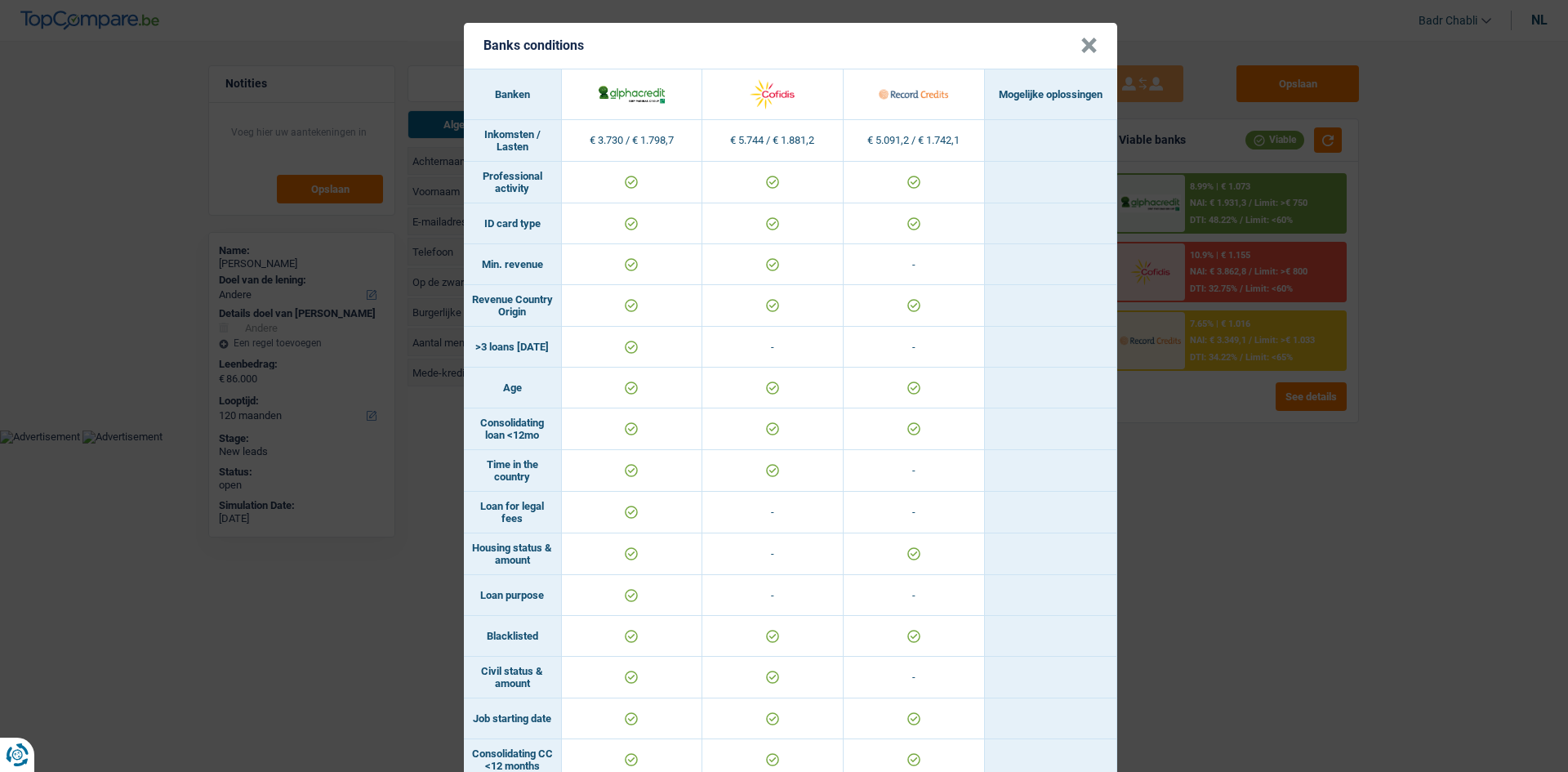
click at [1080, 46] on button "×" at bounding box center [1089, 46] width 17 height 16
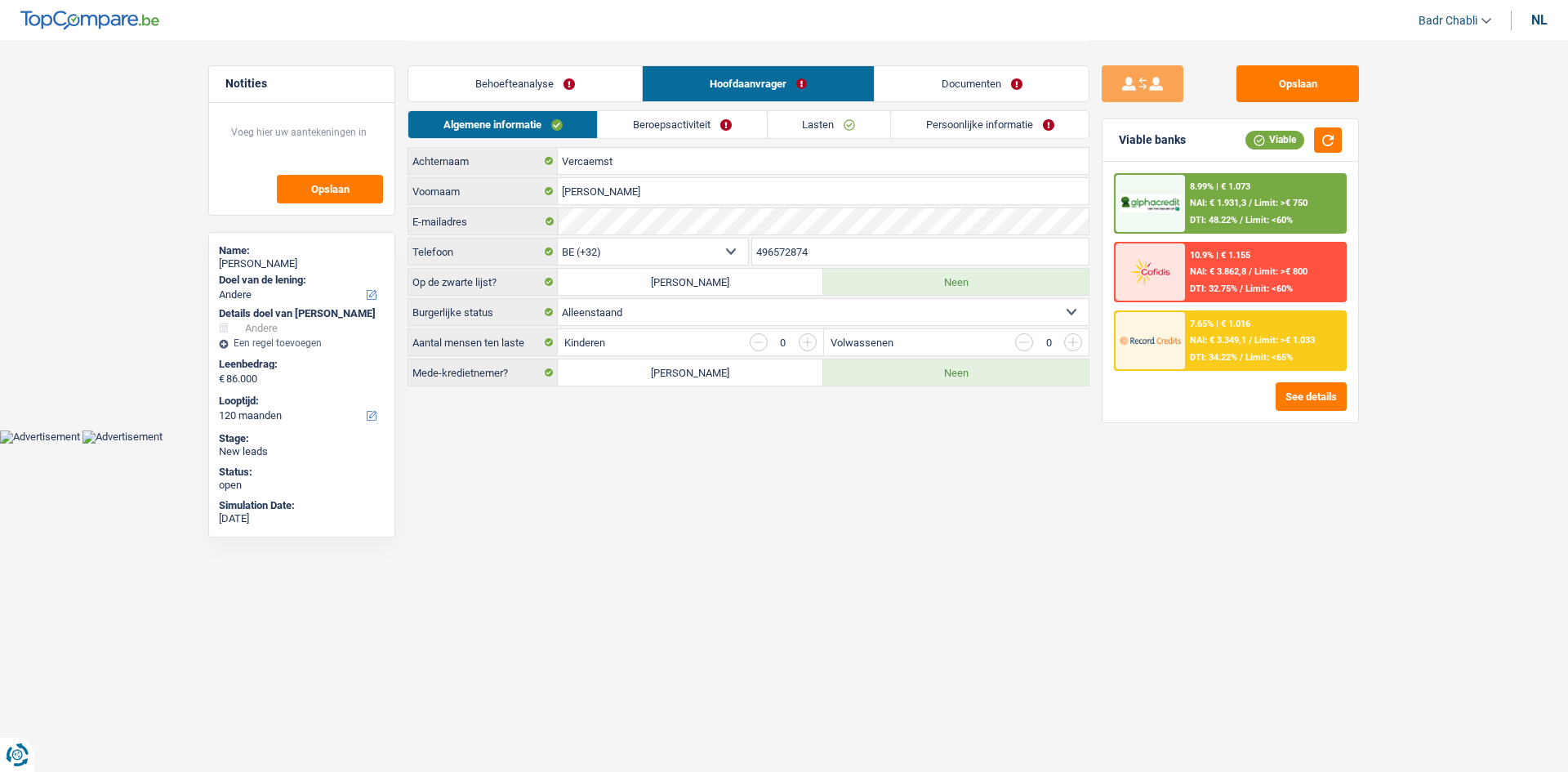
click at [669, 127] on link "Beroepsactiviteit" at bounding box center [681, 124] width 168 height 27
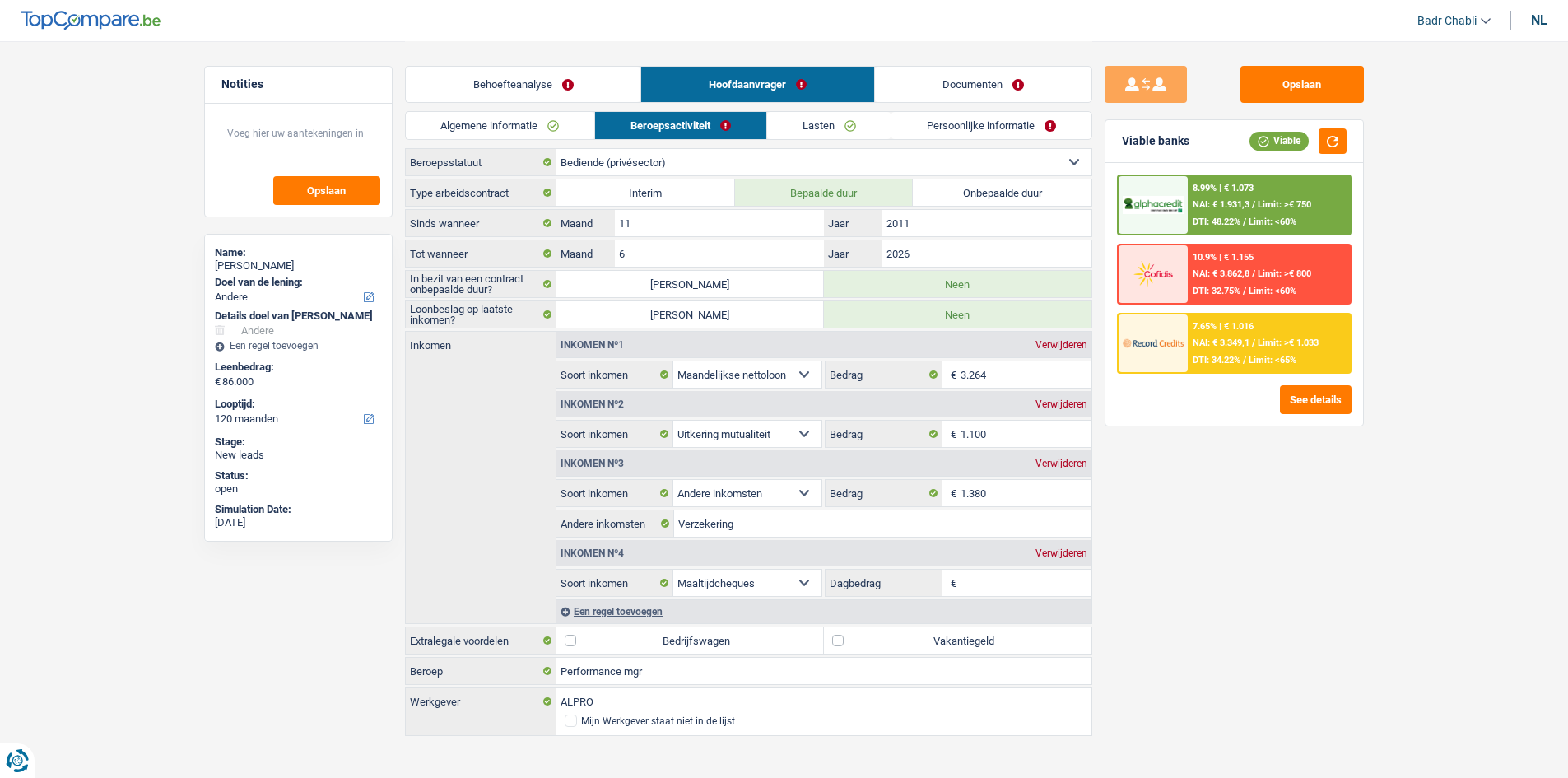
click at [504, 92] on link "Behoefteanalyse" at bounding box center [524, 84] width 235 height 35
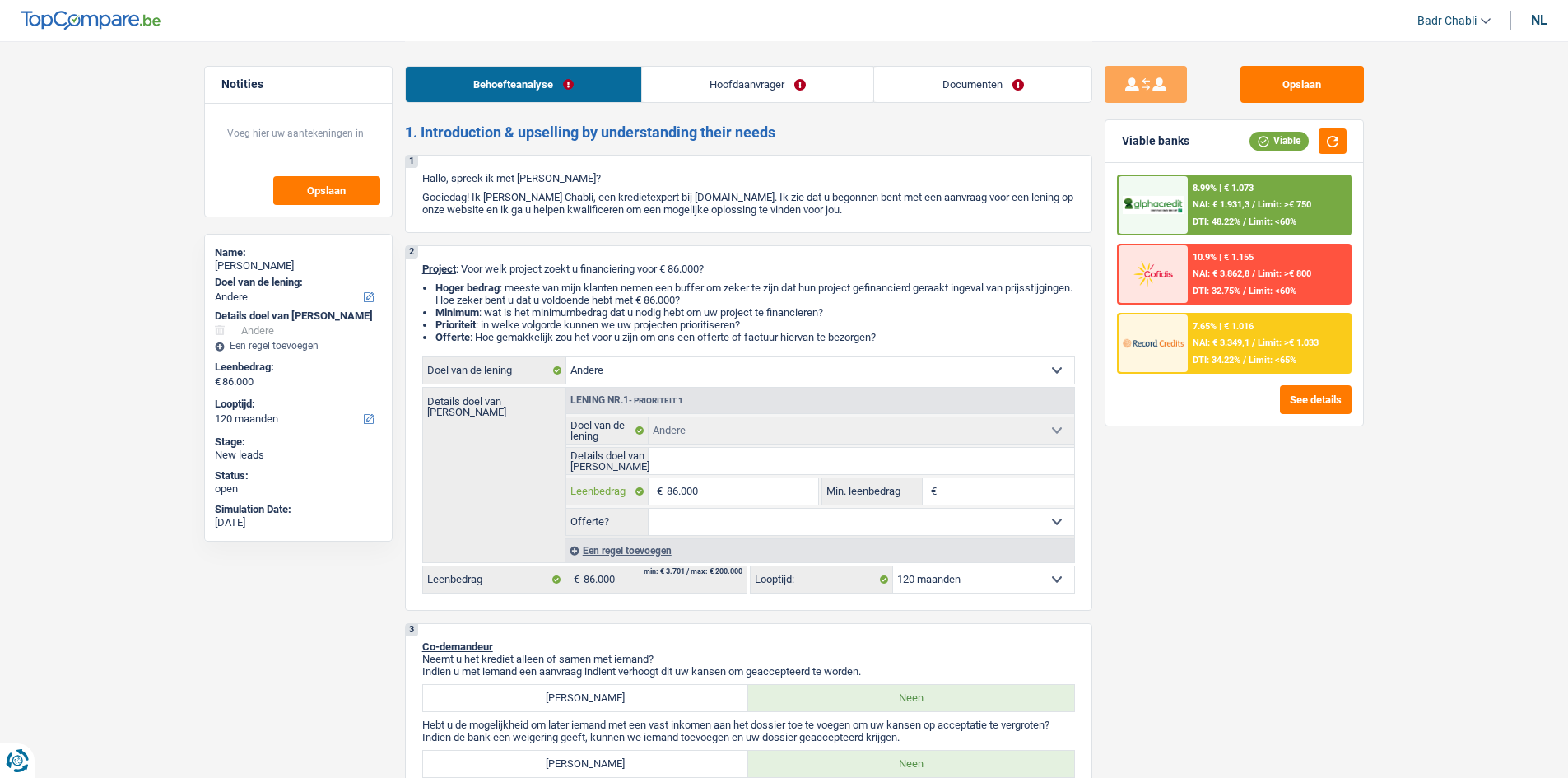
click at [730, 481] on input "86.000" at bounding box center [743, 491] width 151 height 27
type input "4"
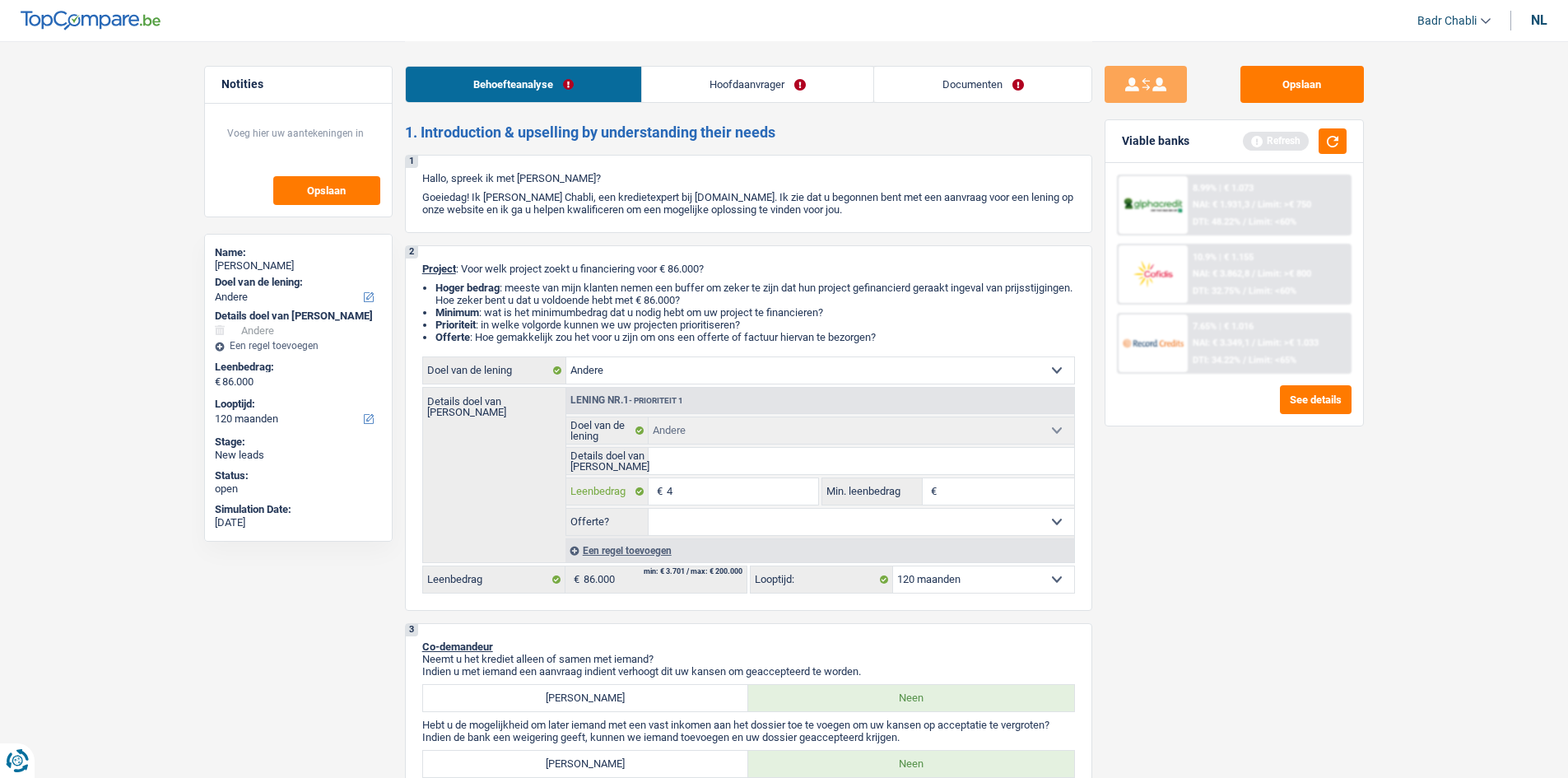
type input "40"
type input "400"
type input "4.000"
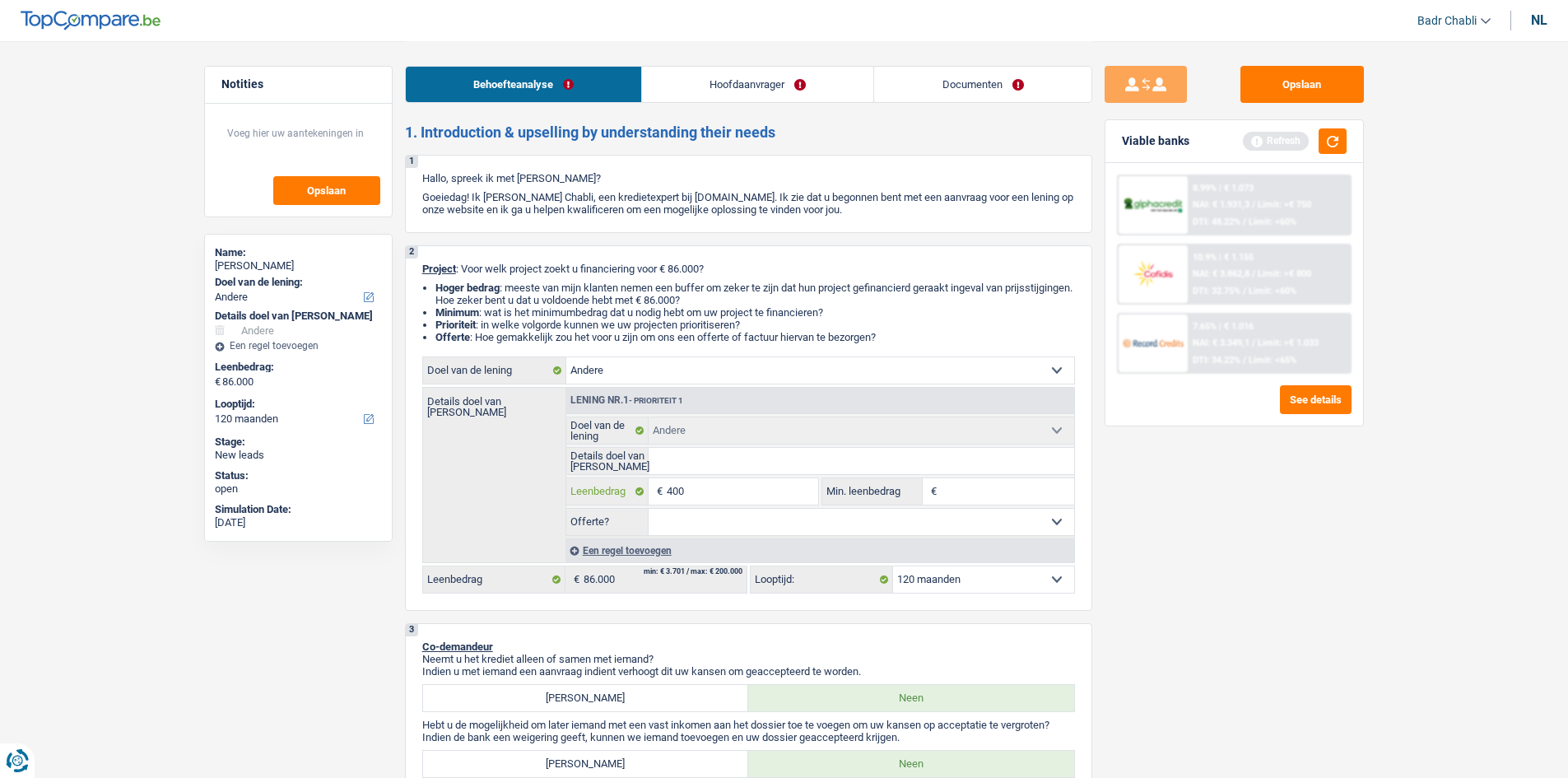
type input "4.000"
type input "40.000"
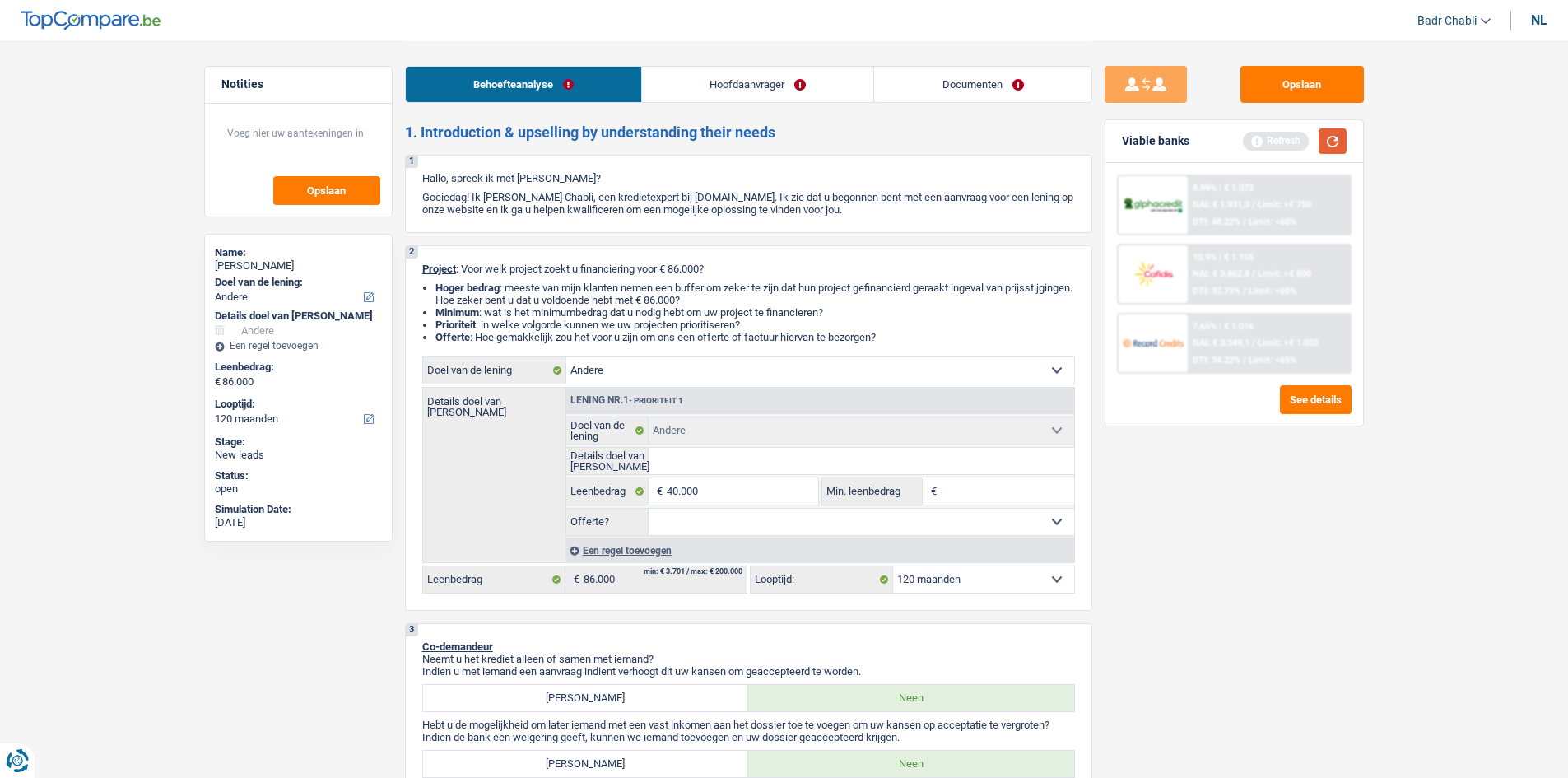
select select "144"
type input "40.000"
select select "144"
type input "40.000"
select select "144"
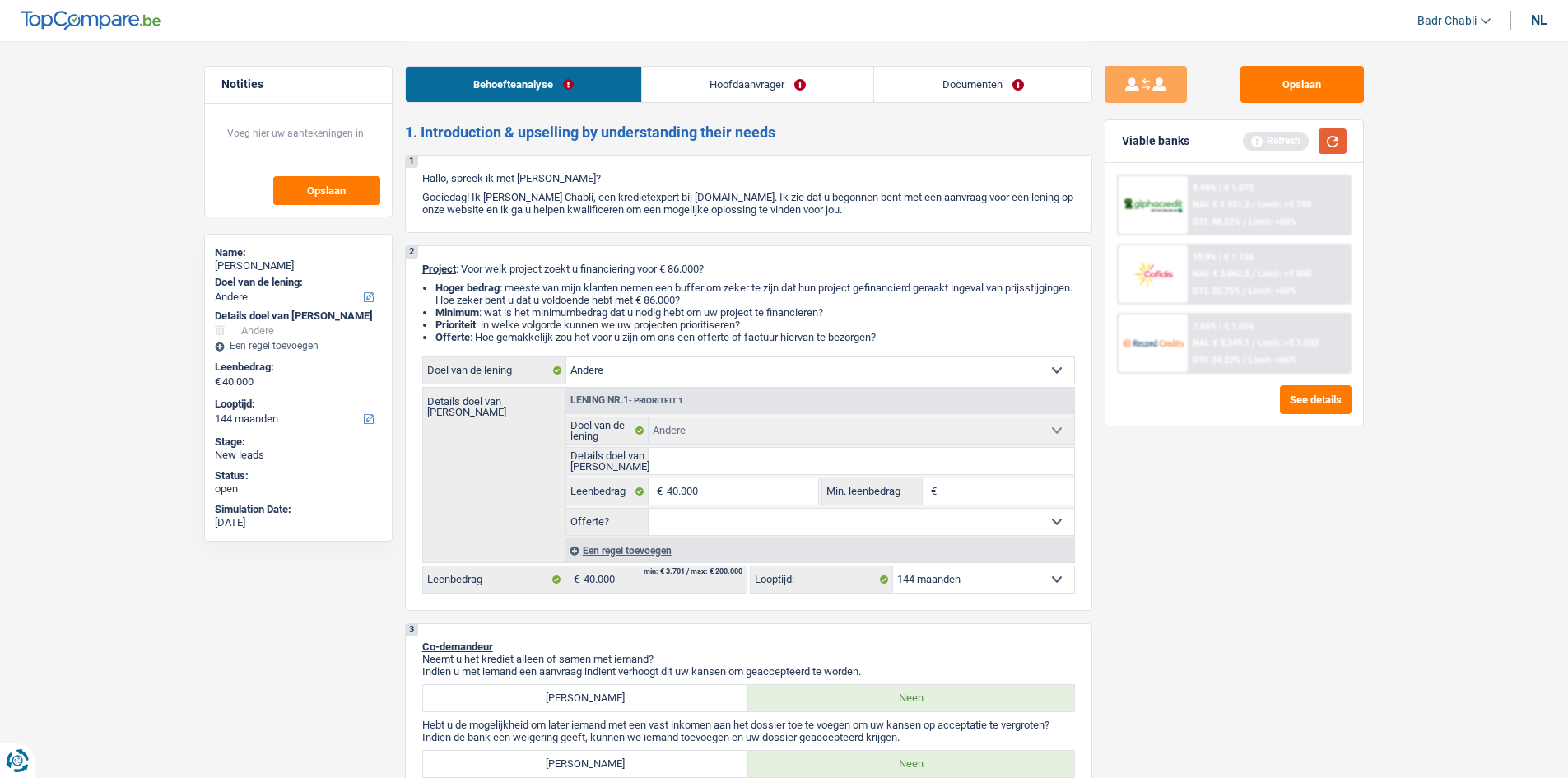
click at [1325, 145] on button "button" at bounding box center [1333, 140] width 28 height 26
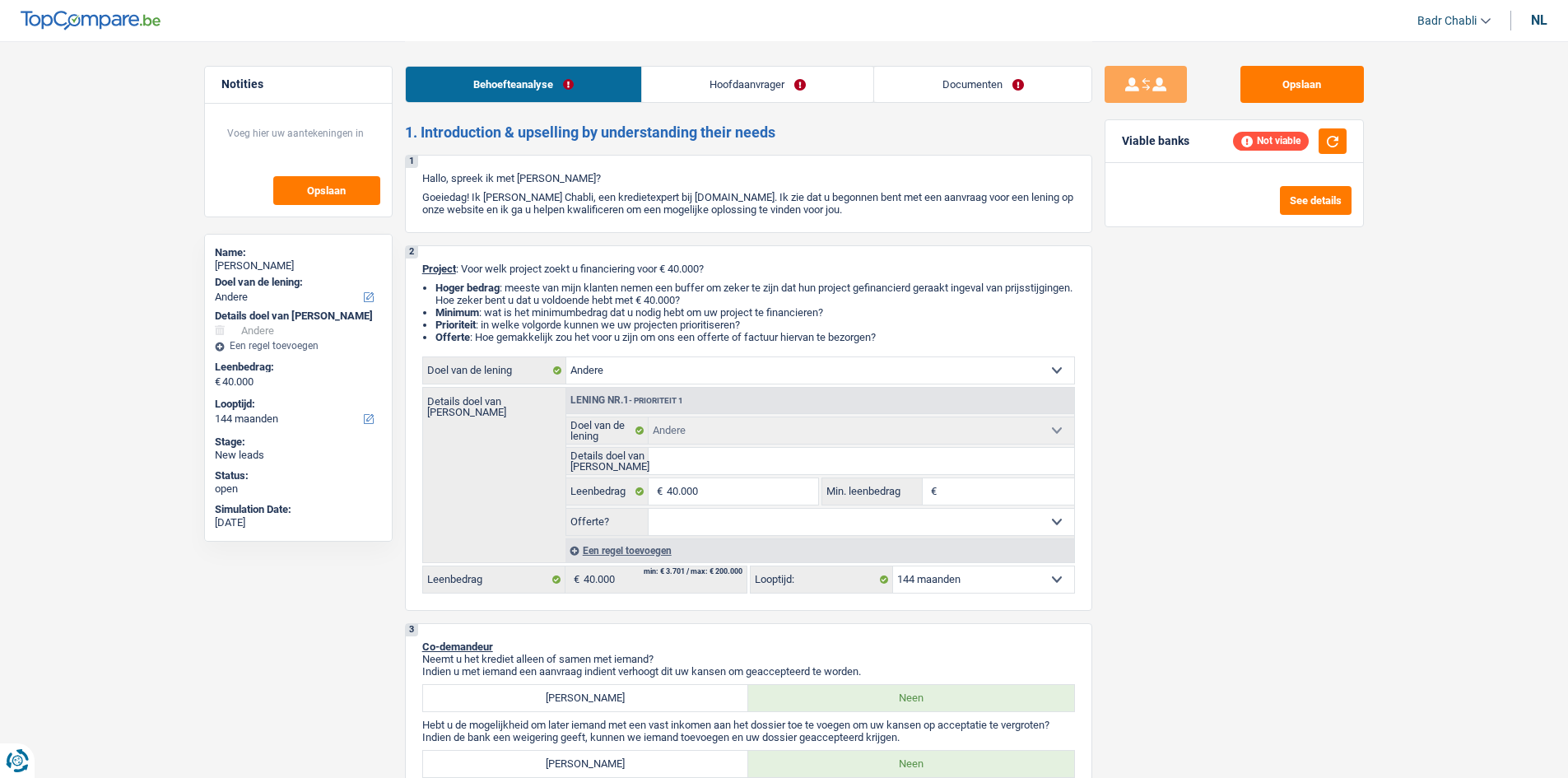
click at [993, 578] on select "12 maanden 18 maanden 24 maanden 30 maanden 36 maanden 42 maanden 48 maanden 60…" at bounding box center [983, 579] width 181 height 27
select select "120"
click at [893, 566] on select "12 maanden 18 maanden 24 maanden 30 maanden 36 maanden 42 maanden 48 maanden 60…" at bounding box center [983, 579] width 181 height 27
select select "120"
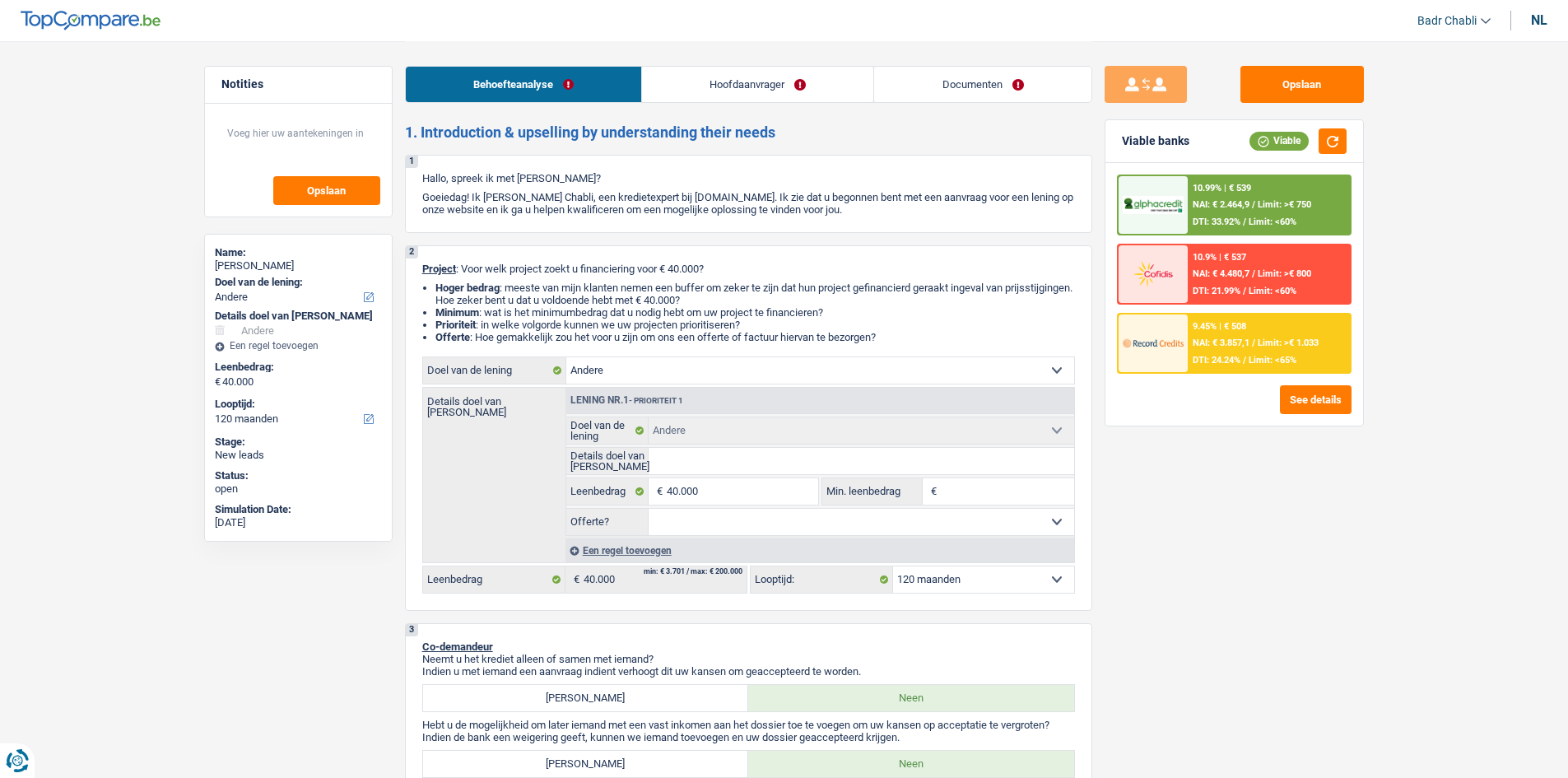
click at [744, 66] on li "Hoofdaanvrager" at bounding box center [757, 84] width 232 height 37
click at [746, 92] on link "Hoofdaanvrager" at bounding box center [758, 84] width 231 height 35
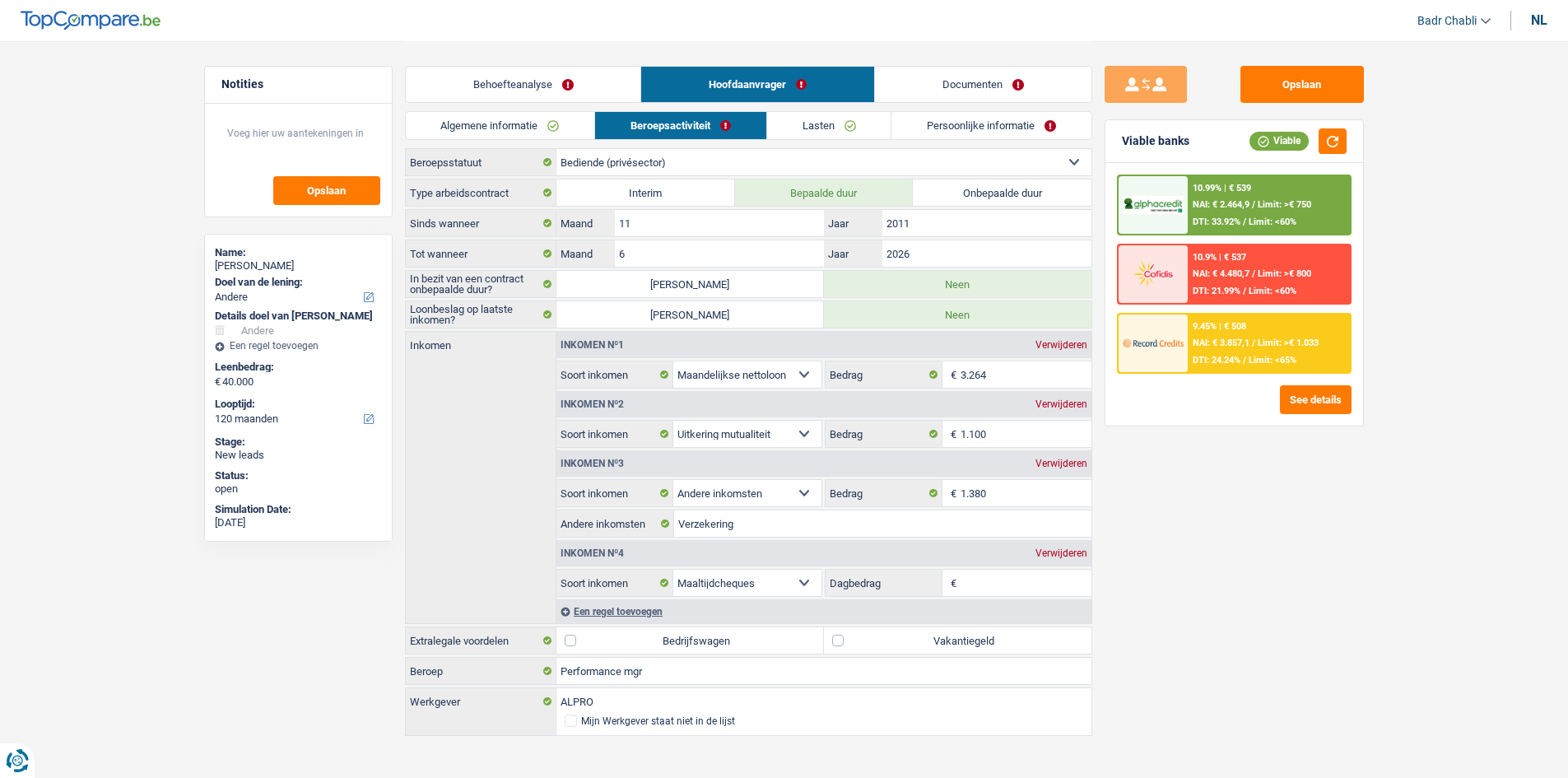
click at [958, 193] on label "Onbepaalde duur" at bounding box center [1002, 193] width 179 height 27
click at [958, 193] on input "Onbepaalde duur" at bounding box center [1002, 193] width 179 height 27
radio input "true"
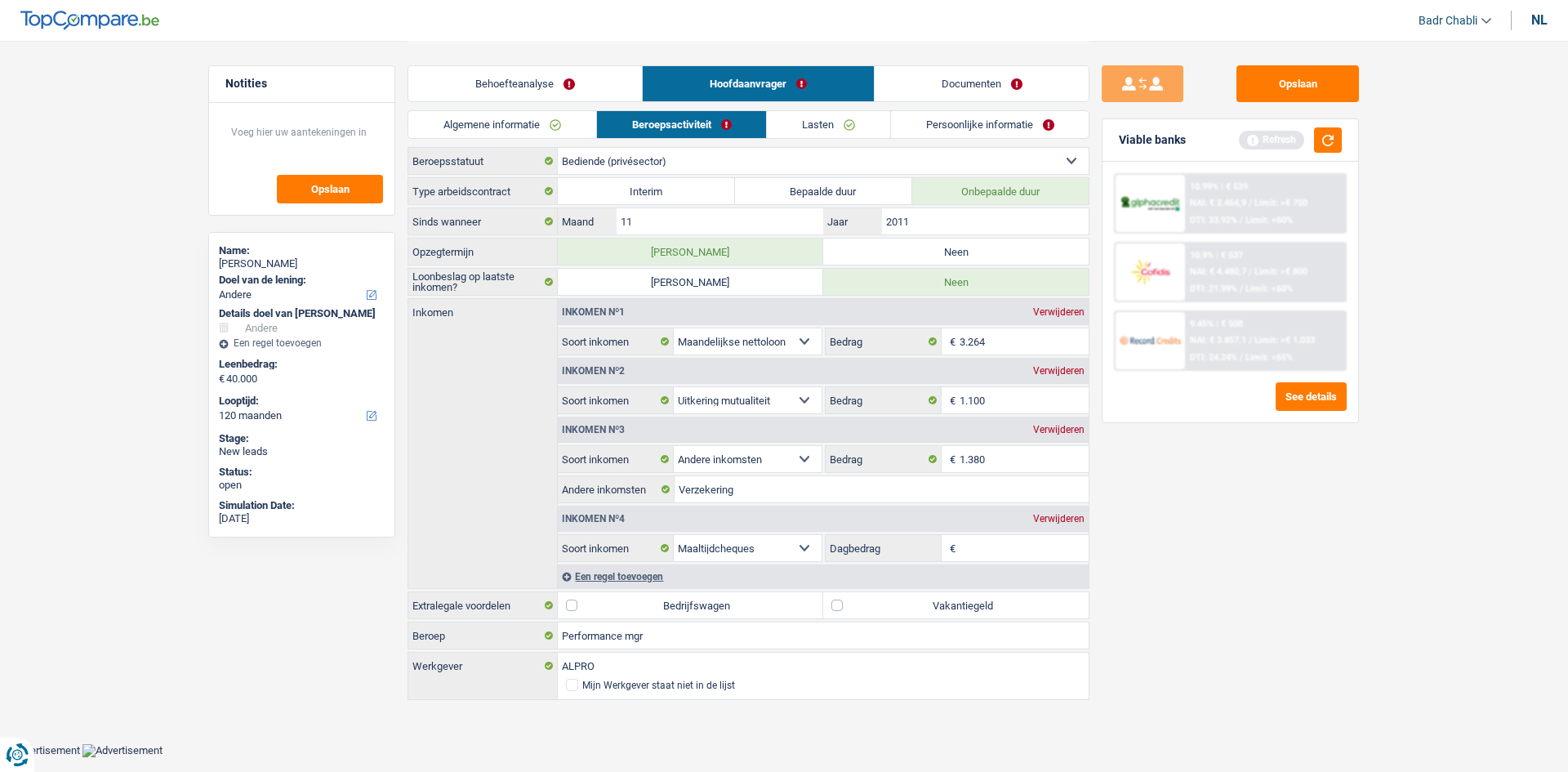
click at [946, 247] on label "Neen" at bounding box center [956, 251] width 266 height 27
click at [946, 247] on input "Neen" at bounding box center [956, 251] width 266 height 27
radio input "true"
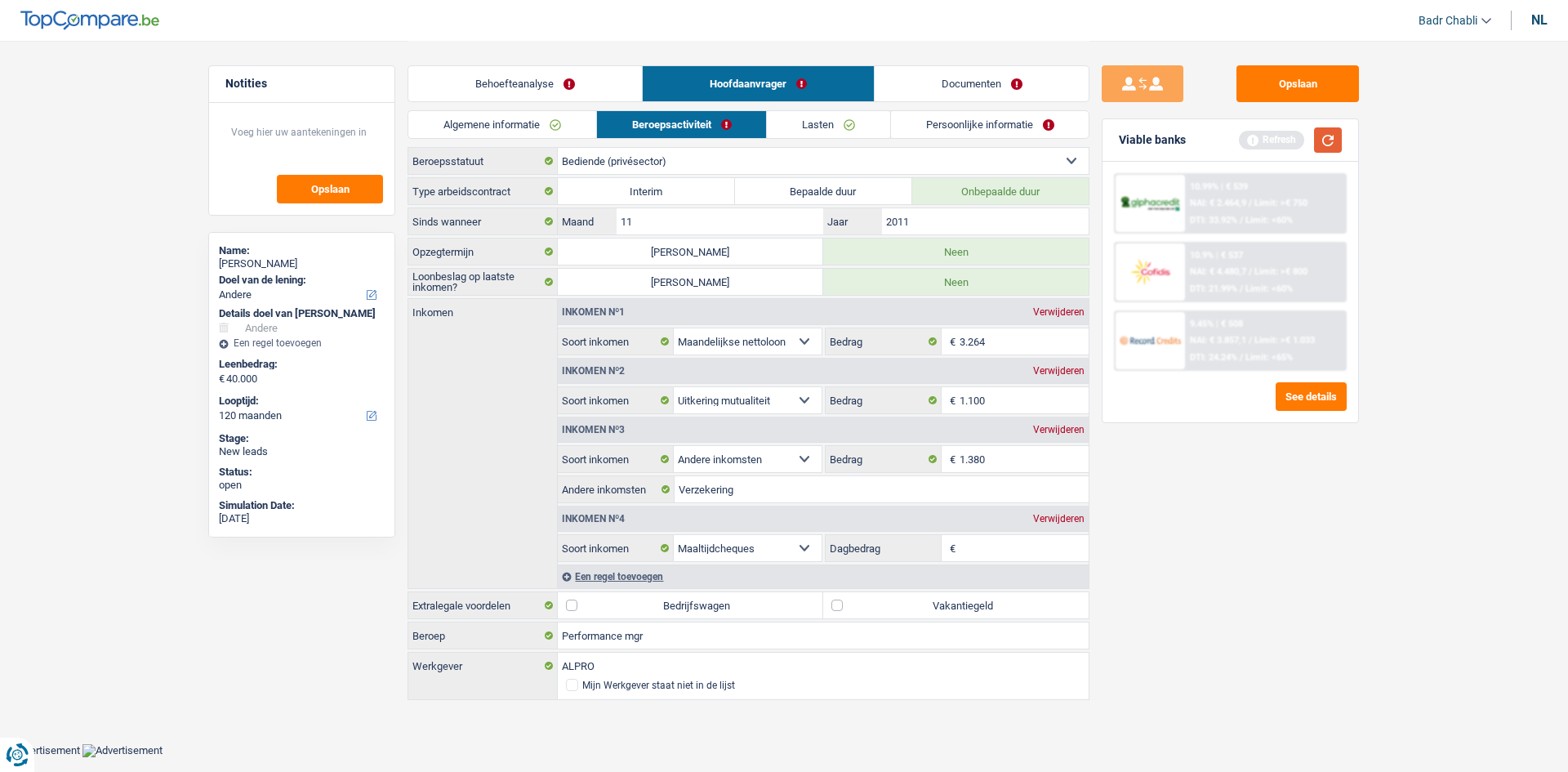
click at [1315, 142] on button "button" at bounding box center [1328, 139] width 28 height 26
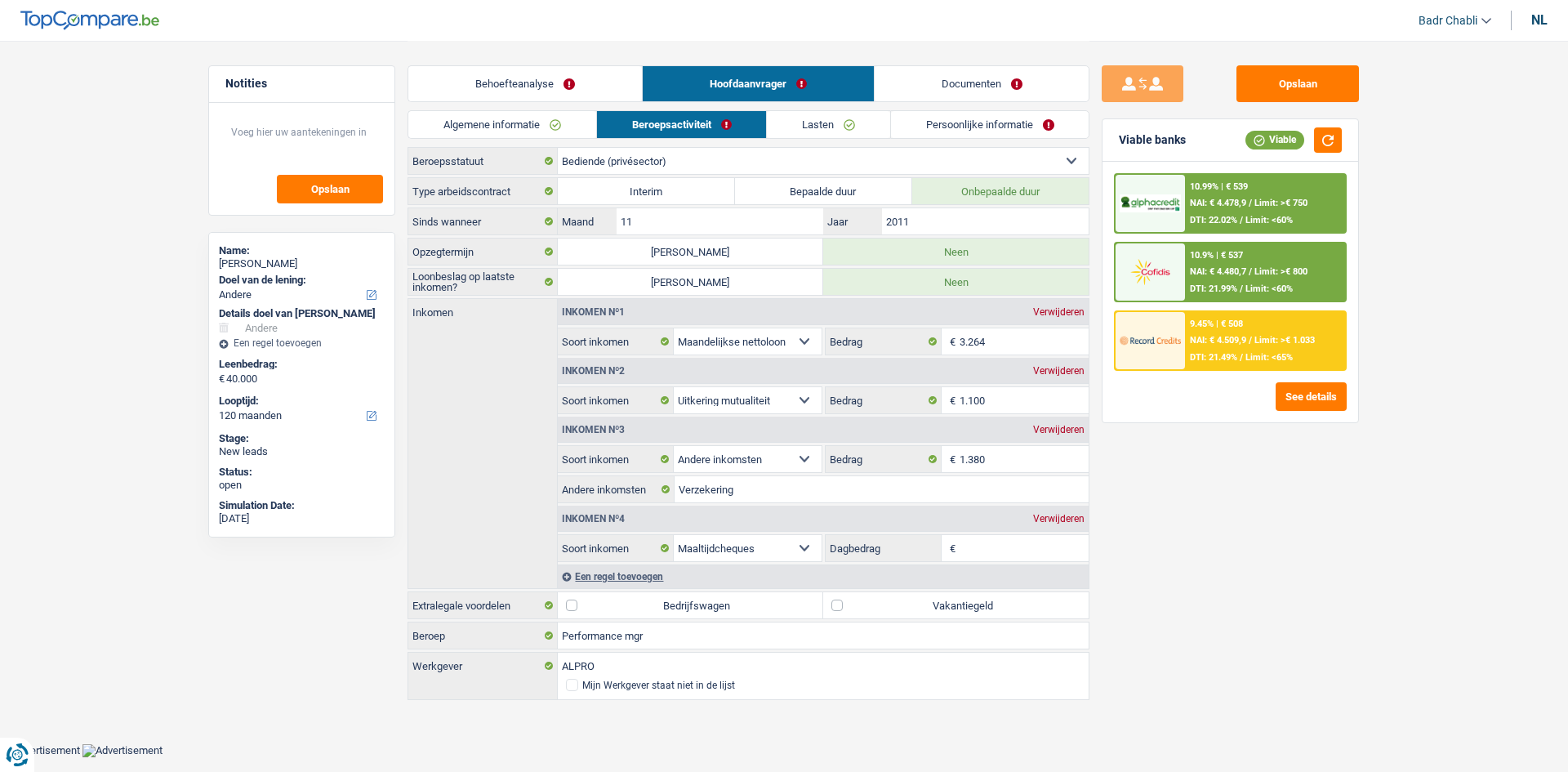
click at [966, 84] on link "Documenten" at bounding box center [982, 83] width 214 height 35
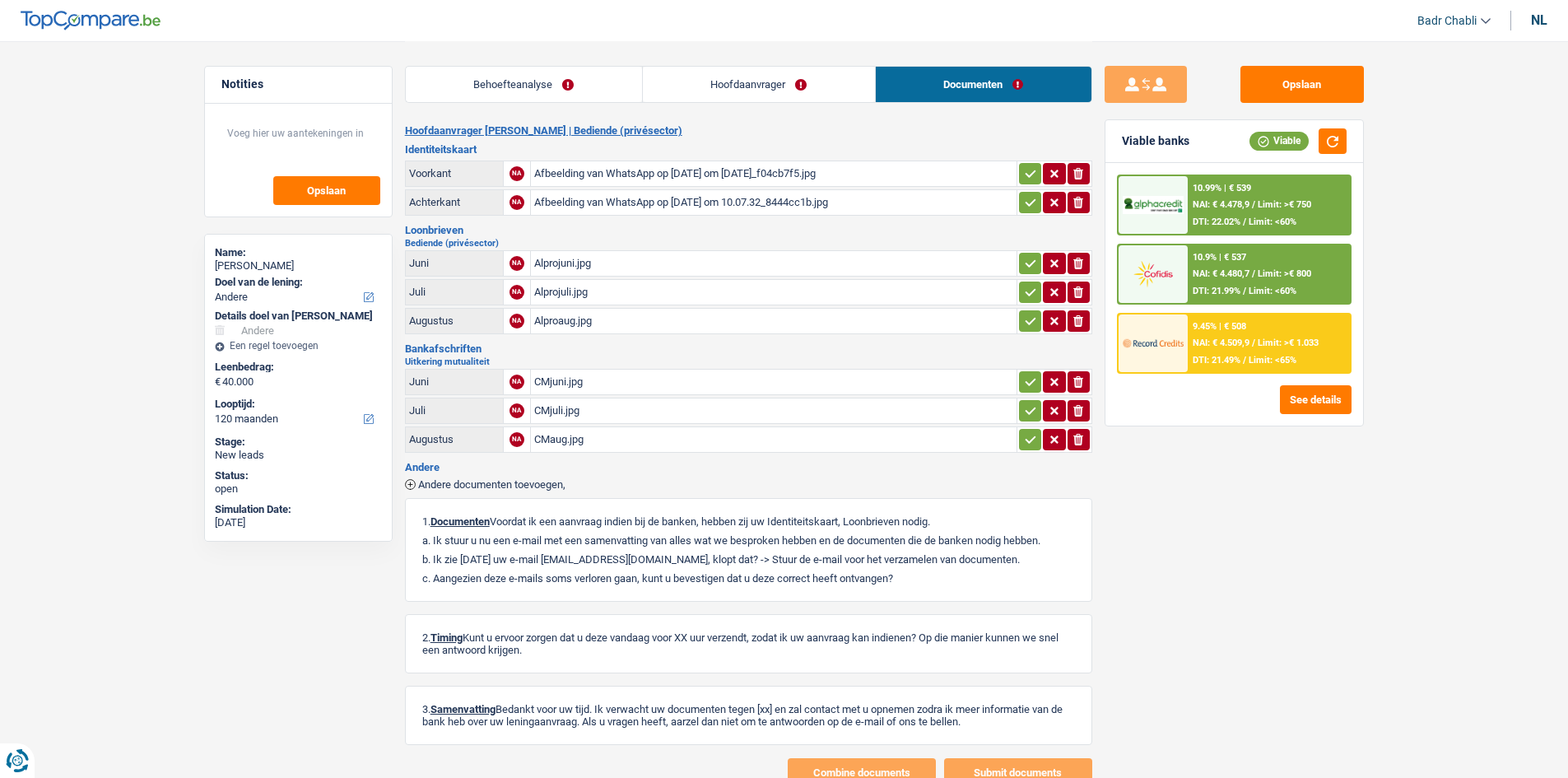
click at [565, 264] on div "Alprojuni.jpg" at bounding box center [773, 264] width 479 height 25
click at [737, 101] on link "Hoofdaanvrager" at bounding box center [759, 84] width 232 height 35
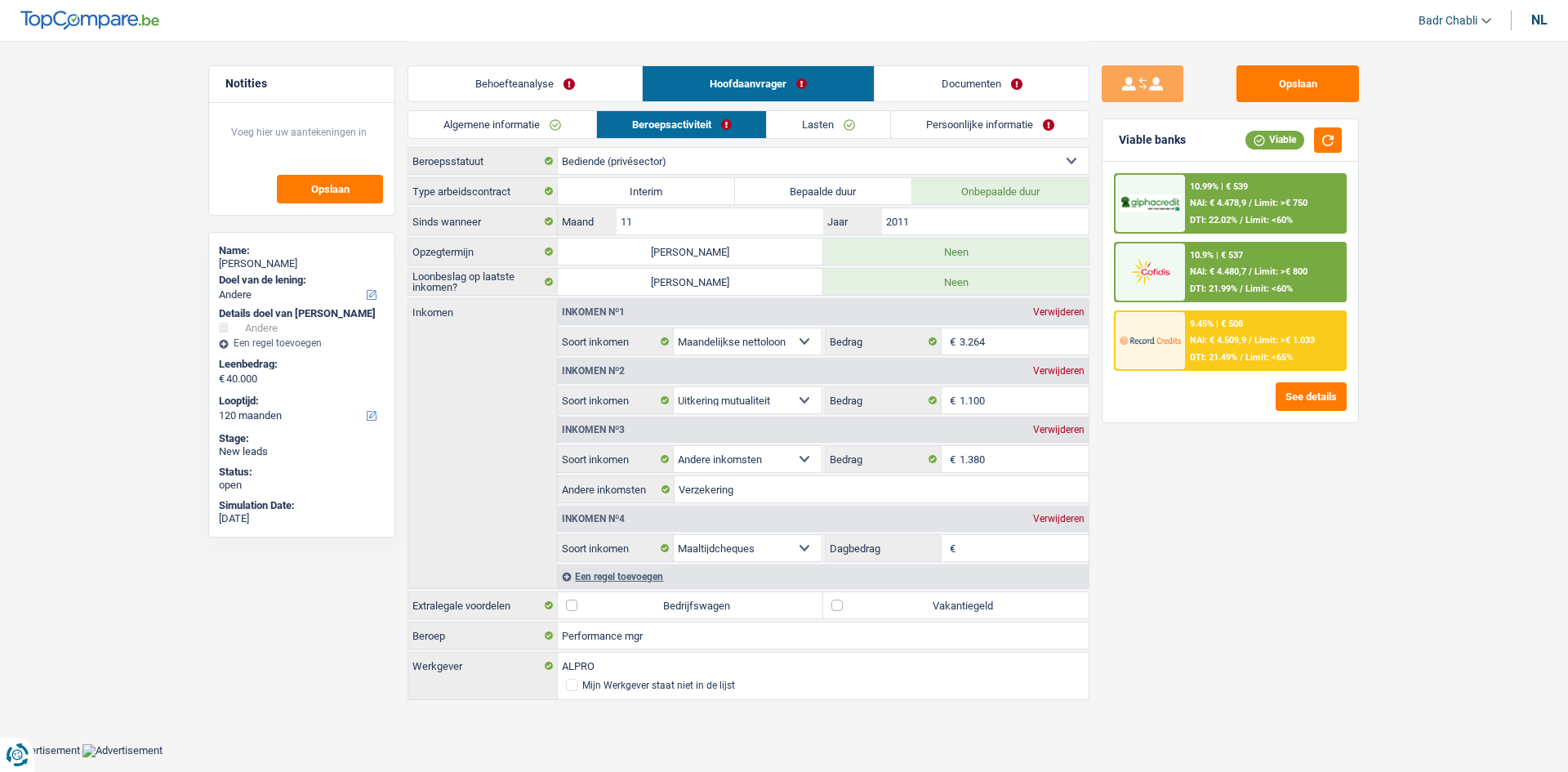
click at [533, 91] on link "Behoefteanalyse" at bounding box center [526, 83] width 233 height 35
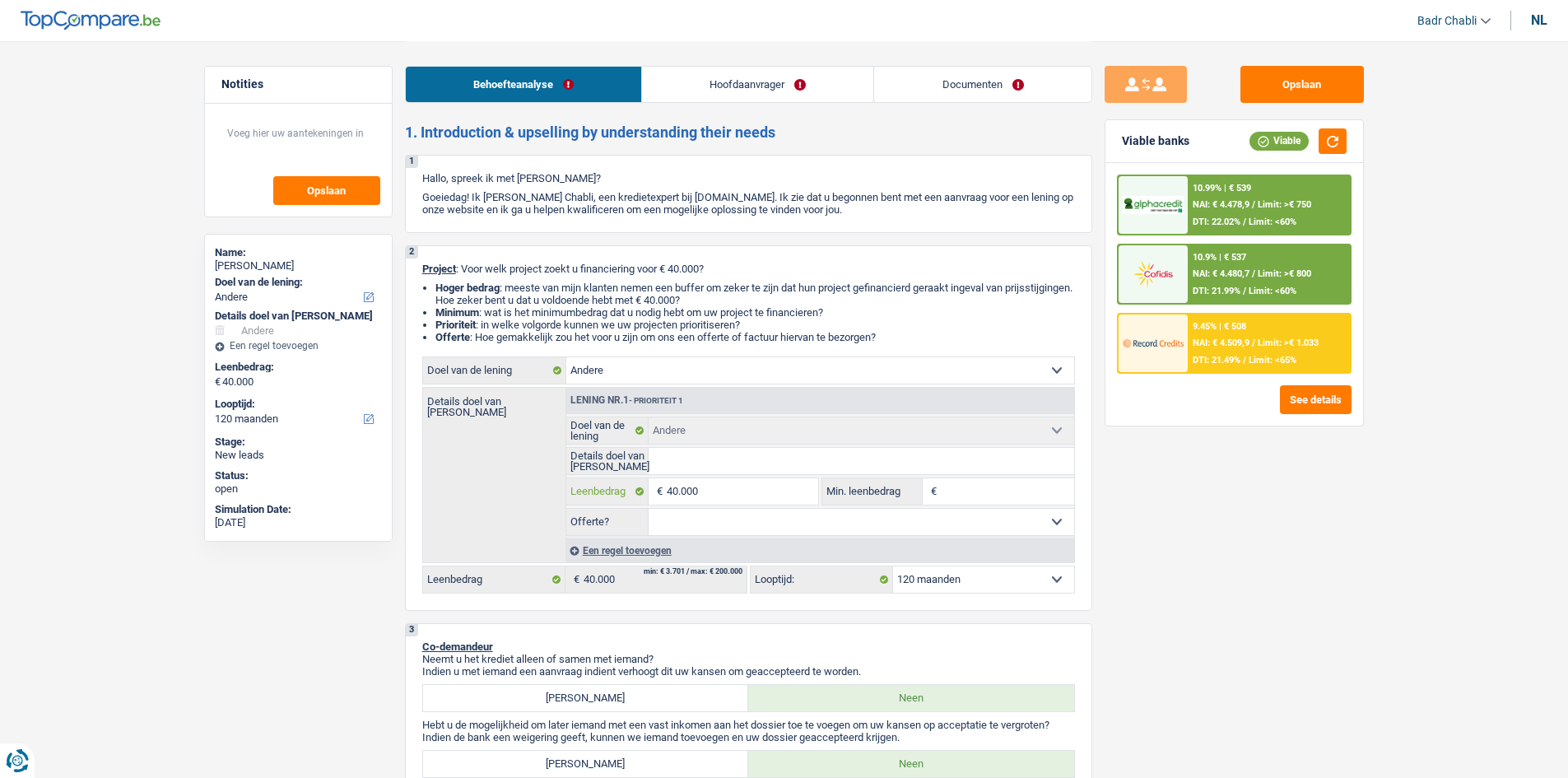
click at [750, 489] on input "40.000" at bounding box center [743, 491] width 151 height 27
type input "5"
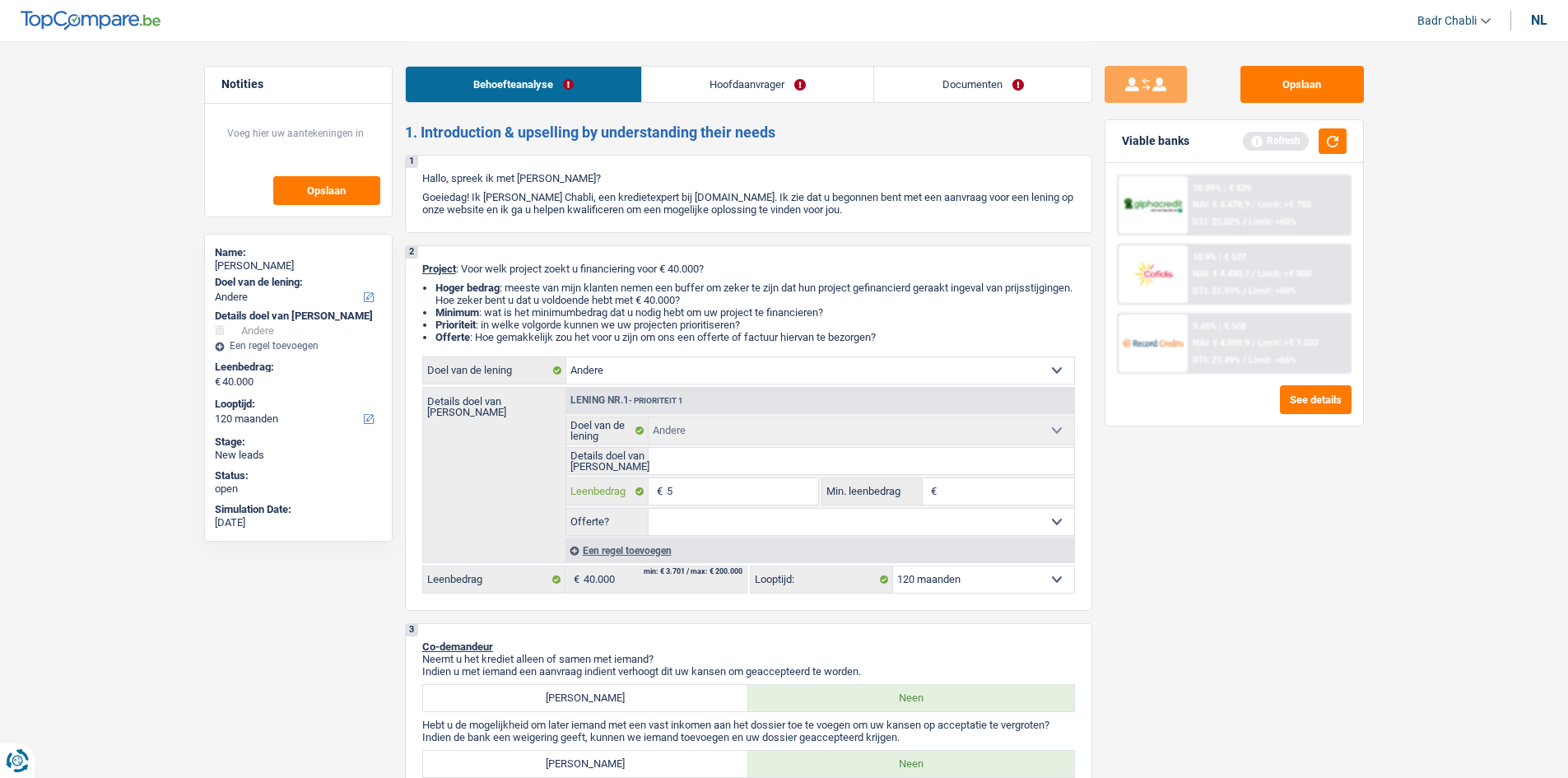
type input "50"
type input "500"
type input "5.000"
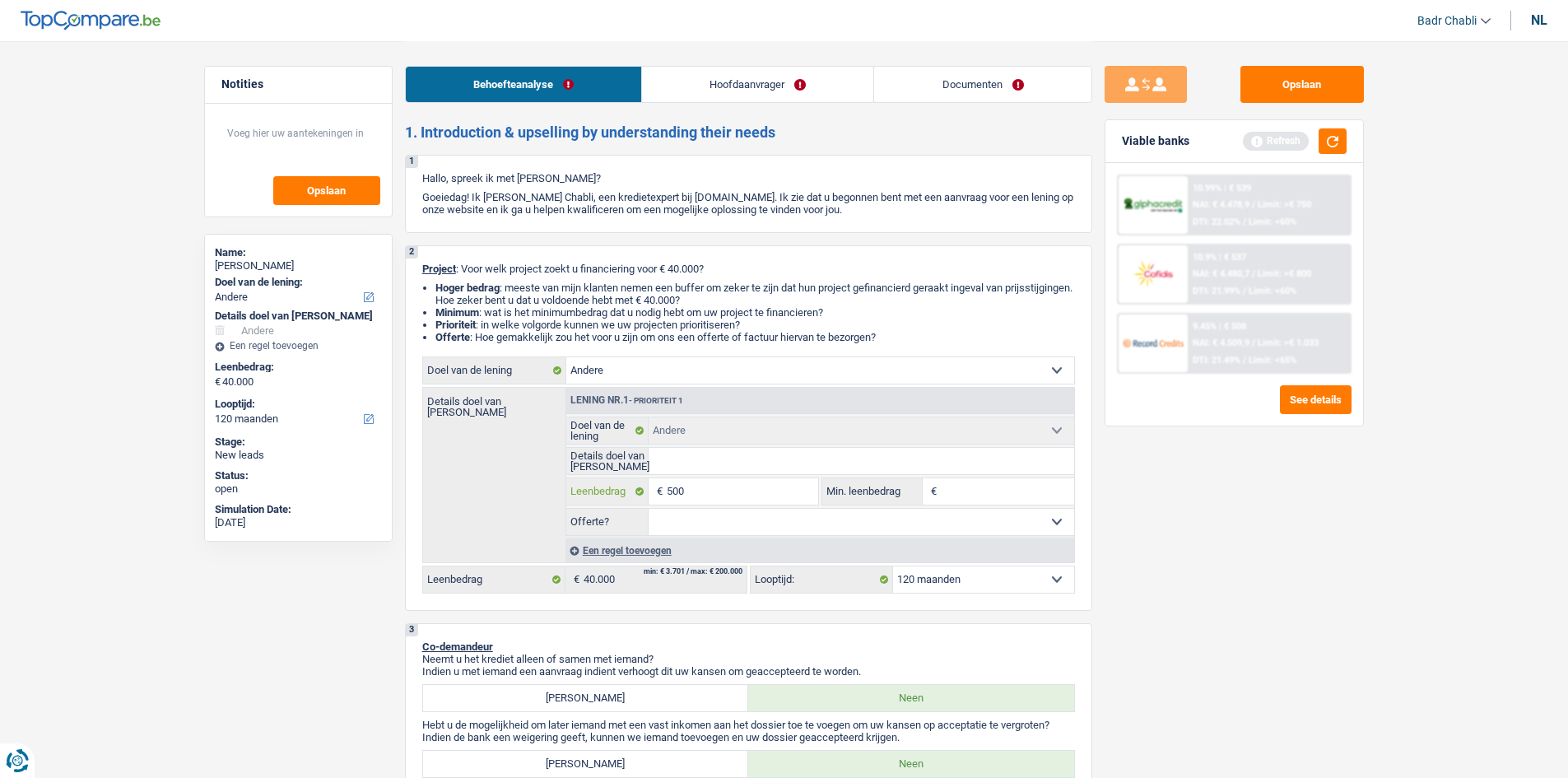
type input "5.000"
type input "50.000"
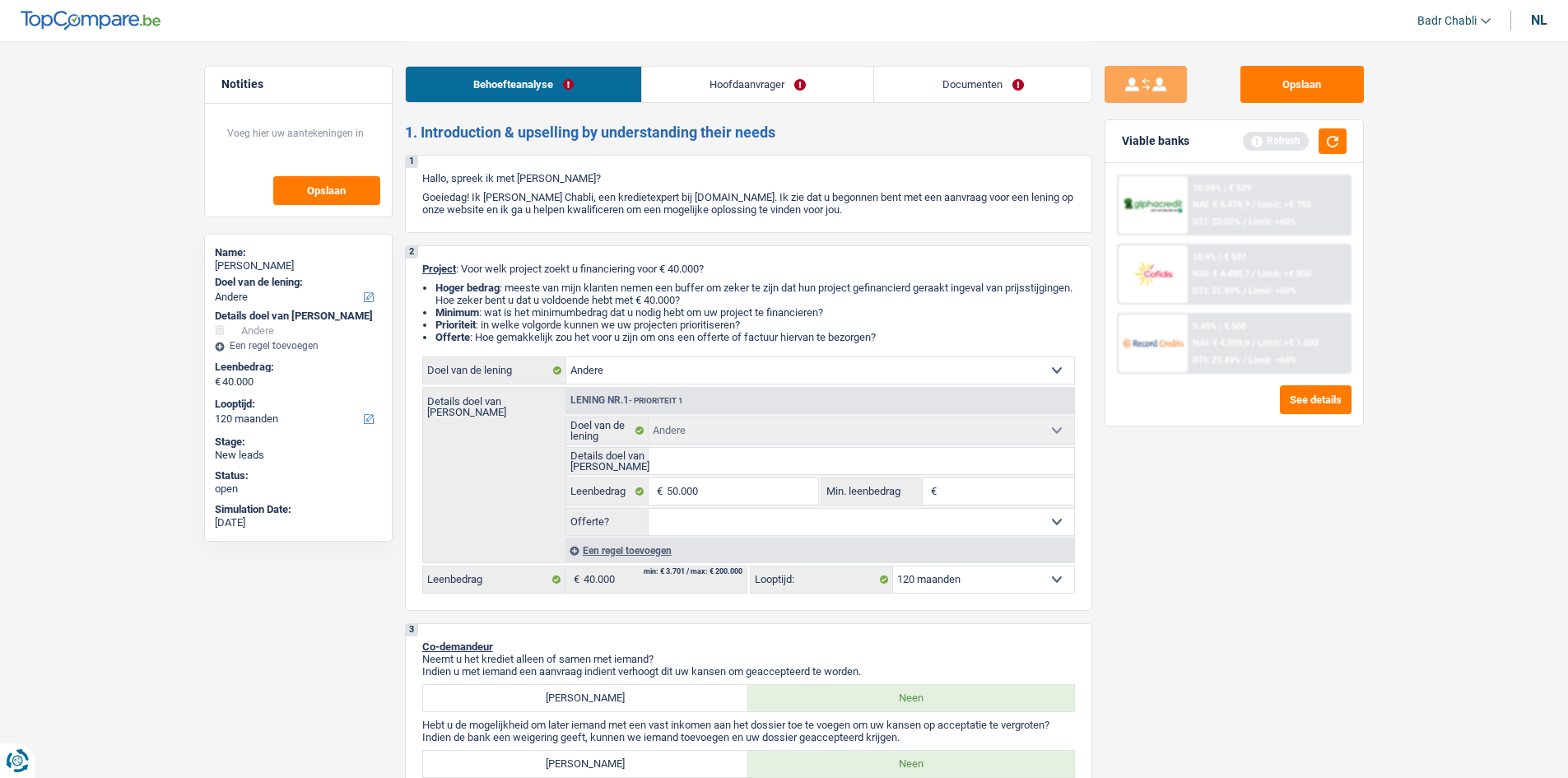
select select "144"
type input "50.000"
select select "144"
type input "50.000"
select select "144"
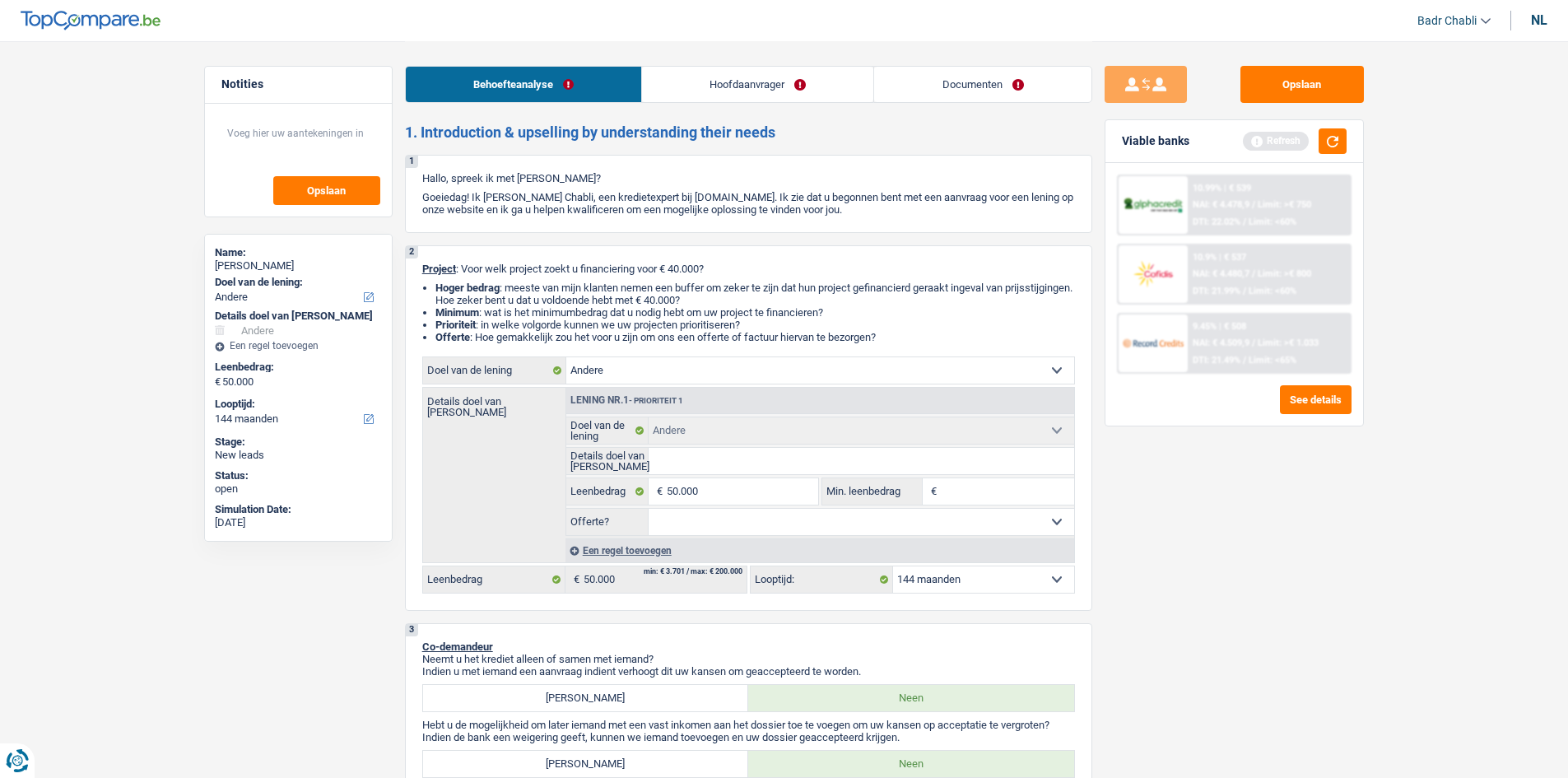
click at [768, 530] on select "Ja Neen Niet beantwoord Maak een keuze a.u.b" at bounding box center [861, 522] width 425 height 27
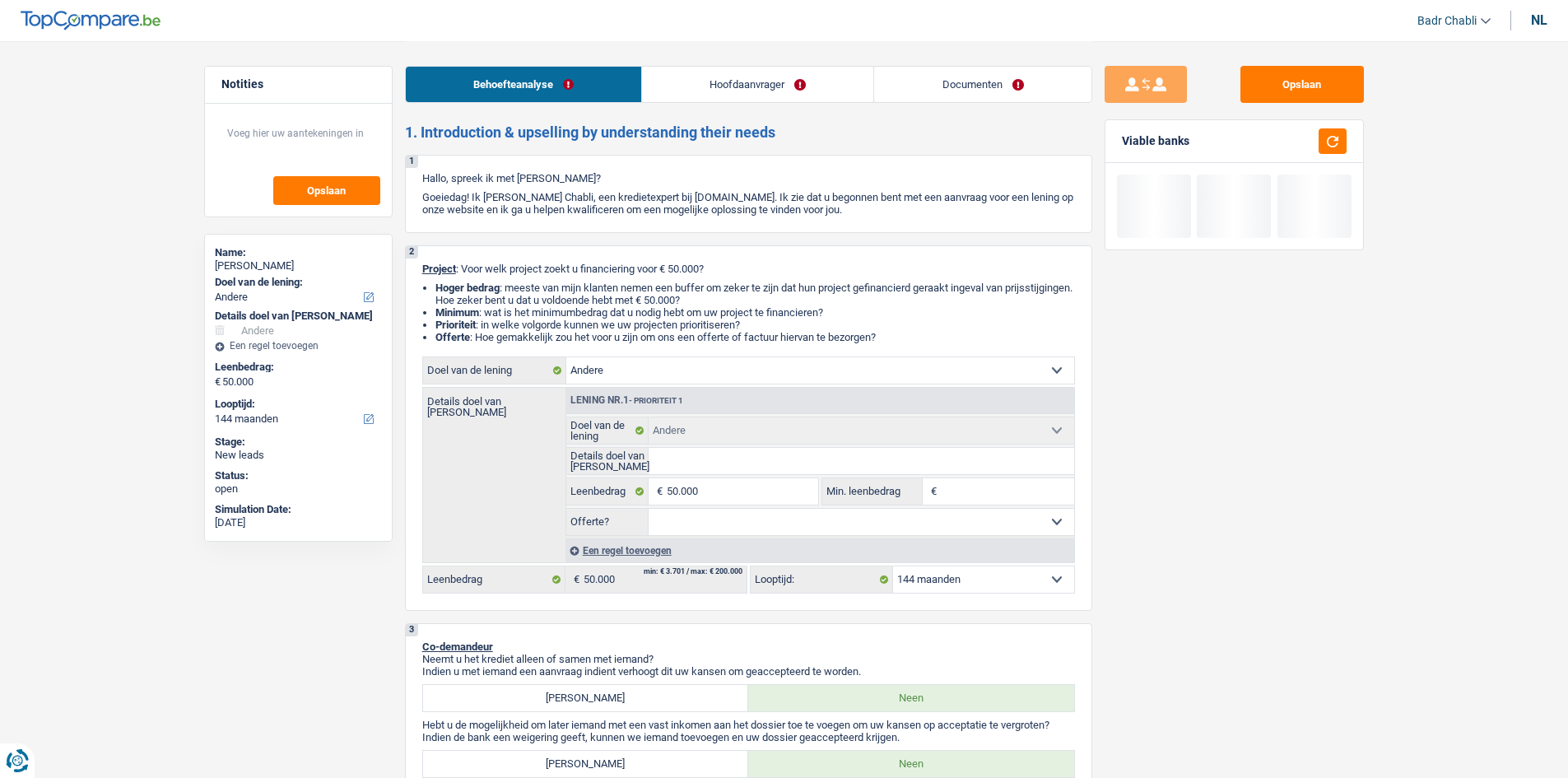
select select "false"
click at [649, 508] on select "Ja Neen Niet beantwoord Maak een keuze a.u.b" at bounding box center [861, 522] width 425 height 27
select select "false"
click at [931, 580] on select "12 maanden 18 maanden 24 maanden 30 maanden 36 maanden 42 maanden 48 maanden 60…" at bounding box center [983, 579] width 181 height 27
select select "120"
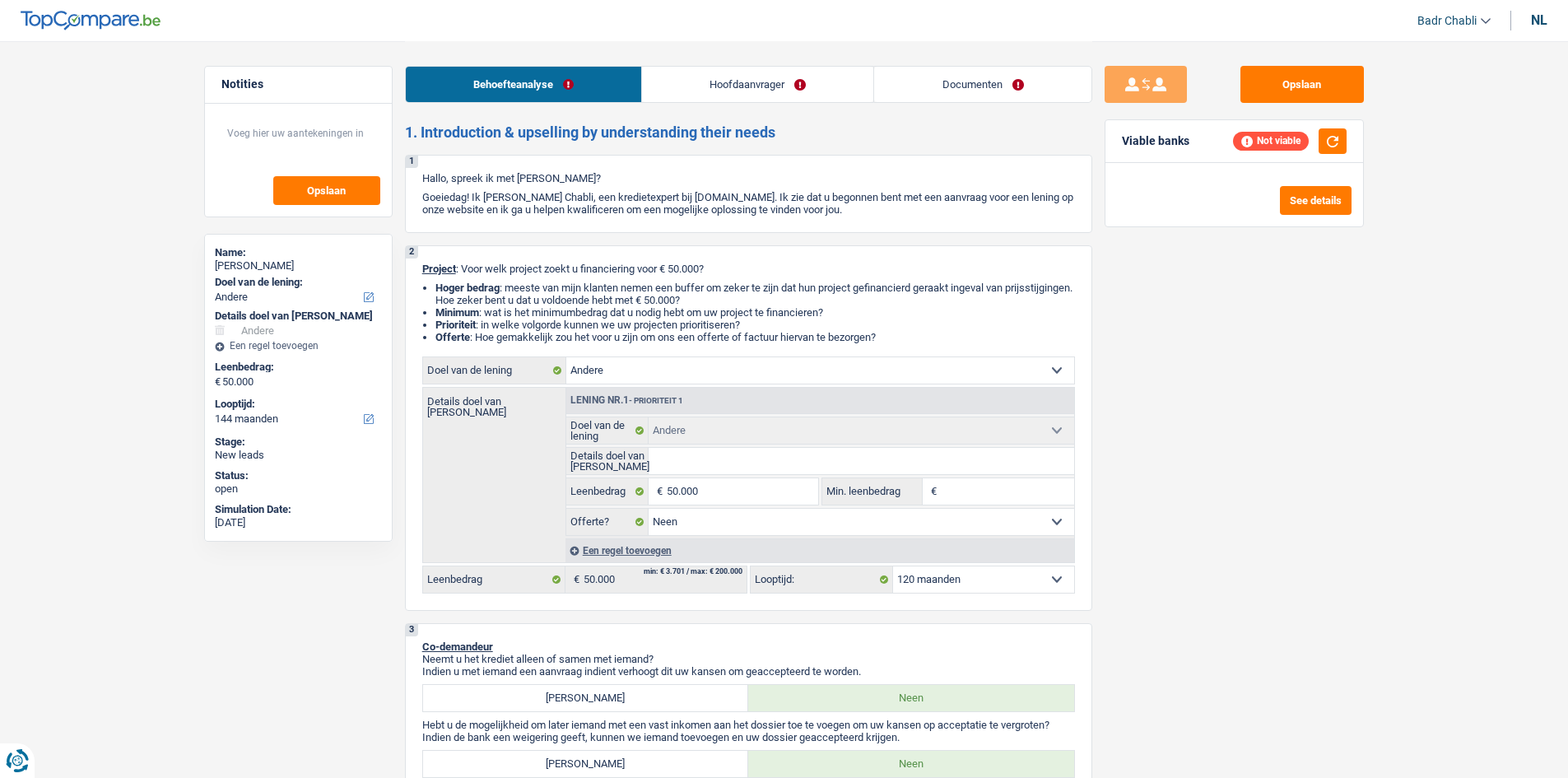
click at [893, 566] on select "12 maanden 18 maanden 24 maanden 30 maanden 36 maanden 42 maanden 48 maanden 60…" at bounding box center [983, 579] width 181 height 27
select select "120"
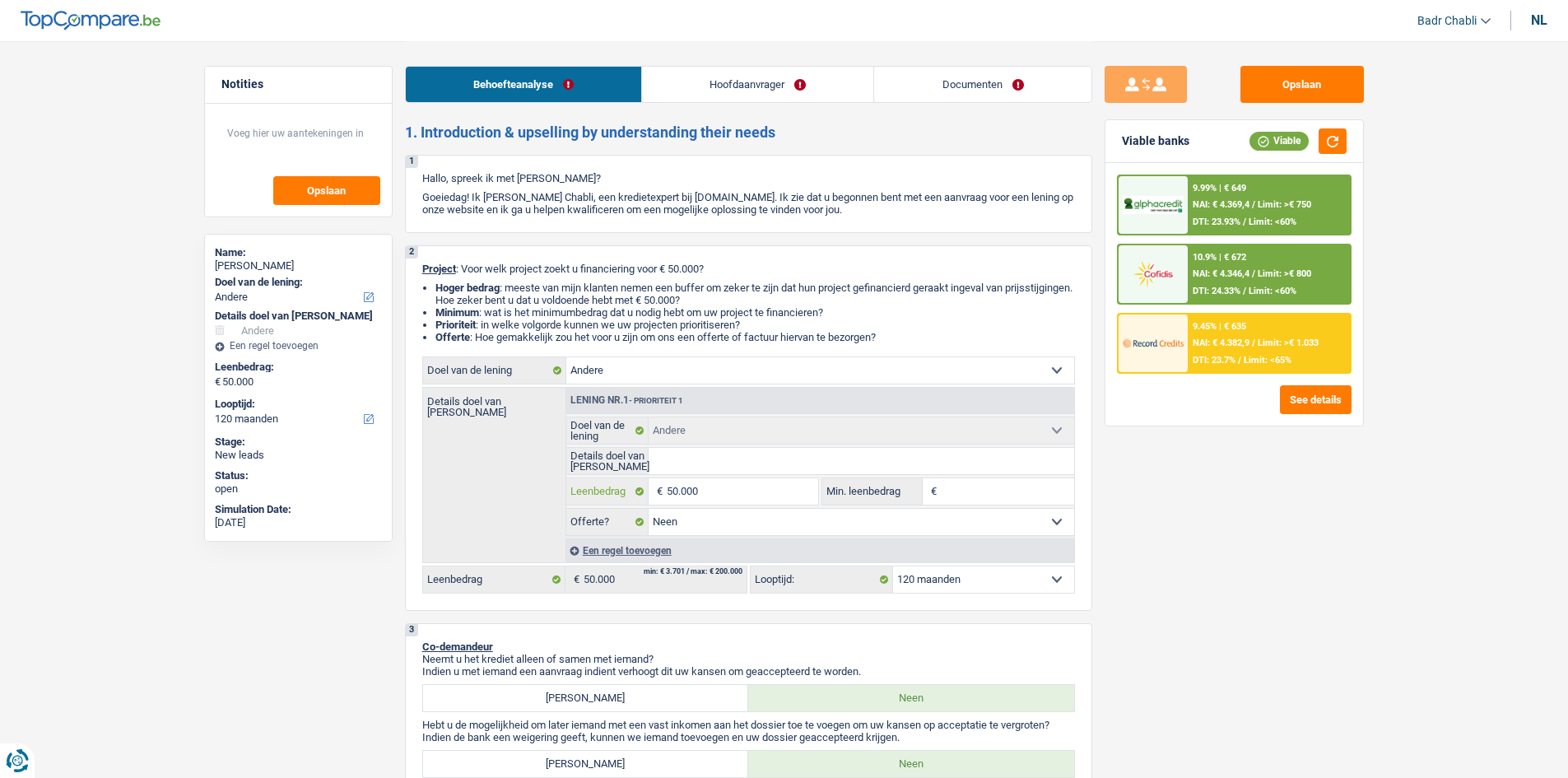
click at [761, 489] on input "50.000" at bounding box center [743, 491] width 151 height 27
click at [942, 490] on input "Min. leenbedrag" at bounding box center [1008, 491] width 134 height 27
click at [986, 489] on input "Min. leenbedrag" at bounding box center [1008, 491] width 134 height 27
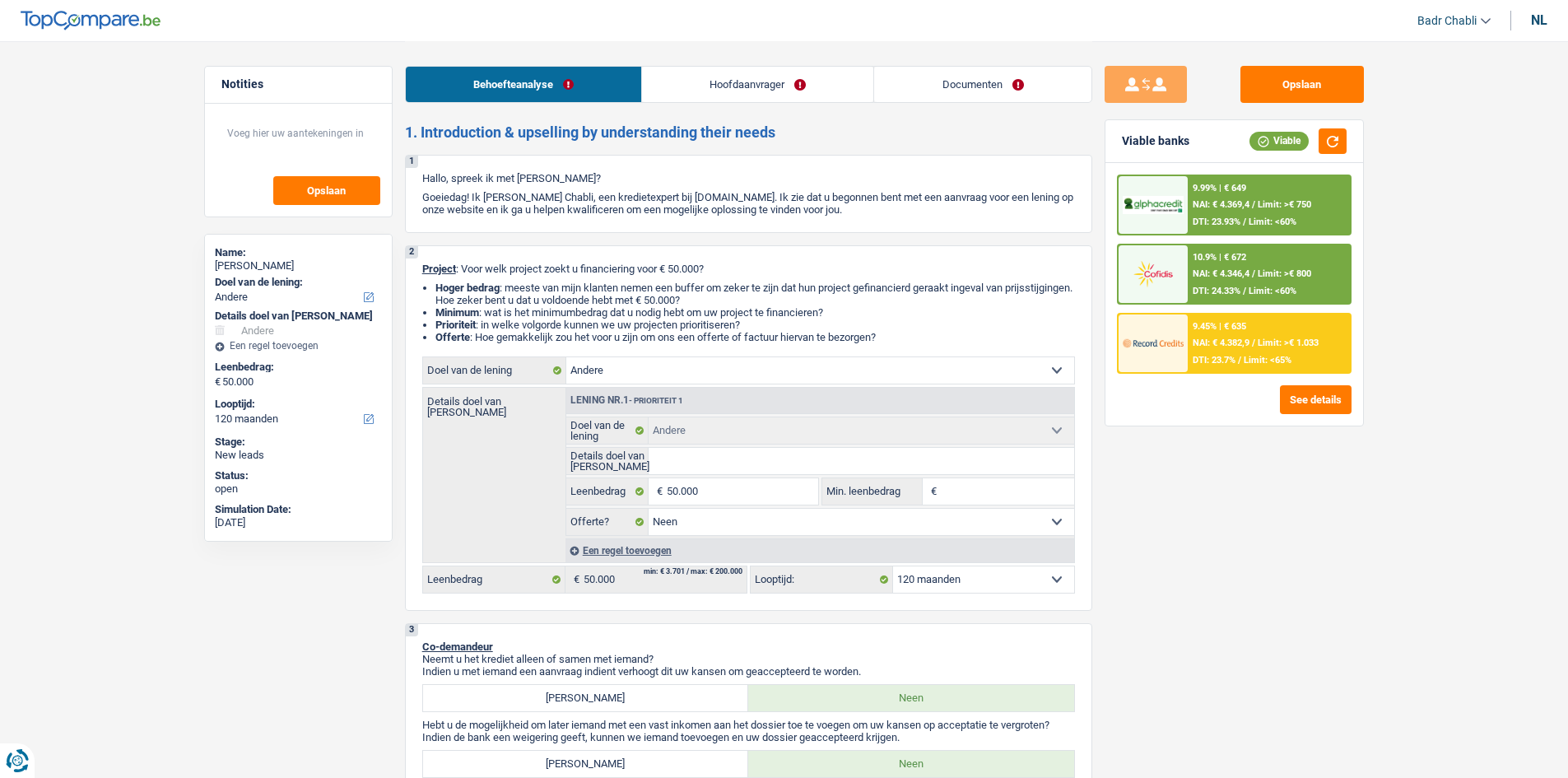
type input "3"
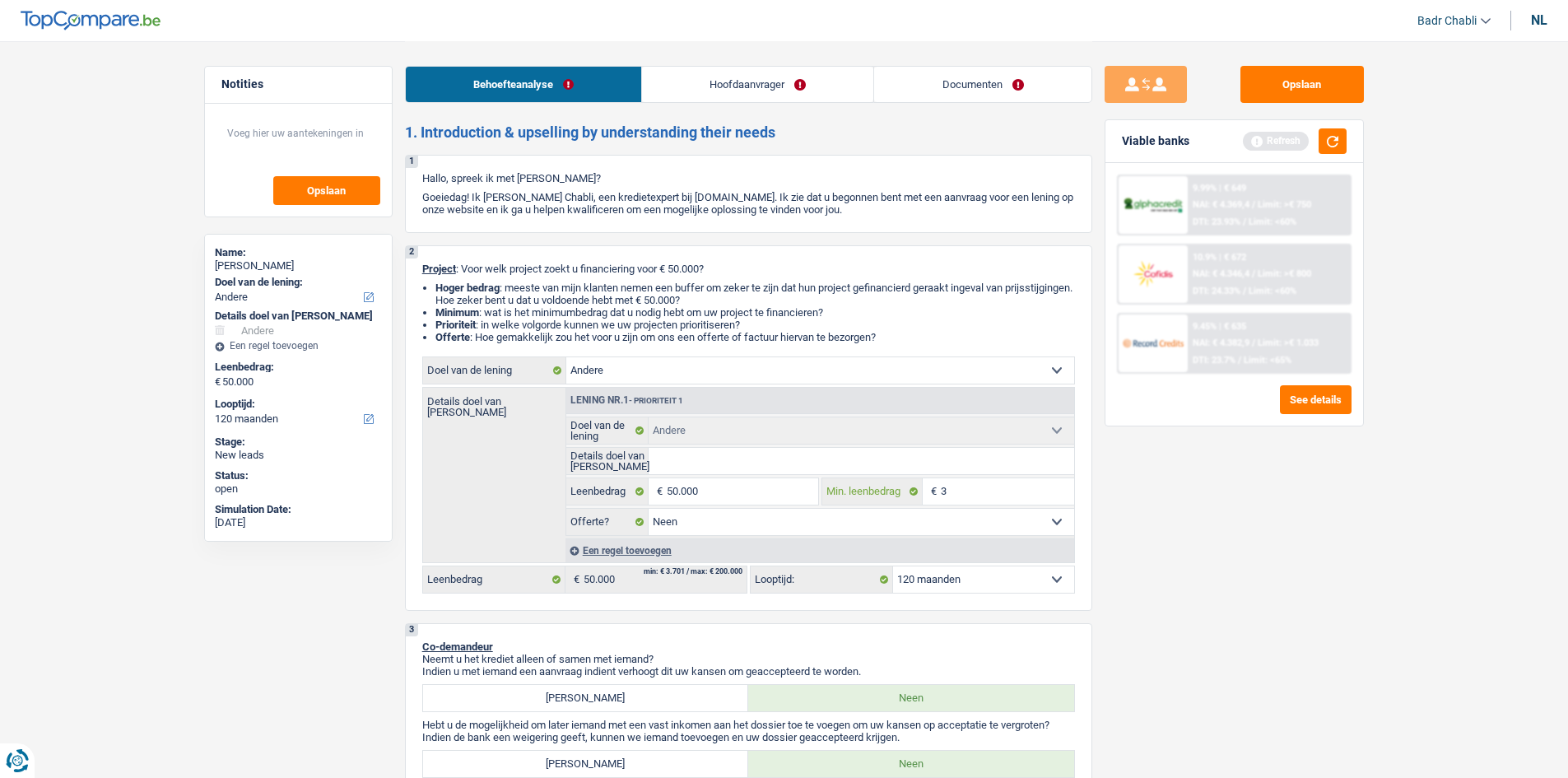
type input "30"
type input "300"
type input "3.000"
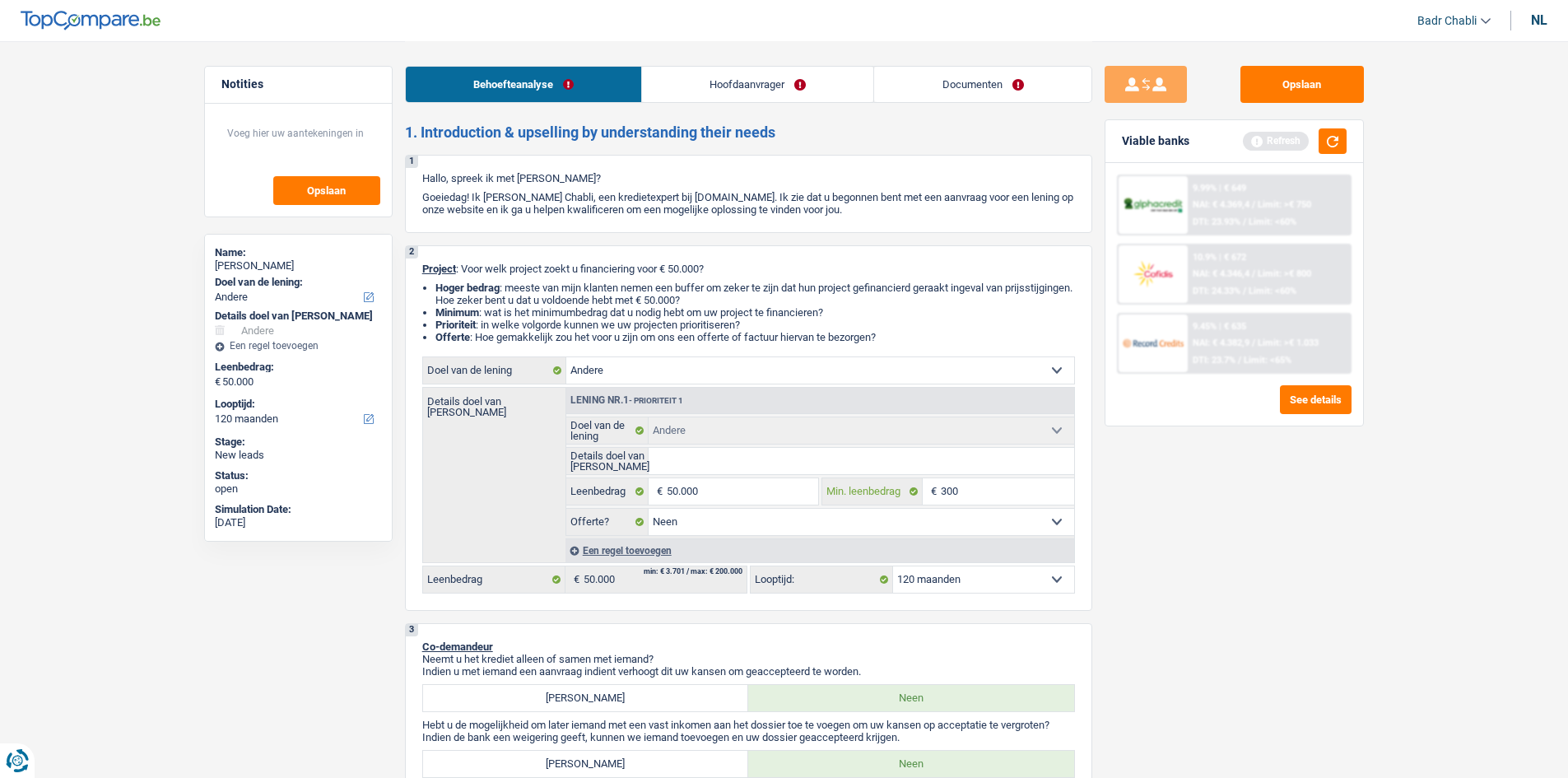
type input "3.000"
type input "30.000"
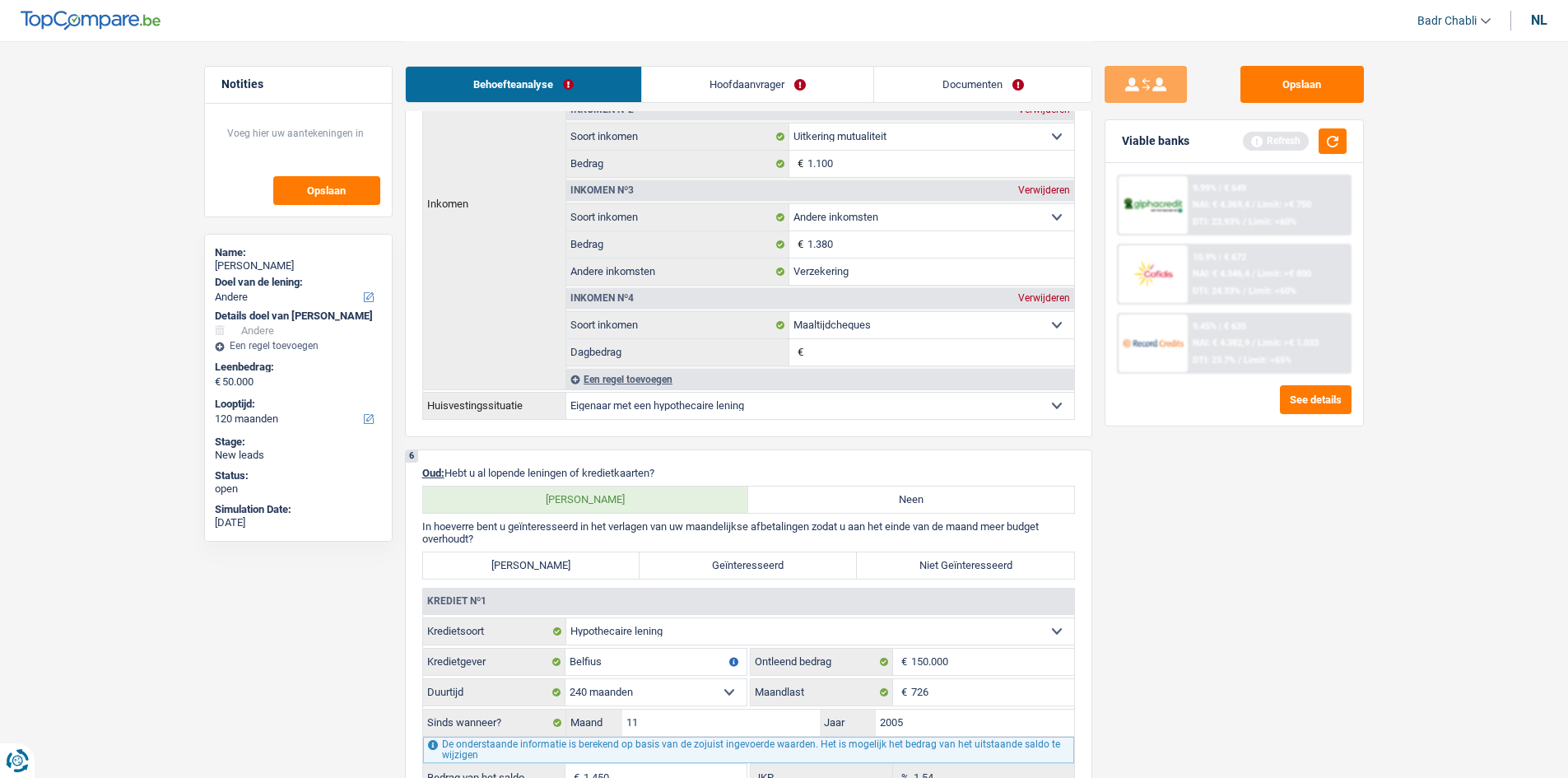
scroll to position [1235, 0]
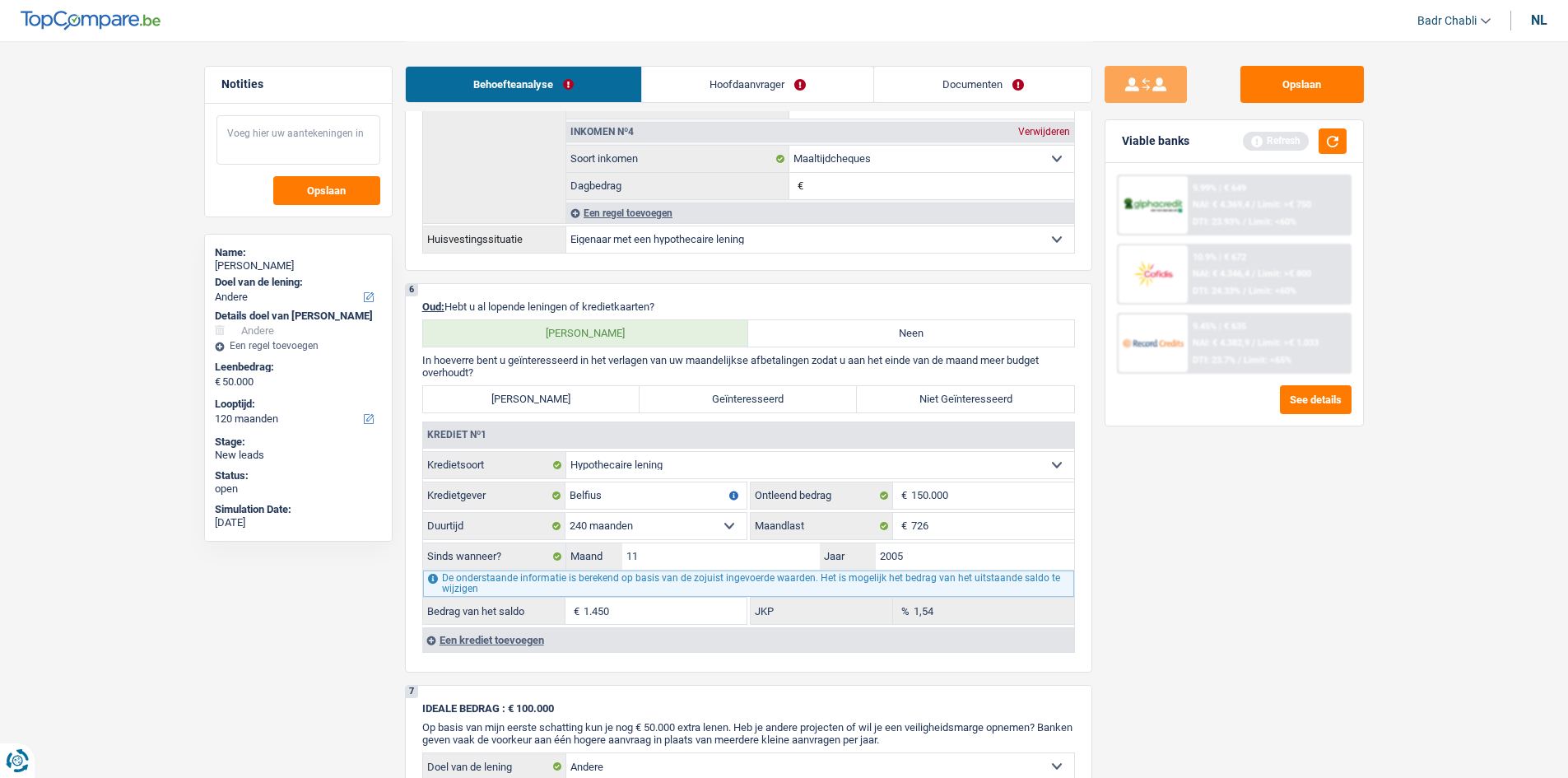
type input "30.000"
click at [294, 145] on textarea at bounding box center [297, 140] width 163 height 50
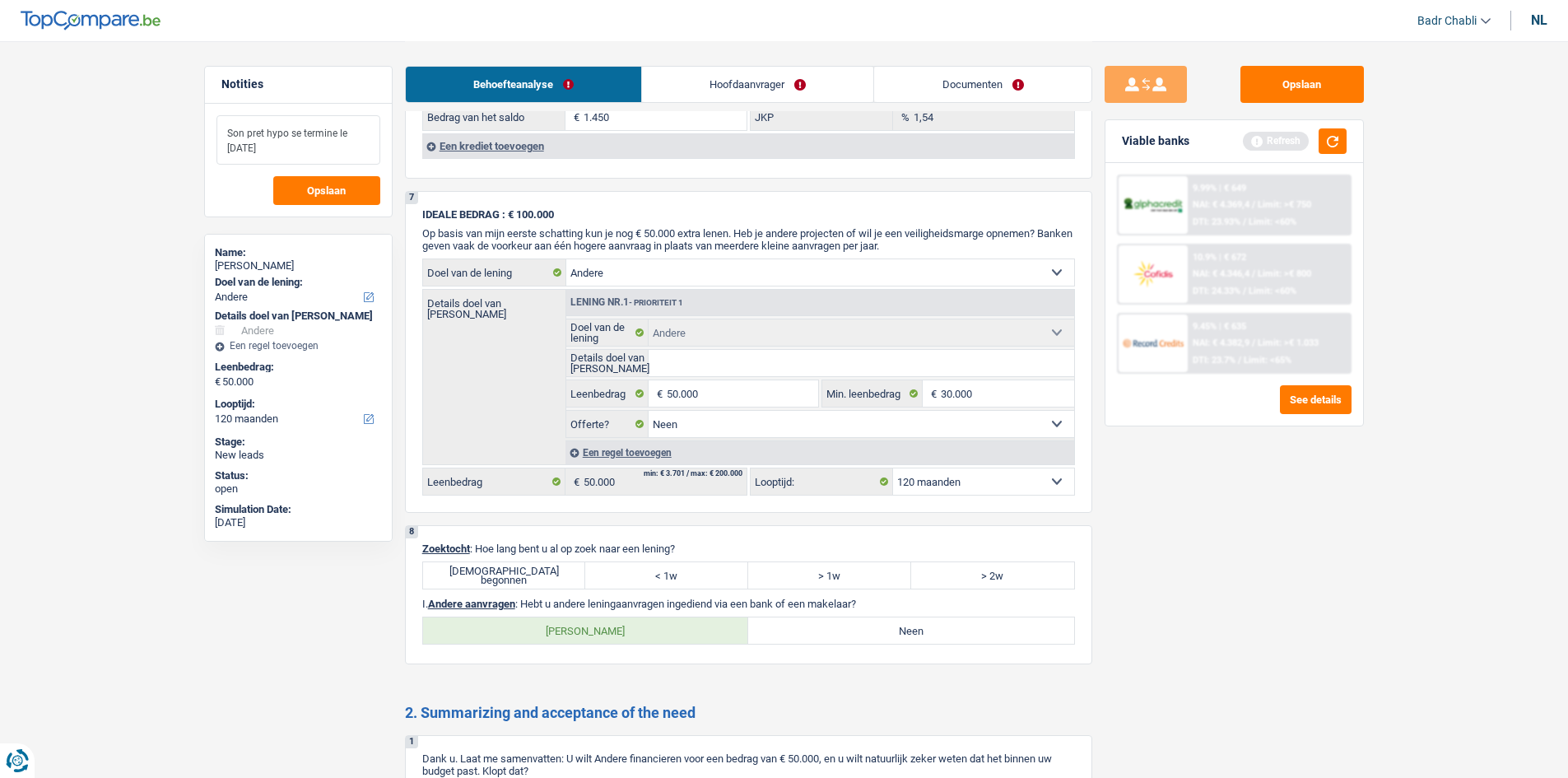
scroll to position [1893, 0]
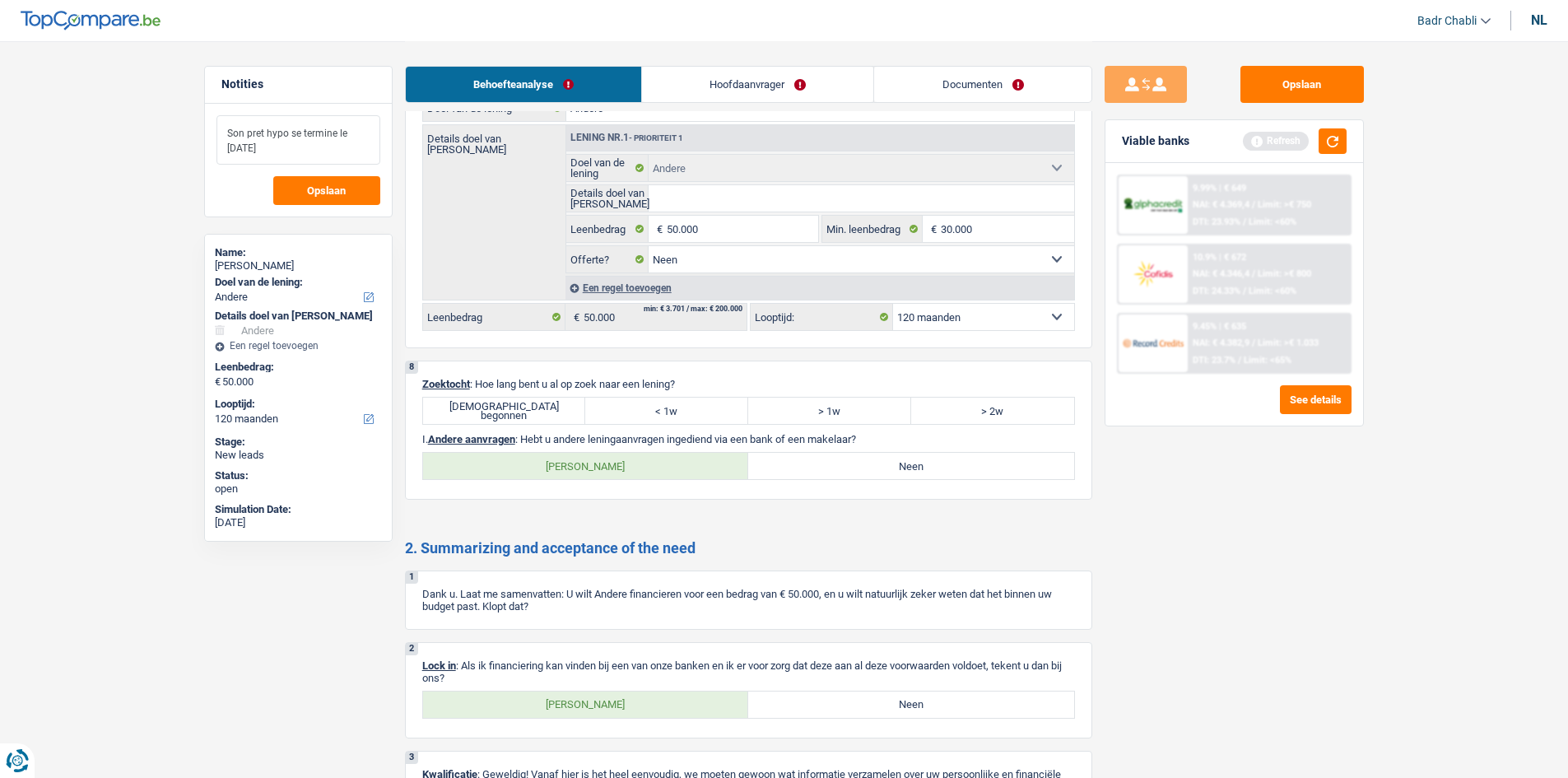
type textarea "Son pret hypo se termine le 01 octobre"
click at [537, 406] on label "Juist begonnen" at bounding box center [505, 411] width 163 height 27
click at [537, 406] on input "Juist begonnen" at bounding box center [505, 411] width 163 height 27
radio input "true"
click at [976, 457] on label "Neen" at bounding box center [911, 466] width 326 height 27
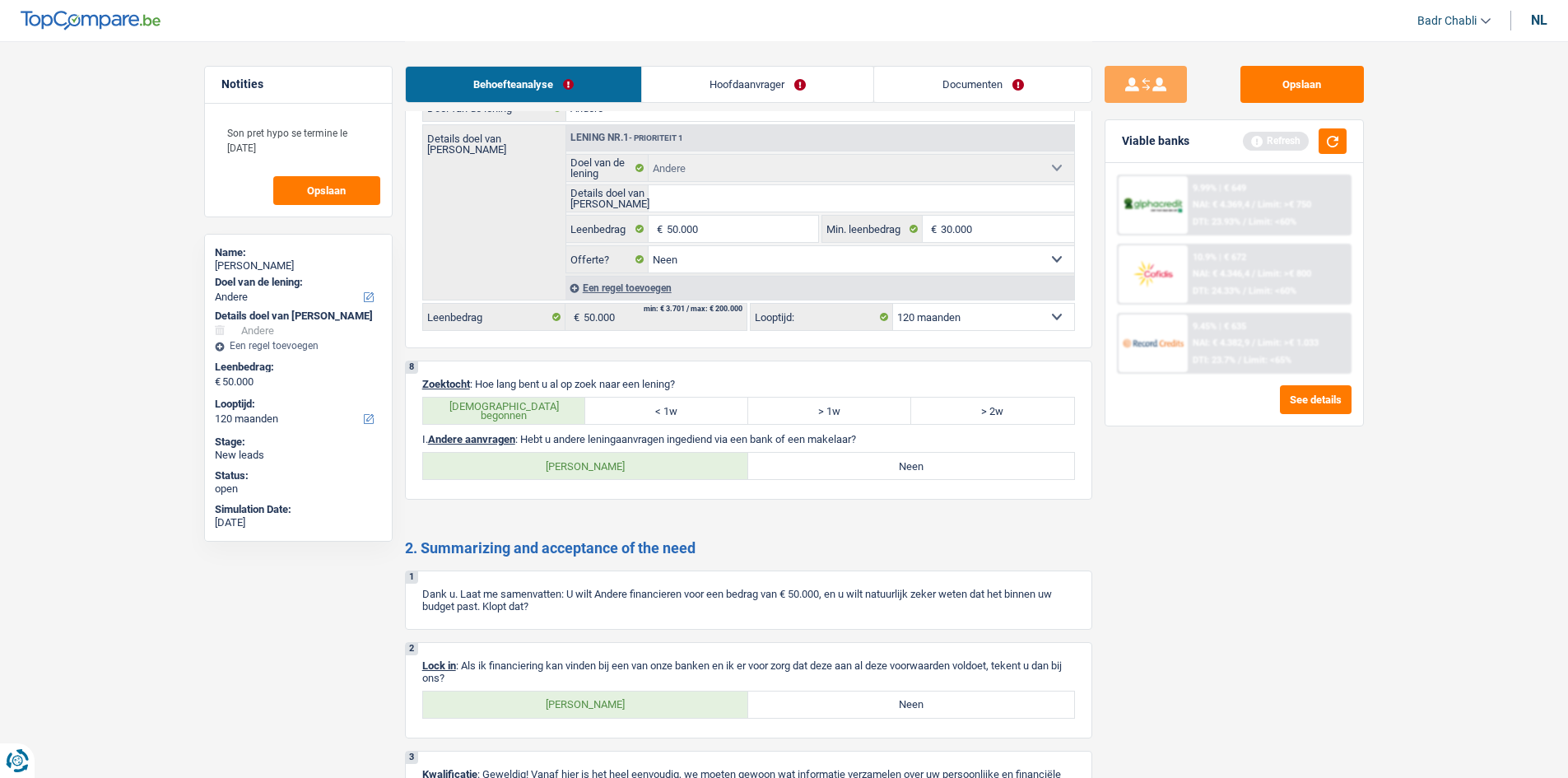
click at [976, 457] on input "Neen" at bounding box center [911, 466] width 326 height 27
radio input "true"
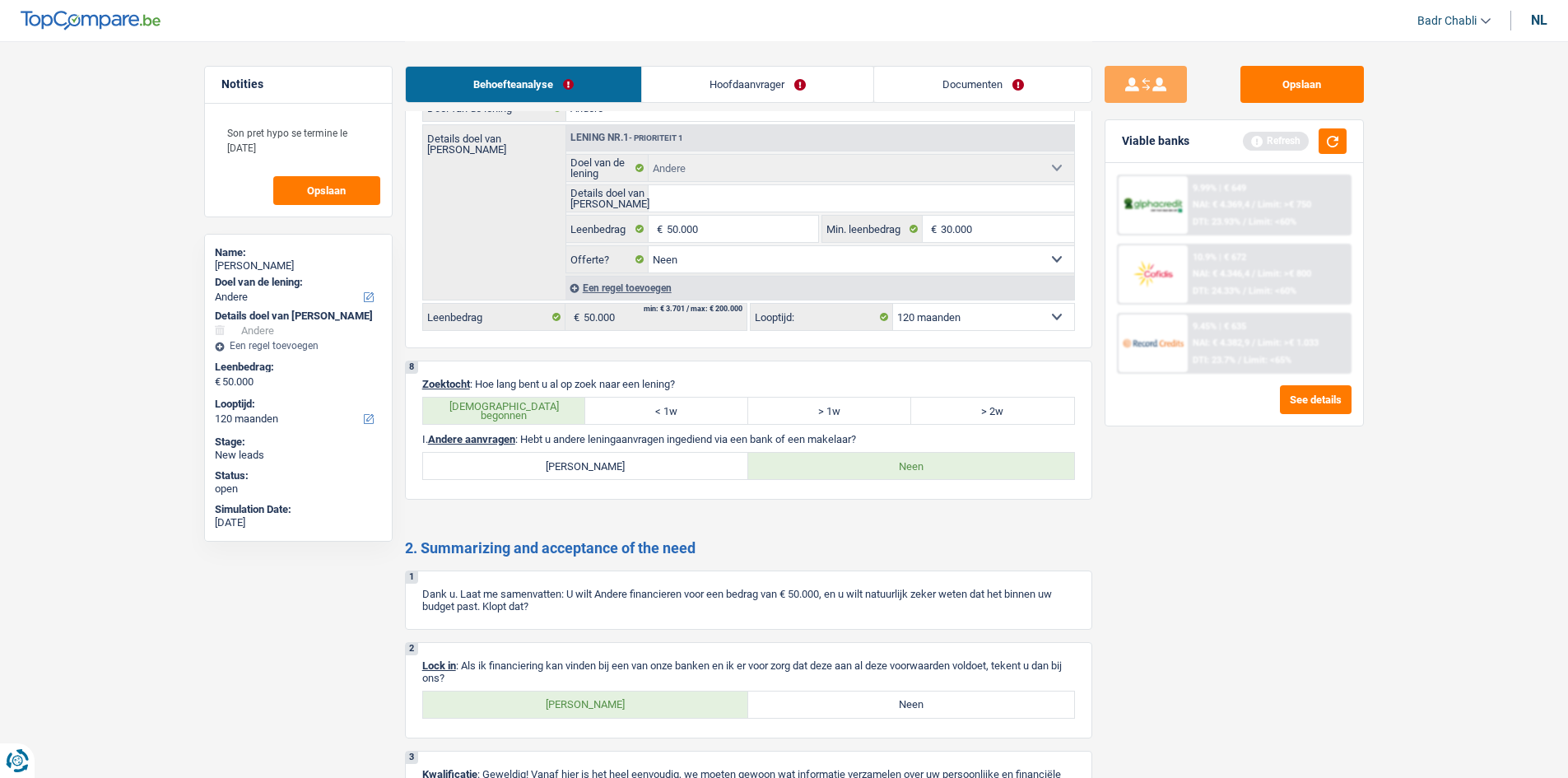
click at [587, 699] on label "Ja" at bounding box center [586, 704] width 326 height 27
click at [587, 699] on input "Ja" at bounding box center [586, 704] width 326 height 27
radio input "true"
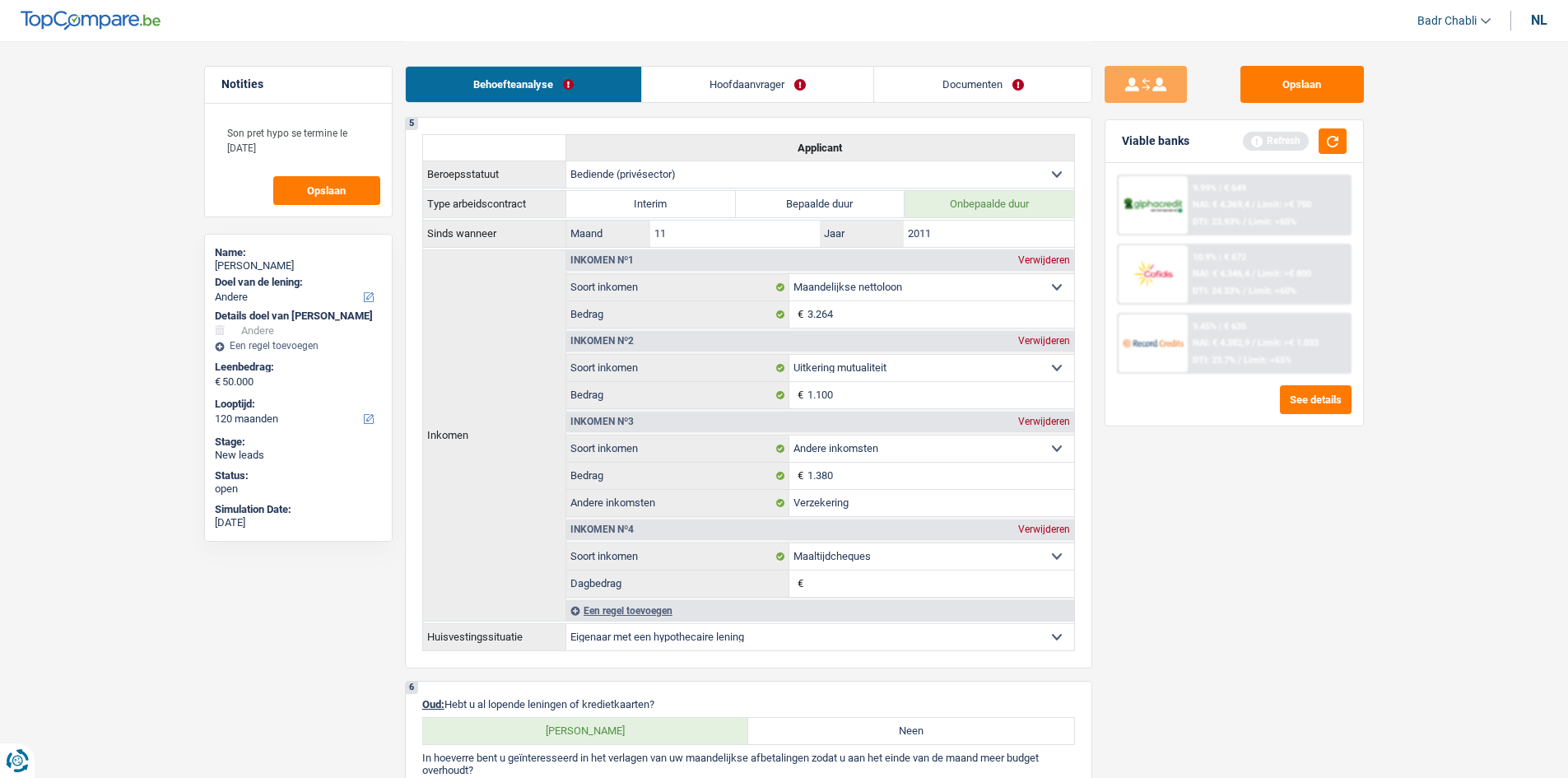
scroll to position [693, 0]
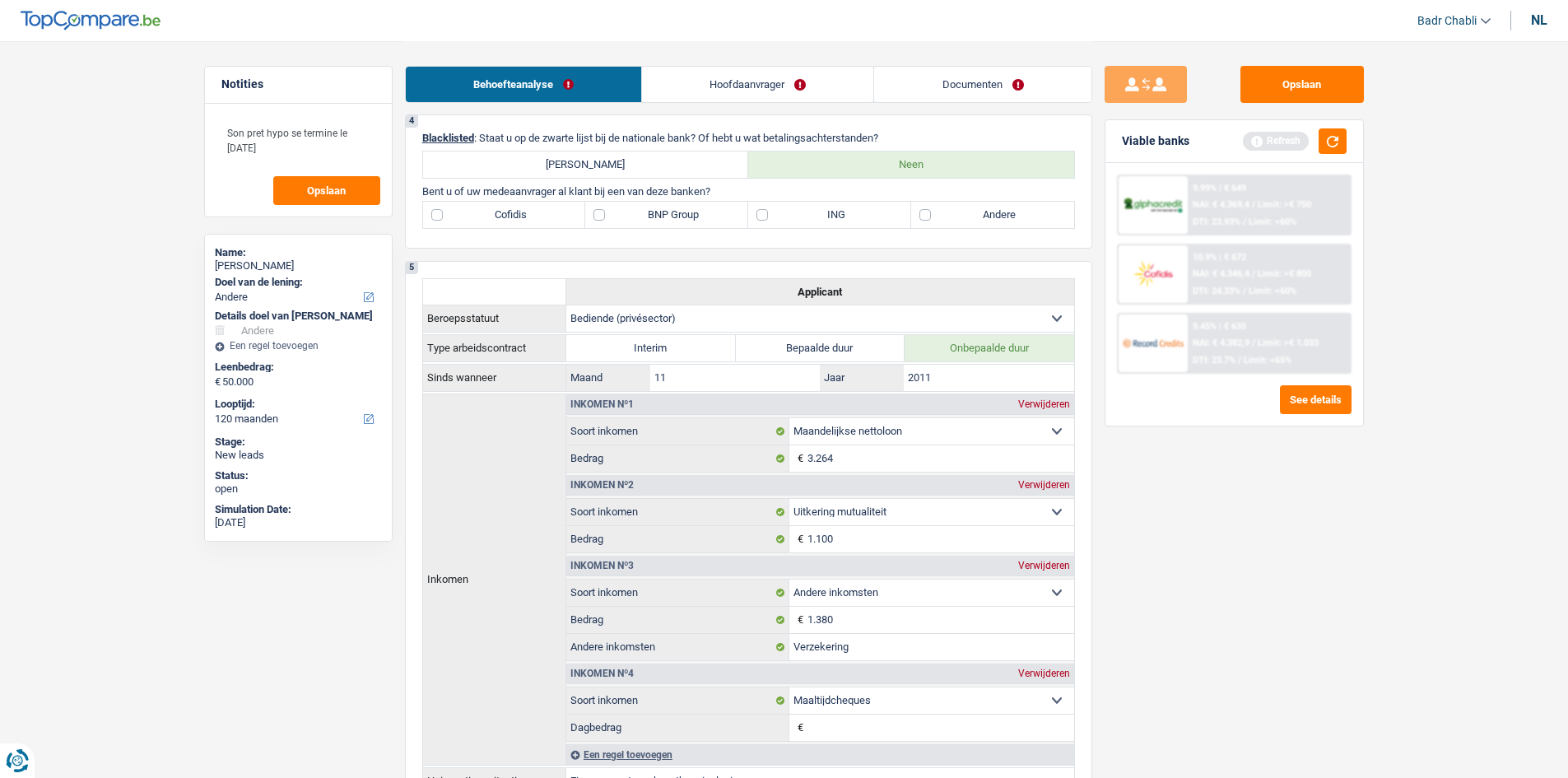
click at [946, 215] on label "Andere" at bounding box center [992, 215] width 163 height 27
click at [946, 215] on input "Andere" at bounding box center [992, 215] width 163 height 27
checkbox input "true"
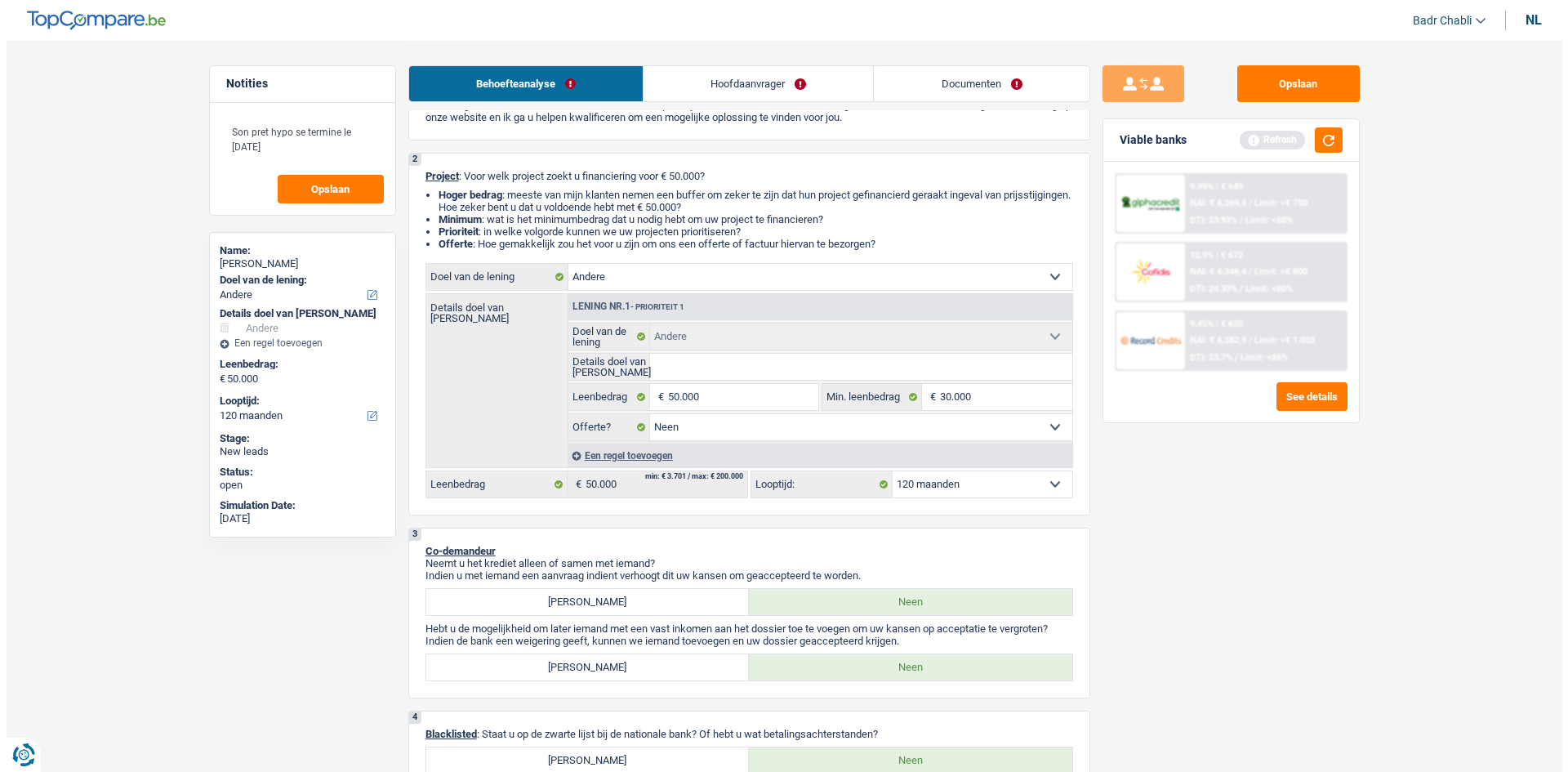
scroll to position [0, 0]
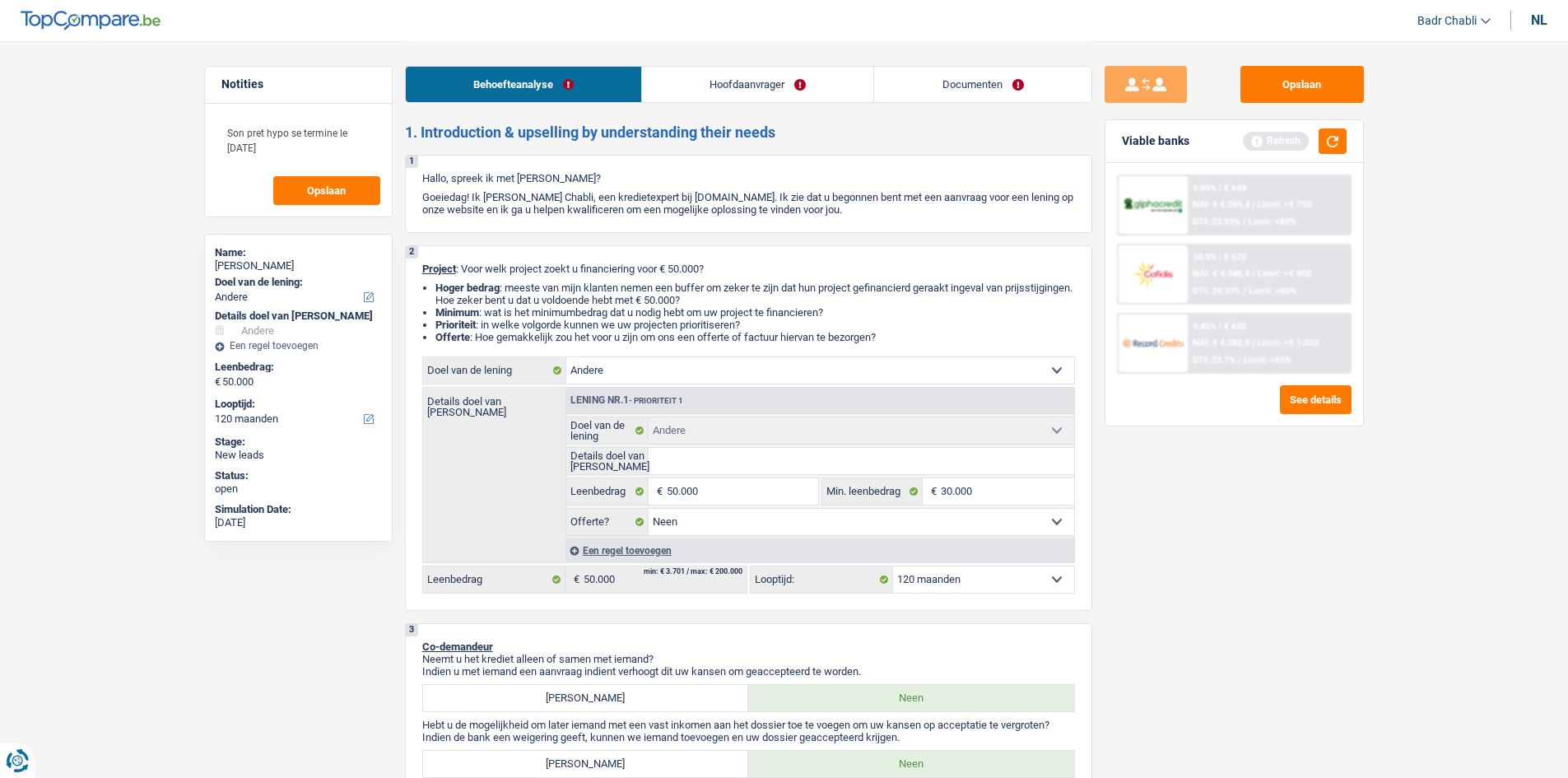
click at [735, 89] on link "Hoofdaanvrager" at bounding box center [758, 84] width 231 height 35
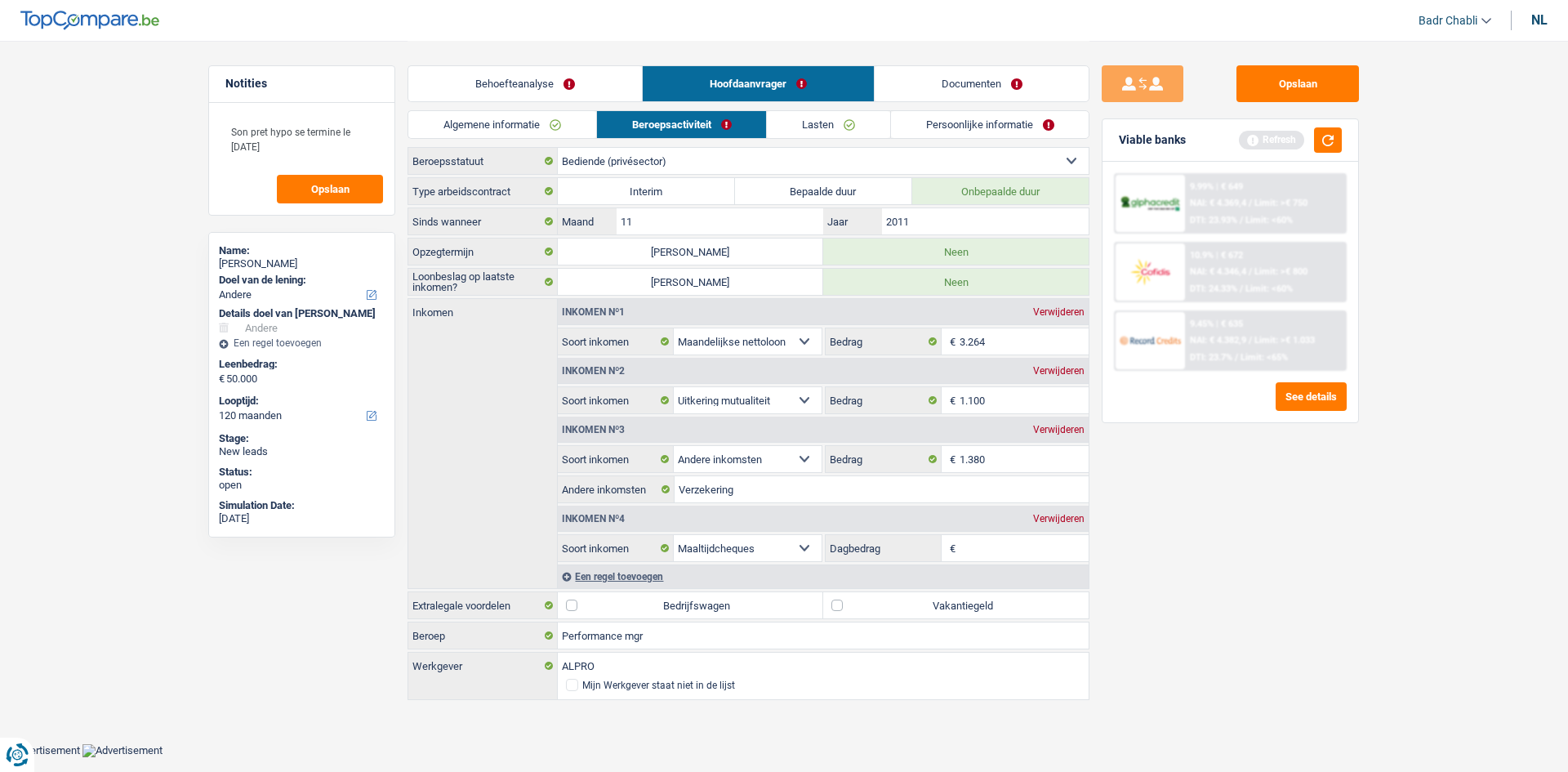
click at [557, 135] on link "Algemene informatie" at bounding box center [503, 124] width 188 height 27
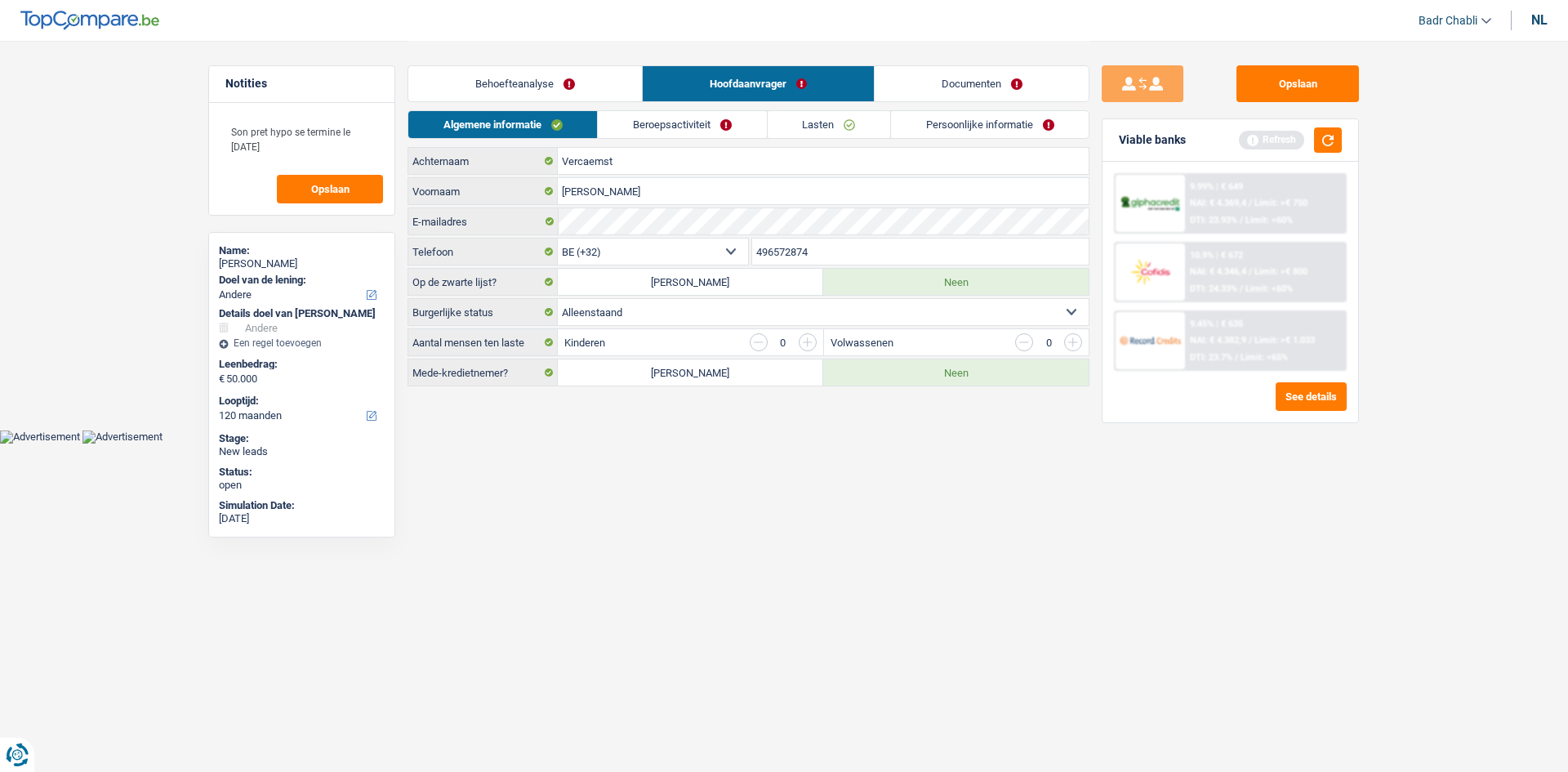
click at [659, 107] on div "Behoefteanalyse Hoofdaanvrager Documenten" at bounding box center [748, 75] width 682 height 69
click at [671, 120] on link "Beroepsactiviteit" at bounding box center [681, 124] width 168 height 27
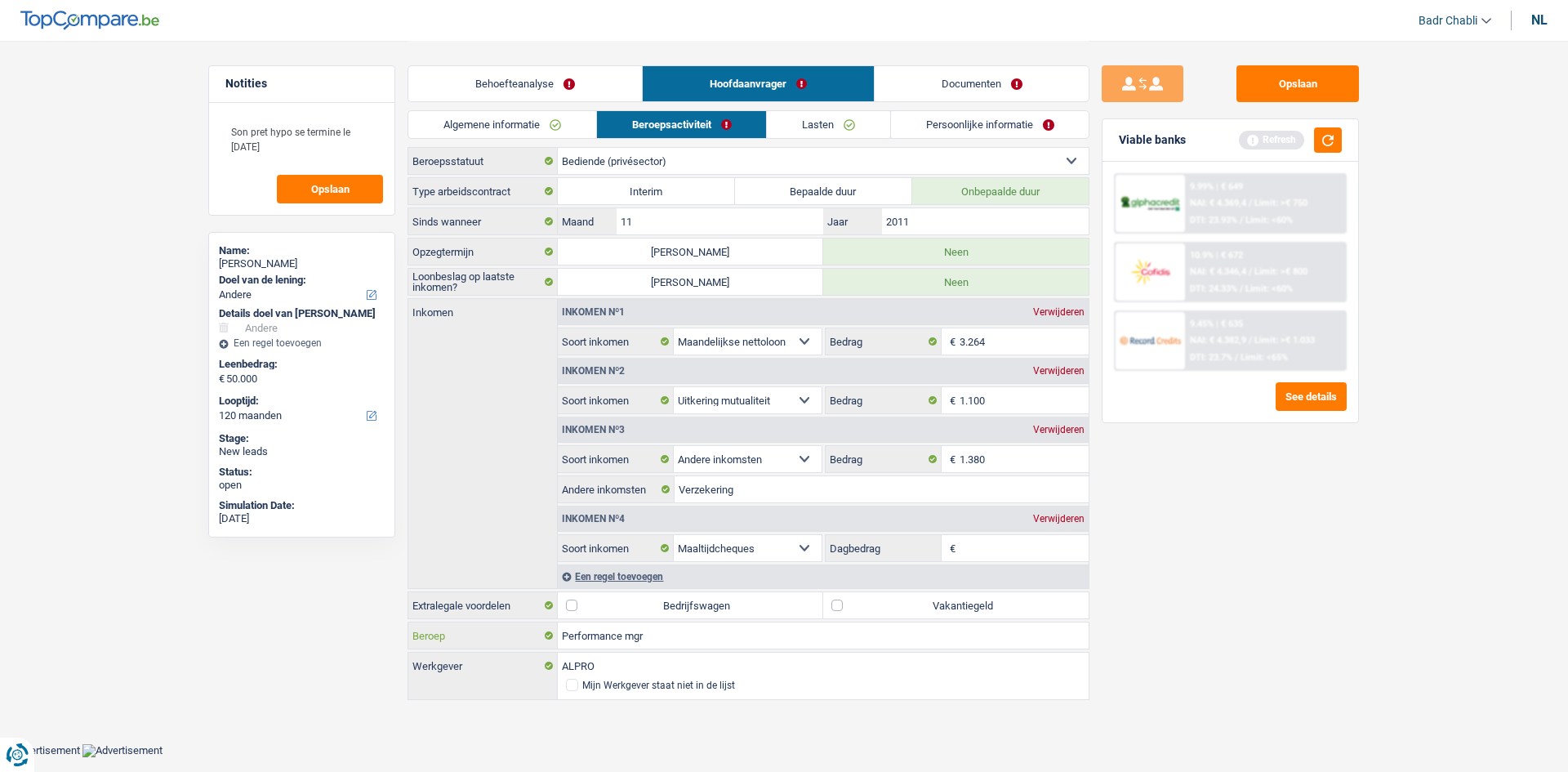
click at [704, 633] on input "Performance mgr" at bounding box center [823, 635] width 531 height 27
type input "Performance Manager"
click at [300, 143] on textarea "Son pret hypo se termine le 01 octobre" at bounding box center [302, 139] width 162 height 49
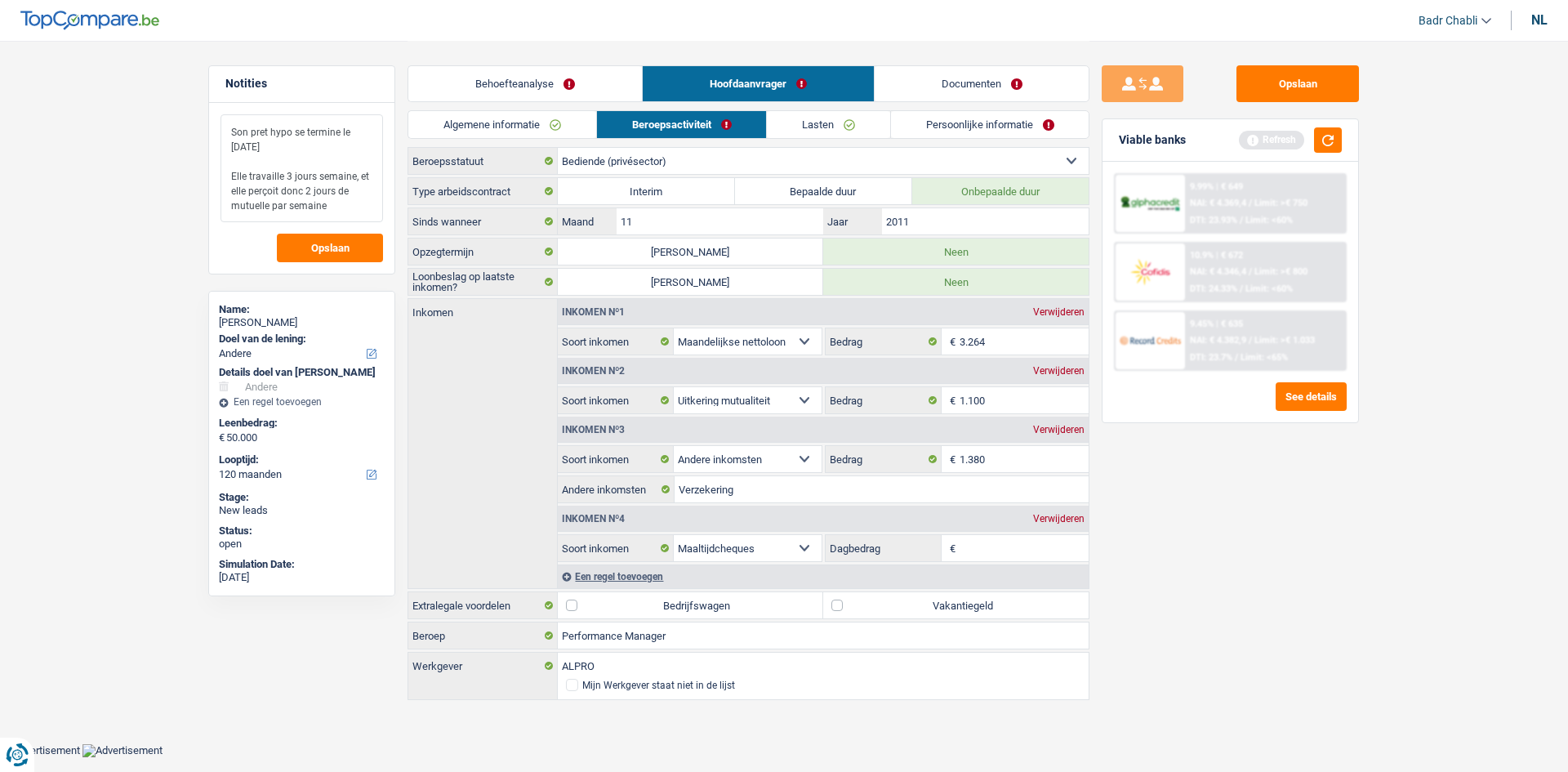
type textarea "Son pret hypo se termine le 01 octobre Elle travaille 3 jours semaine, et elle …"
click at [782, 493] on input "Verzekering" at bounding box center [881, 489] width 415 height 27
type input "V"
type input "Assurance employeur comme elle travaille que 3 jours semaine"
click at [860, 607] on label "Vakantiegeld" at bounding box center [956, 605] width 266 height 27
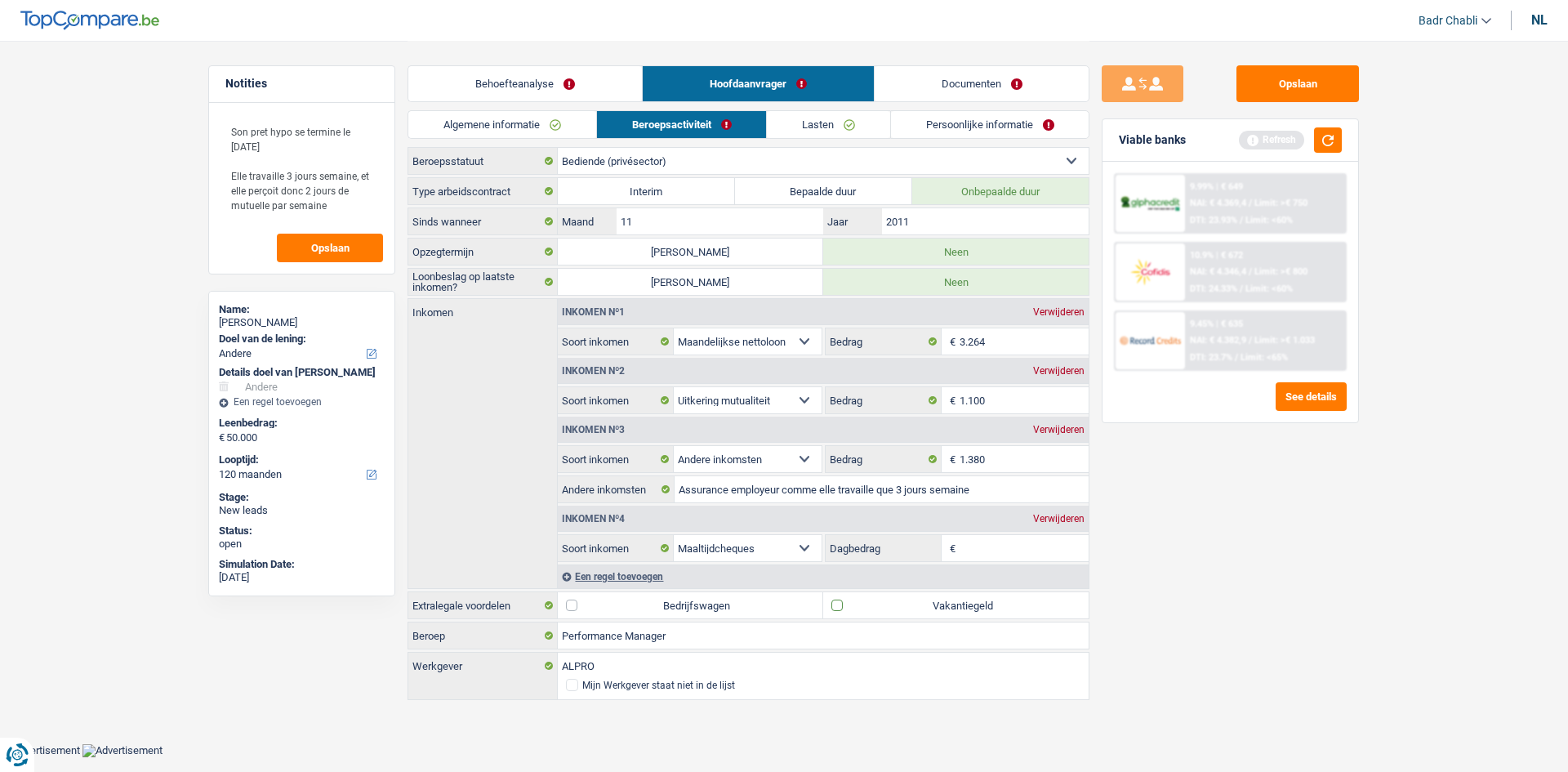
click at [860, 607] on input "Vakantiegeld" at bounding box center [956, 605] width 266 height 27
checkbox input "true"
click at [591, 607] on label "Bedrijfswagen" at bounding box center [691, 605] width 266 height 27
click at [591, 607] on input "Bedrijfswagen" at bounding box center [691, 605] width 266 height 27
checkbox input "true"
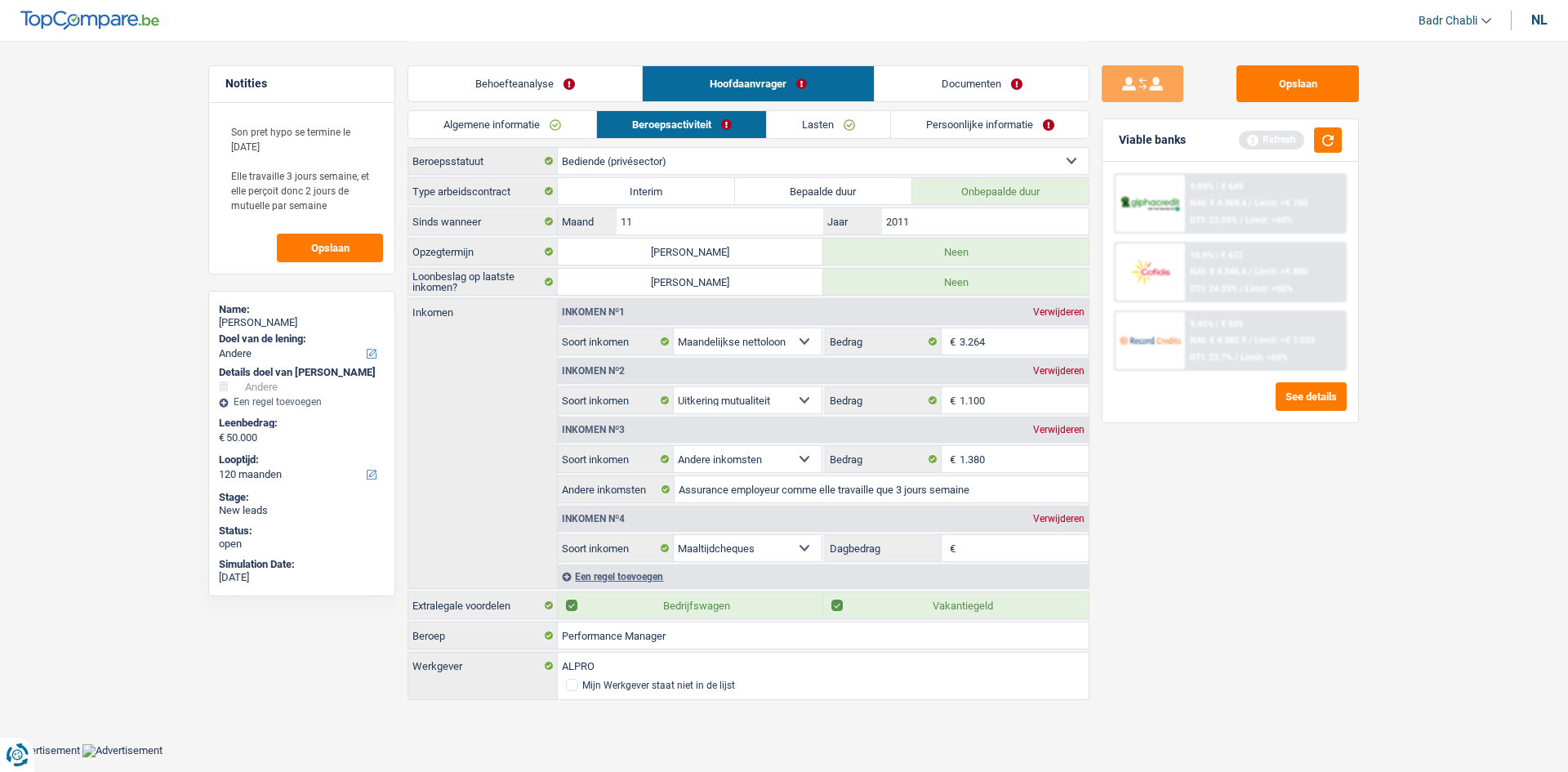
click at [1072, 546] on input "Dagbedrag" at bounding box center [1024, 548] width 130 height 27
type input "8,0"
click at [1197, 542] on div "Opslaan Viable banks Refresh 9.99% | € 649 NAI: € 4.369,4 / Limit: >€ 750 DTI: …" at bounding box center [1230, 405] width 282 height 680
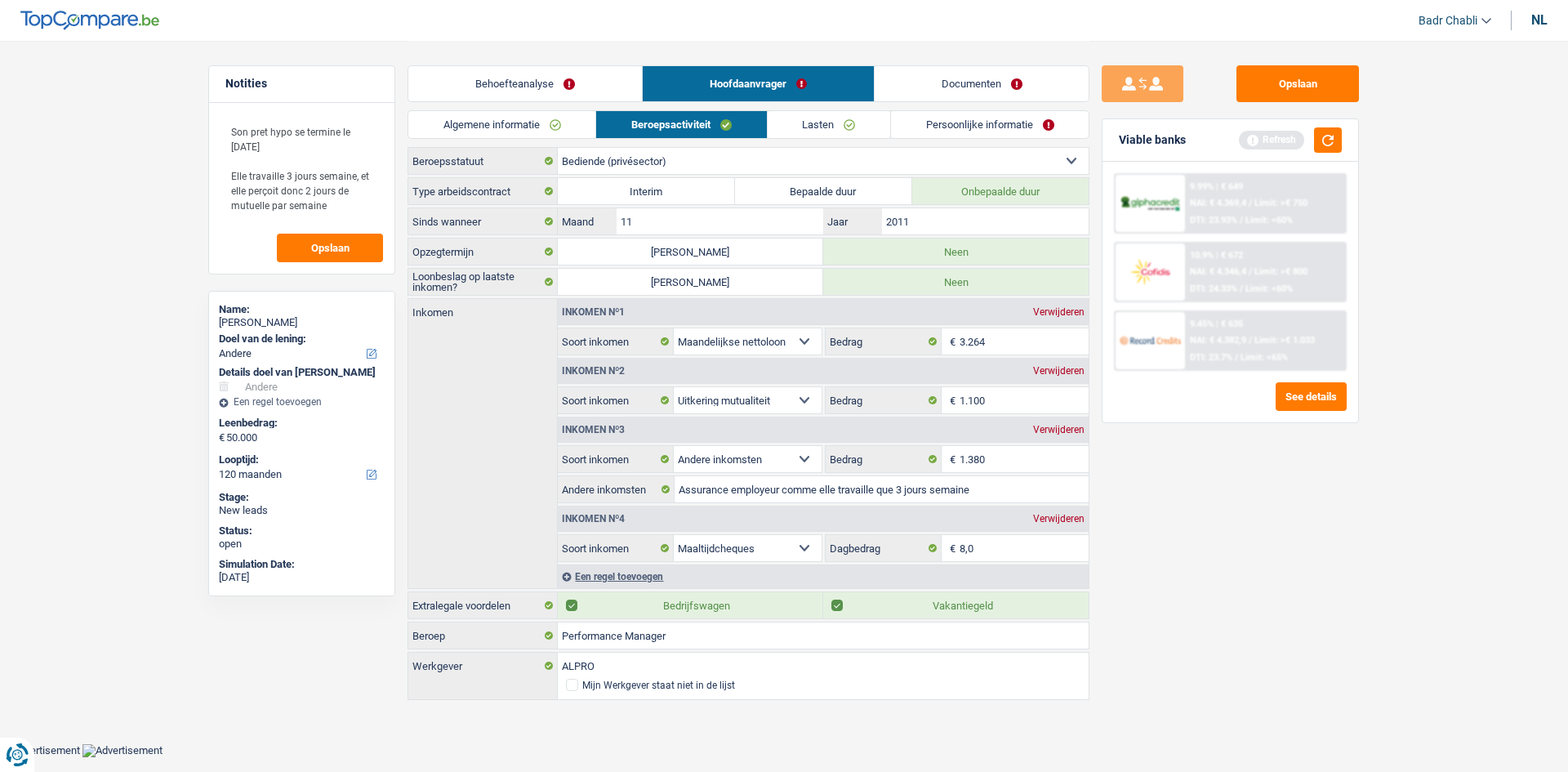
click at [844, 124] on link "Lasten" at bounding box center [828, 124] width 122 height 27
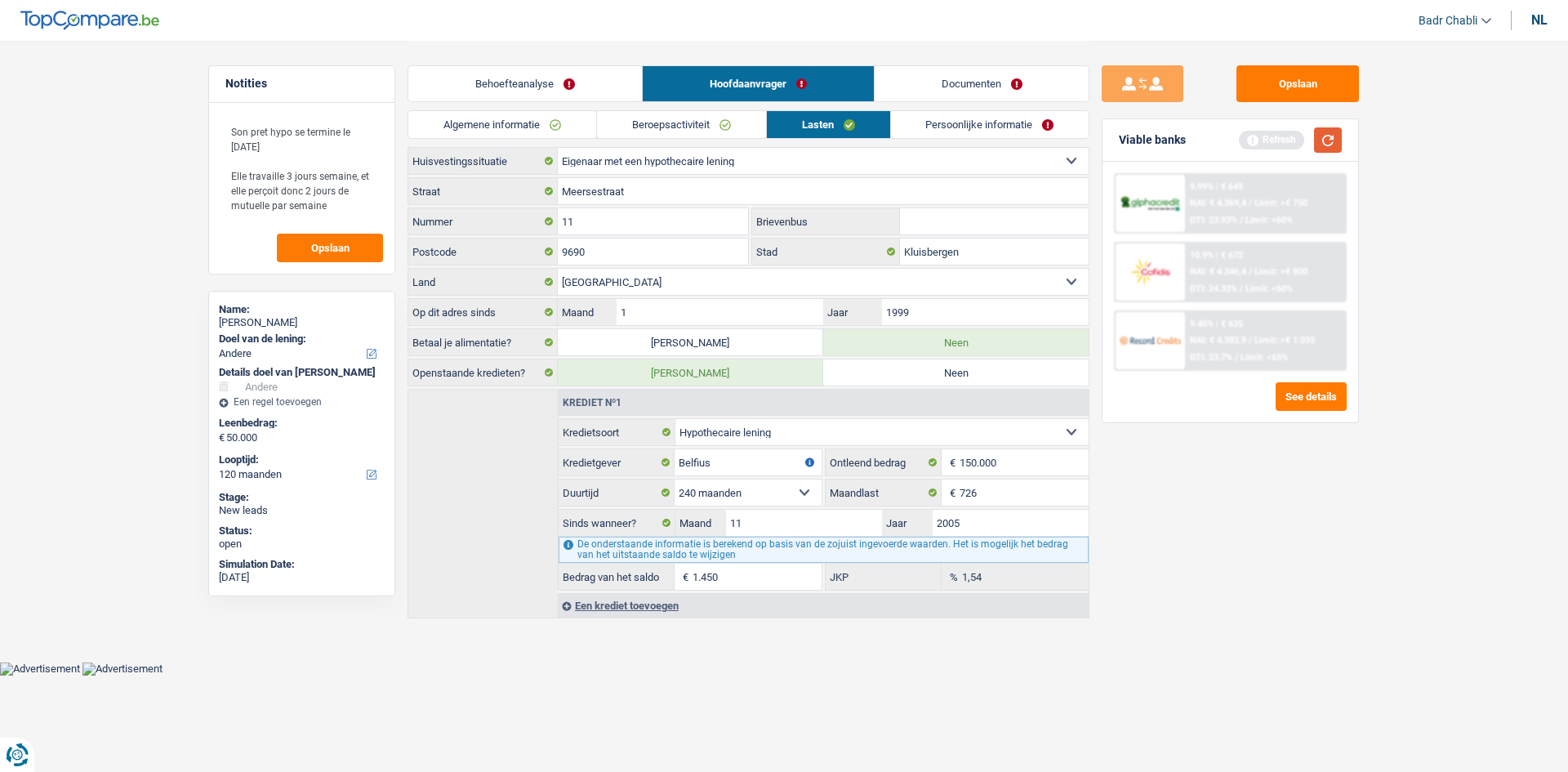
click at [1320, 137] on button "button" at bounding box center [1328, 139] width 28 height 26
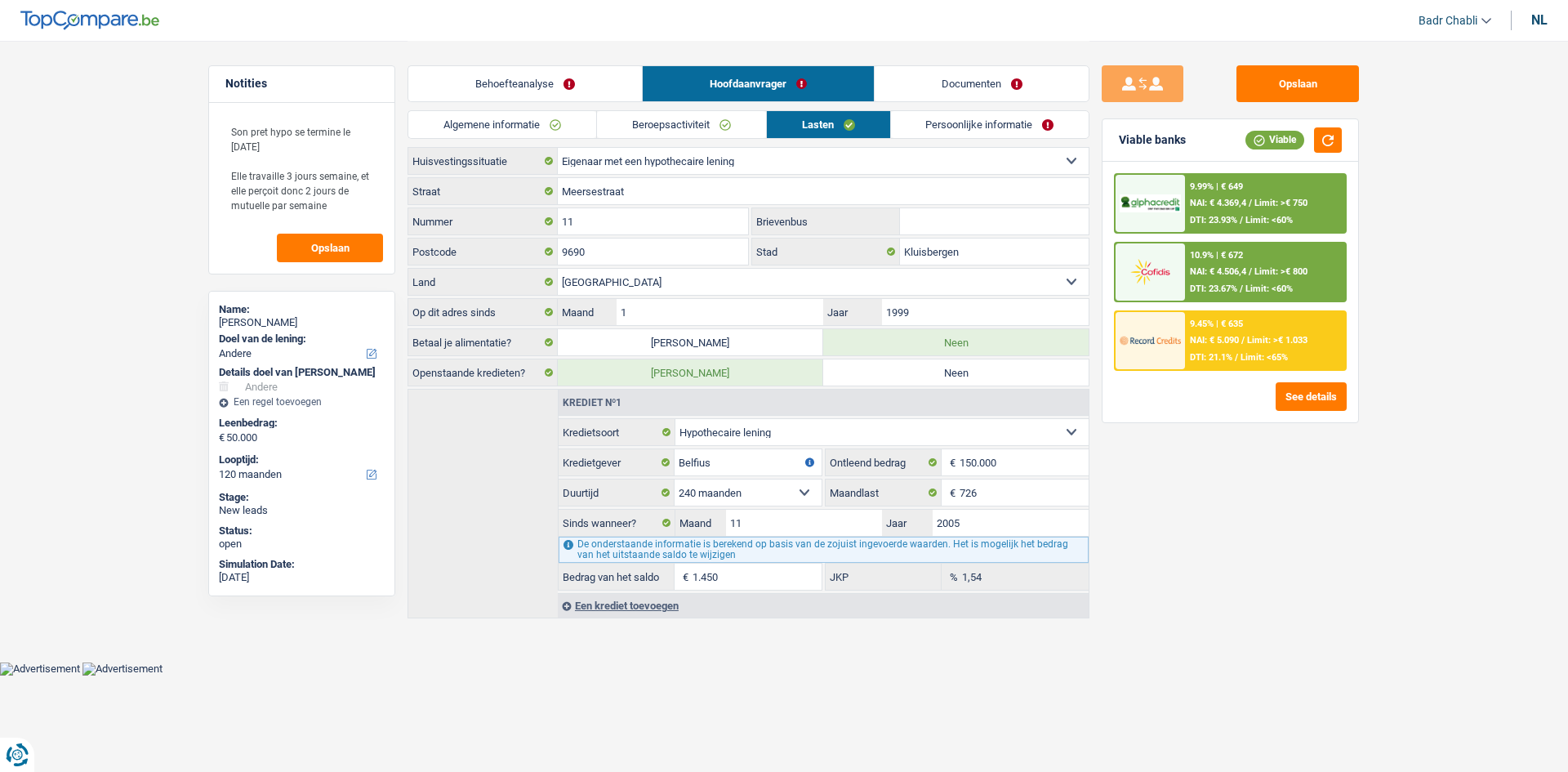
click at [948, 134] on link "Persoonlijke informatie" at bounding box center [989, 124] width 198 height 27
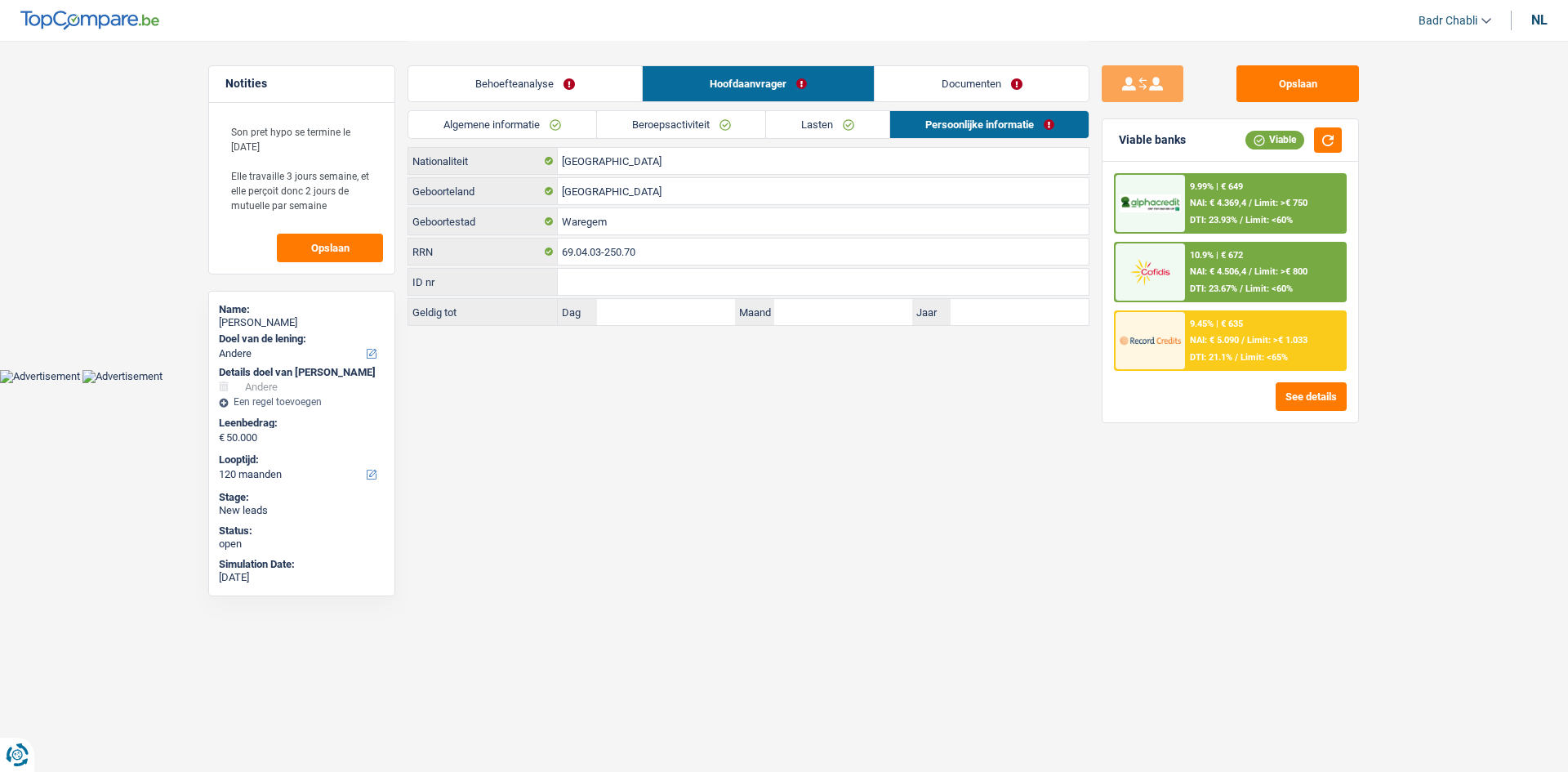
click at [859, 127] on link "Lasten" at bounding box center [828, 124] width 123 height 27
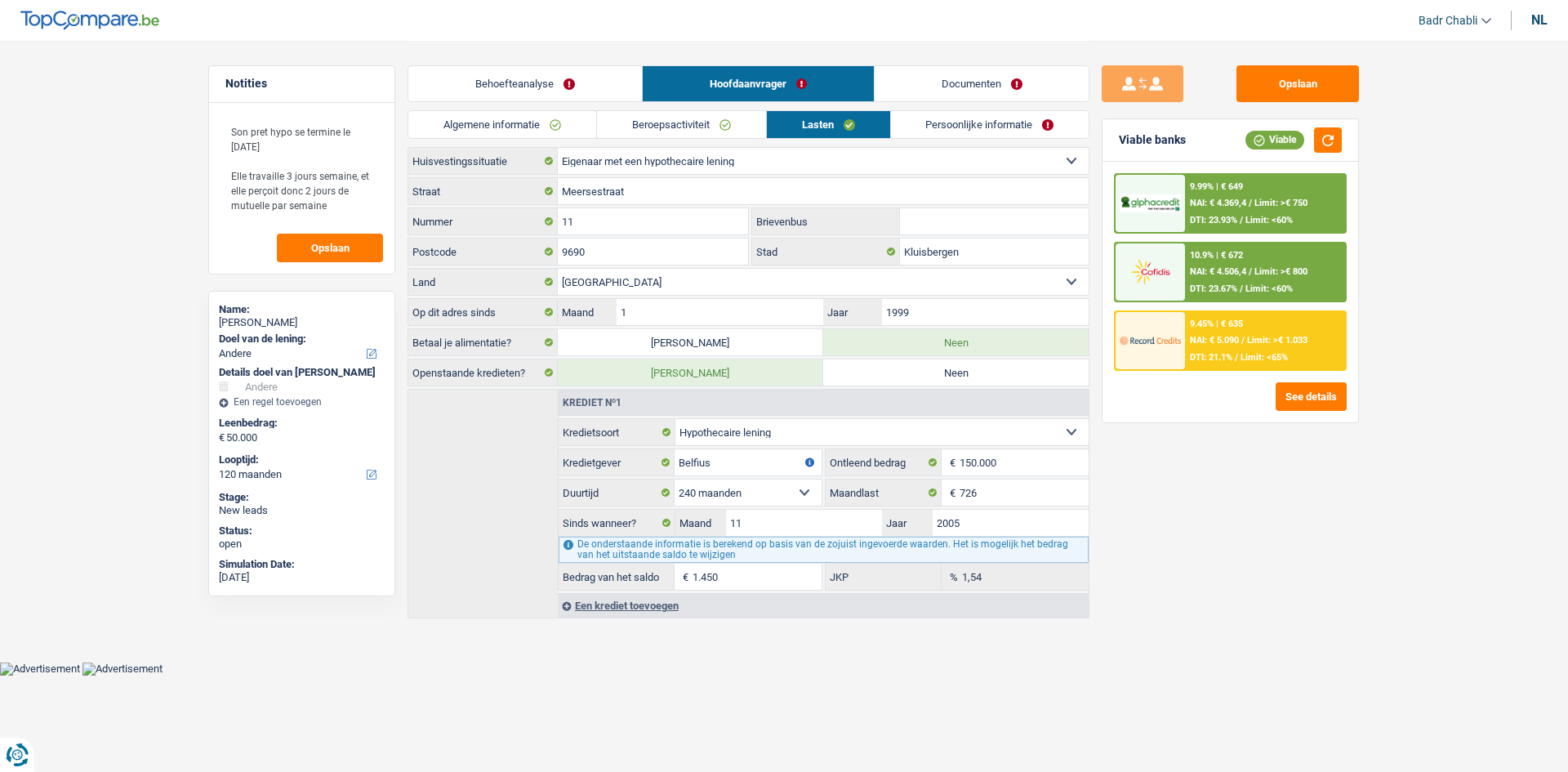
click at [932, 131] on link "Persoonlijke informatie" at bounding box center [989, 124] width 198 height 27
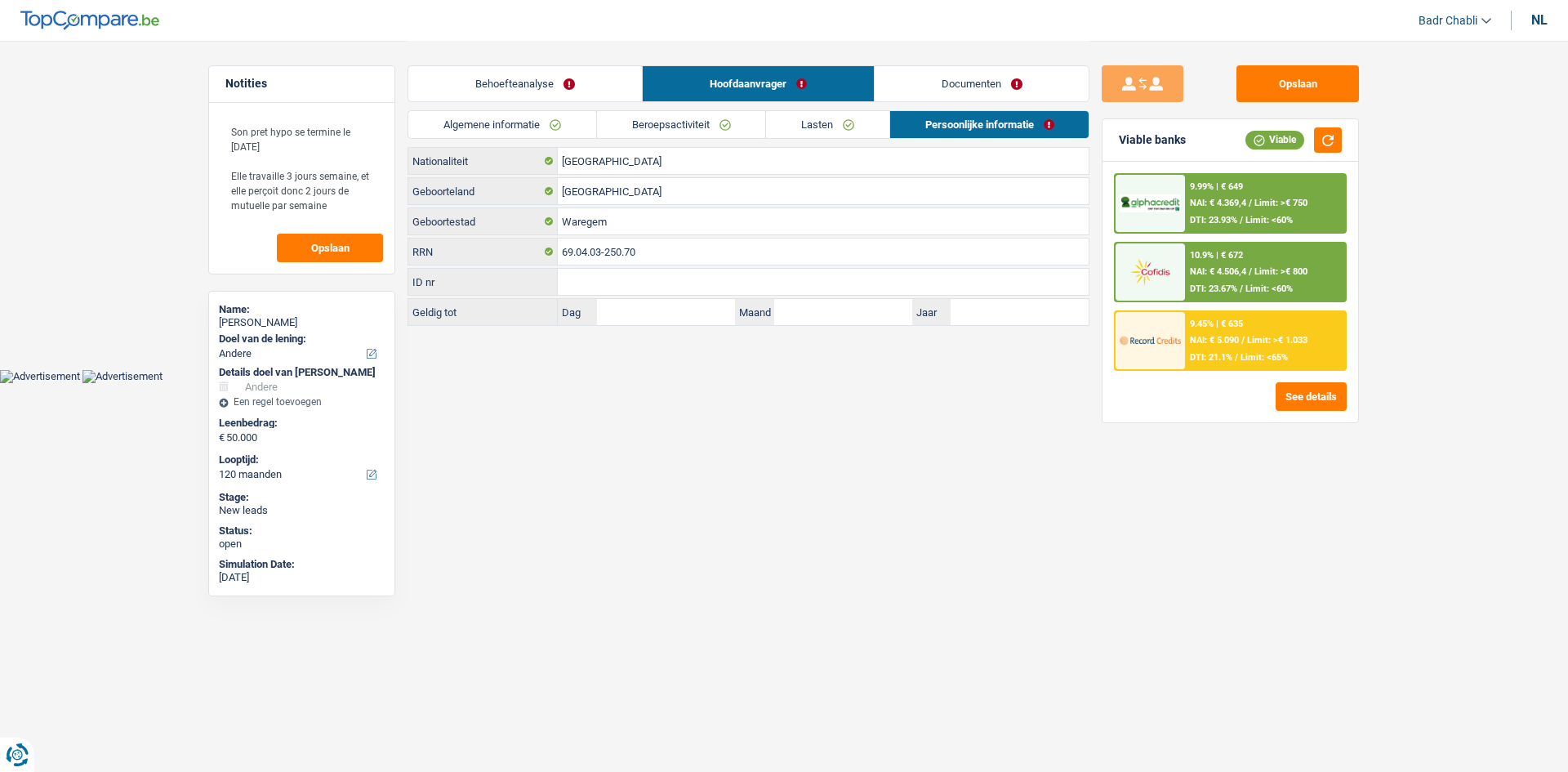
click at [962, 94] on link "Documenten" at bounding box center [982, 83] width 214 height 35
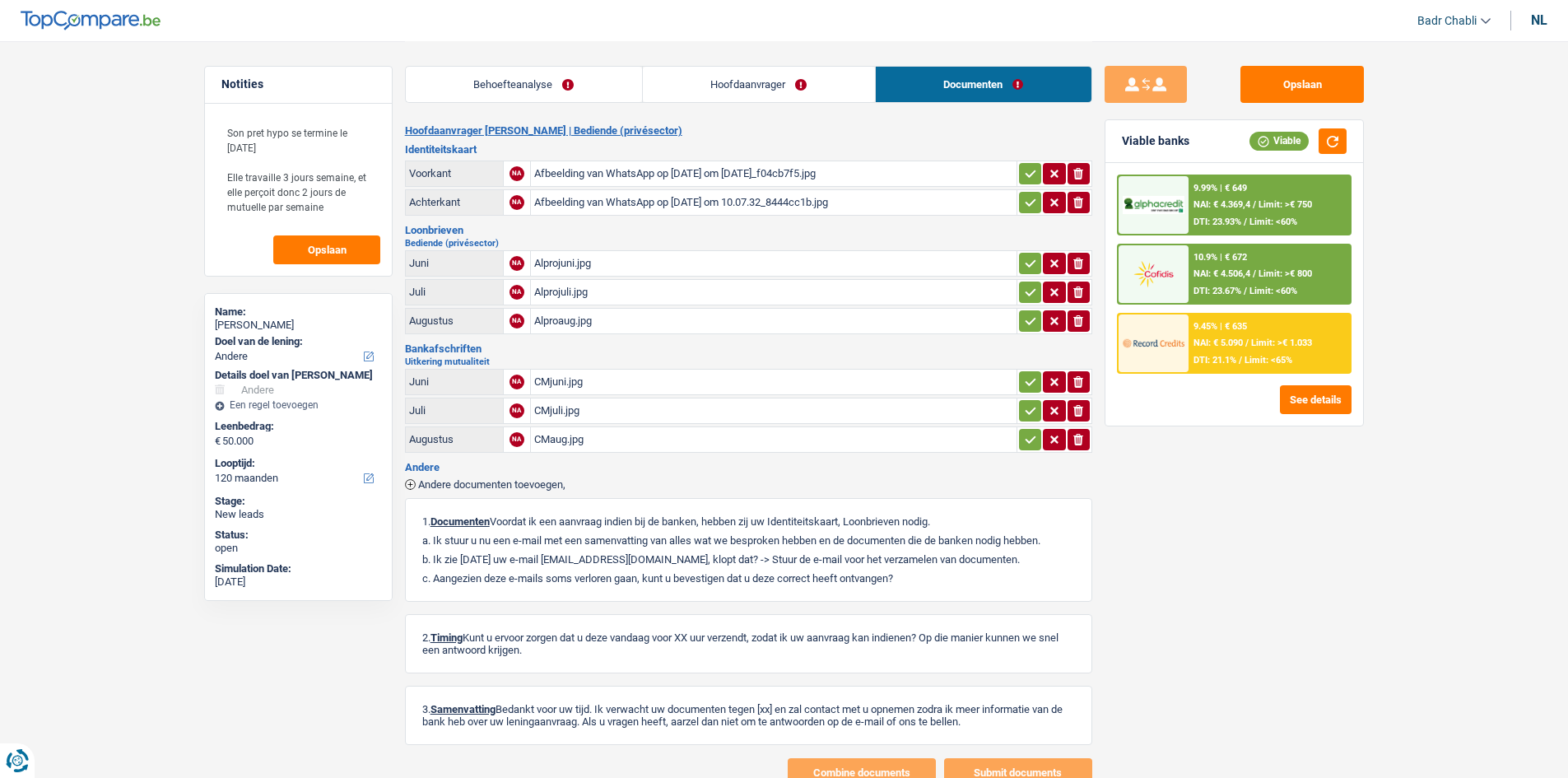
click at [652, 169] on div "Afbeelding van WhatsApp op 2025-04-21 om 10.07.32_f04cb7f5.jpg" at bounding box center [773, 174] width 479 height 25
click at [567, 260] on div "Alprojuni.jpg" at bounding box center [773, 264] width 479 height 25
click at [567, 373] on div "CMjuni.jpg" at bounding box center [773, 382] width 479 height 25
click at [1338, 68] on button "Opslaan" at bounding box center [1302, 84] width 123 height 37
click at [1274, 80] on button "Opslaan" at bounding box center [1302, 84] width 123 height 37
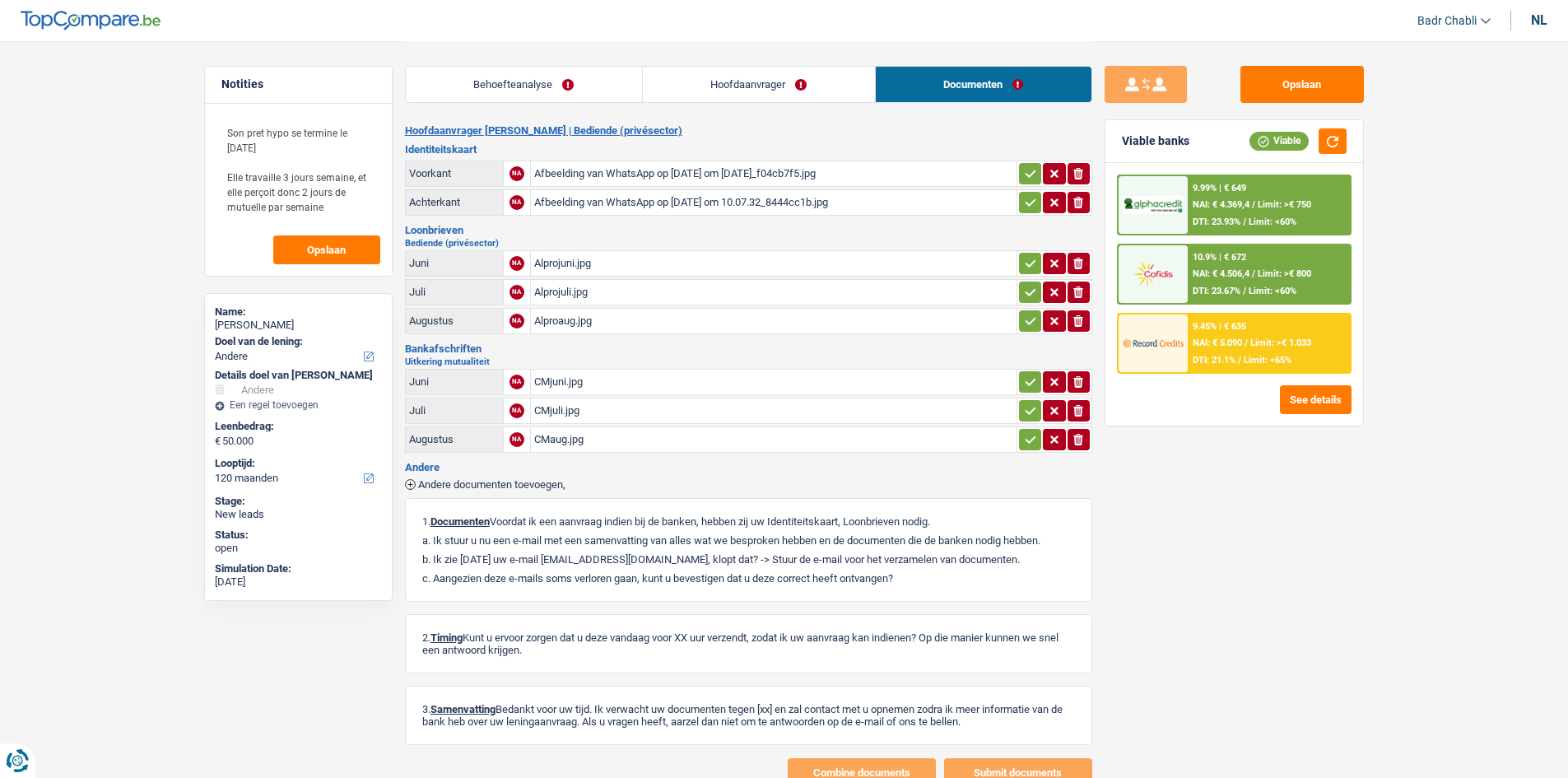
click at [700, 92] on link "Hoofdaanvrager" at bounding box center [759, 84] width 232 height 35
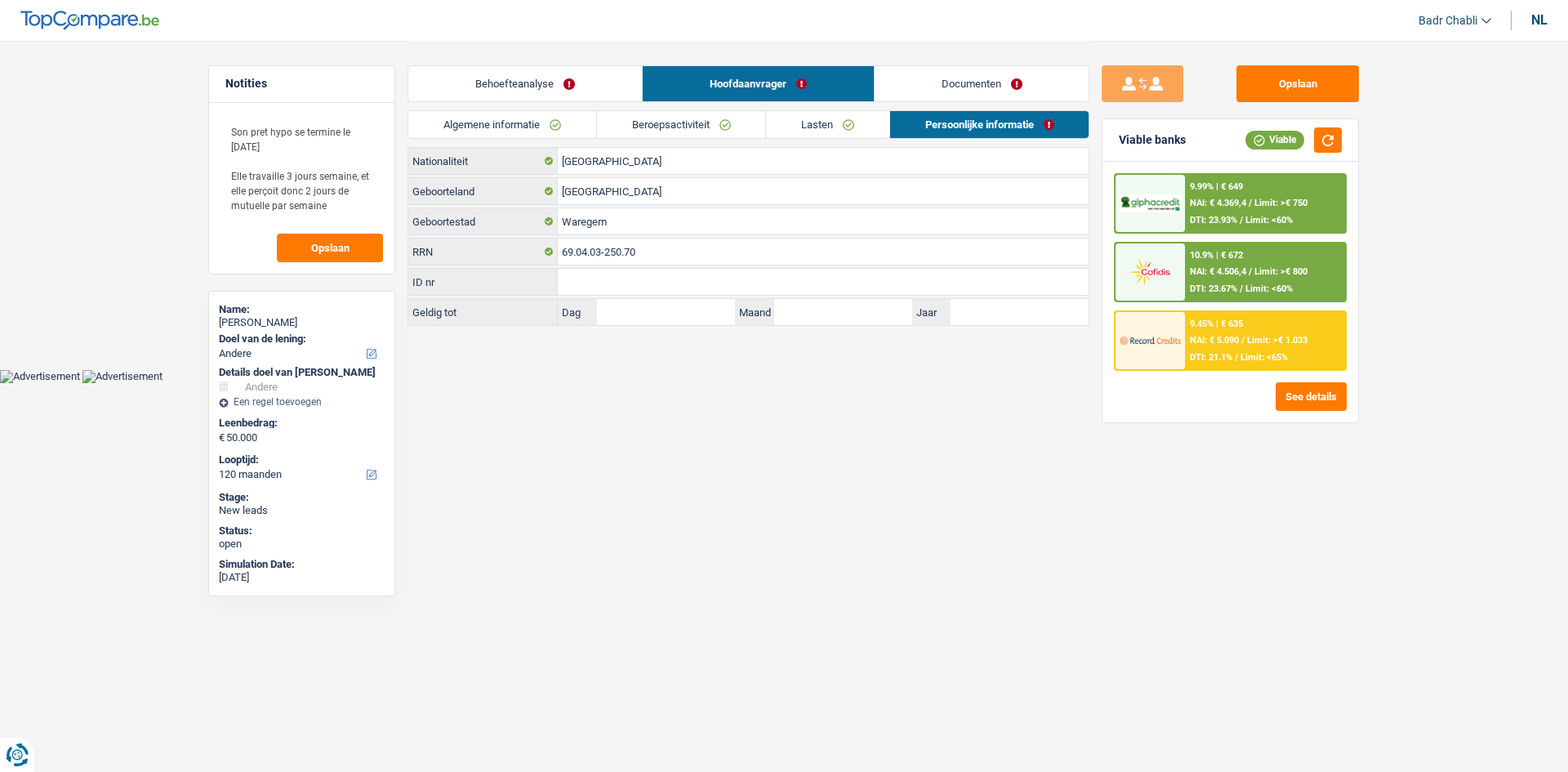
click at [697, 128] on link "Beroepsactiviteit" at bounding box center [681, 124] width 169 height 27
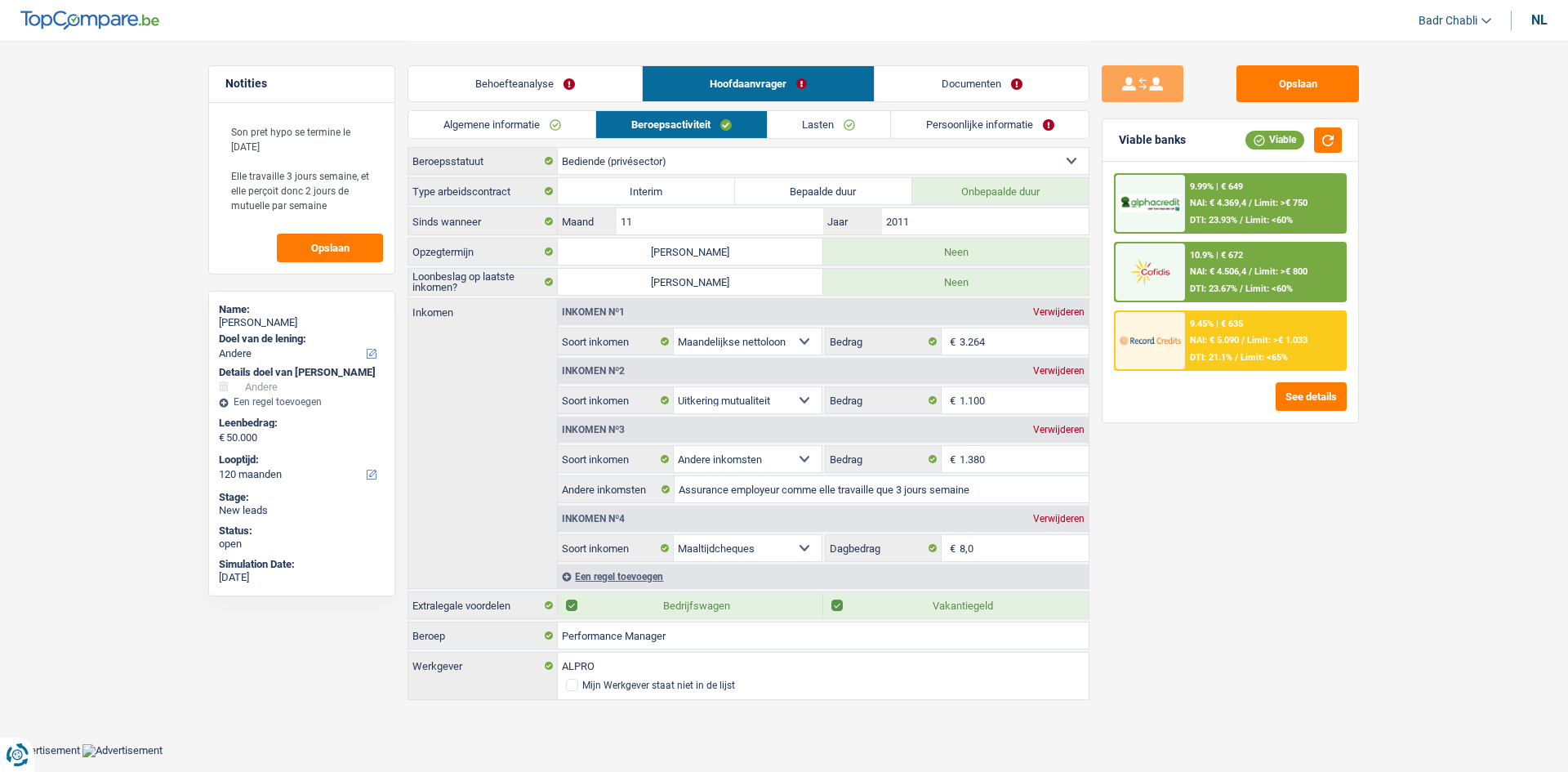
click at [863, 127] on link "Lasten" at bounding box center [828, 124] width 122 height 27
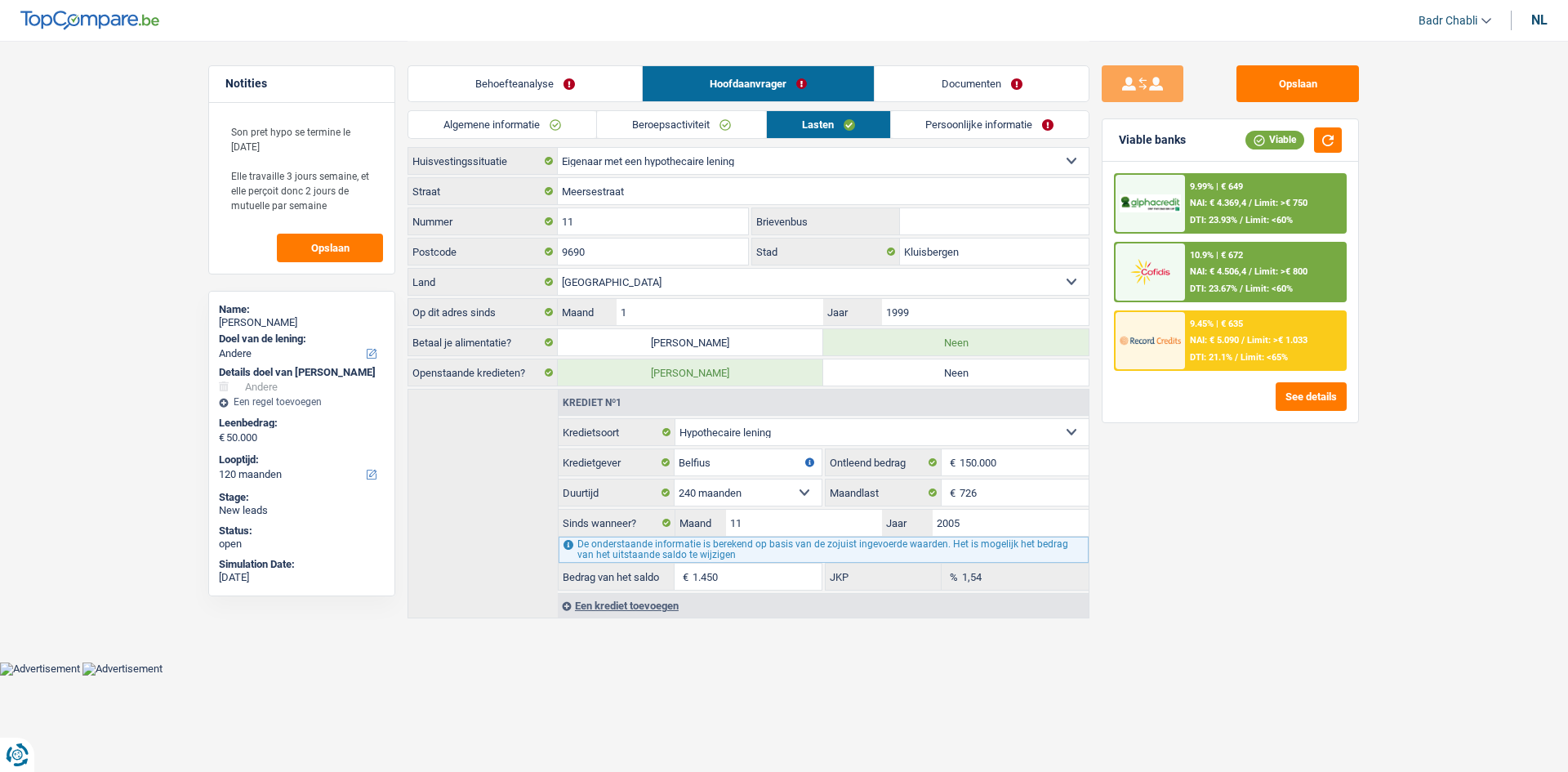
click at [660, 118] on link "Beroepsactiviteit" at bounding box center [681, 124] width 169 height 27
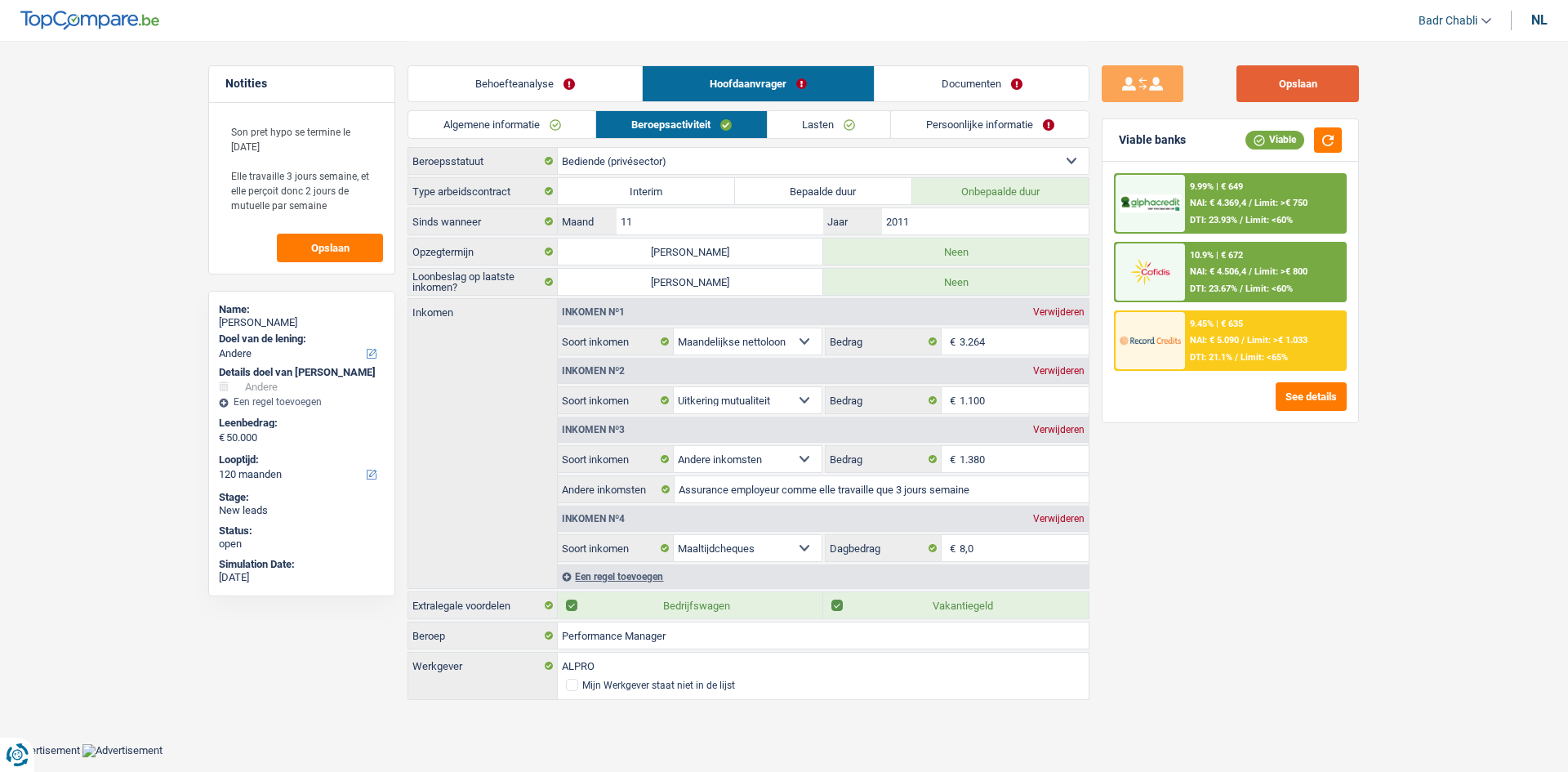
click at [1305, 91] on button "Opslaan" at bounding box center [1298, 83] width 122 height 37
click at [1273, 82] on button "Opslaan" at bounding box center [1298, 83] width 122 height 37
click at [858, 125] on link "Lasten" at bounding box center [828, 124] width 122 height 27
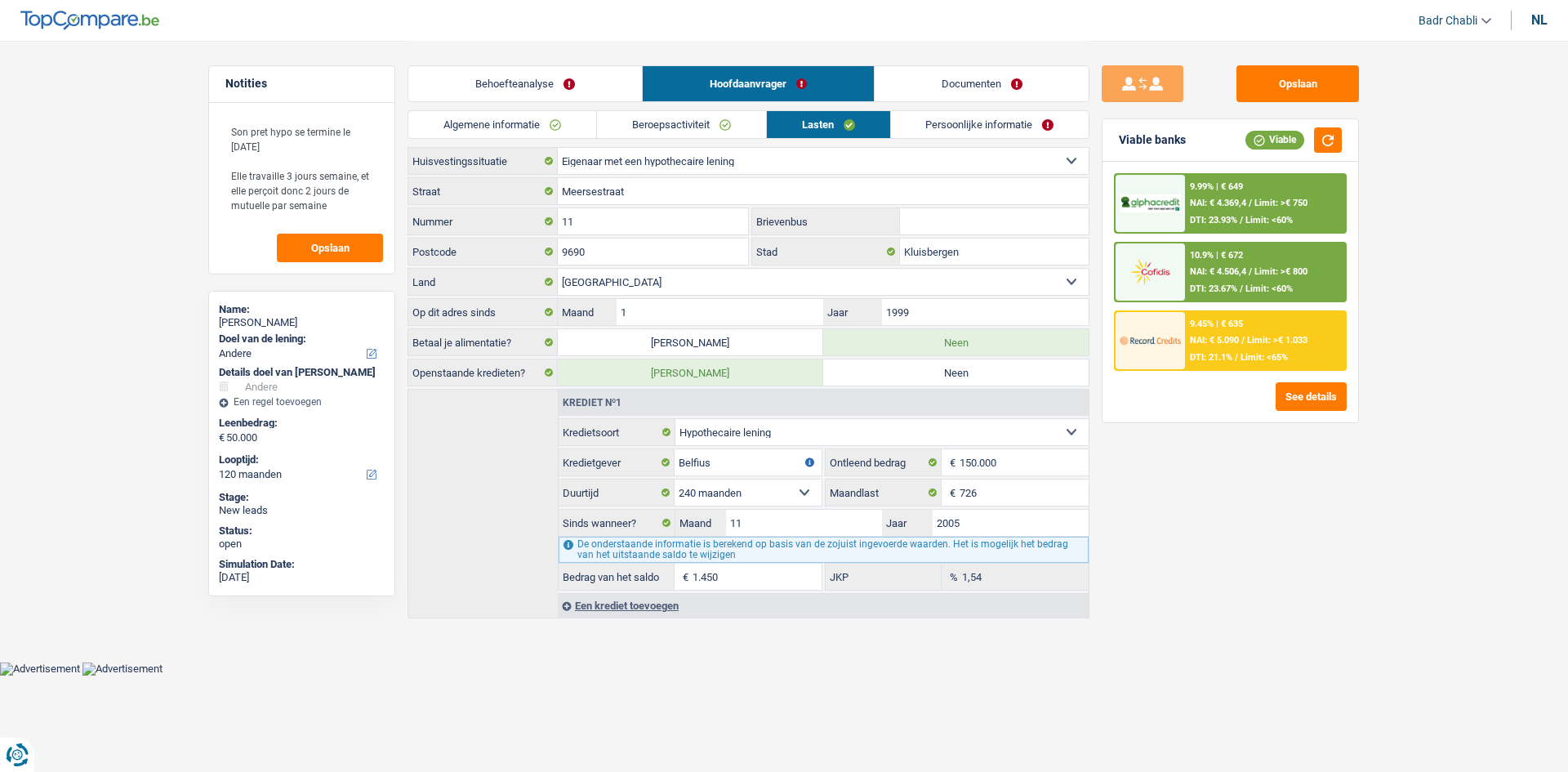
click at [991, 120] on link "Persoonlijke informatie" at bounding box center [989, 124] width 198 height 27
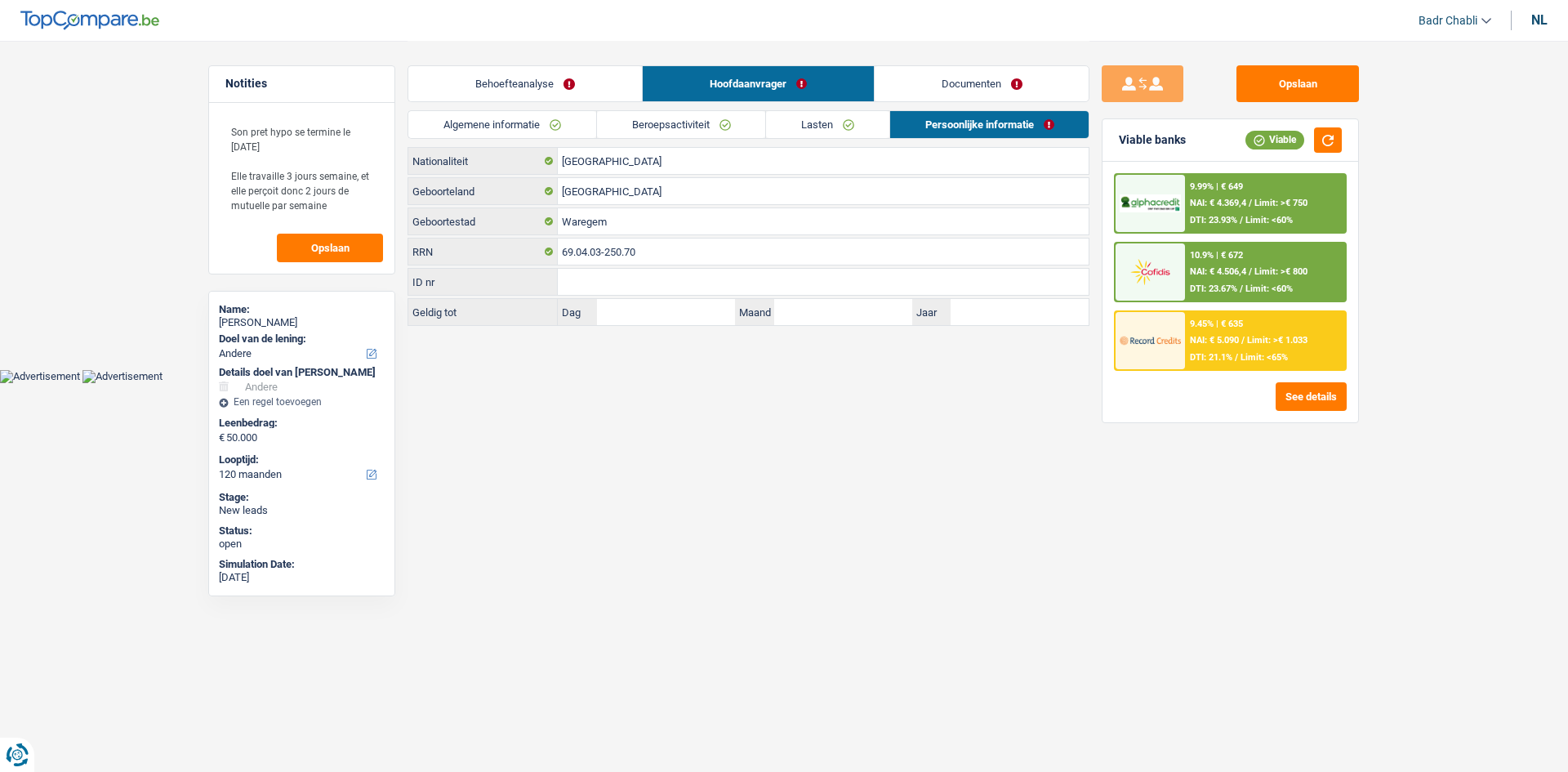
click at [1374, 280] on main "Notities Son pret hypo se termine le 01 octobre Elle travaille 3 jours semaine,…" at bounding box center [784, 184] width 1568 height 369
click at [351, 211] on textarea "Son pret hypo se termine le 01 octobre Elle travaille 3 jours semaine, et elle …" at bounding box center [302, 169] width 162 height 108
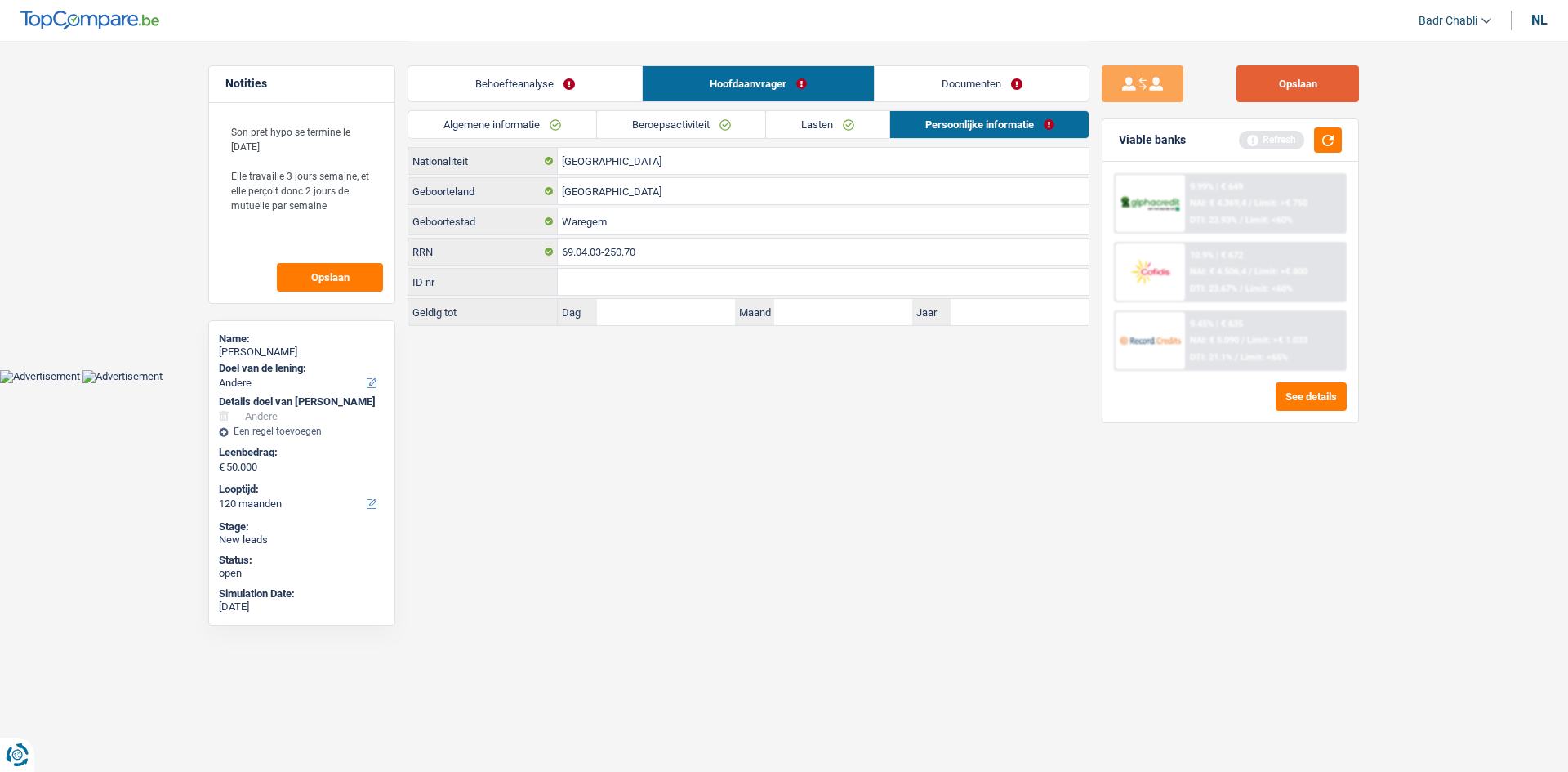
click at [1280, 96] on button "Opslaan" at bounding box center [1298, 83] width 122 height 37
click at [361, 202] on textarea "Son pret hypo se termine le 01 octobre Elle travaille 3 jours semaine, et elle …" at bounding box center [302, 183] width 162 height 138
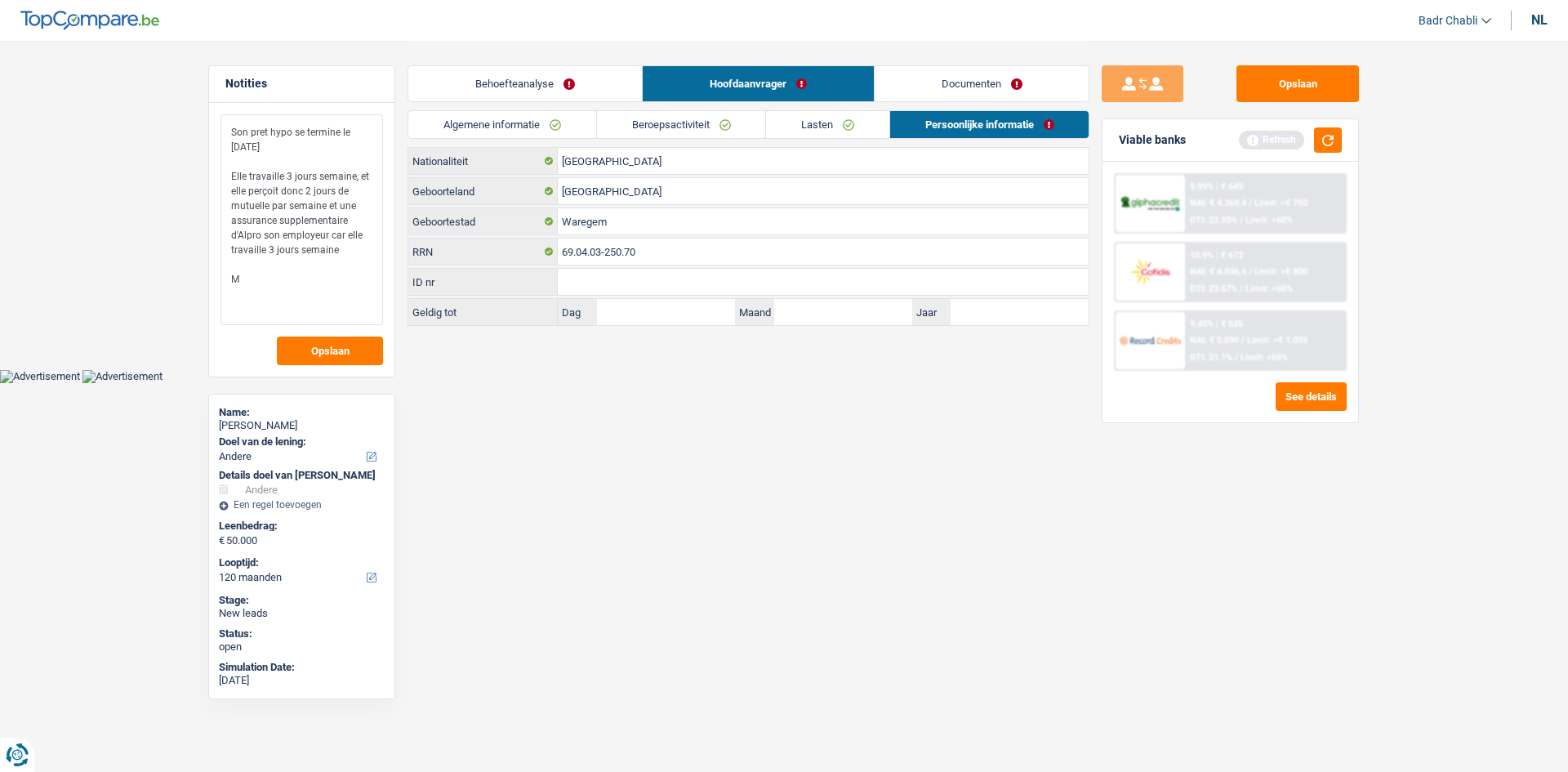
click at [232, 130] on textarea "Son pret hypo se termine le 01 octobre Elle travaille 3 jours semaine, et elle …" at bounding box center [302, 220] width 162 height 211
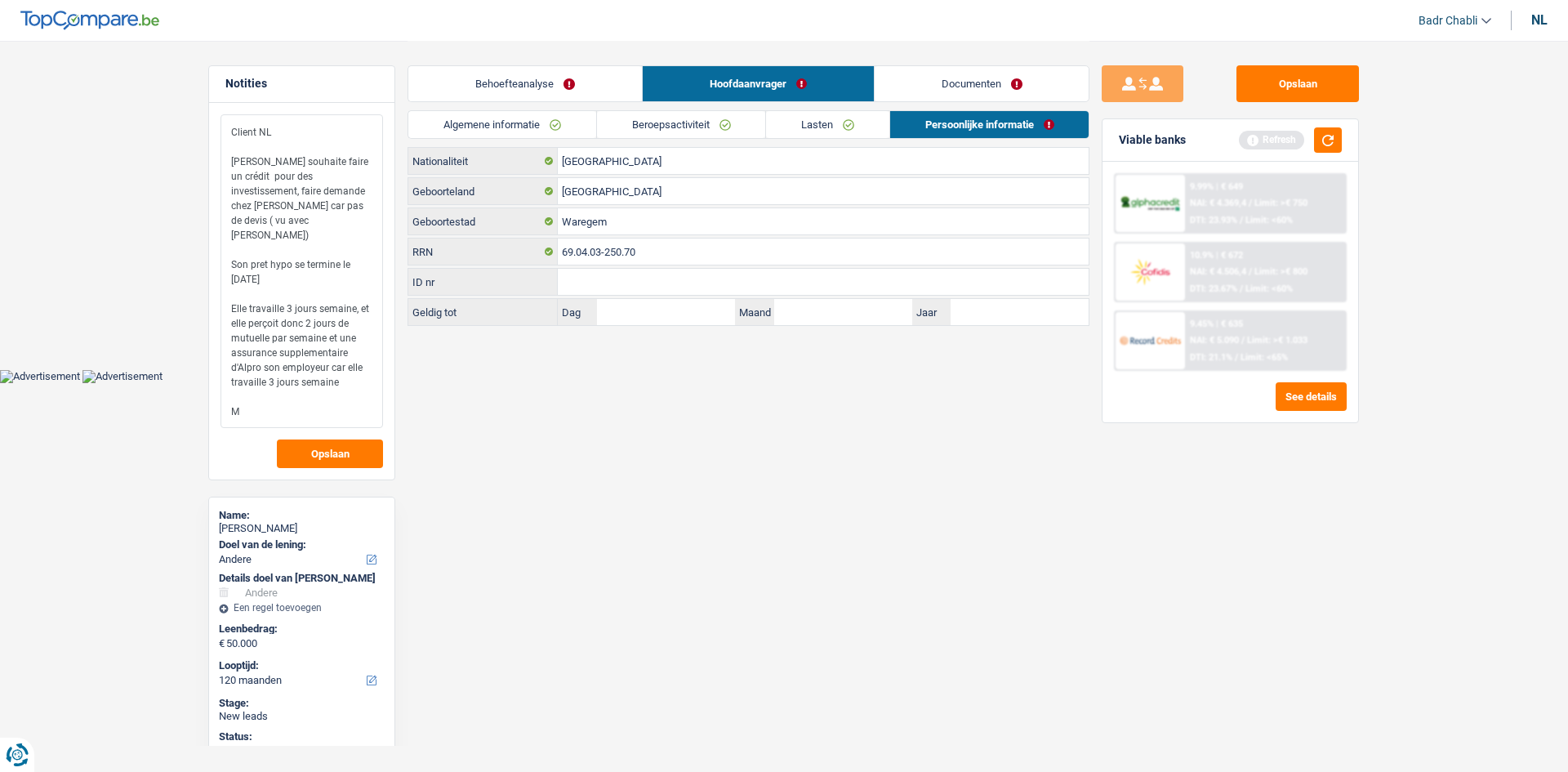
click at [258, 382] on textarea "Client NL Madame souhaite faire un crédit pour des investissement, faire demand…" at bounding box center [302, 271] width 162 height 314
type textarea "Client NL Madame souhaite faire un crédit pour des investissement, faire demand…"
click at [1338, 138] on button "button" at bounding box center [1328, 139] width 28 height 26
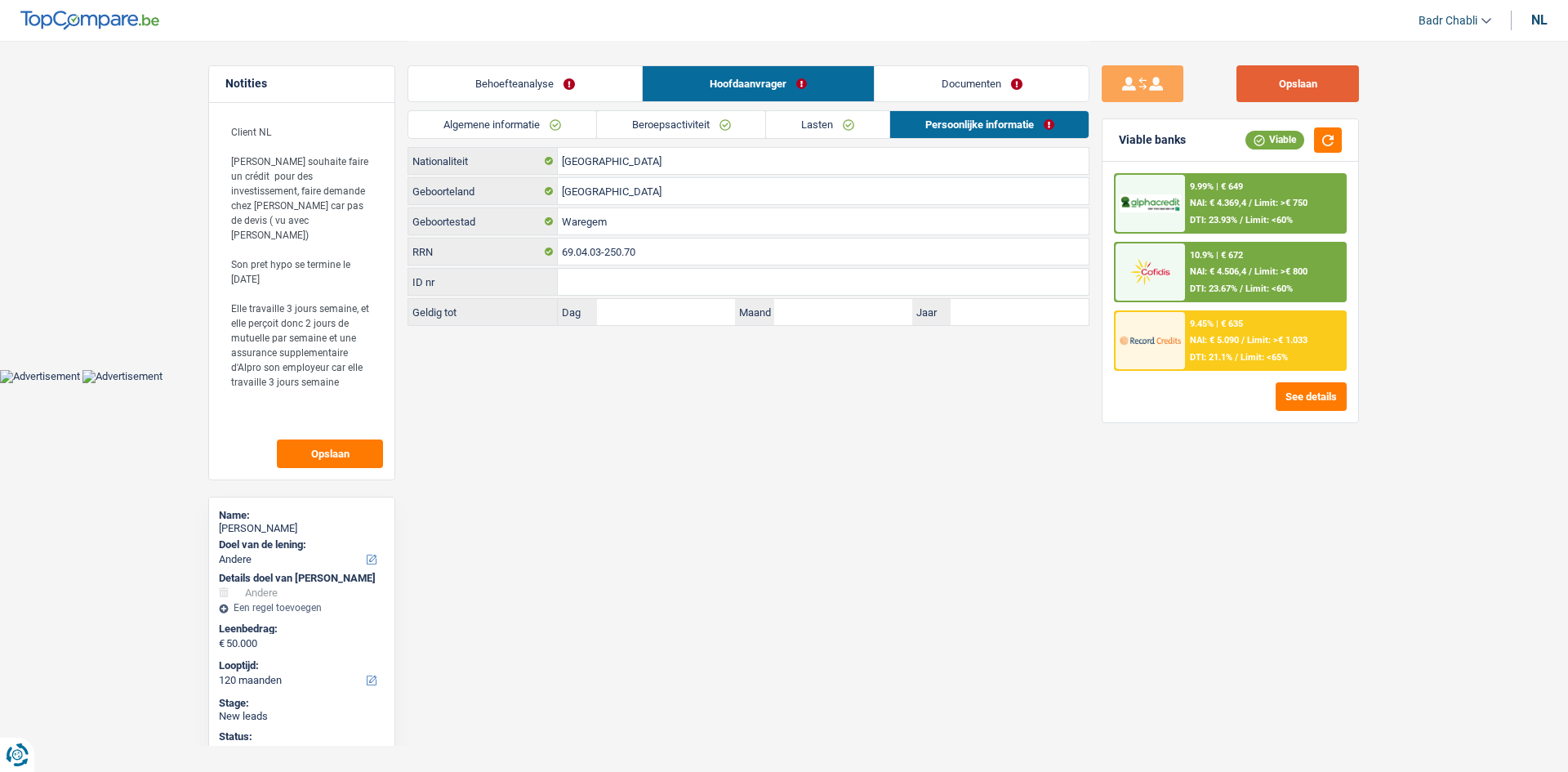
click at [1317, 88] on button "Opslaan" at bounding box center [1298, 83] width 122 height 37
click at [1267, 79] on button "Opslaan" at bounding box center [1298, 83] width 122 height 37
click at [1267, 89] on button "Opslaan" at bounding box center [1298, 83] width 122 height 37
click at [1316, 80] on button "Opslaan" at bounding box center [1298, 83] width 122 height 37
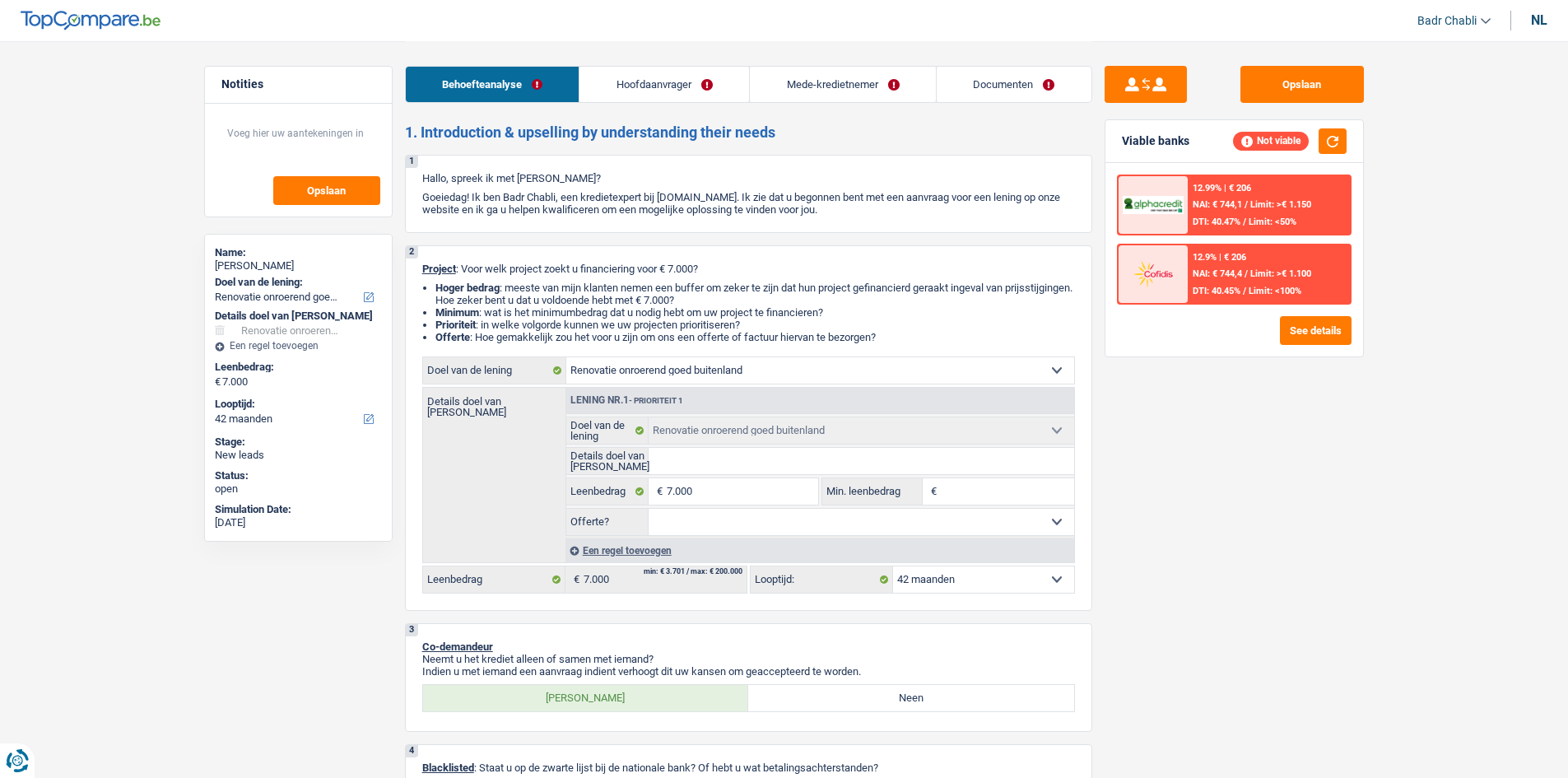
select select "renovatingAbroad"
select select "42"
select select "renovatingAbroad"
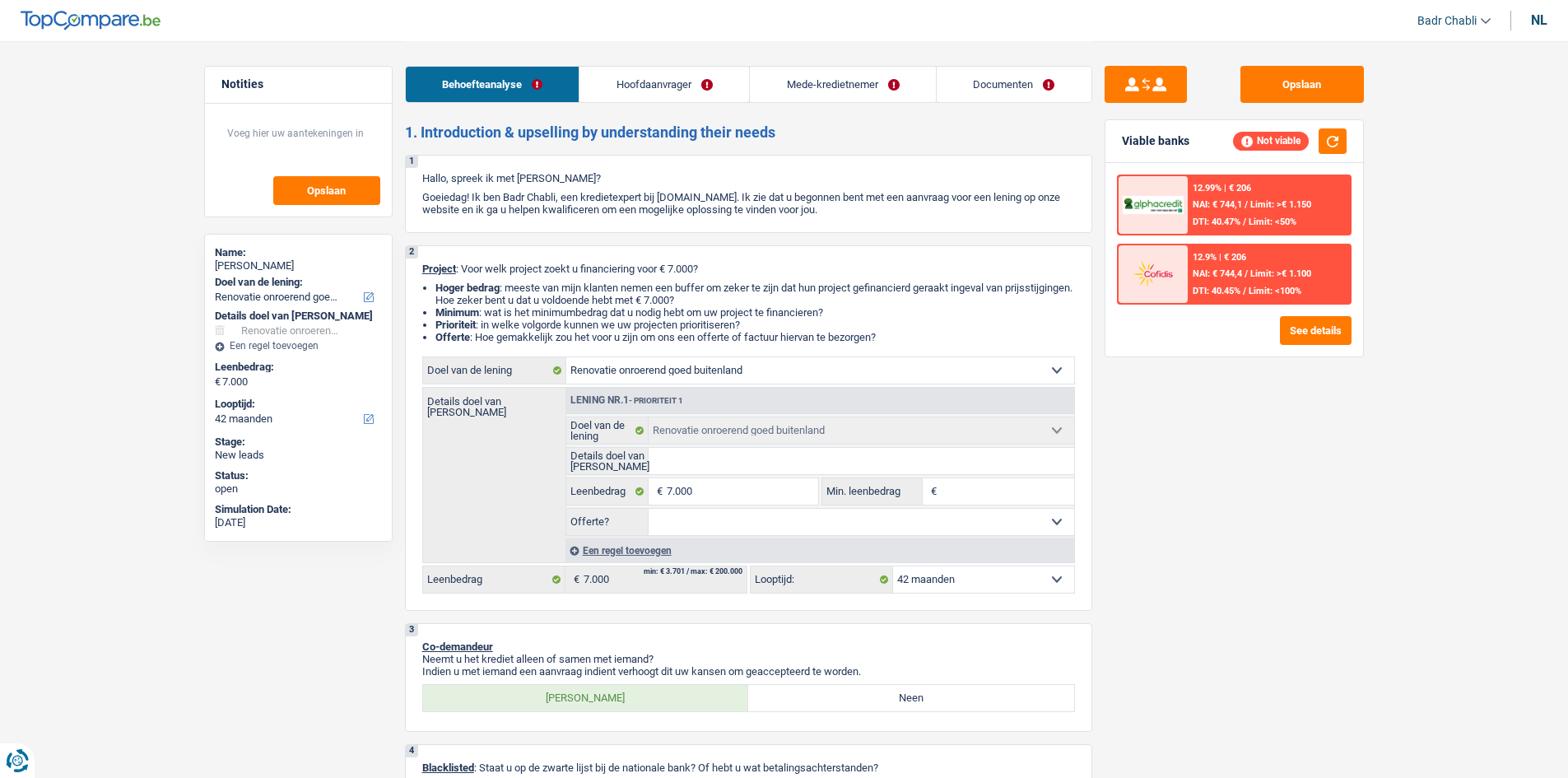
select select "42"
select select "mutuality"
select select "mutualityIndemnity"
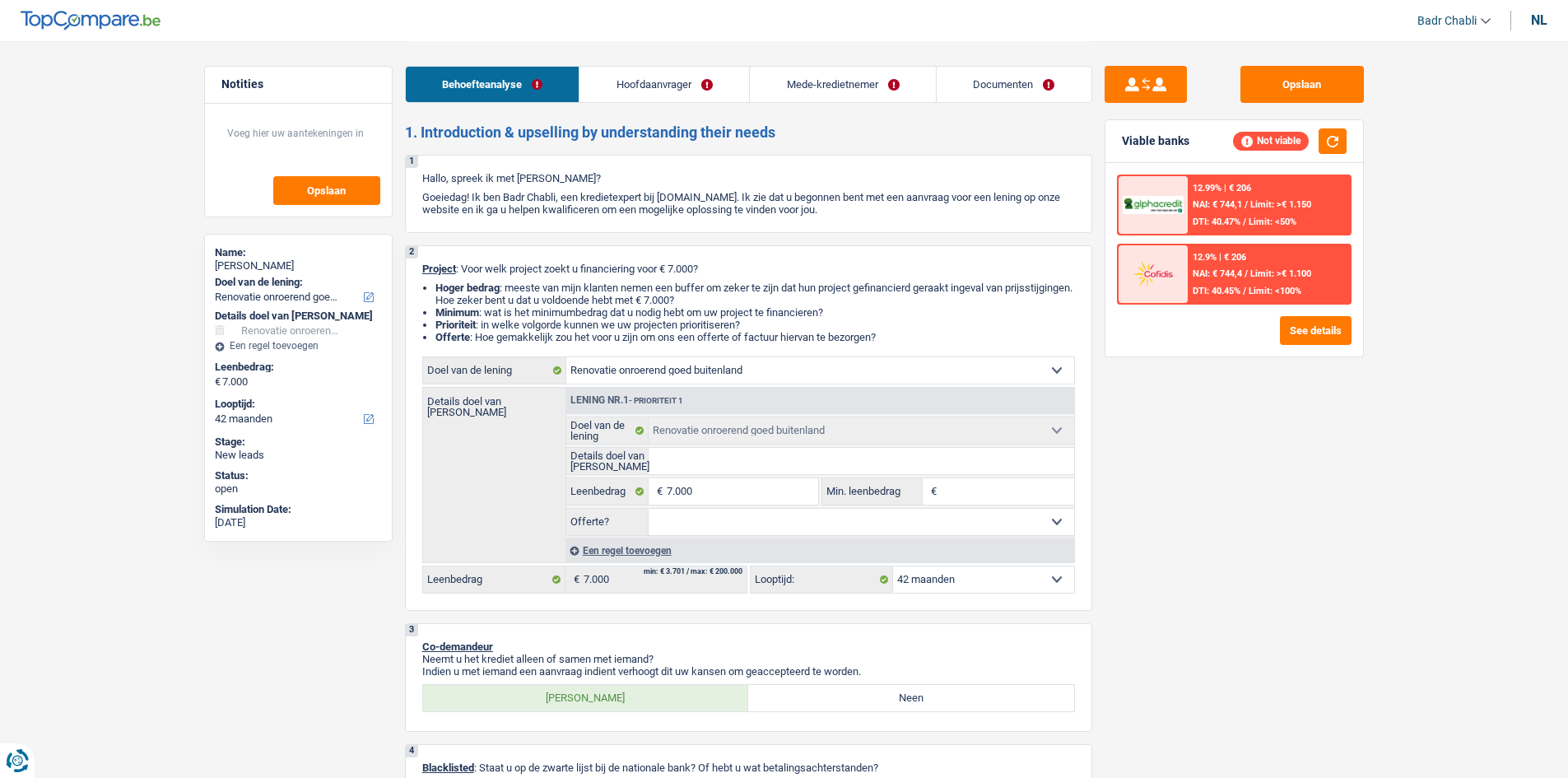
select select "rents"
select select "renovatingAbroad"
select select "42"
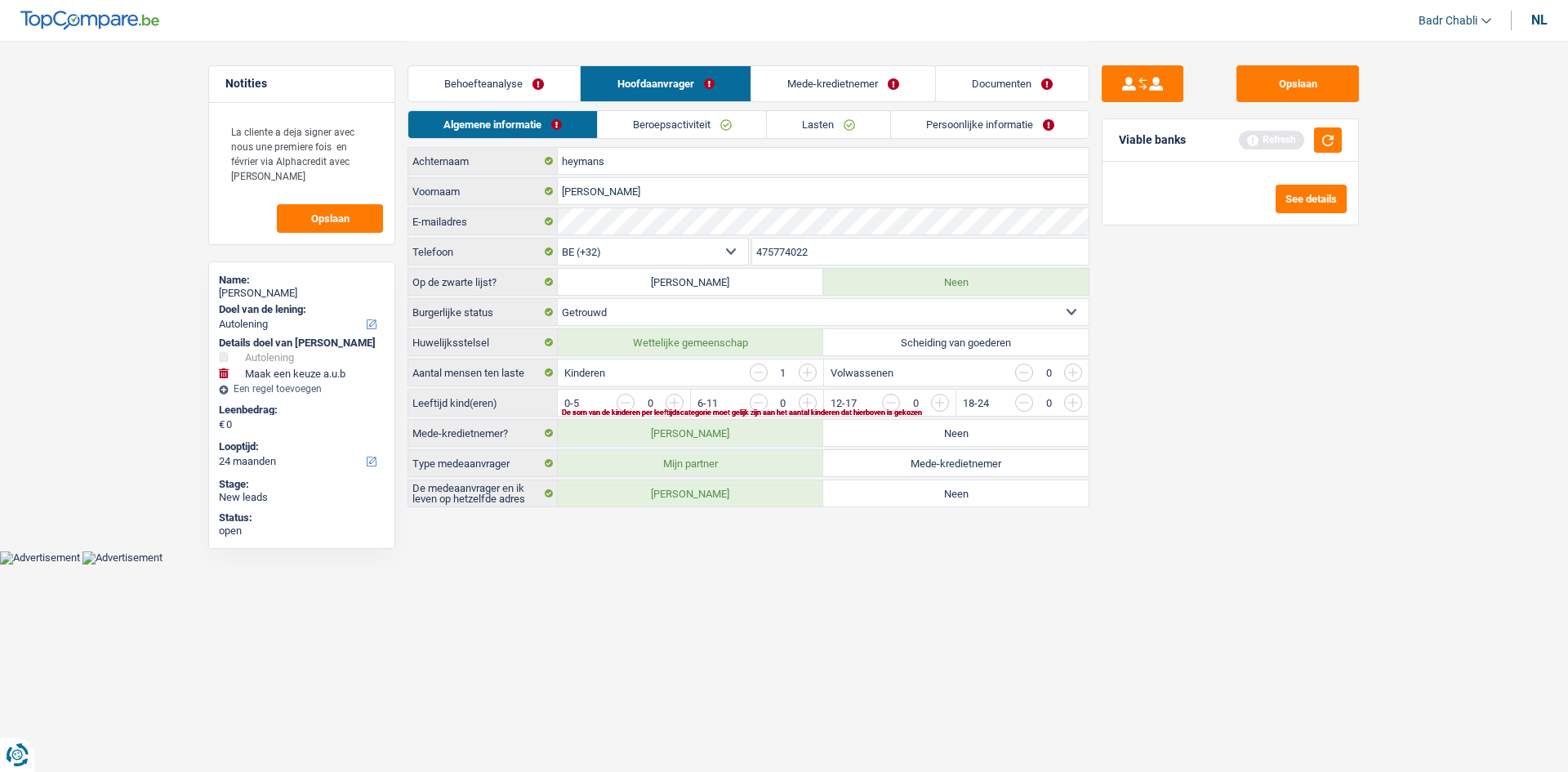
select select "car"
select select "24"
select select "car"
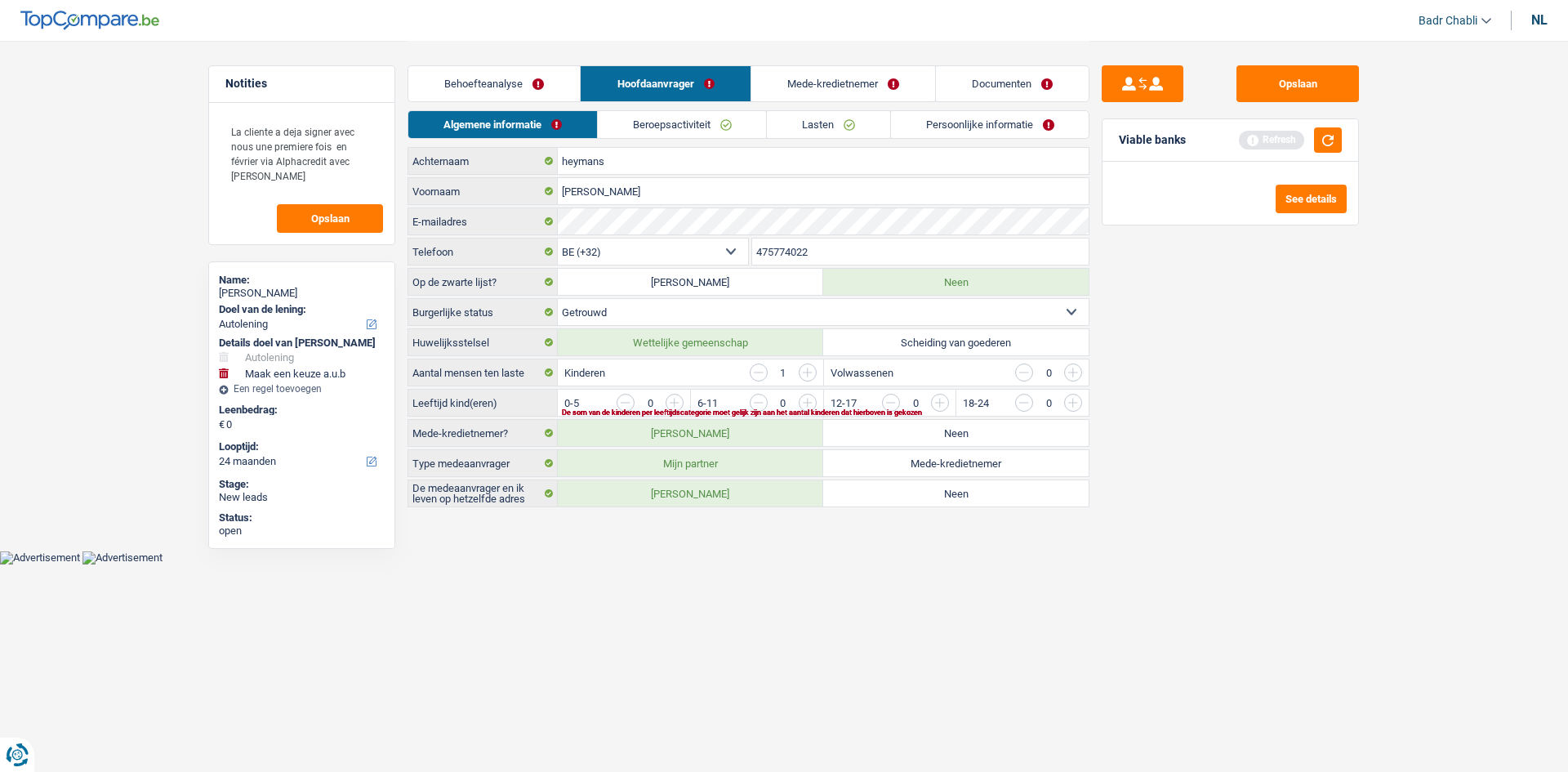
select select "24"
select select "liberal"
select select "netSalary"
select select "familyAllowances"
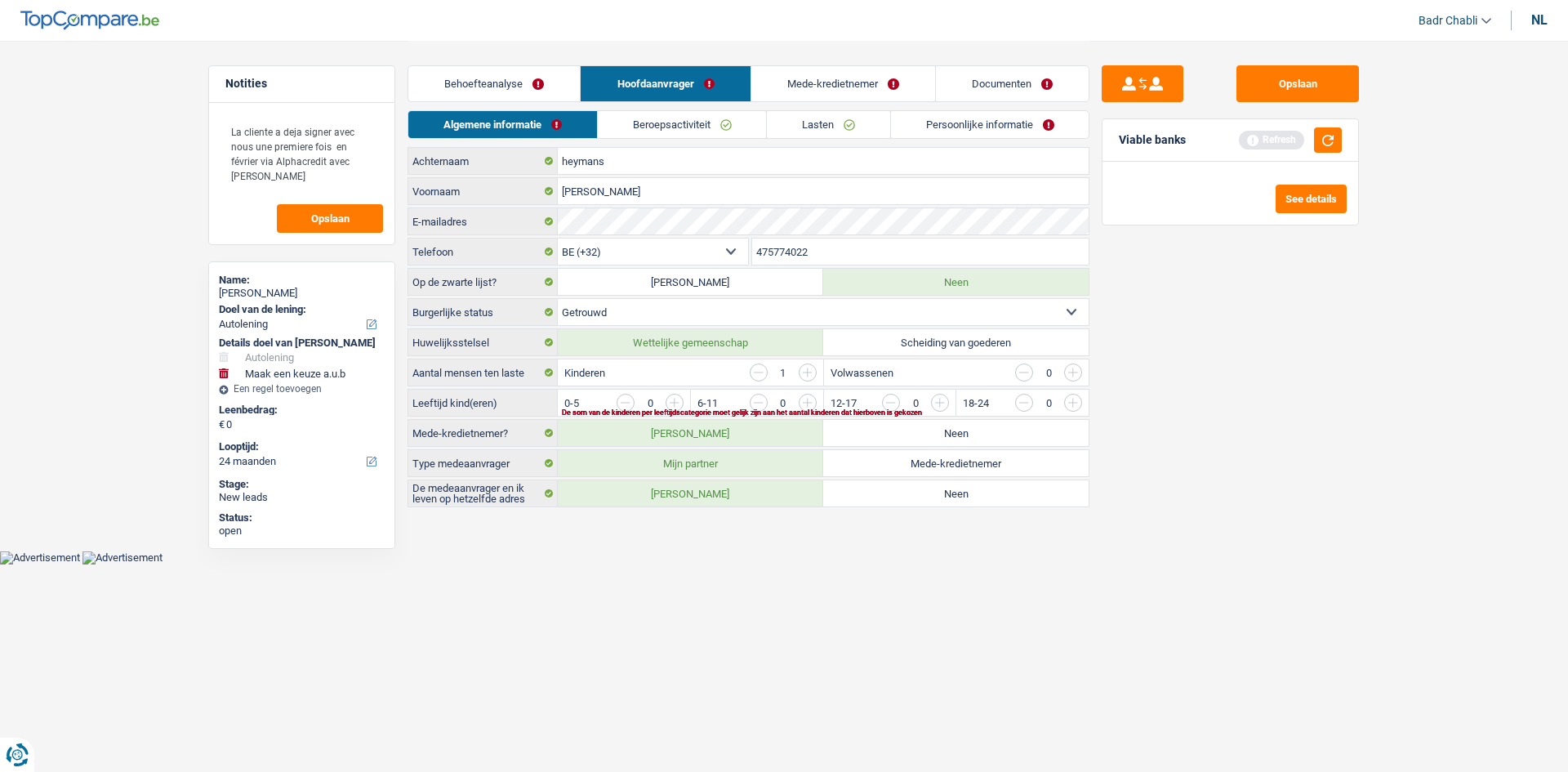
select select "netSalary"
select select "rents"
select select "personalLoan"
select select "homeFurnishingOrRelocation"
select select "48"
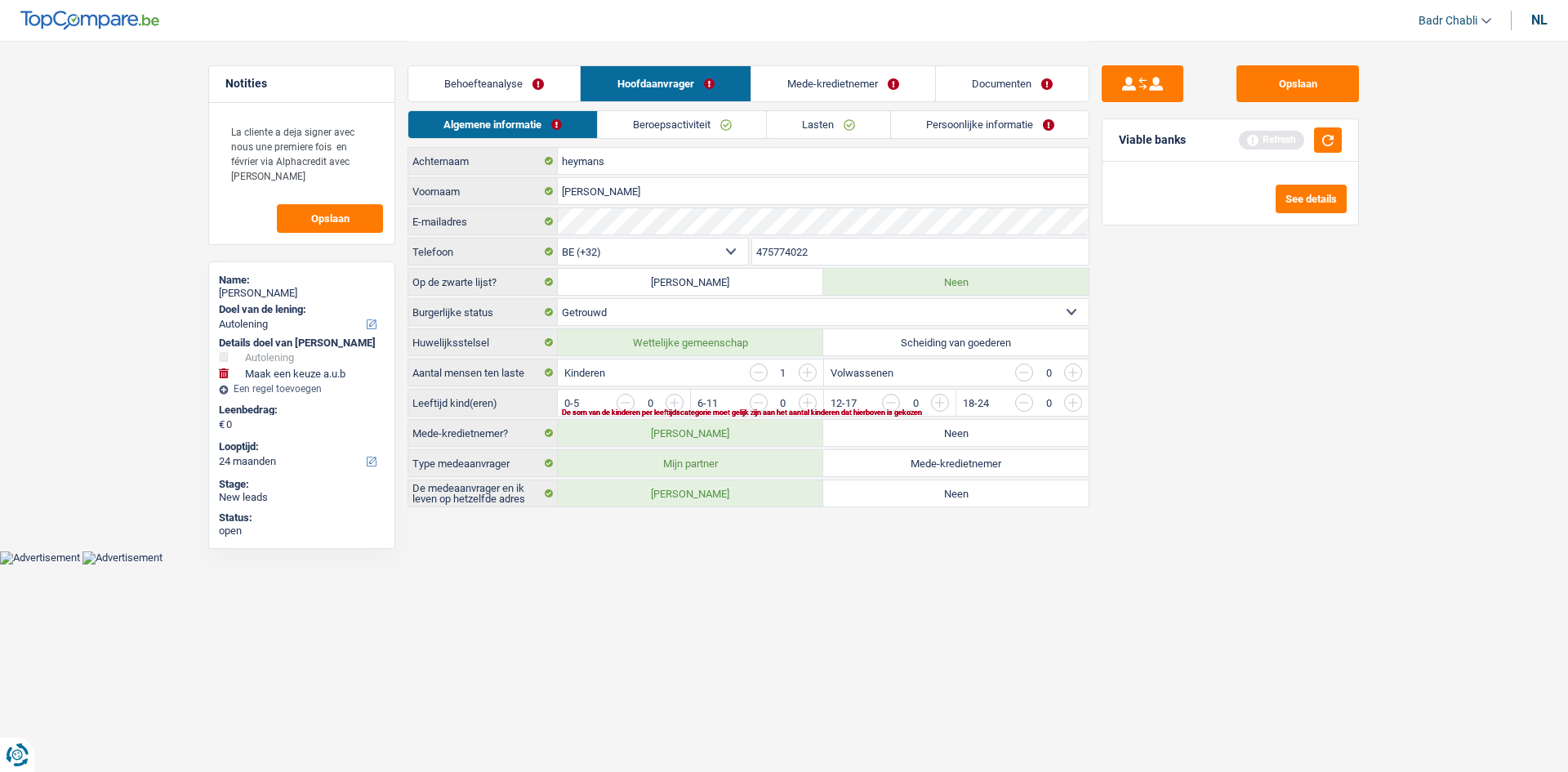
select select "car"
select select "24"
select select "32"
select select "married"
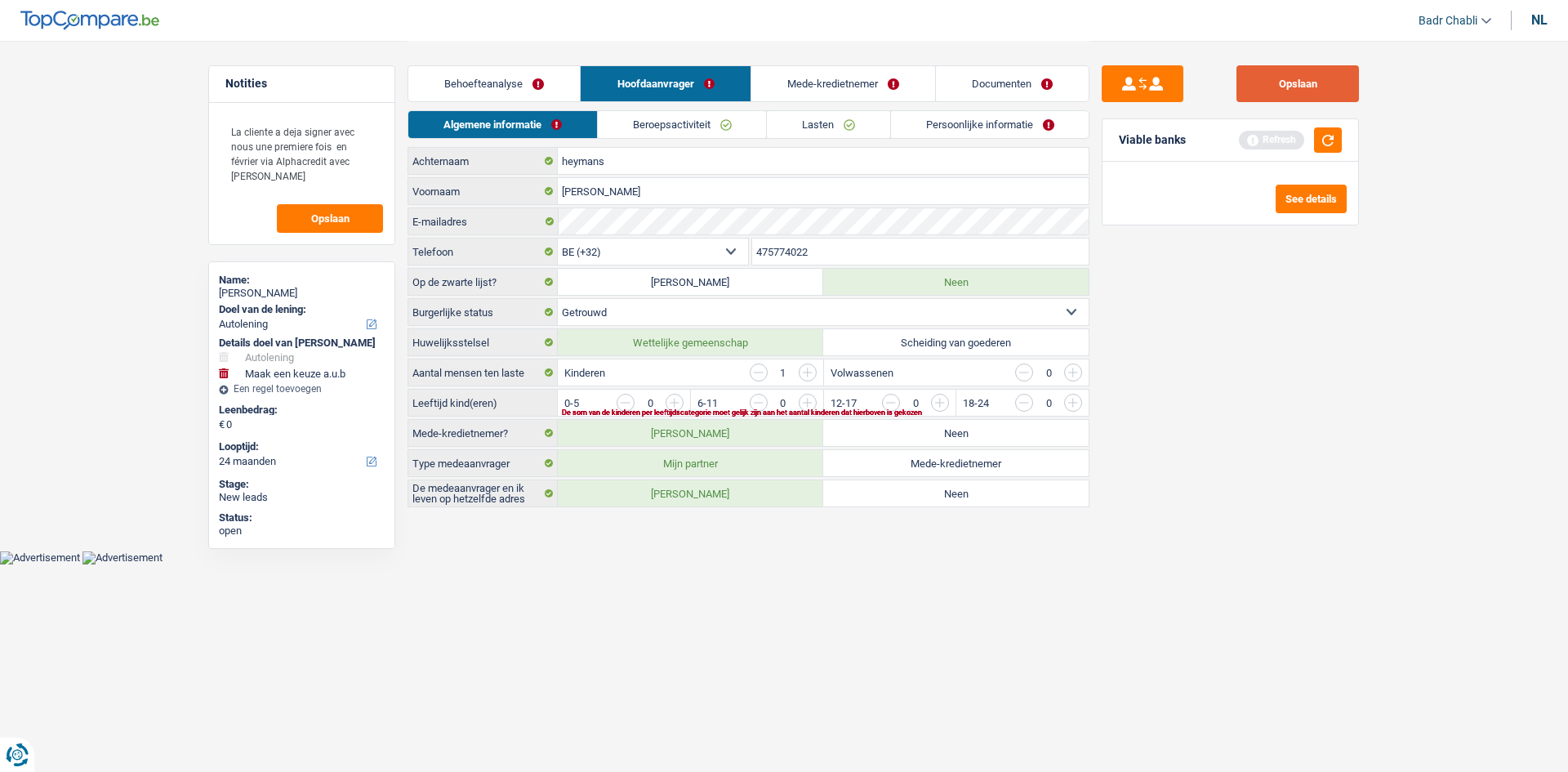
click at [1316, 84] on button "Opslaan" at bounding box center [1298, 83] width 122 height 37
click at [510, 85] on link "Behoefteanalyse" at bounding box center [494, 83] width 172 height 35
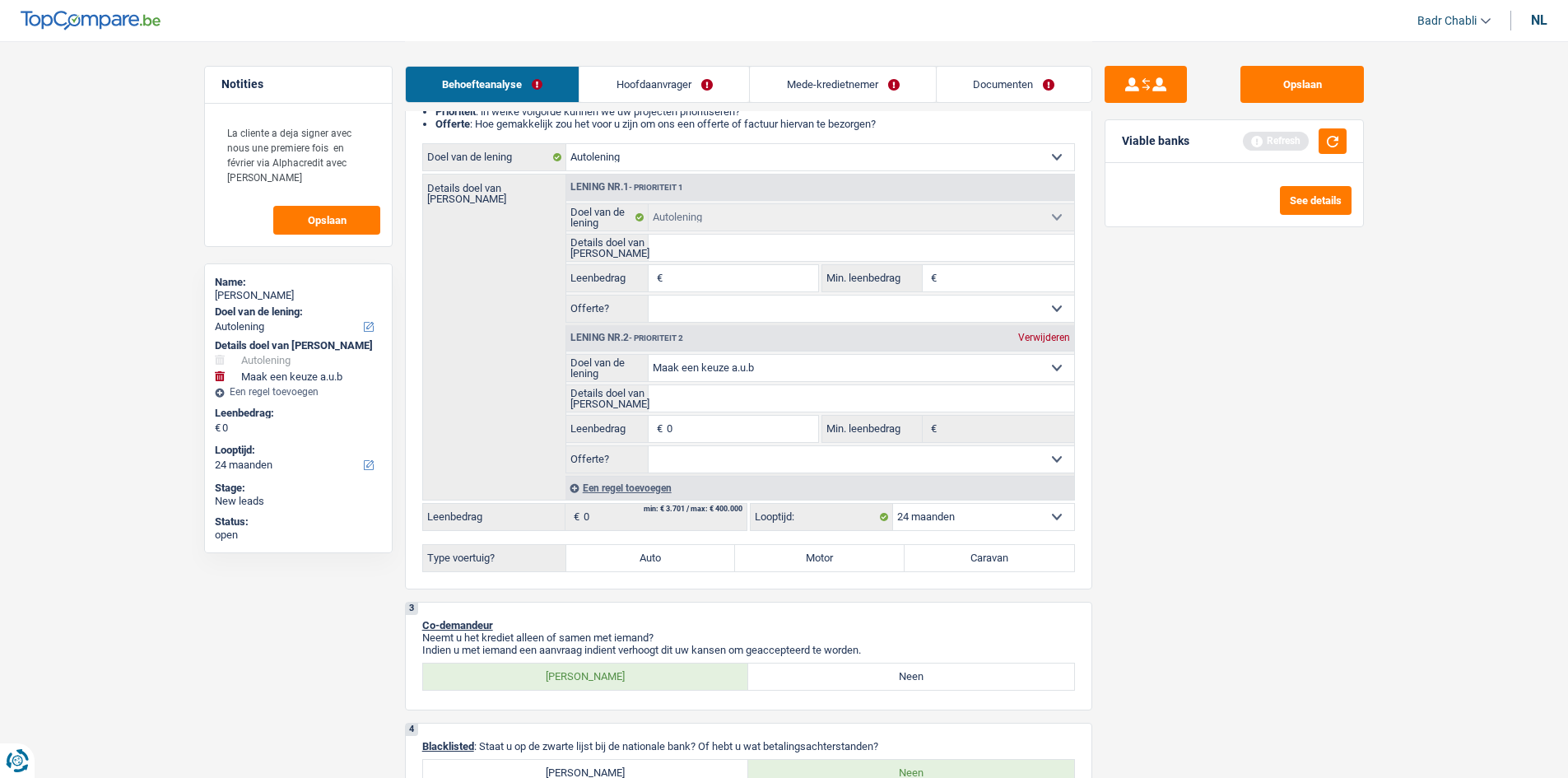
scroll to position [329, 0]
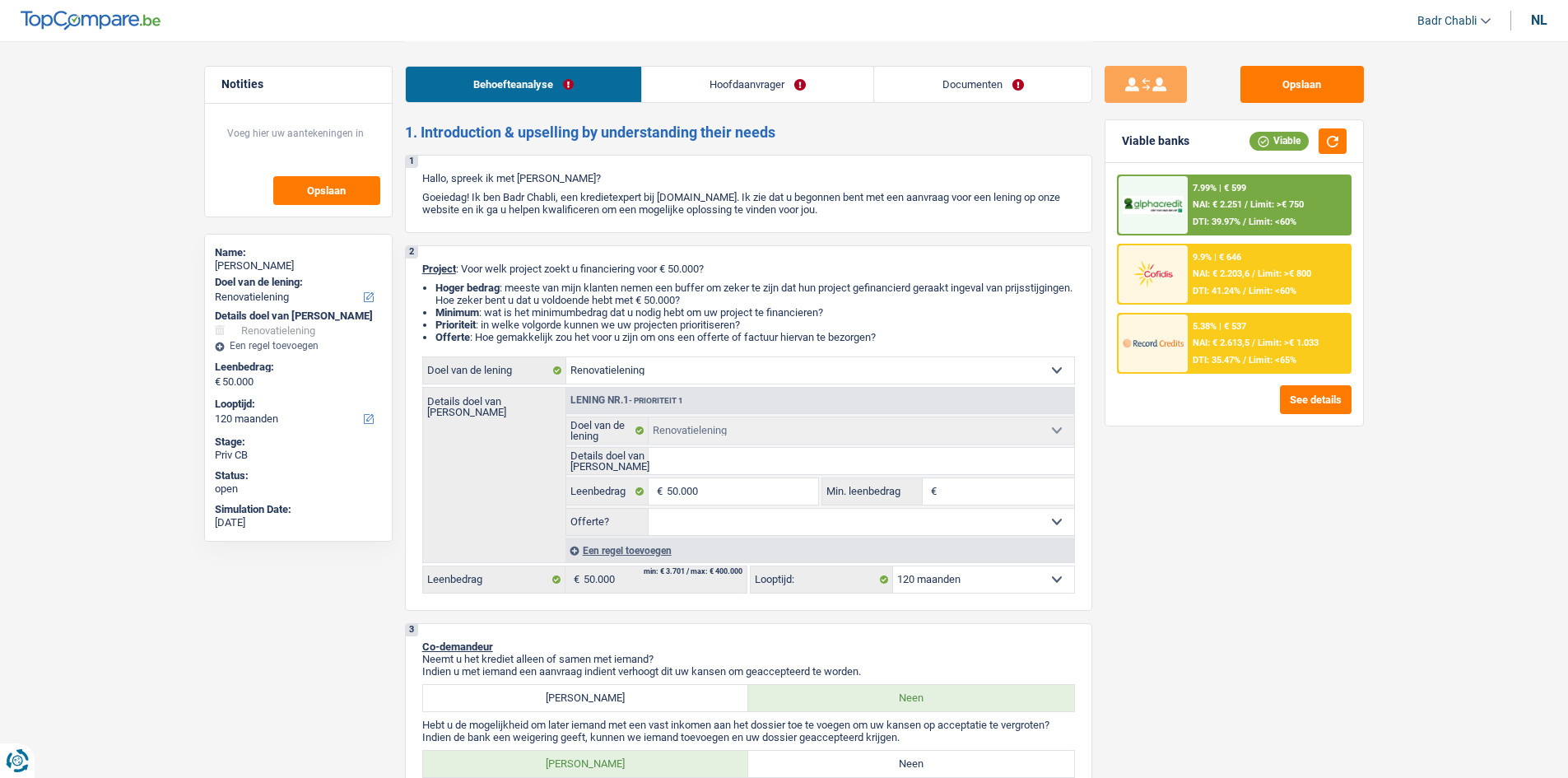
select select "renovation"
select select "120"
select select "renovation"
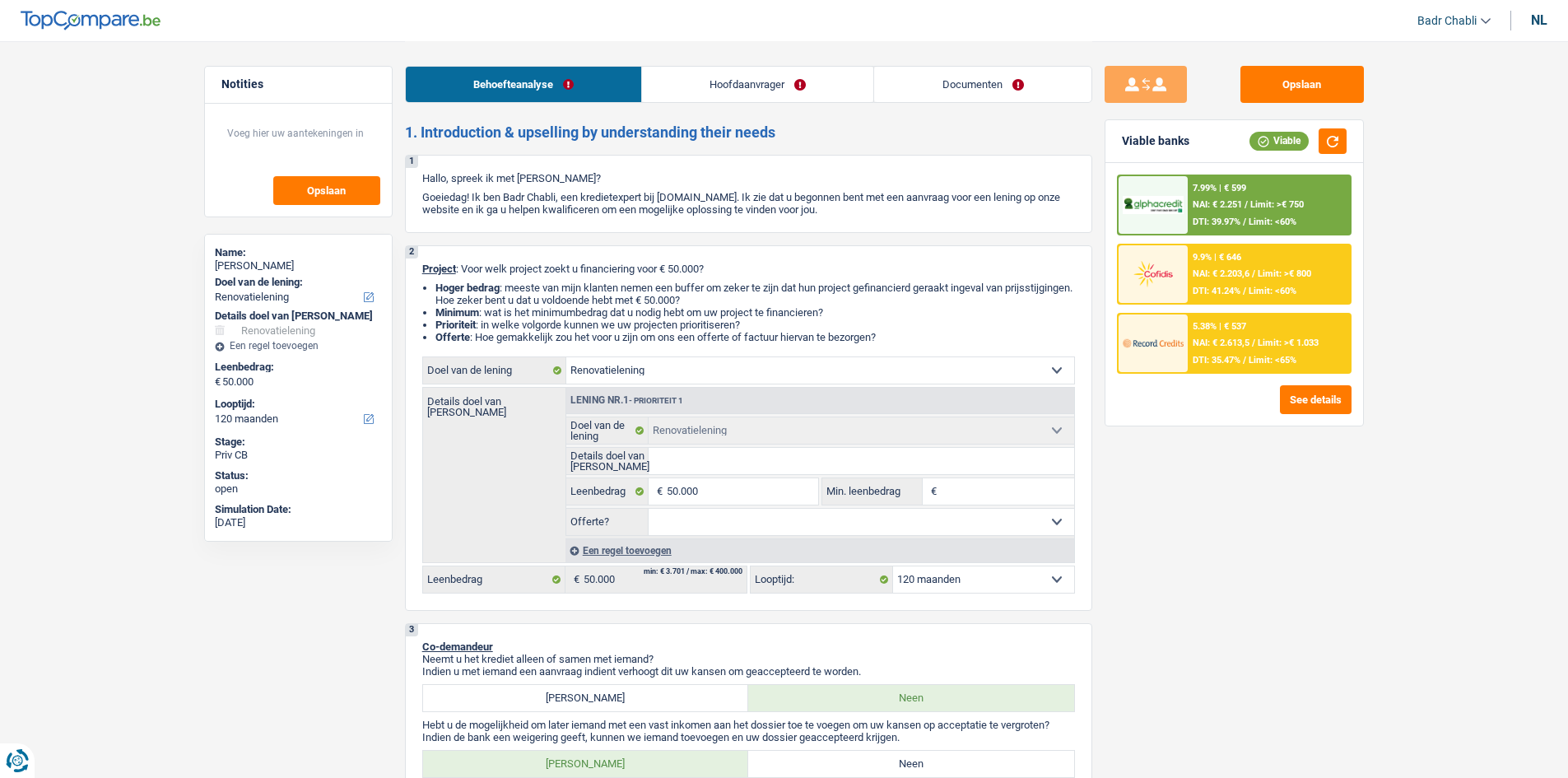
select select "120"
select select "worker"
select select "netSalary"
select select "ownerWithMortgage"
select select "mortgage"
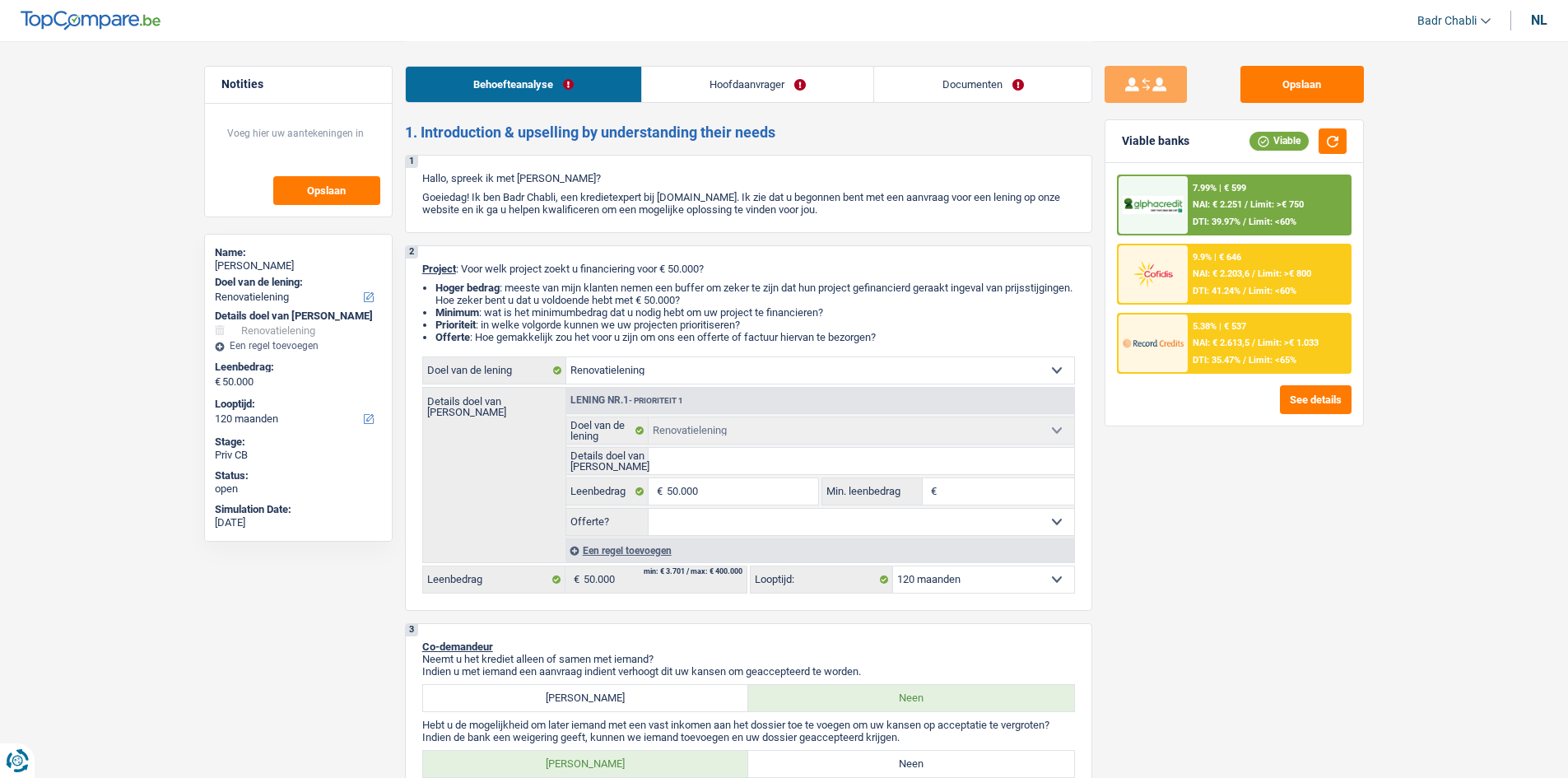
select select "420"
select select "renovation"
select select "120"
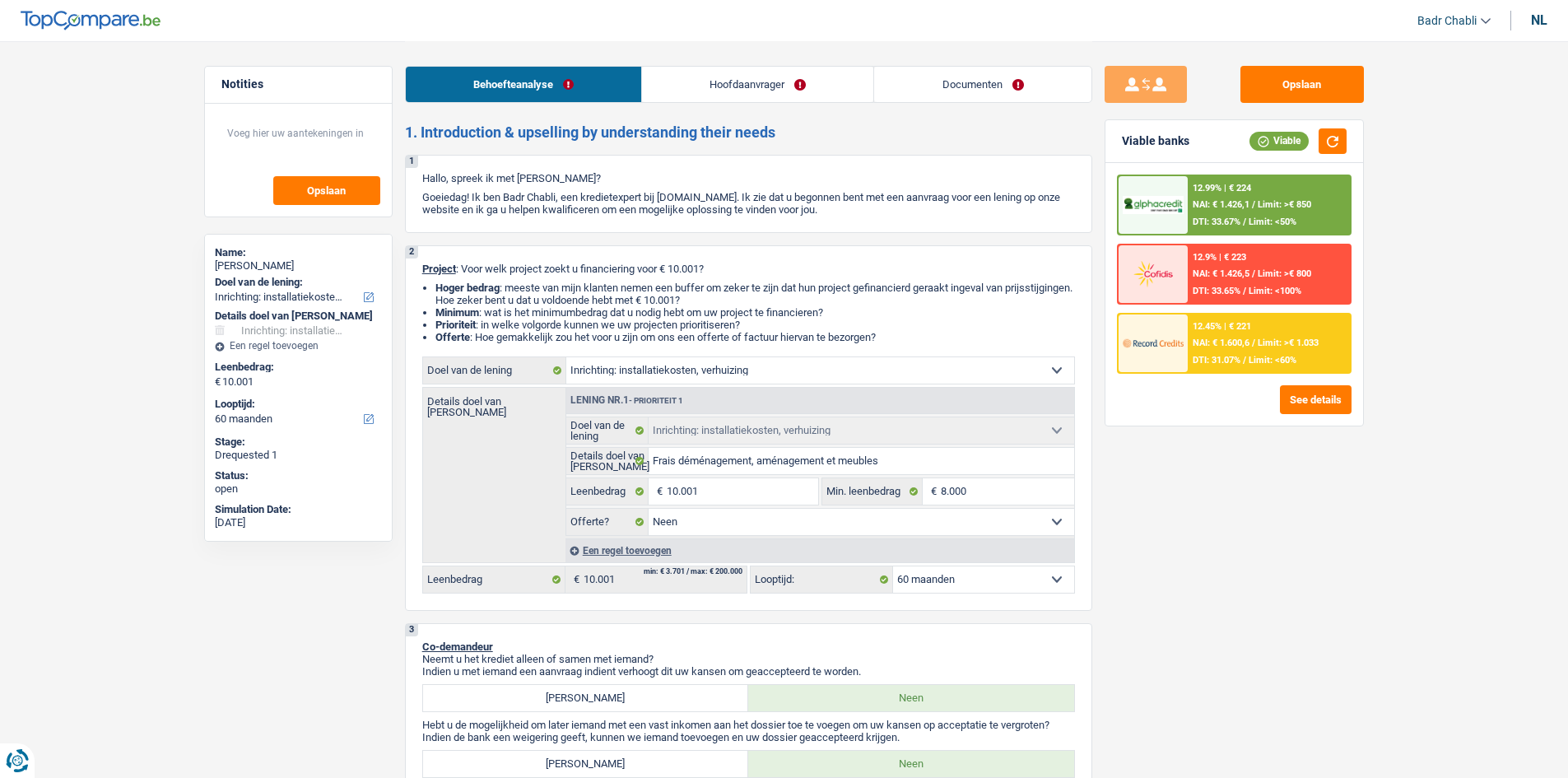
select select "movingOrInstallation"
select select "60"
select select "32"
select select "single"
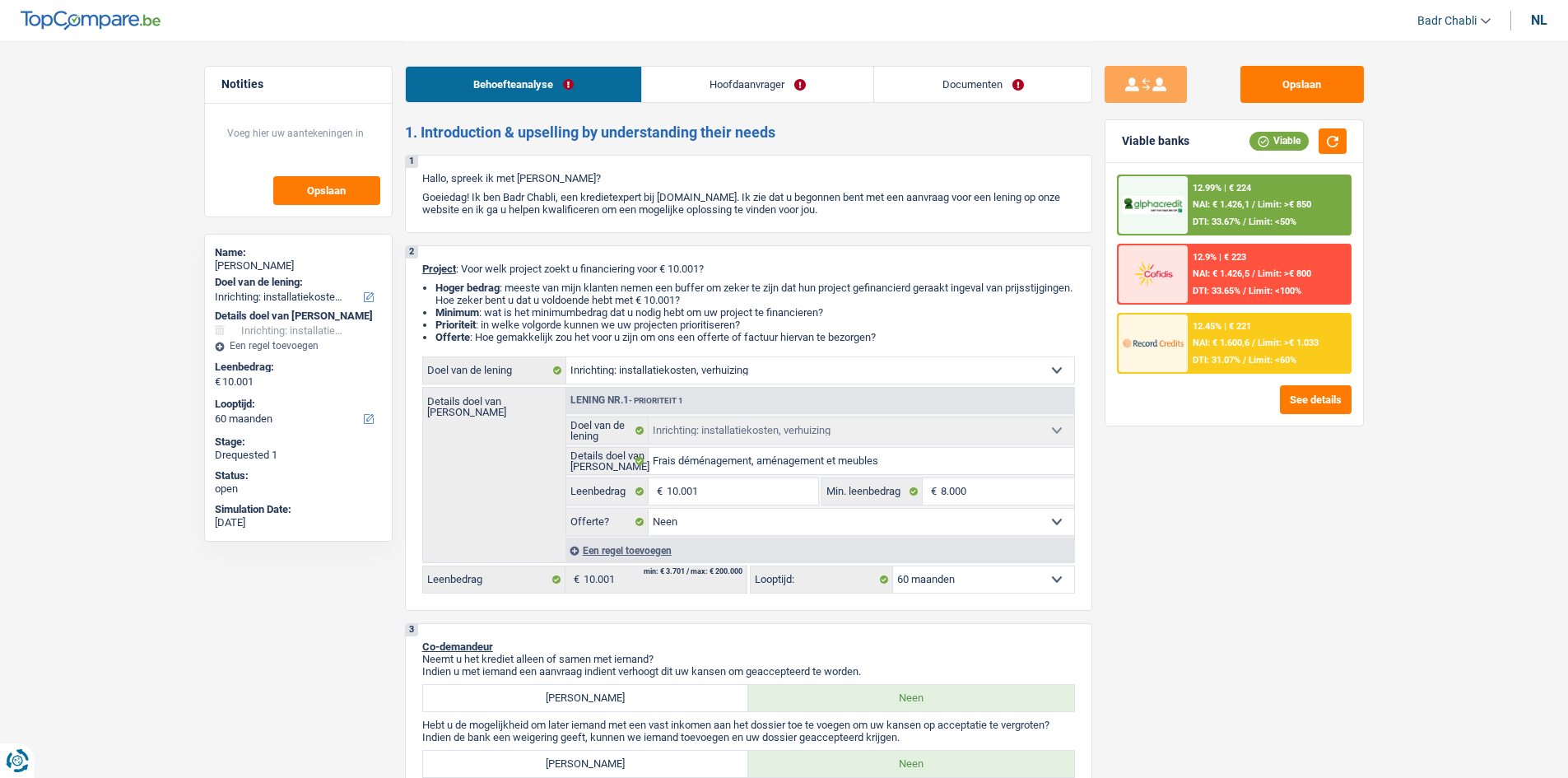
select select "privateEmployee"
select select "netSalary"
select select "mealVouchers"
click at [754, 78] on link "Hoofdaanvrager" at bounding box center [758, 84] width 231 height 35
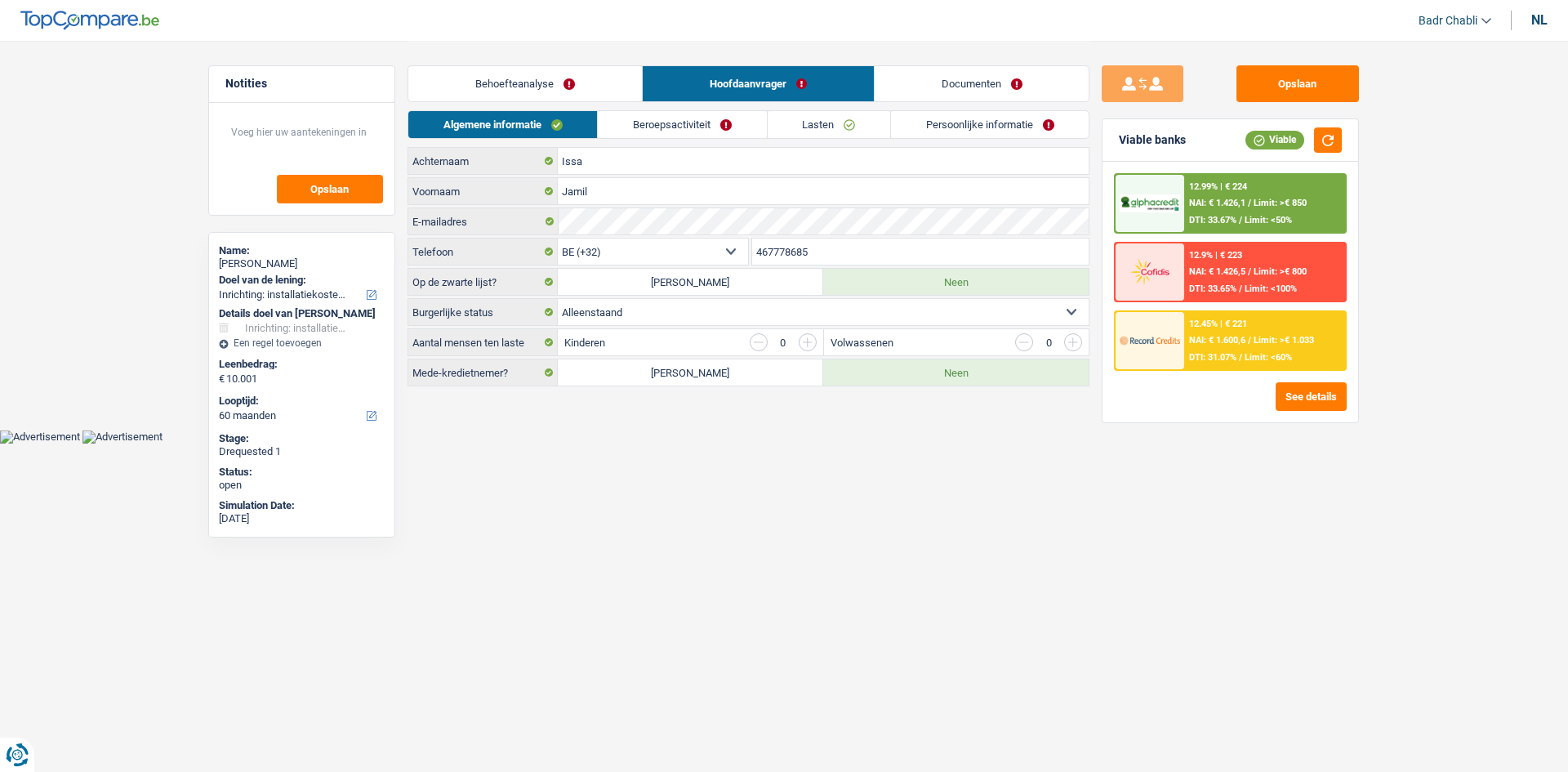
click at [735, 133] on link "Beroepsactiviteit" at bounding box center [681, 124] width 168 height 27
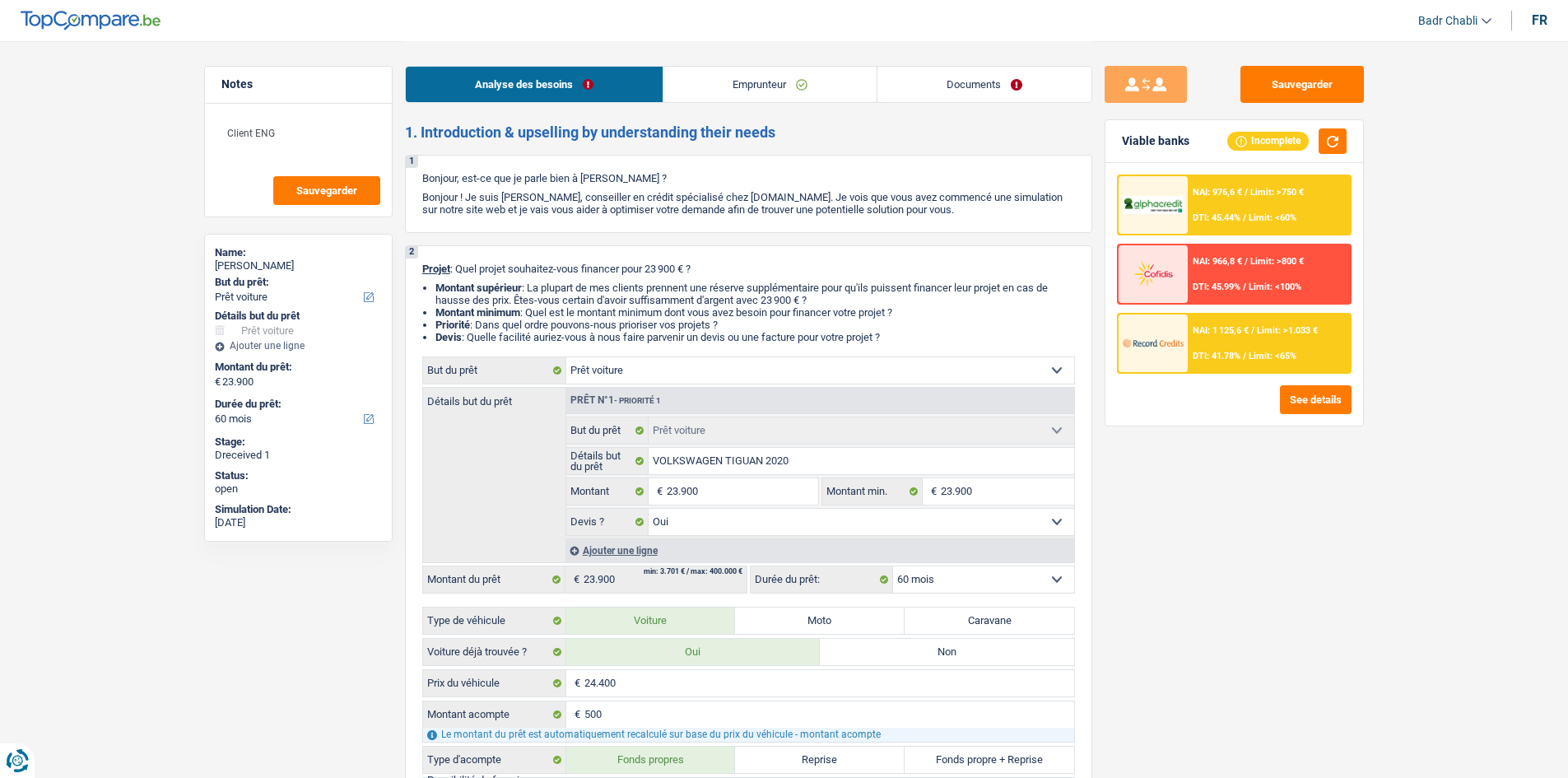
select select "car"
select select "60"
select select "car"
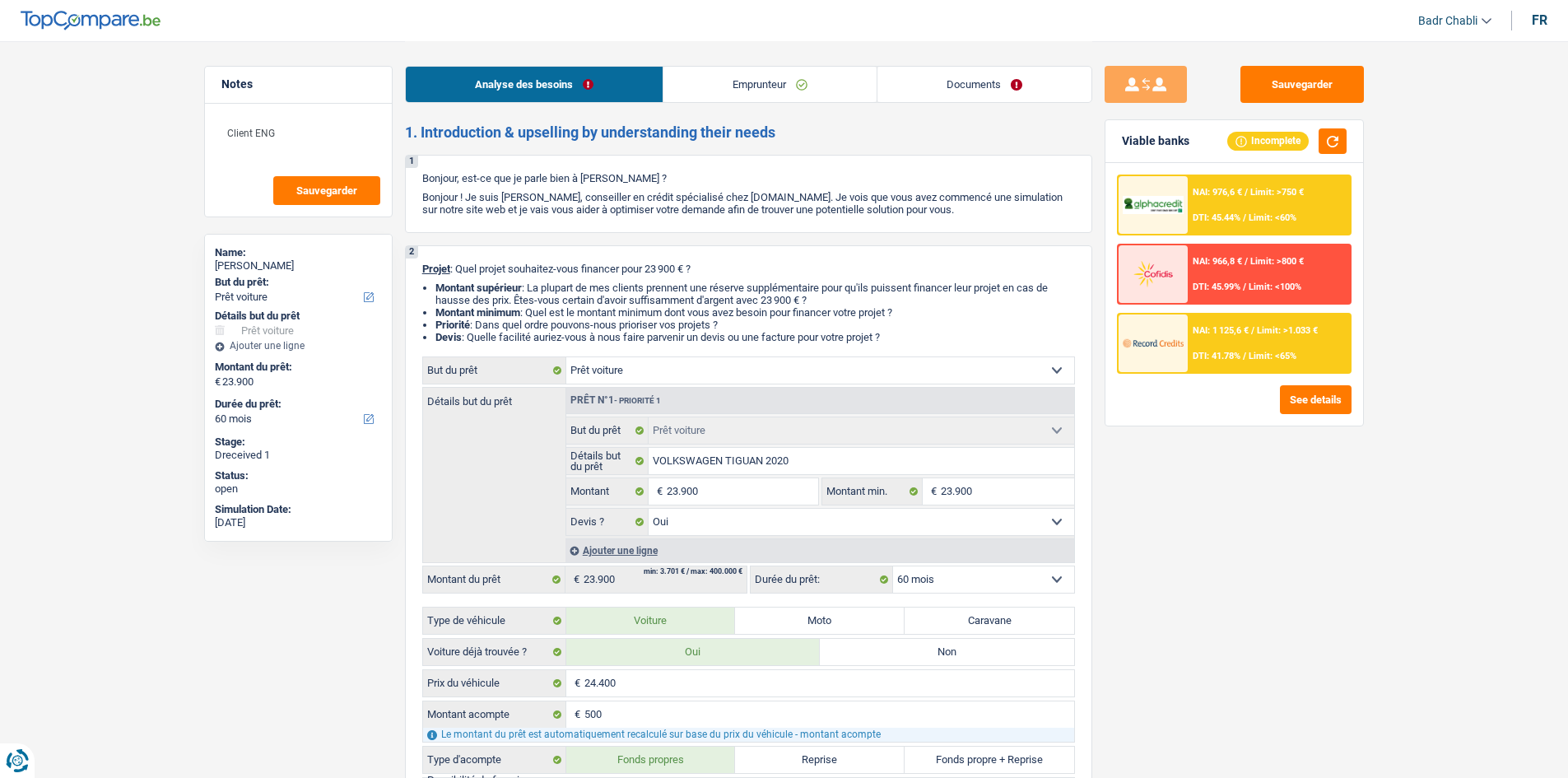
select select "yes"
select select "60"
select select "worker"
select select "netSalary"
select select "rents"
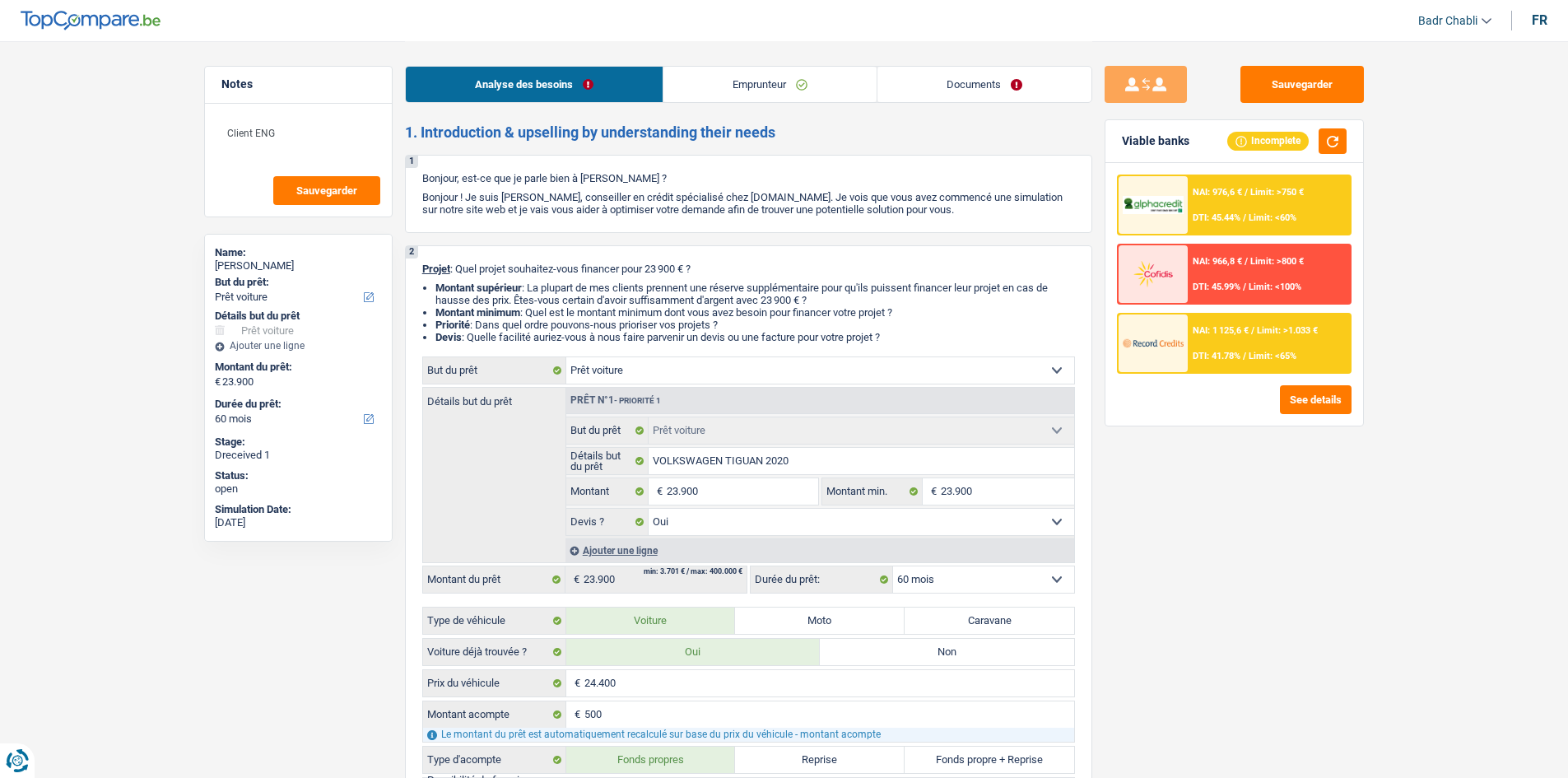
select select "car"
select select "yes"
select select "60"
click at [1310, 395] on button "See details" at bounding box center [1316, 400] width 72 height 29
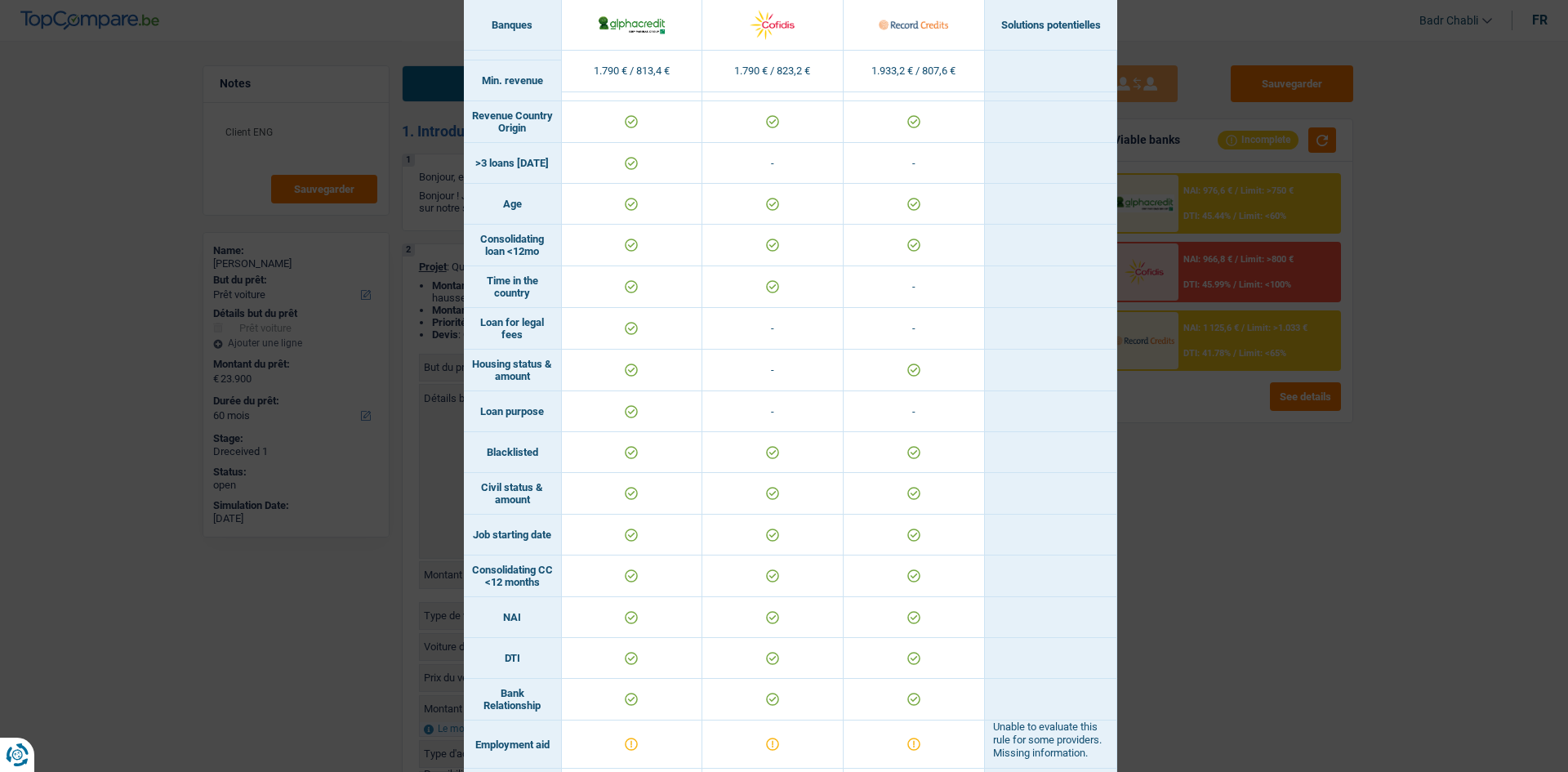
scroll to position [37, 0]
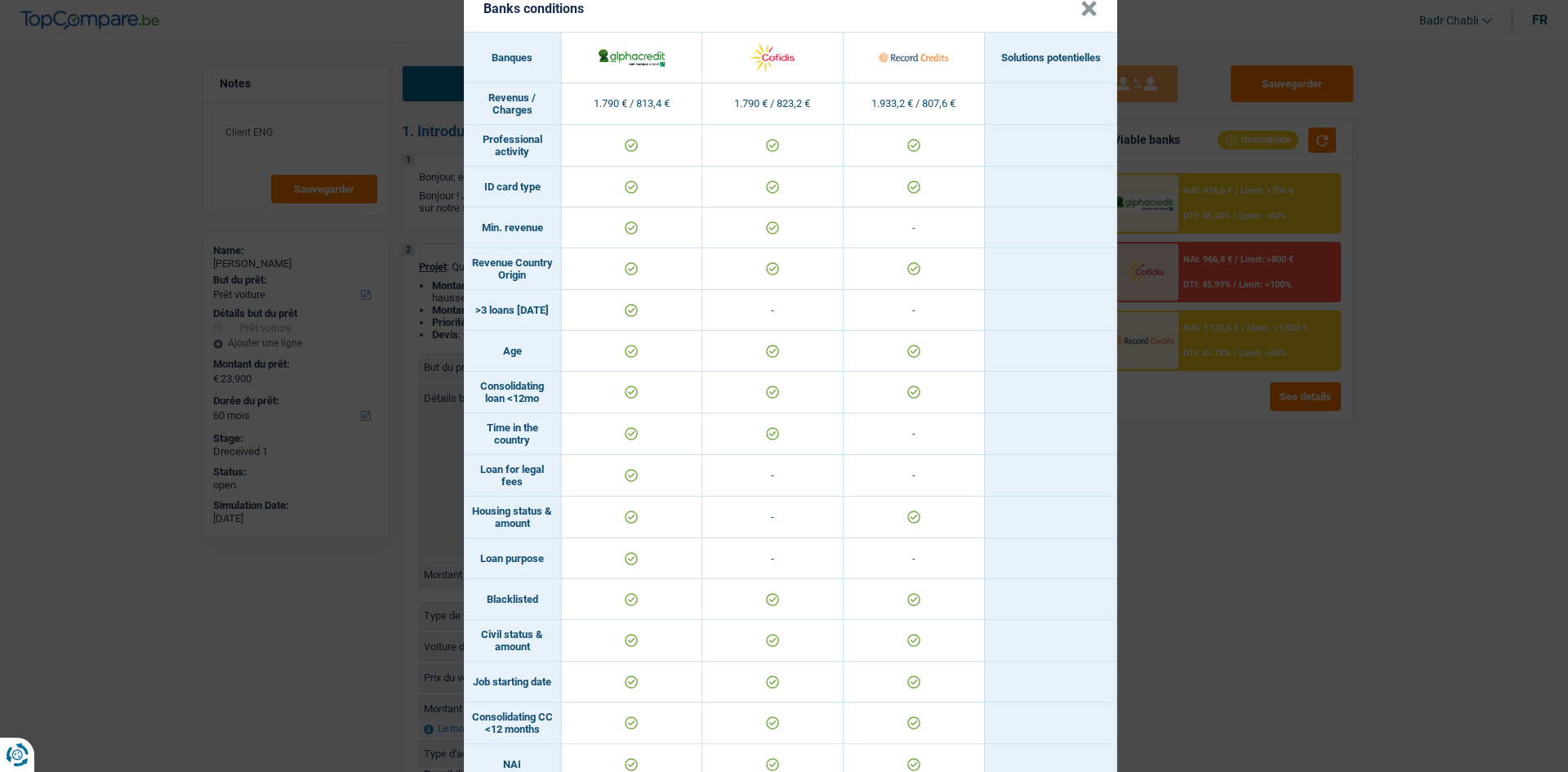
click at [1080, 10] on button "×" at bounding box center [1089, 9] width 17 height 16
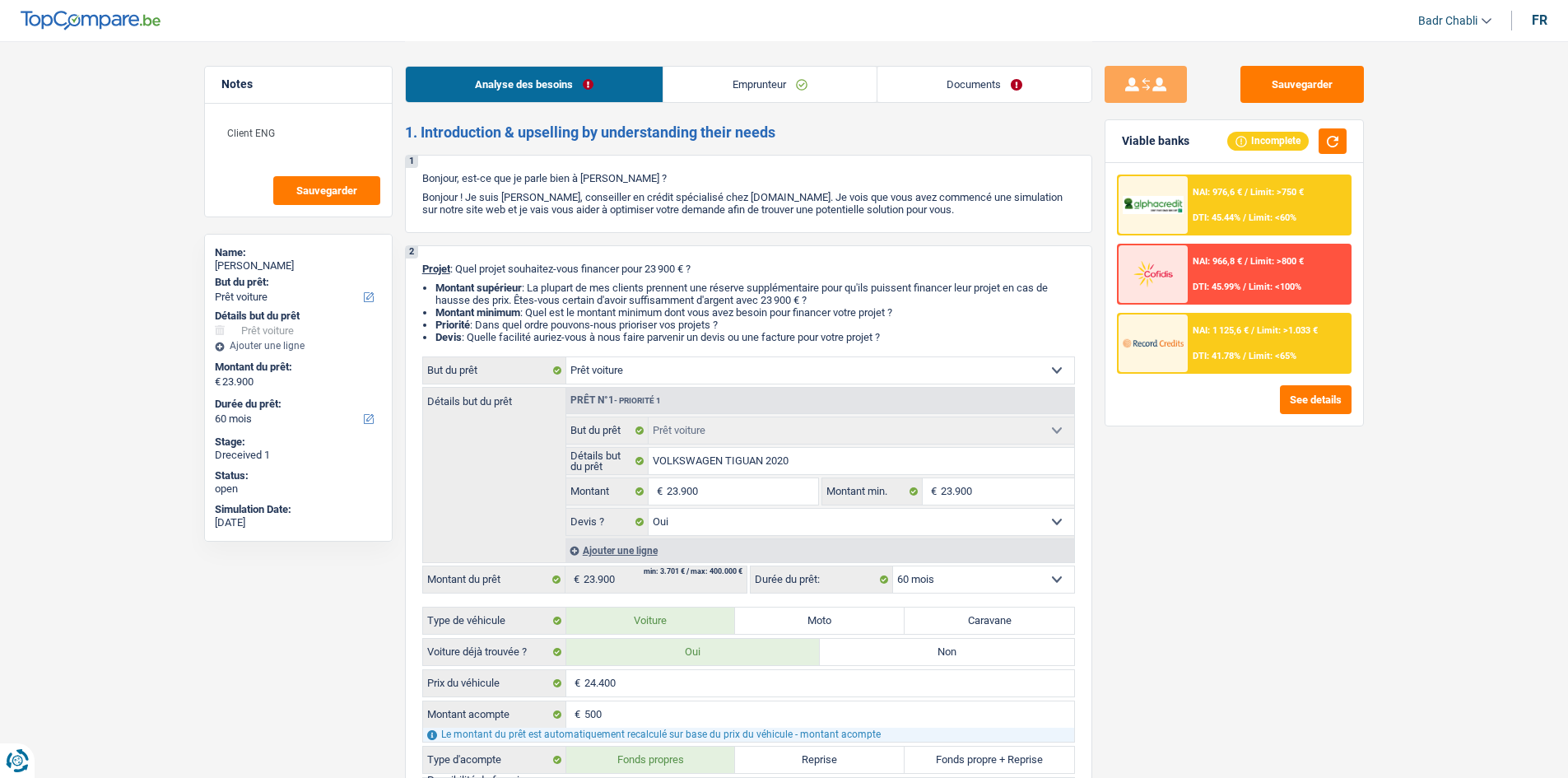
click at [713, 104] on div "Analyse des besoins Emprunteur Documents" at bounding box center [749, 76] width 687 height 70
click at [893, 105] on div "Analyse des besoins Emprunteur Documents" at bounding box center [749, 76] width 687 height 70
click at [939, 97] on link "Documents" at bounding box center [985, 84] width 214 height 35
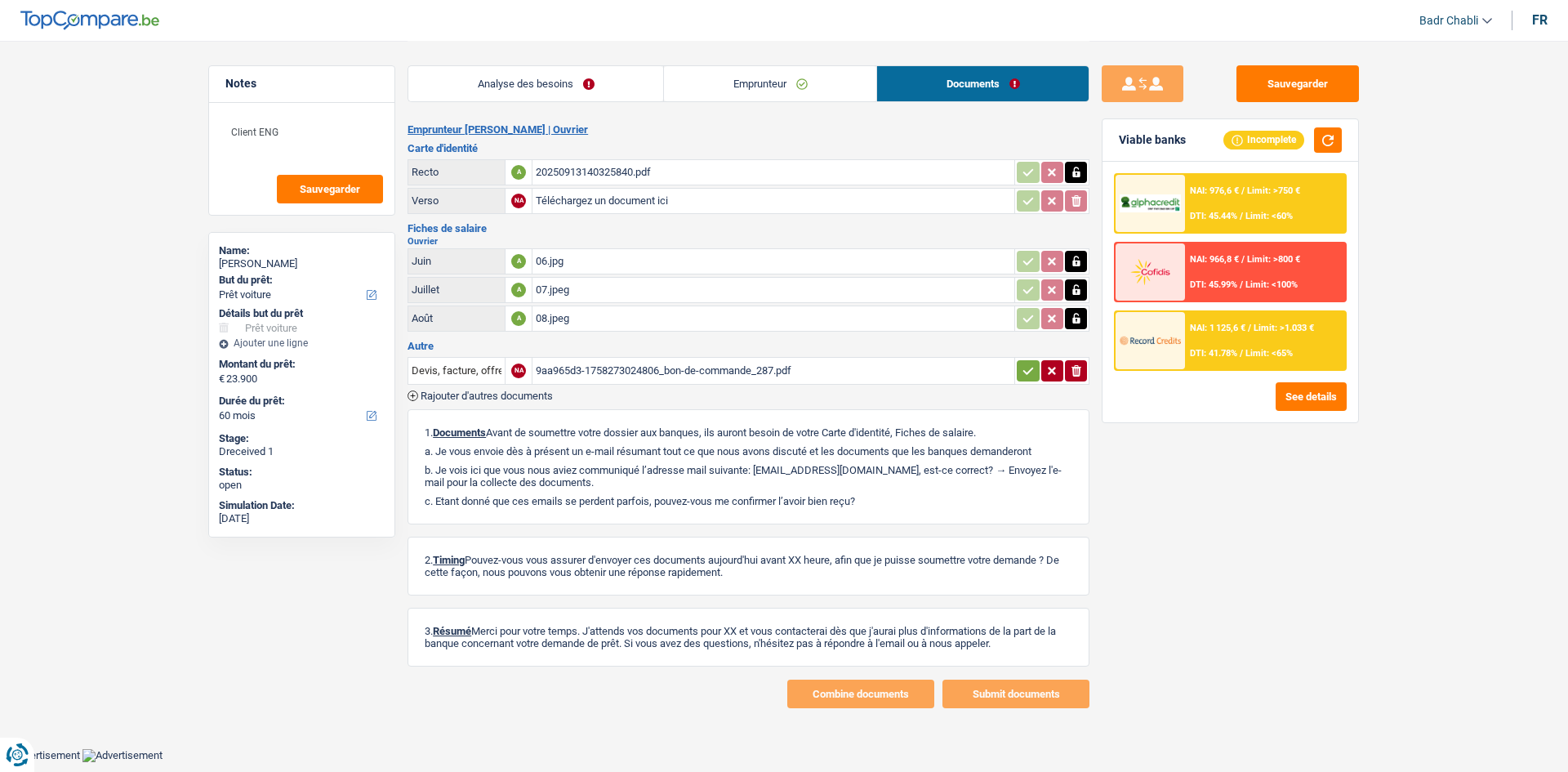
click at [539, 313] on div "08.jpeg" at bounding box center [773, 319] width 475 height 25
click at [1262, 89] on button "Sauvegarder" at bounding box center [1298, 83] width 122 height 37
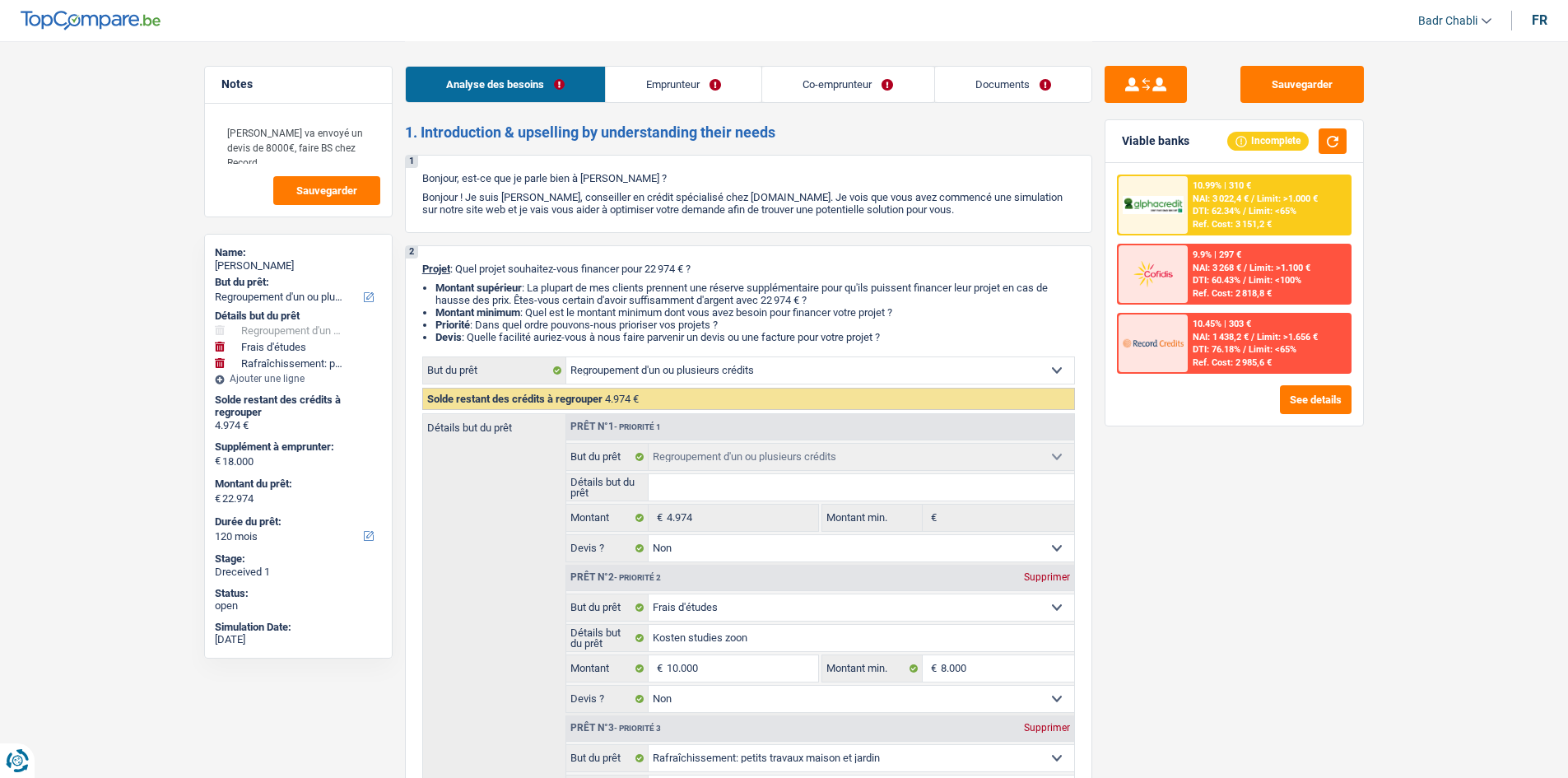
select select "refinancing"
select select "study"
select select "houseOrGarden"
select select "120"
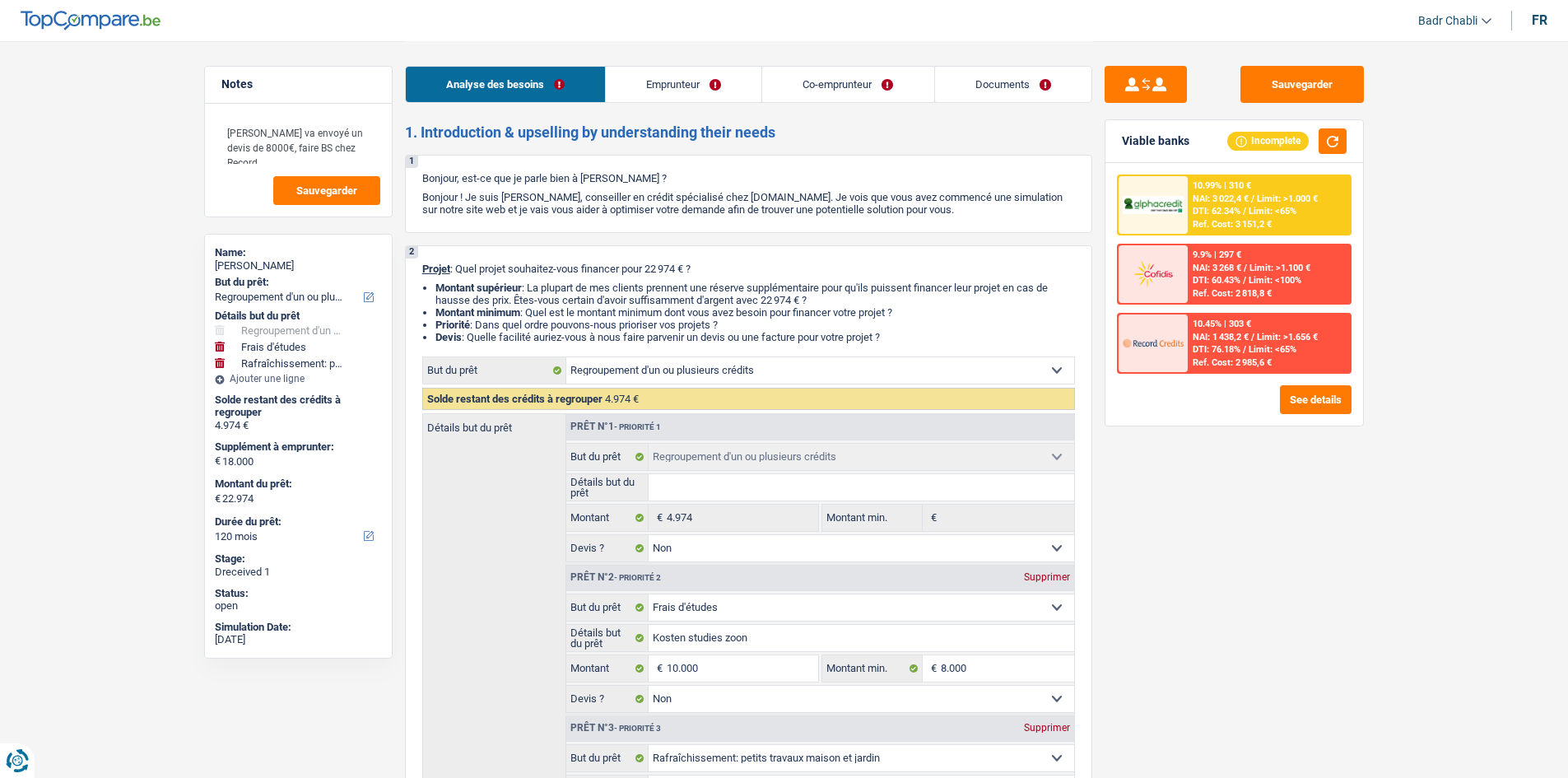
select select "refinancing"
select select "false"
select select "study"
select select "false"
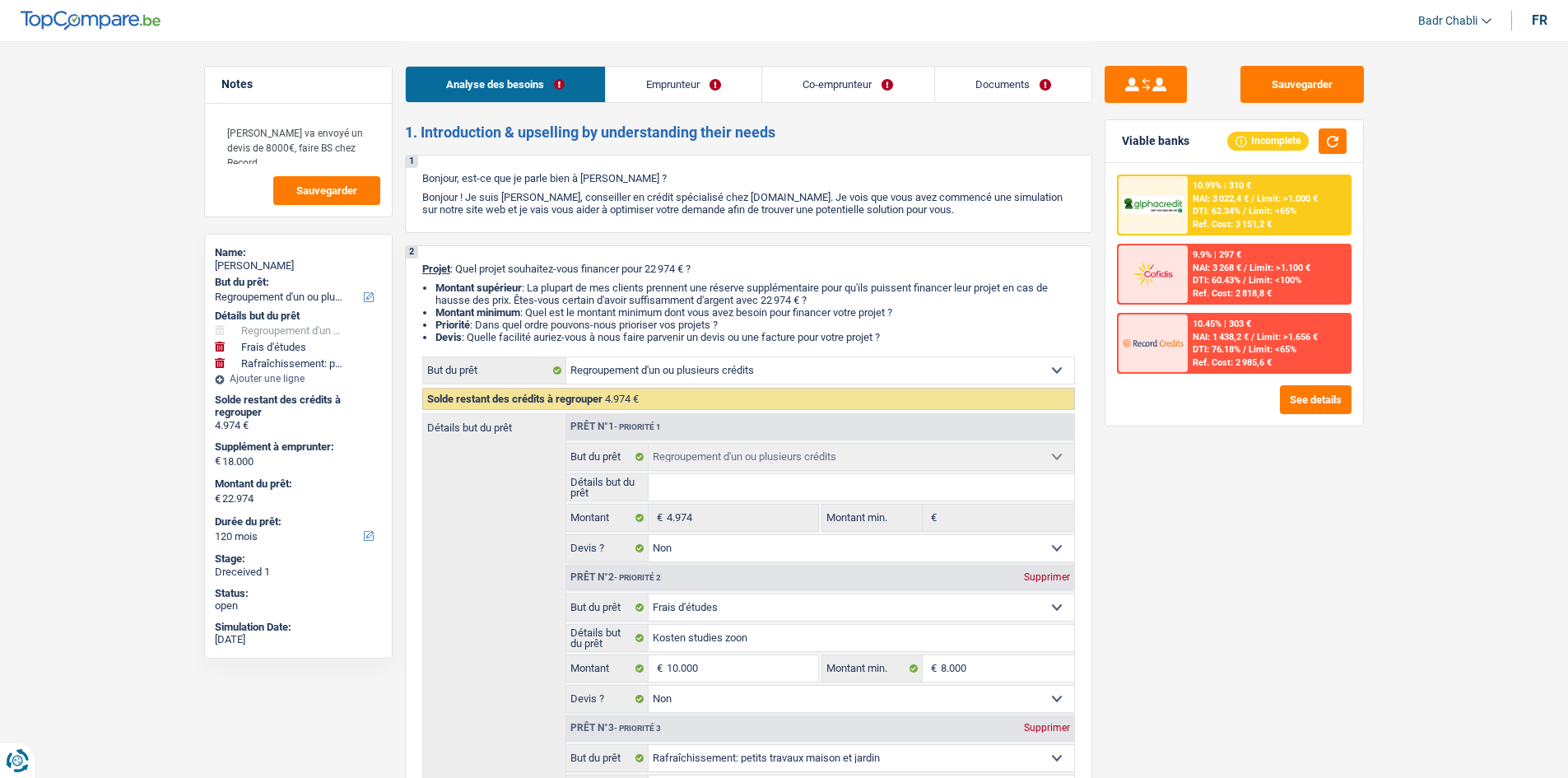
select select "houseOrGarden"
select select "yes"
select select "120"
select select "independent"
select select "privateEmployee"
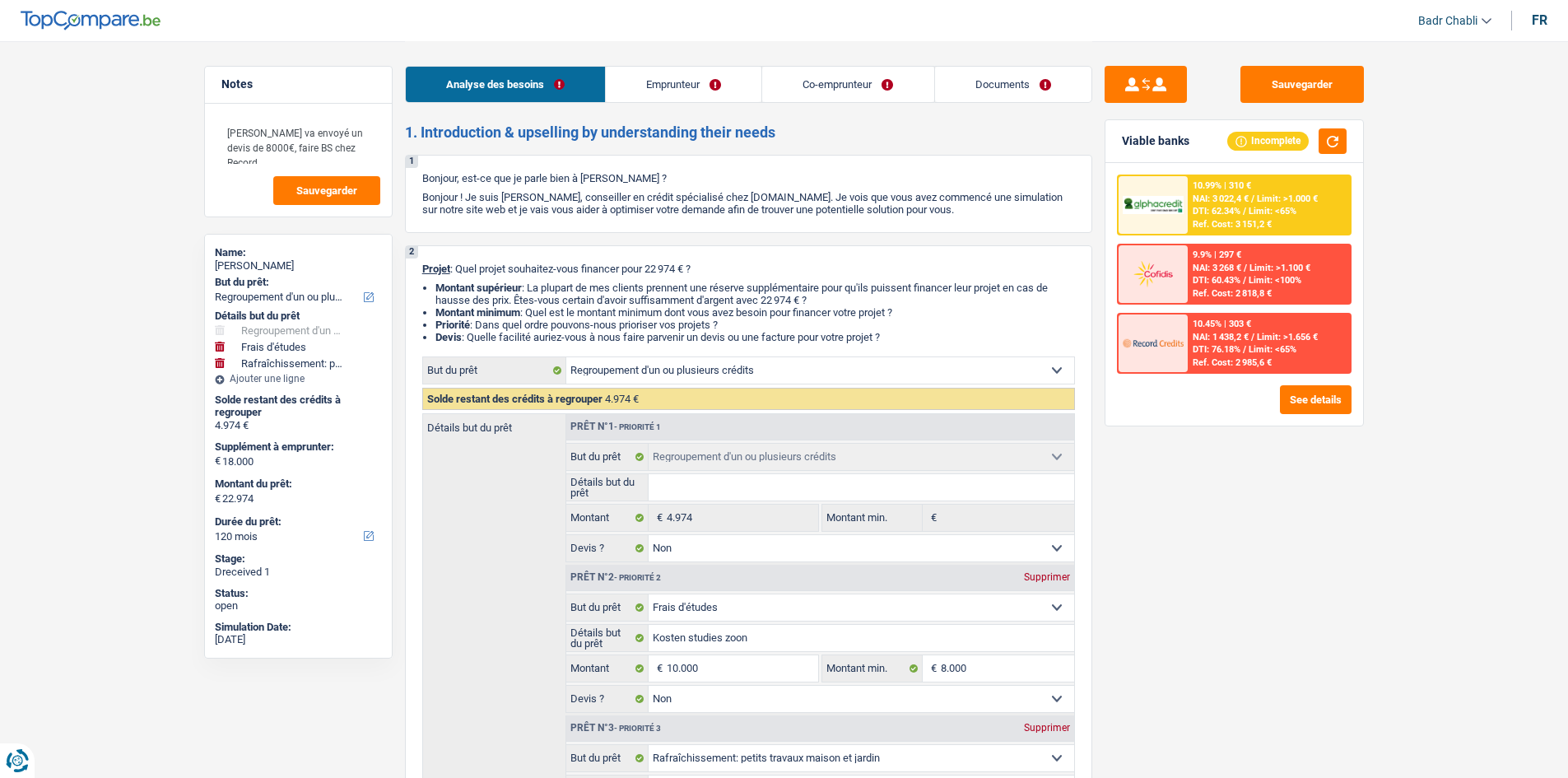
select select "netSalary"
select select "familyAllowances"
select select "rentalIncome"
select select "netSalary"
select select "mealVouchers"
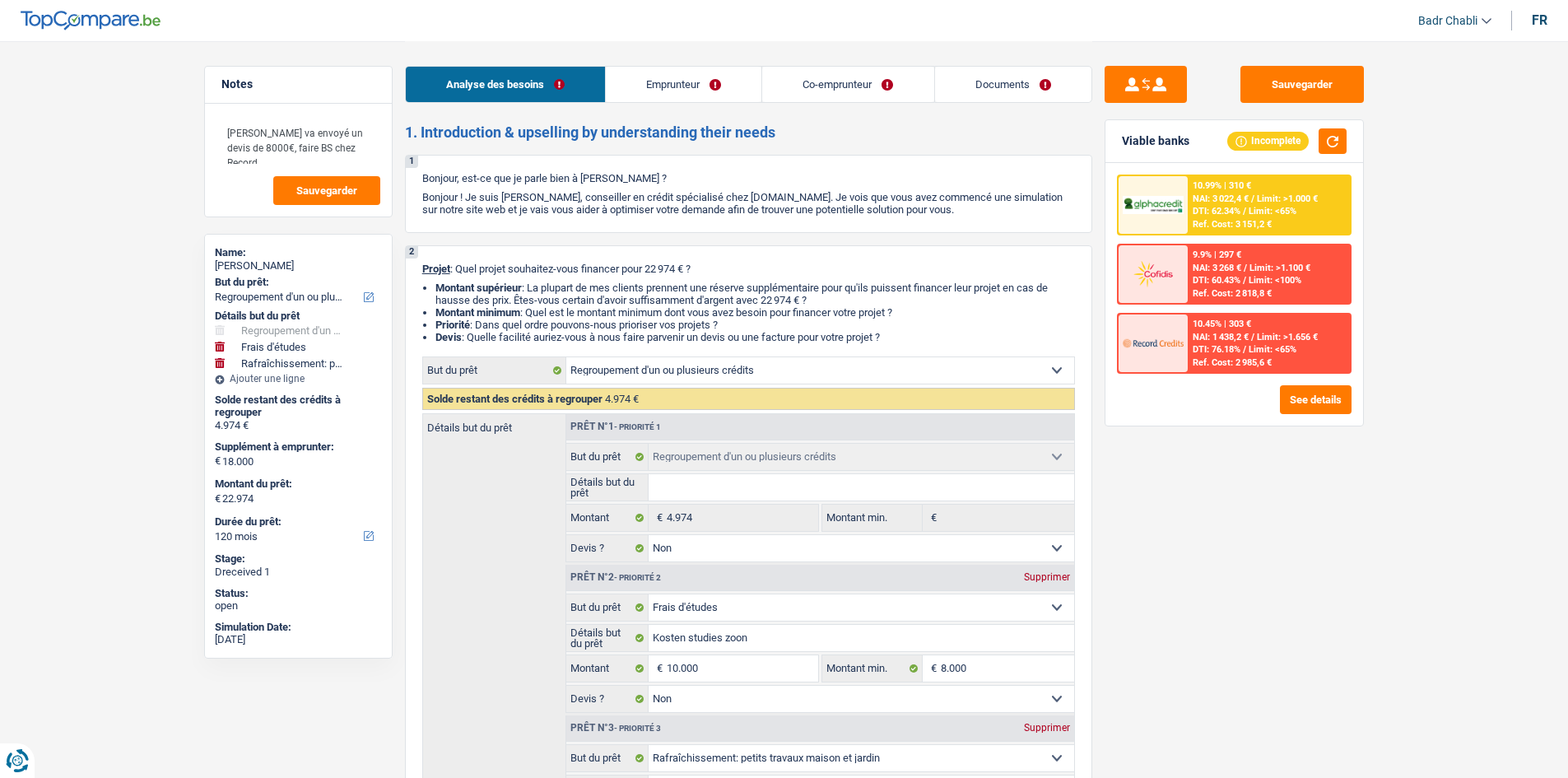
select select "ownerWithMortgage"
select select "mortgage"
select select "300"
select select "mortgage"
select select "300"
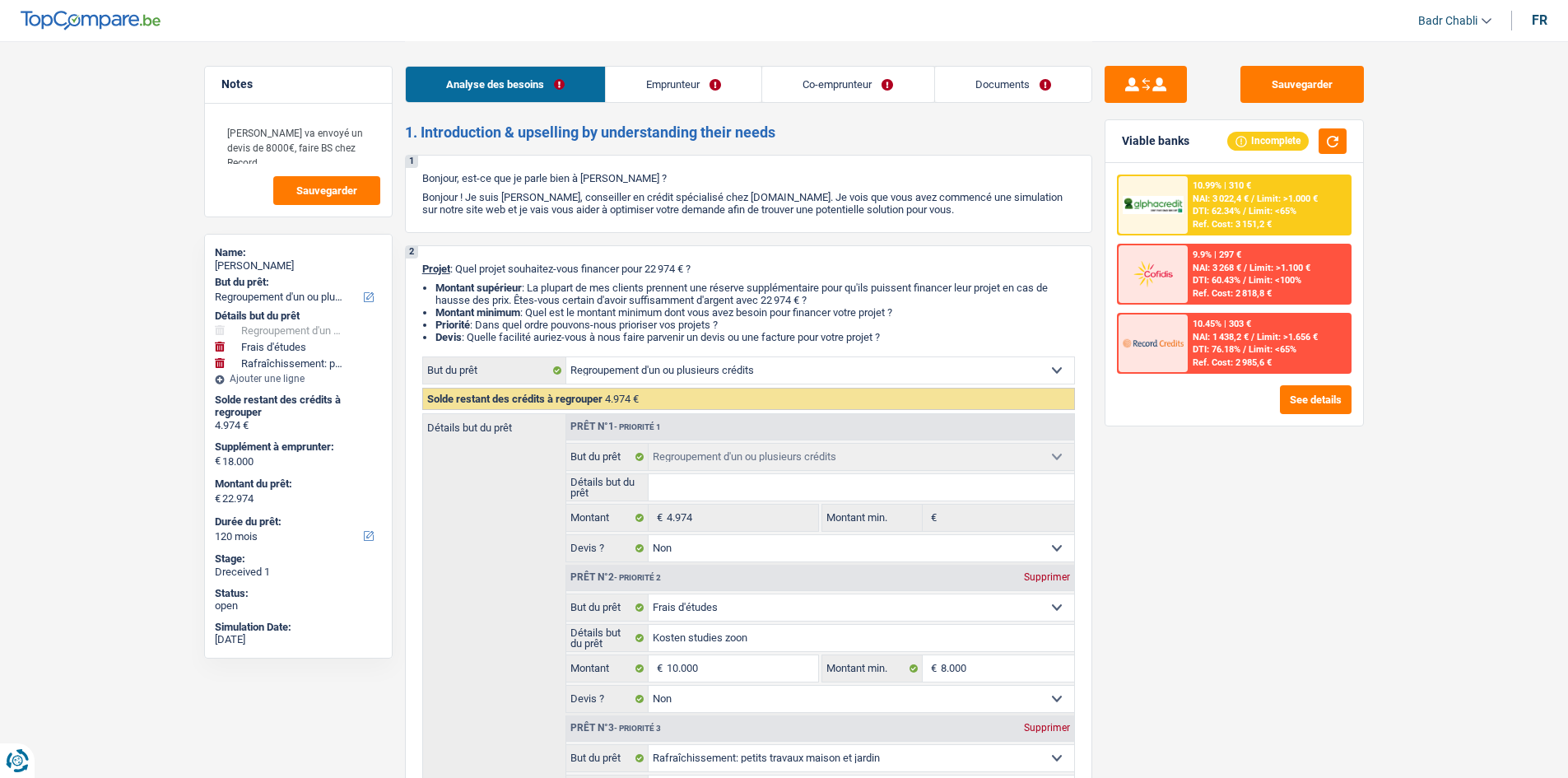
select select "mortgage"
select select "300"
select select "mortgage"
select select "300"
select select "mortgage"
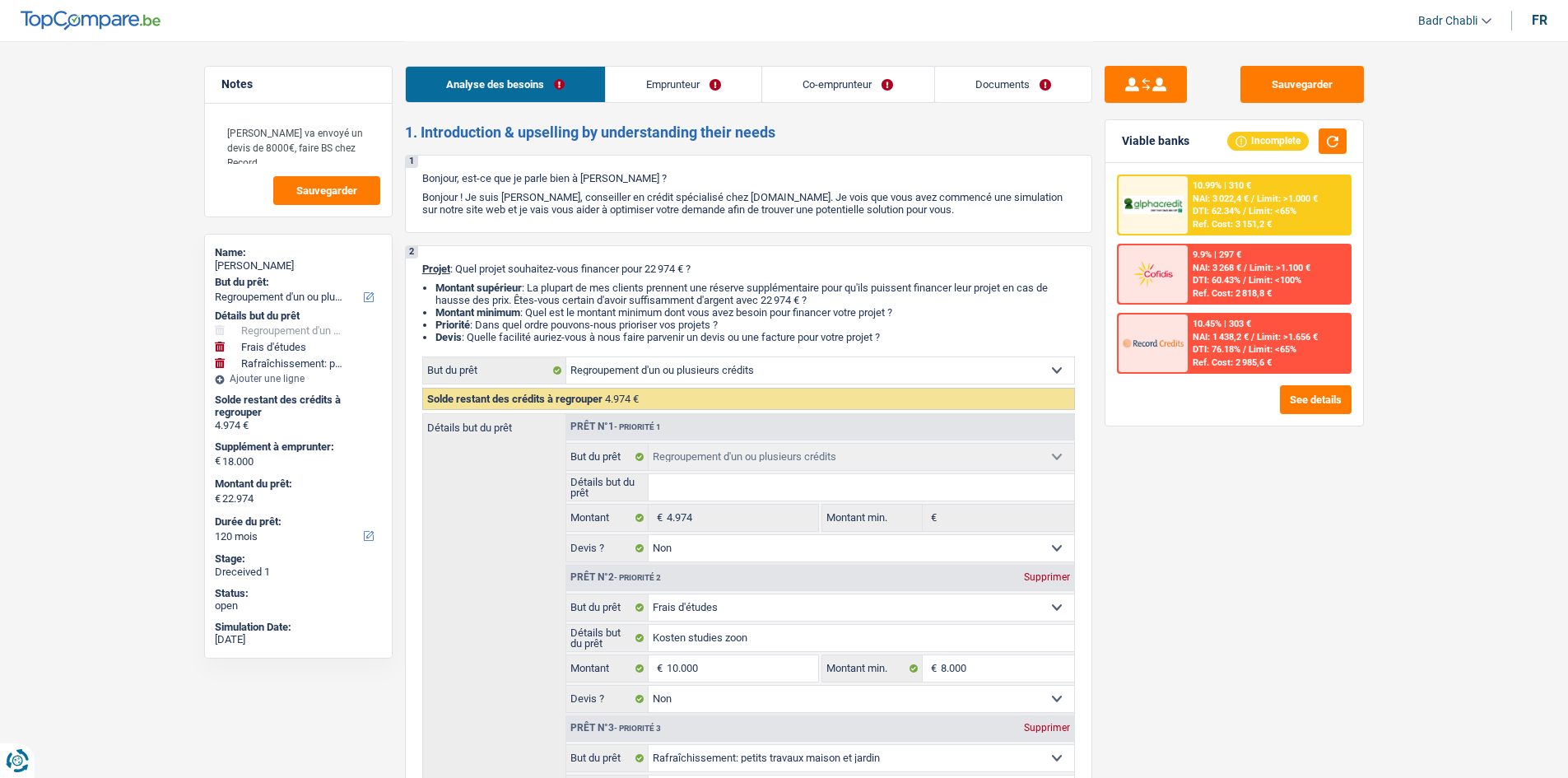
select select "240"
select select "personalLoan"
select select "homeFurnishingOrRelocation"
select select "24"
select select "personalLoan"
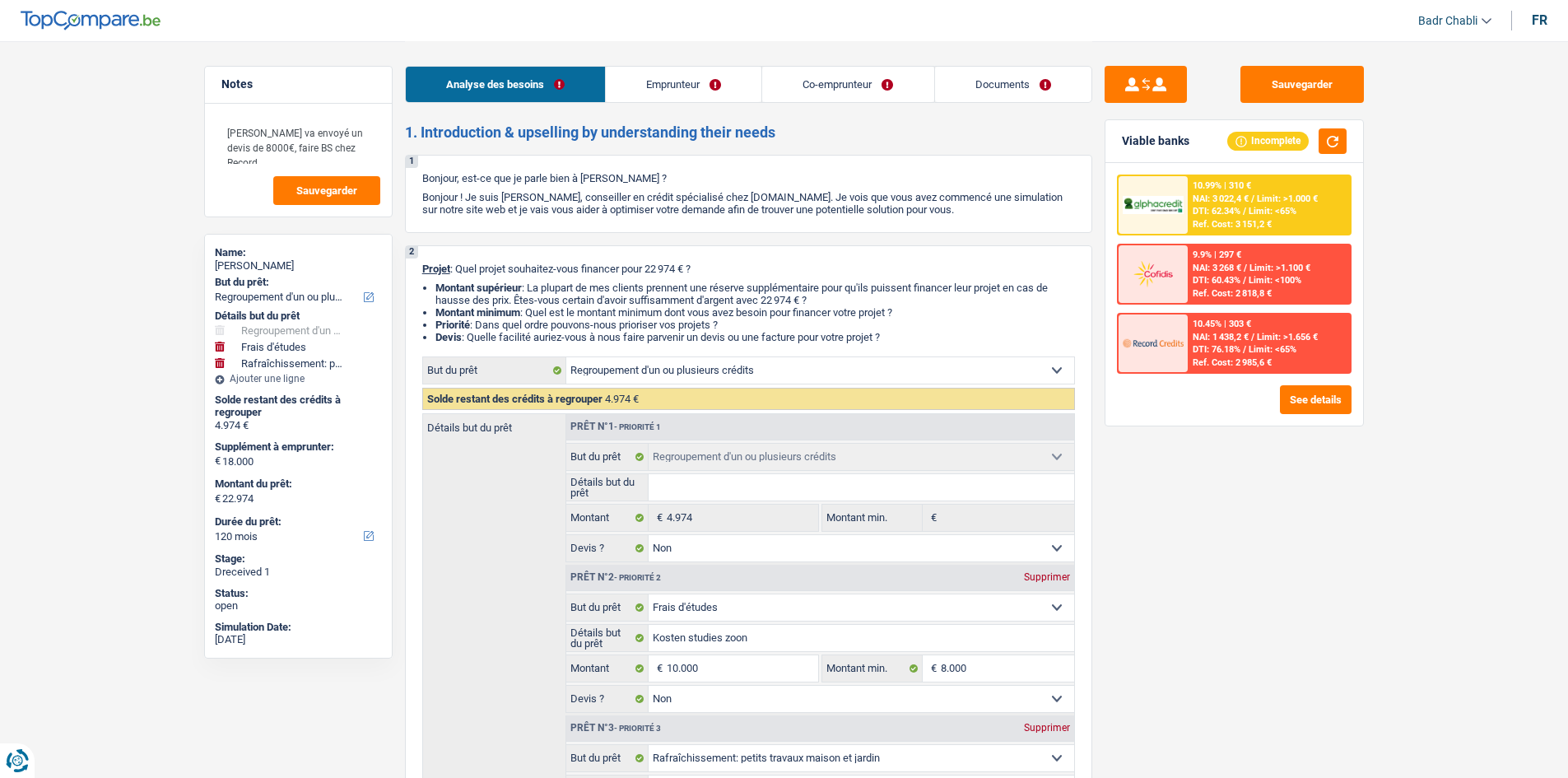
select select "homeFurnishingOrRelocation"
select select "24"
select select "cardOrCredit"
select select "refinancing"
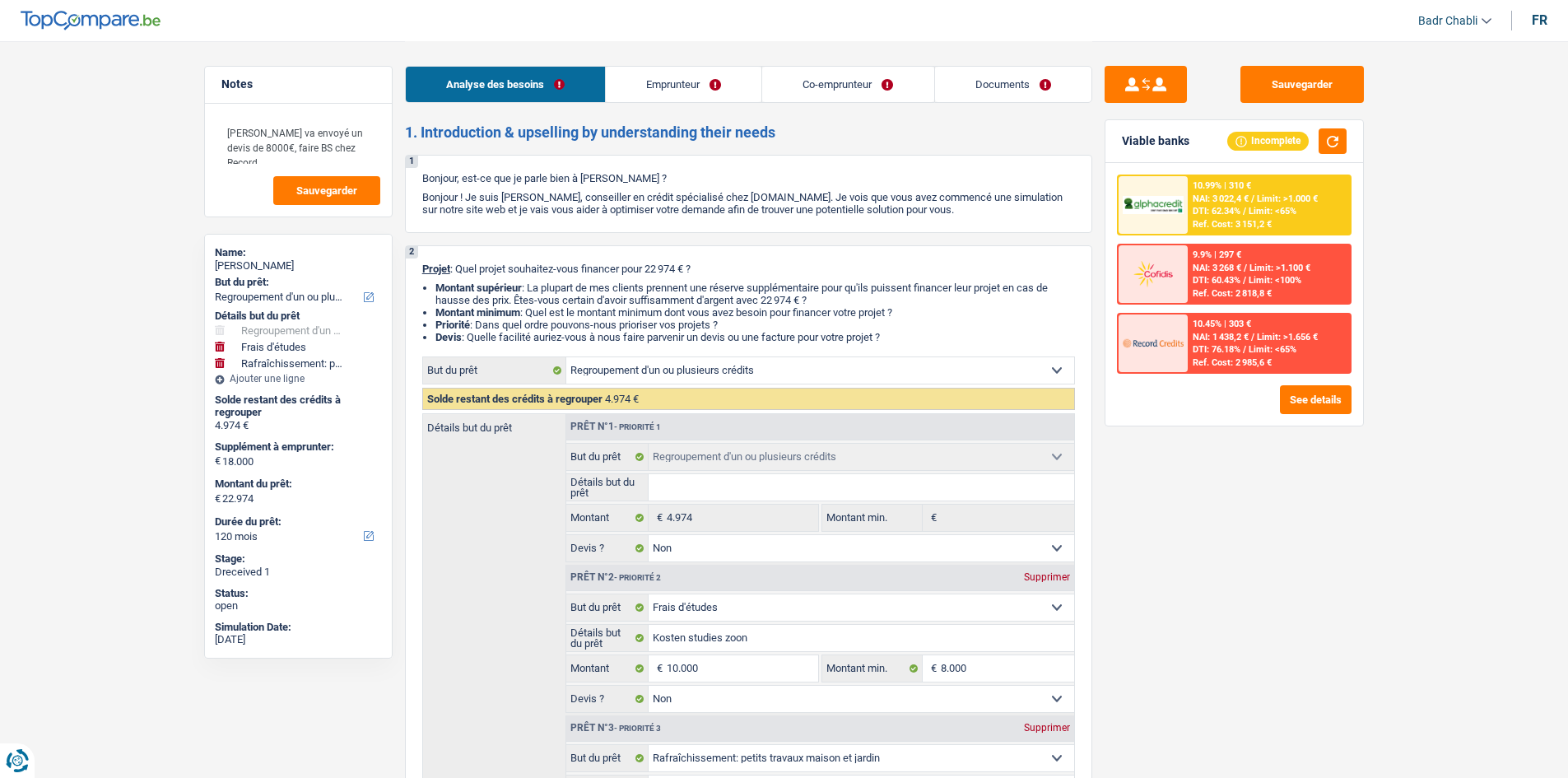
select select "false"
select select "study"
select select "false"
select select "houseOrGarden"
select select "yes"
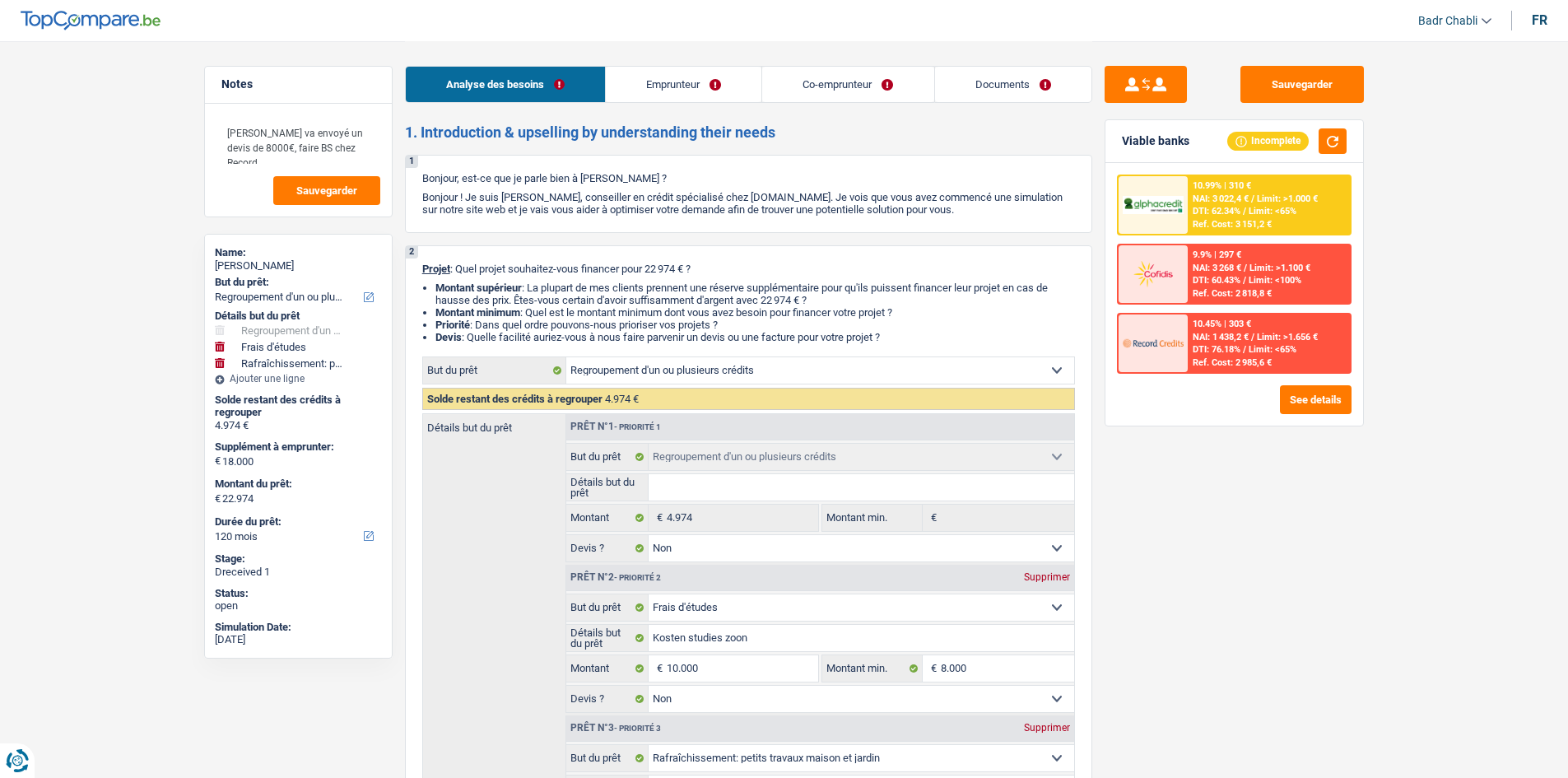
select select "120"
click at [975, 98] on link "Documents" at bounding box center [1013, 84] width 157 height 35
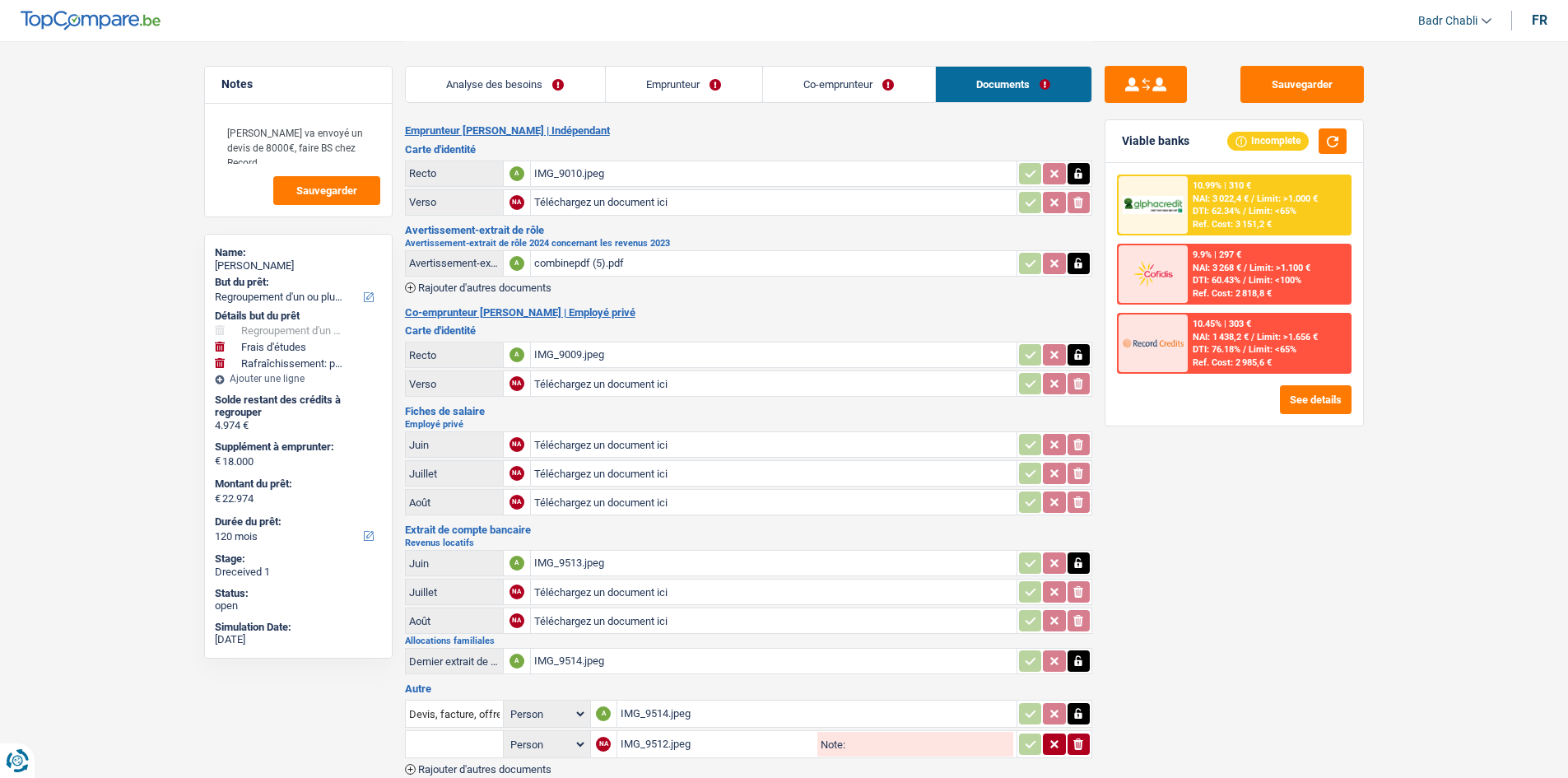
click at [880, 86] on link "Co-emprunteur" at bounding box center [849, 84] width 172 height 35
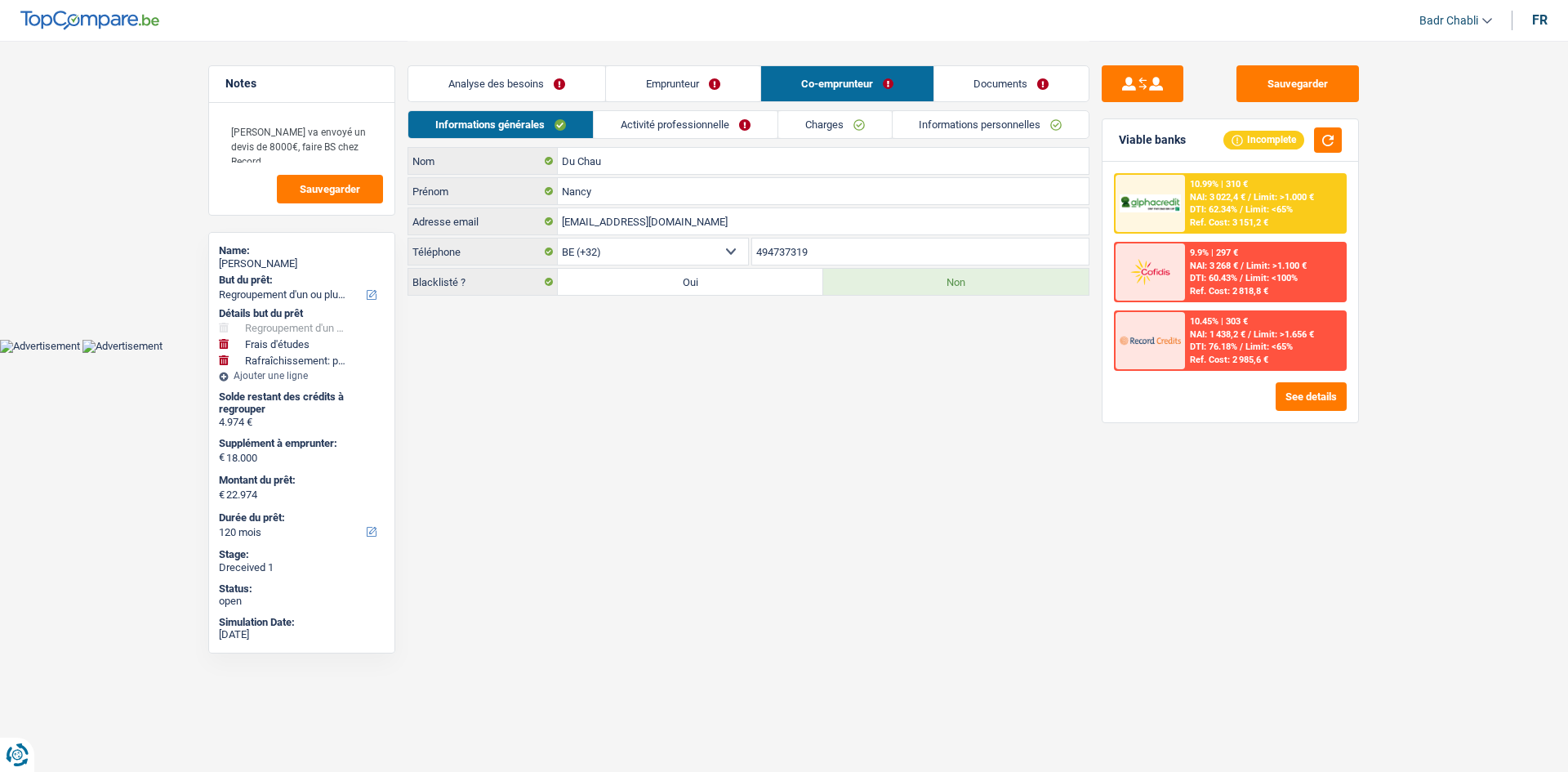
click at [687, 124] on link "Activité professionnelle" at bounding box center [686, 124] width 184 height 27
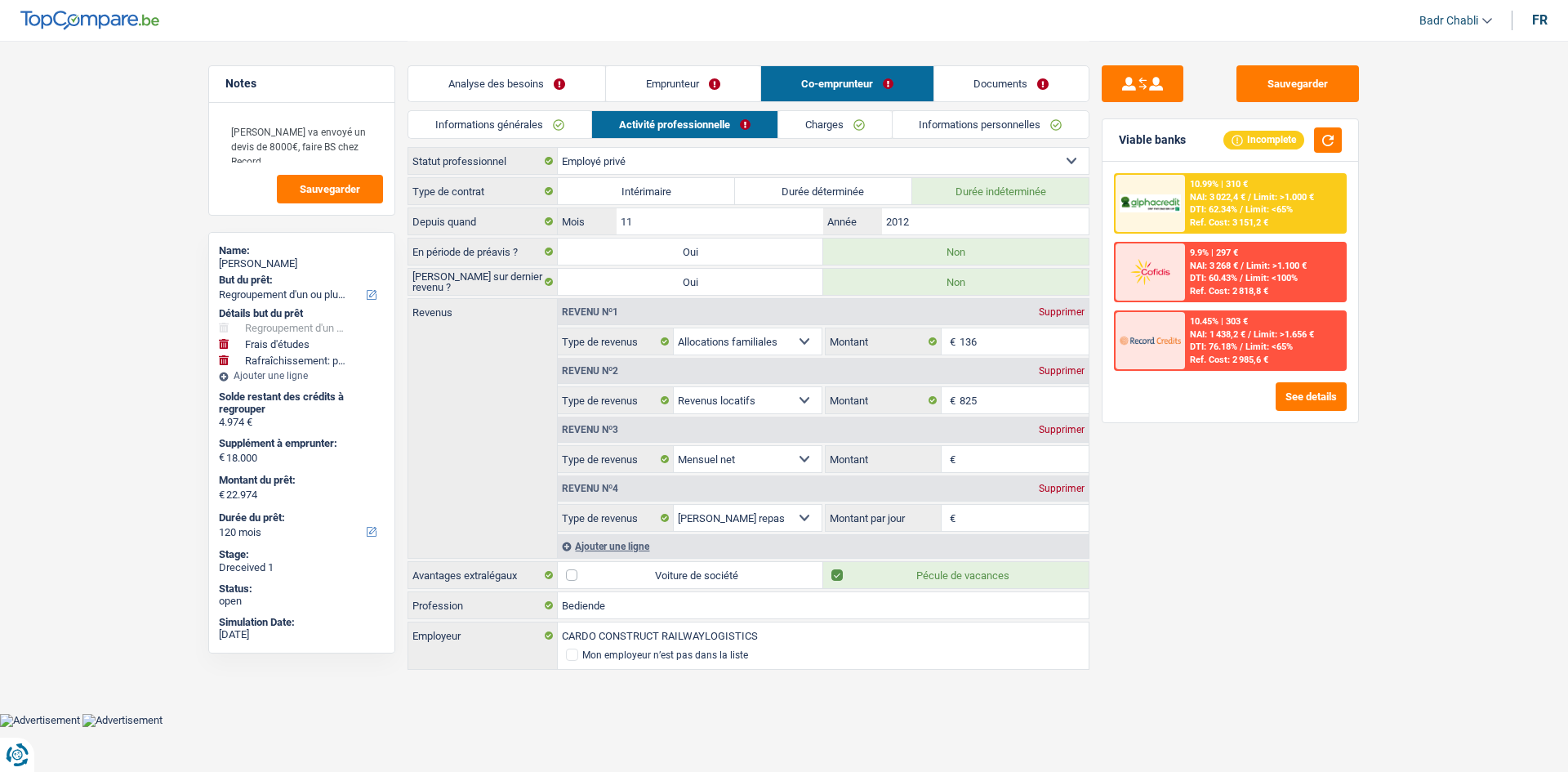
click at [539, 90] on link "Analyse des besoins" at bounding box center [507, 83] width 197 height 35
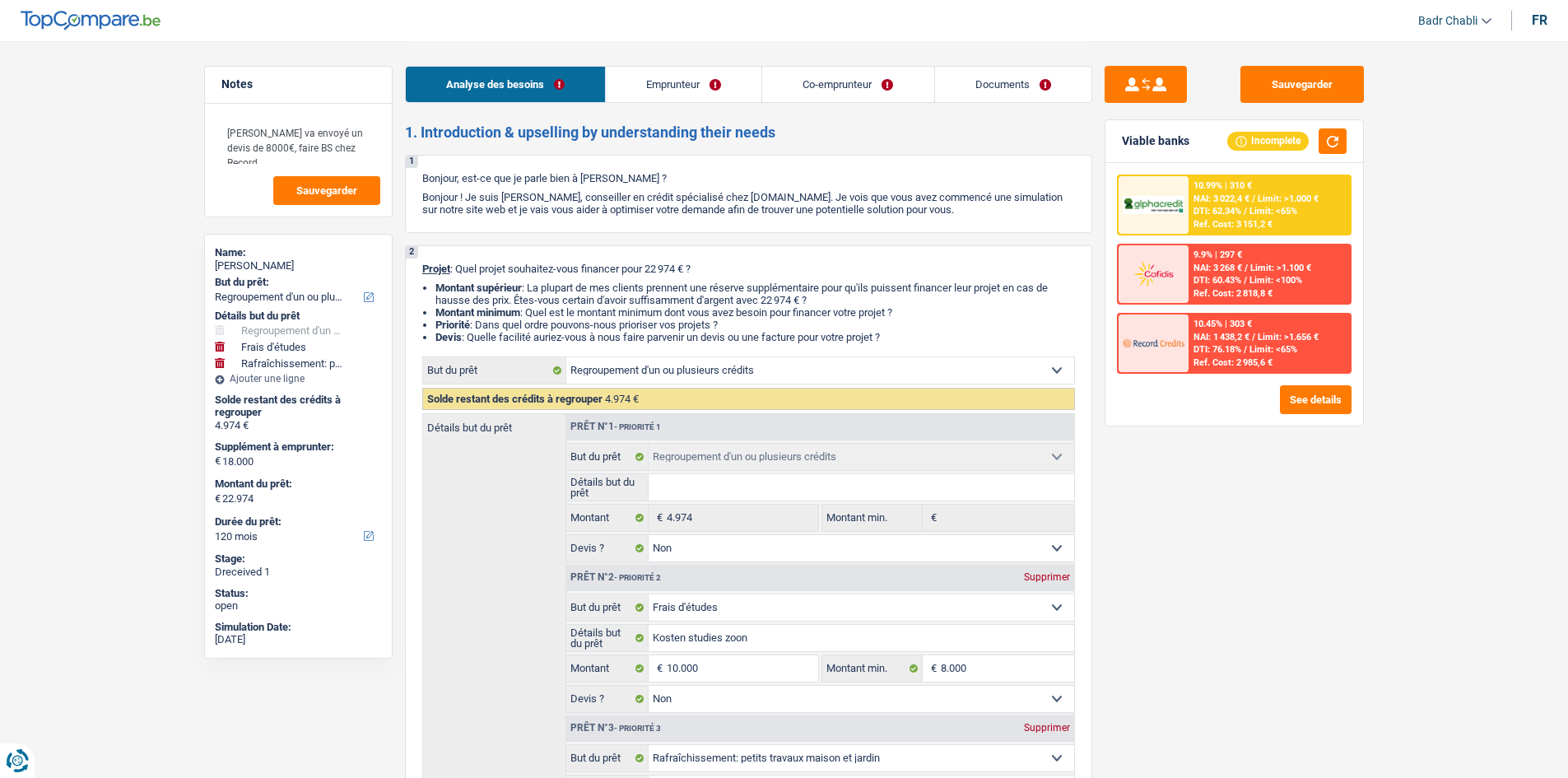
click at [685, 92] on link "Emprunteur" at bounding box center [684, 84] width 156 height 35
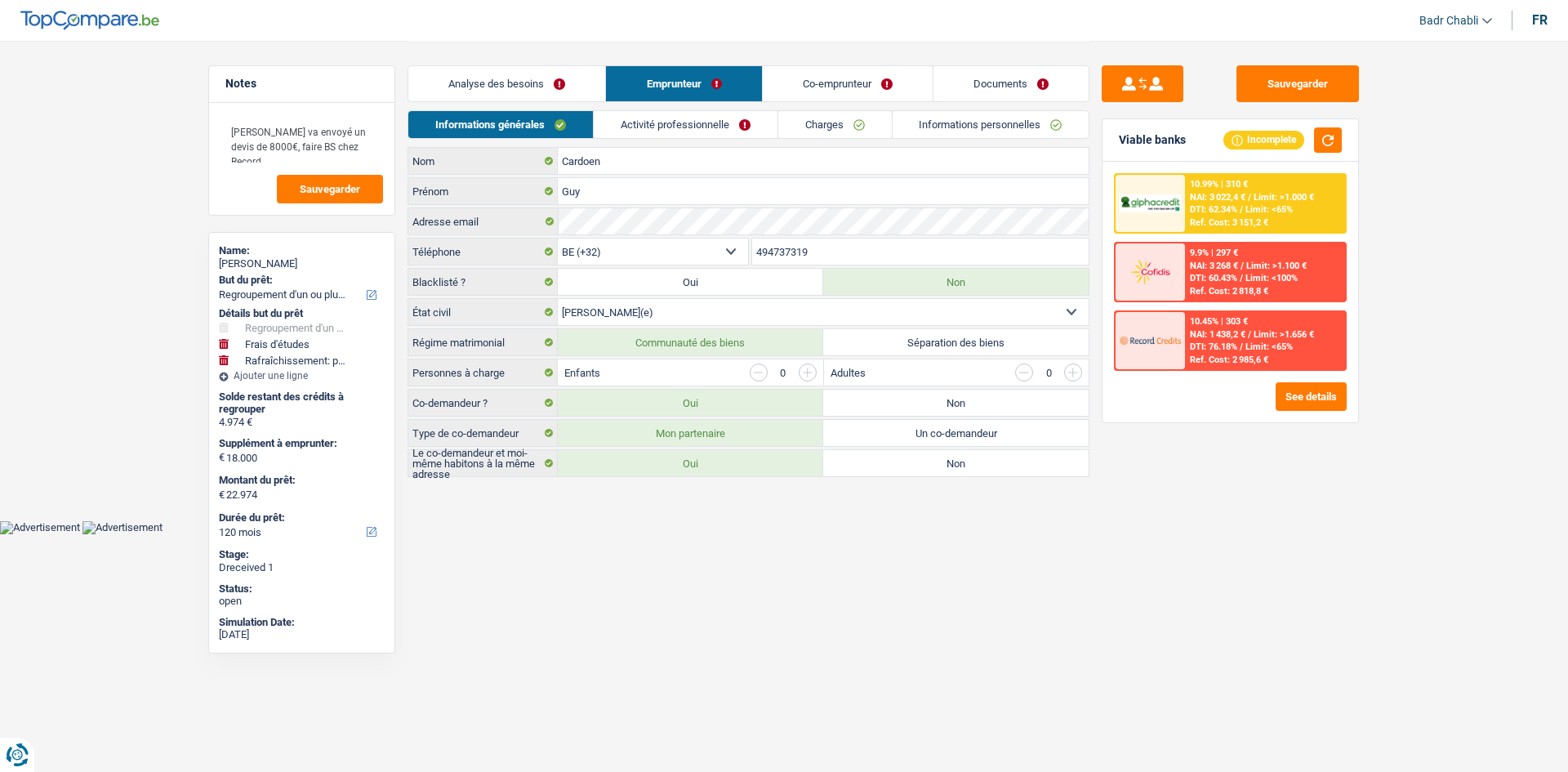
click at [811, 370] on input "button" at bounding box center [807, 372] width 18 height 18
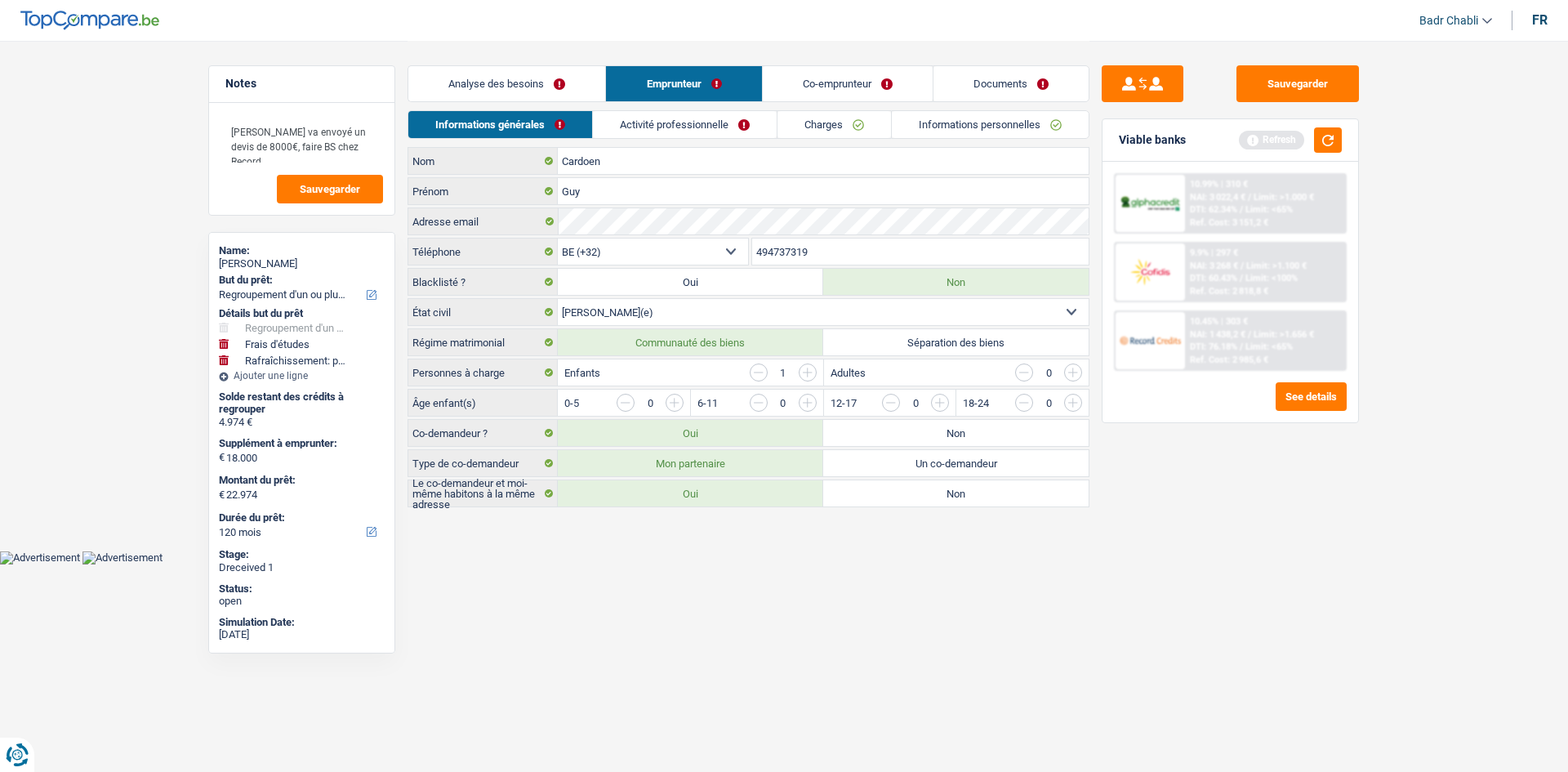
click at [1079, 402] on input "button" at bounding box center [1404, 407] width 680 height 27
click at [1311, 99] on button "Sauvegarder" at bounding box center [1298, 83] width 122 height 37
click at [1305, 80] on button "Sauvegarder" at bounding box center [1298, 83] width 122 height 37
click at [1317, 72] on button "Sauvegarder" at bounding box center [1298, 83] width 122 height 37
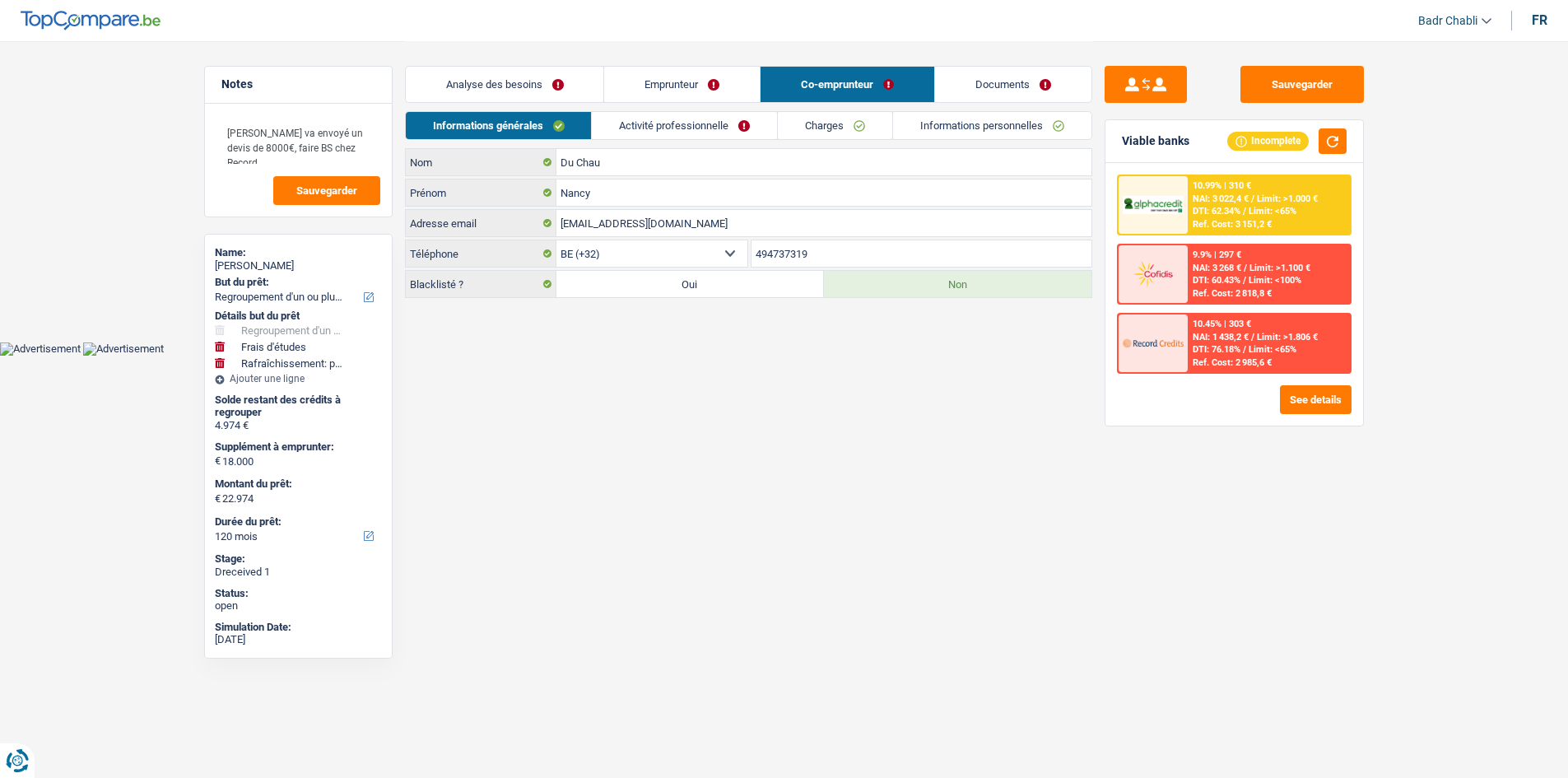
select select "refinancing"
select select "study"
select select "houseOrGarden"
select select "120"
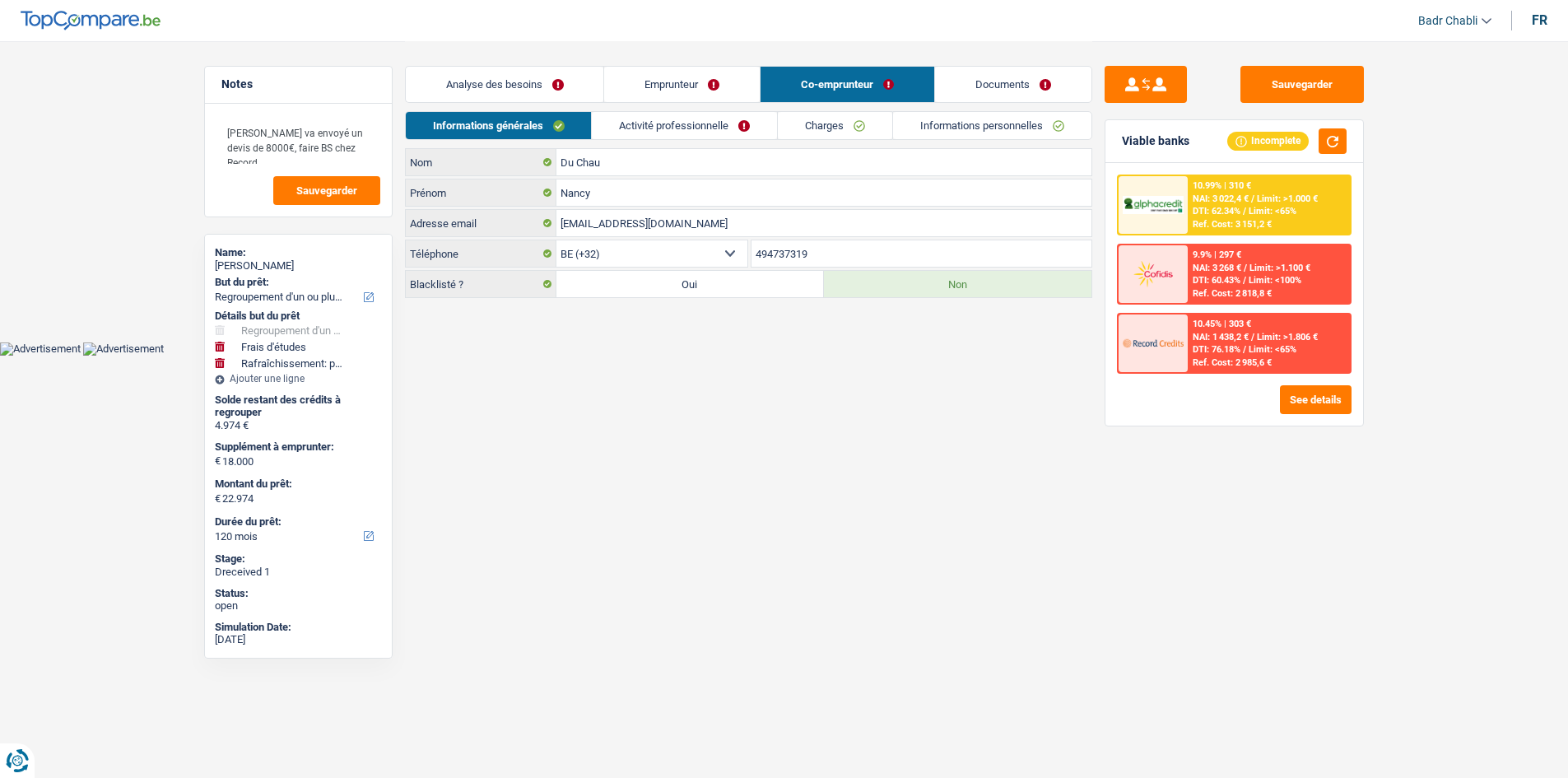
select select "32"
select select "privateEmployee"
select select "familyAllowances"
select select "rentalIncome"
select select "netSalary"
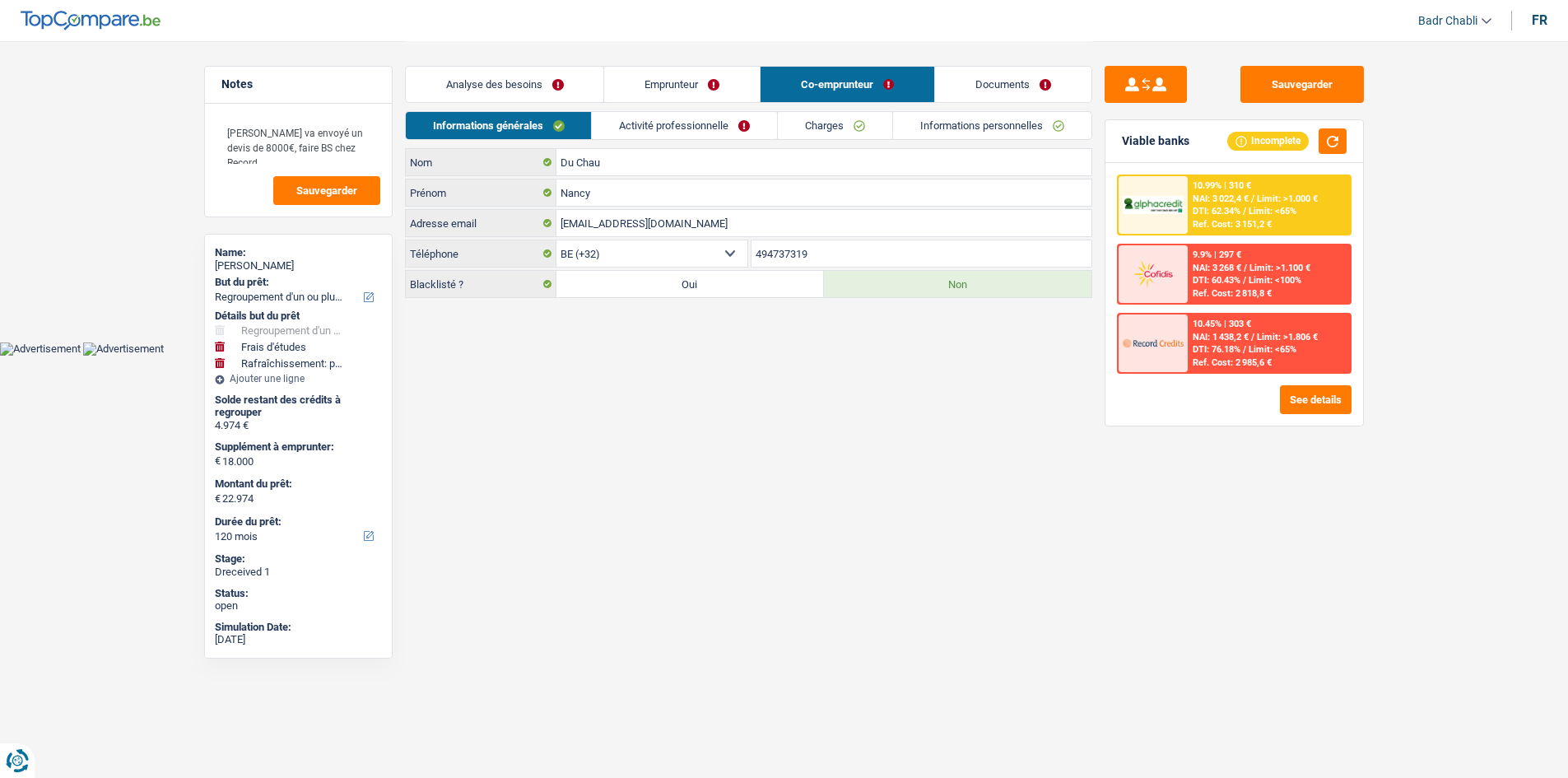
select select "mealVouchers"
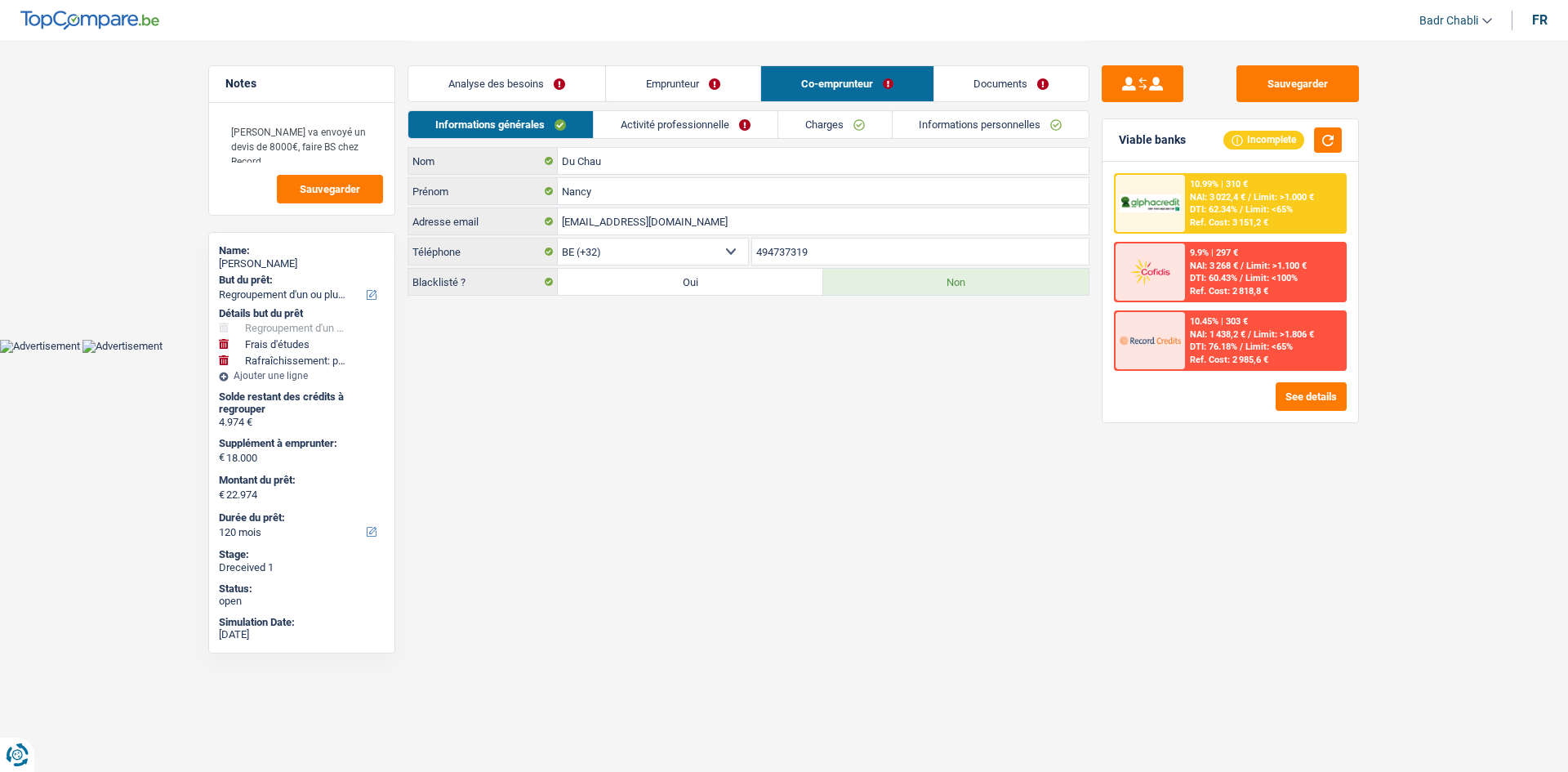
click at [686, 126] on link "Activité professionnelle" at bounding box center [686, 124] width 184 height 27
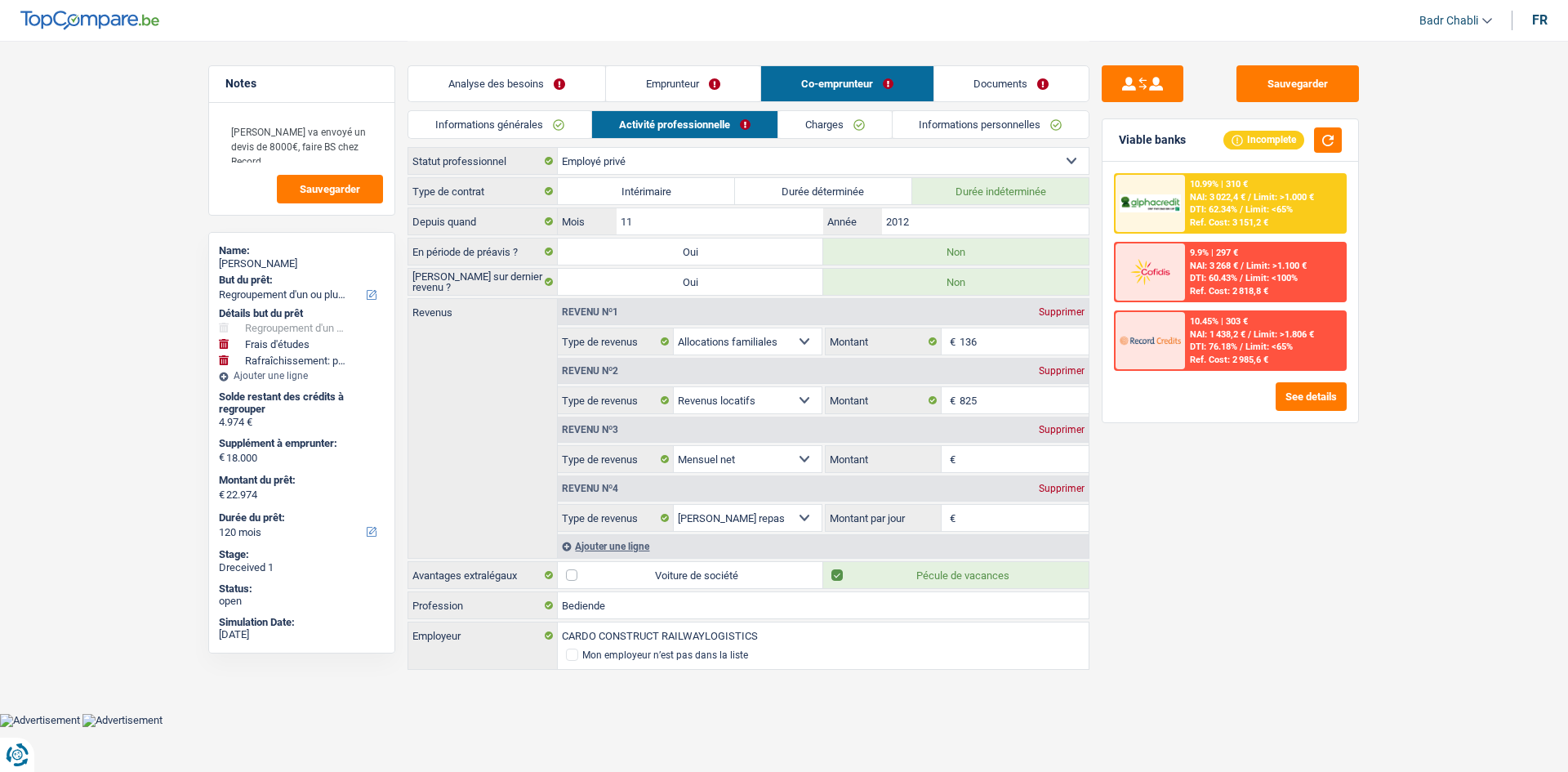
click at [753, 170] on select "Ouvrier Employé privé Employé public Invalide Indépendant Pensionné Chômeur Mut…" at bounding box center [823, 161] width 531 height 27
select select "noProfession"
click at [558, 148] on select "Ouvrier Employé privé Employé public Invalide Indépendant Pensionné Chômeur Mut…" at bounding box center [823, 161] width 531 height 27
select select "familyAllowances"
select select "rentalIncome"
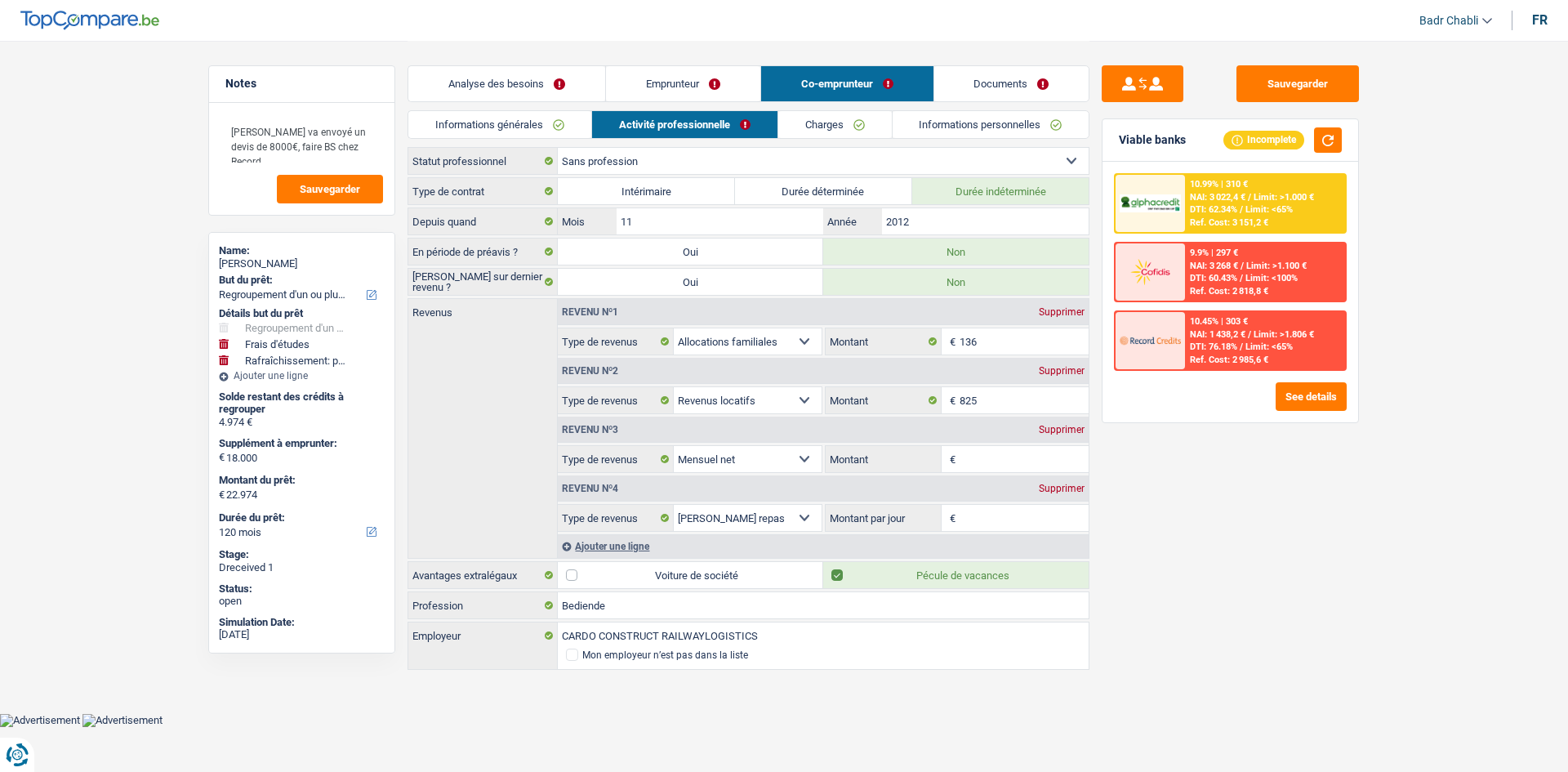
select select "netSalary"
select select "mealVouchers"
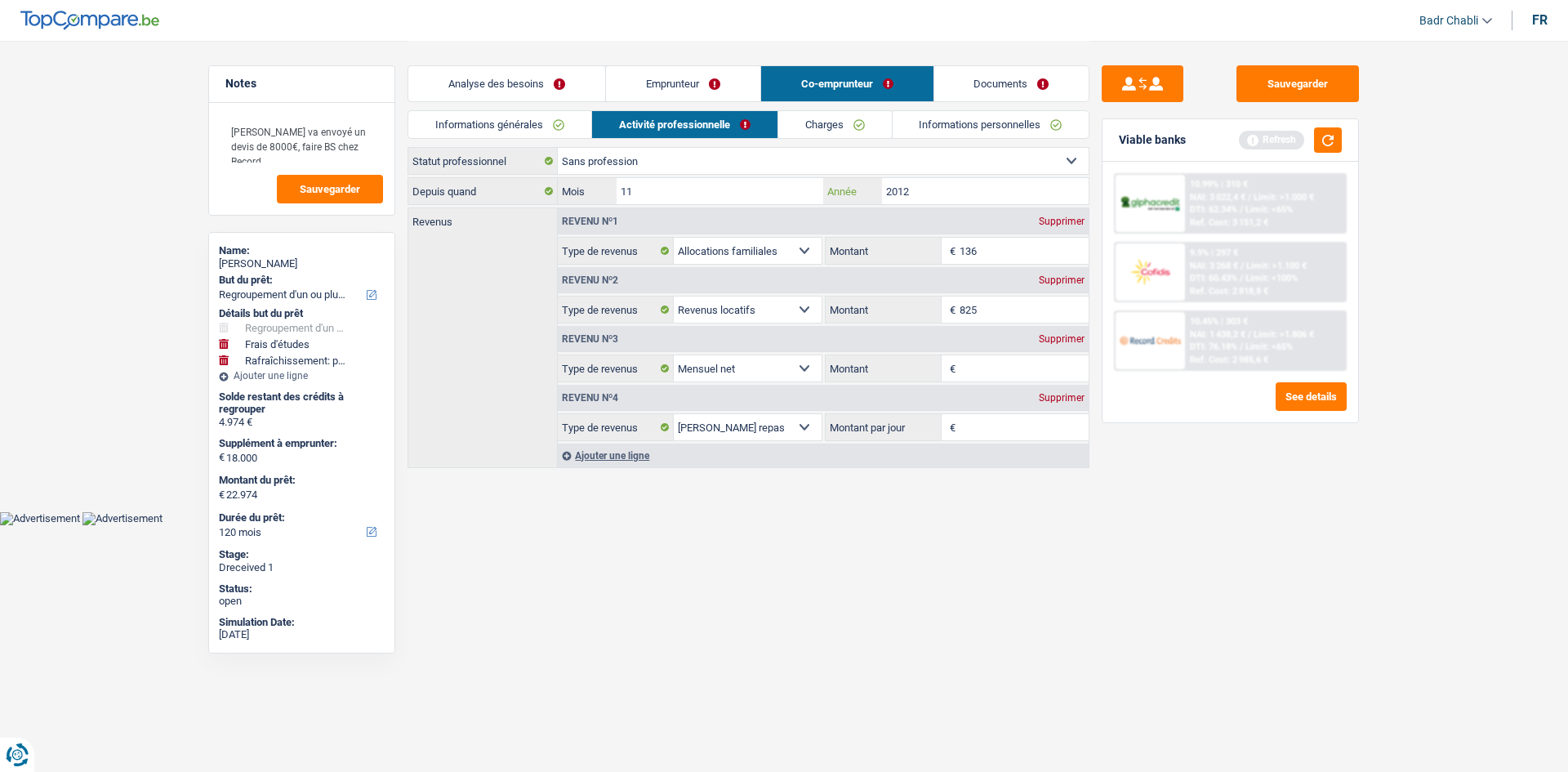
click at [950, 196] on input "2012" at bounding box center [986, 192] width 207 height 27
type input "2024"
click at [1050, 341] on div "Supprimer" at bounding box center [1061, 339] width 54 height 9
select select "mealVouchers"
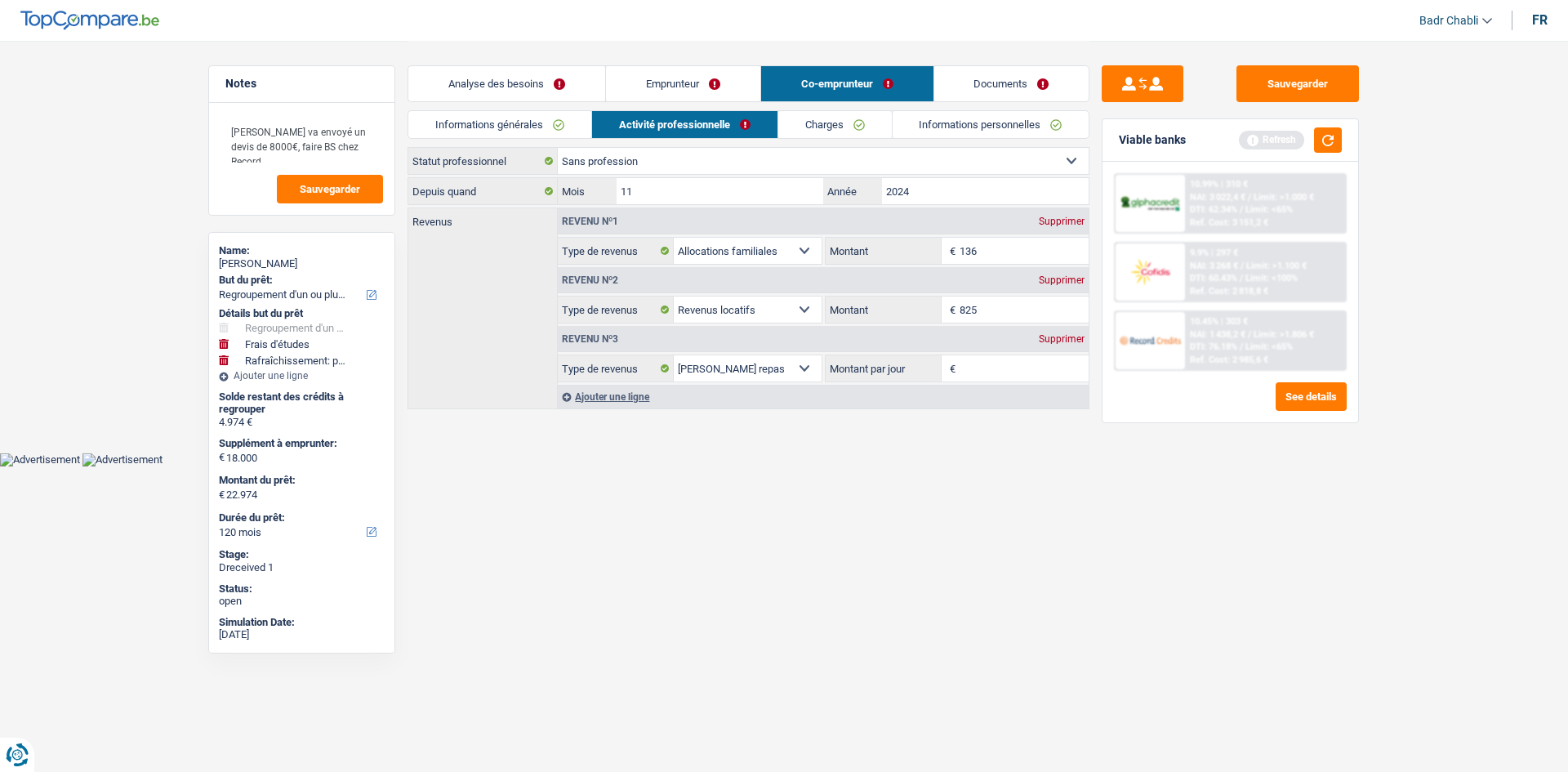
click at [1056, 345] on div "Revenu nº3 Supprimer" at bounding box center [823, 340] width 531 height 27
click at [1065, 339] on div "Supprimer" at bounding box center [1061, 339] width 54 height 9
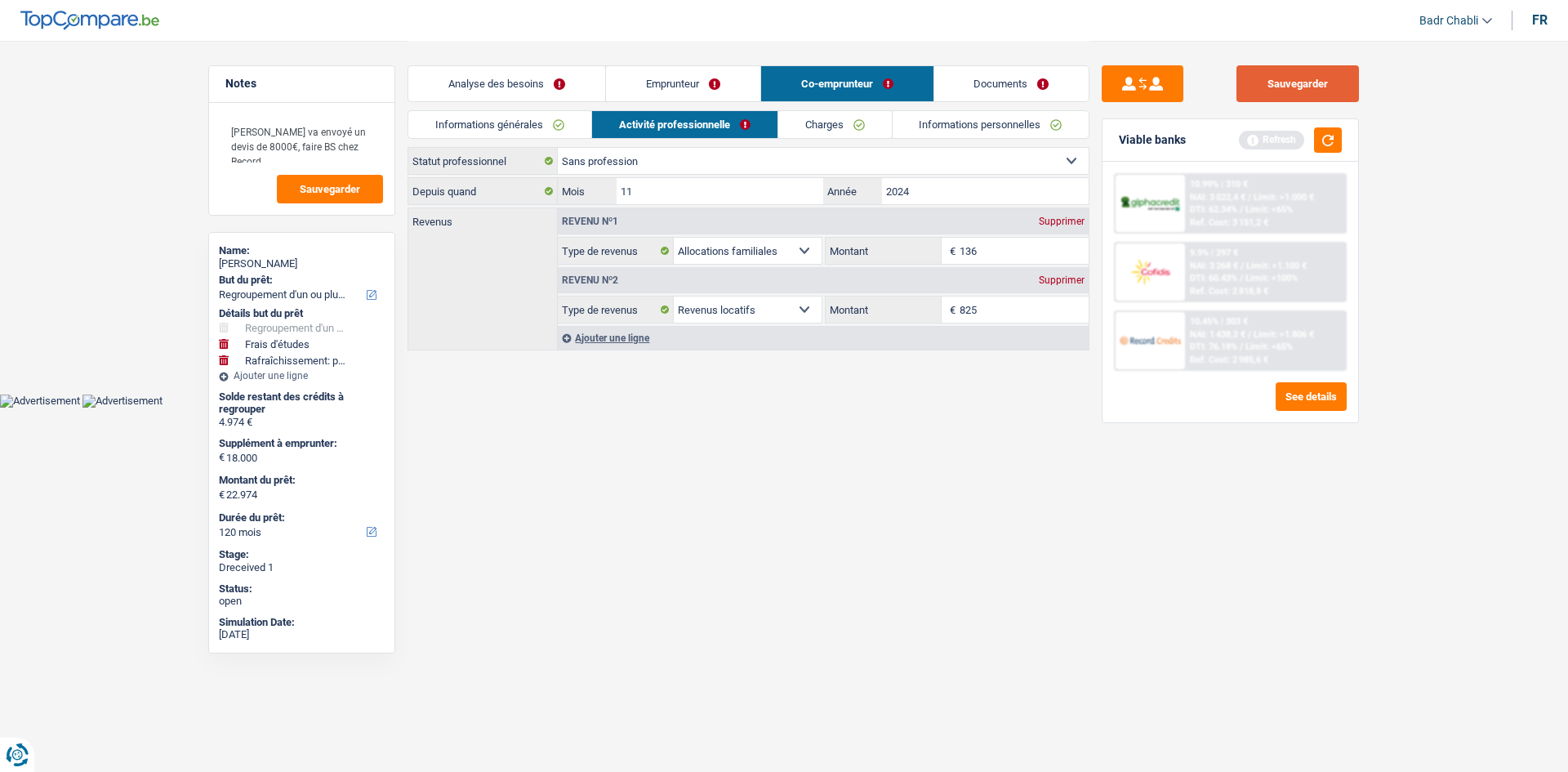
click at [1305, 81] on button "Sauvegarder" at bounding box center [1298, 83] width 122 height 37
click at [1303, 85] on button "Sauvegarder" at bounding box center [1298, 83] width 122 height 37
click at [373, 137] on textarea "Madame va envoyé un devis de 8000€, faire BS chez Record" at bounding box center [302, 139] width 162 height 49
click at [1235, 93] on div "Sauvegarder" at bounding box center [1230, 83] width 257 height 37
click at [1275, 85] on button "Sauvegarder" at bounding box center [1298, 83] width 122 height 37
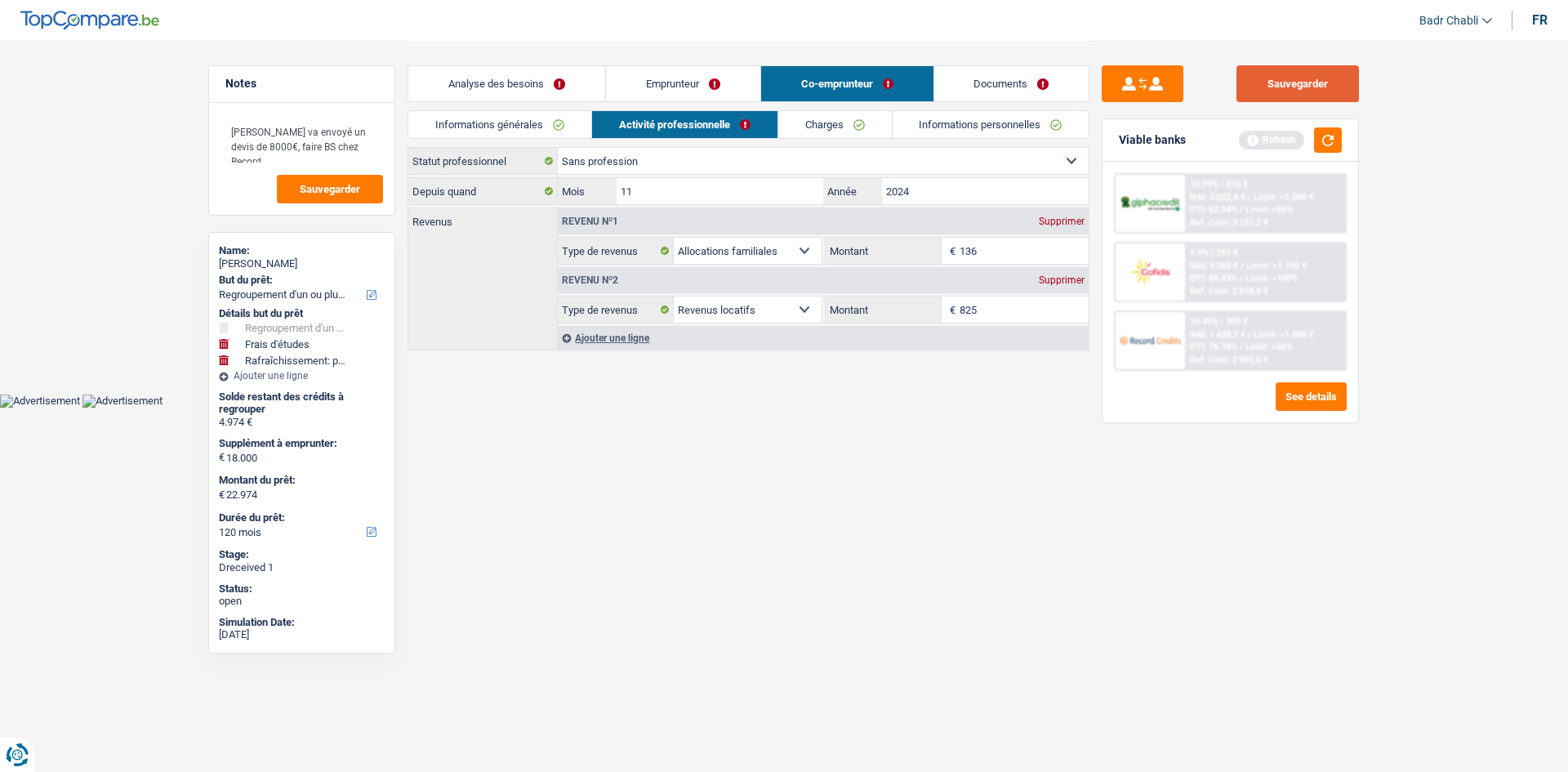
click at [1354, 87] on button "Sauvegarder" at bounding box center [1298, 83] width 122 height 37
click at [1260, 75] on button "Sauvegarder" at bounding box center [1298, 83] width 122 height 37
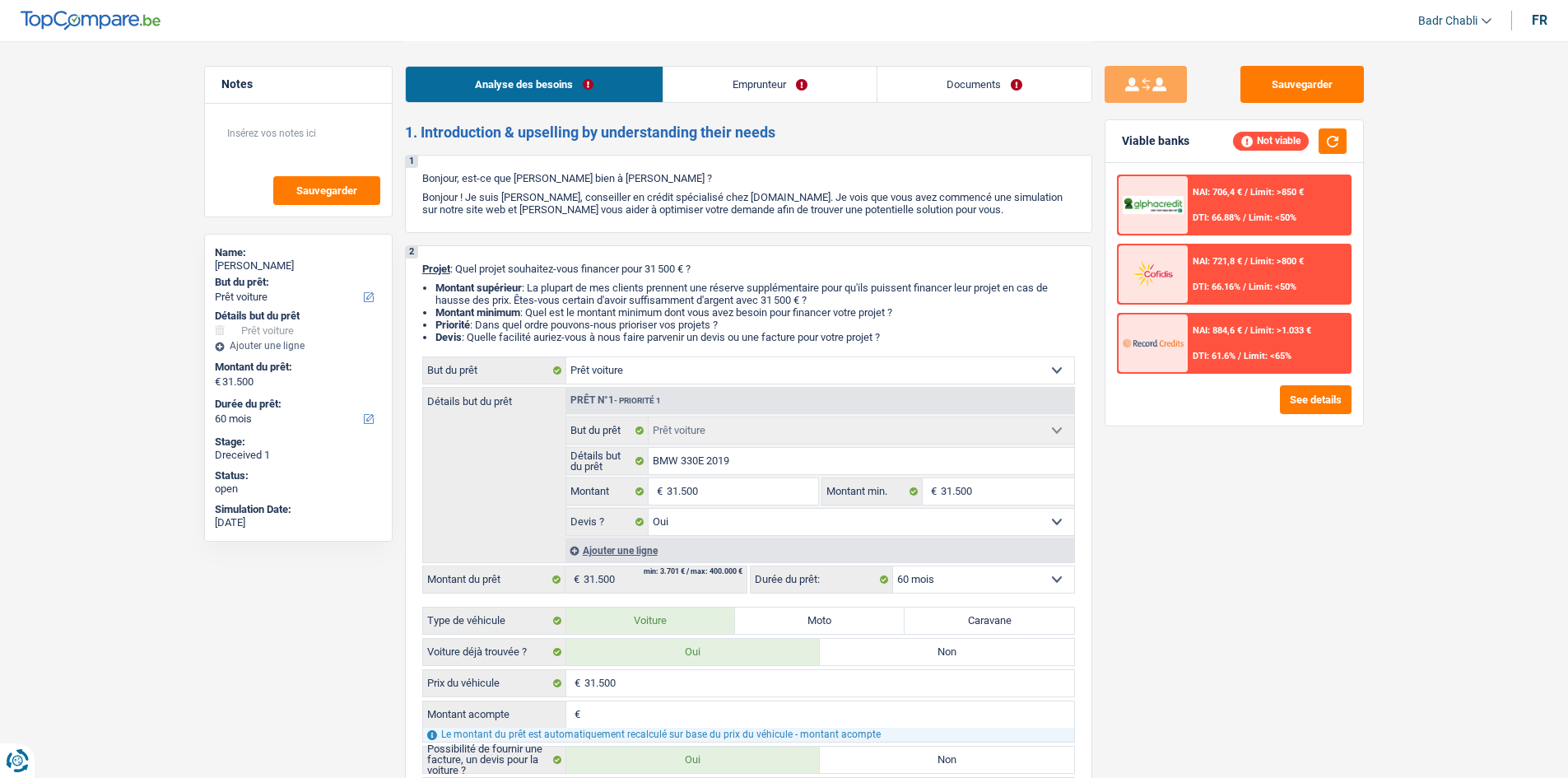
select select "car"
select select "60"
select select "car"
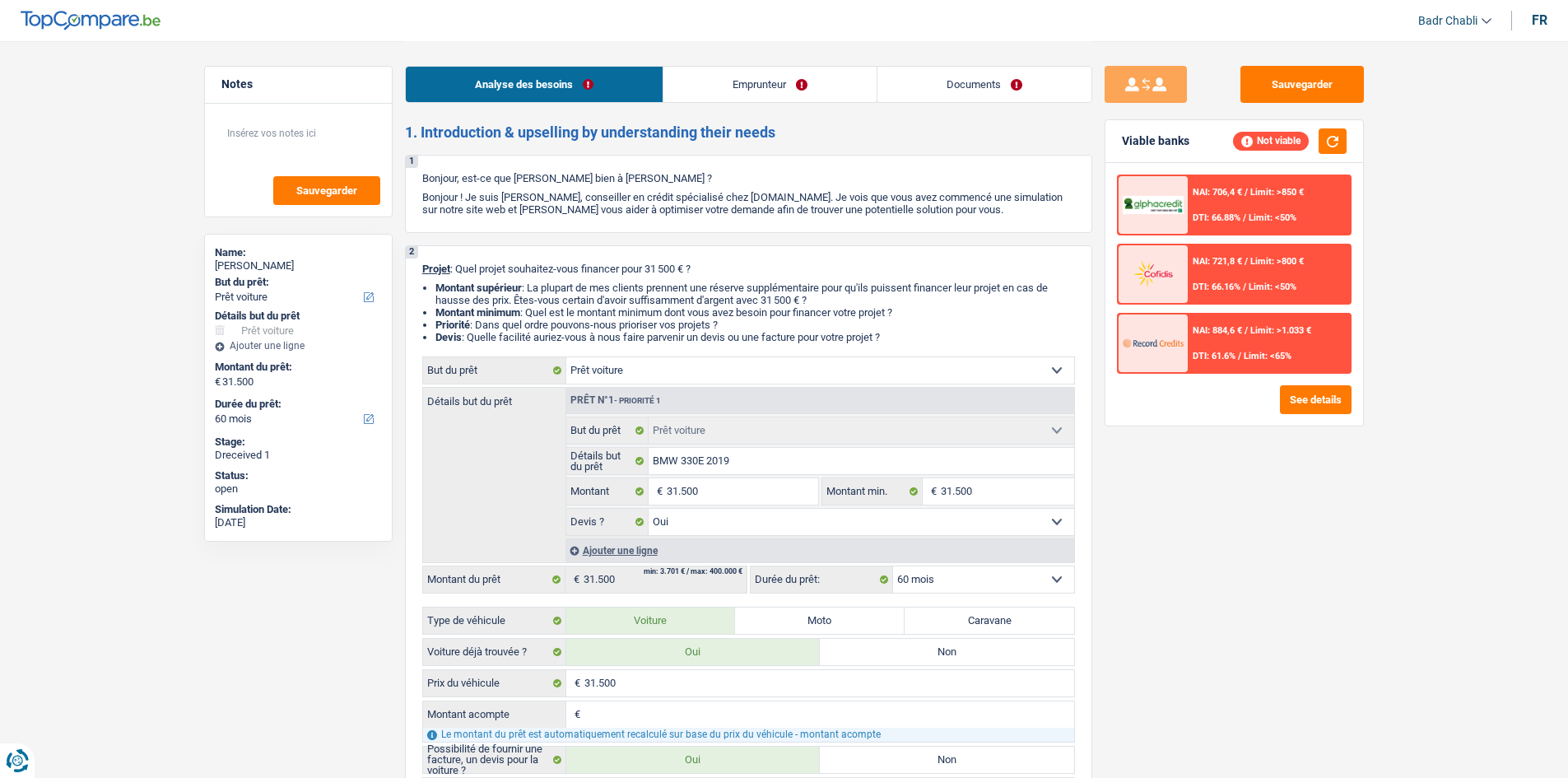
select select "yes"
select select "60"
select select "worker"
select select "netSalary"
select select "rents"
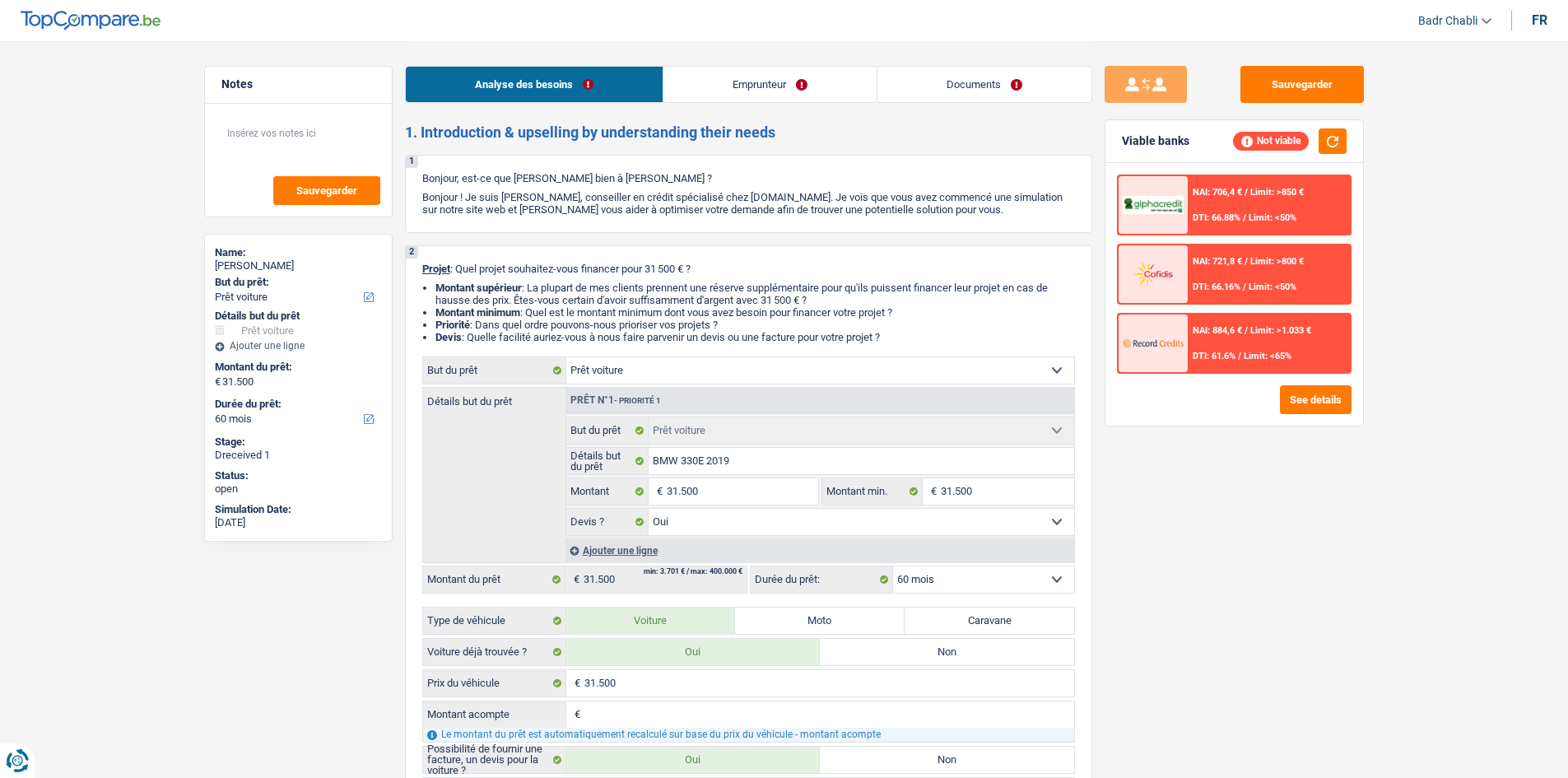
select select "car"
select select "yes"
select select "60"
click at [1339, 403] on button "See details" at bounding box center [1316, 400] width 72 height 29
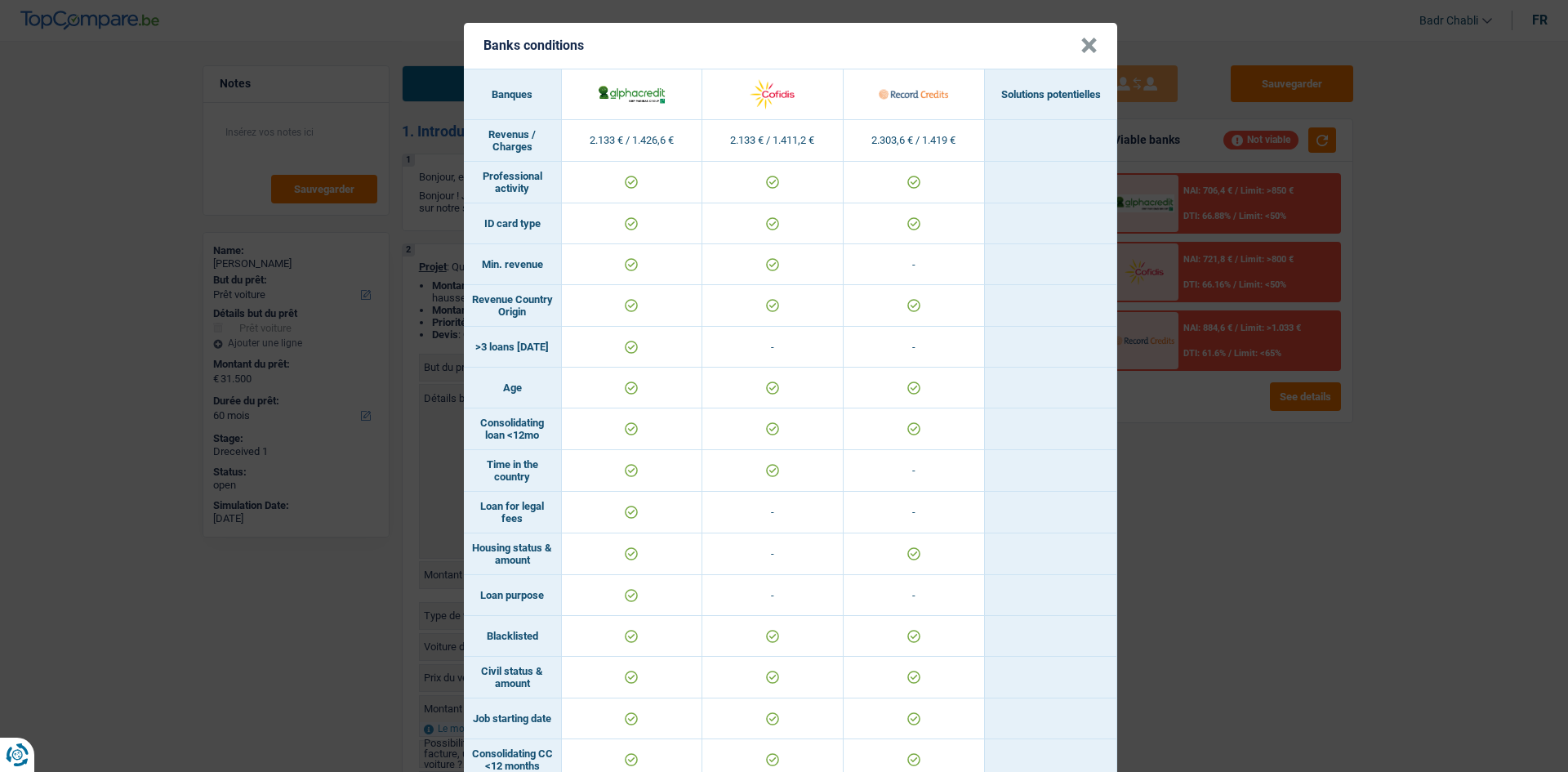
click at [1080, 46] on button "×" at bounding box center [1089, 46] width 17 height 16
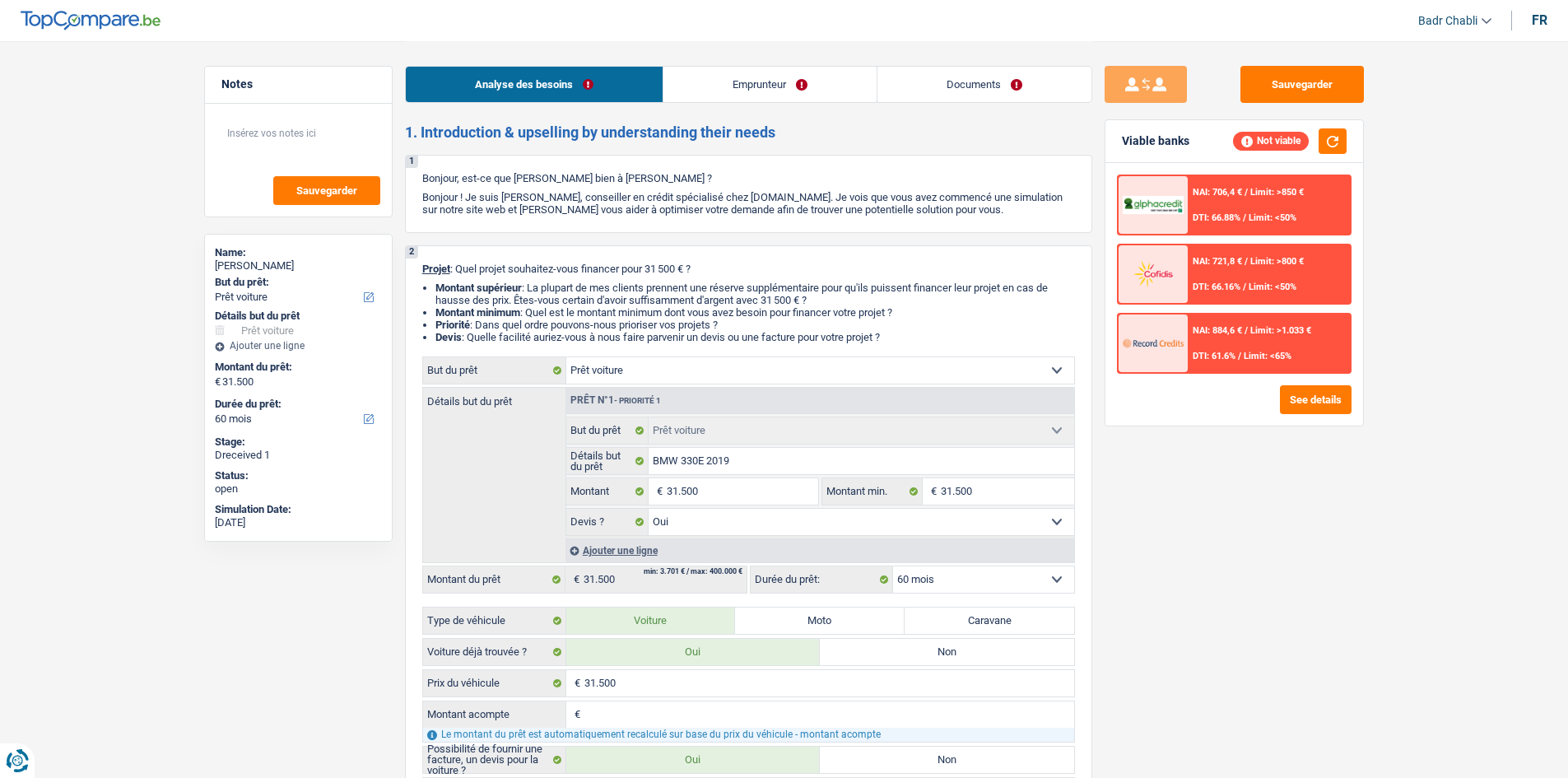
click at [739, 97] on link "Emprunteur" at bounding box center [770, 84] width 213 height 35
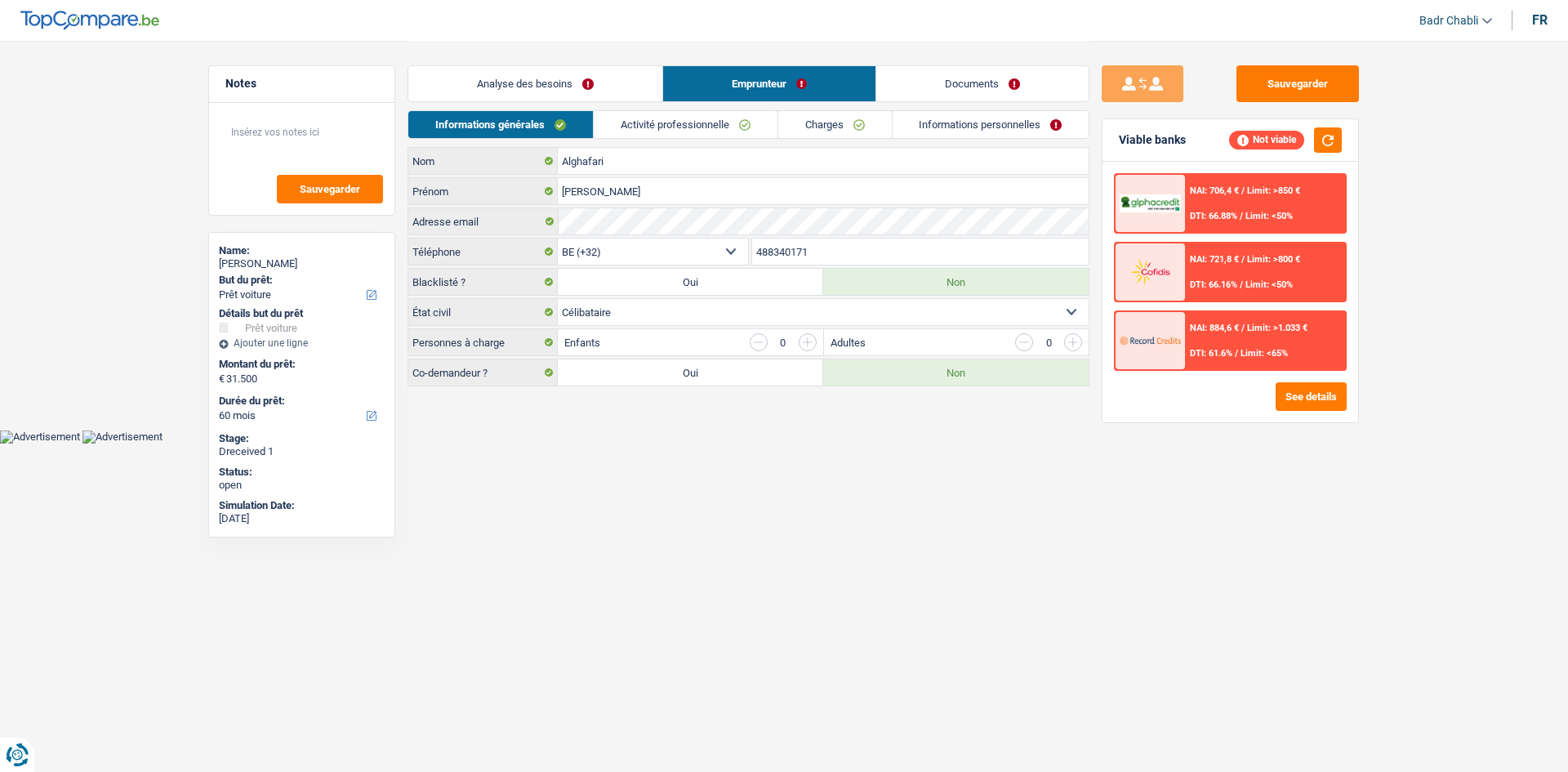
click at [714, 120] on link "Activité professionnelle" at bounding box center [686, 124] width 184 height 27
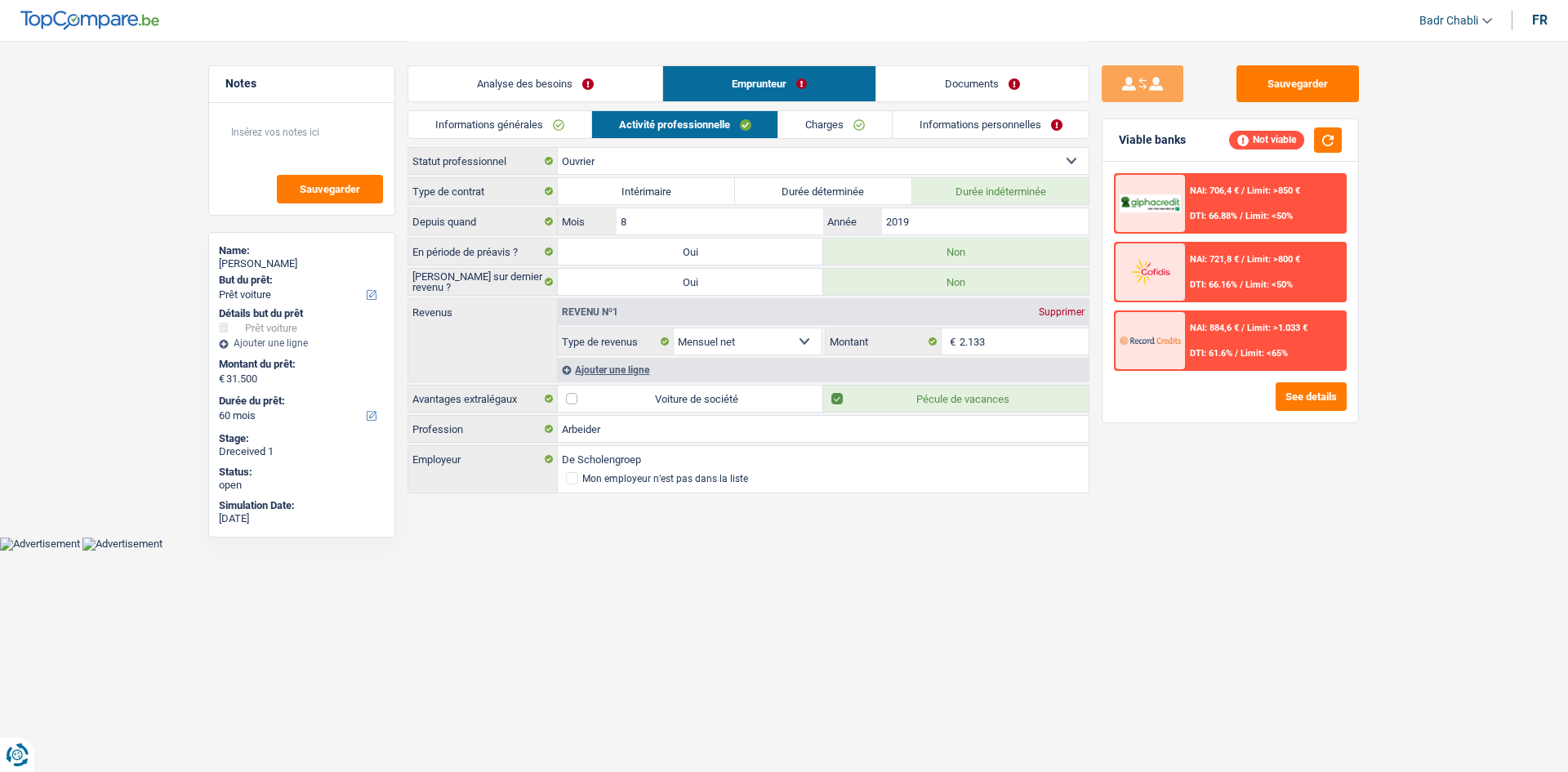
click at [791, 127] on link "Charges" at bounding box center [836, 124] width 114 height 27
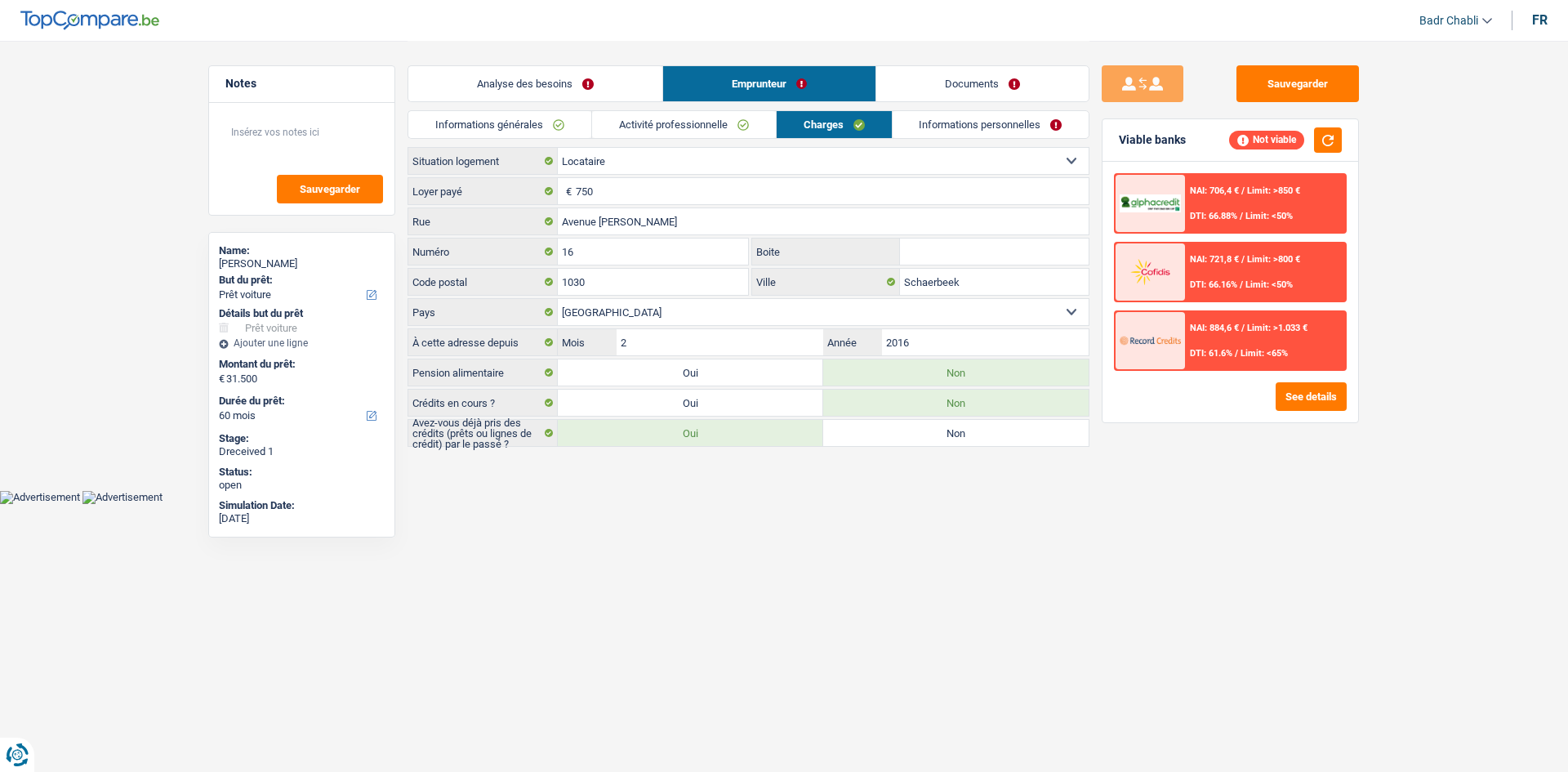
click at [703, 136] on link "Activité professionnelle" at bounding box center [684, 124] width 184 height 27
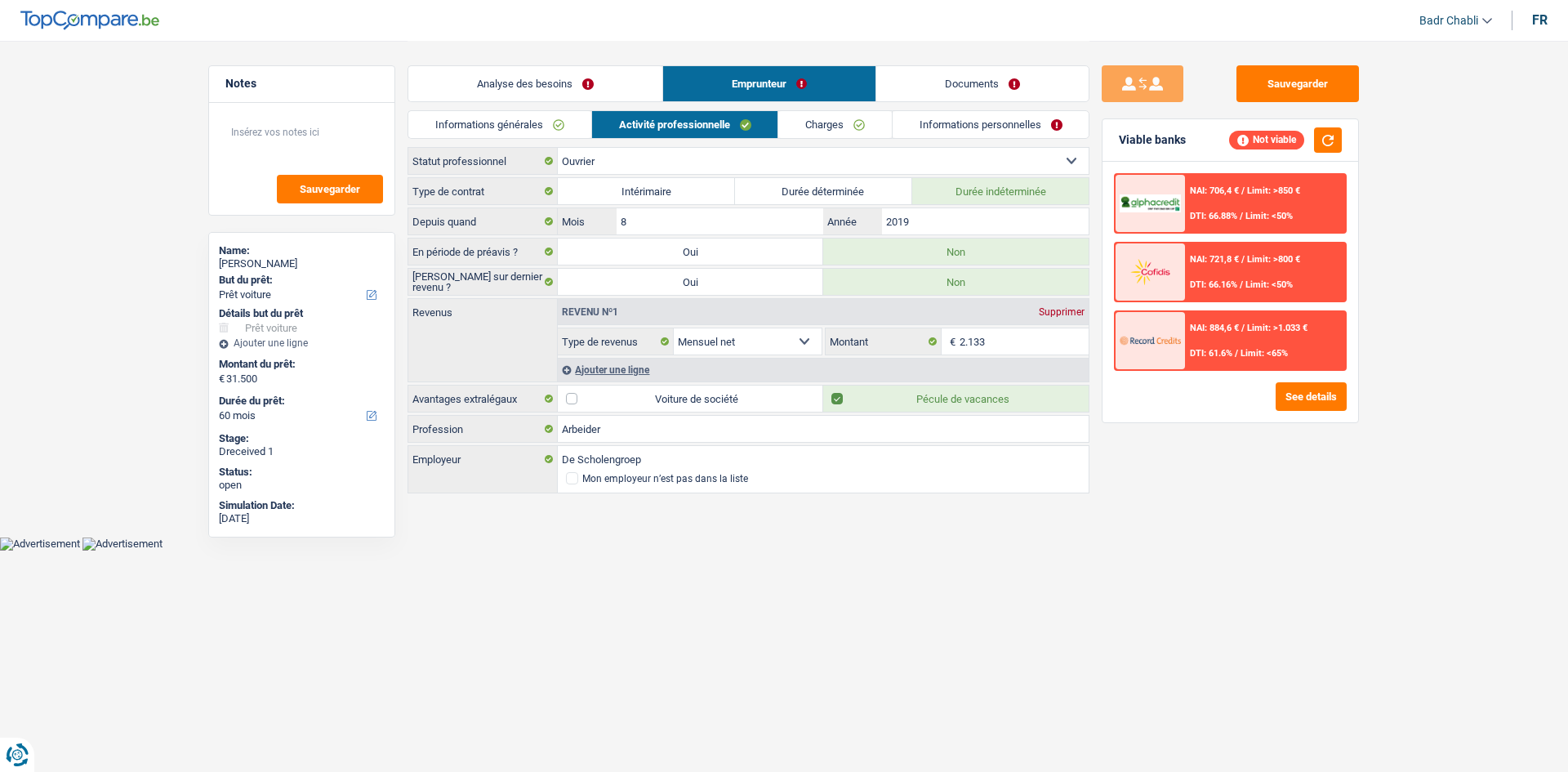
click at [1248, 339] on div "NAI: 884,6 € / Limit: >1.033 € DTI: 61.6% / Limit: <65%" at bounding box center [1265, 340] width 161 height 57
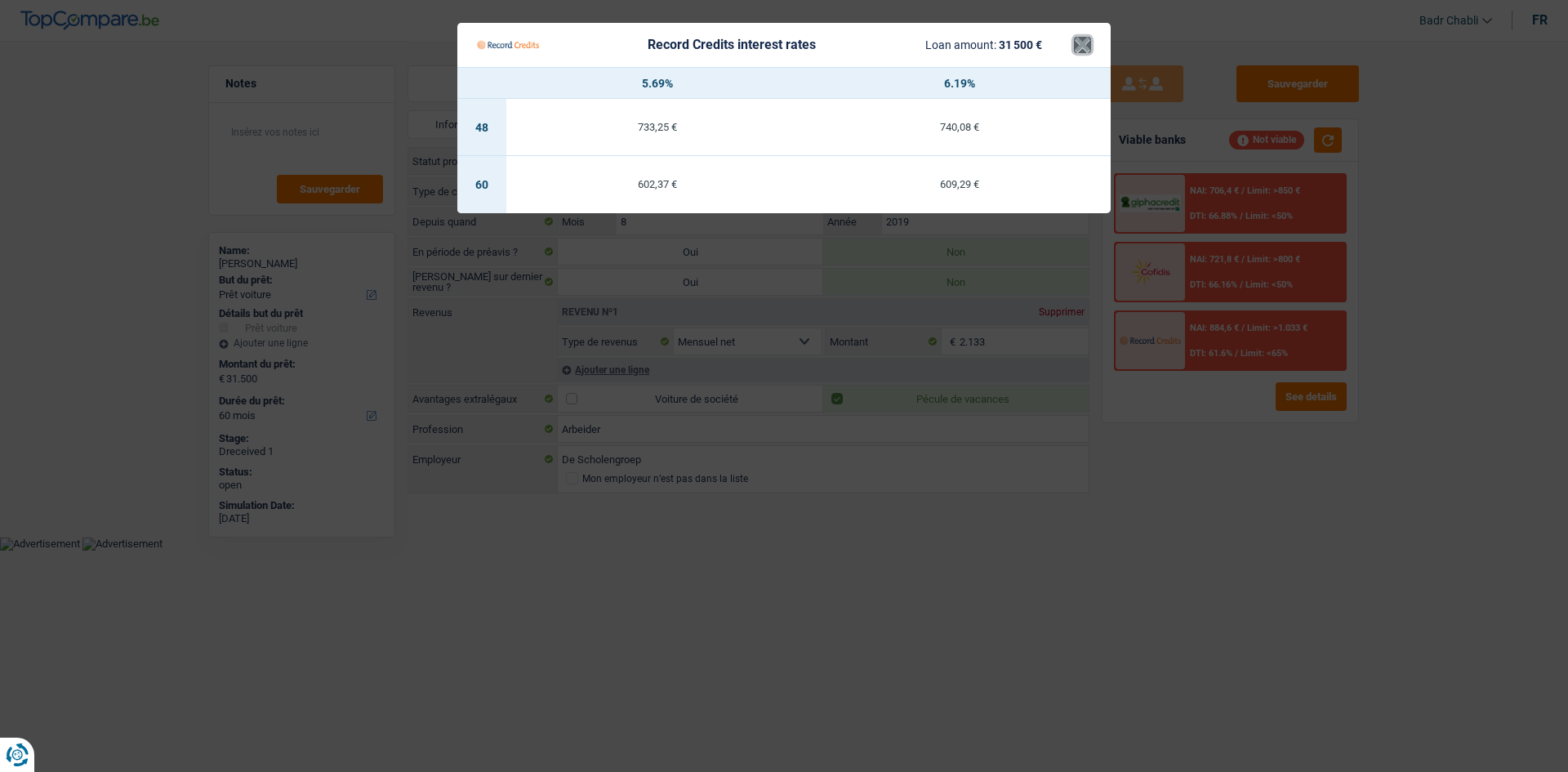
click at [1082, 44] on button "×" at bounding box center [1082, 45] width 17 height 16
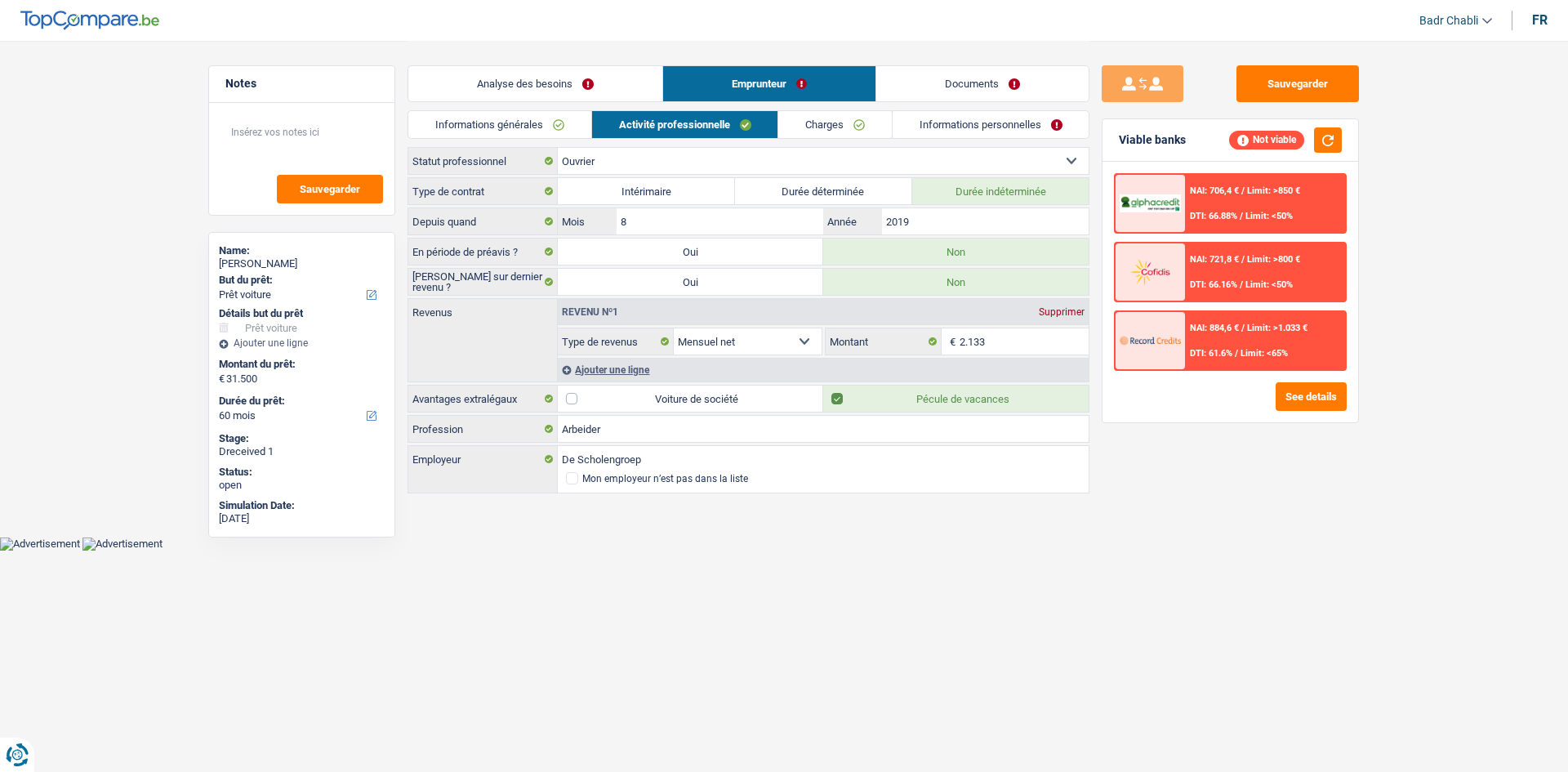
click at [1231, 175] on div "NAI: 706,4 € / Limit: >850 € DTI: 66.88% / Limit: <50%" at bounding box center [1265, 203] width 161 height 57
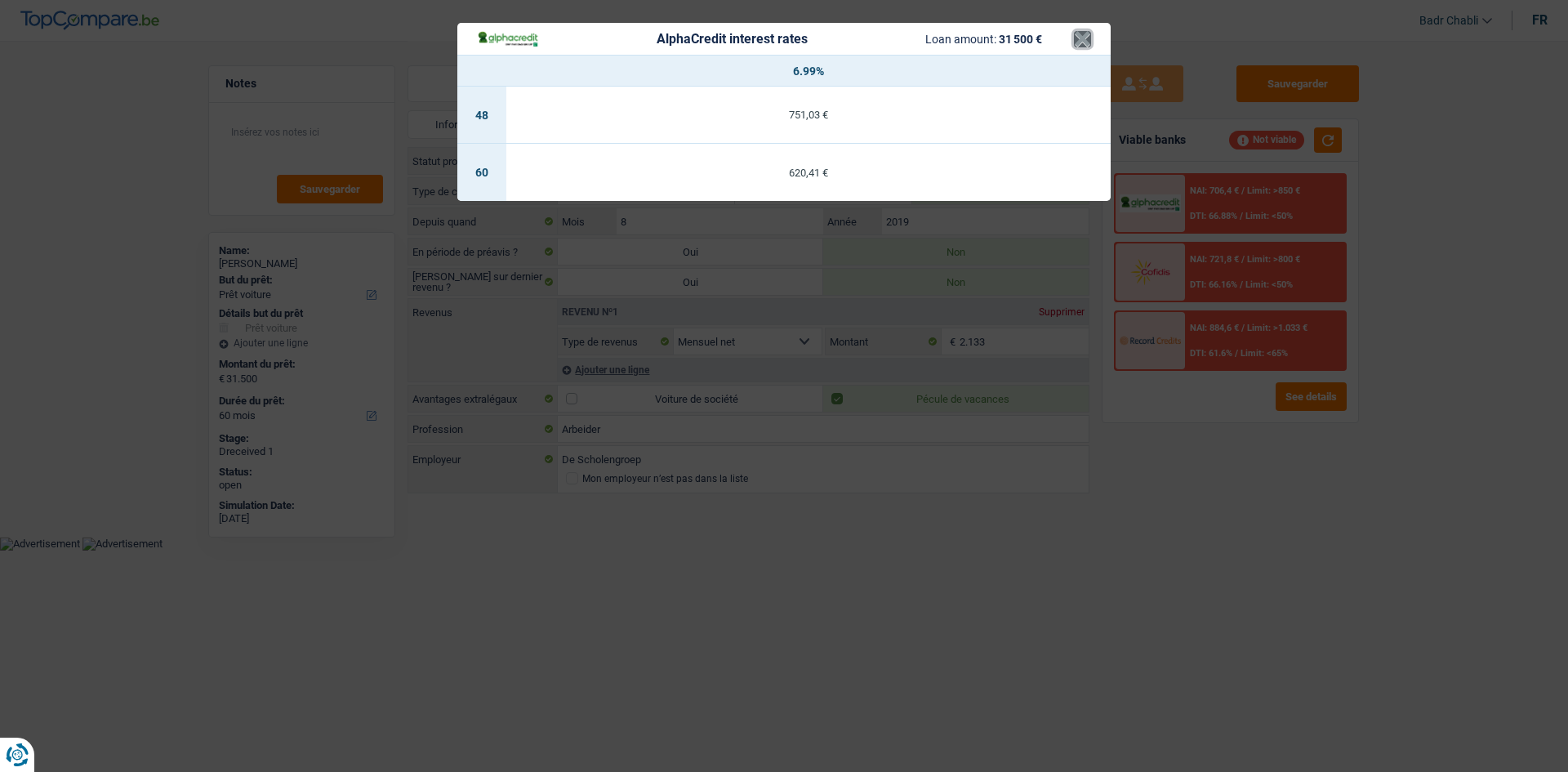
click at [1081, 47] on button "×" at bounding box center [1082, 39] width 17 height 16
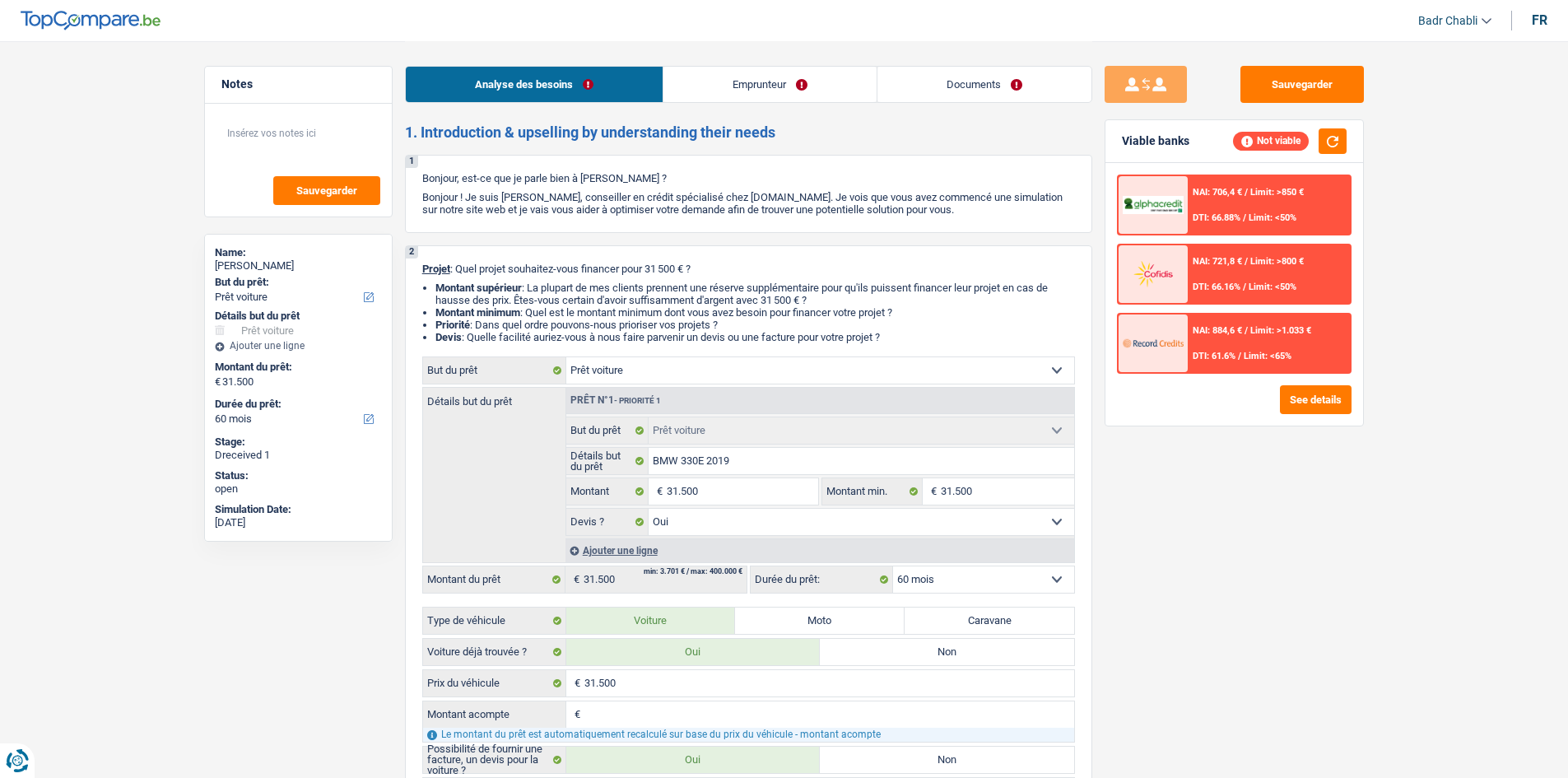
select select "car"
select select "60"
select select "car"
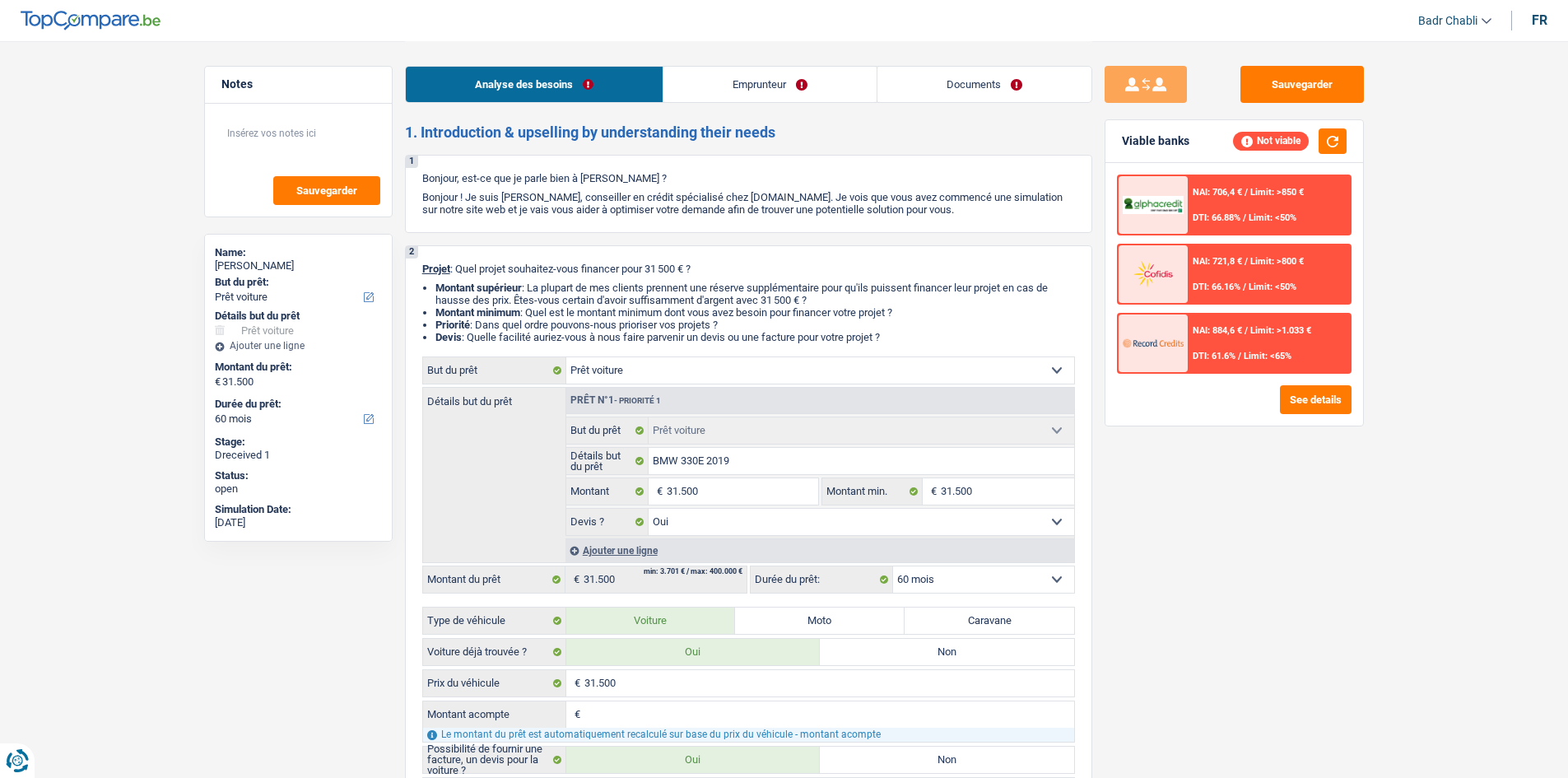
select select "yes"
select select "60"
select select "worker"
select select "netSalary"
select select "rents"
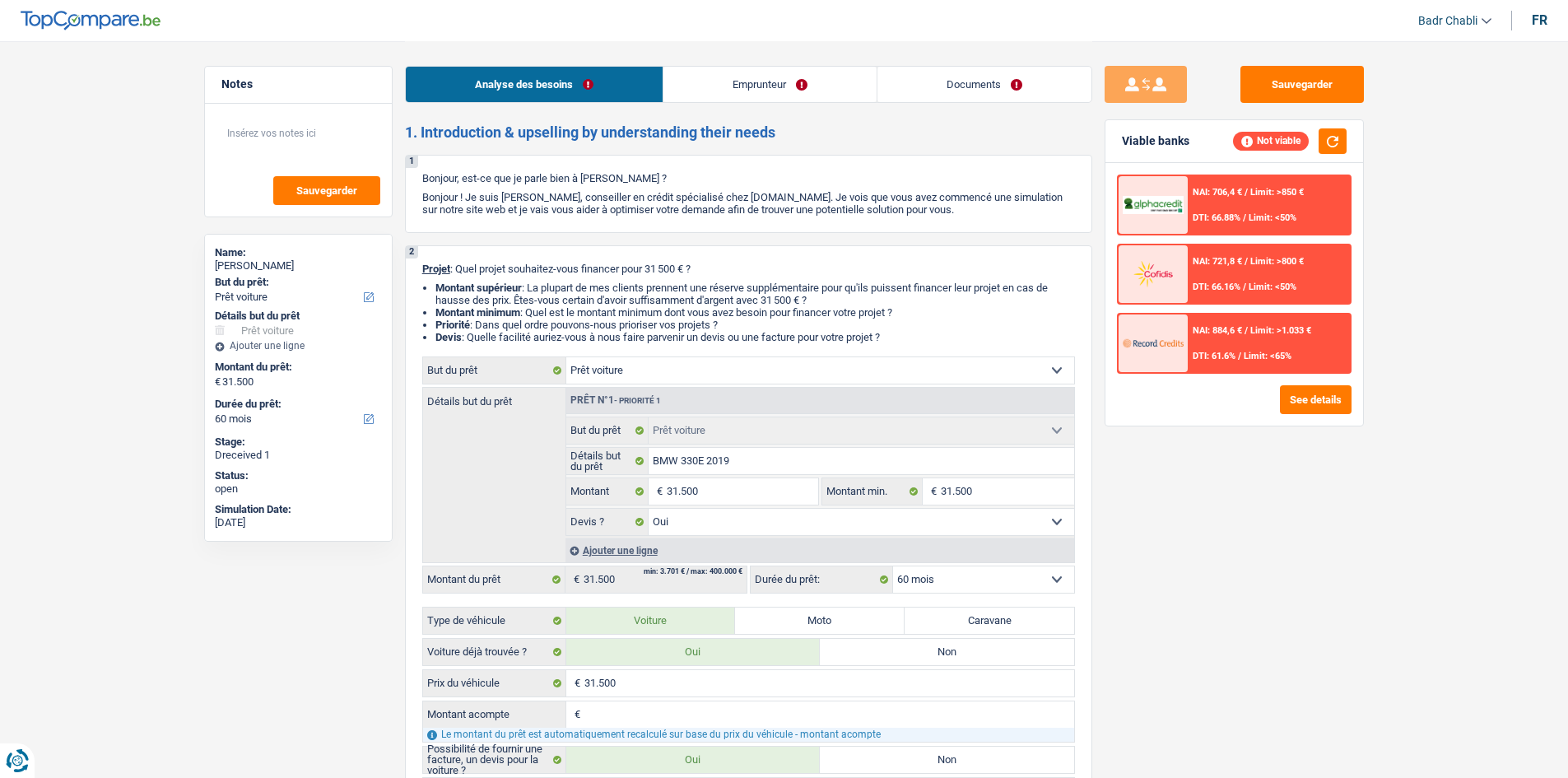
select select "car"
select select "yes"
select select "60"
click at [1199, 528] on div "Sauvegarder Viable banks Not viable NAI: 706,4 € / Limit: >850 € DTI: 66.88% / …" at bounding box center [1234, 408] width 284 height 685
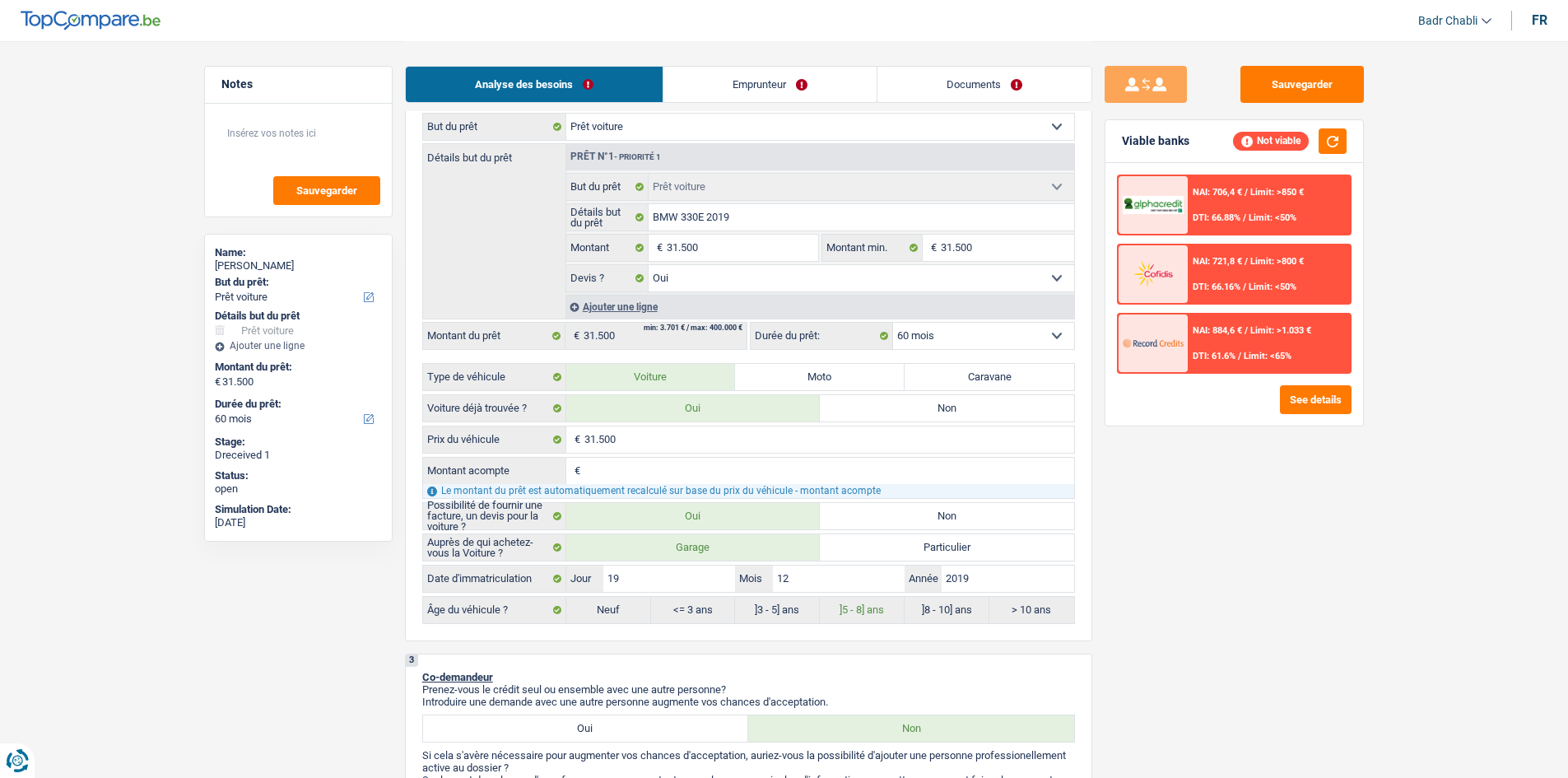
scroll to position [247, 0]
click at [752, 83] on link "Emprunteur" at bounding box center [770, 84] width 213 height 35
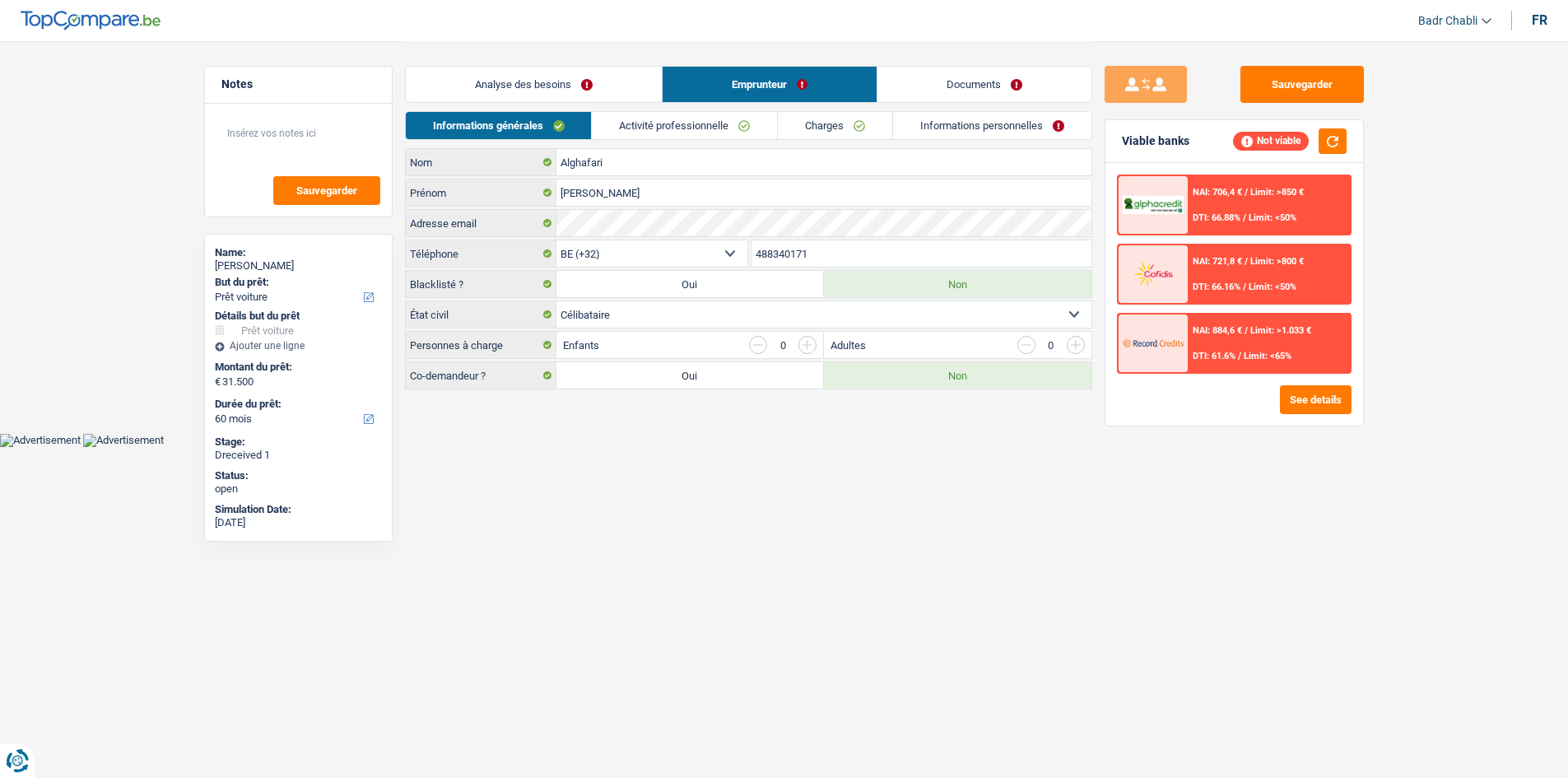
scroll to position [0, 0]
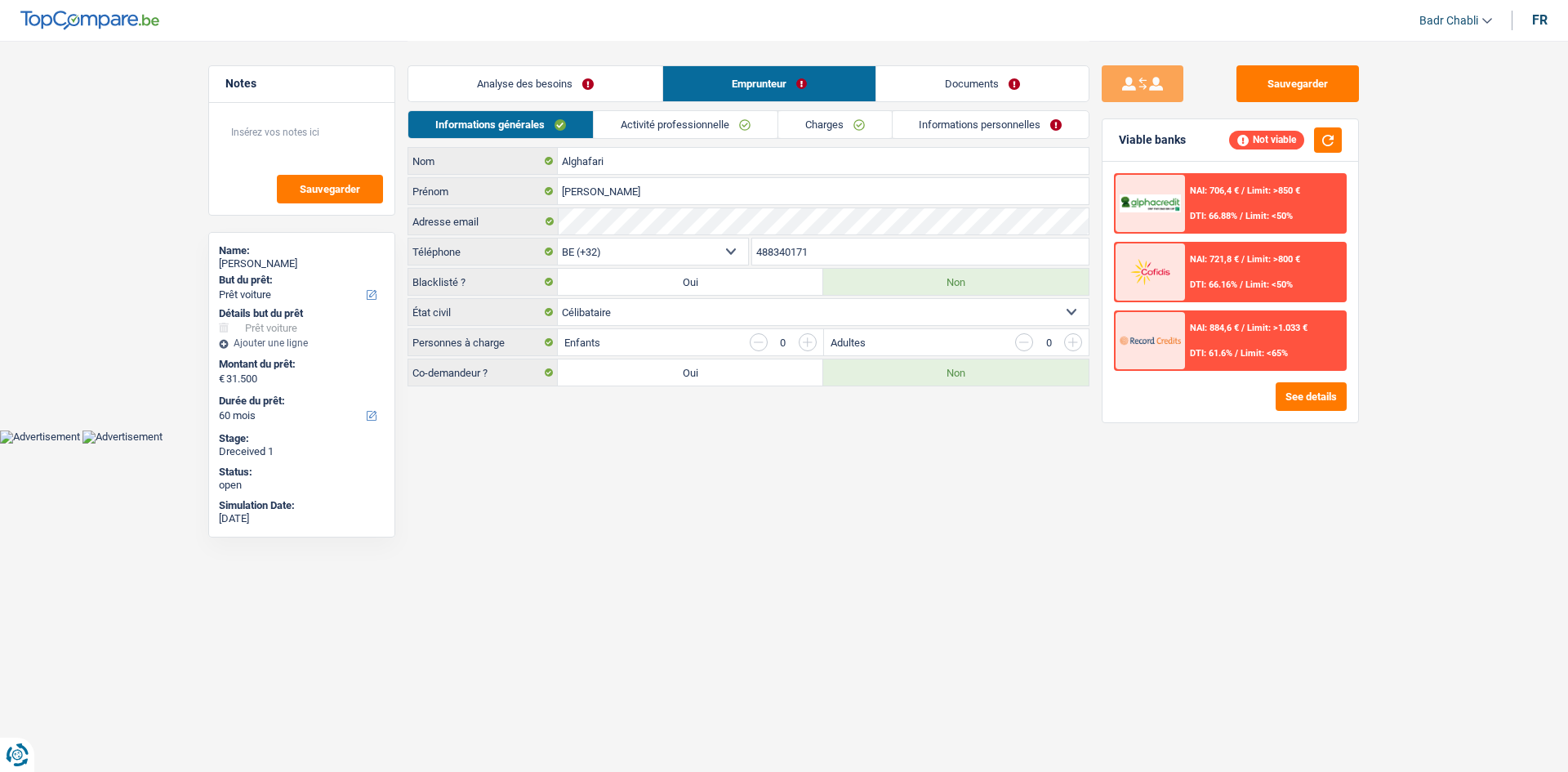
click at [826, 120] on link "Charges" at bounding box center [836, 124] width 114 height 27
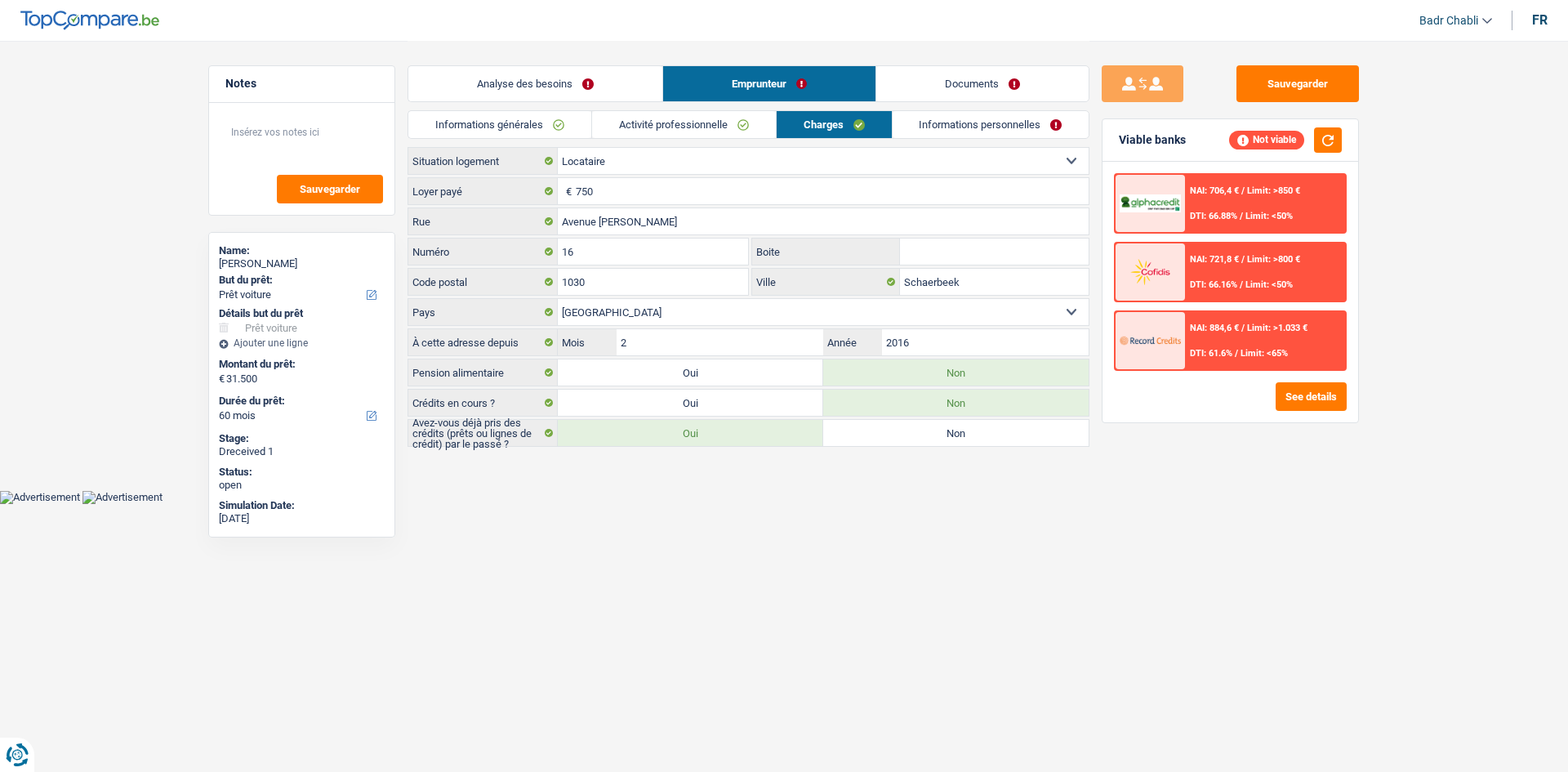
click at [551, 92] on link "Analyse des besoins" at bounding box center [536, 83] width 254 height 35
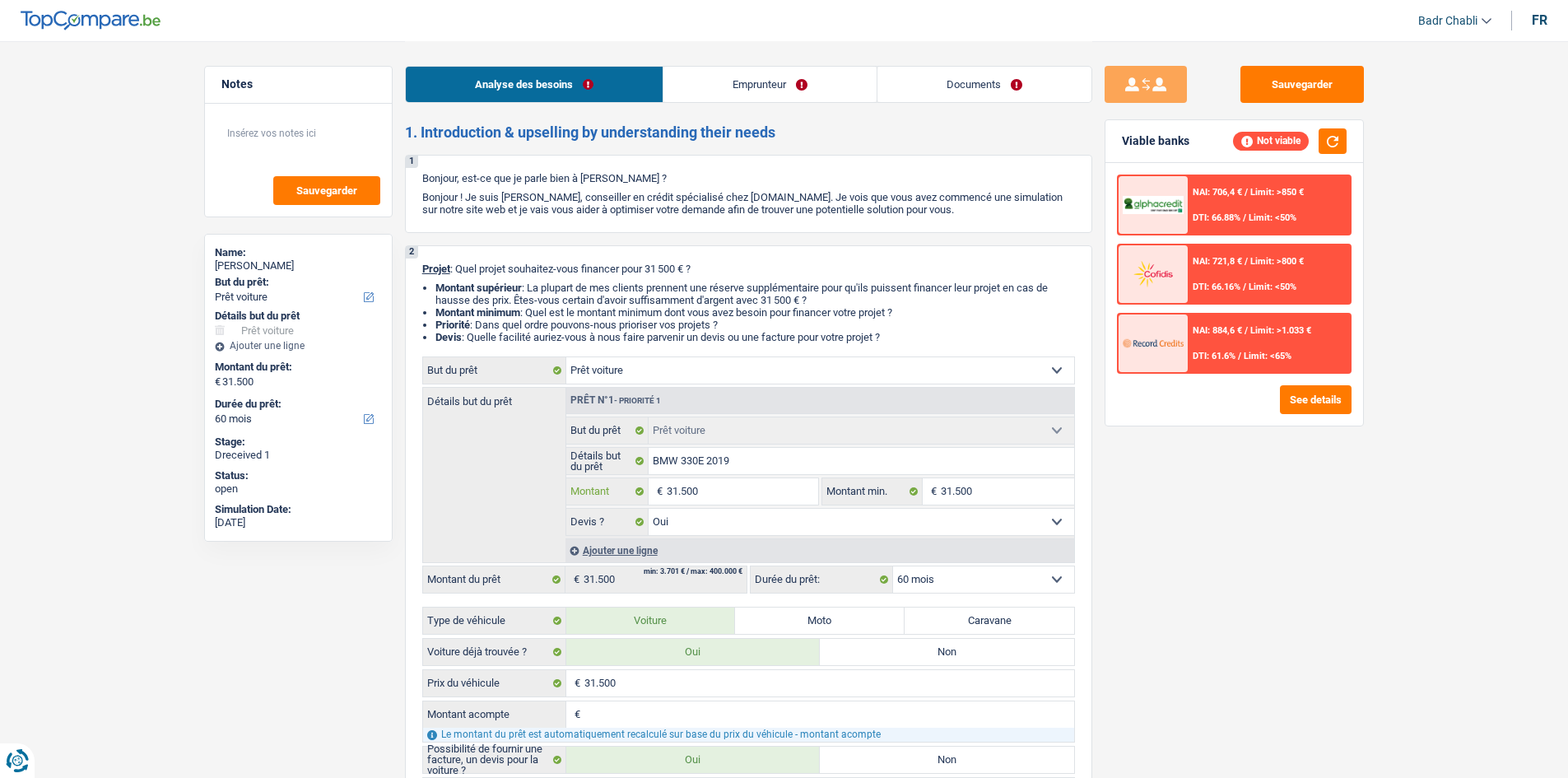
click at [725, 484] on input "31.500" at bounding box center [743, 491] width 151 height 27
type input "2"
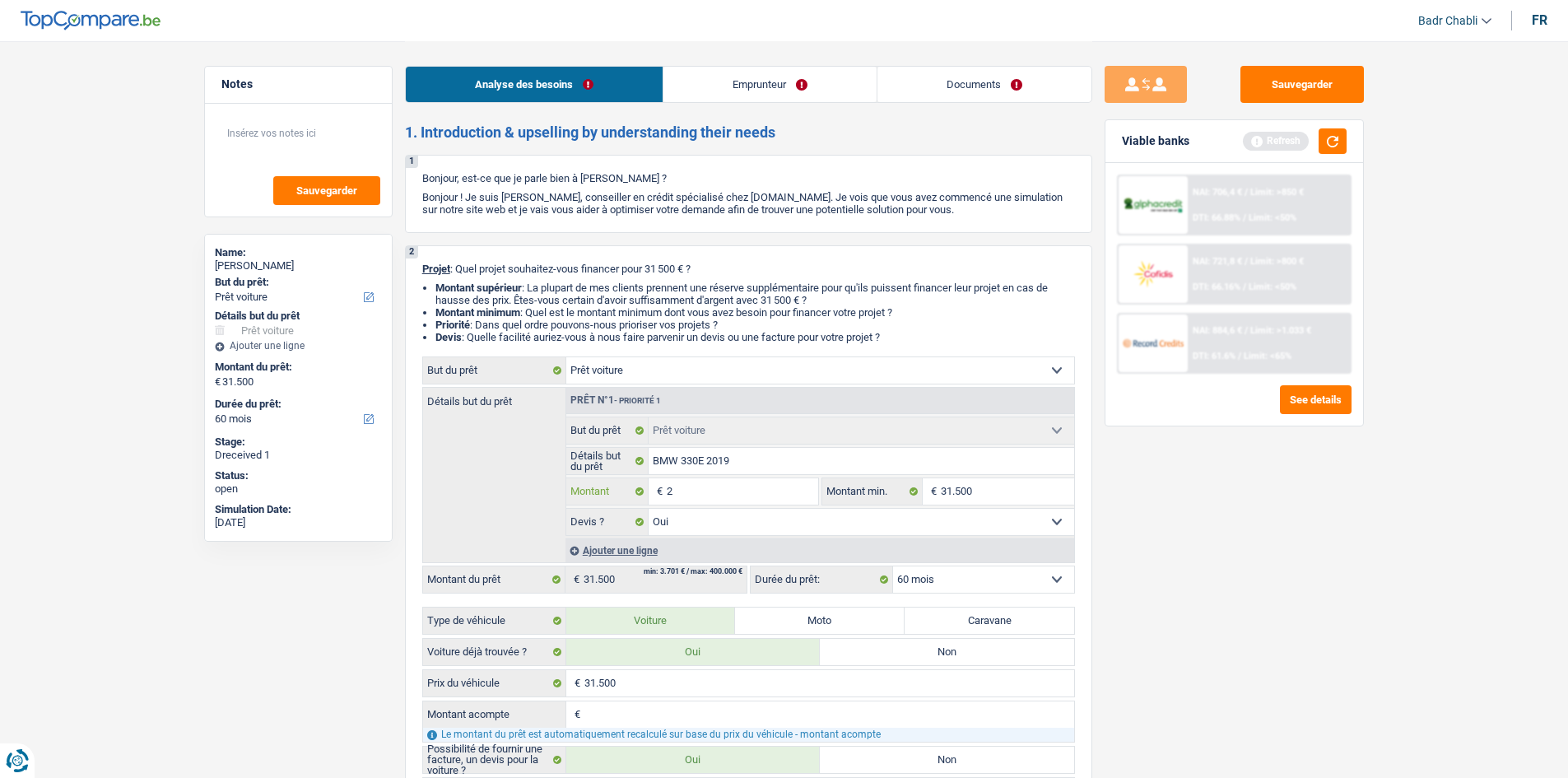
type input "20"
type input "200"
type input "2.000"
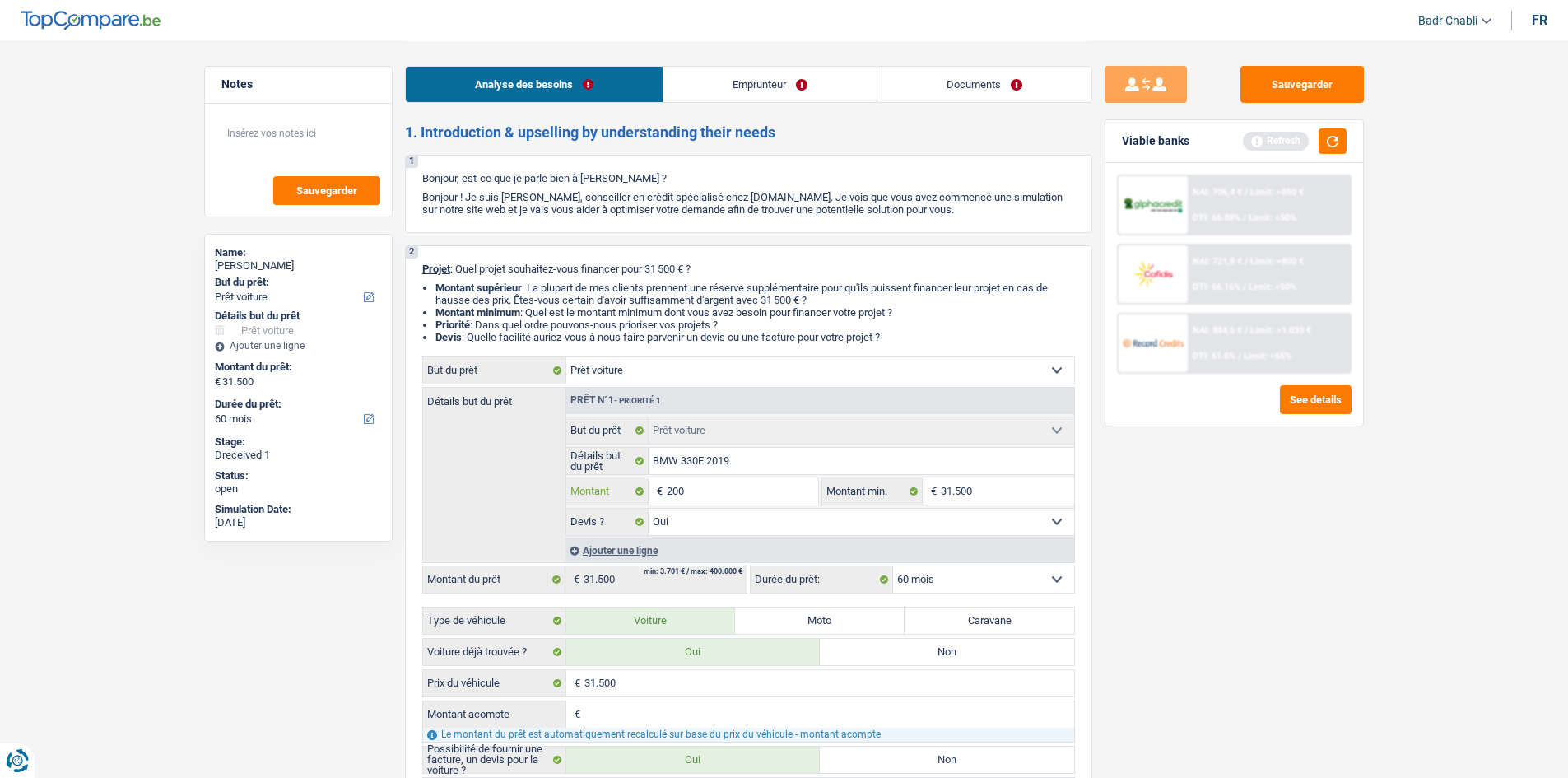
type input "2.000"
type input "20.000"
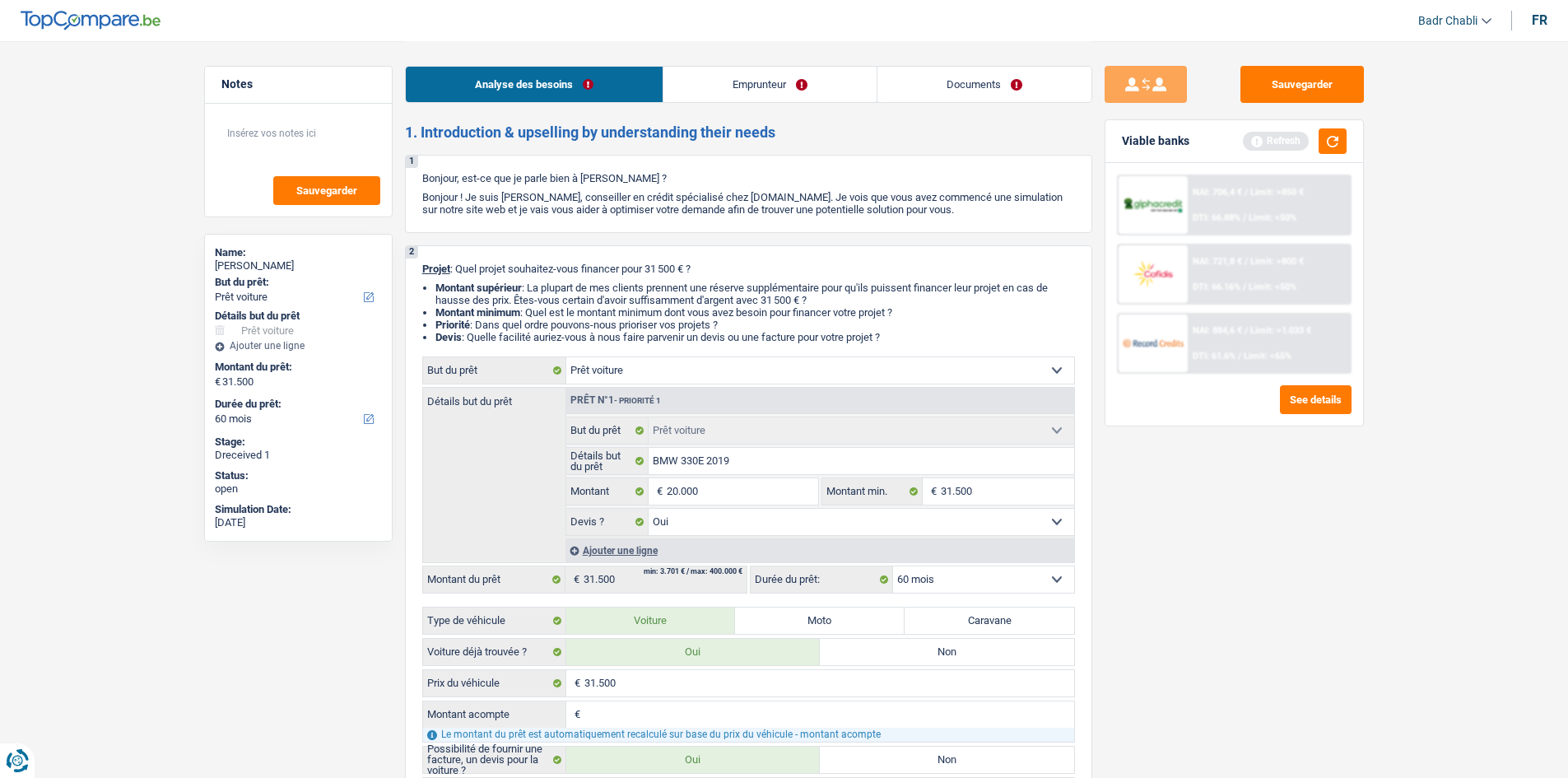
type input "20.000"
drag, startPoint x: 1349, startPoint y: 155, endPoint x: 1338, endPoint y: 138, distance: 20.2
click at [1347, 156] on div "Viable banks Refresh" at bounding box center [1234, 141] width 258 height 43
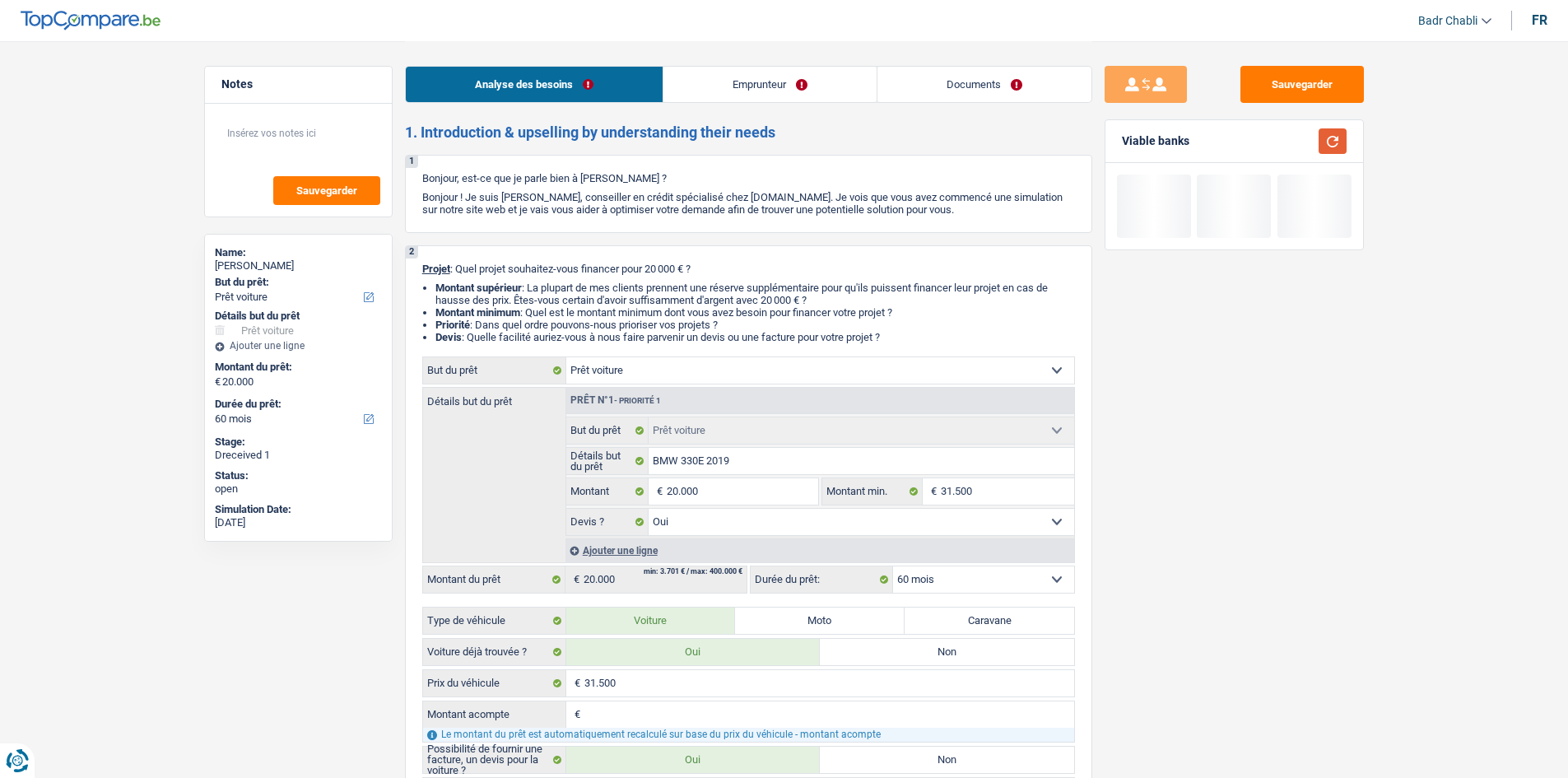
click at [1338, 138] on button "button" at bounding box center [1333, 140] width 28 height 26
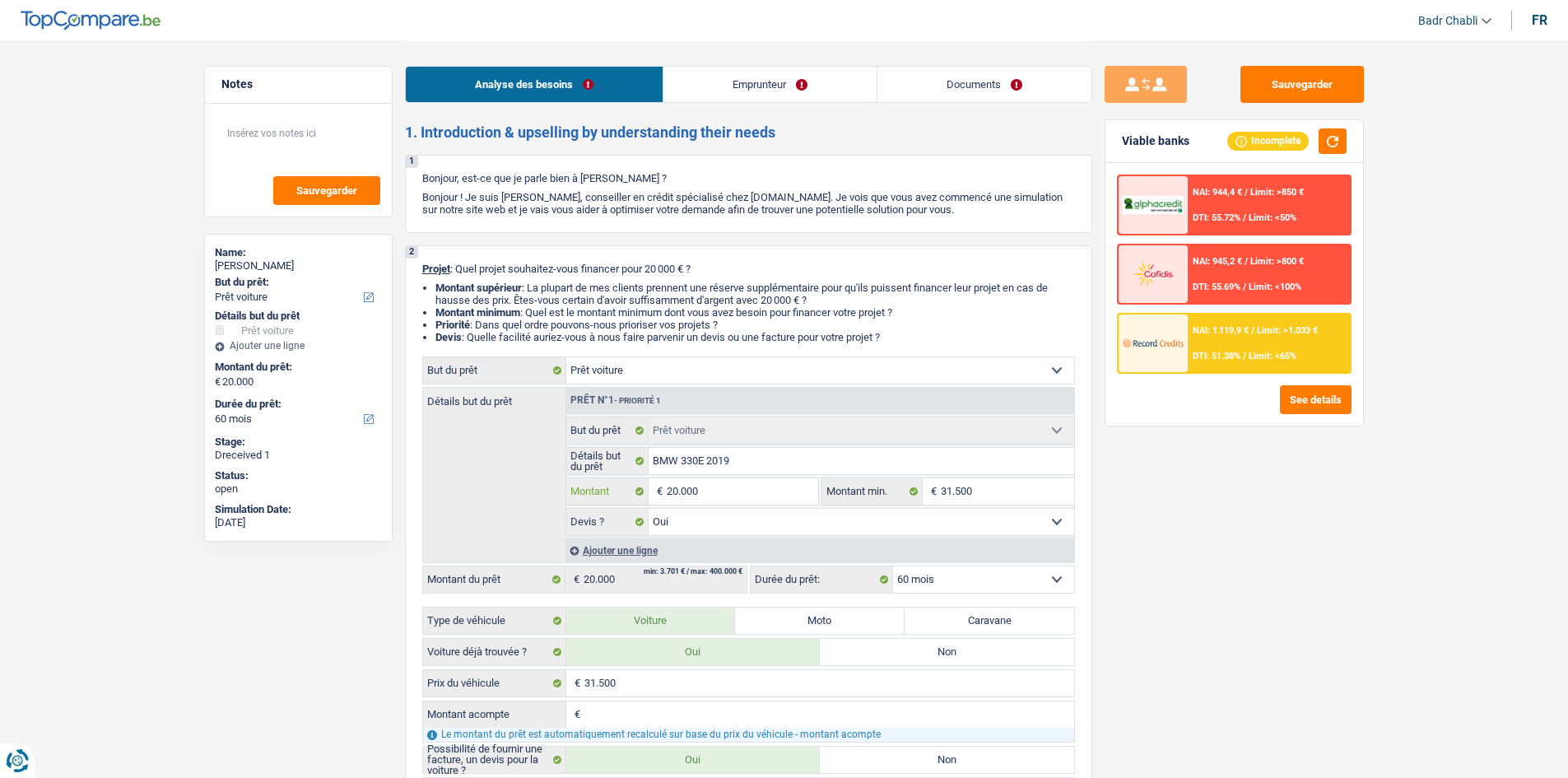
click at [792, 480] on input "20.000" at bounding box center [743, 491] width 151 height 27
type input "3"
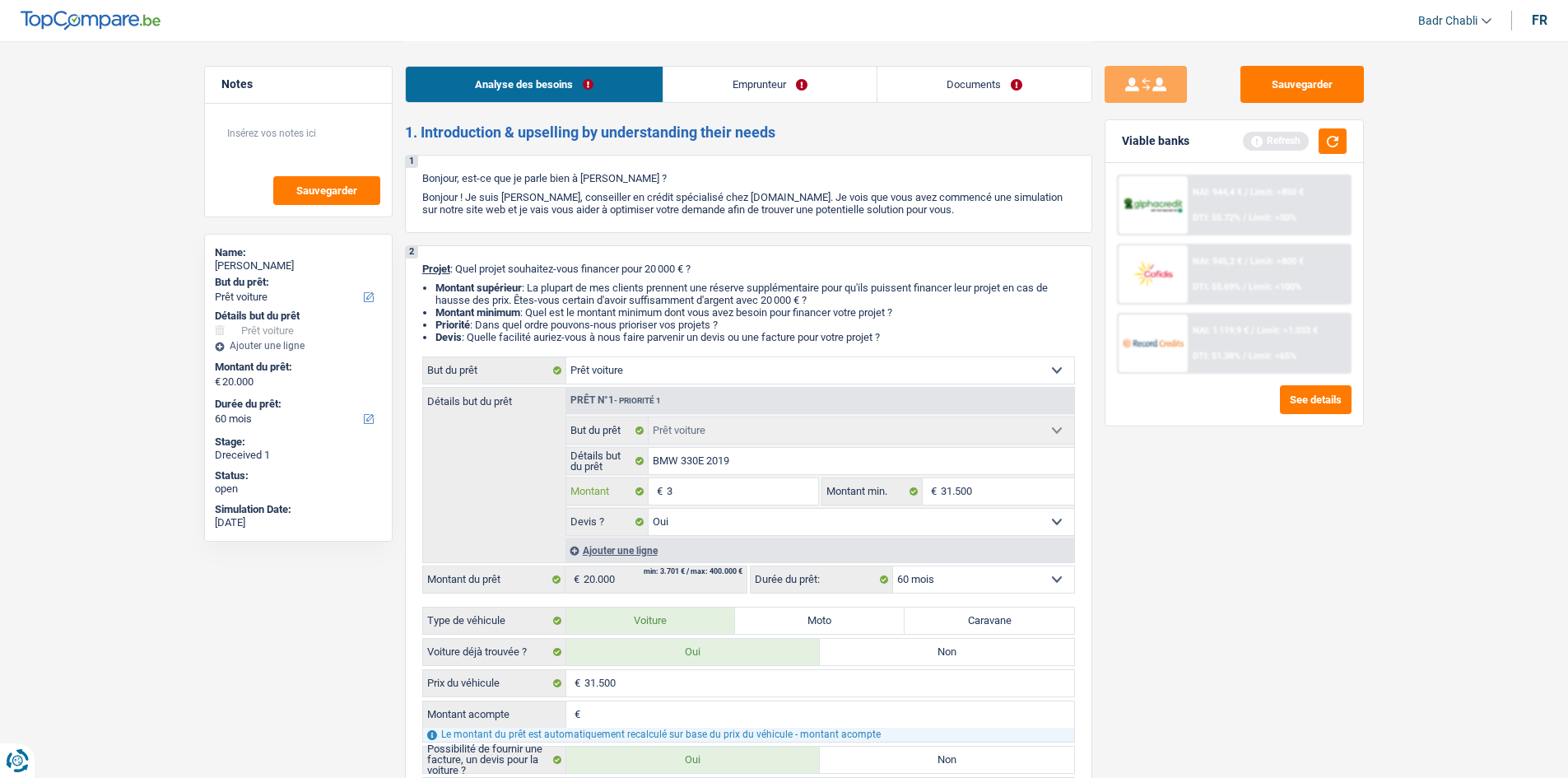
type input "30"
type input "300"
type input "3.000"
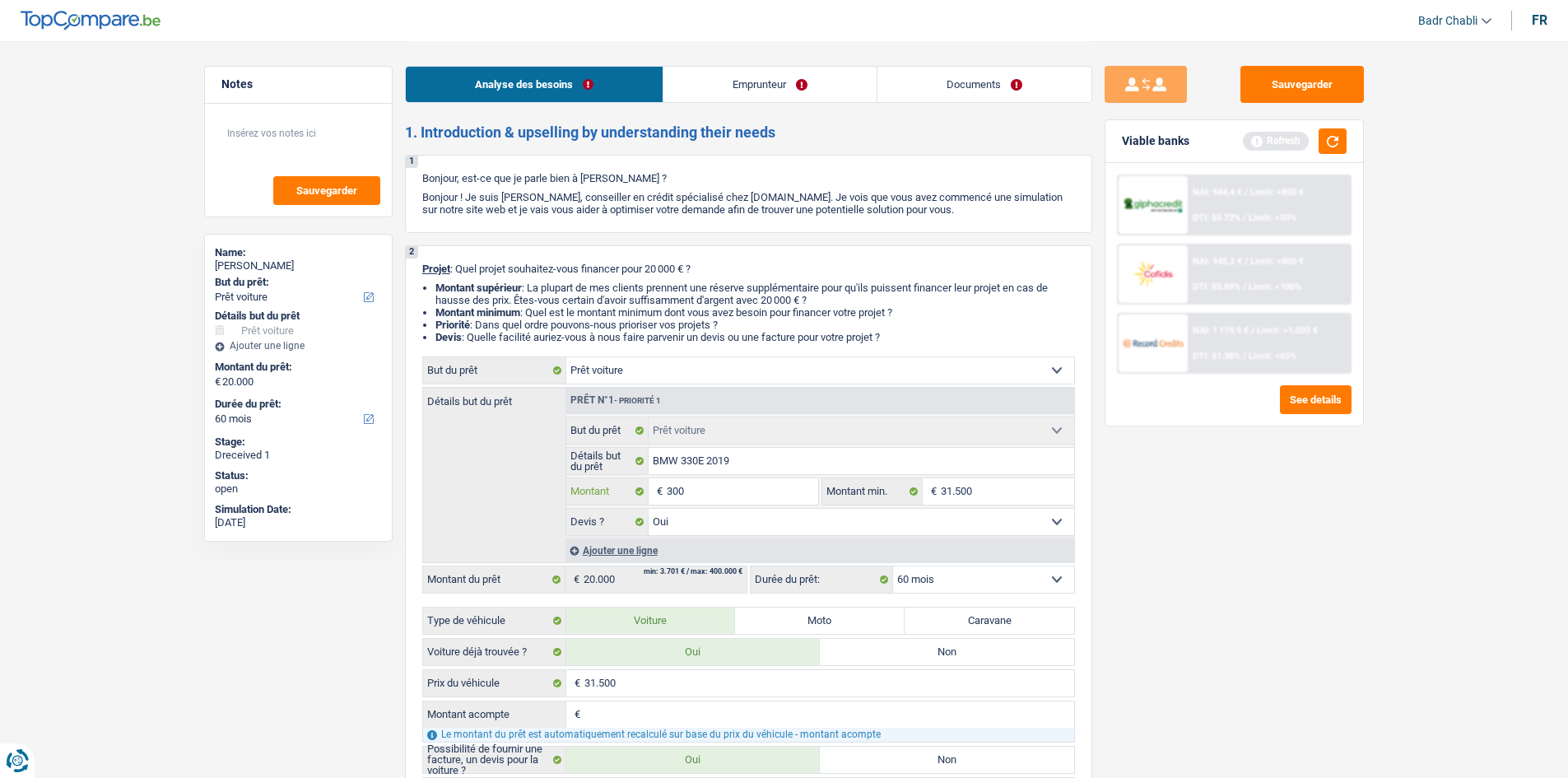
type input "3.000"
type input "30.000"
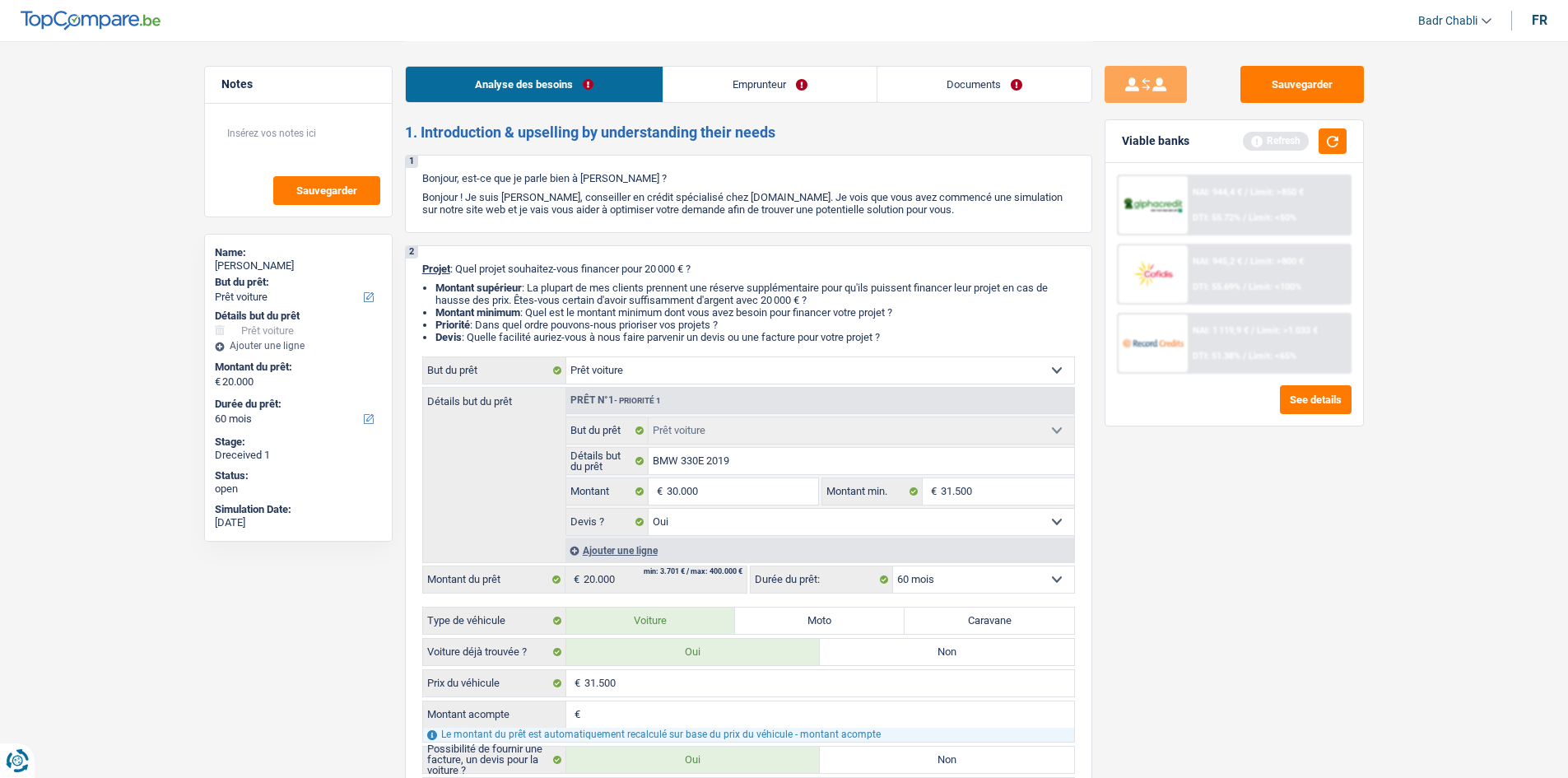
type input "30.000"
click at [1295, 75] on button "Sauvegarder" at bounding box center [1302, 84] width 123 height 37
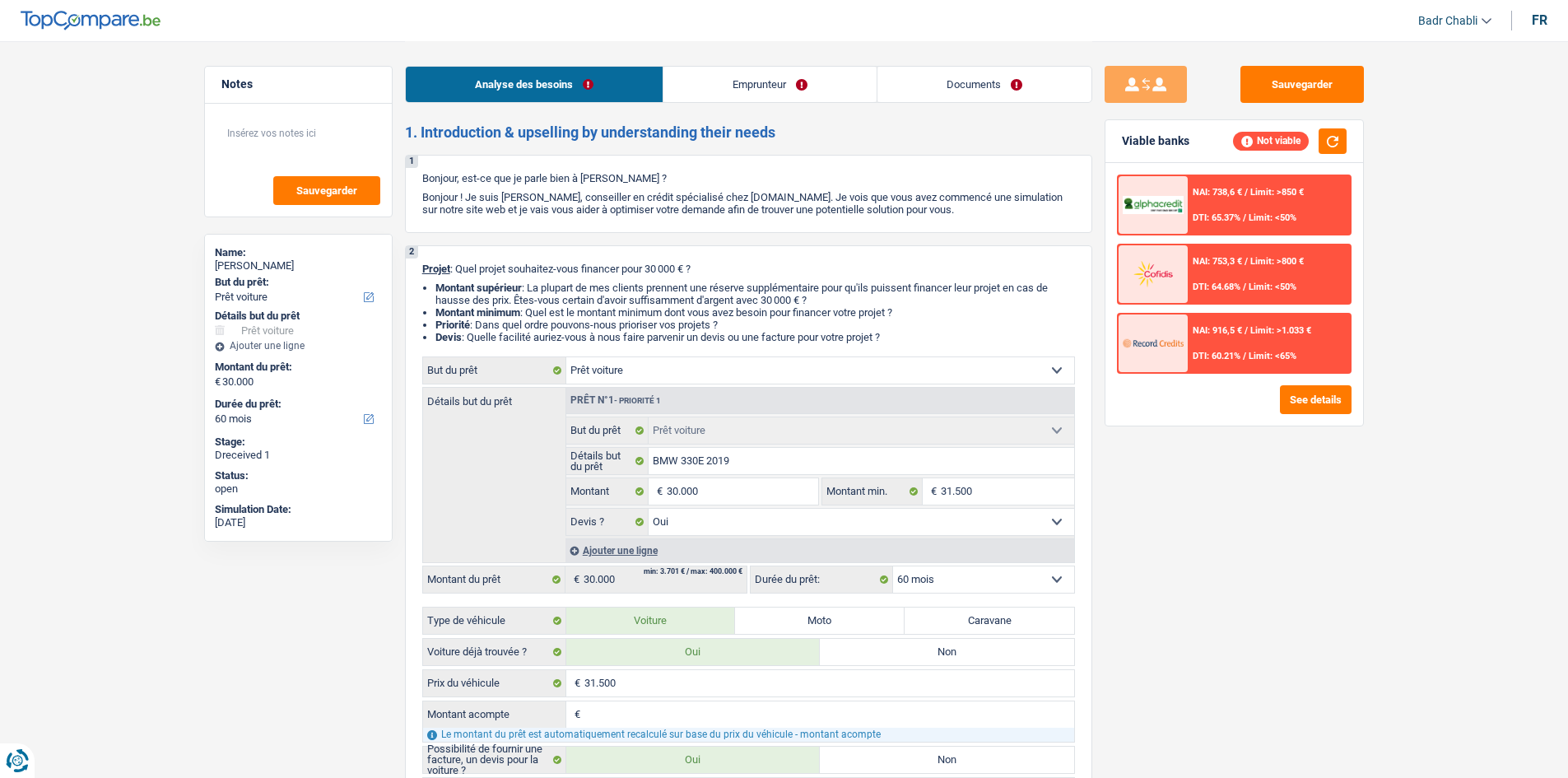
select select "car"
select select "60"
select select "car"
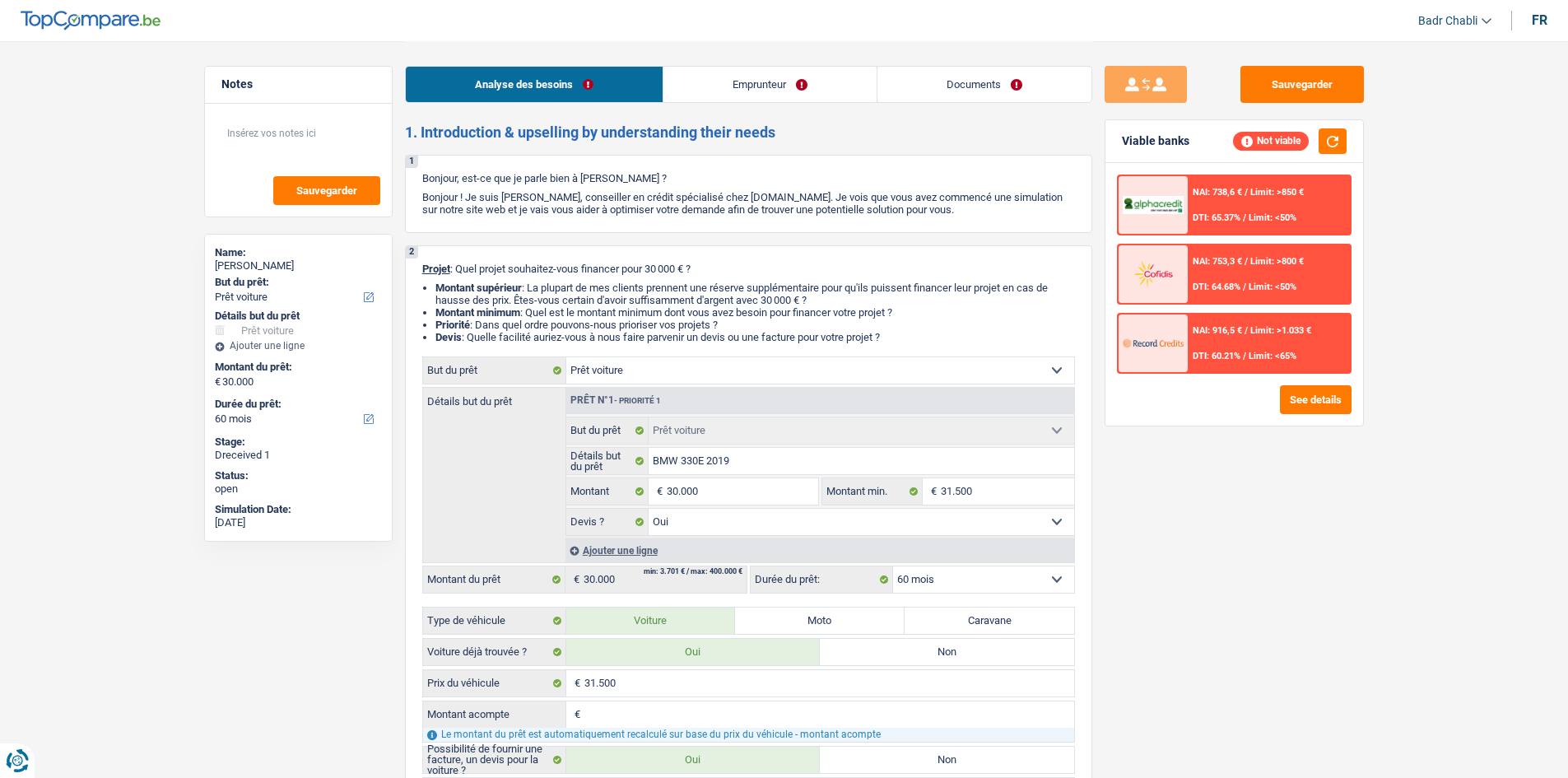
select select "yes"
select select "60"
select select "worker"
select select "netSalary"
select select "rents"
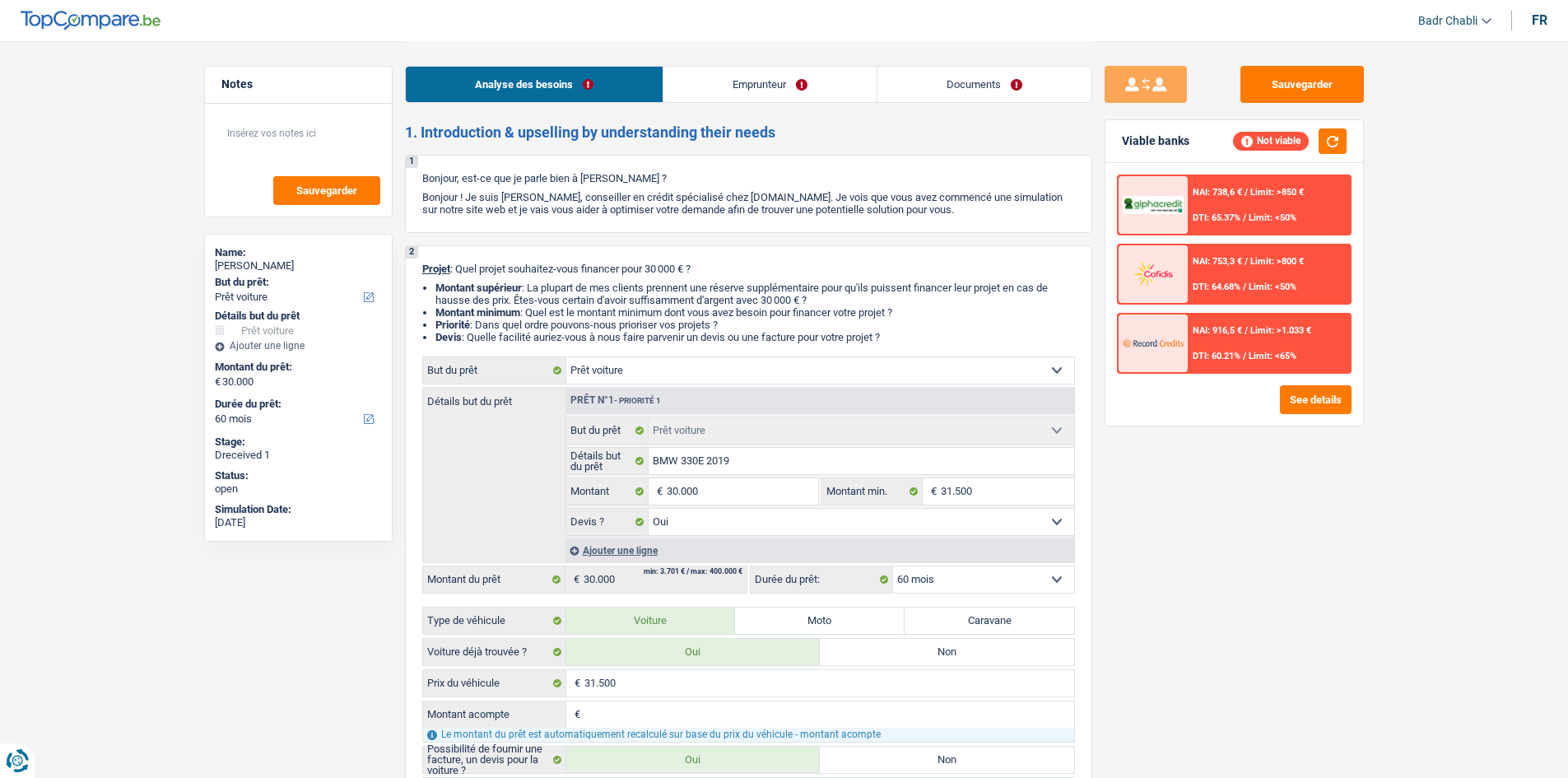
select select "car"
select select "yes"
select select "60"
click at [1221, 330] on span "NAI: 916,5 €" at bounding box center [1218, 330] width 50 height 11
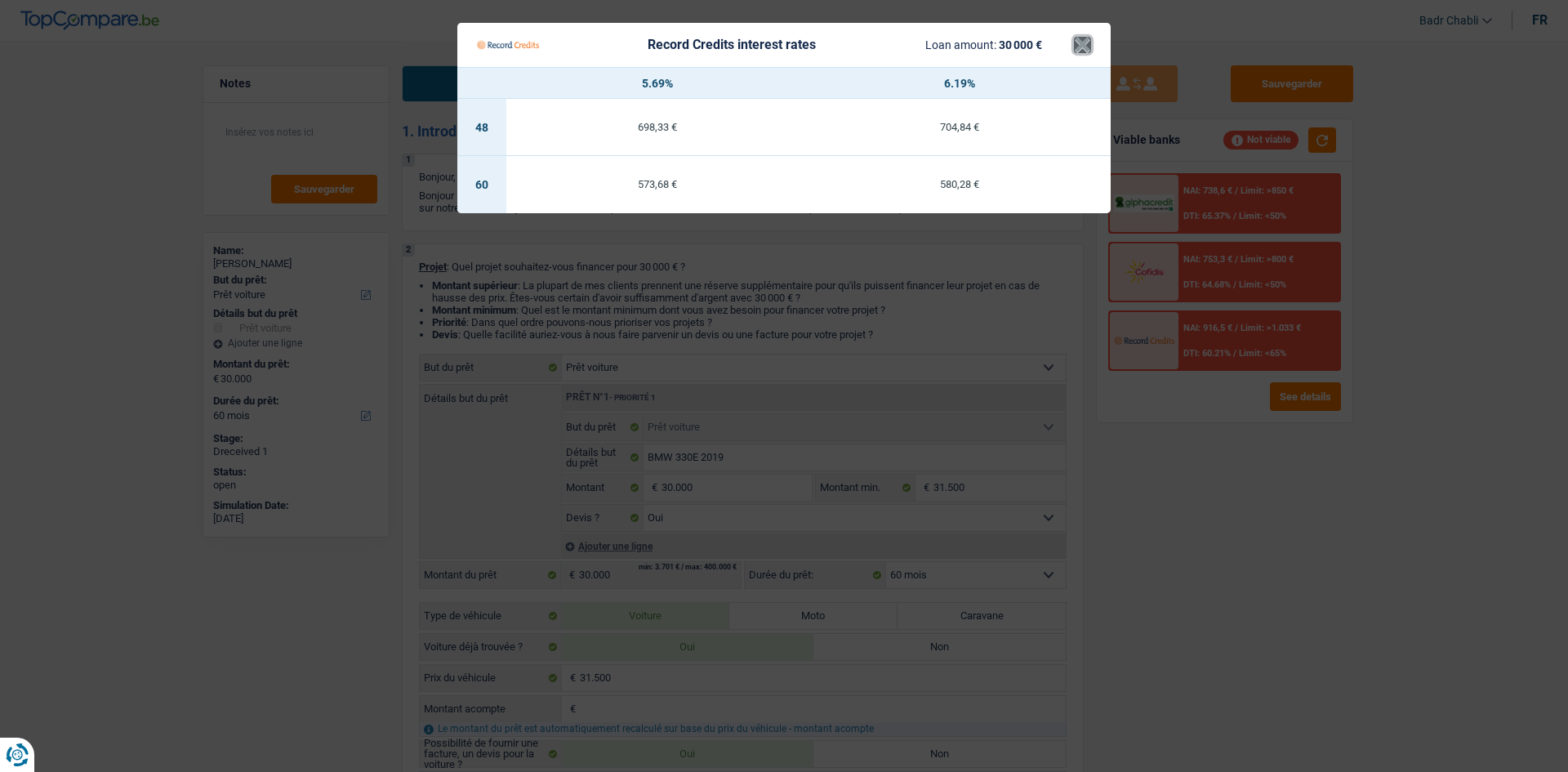
click at [1085, 48] on button "×" at bounding box center [1082, 45] width 17 height 16
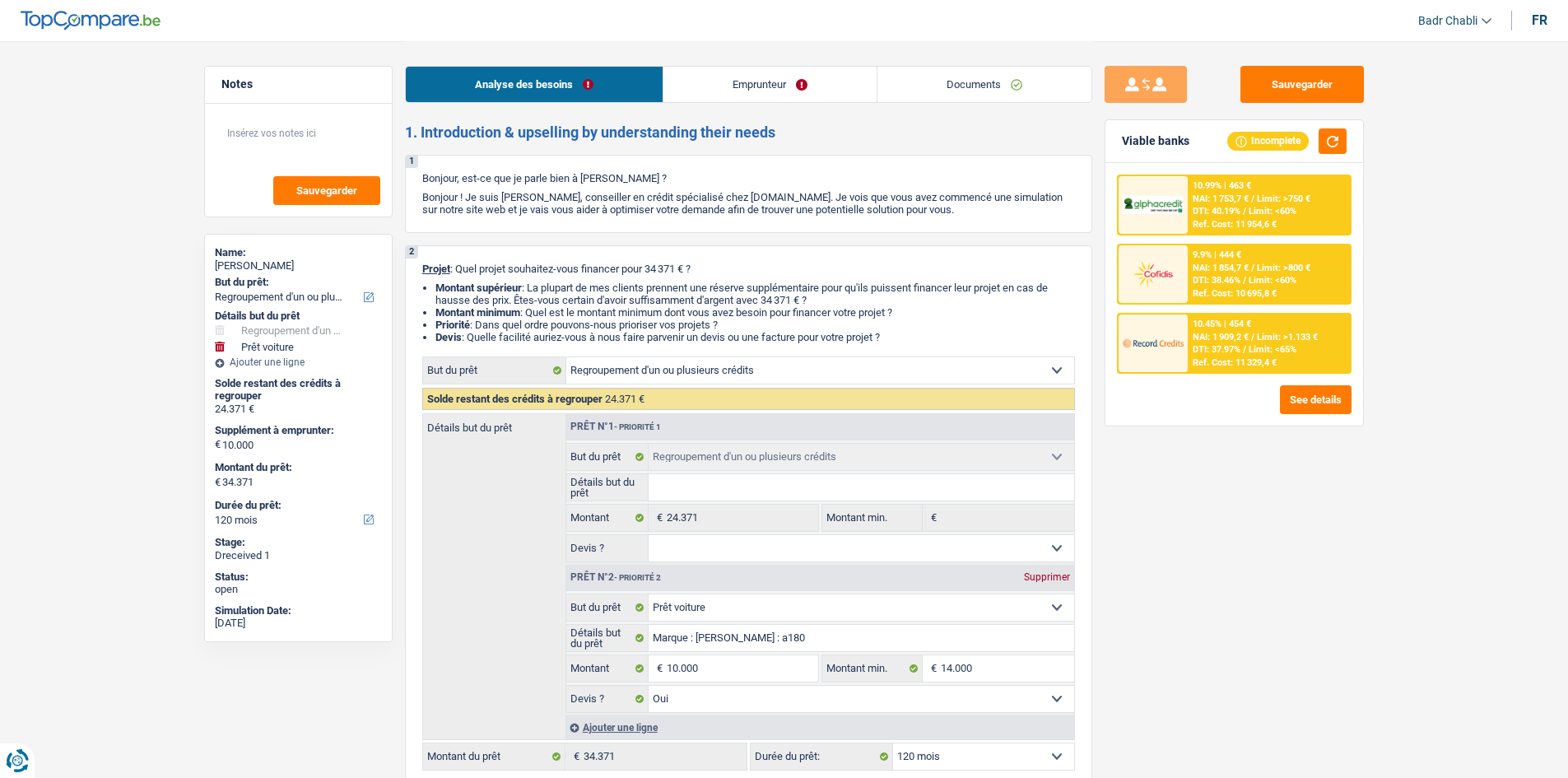
select select "refinancing"
select select "car"
select select "120"
select select "refinancing"
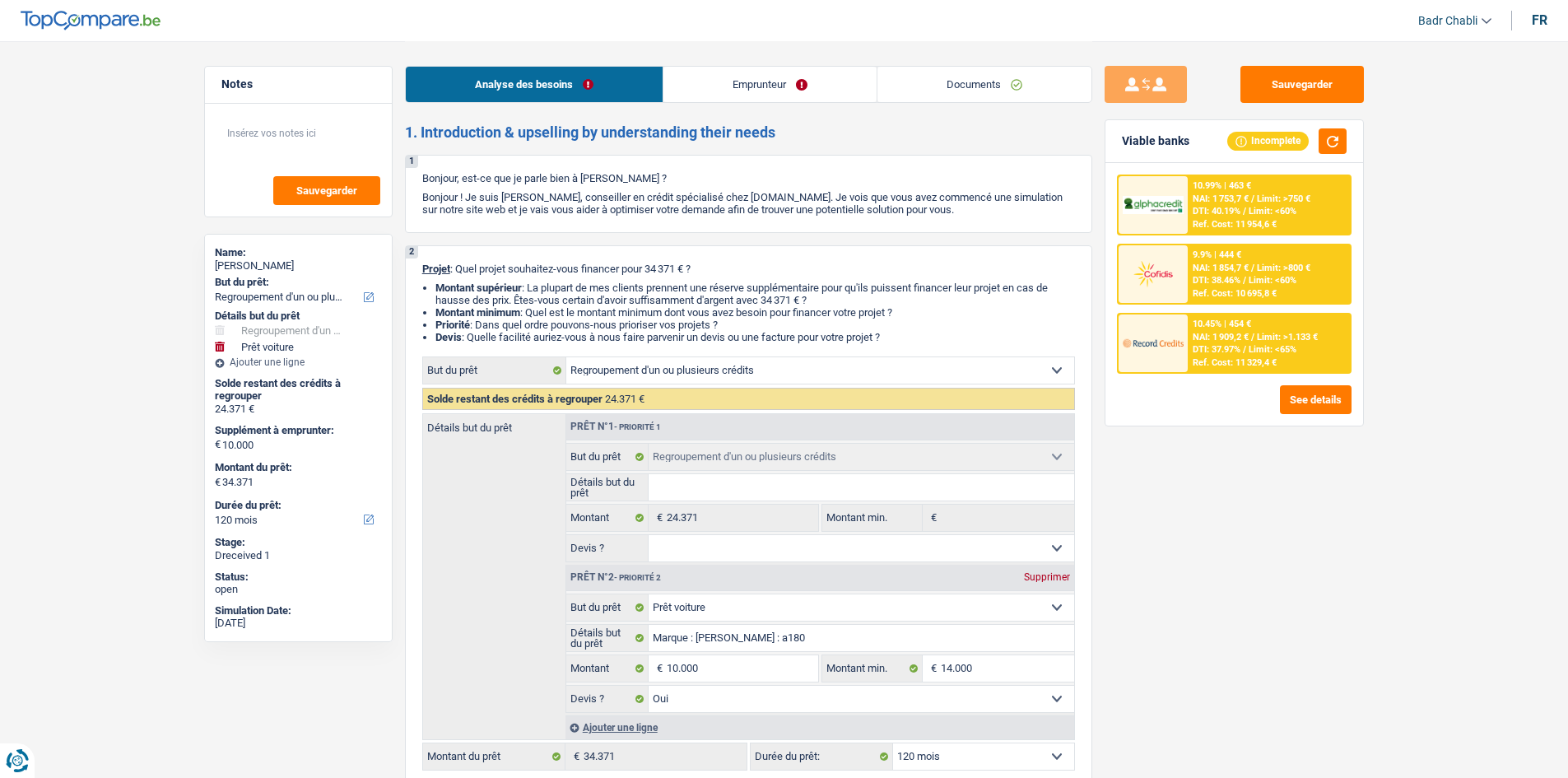
select select "refinancing"
select select "car"
select select "yes"
select select "120"
select select "privateEmployee"
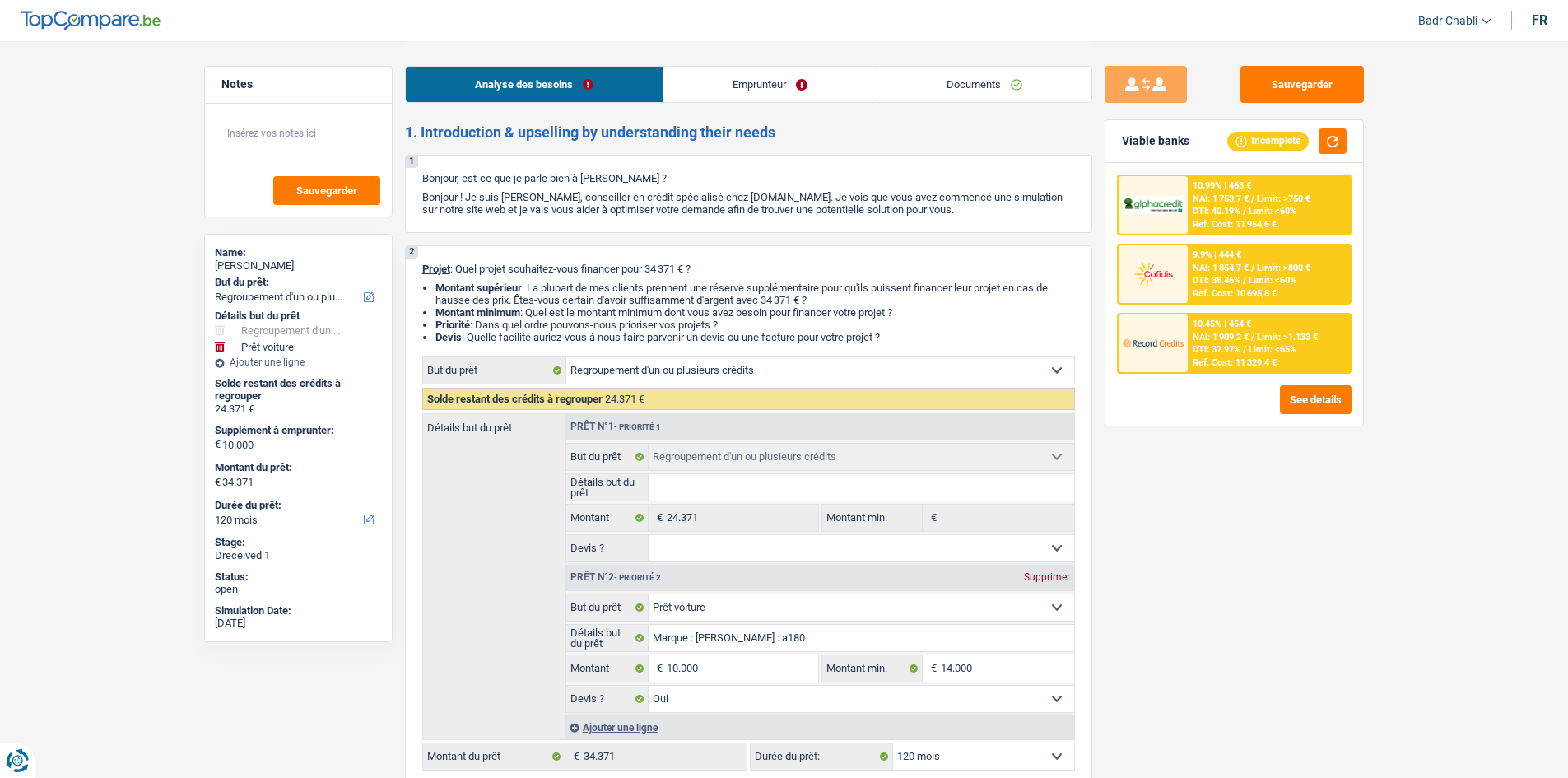
select select "familyAllowances"
select select "netSalary"
select select "mealVouchers"
select select "ownerWithMortgage"
select select "cardOrCredit"
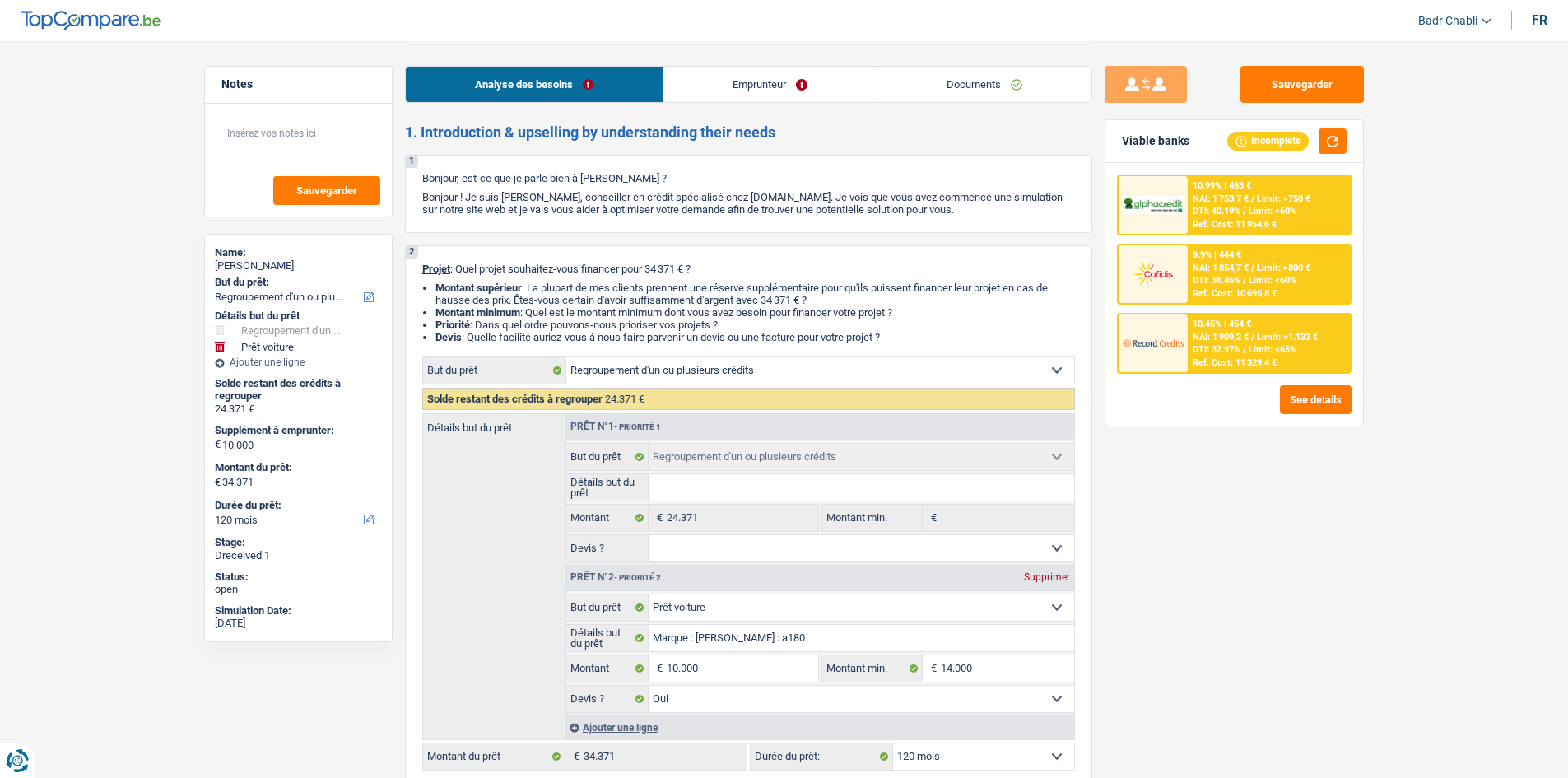
select select "personalLoan"
select select "familyEvent"
select select "120"
select select "mortgage"
select select "360"
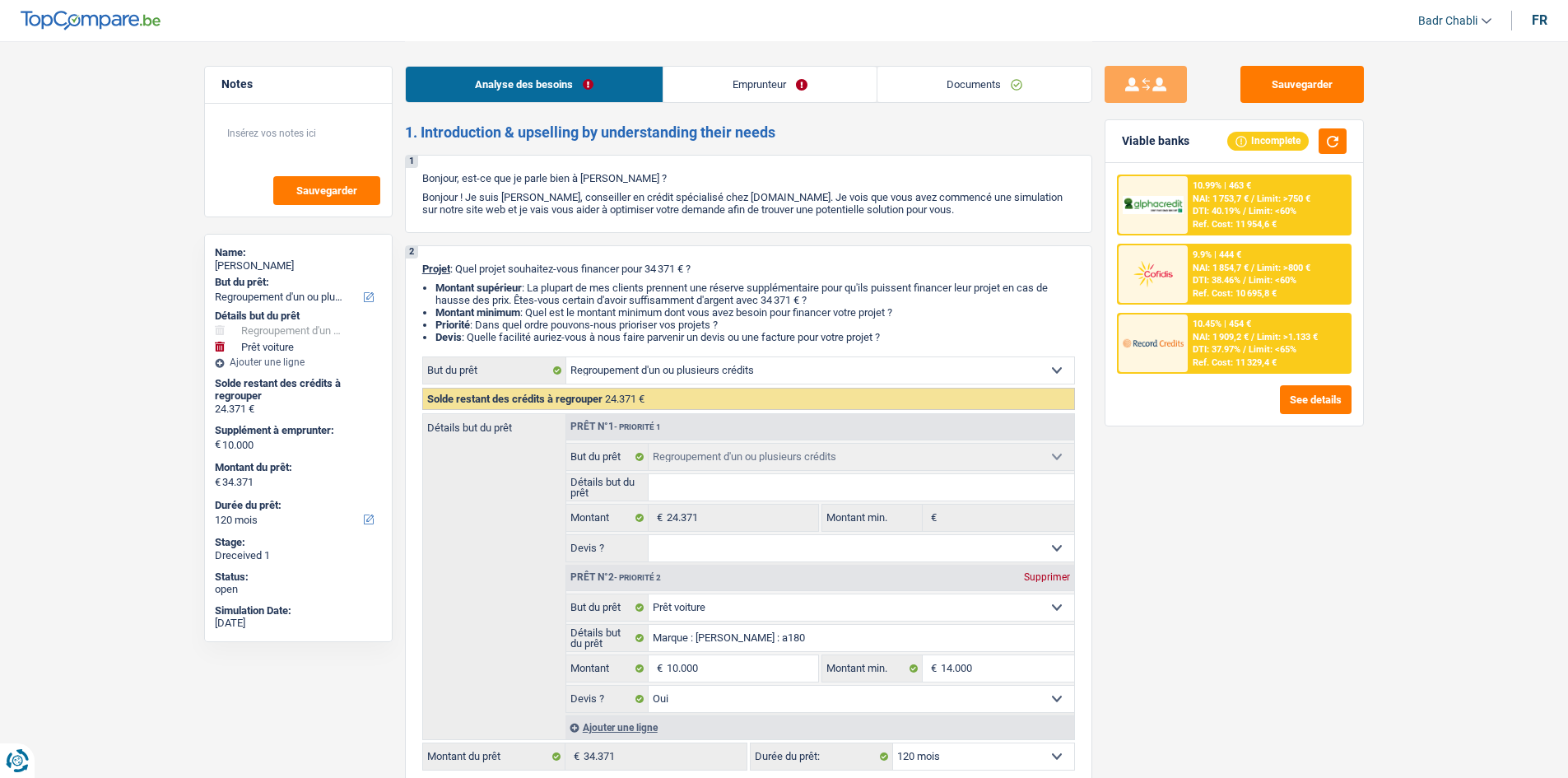
select select "cardOrCredit"
select select "refinancing"
select select "car"
select select "yes"
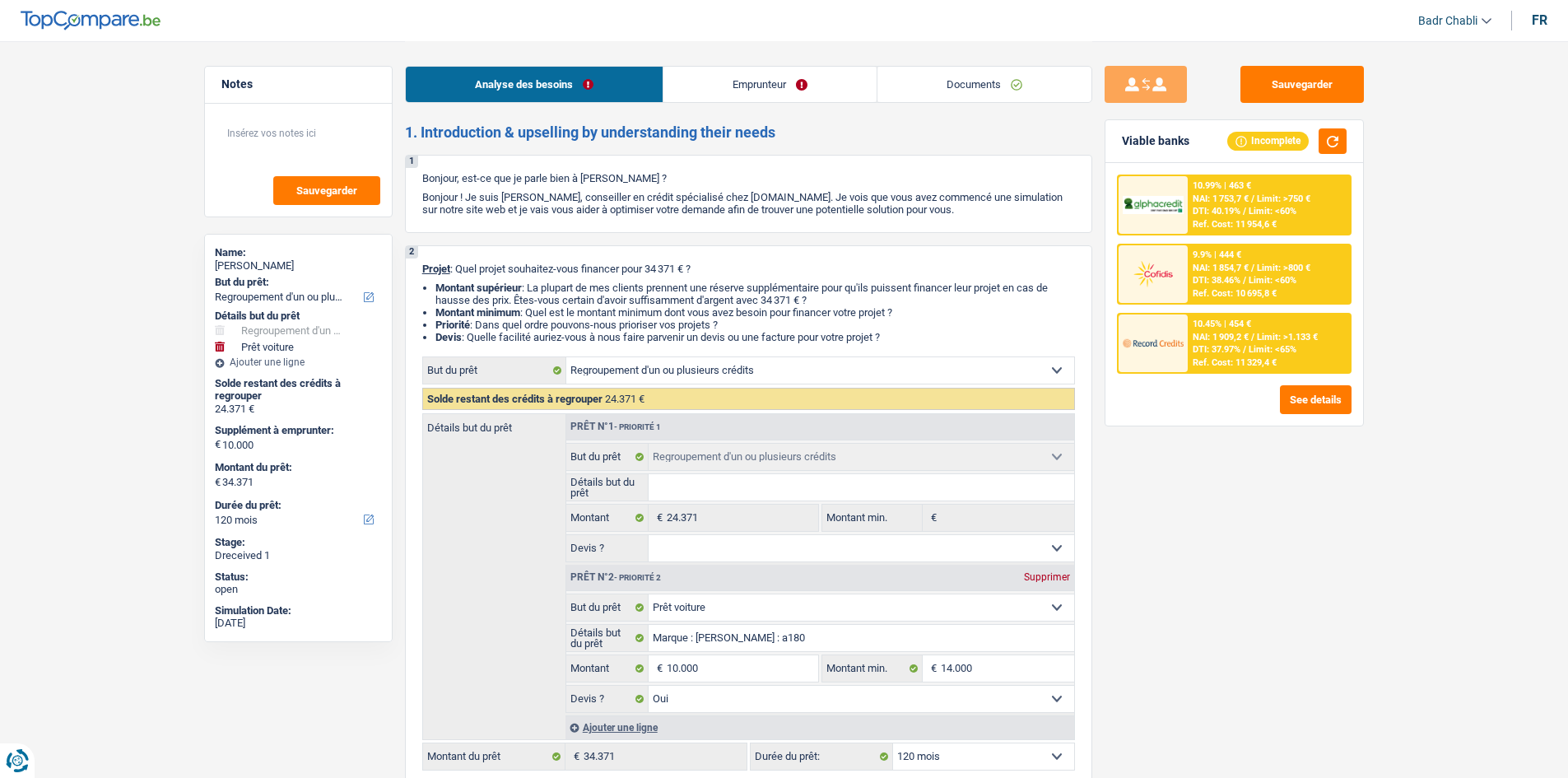
select select "120"
select select "privateEmployee"
select select "familyAllowances"
select select "netSalary"
select select "mealVouchers"
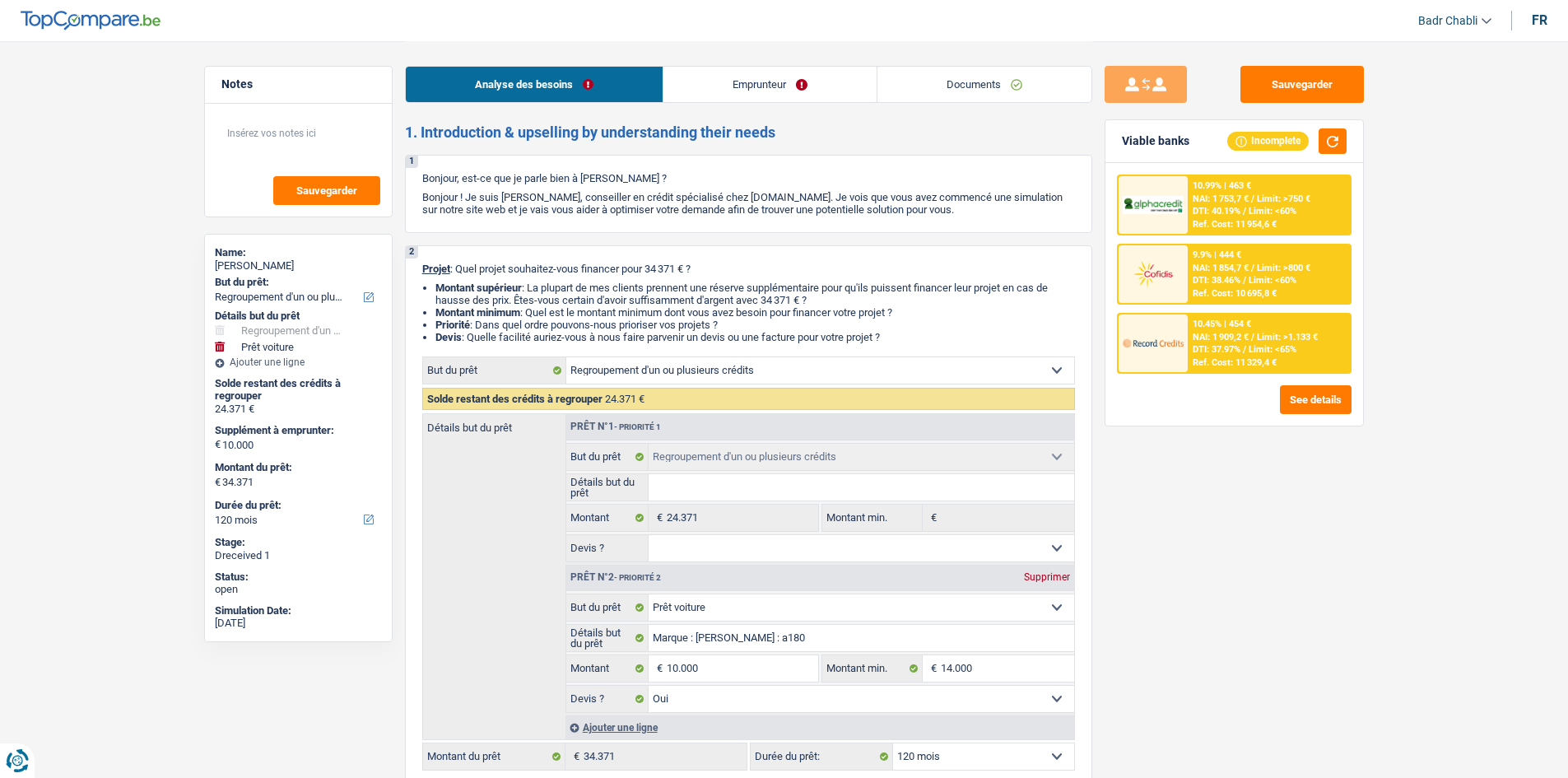
click at [773, 90] on link "Emprunteur" at bounding box center [770, 84] width 213 height 35
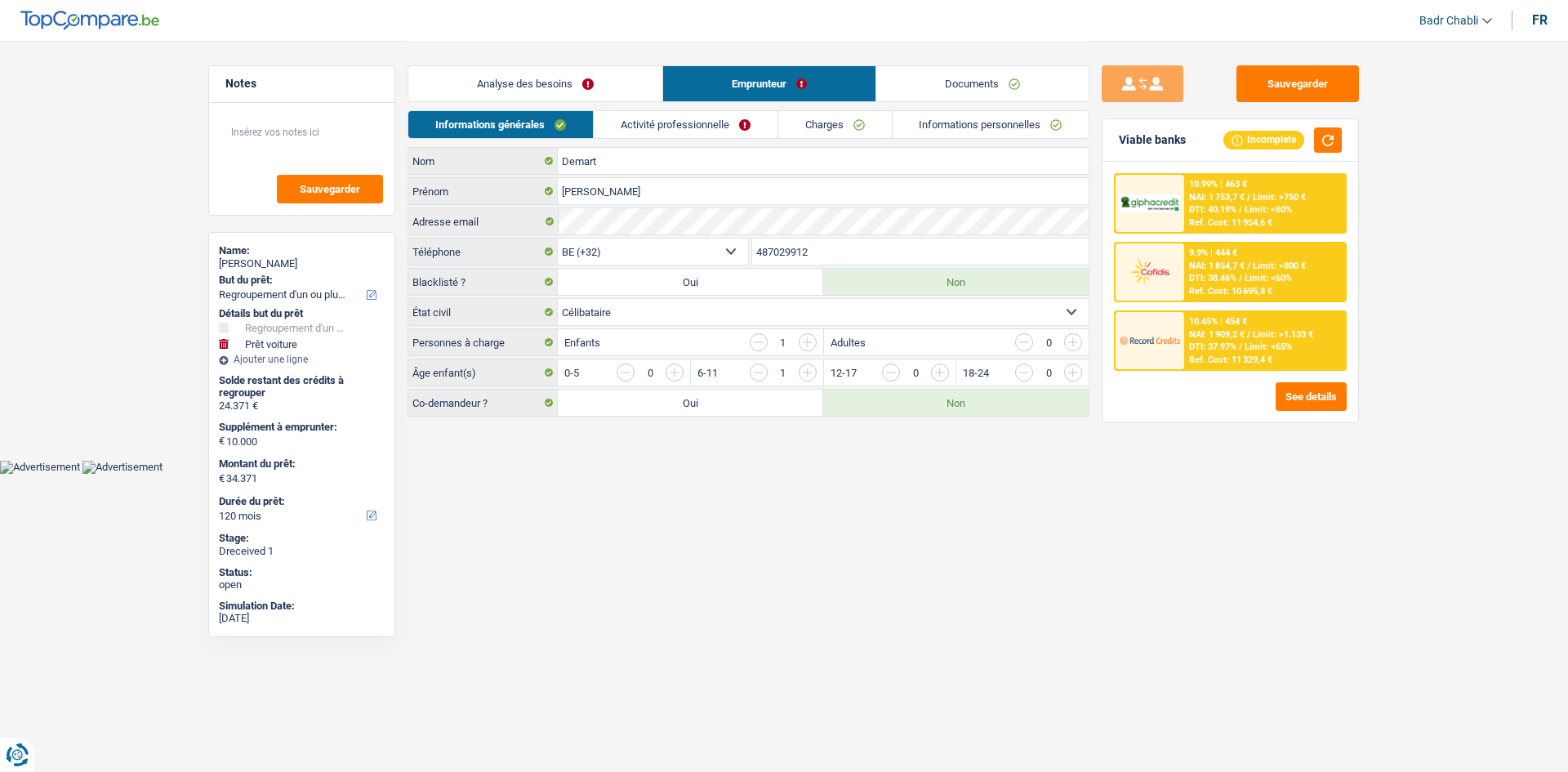
click at [703, 115] on link "Activité professionnelle" at bounding box center [686, 124] width 184 height 27
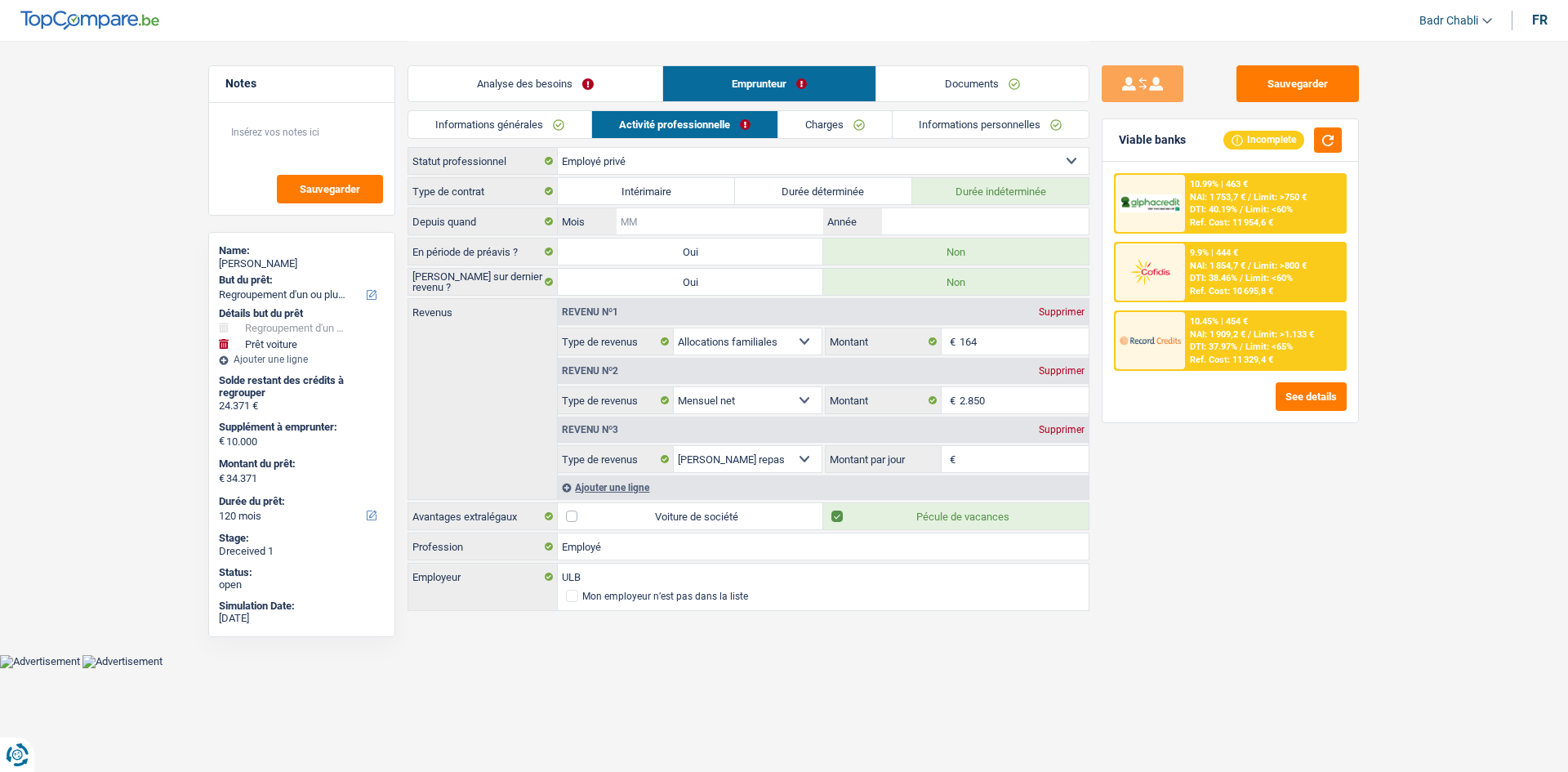
click at [710, 221] on input "Mois" at bounding box center [720, 222] width 207 height 27
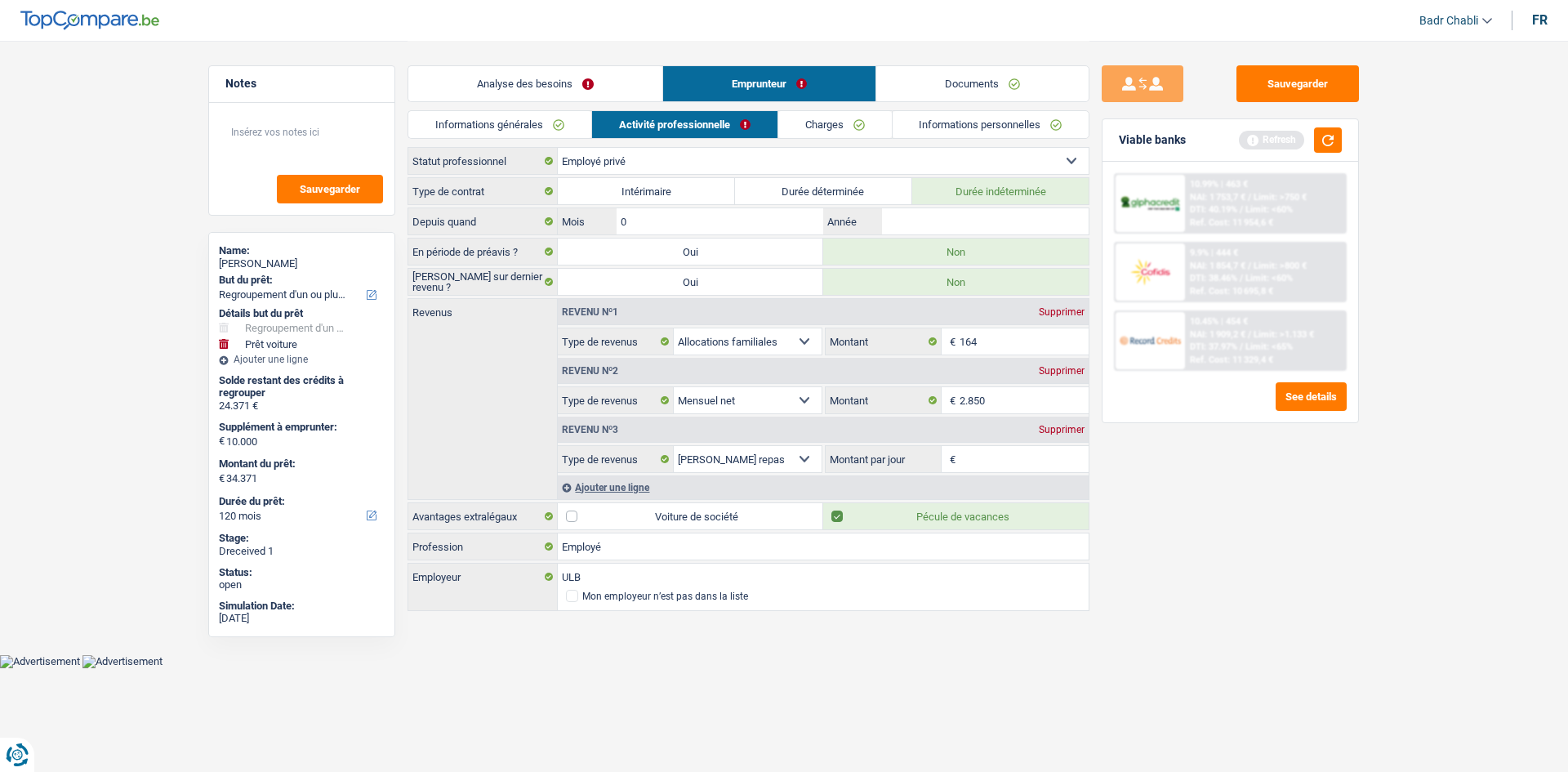
type input "01"
type input "2021"
click at [1344, 67] on button "Sauvegarder" at bounding box center [1298, 83] width 122 height 37
click at [1350, 91] on button "Sauvegarder" at bounding box center [1298, 83] width 122 height 37
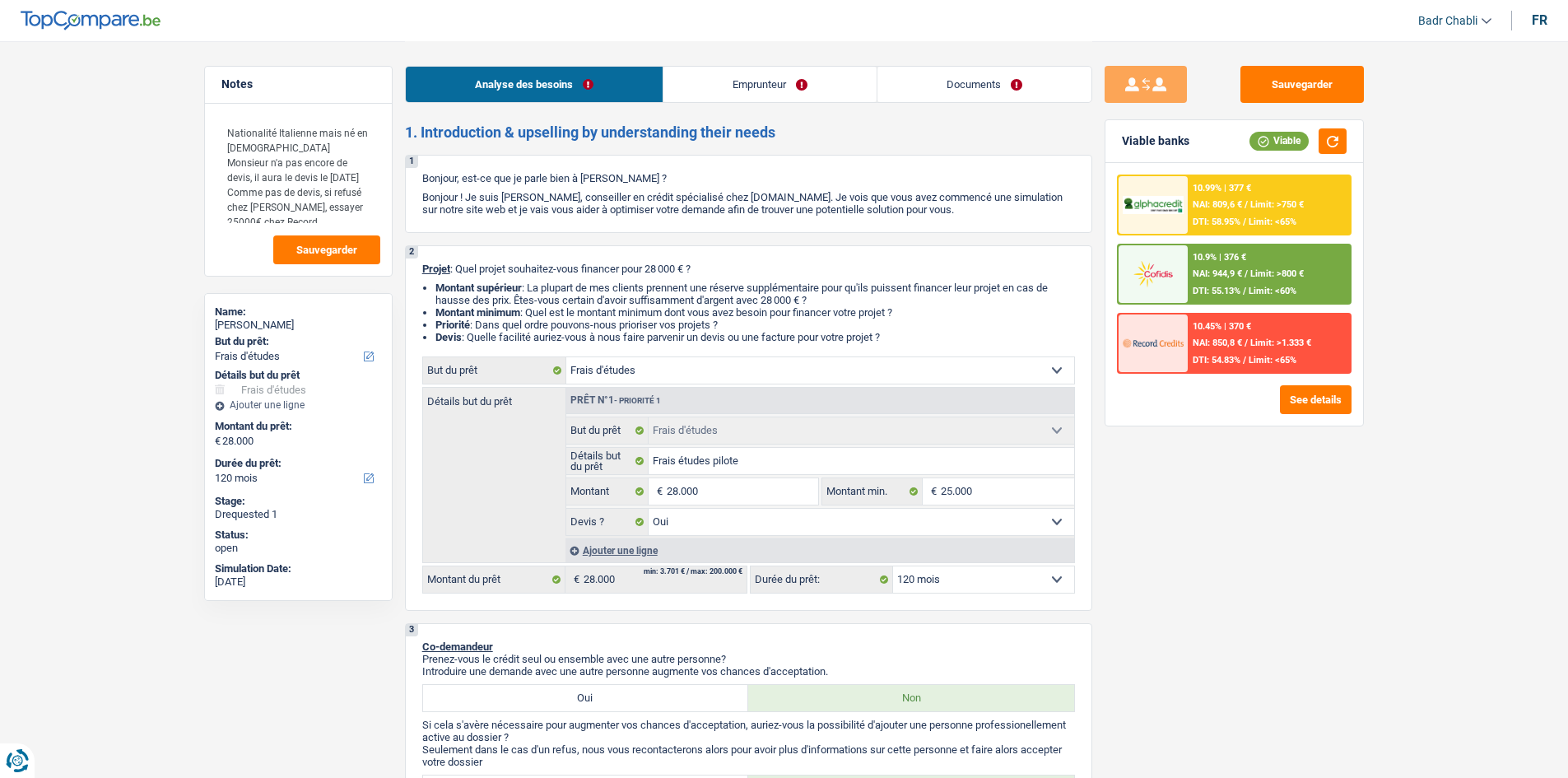
select select "study"
select select "120"
select select "study"
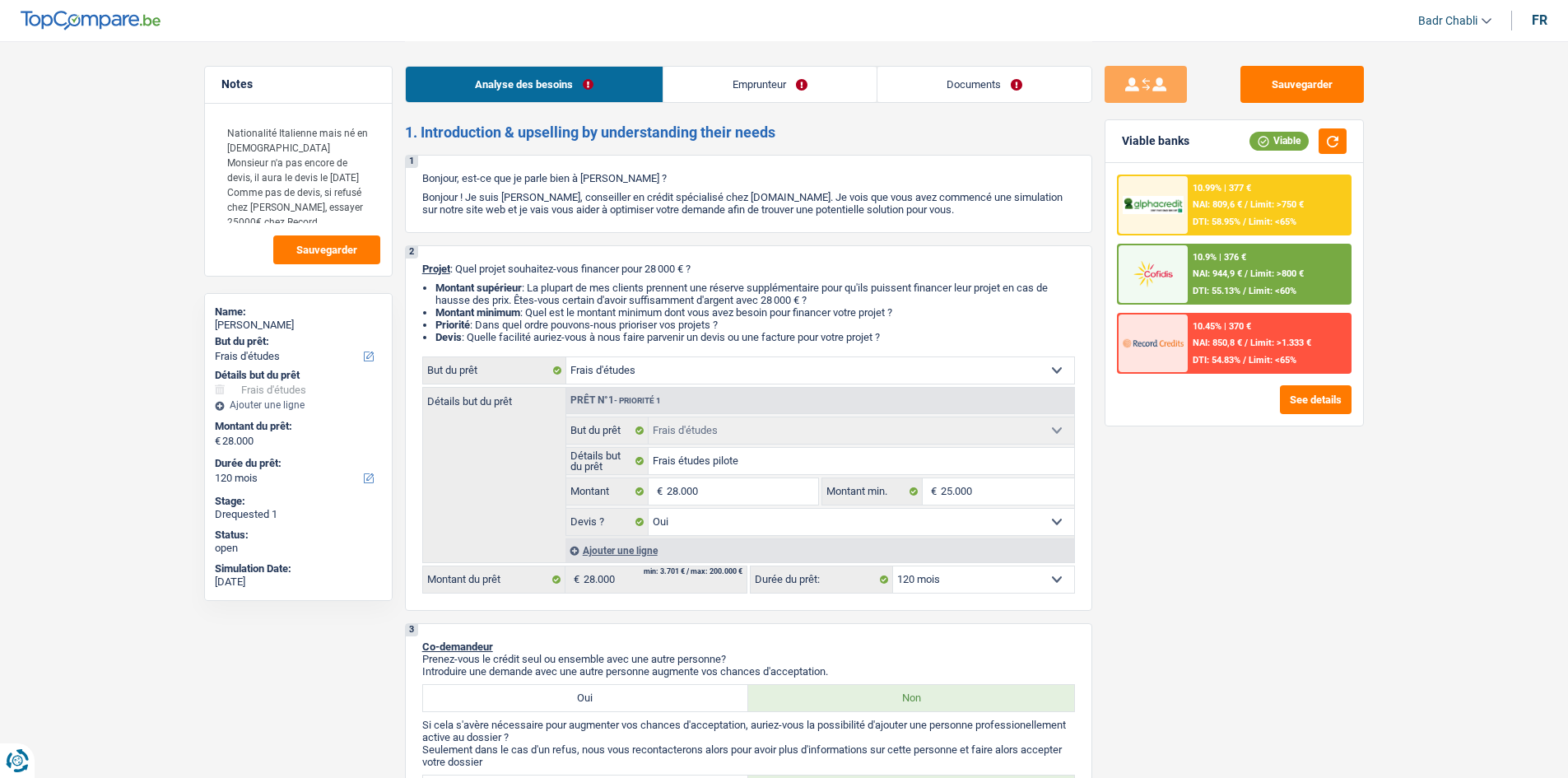
select select "yes"
select select "120"
select select "retired"
select select "pension"
select select "rentalIncome"
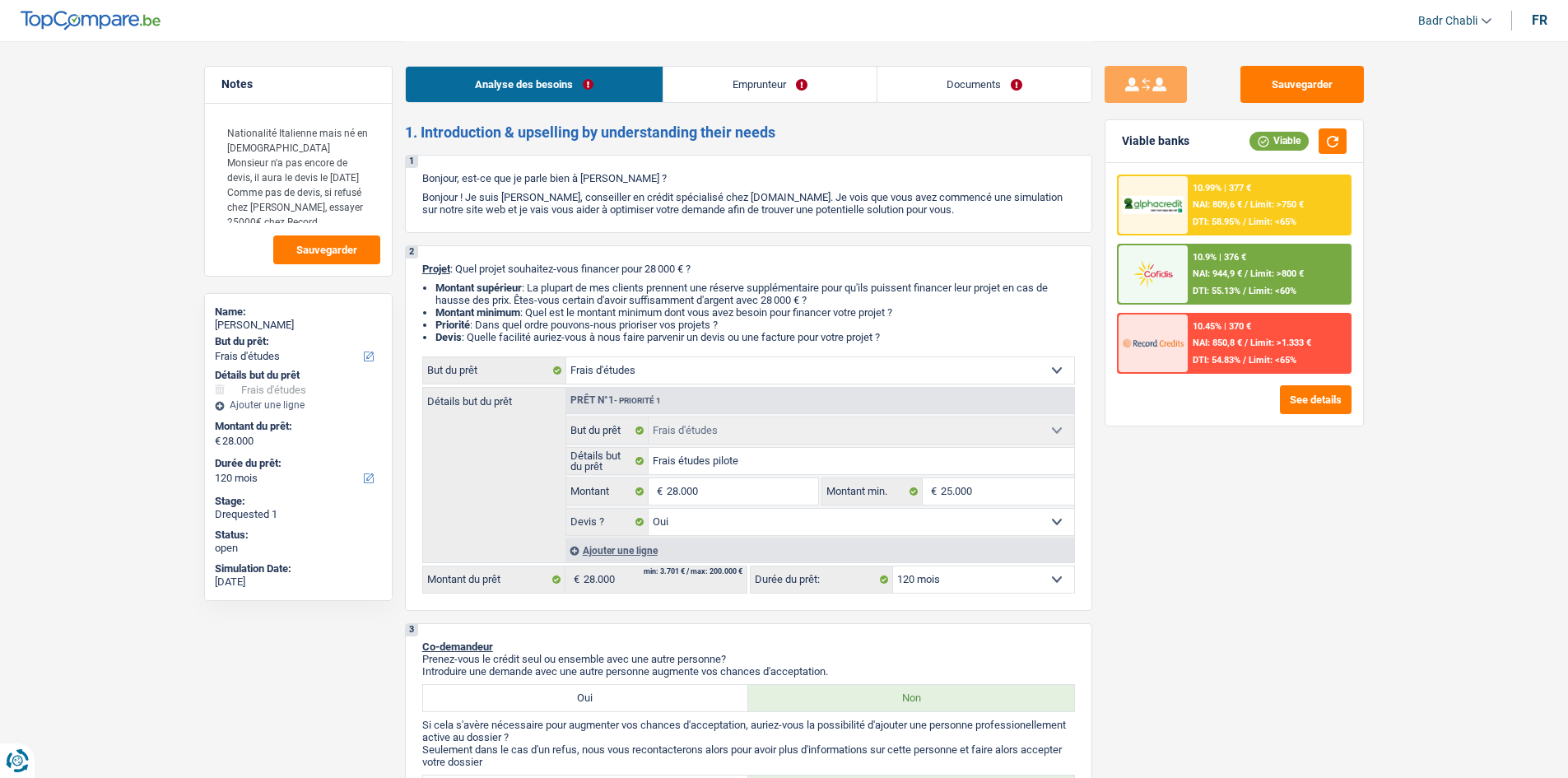
select select "familyAllowances"
select select "ownerWithMortgage"
select select "mortgage"
select select "180"
select select "cardOrCredit"
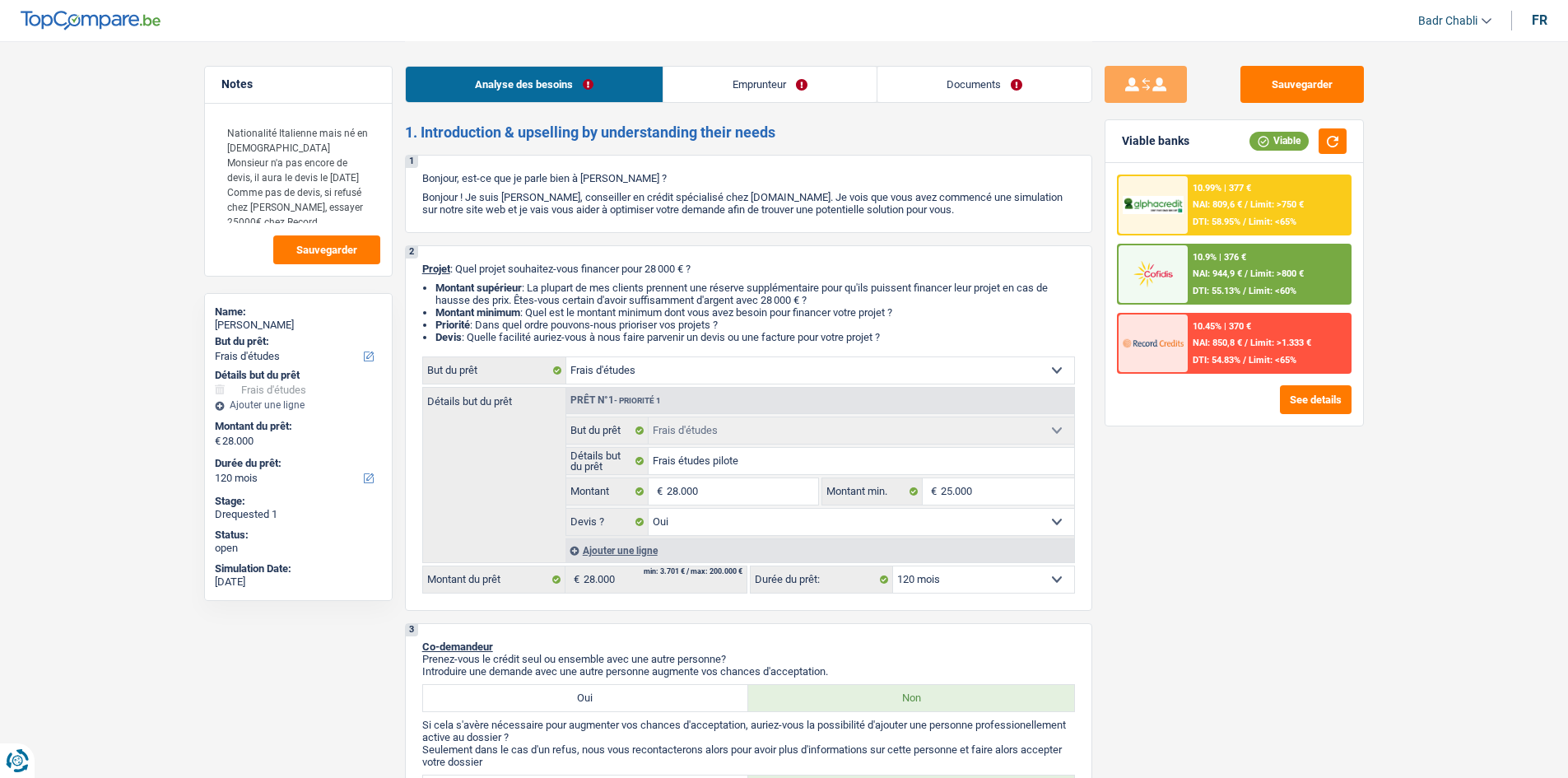
select select "study"
select select "yes"
select select "120"
select select "retired"
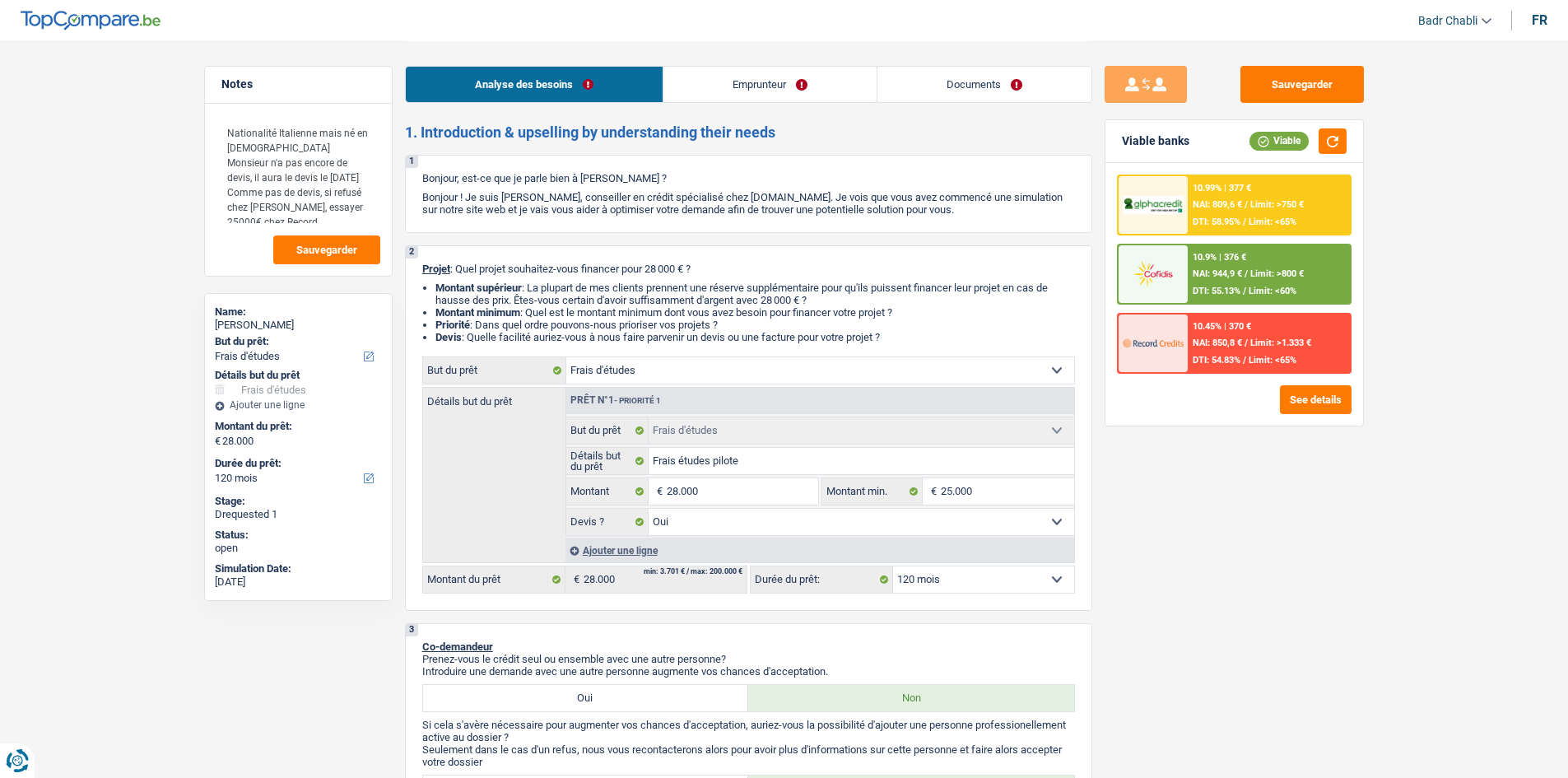
select select "pension"
select select "rentalIncome"
select select "familyAllowances"
click at [750, 71] on link "Emprunteur" at bounding box center [770, 84] width 213 height 35
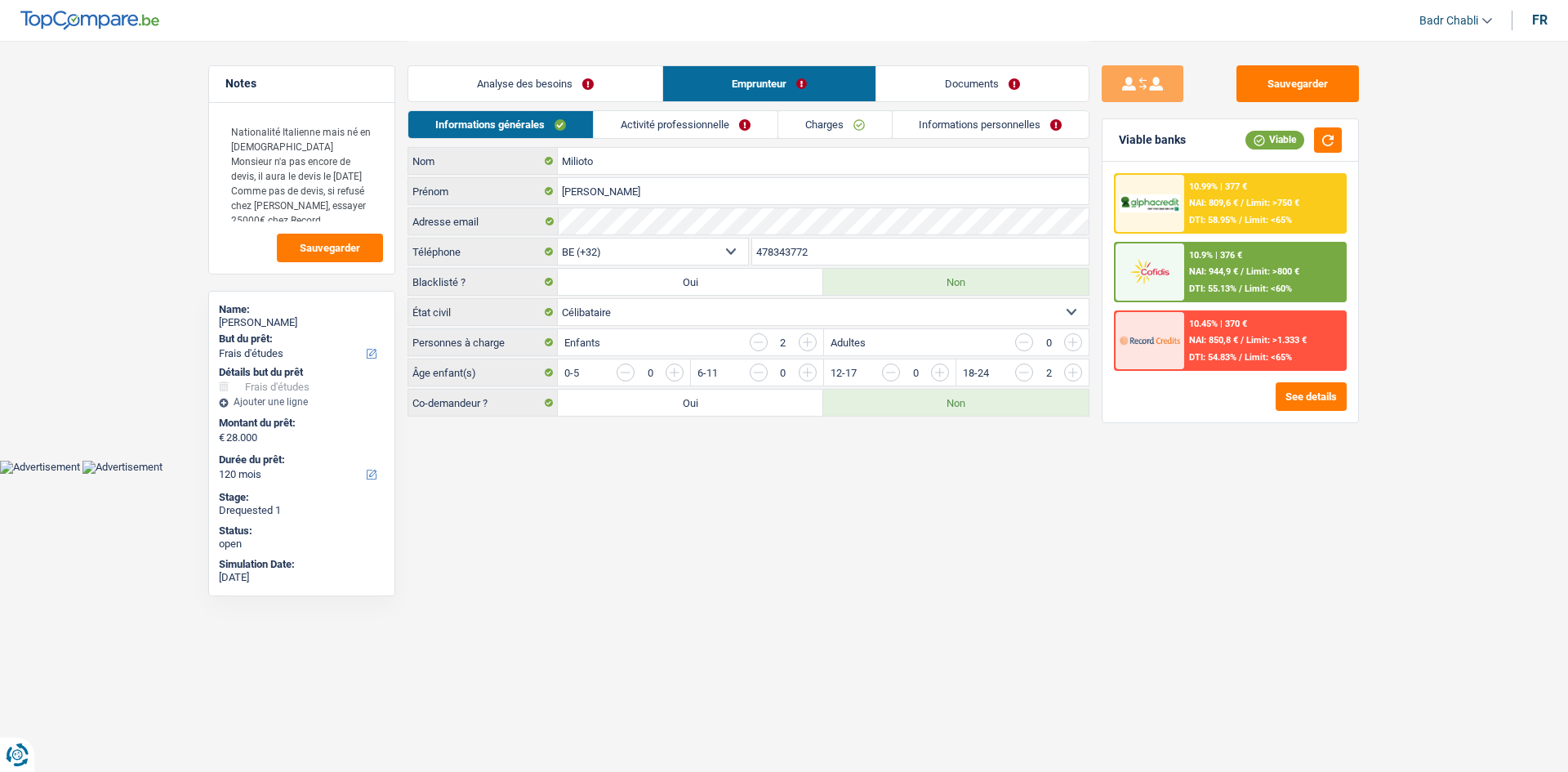
click at [735, 115] on link "Activité professionnelle" at bounding box center [686, 124] width 184 height 27
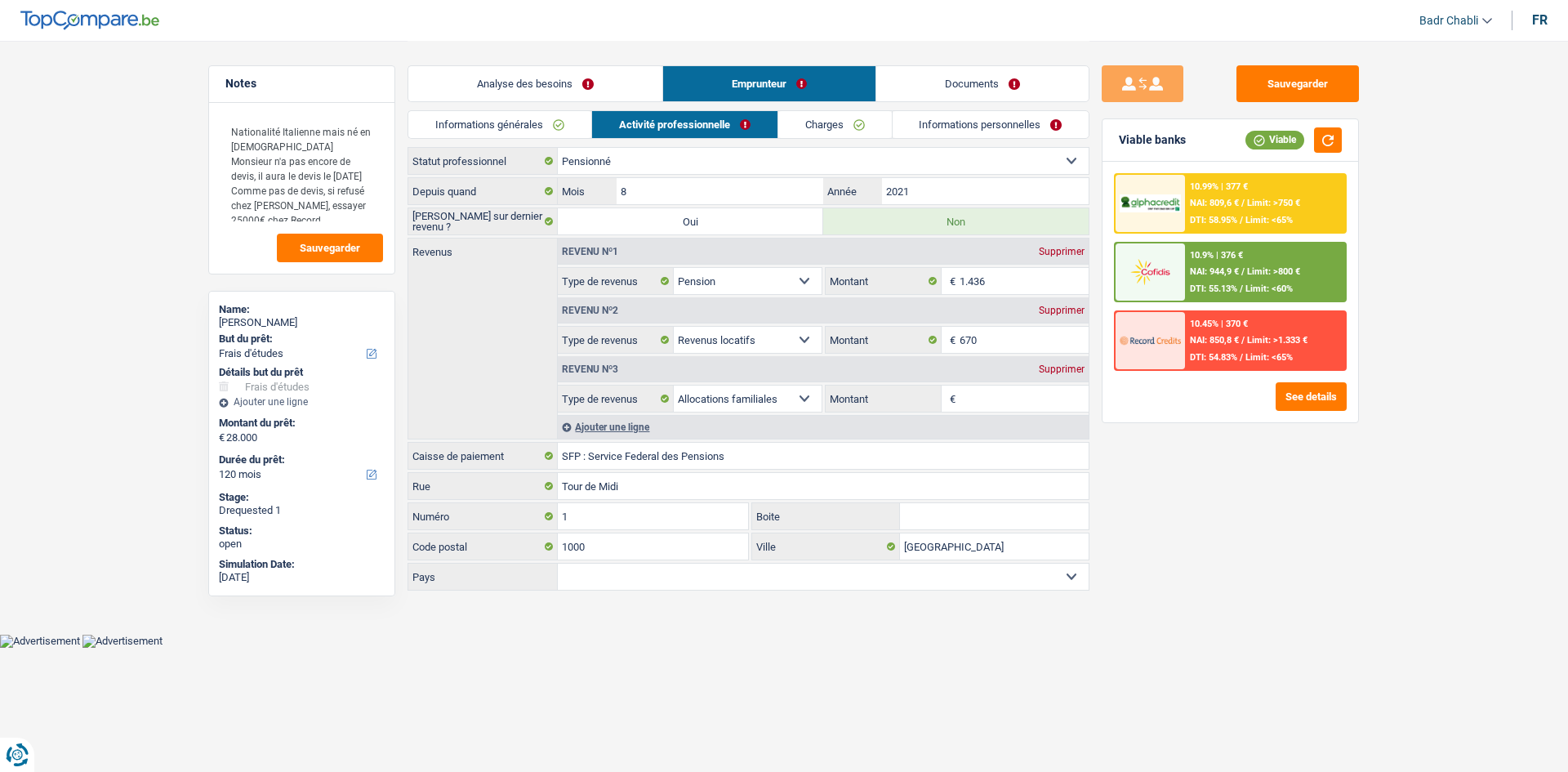
click at [1064, 370] on div "Supprimer" at bounding box center [1061, 369] width 54 height 9
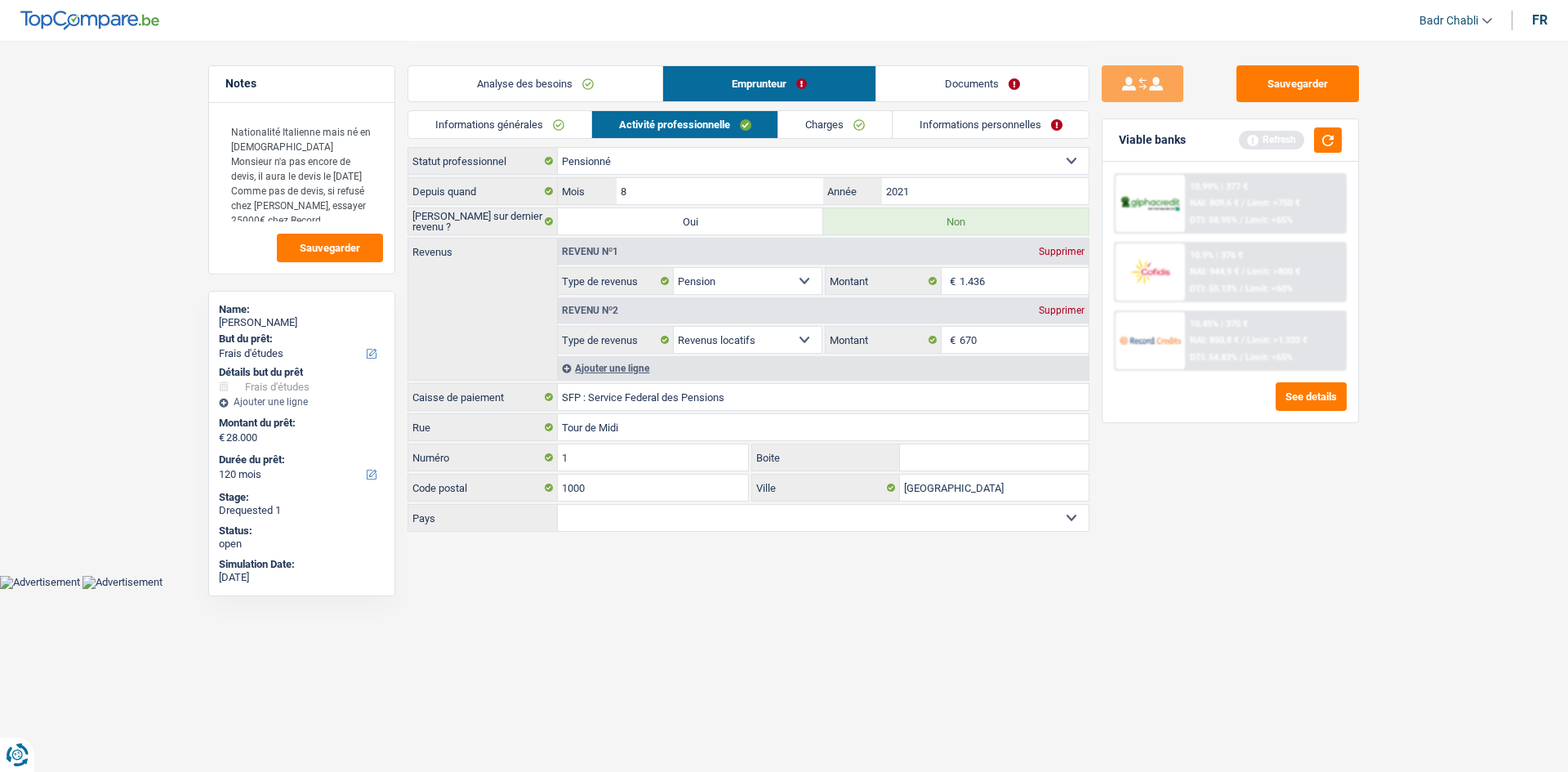
click at [1060, 310] on div "Supprimer" at bounding box center [1061, 310] width 54 height 9
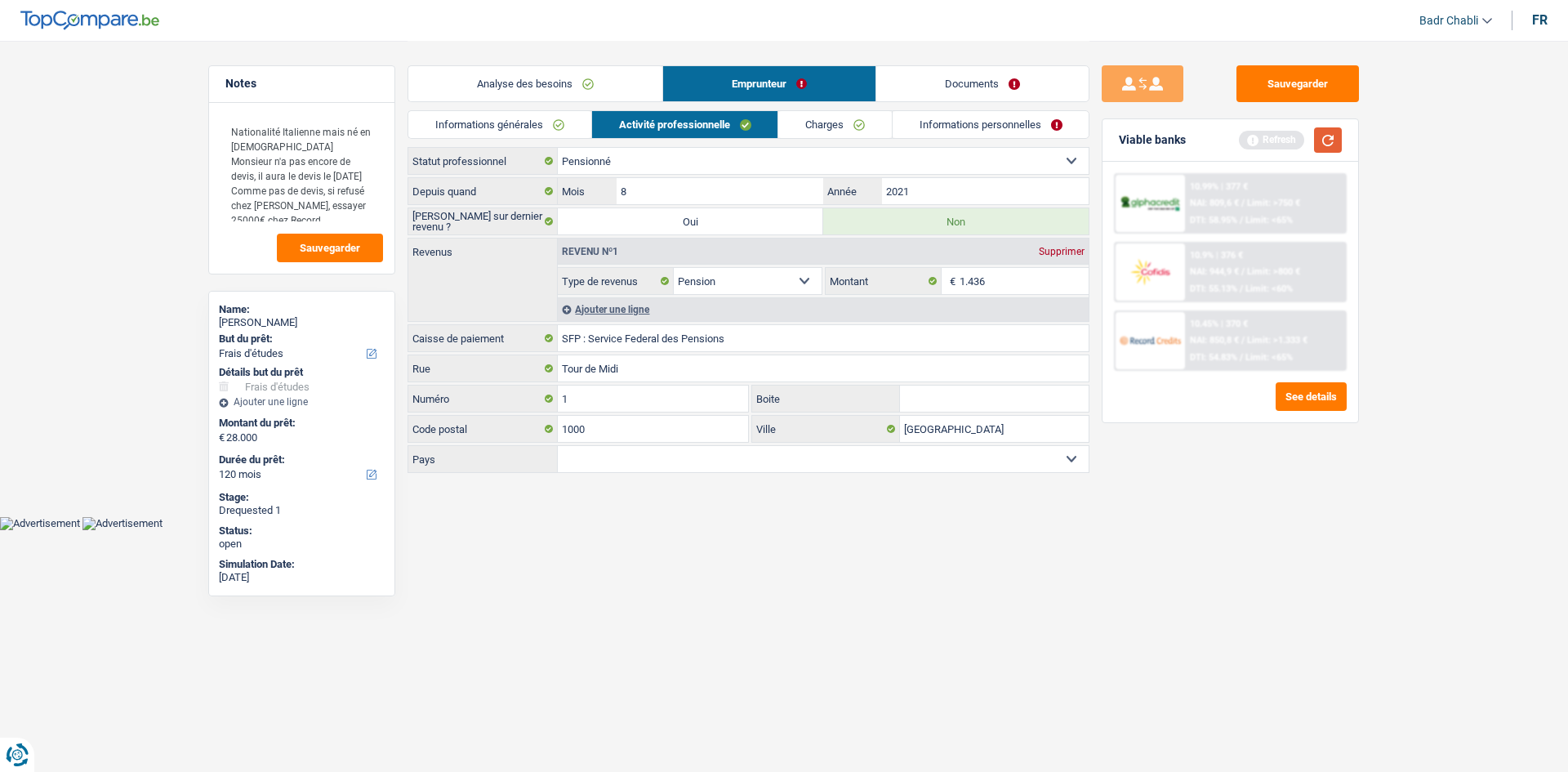
click at [1337, 139] on button "button" at bounding box center [1328, 139] width 28 height 26
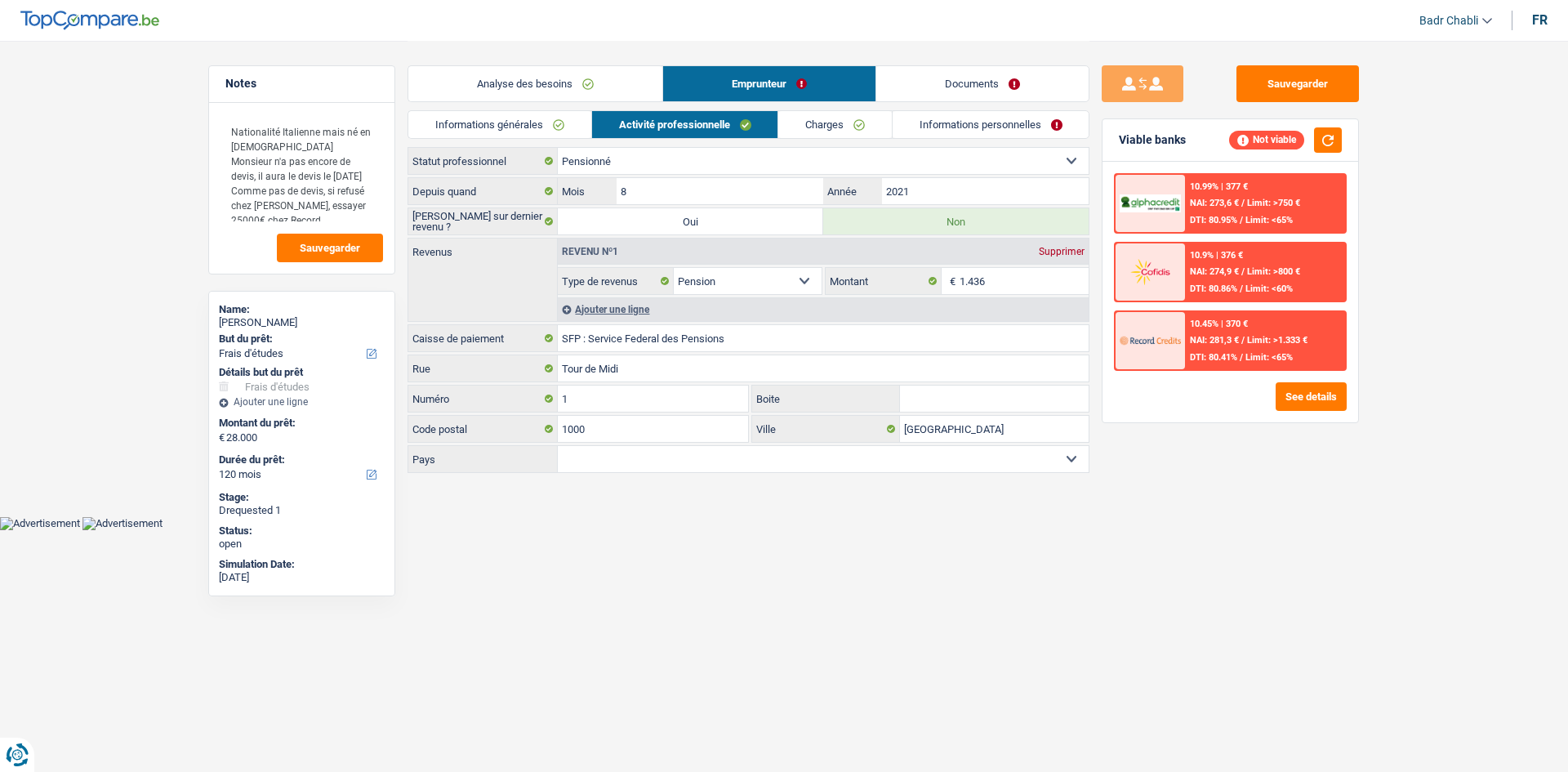
click at [1002, 85] on link "Documents" at bounding box center [983, 83] width 212 height 35
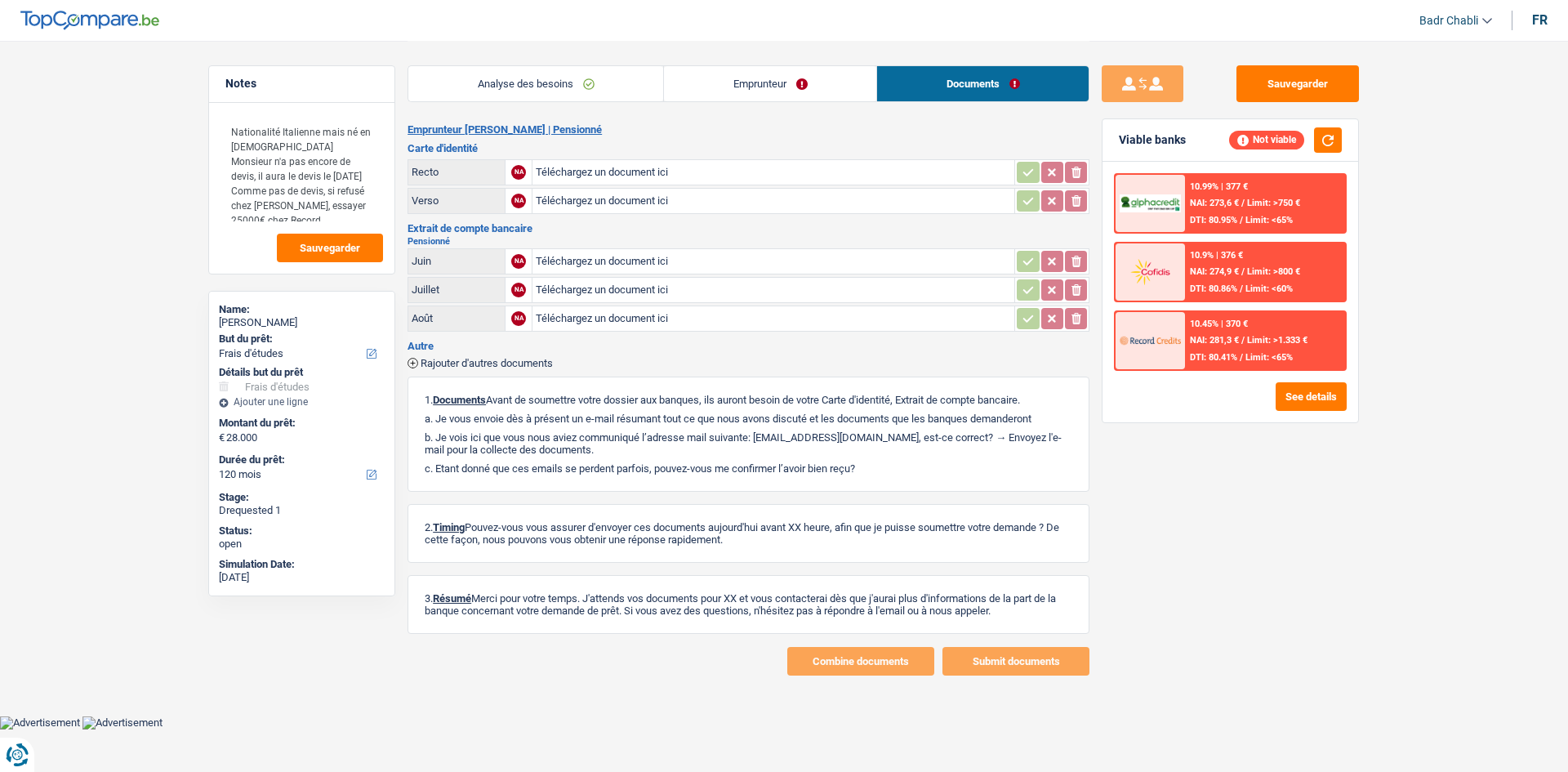
click at [779, 74] on link "Emprunteur" at bounding box center [770, 83] width 212 height 35
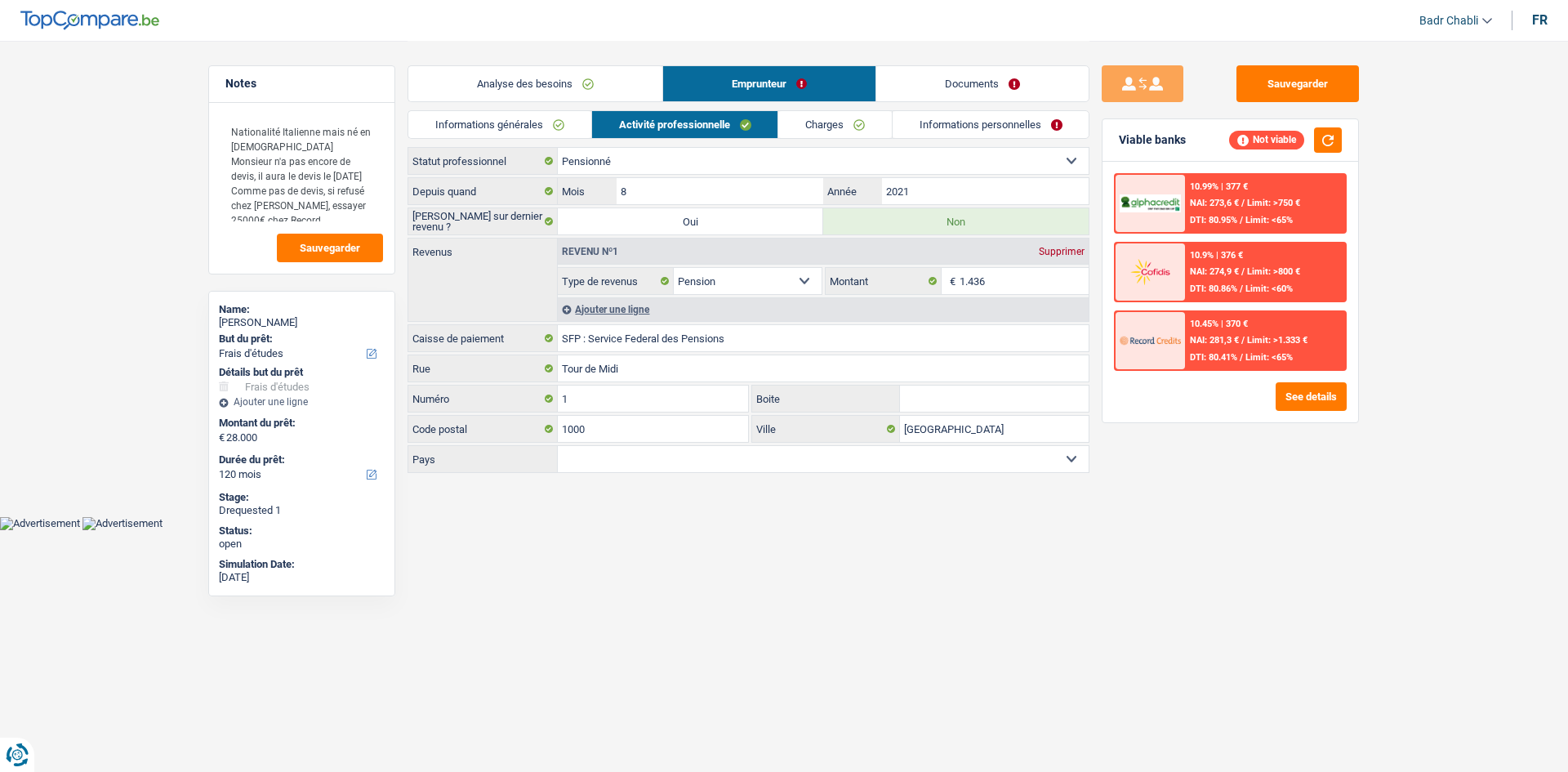
click at [839, 122] on link "Charges" at bounding box center [836, 124] width 114 height 27
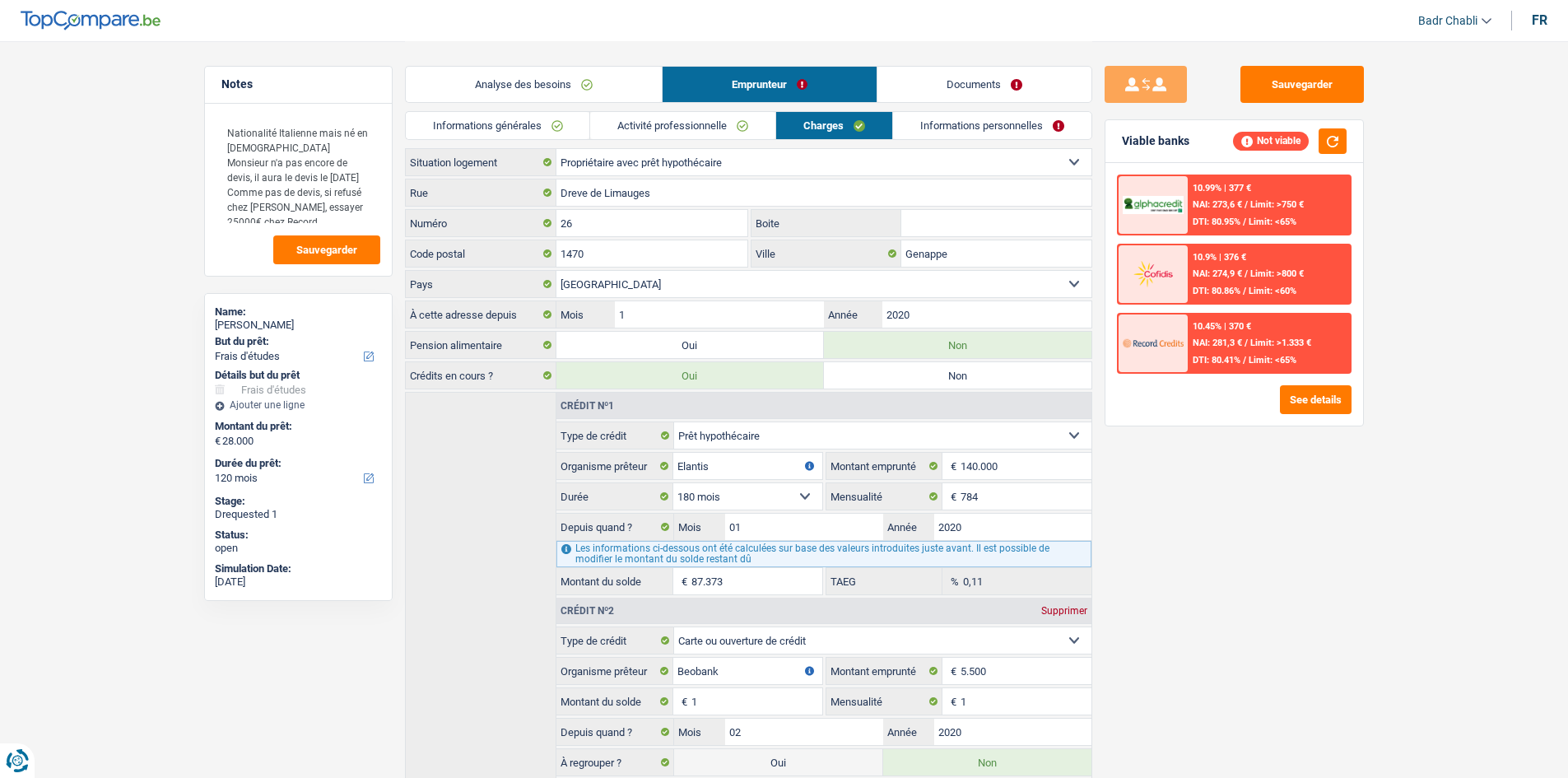
click at [691, 121] on link "Activité professionnelle" at bounding box center [683, 125] width 185 height 27
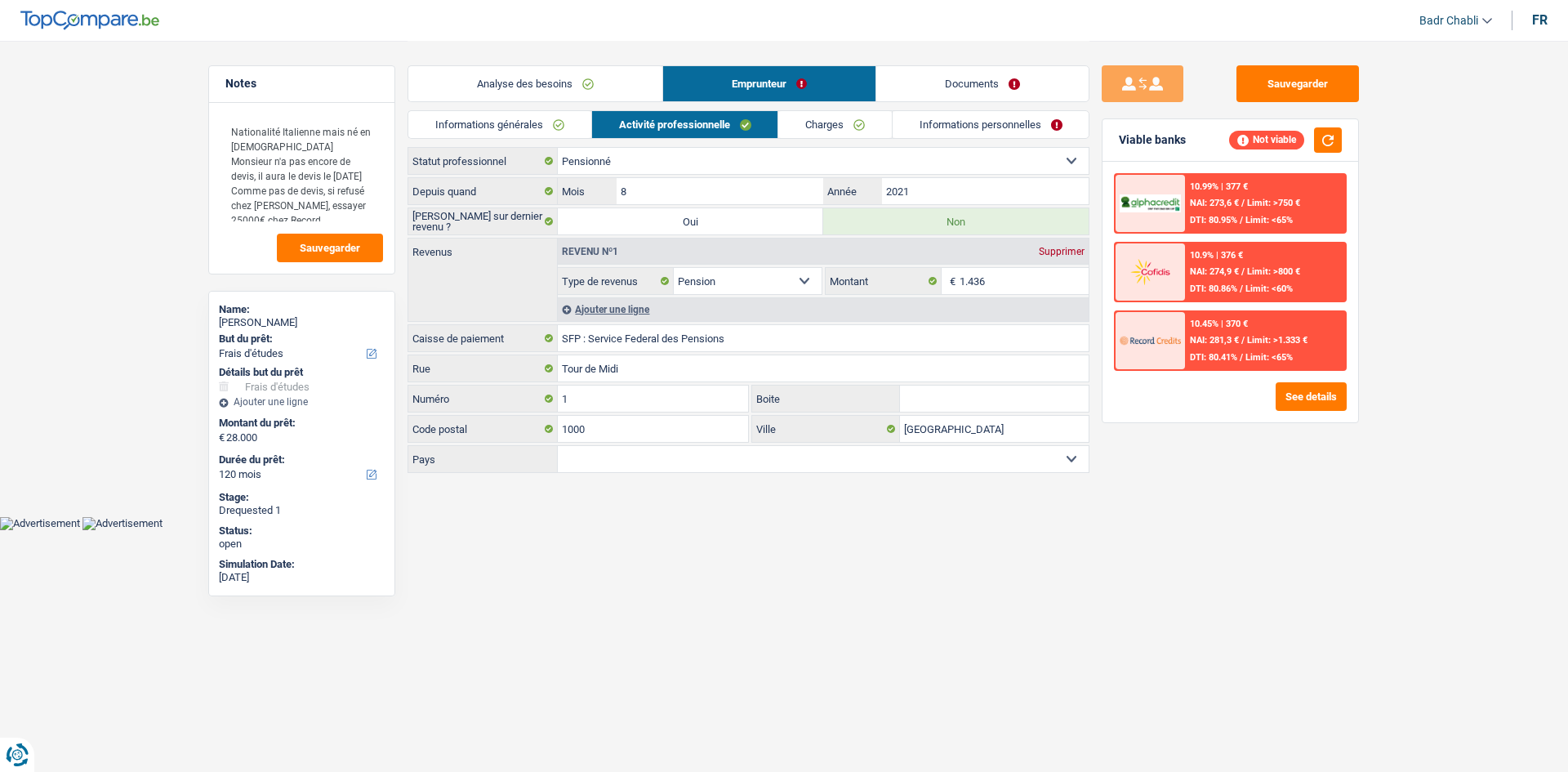
click at [861, 120] on link "Charges" at bounding box center [836, 124] width 114 height 27
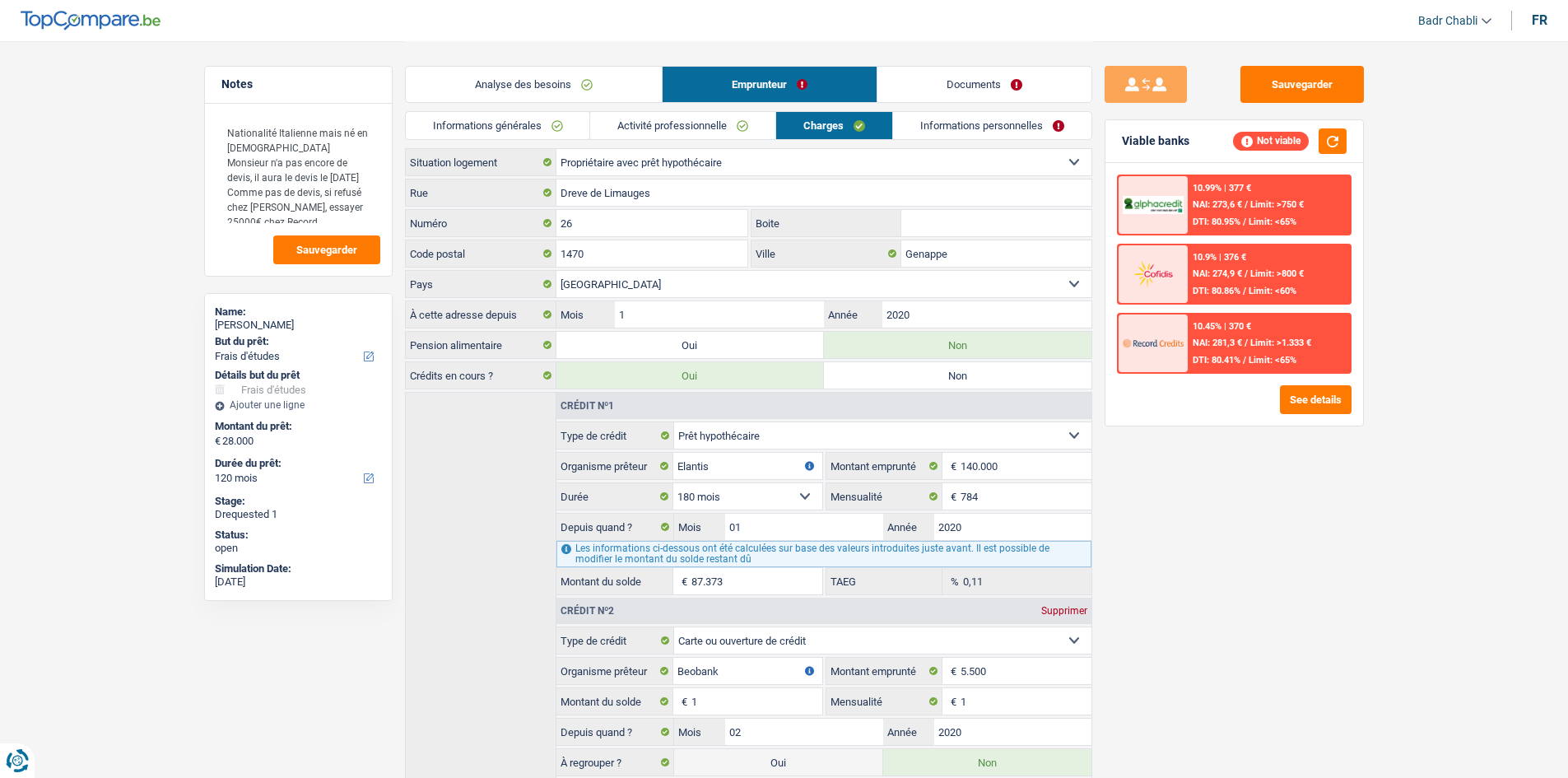
click at [720, 125] on link "Activité professionnelle" at bounding box center [683, 125] width 185 height 27
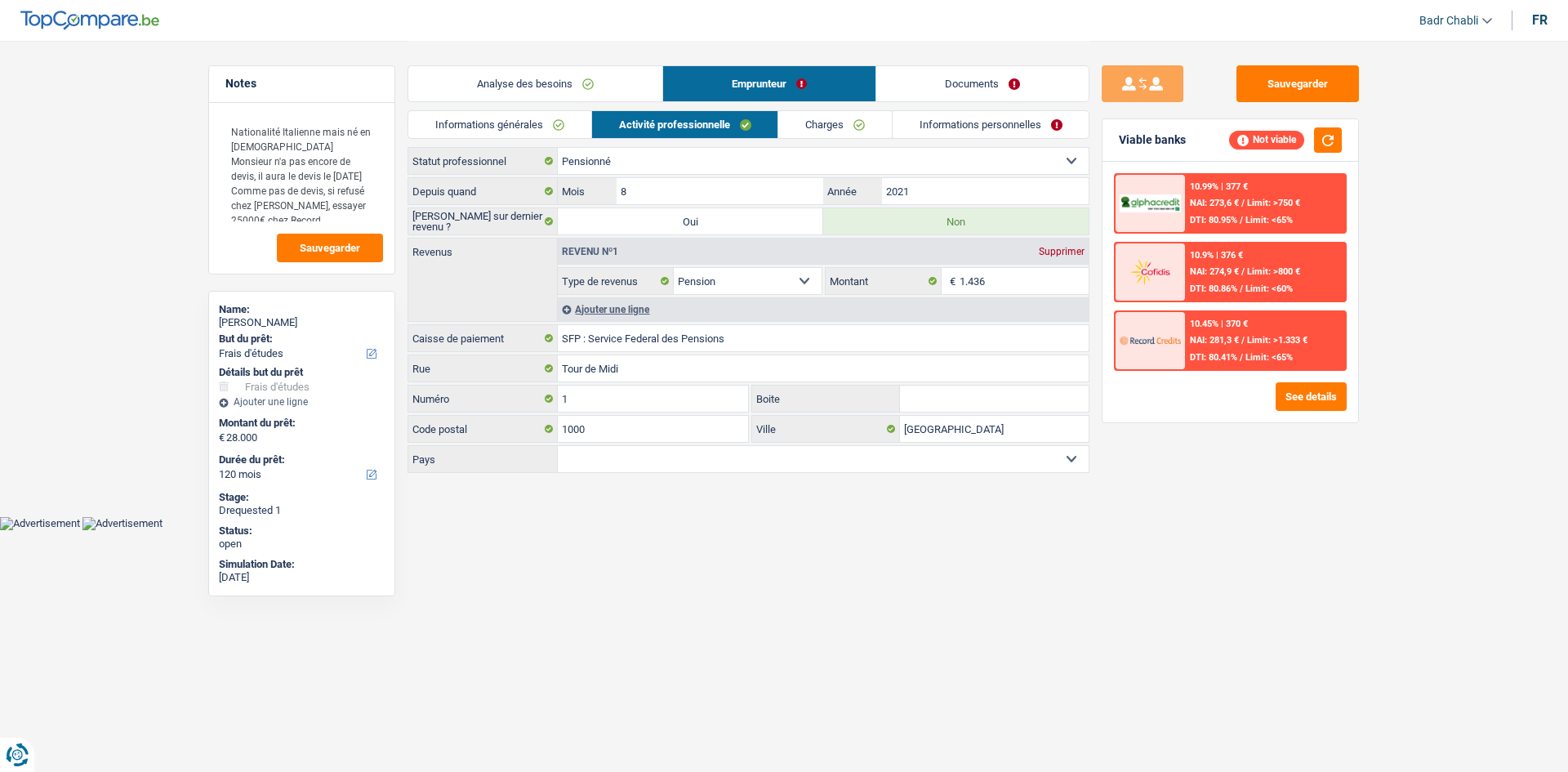
click at [858, 120] on link "Charges" at bounding box center [836, 124] width 114 height 27
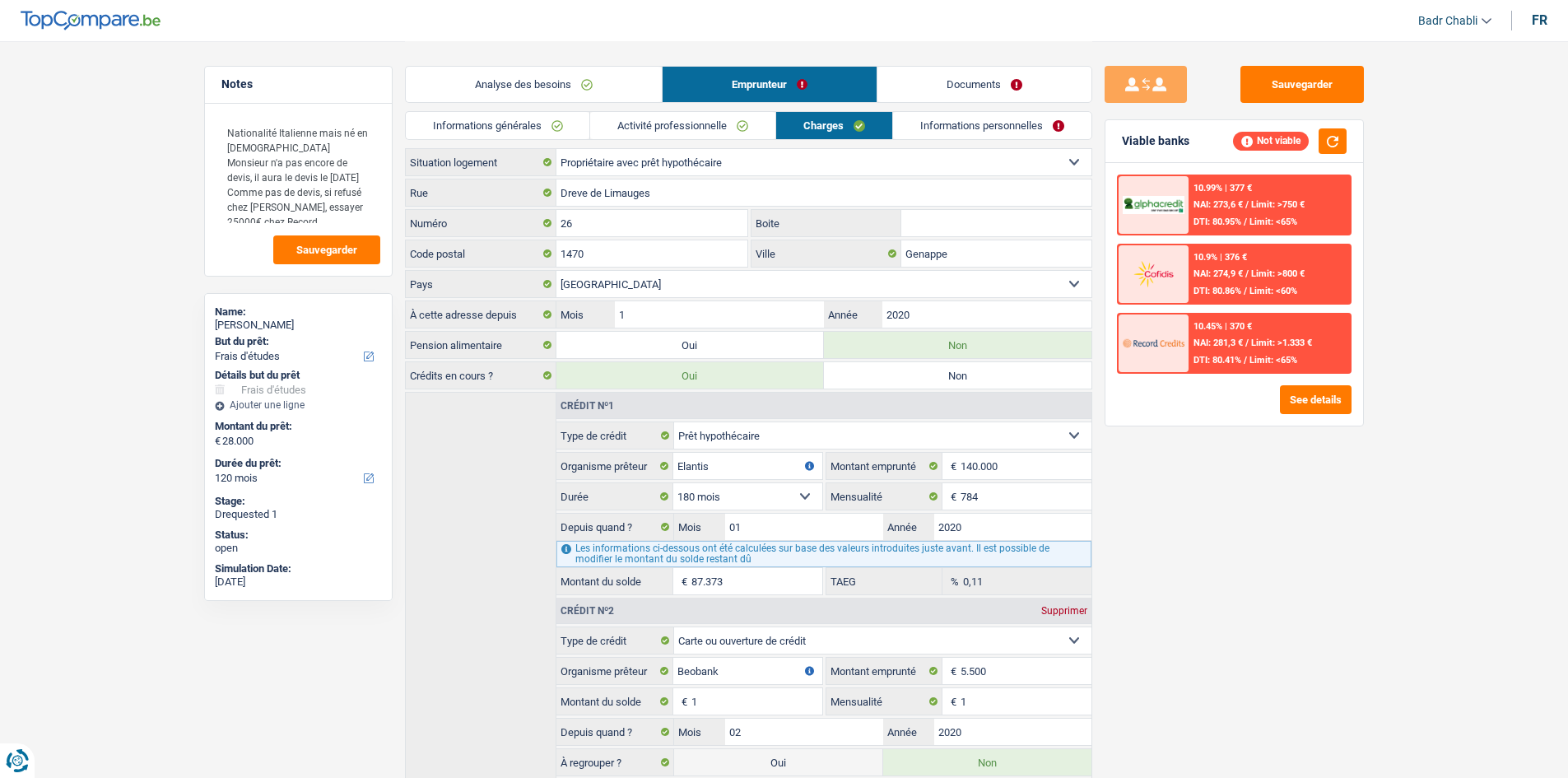
click at [714, 133] on link "Activité professionnelle" at bounding box center [683, 125] width 185 height 27
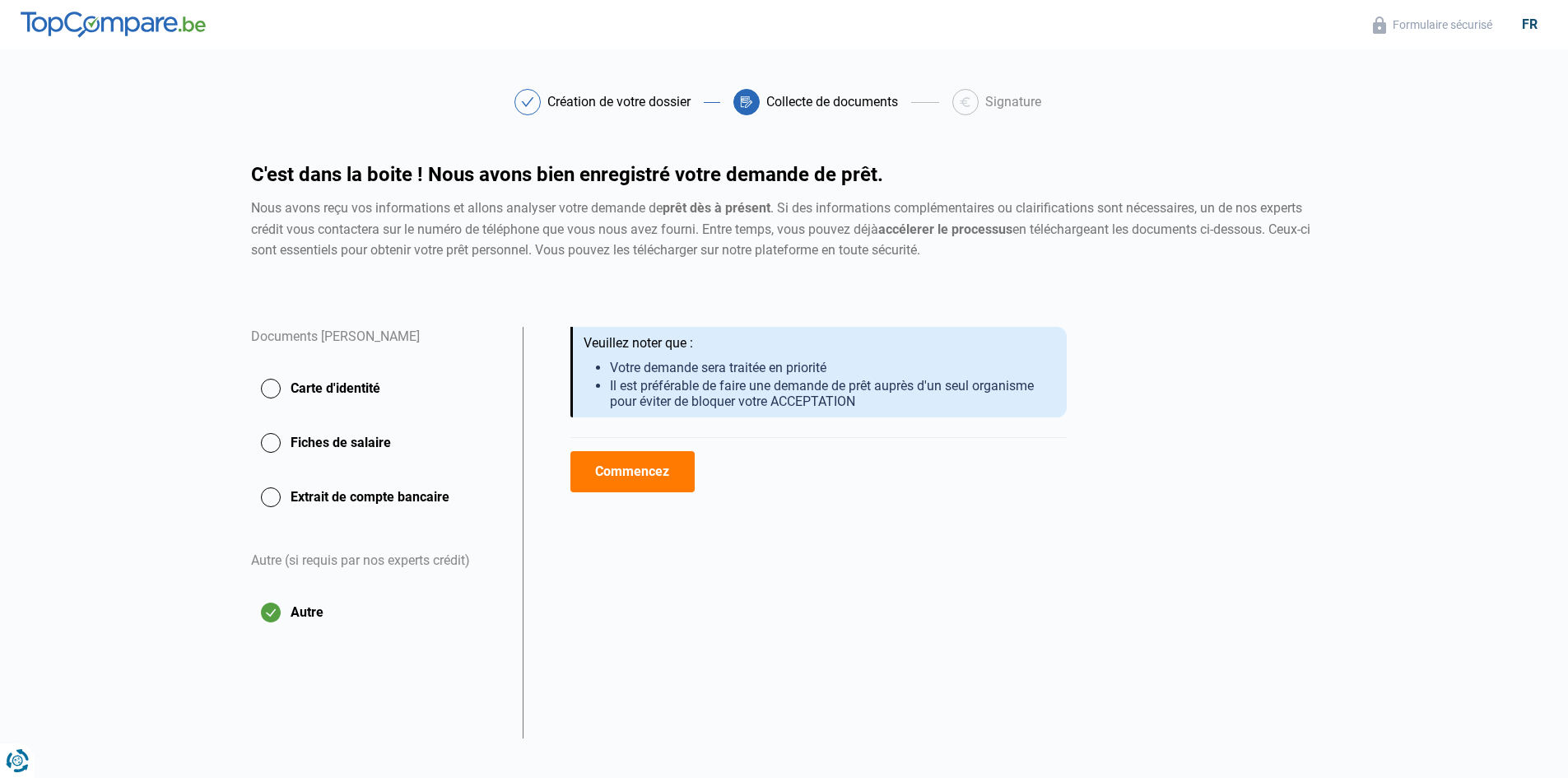
click at [359, 391] on button "Carte d'identité" at bounding box center [378, 388] width 252 height 41
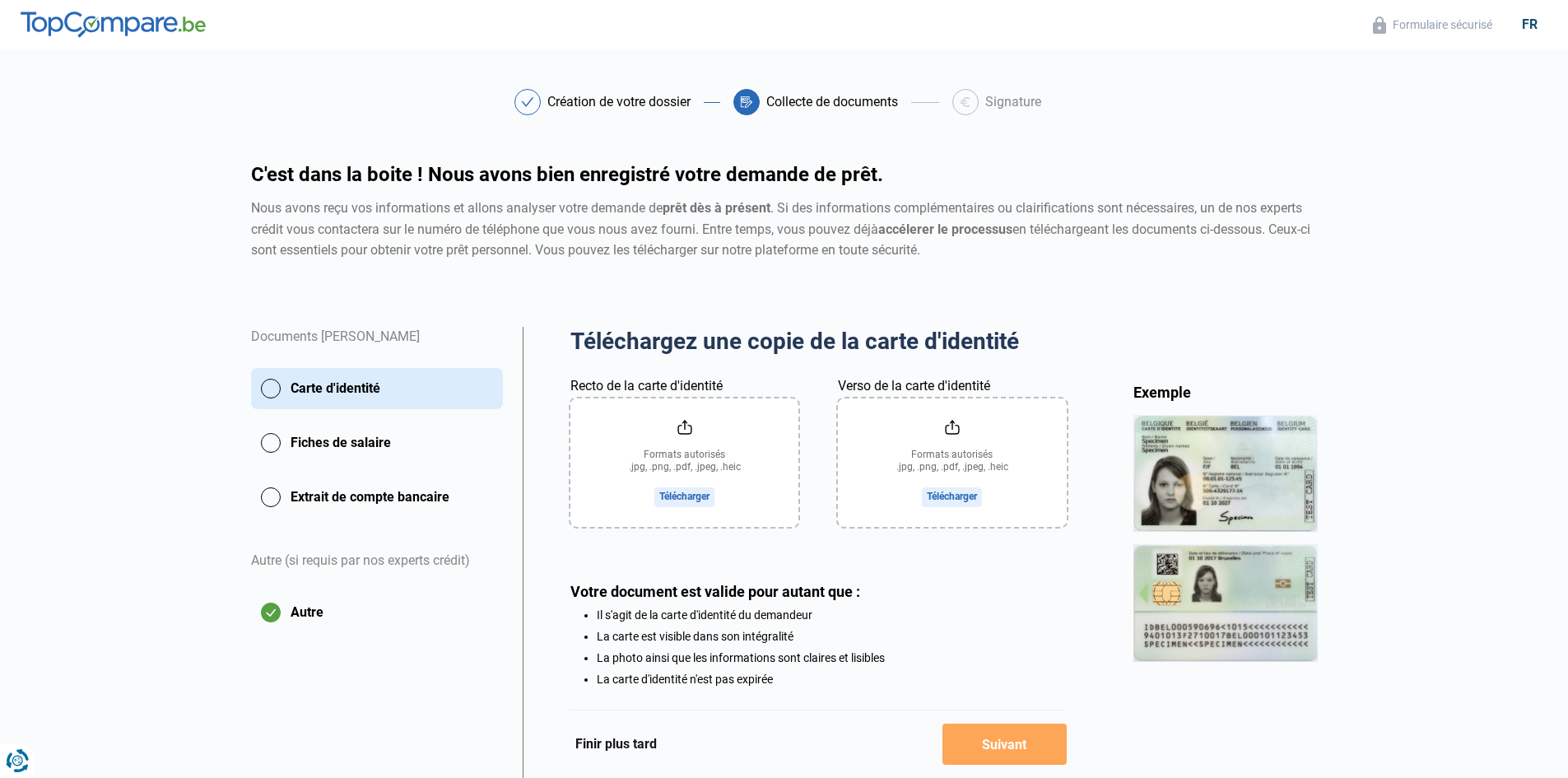
click at [376, 426] on button "Fiches de salaire" at bounding box center [378, 443] width 252 height 41
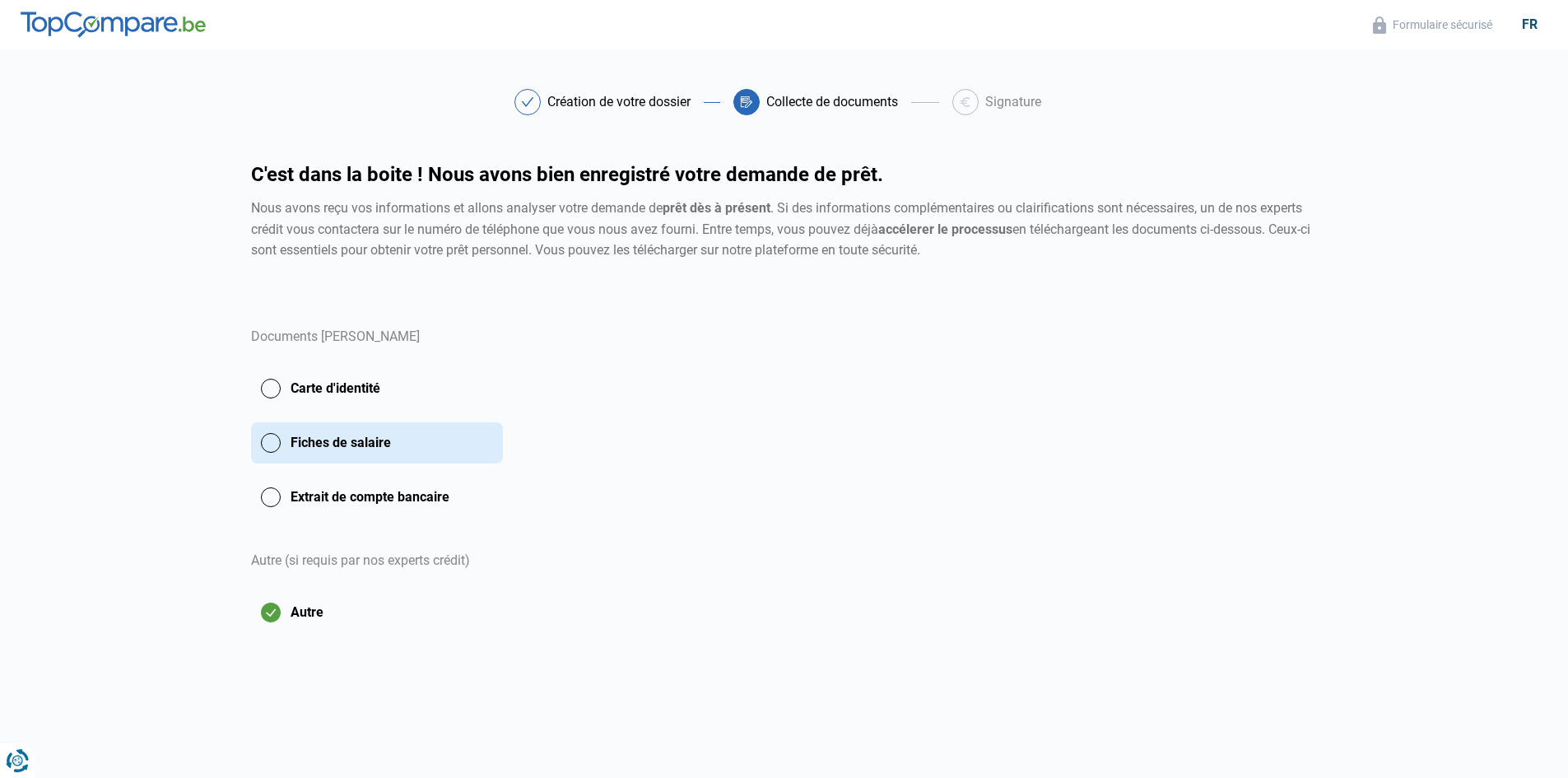
click at [374, 437] on button "Fiches de salaire" at bounding box center [378, 443] width 252 height 41
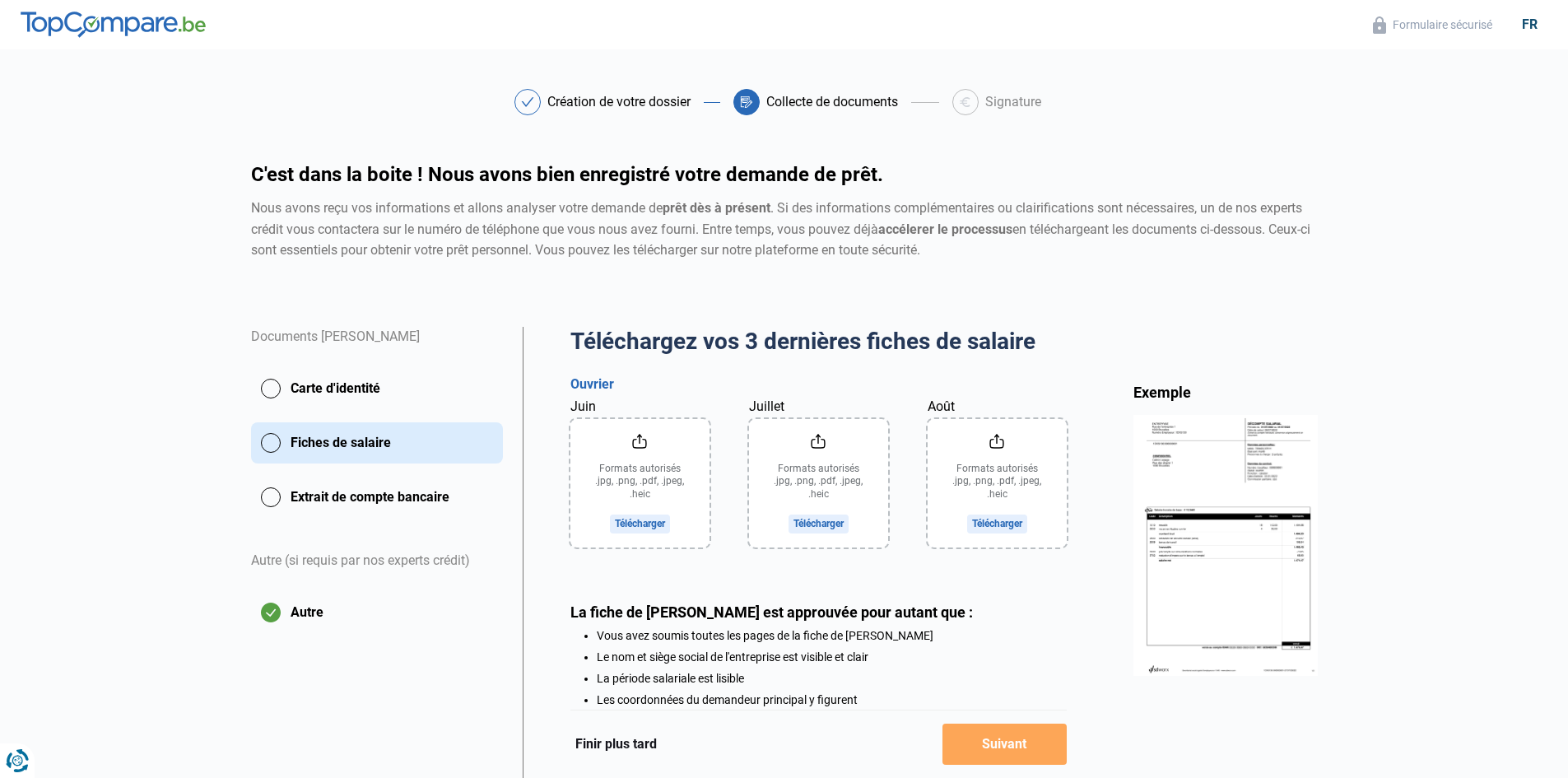
click at [385, 486] on button "Extrait de compte bancaire" at bounding box center [378, 497] width 252 height 41
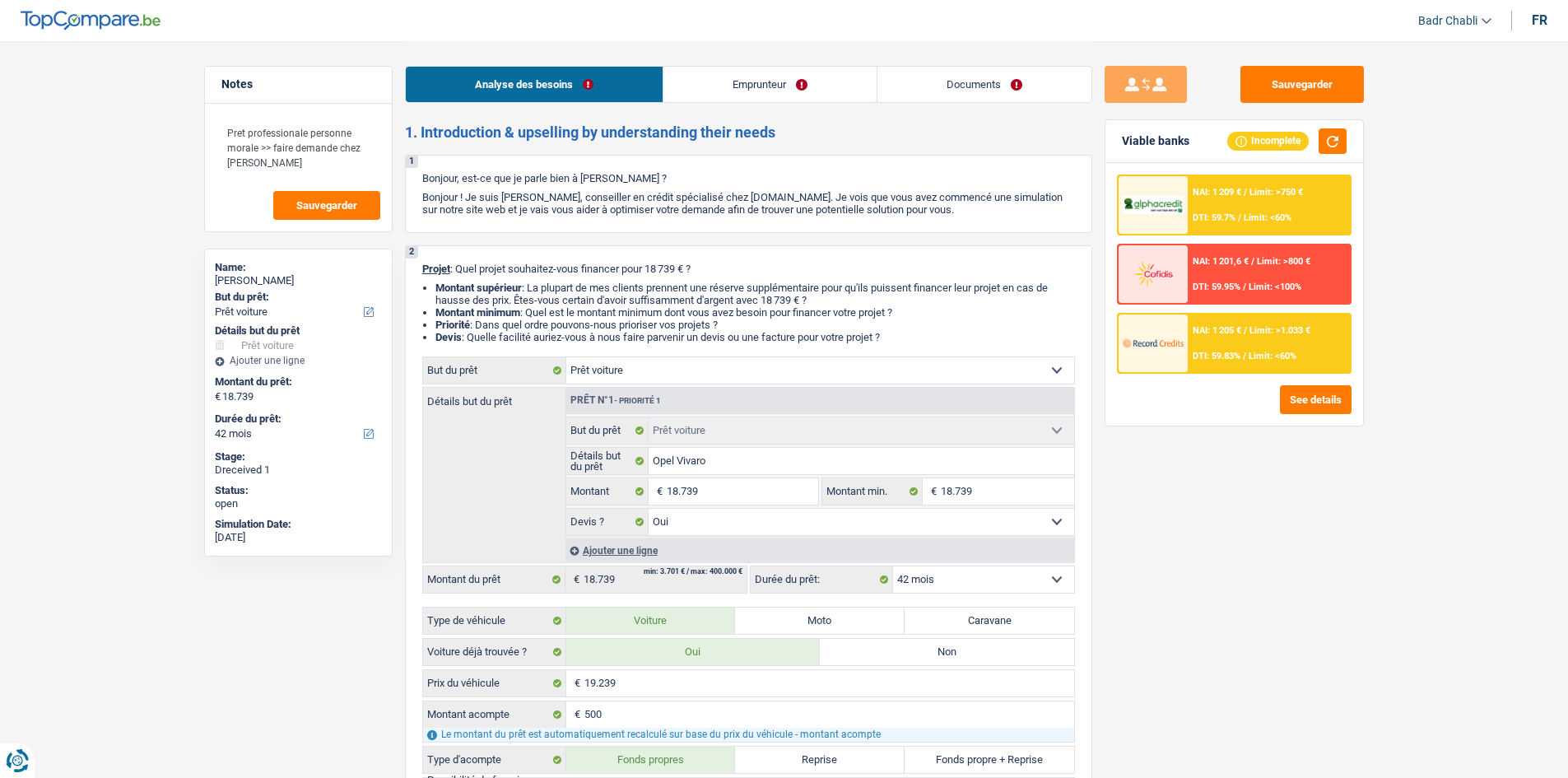
select select "car"
select select "42"
select select "car"
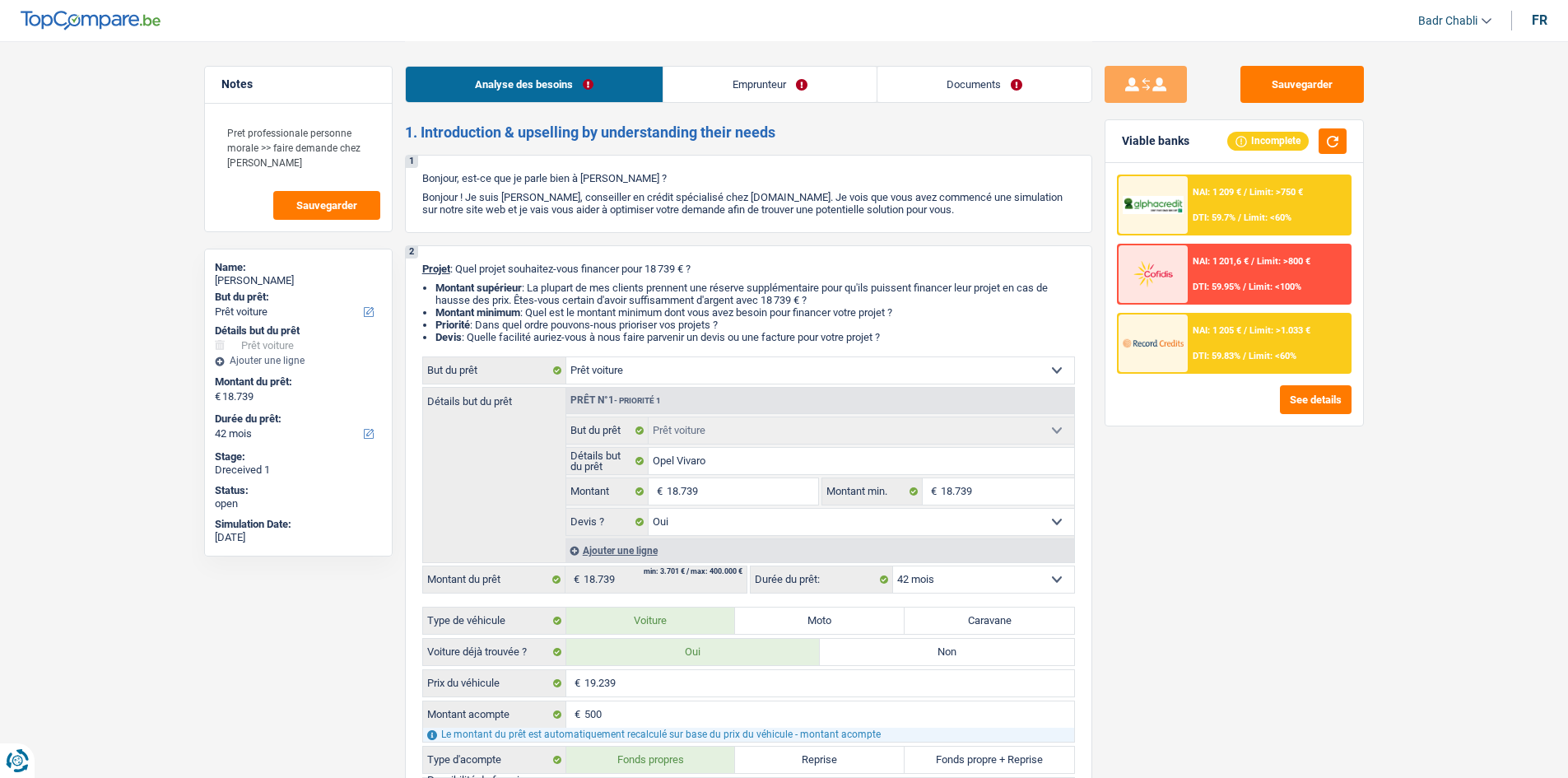
select select "yes"
select select "42"
select select "independent"
select select "netSalary"
select select "rents"
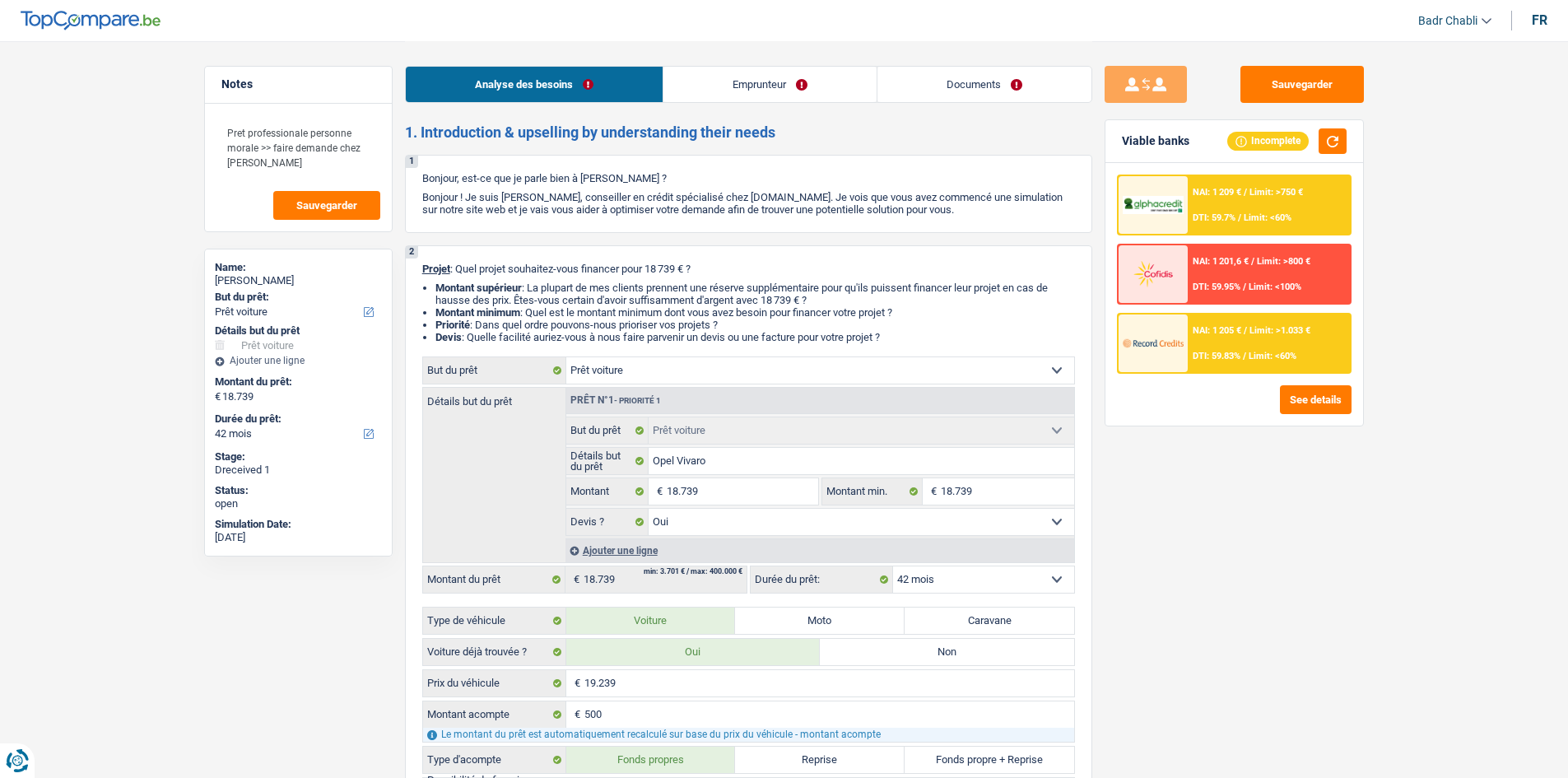
select select "car"
select select "yes"
select select "42"
click at [1221, 512] on div "Sauvegarder Viable banks Incomplete NAI: 1 209 € / Limit: >750 € DTI: 59.7% / L…" at bounding box center [1234, 408] width 284 height 685
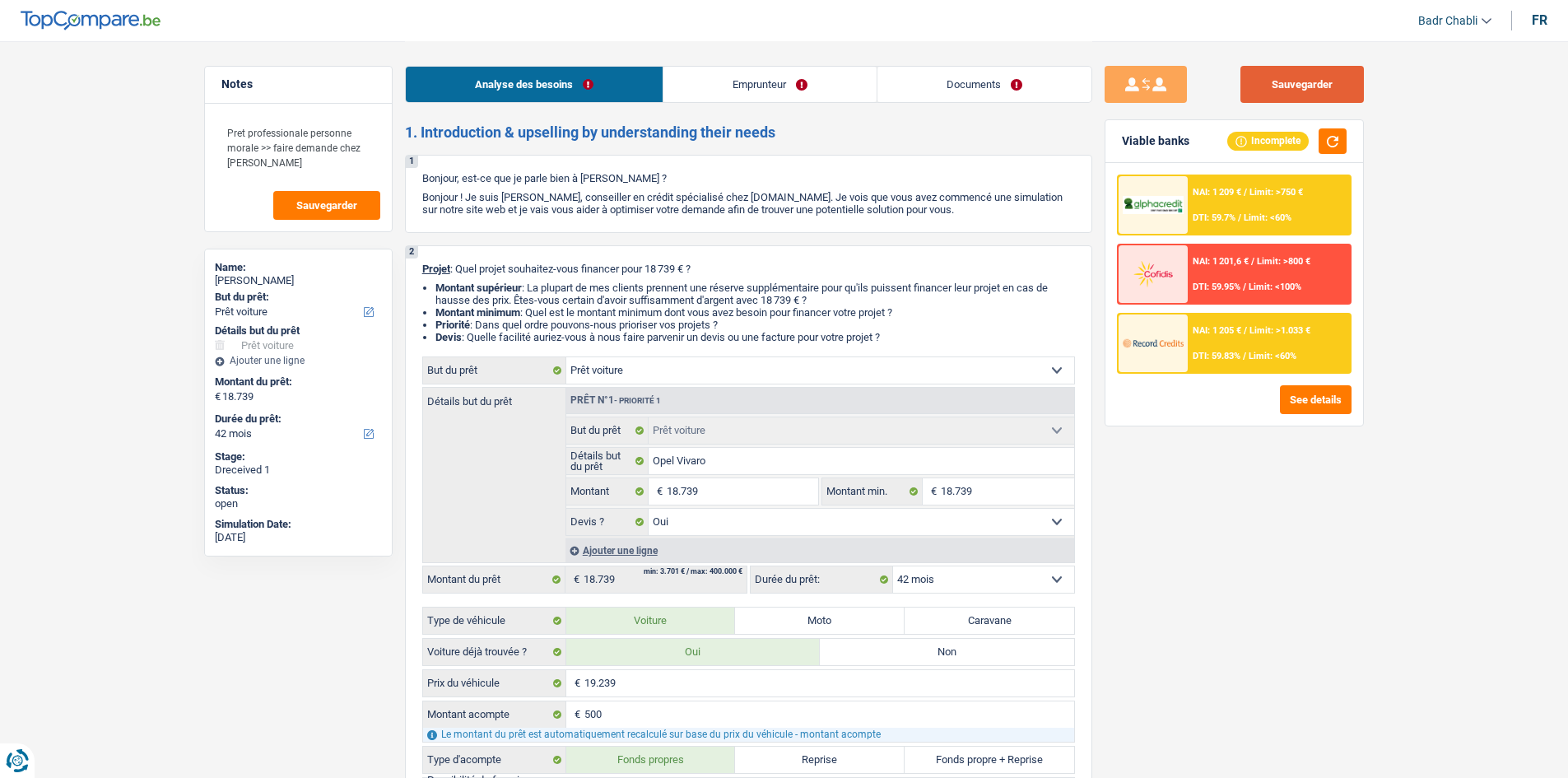
click at [1353, 83] on button "Sauvegarder" at bounding box center [1302, 84] width 123 height 37
